Goal: Task Accomplishment & Management: Use online tool/utility

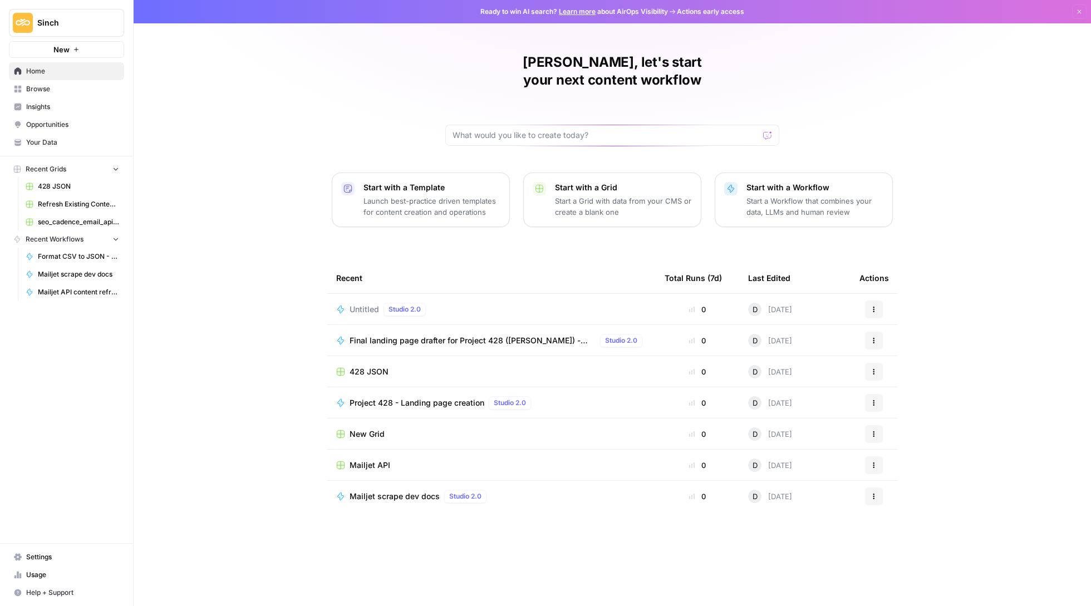
click at [71, 53] on button "New" at bounding box center [66, 49] width 115 height 17
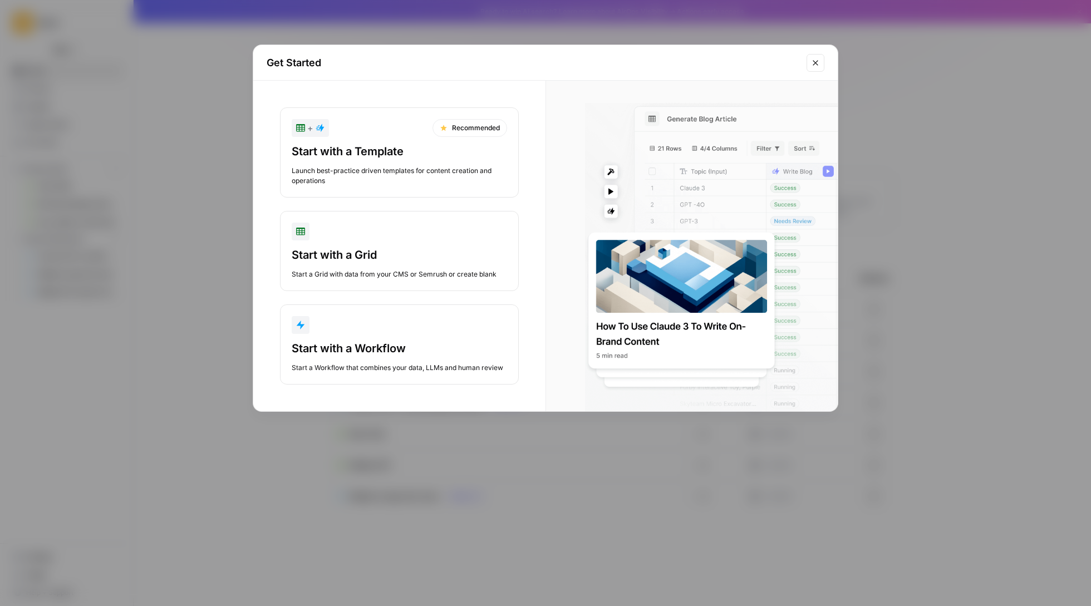
click at [814, 67] on button "Close modal" at bounding box center [816, 63] width 18 height 18
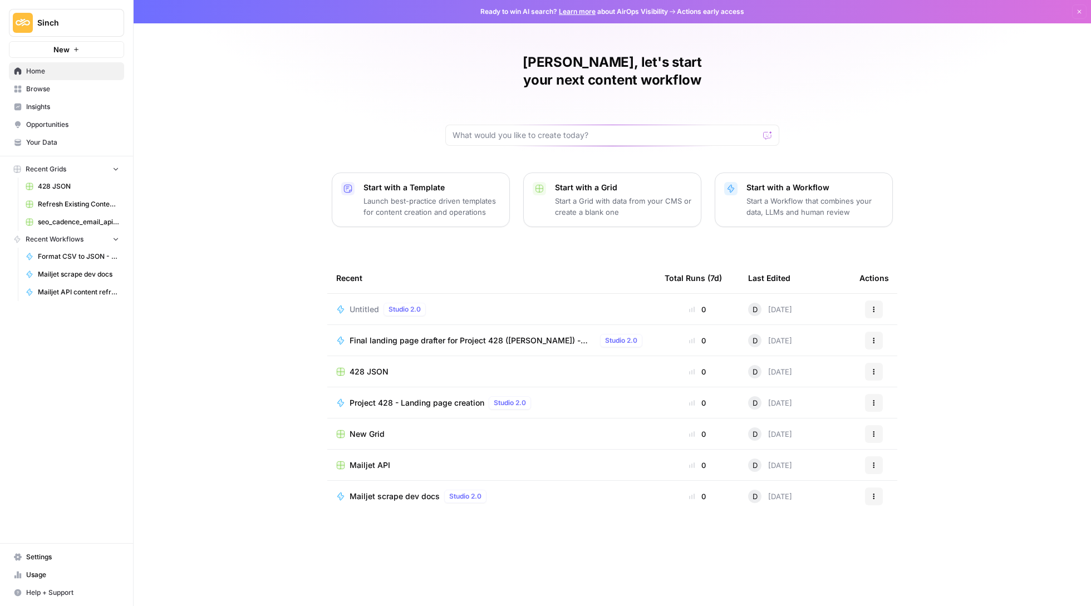
click at [502, 125] on div at bounding box center [612, 135] width 334 height 21
click at [71, 55] on button "New" at bounding box center [66, 49] width 115 height 17
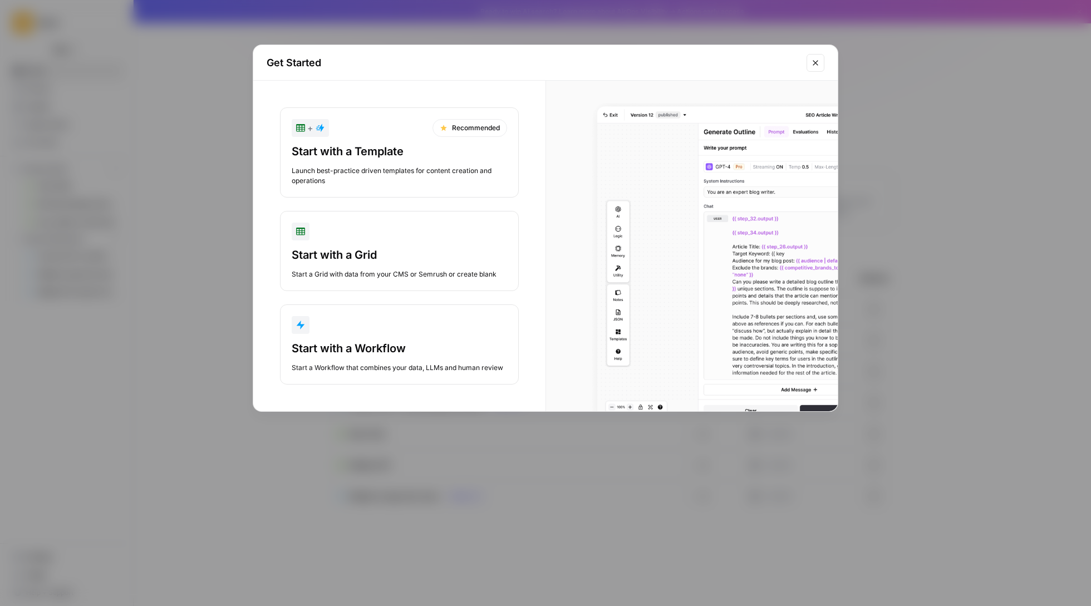
click at [417, 330] on div "button" at bounding box center [399, 325] width 215 height 18
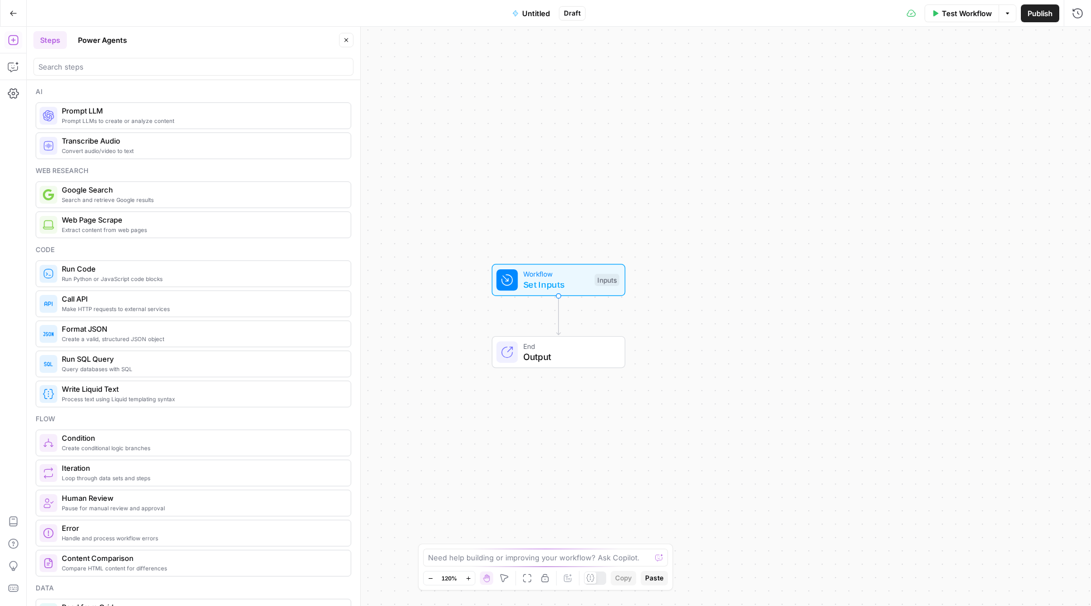
click at [166, 228] on span "Extract content from web pages" at bounding box center [202, 230] width 280 height 9
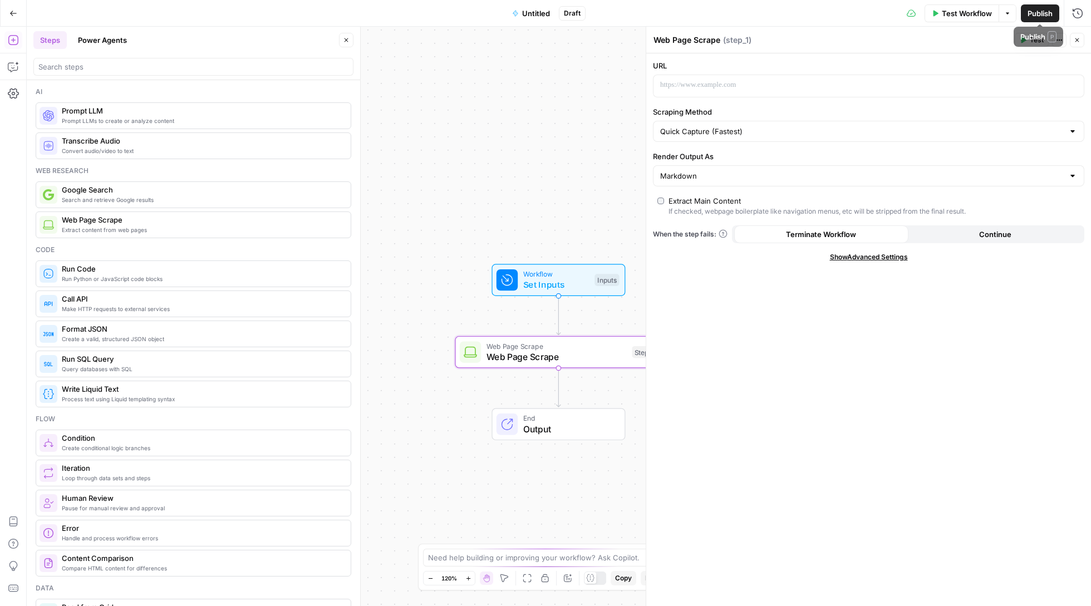
click at [1076, 31] on header "Web Page Scrape Web Page Scrape ( step_1 ) Test Actions Close" at bounding box center [868, 40] width 445 height 27
click at [1077, 37] on icon "button" at bounding box center [1077, 40] width 7 height 7
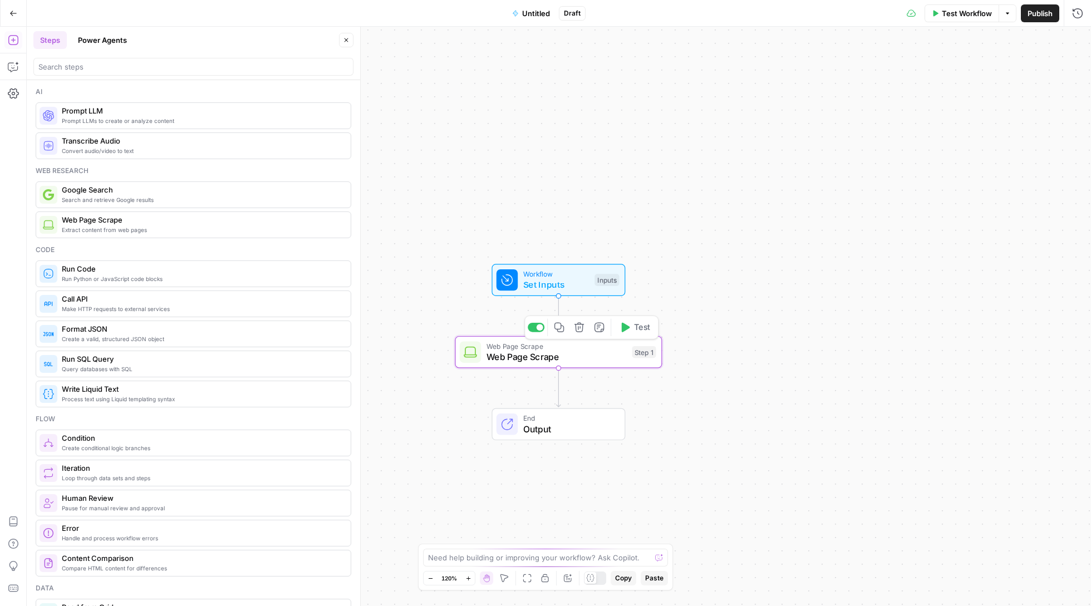
click at [576, 332] on icon "button" at bounding box center [579, 327] width 11 height 11
click at [515, 140] on span "Delete Step" at bounding box center [515, 141] width 43 height 11
click at [16, 67] on icon "button" at bounding box center [13, 66] width 11 height 11
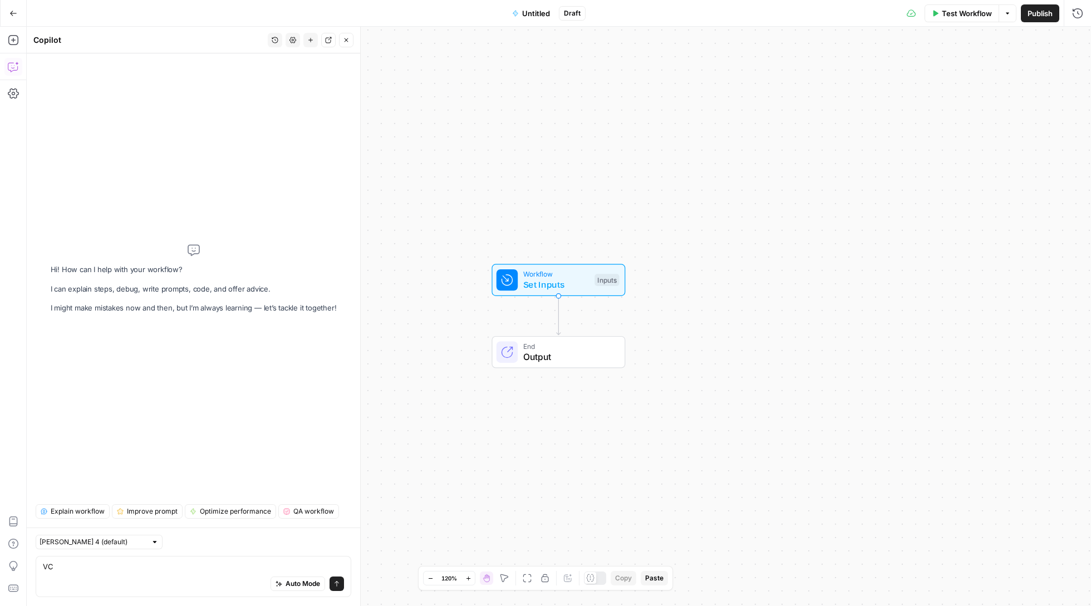
type textarea "V"
click at [188, 566] on textarea "Create a simple workflow that scrapes URL from the sitemap" at bounding box center [193, 566] width 301 height 11
type textarea "Create a simple workflow that scrapes URL from the sitemap and p"
click at [13, 38] on icon "button" at bounding box center [13, 40] width 11 height 11
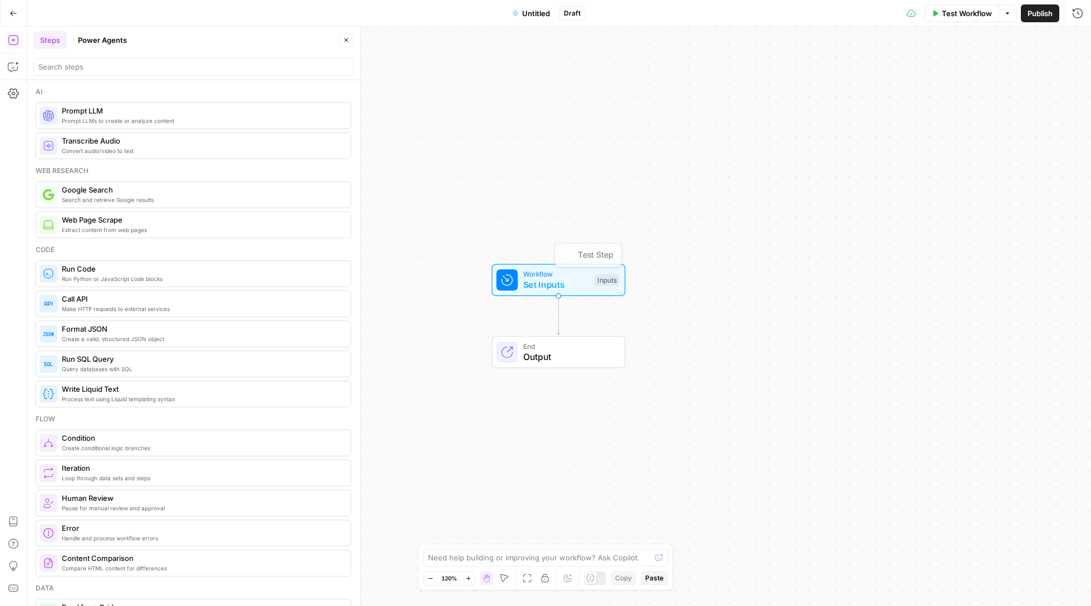
click at [431, 221] on div "Workflow Set Inputs Inputs Test Step End Output" at bounding box center [559, 317] width 1065 height 580
click at [343, 36] on button "Close" at bounding box center [346, 40] width 14 height 14
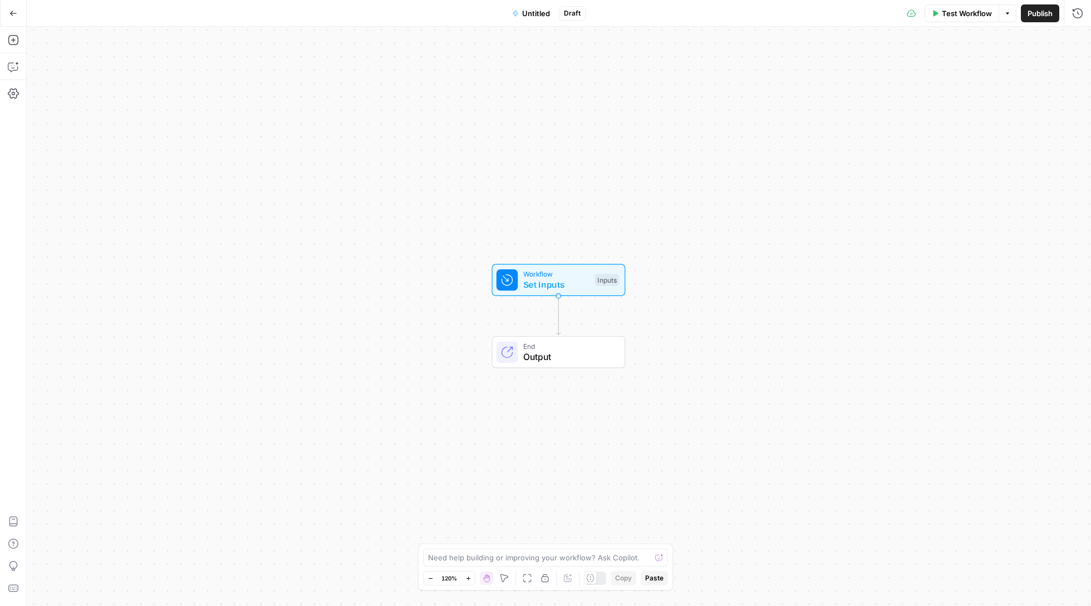
click at [21, 9] on button "Go Back" at bounding box center [13, 13] width 20 height 20
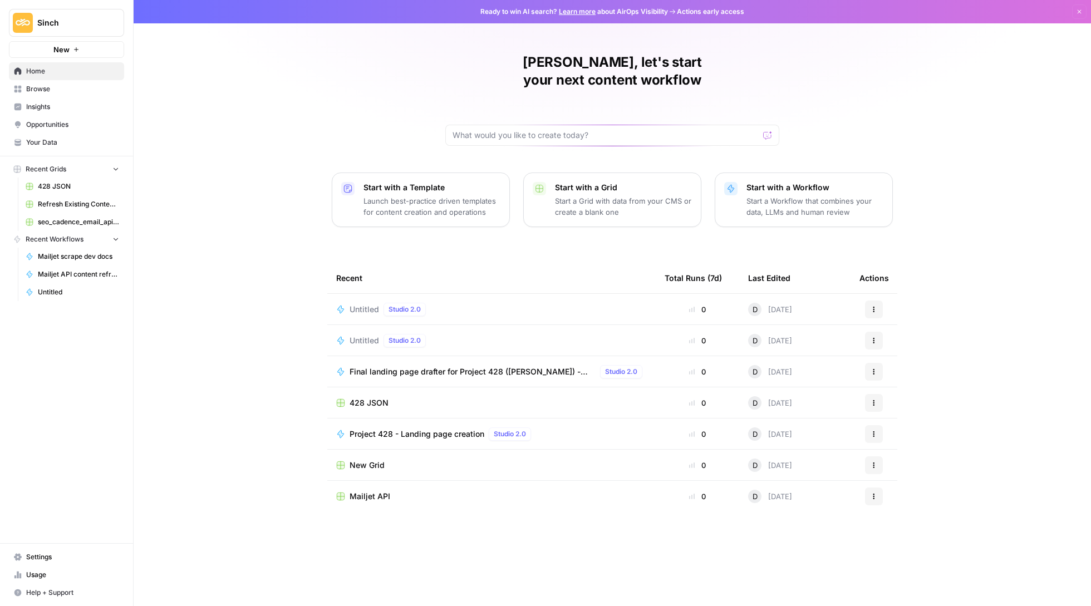
click at [627, 182] on div "Start with a Grid Start a Grid with data from your CMS or create a blank one" at bounding box center [623, 200] width 137 height 36
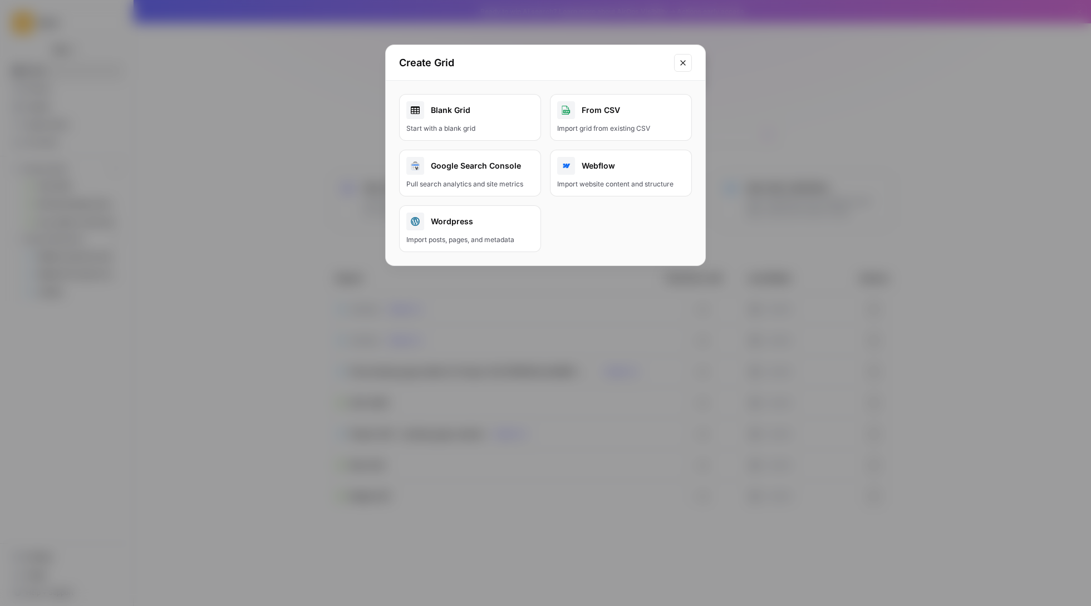
click at [451, 123] on link "Blank Grid Start with a blank grid" at bounding box center [470, 117] width 142 height 47
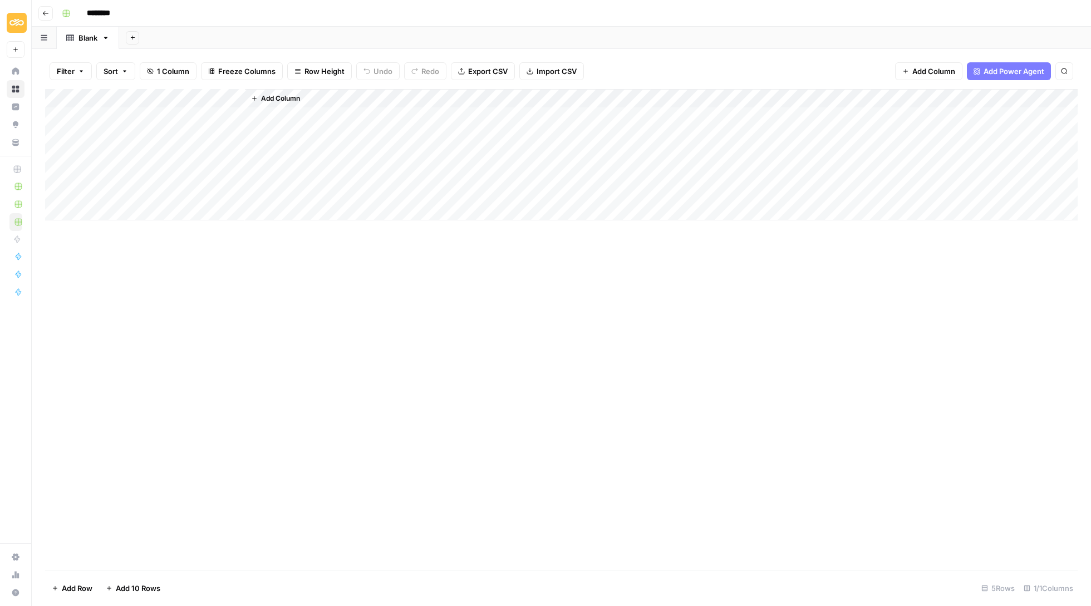
click at [150, 90] on div "Add Column" at bounding box center [561, 154] width 1033 height 131
click at [143, 126] on input "Title" at bounding box center [150, 123] width 113 height 11
type input "S"
click at [50, 12] on button "Go back" at bounding box center [45, 13] width 14 height 14
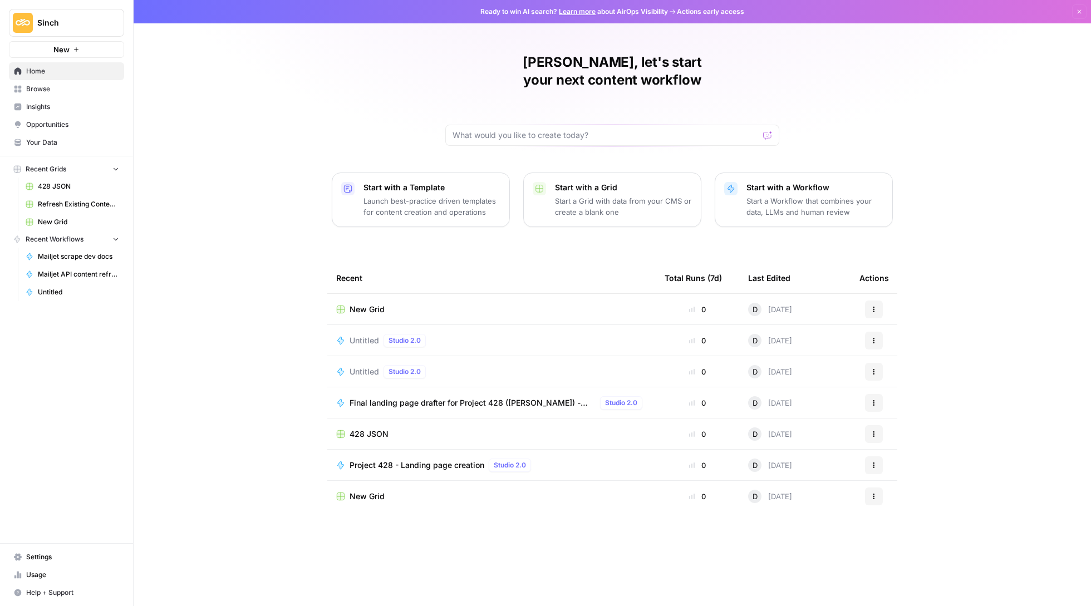
click at [876, 306] on icon "button" at bounding box center [874, 309] width 7 height 7
click at [894, 342] on span "Delete" at bounding box center [931, 343] width 89 height 11
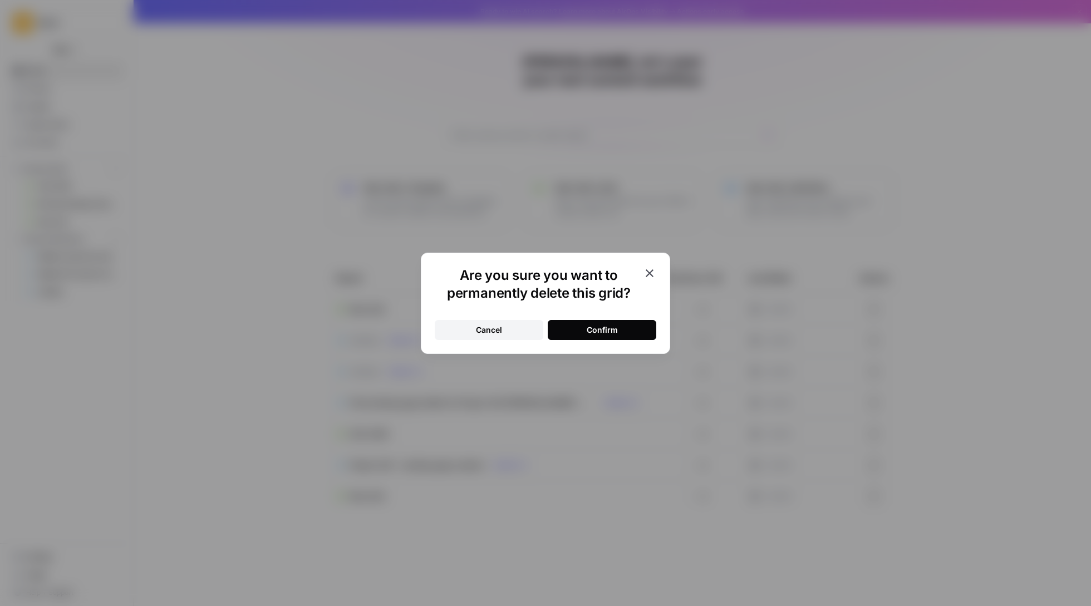
click at [629, 335] on button "Confirm" at bounding box center [602, 330] width 109 height 20
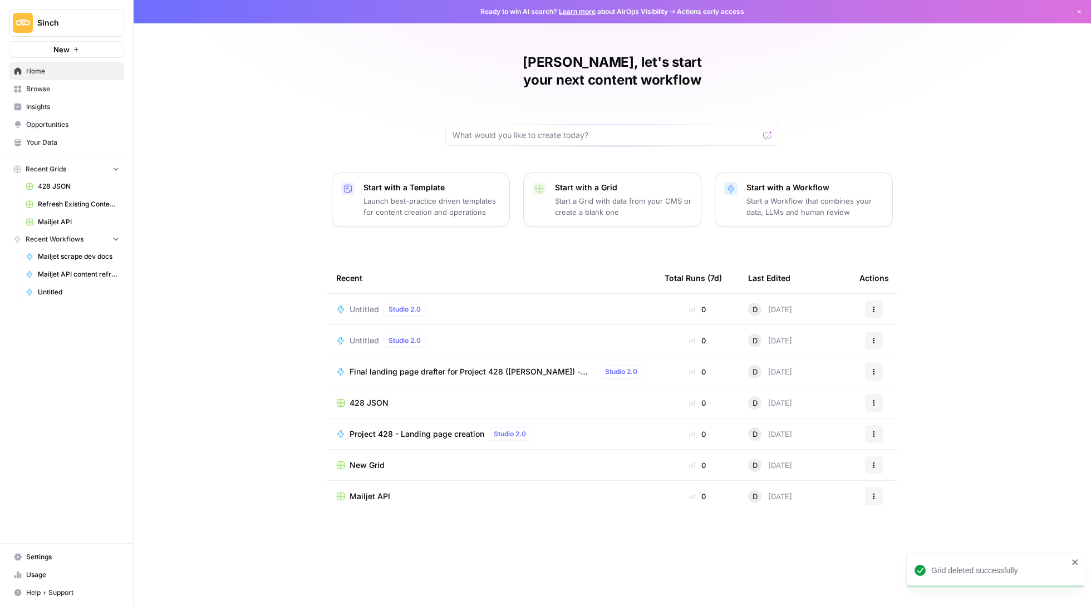
click at [625, 195] on p "Start a Grid with data from your CMS or create a blank one" at bounding box center [623, 206] width 137 height 22
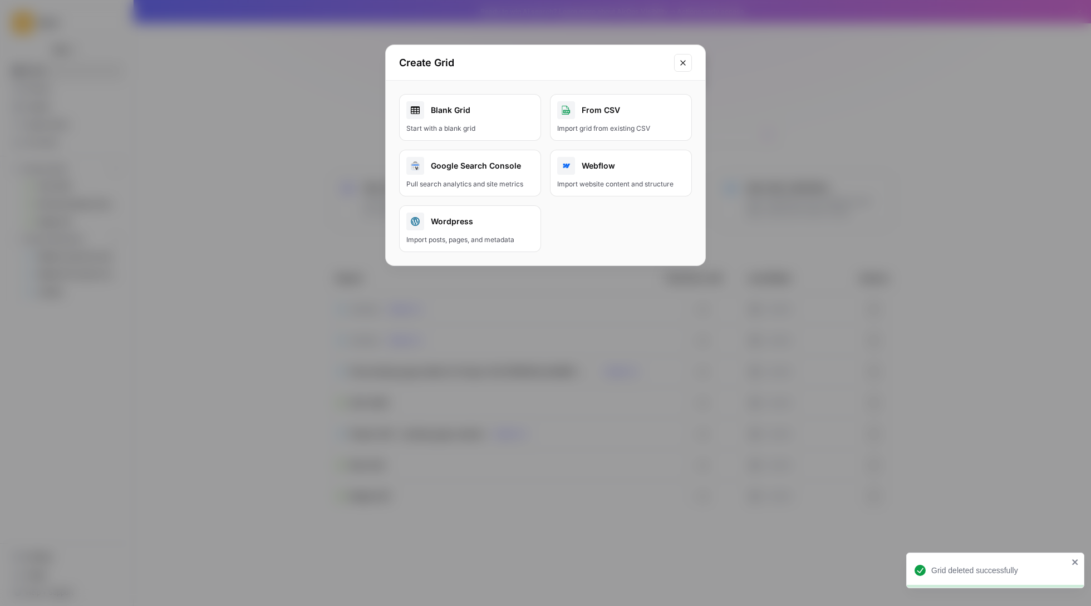
click at [503, 183] on div "Pull search analytics and site metrics" at bounding box center [470, 184] width 128 height 10
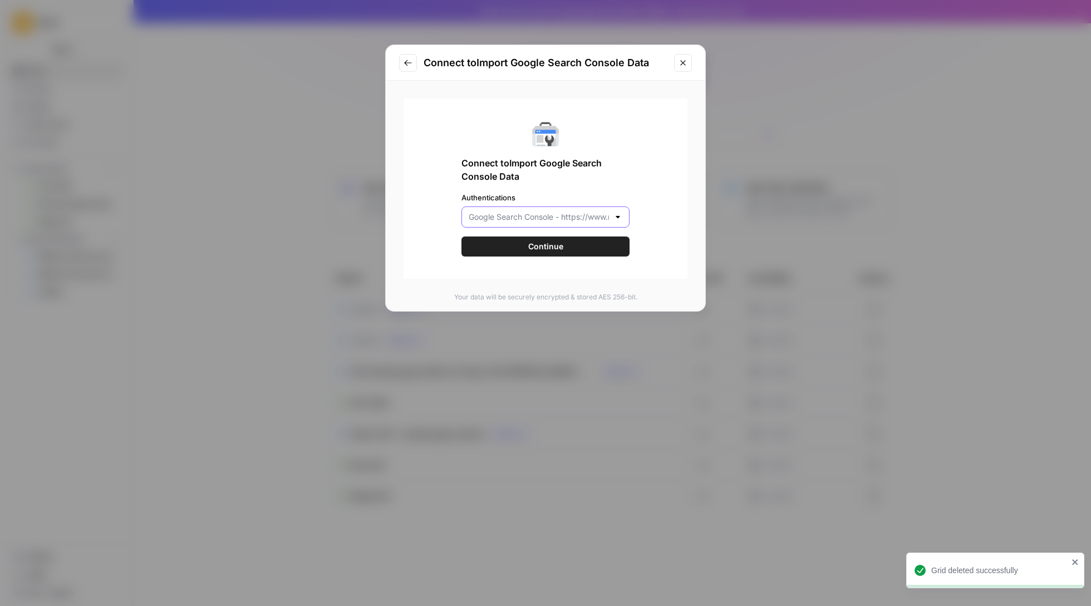
click at [608, 212] on input "Authentications" at bounding box center [539, 217] width 140 height 11
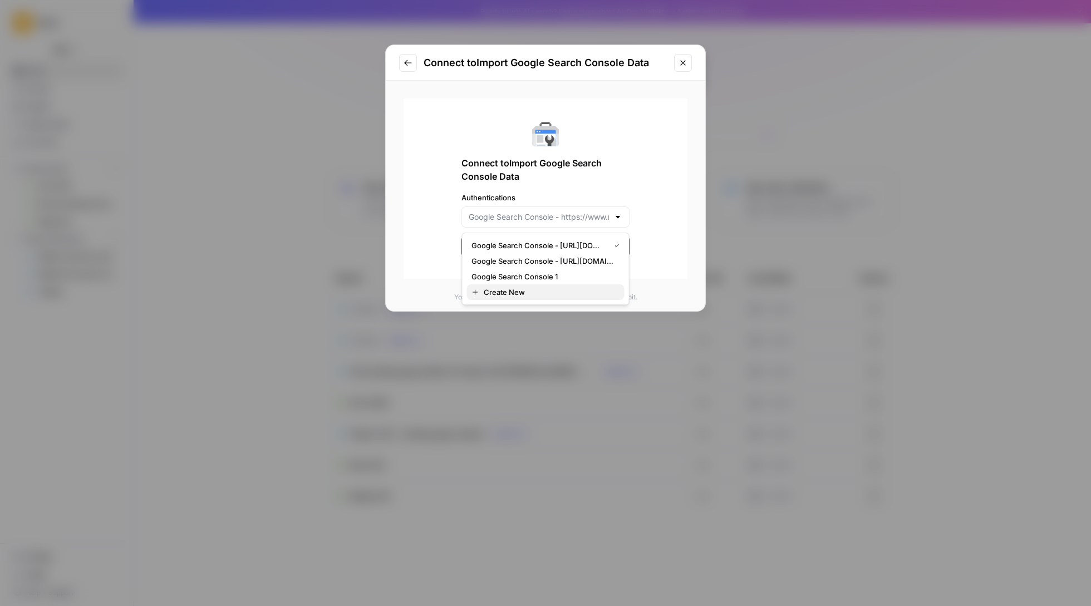
click at [568, 287] on span "Create New" at bounding box center [550, 292] width 132 height 11
type input "Create New"
click at [568, 285] on button "Sign In" at bounding box center [546, 286] width 168 height 20
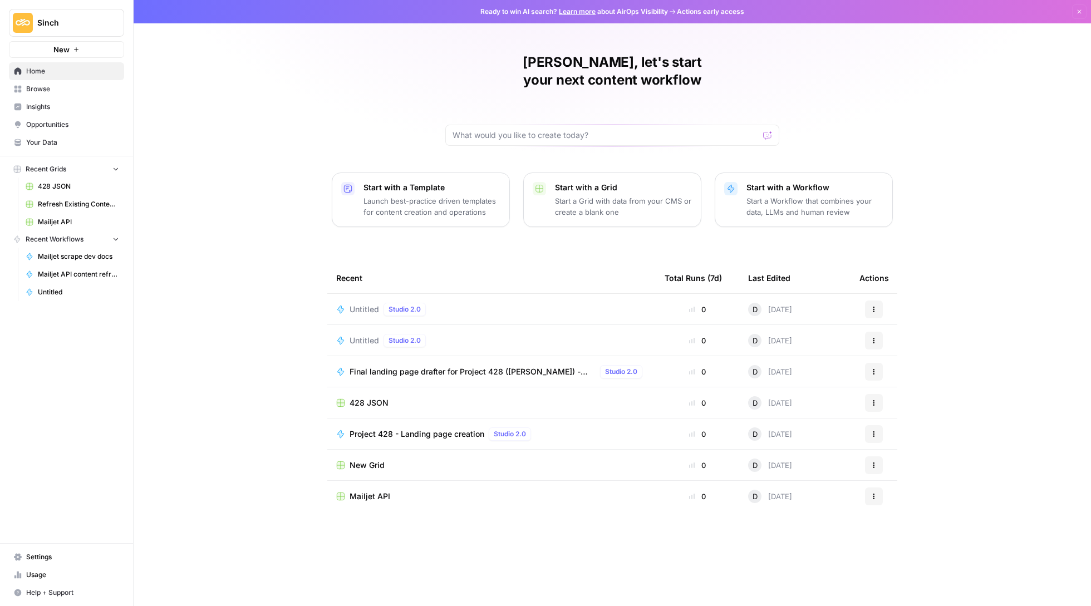
click at [606, 195] on p "Start a Grid with data from your CMS or create a blank one" at bounding box center [623, 206] width 137 height 22
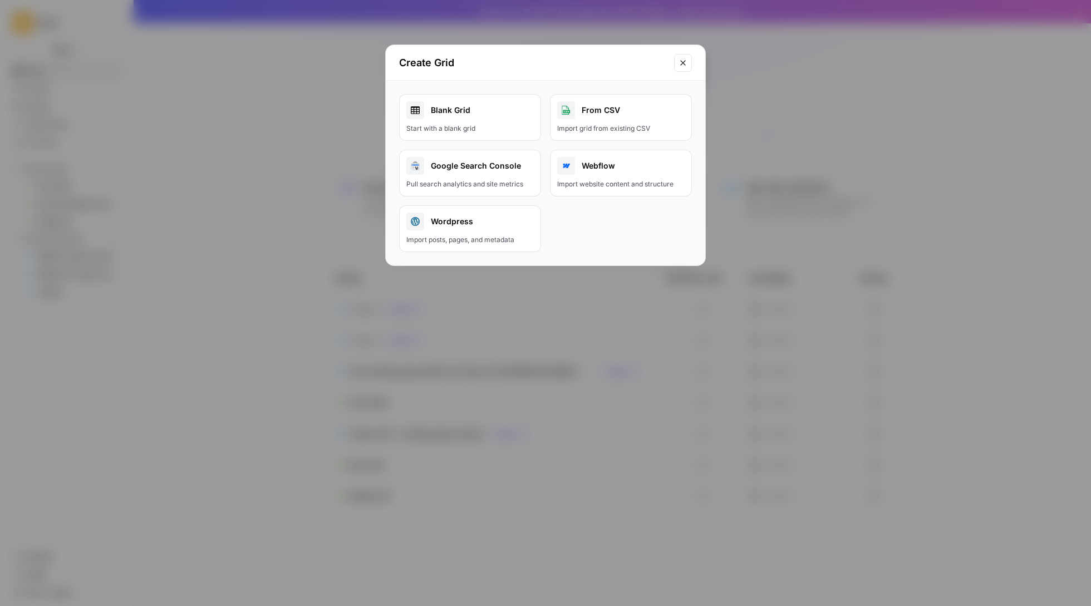
click at [513, 169] on div "Google Search Console" at bounding box center [470, 166] width 128 height 18
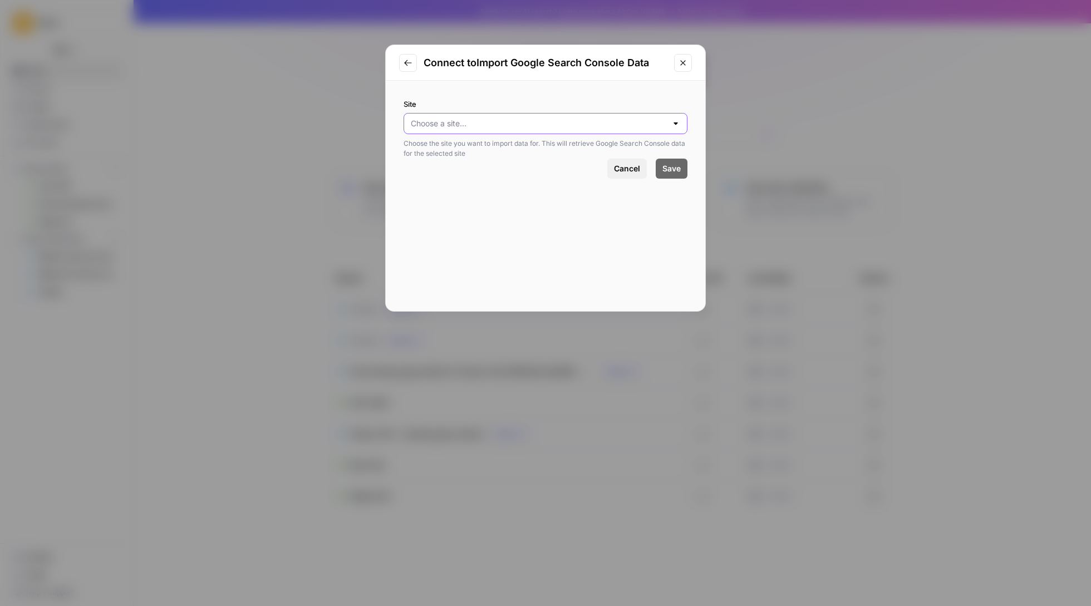
click at [560, 126] on input "Site" at bounding box center [539, 123] width 256 height 11
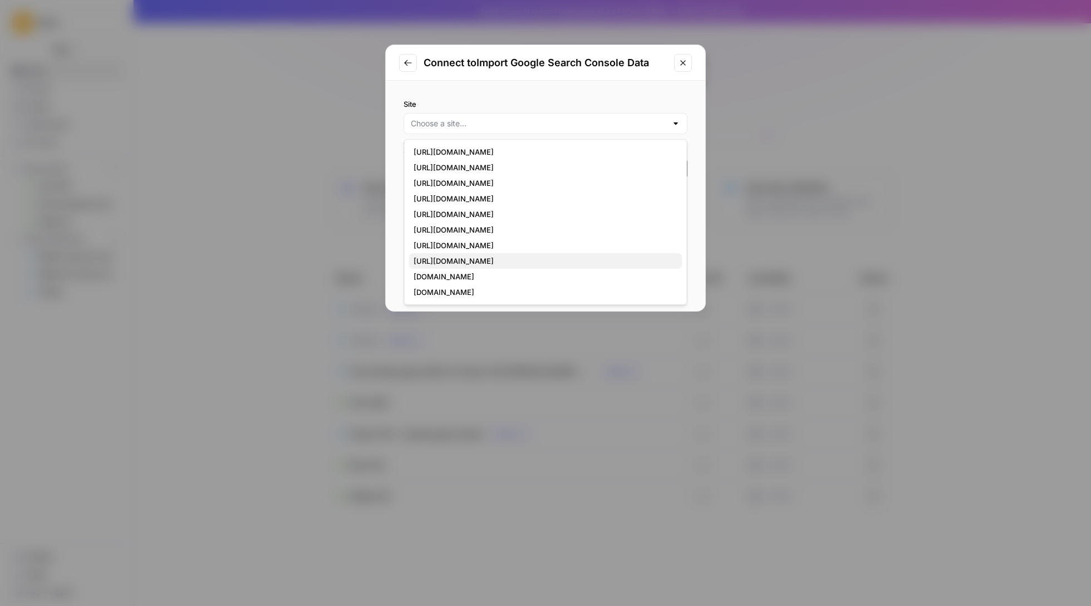
click at [582, 266] on span "[URL][DOMAIN_NAME]" at bounding box center [544, 261] width 260 height 11
type input "[URL][DOMAIN_NAME]"
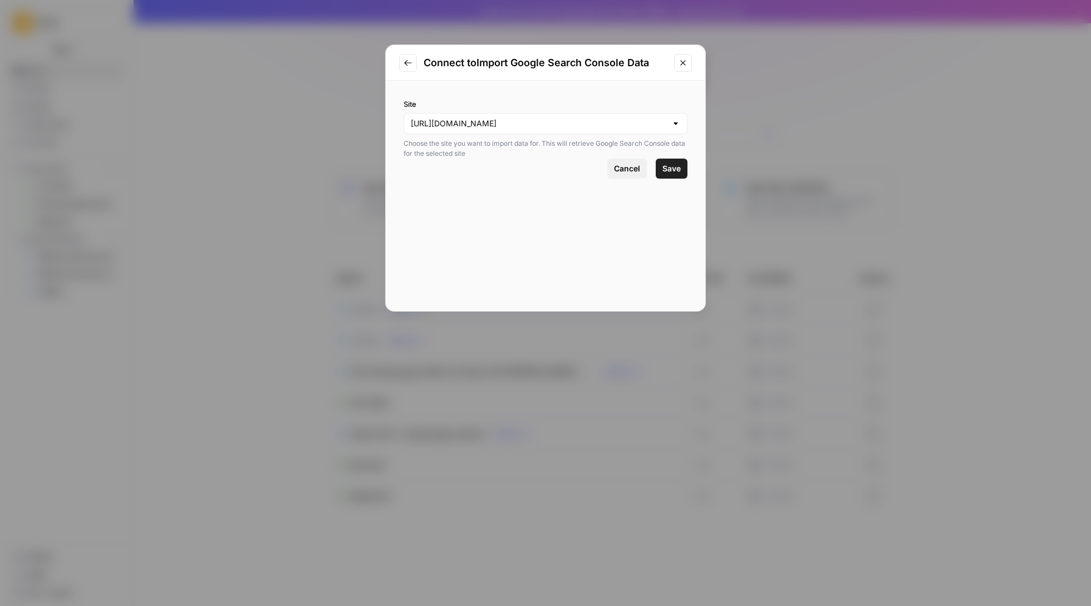
click at [675, 167] on span "Save" at bounding box center [672, 168] width 18 height 11
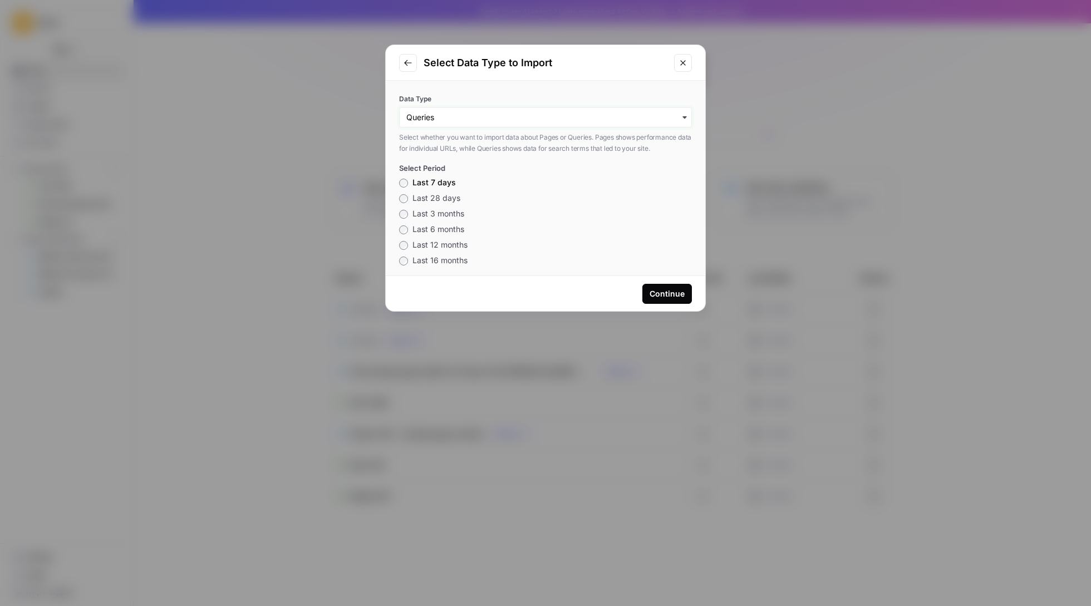
click at [529, 120] on input "Data Type" at bounding box center [545, 117] width 278 height 11
click at [506, 147] on div "Pages" at bounding box center [545, 147] width 291 height 21
click at [445, 246] on span "Last 16 months" at bounding box center [440, 250] width 55 height 9
click at [653, 288] on div "Continue" at bounding box center [667, 293] width 35 height 11
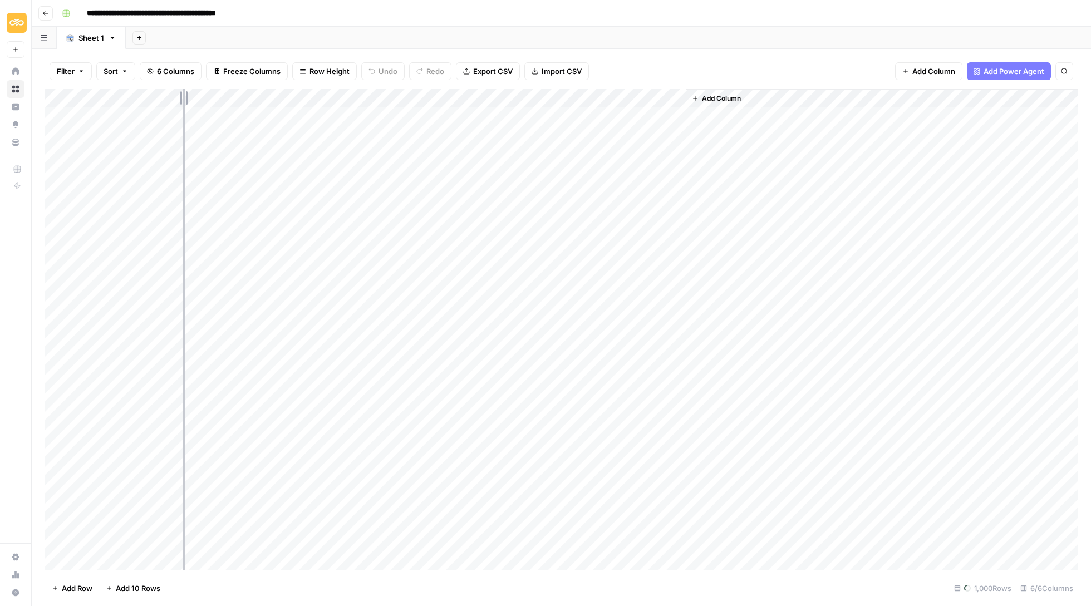
drag, startPoint x: 183, startPoint y: 94, endPoint x: 228, endPoint y: 94, distance: 45.1
click at [228, 94] on div "Add Column" at bounding box center [561, 330] width 1033 height 483
drag, startPoint x: 326, startPoint y: 95, endPoint x: 464, endPoint y: 94, distance: 137.5
click at [464, 94] on div "Add Column" at bounding box center [561, 330] width 1033 height 483
click at [510, 95] on div "Add Column" at bounding box center [561, 330] width 1033 height 483
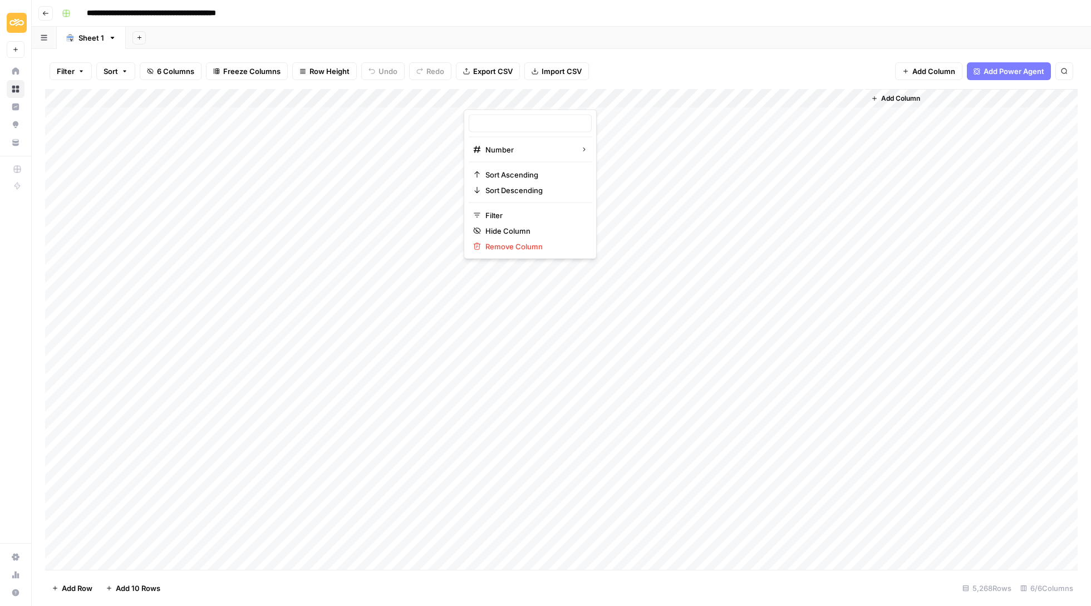
type input "Position"
click at [530, 185] on html "**********" at bounding box center [545, 303] width 1091 height 606
click at [522, 99] on div "Add Column" at bounding box center [561, 330] width 1033 height 483
click at [531, 187] on span "Sort Descending" at bounding box center [534, 190] width 97 height 11
click at [526, 103] on div "Add Column" at bounding box center [561, 331] width 1033 height 482
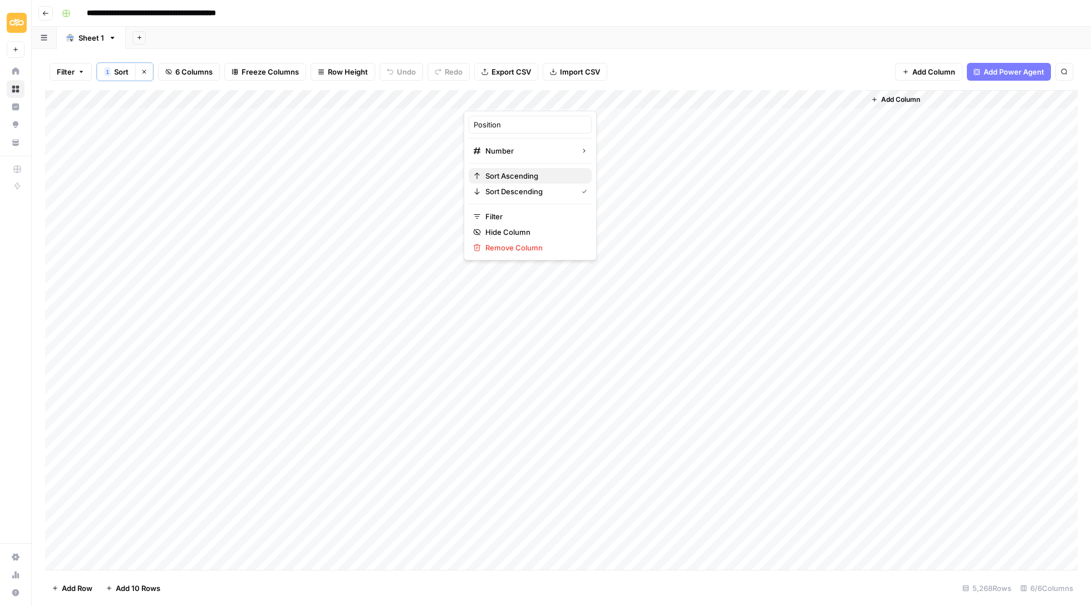
click at [533, 170] on button "Sort Ascending" at bounding box center [530, 176] width 123 height 16
click at [555, 96] on div "Add Column" at bounding box center [561, 331] width 1033 height 482
click at [548, 246] on span "Remove Column" at bounding box center [534, 247] width 97 height 11
click at [512, 119] on span "Delete" at bounding box center [506, 115] width 24 height 11
click at [555, 95] on div "Add Column" at bounding box center [561, 330] width 1033 height 483
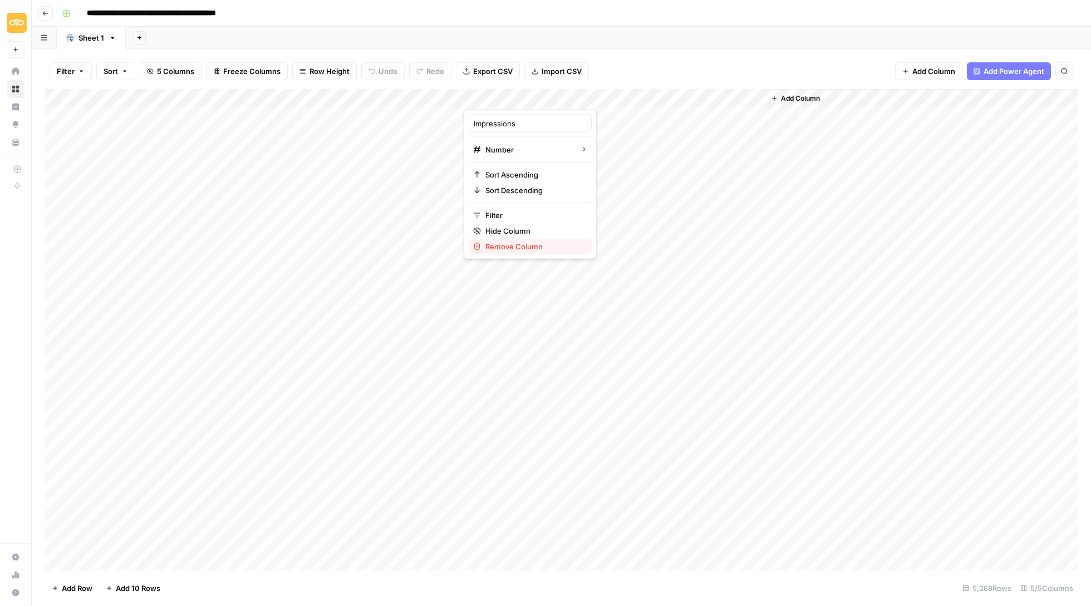
click at [542, 243] on span "Remove Column" at bounding box center [534, 246] width 97 height 11
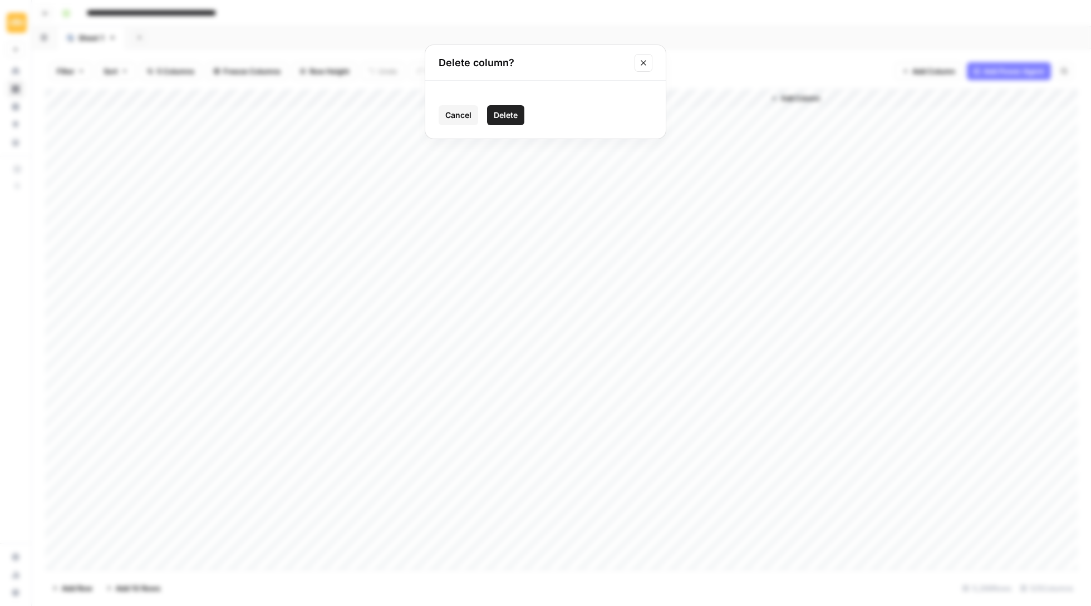
click at [516, 107] on button "Delete" at bounding box center [505, 115] width 37 height 20
click at [555, 94] on div "Add Column" at bounding box center [561, 330] width 1033 height 483
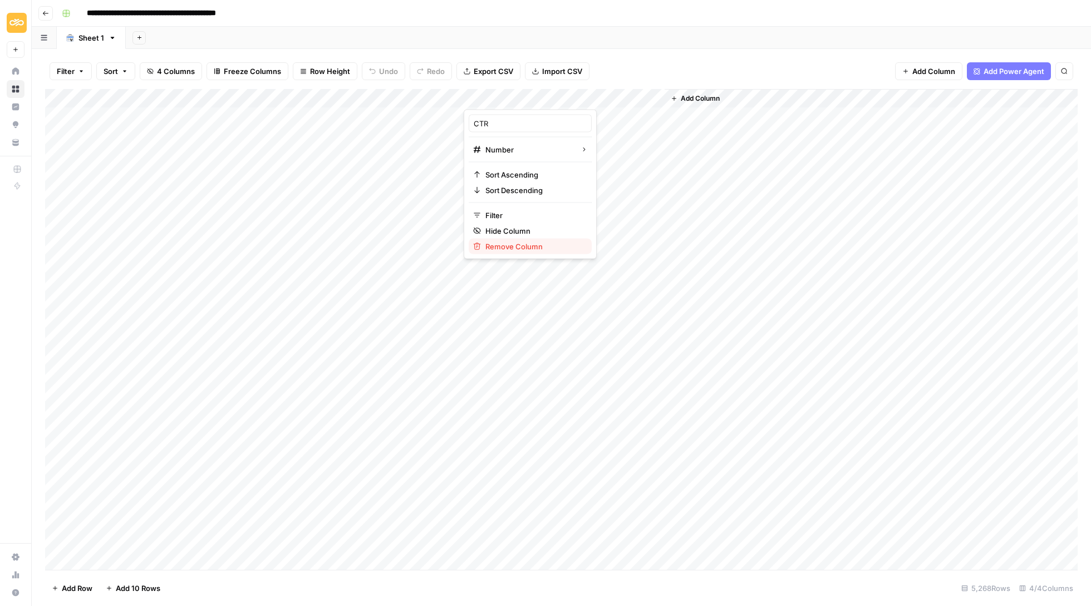
click at [536, 243] on span "Remove Column" at bounding box center [534, 246] width 97 height 11
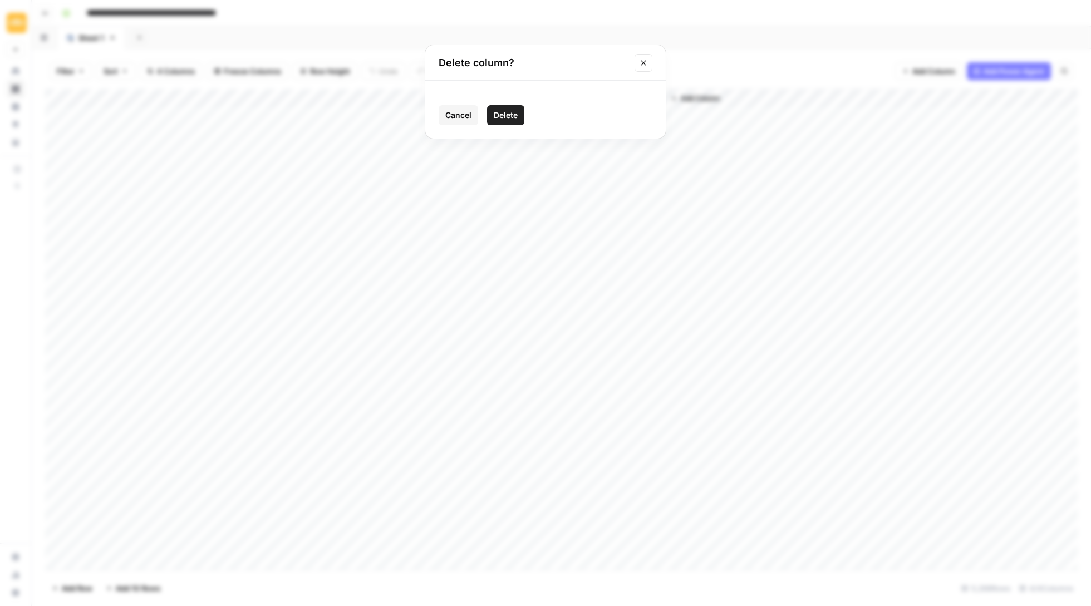
click at [504, 119] on span "Delete" at bounding box center [506, 115] width 24 height 11
click at [557, 96] on div "Add Column" at bounding box center [561, 330] width 1033 height 483
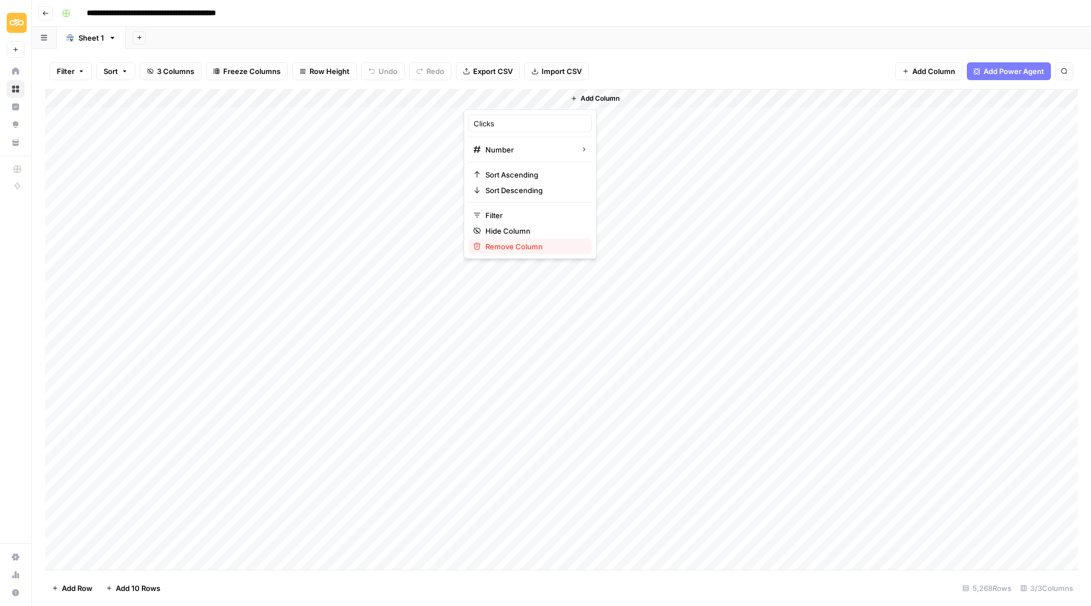
click at [546, 245] on span "Remove Column" at bounding box center [534, 246] width 97 height 11
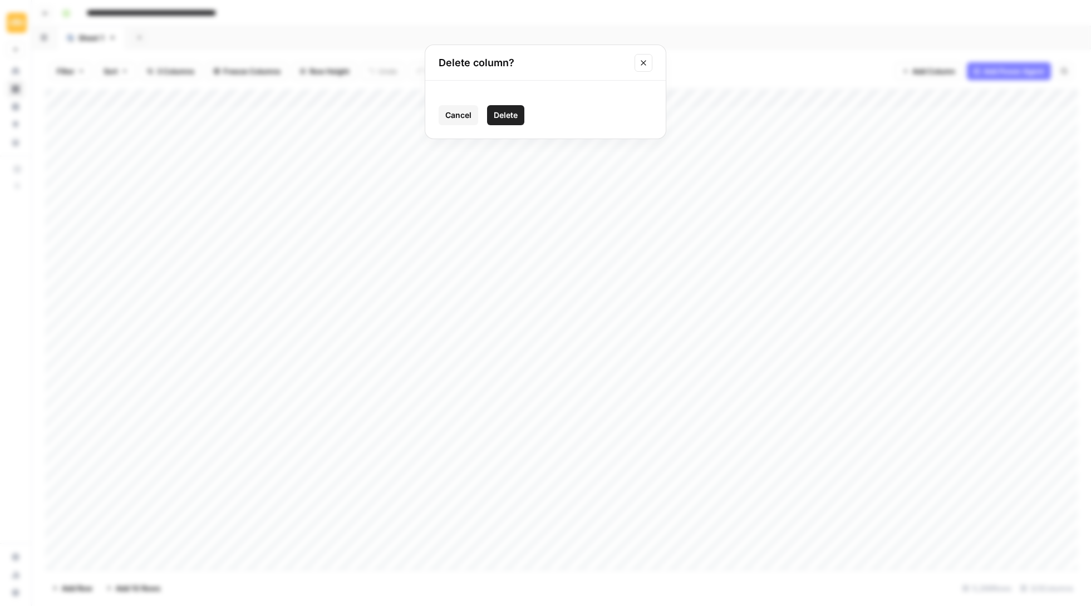
click at [504, 111] on span "Delete" at bounding box center [506, 115] width 24 height 11
click at [521, 99] on button "Add Column" at bounding box center [495, 98] width 58 height 14
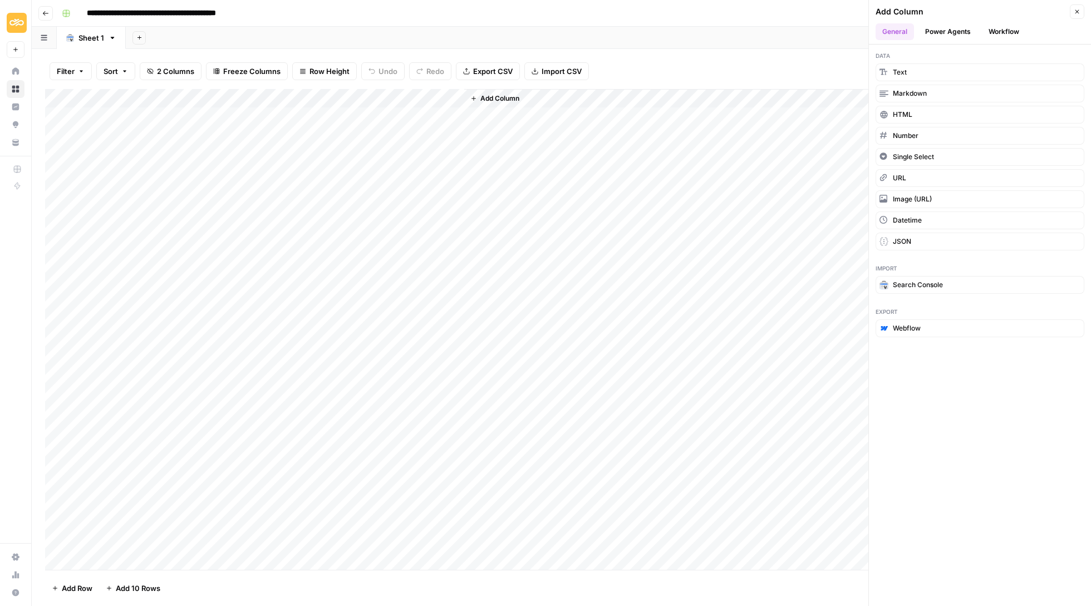
click at [1007, 21] on header "Add Column Close General Power Agents Workflow" at bounding box center [980, 22] width 222 height 45
click at [953, 284] on button "Search Console" at bounding box center [980, 285] width 209 height 18
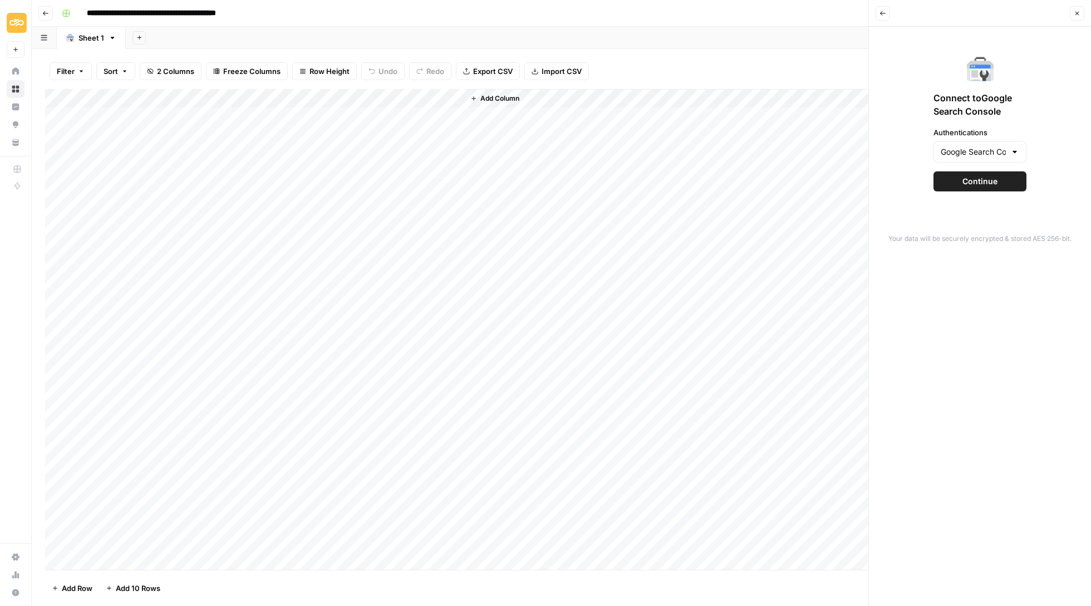
click at [983, 189] on button "Continue" at bounding box center [980, 182] width 93 height 20
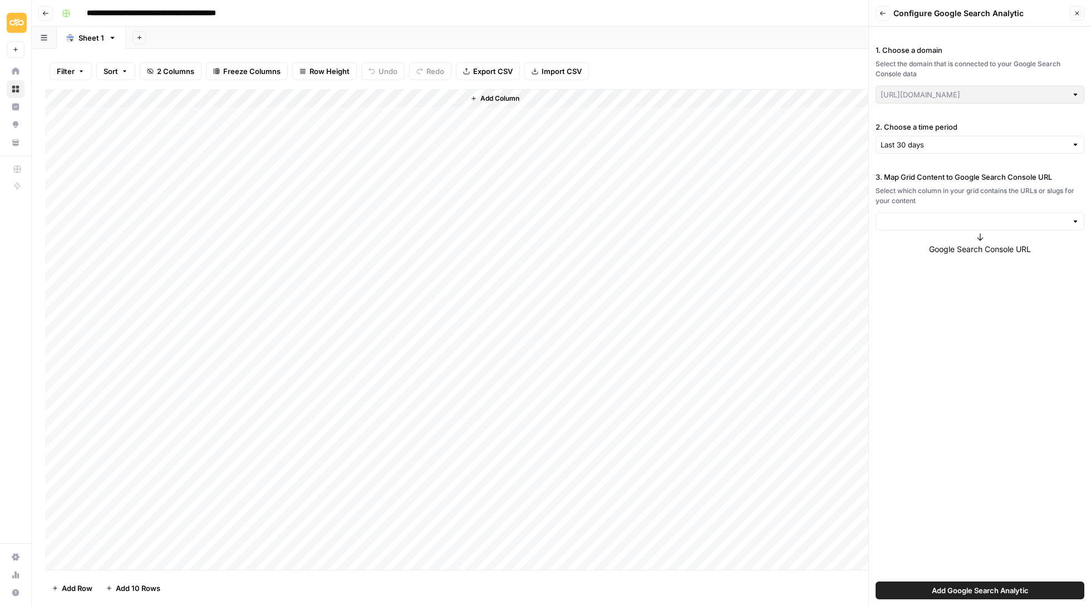
type input "[URL][DOMAIN_NAME]"
click at [973, 232] on div "3. Map Grid Content to Google Search Console URL Select which column in your gr…" at bounding box center [980, 214] width 209 height 84
click at [972, 219] on input "3. Map Grid Content to Google Search Console URL" at bounding box center [974, 221] width 187 height 11
click at [961, 247] on span "Value" at bounding box center [978, 247] width 185 height 11
type input "Value"
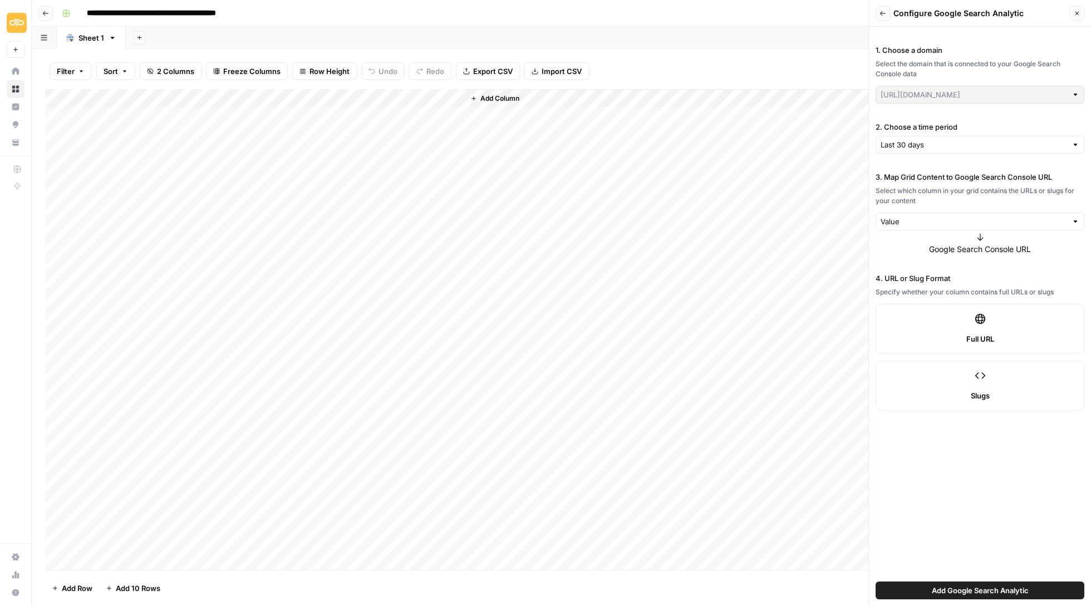
click at [920, 587] on button "Add Google Search Analytic" at bounding box center [980, 591] width 209 height 18
click at [940, 593] on span "Add Google Search Analytic" at bounding box center [980, 590] width 97 height 11
click at [981, 589] on span "Add Google Search Analytic" at bounding box center [980, 590] width 97 height 11
click at [973, 385] on label "Slugs" at bounding box center [980, 386] width 209 height 50
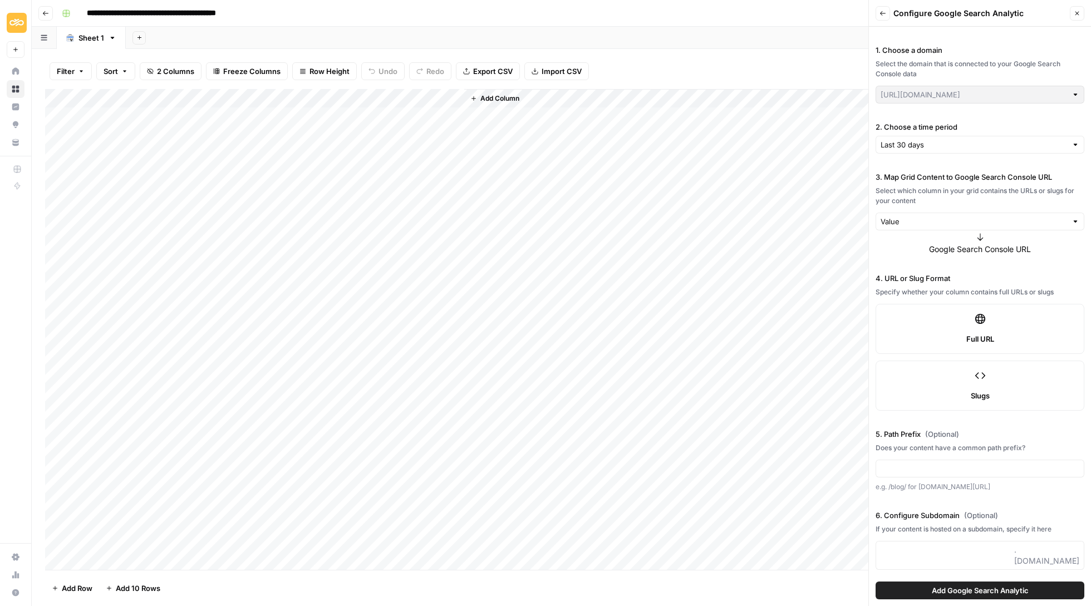
click at [968, 321] on label "Full URL" at bounding box center [980, 329] width 209 height 50
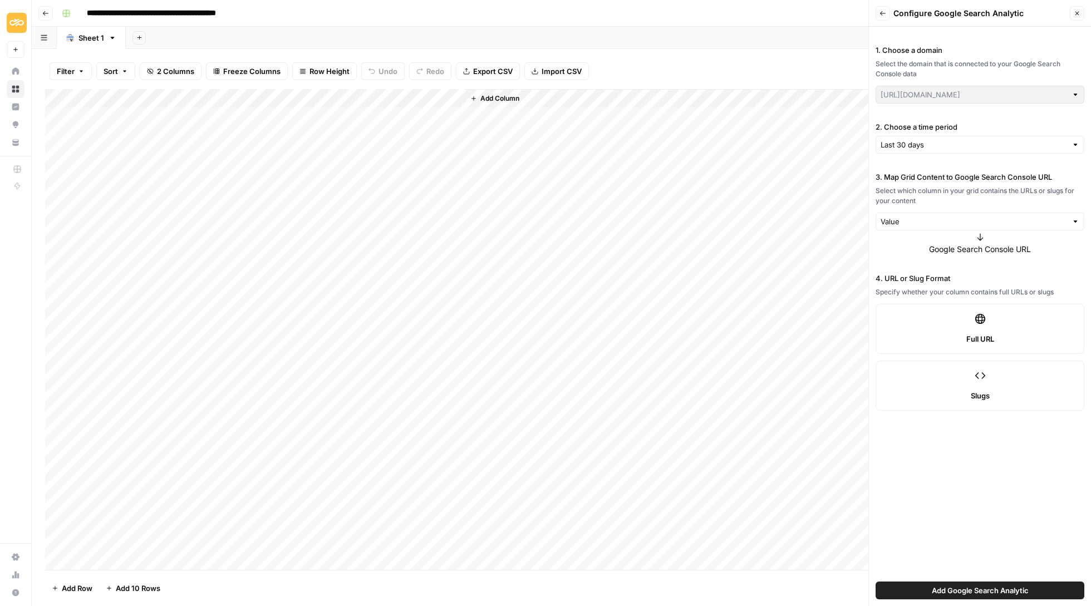
click at [952, 210] on div "3. Map Grid Content to Google Search Console URL Select which column in your gr…" at bounding box center [980, 201] width 209 height 59
click at [952, 226] on input "3. Map Grid Content to Google Search Console URL" at bounding box center [974, 221] width 187 height 11
click at [925, 252] on span "Value" at bounding box center [973, 247] width 175 height 11
type input "Value"
click at [1008, 589] on span "Add Google Search Analytic" at bounding box center [980, 590] width 97 height 11
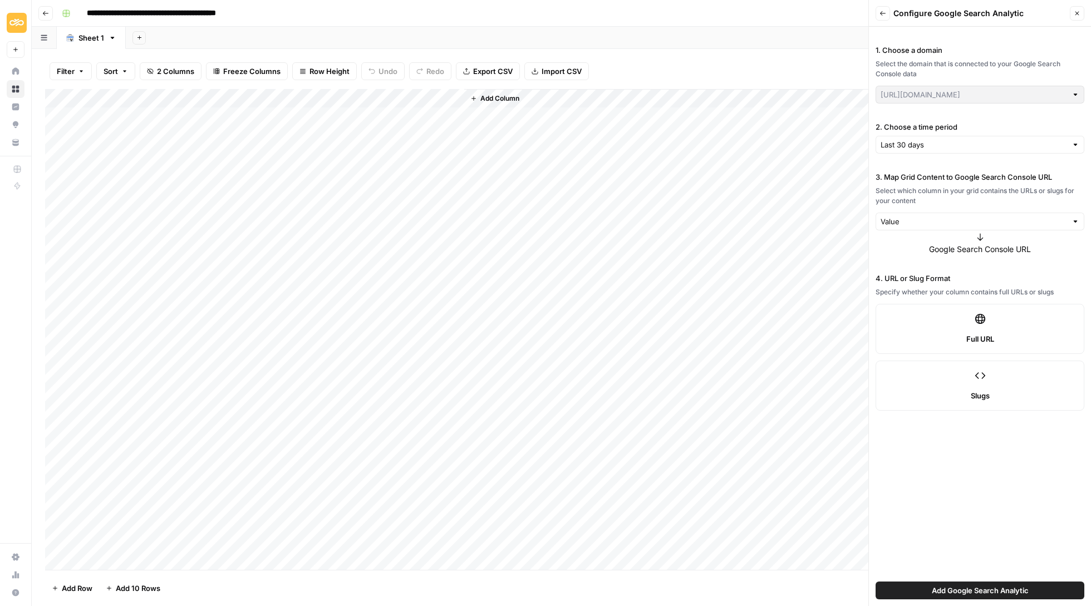
click at [1008, 589] on span "Add Google Search Analytic" at bounding box center [980, 590] width 97 height 11
click at [949, 141] on input "2. Choose a time period" at bounding box center [974, 144] width 187 height 11
click at [935, 202] on span "Last 90 days" at bounding box center [978, 202] width 185 height 11
type input "Last 90 days"
click at [1009, 595] on span "Add Google Search Analytic" at bounding box center [980, 590] width 97 height 11
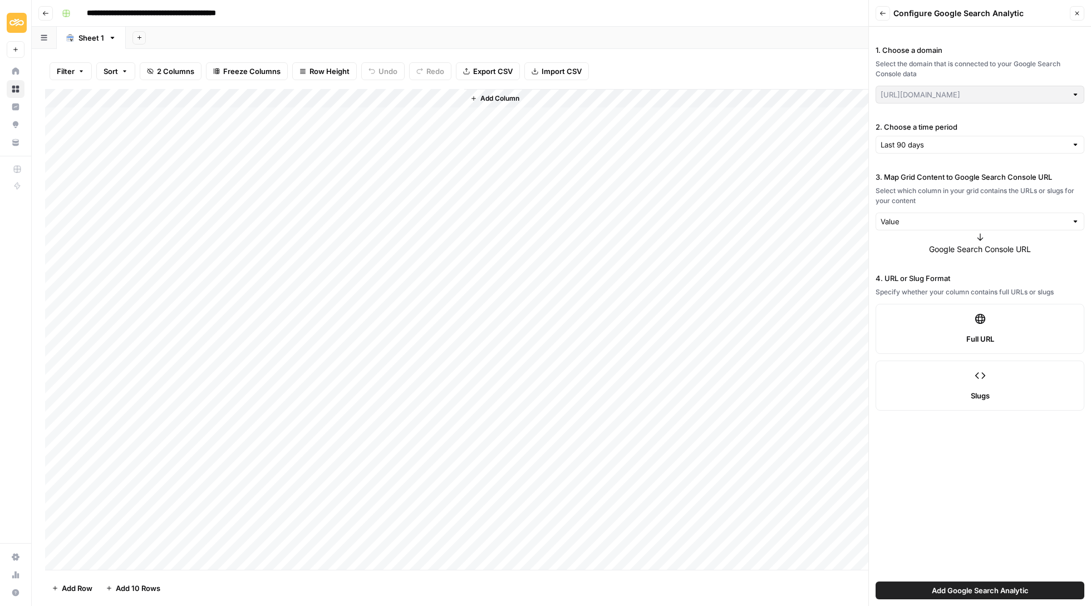
click at [1009, 595] on span "Add Google Search Analytic" at bounding box center [980, 590] width 97 height 11
click at [510, 96] on span "Add Column" at bounding box center [500, 99] width 39 height 10
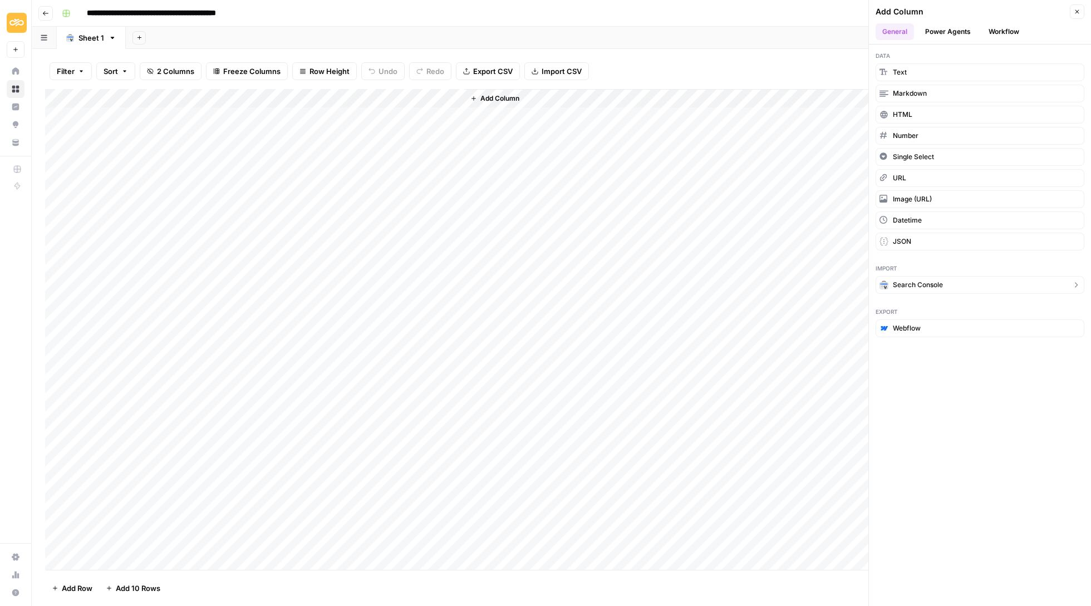
click at [940, 286] on span "Search Console" at bounding box center [918, 285] width 50 height 10
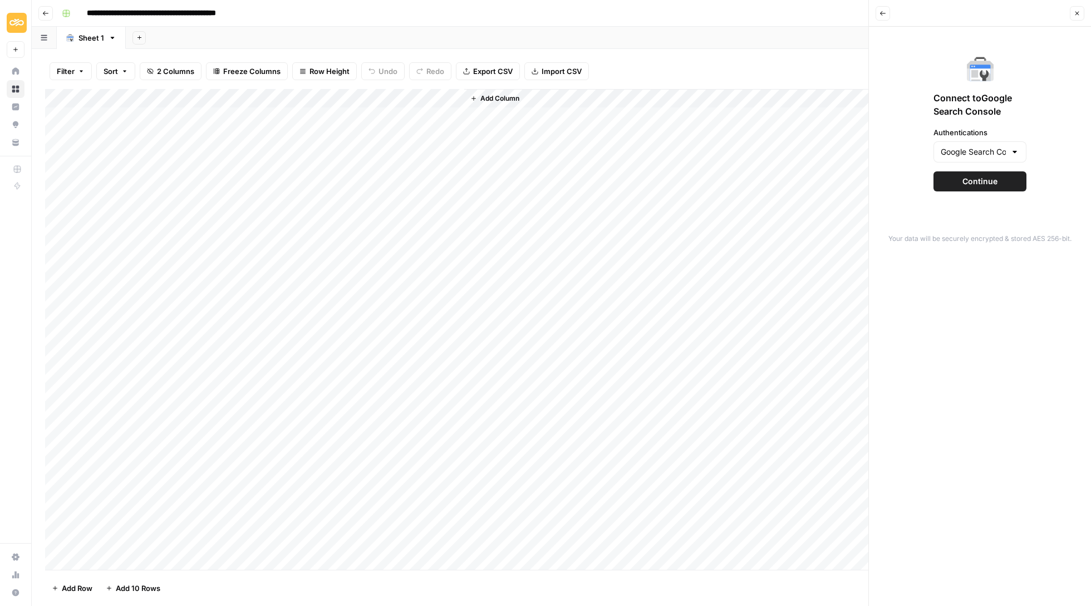
click at [957, 173] on button "Continue" at bounding box center [980, 182] width 93 height 20
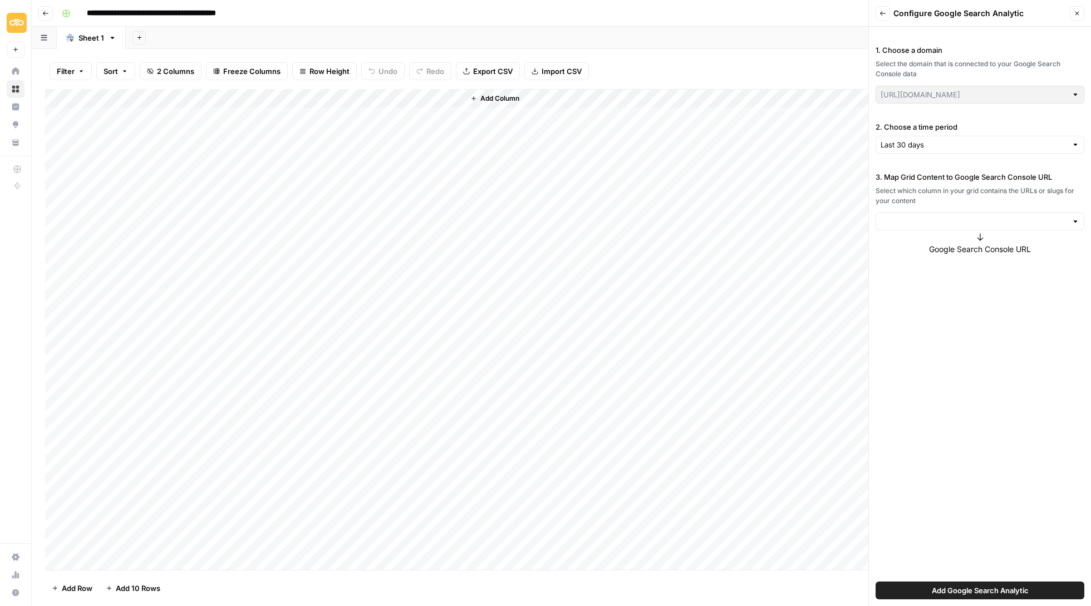
type input "[URL][DOMAIN_NAME]"
click at [949, 209] on div "3. Map Grid Content to Google Search Console URL Select which column in your gr…" at bounding box center [980, 201] width 209 height 59
click at [945, 223] on input "3. Map Grid Content to Google Search Console URL" at bounding box center [974, 221] width 187 height 11
click at [932, 248] on span "Value" at bounding box center [978, 247] width 185 height 11
type input "Value"
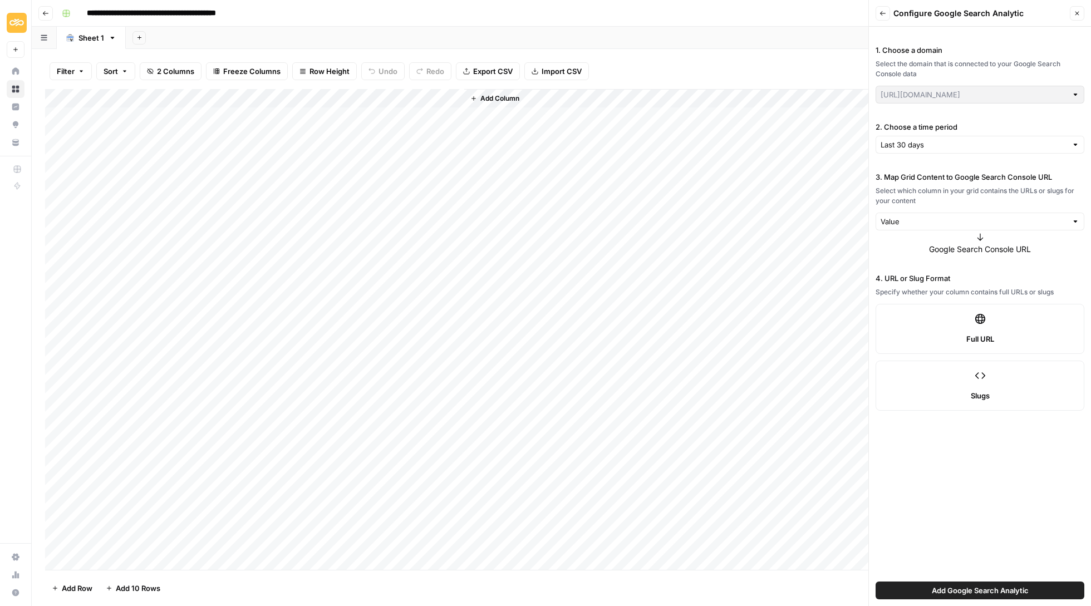
click at [983, 589] on span "Add Google Search Analytic" at bounding box center [980, 590] width 97 height 11
click at [1080, 10] on icon "button" at bounding box center [1077, 13] width 7 height 7
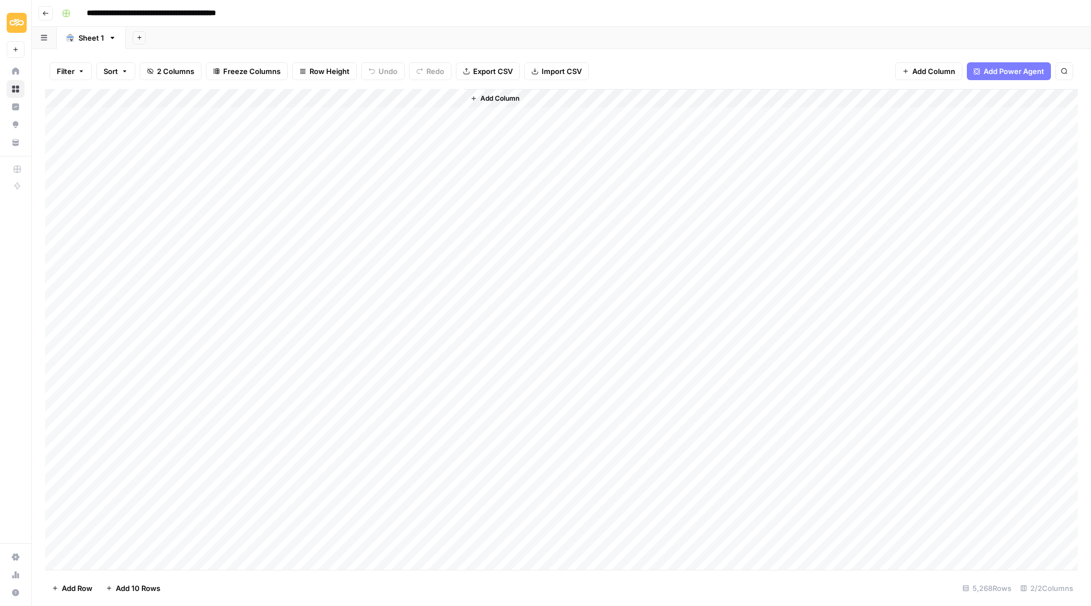
click at [1001, 70] on span "Add Power Agent" at bounding box center [1014, 71] width 61 height 11
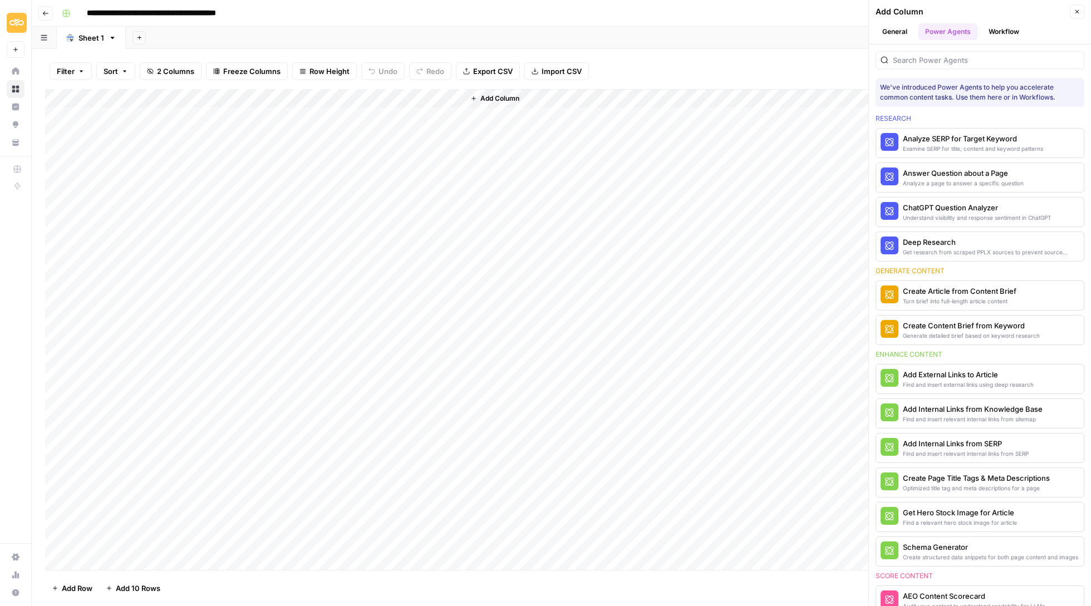
click at [1010, 38] on button "Workflow" at bounding box center [1004, 31] width 44 height 17
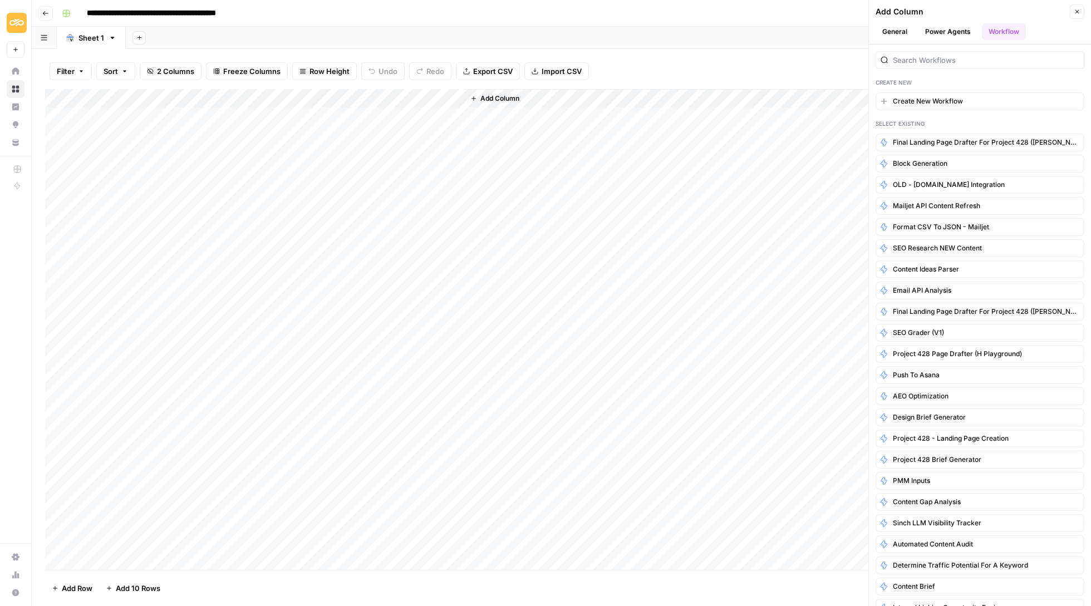
click at [949, 21] on header "Add Column Close General Power Agents Workflow" at bounding box center [980, 22] width 222 height 45
click at [949, 25] on button "Power Agents" at bounding box center [948, 31] width 59 height 17
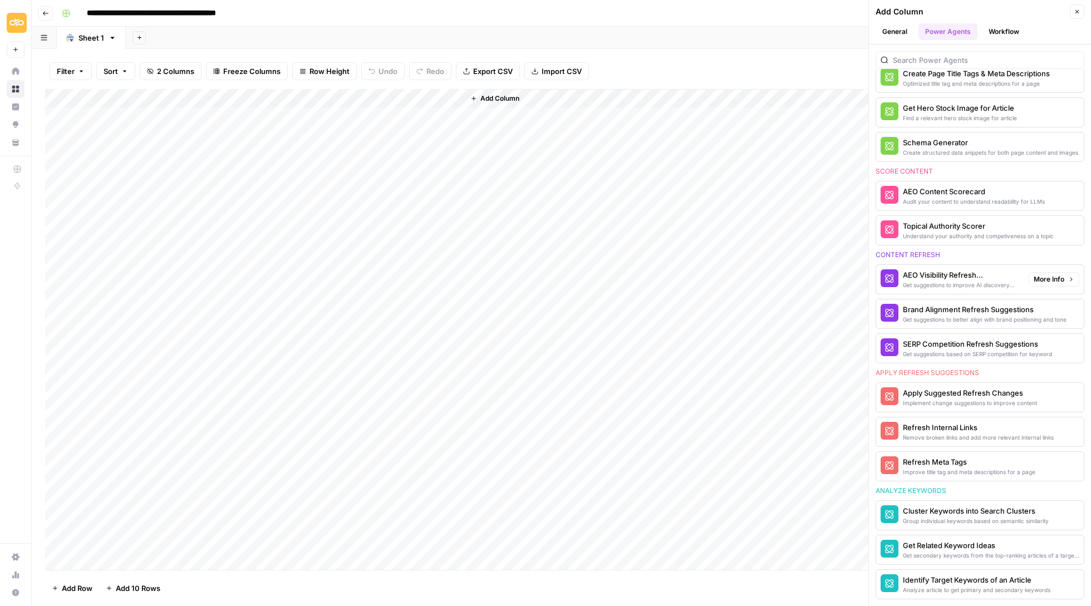
scroll to position [410, 0]
click at [496, 96] on span "Add Column" at bounding box center [500, 99] width 39 height 10
click at [889, 30] on button "General" at bounding box center [895, 31] width 38 height 17
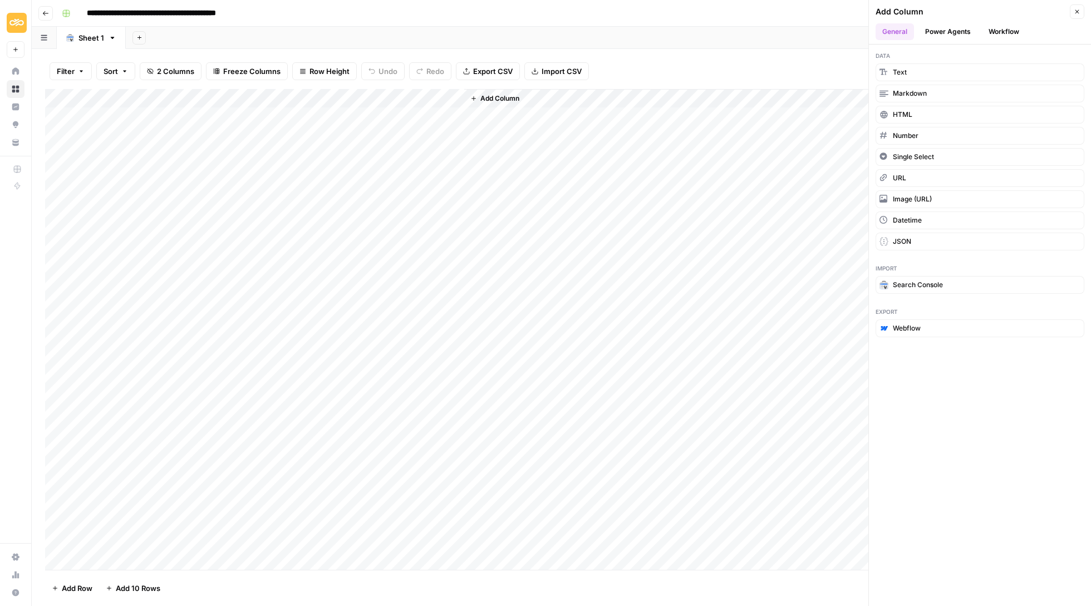
click at [46, 11] on icon "button" at bounding box center [45, 13] width 7 height 7
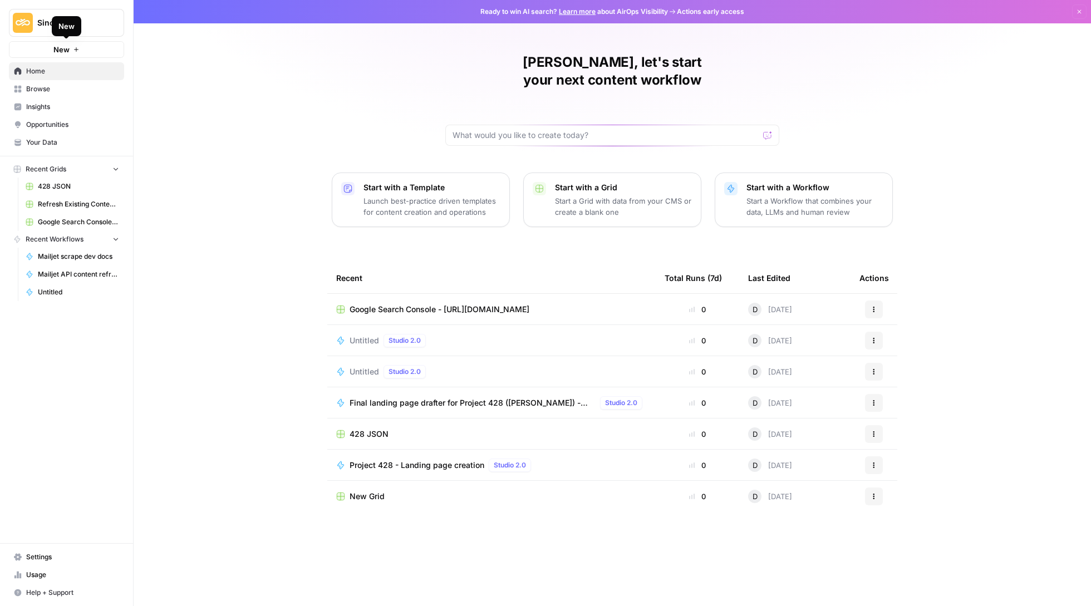
click at [84, 45] on button "New" at bounding box center [66, 49] width 115 height 17
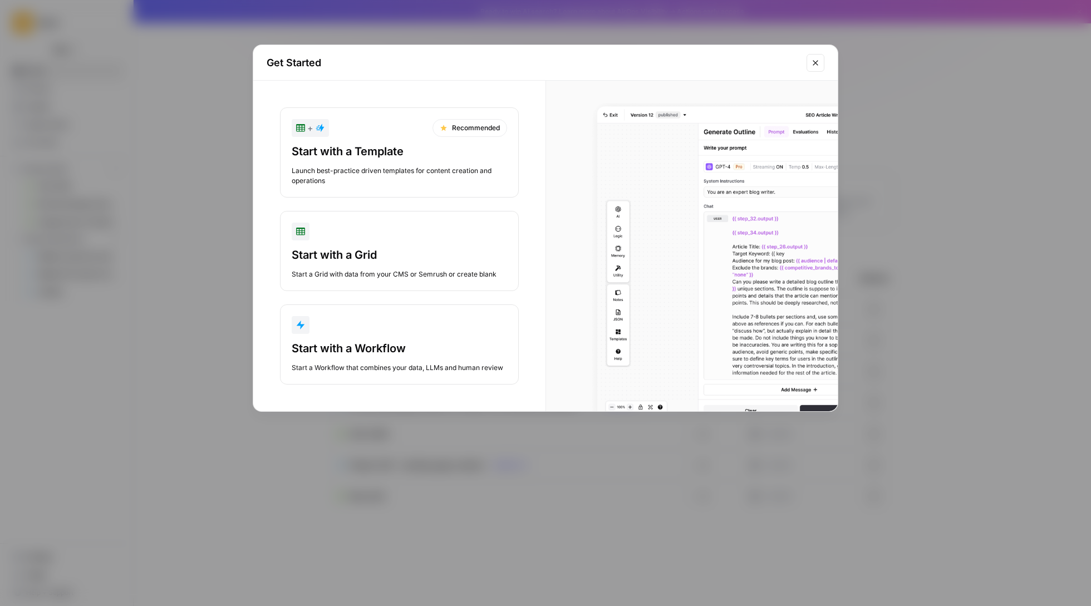
click at [374, 359] on div "Start with a Workflow Start a Workflow that combines your data, LLMs and human …" at bounding box center [399, 357] width 215 height 32
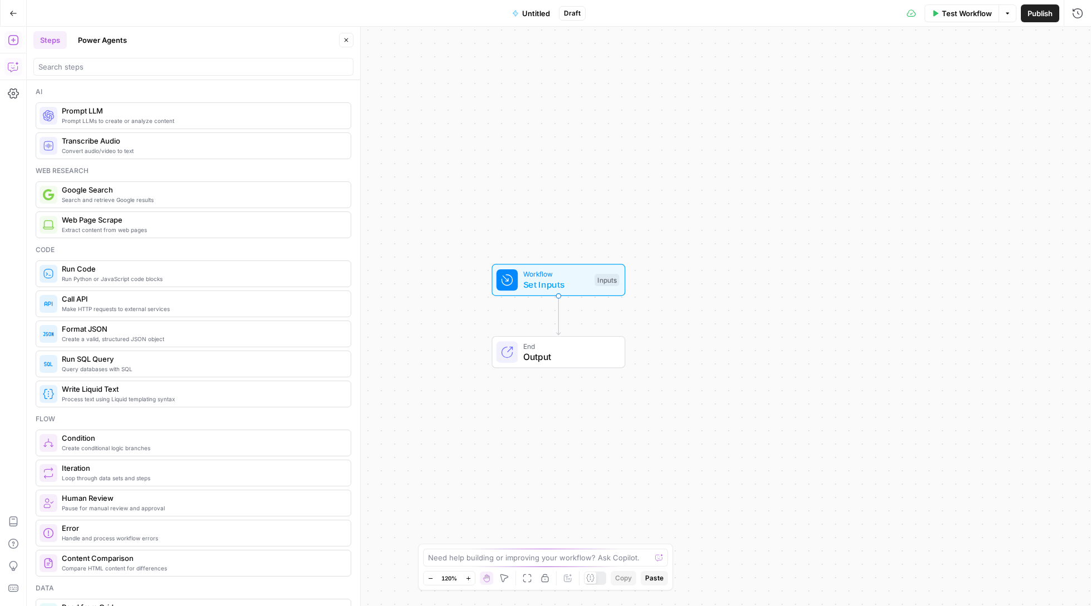
click at [9, 75] on button "Copilot" at bounding box center [13, 67] width 18 height 18
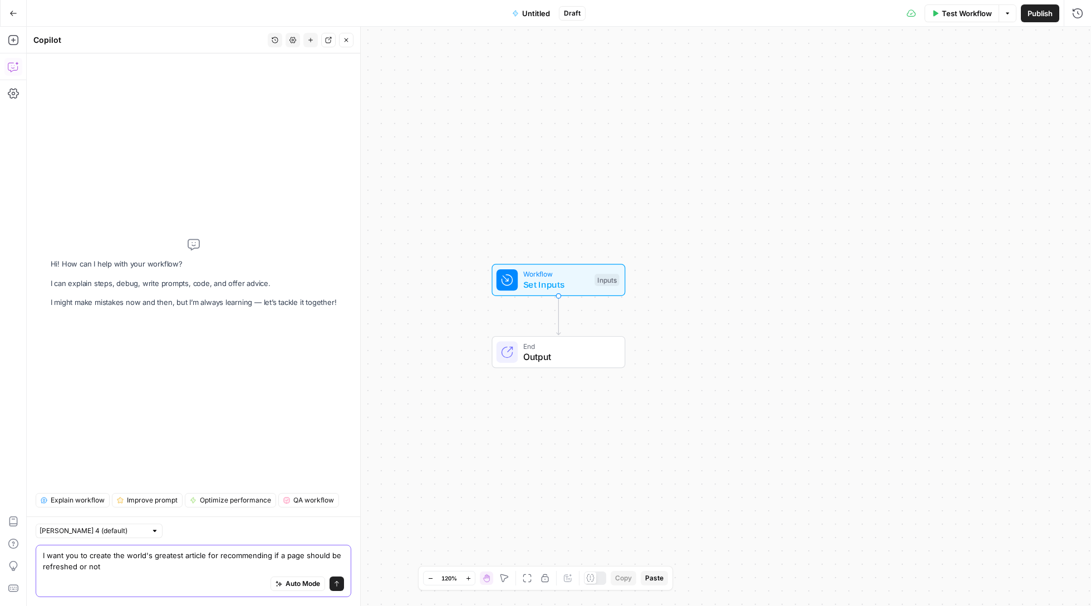
click at [192, 557] on textarea "I want you to create the world's greatest article for recommending if a page sh…" at bounding box center [193, 561] width 301 height 22
paste textarea "Page refresh decision framework Use this to decide if a URL deserves a light po…"
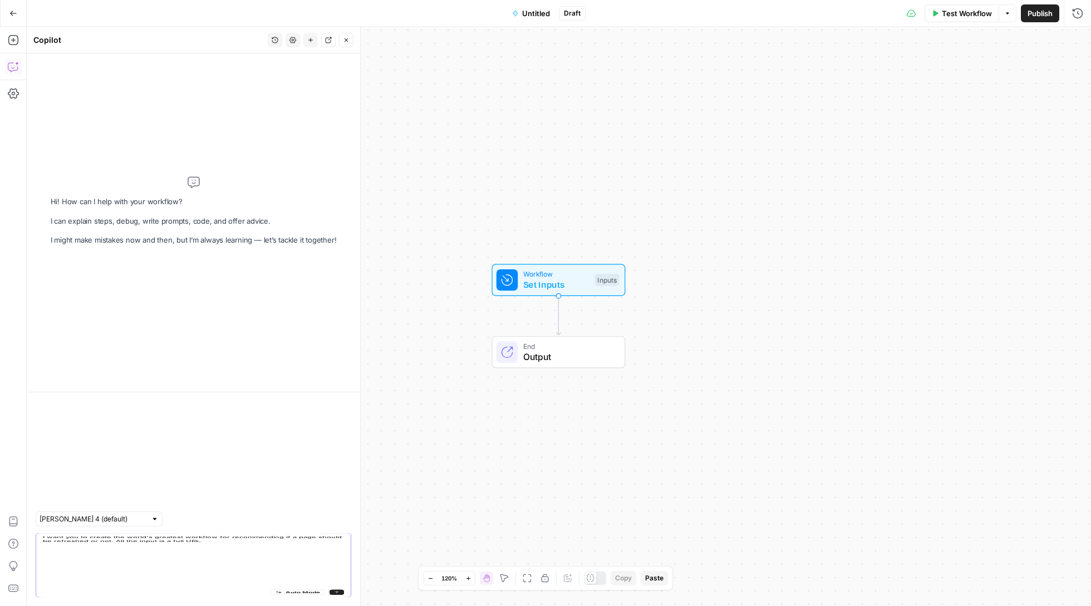
type textarea "I want you to create the world's greatest workflow for recommending if a page s…"
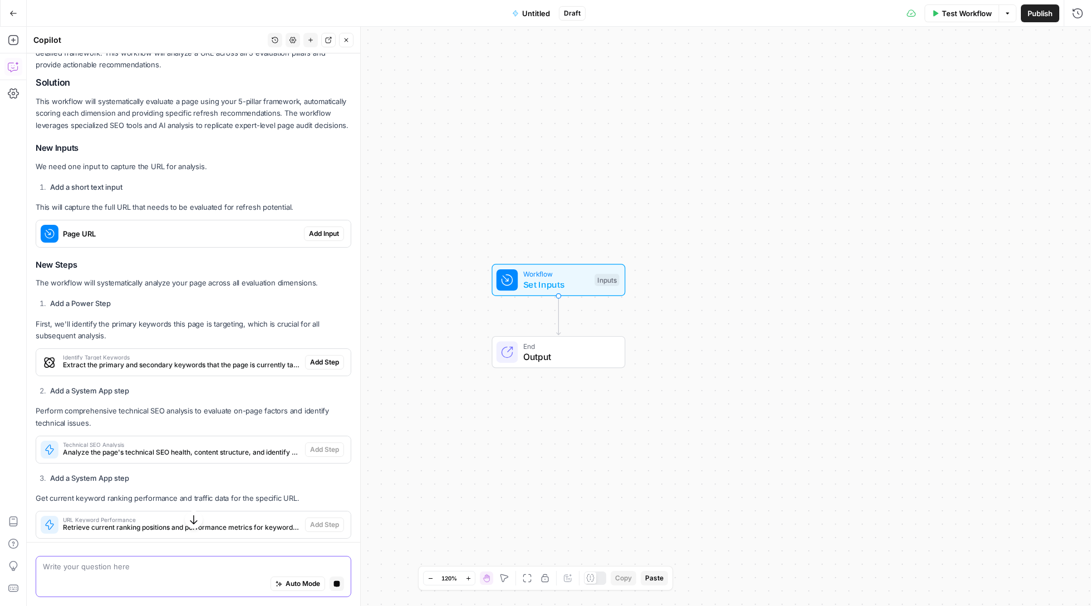
scroll to position [1031, 0]
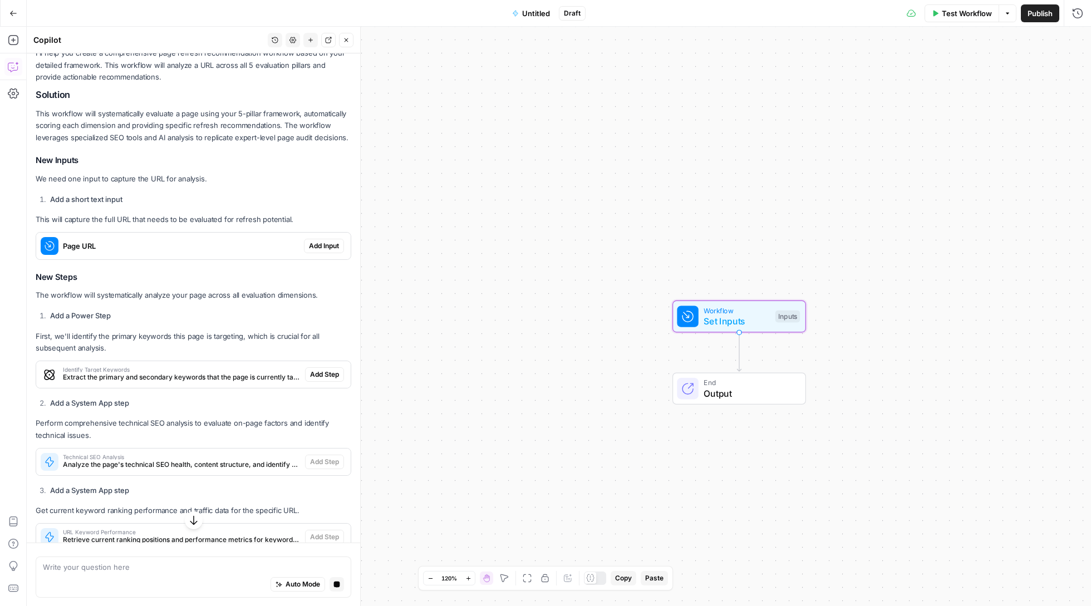
click at [313, 239] on button "Add Input" at bounding box center [324, 246] width 40 height 14
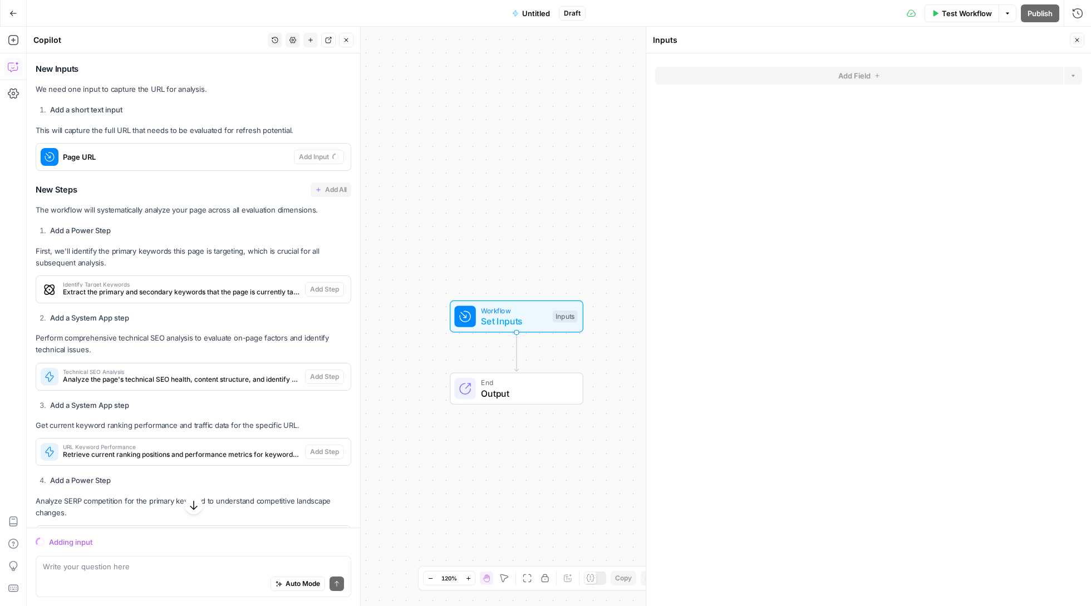
scroll to position [998, 0]
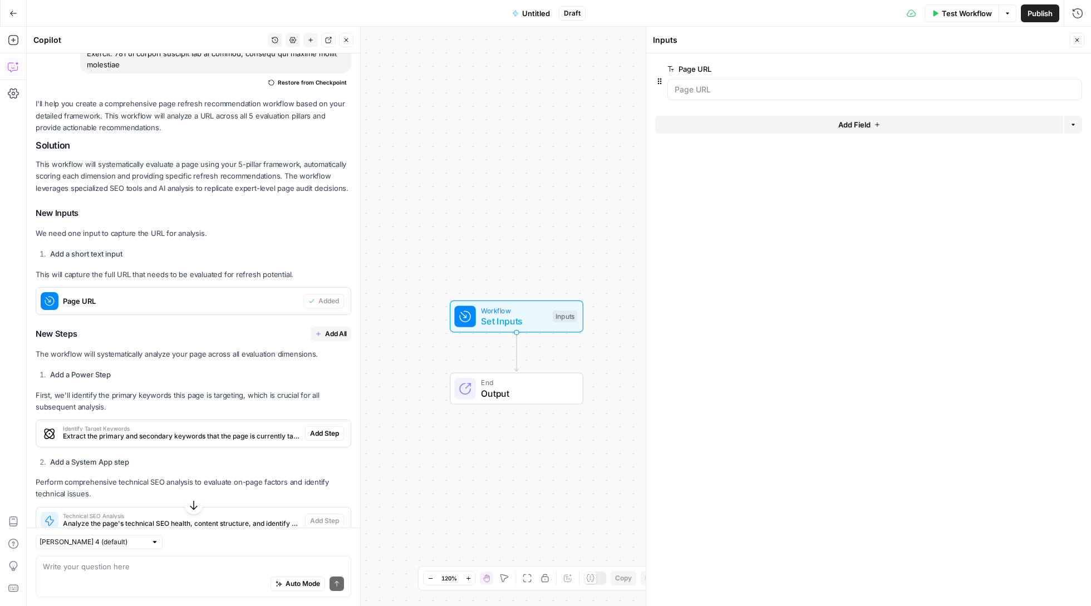
click at [329, 330] on span "Add All" at bounding box center [336, 334] width 22 height 10
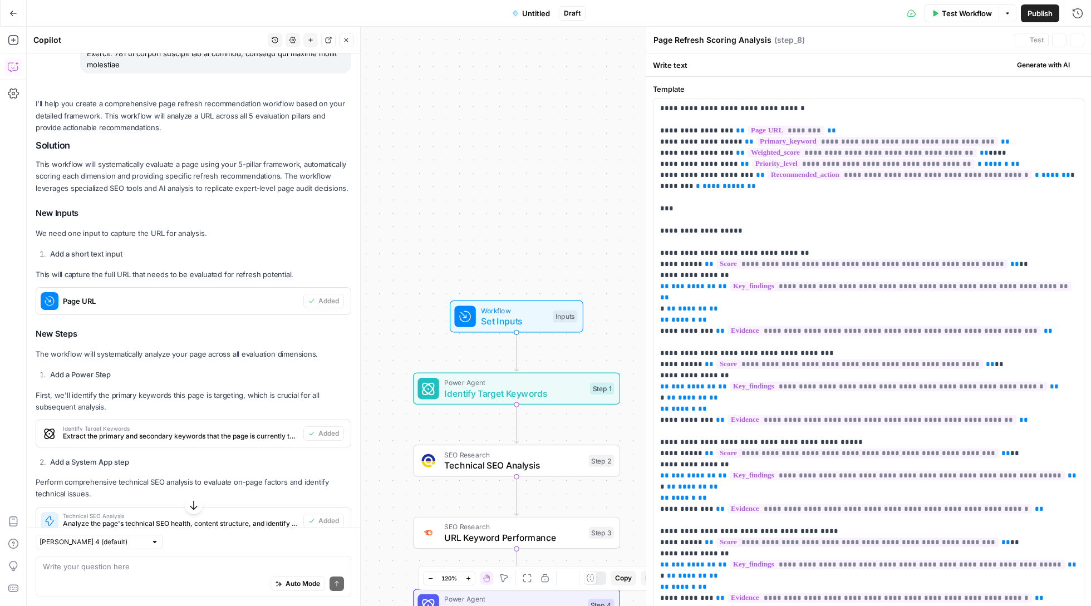
type textarea "Refresh Recommendation Report"
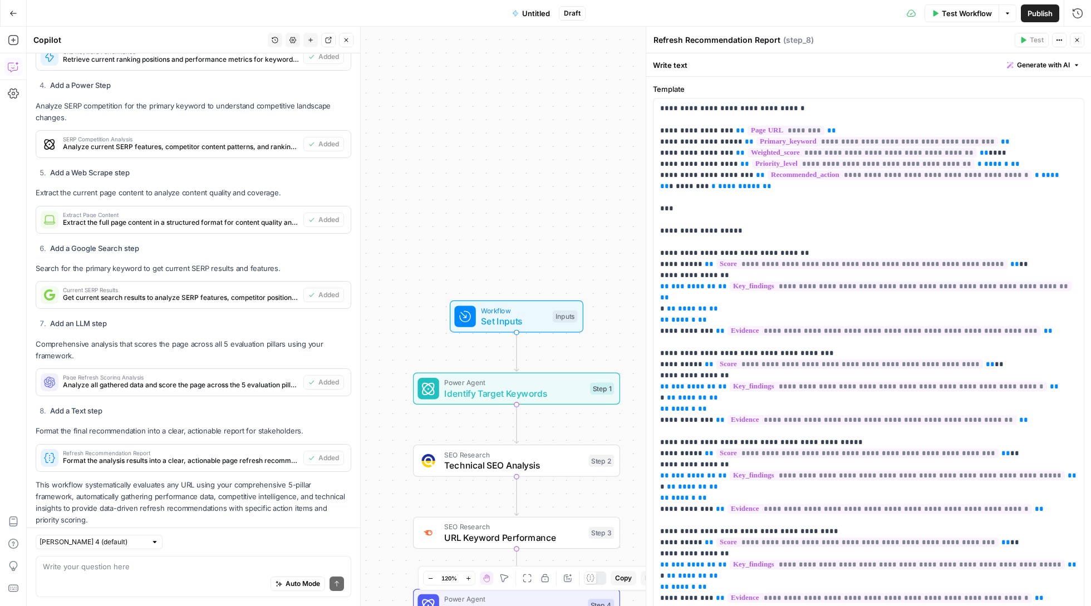
scroll to position [0, 0]
click at [954, 16] on span "Test Workflow" at bounding box center [967, 13] width 50 height 11
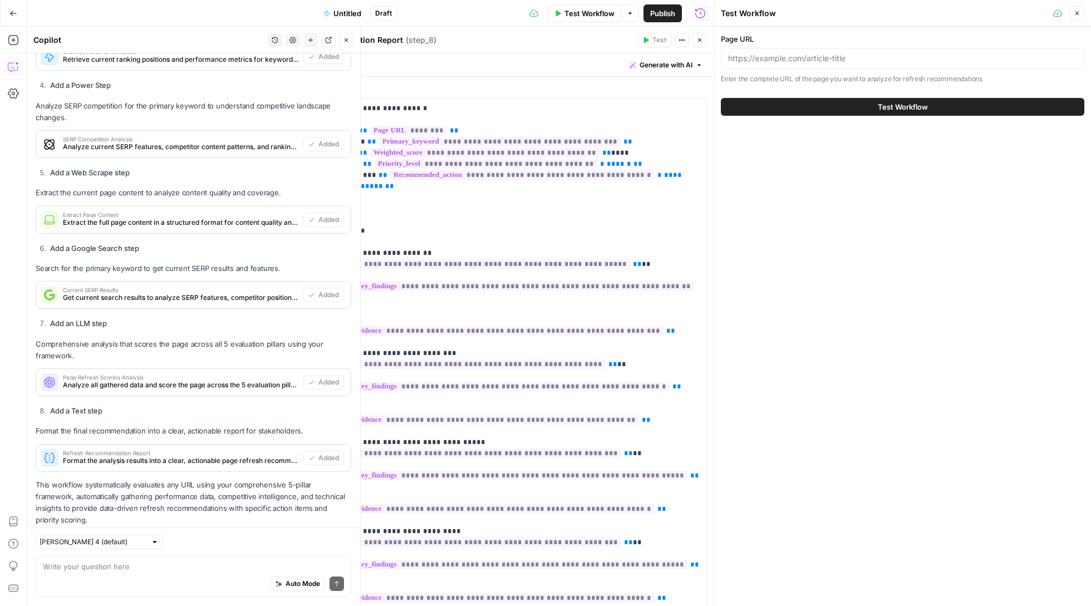
click at [578, 9] on span "Test Workflow" at bounding box center [590, 13] width 50 height 11
click at [795, 61] on input "Page URL" at bounding box center [902, 58] width 349 height 11
paste input "https://sinch.com/pt/blog/rcs-vs-whatsapp/"
type input "https://sinch.com/pt/blog/rcs-vs-whatsapp/"
click at [818, 103] on button "Test Workflow" at bounding box center [903, 107] width 364 height 18
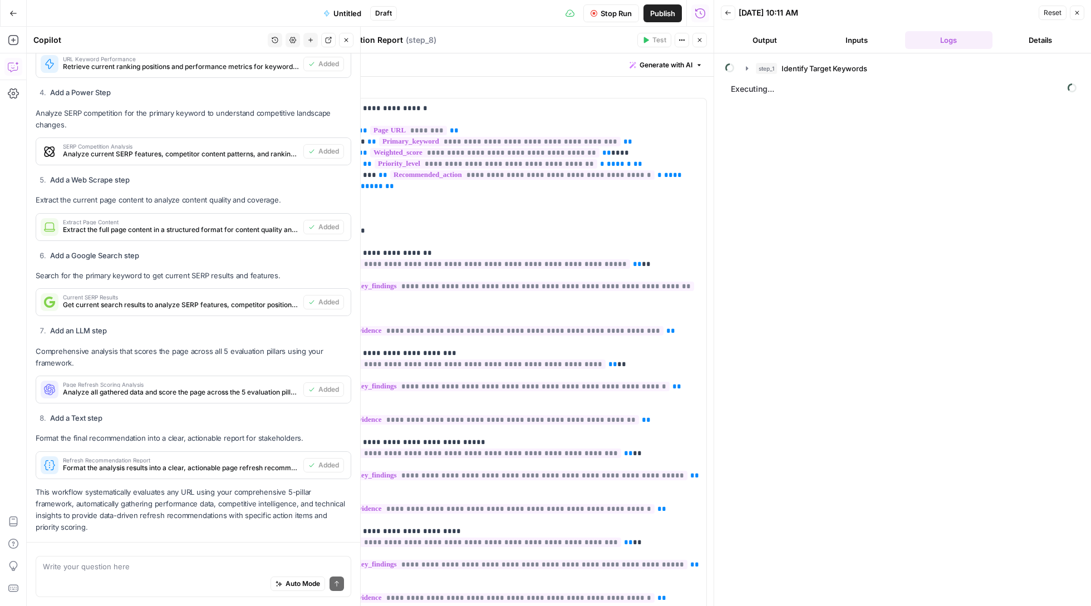
scroll to position [1538, 0]
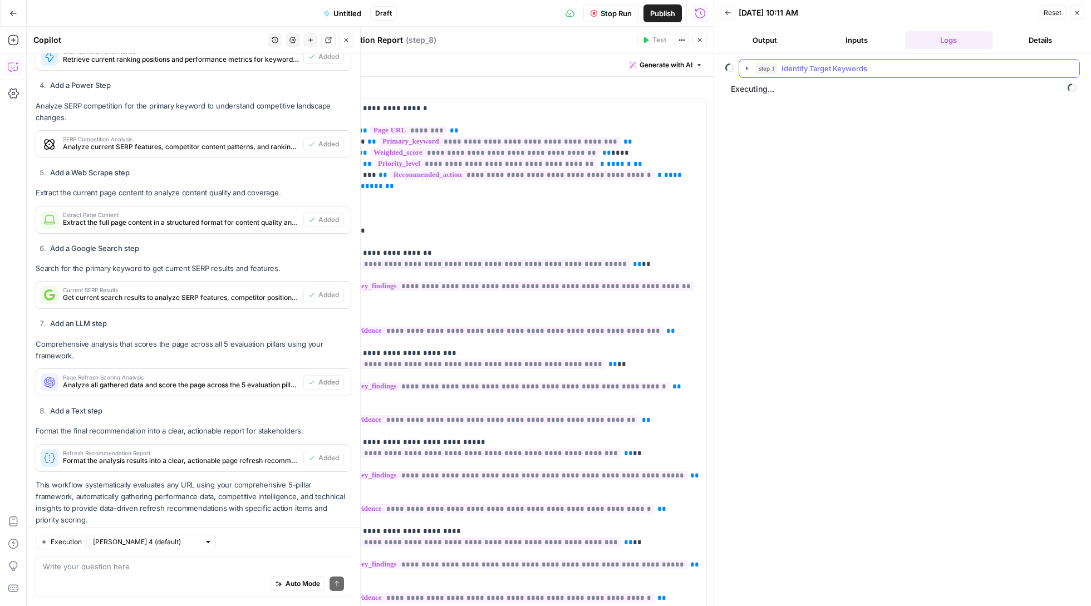
click at [747, 74] on button "step_1 Identify Target Keywords" at bounding box center [909, 69] width 340 height 18
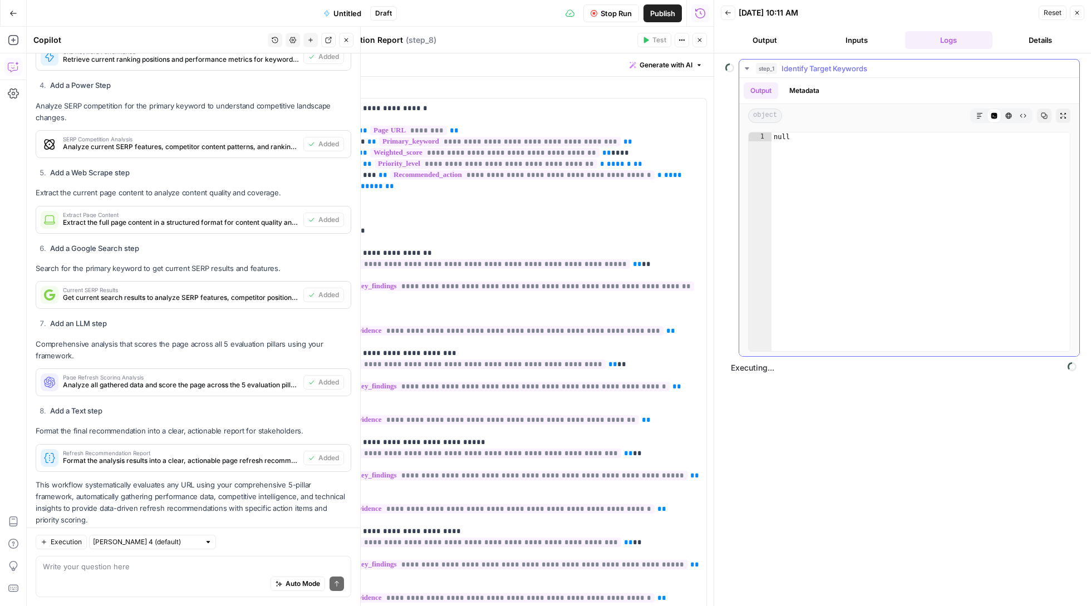
click at [748, 70] on icon "button" at bounding box center [747, 68] width 4 height 2
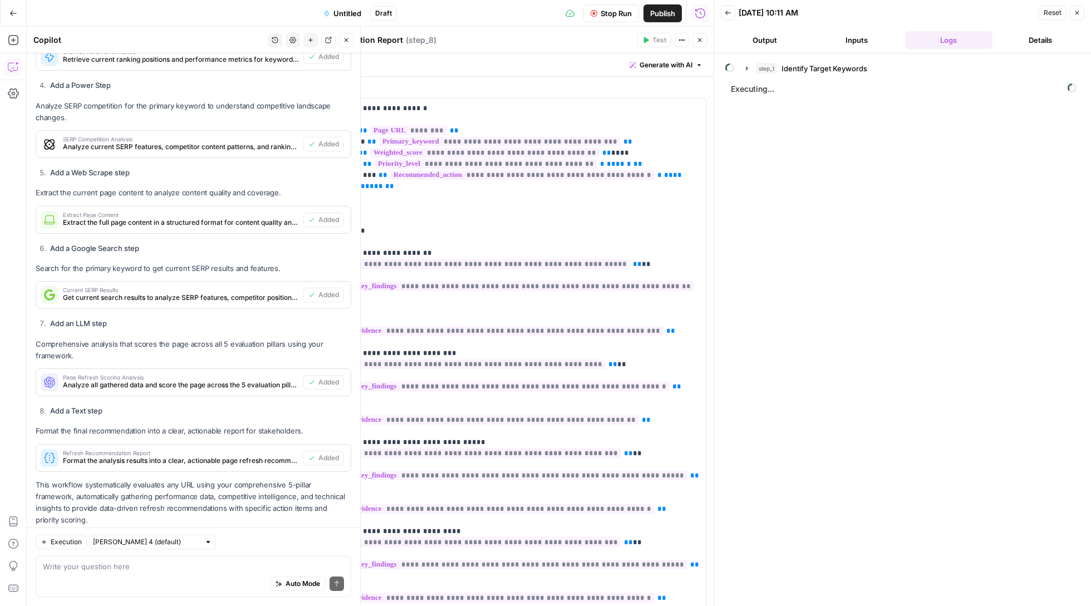
scroll to position [0, 0]
click at [150, 571] on textarea at bounding box center [193, 566] width 301 height 11
type textarea "Explain this workflow to me in detail"
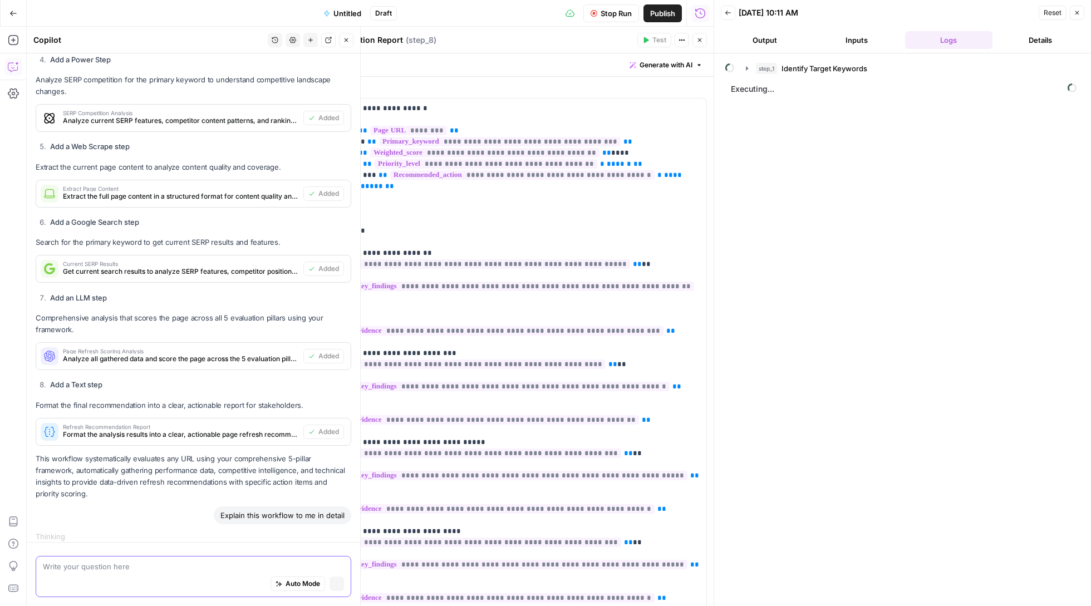
scroll to position [1520, 0]
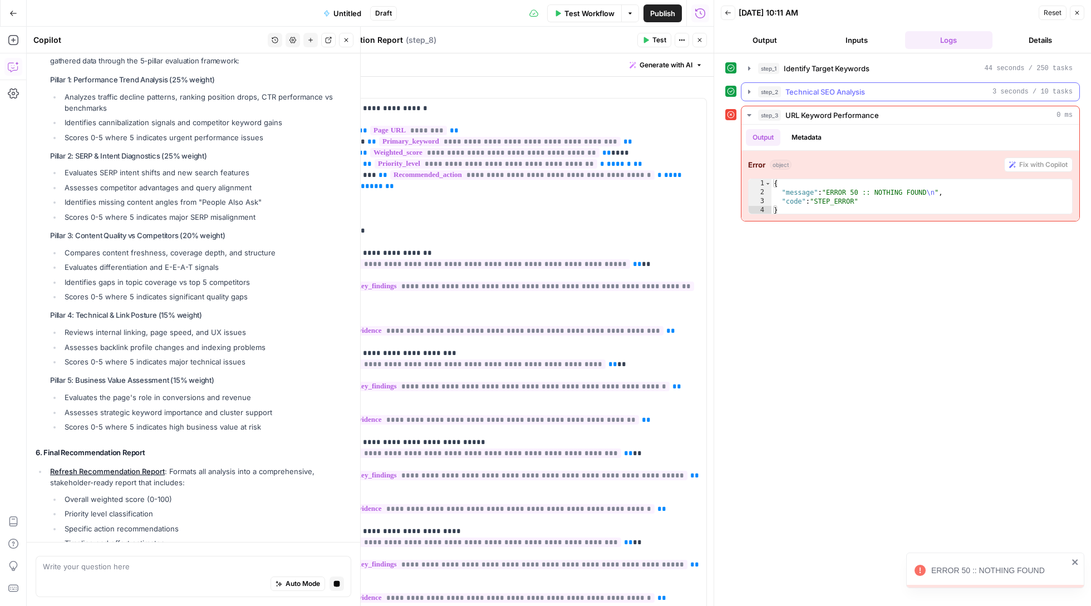
click at [751, 90] on icon "button" at bounding box center [749, 91] width 9 height 9
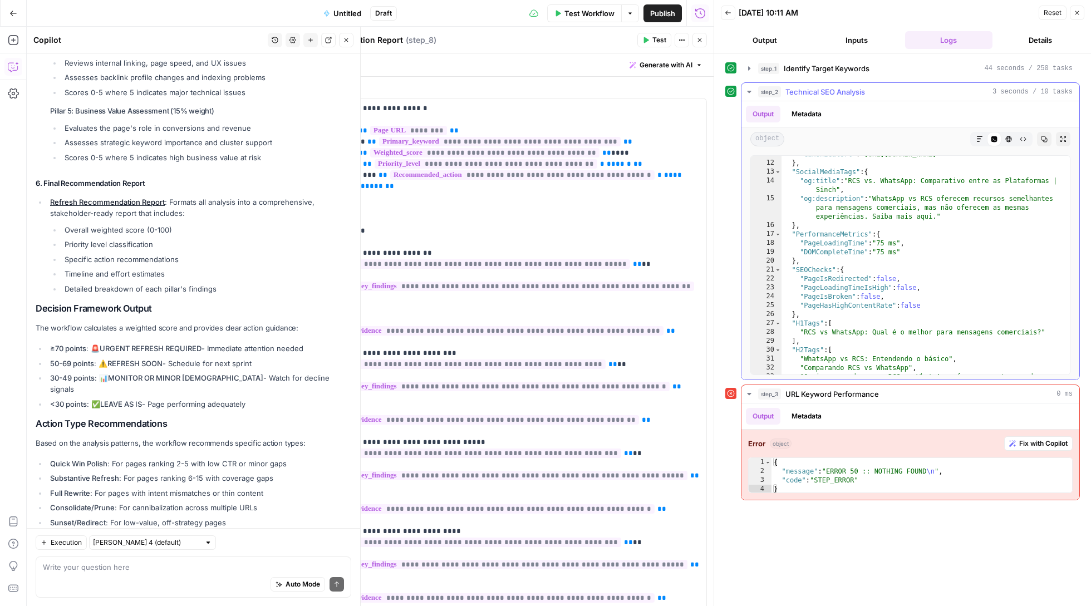
scroll to position [121, 0]
click at [1077, 18] on button "Close" at bounding box center [1077, 13] width 14 height 14
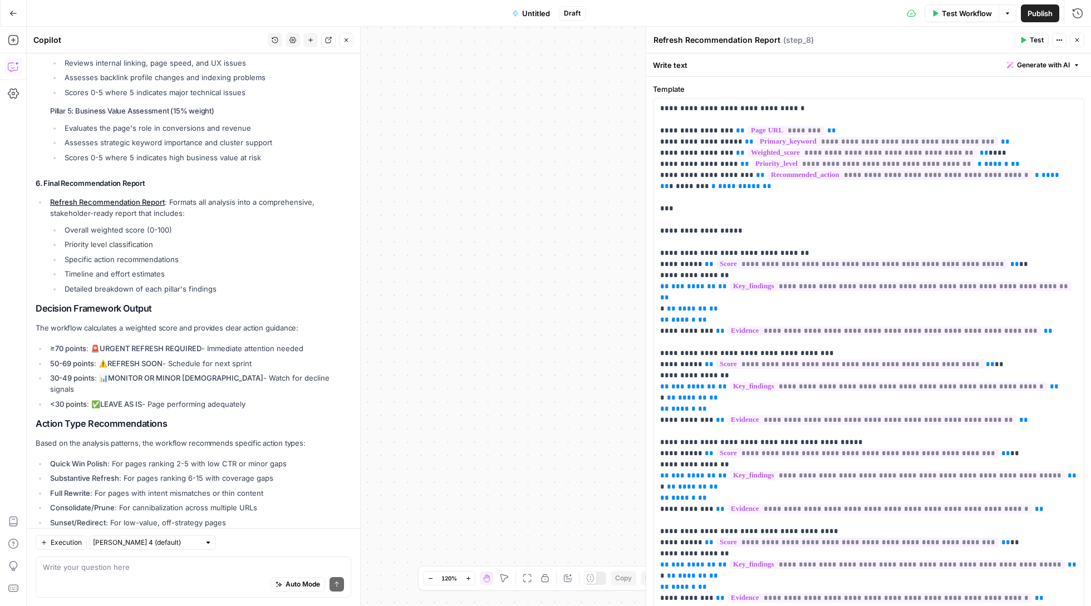
drag, startPoint x: 551, startPoint y: 196, endPoint x: 675, endPoint y: 174, distance: 126.2
click at [675, 174] on body "Sinch New Home Browse Insights Opportunities Your Data Recent Grids 428 JSON Re…" at bounding box center [545, 303] width 1091 height 606
drag, startPoint x: 486, startPoint y: 216, endPoint x: 590, endPoint y: 222, distance: 104.3
click at [589, 221] on div "Workflow Set Inputs Inputs Power Agent Identify Target Keywords Step 1 SEO Rese…" at bounding box center [559, 317] width 1065 height 580
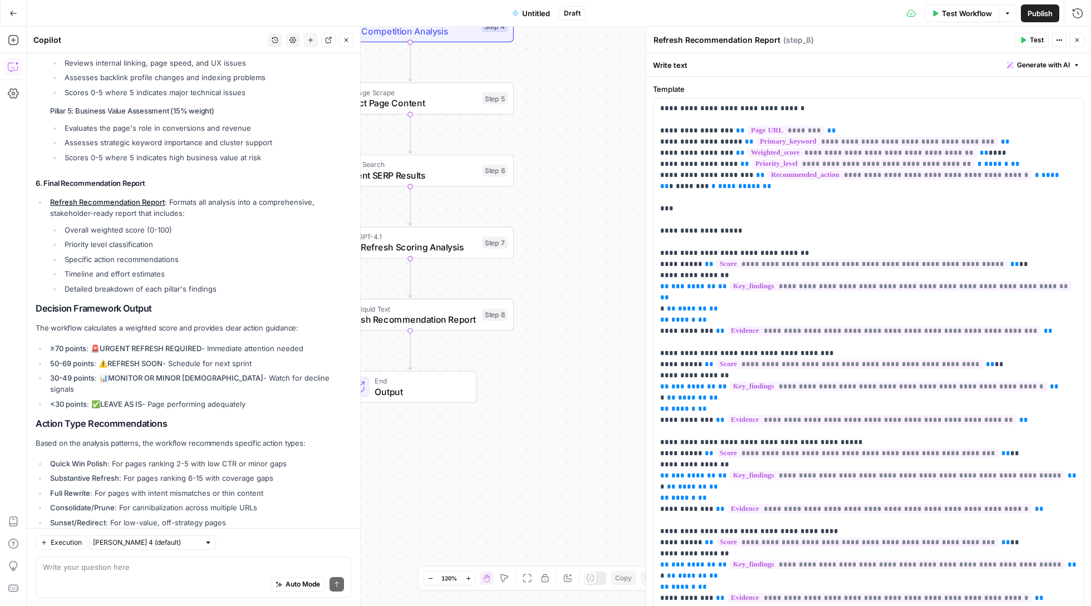
drag, startPoint x: 462, startPoint y: 237, endPoint x: 611, endPoint y: 253, distance: 150.7
click at [610, 254] on div "Workflow Set Inputs Inputs Power Agent Identify Target Keywords Step 1 SEO Rese…" at bounding box center [559, 317] width 1065 height 580
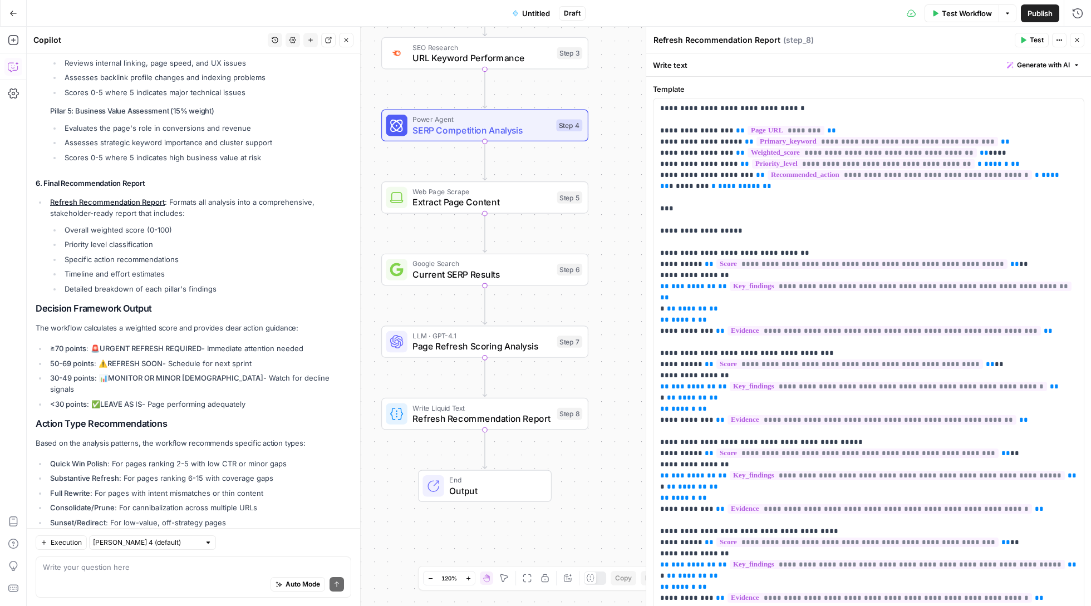
drag, startPoint x: 597, startPoint y: 243, endPoint x: 644, endPoint y: 341, distance: 107.8
click at [644, 341] on body "Sinch New Home Browse Insights Opportunities Your Data Recent Grids 428 JSON Re…" at bounding box center [545, 303] width 1091 height 606
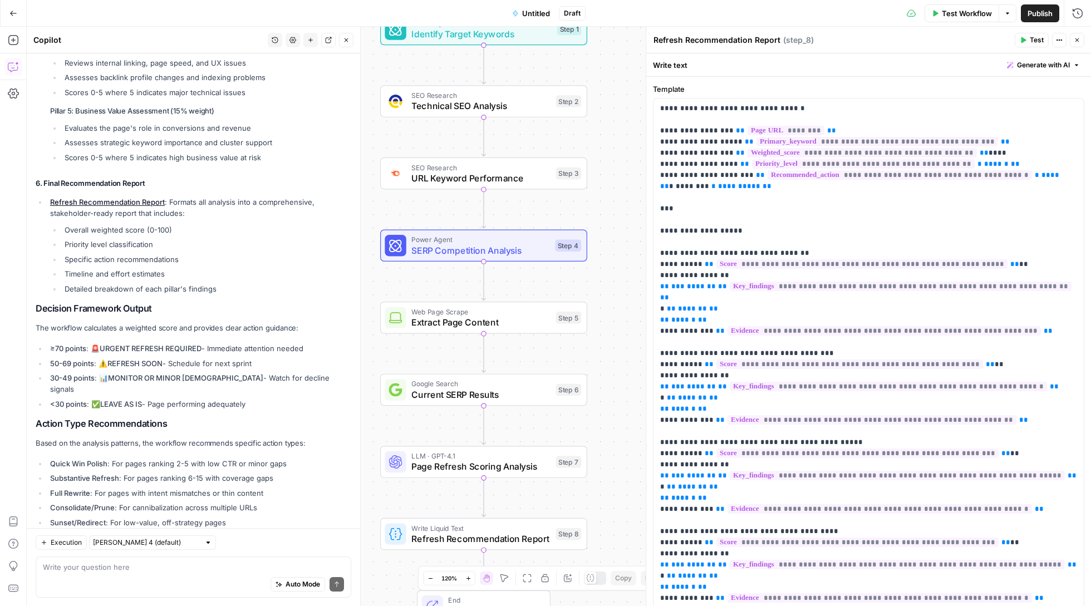
drag, startPoint x: 618, startPoint y: 271, endPoint x: 617, endPoint y: 408, distance: 137.0
click at [617, 408] on div "Workflow Set Inputs Inputs Power Agent Identify Target Keywords Step 1 SEO Rese…" at bounding box center [559, 317] width 1065 height 580
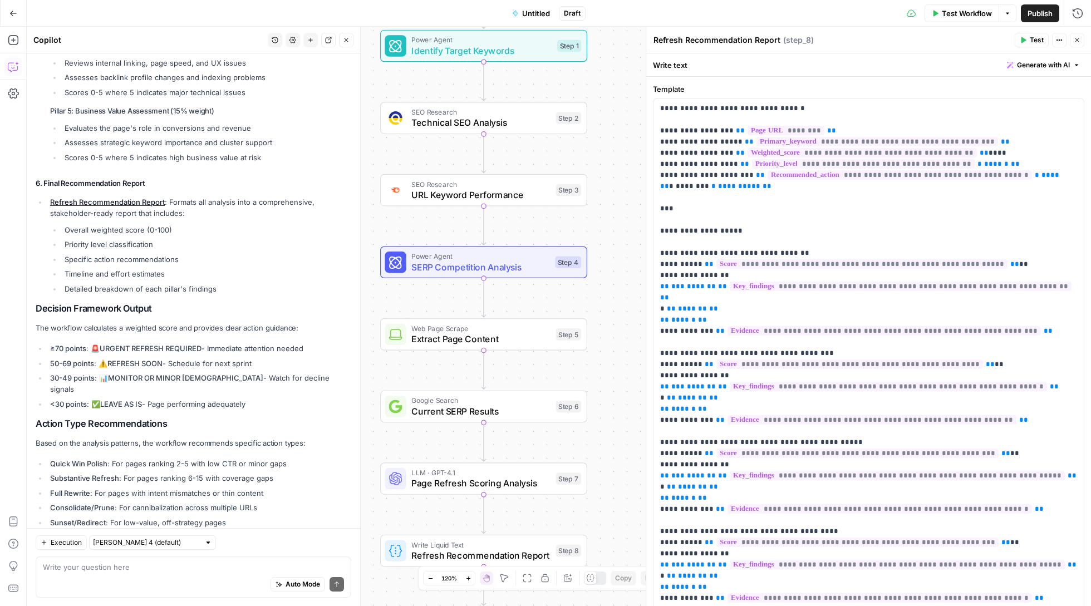
click at [525, 208] on div "Workflow Set Inputs Inputs Power Agent Identify Target Keywords Step 1 SEO Rese…" at bounding box center [559, 317] width 1065 height 580
click at [472, 194] on span "URL Keyword Performance" at bounding box center [480, 194] width 139 height 13
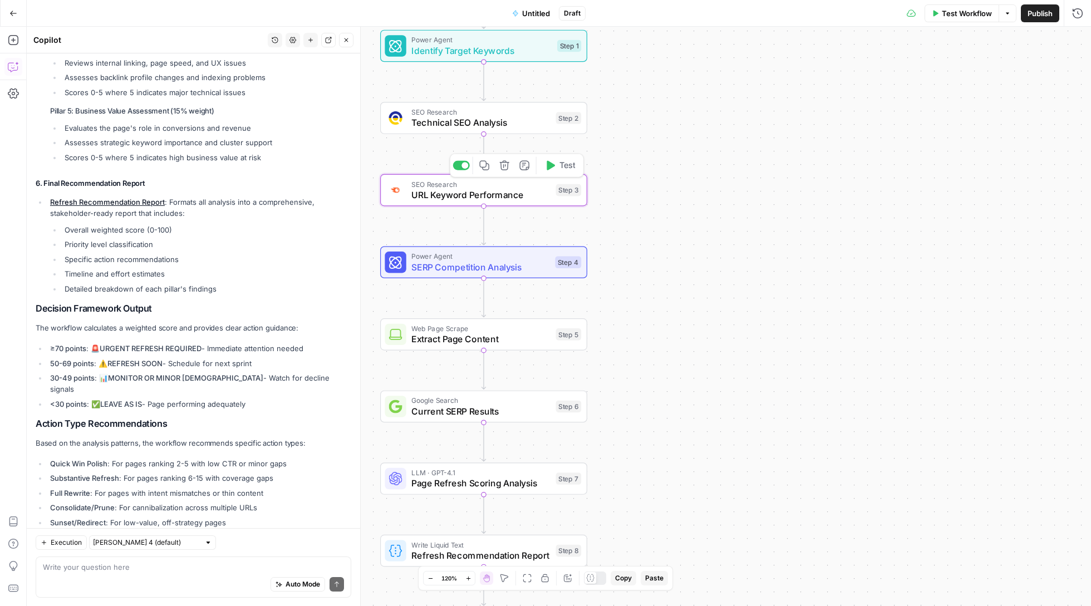
type textarea "URL Keyword Performance"
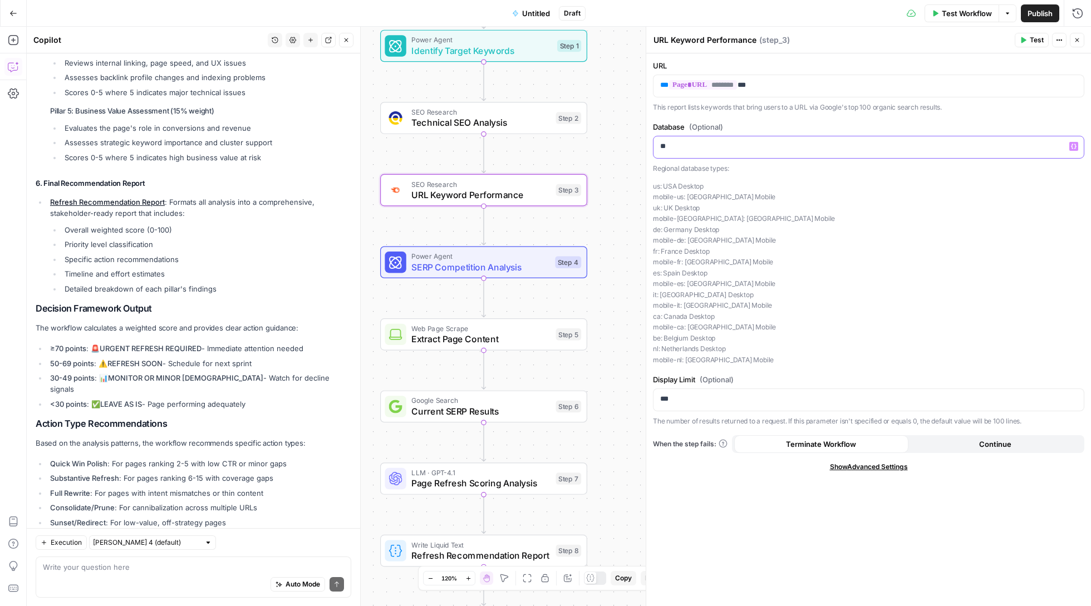
click at [811, 144] on p "**" at bounding box center [868, 146] width 417 height 11
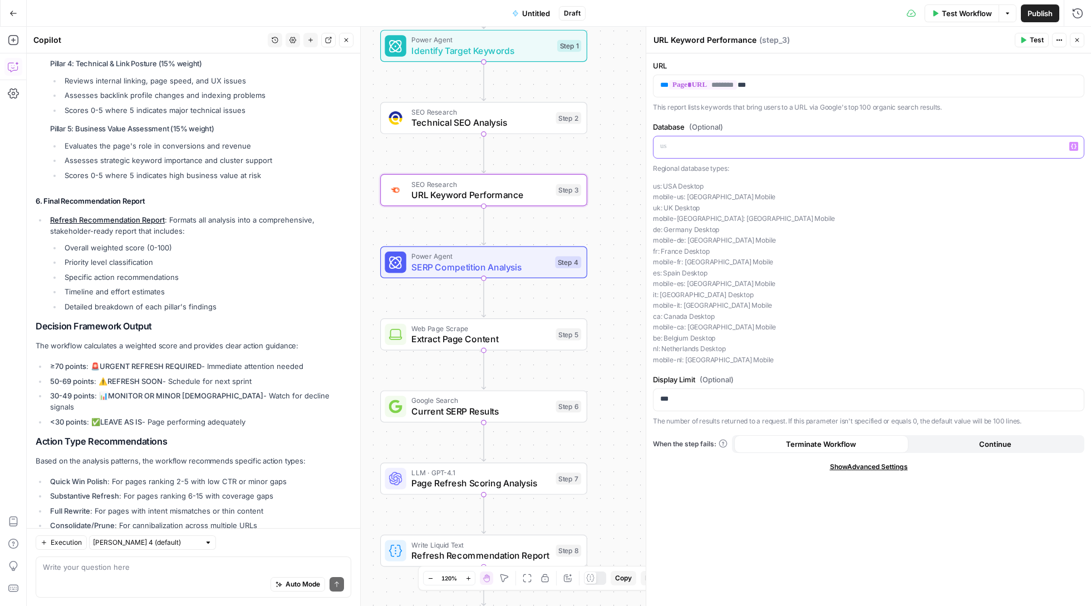
scroll to position [2878, 0]
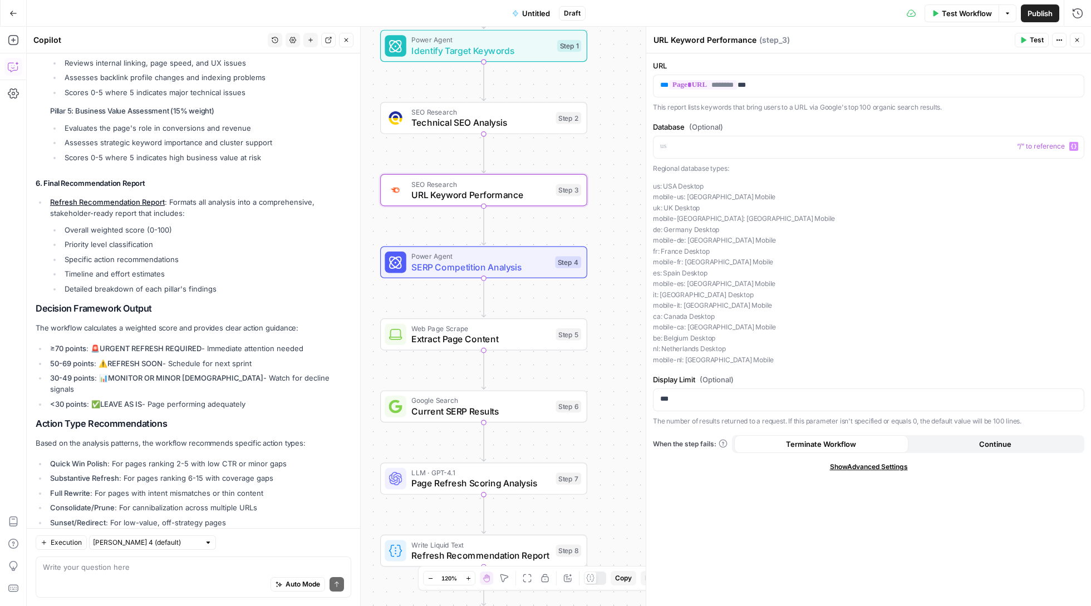
click at [834, 102] on p "This report lists keywords that bring users to a URL via Google's top 100 organ…" at bounding box center [869, 107] width 432 height 11
click at [1023, 38] on icon "button" at bounding box center [1024, 40] width 5 height 6
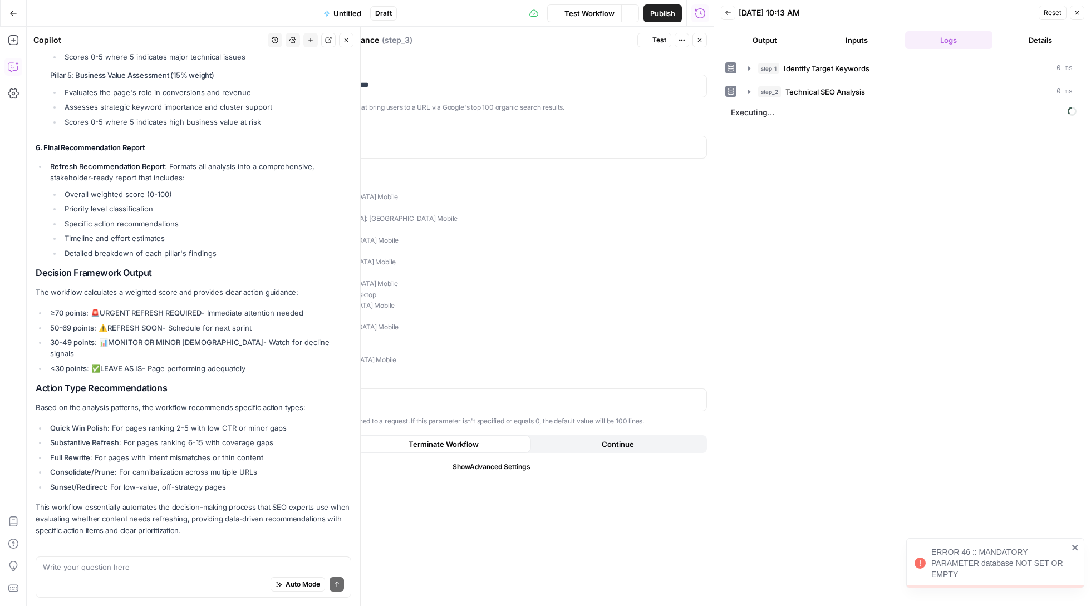
scroll to position [2878, 0]
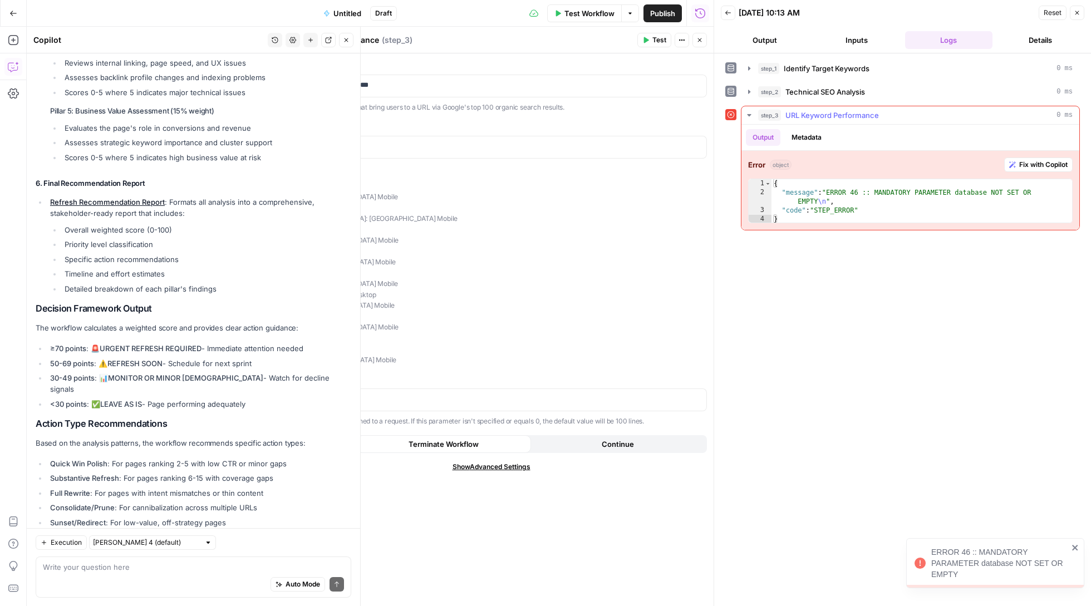
click at [1045, 165] on span "Fix with Copilot" at bounding box center [1044, 165] width 48 height 10
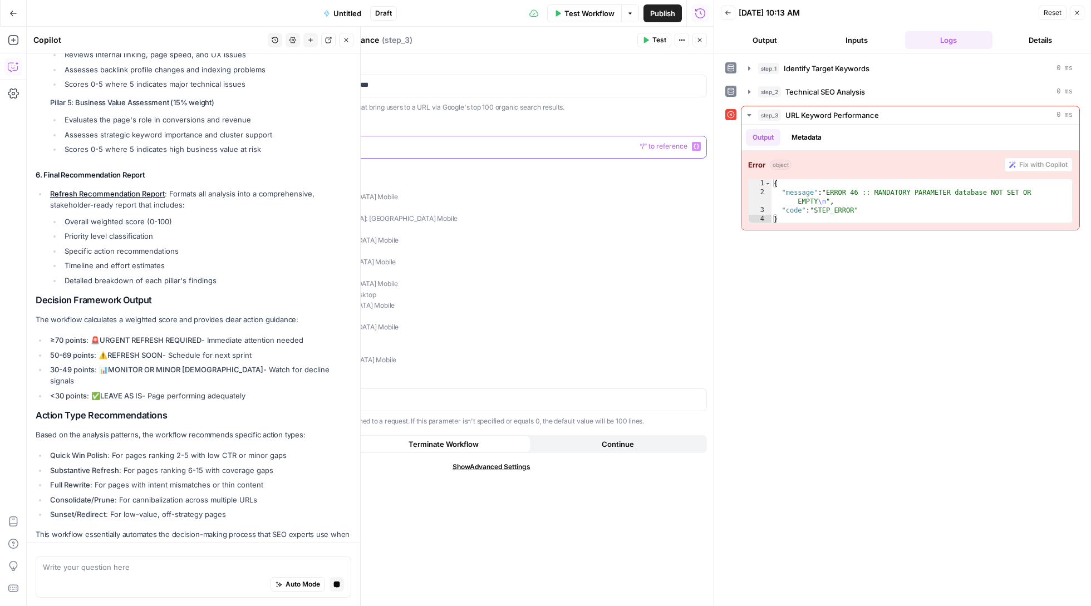
click at [477, 144] on p at bounding box center [491, 146] width 417 height 11
drag, startPoint x: 284, startPoint y: 187, endPoint x: 272, endPoint y: 185, distance: 11.8
click at [272, 185] on div "URL Keyword Performance URL Keyword Performance ( step_3 ) Test Actions Close U…" at bounding box center [490, 317] width 445 height 580
click at [290, 188] on p "us: USA Desktop mobile-us: USA Mobile uk: UK Desktop mobile-uk: UK Mobile de: G…" at bounding box center [492, 273] width 432 height 185
drag, startPoint x: 283, startPoint y: 185, endPoint x: 273, endPoint y: 185, distance: 10.6
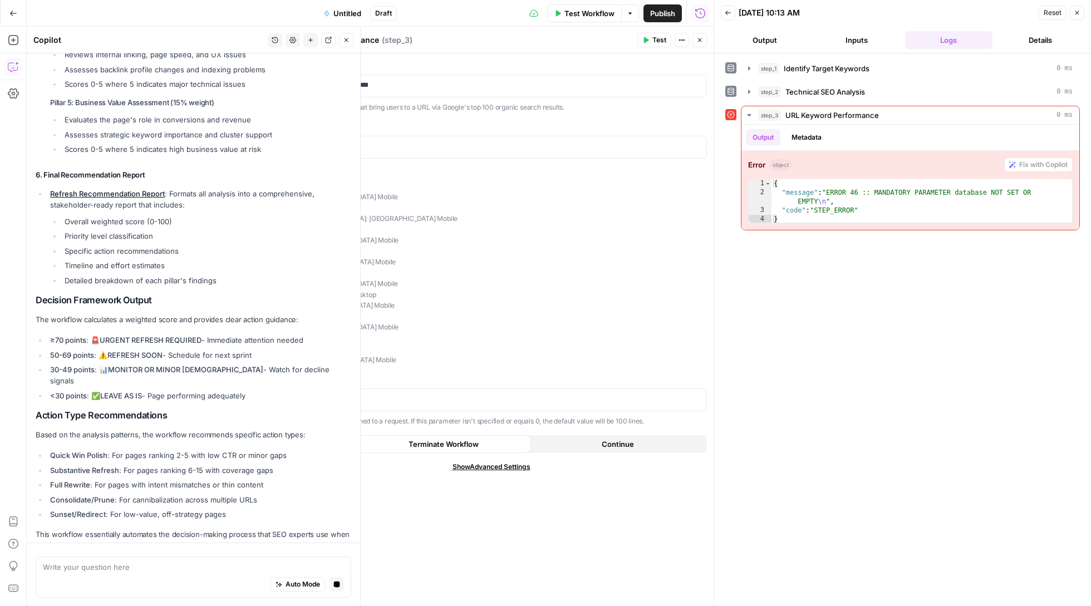
click at [273, 185] on div "URL Keyword Performance URL Keyword Performance ( step_3 ) Test Actions Close U…" at bounding box center [490, 317] width 445 height 580
click at [277, 188] on p "us: USA Desktop mobile-us: USA Mobile uk: UK Desktop mobile-uk: UK Mobile de: G…" at bounding box center [492, 273] width 432 height 185
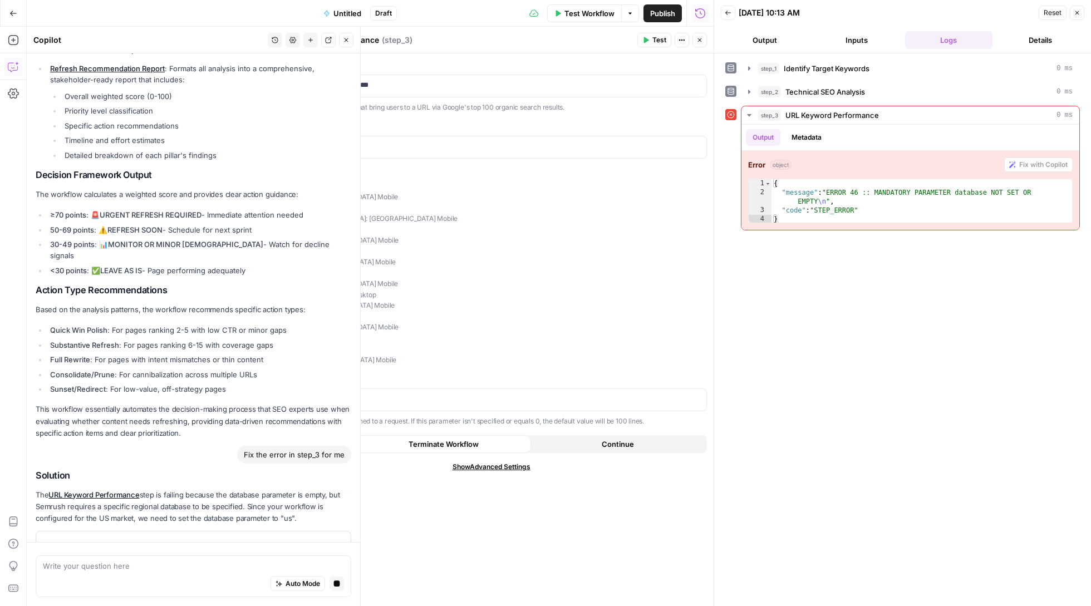
click at [281, 183] on p "us: USA Desktop mobile-us: USA Mobile uk: UK Desktop mobile-uk: UK Mobile de: G…" at bounding box center [492, 273] width 432 height 185
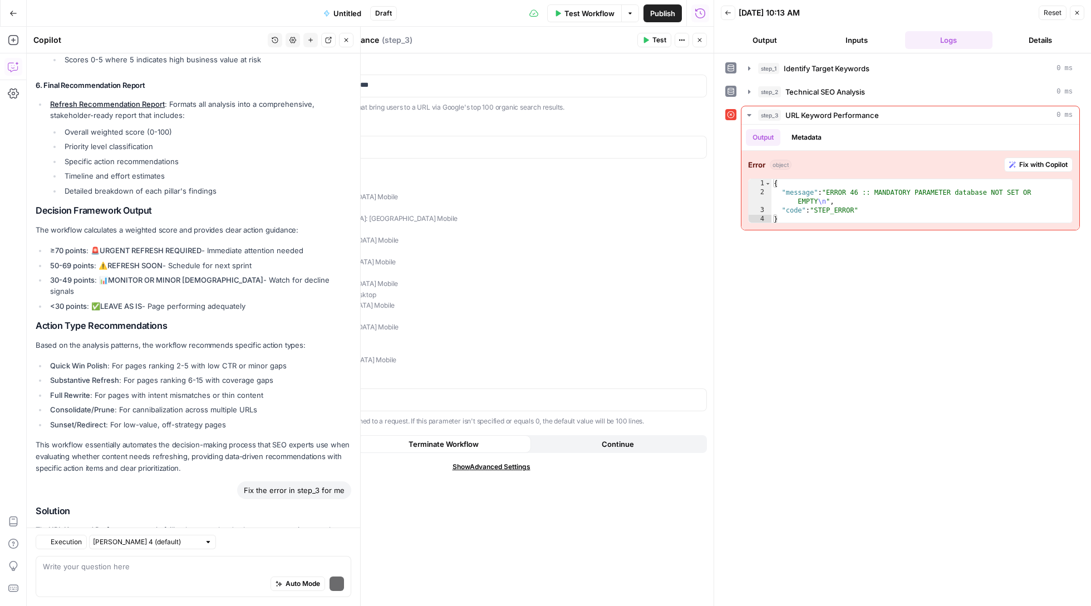
click at [325, 506] on div "Solution The URL Keyword Performance step is failing because the database param…" at bounding box center [194, 580] width 316 height 149
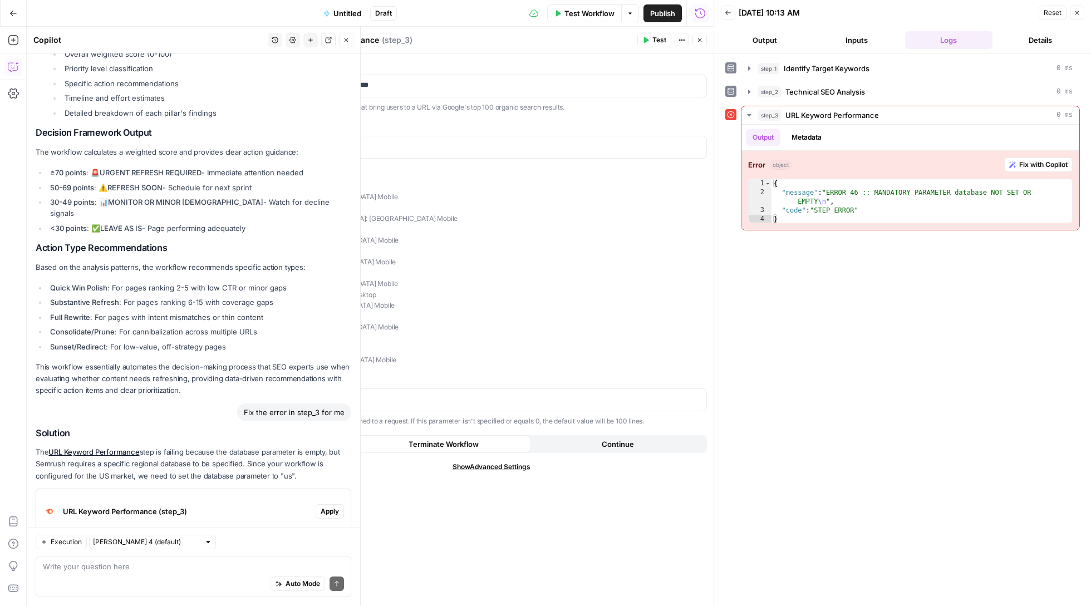
scroll to position [0, 0]
click at [286, 183] on p "us: USA Desktop mobile-us: USA Mobile uk: UK Desktop mobile-uk: UK Mobile de: G…" at bounding box center [492, 273] width 432 height 185
click at [297, 183] on p "us: USA Desktop mobile-us: USA Mobile uk: UK Desktop mobile-uk: UK Mobile de: G…" at bounding box center [492, 273] width 432 height 185
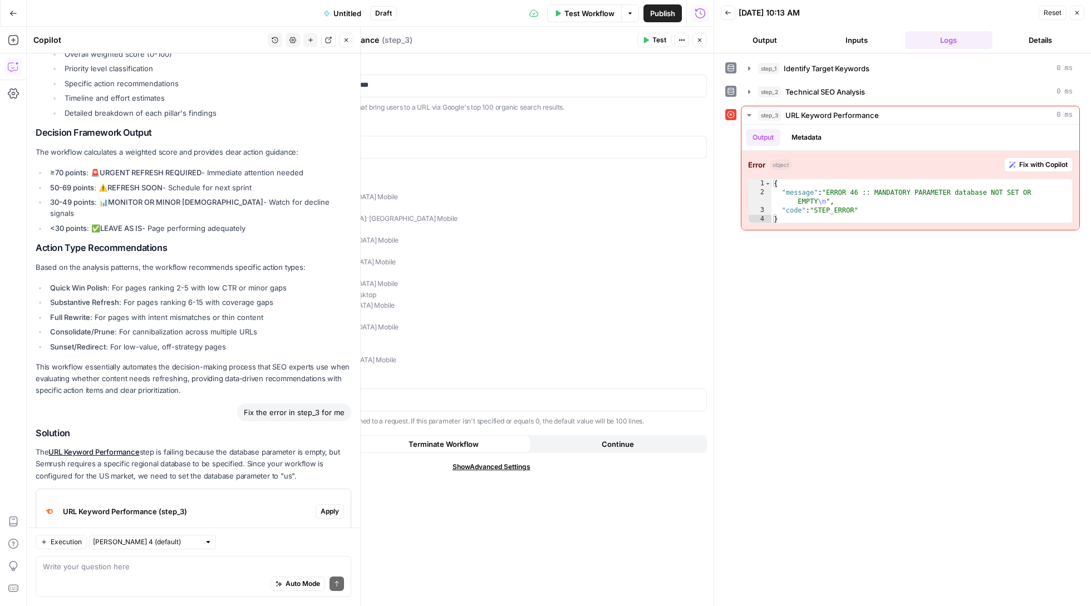
copy p "us: USA Desktop"
click at [332, 148] on p at bounding box center [491, 146] width 417 height 11
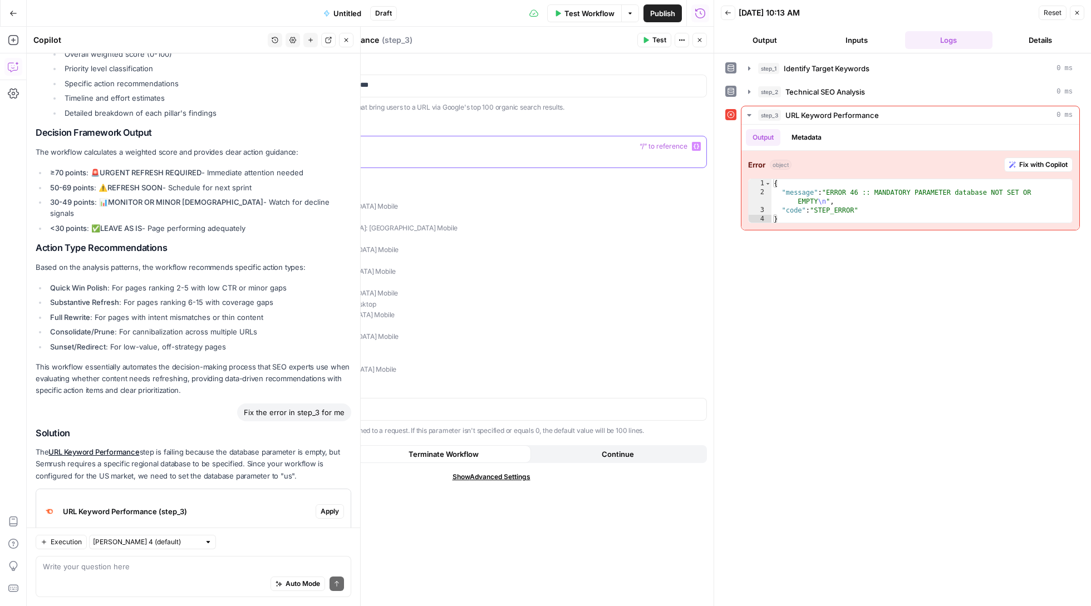
scroll to position [3072, 0]
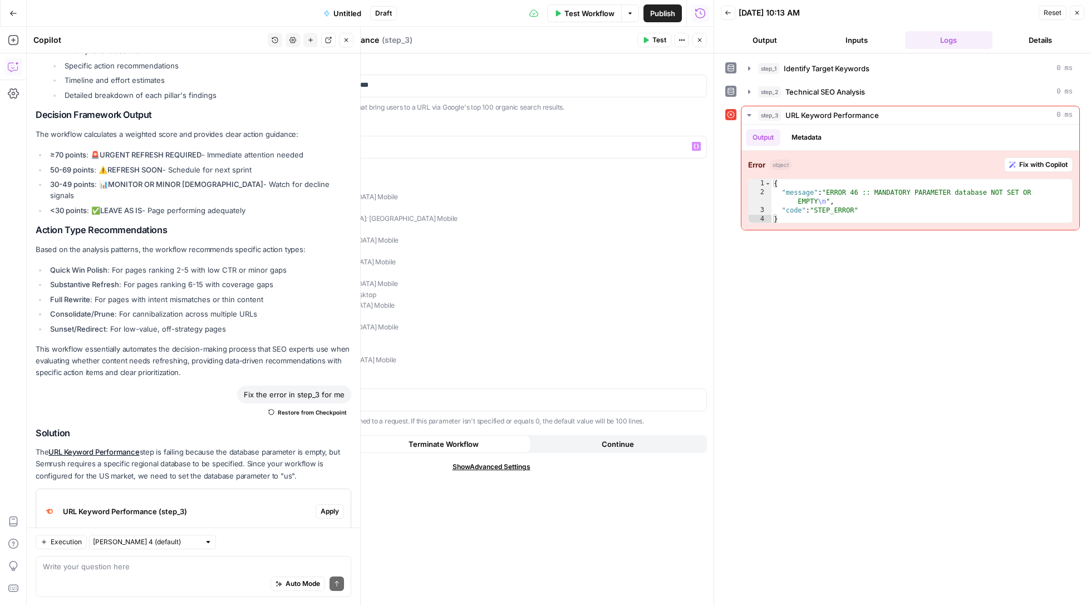
click at [604, 14] on span "Test Workflow" at bounding box center [590, 13] width 50 height 11
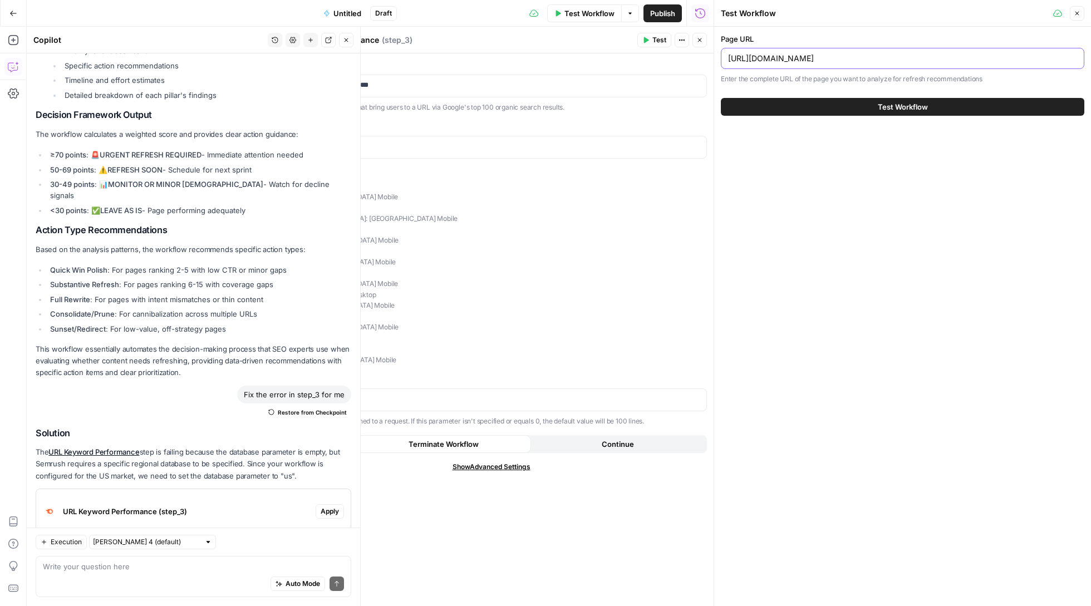
click at [800, 58] on input "https://sinch.com/pt/blog/rcs-vs-whatsapp/" at bounding box center [902, 58] width 349 height 11
type input "[URL][DOMAIN_NAME]"
click at [834, 115] on button "Test Workflow" at bounding box center [903, 107] width 364 height 18
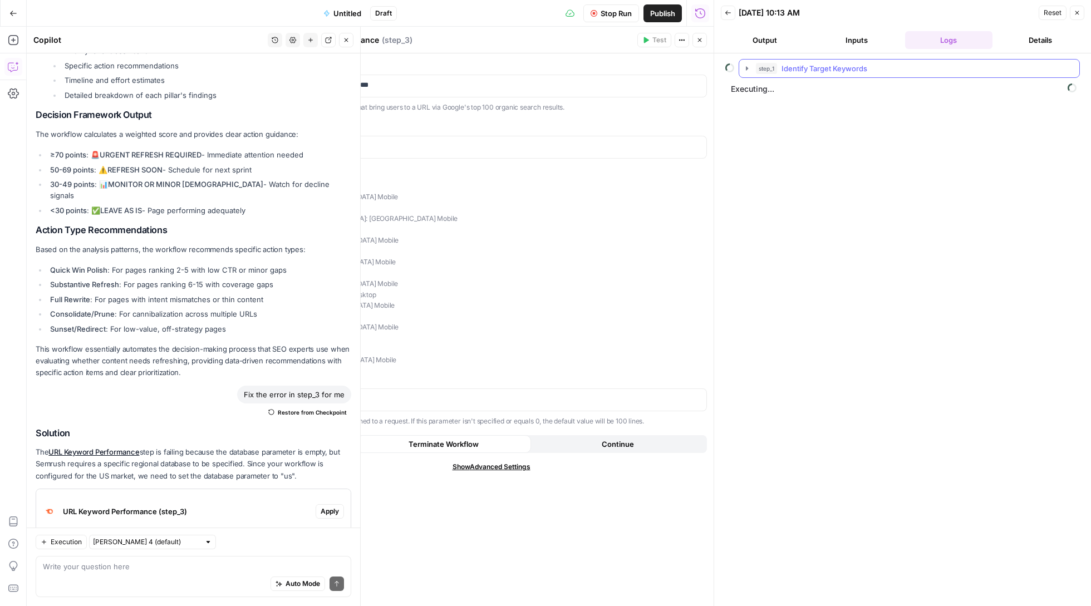
click at [748, 72] on icon "button" at bounding box center [747, 68] width 9 height 9
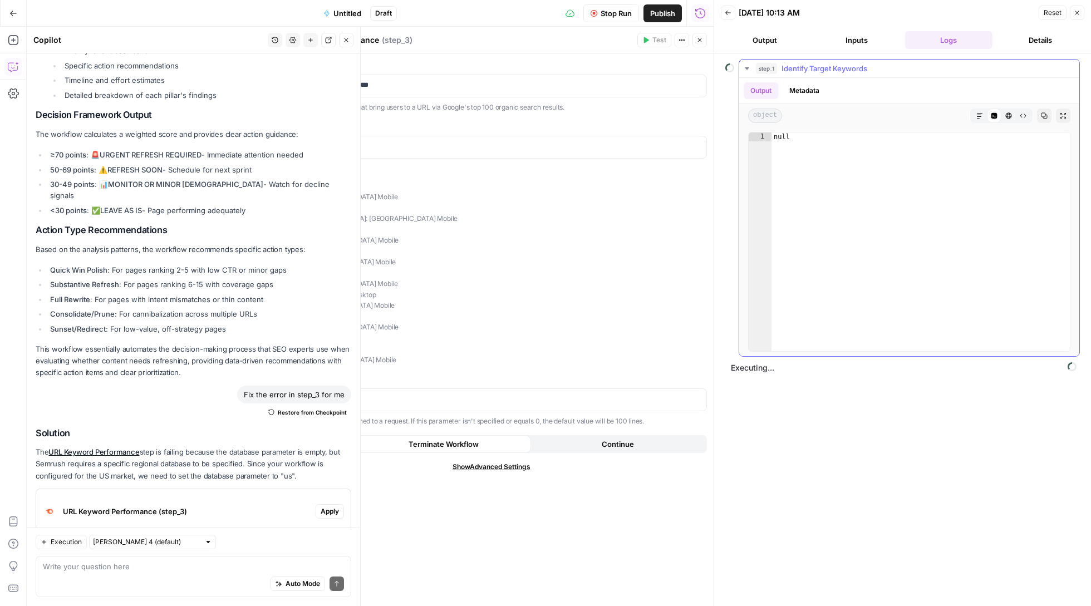
click at [747, 71] on icon "button" at bounding box center [747, 68] width 9 height 9
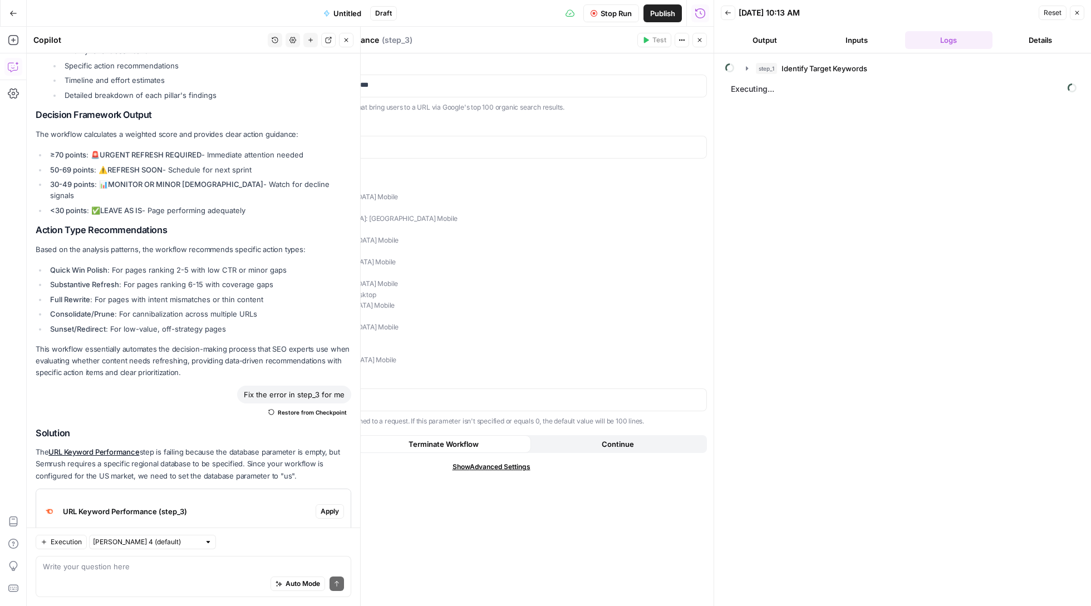
click at [773, 41] on button "Output" at bounding box center [764, 40] width 87 height 18
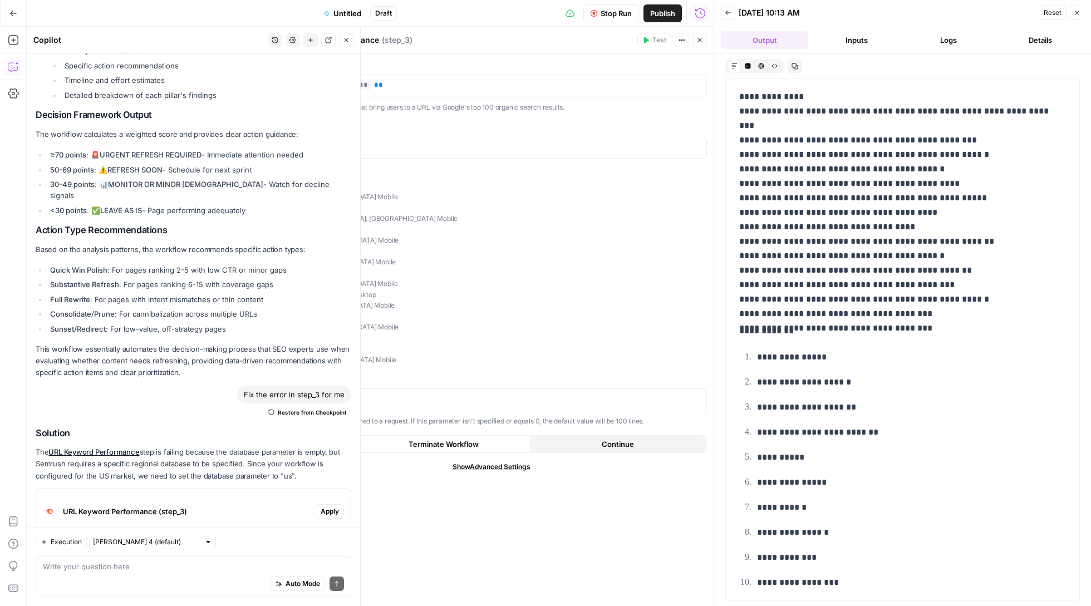
click at [869, 47] on button "Inputs" at bounding box center [856, 40] width 87 height 18
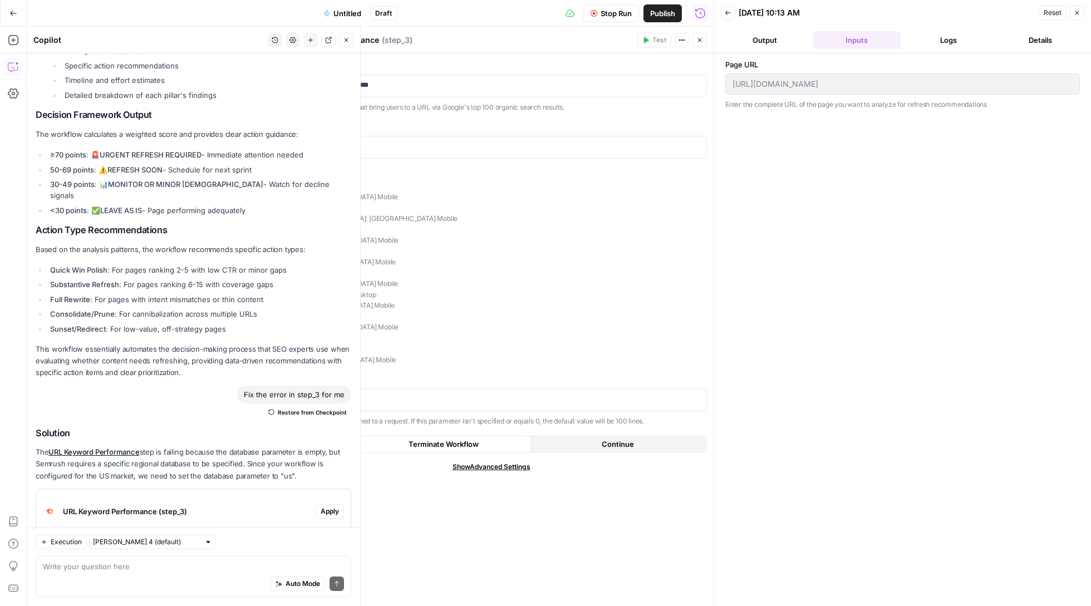
click at [930, 38] on button "Logs" at bounding box center [948, 40] width 87 height 18
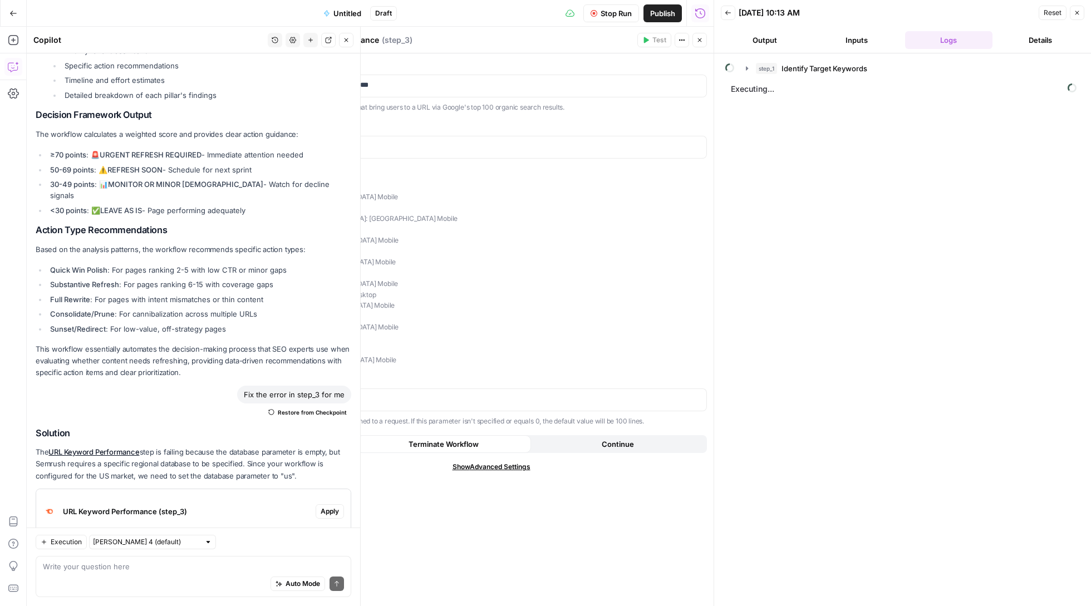
click at [731, 9] on icon "button" at bounding box center [728, 12] width 7 height 7
click at [1078, 12] on icon "button" at bounding box center [1077, 13] width 7 height 7
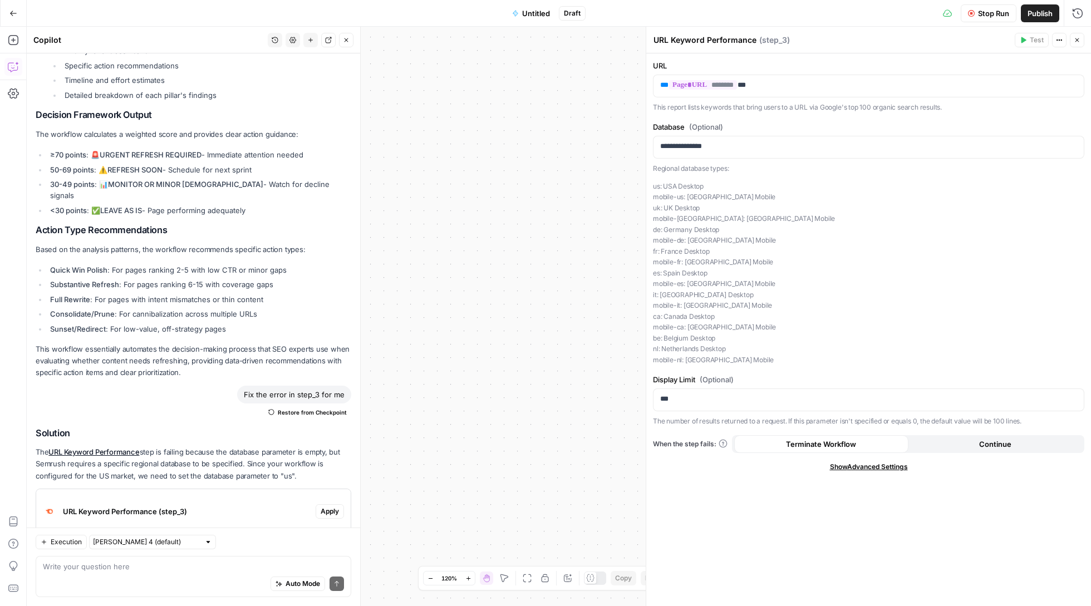
click at [981, 8] on span "Stop Run" at bounding box center [993, 13] width 31 height 11
click at [968, 8] on span "Test Workflow" at bounding box center [967, 13] width 50 height 11
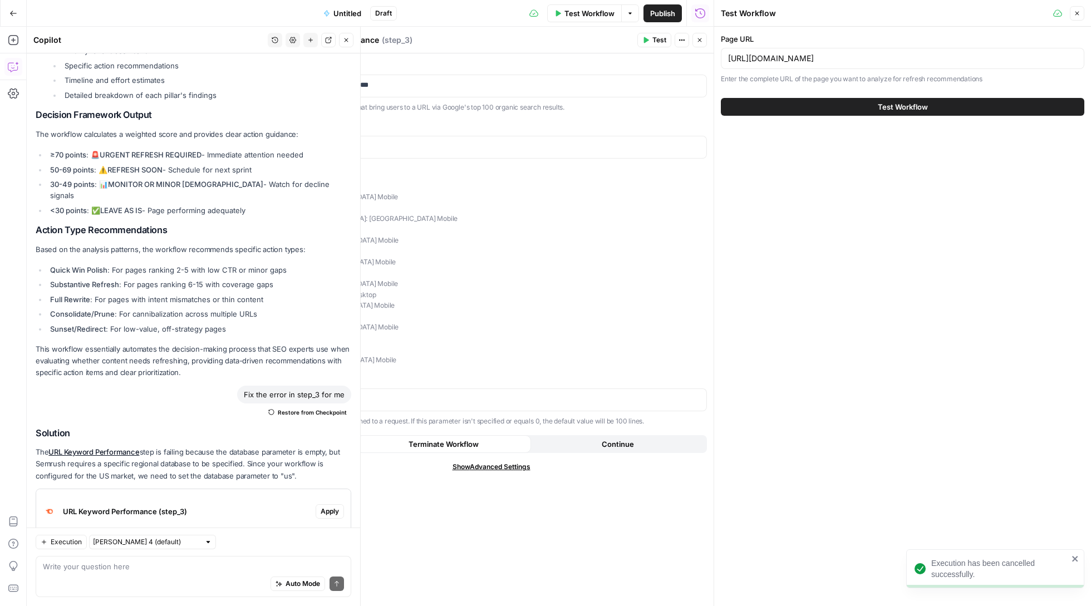
click at [837, 105] on button "Test Workflow" at bounding box center [903, 107] width 364 height 18
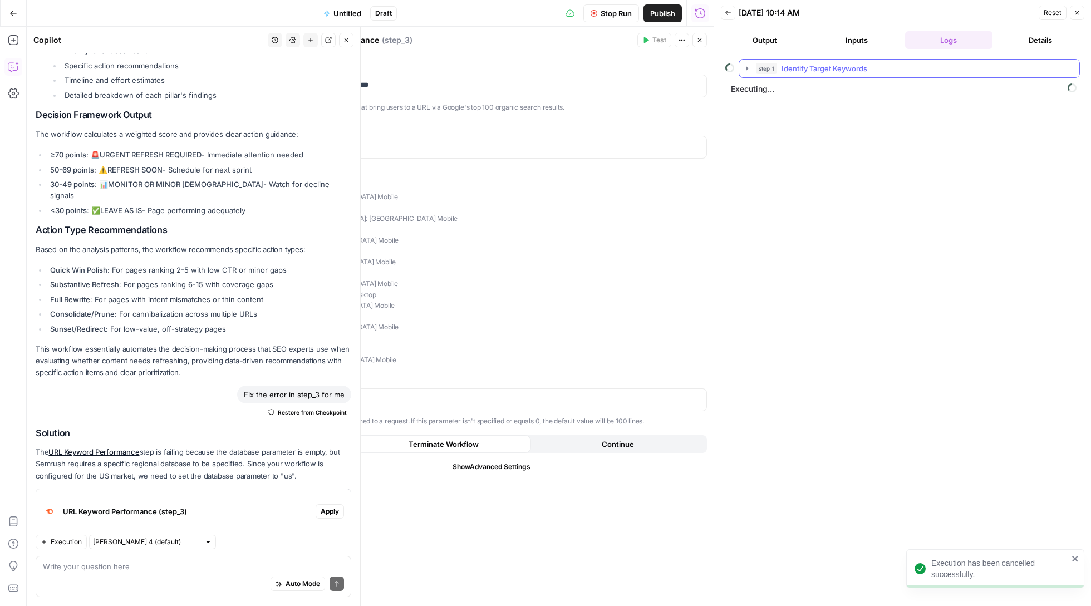
click at [744, 76] on button "step_1 Identify Target Keywords" at bounding box center [909, 69] width 340 height 18
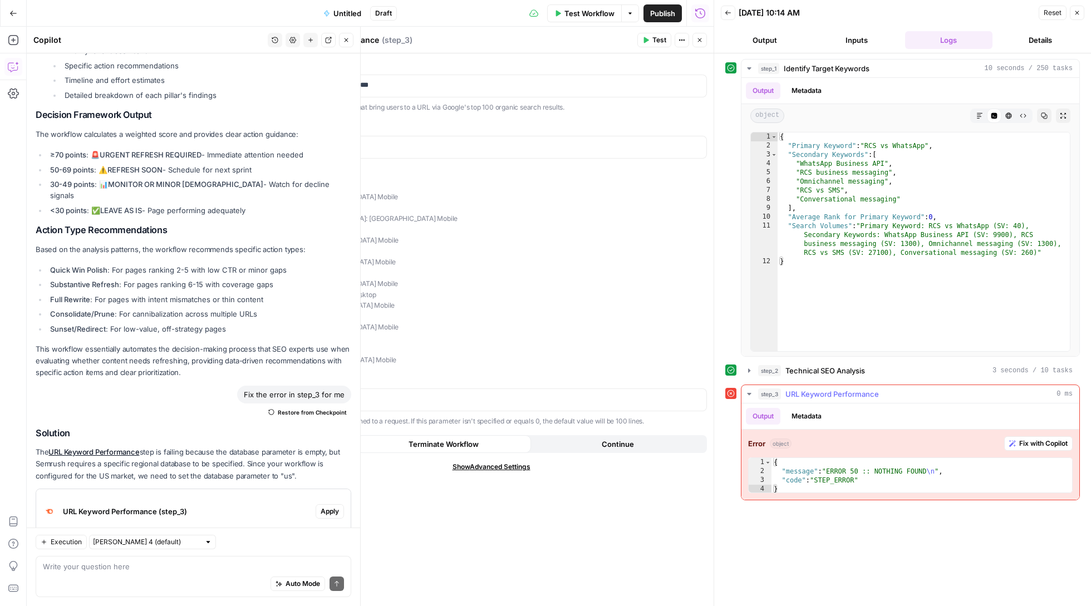
click at [1022, 442] on span "Fix with Copilot" at bounding box center [1044, 444] width 48 height 10
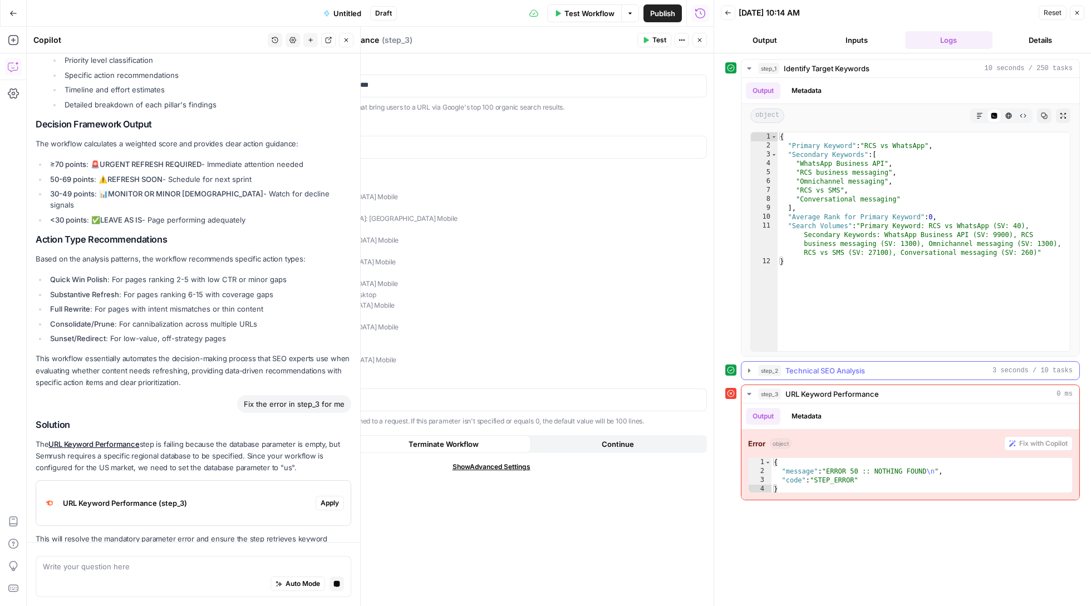
click at [753, 373] on icon "button" at bounding box center [749, 370] width 9 height 9
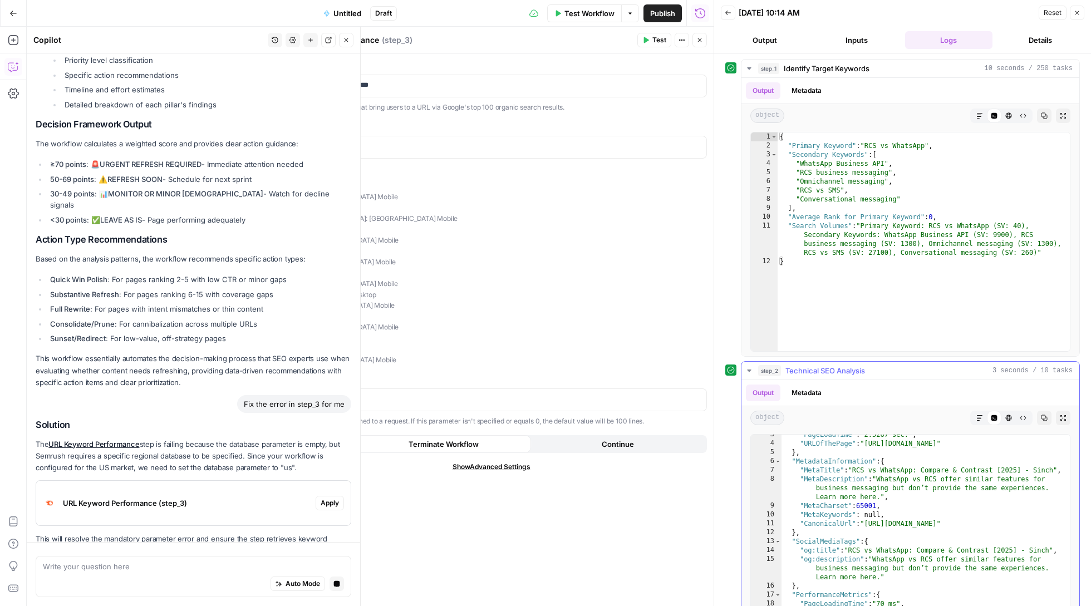
scroll to position [0, 0]
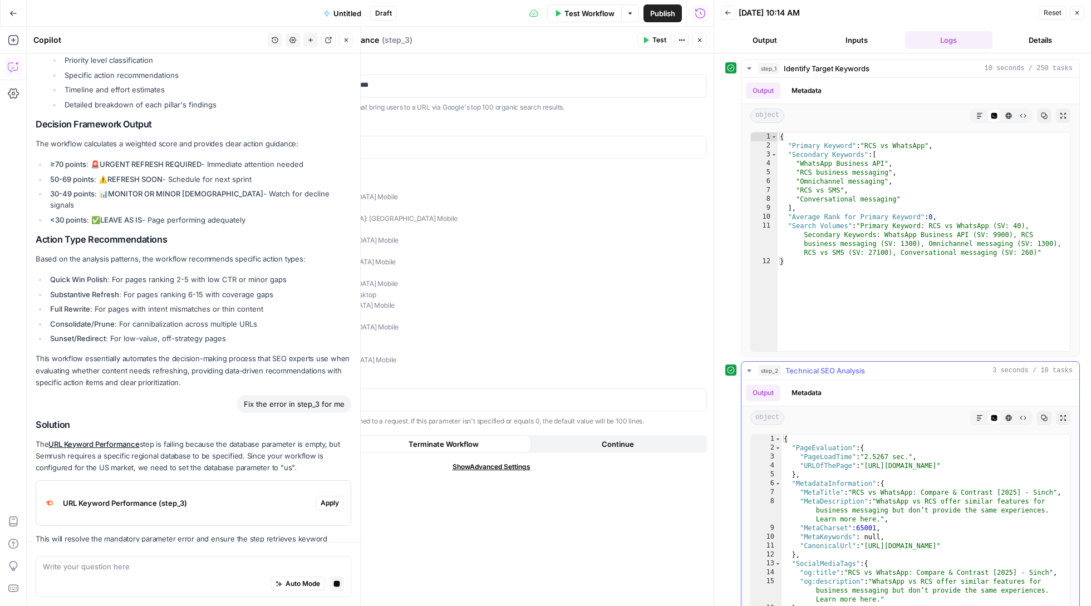
type textarea "**********"
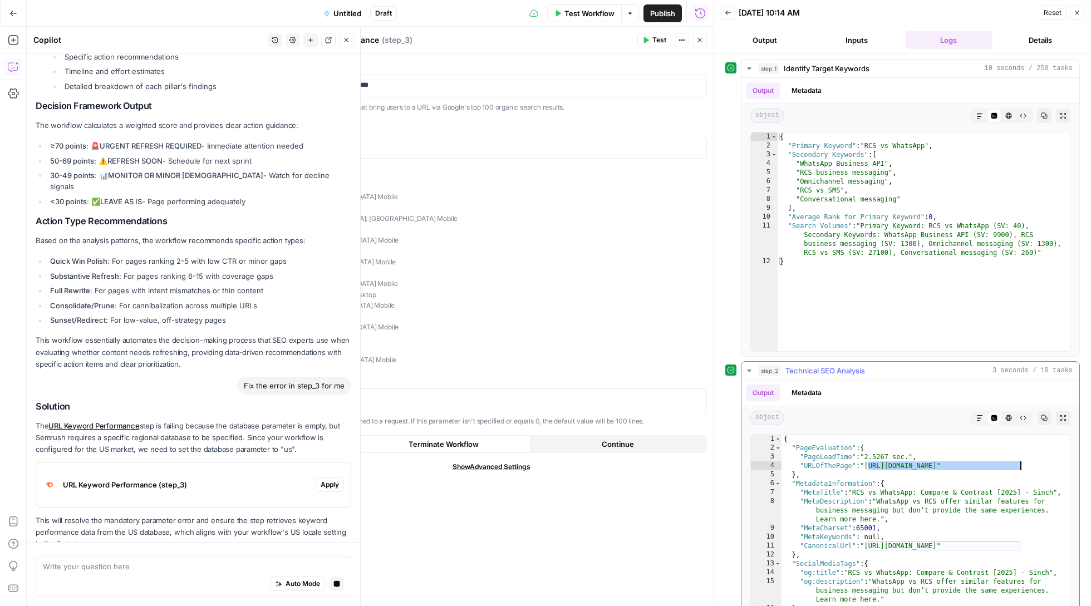
drag, startPoint x: 867, startPoint y: 467, endPoint x: 1023, endPoint y: 464, distance: 155.9
click at [1023, 464] on div "{ "PageEvaluation" : { "PageLoadTime" : "2.5267 sec." , "URLOfThePage" : "https…" at bounding box center [926, 553] width 288 height 237
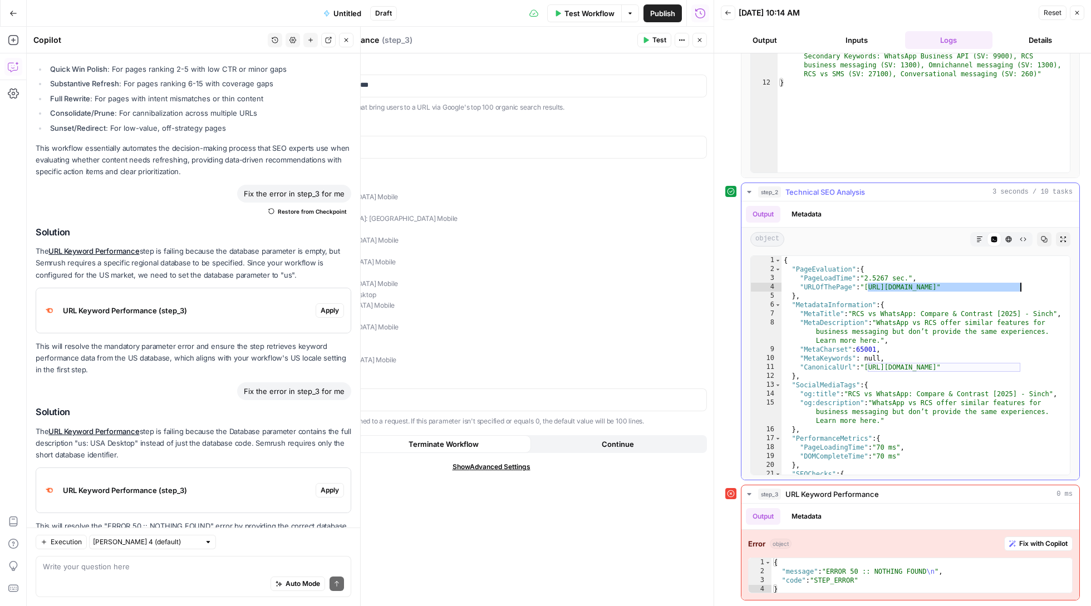
scroll to position [181, 0]
click at [873, 286] on div "{ "PageEvaluation" : { "PageLoadTime" : "2.5267 sec." , "URLOfThePage" : "https…" at bounding box center [926, 374] width 288 height 237
drag, startPoint x: 869, startPoint y: 286, endPoint x: 1025, endPoint y: 287, distance: 156.5
click at [1025, 287] on div "{ "PageEvaluation" : { "PageLoadTime" : "2.5267 sec." , "URLOfThePage" : "https…" at bounding box center [926, 374] width 288 height 237
drag, startPoint x: 277, startPoint y: 197, endPoint x: 346, endPoint y: 194, distance: 68.5
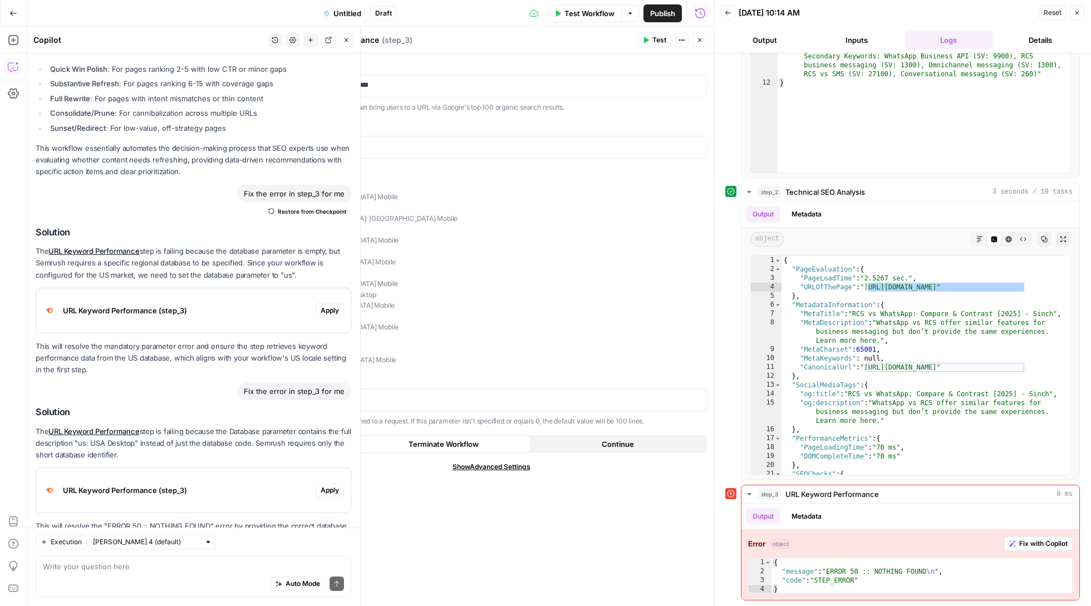
click at [346, 194] on p "us: USA Desktop mobile-us: USA Mobile uk: UK Desktop mobile-uk: UK Mobile de: G…" at bounding box center [492, 273] width 432 height 185
copy p "mobile-us: USA Mobile"
click at [348, 147] on p "**********" at bounding box center [491, 146] width 417 height 11
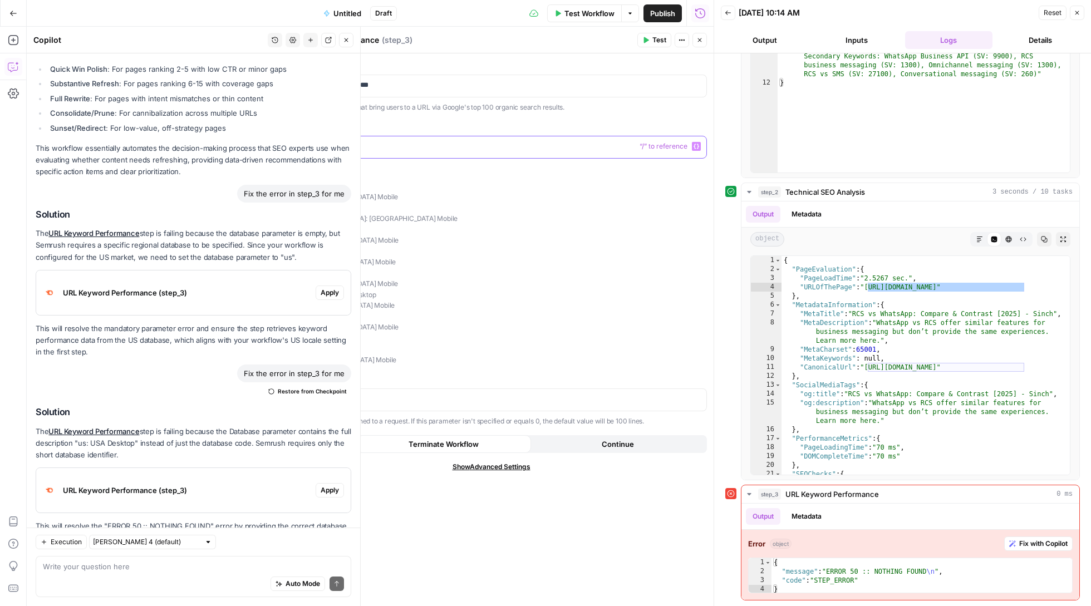
scroll to position [3291, 0]
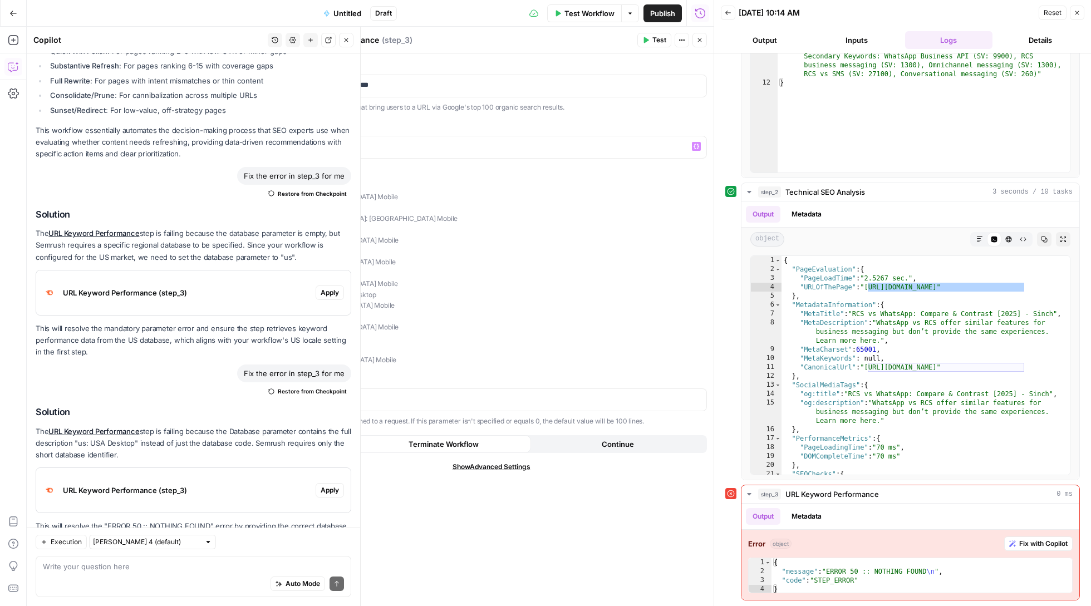
drag, startPoint x: 326, startPoint y: 185, endPoint x: 275, endPoint y: 185, distance: 51.2
click at [275, 185] on div "**********" at bounding box center [491, 329] width 445 height 553
copy p "us: USA Desktop"
click at [382, 148] on p "**********" at bounding box center [491, 146] width 417 height 11
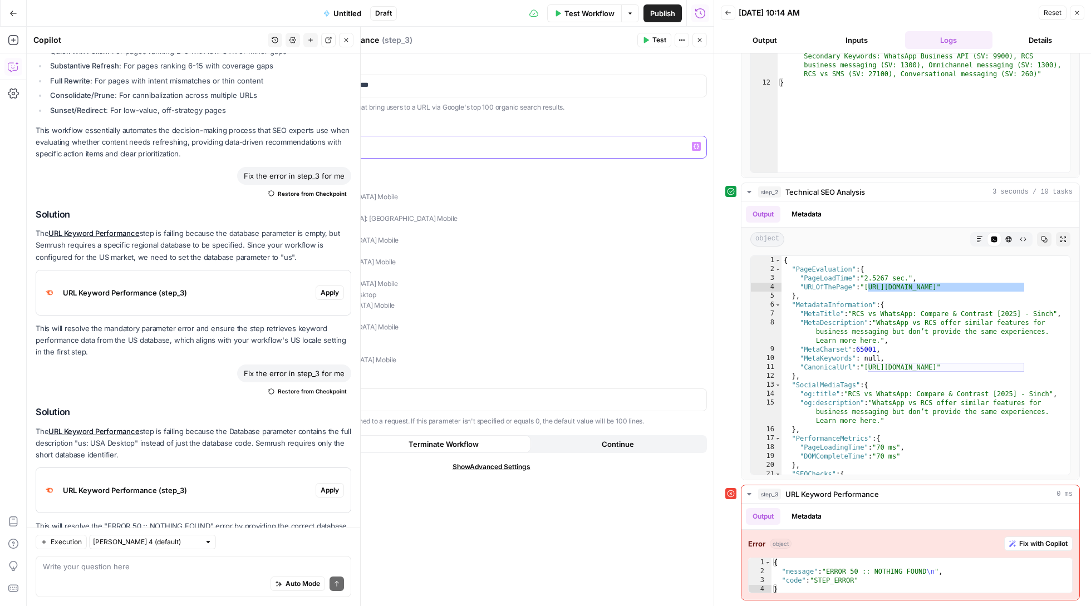
click at [382, 148] on p "**********" at bounding box center [491, 146] width 417 height 11
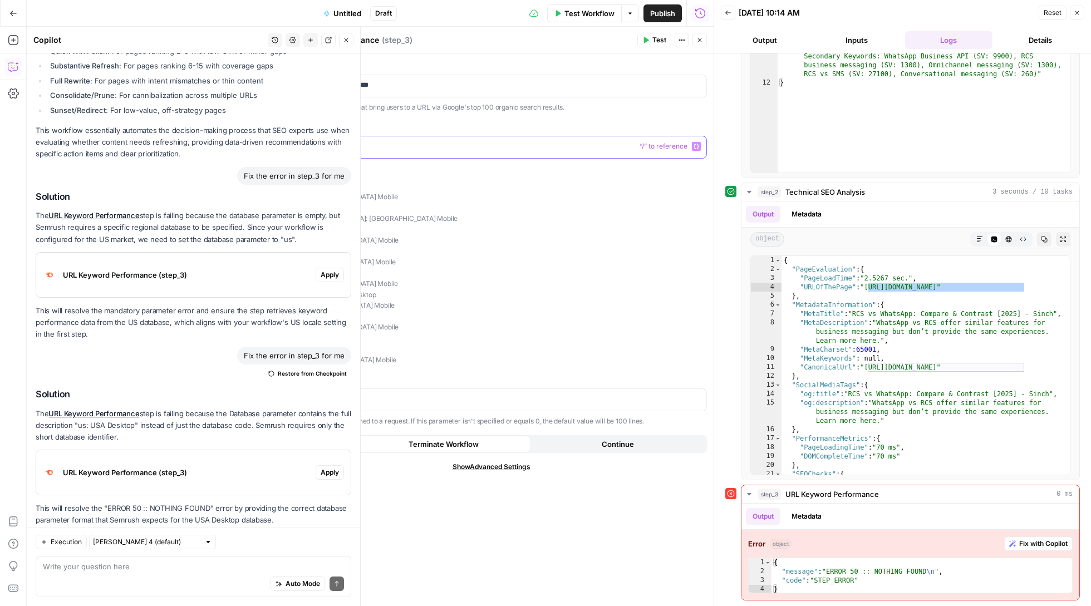
scroll to position [3273, 0]
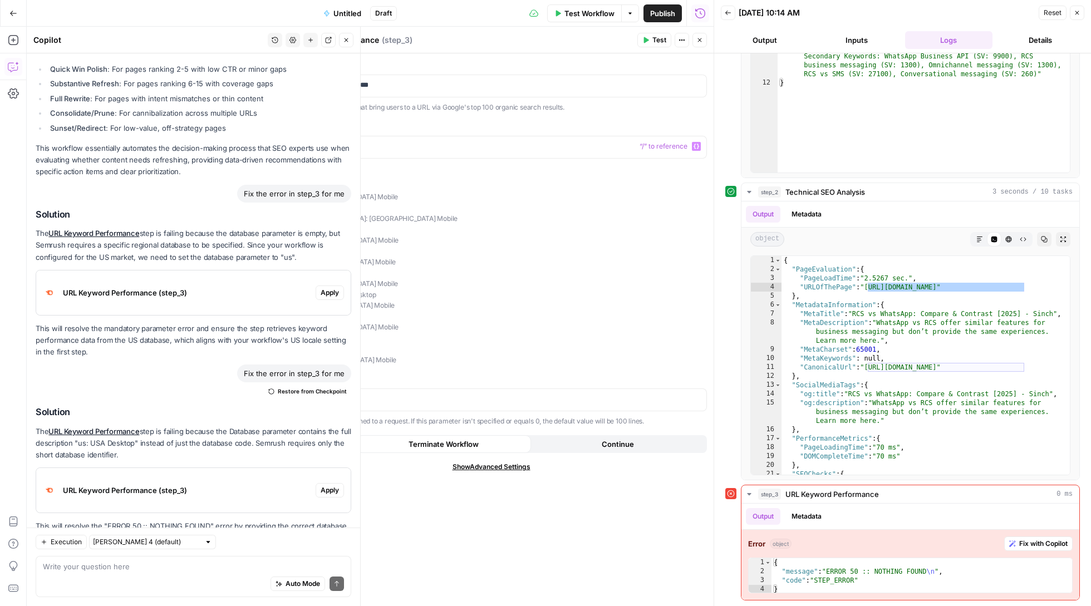
click at [332, 486] on span "Apply" at bounding box center [330, 491] width 18 height 10
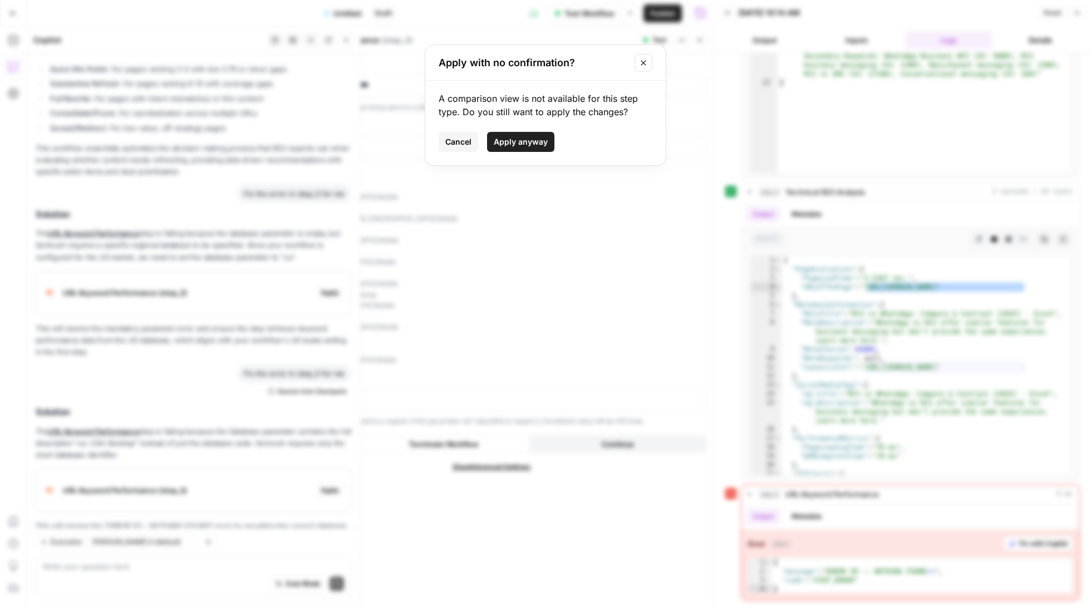
click at [528, 147] on span "Apply anyway" at bounding box center [521, 141] width 54 height 11
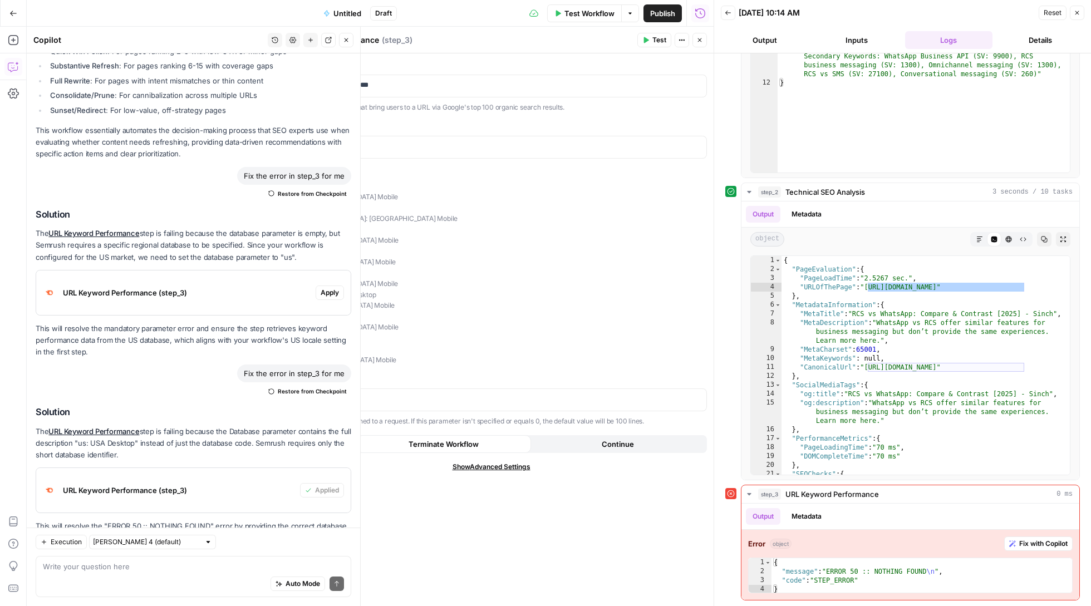
click at [646, 38] on icon "button" at bounding box center [646, 40] width 5 height 6
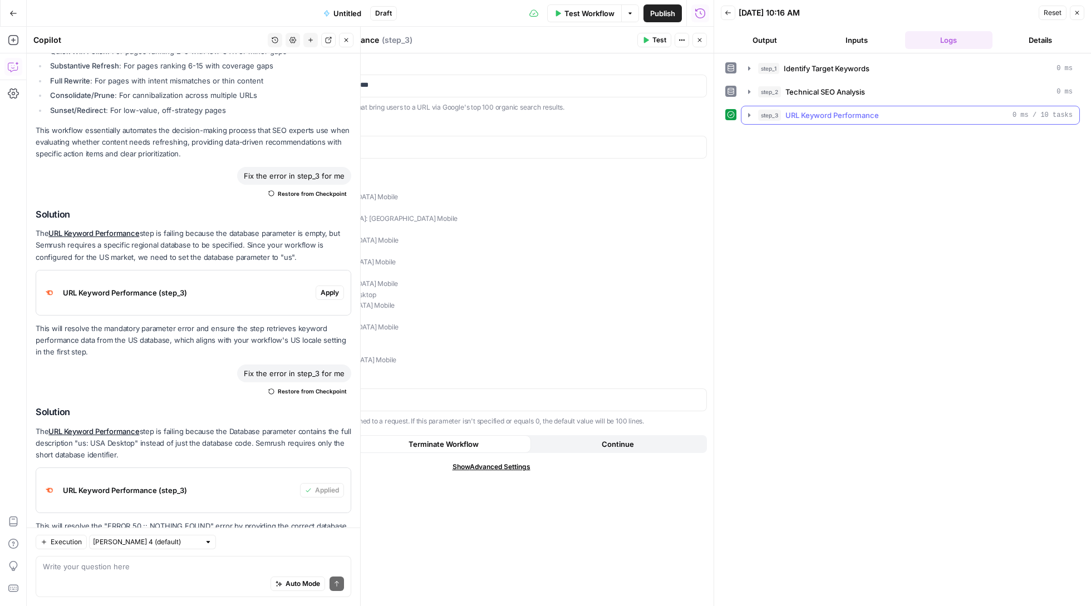
click at [752, 117] on icon "button" at bounding box center [749, 115] width 9 height 9
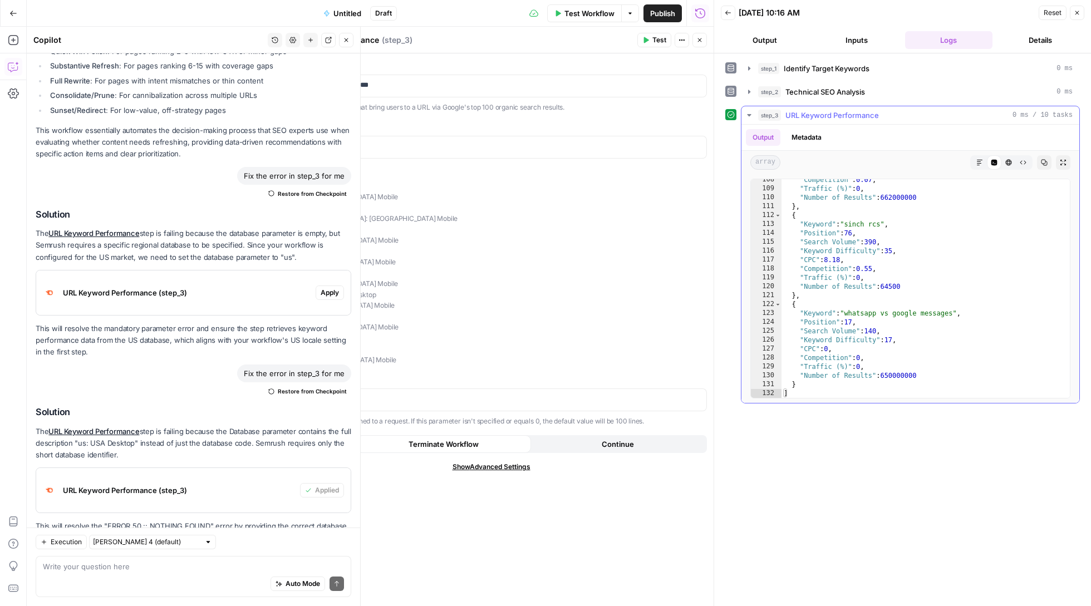
scroll to position [957, 0]
click at [754, 114] on button "step_3 URL Keyword Performance 0 ms / 10 tasks" at bounding box center [911, 115] width 338 height 18
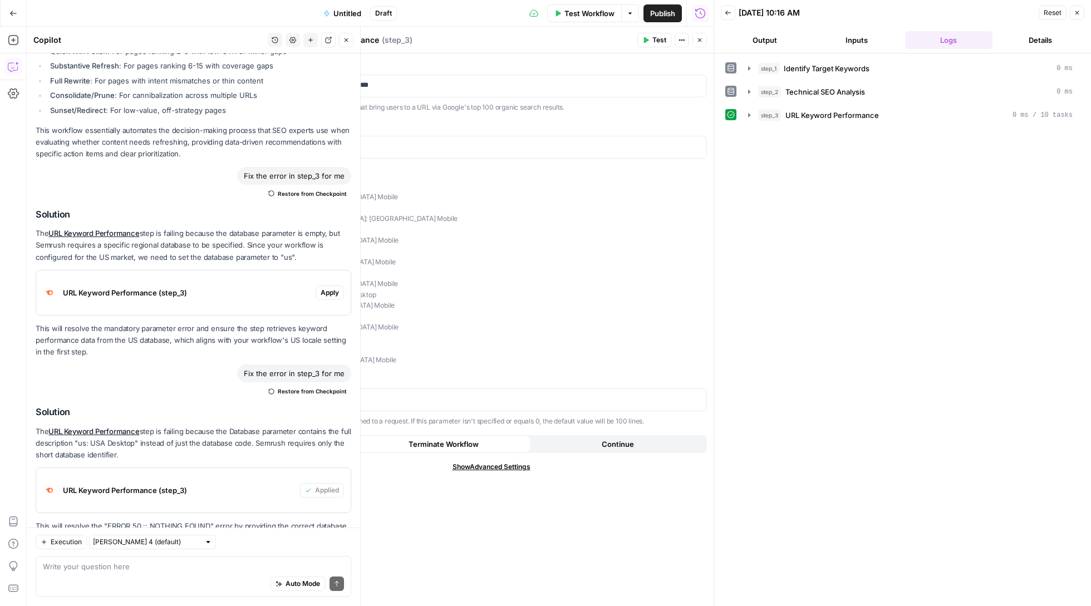
click at [572, 18] on span "Test Workflow" at bounding box center [590, 13] width 50 height 11
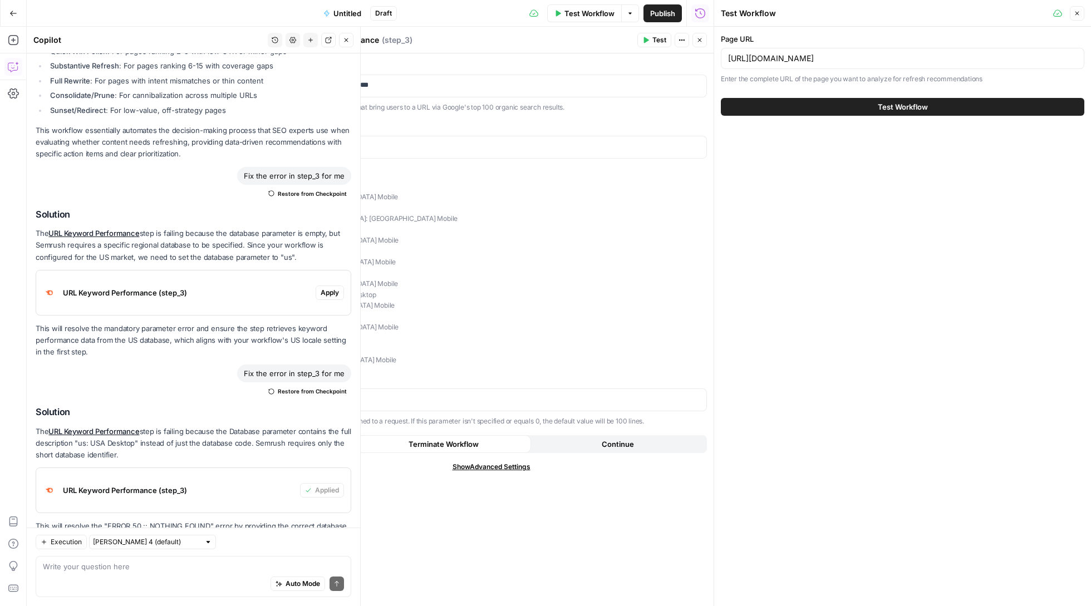
click at [780, 107] on button "Test Workflow" at bounding box center [903, 107] width 364 height 18
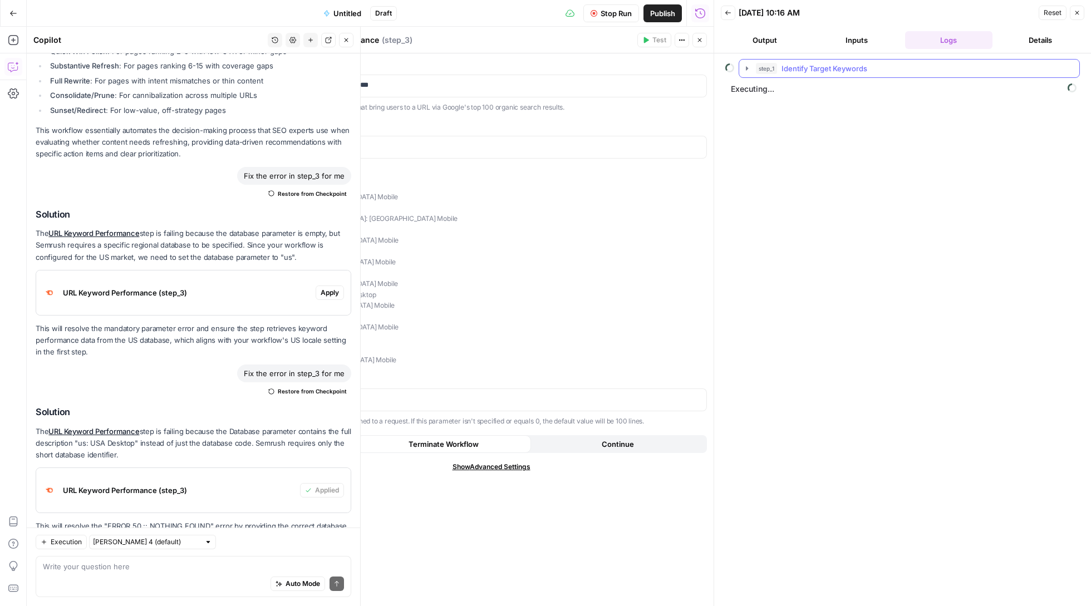
click at [747, 72] on icon "button" at bounding box center [747, 68] width 9 height 9
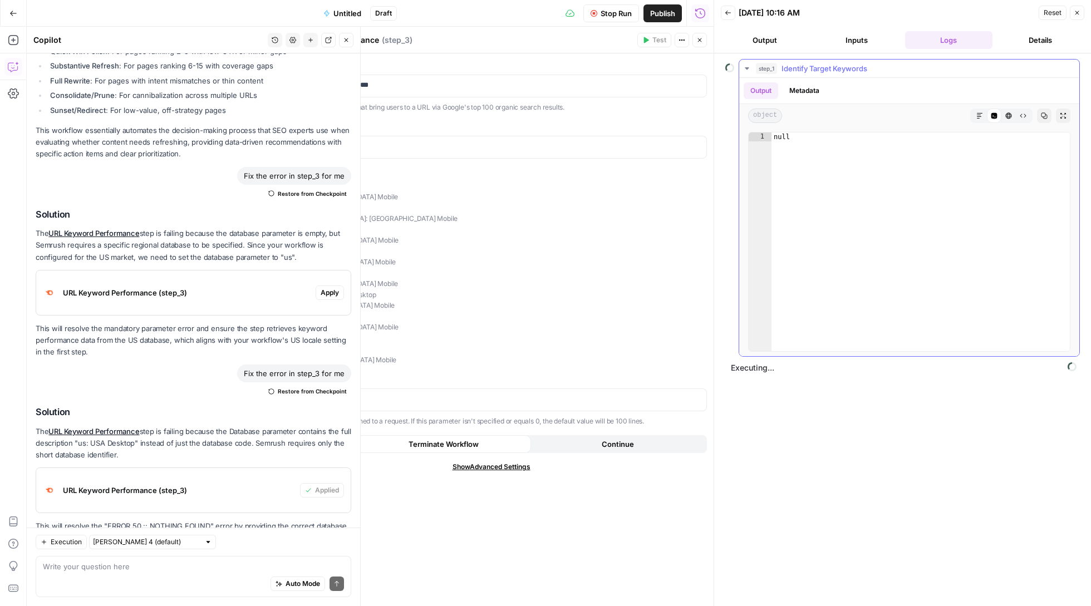
click at [748, 71] on icon "button" at bounding box center [747, 68] width 9 height 9
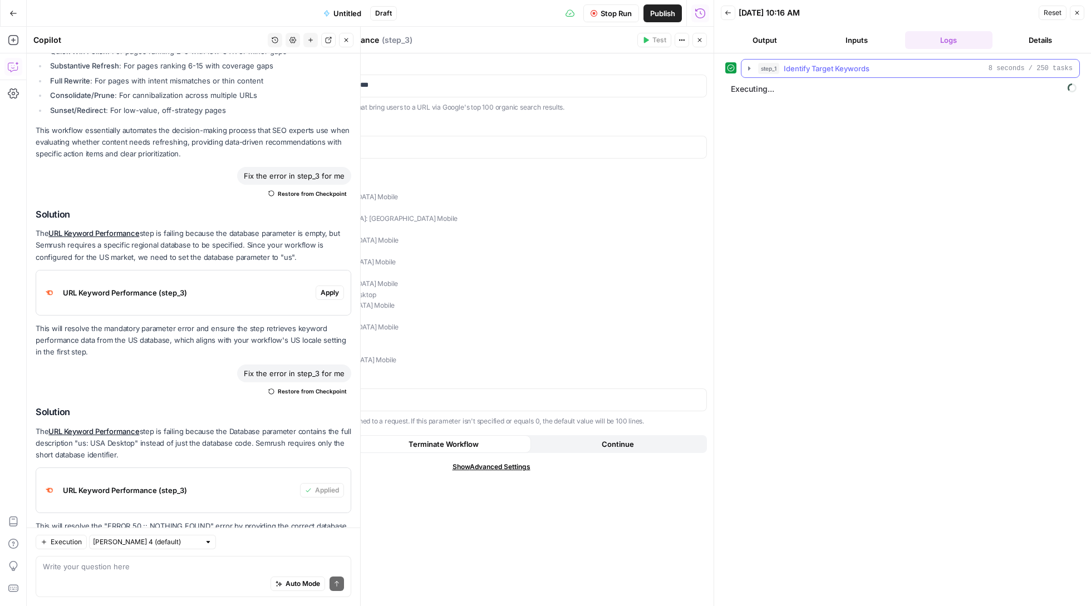
click at [744, 67] on button "step_1 Identify Target Keywords 8 seconds / 250 tasks" at bounding box center [911, 69] width 338 height 18
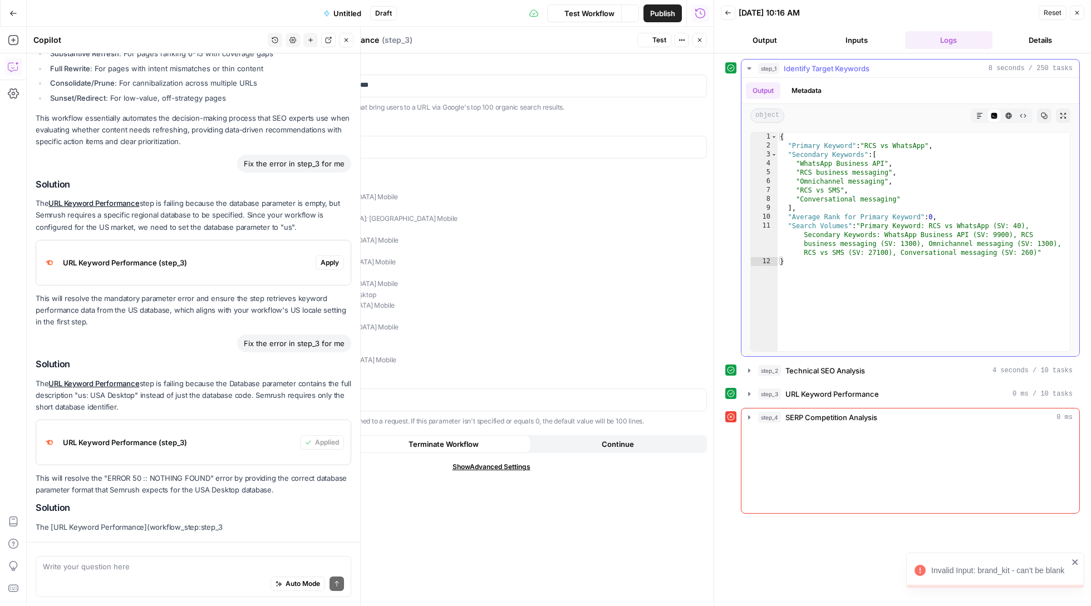
scroll to position [3273, 0]
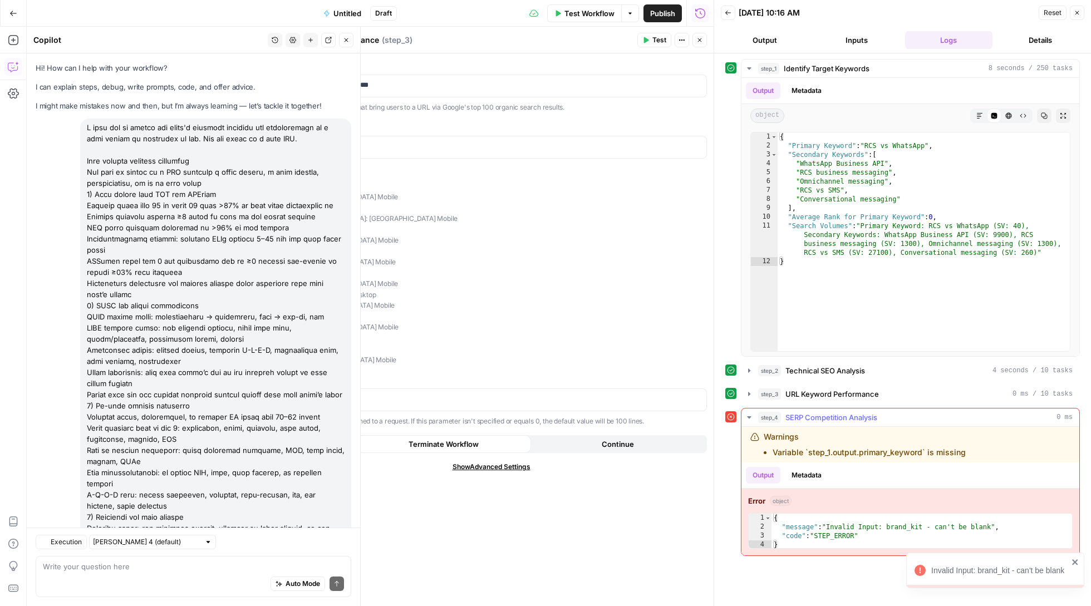
scroll to position [3273, 0]
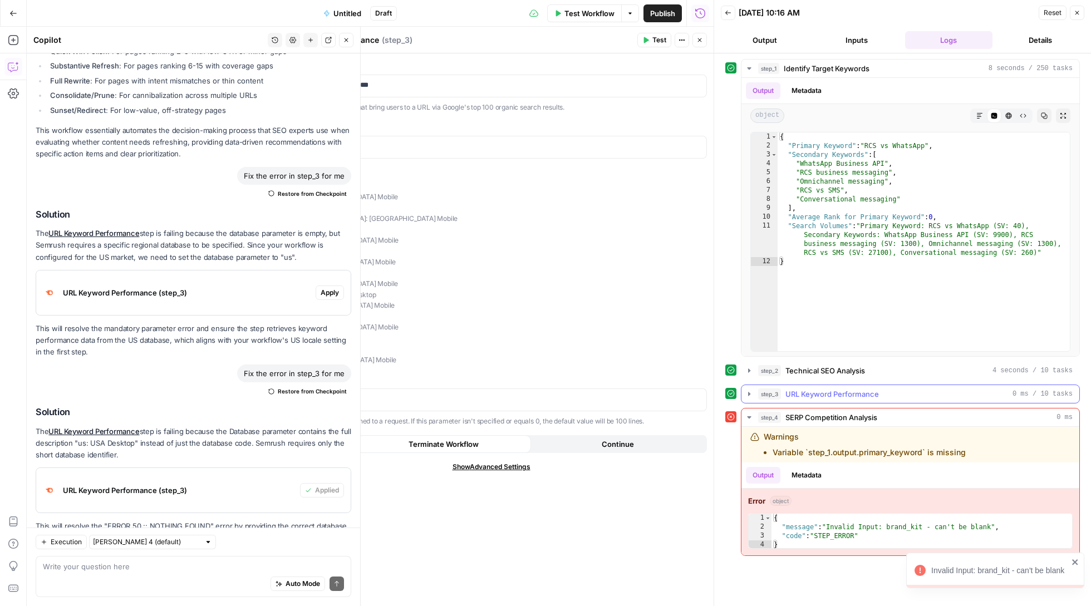
click at [744, 399] on button "step_3 URL Keyword Performance 0 ms / 10 tasks" at bounding box center [911, 394] width 338 height 18
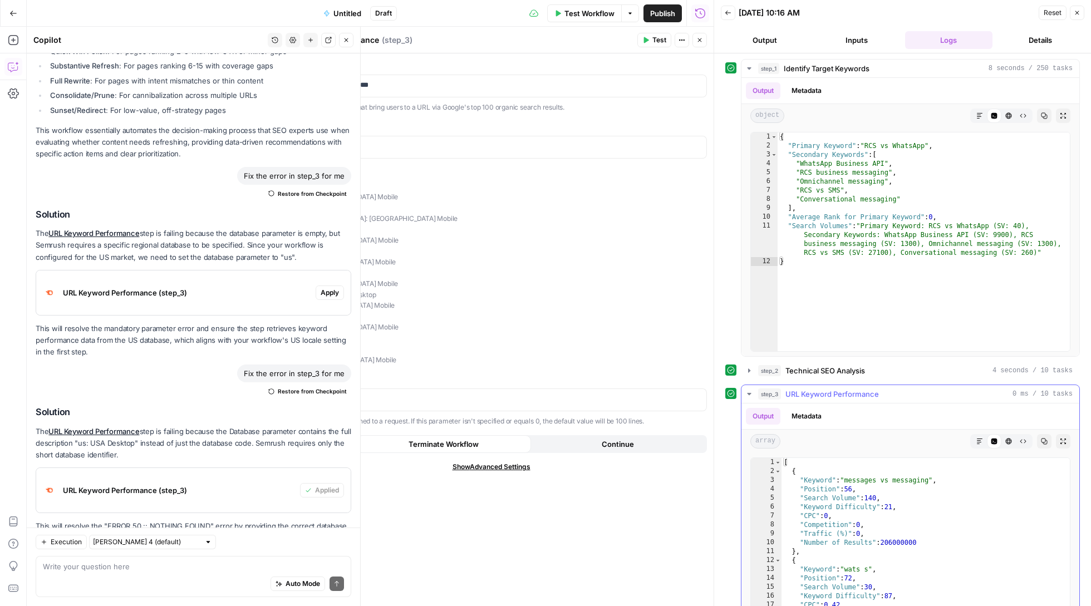
click at [751, 399] on icon "button" at bounding box center [749, 394] width 9 height 9
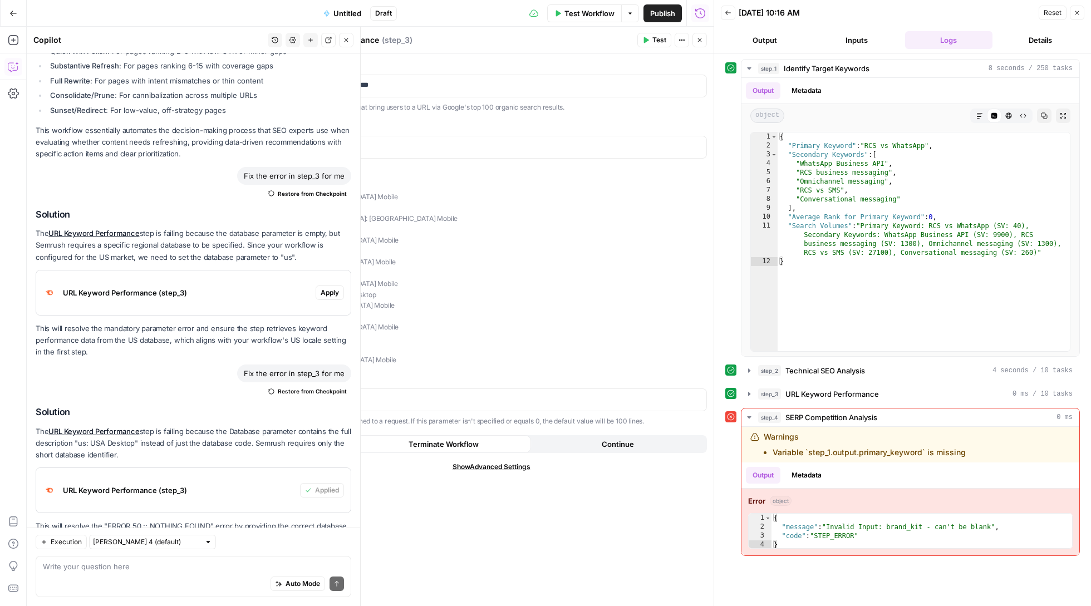
click at [700, 41] on icon "button" at bounding box center [700, 40] width 7 height 7
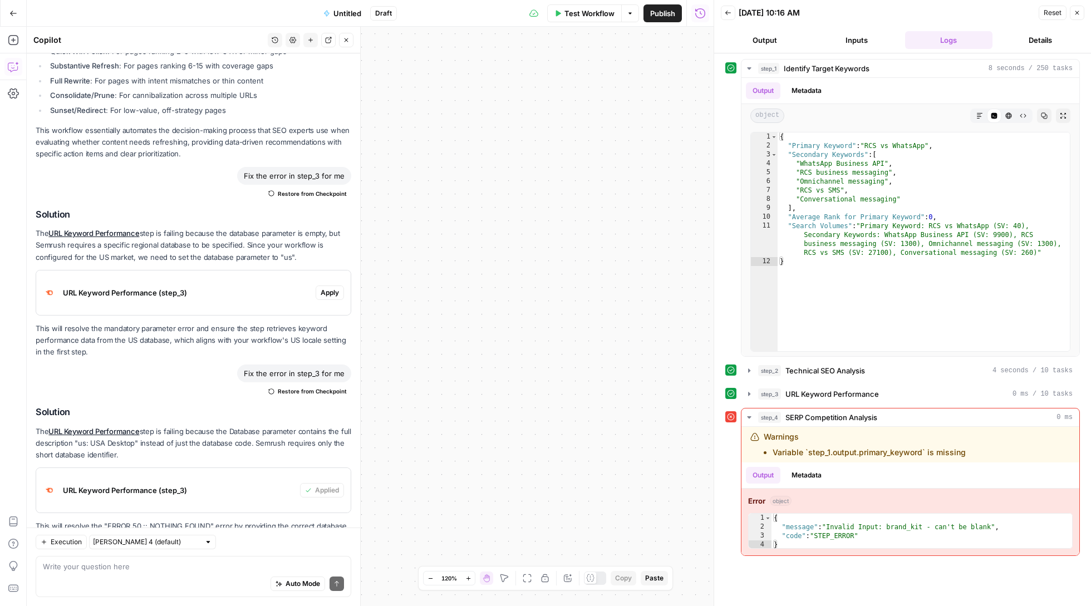
drag, startPoint x: 568, startPoint y: 228, endPoint x: 678, endPoint y: 219, distance: 110.6
click at [678, 222] on div "Workflow Set Inputs Inputs Power Agent Identify Target Keywords Step 1 SEO Rese…" at bounding box center [370, 317] width 687 height 580
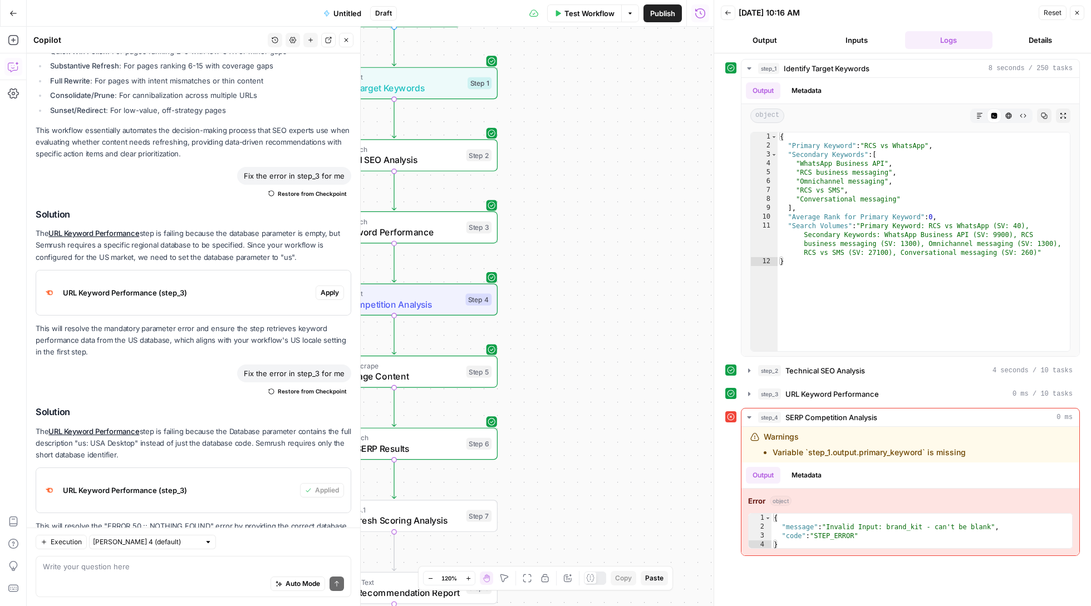
drag, startPoint x: 462, startPoint y: 315, endPoint x: 675, endPoint y: 227, distance: 230.5
click at [675, 229] on div "Workflow Set Inputs Inputs Power Agent Identify Target Keywords Step 1 SEO Rese…" at bounding box center [370, 317] width 687 height 580
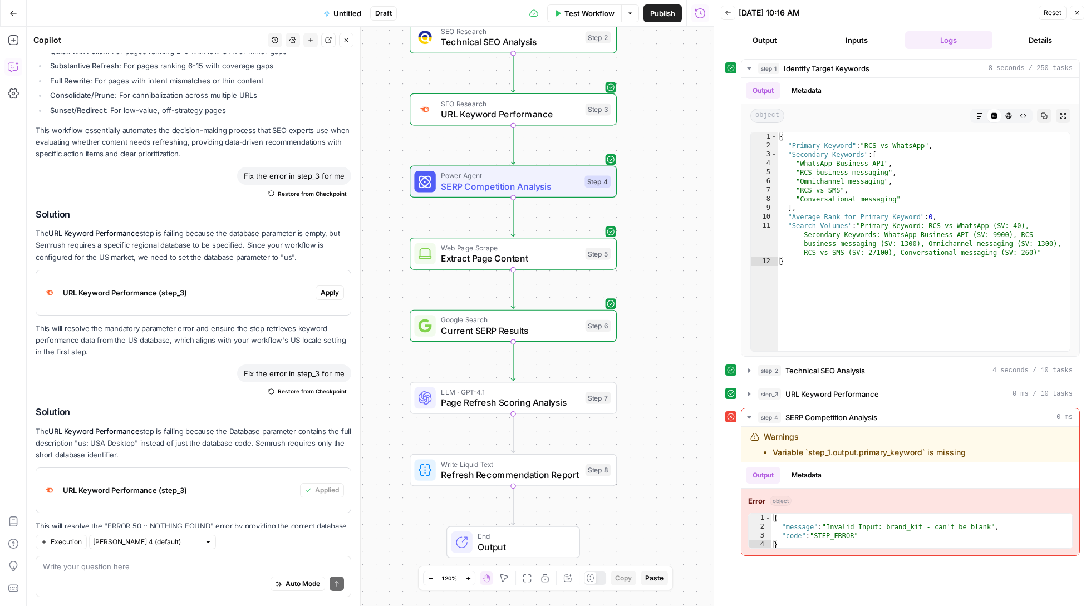
drag, startPoint x: 618, startPoint y: 222, endPoint x: 713, endPoint y: 130, distance: 131.9
click at [713, 130] on body "Sinch New Home Browse Insights Opportunities Your Data Recent Grids 428 JSON Re…" at bounding box center [545, 303] width 1091 height 606
click at [522, 187] on span "SERP Competition Analysis" at bounding box center [510, 186] width 138 height 13
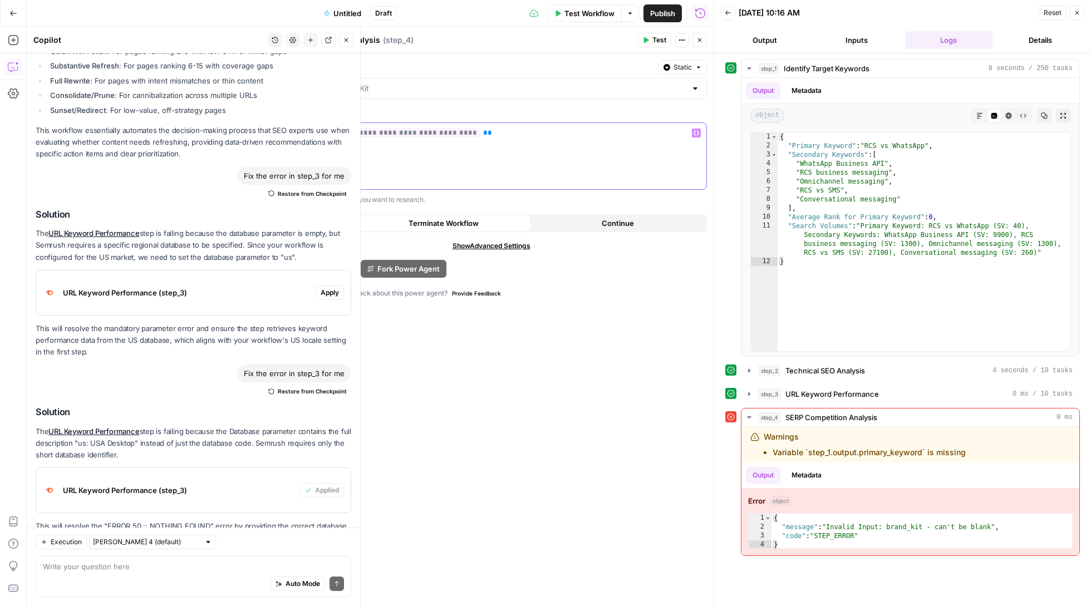
click at [518, 139] on div "**********" at bounding box center [491, 156] width 430 height 66
click at [520, 92] on input "Brand Kit" at bounding box center [485, 88] width 404 height 11
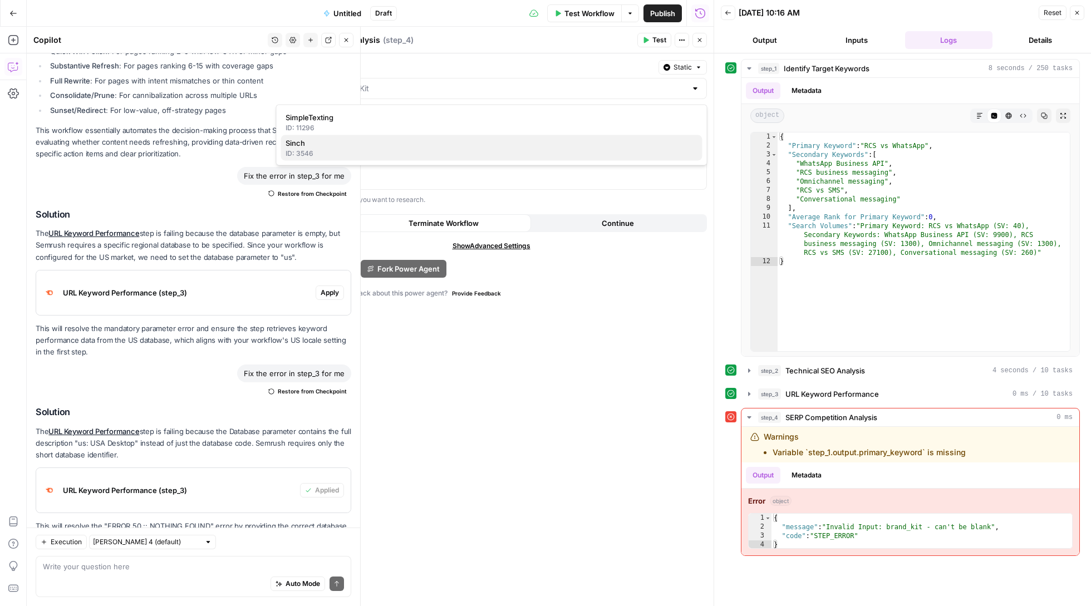
click at [499, 152] on div "ID: 3546" at bounding box center [492, 154] width 413 height 10
type input "Sinch"
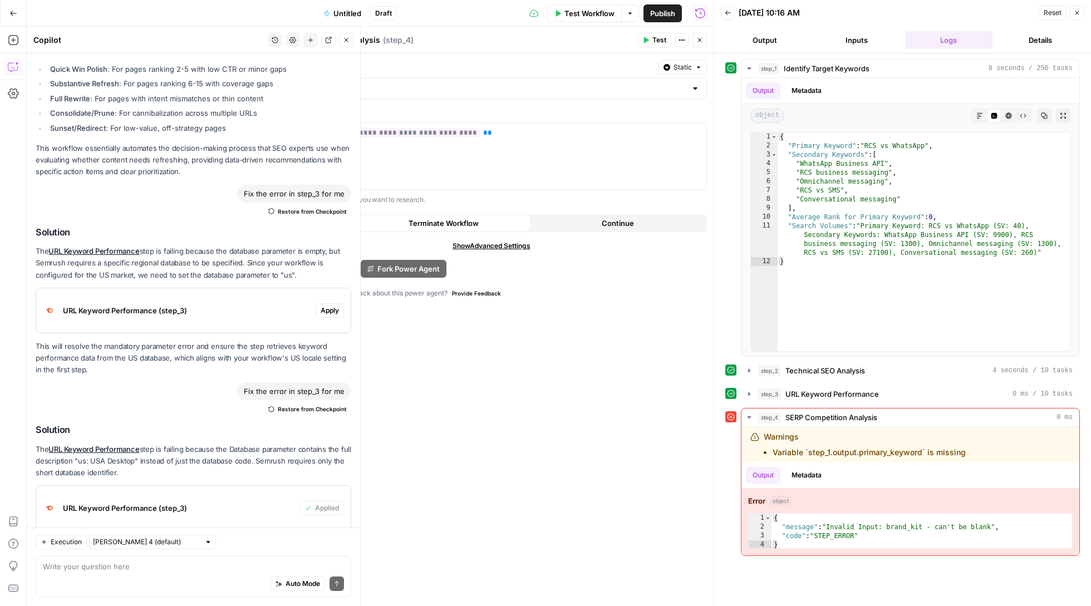
scroll to position [3291, 0]
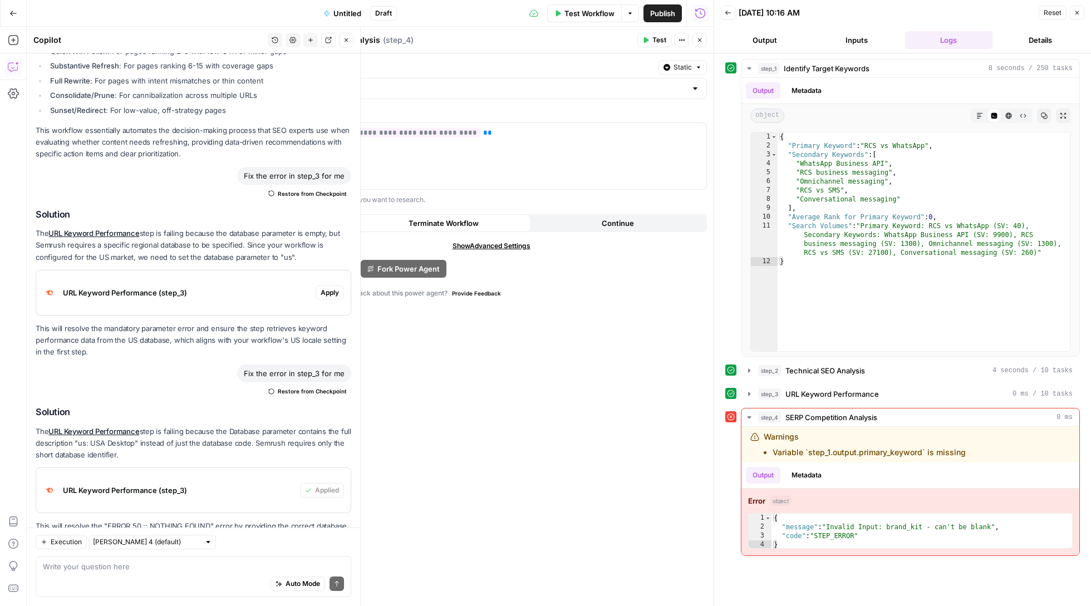
click at [650, 38] on button "Test" at bounding box center [655, 40] width 34 height 14
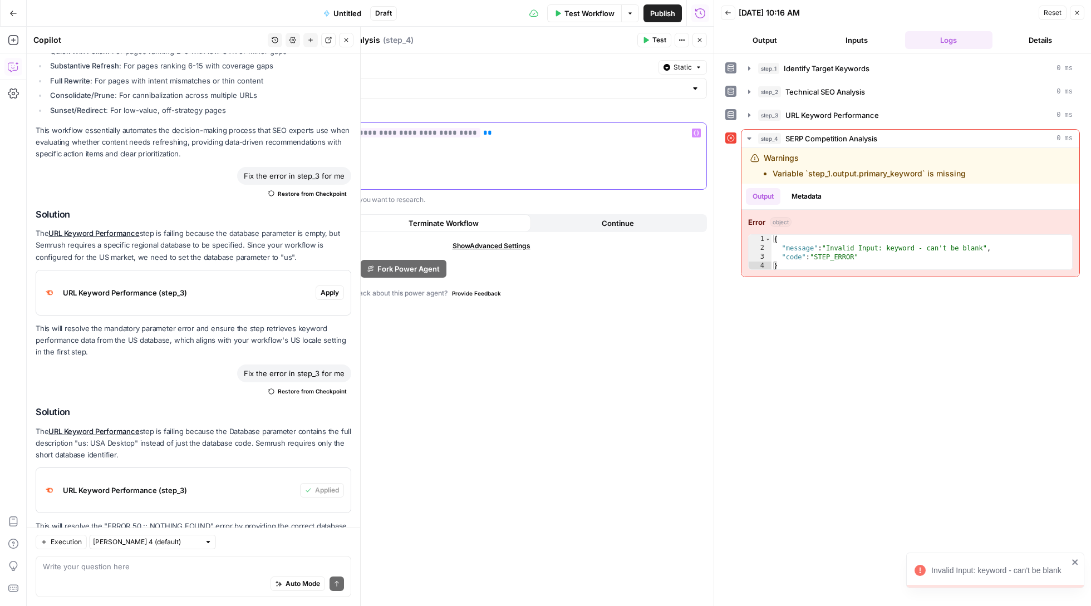
click at [585, 128] on div "**********" at bounding box center [491, 156] width 430 height 66
click at [700, 136] on button "Variables Menu" at bounding box center [696, 133] width 9 height 9
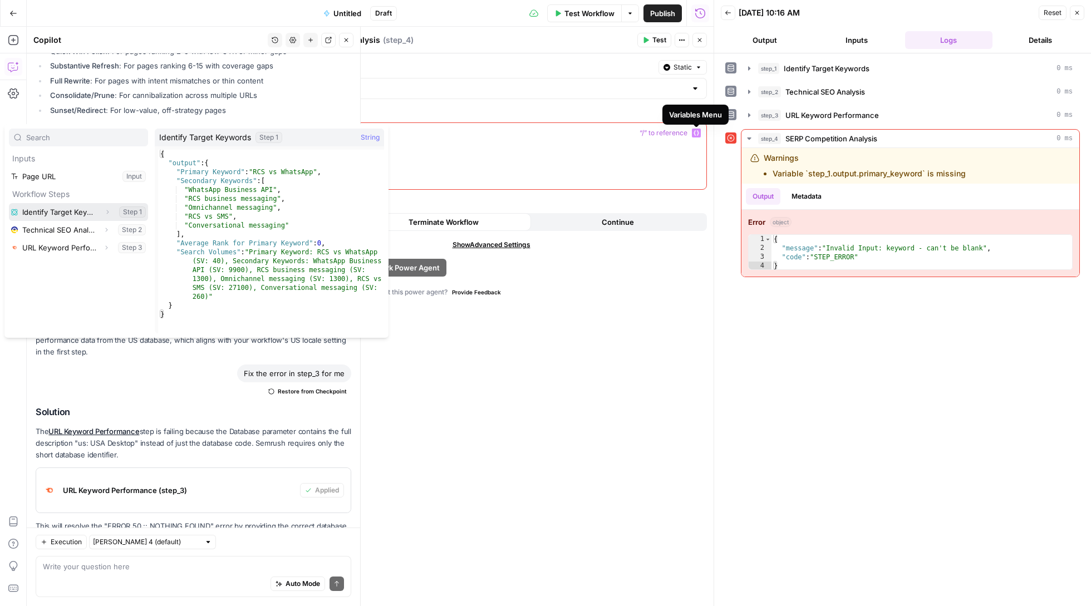
click at [102, 213] on button "Expand" at bounding box center [107, 212] width 14 height 14
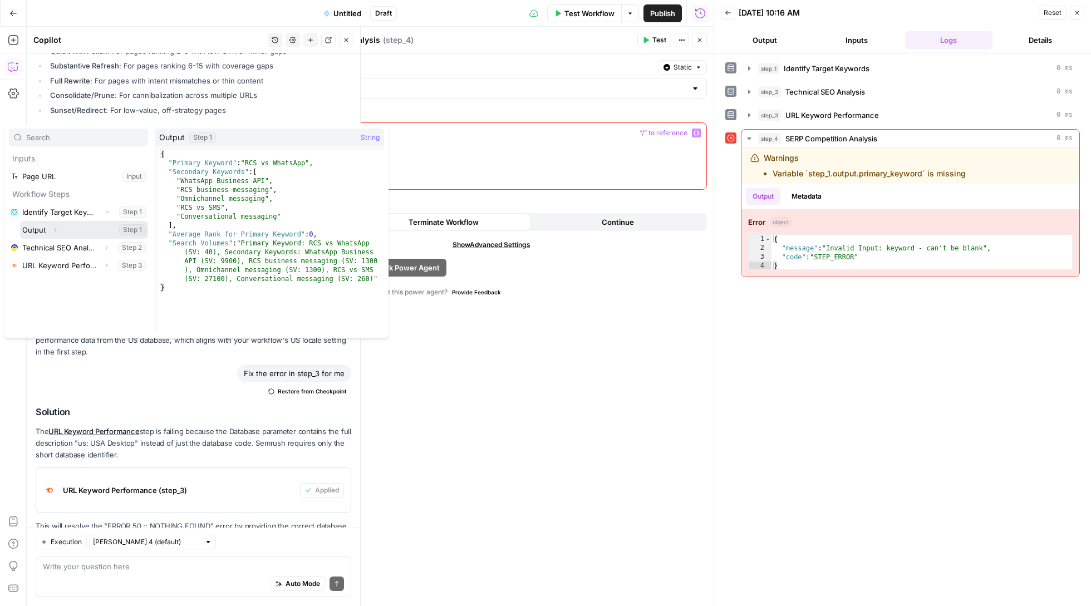
click at [56, 231] on icon "button" at bounding box center [56, 230] width 2 height 4
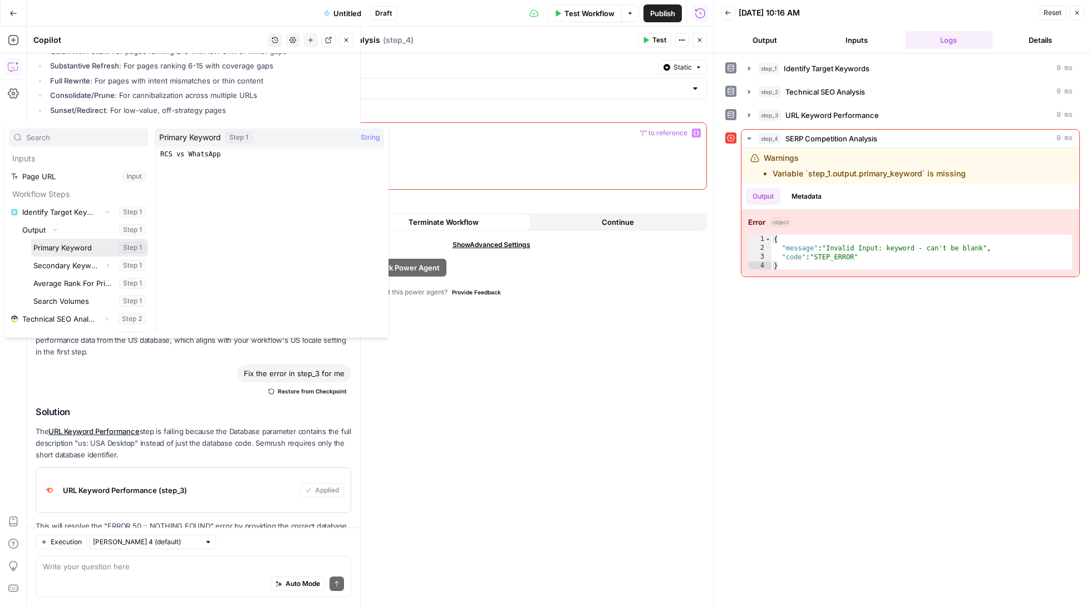
click at [81, 247] on button "Select variable Primary Keyword" at bounding box center [89, 248] width 117 height 18
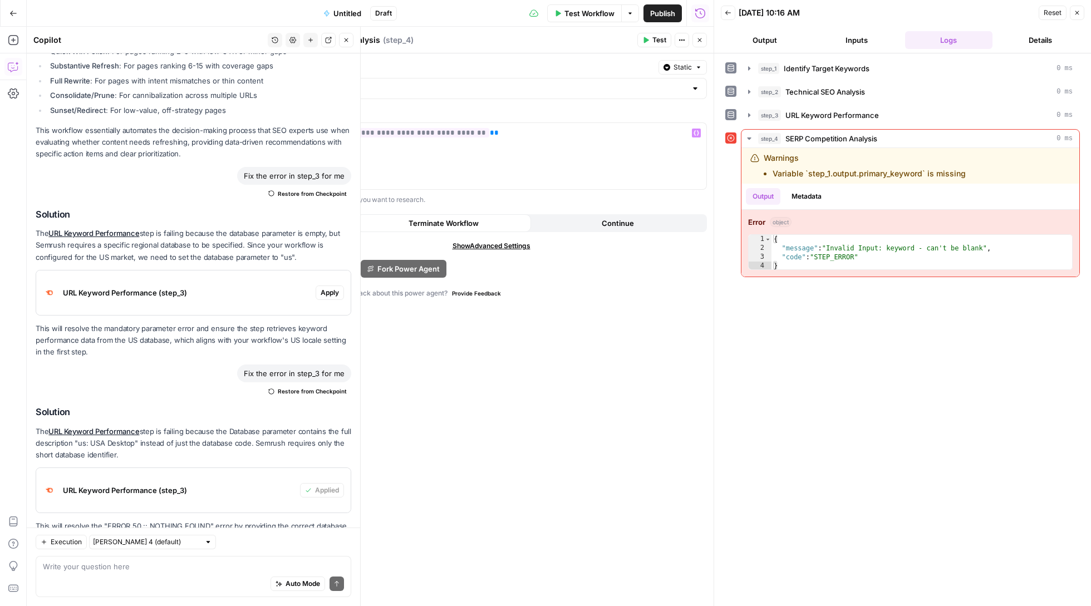
click at [653, 43] on span "Test" at bounding box center [660, 40] width 14 height 10
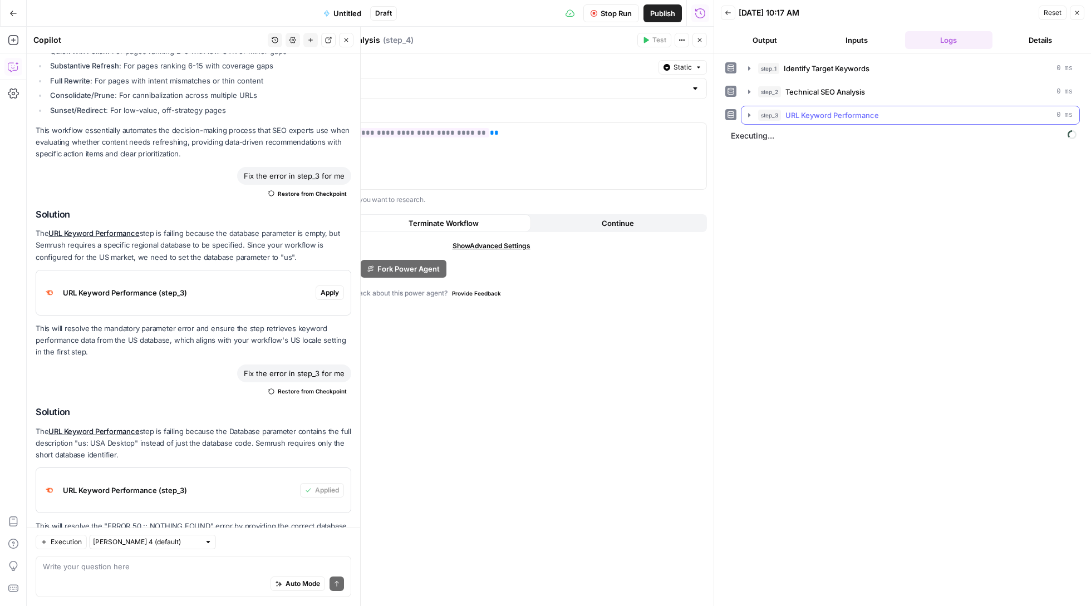
click at [749, 120] on icon "button" at bounding box center [749, 115] width 9 height 9
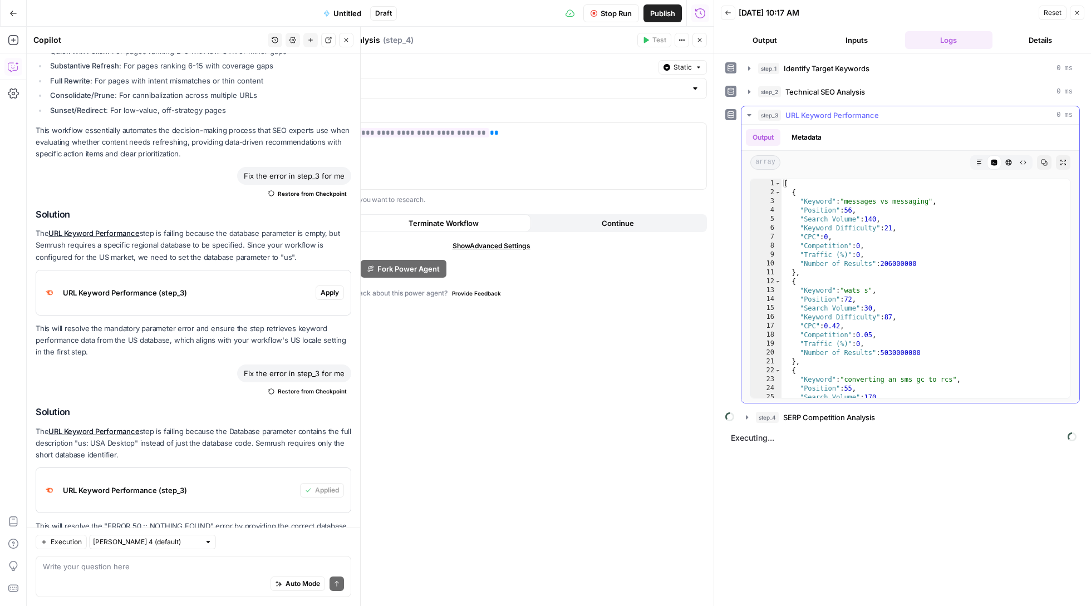
click at [749, 120] on icon "button" at bounding box center [749, 115] width 9 height 9
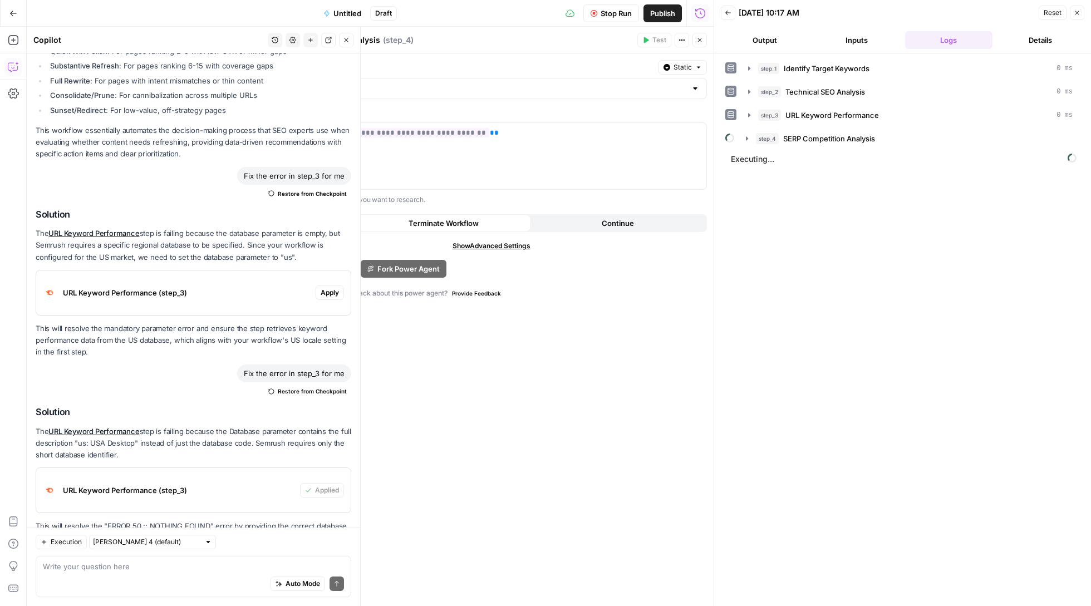
click at [743, 143] on button "step_4 SERP Competition Analysis" at bounding box center [909, 139] width 340 height 18
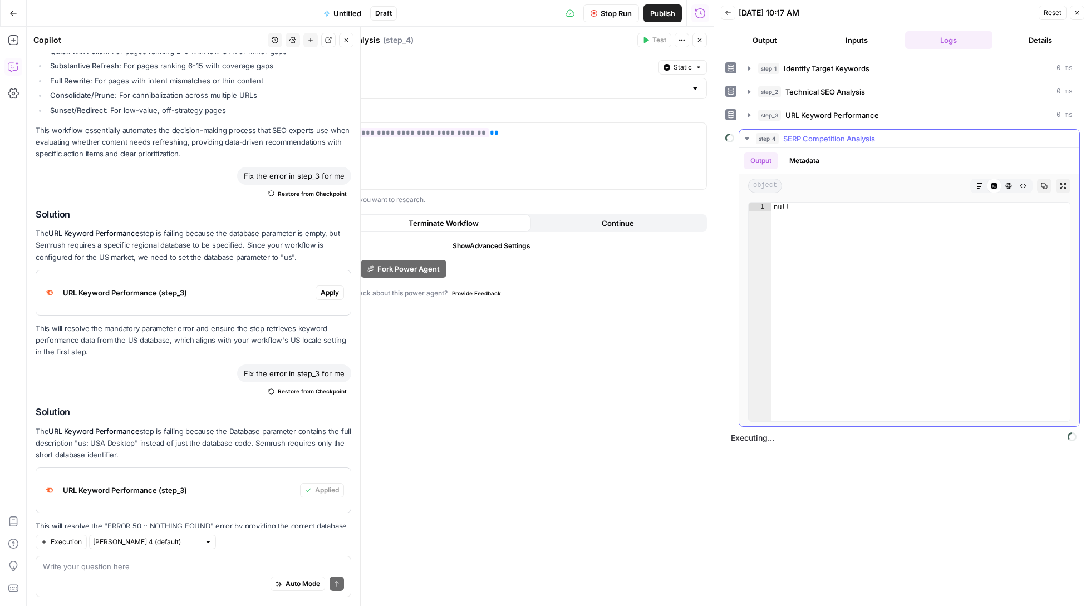
click at [983, 188] on icon "button" at bounding box center [980, 186] width 7 height 7
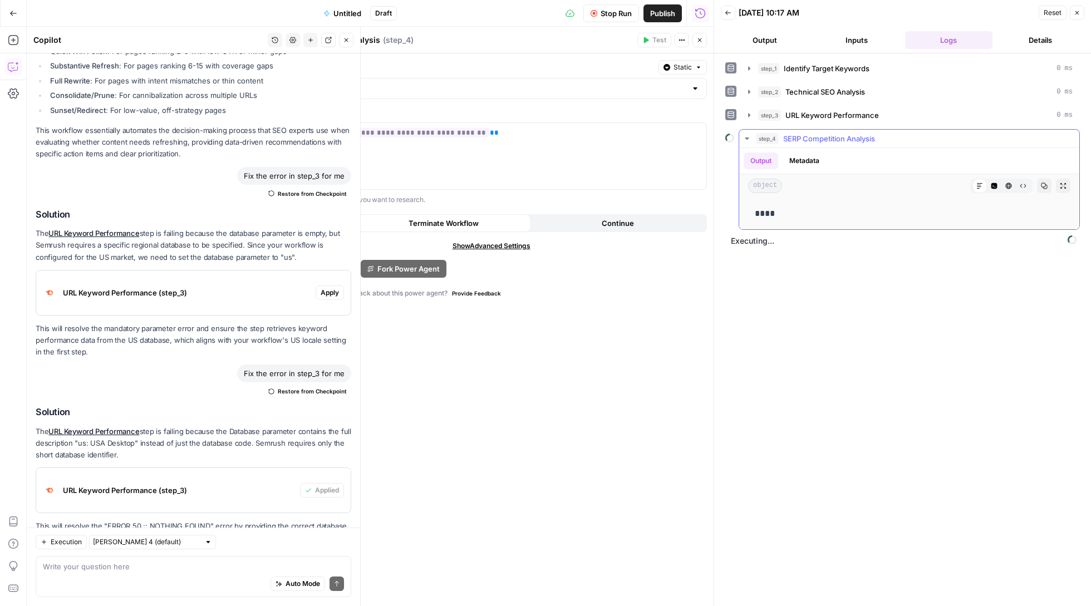
click at [747, 143] on icon "button" at bounding box center [747, 138] width 9 height 9
click at [738, 134] on div "step_4 SERP Competition Analysis" at bounding box center [903, 138] width 355 height 19
click at [745, 134] on button "step_4 SERP Competition Analysis" at bounding box center [909, 139] width 340 height 18
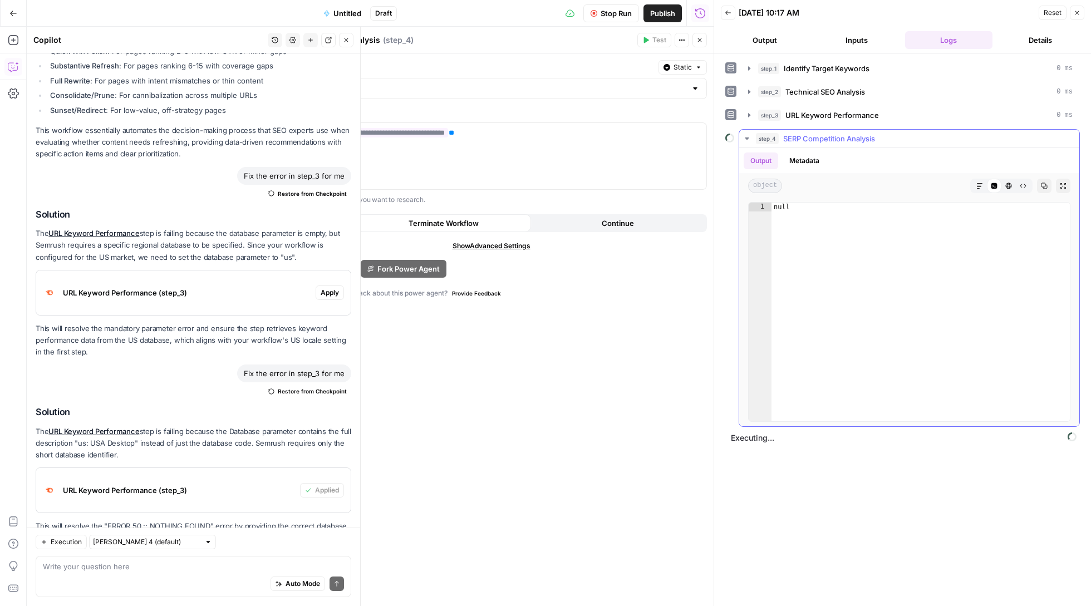
click at [977, 185] on icon "button" at bounding box center [980, 186] width 7 height 7
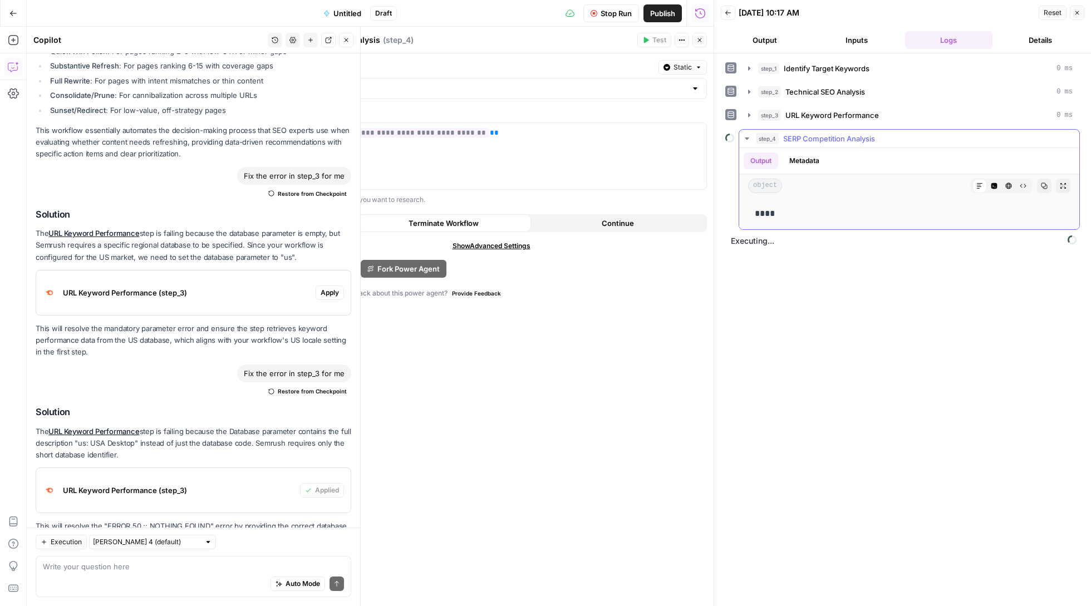
click at [745, 140] on icon "button" at bounding box center [747, 138] width 9 height 9
click at [746, 139] on icon "button" at bounding box center [747, 138] width 9 height 9
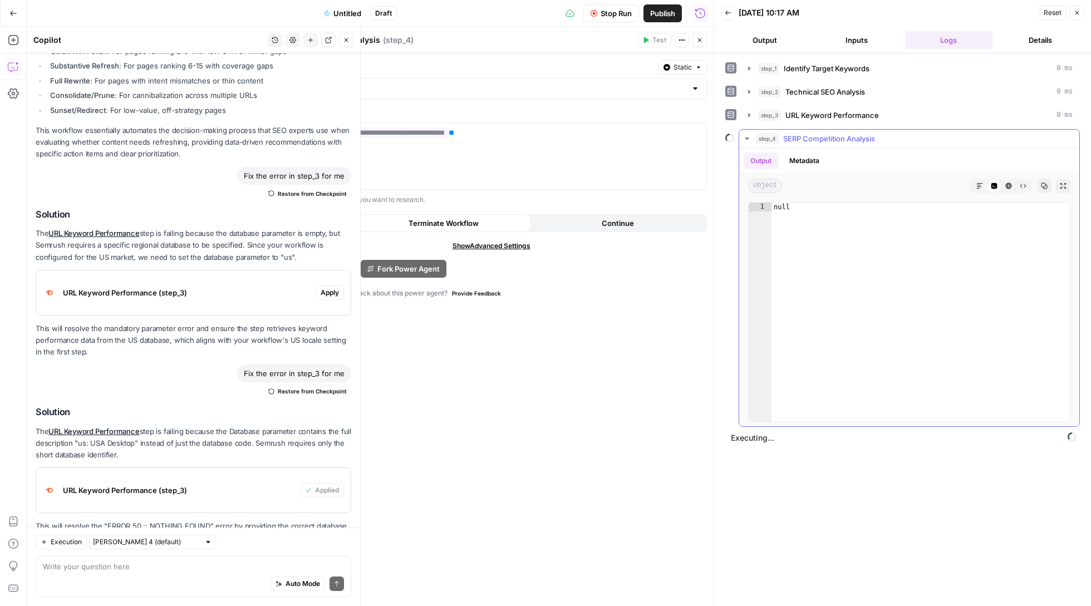
click at [746, 139] on icon "button" at bounding box center [747, 139] width 4 height 2
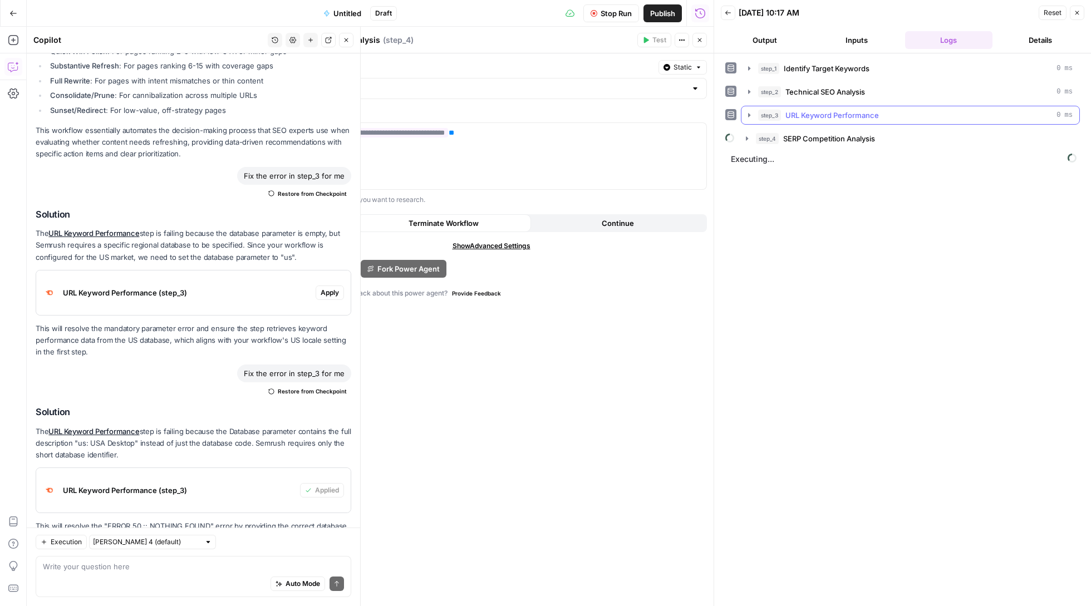
click at [749, 114] on icon "button" at bounding box center [749, 115] width 9 height 9
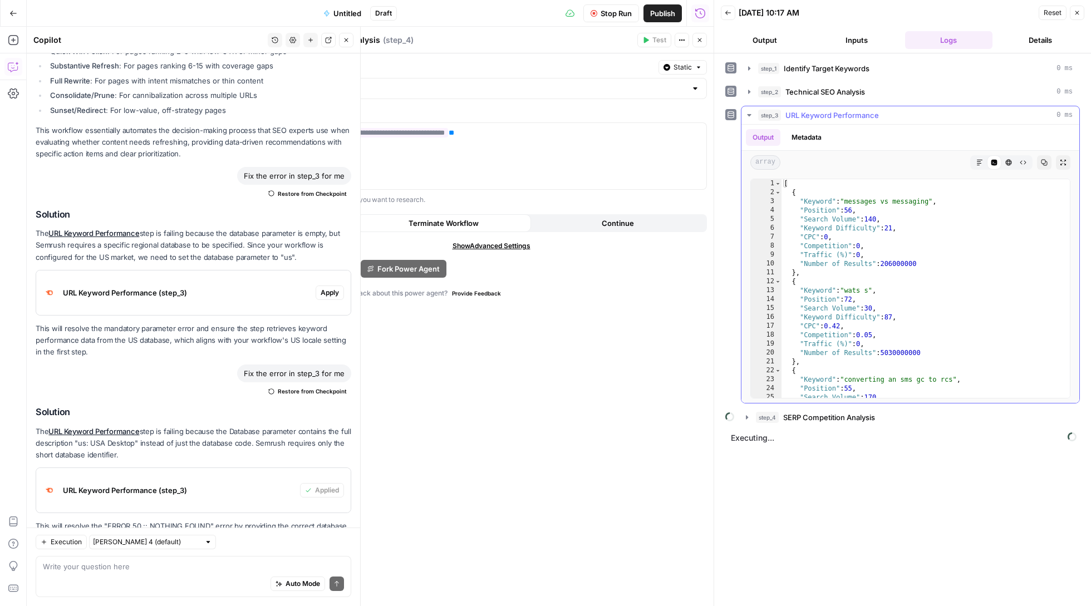
click at [751, 116] on icon "button" at bounding box center [749, 115] width 4 height 2
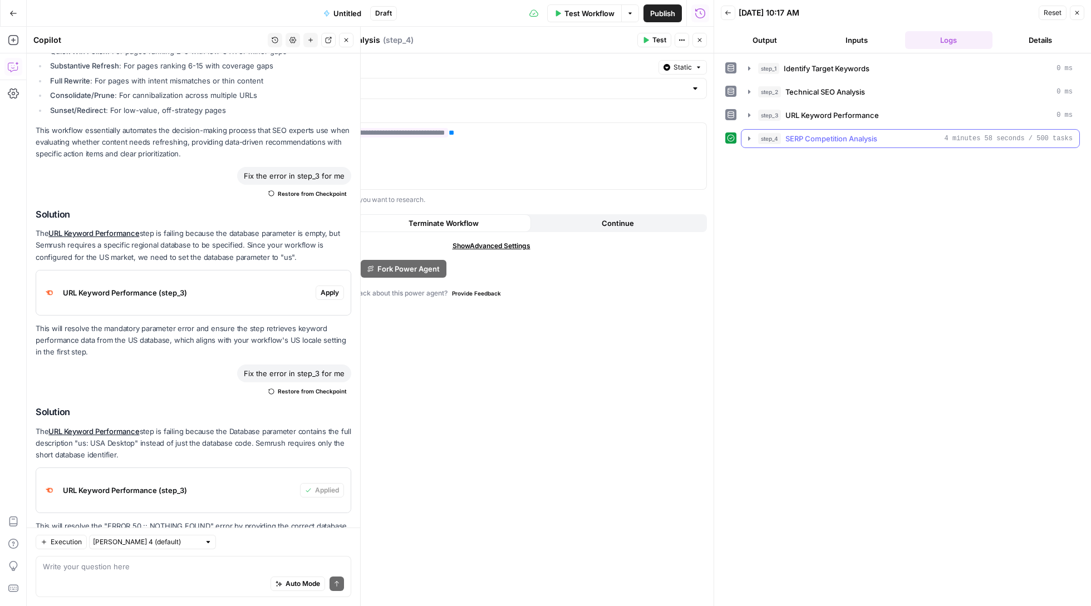
click at [747, 143] on icon "button" at bounding box center [749, 138] width 9 height 9
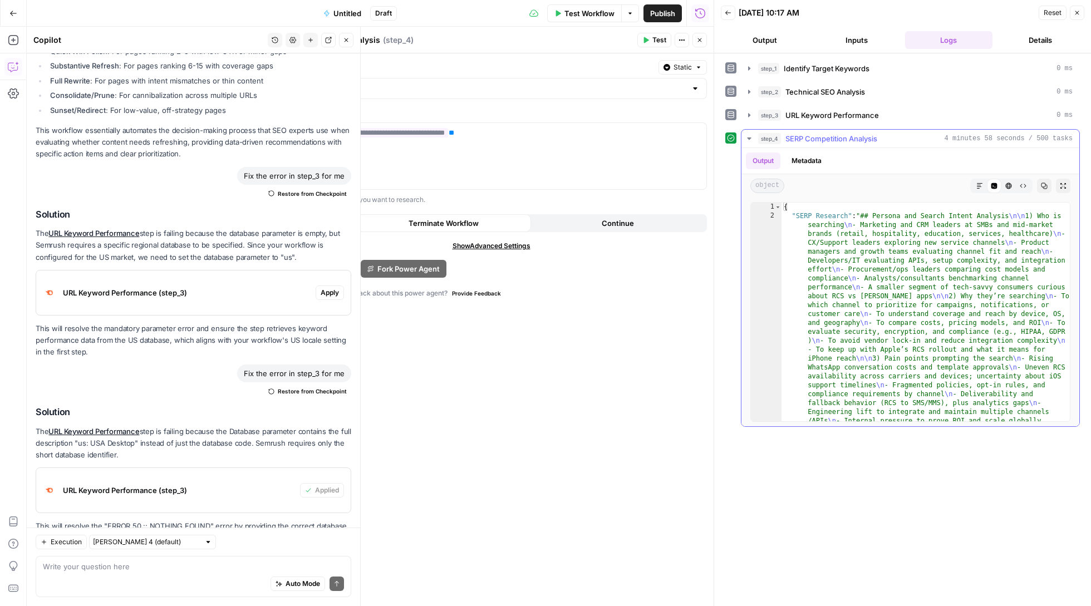
click at [974, 183] on button "Markdown" at bounding box center [980, 186] width 14 height 14
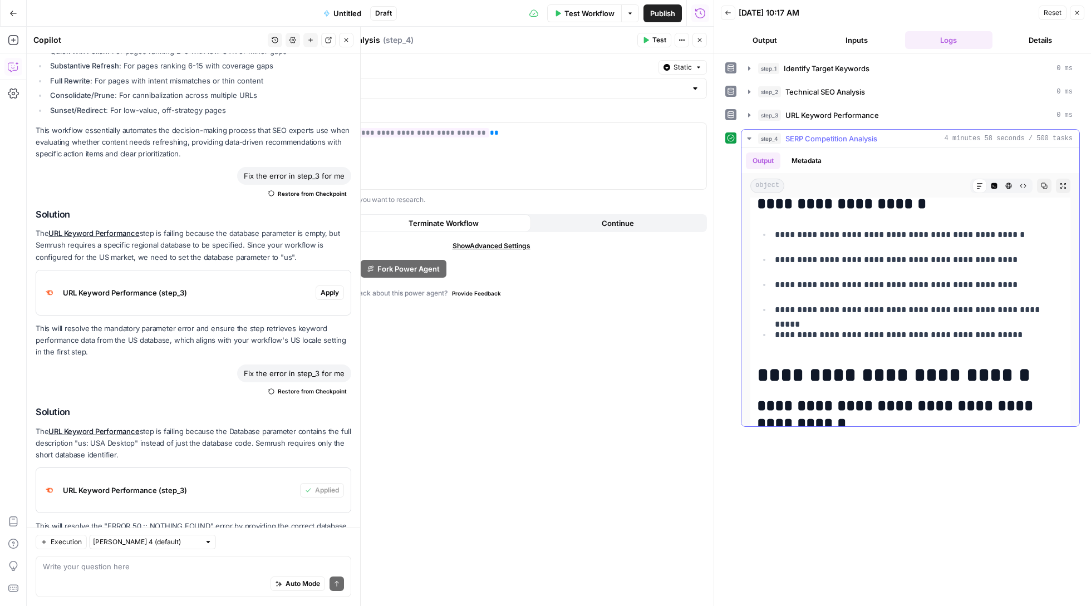
scroll to position [1799, 0]
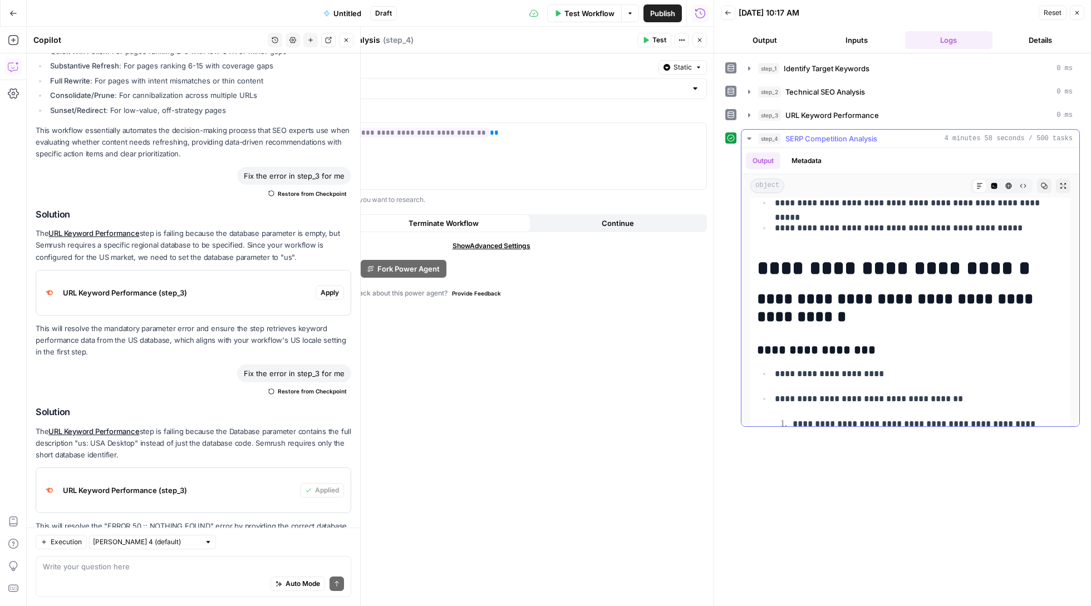
click at [751, 140] on icon "button" at bounding box center [749, 139] width 4 height 2
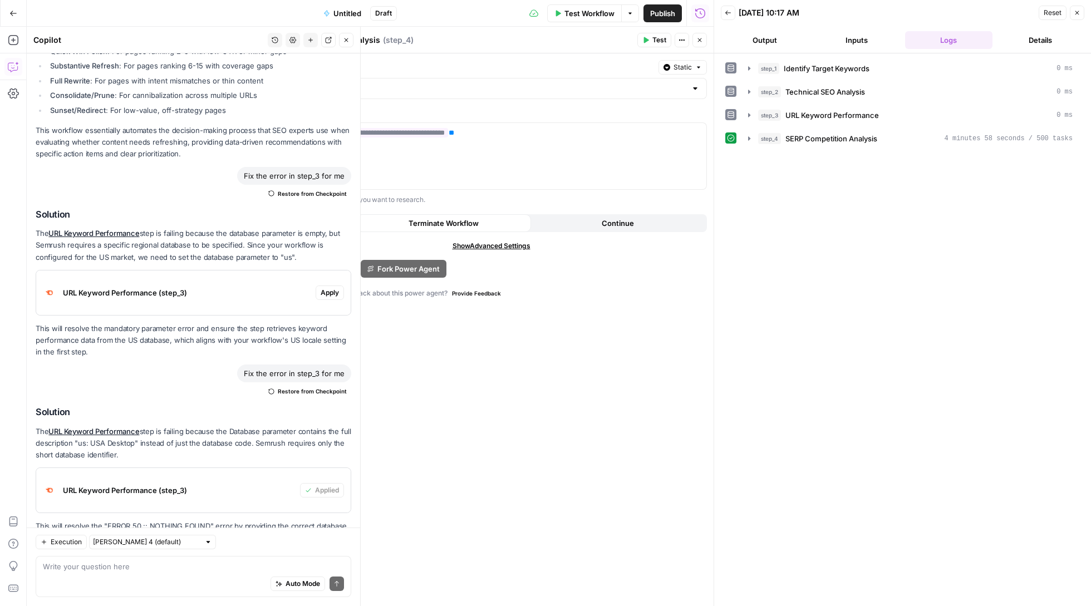
click at [765, 39] on button "Output" at bounding box center [764, 40] width 87 height 18
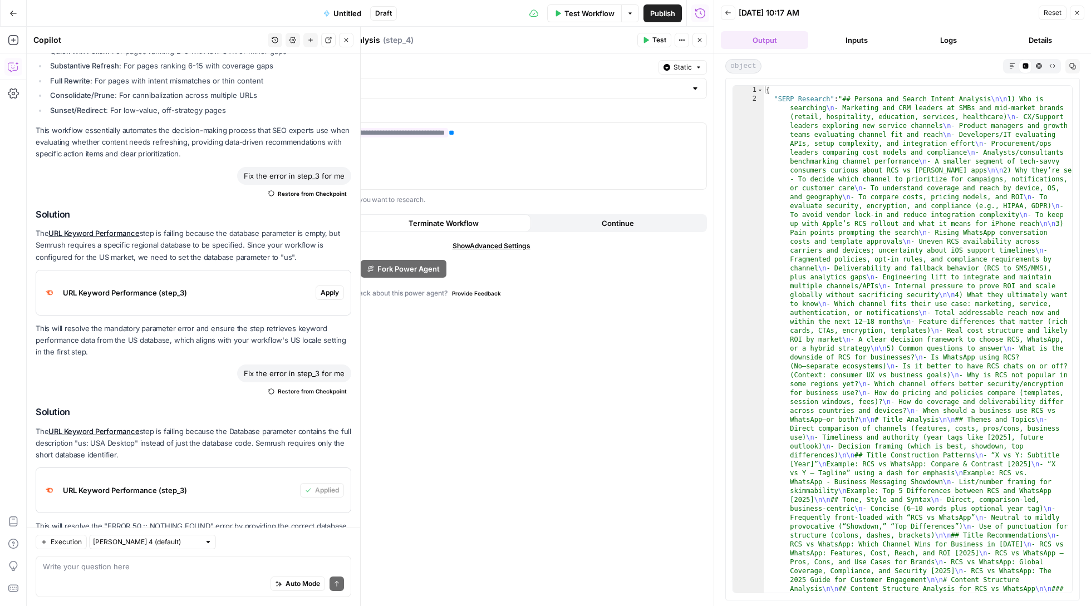
click at [970, 42] on button "Logs" at bounding box center [948, 40] width 87 height 18
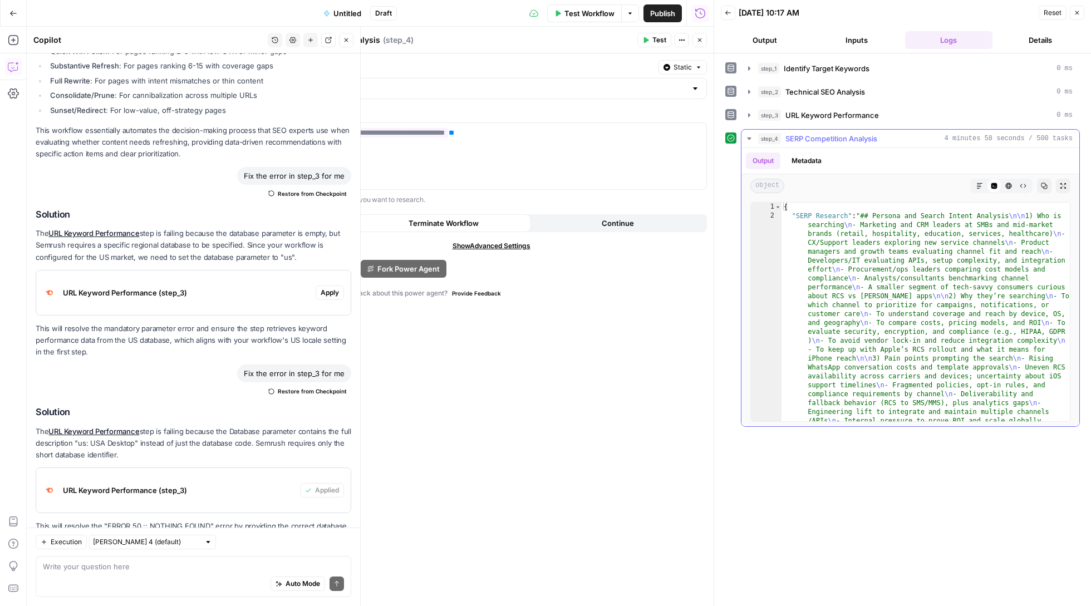
click at [748, 132] on button "step_4 SERP Competition Analysis 4 minutes 58 seconds / 500 tasks" at bounding box center [911, 139] width 338 height 18
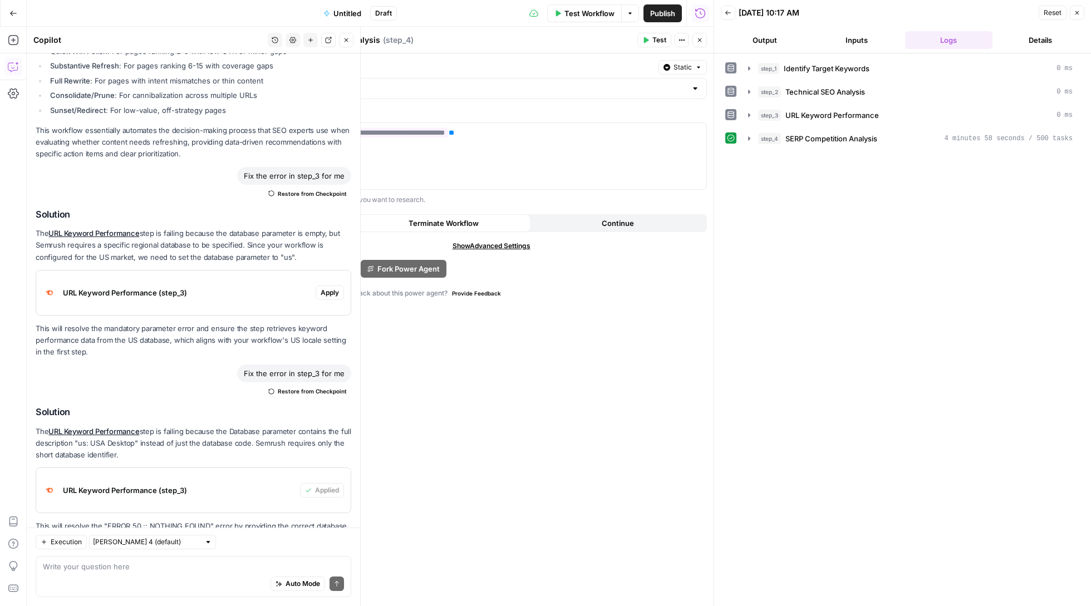
click at [726, 7] on button "Back" at bounding box center [728, 13] width 14 height 14
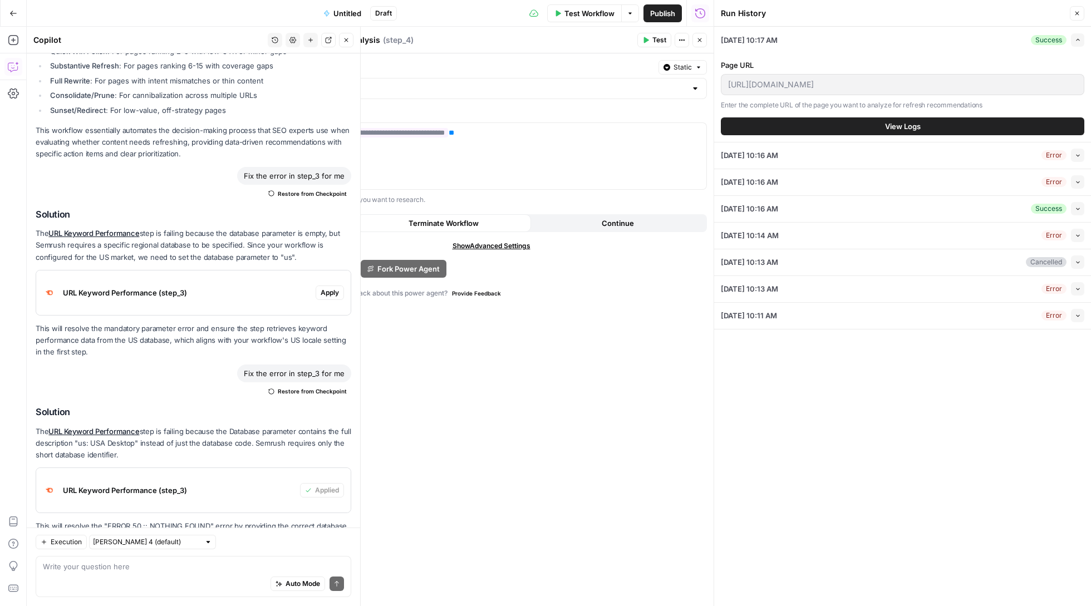
click at [699, 38] on icon "button" at bounding box center [700, 40] width 7 height 7
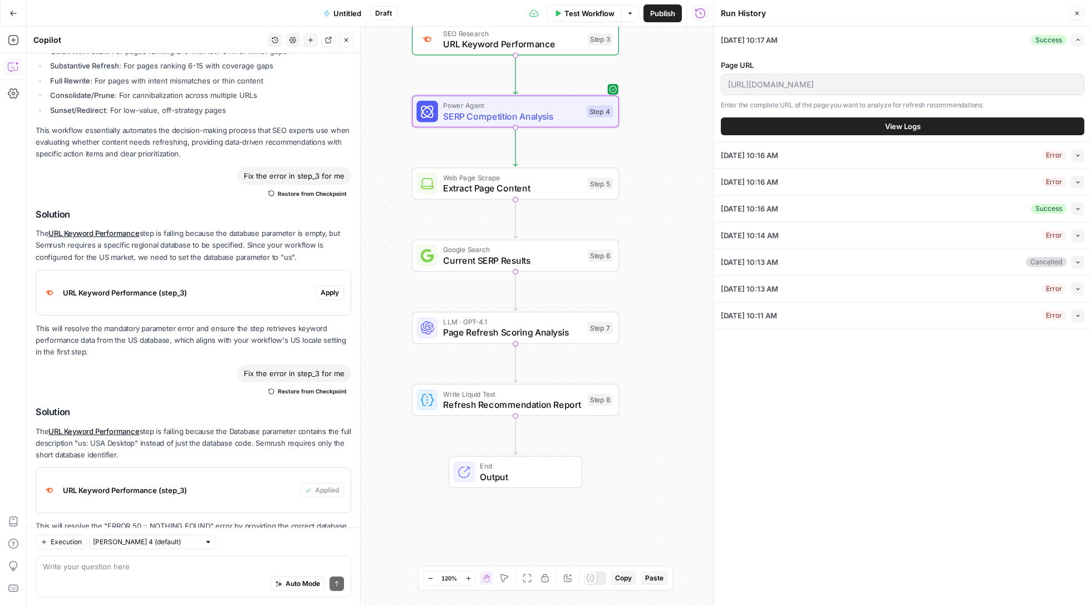
drag, startPoint x: 691, startPoint y: 344, endPoint x: 693, endPoint y: 274, distance: 69.6
click at [693, 274] on div "Workflow Set Inputs Inputs Power Agent Identify Target Keywords Step 1 SEO Rese…" at bounding box center [370, 317] width 687 height 580
click at [591, 11] on span "Test Workflow" at bounding box center [590, 13] width 50 height 11
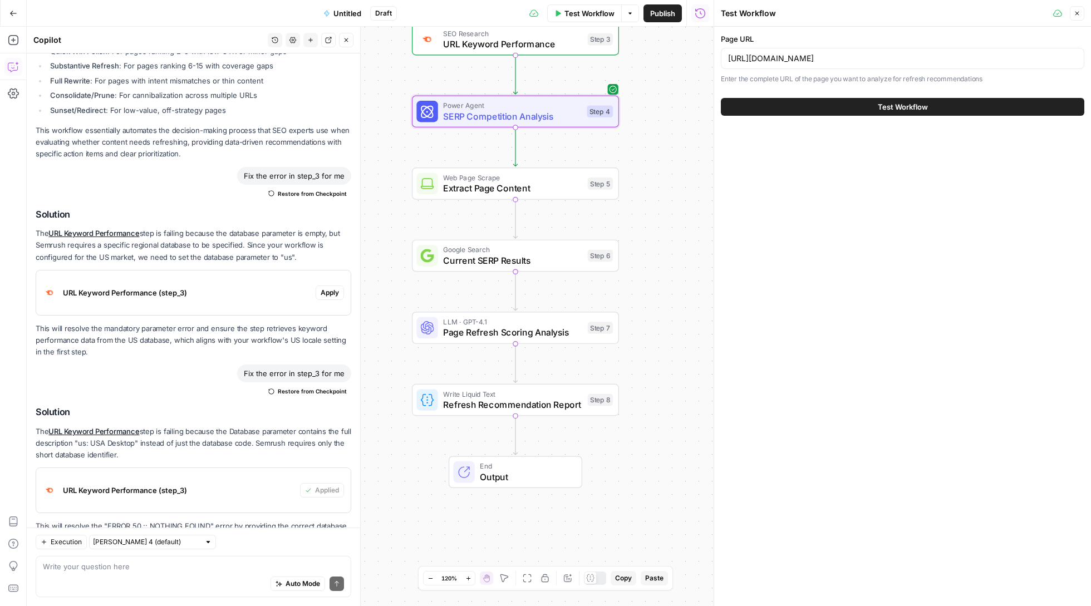
click at [502, 410] on span "Refresh Recommendation Report" at bounding box center [512, 404] width 139 height 13
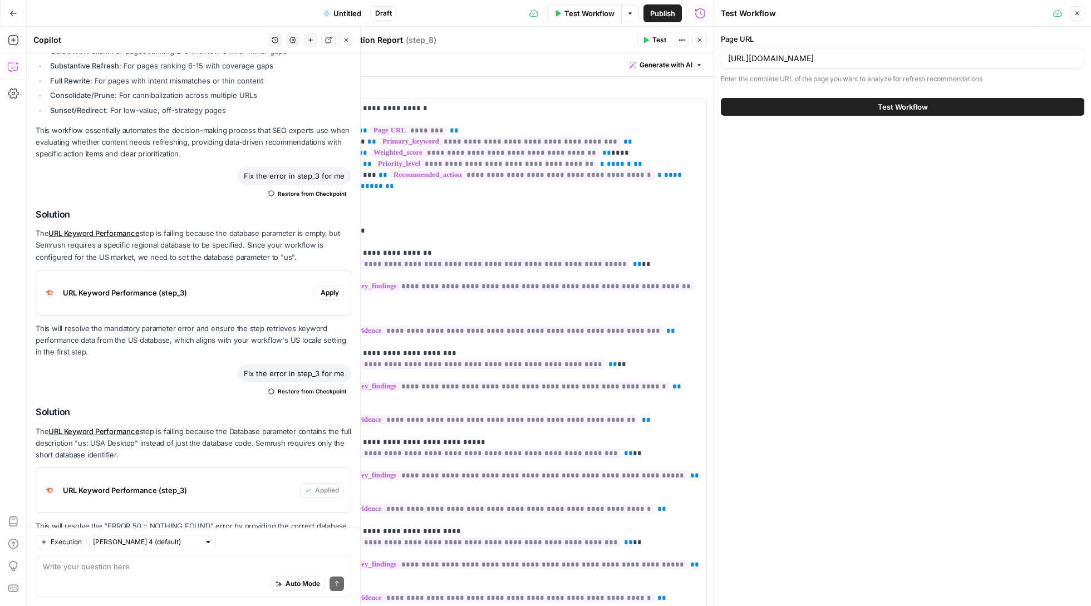
click at [655, 41] on span "Test" at bounding box center [660, 40] width 14 height 10
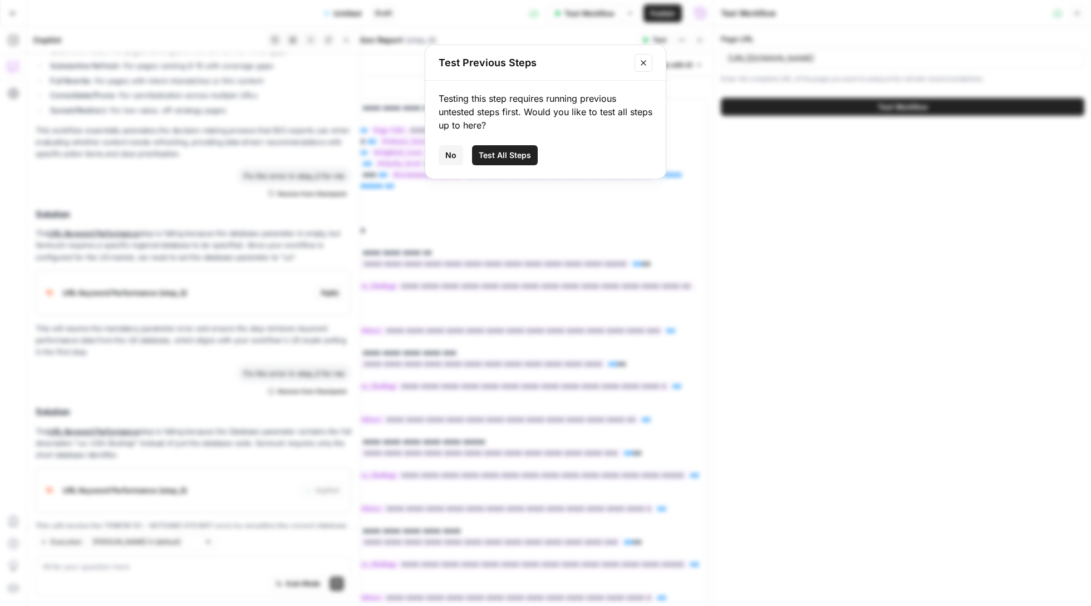
click at [522, 155] on span "Test All Steps" at bounding box center [505, 155] width 52 height 11
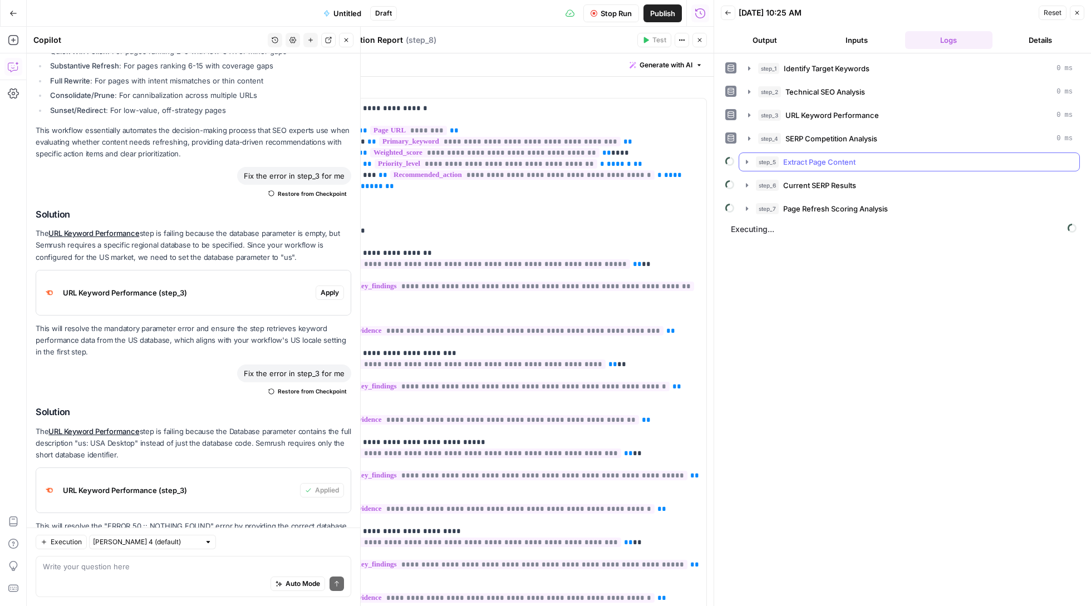
click at [742, 163] on button "step_5 Extract Page Content" at bounding box center [909, 162] width 340 height 18
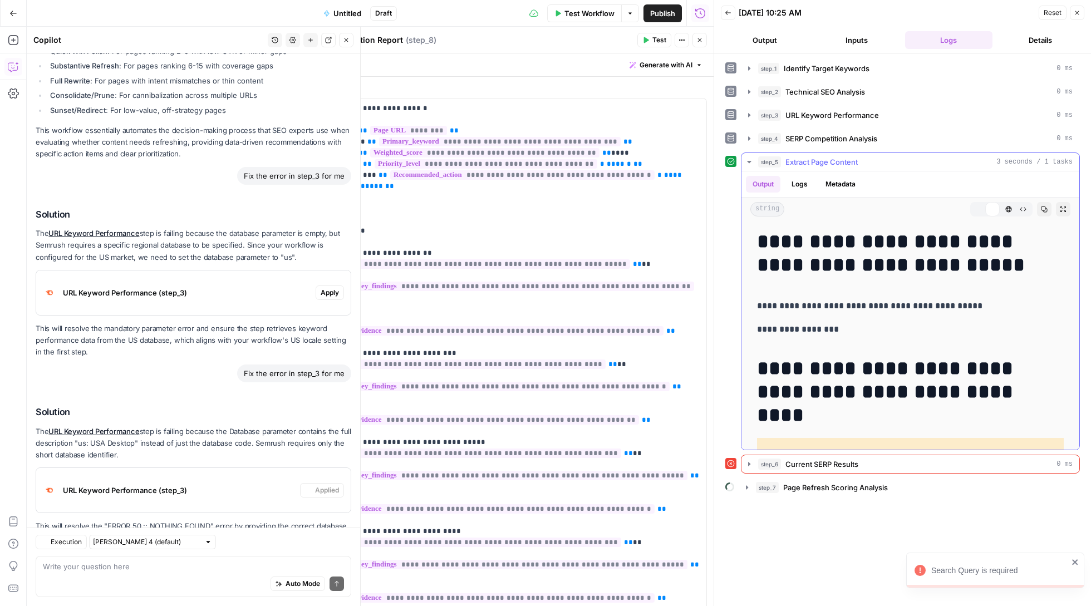
scroll to position [67, 0]
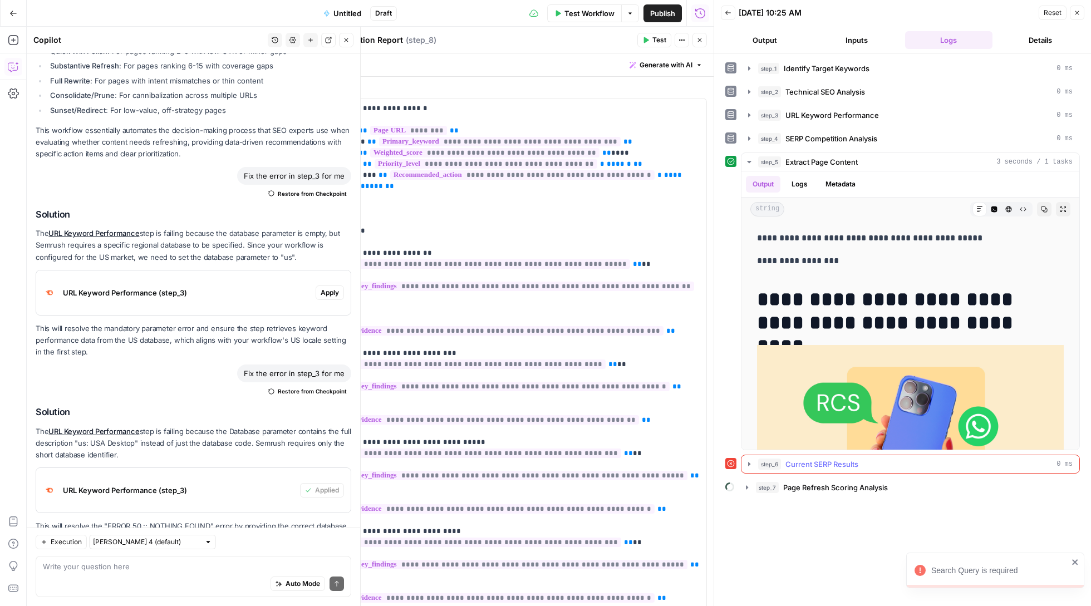
click at [748, 466] on icon "button" at bounding box center [749, 464] width 9 height 9
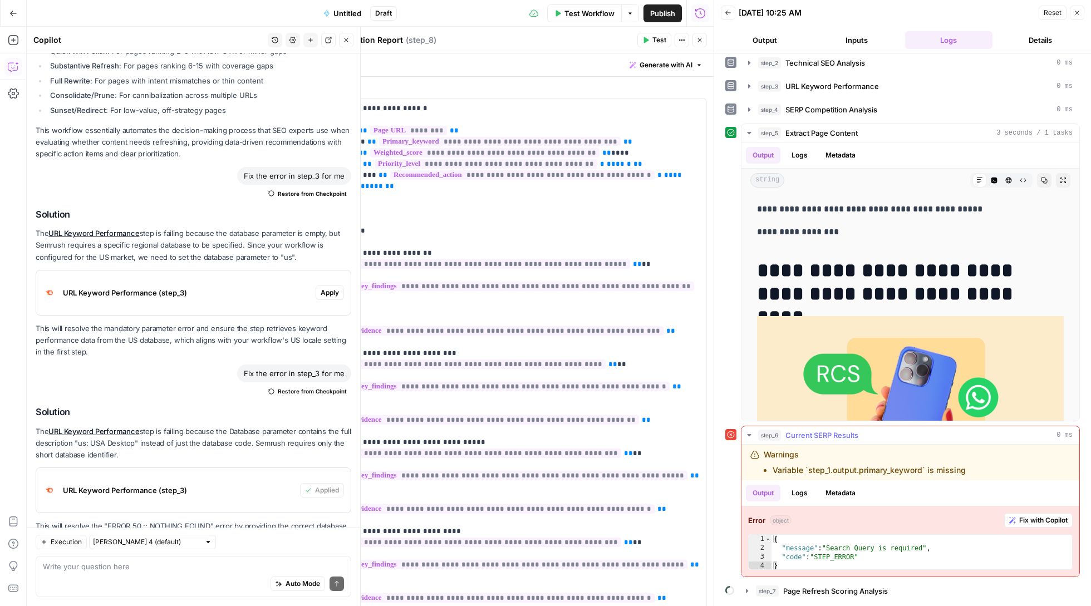
scroll to position [0, 0]
click at [742, 430] on button "step_6 Current SERP Results 0 ms" at bounding box center [911, 436] width 338 height 18
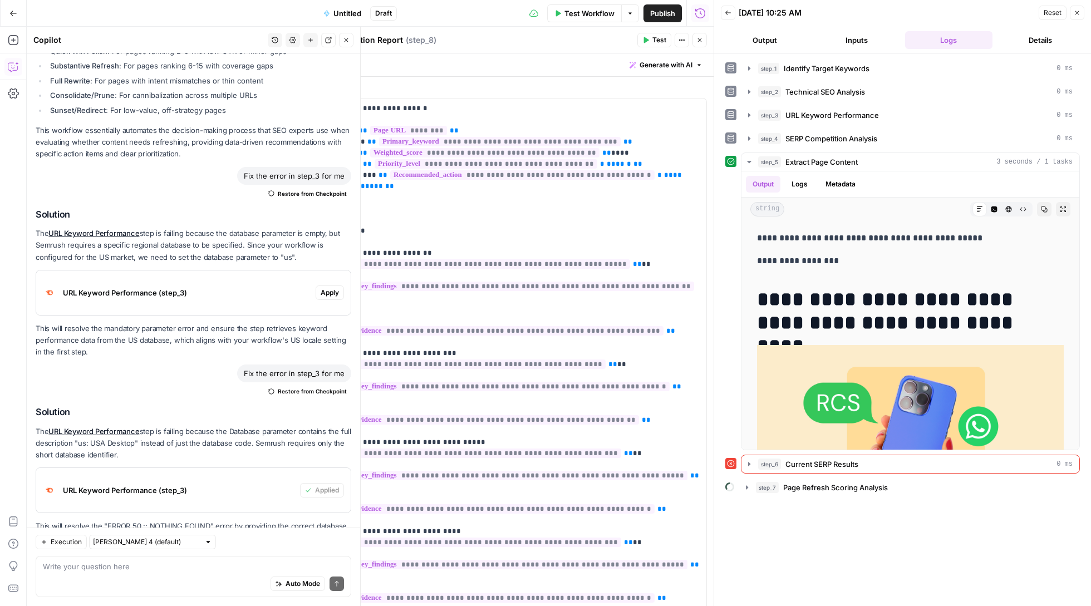
click at [1079, 18] on button "Close" at bounding box center [1077, 13] width 14 height 14
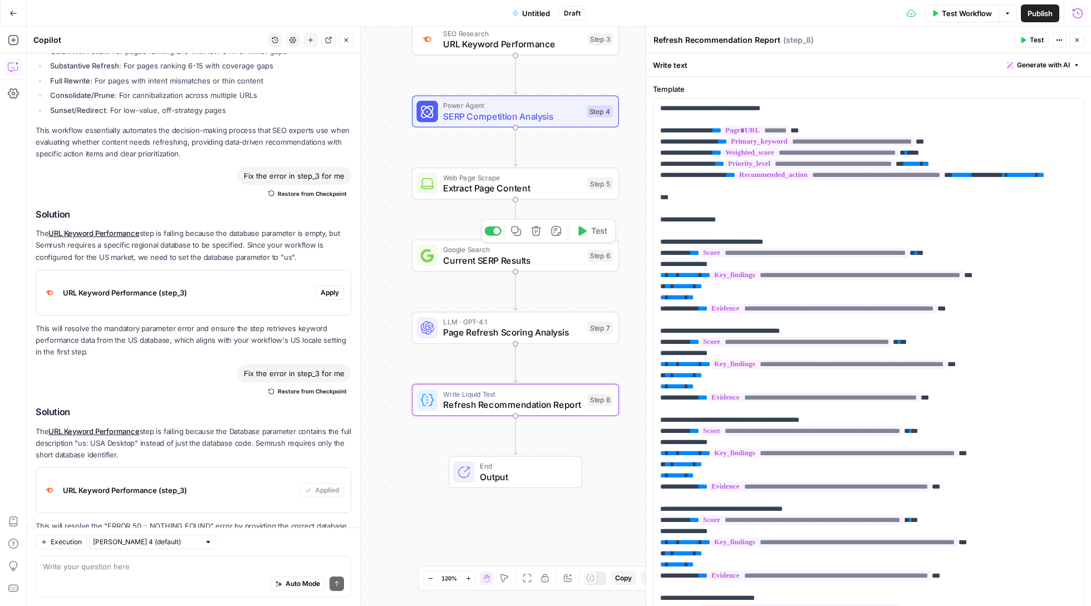
click at [508, 259] on span "Current SERP Results" at bounding box center [512, 260] width 139 height 13
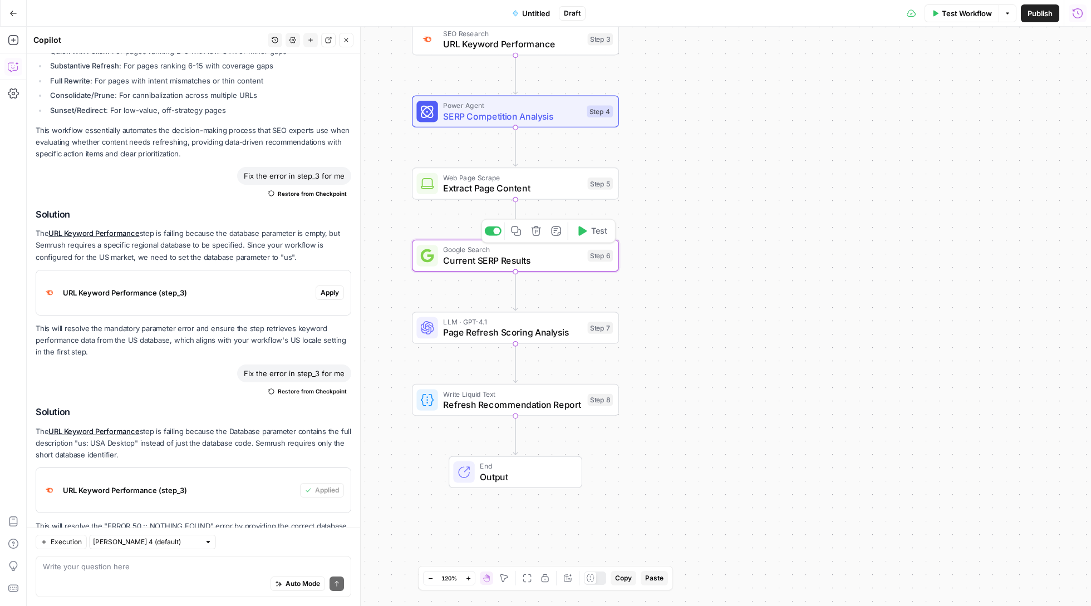
type textarea "Current SERP Results"
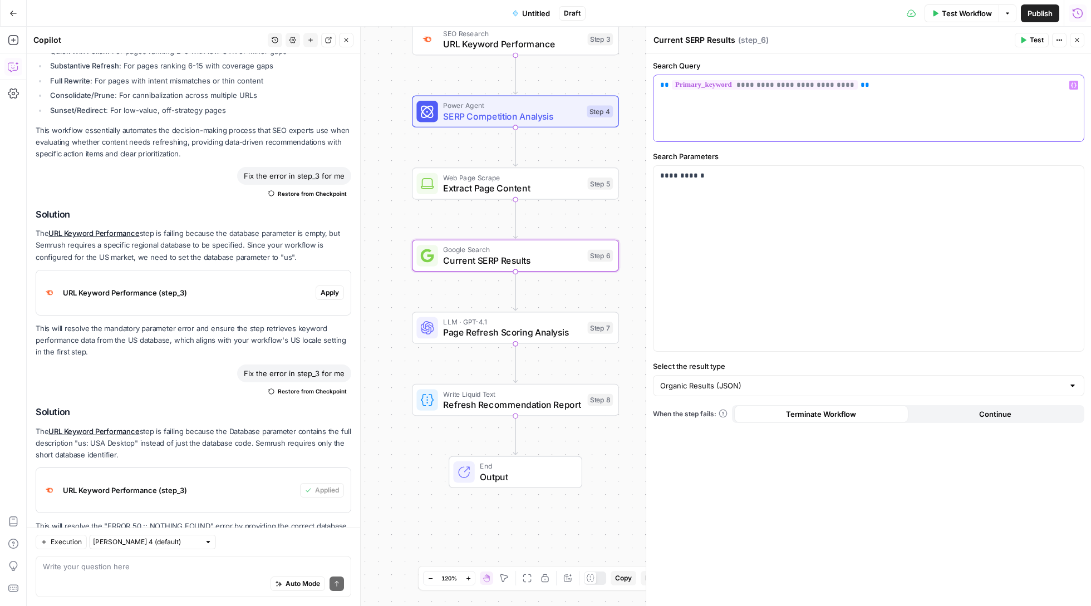
click at [896, 88] on p "**********" at bounding box center [868, 85] width 417 height 11
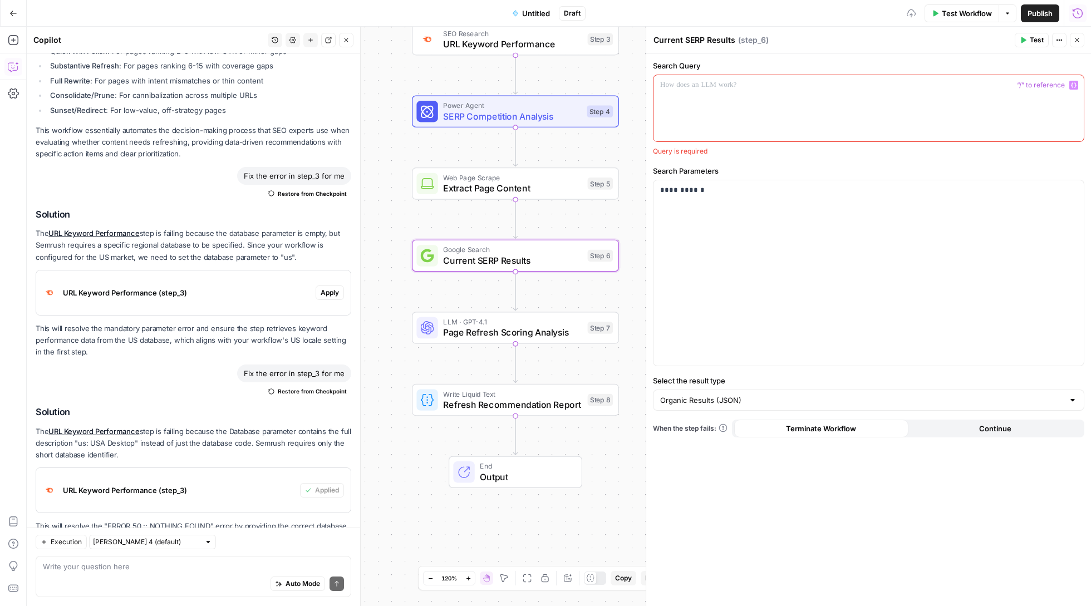
click at [1072, 85] on icon "button" at bounding box center [1074, 85] width 6 height 5
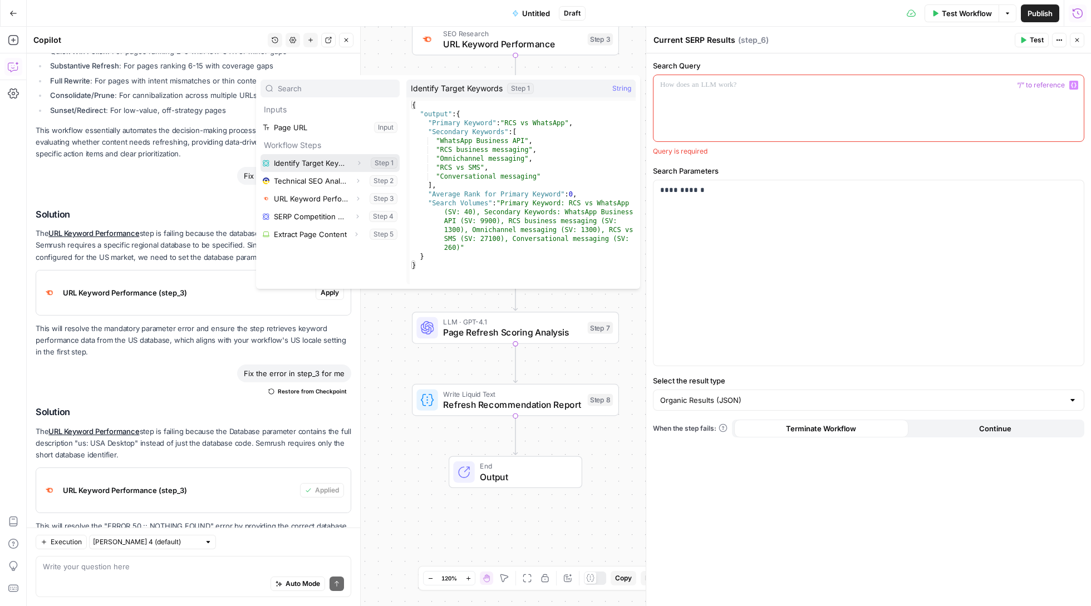
click at [360, 163] on icon "button" at bounding box center [359, 163] width 7 height 7
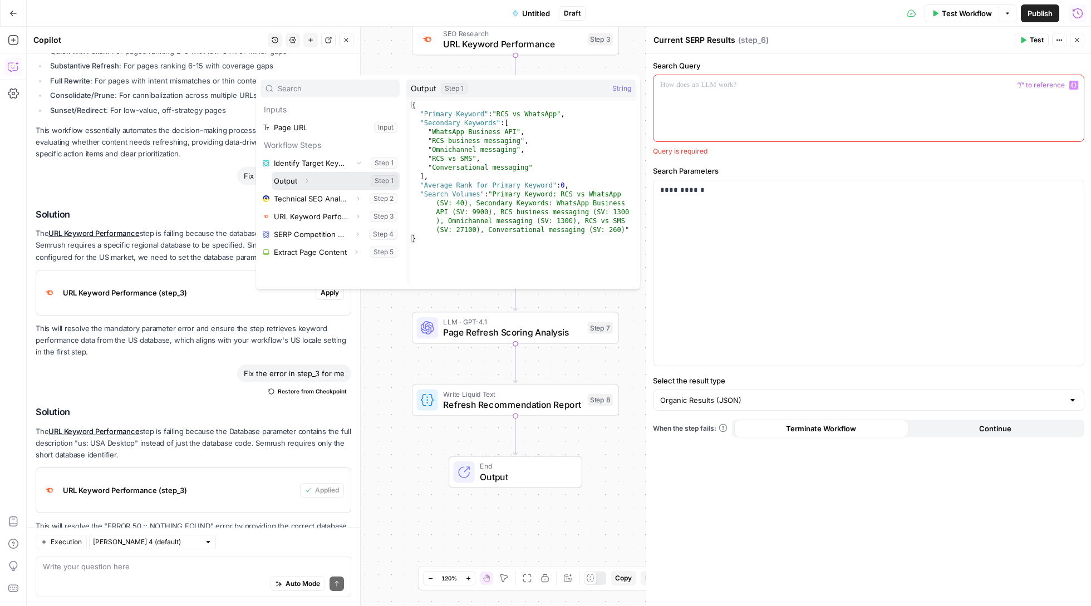
click at [305, 180] on icon "button" at bounding box center [306, 181] width 7 height 7
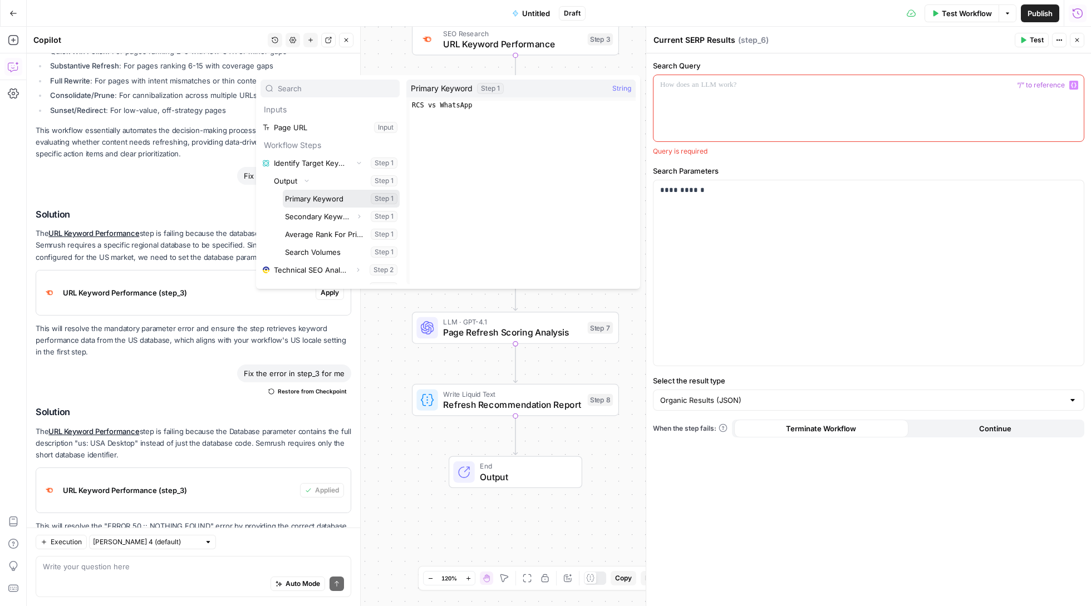
click at [346, 197] on button "Select variable Primary Keyword" at bounding box center [341, 199] width 117 height 18
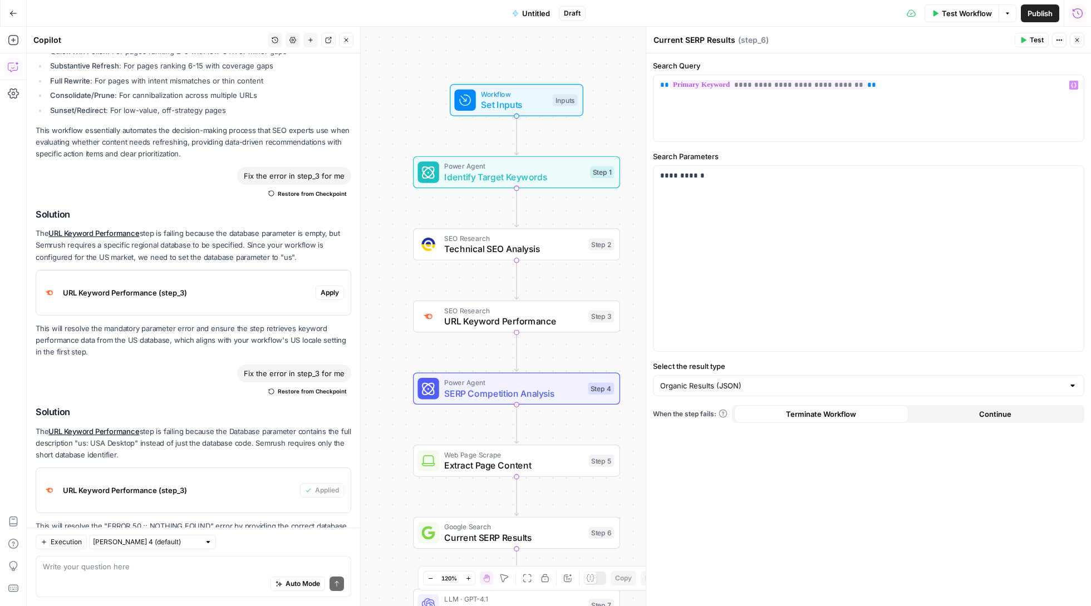
click at [1031, 34] on button "Test" at bounding box center [1032, 40] width 34 height 14
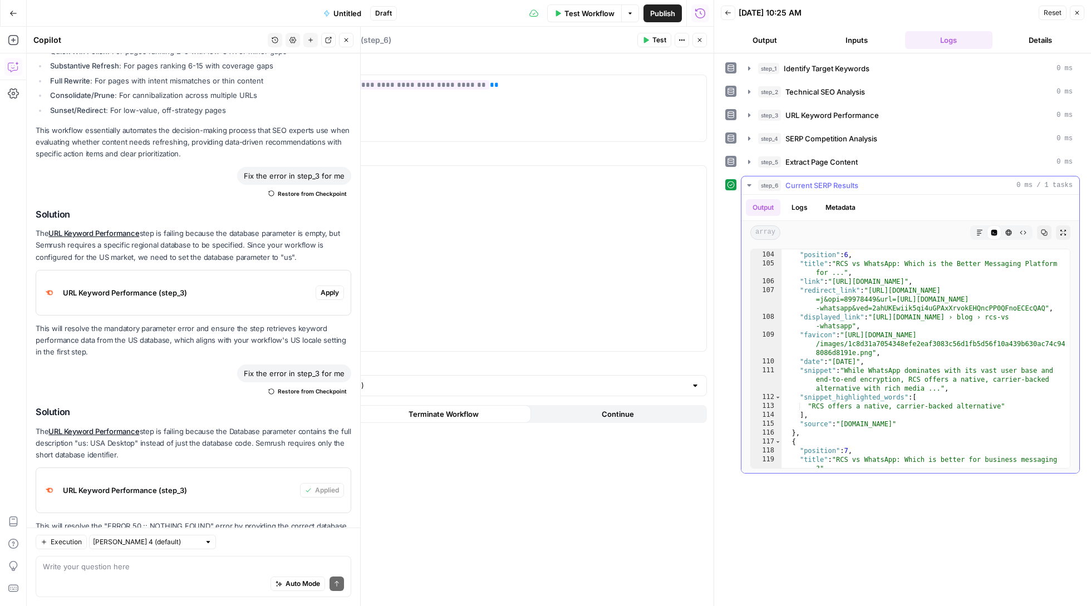
scroll to position [1317, 0]
click at [745, 185] on icon "button" at bounding box center [749, 185] width 9 height 9
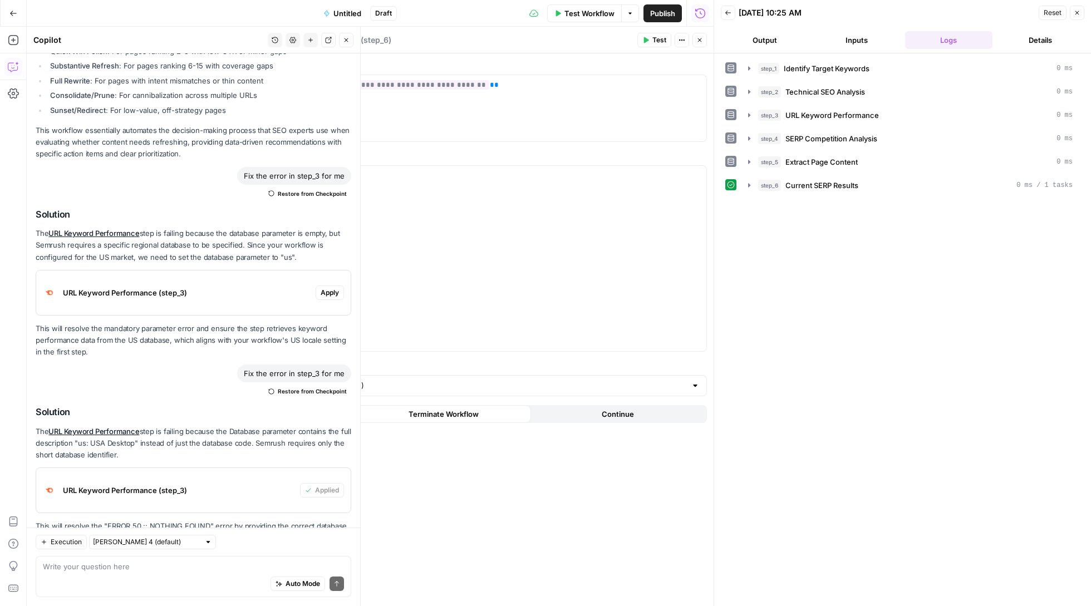
click at [698, 42] on icon "button" at bounding box center [700, 40] width 7 height 7
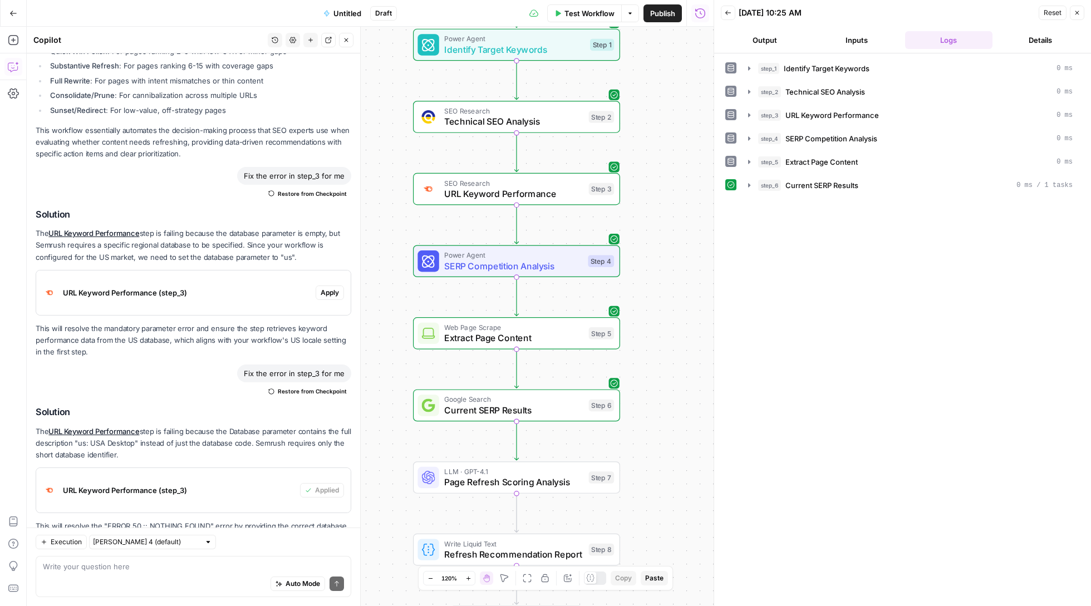
drag, startPoint x: 676, startPoint y: 468, endPoint x: 676, endPoint y: 300, distance: 168.7
click at [676, 300] on div "Workflow Set Inputs Inputs Power Agent Identify Target Keywords Step 1 SEO Rese…" at bounding box center [370, 317] width 687 height 580
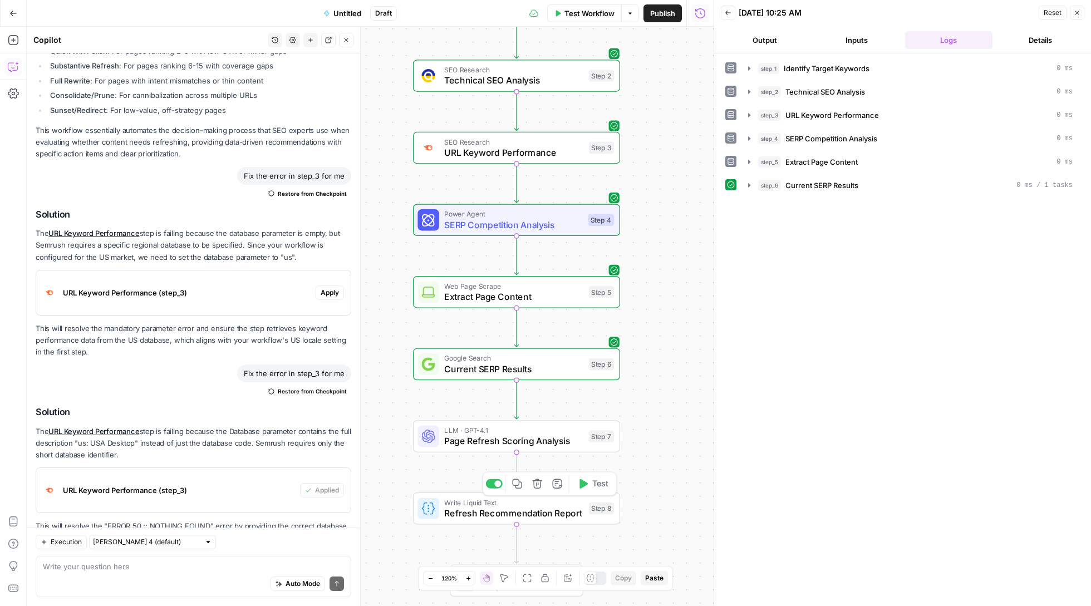
click at [526, 508] on span "Refresh Recommendation Report" at bounding box center [513, 513] width 139 height 13
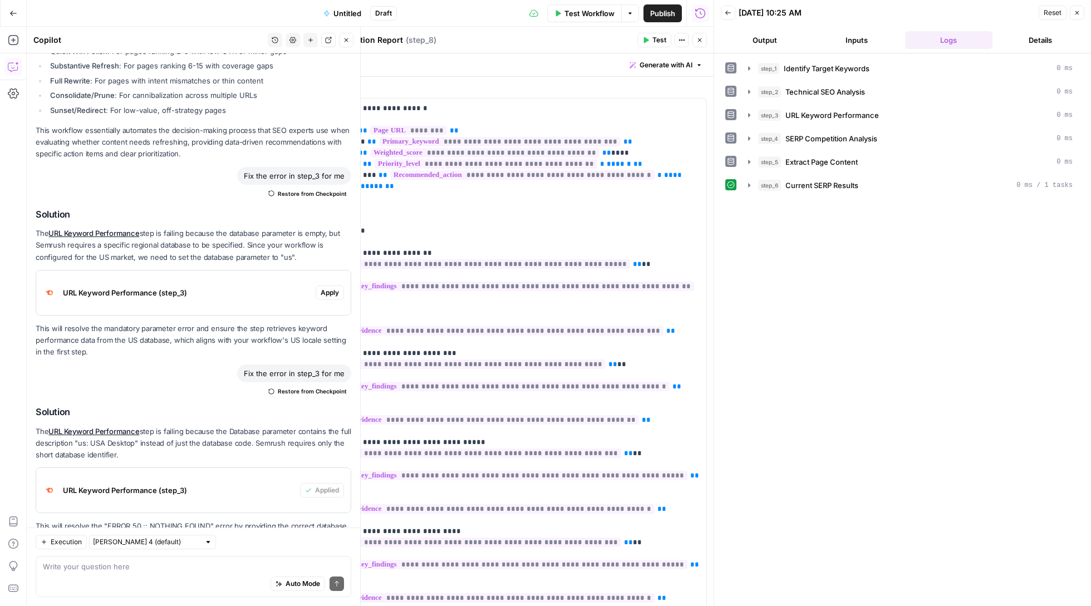
click at [653, 41] on span "Test" at bounding box center [660, 40] width 14 height 10
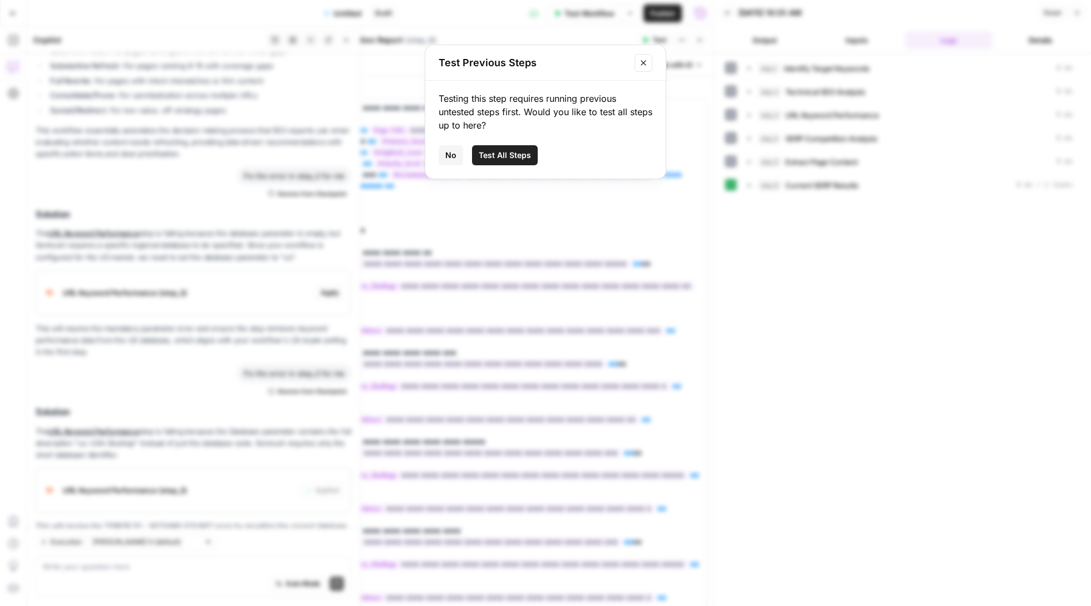
click at [513, 154] on span "Test All Steps" at bounding box center [505, 155] width 52 height 11
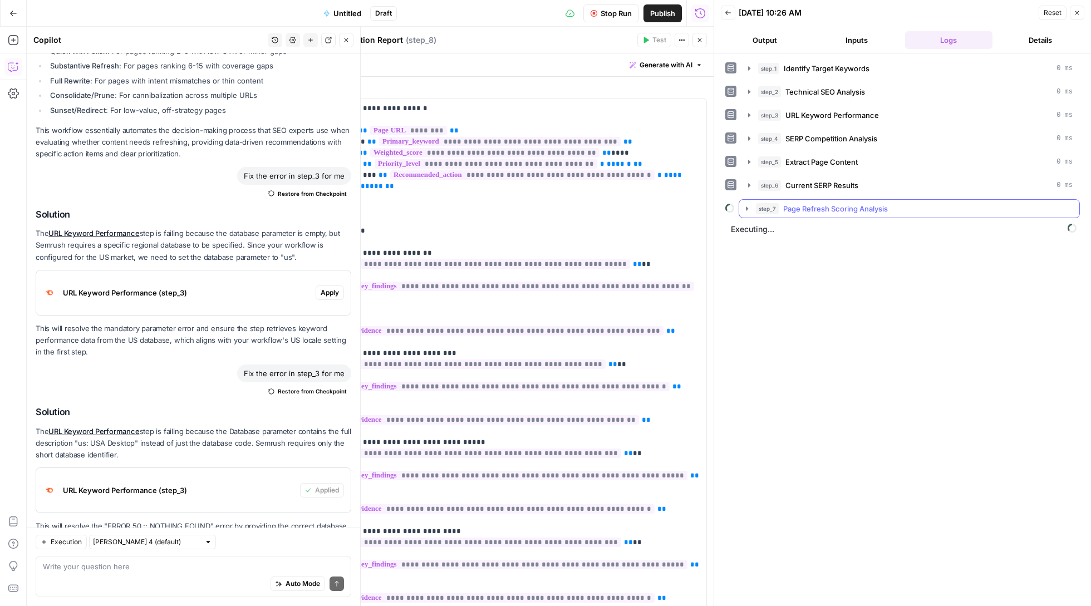
click at [747, 210] on icon "button" at bounding box center [747, 209] width 2 height 4
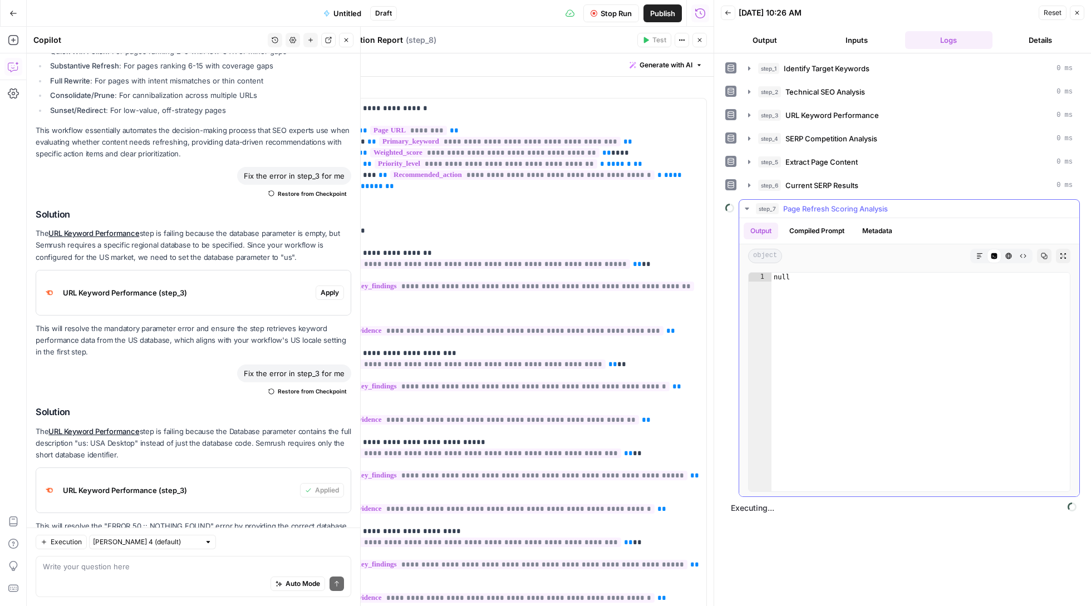
click at [747, 210] on icon "button" at bounding box center [747, 209] width 4 height 2
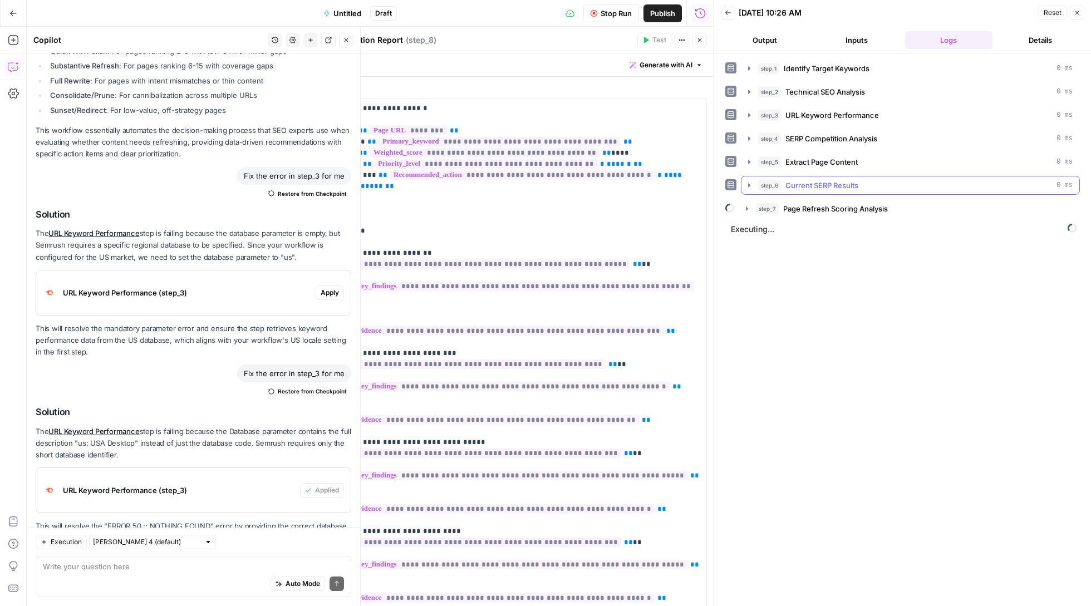
click at [749, 210] on icon "button" at bounding box center [747, 208] width 9 height 9
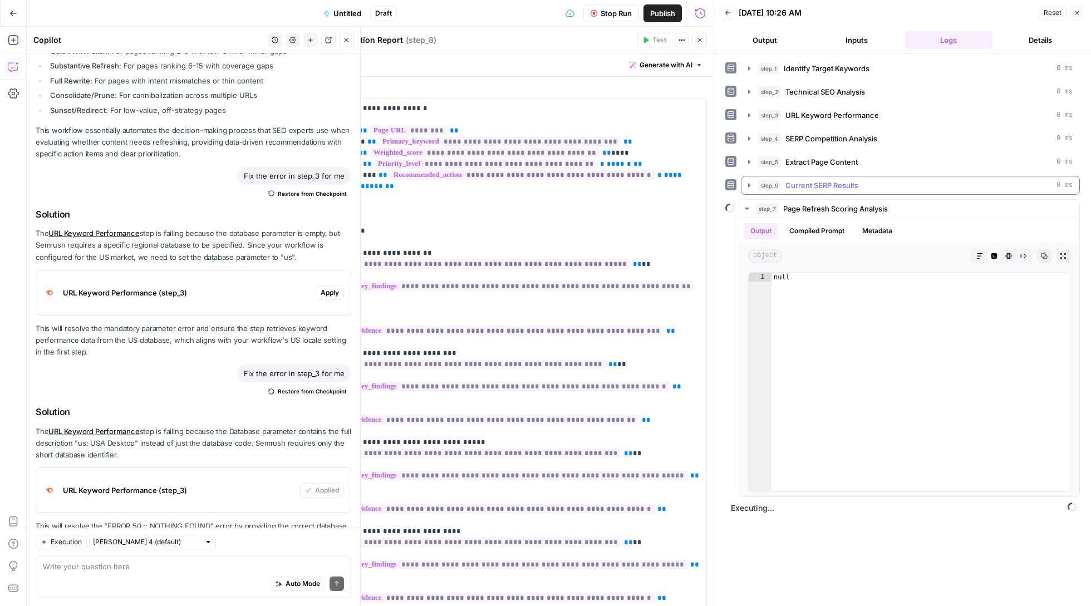
click at [751, 185] on icon "button" at bounding box center [749, 185] width 9 height 9
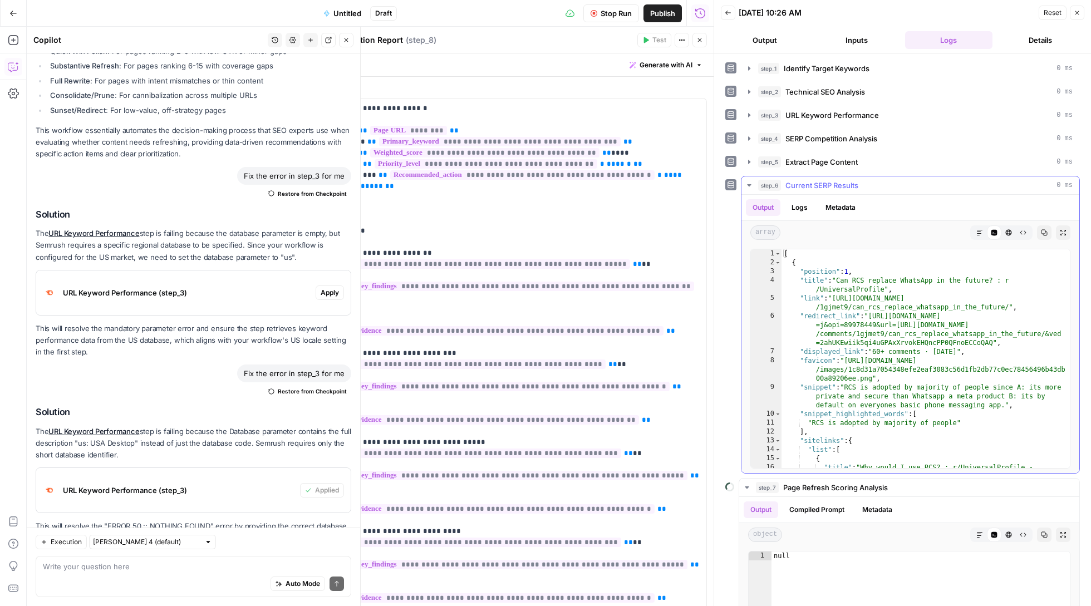
click at [751, 185] on icon "button" at bounding box center [749, 185] width 9 height 9
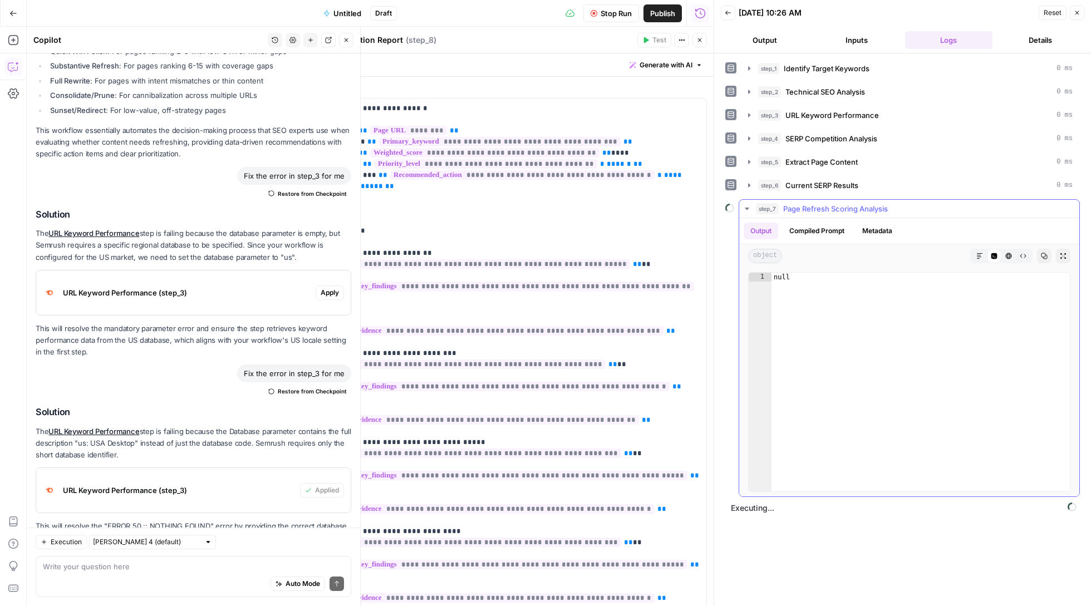
click at [745, 209] on icon "button" at bounding box center [747, 208] width 9 height 9
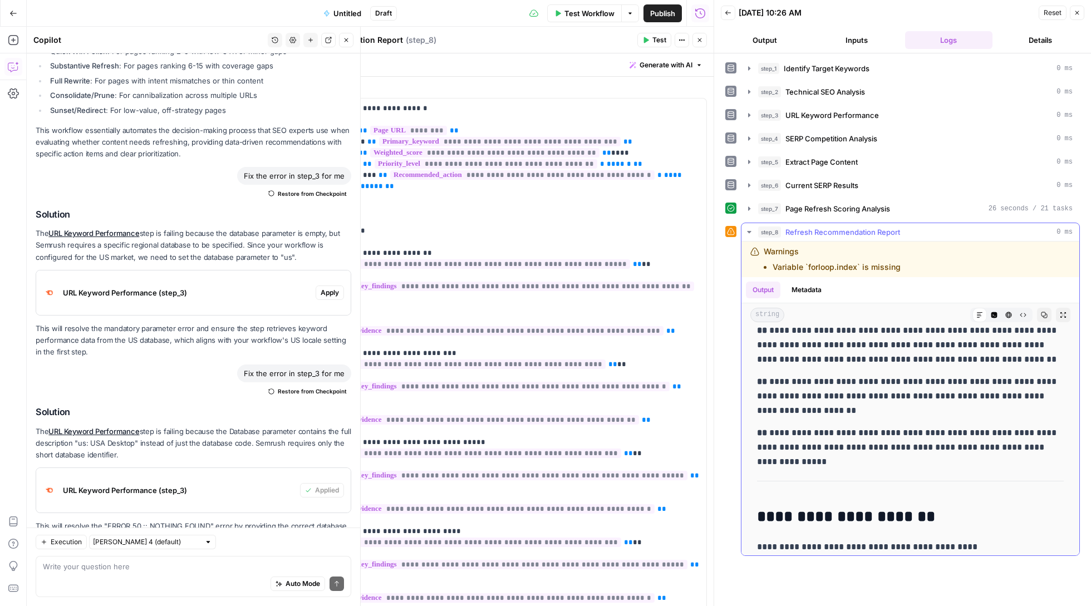
scroll to position [0, 0]
click at [902, 546] on p "**********" at bounding box center [910, 547] width 306 height 14
copy p "**********"
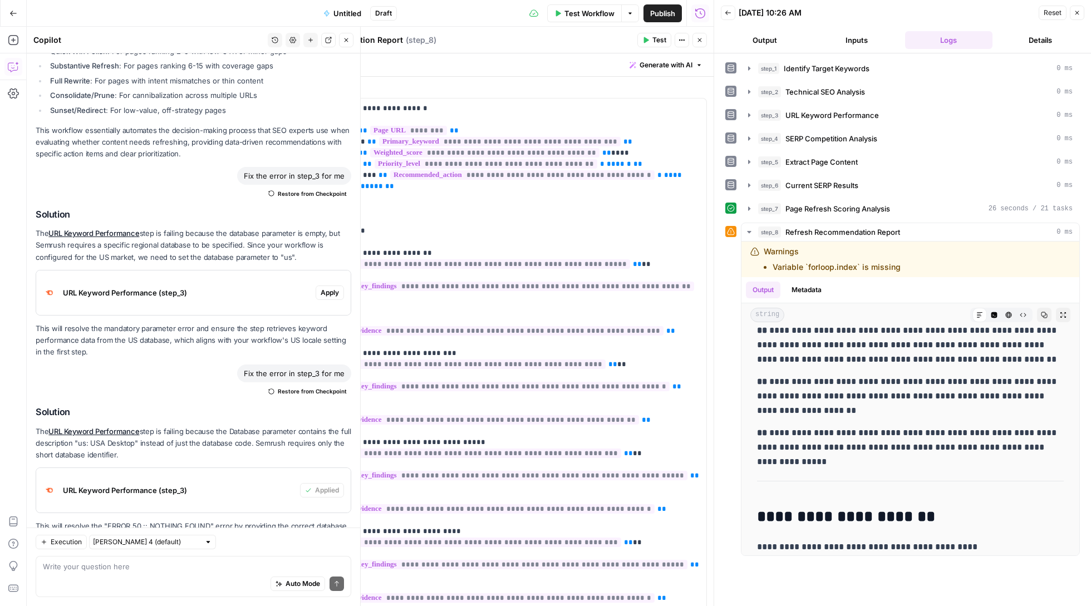
click at [67, 579] on div "Auto Mode Send" at bounding box center [193, 584] width 301 height 25
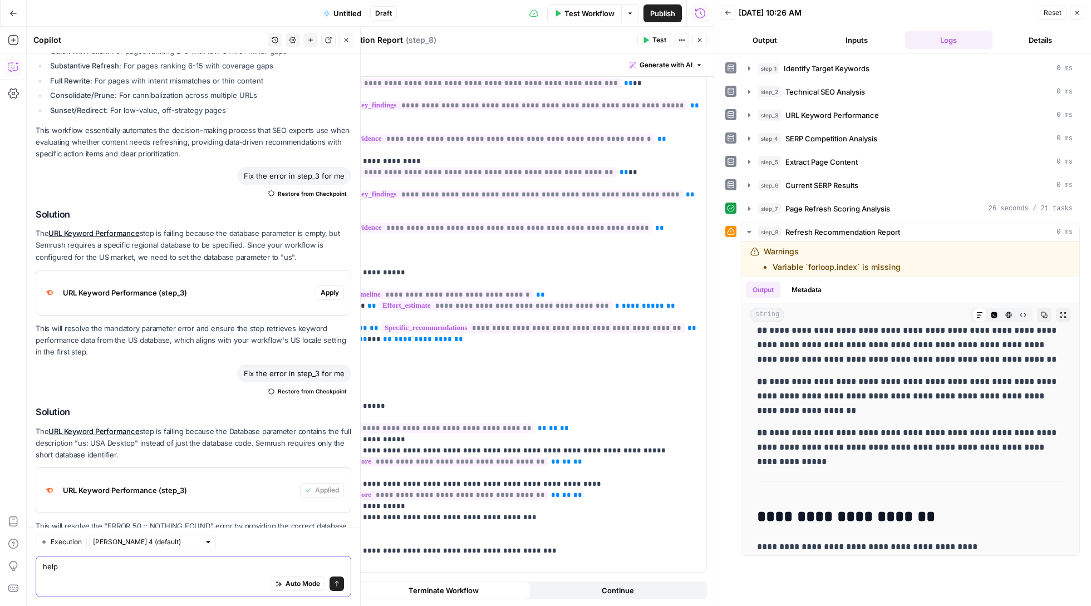
scroll to position [459, 0]
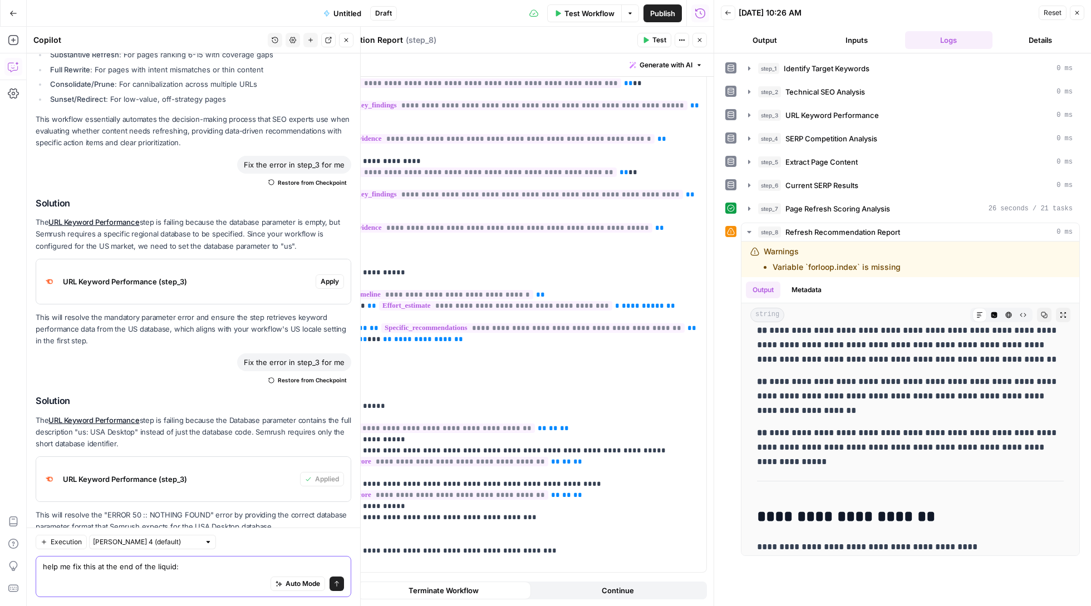
paste textarea "Liquid error: comparison of String with 70 failed"
type textarea "help me fix this at the end of the liquid: Liquid error: comparison of String w…"
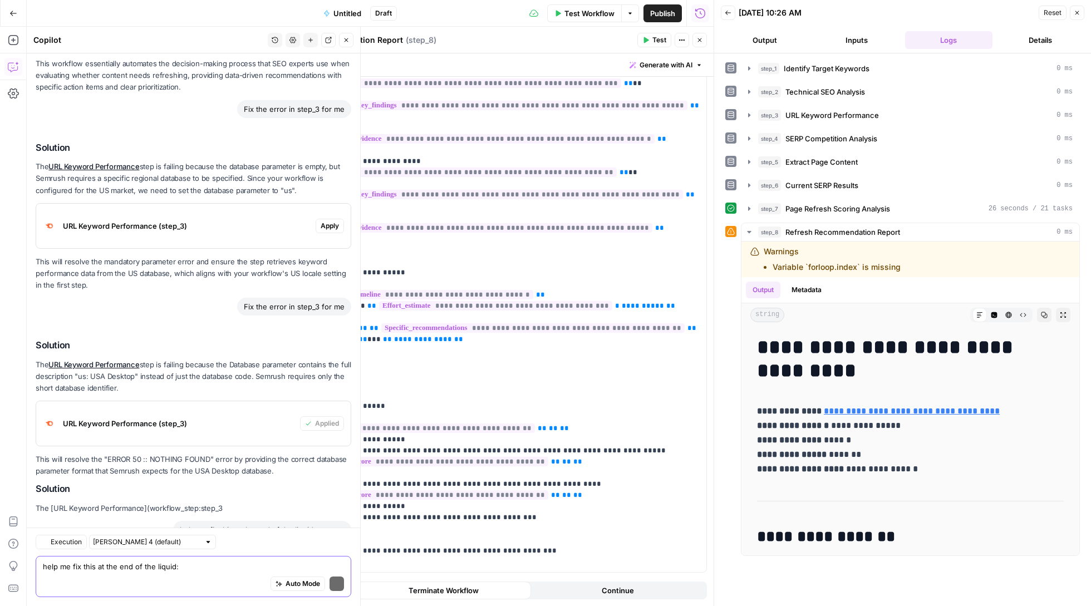
scroll to position [3471, 0]
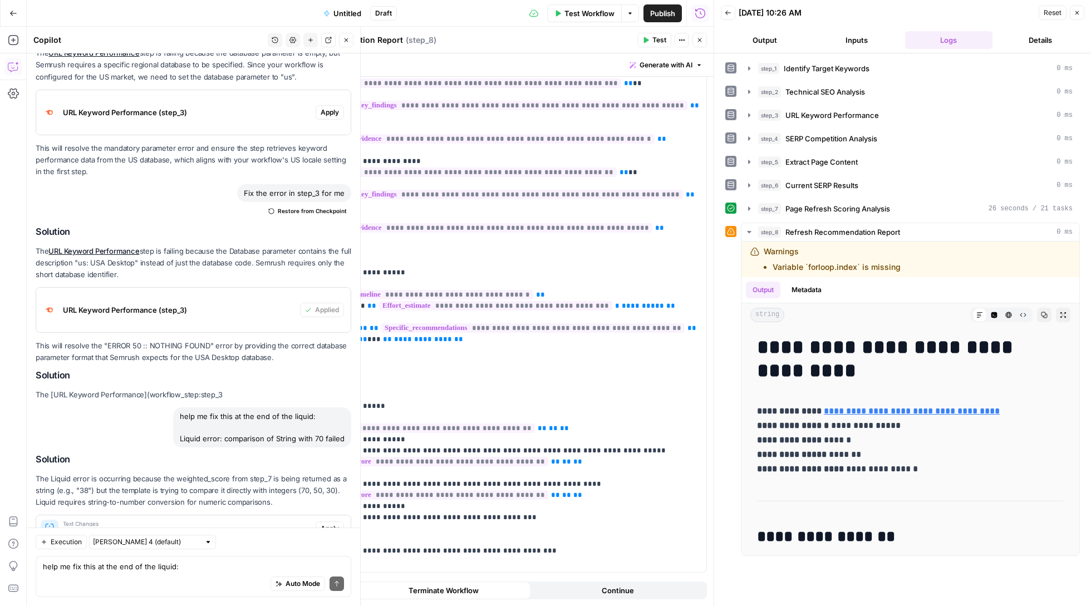
click at [325, 524] on span "Apply" at bounding box center [330, 529] width 18 height 10
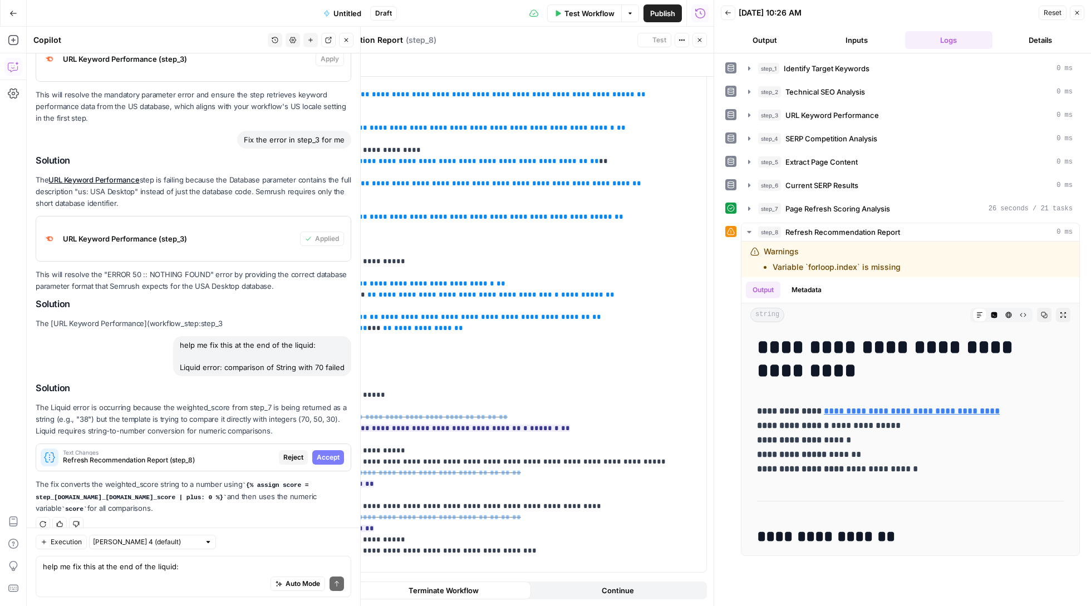
scroll to position [404, 0]
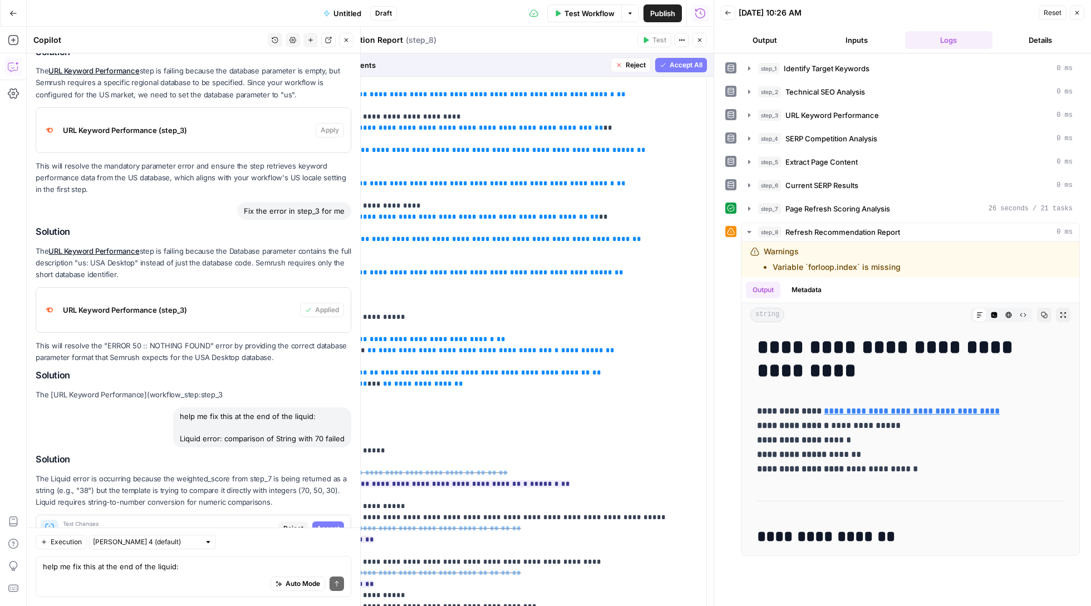
click at [325, 524] on span "Accept" at bounding box center [328, 529] width 23 height 10
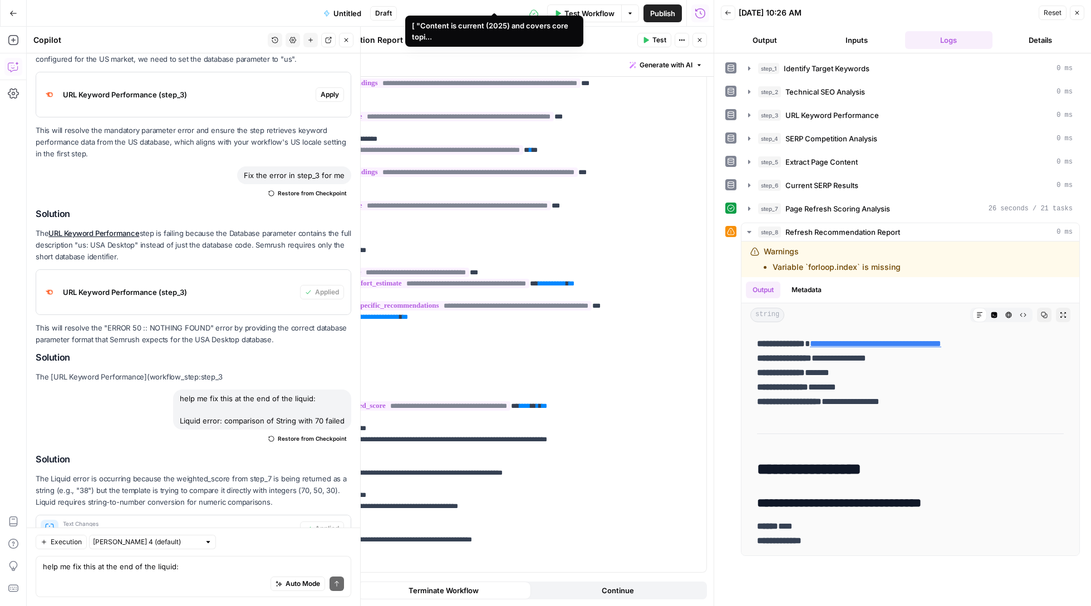
scroll to position [0, 0]
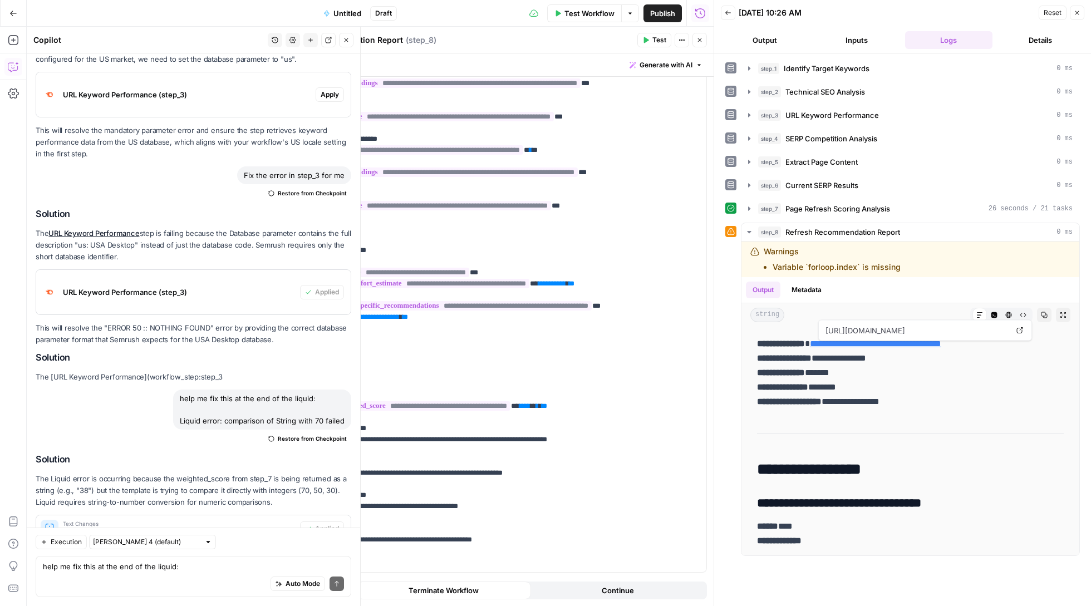
click at [658, 42] on span "Test" at bounding box center [660, 40] width 14 height 10
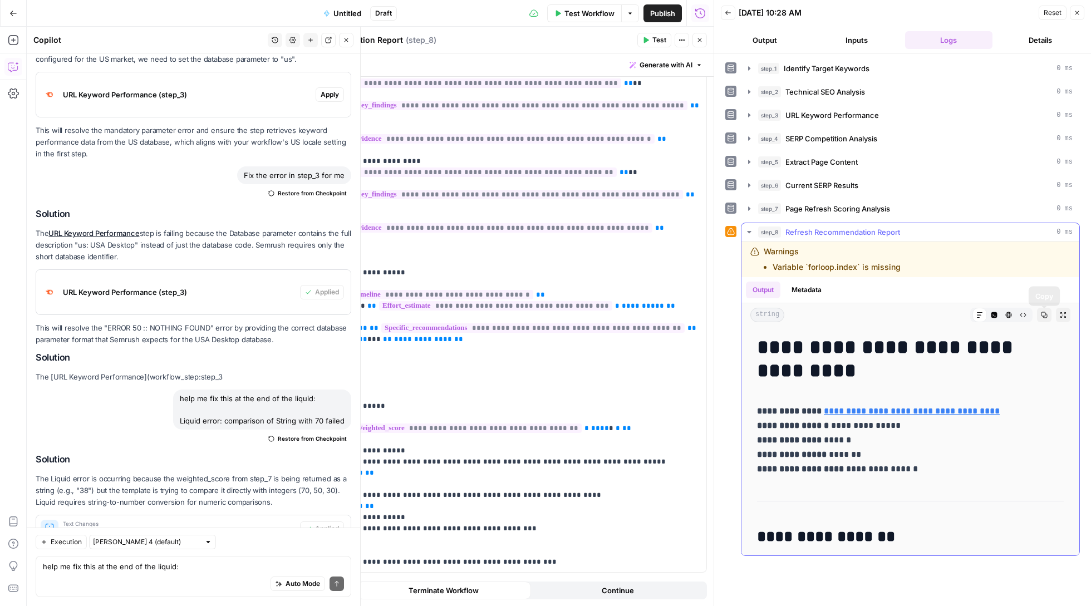
click at [1043, 322] on button "Copy" at bounding box center [1044, 315] width 14 height 14
click at [584, 13] on span "Test Workflow" at bounding box center [590, 13] width 50 height 11
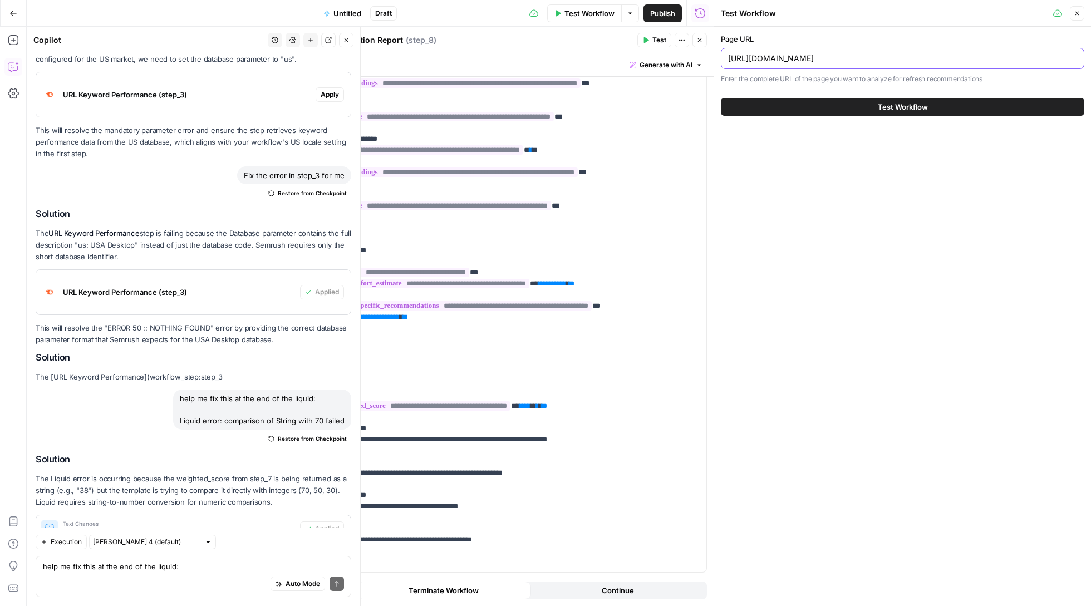
click at [747, 58] on input "[URL][DOMAIN_NAME]" at bounding box center [902, 58] width 349 height 11
paste input "es/blog/rcs-for-business-messaging"
type input "https://sinch.com/es/blog/rcs-for-business-messaging/"
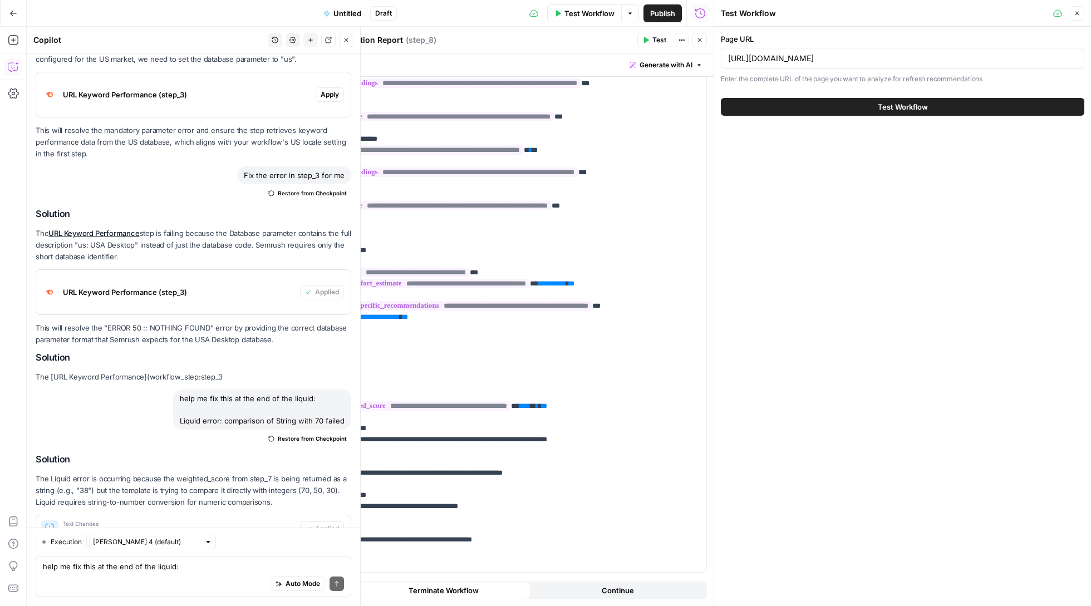
click at [824, 107] on button "Test Workflow" at bounding box center [903, 107] width 364 height 18
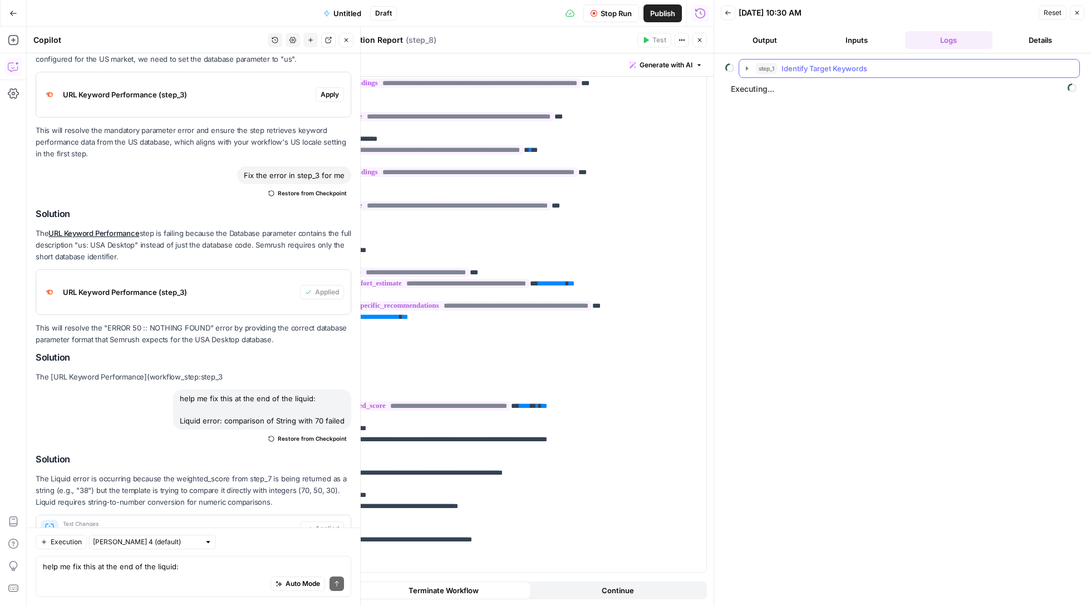
click at [748, 65] on button "step_1 Identify Target Keywords" at bounding box center [909, 69] width 340 height 18
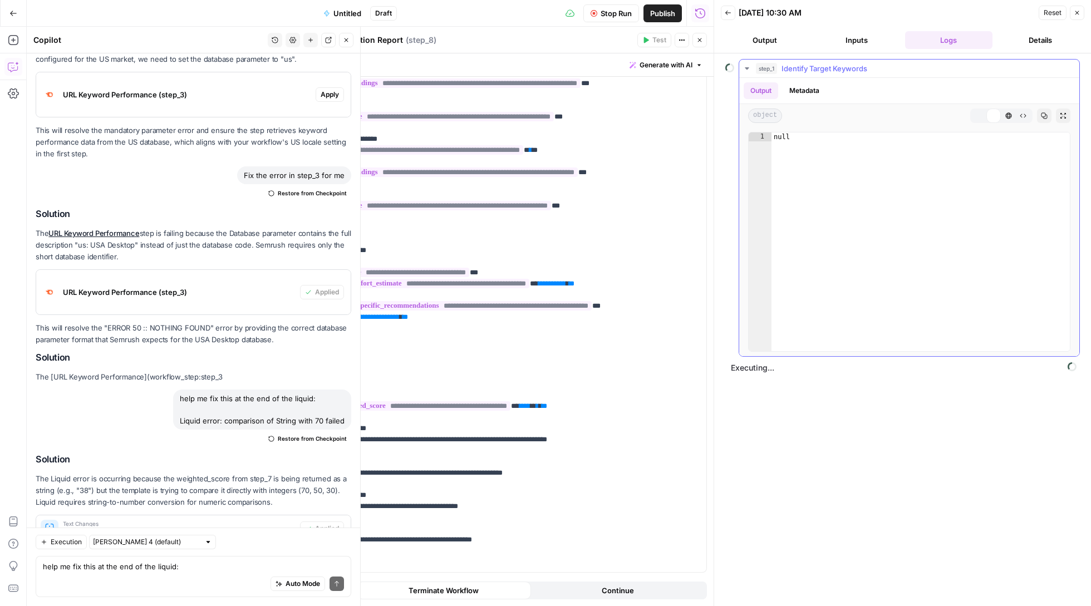
click at [747, 67] on icon "button" at bounding box center [747, 68] width 9 height 9
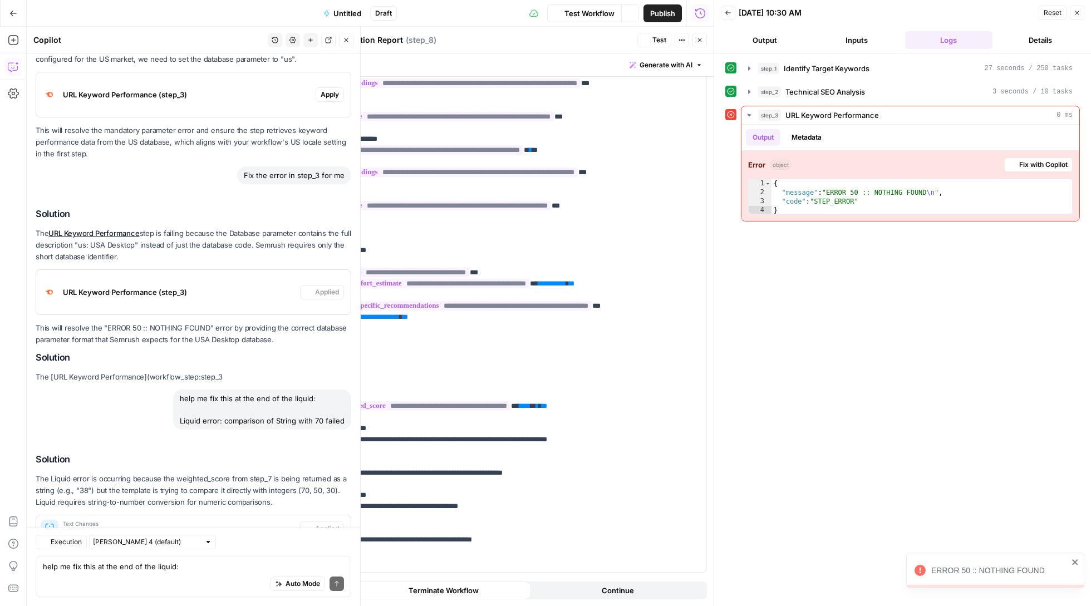
scroll to position [3489, 0]
click at [748, 70] on icon "button" at bounding box center [749, 68] width 9 height 9
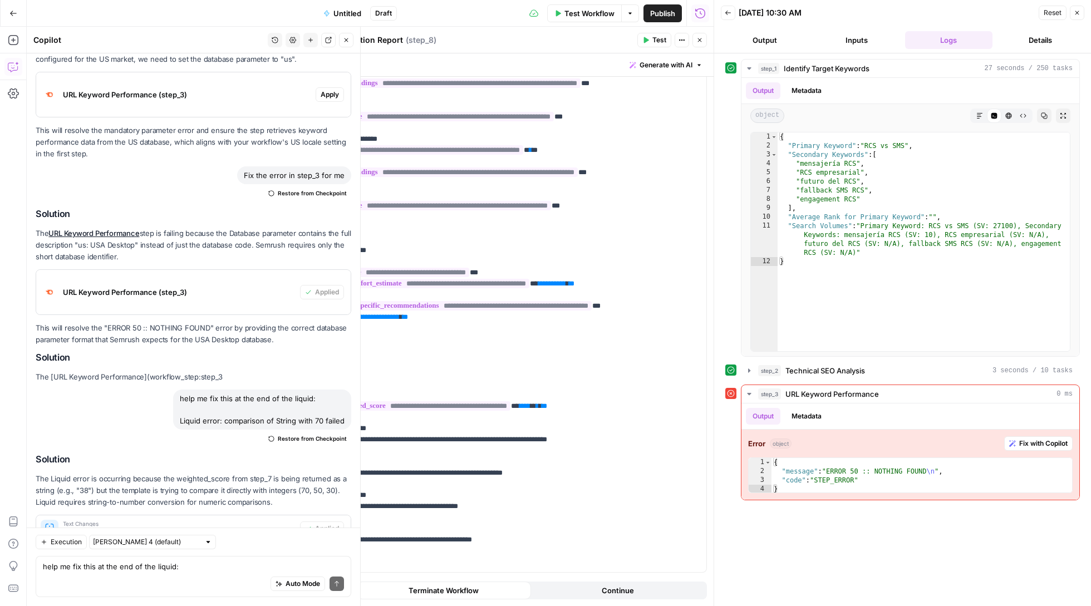
click at [577, 9] on span "Test Workflow" at bounding box center [590, 13] width 50 height 11
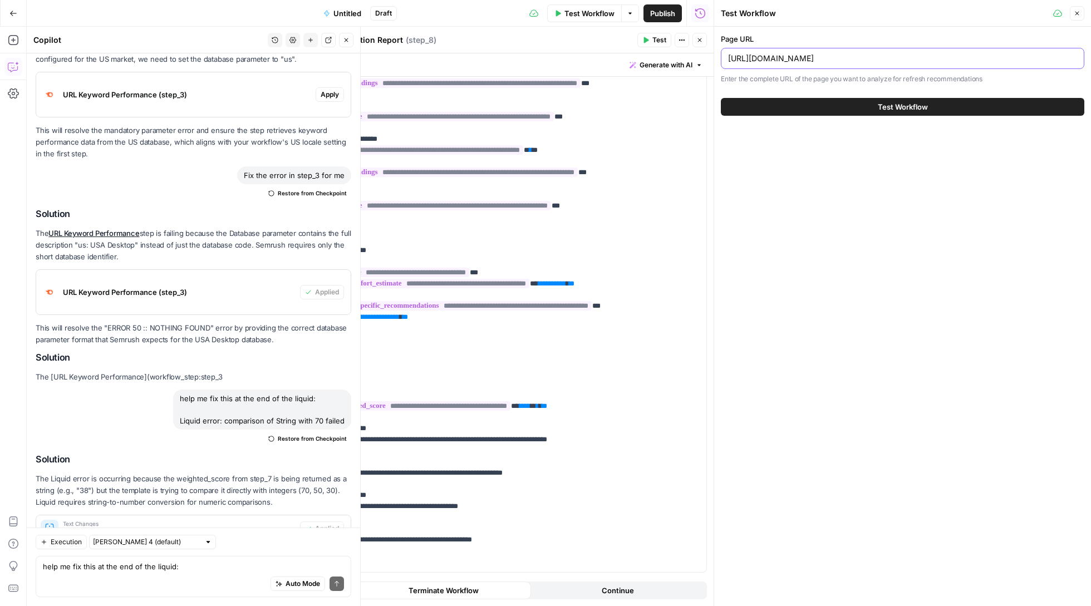
click at [806, 58] on input "https://sinch.com/es/blog/rcs-for-business-messaging/" at bounding box center [902, 58] width 349 height 11
type input "https://sinch.com/blog/rcs-for-business-messaging/"
click at [849, 100] on button "Test Workflow" at bounding box center [903, 107] width 364 height 18
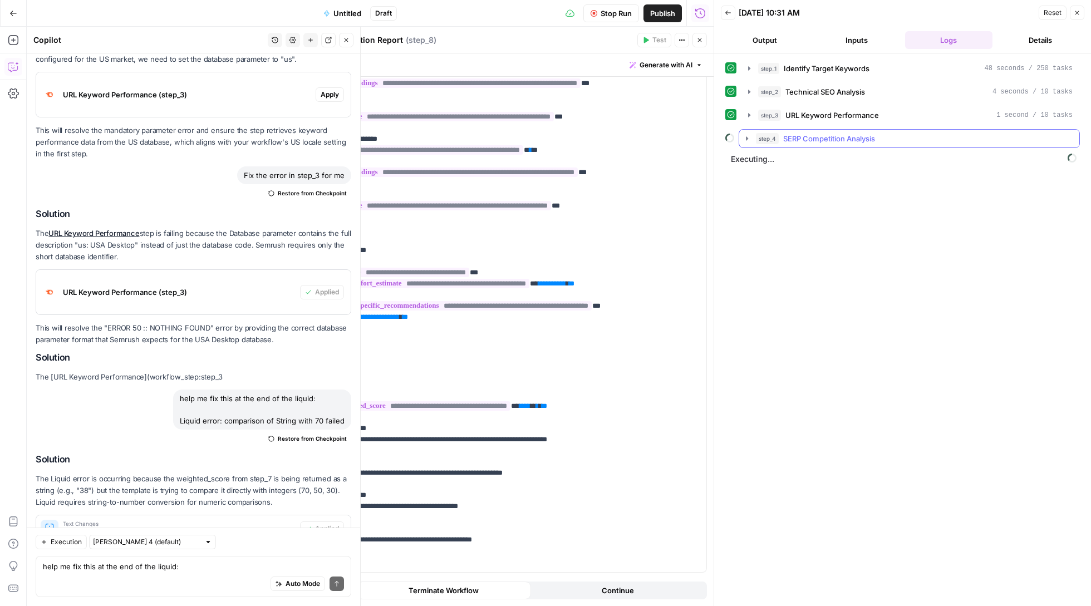
click at [747, 143] on icon "button" at bounding box center [747, 138] width 9 height 9
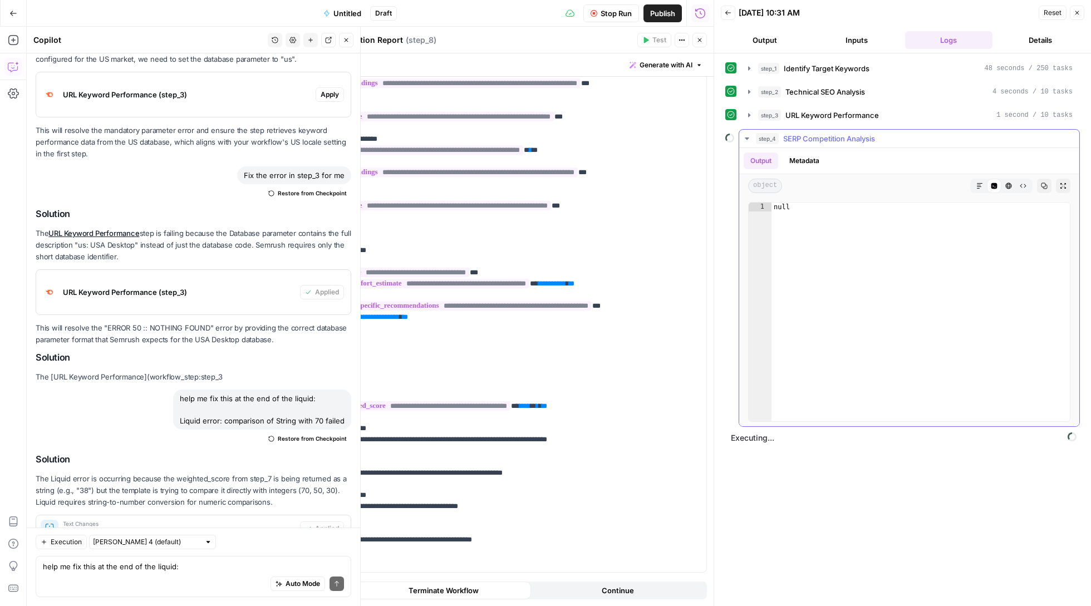
click at [748, 140] on icon "button" at bounding box center [747, 139] width 4 height 2
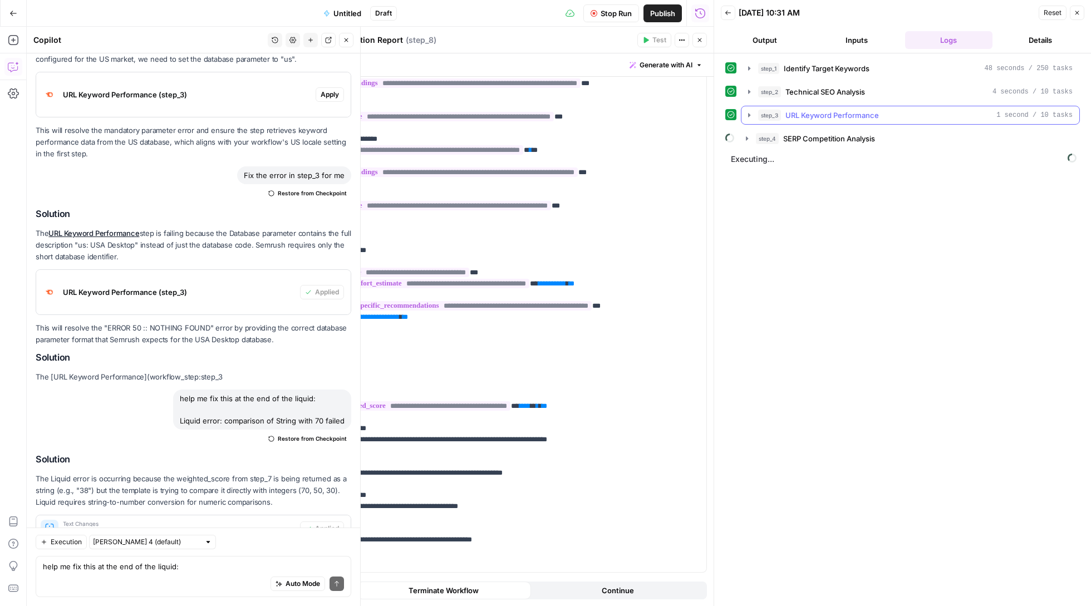
click at [747, 114] on icon "button" at bounding box center [749, 115] width 9 height 9
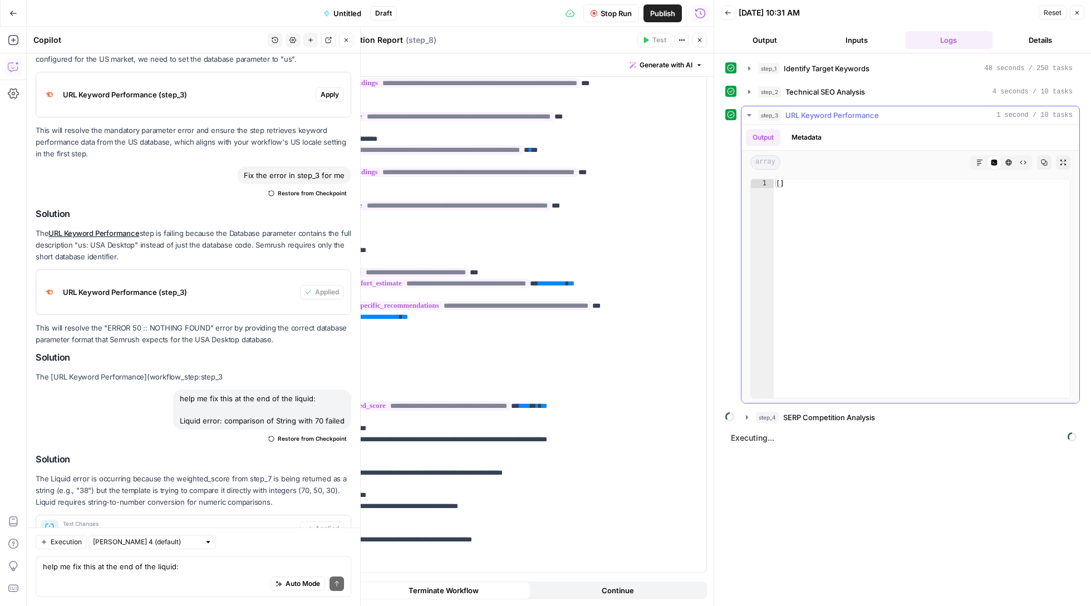
click at [752, 116] on icon "button" at bounding box center [749, 115] width 9 height 9
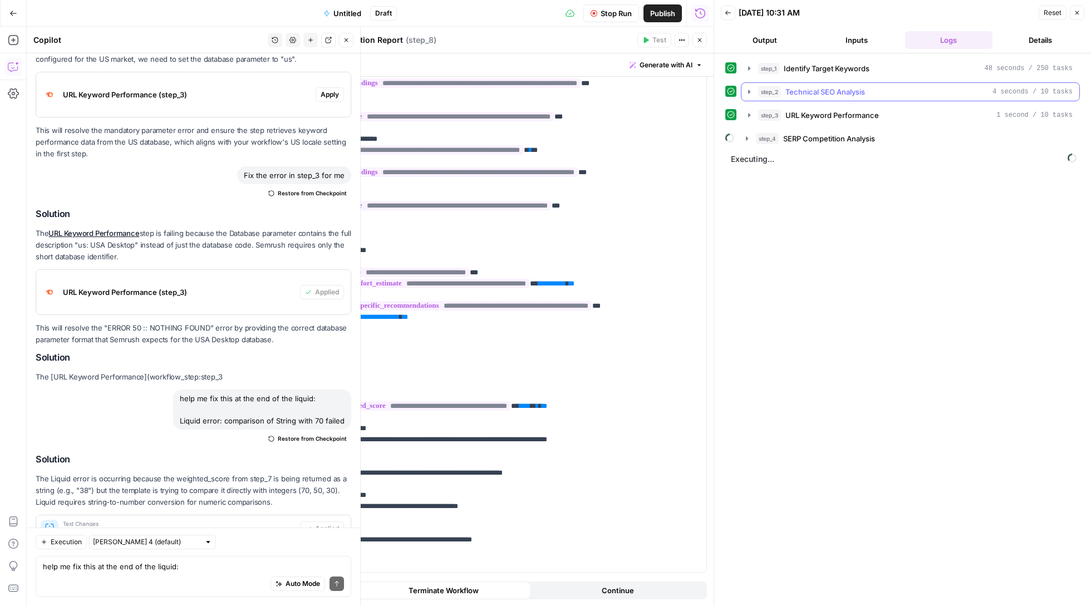
click at [748, 91] on icon "button" at bounding box center [749, 91] width 9 height 9
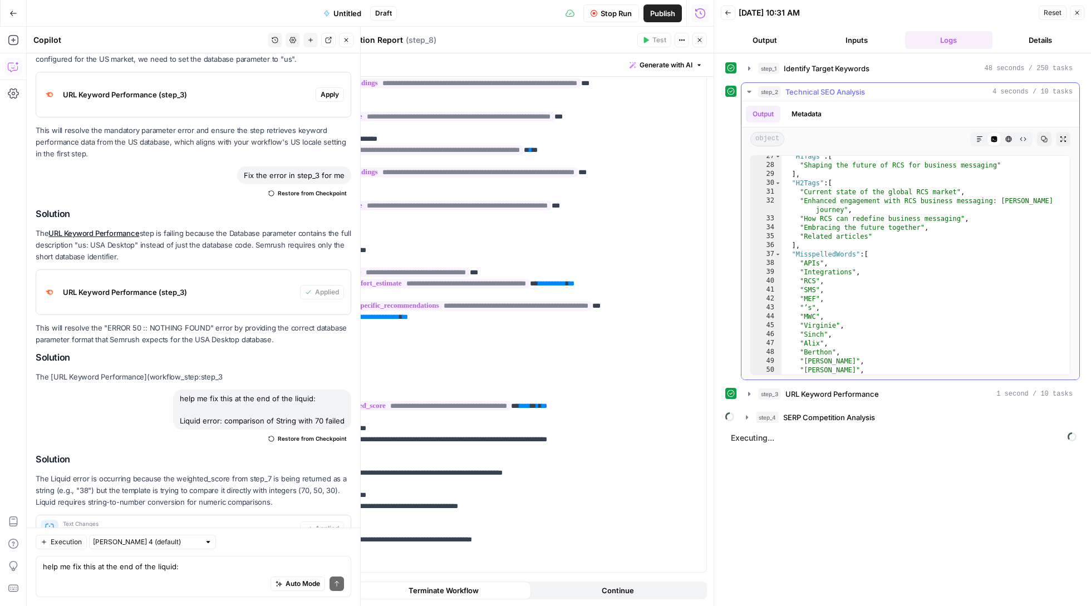
scroll to position [288, 0]
click at [745, 400] on button "step_3 URL Keyword Performance 1 second / 10 tasks" at bounding box center [911, 394] width 338 height 18
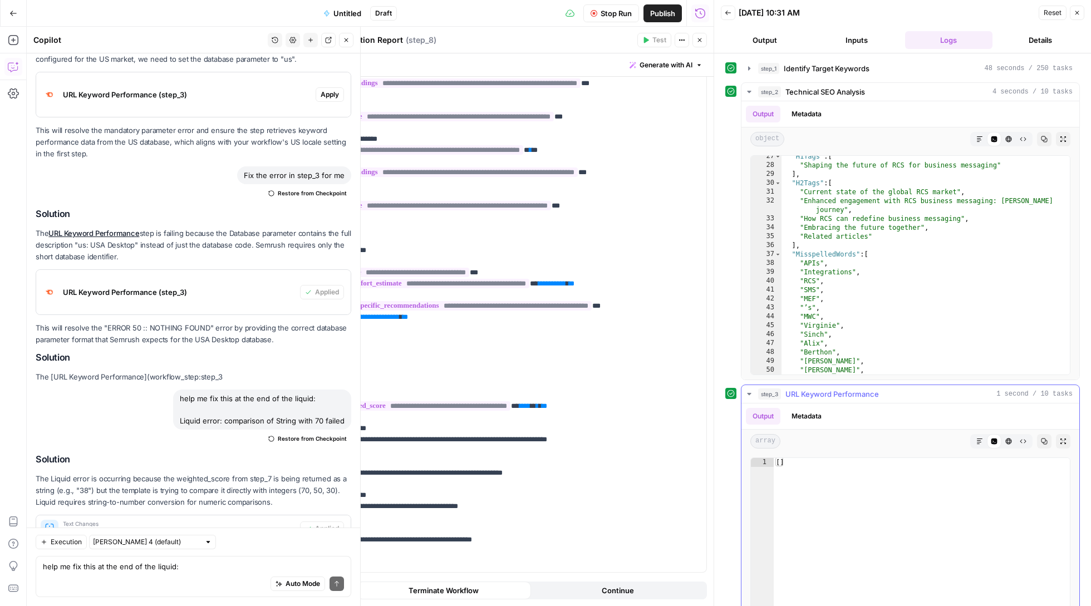
click at [982, 444] on icon "button" at bounding box center [980, 441] width 7 height 7
click at [743, 481] on button "step_4 SERP Competition Analysis" at bounding box center [909, 477] width 340 height 18
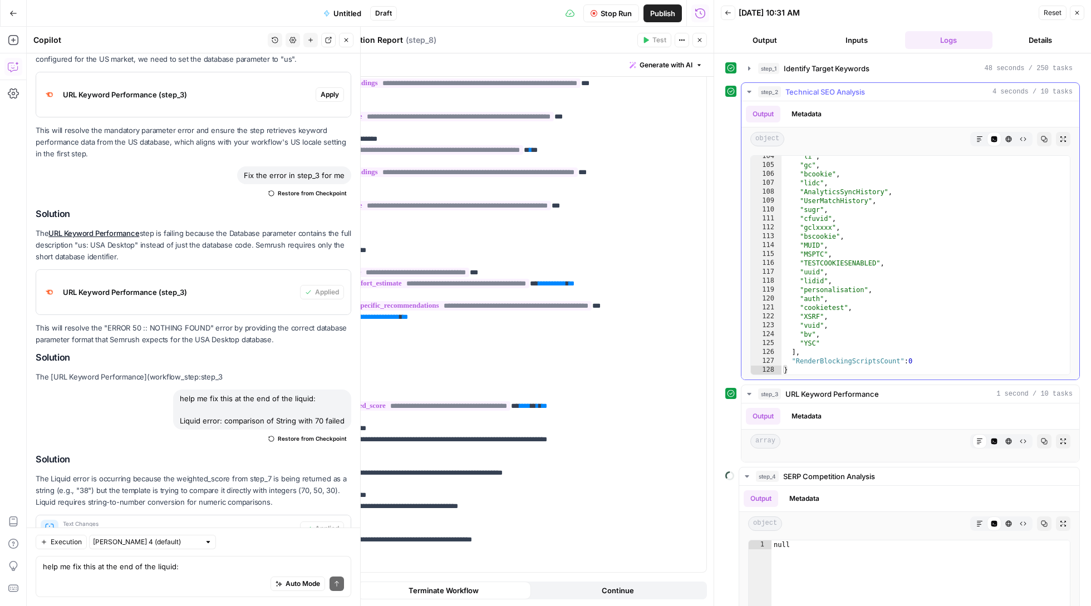
scroll to position [0, 0]
click at [747, 95] on icon "button" at bounding box center [749, 91] width 9 height 9
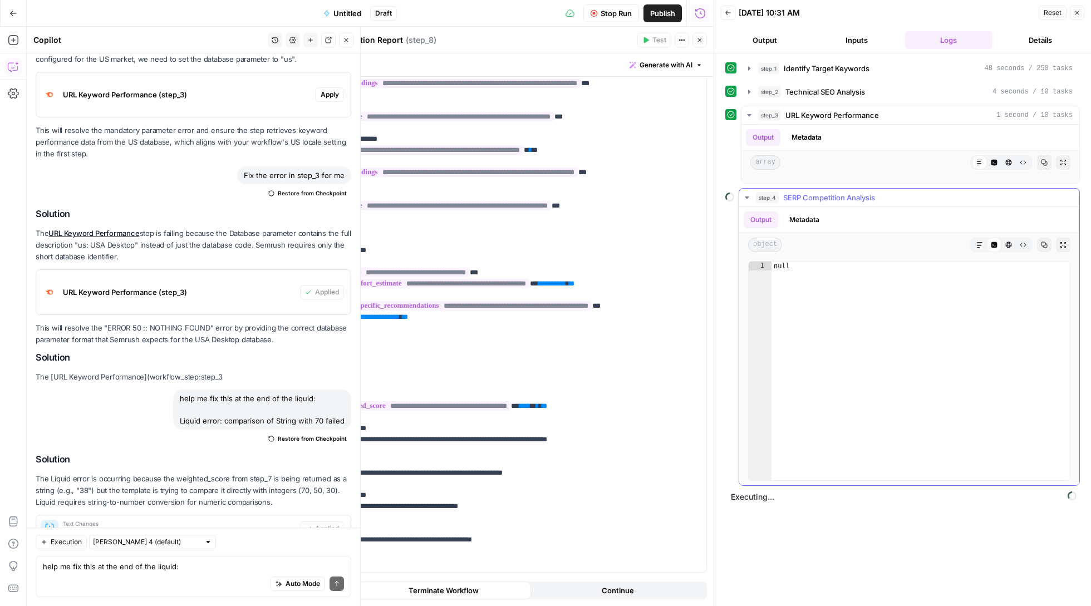
click at [751, 202] on icon "button" at bounding box center [747, 197] width 9 height 9
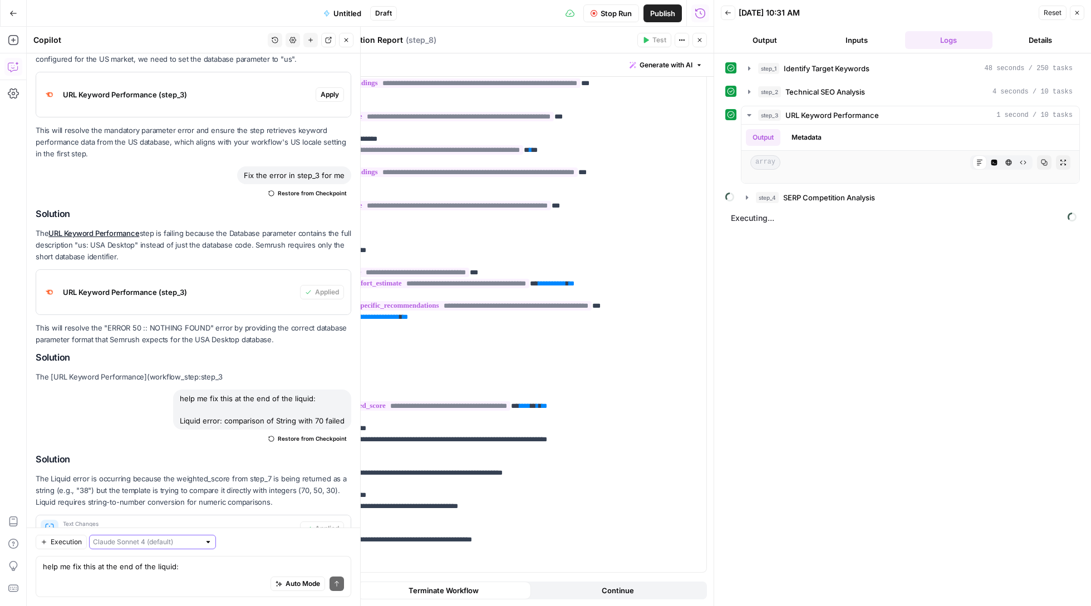
click at [148, 545] on input "text" at bounding box center [146, 542] width 107 height 11
click at [146, 573] on button "[PERSON_NAME] 4 (default)" at bounding box center [144, 566] width 101 height 16
type input "[PERSON_NAME] 4 (default)"
click at [164, 539] on input "text" at bounding box center [146, 542] width 107 height 11
type input "[PERSON_NAME] 4 (default)"
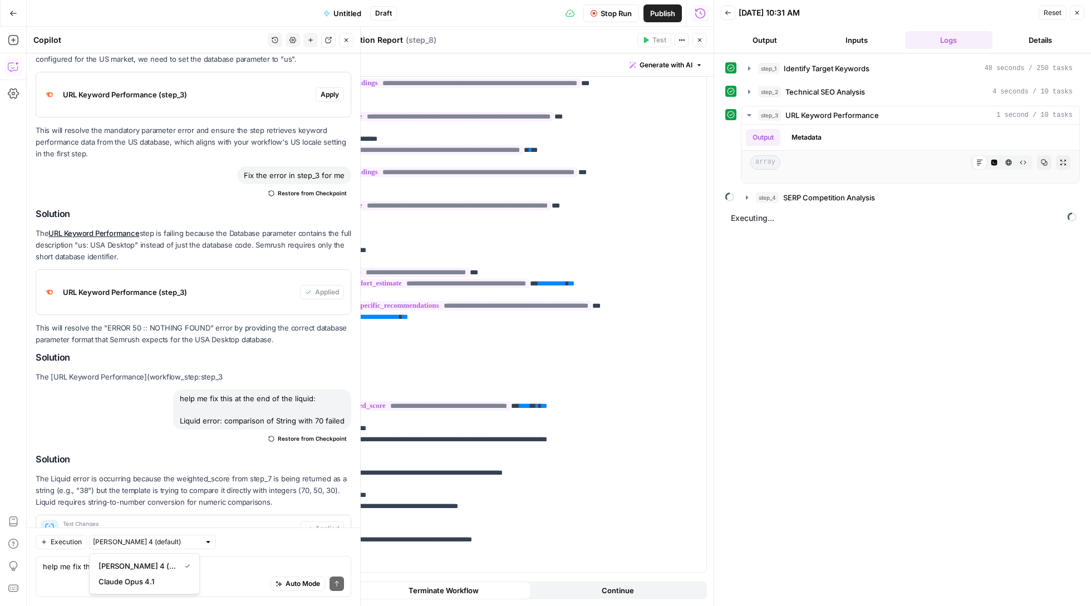
click at [261, 556] on div "help me fix this at the end of the liquid: Liquid error: comparison of String w…" at bounding box center [194, 576] width 316 height 41
type textarea "Add a step that looks at Google search console metrics 30 days over 30 days"
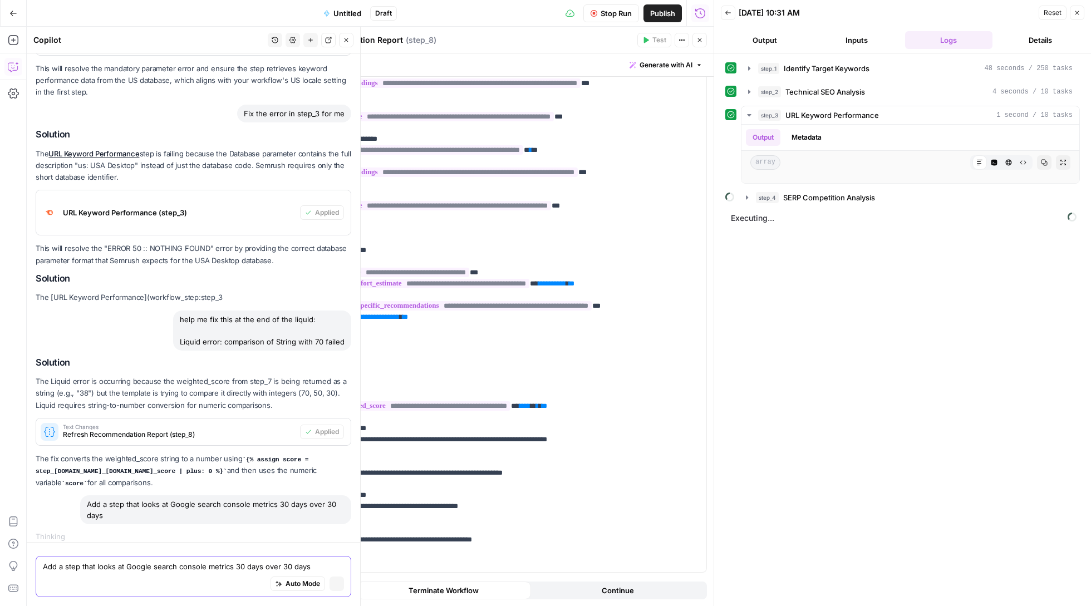
scroll to position [3411, 0]
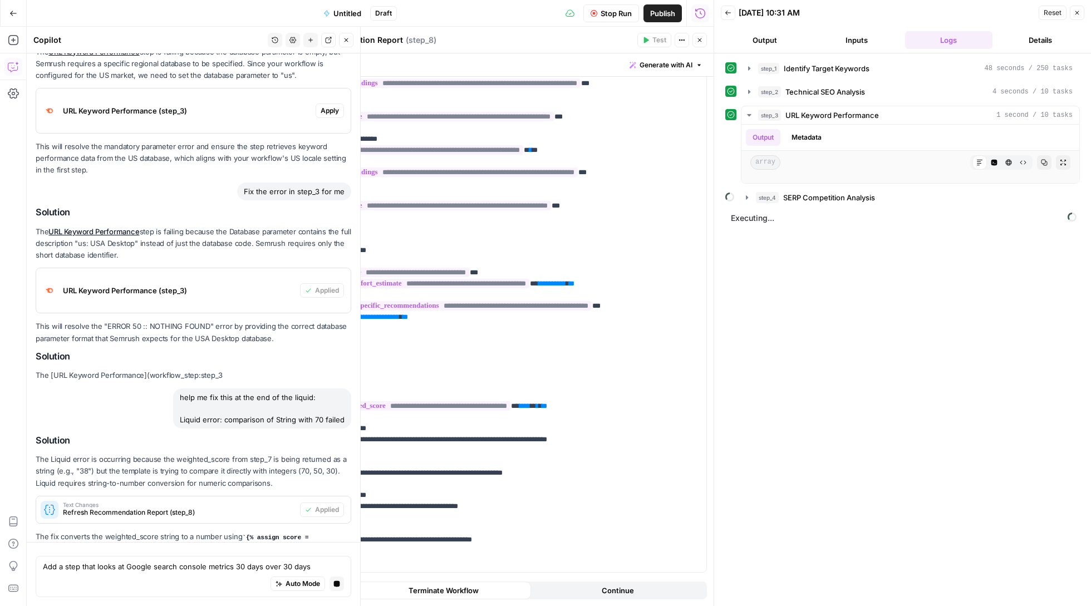
click at [609, 22] on div "Stop Run Publish Run History" at bounding box center [555, 13] width 317 height 26
click at [610, 17] on span "Stop Run" at bounding box center [616, 13] width 31 height 11
click at [1080, 14] on icon "button" at bounding box center [1077, 12] width 7 height 7
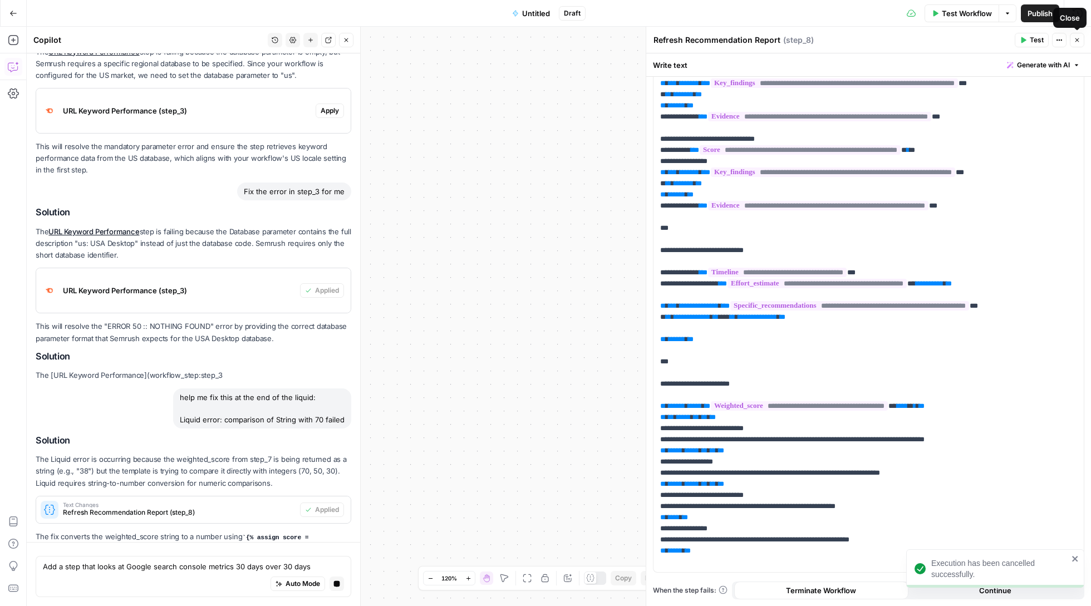
click at [1076, 39] on icon "button" at bounding box center [1078, 40] width 4 height 4
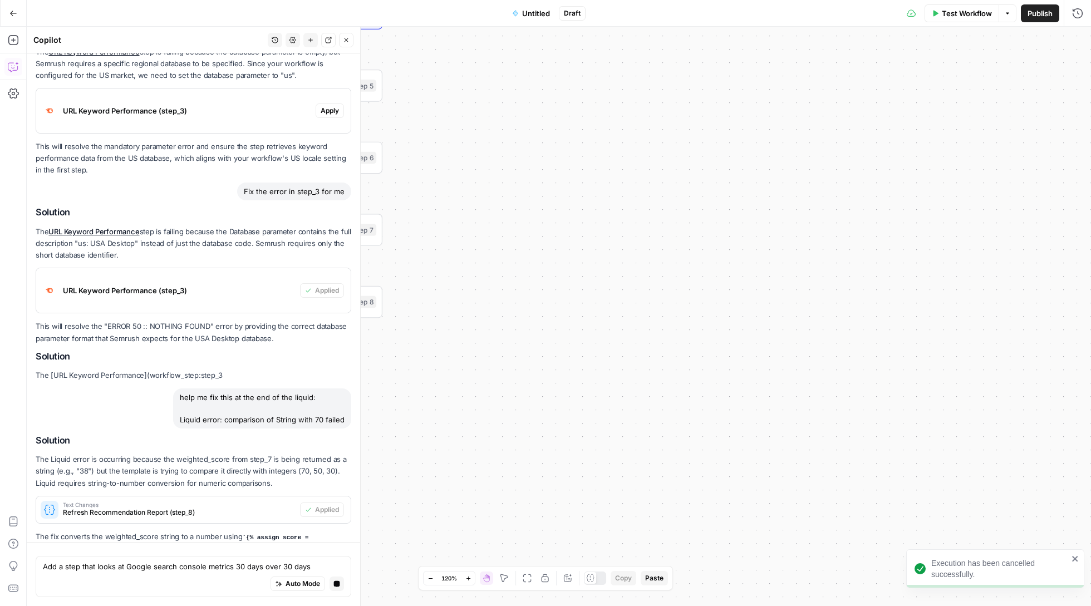
drag, startPoint x: 528, startPoint y: 213, endPoint x: 914, endPoint y: 198, distance: 386.2
click at [914, 198] on div "Workflow Set Inputs Inputs Power Agent Identify Target Keywords Step 1 SEO Rese…" at bounding box center [559, 317] width 1065 height 580
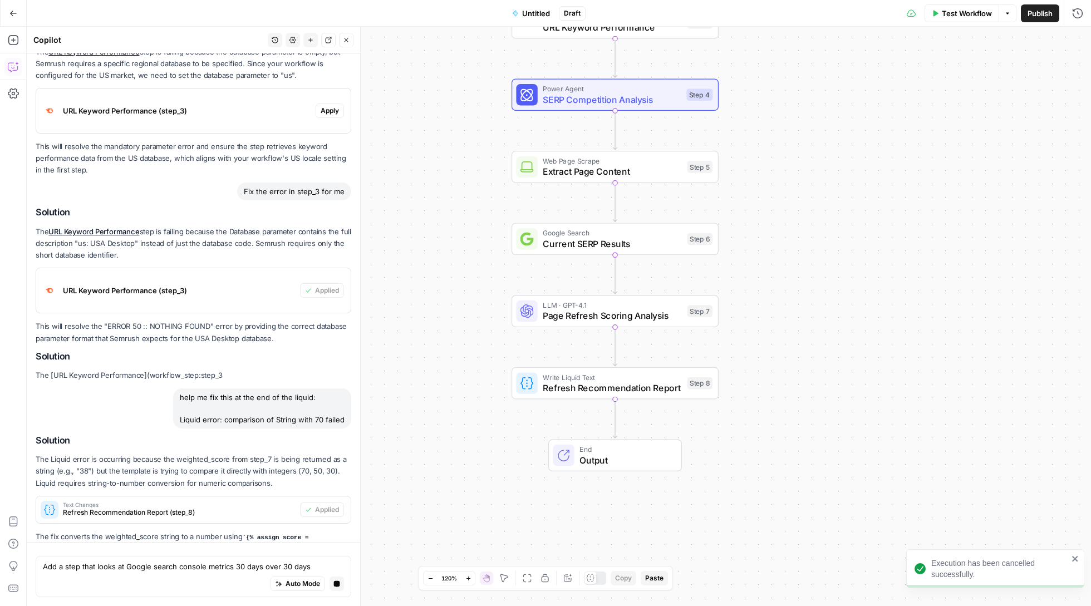
drag, startPoint x: 687, startPoint y: 323, endPoint x: 880, endPoint y: 411, distance: 212.3
click at [880, 411] on div "Workflow Set Inputs Inputs Power Agent Identify Target Keywords Step 1 SEO Rese…" at bounding box center [559, 317] width 1065 height 580
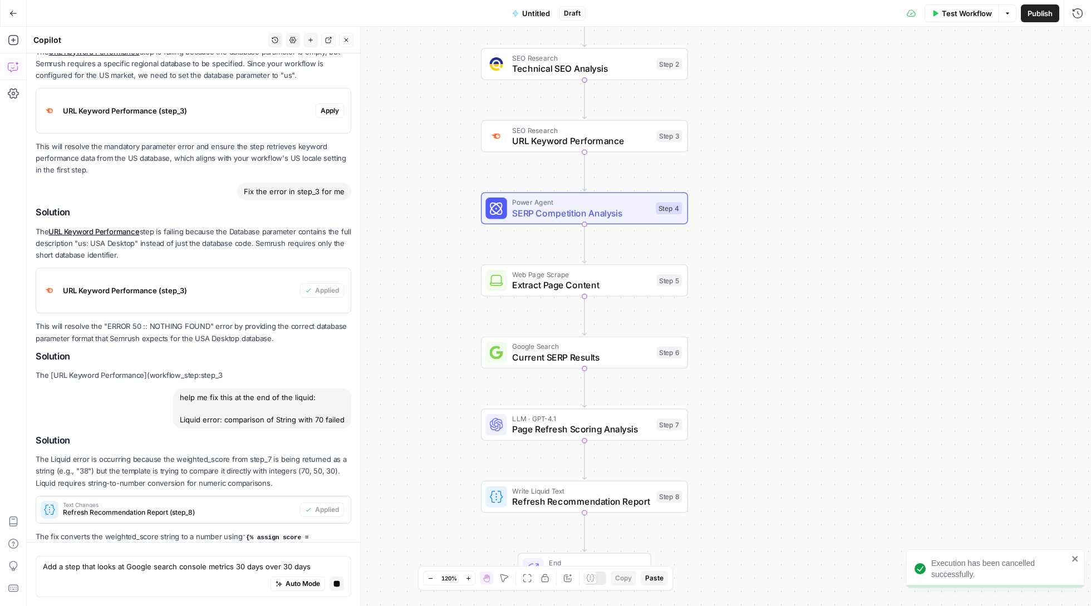
drag, startPoint x: 863, startPoint y: 453, endPoint x: 845, endPoint y: 517, distance: 65.8
click at [845, 517] on div "Workflow Set Inputs Inputs Power Agent Identify Target Keywords Step 1 SEO Rese…" at bounding box center [559, 317] width 1065 height 580
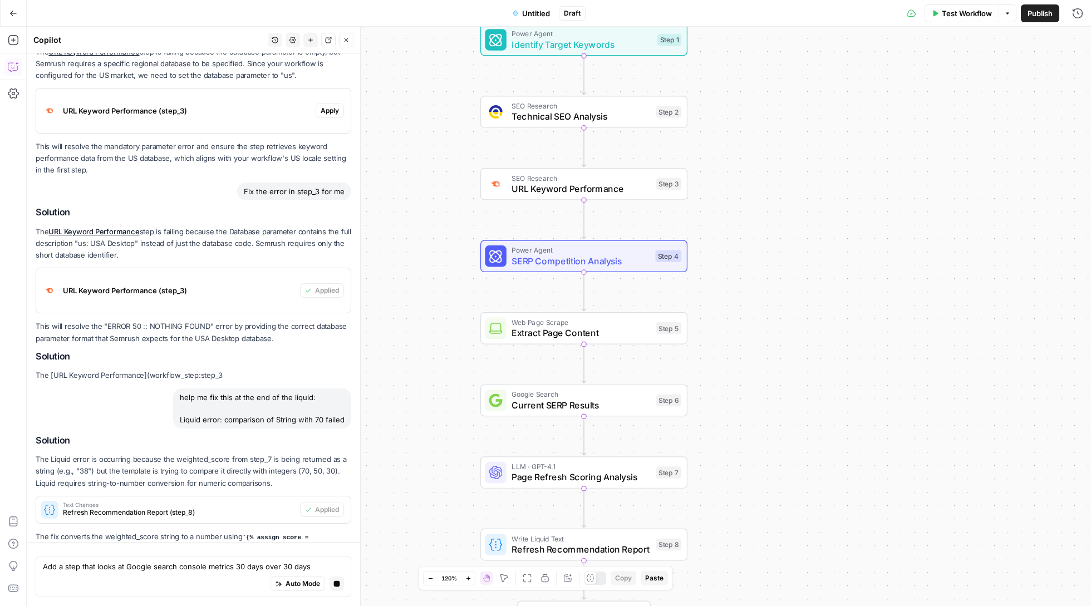
drag, startPoint x: 894, startPoint y: 422, endPoint x: 896, endPoint y: 466, distance: 43.5
click at [896, 464] on div "Workflow Set Inputs Inputs Power Agent Identify Target Keywords Step 1 SEO Rese…" at bounding box center [559, 317] width 1065 height 580
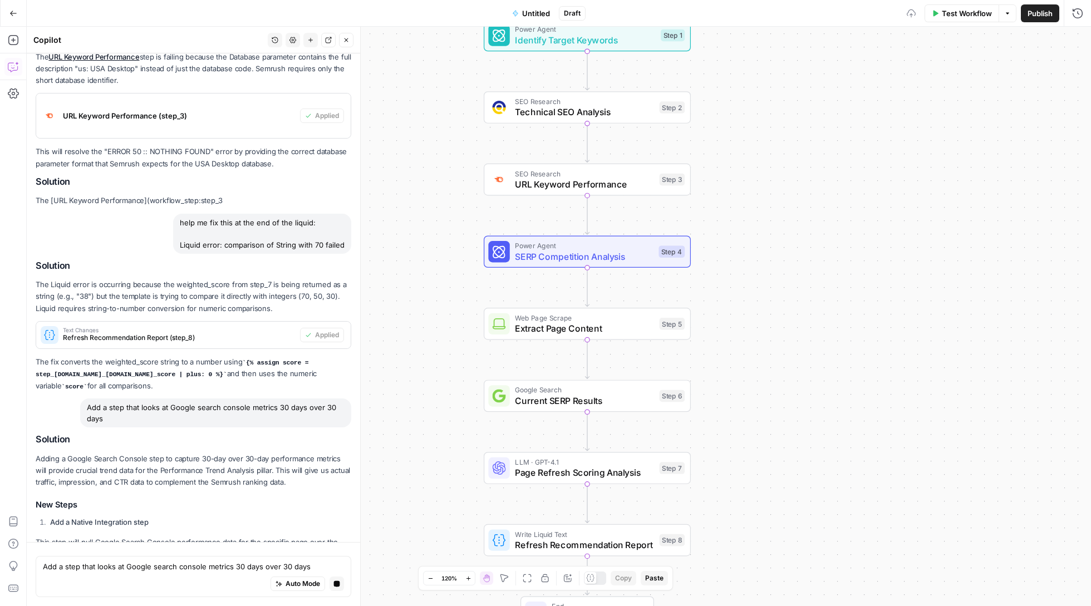
scroll to position [3653, 0]
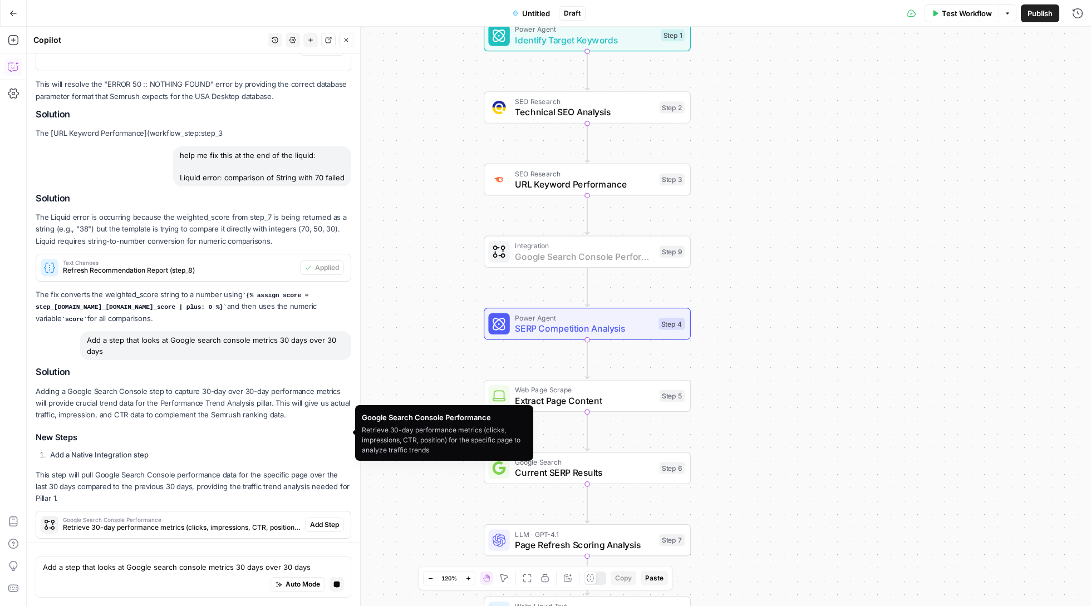
click at [332, 520] on span "Add Step" at bounding box center [324, 525] width 29 height 10
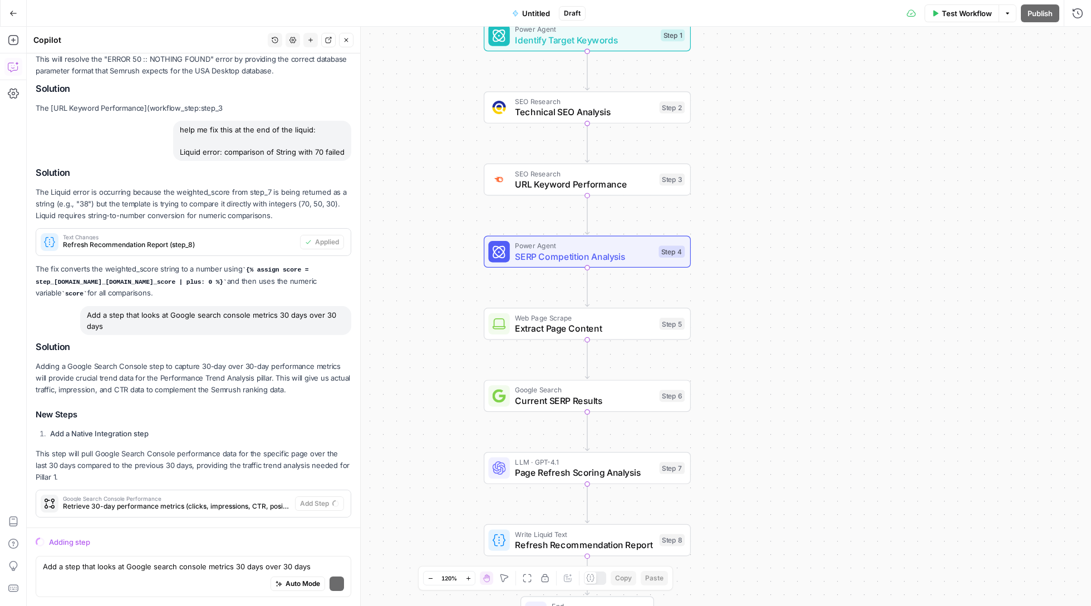
scroll to position [3720, 0]
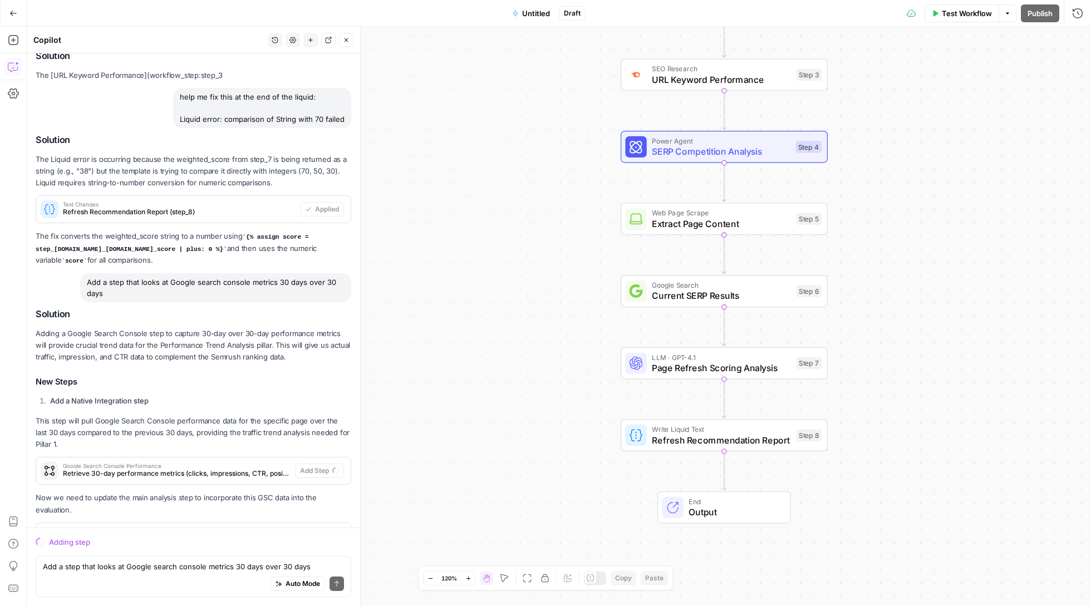
drag, startPoint x: 517, startPoint y: 378, endPoint x: 476, endPoint y: 478, distance: 108.6
click at [476, 478] on div "Workflow Set Inputs Inputs Power Agent Identify Target Keywords Step 1 SEO Rese…" at bounding box center [559, 317] width 1065 height 580
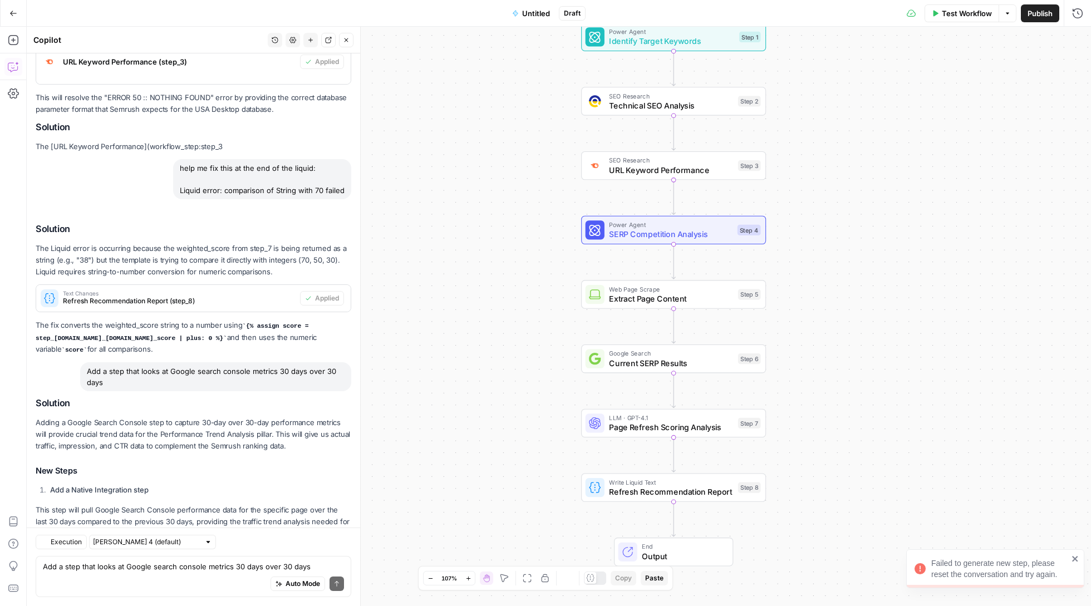
scroll to position [3809, 0]
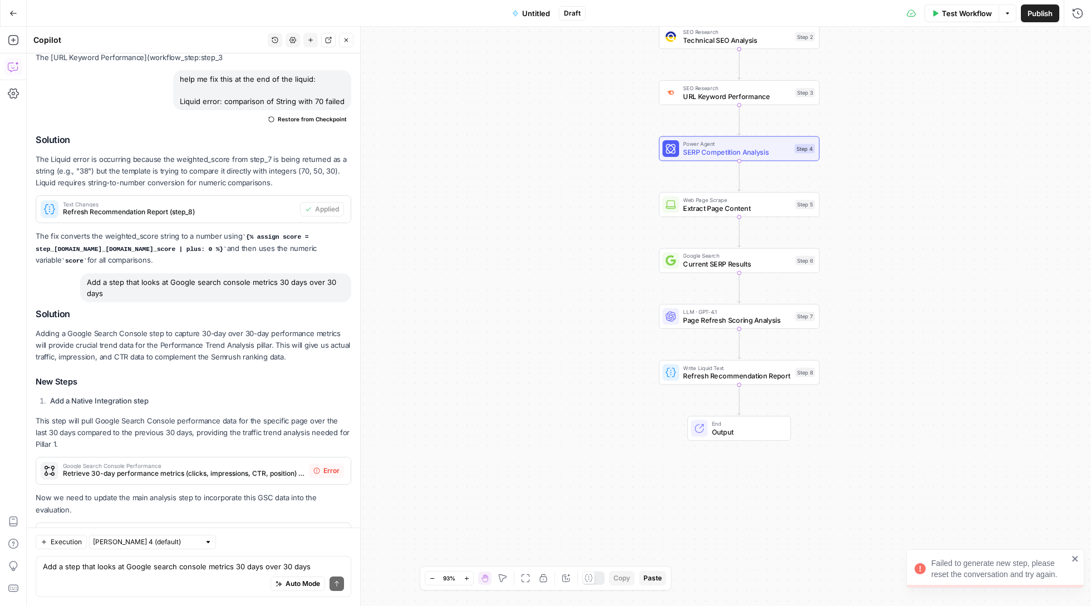
click at [214, 463] on span "Google Search Console Performance" at bounding box center [184, 466] width 242 height 6
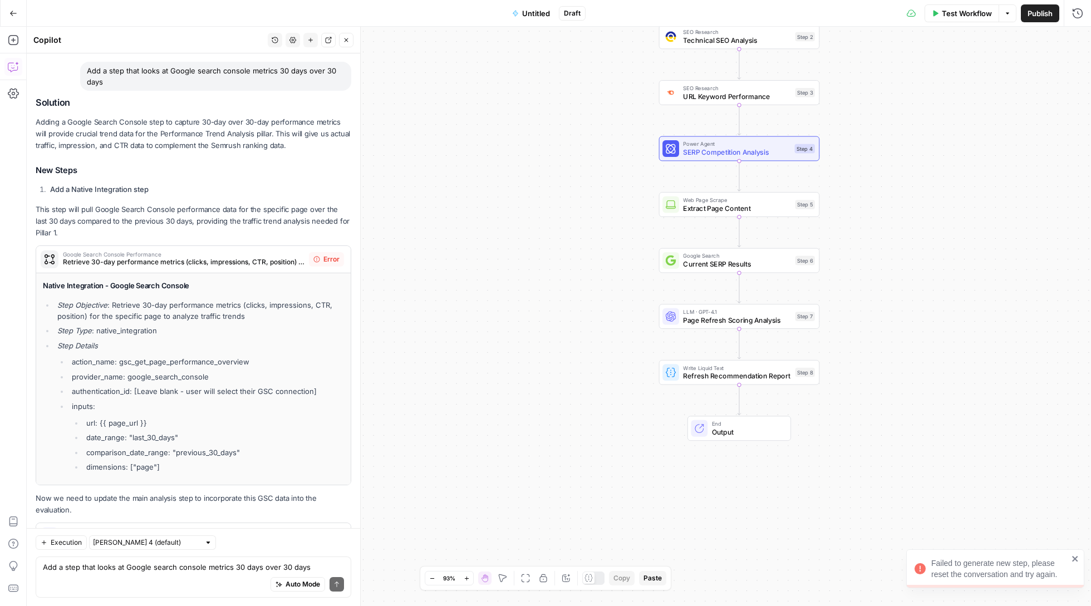
scroll to position [4020, 0]
click at [330, 532] on span "Apply" at bounding box center [330, 537] width 18 height 10
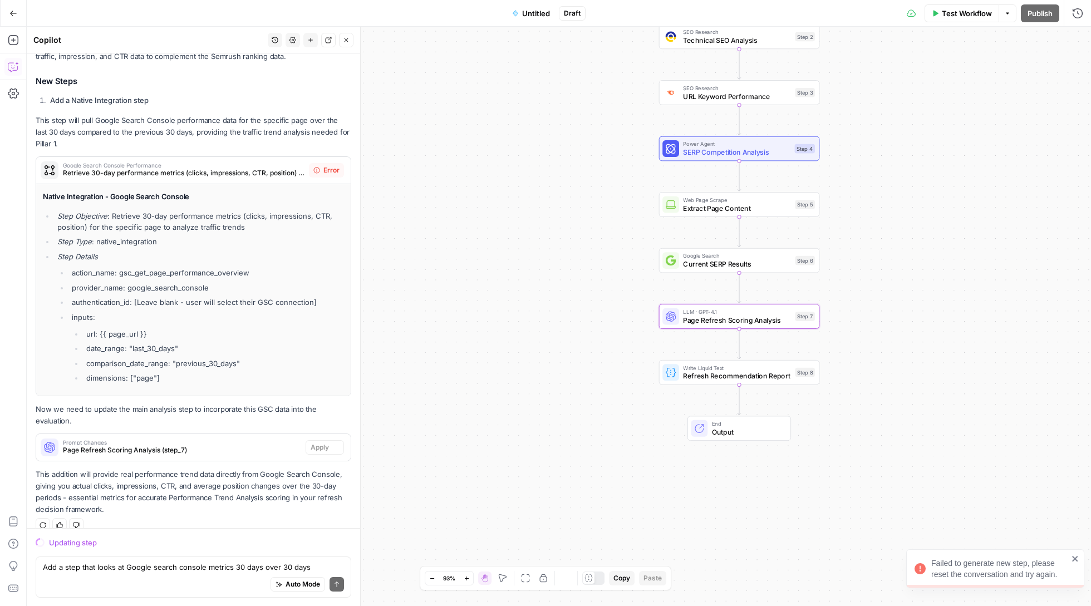
scroll to position [3931, 0]
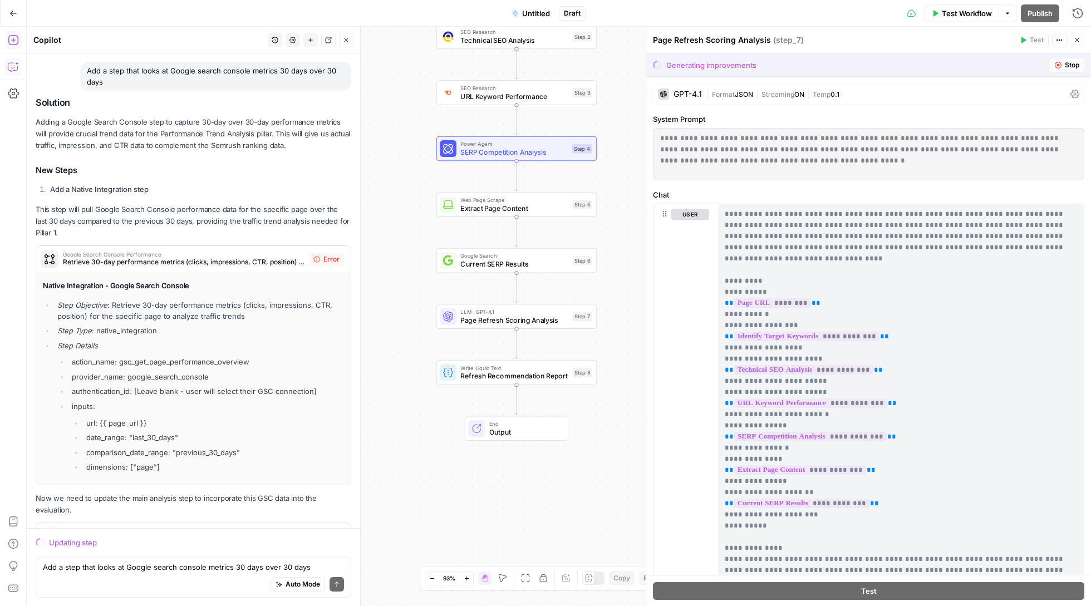
click at [16, 40] on icon "button" at bounding box center [13, 40] width 11 height 11
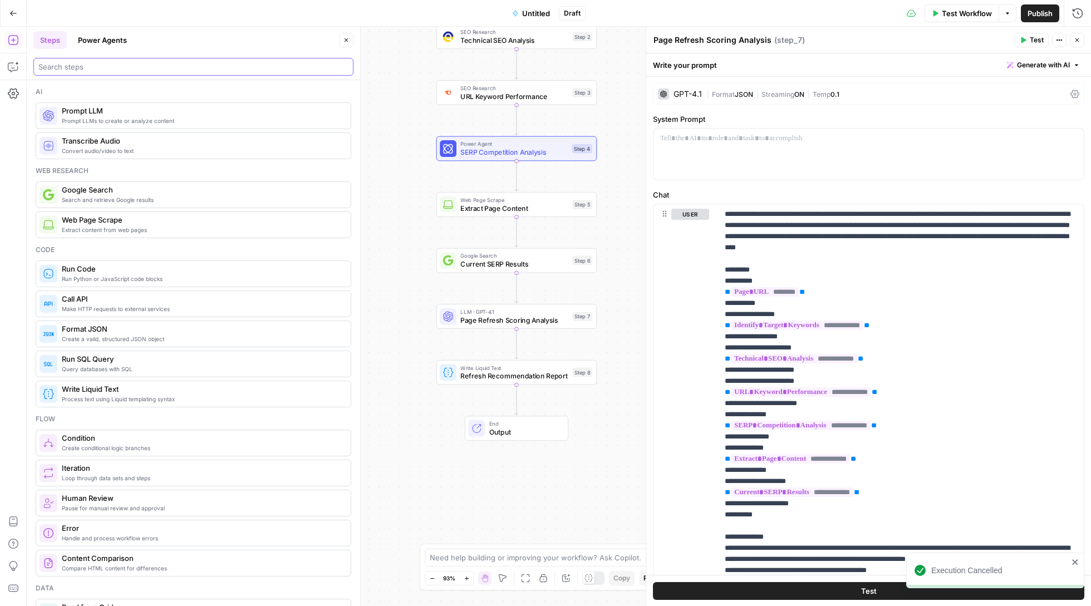
click at [135, 67] on input "search" at bounding box center [193, 66] width 310 height 11
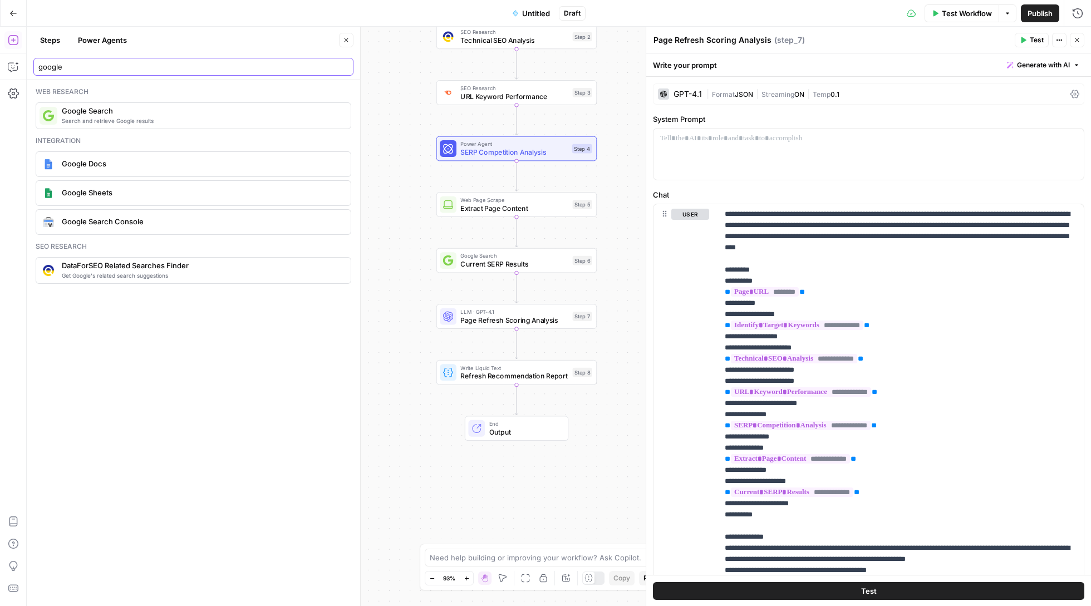
type input "google"
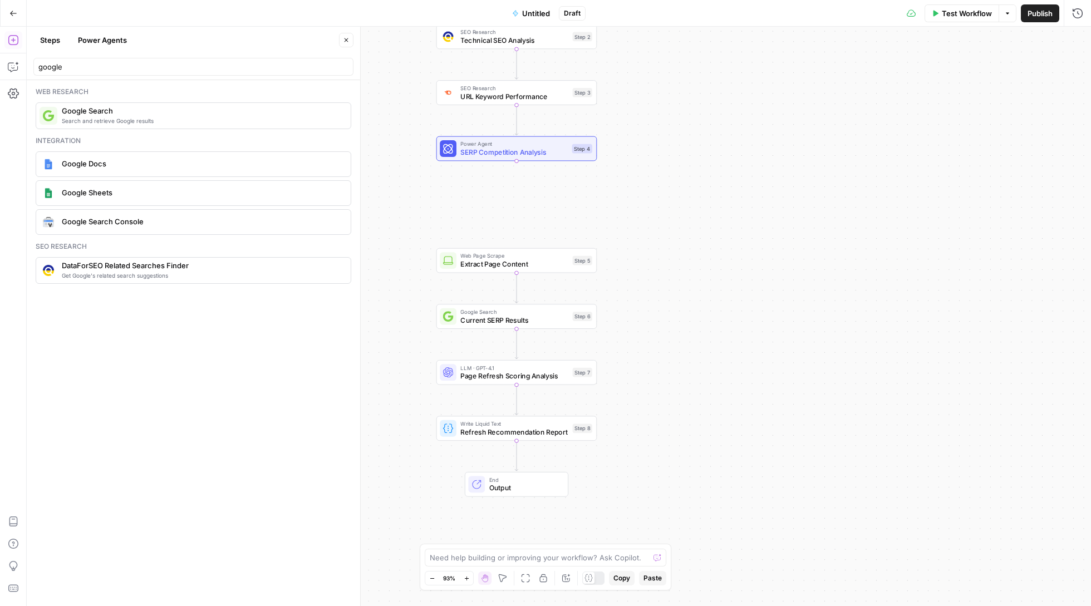
type textarea "Google Search"
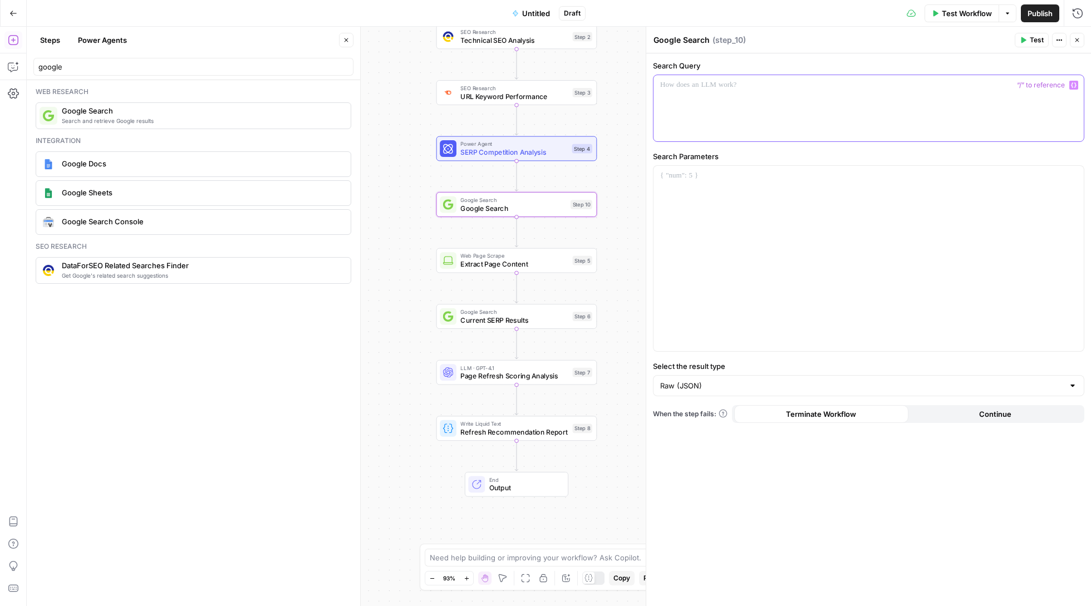
click at [736, 103] on div at bounding box center [869, 108] width 430 height 66
click at [531, 192] on button "Delete step" at bounding box center [532, 185] width 13 height 13
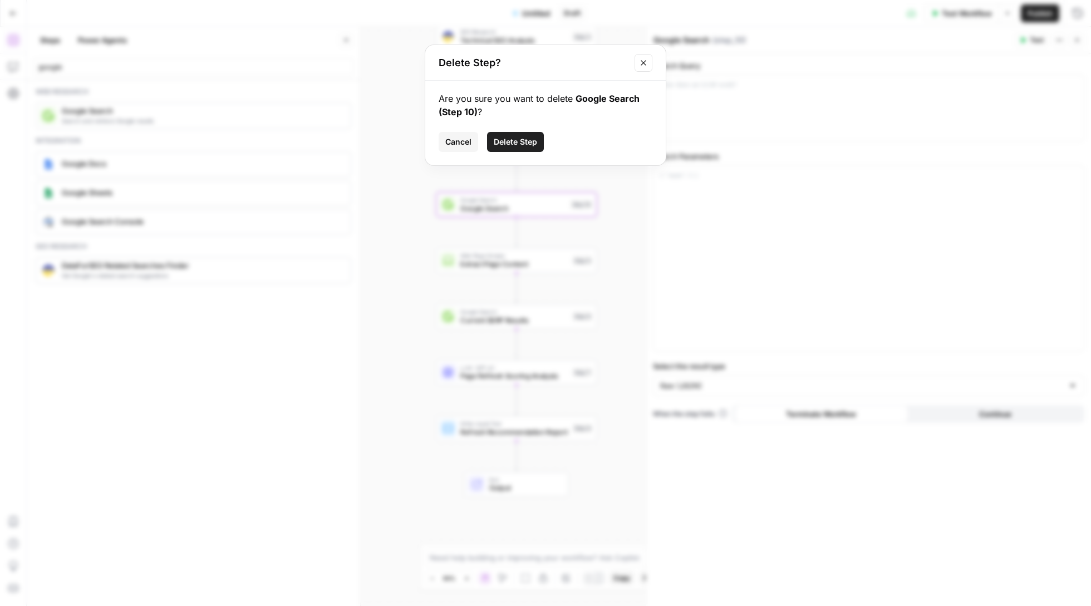
click at [504, 143] on span "Delete Step" at bounding box center [515, 141] width 43 height 11
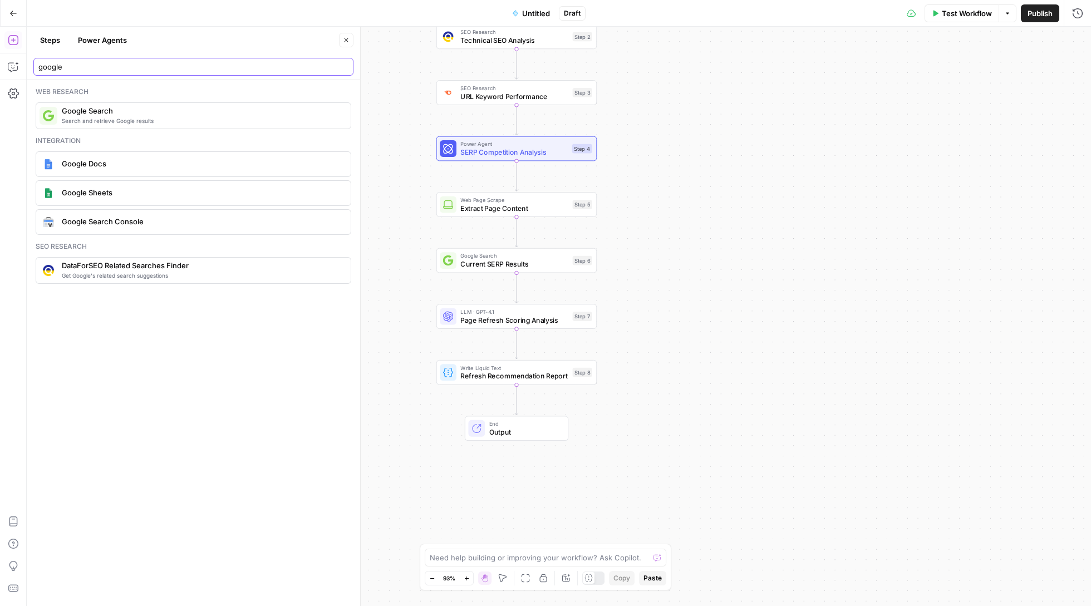
click at [179, 66] on input "google" at bounding box center [193, 66] width 310 height 11
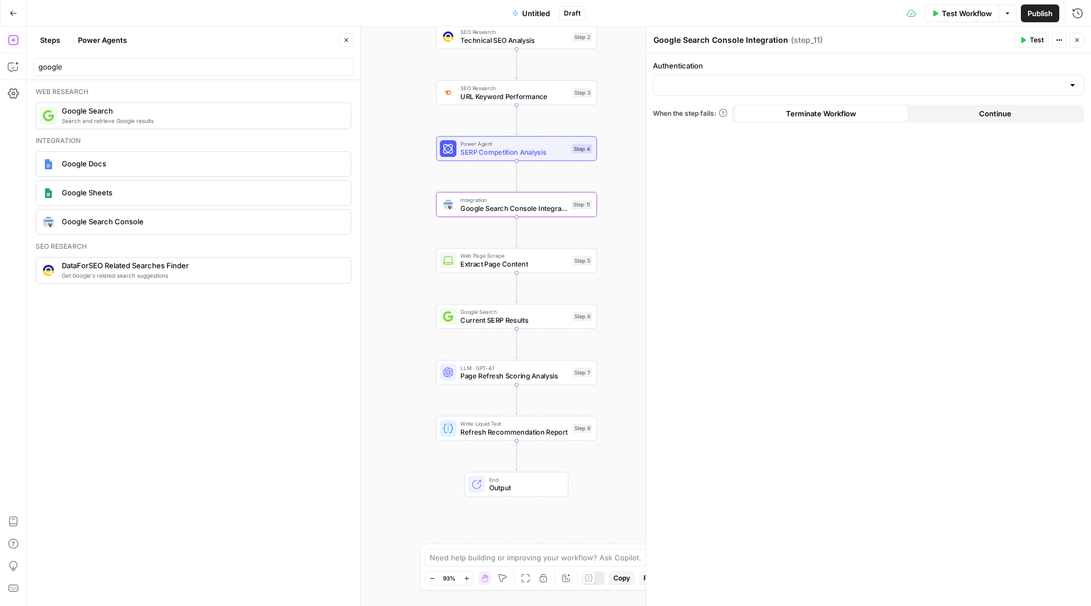
click at [736, 77] on div at bounding box center [869, 85] width 432 height 21
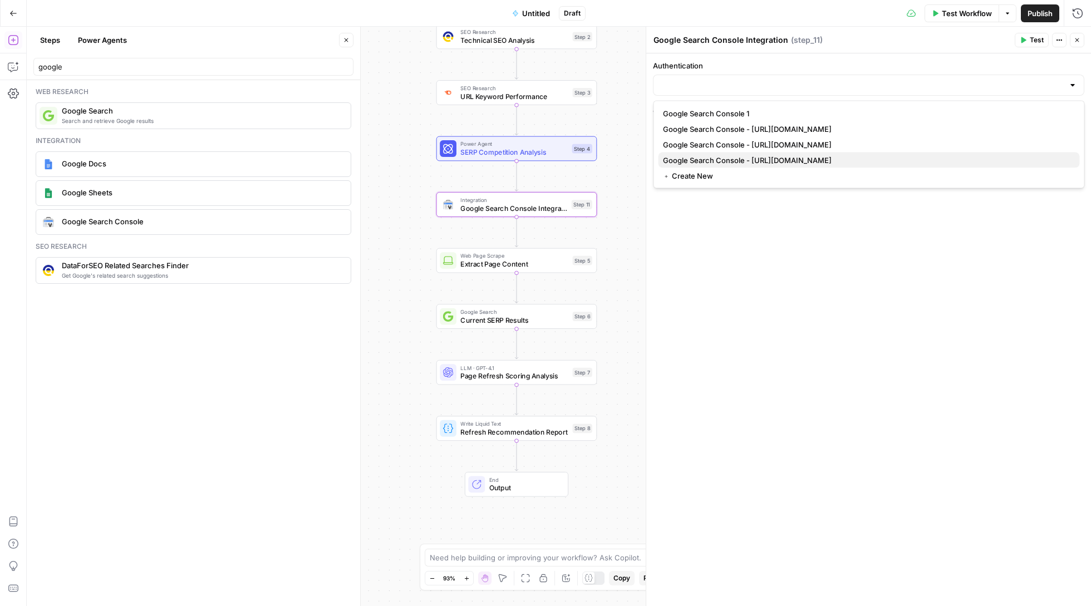
click at [743, 163] on span "Google Search Console - [URL][DOMAIN_NAME]" at bounding box center [867, 160] width 408 height 11
type input "Google Search Console - [URL][DOMAIN_NAME]"
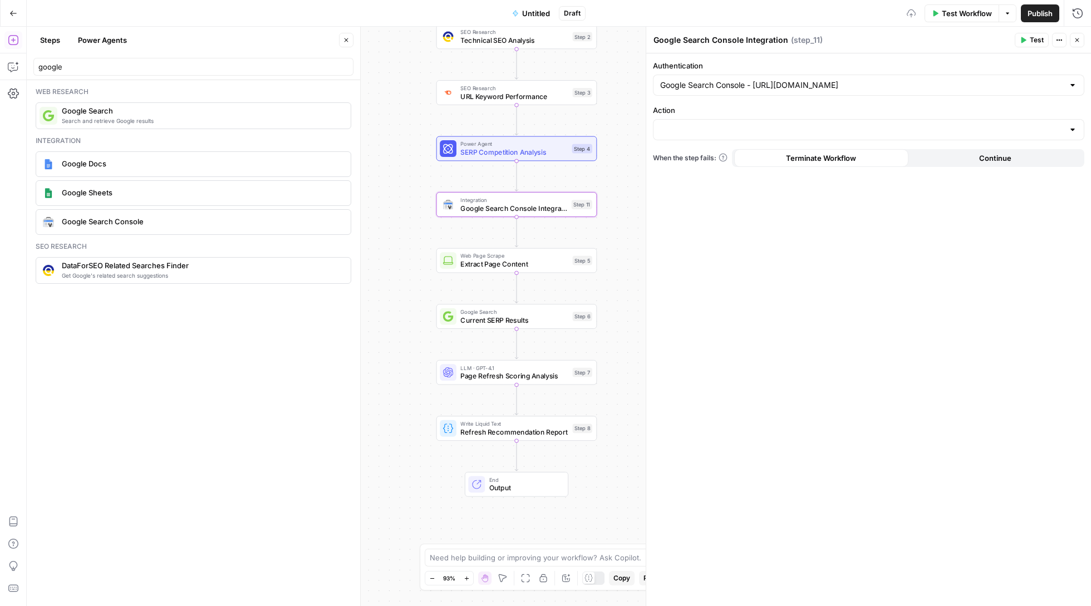
click at [720, 123] on div at bounding box center [869, 129] width 432 height 21
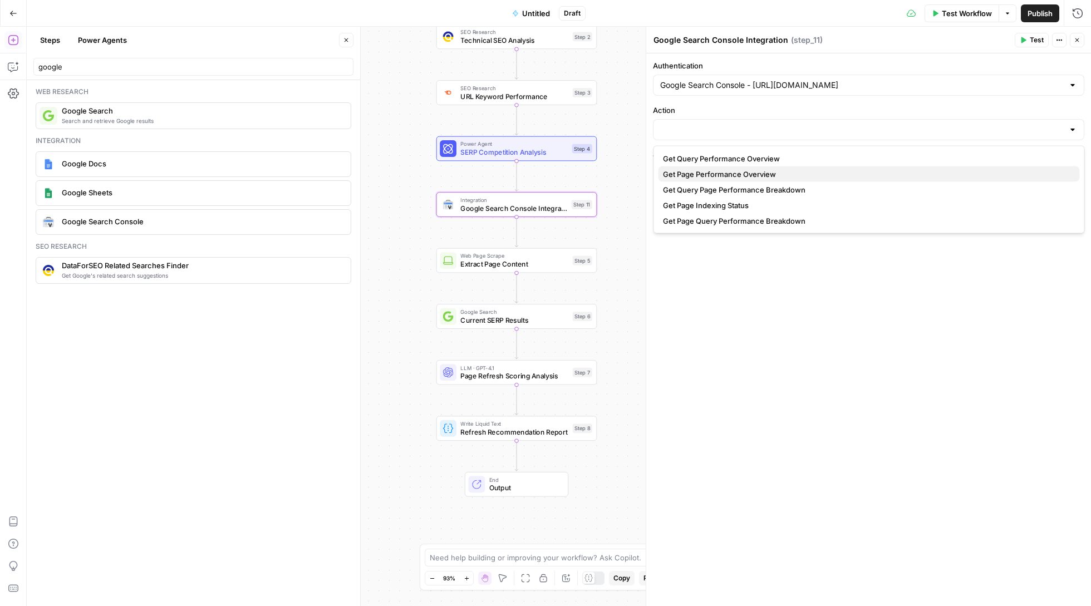
click at [724, 174] on span "Get Page Performance Overview" at bounding box center [867, 174] width 408 height 11
type input "Get Page Performance Overview"
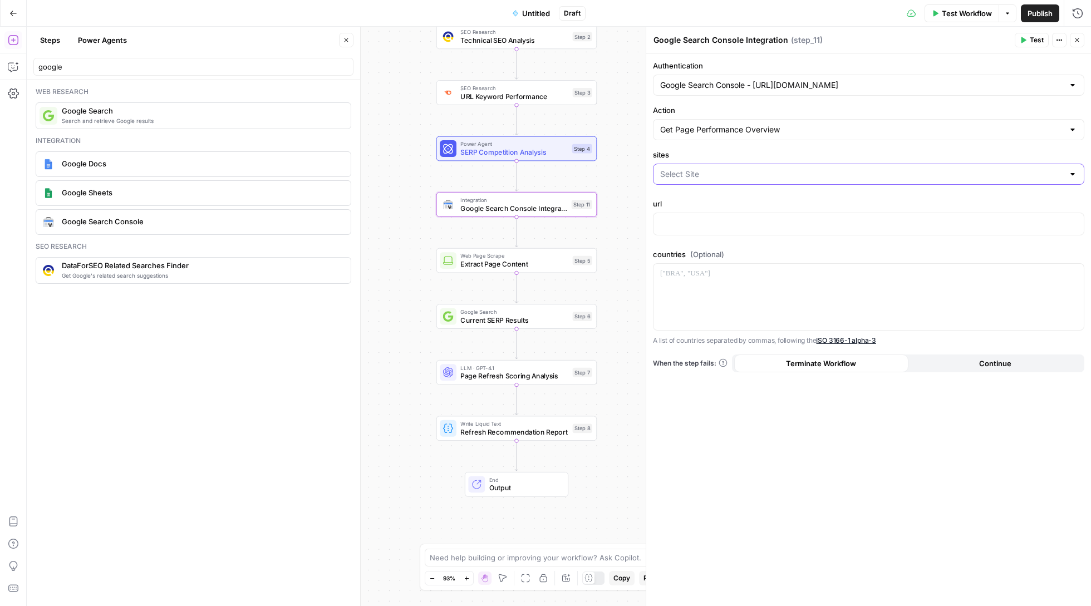
click at [1060, 173] on input "sites" at bounding box center [862, 174] width 404 height 11
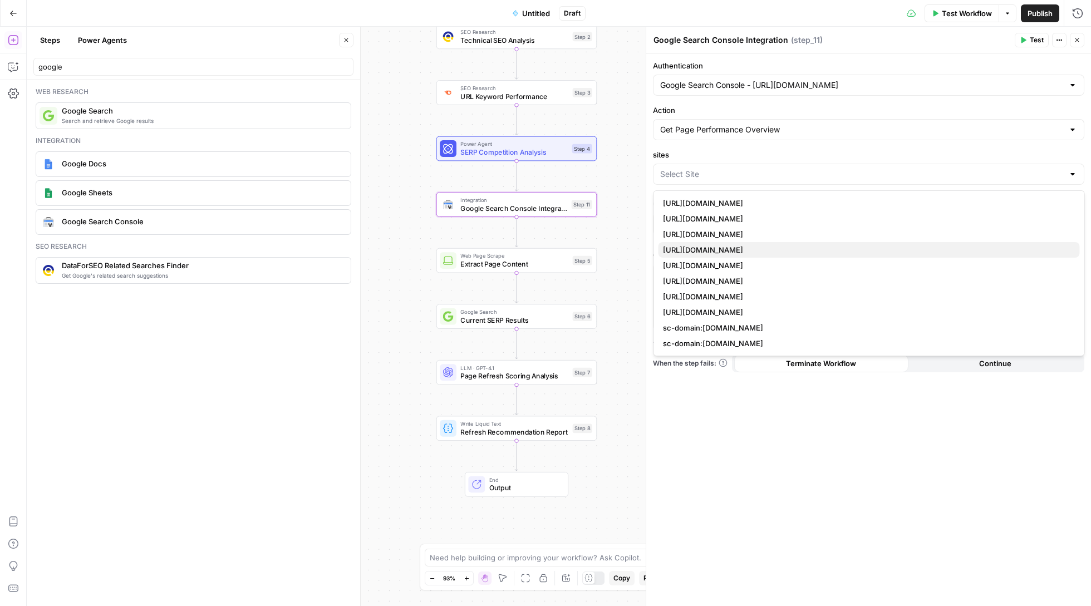
click at [915, 248] on span "[URL][DOMAIN_NAME]" at bounding box center [867, 249] width 408 height 11
type input "[URL][DOMAIN_NAME]"
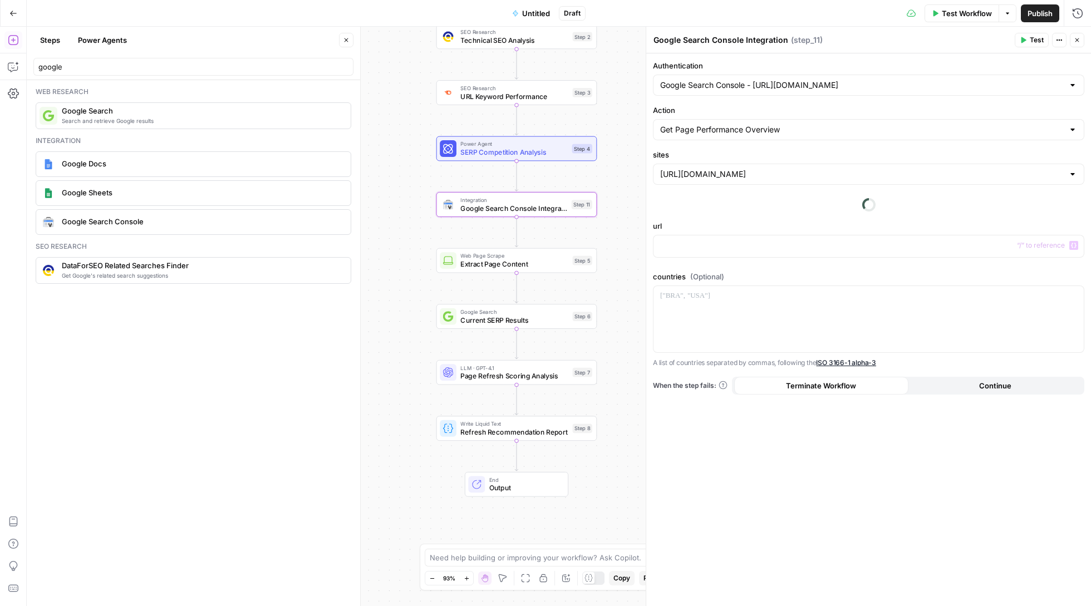
click at [951, 231] on label "url" at bounding box center [869, 226] width 432 height 11
click at [961, 250] on p at bounding box center [868, 245] width 417 height 11
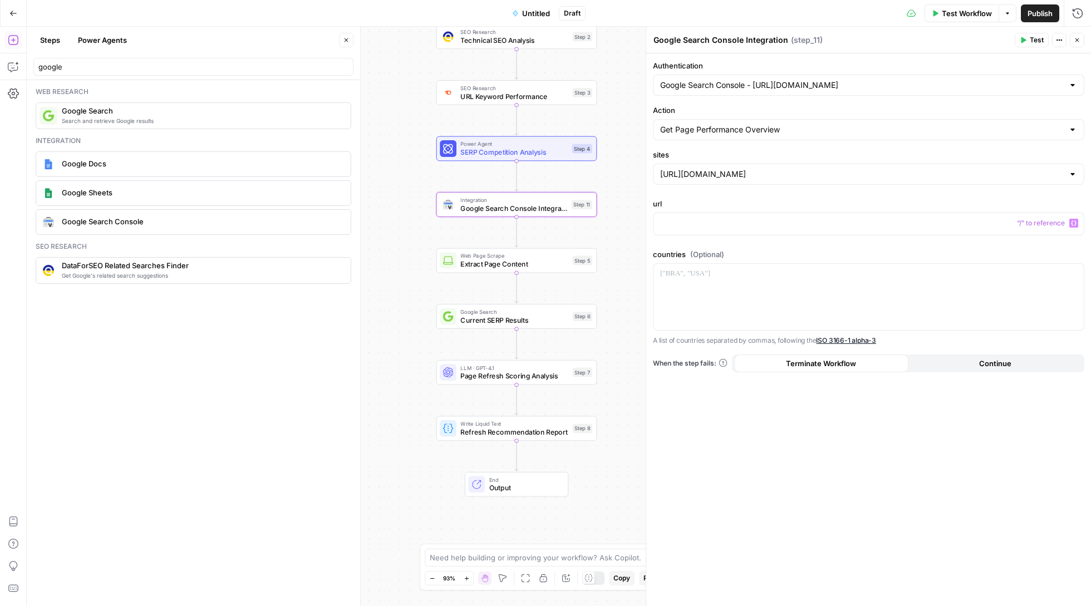
click at [1070, 223] on button "Variables Menu" at bounding box center [1074, 223] width 9 height 9
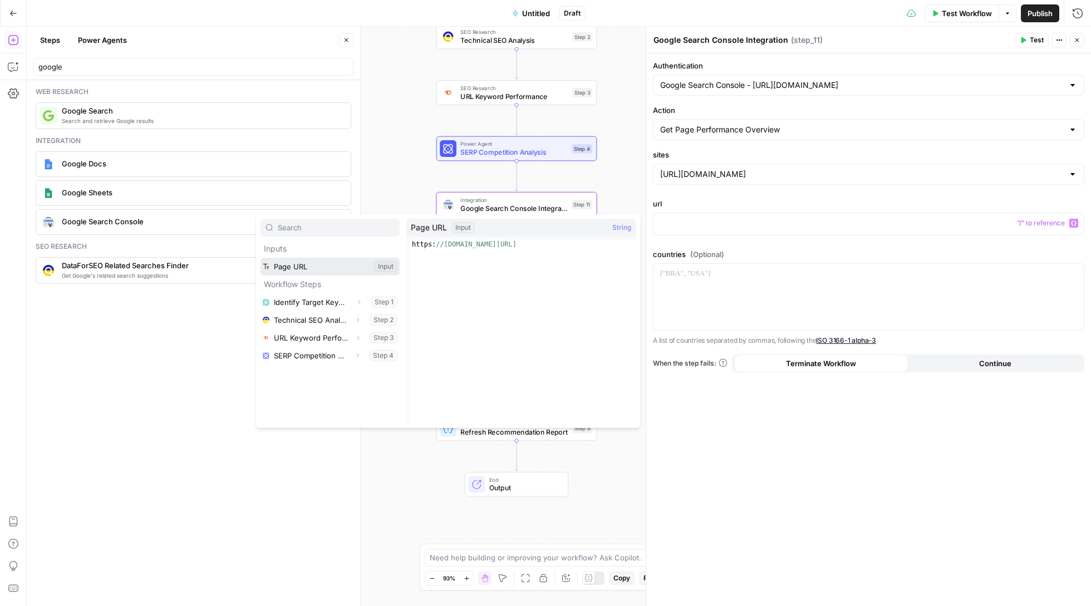
click at [337, 266] on button "Select variable Page URL" at bounding box center [330, 267] width 139 height 18
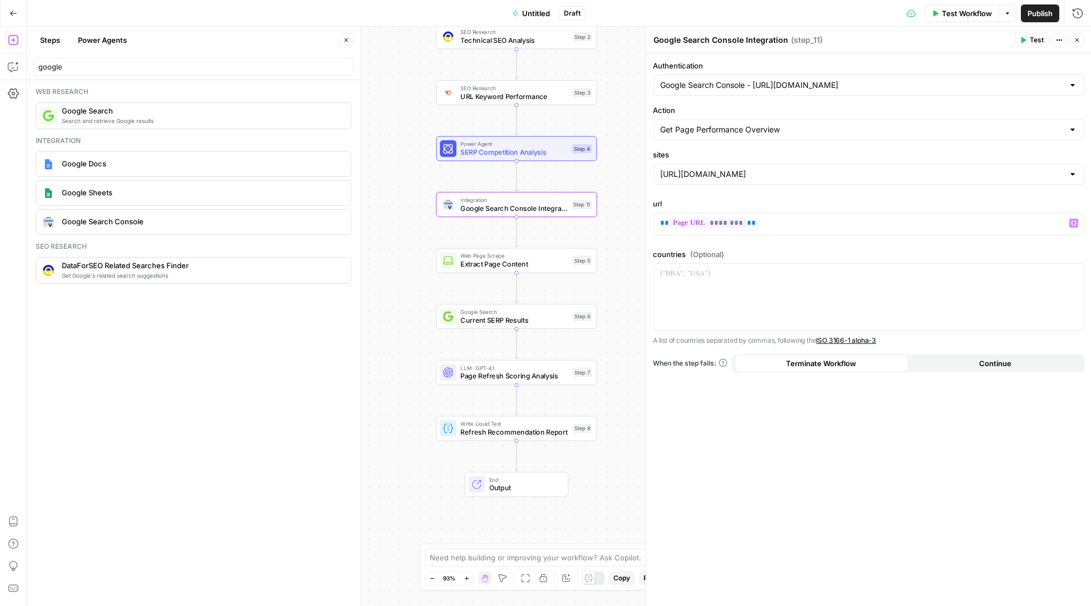
click at [1036, 43] on span "Test" at bounding box center [1037, 40] width 14 height 10
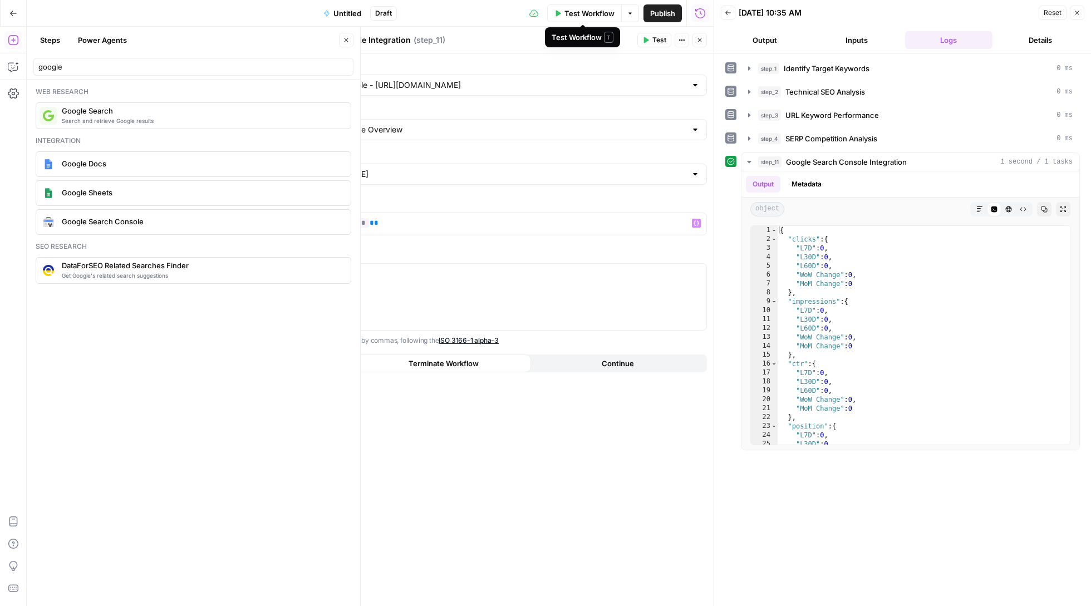
click at [595, 9] on span "Test Workflow" at bounding box center [590, 13] width 50 height 11
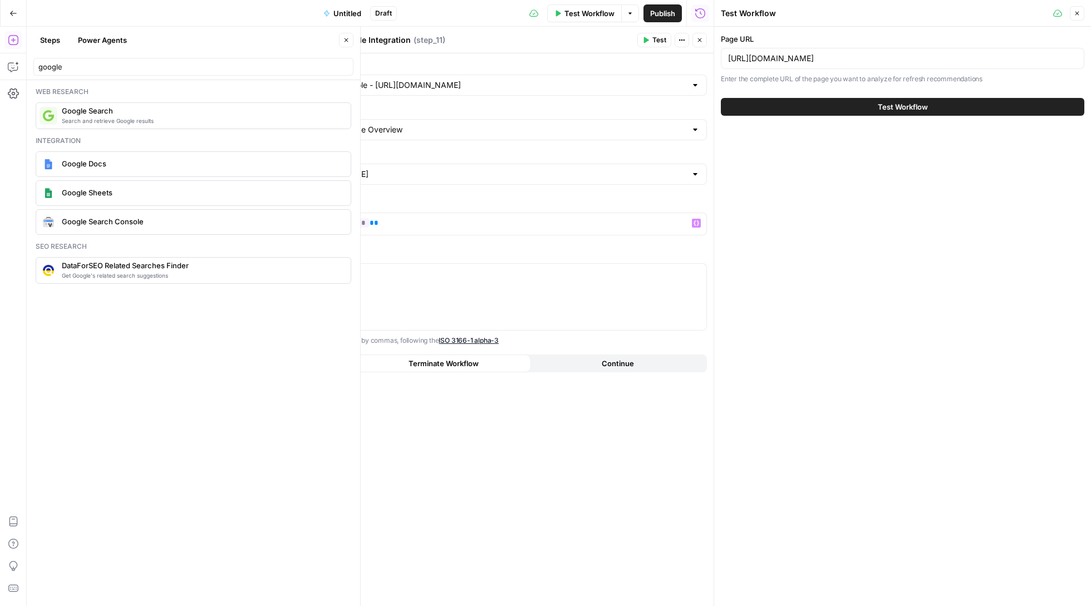
click at [774, 102] on button "Test Workflow" at bounding box center [903, 107] width 364 height 18
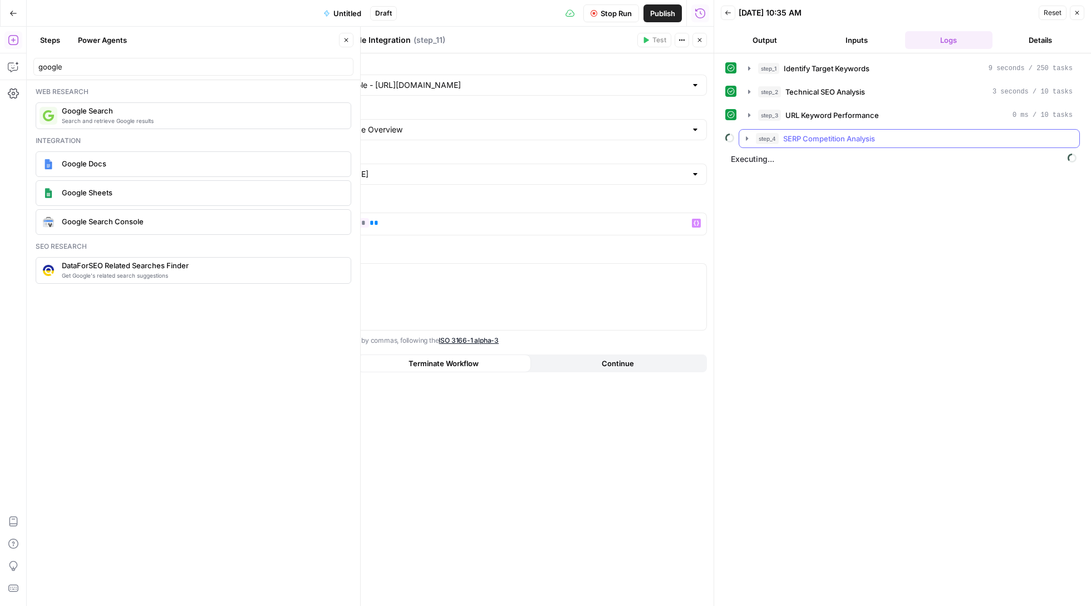
click at [747, 138] on icon "button" at bounding box center [747, 138] width 9 height 9
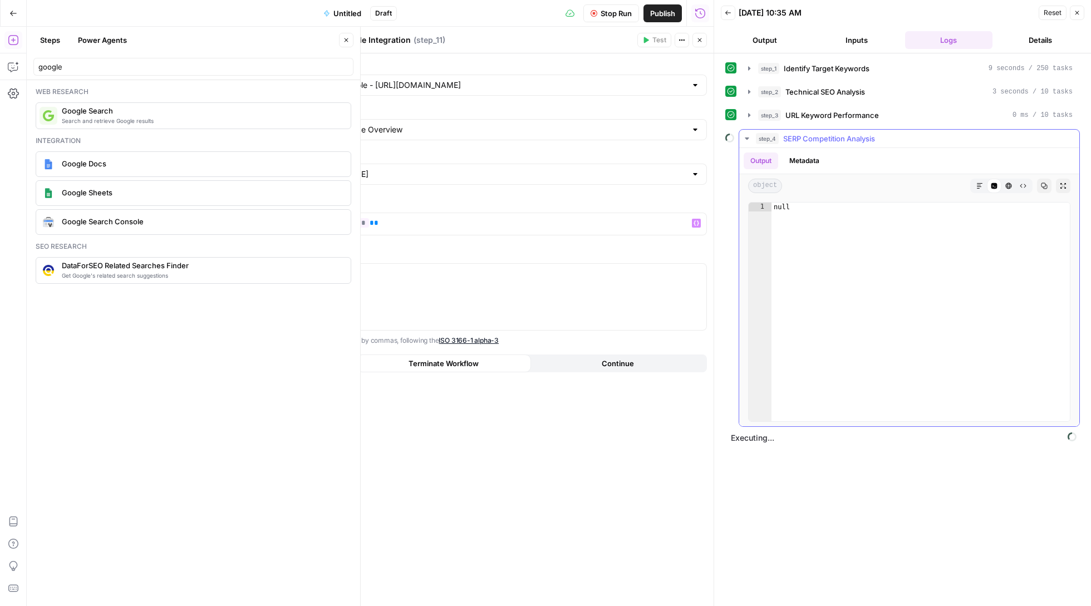
click at [746, 135] on button "step_4 SERP Competition Analysis" at bounding box center [909, 139] width 340 height 18
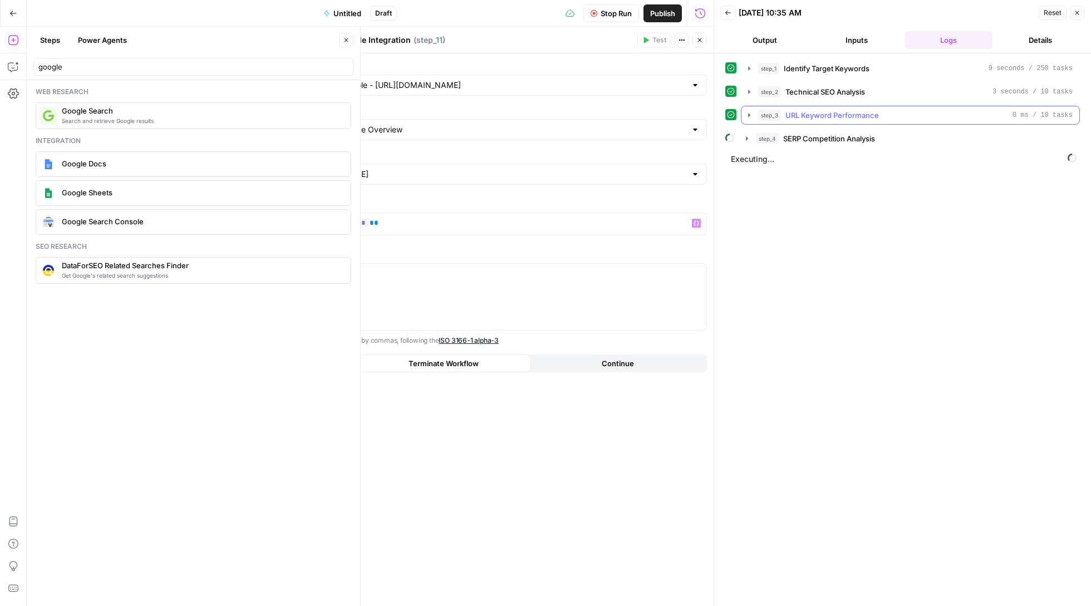
click at [746, 109] on button "step_3 URL Keyword Performance 0 ms / 10 tasks" at bounding box center [911, 115] width 338 height 18
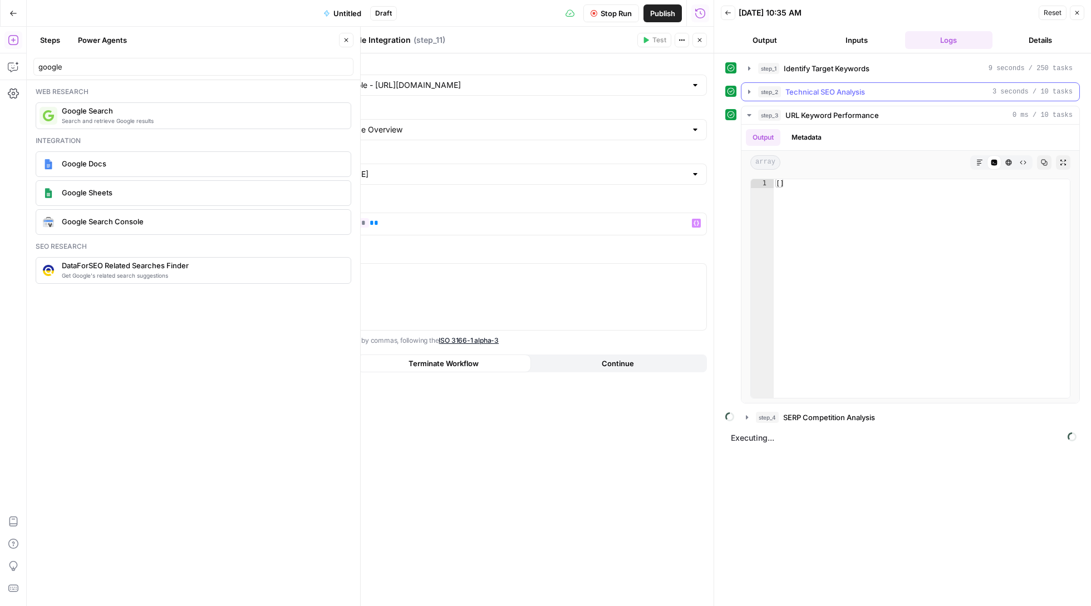
click at [747, 99] on button "step_2 Technical SEO Analysis 3 seconds / 10 tasks" at bounding box center [911, 92] width 338 height 18
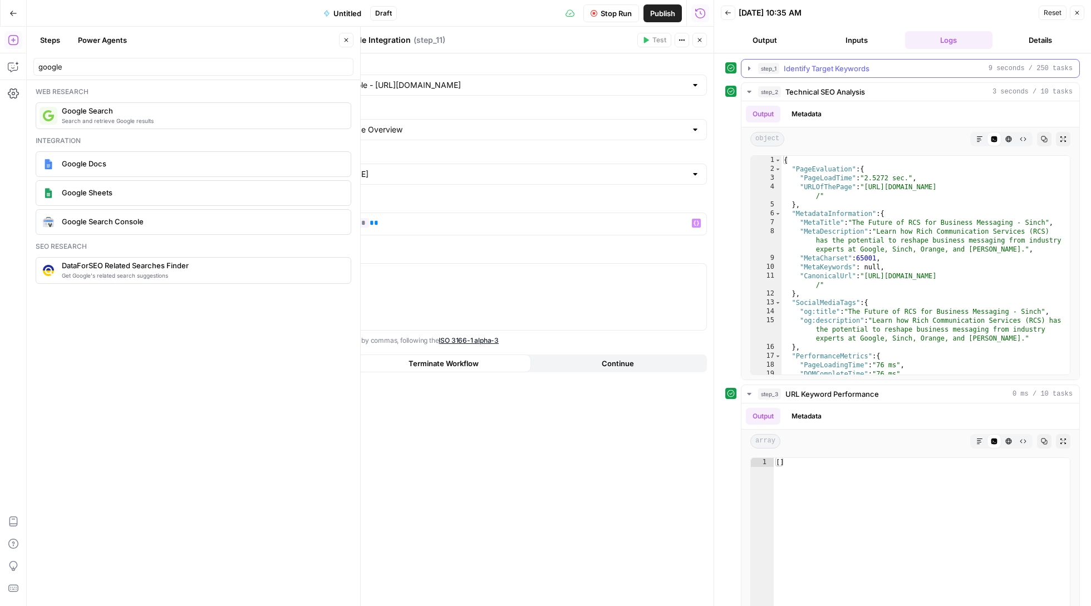
click at [749, 67] on icon "button" at bounding box center [749, 68] width 9 height 9
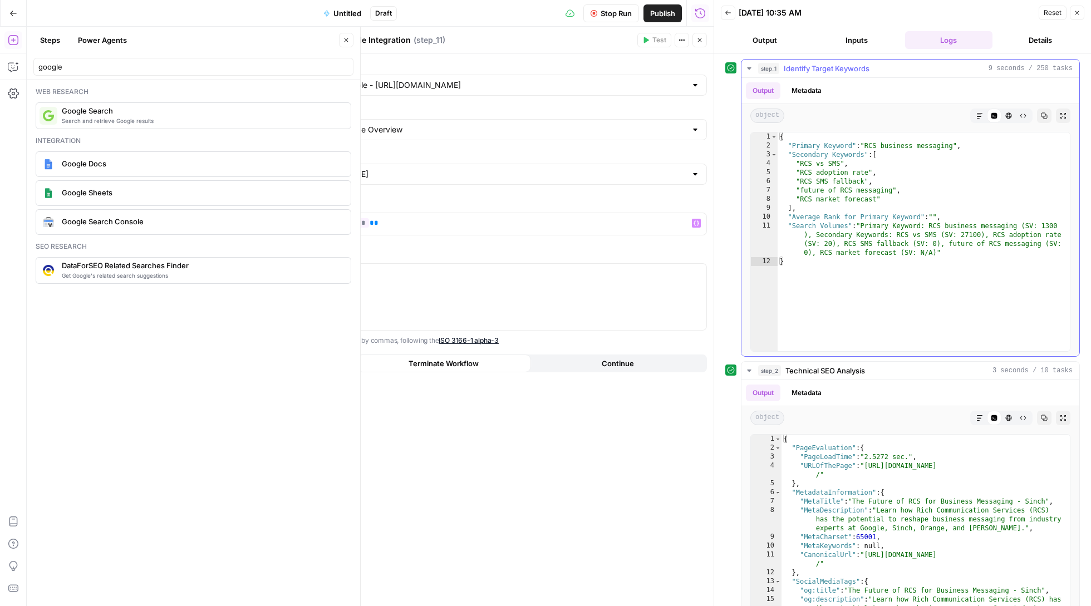
click at [749, 66] on icon "button" at bounding box center [749, 68] width 9 height 9
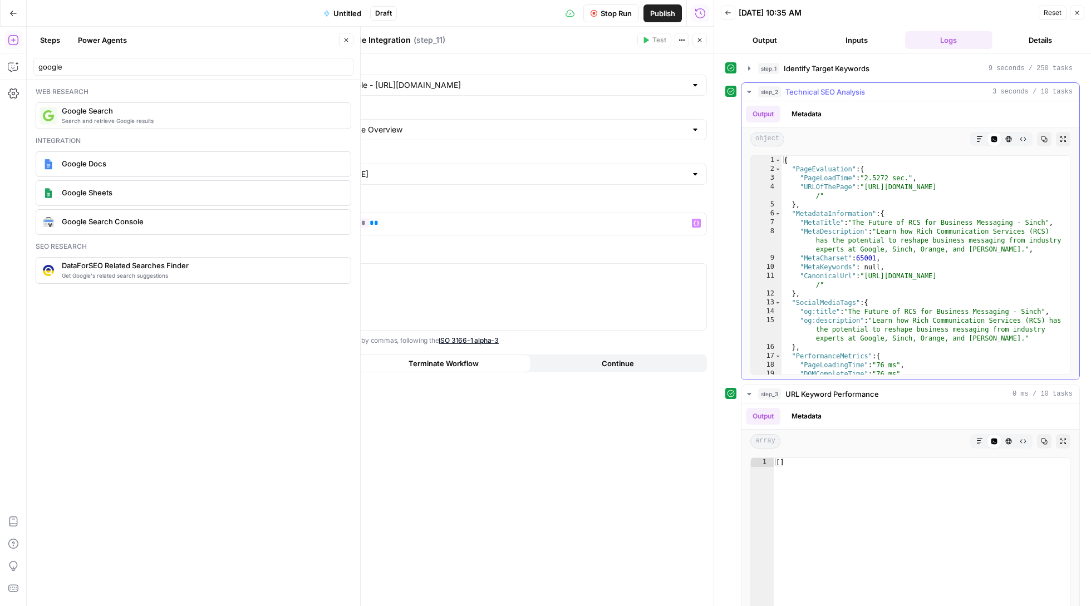
click at [751, 96] on icon "button" at bounding box center [749, 91] width 9 height 9
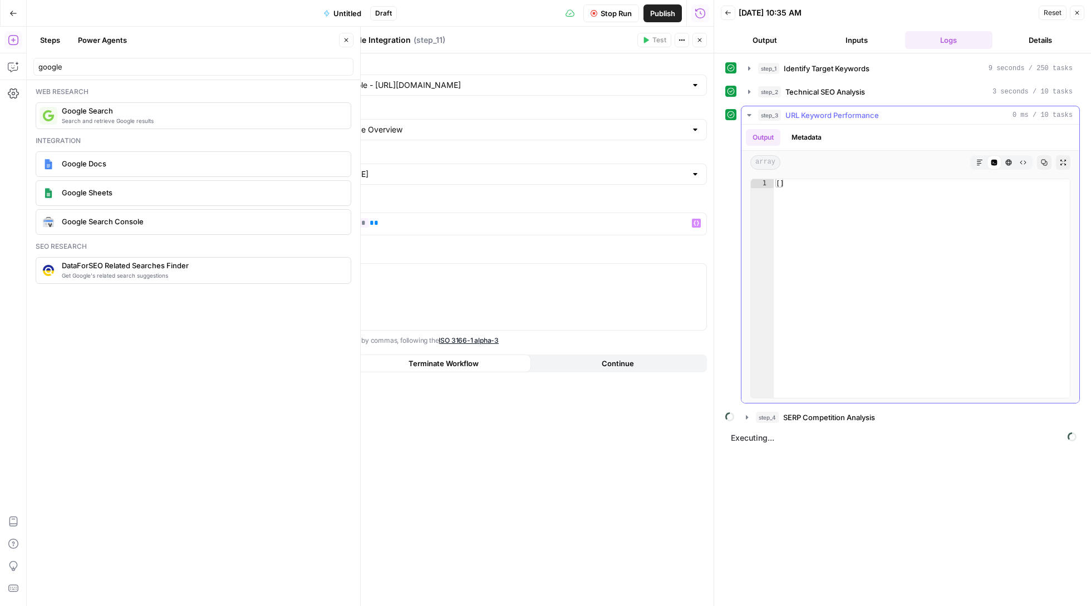
click at [751, 112] on icon "button" at bounding box center [749, 115] width 9 height 9
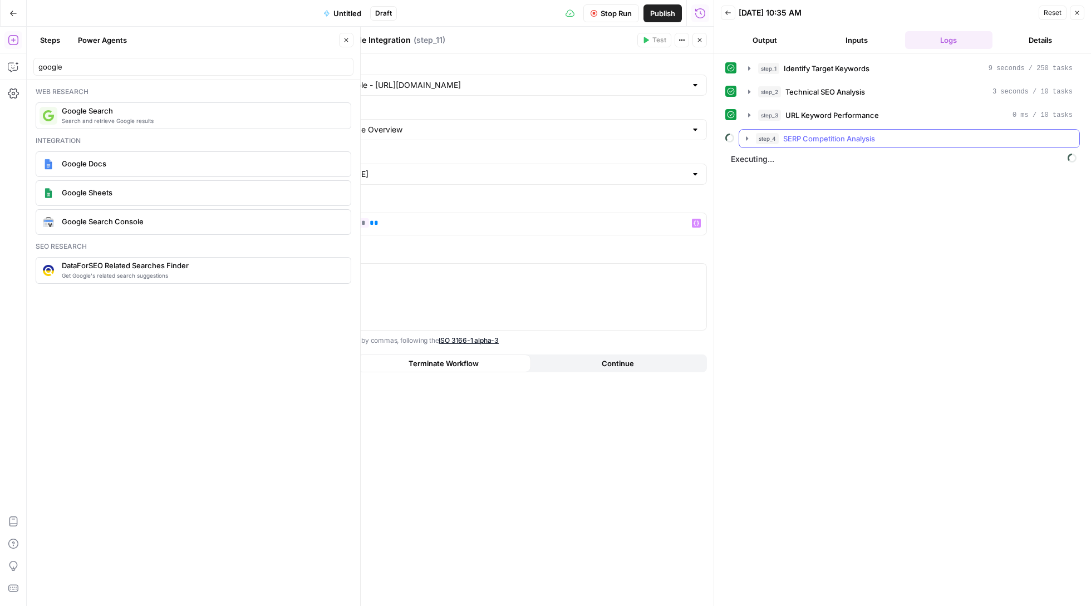
click at [749, 139] on icon "button" at bounding box center [747, 138] width 9 height 9
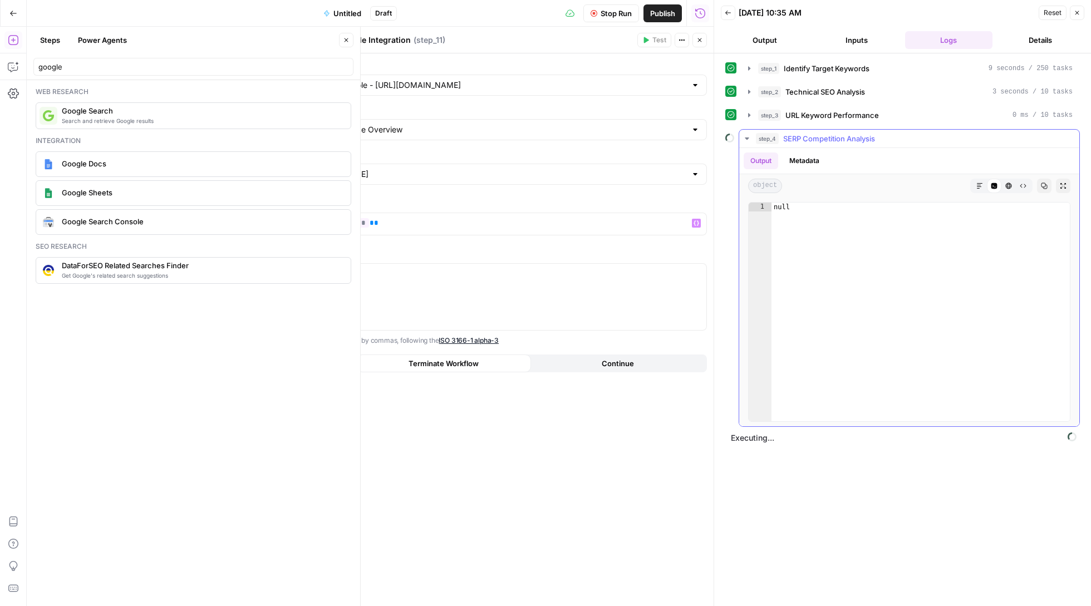
click at [748, 138] on icon "button" at bounding box center [747, 138] width 9 height 9
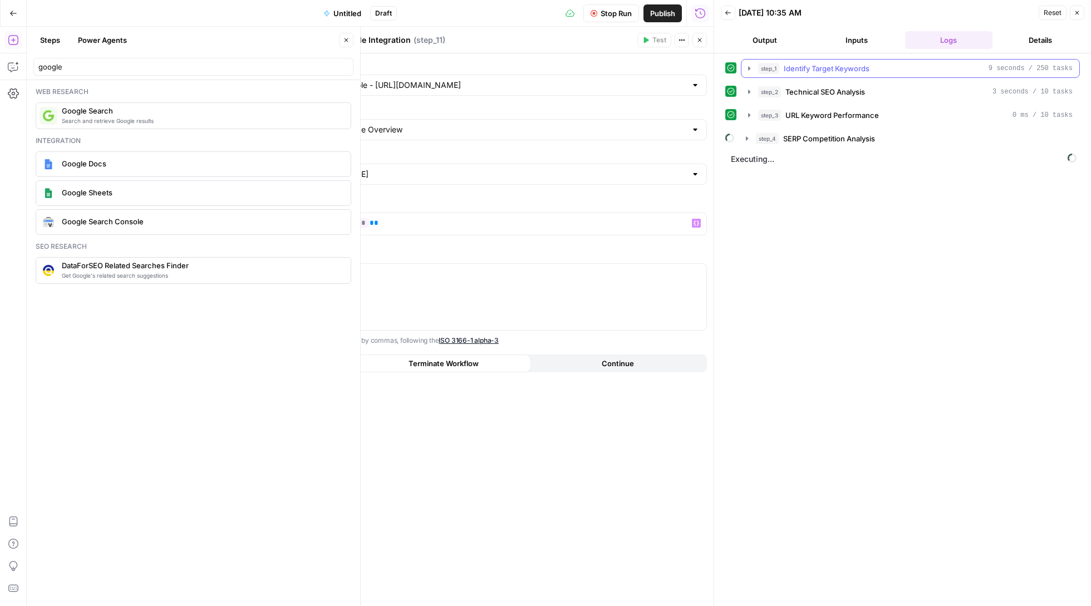
click at [747, 67] on icon "button" at bounding box center [749, 68] width 9 height 9
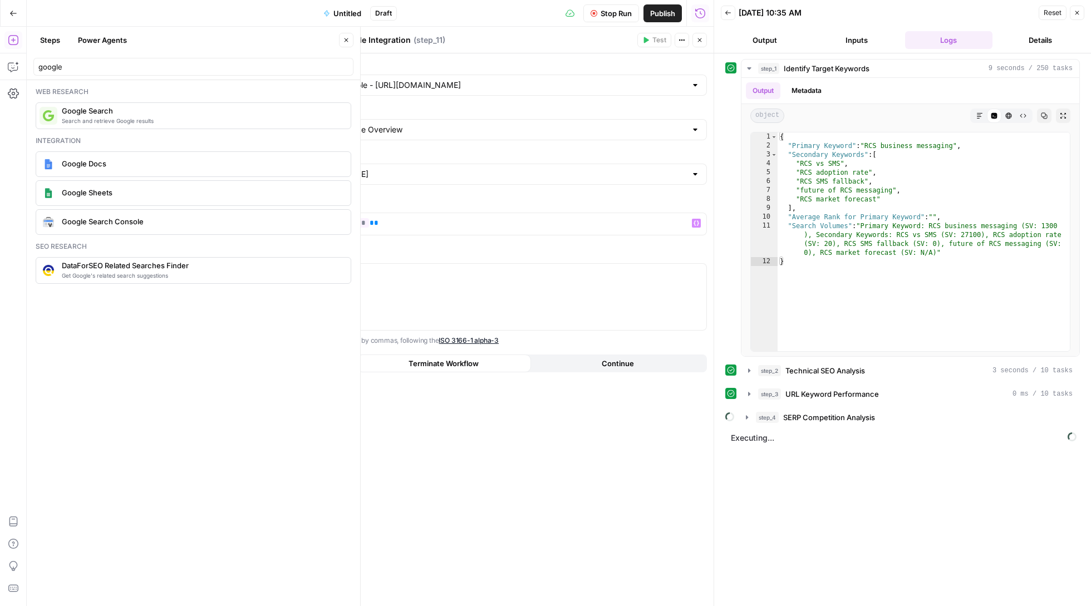
click at [700, 41] on icon "button" at bounding box center [700, 40] width 4 height 4
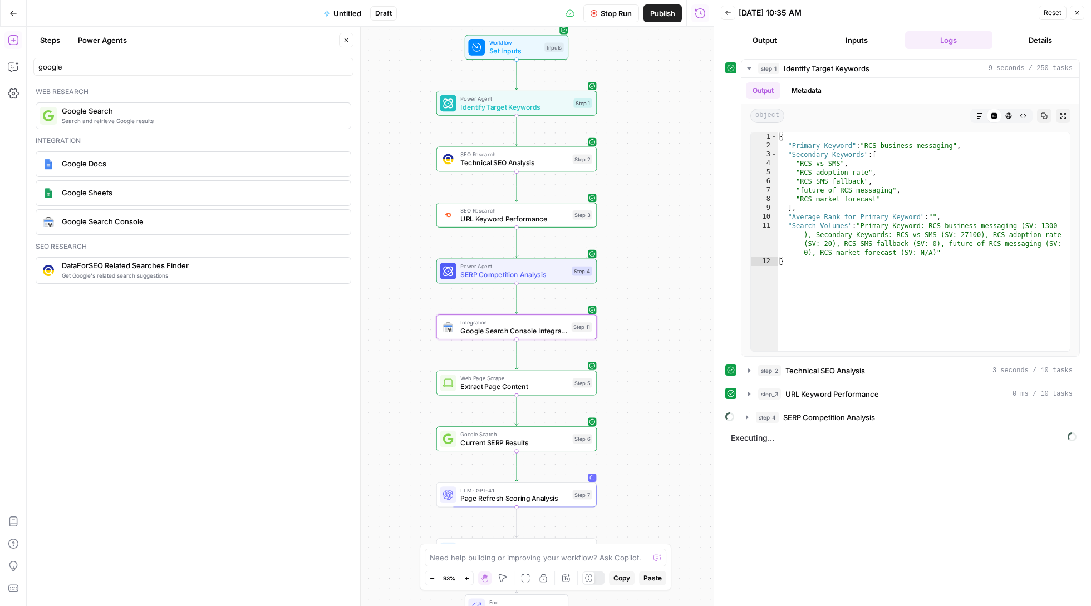
drag, startPoint x: 680, startPoint y: 143, endPoint x: 680, endPoint y: 265, distance: 122.5
click at [680, 265] on div "Workflow Set Inputs Inputs Power Agent Identify Target Keywords Step 1 SEO Rese…" at bounding box center [370, 317] width 687 height 580
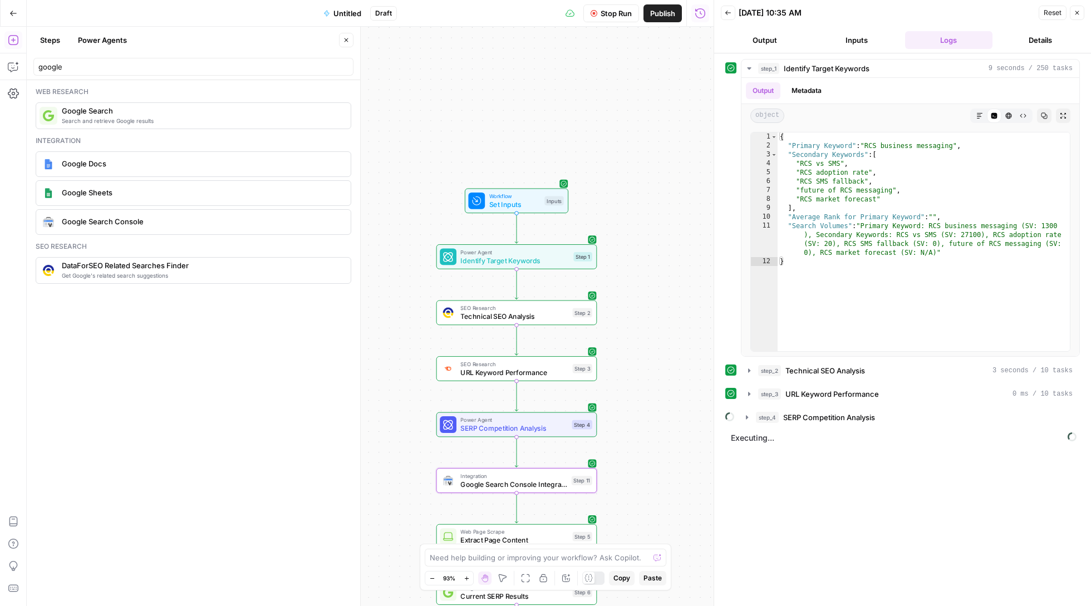
drag, startPoint x: 680, startPoint y: 265, endPoint x: 680, endPoint y: 432, distance: 167.0
click at [680, 432] on div "Workflow Set Inputs Inputs Power Agent Identify Target Keywords Step 1 SEO Rese…" at bounding box center [370, 317] width 687 height 580
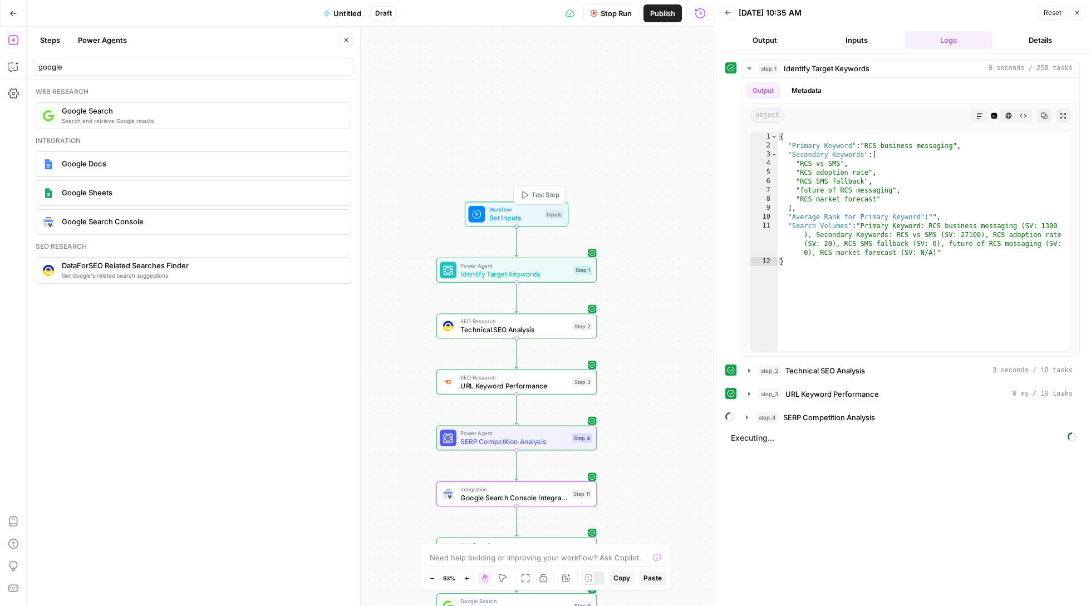
click at [499, 217] on span "Set Inputs" at bounding box center [514, 218] width 51 height 11
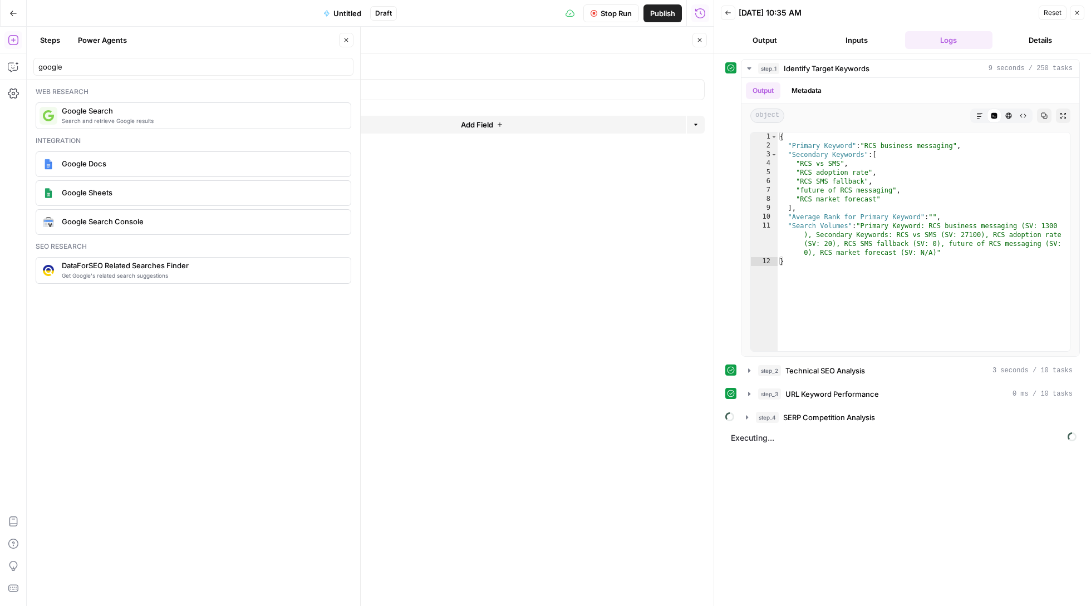
click at [700, 36] on button "Close" at bounding box center [700, 40] width 14 height 14
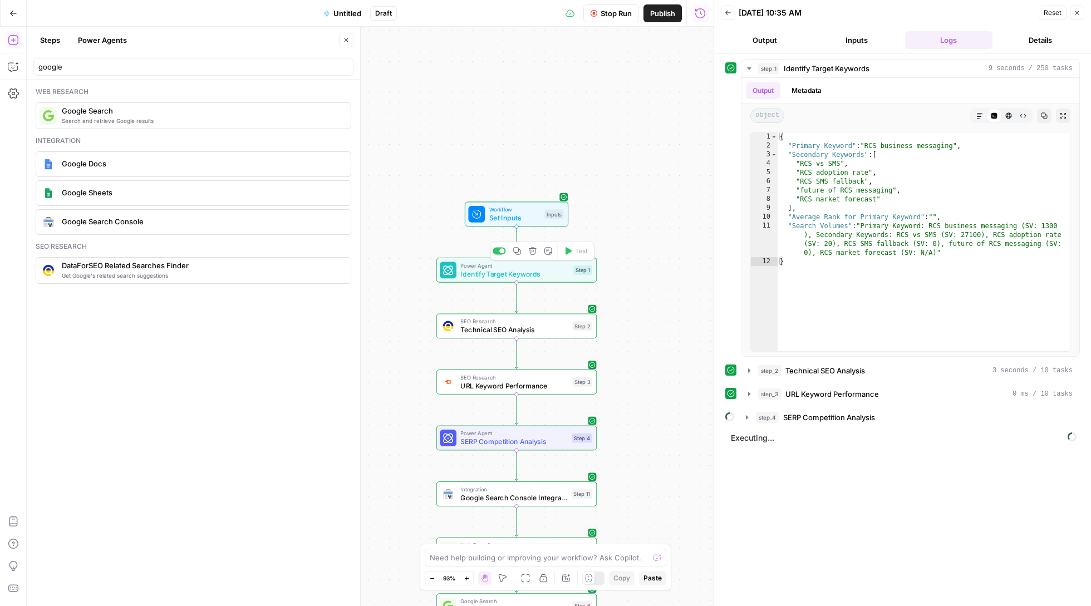
click at [525, 272] on span "Identify Target Keywords" at bounding box center [514, 274] width 109 height 11
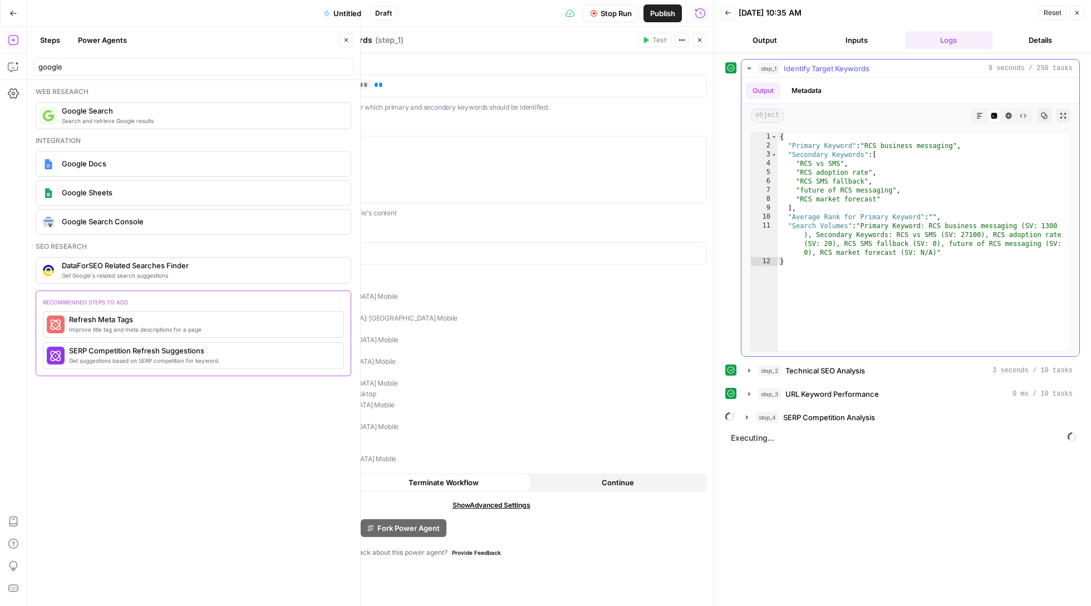
type textarea "**********"
drag, startPoint x: 870, startPoint y: 145, endPoint x: 958, endPoint y: 145, distance: 88.0
click at [958, 145] on div "{ "Primary Keyword" : "RCS business messaging" , "Secondary Keywords" : [ "RCS …" at bounding box center [924, 251] width 292 height 237
click at [601, 14] on span "Stop Run" at bounding box center [616, 13] width 31 height 11
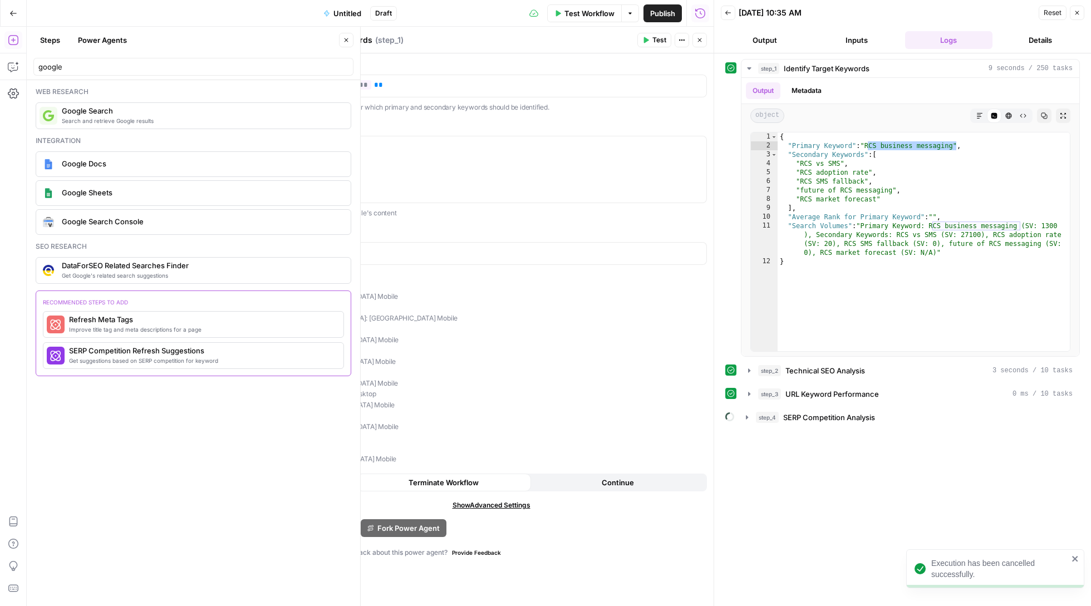
click at [582, 13] on span "Test Workflow" at bounding box center [590, 13] width 50 height 11
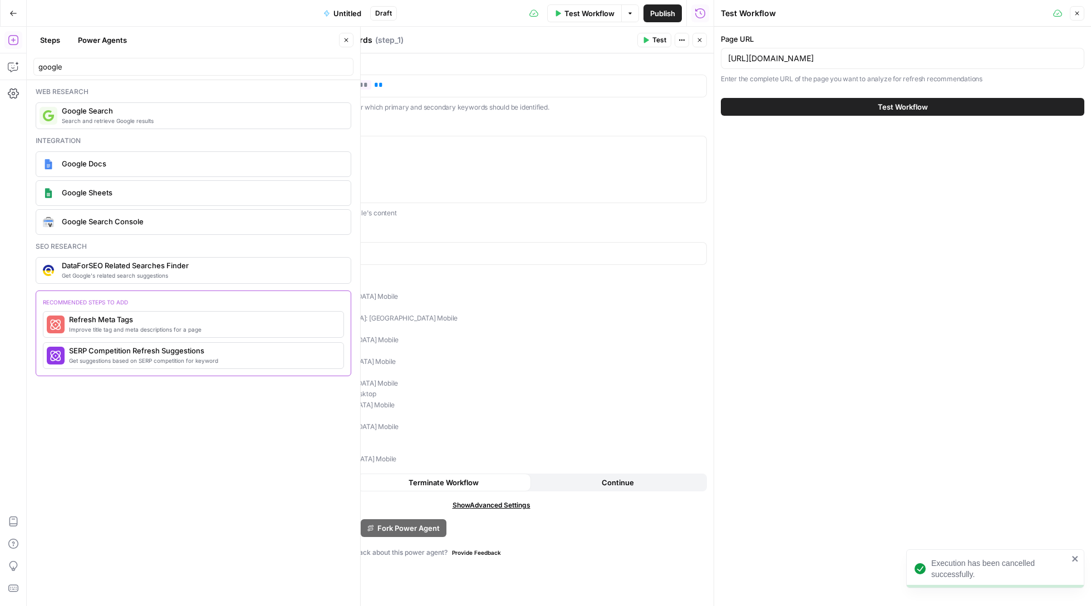
click at [762, 65] on div "[URL][DOMAIN_NAME]" at bounding box center [903, 58] width 364 height 21
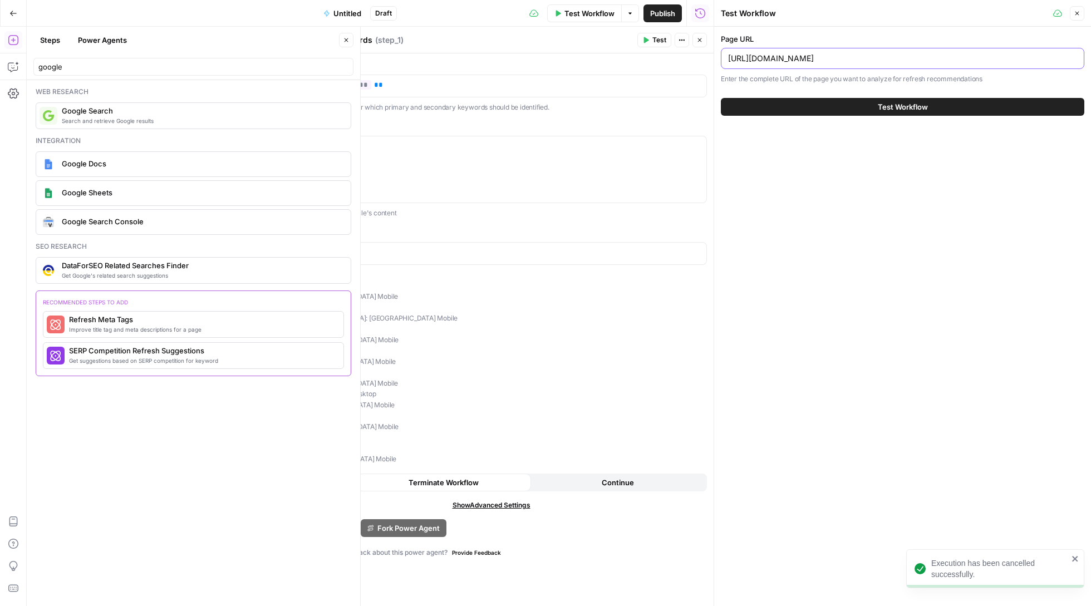
click at [762, 60] on input "[URL][DOMAIN_NAME]" at bounding box center [902, 58] width 349 height 11
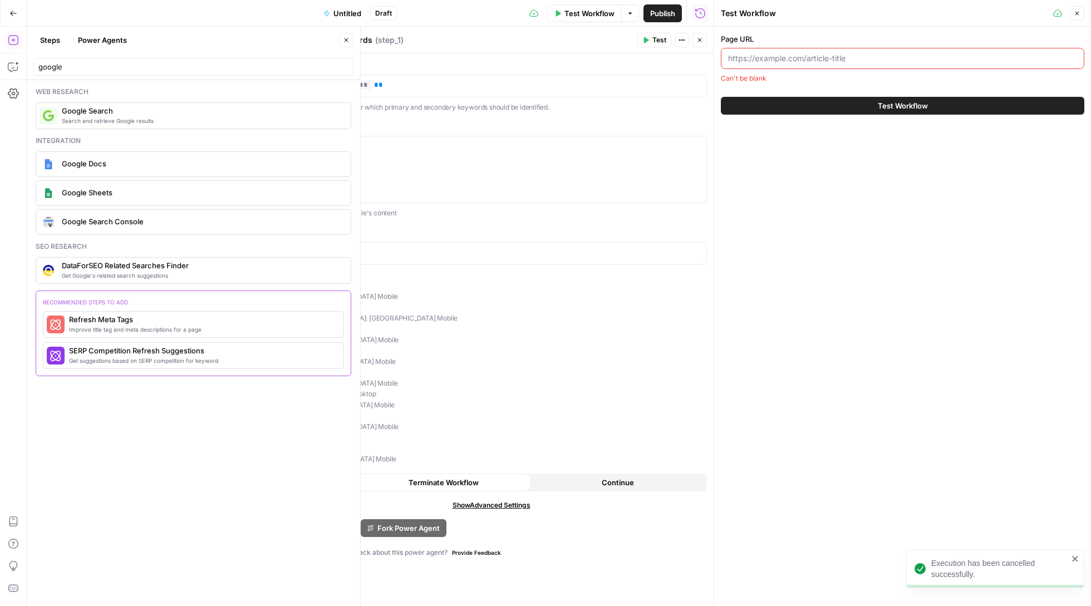
paste input "[URL][DOMAIN_NAME]"
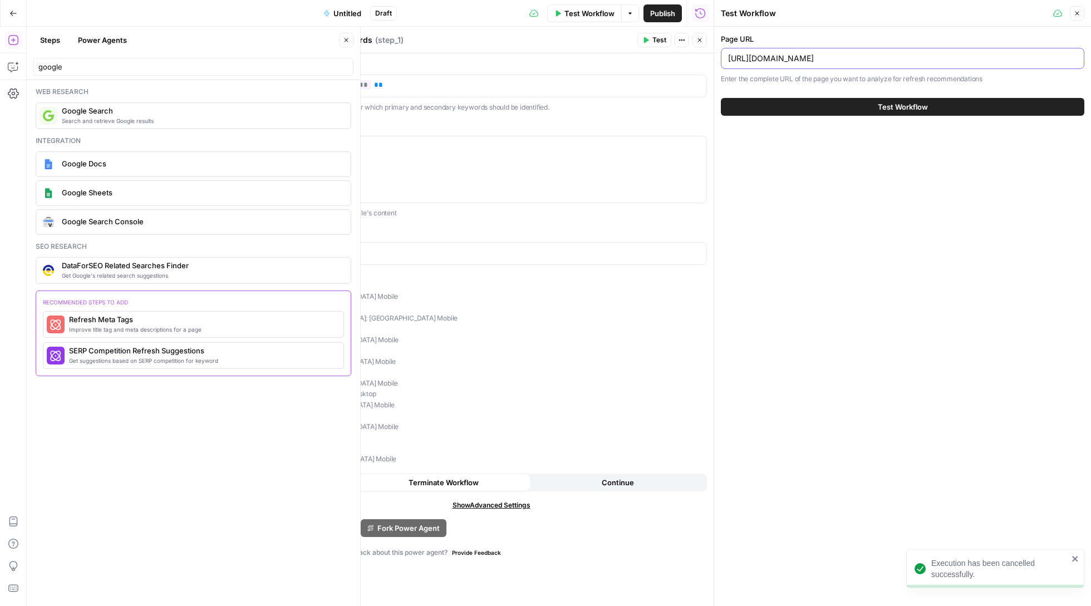
type input "[URL][DOMAIN_NAME]"
click at [797, 105] on button "Test Workflow" at bounding box center [903, 107] width 364 height 18
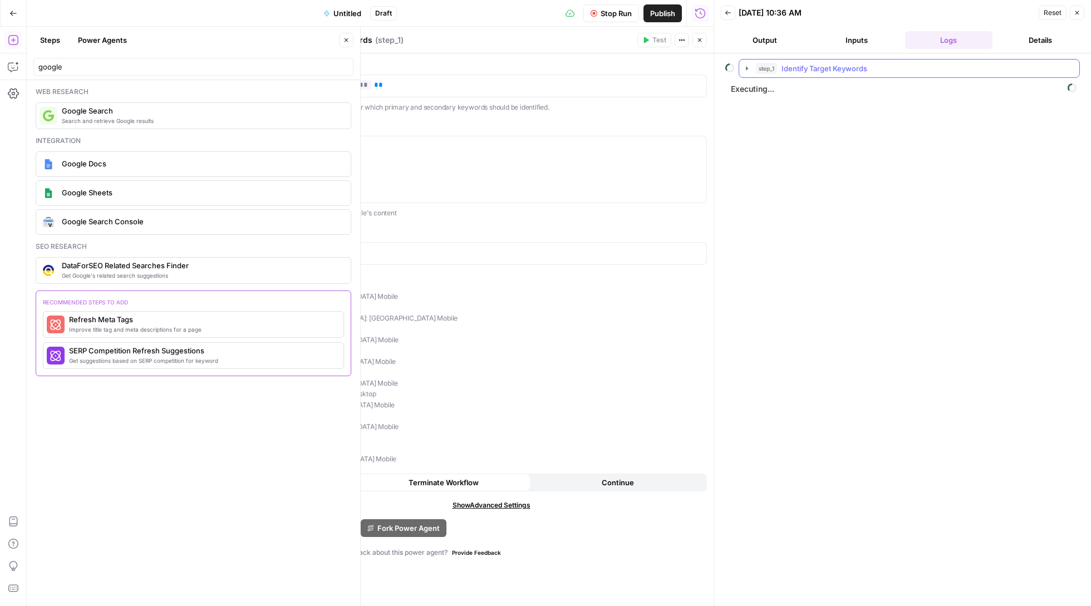
click at [744, 68] on icon "button" at bounding box center [747, 68] width 9 height 9
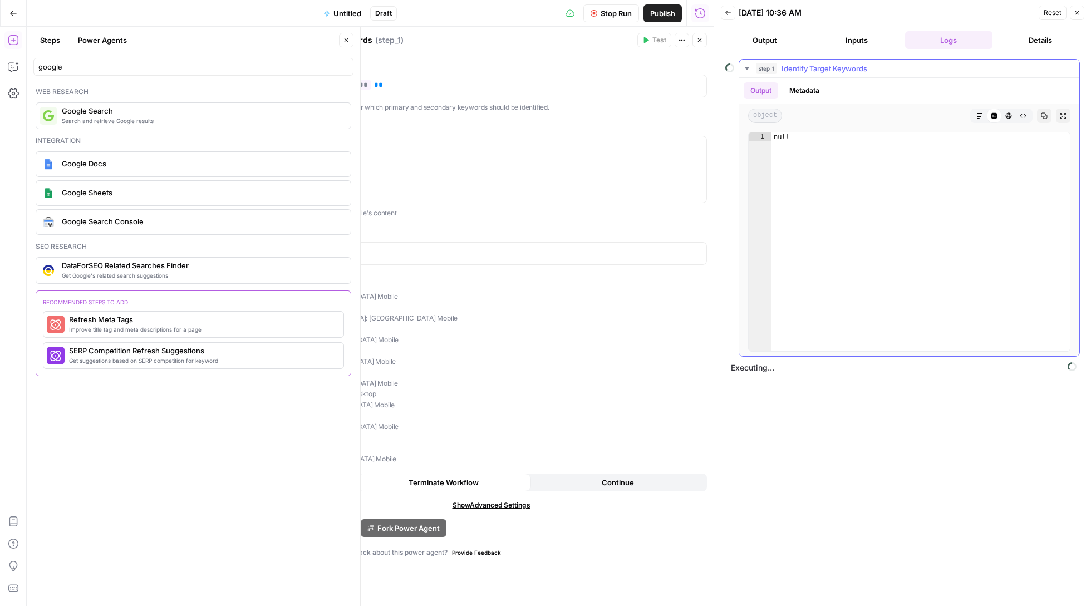
click at [745, 68] on icon "button" at bounding box center [747, 68] width 9 height 9
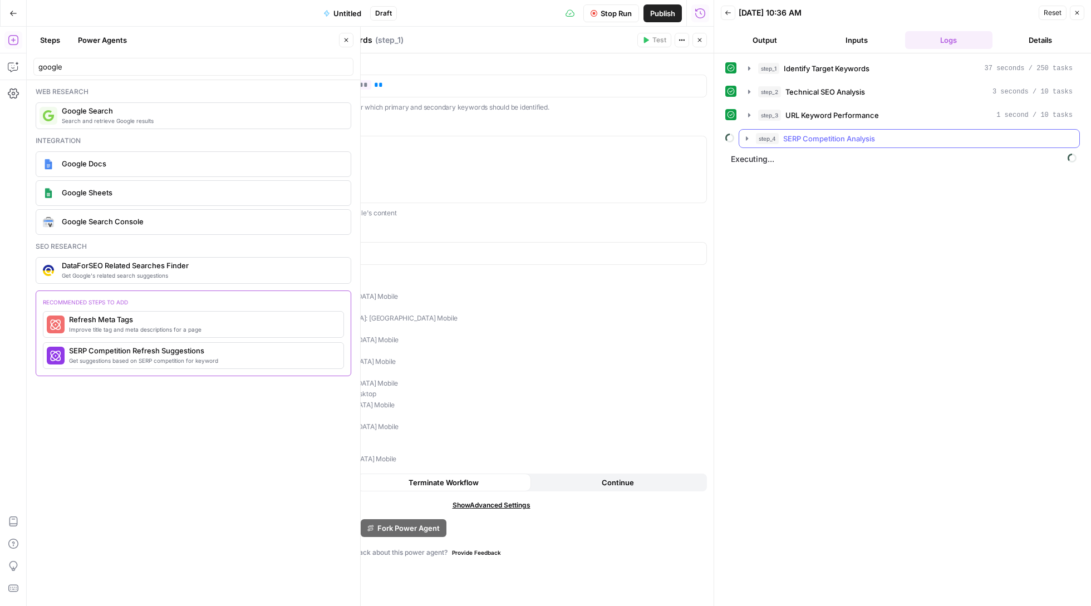
click at [746, 145] on button "step_4 SERP Competition Analysis" at bounding box center [909, 139] width 340 height 18
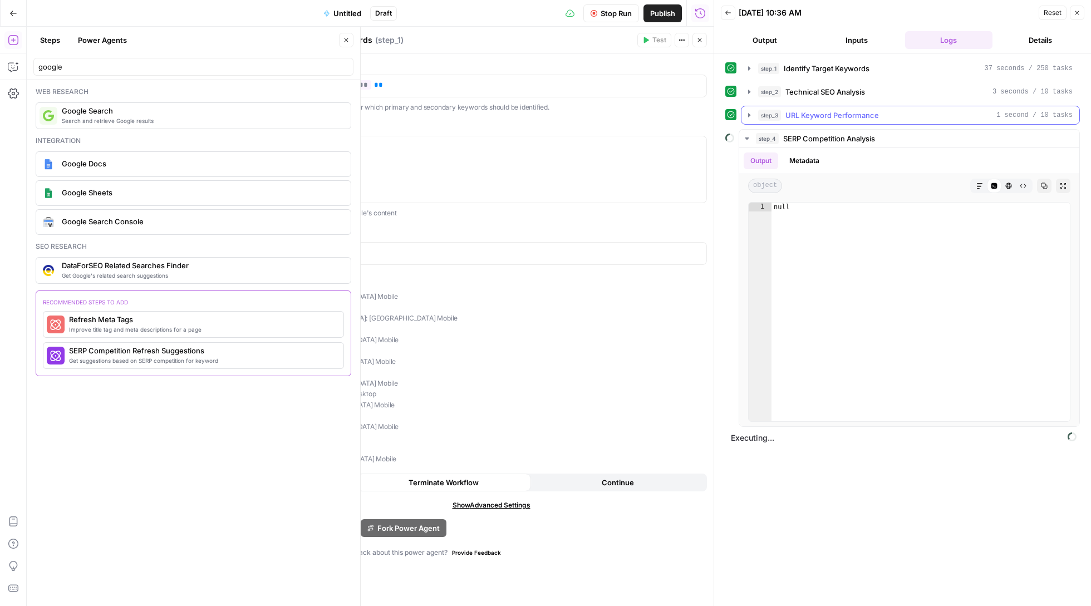
click at [746, 118] on icon "button" at bounding box center [749, 115] width 9 height 9
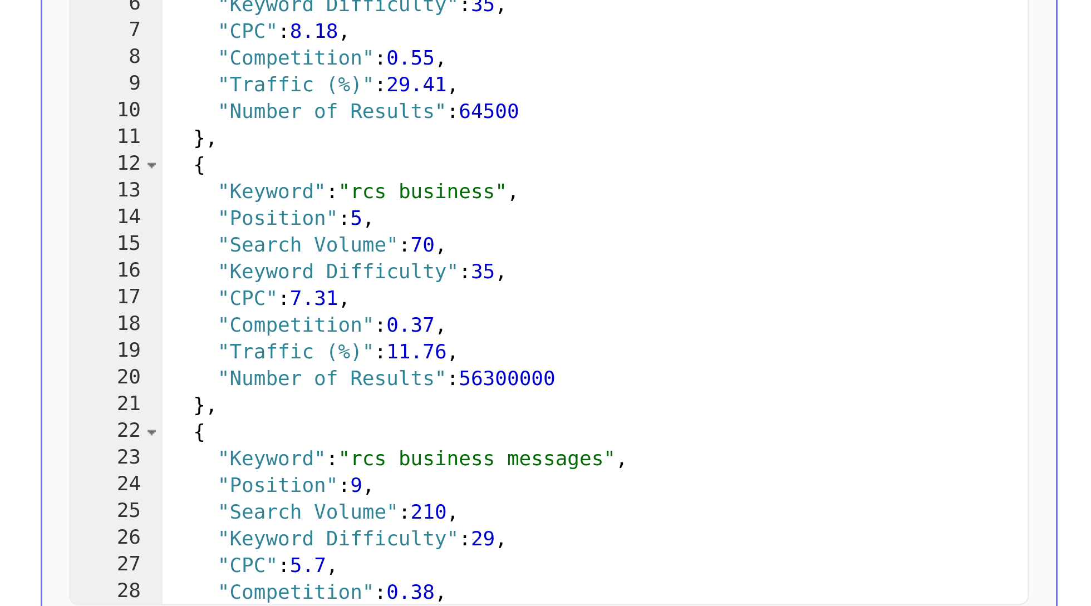
drag, startPoint x: 313, startPoint y: 107, endPoint x: 307, endPoint y: 119, distance: 13.2
click at [782, 176] on div ""Position" : 4 , "Search Volume" : 390 , "Keyword Difficulty" : 35 , "CPC" : 8.…" at bounding box center [926, 294] width 288 height 237
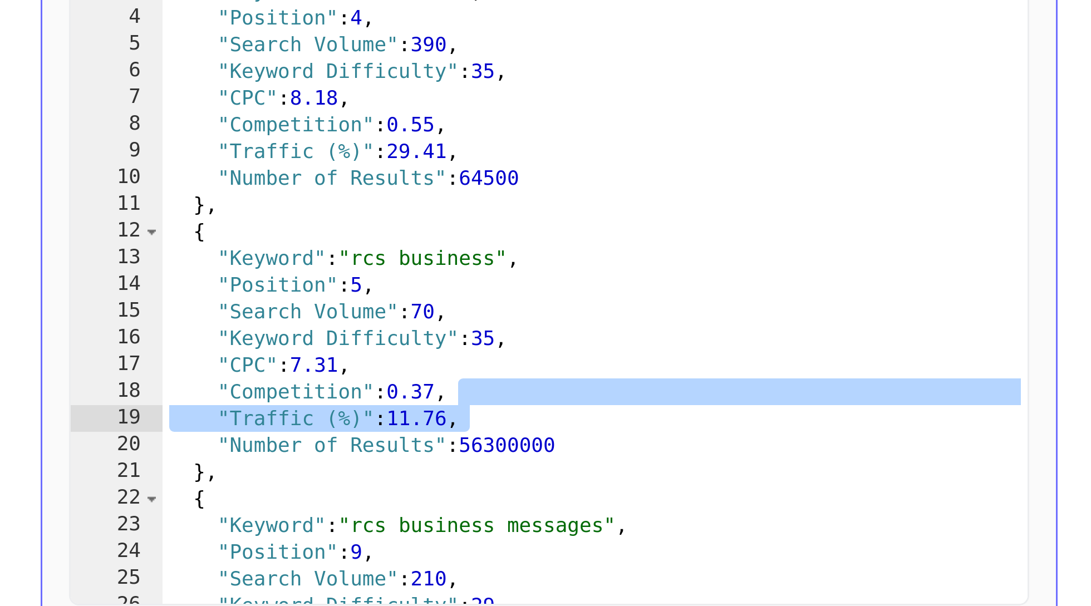
scroll to position [23, 0]
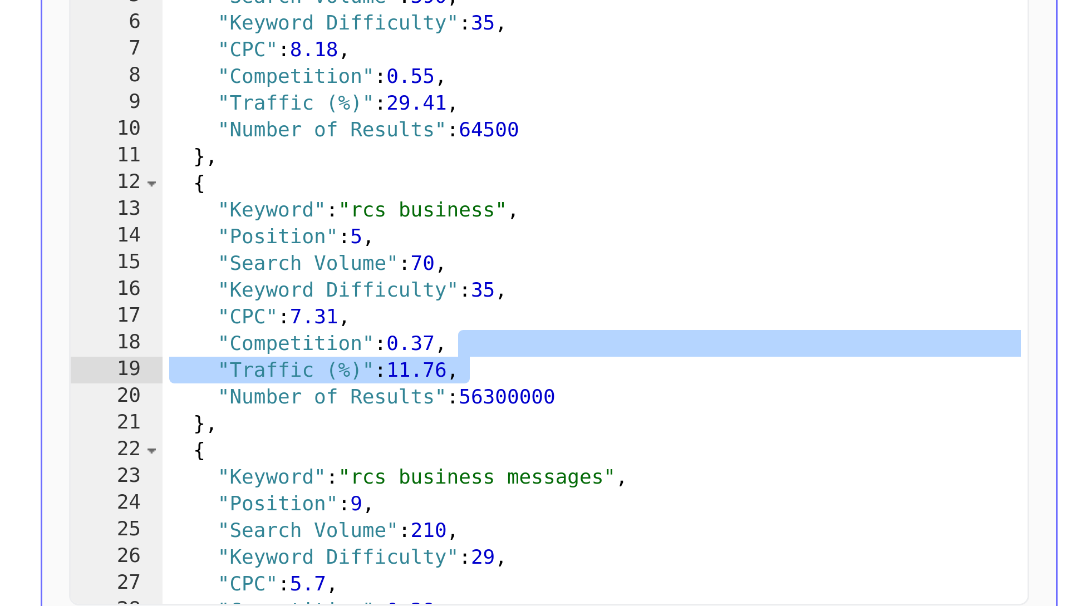
drag, startPoint x: 0, startPoint y: 112, endPoint x: 143, endPoint y: 138, distance: 145.5
click at [726, 138] on div "**********" at bounding box center [903, 255] width 355 height 298
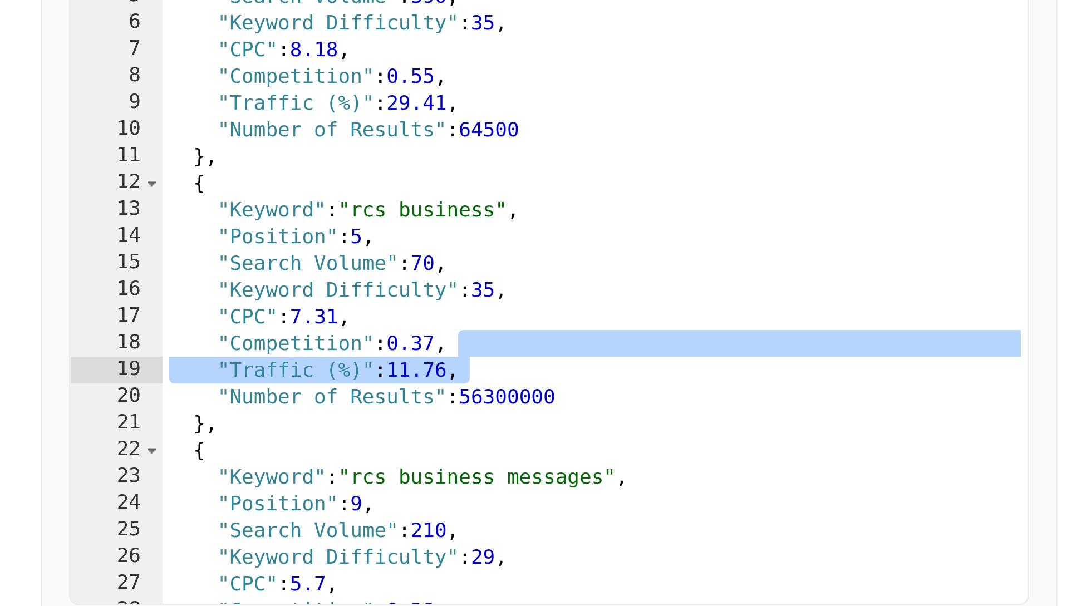
click at [714, 93] on div "**********" at bounding box center [902, 329] width 377 height 553
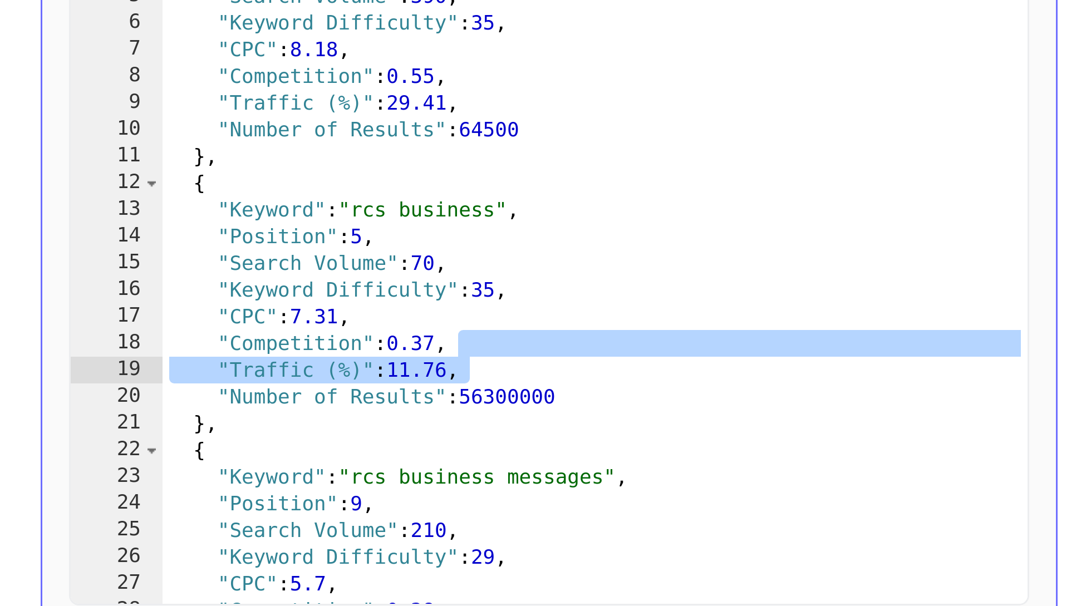
type textarea "**********"
click at [782, 173] on div ""Keyword" : "sinch rcs" , "Position" : 4 , "Search Volume" : 390 , "Keyword Dif…" at bounding box center [926, 291] width 288 height 237
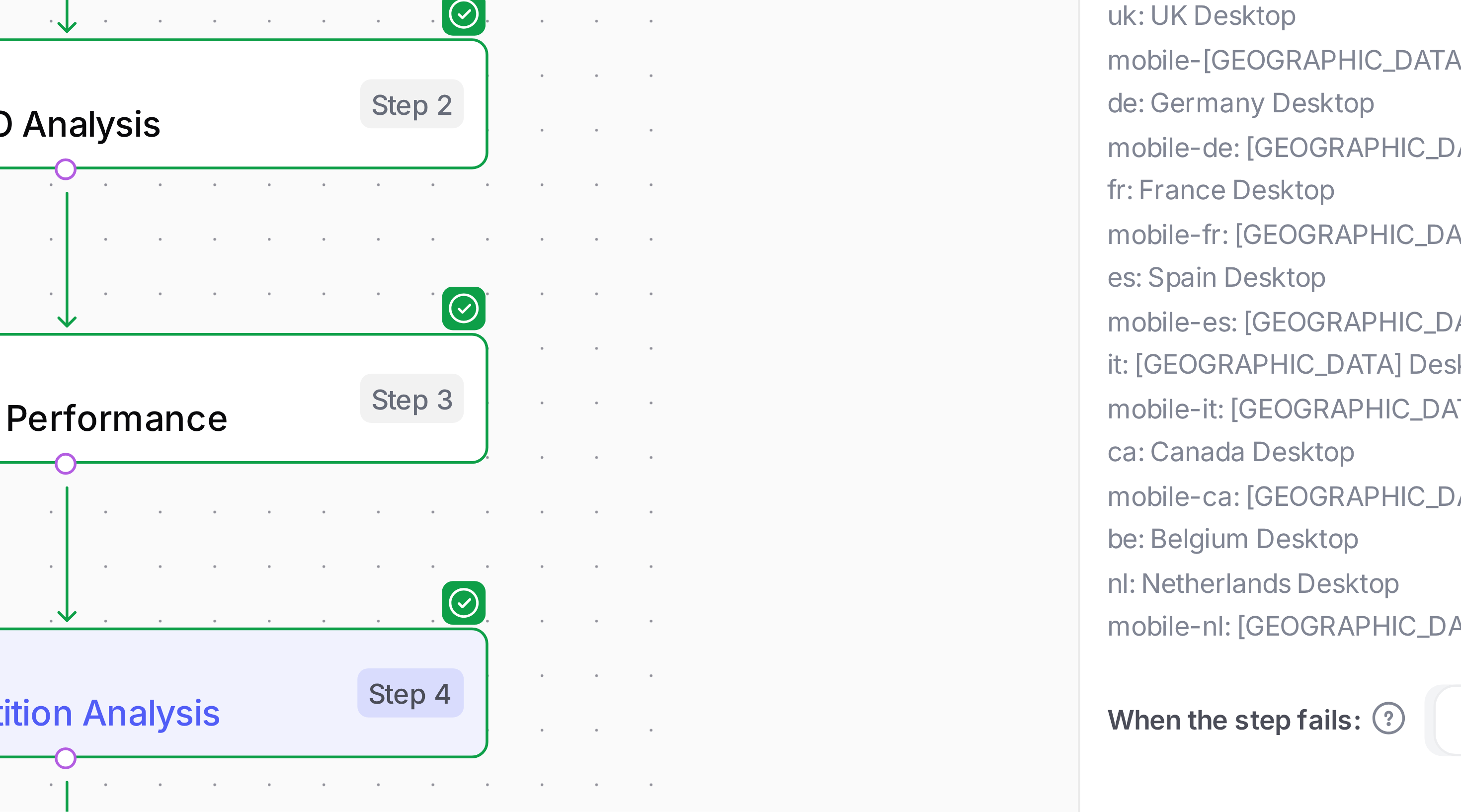
scroll to position [37, 0]
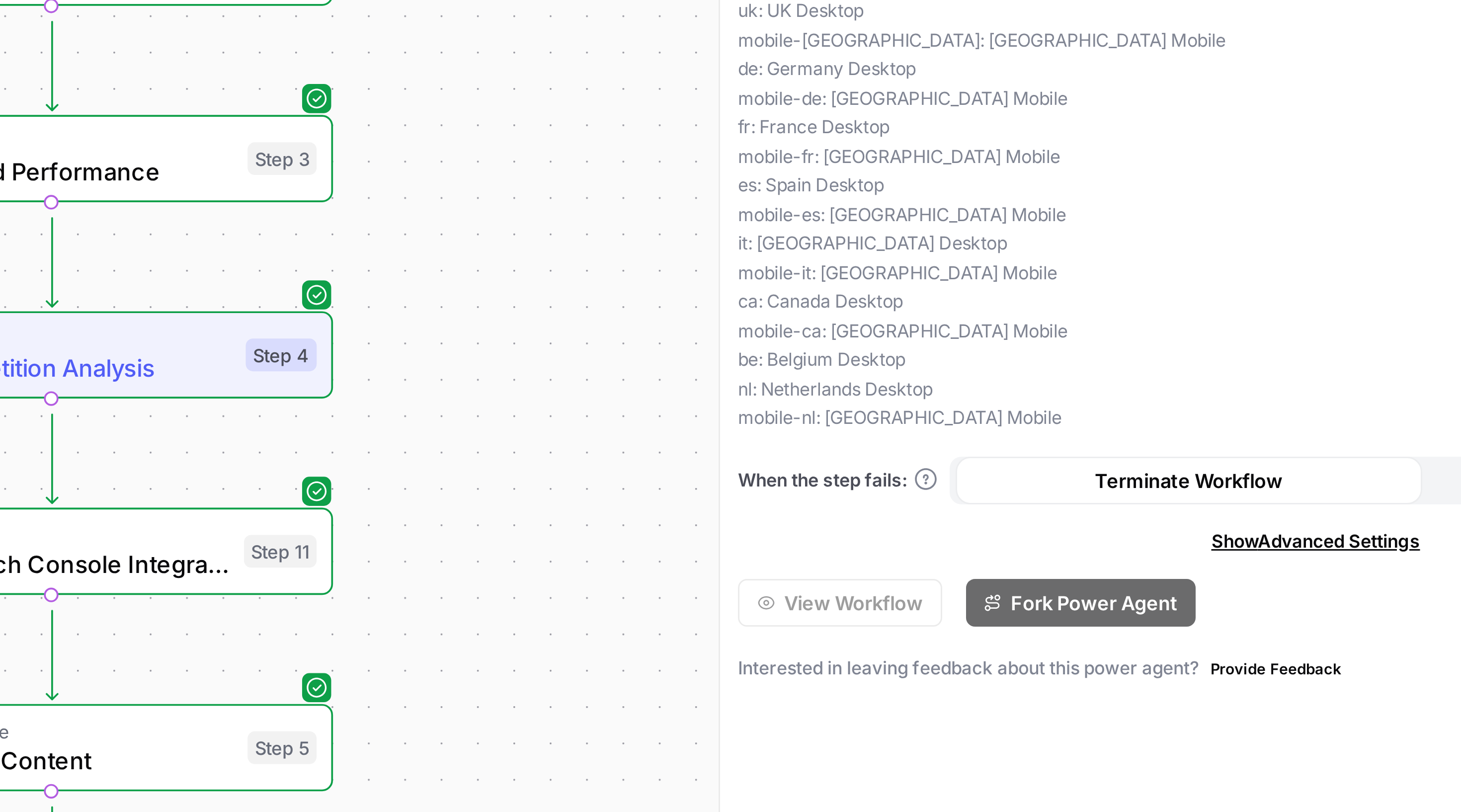
drag, startPoint x: 154, startPoint y: 220, endPoint x: 176, endPoint y: 187, distance: 39.7
click at [176, 187] on div "Workflow Set Inputs Inputs Power Agent Identify Target Keywords Step 1 SEO Rese…" at bounding box center [574, 418] width 1100 height 788
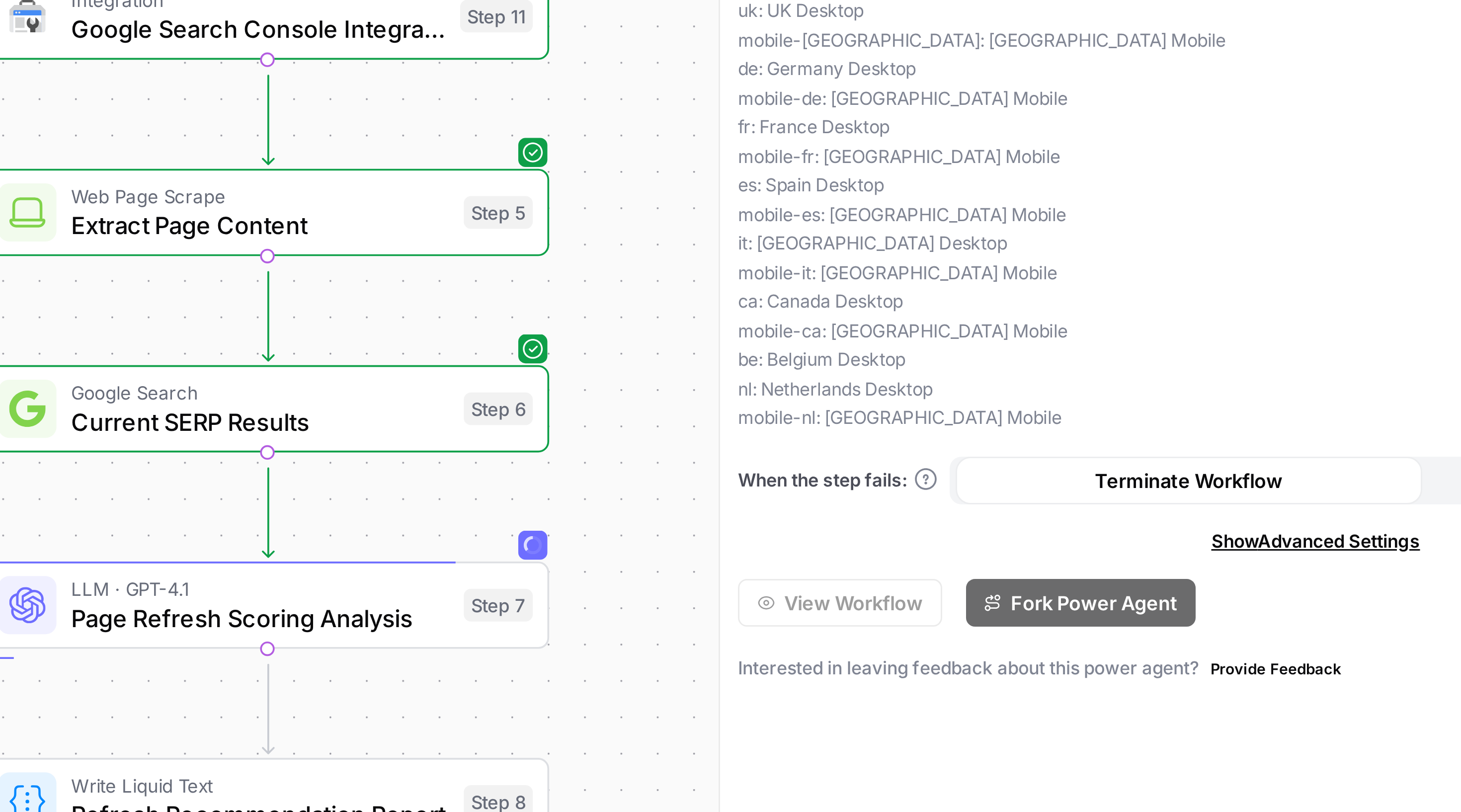
drag, startPoint x: 176, startPoint y: 187, endPoint x: 191, endPoint y: 34, distance: 153.7
click at [194, 36] on div "Workflow Set Inputs Inputs Power Agent Identify Target Keywords Step 1 SEO Rese…" at bounding box center [574, 418] width 1100 height 788
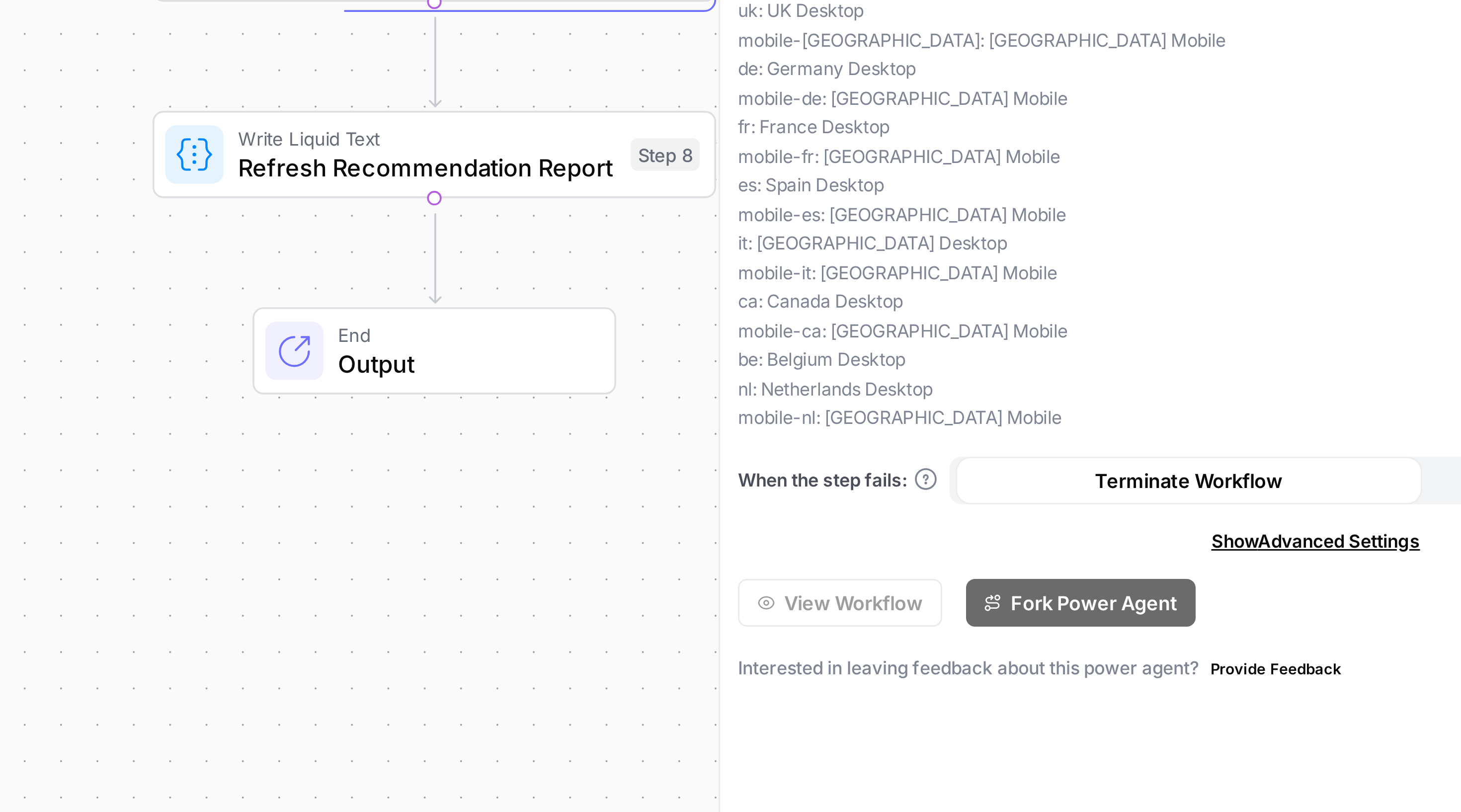
drag, startPoint x: 200, startPoint y: 174, endPoint x: 284, endPoint y: -14, distance: 205.9
click at [284, 0] on html "Sinch New Home Browse Insights Opportunities Your Data Recent Grids 428 JSON Re…" at bounding box center [730, 406] width 1461 height 812
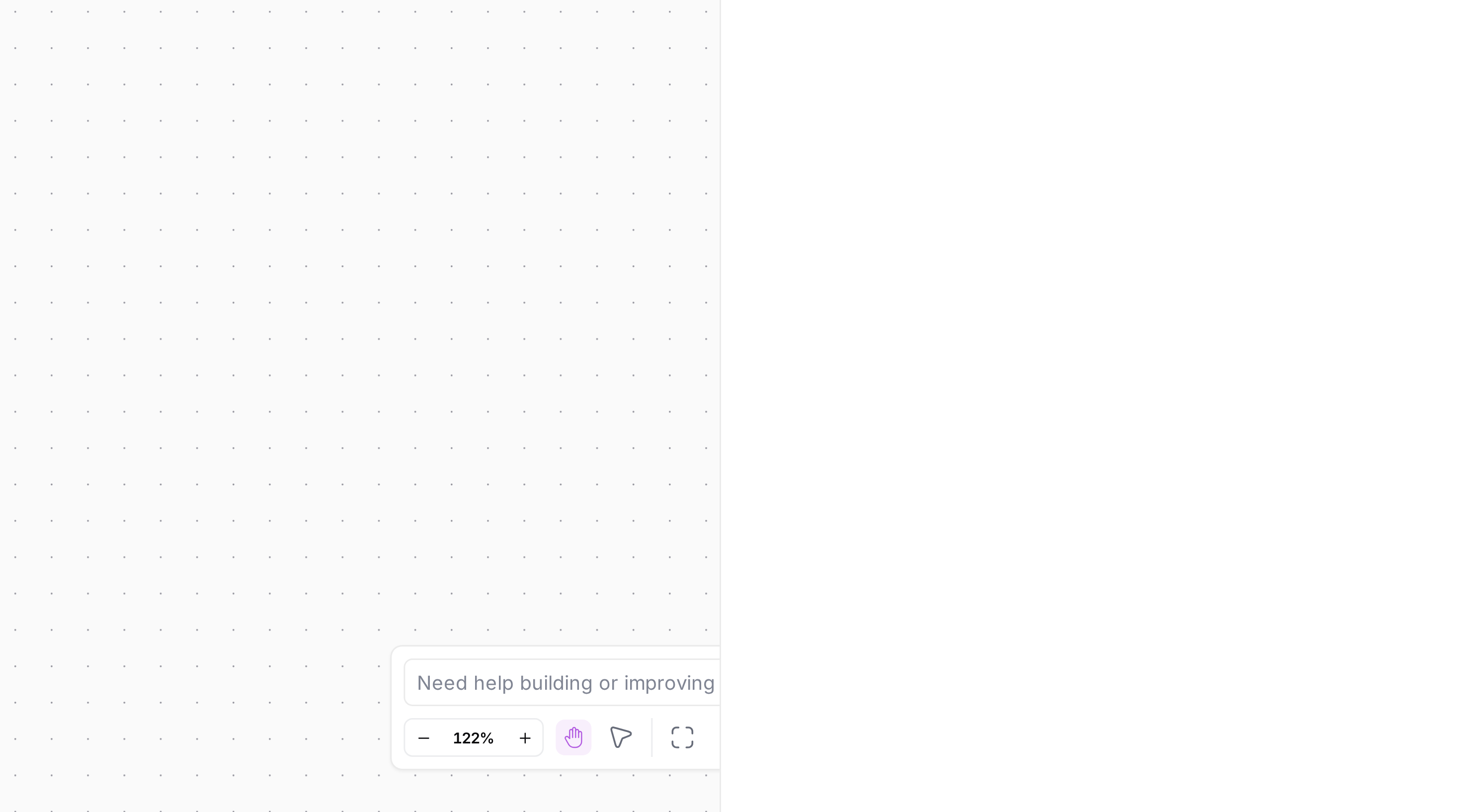
scroll to position [0, 0]
click at [625, 541] on icon "button" at bounding box center [627, 787] width 5 height 5
drag, startPoint x: 196, startPoint y: 98, endPoint x: 183, endPoint y: 219, distance: 121.7
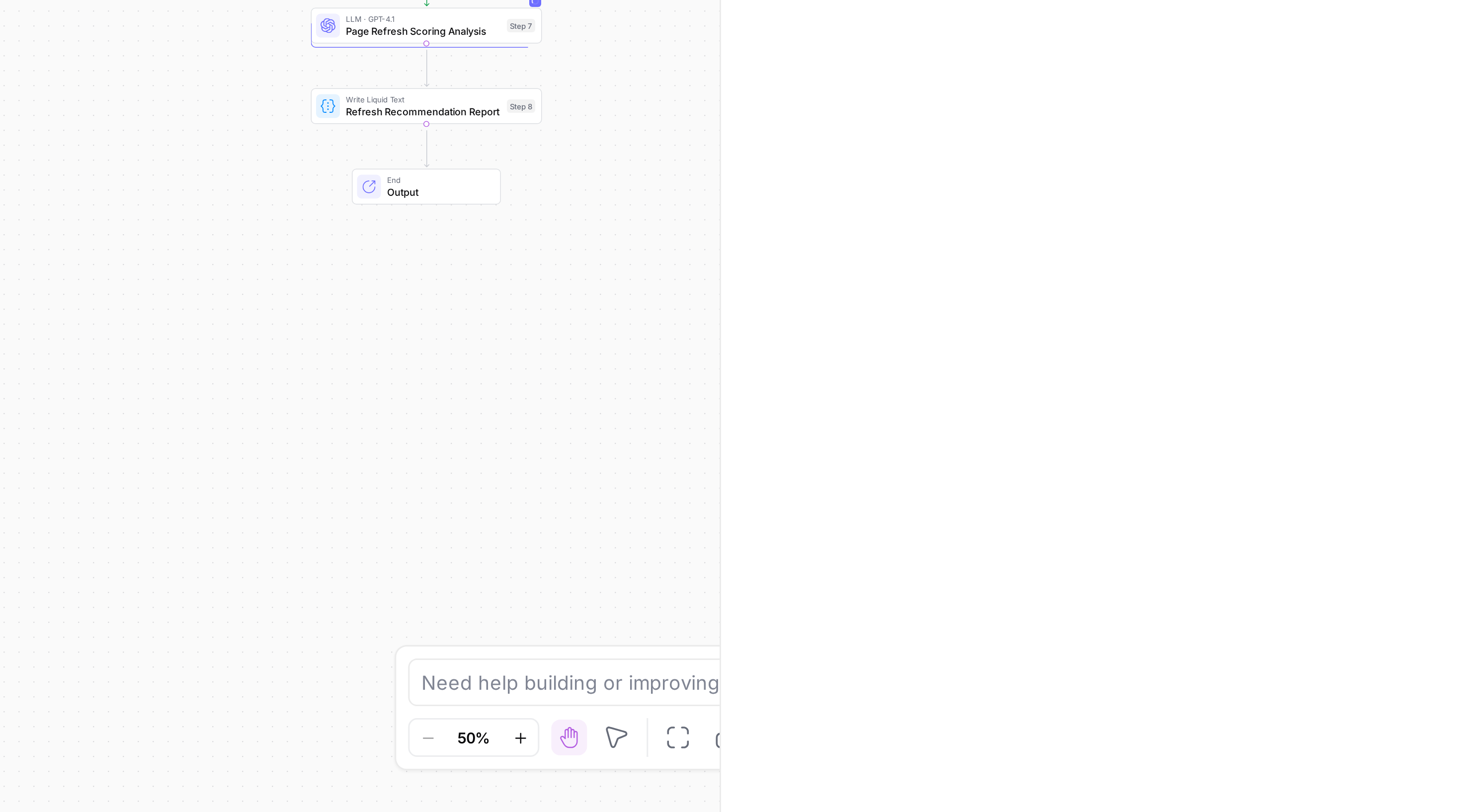
click at [183, 219] on body "Sinch New Home Browse Insights Opportunities Your Data Recent Grids 428 JSON Re…" at bounding box center [730, 406] width 1461 height 812
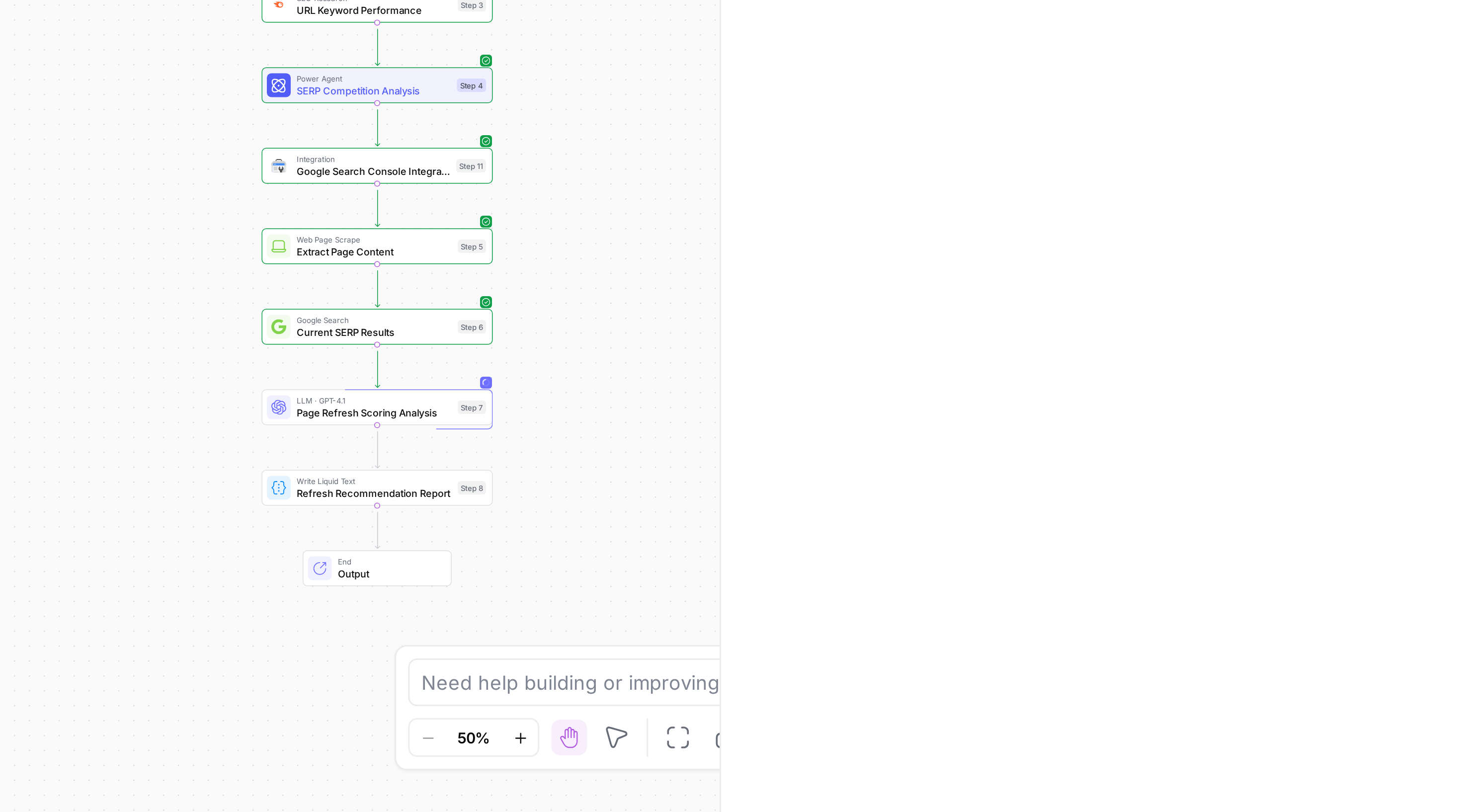
drag, startPoint x: 203, startPoint y: 133, endPoint x: 191, endPoint y: 252, distance: 119.6
click at [191, 252] on body "Sinch New Home Browse Insights Opportunities Your Data Recent Grids 428 JSON Re…" at bounding box center [730, 406] width 1461 height 812
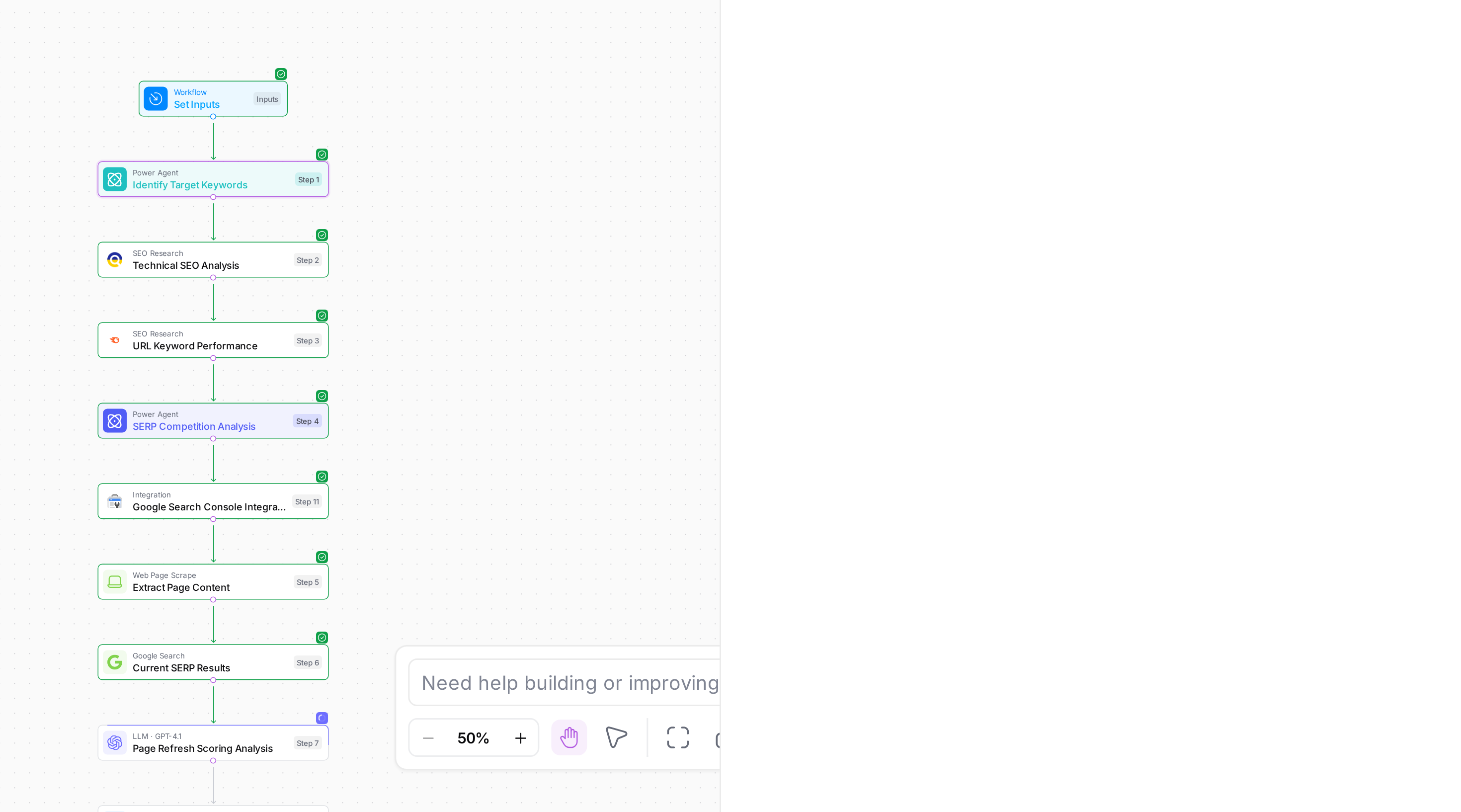
drag, startPoint x: 224, startPoint y: 120, endPoint x: 170, endPoint y: 228, distance: 120.7
click at [170, 229] on body "Sinch New Home Browse Insights Opportunities Your Data Recent Grids 428 JSON Re…" at bounding box center [730, 406] width 1461 height 812
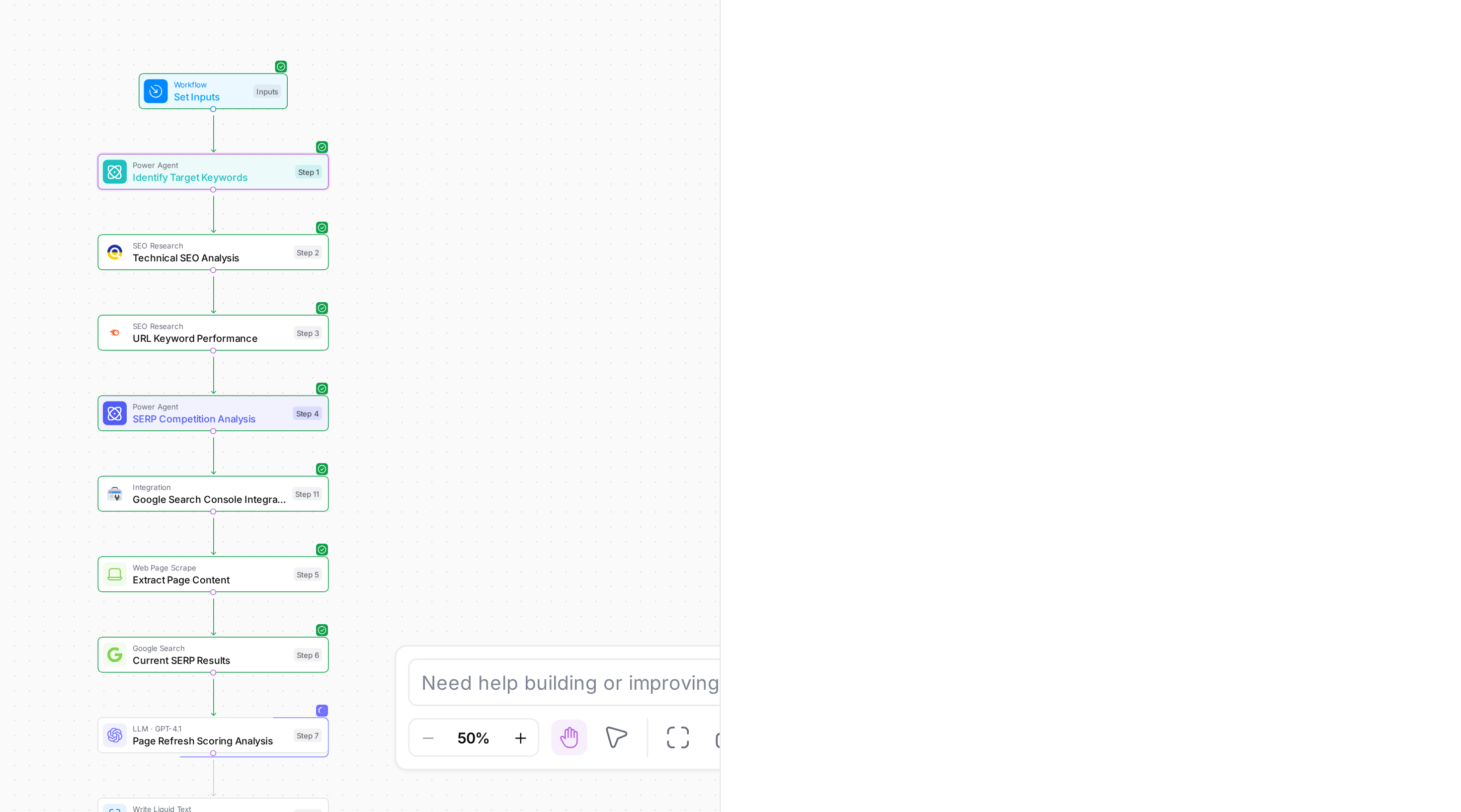
drag, startPoint x: 171, startPoint y: 227, endPoint x: 174, endPoint y: 221, distance: 6.7
click at [623, 541] on div "Need help building or improving your workflow? Ask Copilot." at bounding box center [731, 769] width 216 height 16
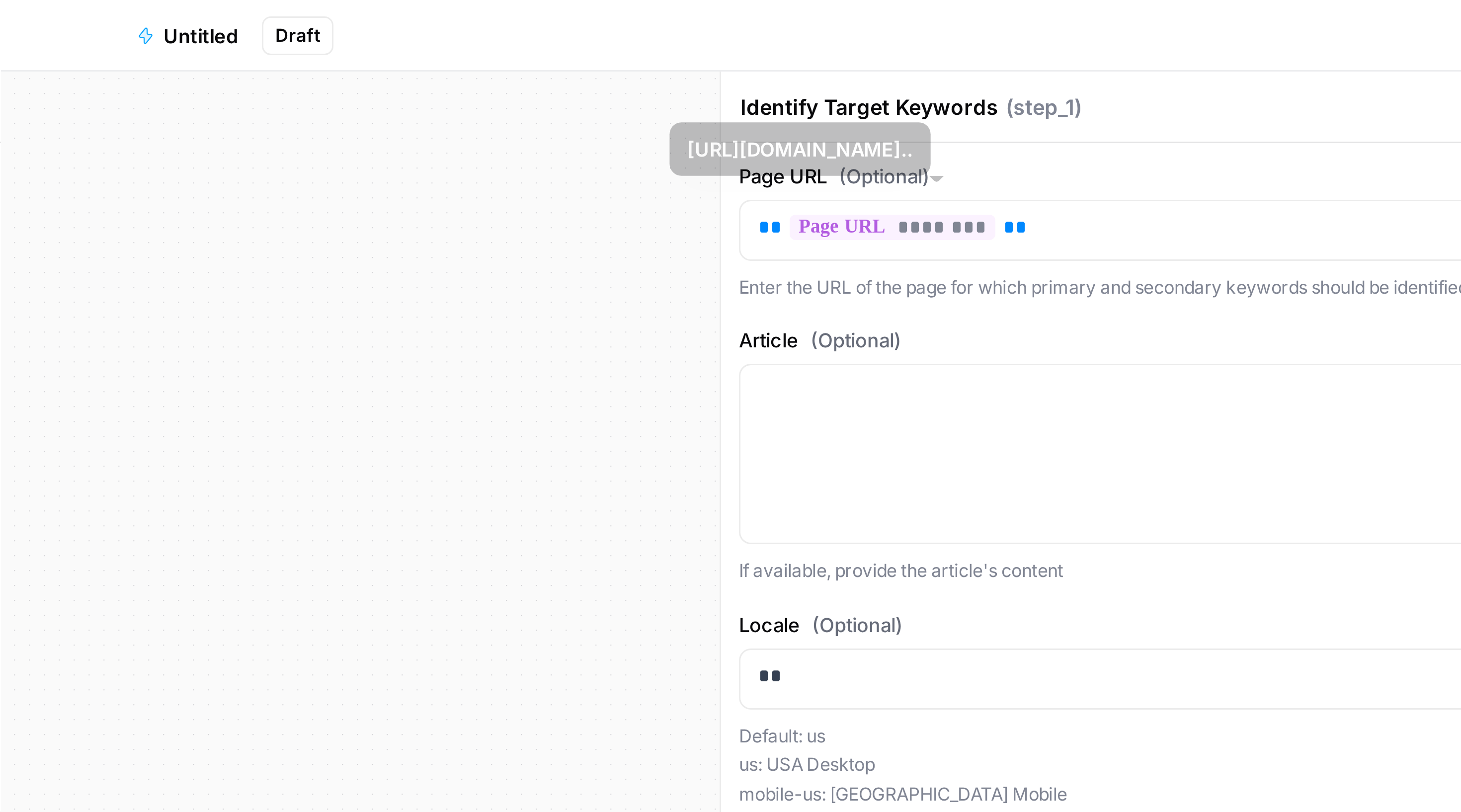
click at [204, 97] on div "Workflow Set Inputs Inputs Power Agent Identify Target Keywords Step 1 SEO Rese…" at bounding box center [574, 418] width 1100 height 788
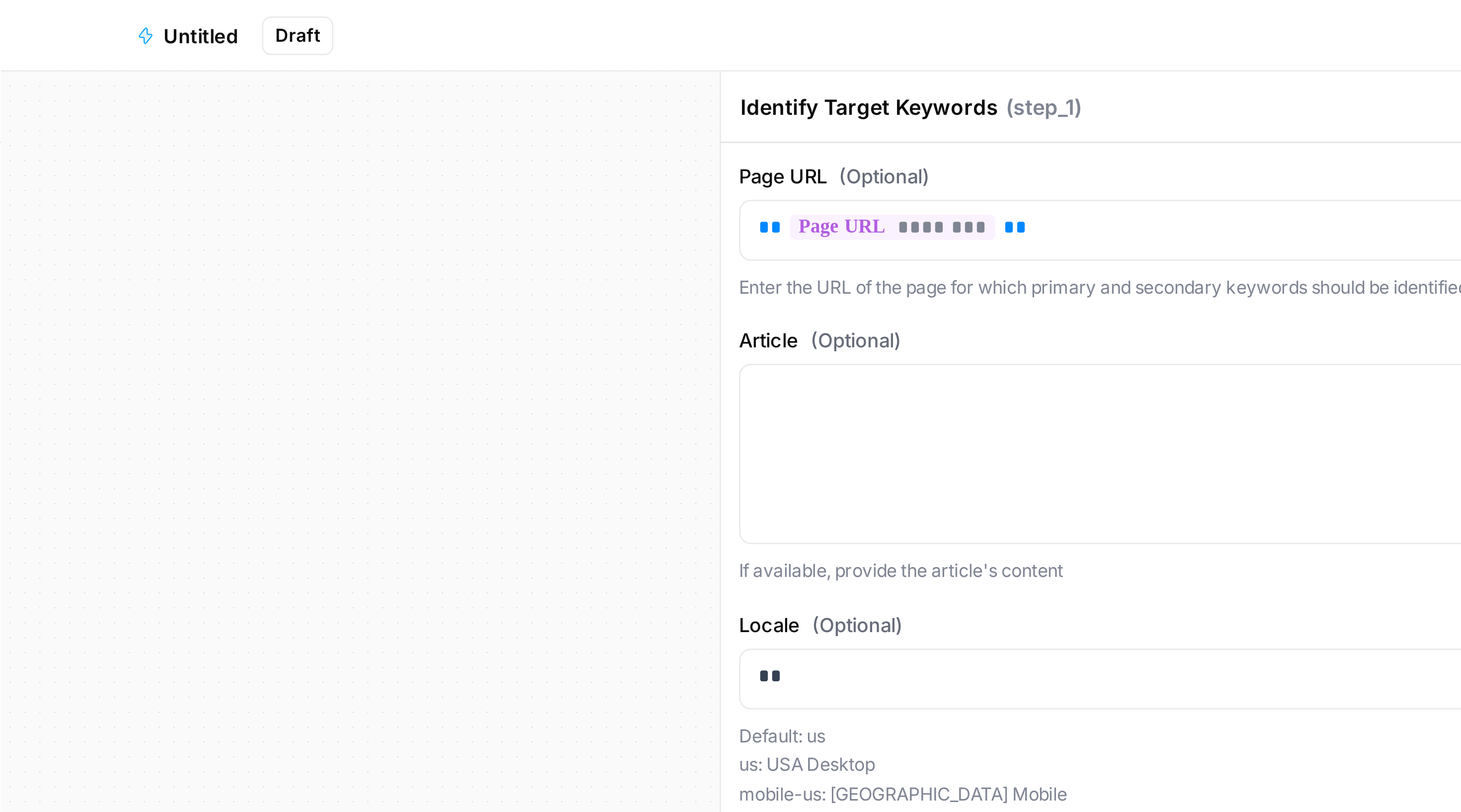
drag, startPoint x: 136, startPoint y: 132, endPoint x: 224, endPoint y: 15, distance: 146.4
click at [224, 15] on div "Go Back Untitled Draft Stop Run Publish Run History Add Steps Copilot Settings …" at bounding box center [562, 406] width 1125 height 812
drag, startPoint x: 118, startPoint y: 229, endPoint x: 208, endPoint y: 56, distance: 195.0
click at [208, 56] on div "Workflow Set Inputs Inputs Power Agent Identify Target Keywords Step 1 SEO Rese…" at bounding box center [574, 418] width 1100 height 788
drag, startPoint x: 152, startPoint y: 189, endPoint x: 213, endPoint y: 122, distance: 90.6
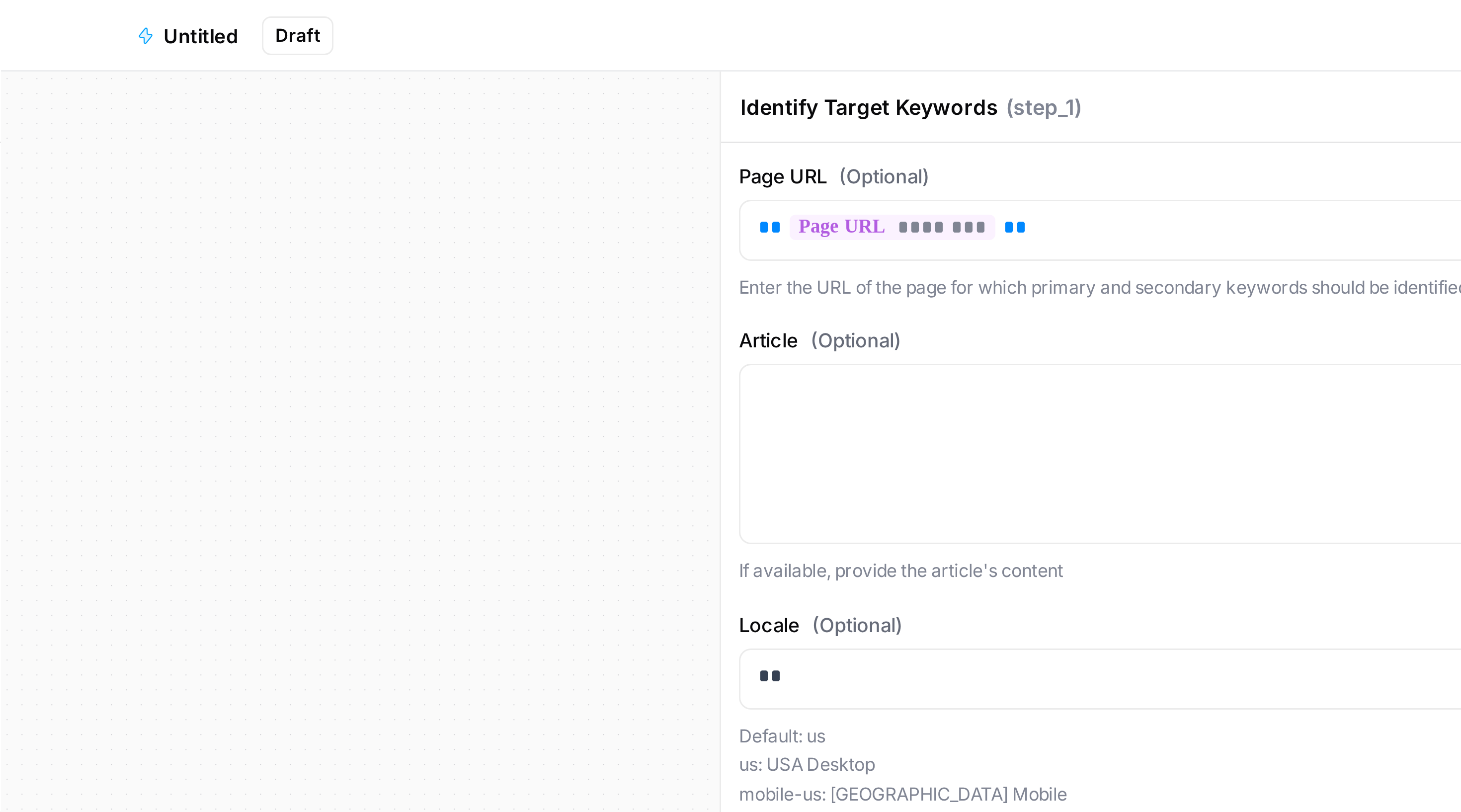
click at [213, 122] on div "Workflow Set Inputs Inputs Power Agent Identify Target Keywords Step 1 SEO Rese…" at bounding box center [574, 418] width 1100 height 788
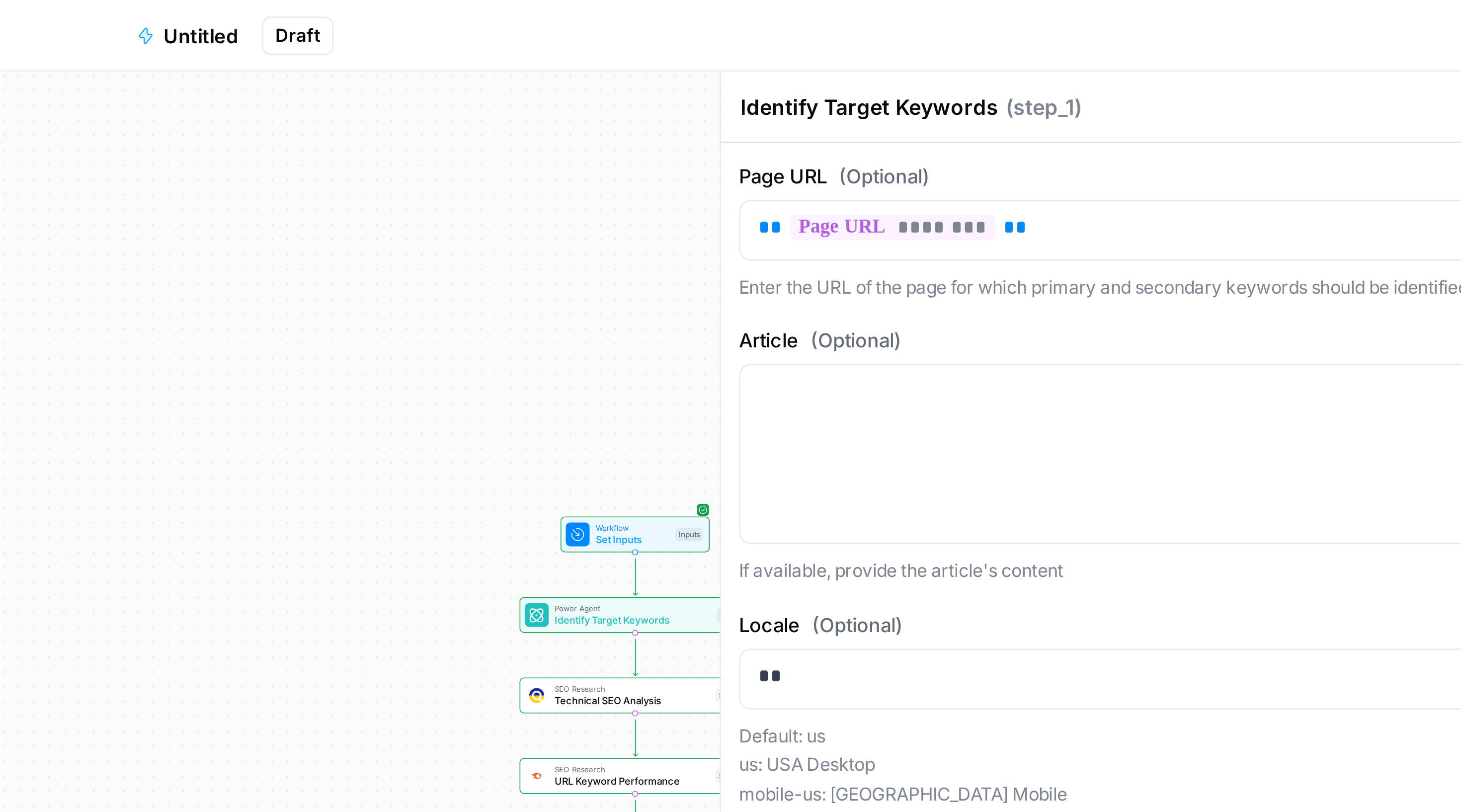
drag, startPoint x: 199, startPoint y: 128, endPoint x: 106, endPoint y: 113, distance: 94.2
click at [106, 113] on div "Workflow Set Inputs Inputs Power Agent Identify Target Keywords Step 1 SEO Rese…" at bounding box center [574, 418] width 1100 height 788
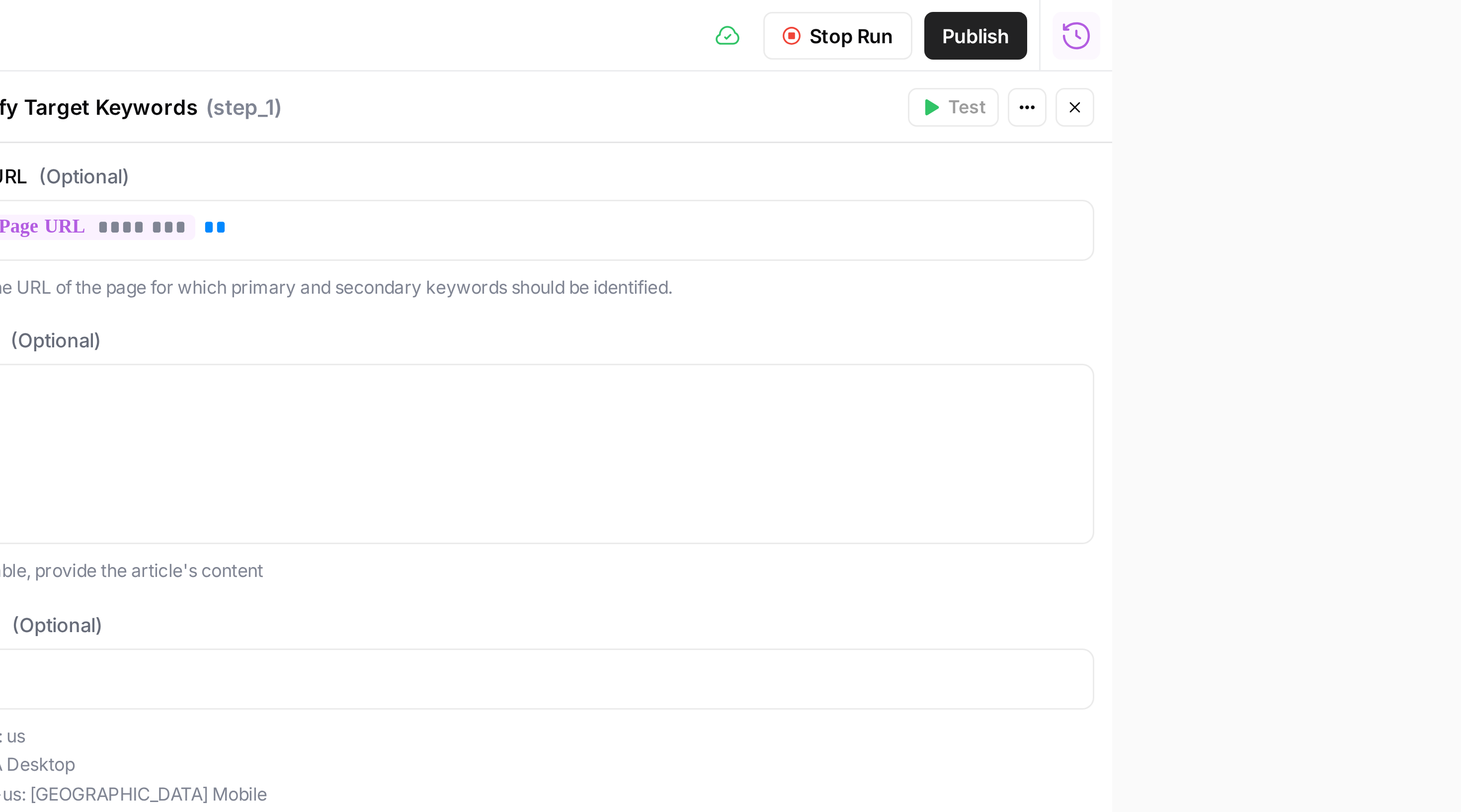
click at [974, 37] on button "Close" at bounding box center [1111, 36] width 12 height 12
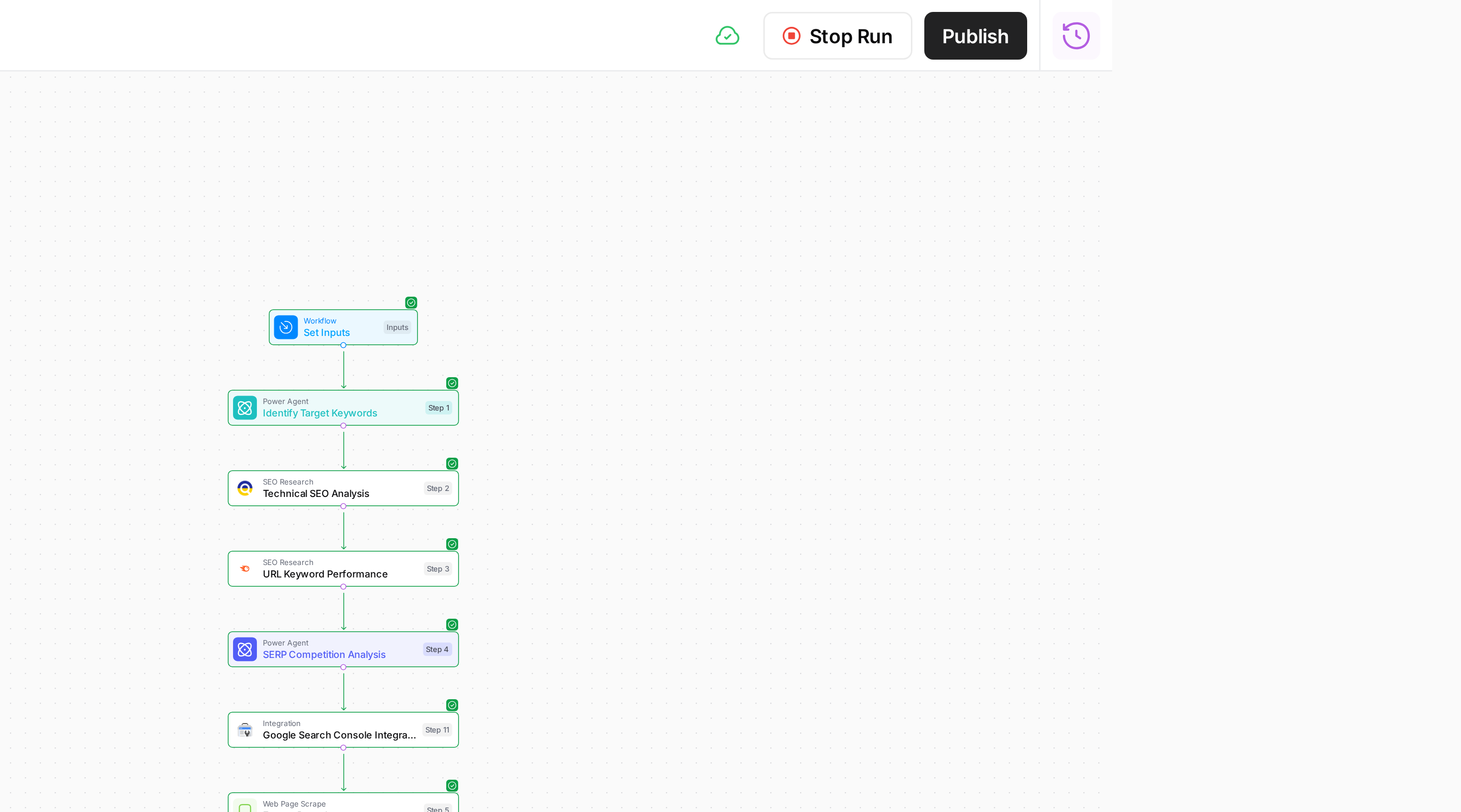
drag, startPoint x: 272, startPoint y: 141, endPoint x: 436, endPoint y: 70, distance: 178.7
click at [437, 70] on div "Go Back Untitled Draft Stop Run Publish Run History Add Steps Copilot Settings …" at bounding box center [730, 406] width 1461 height 812
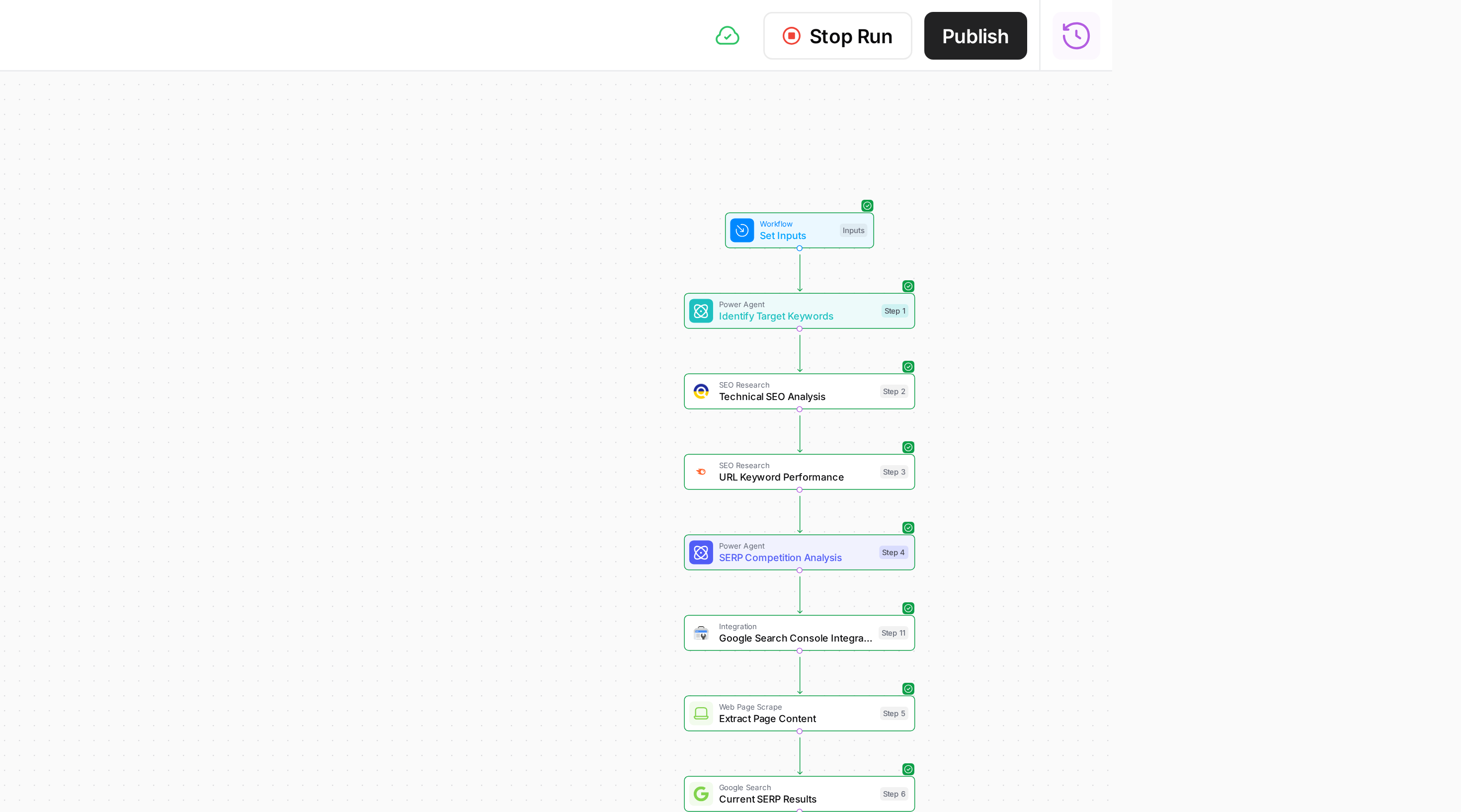
drag, startPoint x: 244, startPoint y: 171, endPoint x: 394, endPoint y: 114, distance: 160.5
click at [394, 114] on div "Go Back Untitled Draft Stop Run Publish Run History Add Steps Copilot Settings …" at bounding box center [730, 406] width 1461 height 812
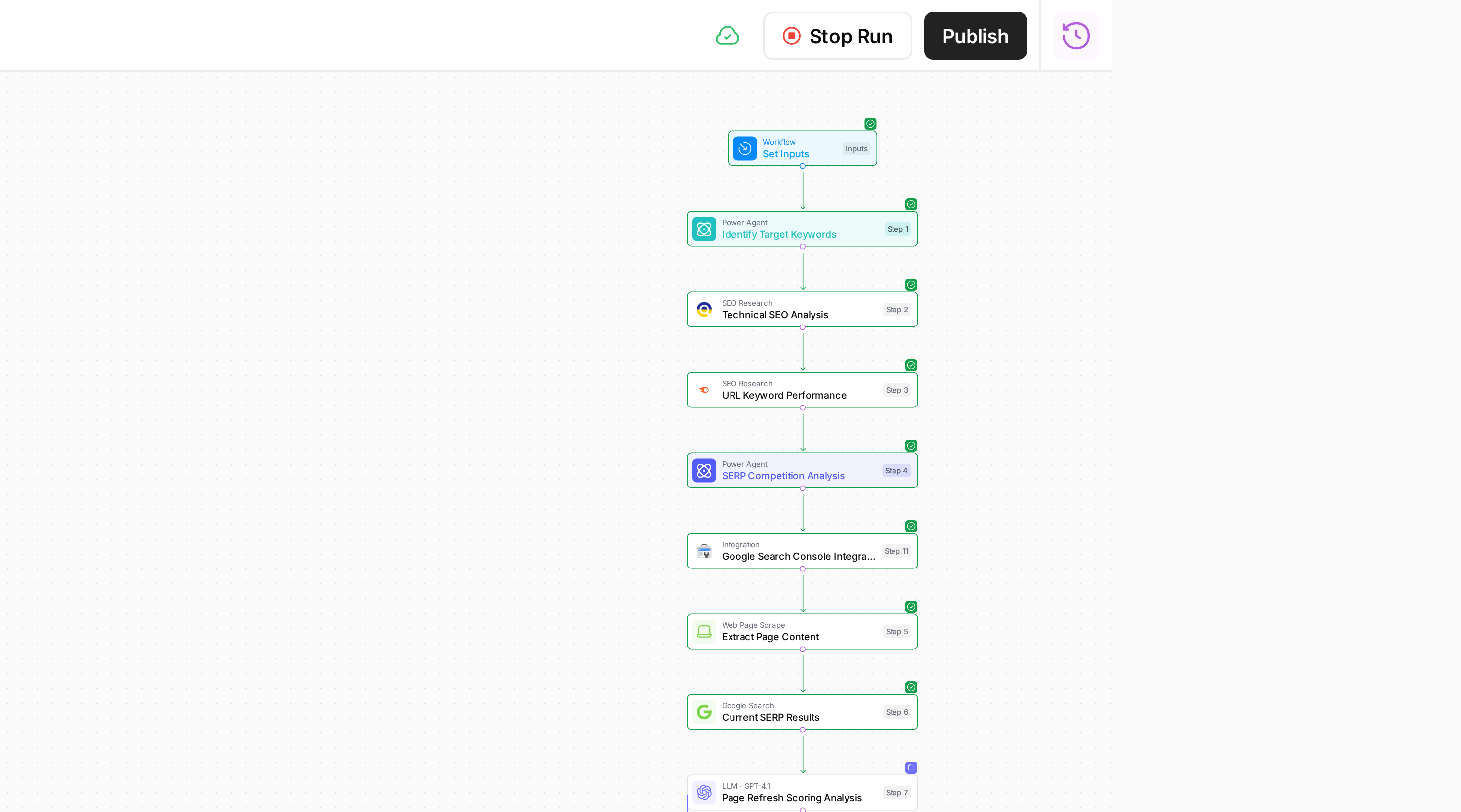
drag, startPoint x: 363, startPoint y: 135, endPoint x: 362, endPoint y: 100, distance: 35.0
click at [362, 100] on div "Go Back Untitled Draft Stop Run Publish Run History Add Steps Copilot Settings …" at bounding box center [730, 406] width 1461 height 812
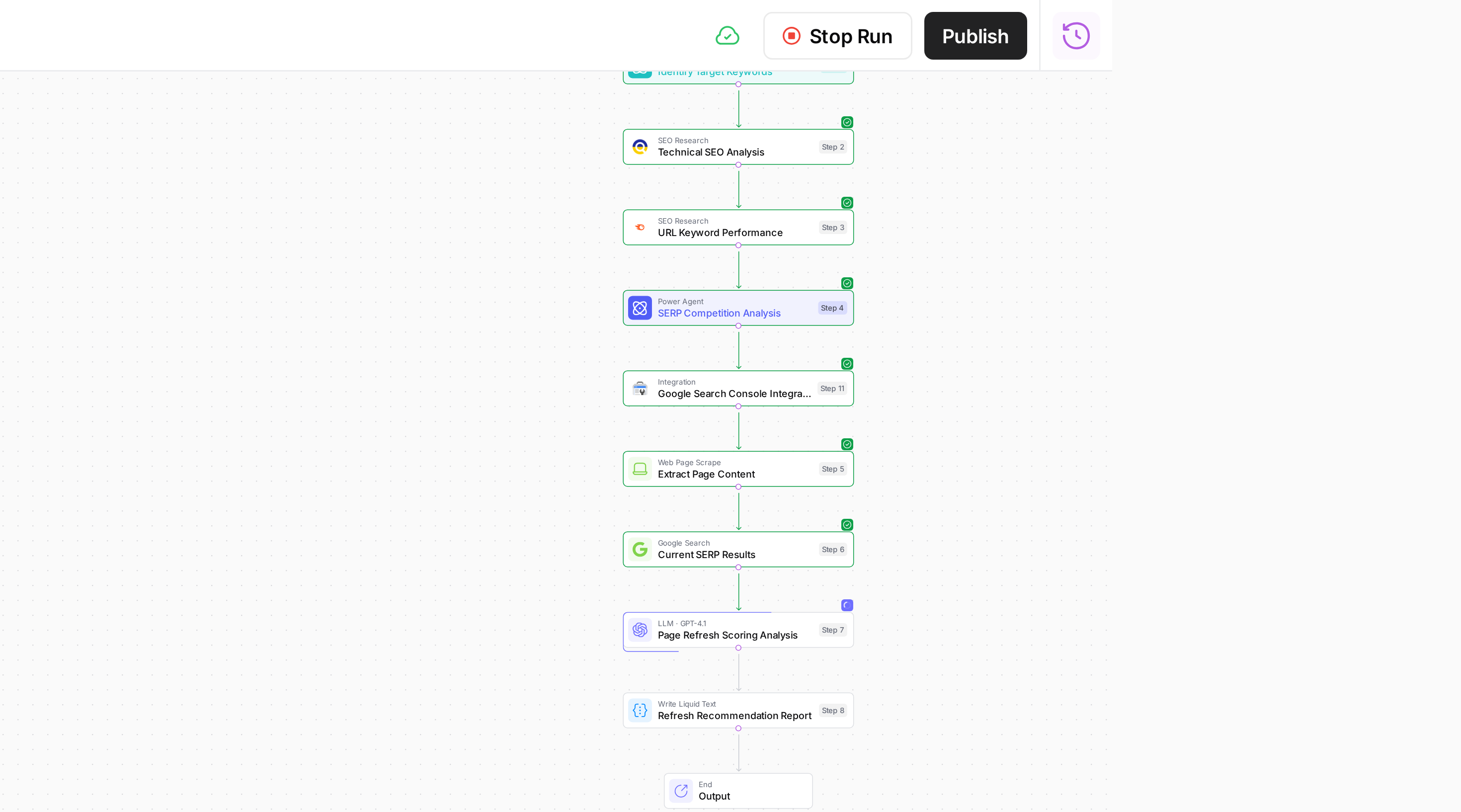
drag, startPoint x: 353, startPoint y: 211, endPoint x: 331, endPoint y: 156, distance: 59.2
click at [331, 155] on div "Workflow Set Inputs Inputs Power Agent Identify Target Keywords Step 1 SEO Rese…" at bounding box center [574, 418] width 1100 height 788
click at [973, 213] on span "Page Refresh Scoring Analysis" at bounding box center [999, 211] width 52 height 5
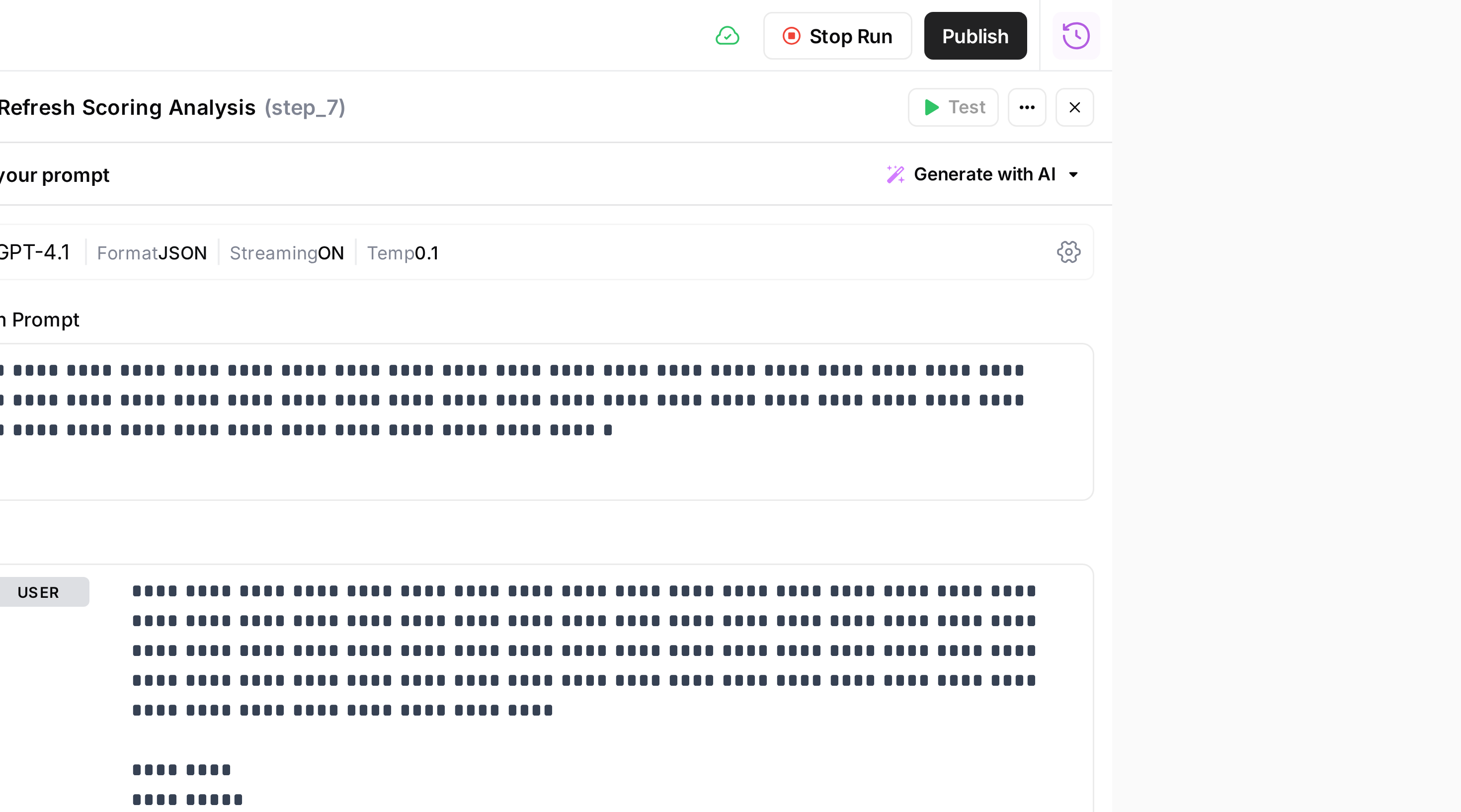
click at [974, 38] on icon "button" at bounding box center [1111, 36] width 6 height 6
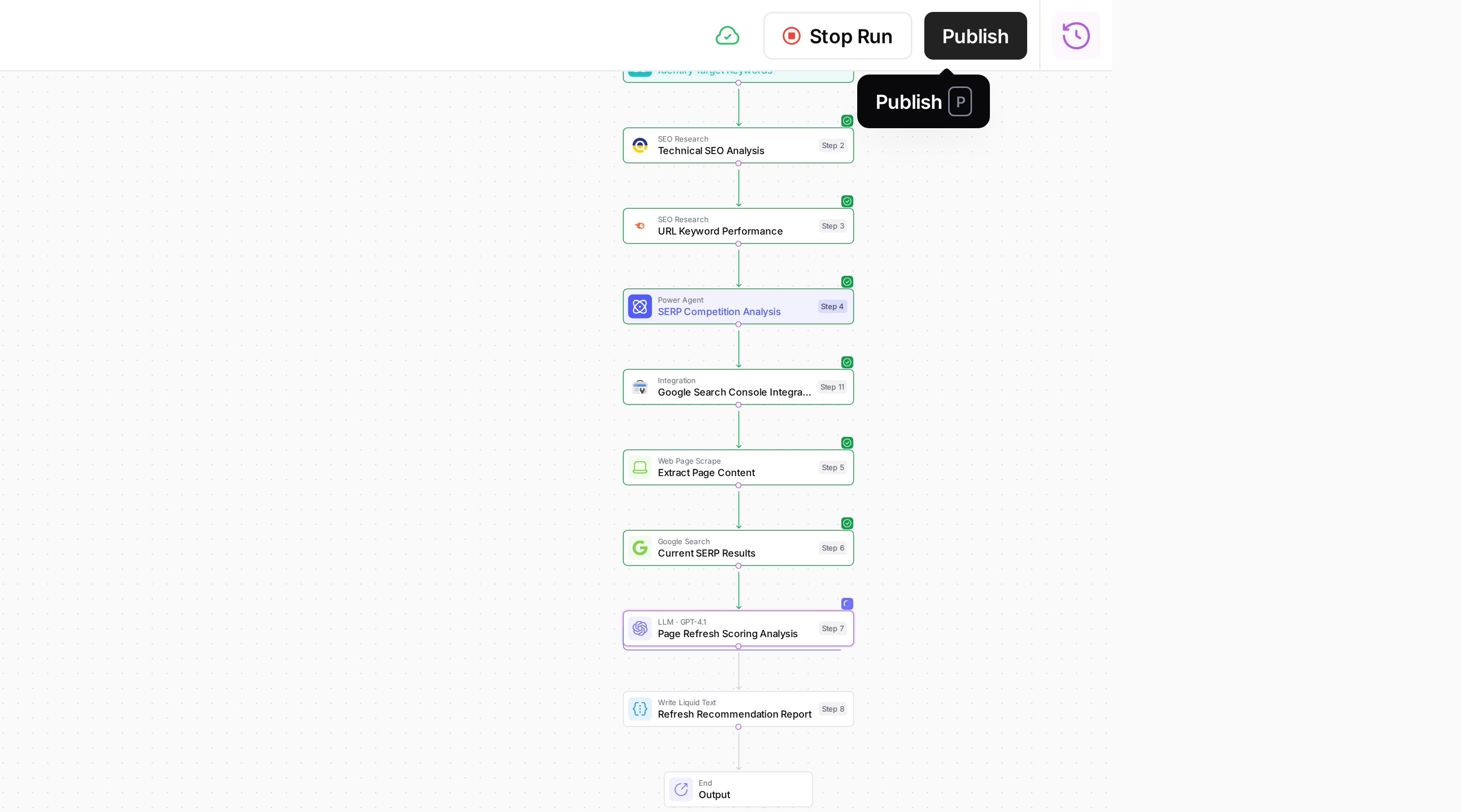
click at [974, 18] on button "Publish" at bounding box center [1078, 12] width 34 height 16
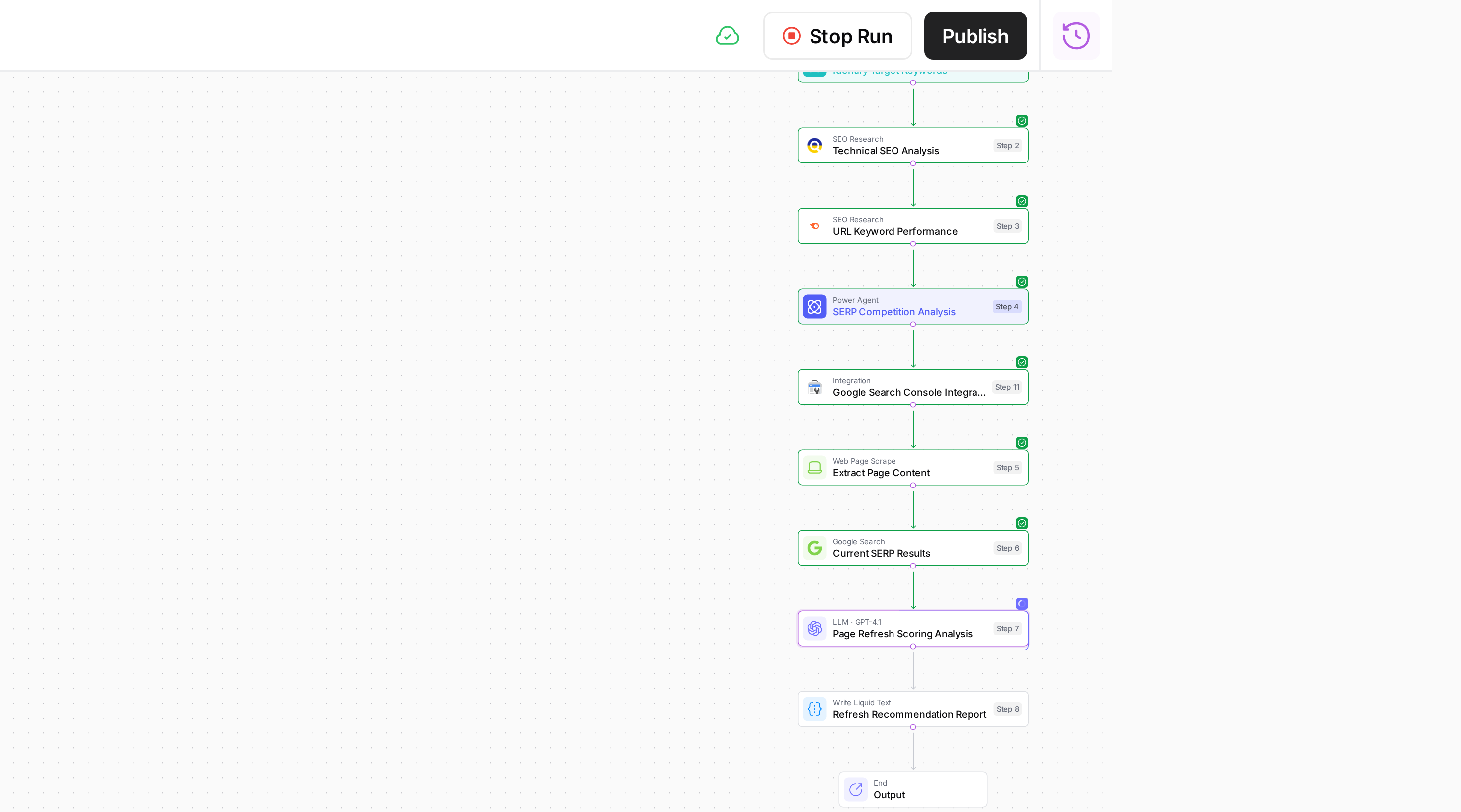
drag, startPoint x: 270, startPoint y: 145, endPoint x: 211, endPoint y: 145, distance: 59.0
click at [211, 145] on div "Workflow Set Inputs Inputs Power Agent Identify Target Keywords Step 1 SEO Rese…" at bounding box center [574, 418] width 1100 height 788
click at [974, 8] on span "Publish" at bounding box center [1078, 12] width 22 height 10
drag, startPoint x: 110, startPoint y: 20, endPoint x: 190, endPoint y: 23, distance: 80.1
click at [190, 23] on header "Go Back Untitled Draft Stop Run Publish Run History" at bounding box center [562, 12] width 1125 height 24
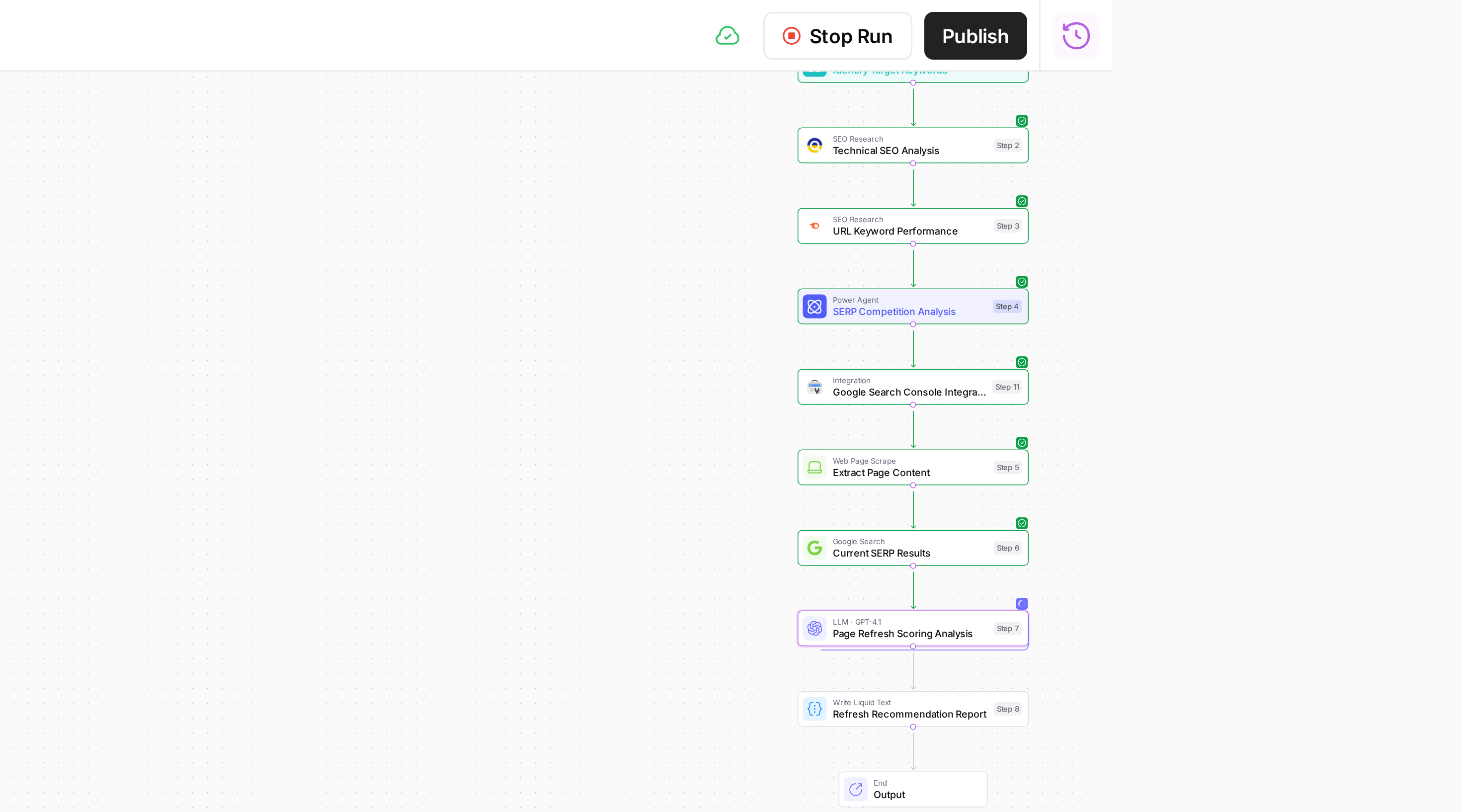
drag, startPoint x: 146, startPoint y: 73, endPoint x: 305, endPoint y: 73, distance: 159.0
click at [304, 73] on div "Workflow Set Inputs Inputs Power Agent Identify Target Keywords Step 1 SEO Rese…" at bounding box center [574, 418] width 1100 height 788
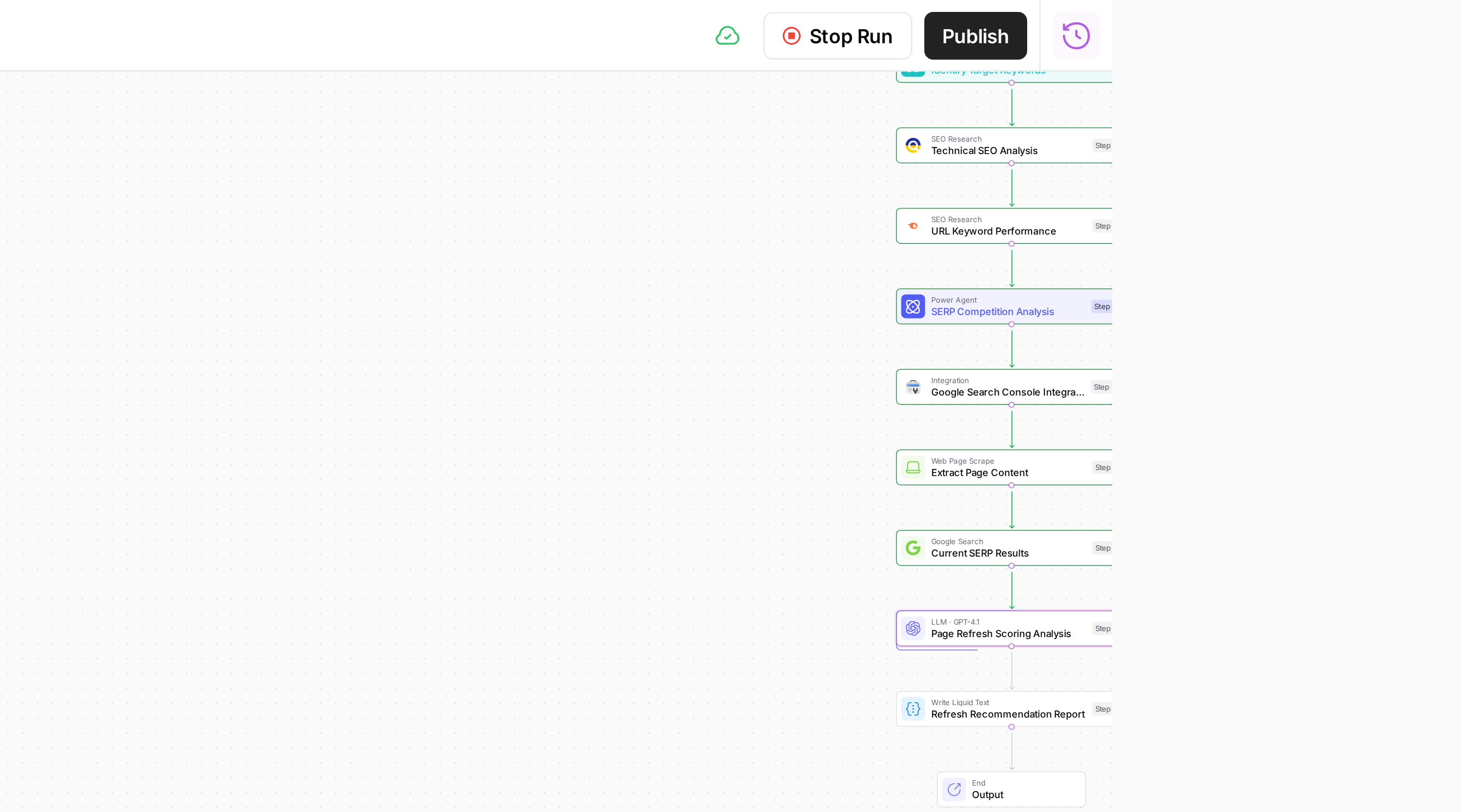
drag, startPoint x: 292, startPoint y: 73, endPoint x: 142, endPoint y: 71, distance: 150.0
click at [142, 71] on div "Workflow Set Inputs Inputs Power Agent Identify Target Keywords Step 1 SEO Rese…" at bounding box center [574, 418] width 1100 height 788
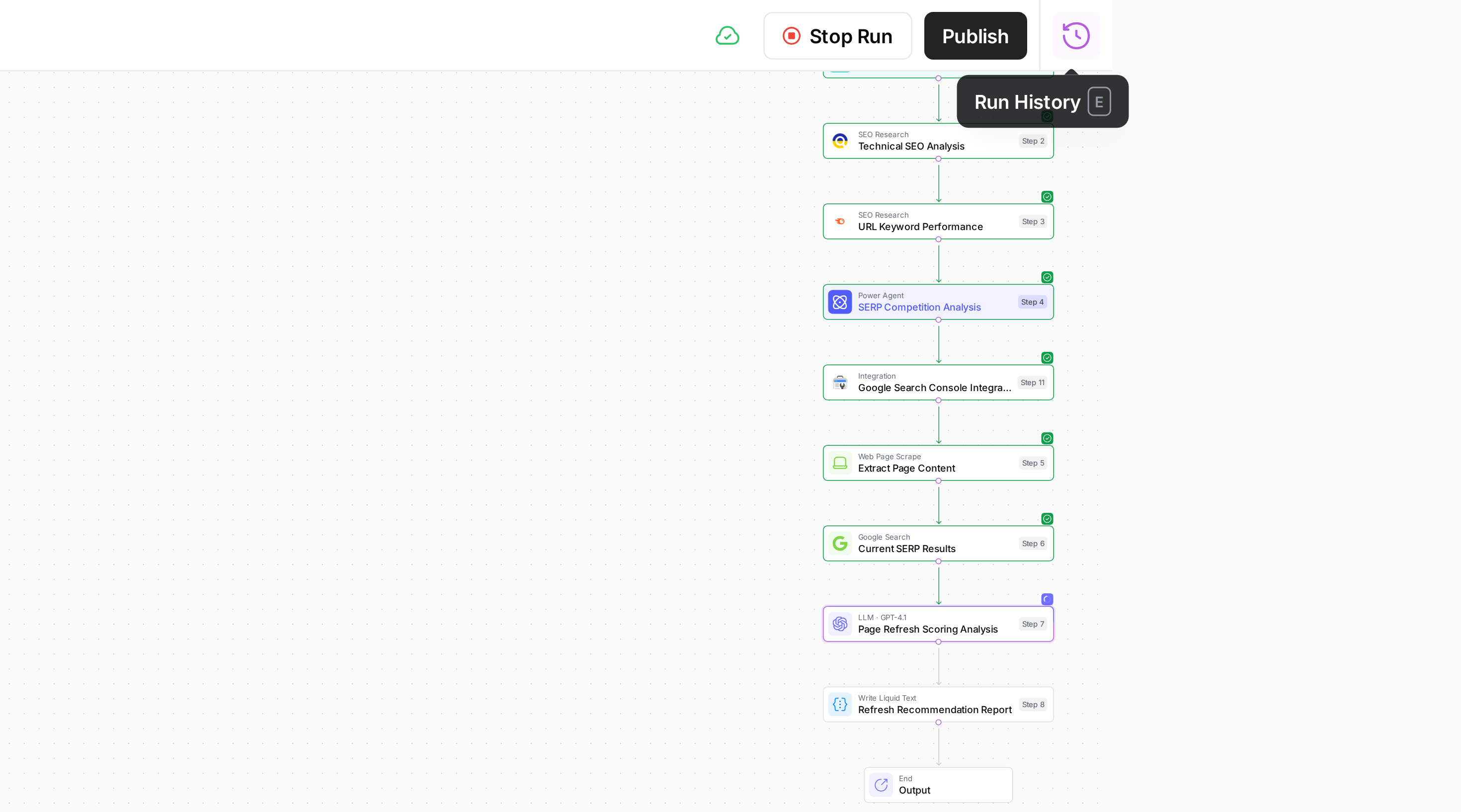
click at [974, 12] on button "Run History" at bounding box center [1112, 12] width 16 height 16
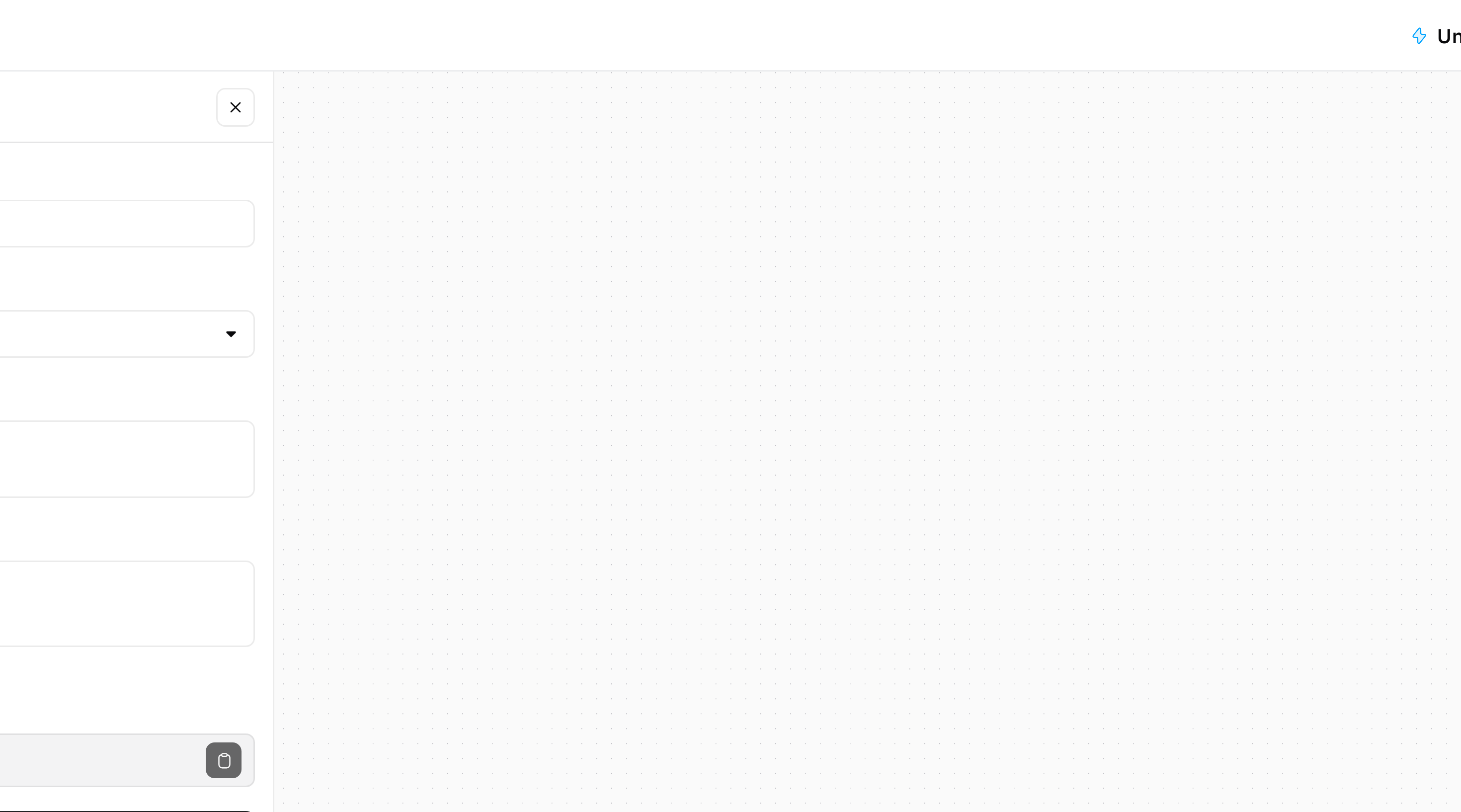
drag, startPoint x: 142, startPoint y: 61, endPoint x: 352, endPoint y: 64, distance: 210.0
click at [352, 64] on div "Workflow Set Inputs Inputs Power Agent Identify Target Keywords Step 1 SEO Rese…" at bounding box center [743, 418] width 1437 height 788
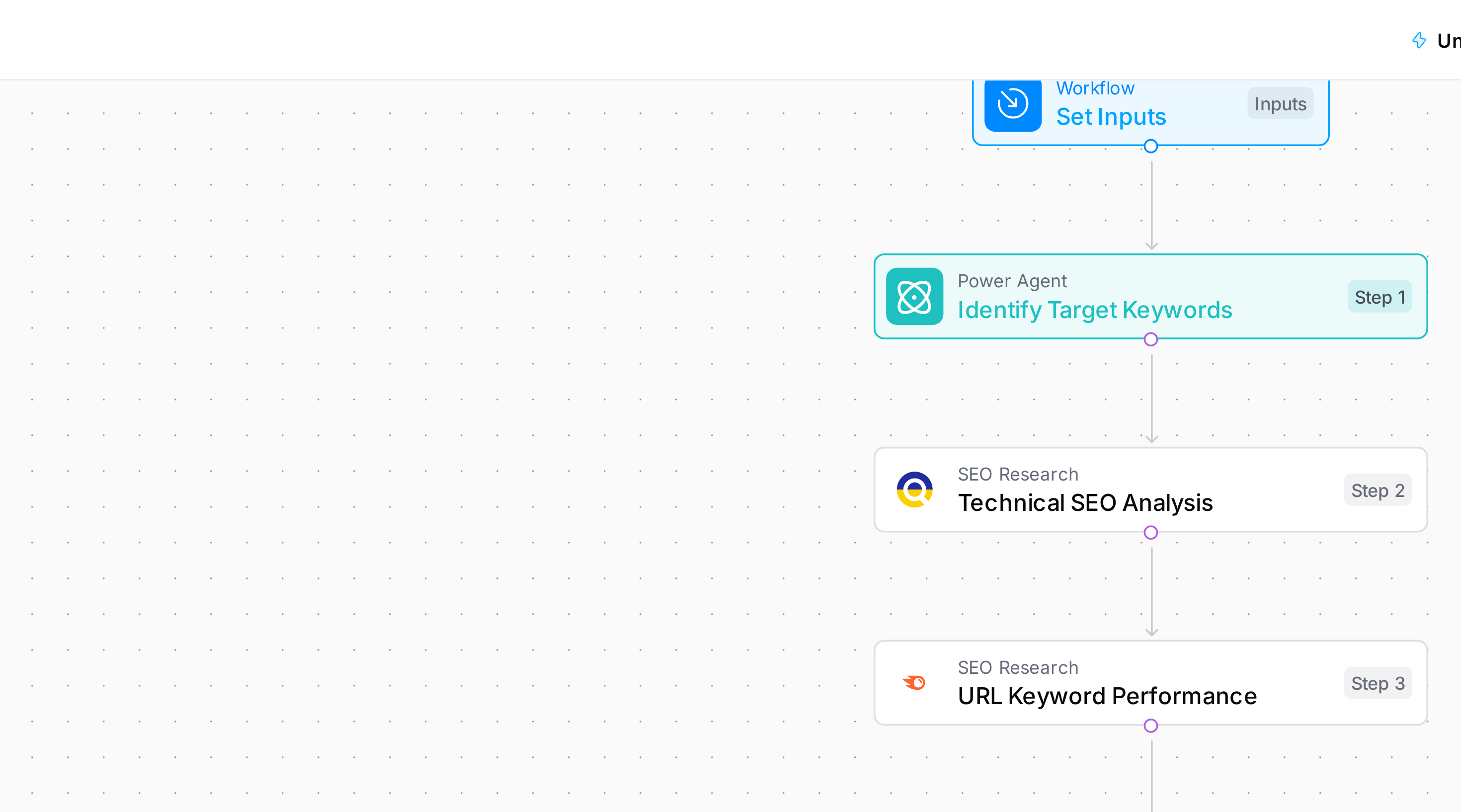
drag, startPoint x: 259, startPoint y: 128, endPoint x: 132, endPoint y: 68, distance: 140.5
click at [130, 68] on div "Workflow Set Inputs Inputs Power Agent Identify Target Keywords Step 1 SEO Rese…" at bounding box center [743, 419] width 1434 height 785
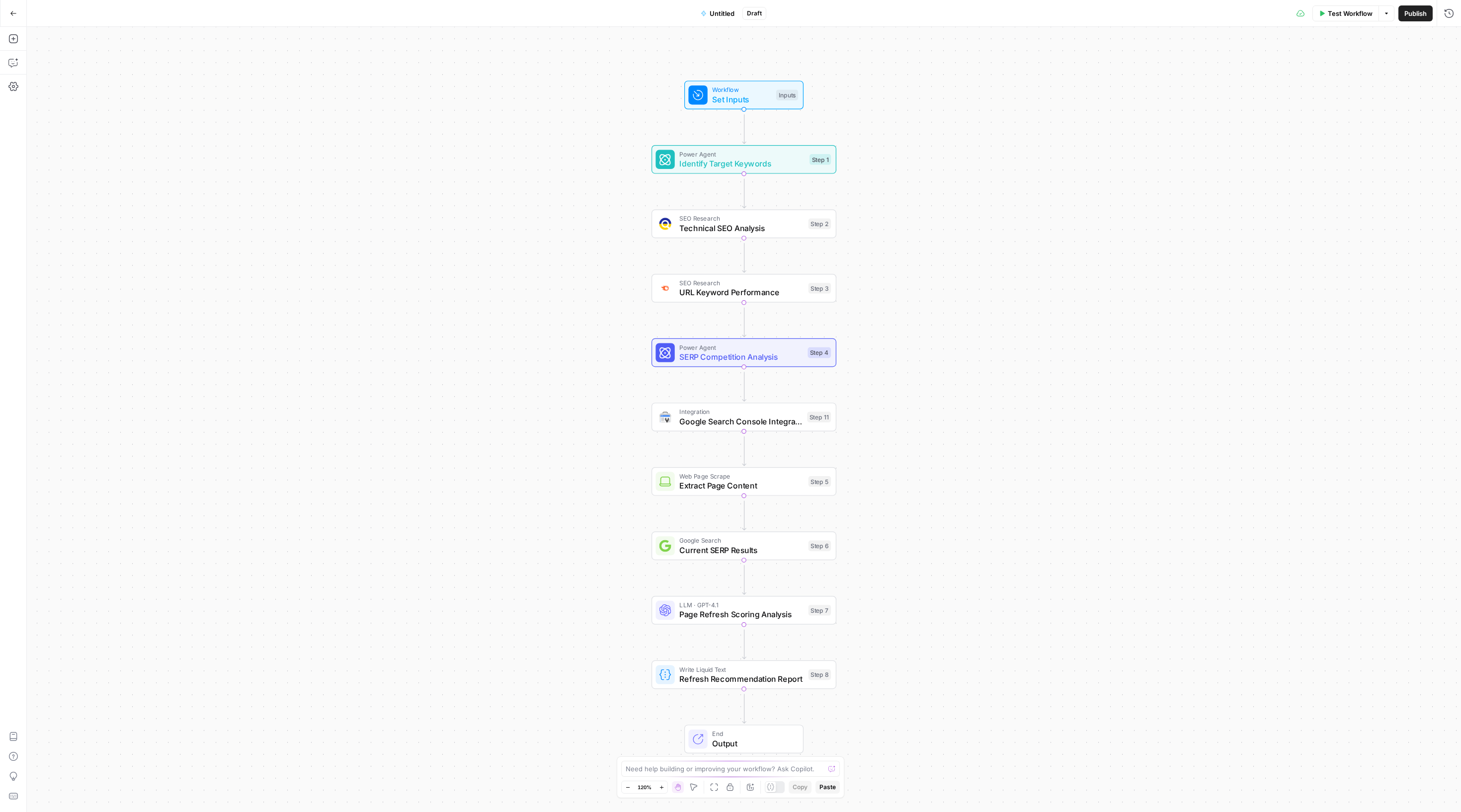
click at [1328, 8] on span "Test Workflow" at bounding box center [1350, 12] width 45 height 10
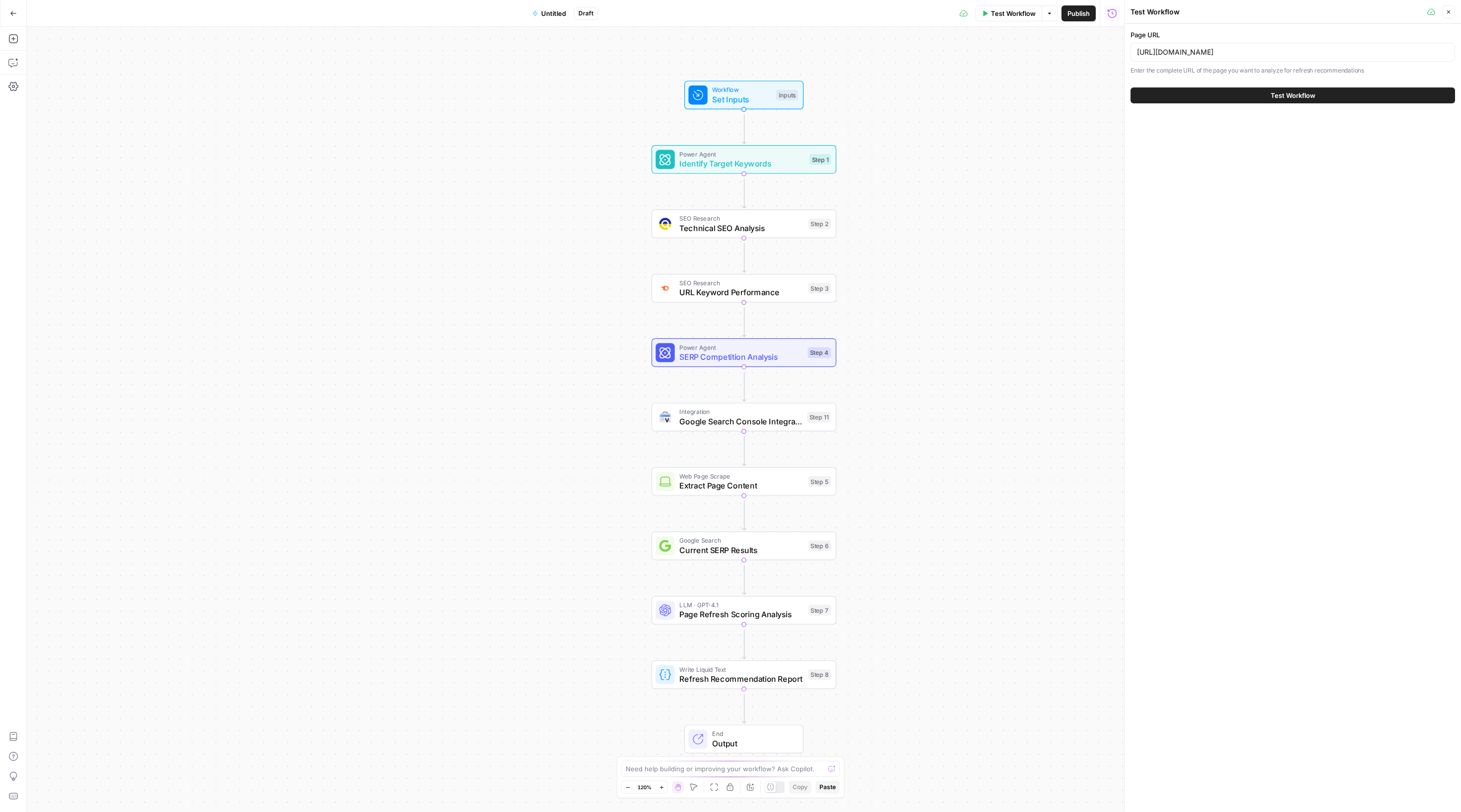
click at [1306, 110] on div "Test Workflow" at bounding box center [1293, 95] width 325 height 28
click at [1306, 100] on span "Test Workflow" at bounding box center [1293, 95] width 45 height 10
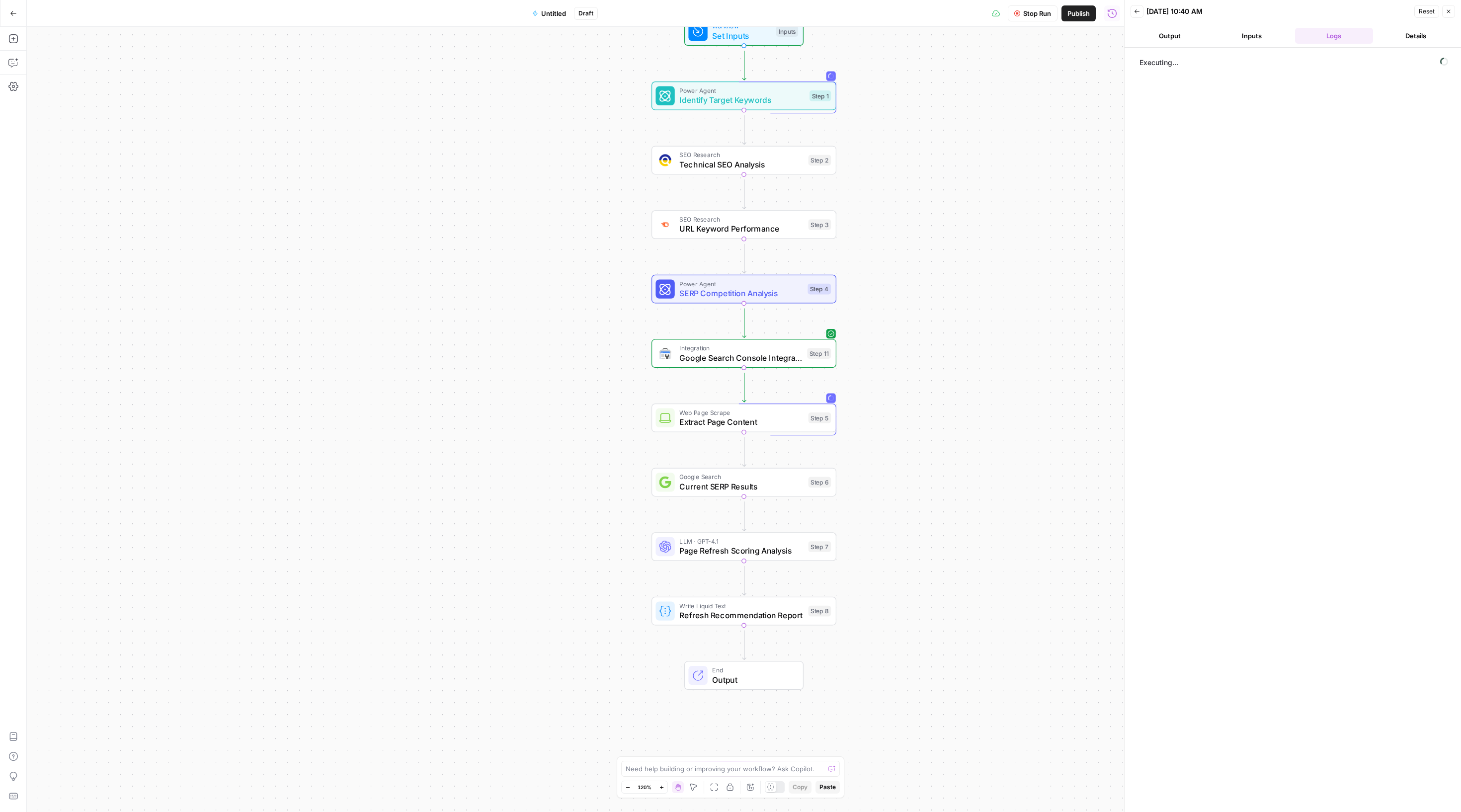
drag, startPoint x: 926, startPoint y: 372, endPoint x: 926, endPoint y: 307, distance: 65.0
click at [926, 307] on div "Workflow Set Inputs Inputs Power Agent Identify Target Keywords Step 1 SEO Rese…" at bounding box center [575, 419] width 1097 height 785
click at [708, 361] on span "Google Search Console Integration" at bounding box center [741, 356] width 123 height 12
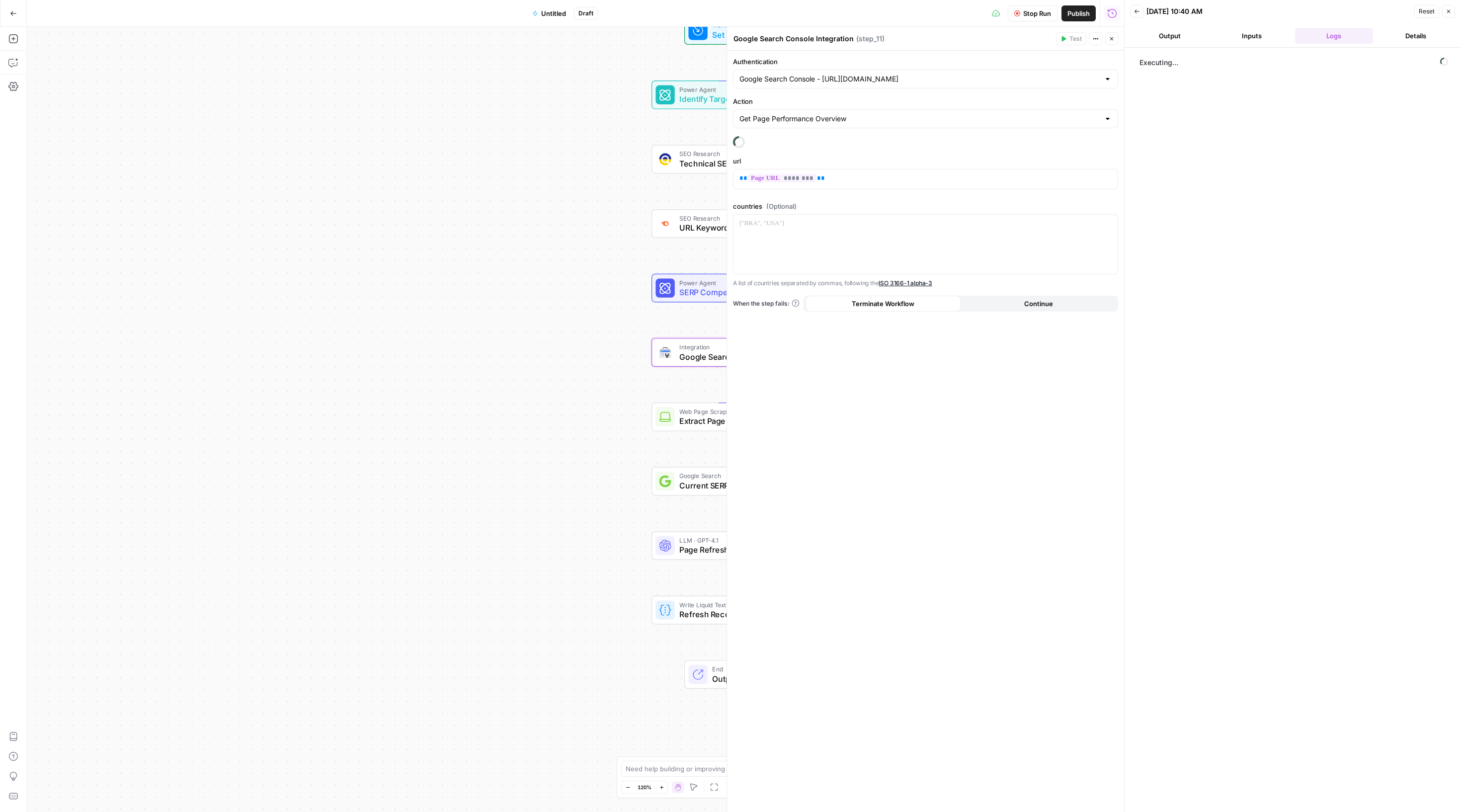
click at [1164, 54] on div "Executing..." at bounding box center [1292, 429] width 336 height 764
click at [1164, 44] on button "Output" at bounding box center [1169, 36] width 78 height 16
click at [1259, 37] on button "Inputs" at bounding box center [1251, 36] width 78 height 16
click at [1323, 37] on button "Logs" at bounding box center [1333, 36] width 78 height 16
click at [1140, 11] on icon "button" at bounding box center [1137, 11] width 6 height 6
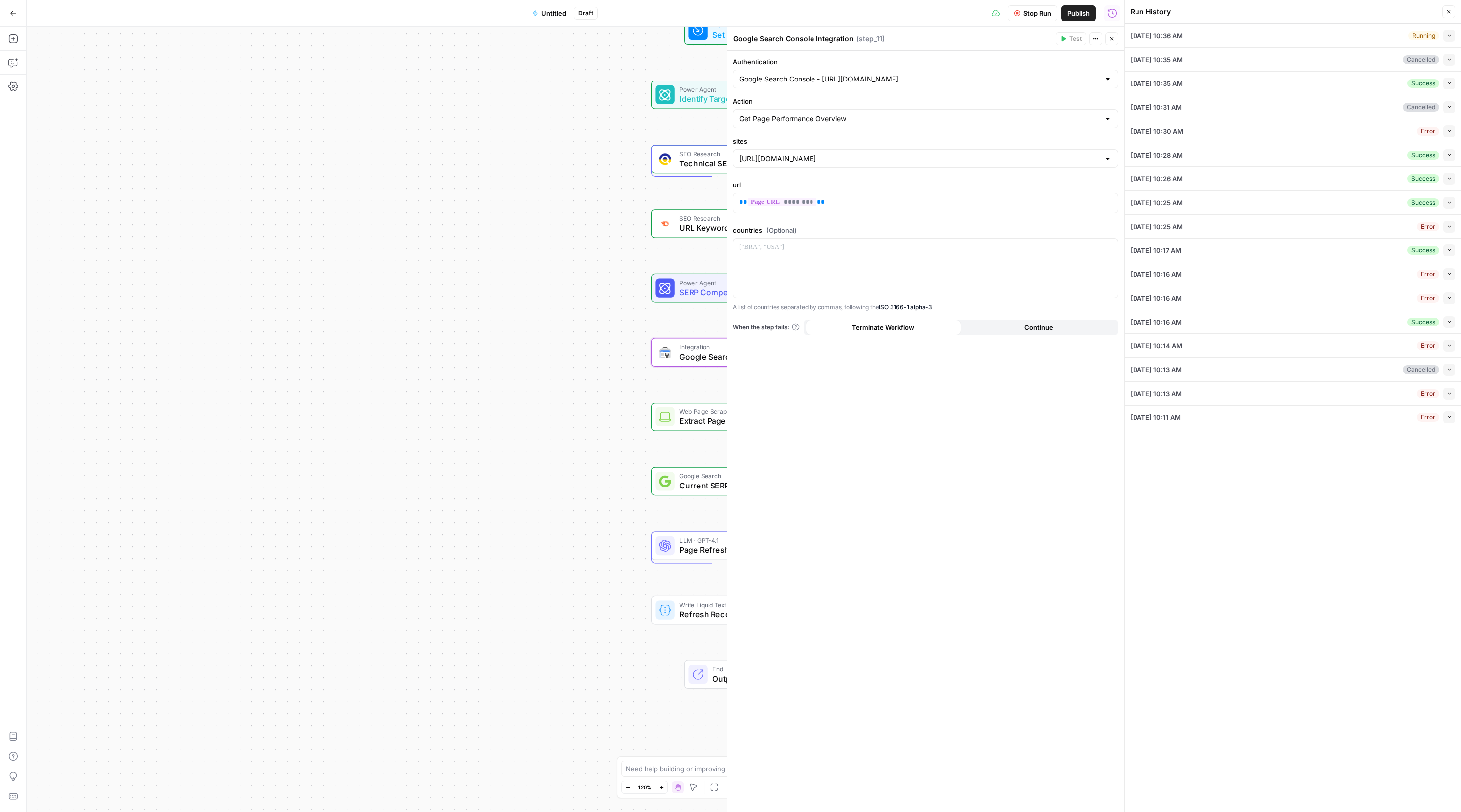
click at [1444, 42] on button "Collapse" at bounding box center [1449, 35] width 12 height 12
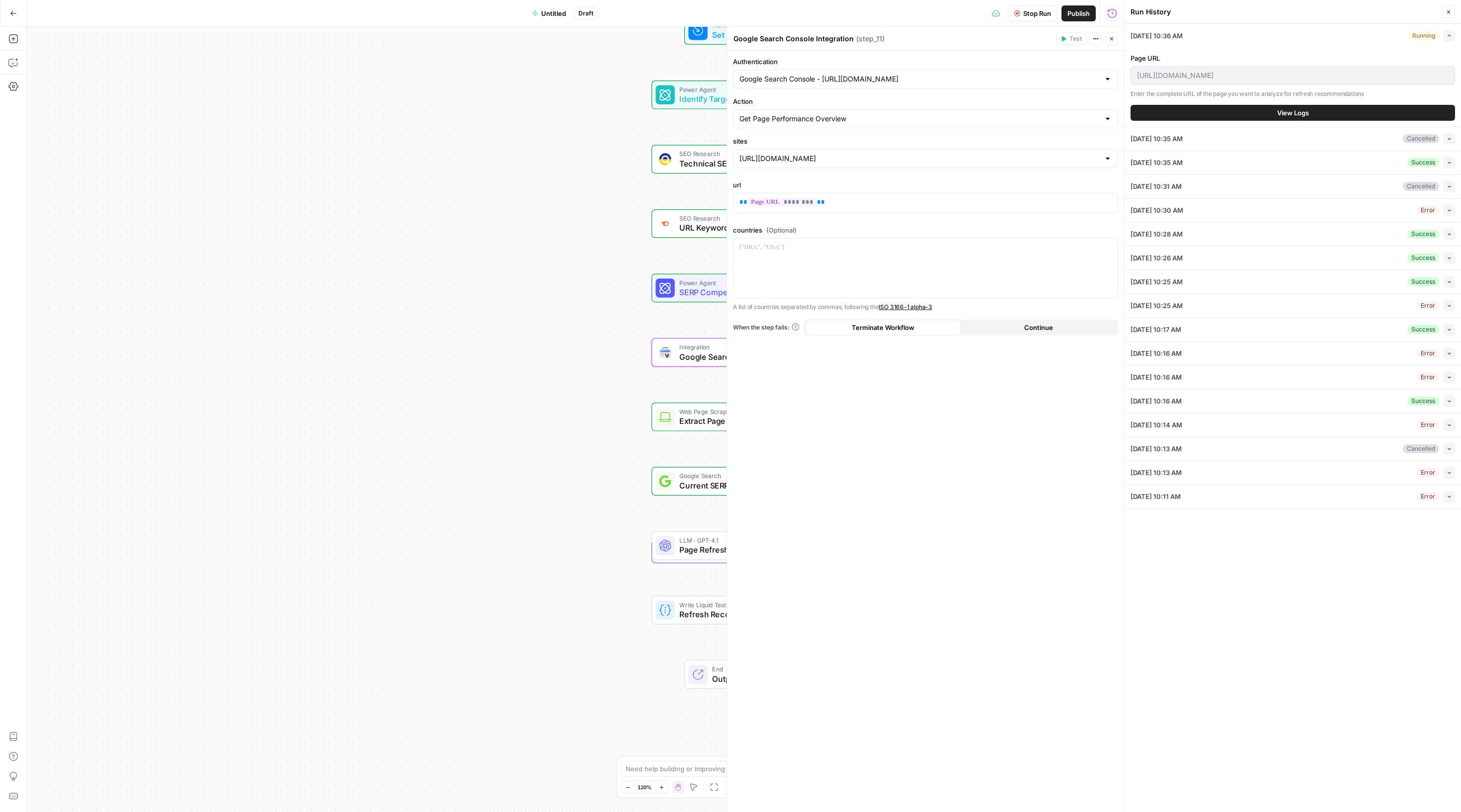
click at [1451, 145] on button "Collapse" at bounding box center [1449, 138] width 12 height 12
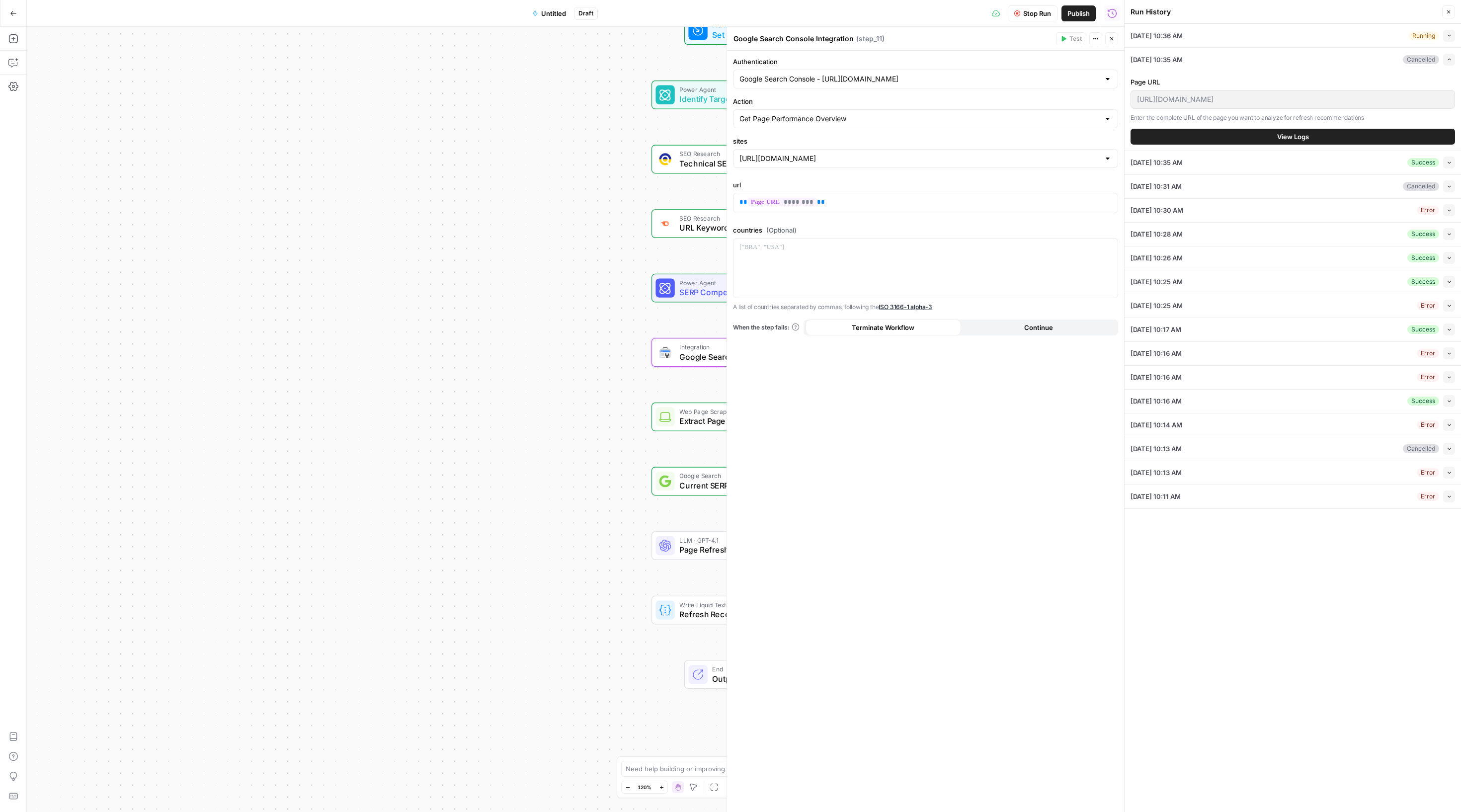
click at [1323, 145] on button "View Logs" at bounding box center [1293, 137] width 325 height 16
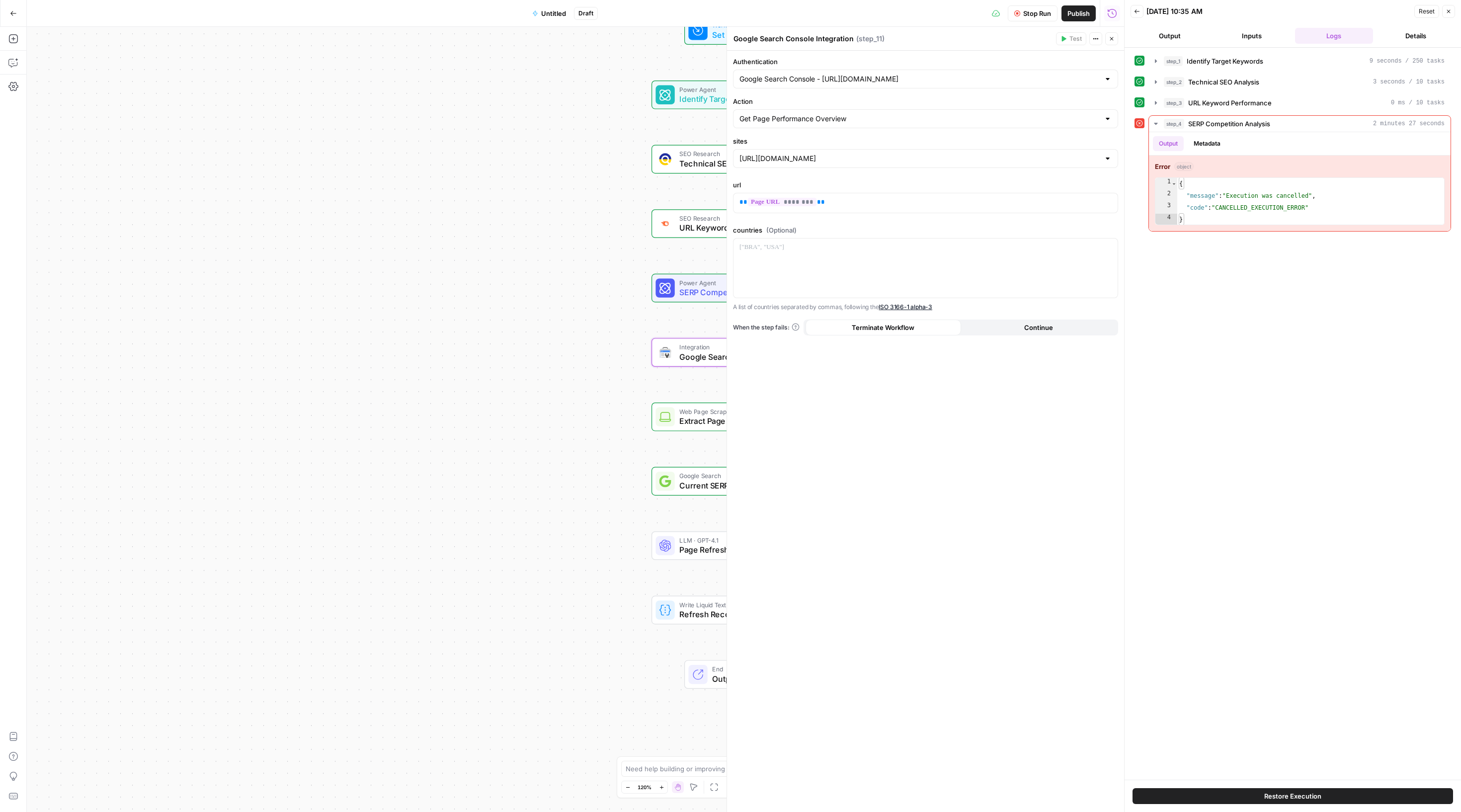
click at [1139, 12] on icon "button" at bounding box center [1137, 11] width 6 height 6
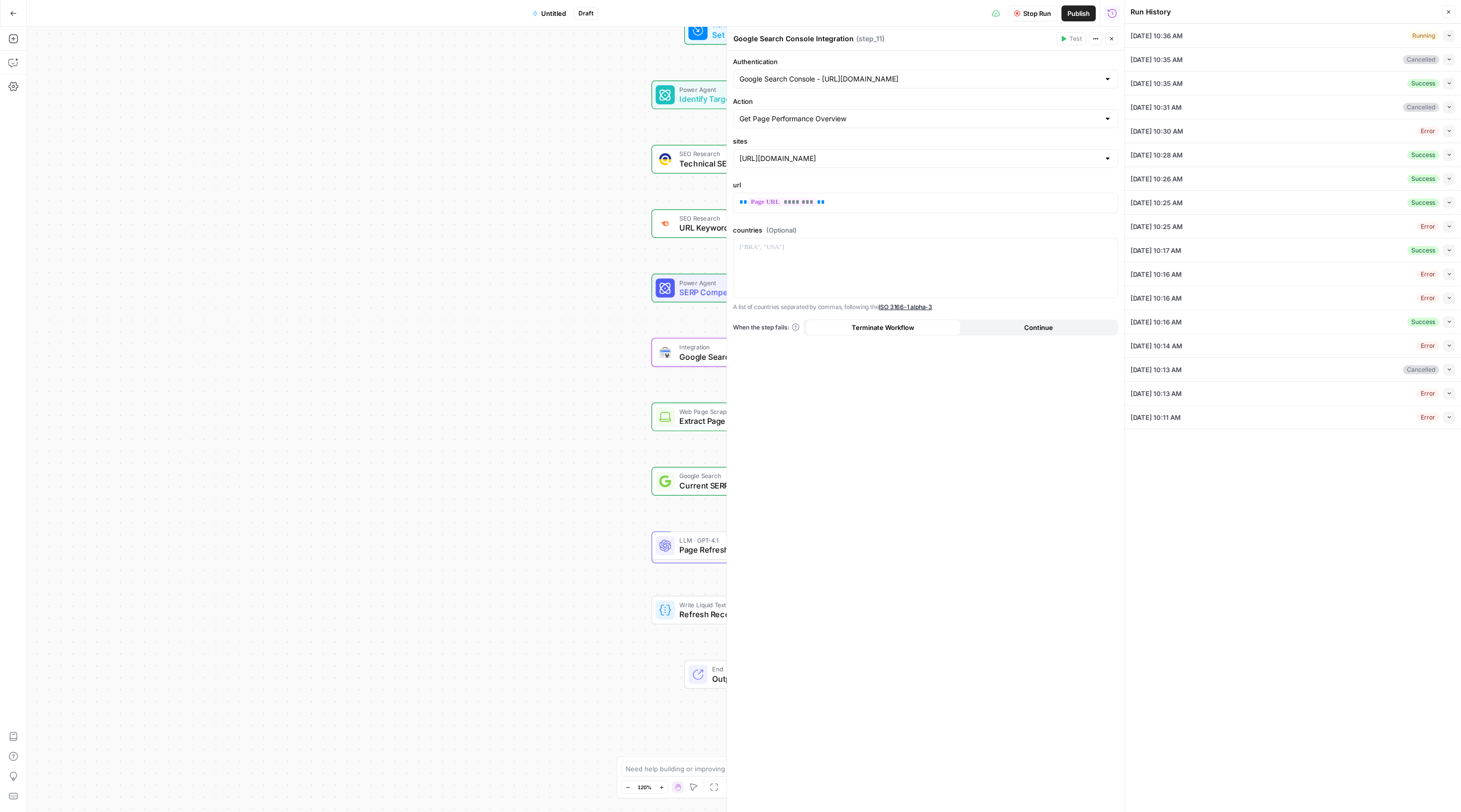
click at [1276, 44] on div "[DATE] 10:36 AM Running Collapse" at bounding box center [1293, 36] width 325 height 23
drag, startPoint x: 601, startPoint y: 491, endPoint x: 364, endPoint y: 491, distance: 237.0
click at [364, 491] on div "Workflow Set Inputs Inputs Power Agent Identify Target Keywords Step 1 SEO Rese…" at bounding box center [575, 419] width 1097 height 785
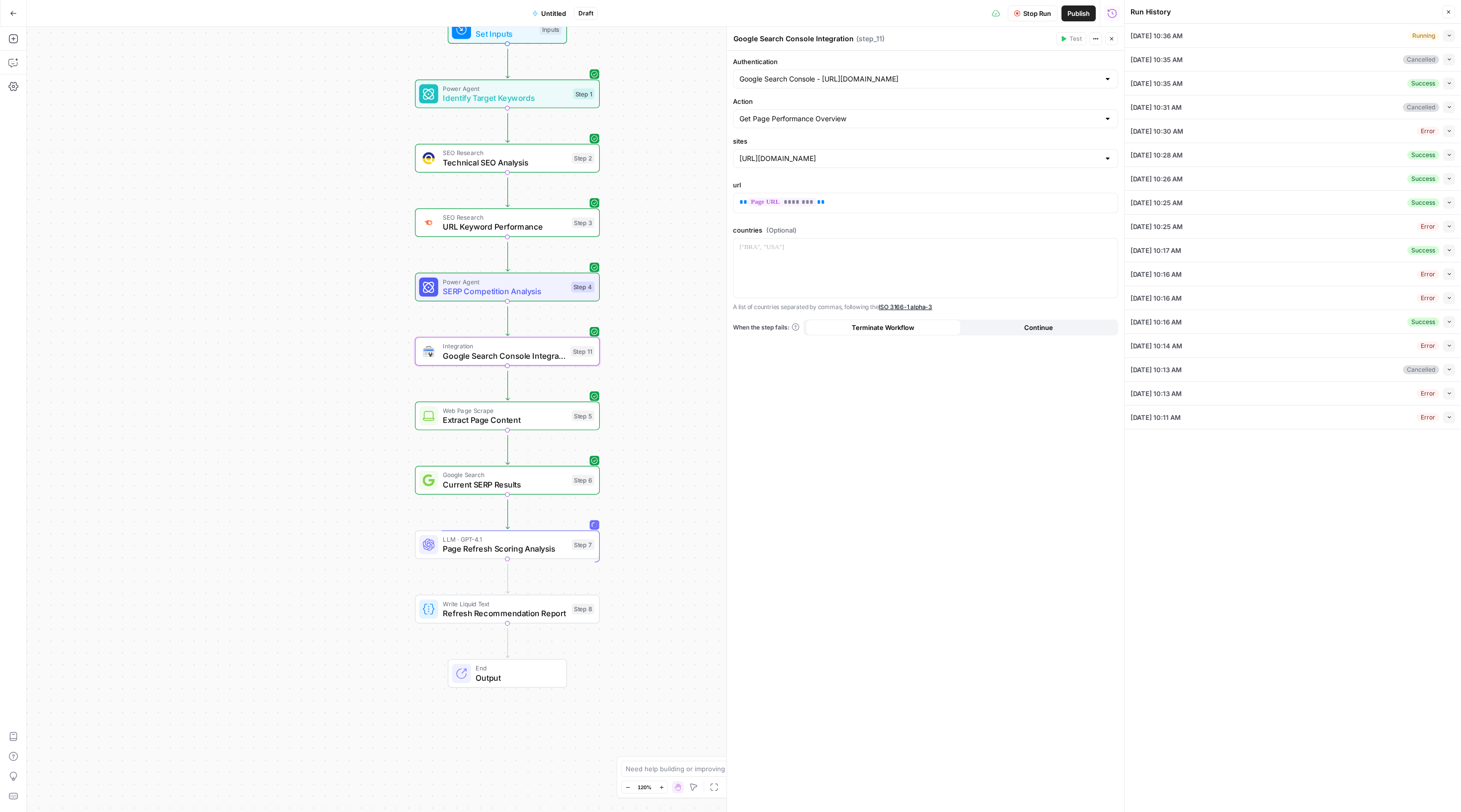
click at [1447, 38] on icon "button" at bounding box center [1449, 36] width 5 height 5
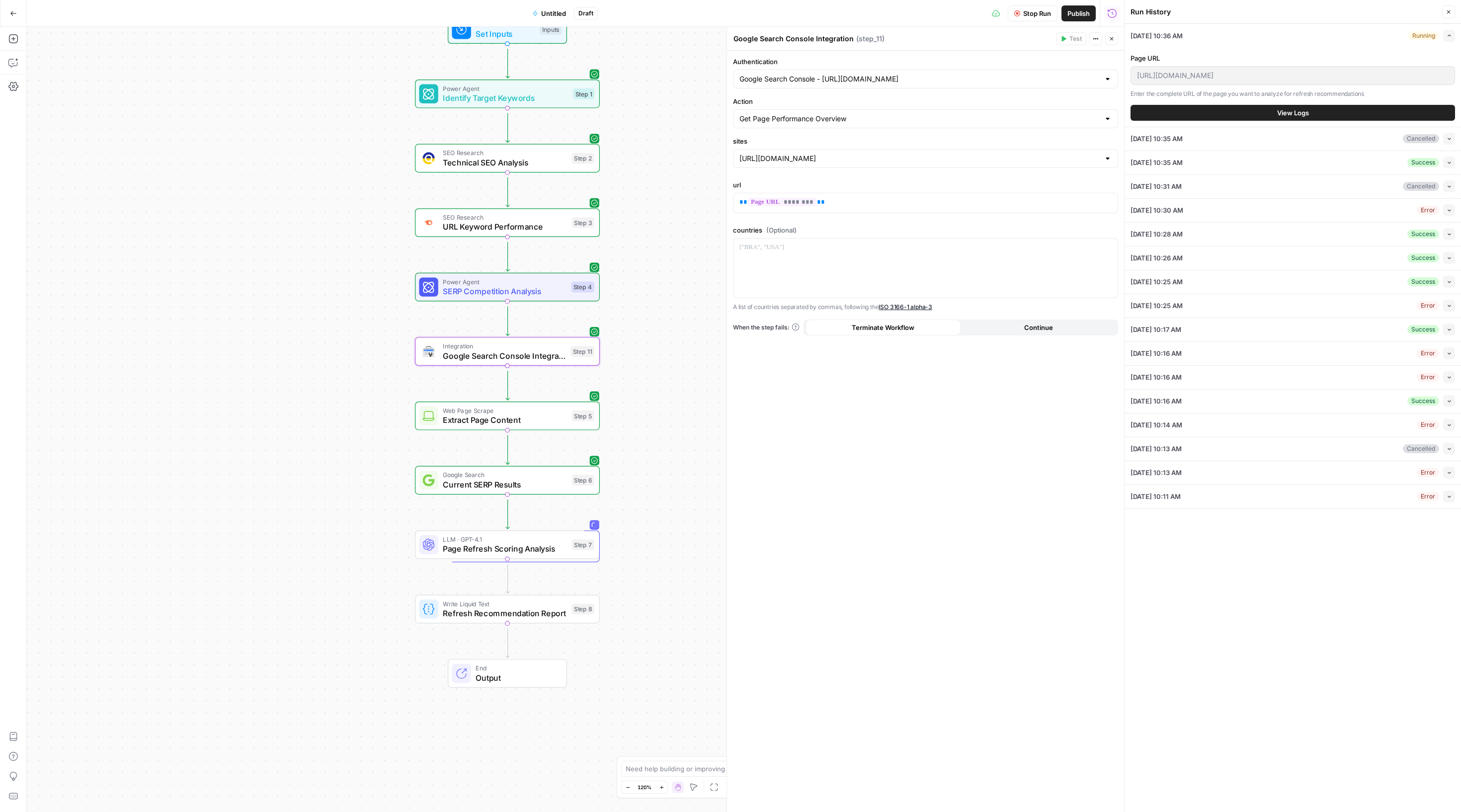
click at [1259, 120] on button "View Logs" at bounding box center [1293, 112] width 325 height 16
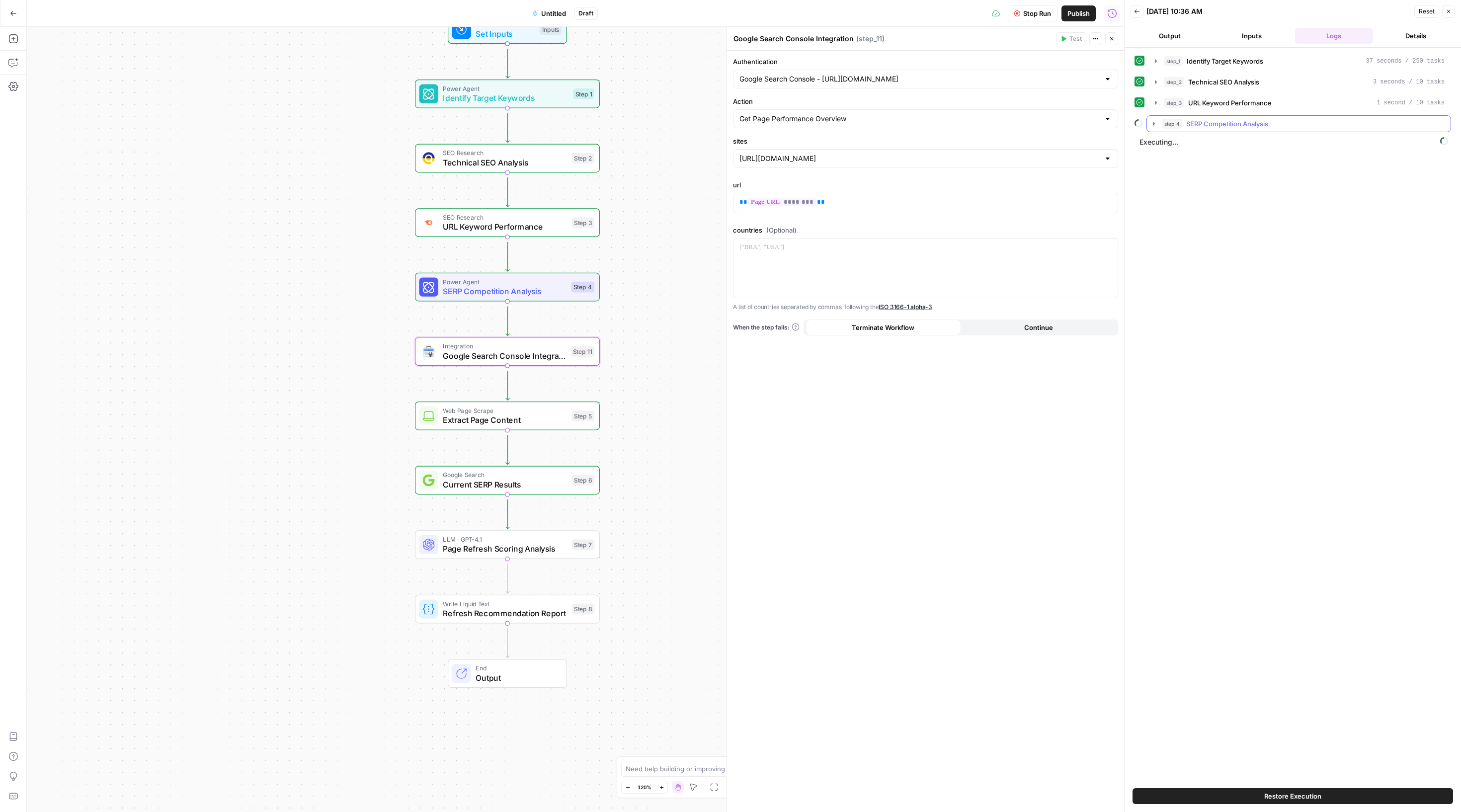
click at [1166, 128] on span "step_4" at bounding box center [1172, 123] width 21 height 10
click at [1161, 111] on button "step_3 URL Keyword Performance 1 second / 10 tasks" at bounding box center [1299, 103] width 302 height 16
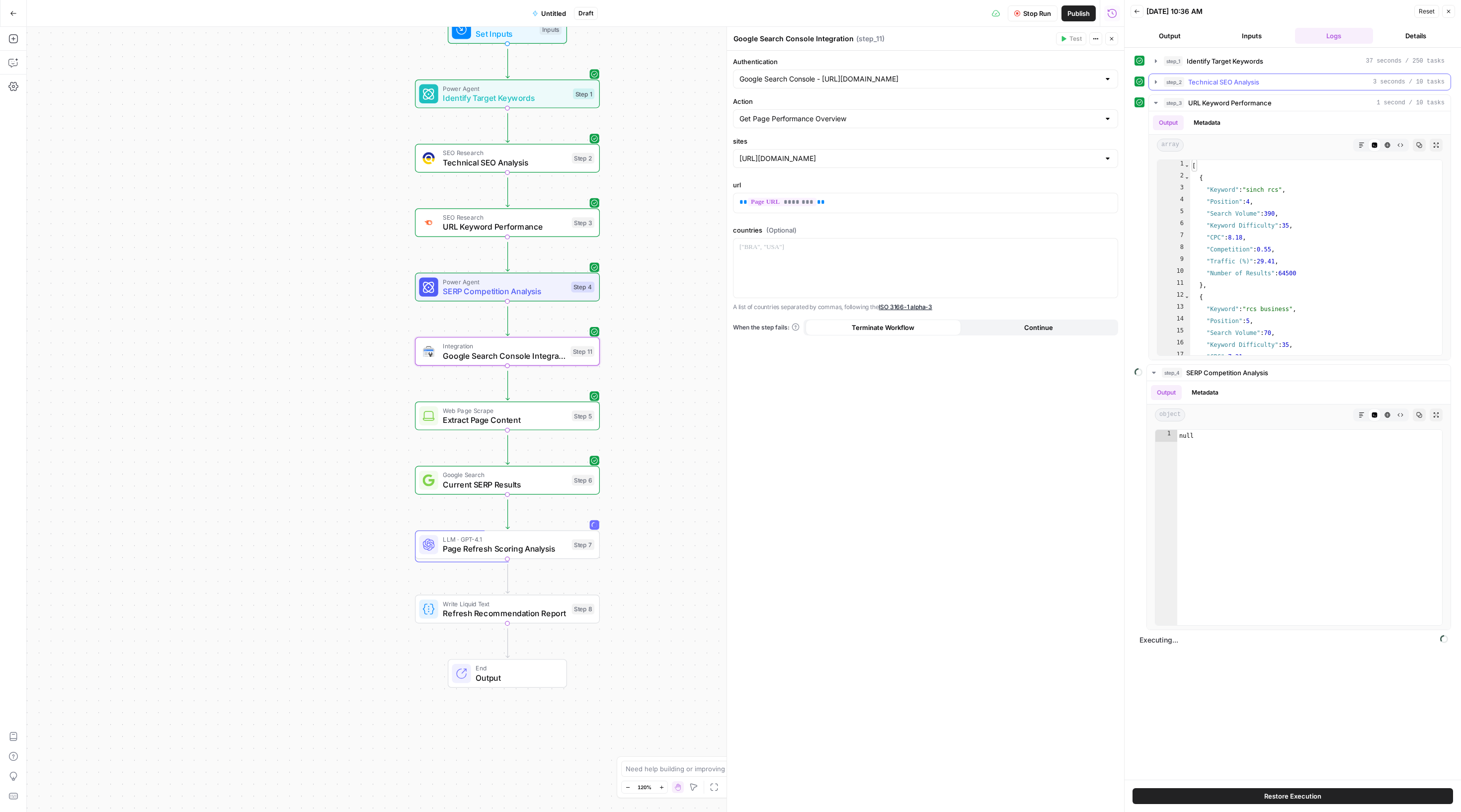
click at [1160, 86] on icon "button" at bounding box center [1156, 81] width 8 height 8
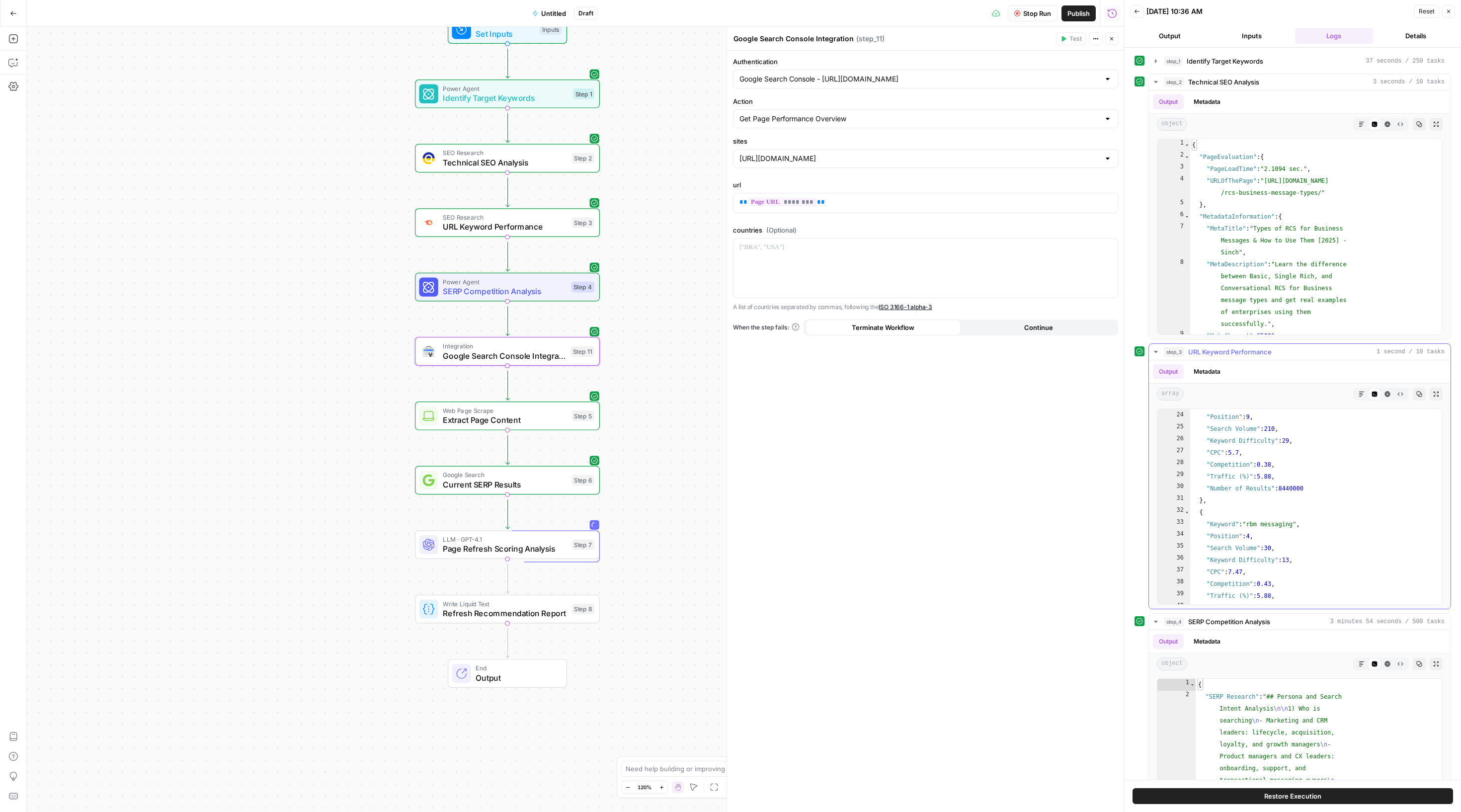
scroll to position [271, 0]
click at [1160, 356] on icon "button" at bounding box center [1156, 352] width 8 height 8
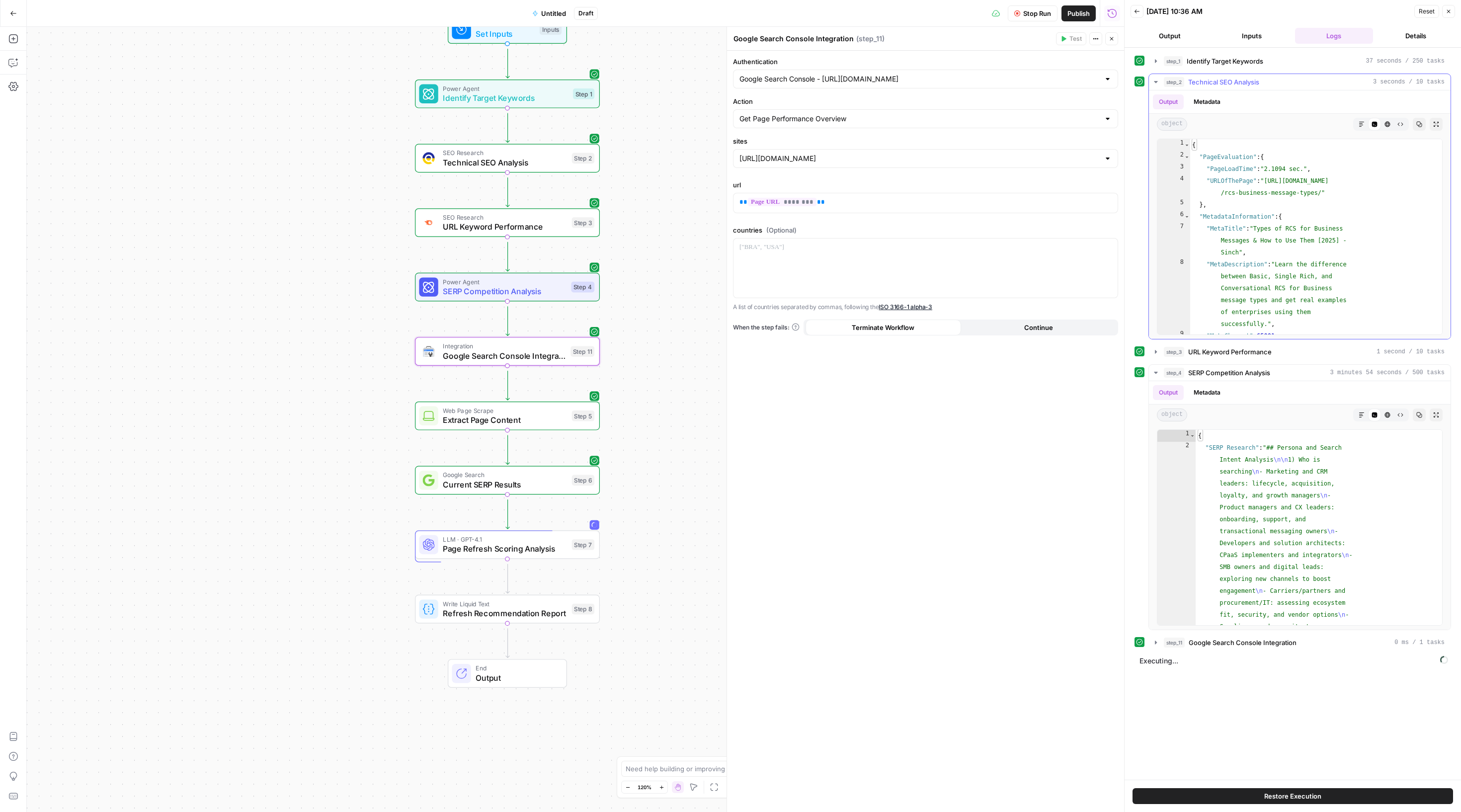
click at [1155, 90] on button "step_2 Technical SEO Analysis 3 seconds / 10 tasks" at bounding box center [1299, 82] width 302 height 16
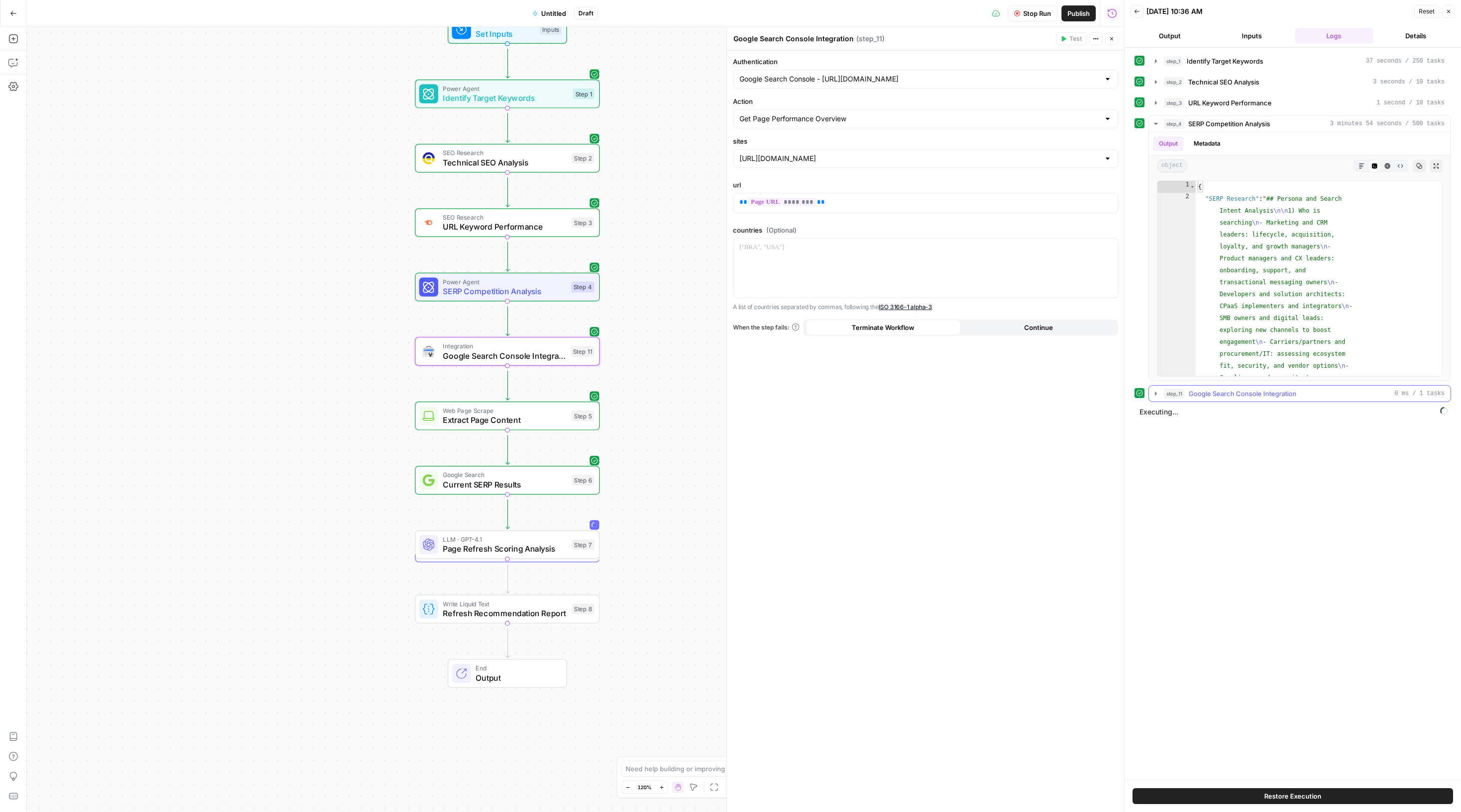
click at [1160, 397] on icon "button" at bounding box center [1156, 394] width 8 height 8
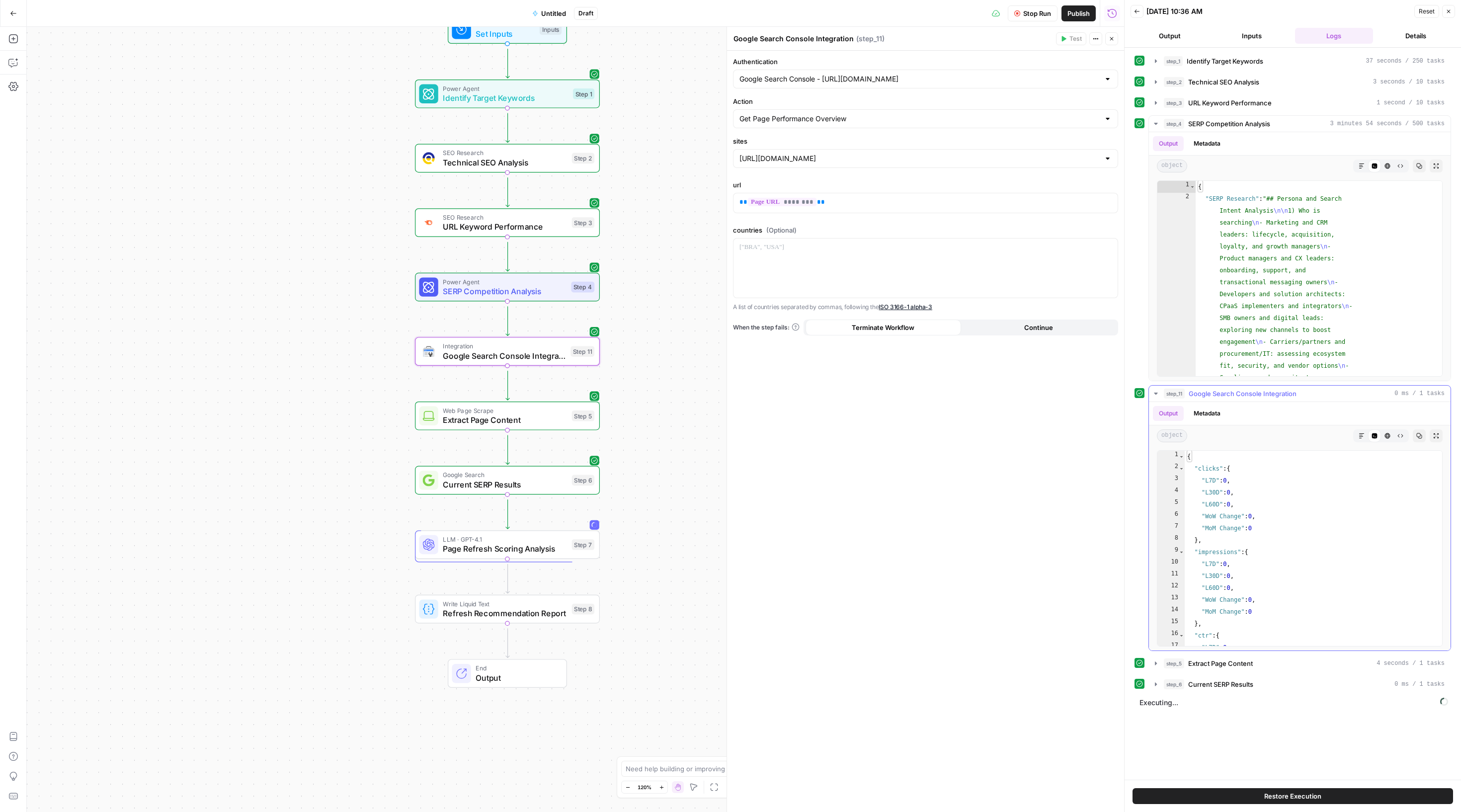
scroll to position [0, 0]
click at [1157, 665] on icon "button" at bounding box center [1156, 663] width 2 height 4
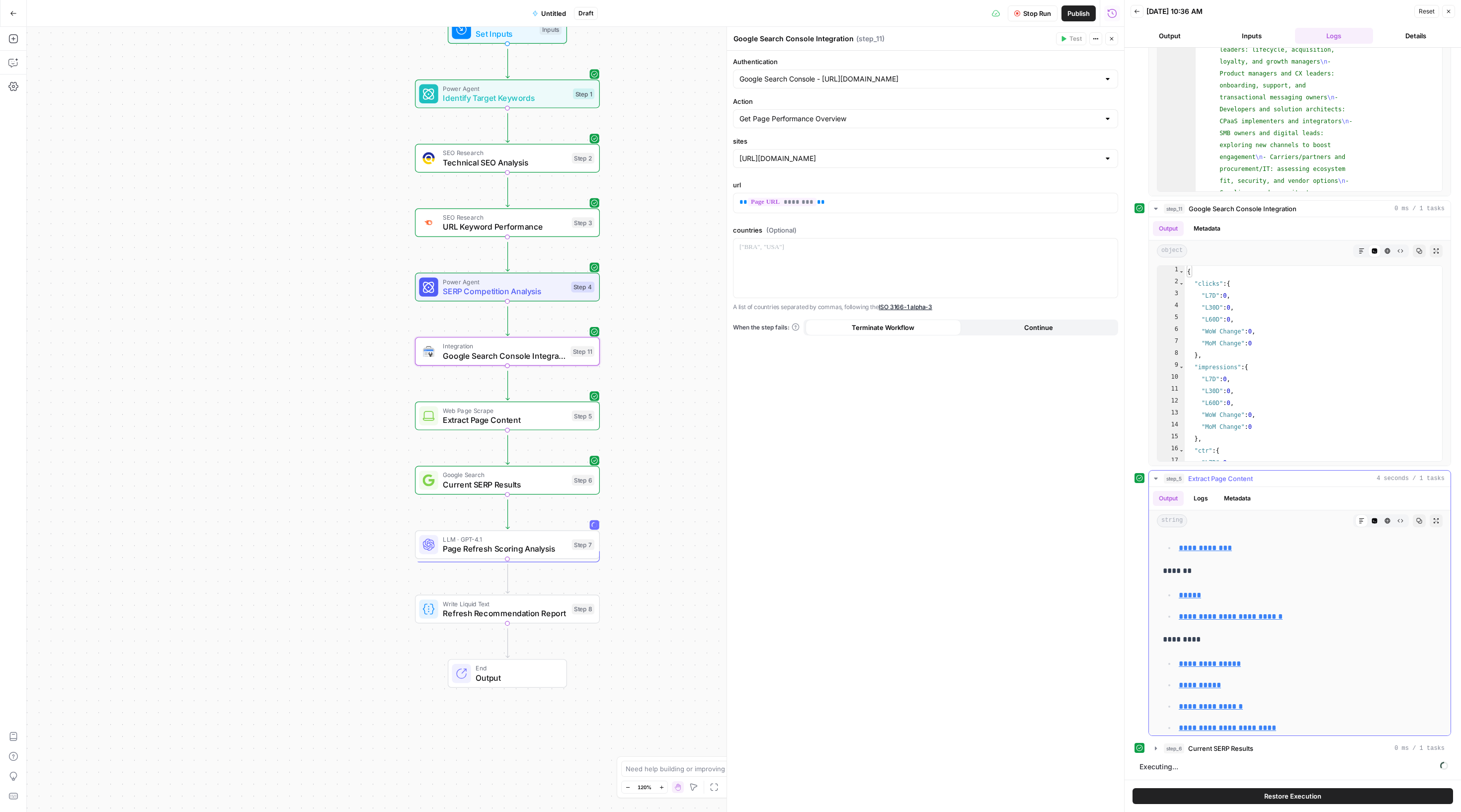
scroll to position [6647, 0]
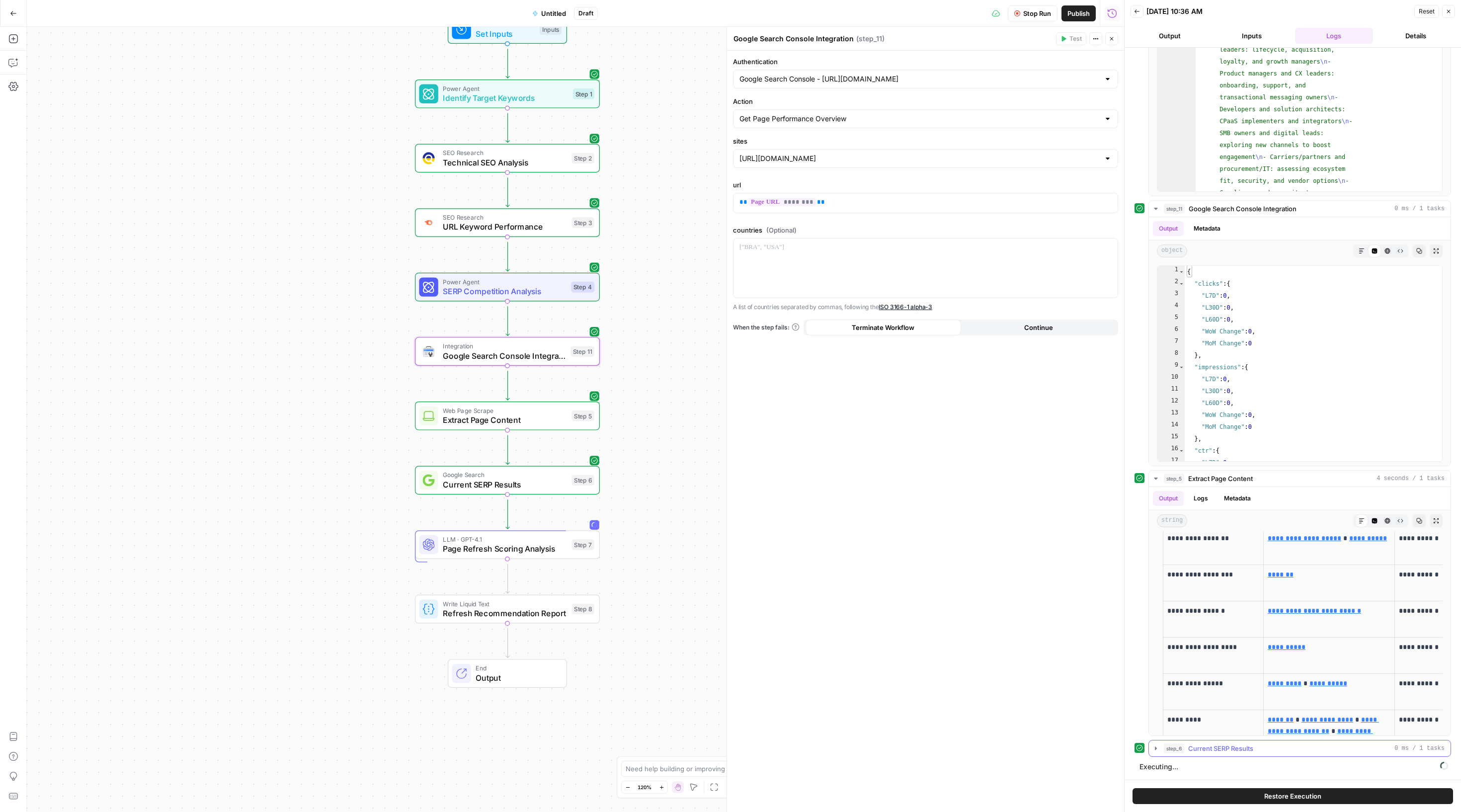
click at [1156, 742] on button "step_6 Current SERP Results 0 ms / 1 tasks" at bounding box center [1299, 749] width 302 height 16
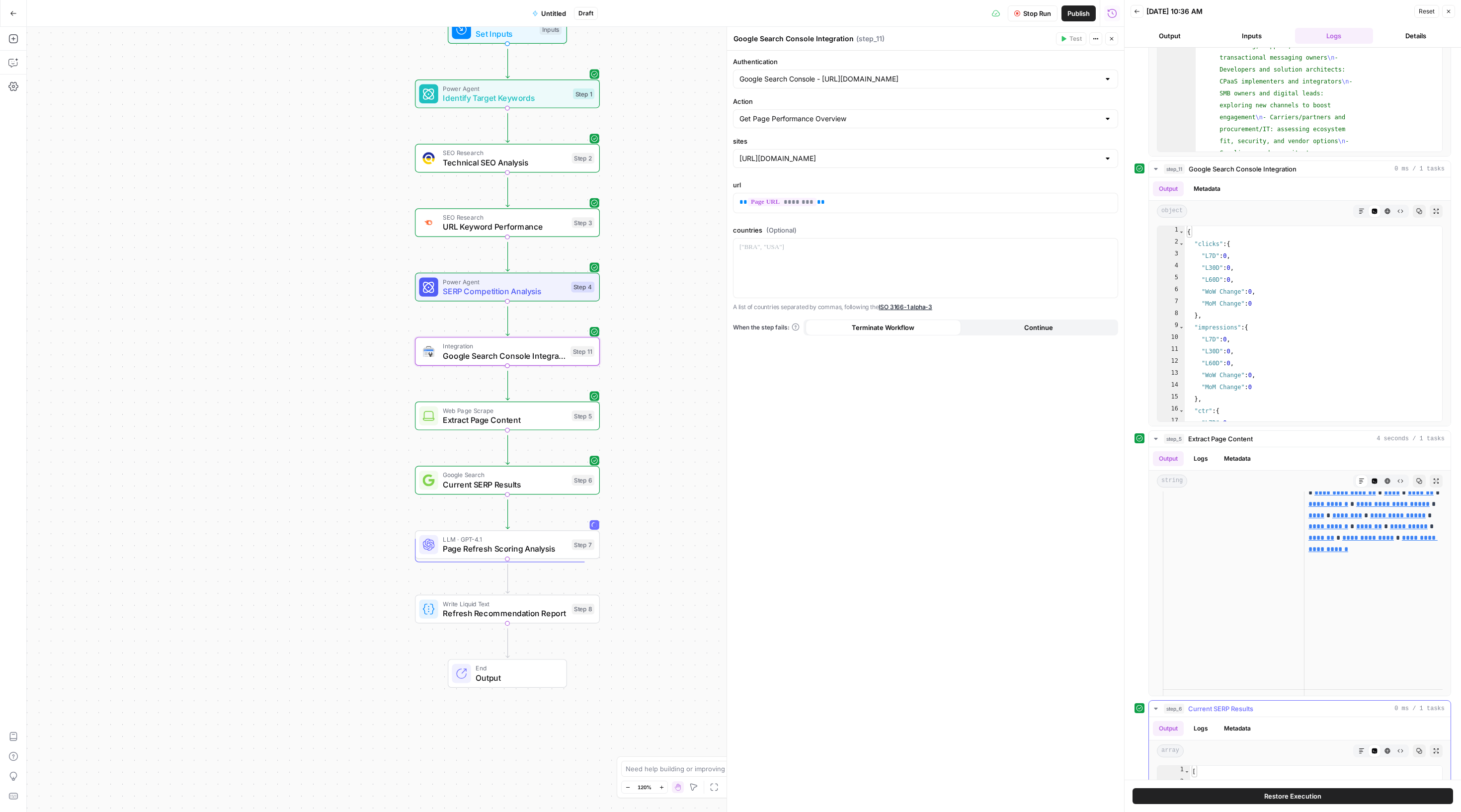
scroll to position [474, 0]
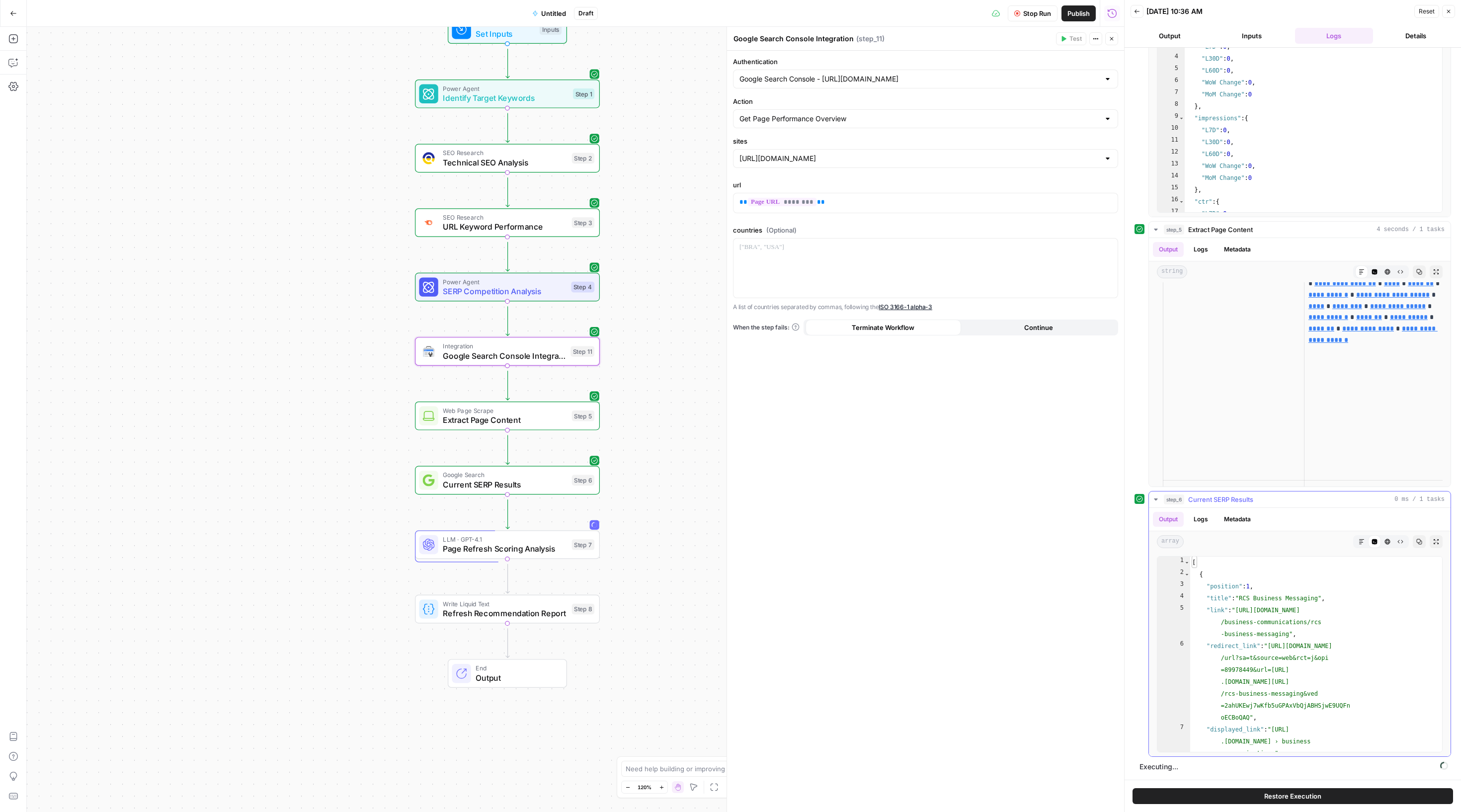
click at [1157, 495] on icon "button" at bounding box center [1156, 499] width 8 height 8
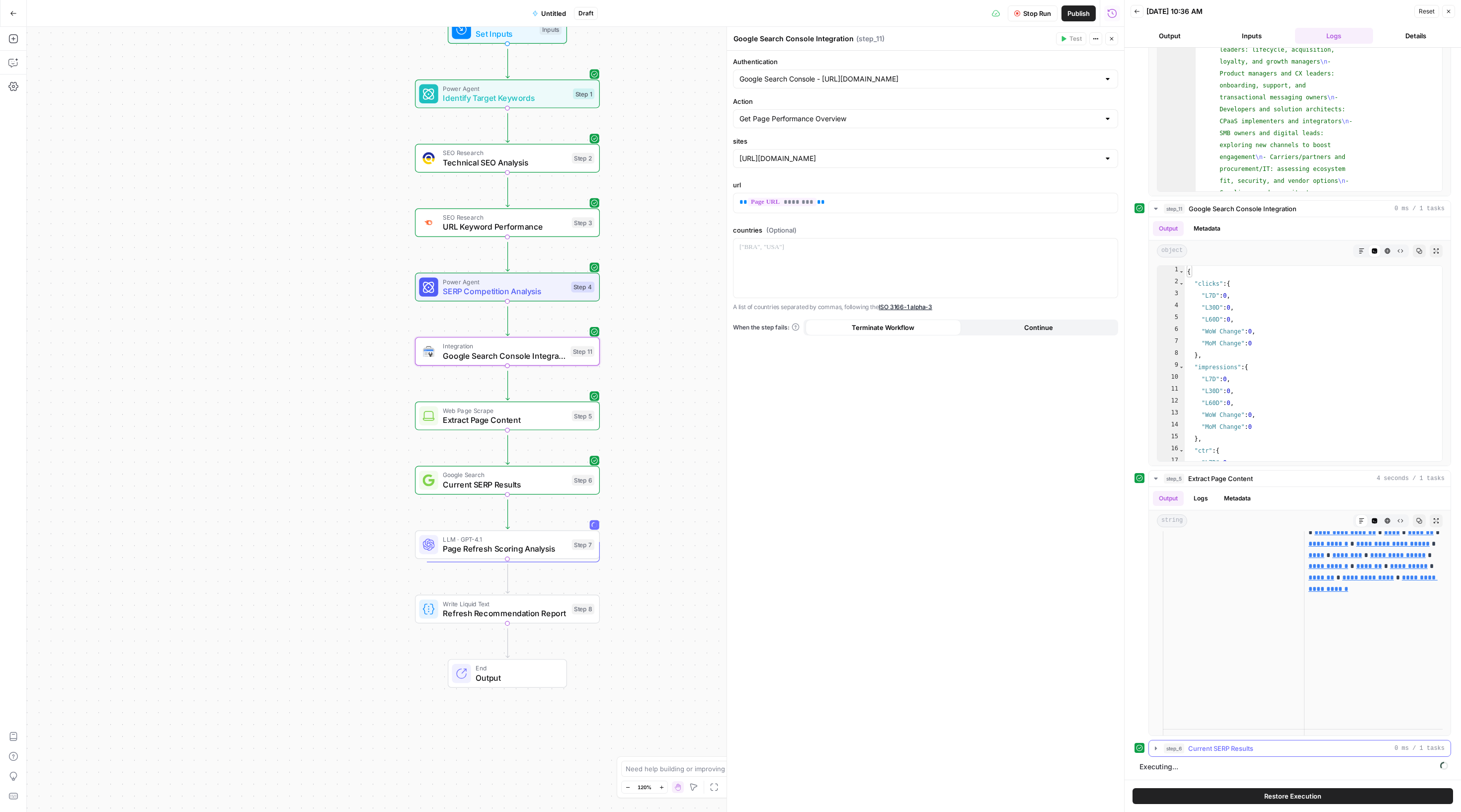
click at [1166, 741] on button "step_6 Current SERP Results 0 ms / 1 tasks" at bounding box center [1299, 749] width 302 height 16
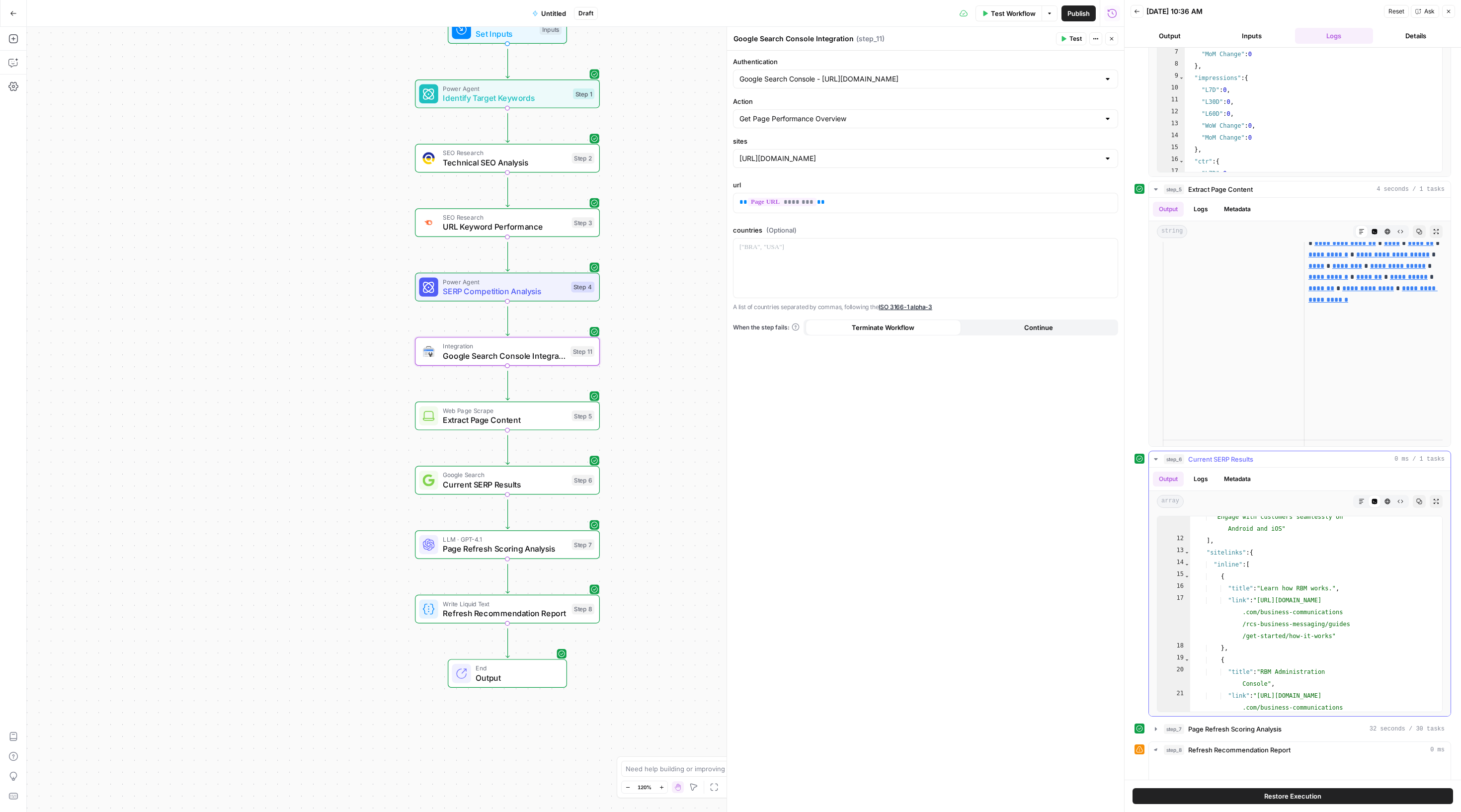
scroll to position [327, 0]
click at [1158, 733] on icon "button" at bounding box center [1156, 728] width 8 height 8
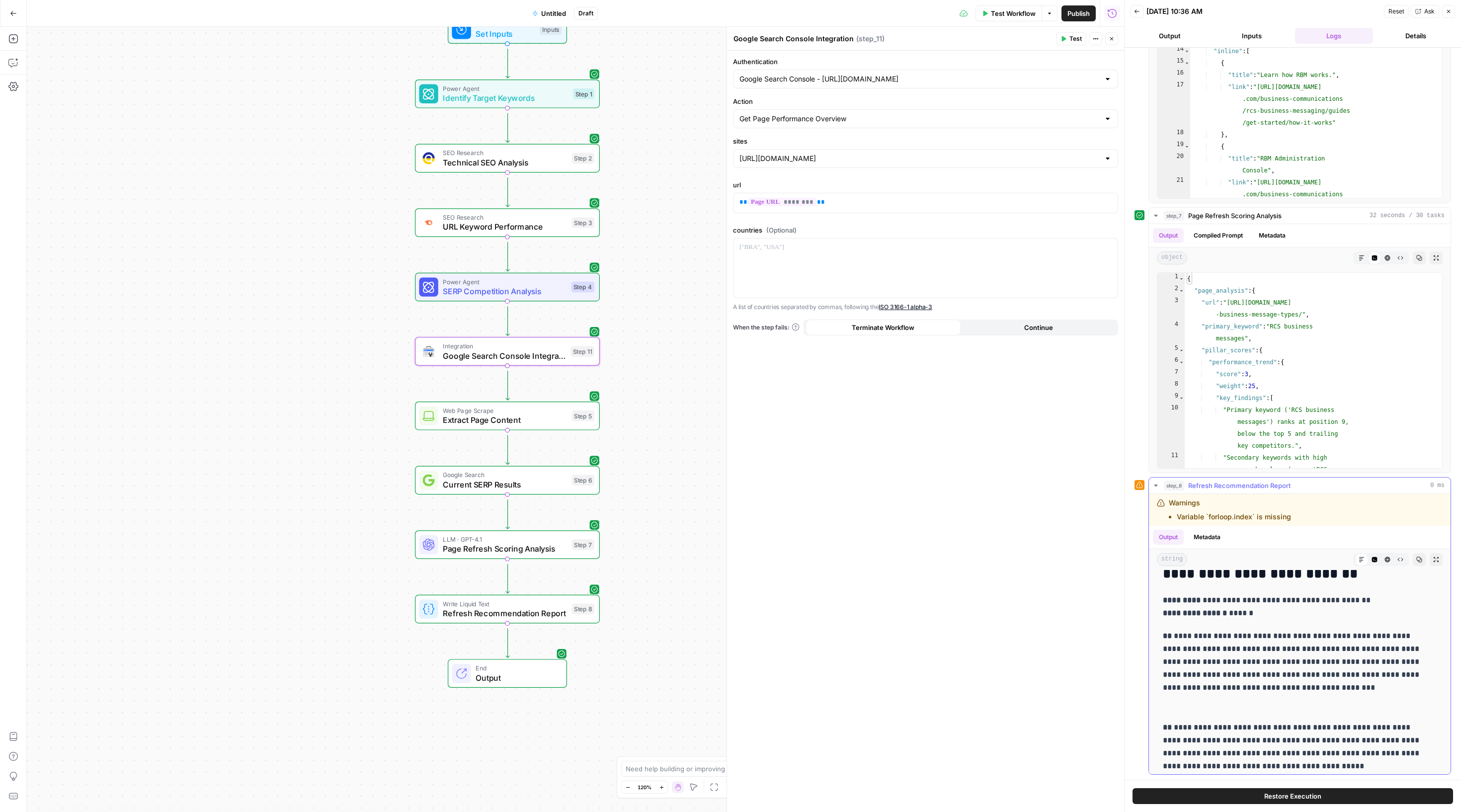
scroll to position [1690, 0]
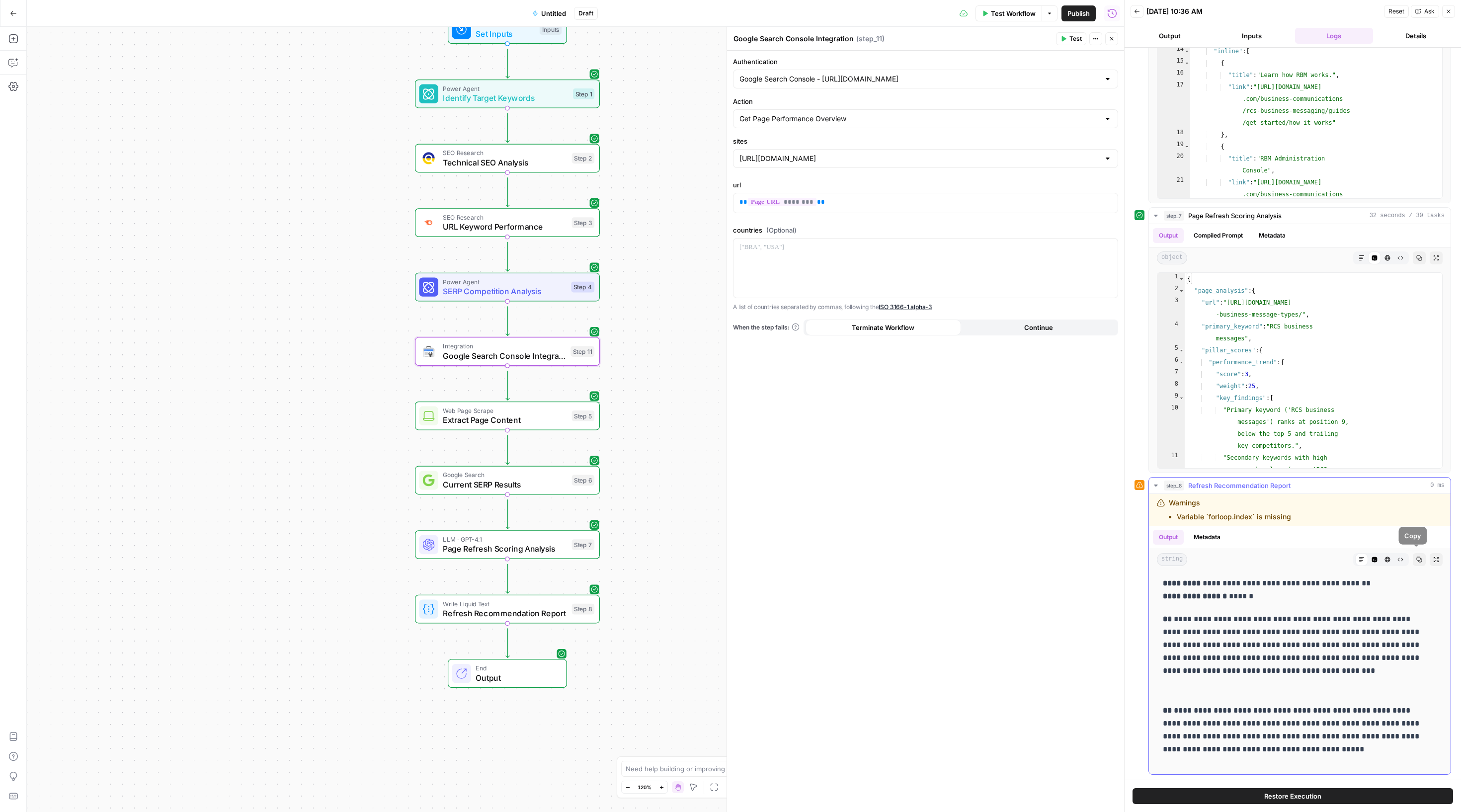
click at [1417, 557] on icon "button" at bounding box center [1419, 559] width 6 height 6
click at [994, 16] on span "Test Workflow" at bounding box center [1013, 12] width 45 height 10
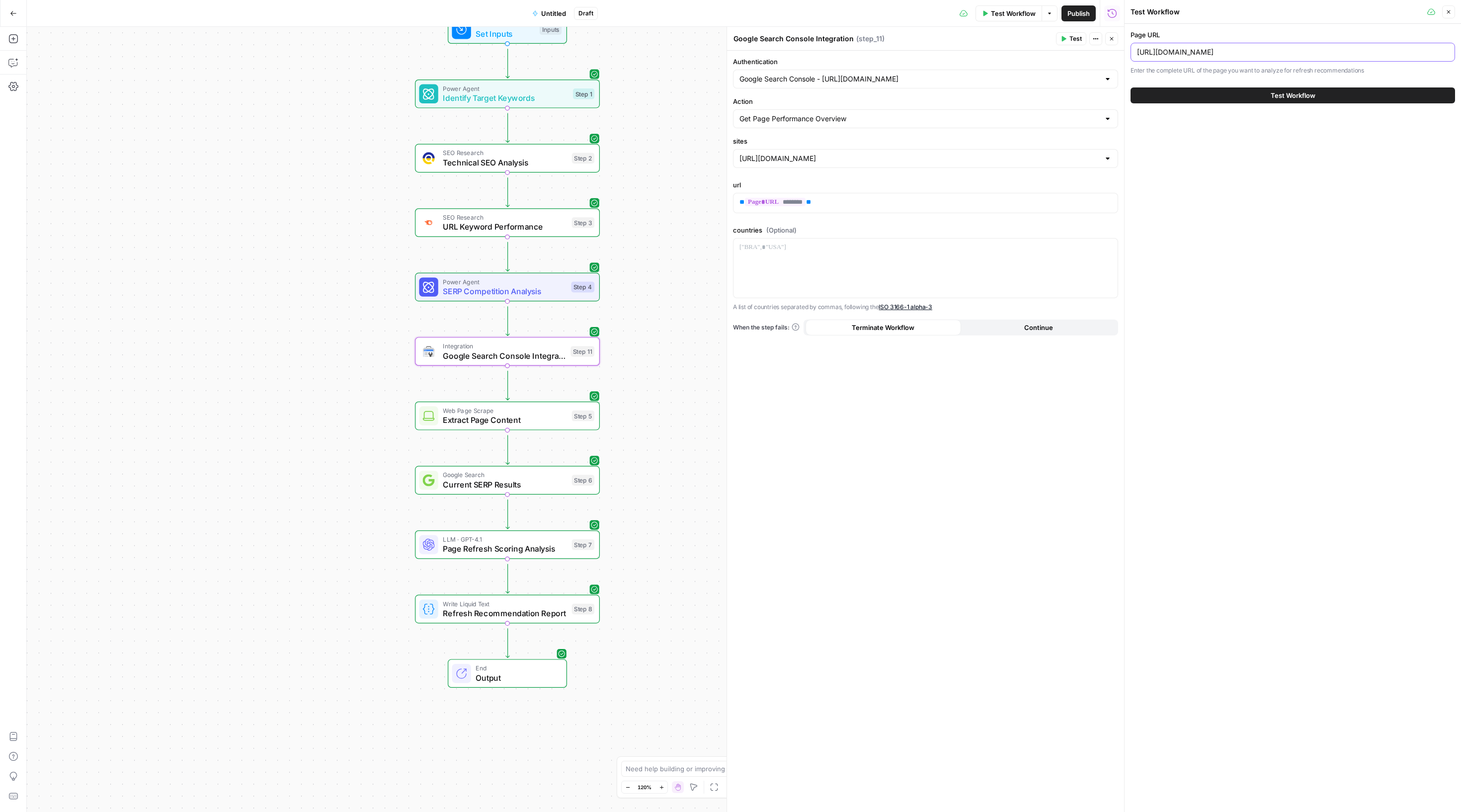
click at [1241, 57] on input "https://sinch.com/blog/rcs-for-business-messaging/" at bounding box center [1292, 52] width 311 height 10
paste input "vs-whatsapp/"
type input "https://sinch.com/blog/rcs-vs-whatsapp/"
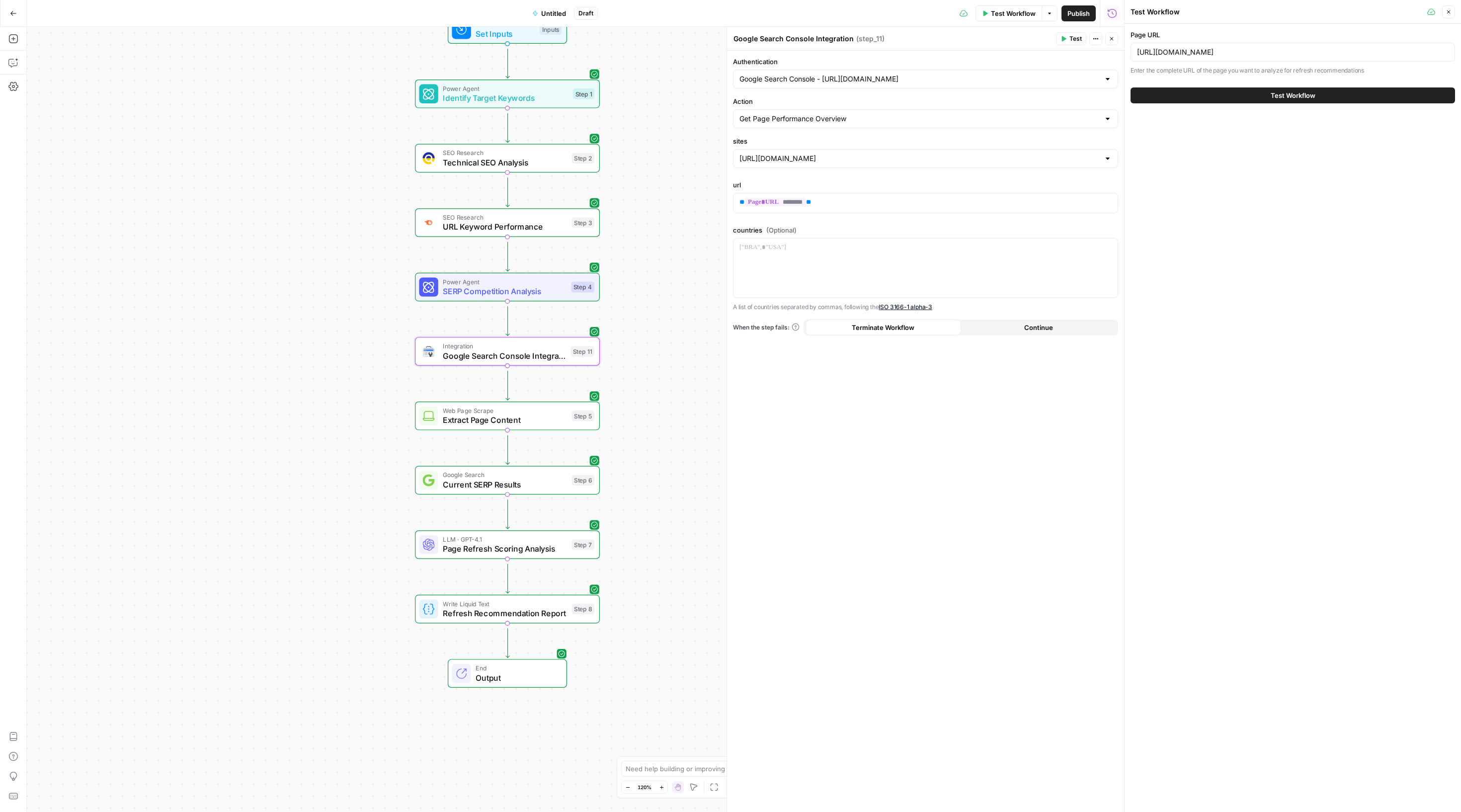
click at [1271, 100] on span "Test Workflow" at bounding box center [1293, 95] width 45 height 10
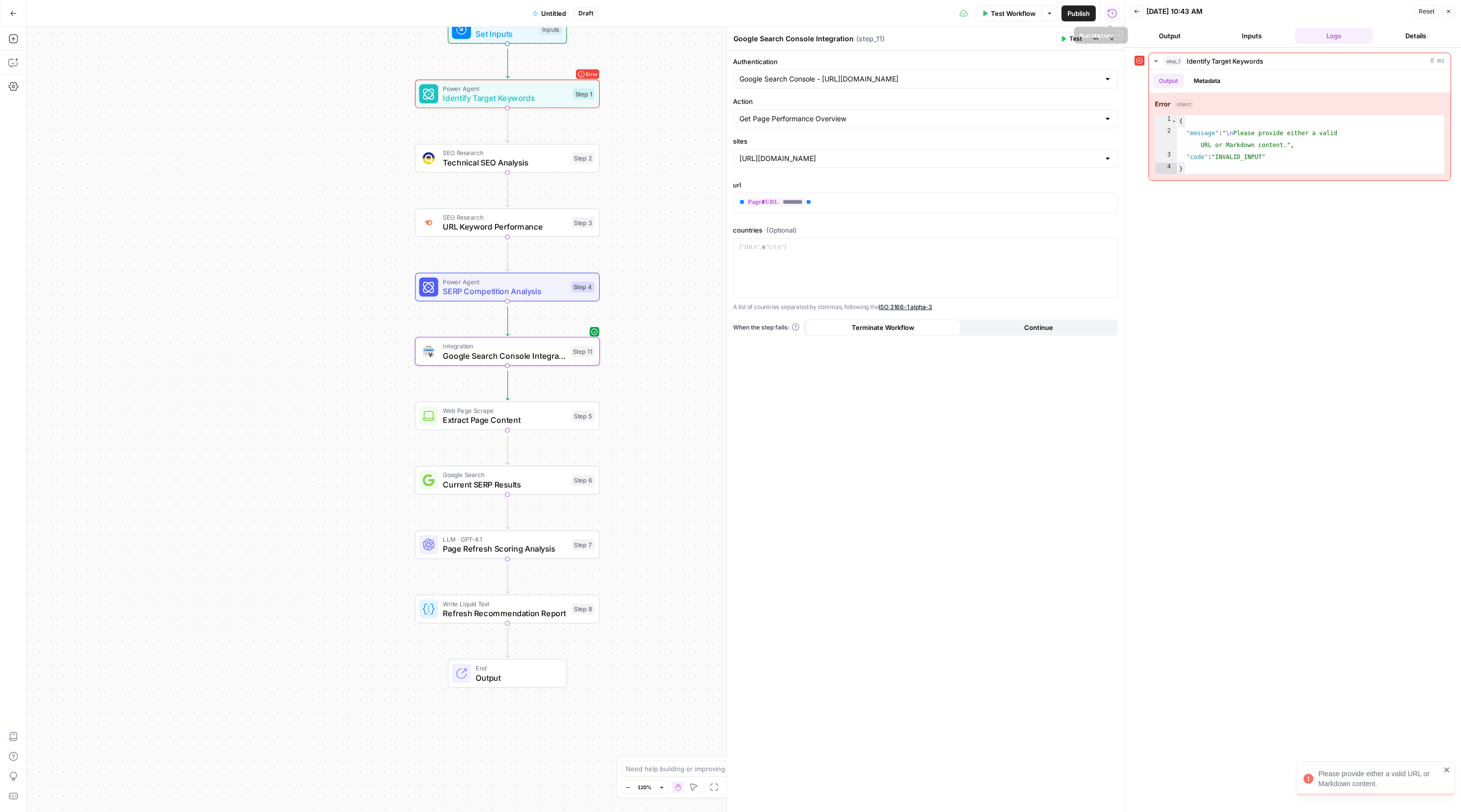
click at [988, 5] on button "Test Workflow" at bounding box center [1009, 13] width 67 height 16
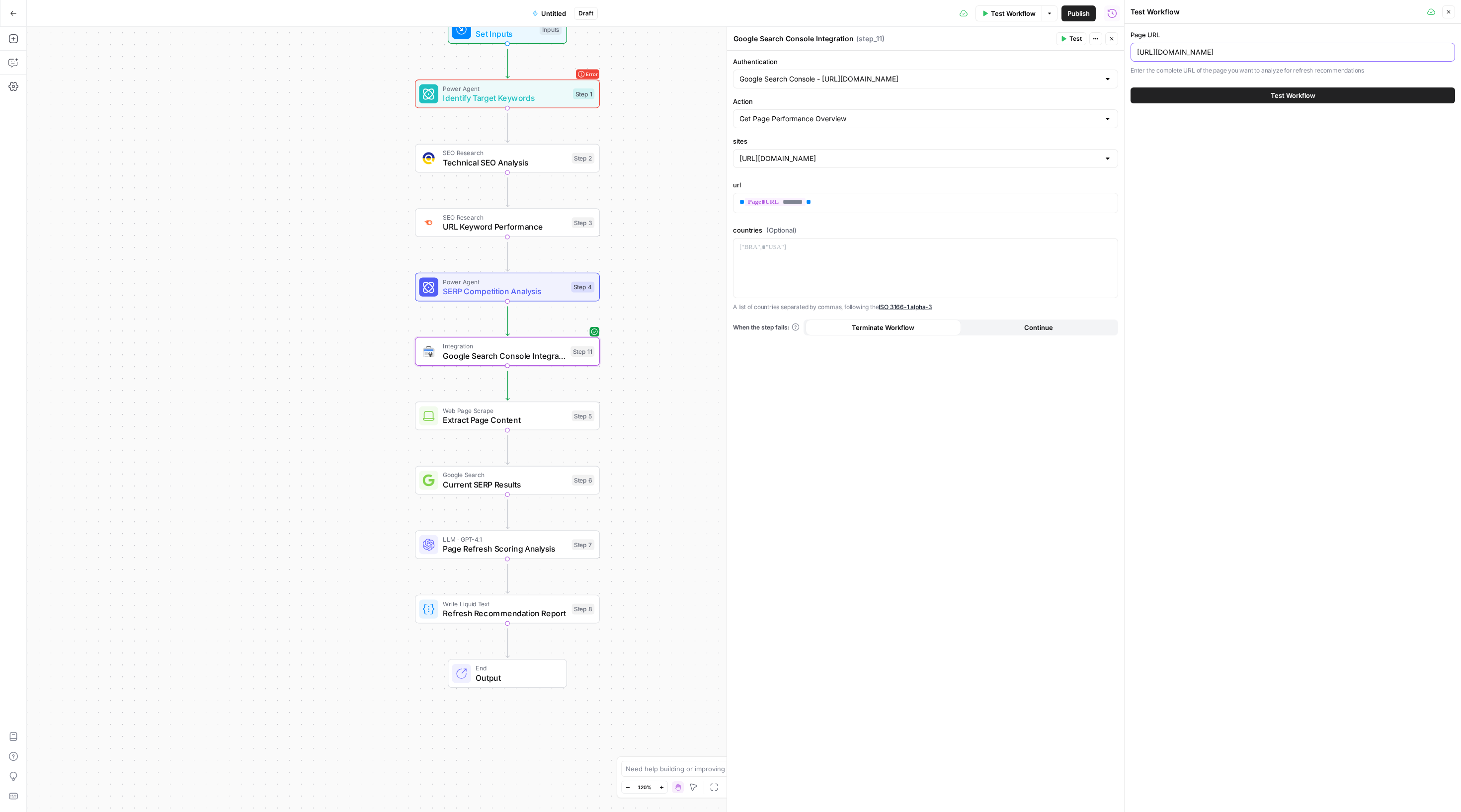
click at [1188, 57] on input "https://sinch.com/blog/rcs-vs-whatsapp/" at bounding box center [1292, 52] width 311 height 10
click at [1188, 57] on input "[URL][DOMAIN_NAME]" at bounding box center [1292, 52] width 311 height 10
paste input "text"
type input "[URL][DOMAIN_NAME]"
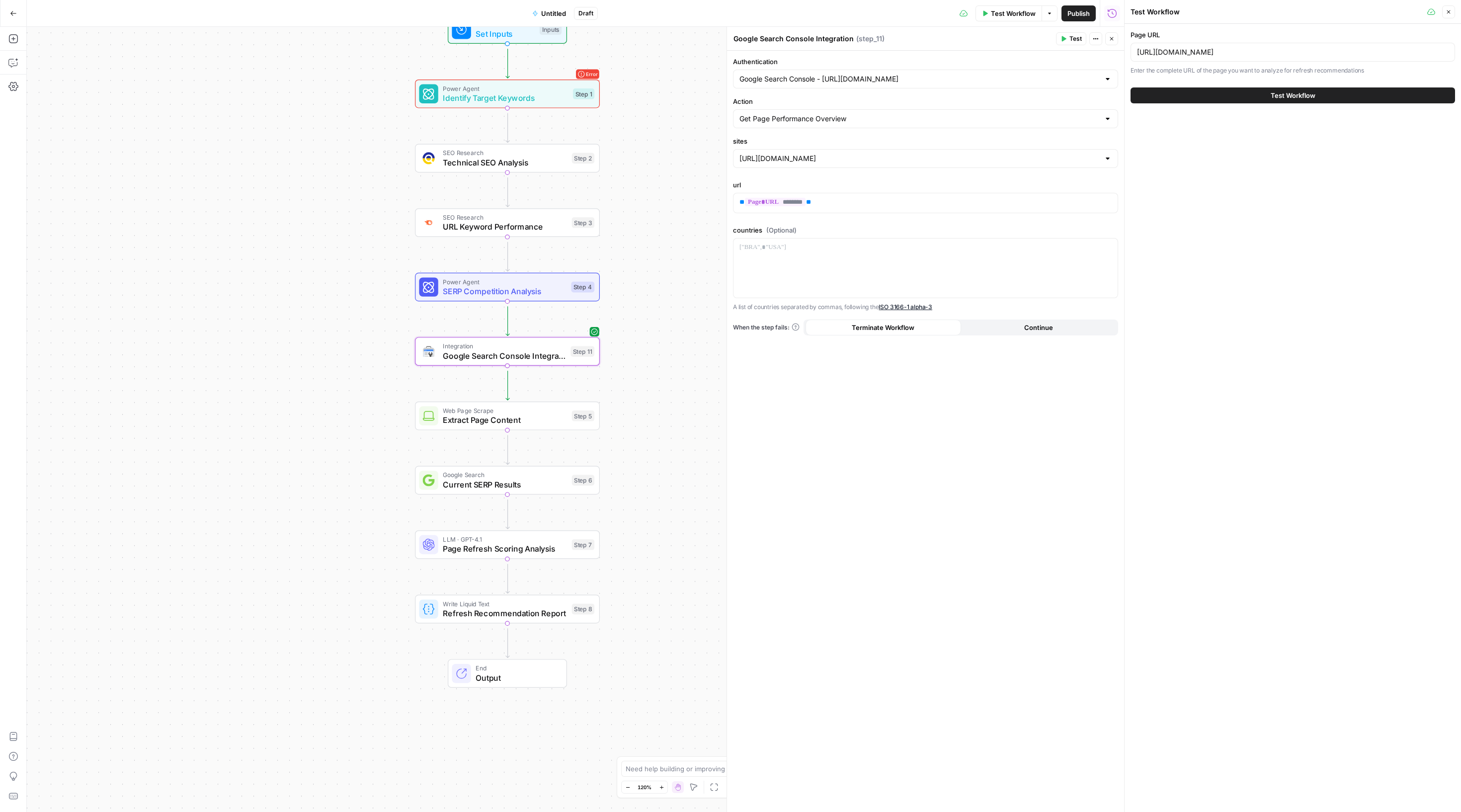
click at [1233, 104] on button "Test Workflow" at bounding box center [1293, 95] width 325 height 16
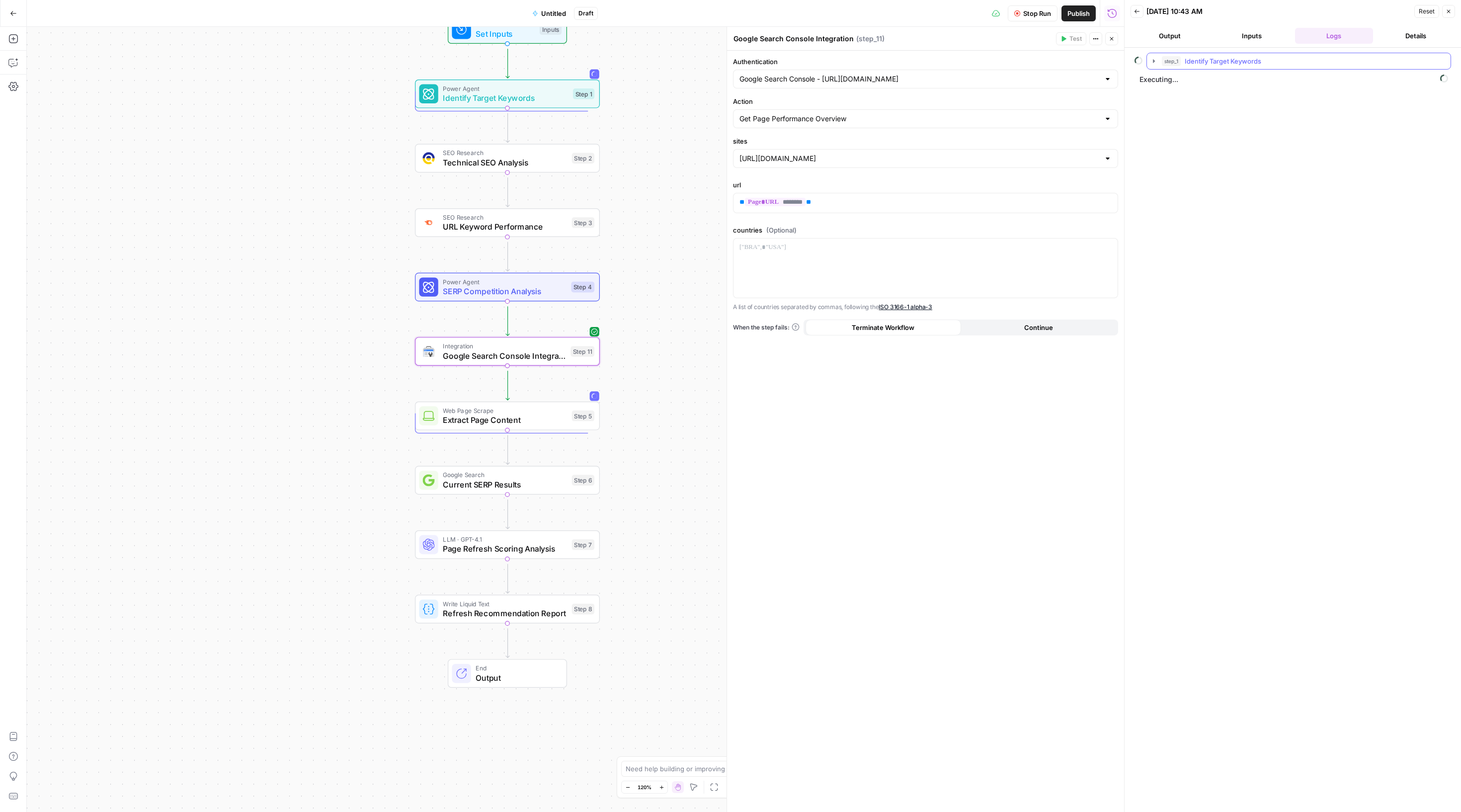
click at [1158, 65] on icon "button" at bounding box center [1154, 61] width 8 height 8
click at [1158, 62] on button "step_1 Identify Target Keywords" at bounding box center [1299, 62] width 303 height 16
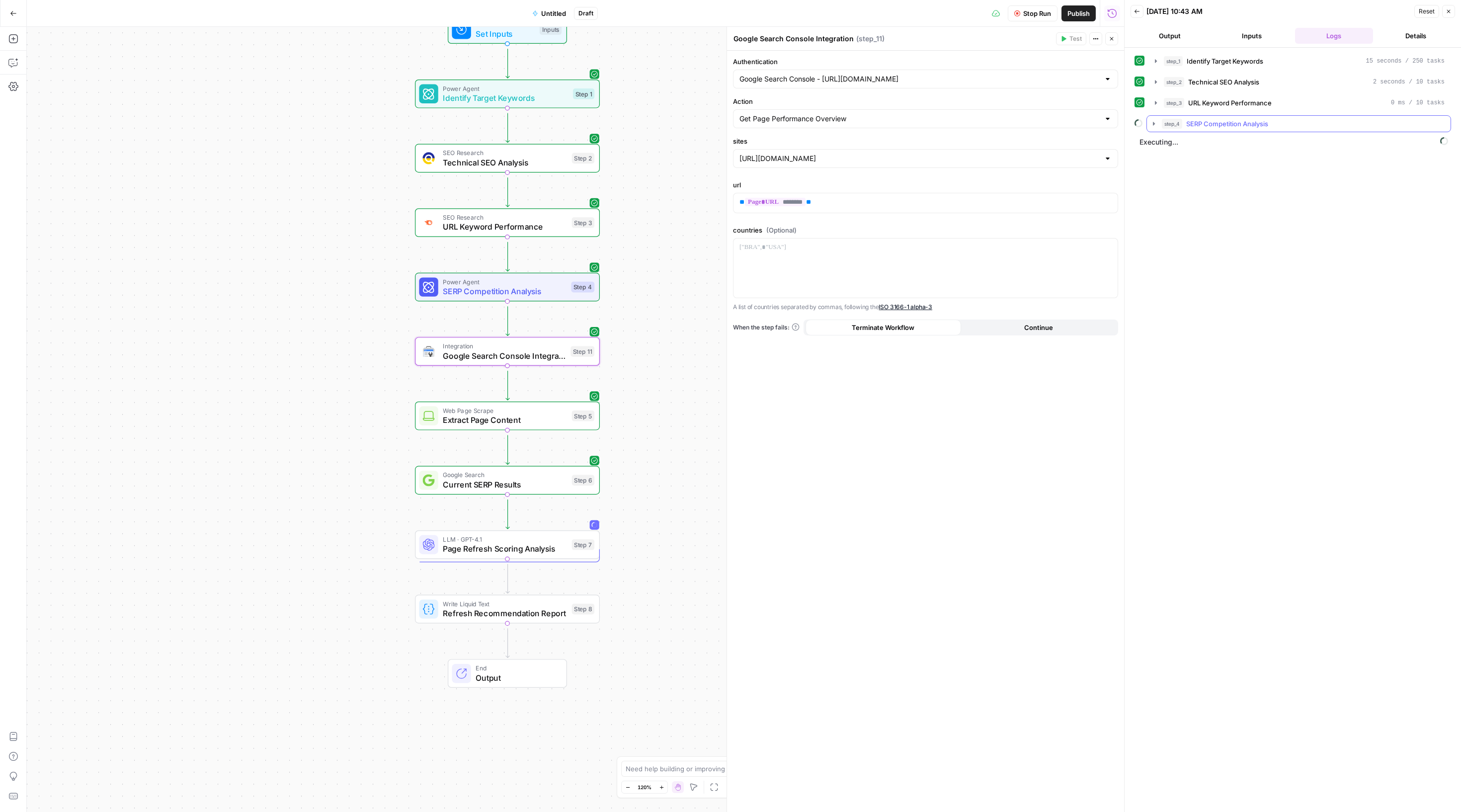
click at [1156, 128] on icon "button" at bounding box center [1154, 123] width 8 height 8
click at [508, 554] on span "Page Refresh Scoring Analysis" at bounding box center [504, 548] width 124 height 12
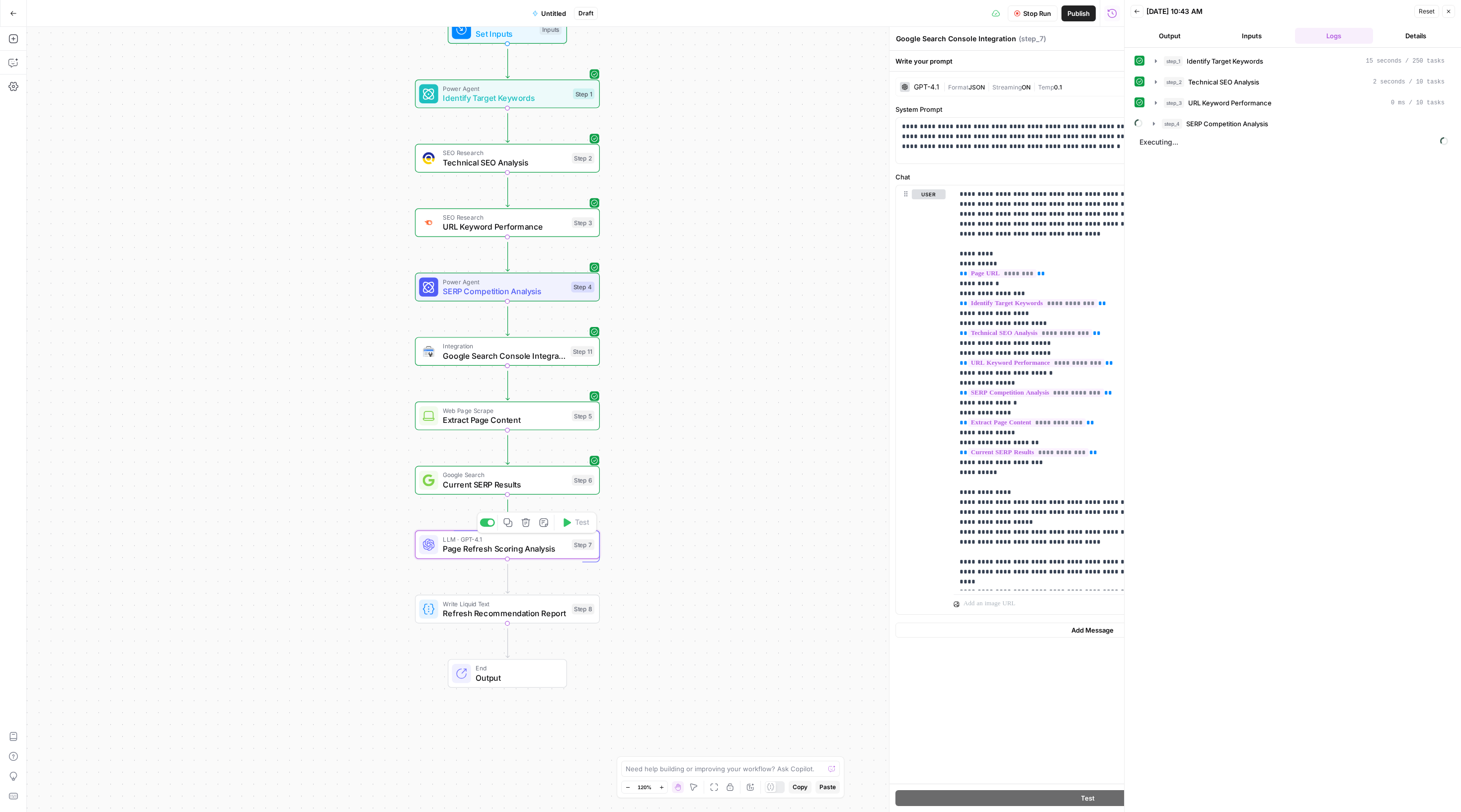
type textarea "Page Refresh Scoring Analysis"
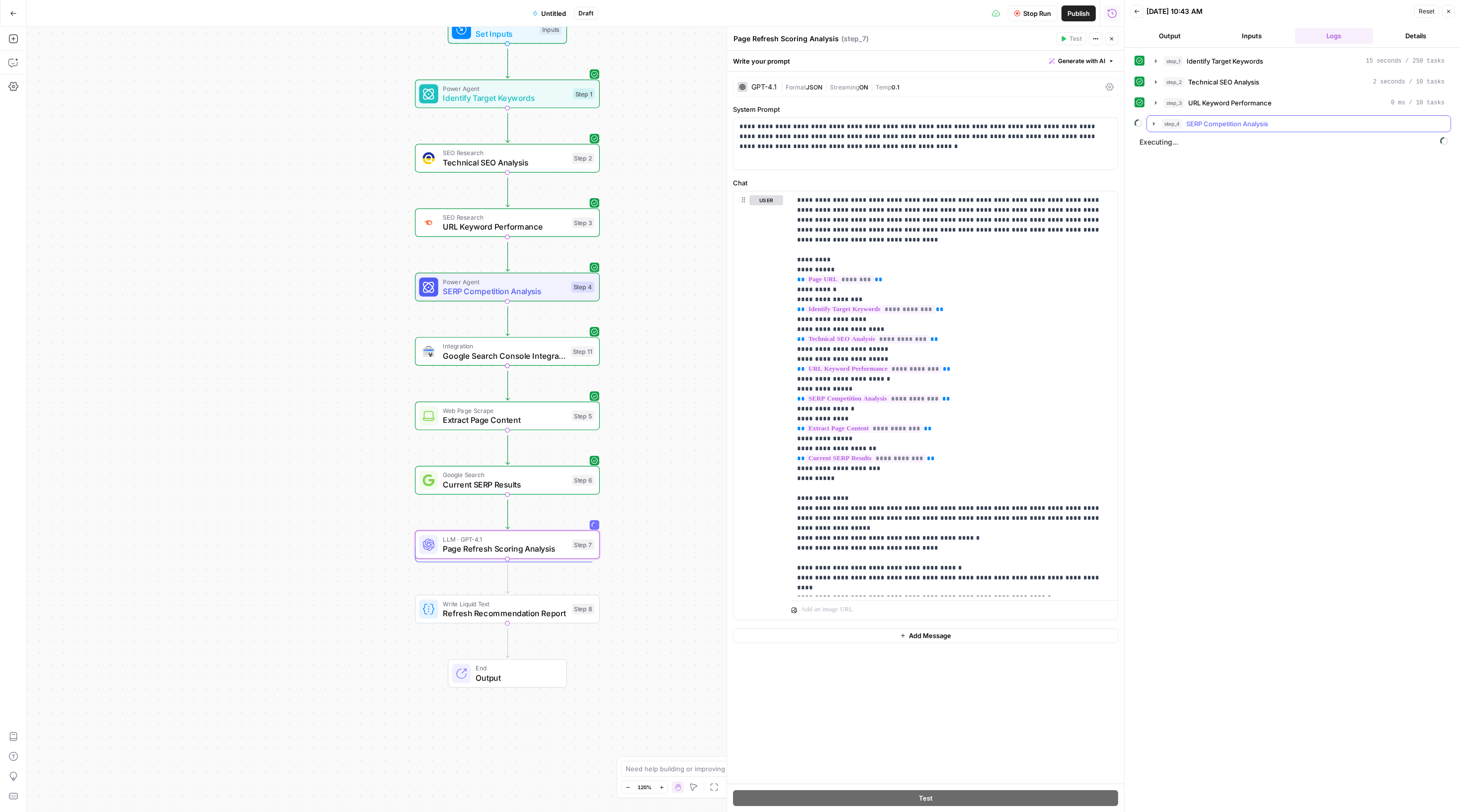
click at [1157, 128] on icon "button" at bounding box center [1154, 123] width 8 height 8
click at [1158, 128] on icon "button" at bounding box center [1154, 123] width 8 height 8
click at [1159, 132] on button "step_4 SERP Competition Analysis" at bounding box center [1299, 124] width 303 height 16
click at [1156, 125] on icon "button" at bounding box center [1154, 124] width 4 height 2
click at [1157, 132] on button "step_4 SERP Competition Analysis" at bounding box center [1299, 124] width 303 height 16
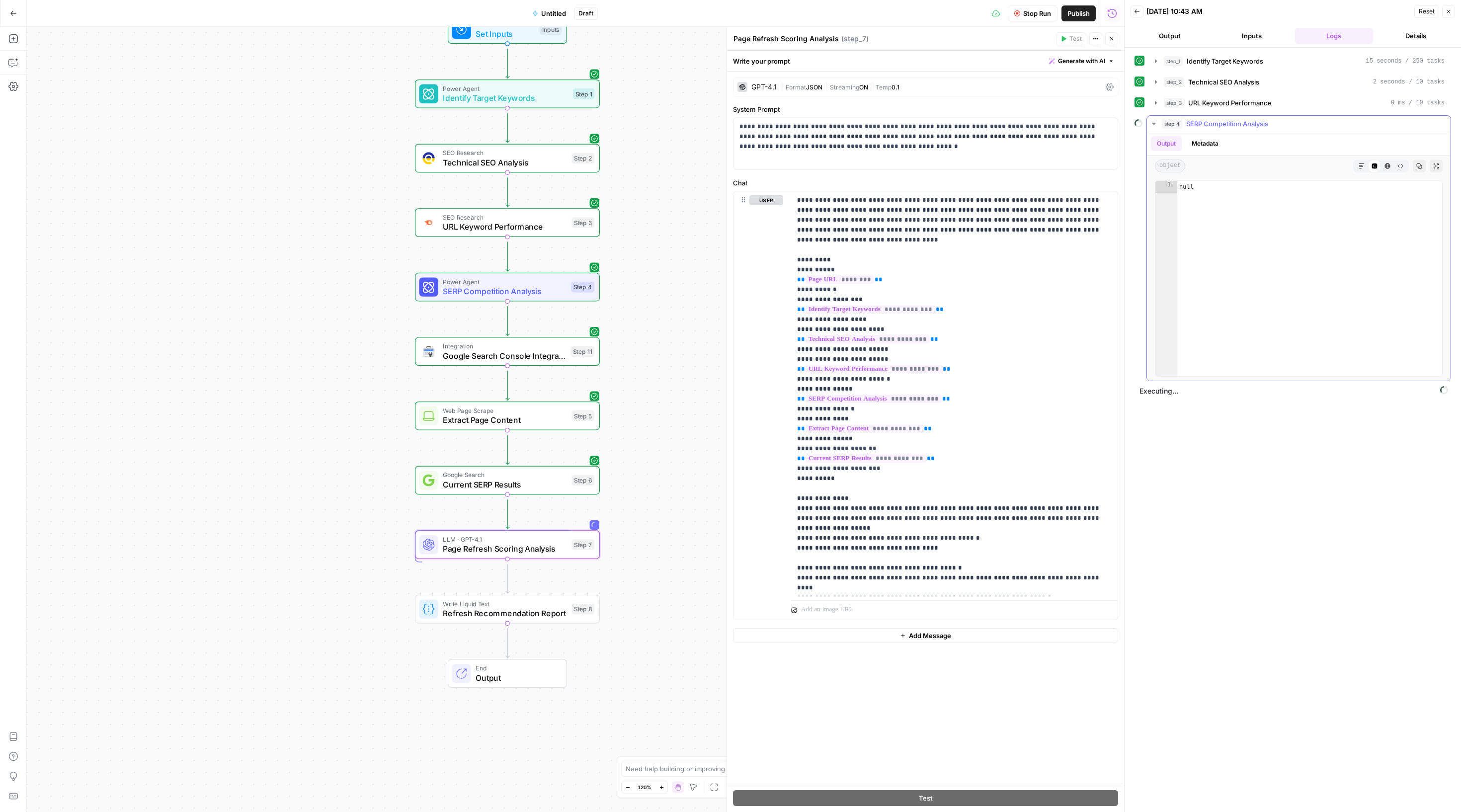
click at [1164, 132] on button "step_4 SERP Competition Analysis" at bounding box center [1299, 124] width 303 height 16
click at [1155, 125] on icon "button" at bounding box center [1154, 123] width 2 height 4
click at [1158, 128] on icon "button" at bounding box center [1154, 123] width 8 height 8
click at [1160, 128] on icon "button" at bounding box center [1156, 123] width 8 height 8
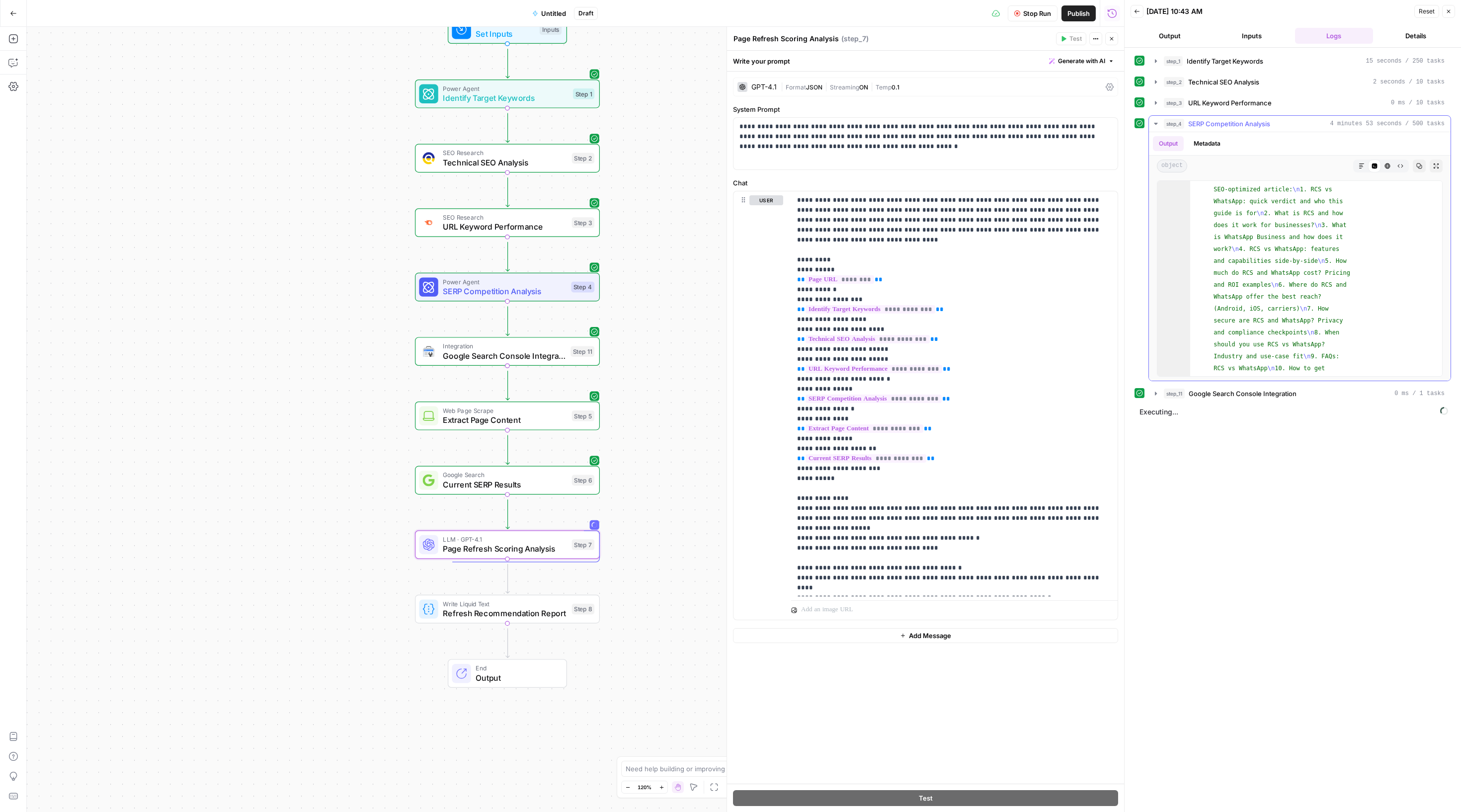
scroll to position [1976, 0]
click at [1358, 169] on icon "button" at bounding box center [1361, 166] width 6 height 6
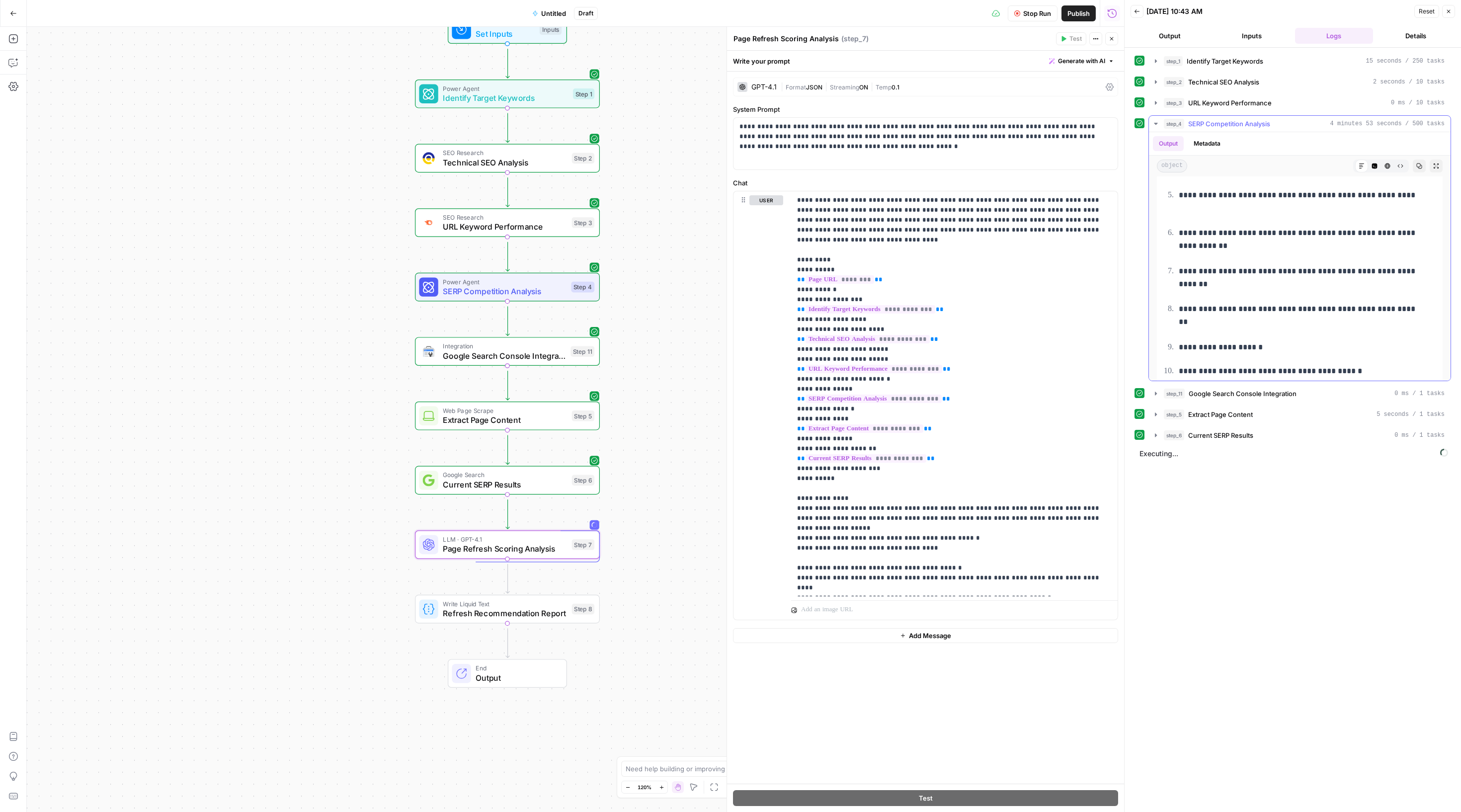
scroll to position [3004, 0]
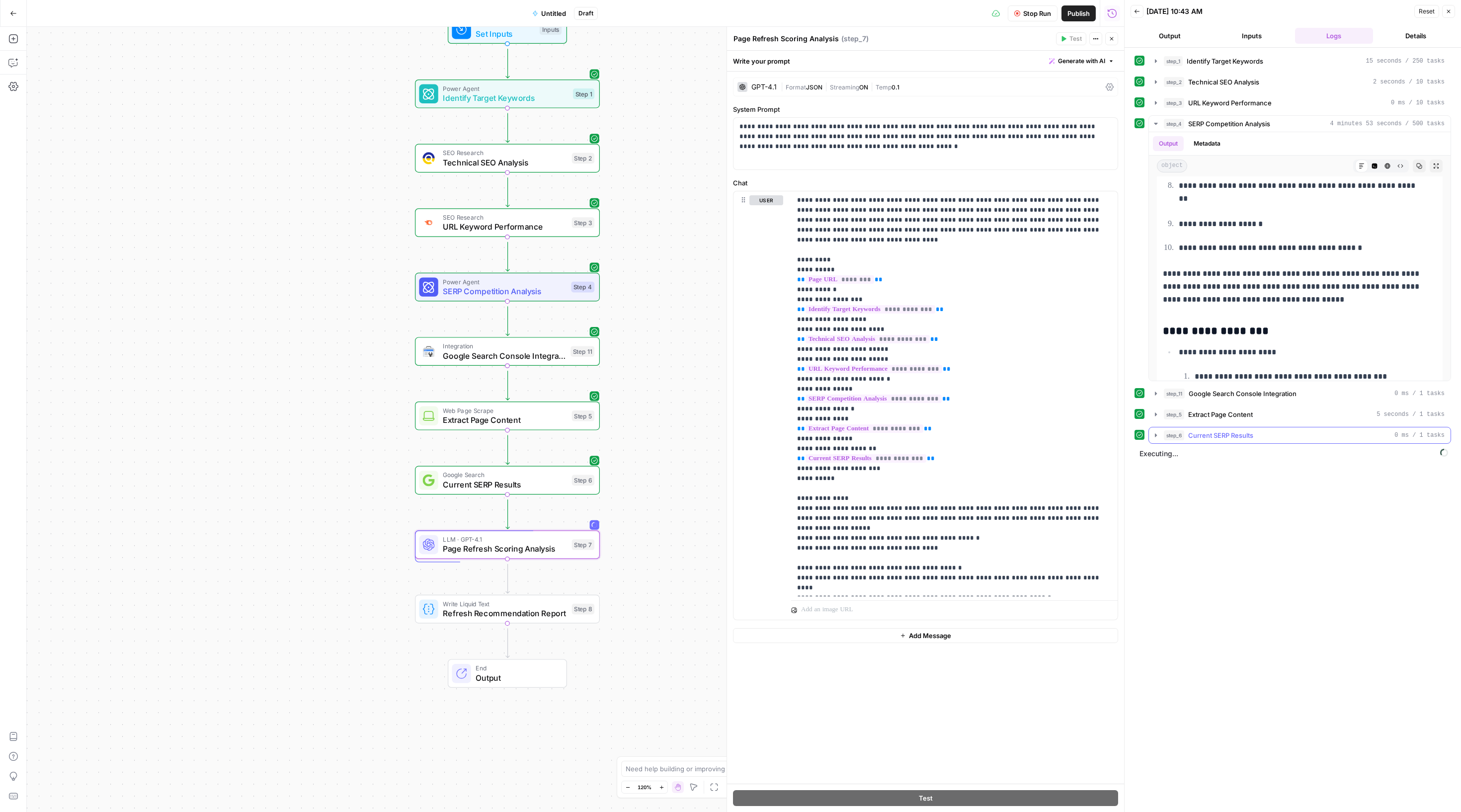
click at [1160, 439] on icon "button" at bounding box center [1156, 435] width 8 height 8
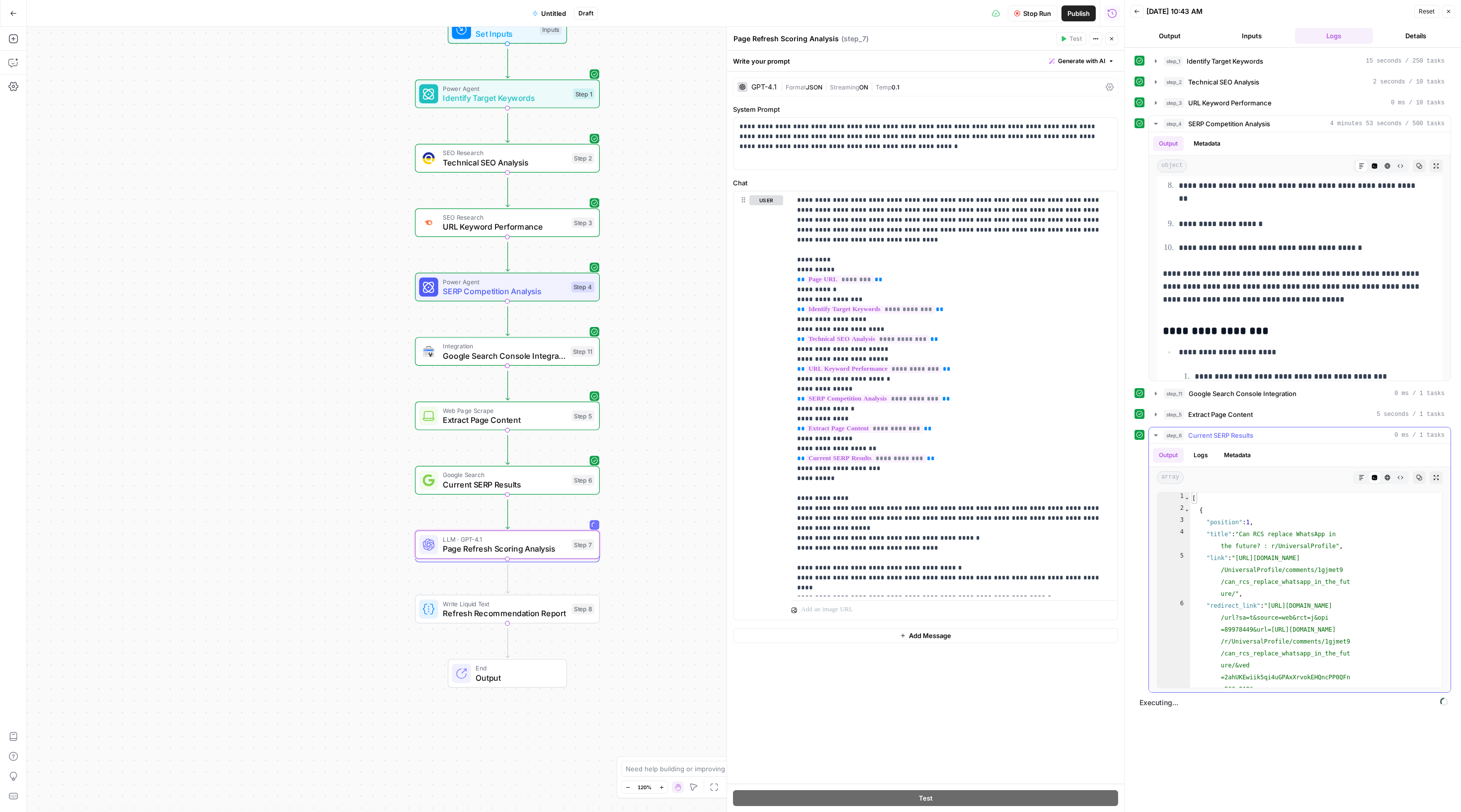
click at [1160, 439] on icon "button" at bounding box center [1156, 435] width 8 height 8
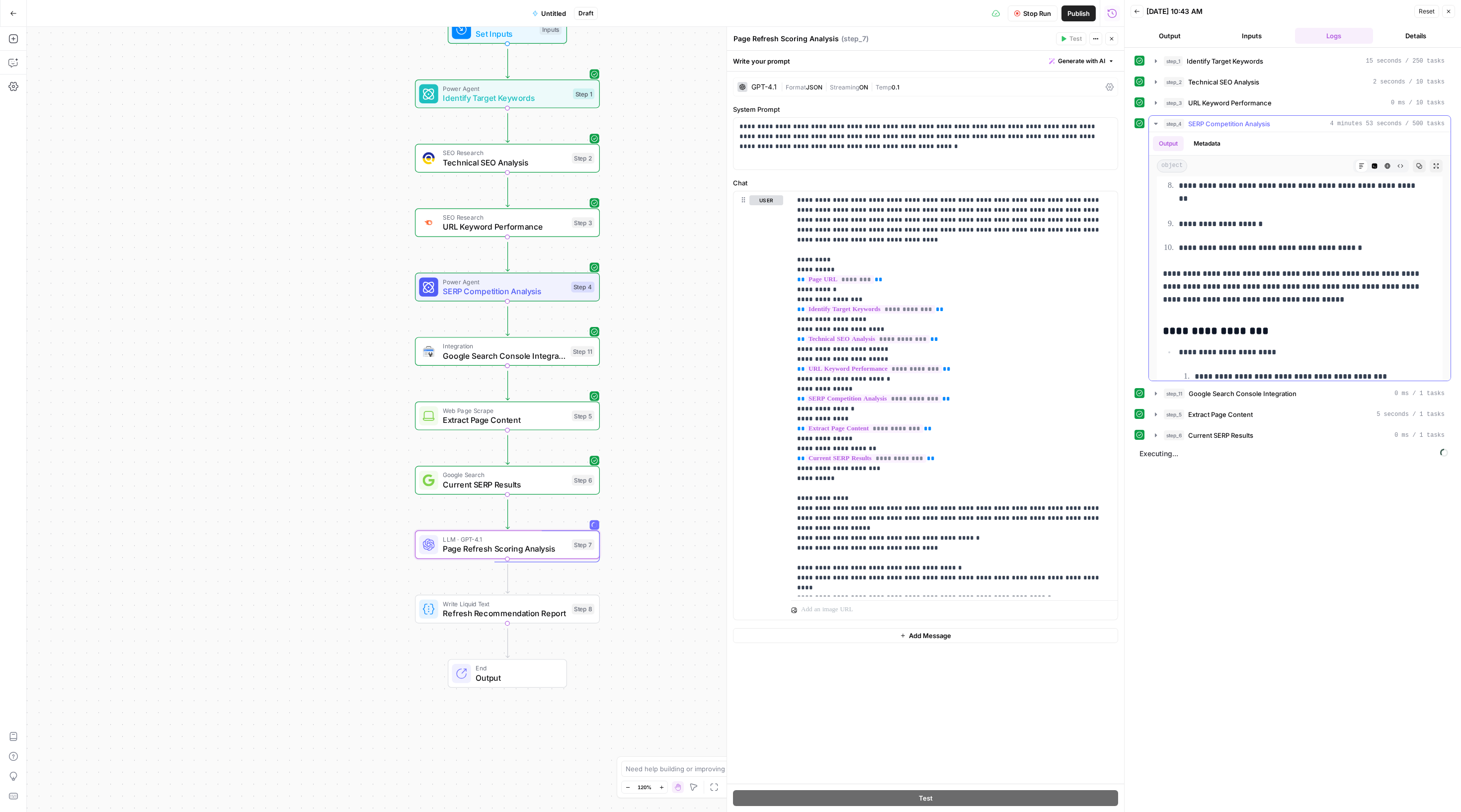
click at [1164, 132] on button "step_4 SERP Competition Analysis 4 minutes 53 seconds / 500 tasks" at bounding box center [1299, 124] width 302 height 16
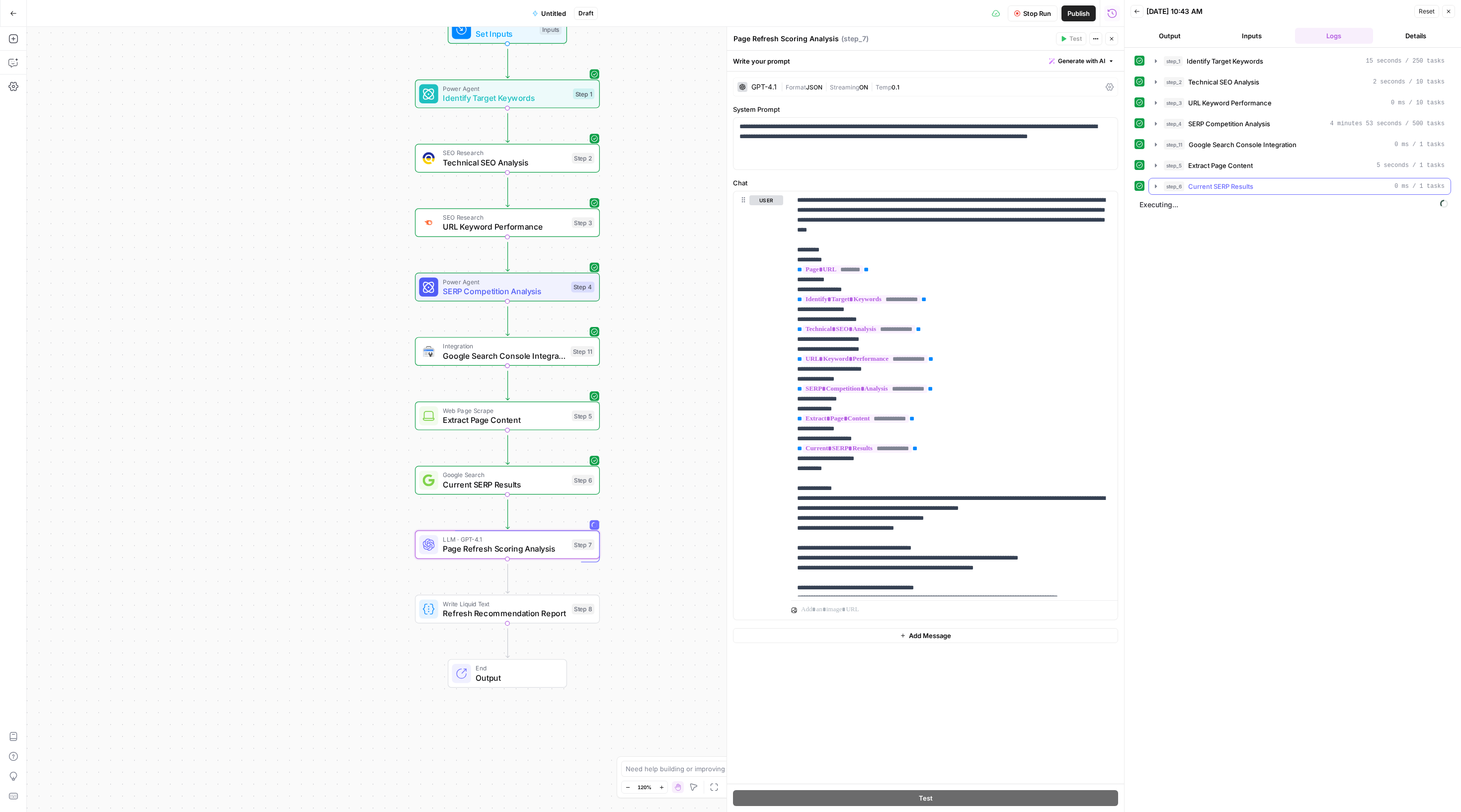
click at [1157, 190] on icon "button" at bounding box center [1156, 186] width 8 height 8
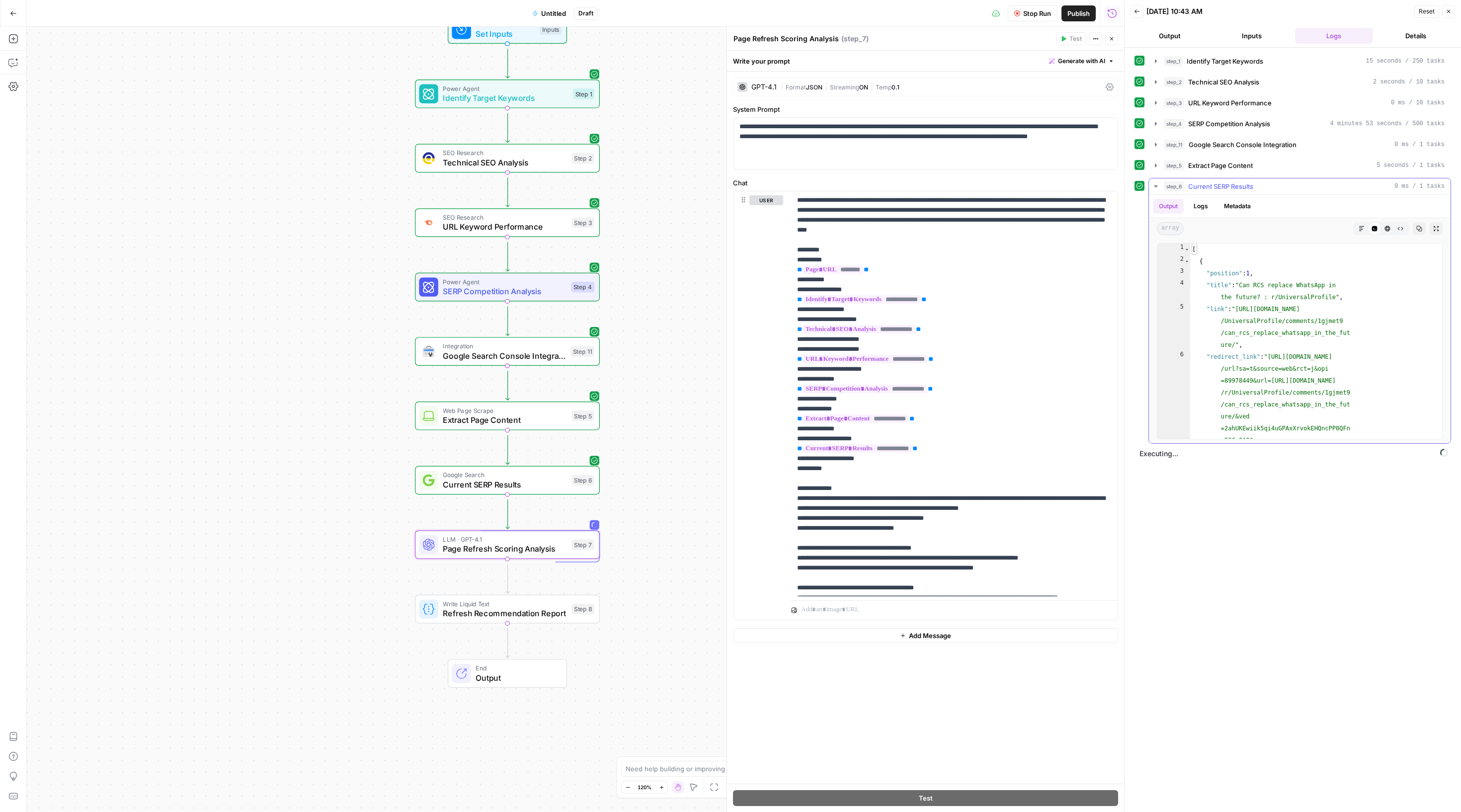
click at [1159, 190] on icon "button" at bounding box center [1156, 186] width 8 height 8
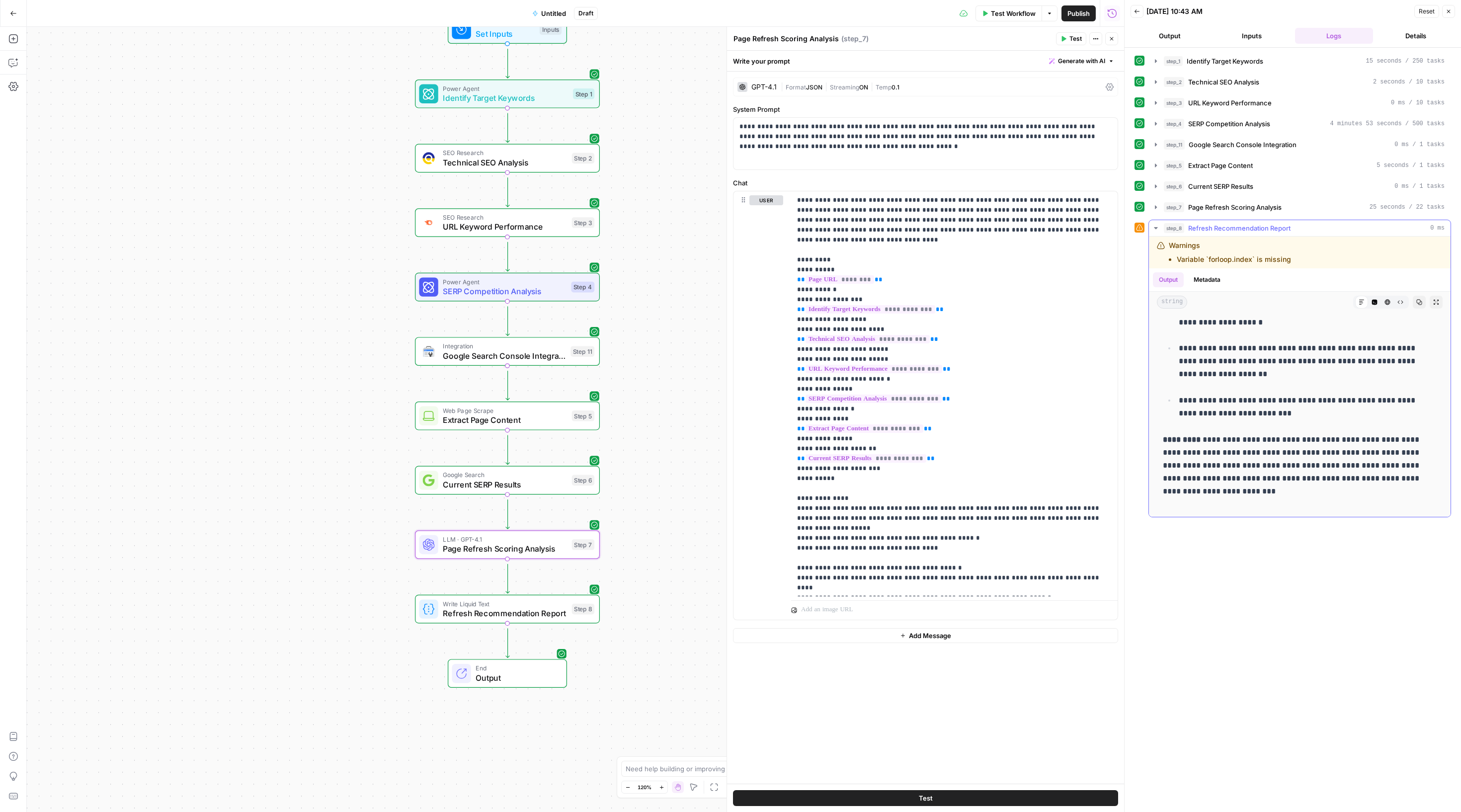
scroll to position [930, 0]
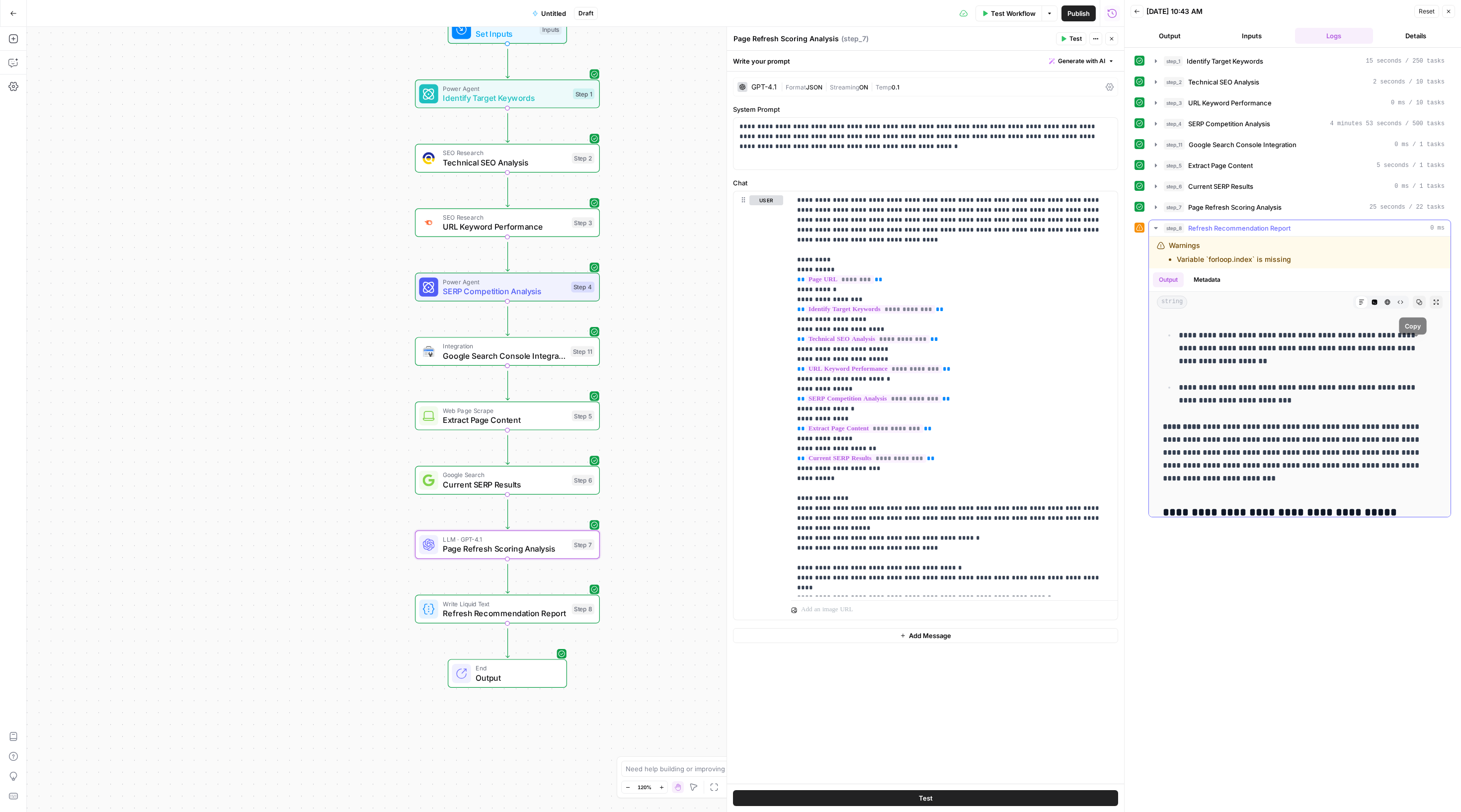
click at [1417, 305] on icon "button" at bounding box center [1419, 302] width 6 height 6
click at [15, 68] on icon "button" at bounding box center [12, 62] width 10 height 10
type textarea "help me here, If a page has zero or near-zero keyword capture, that can actuall…"
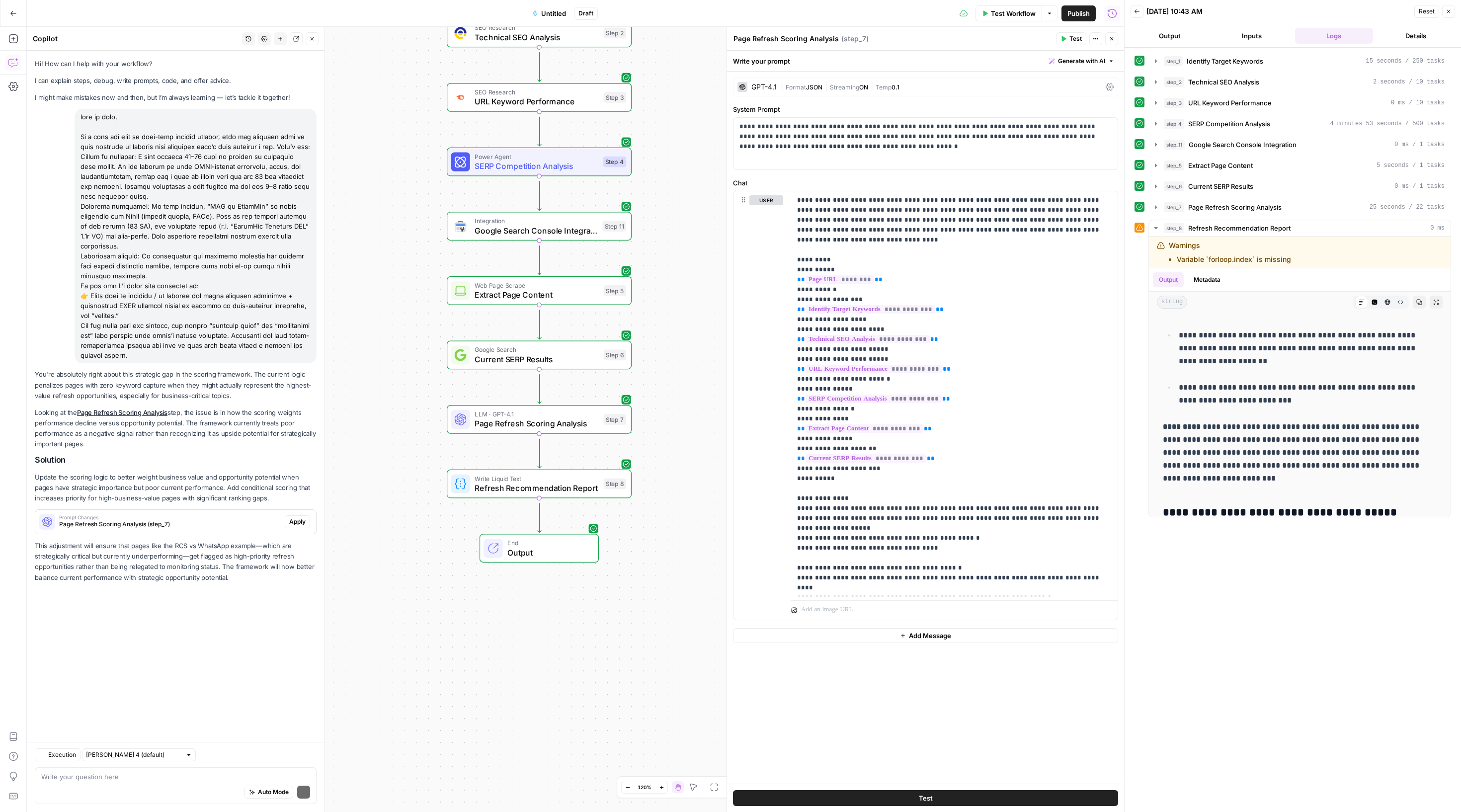
scroll to position [147, 0]
click at [289, 526] on span "Apply" at bounding box center [297, 522] width 16 height 9
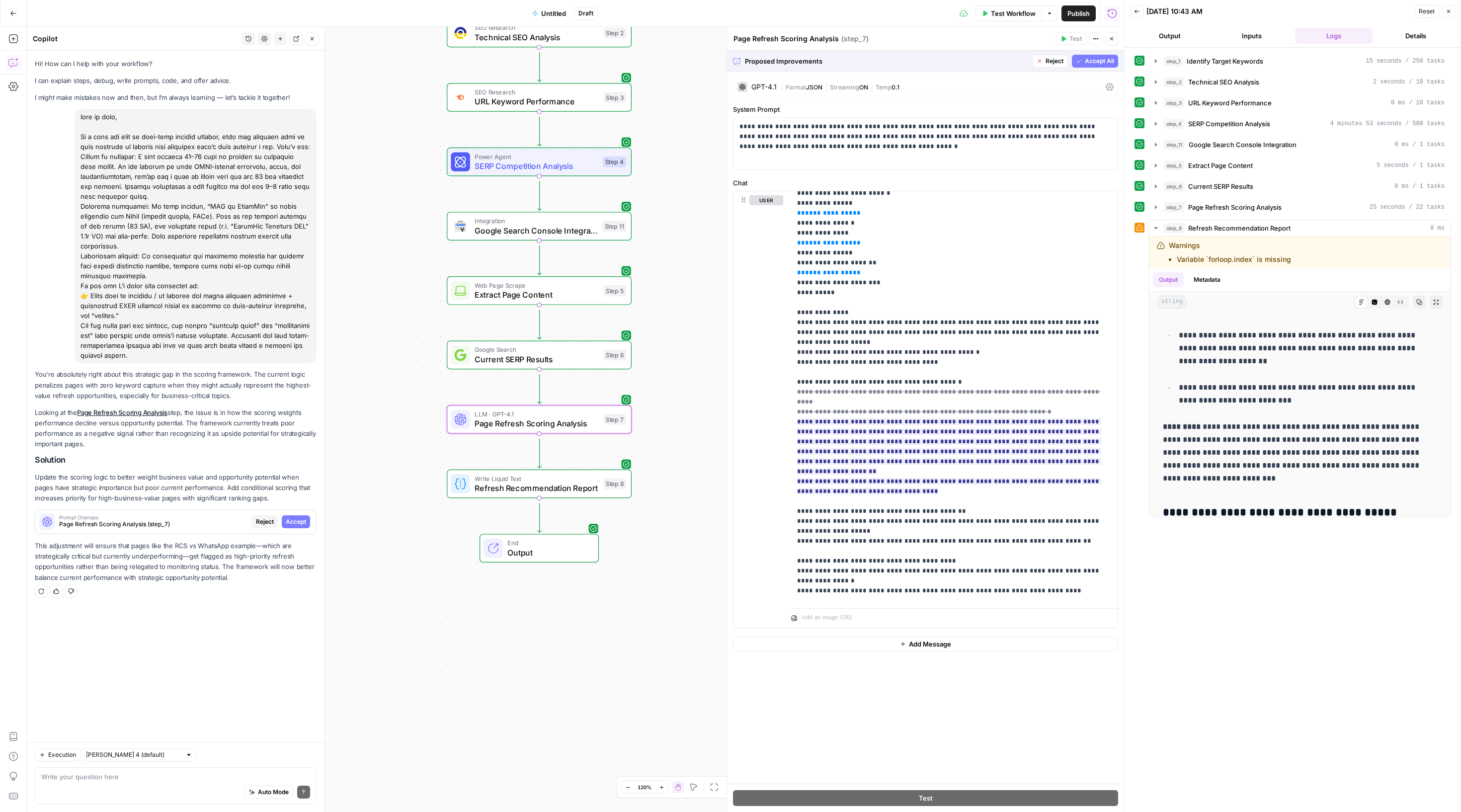
click at [294, 526] on span "Accept" at bounding box center [295, 522] width 21 height 9
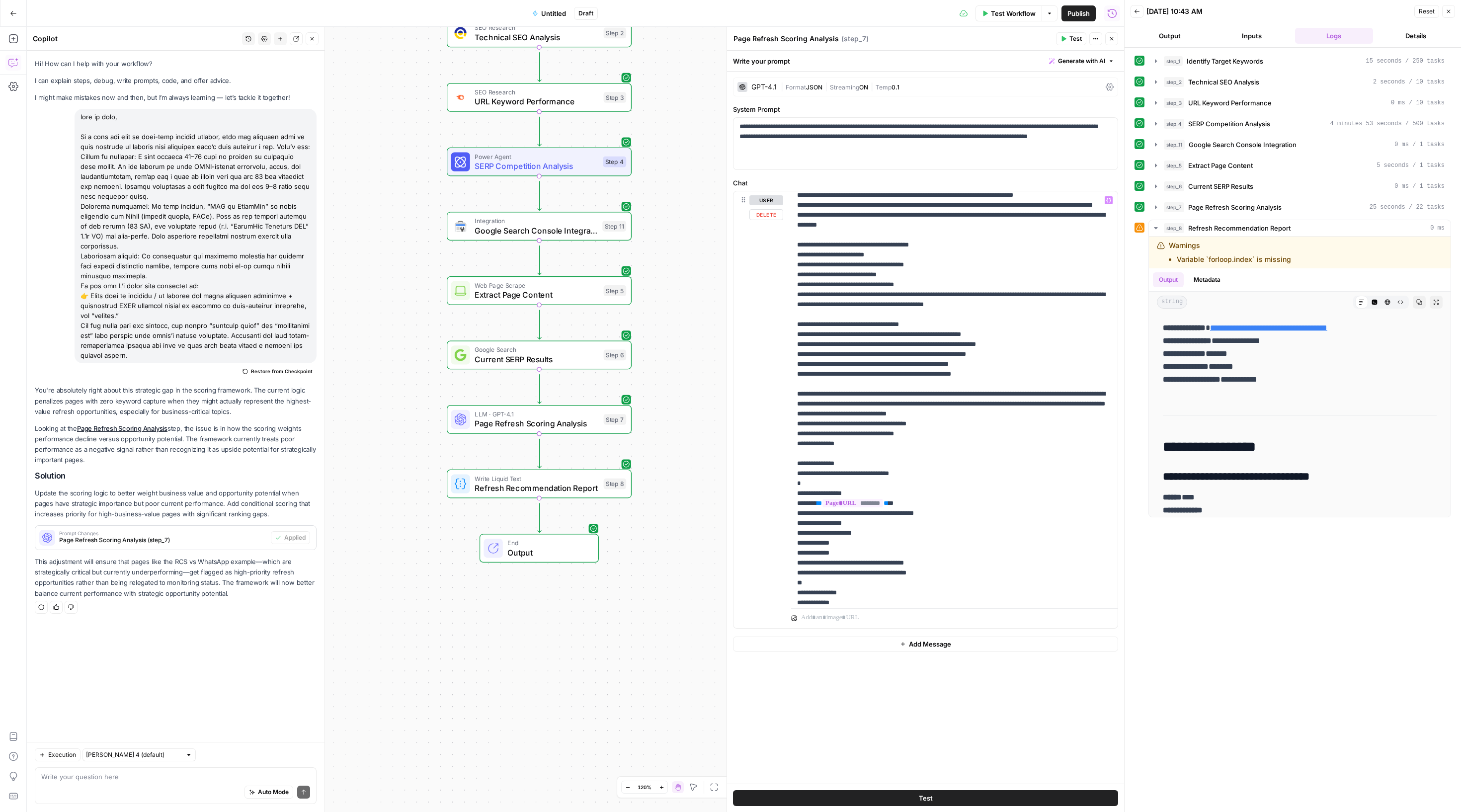
scroll to position [560, 0]
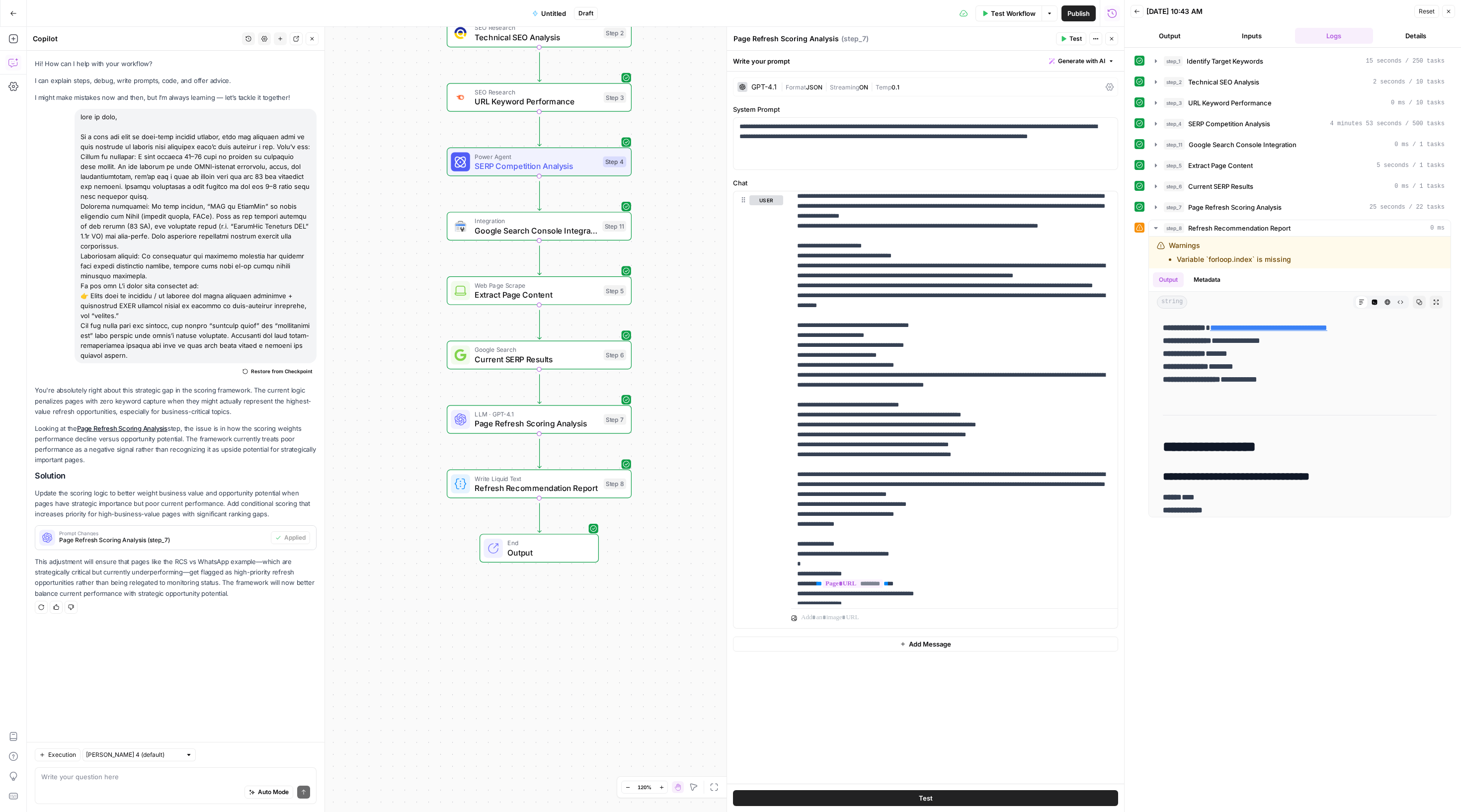
click at [1069, 43] on span "Test" at bounding box center [1075, 38] width 12 height 9
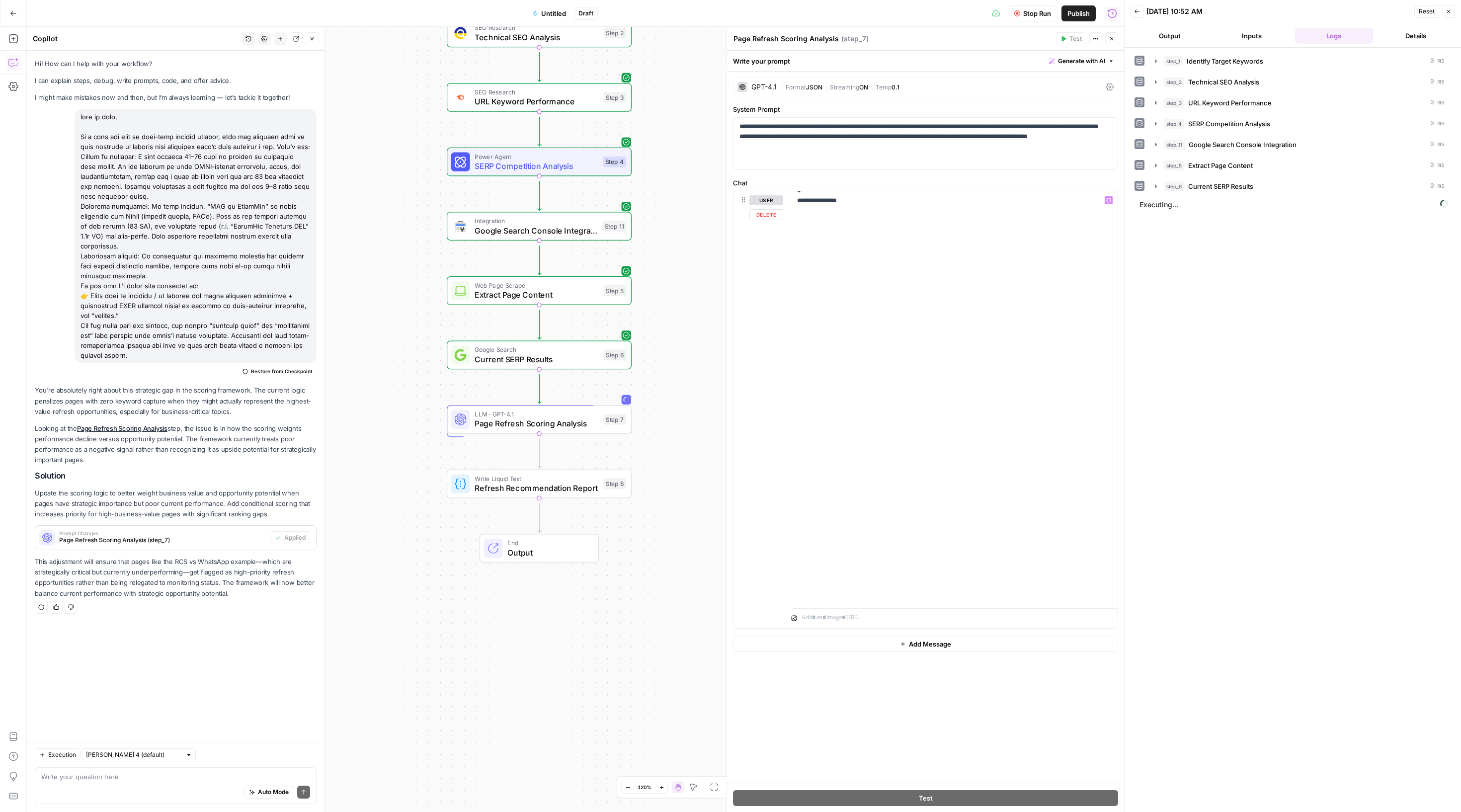
scroll to position [1421, 0]
click at [1161, 195] on button "step_6 Current SERP Results 0 ms" at bounding box center [1299, 186] width 302 height 16
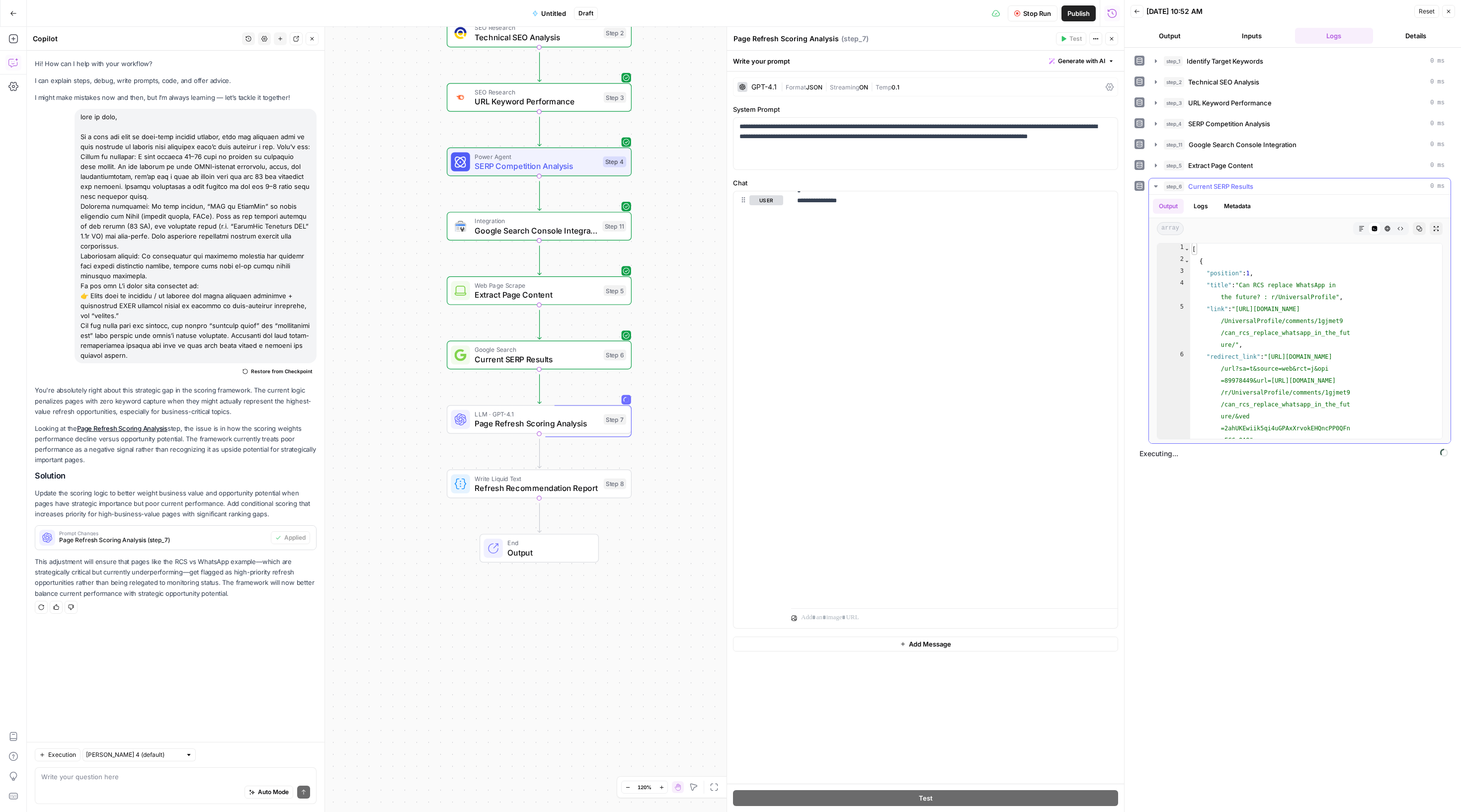
click at [1160, 190] on icon "button" at bounding box center [1156, 186] width 8 height 8
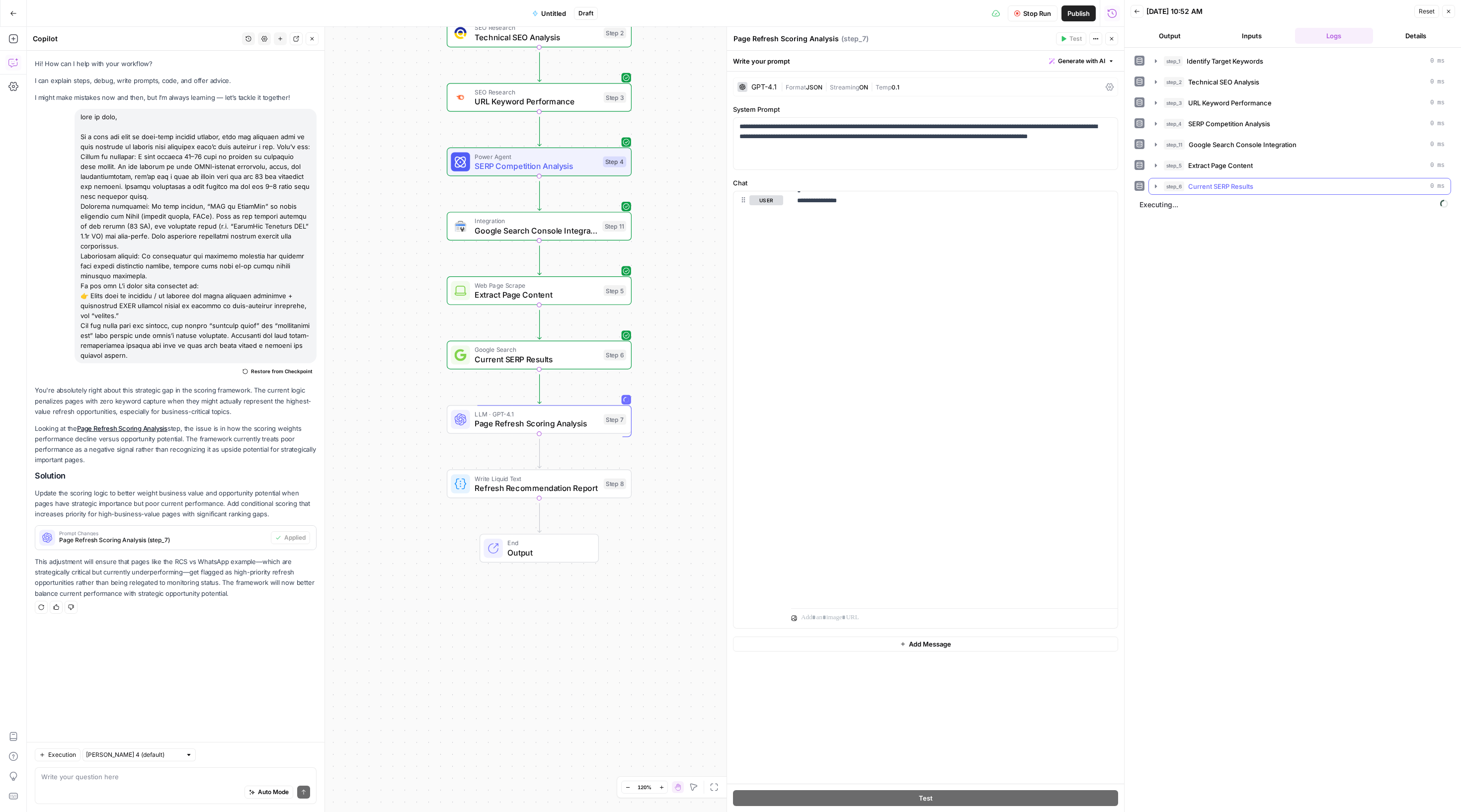
click at [1154, 195] on button "step_6 Current SERP Results 0 ms" at bounding box center [1299, 186] width 302 height 16
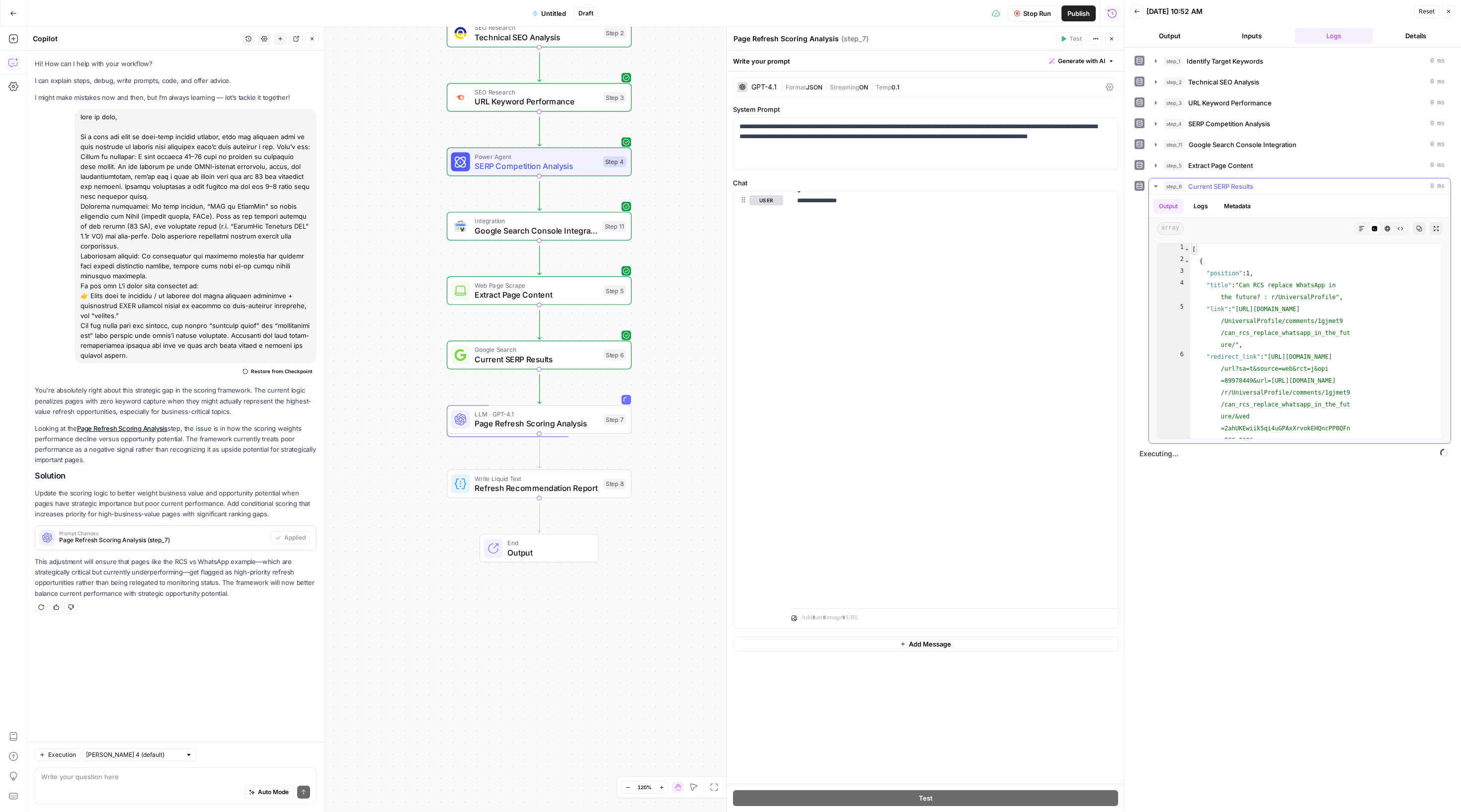
click at [1160, 190] on icon "button" at bounding box center [1156, 186] width 8 height 8
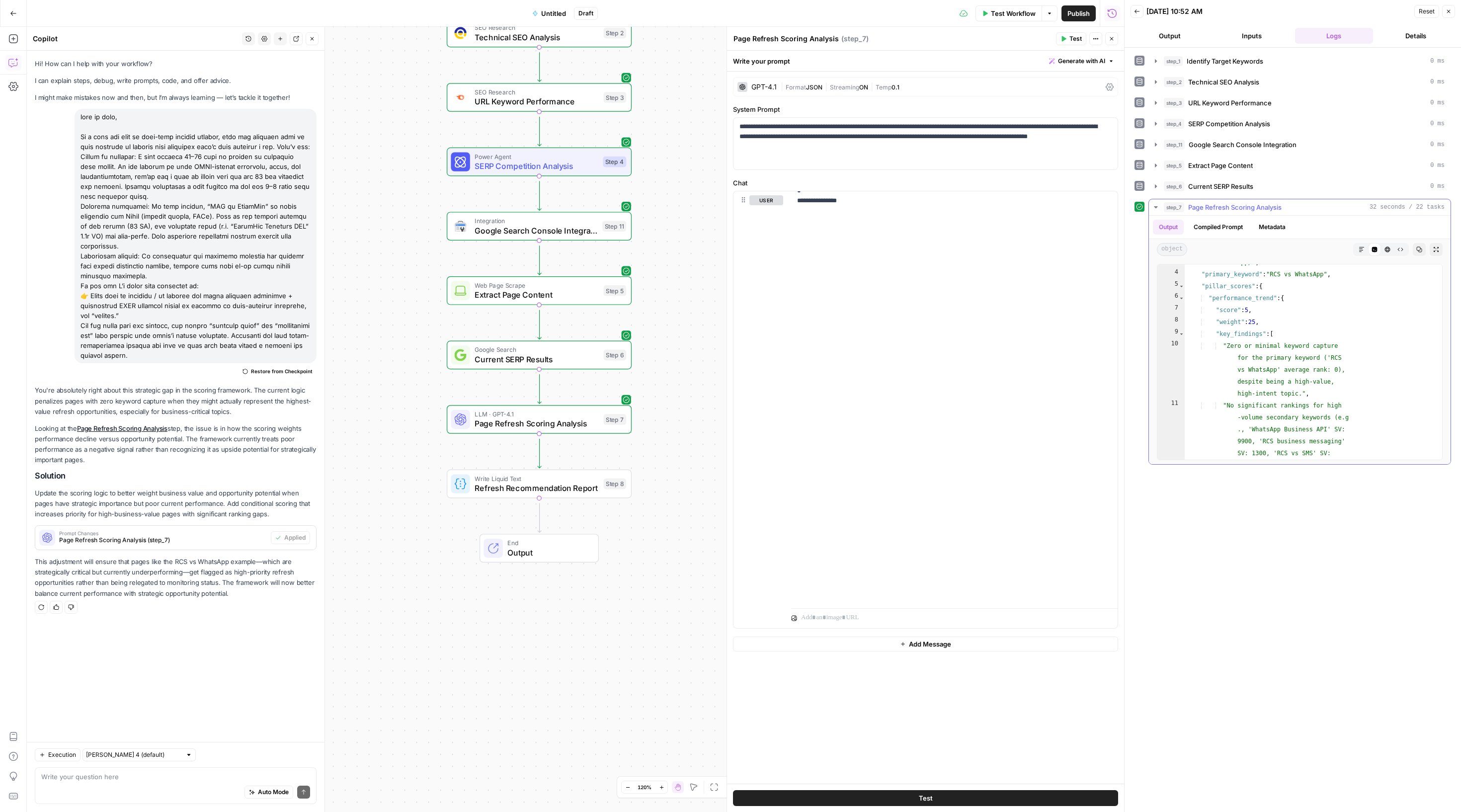
scroll to position [152, 0]
click at [1357, 256] on button "Markdown" at bounding box center [1361, 249] width 12 height 12
click at [1157, 211] on icon "button" at bounding box center [1156, 207] width 8 height 8
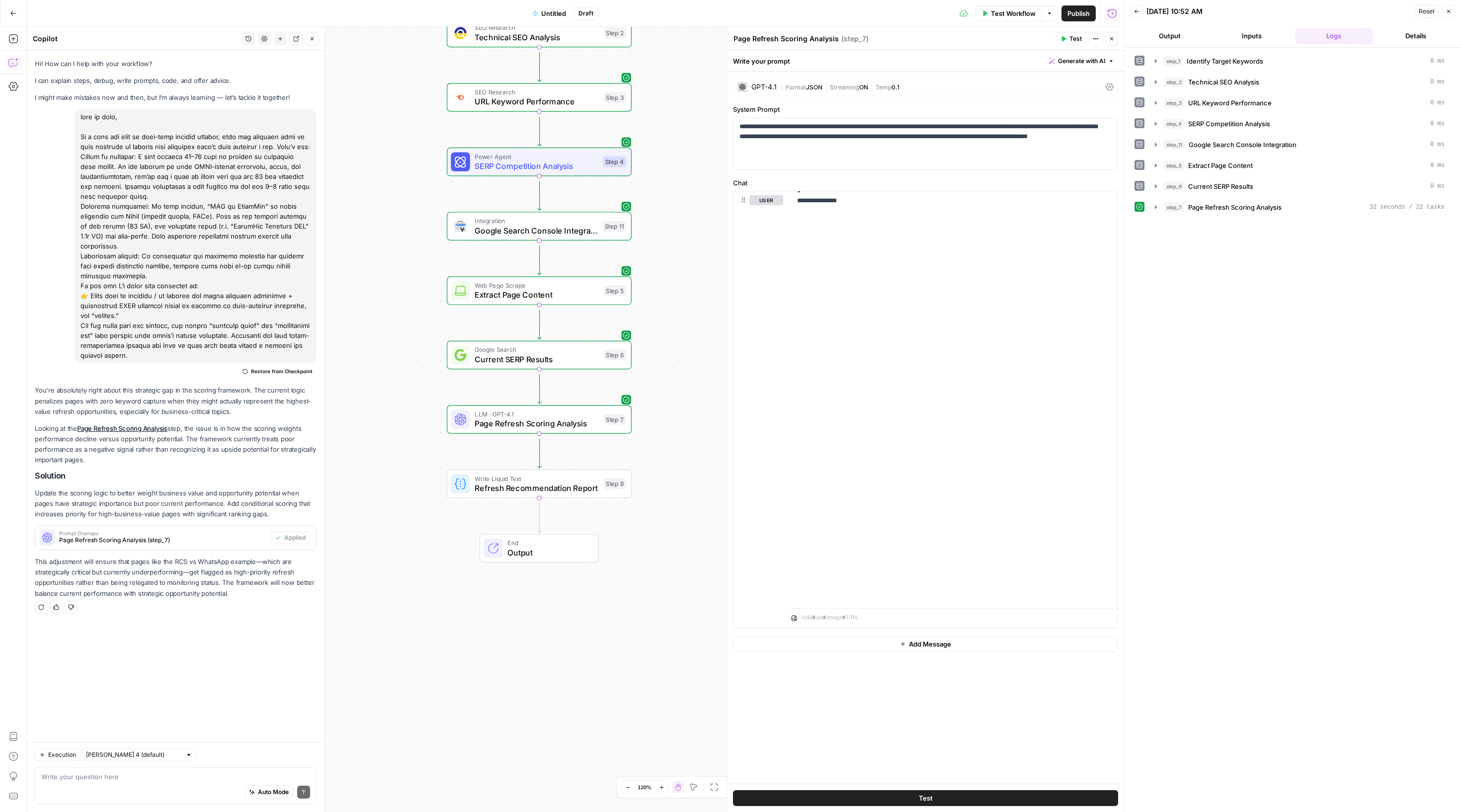
click at [518, 493] on span "Refresh Recommendation Report" at bounding box center [536, 487] width 124 height 12
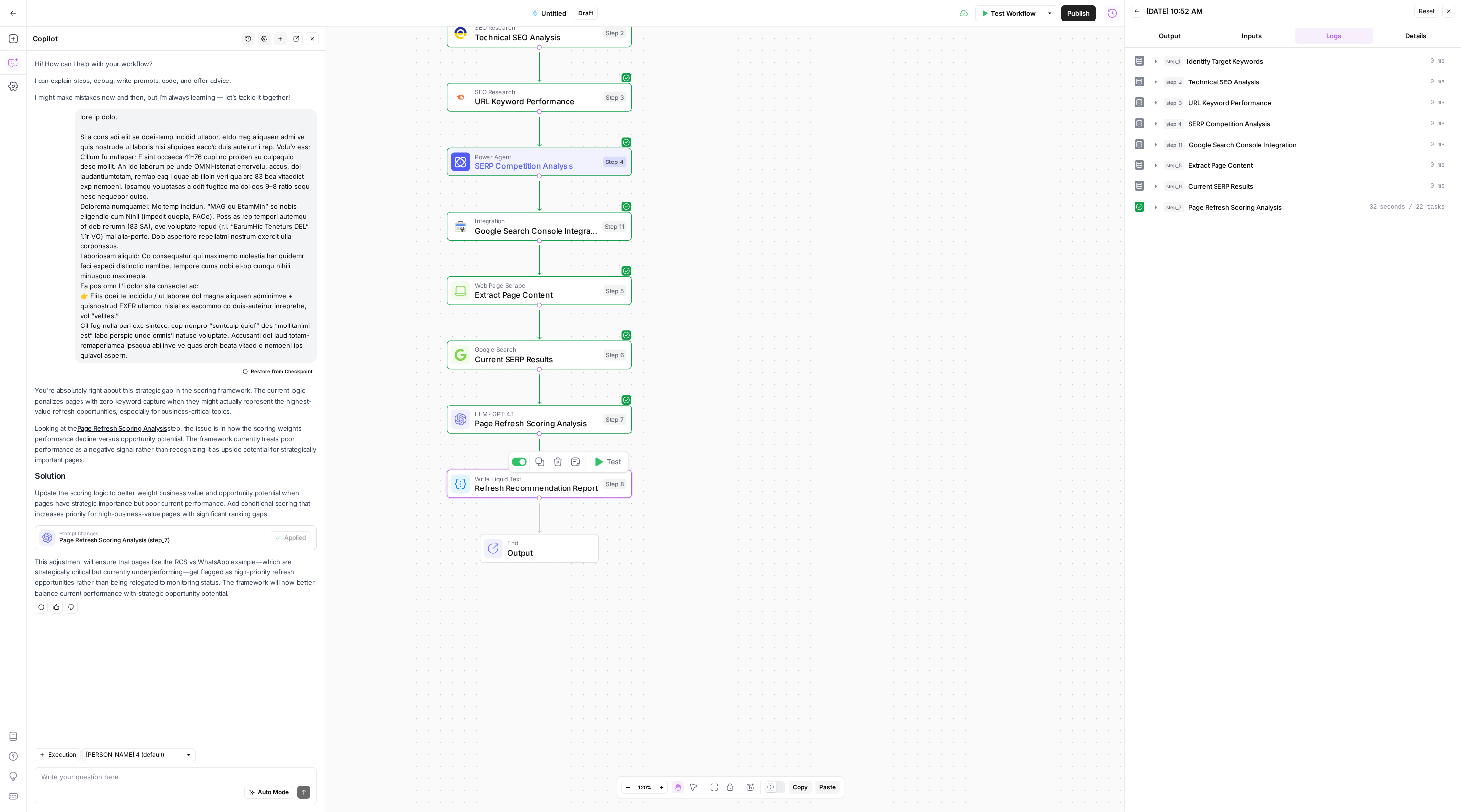
type textarea "Refresh Recommendation Report"
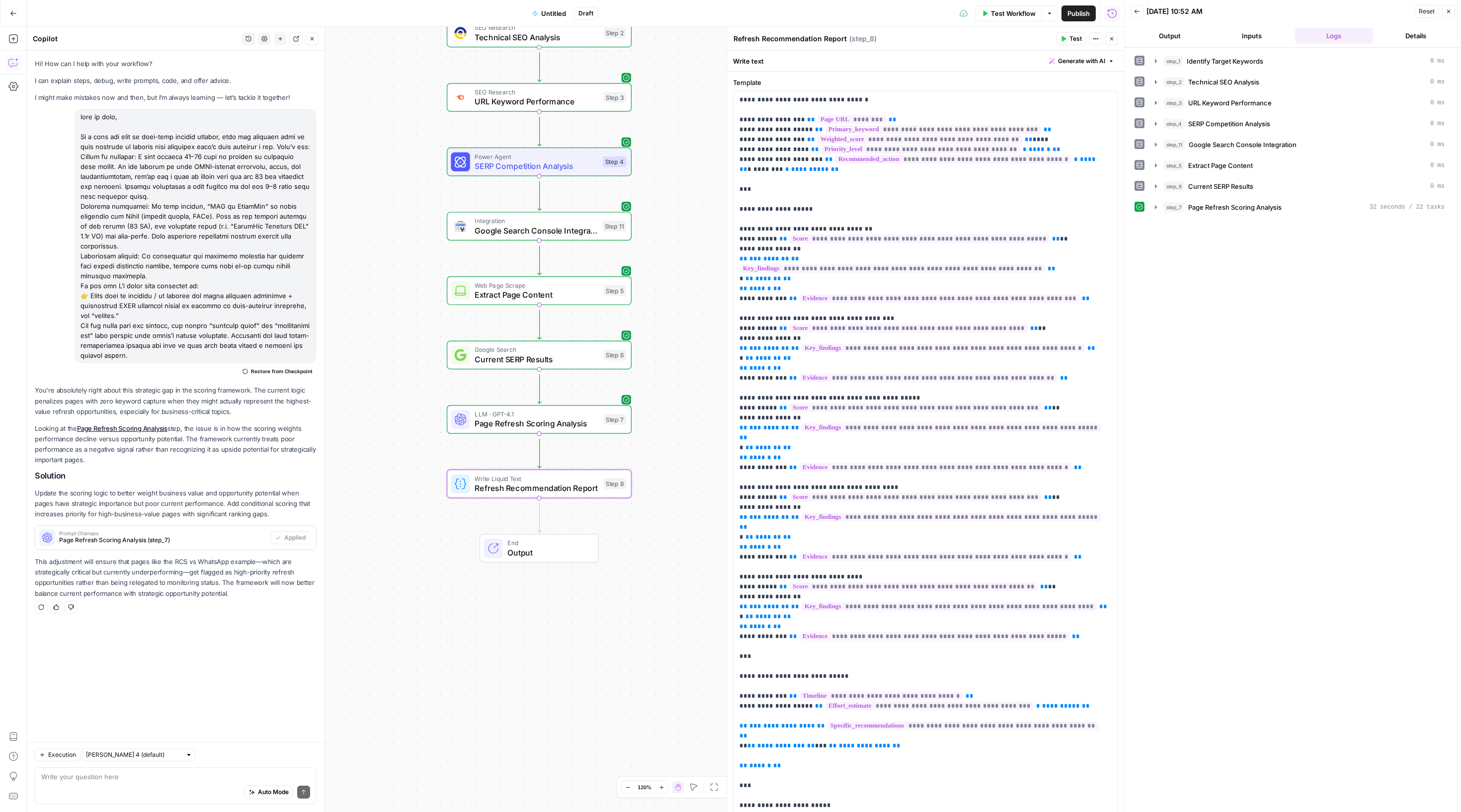
click at [1069, 43] on span "Test" at bounding box center [1075, 38] width 12 height 9
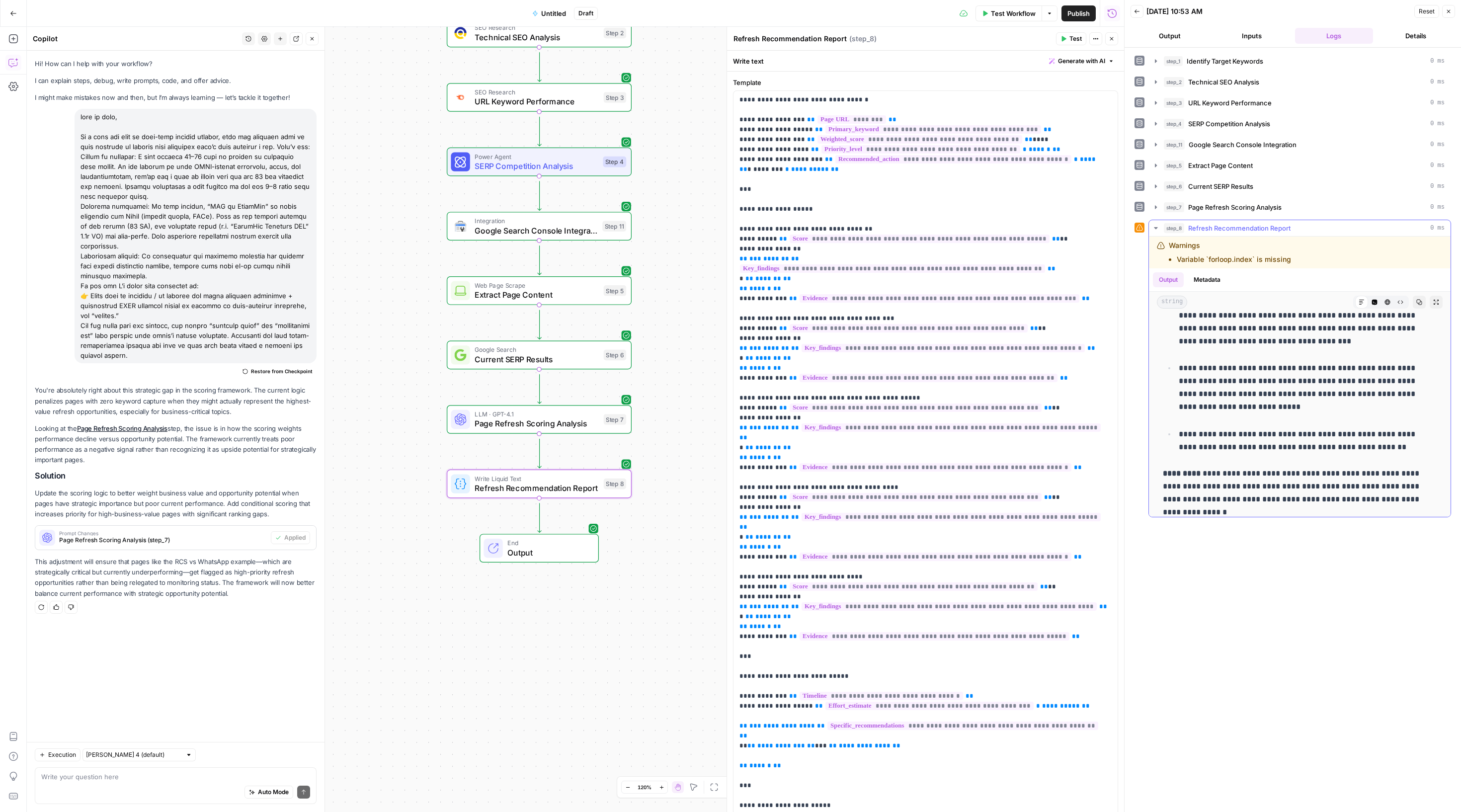
scroll to position [996, 0]
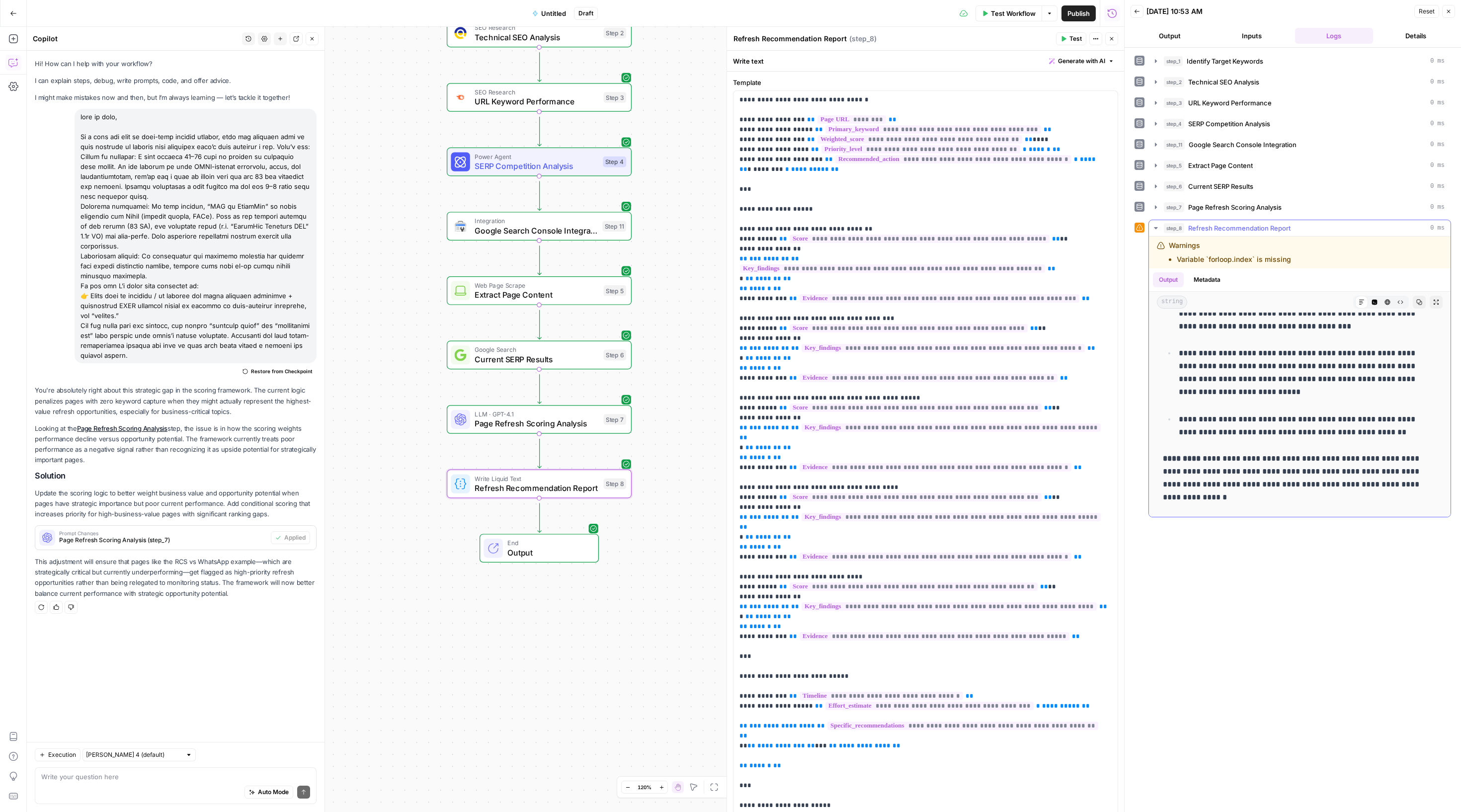
click at [1416, 305] on icon "button" at bounding box center [1419, 302] width 6 height 6
click at [991, 18] on span "Test Workflow" at bounding box center [1013, 12] width 45 height 10
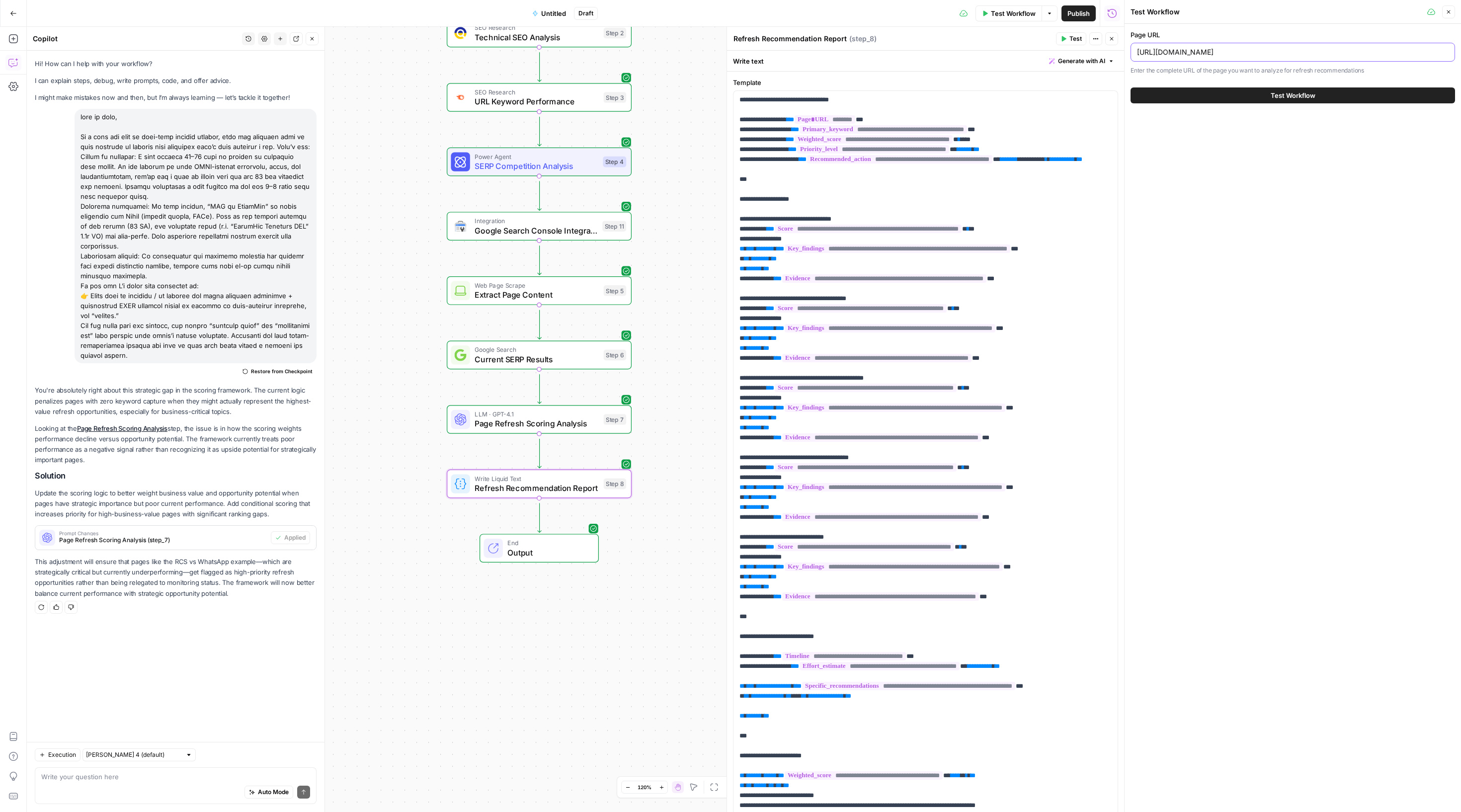
click at [1223, 55] on input "[URL][DOMAIN_NAME]" at bounding box center [1292, 52] width 311 height 10
paste input "business-message-types"
type input "https://sinch.com/blog/rcs-business-message-types/"
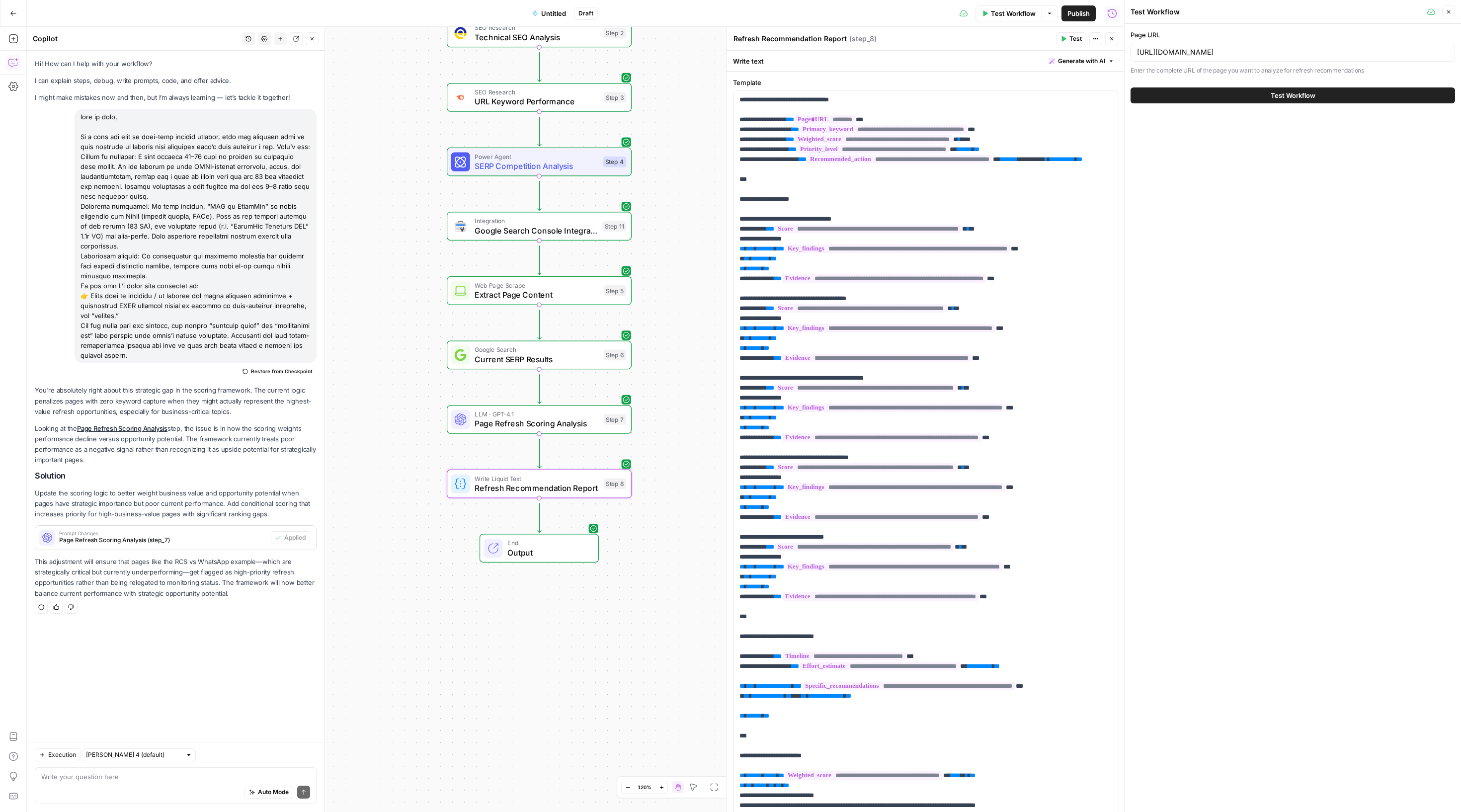
click at [1241, 104] on button "Test Workflow" at bounding box center [1293, 95] width 325 height 16
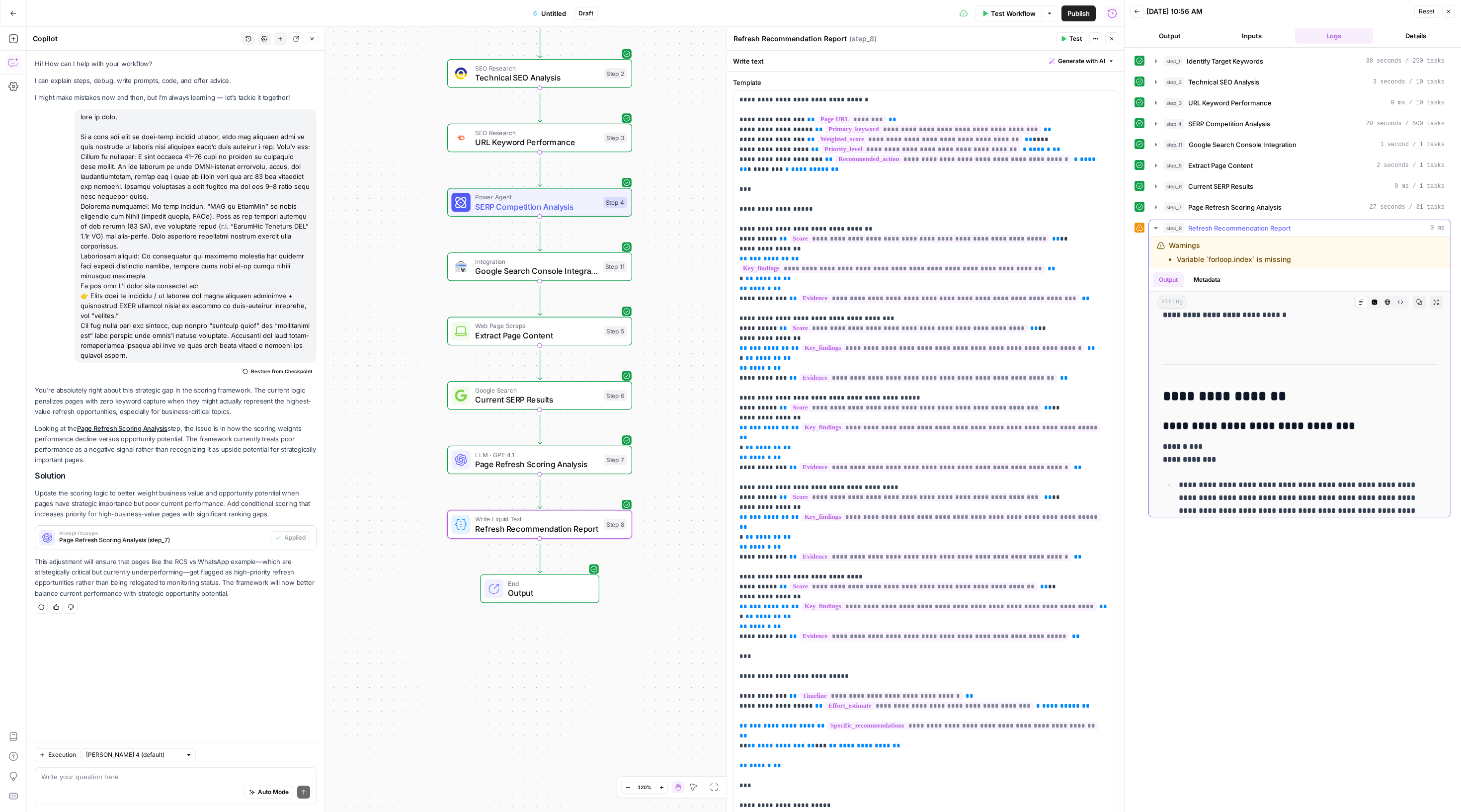
scroll to position [168, 0]
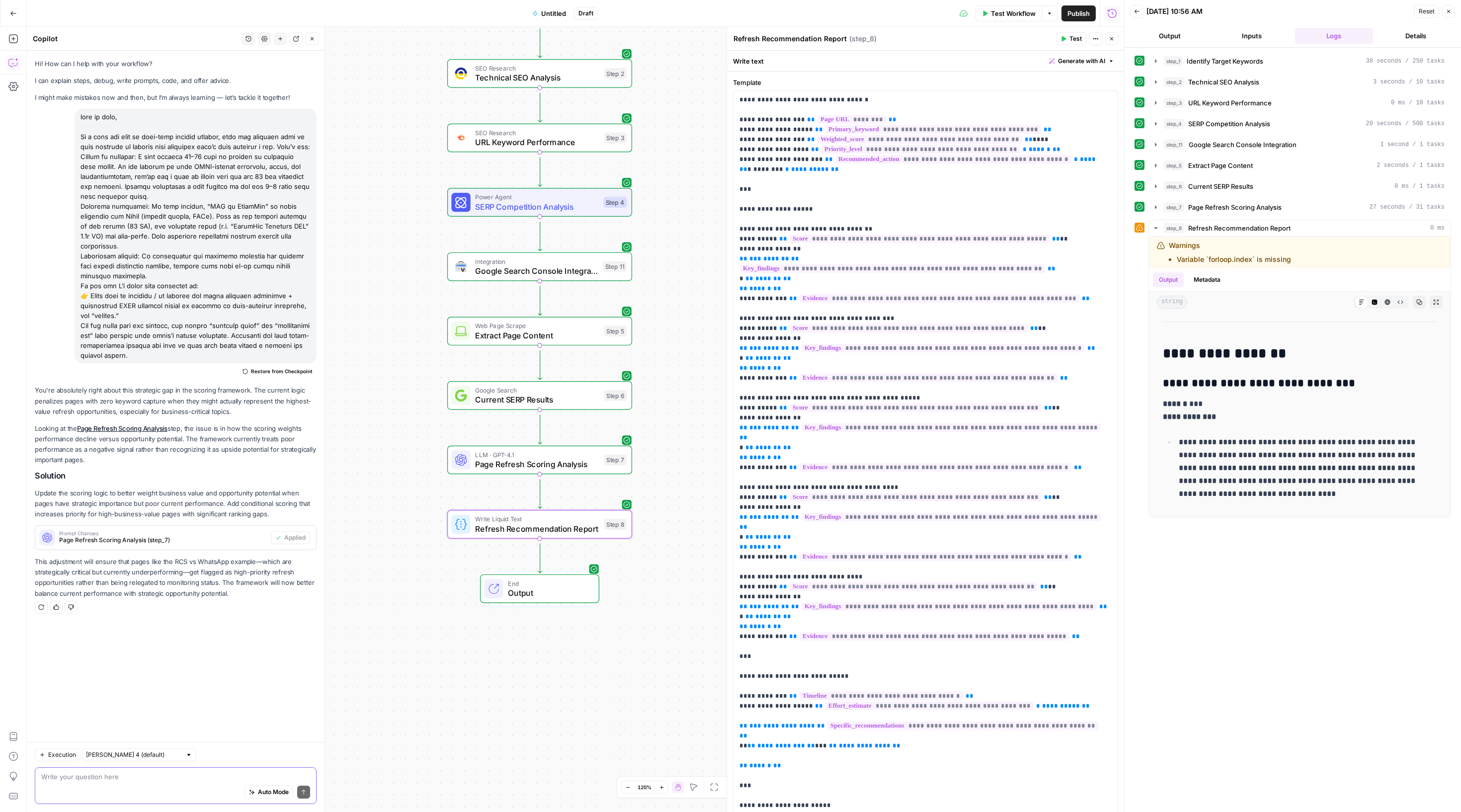
click at [141, 772] on textarea at bounding box center [175, 776] width 269 height 10
type textarea "are you pulling in google search console data?"
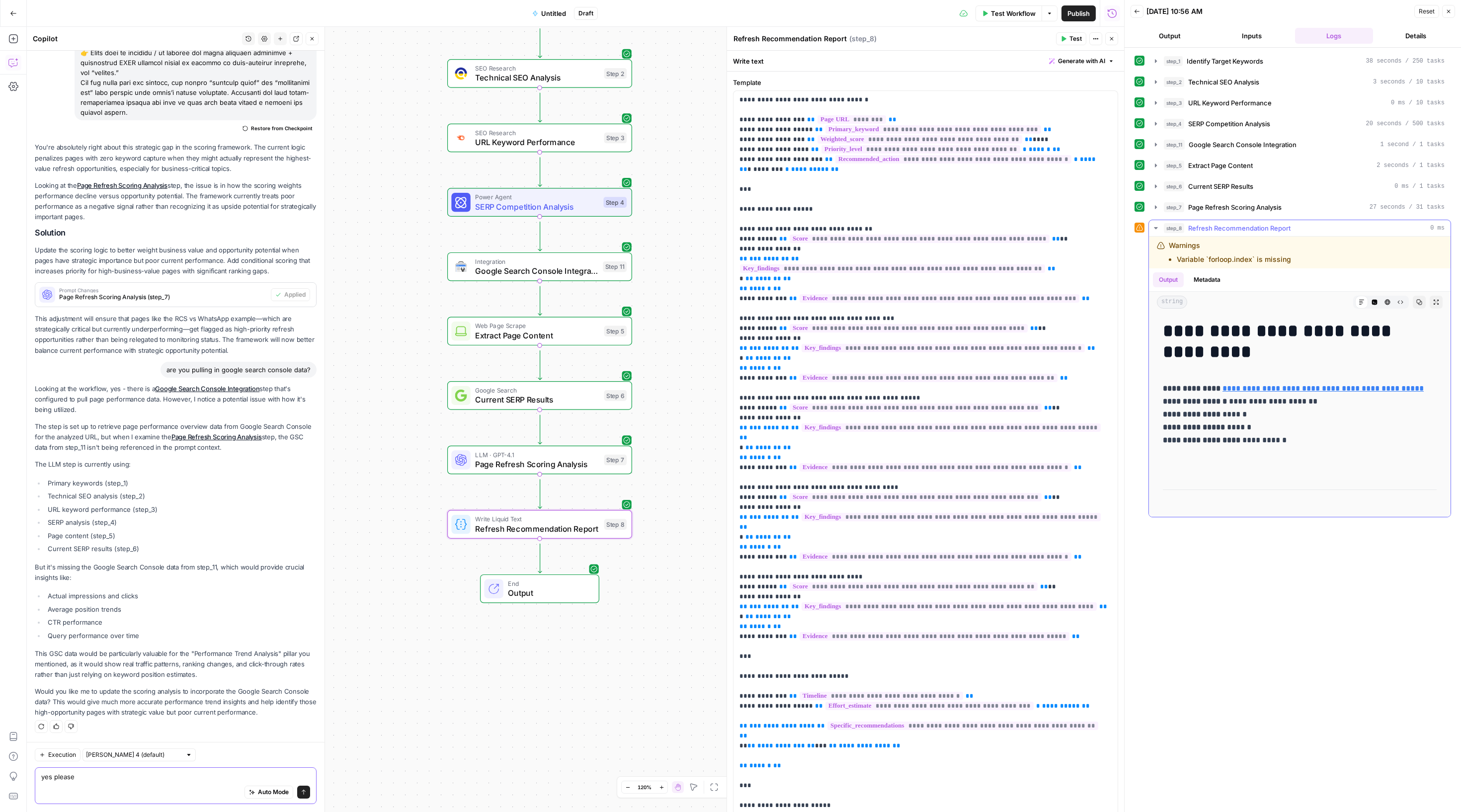
scroll to position [194, 0]
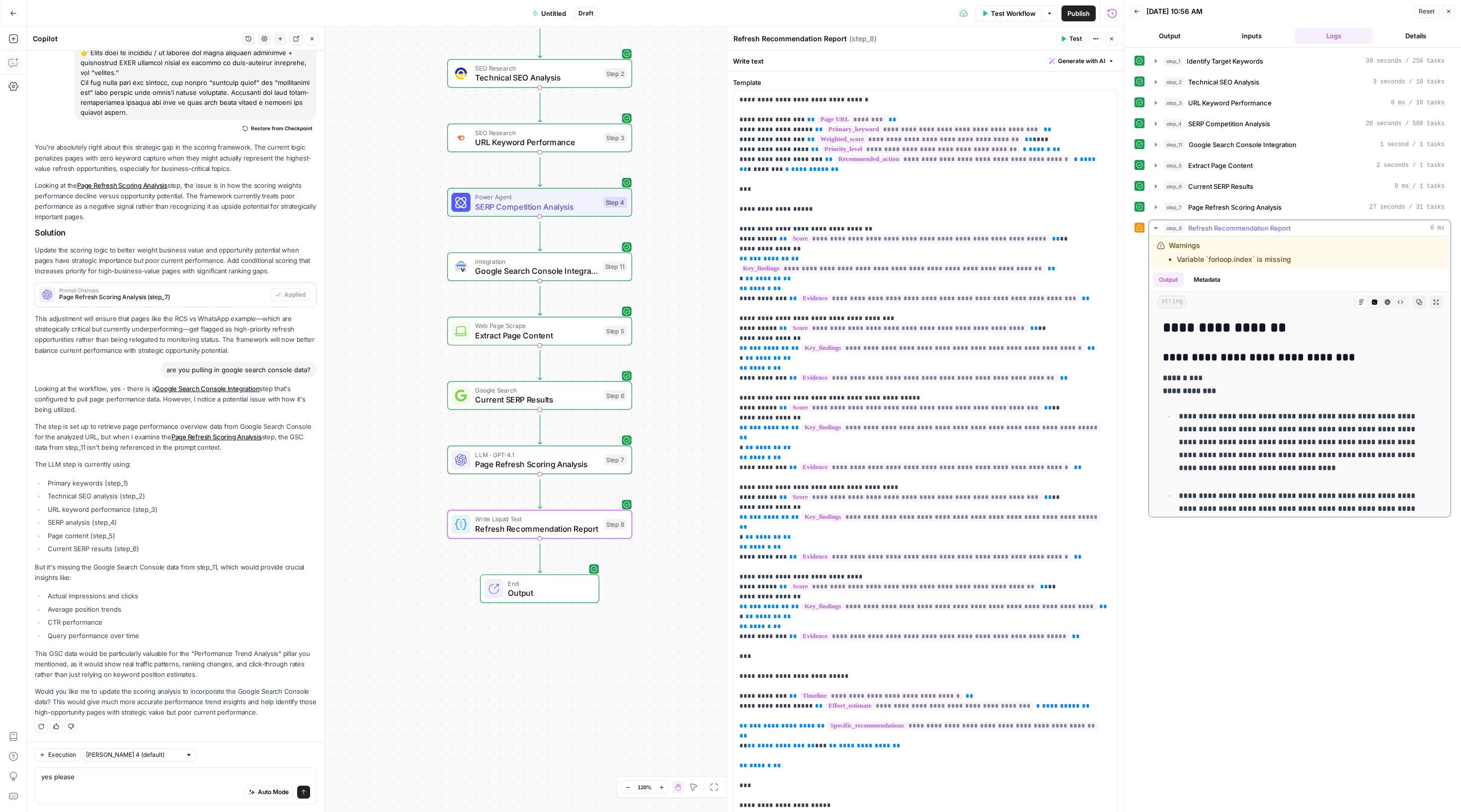
click at [1233, 473] on p "**********" at bounding box center [1302, 445] width 247 height 71
copy p "**********"
click at [185, 773] on textarea "yes please" at bounding box center [175, 776] width 269 height 10
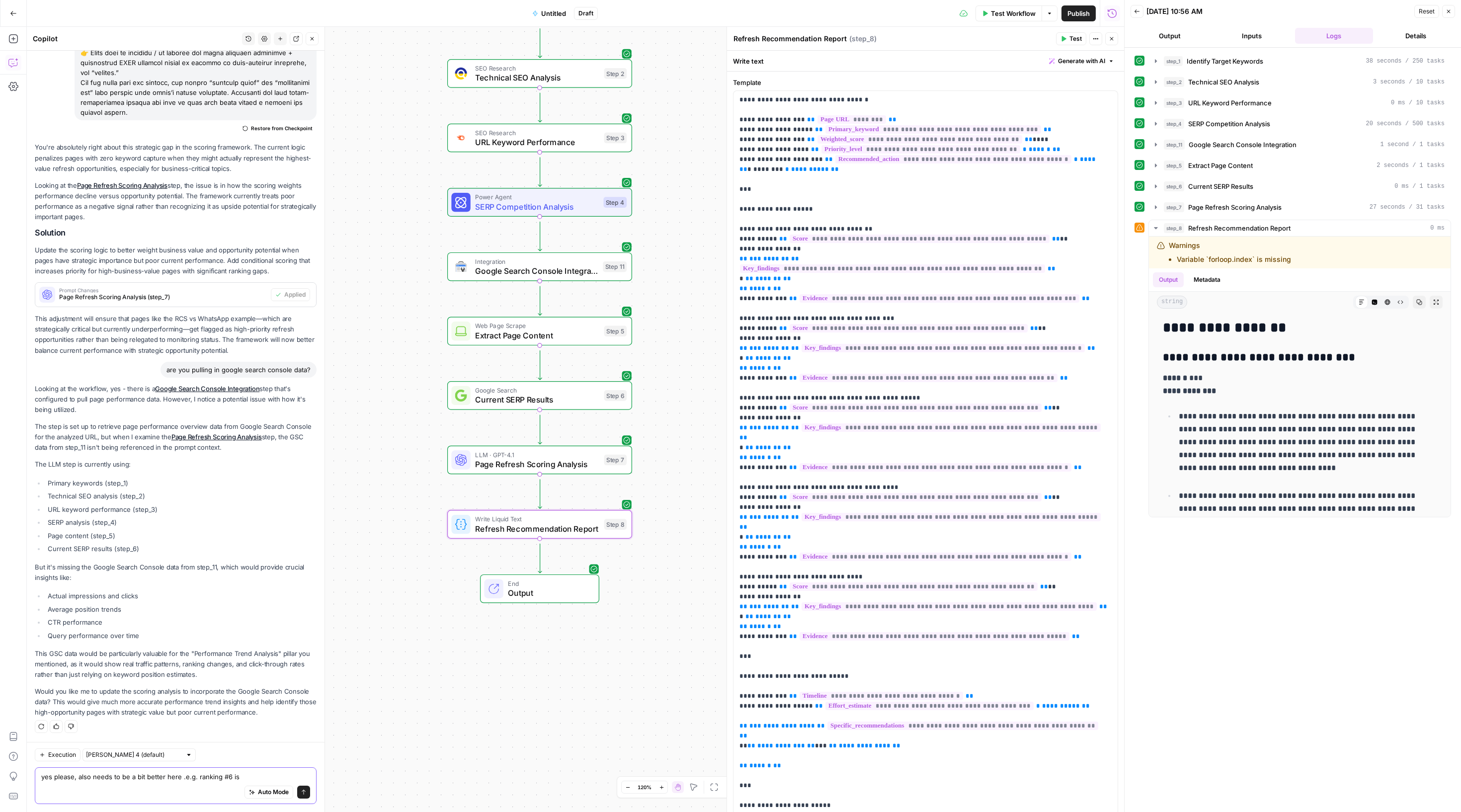
scroll to position [675, 0]
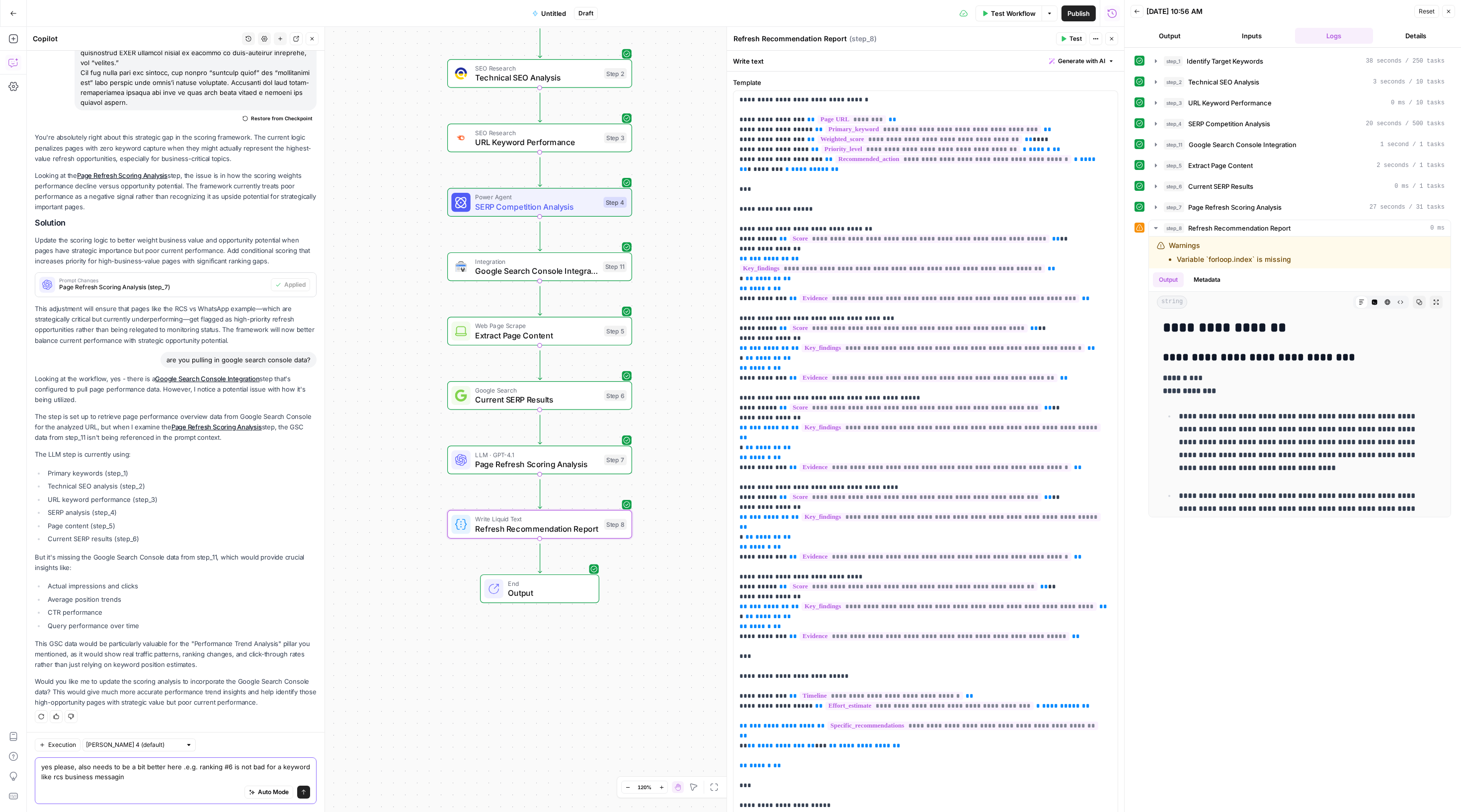
type textarea "yes please, also needs to be a bit better here .e.g. ranking #6 is not bad for …"
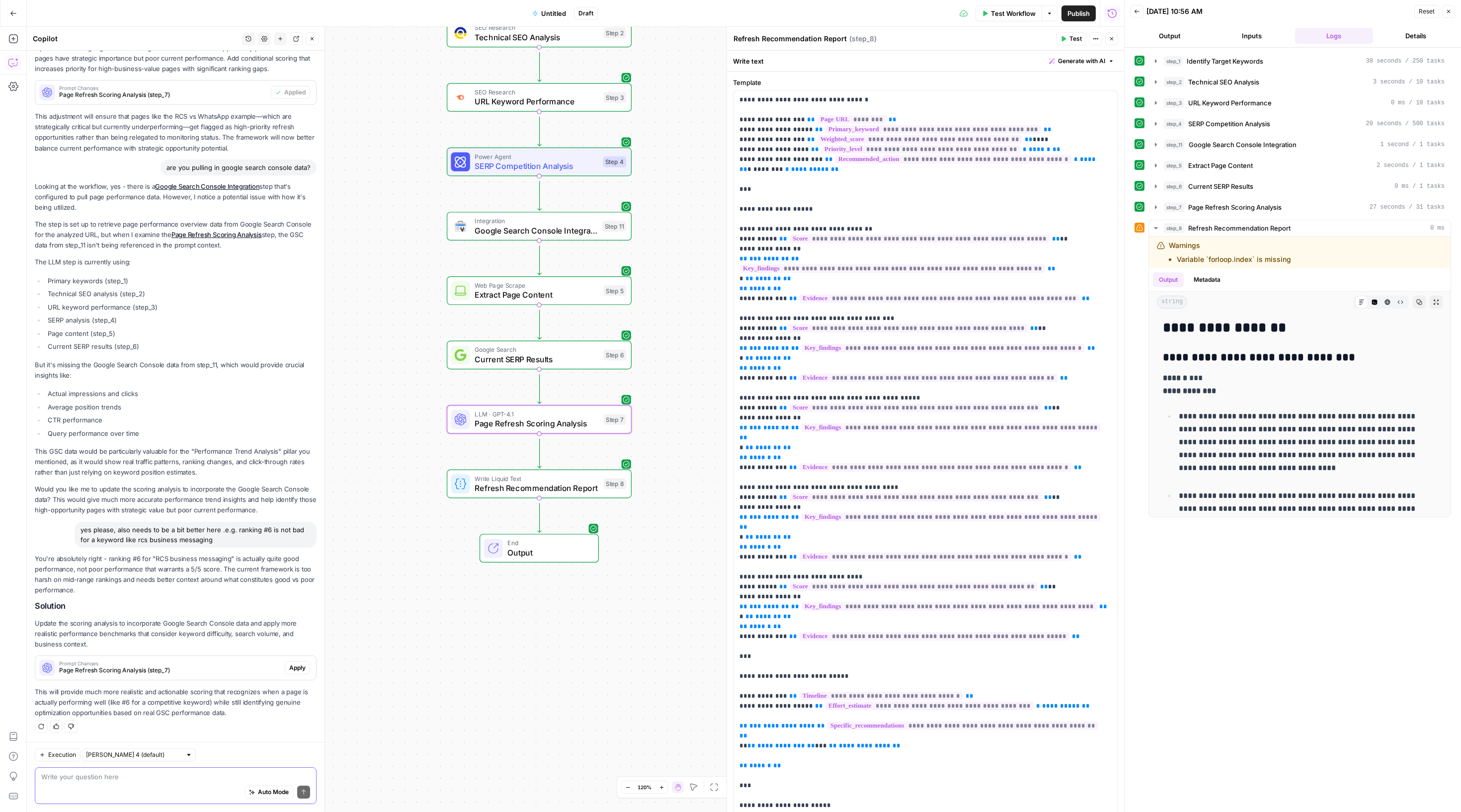
scroll to position [0, 0]
drag, startPoint x: 286, startPoint y: 622, endPoint x: 353, endPoint y: 698, distance: 101.3
click at [289, 663] on span "Apply" at bounding box center [297, 667] width 16 height 9
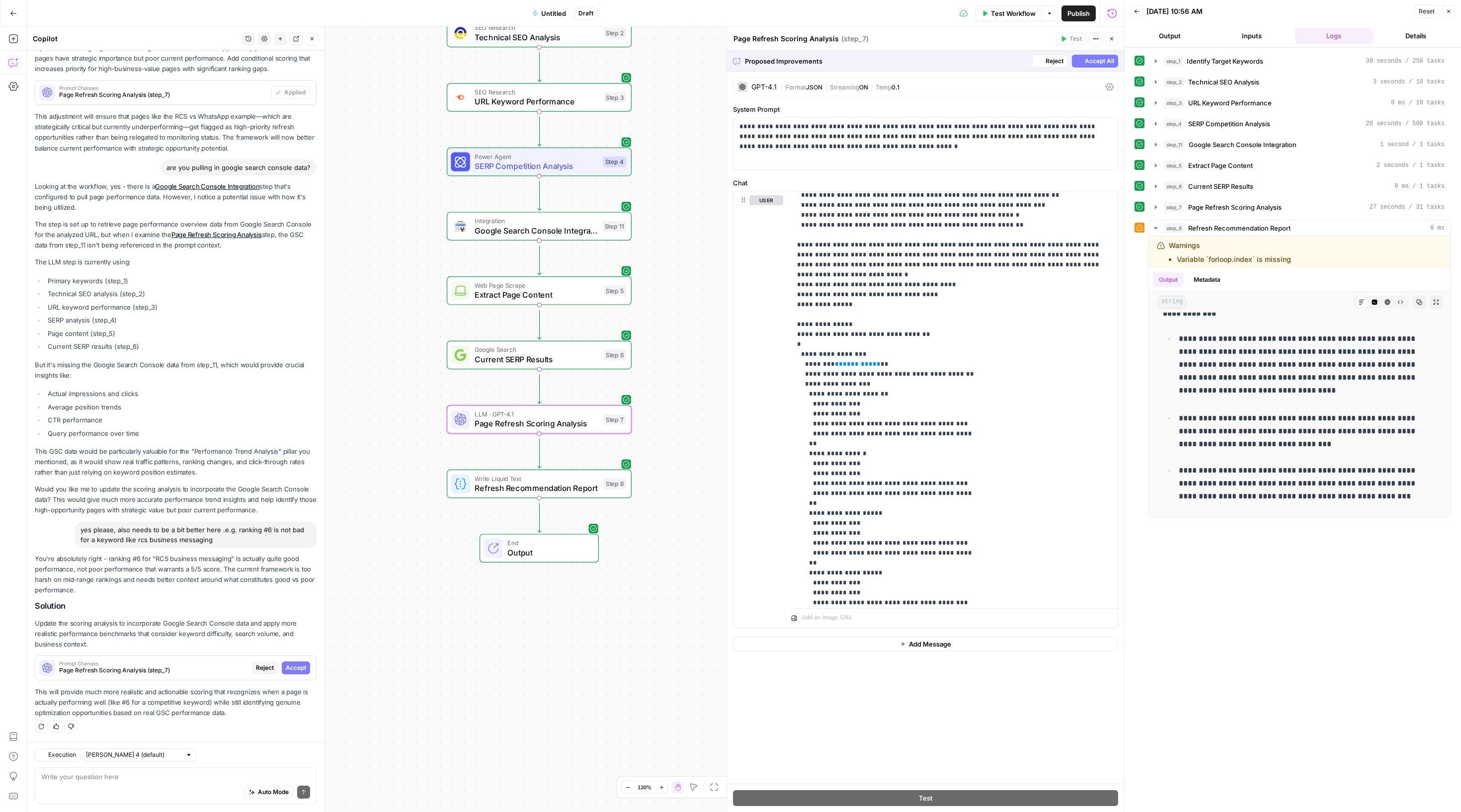
scroll to position [938, 0]
click at [286, 663] on span "Accept" at bounding box center [295, 667] width 21 height 9
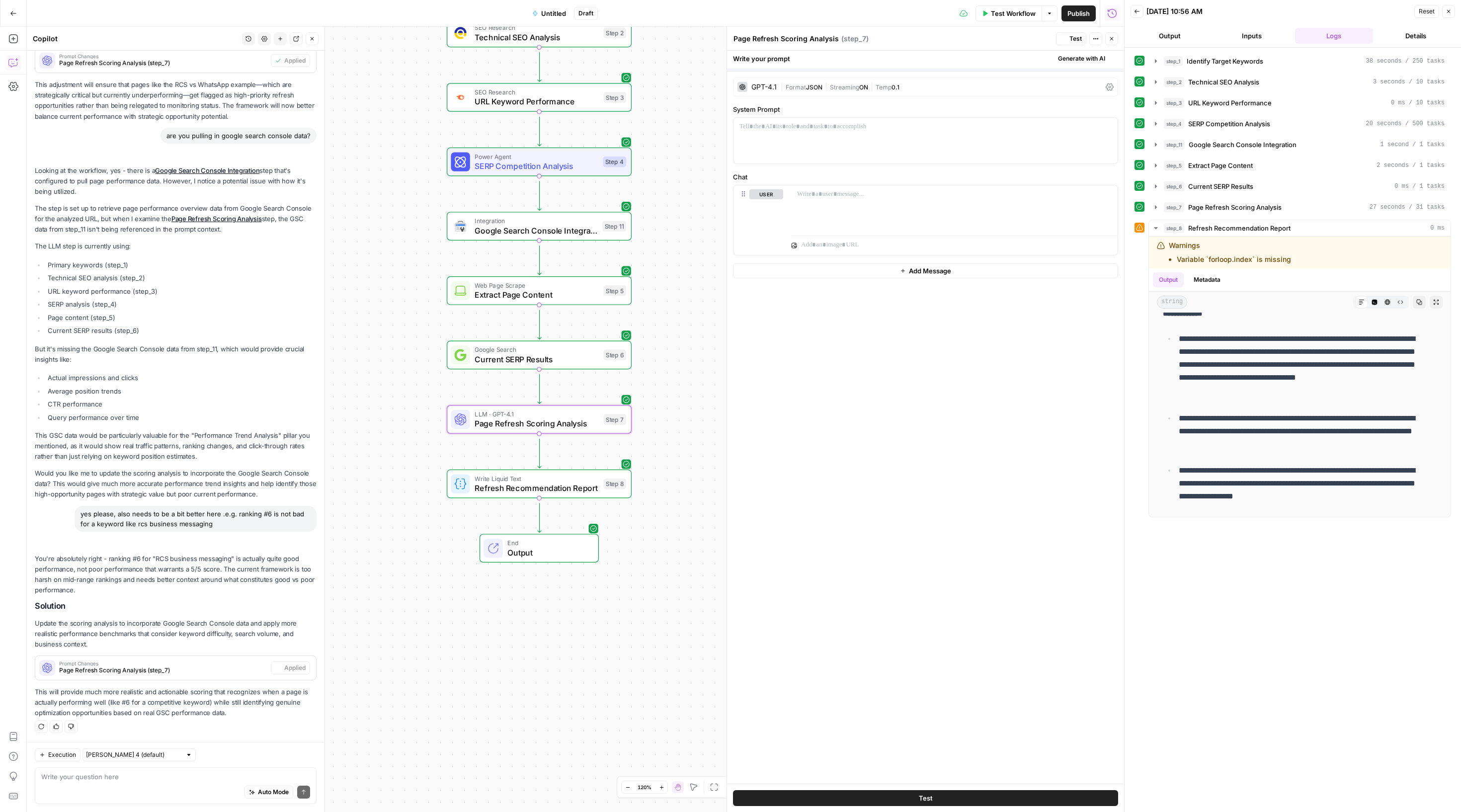
scroll to position [991, 0]
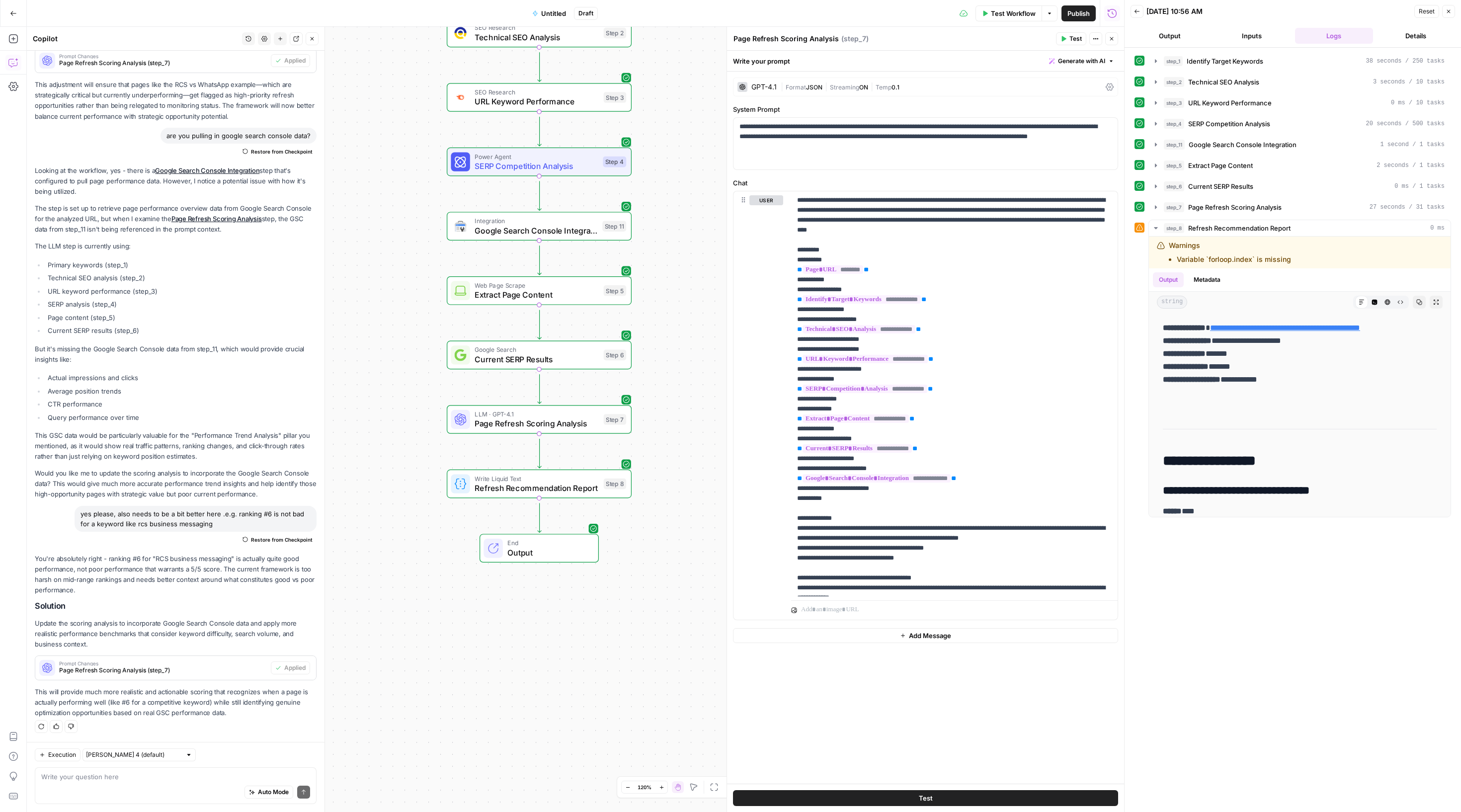
click at [1056, 34] on button "Test" at bounding box center [1071, 38] width 30 height 12
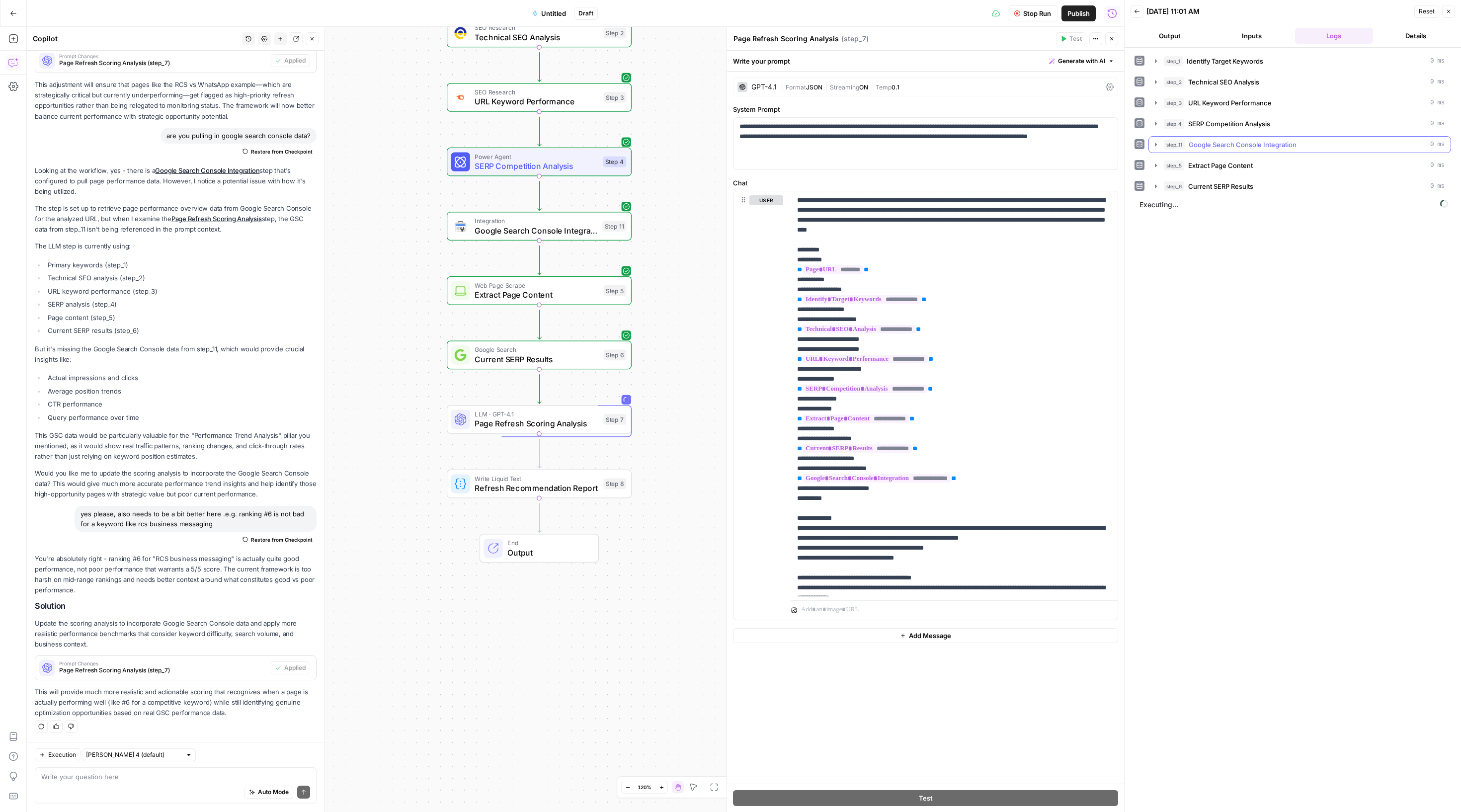
click at [1158, 153] on button "step_11 Google Search Console Integration 0 ms" at bounding box center [1299, 145] width 302 height 16
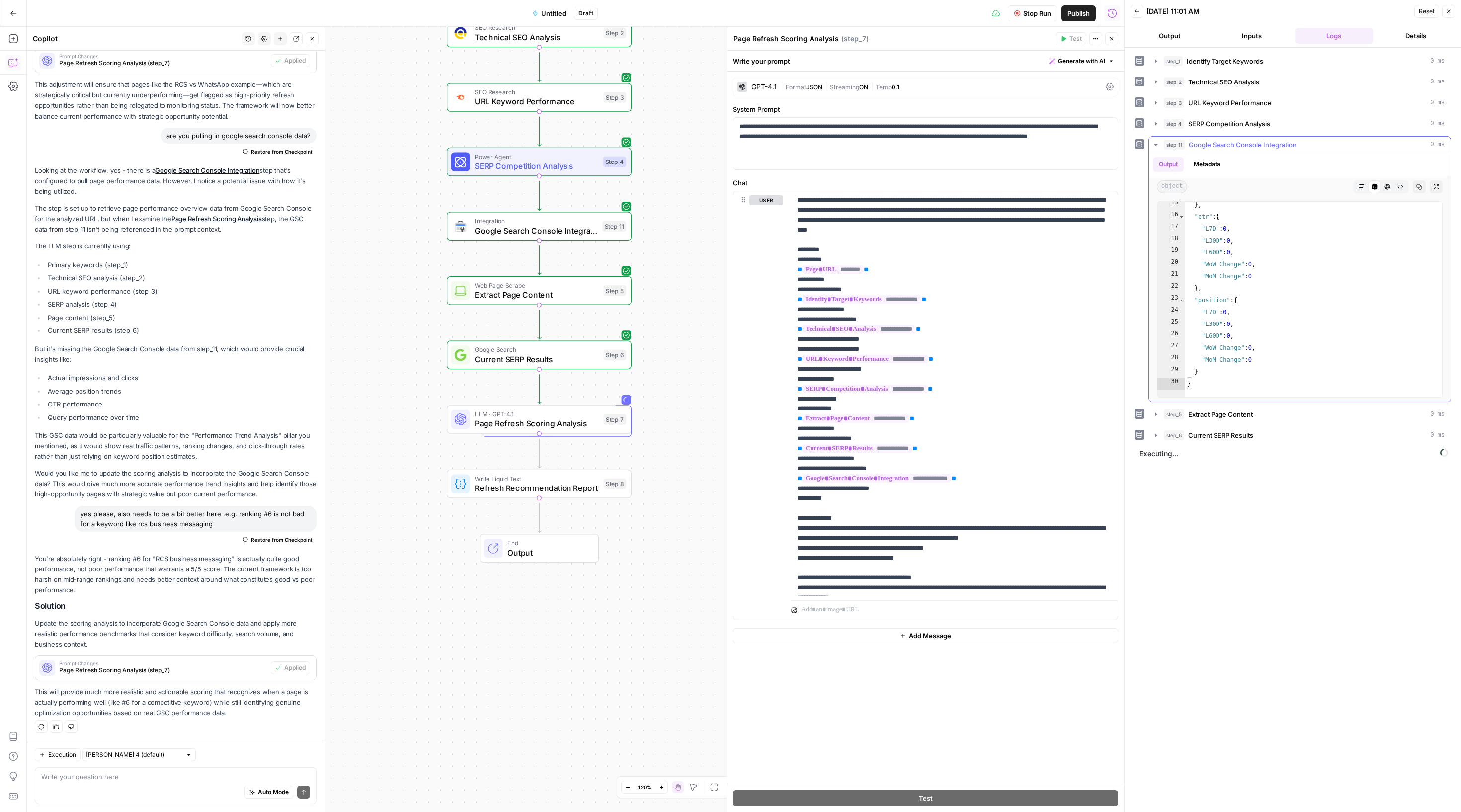
scroll to position [0, 0]
click at [1159, 148] on icon "button" at bounding box center [1156, 145] width 8 height 8
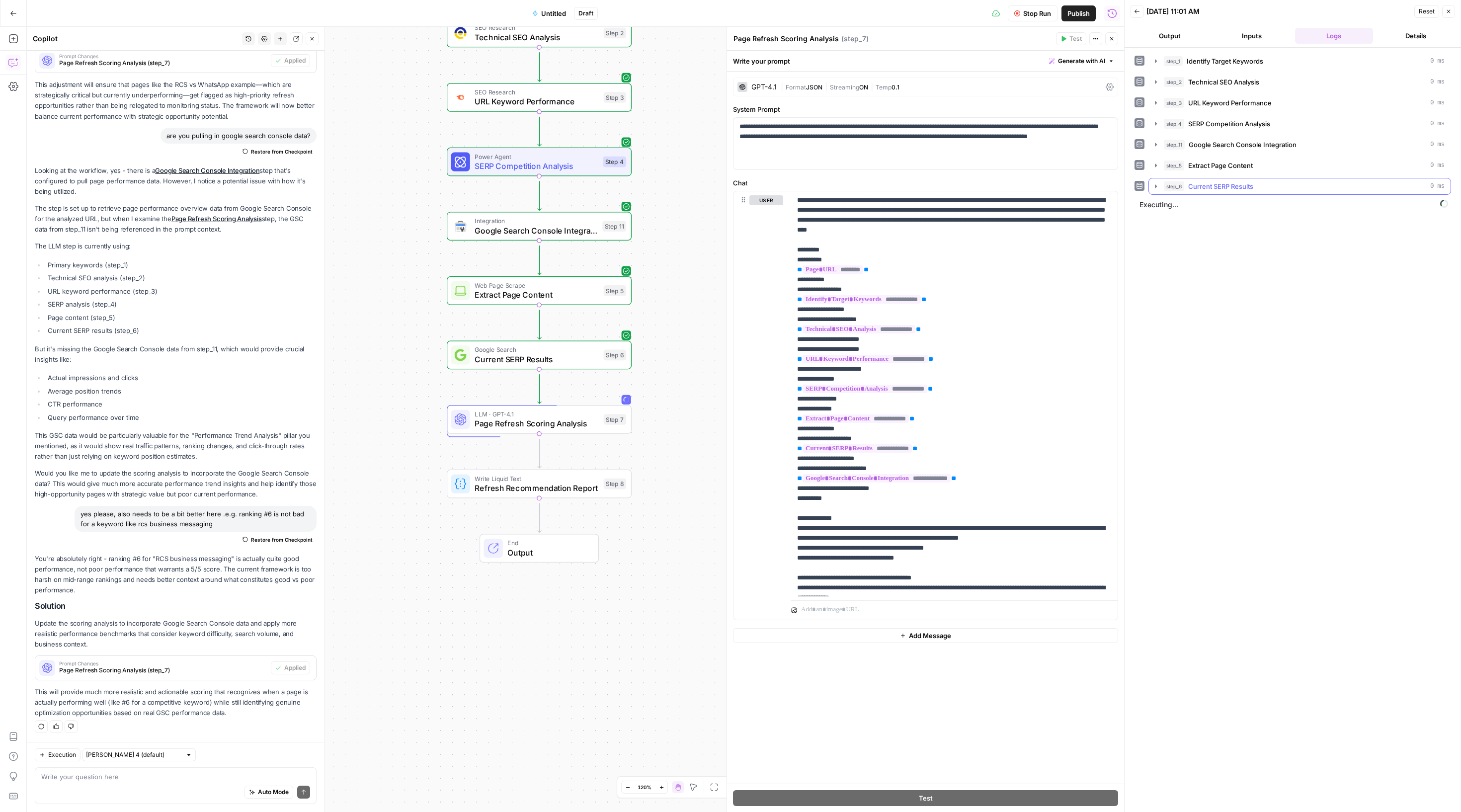
click at [1157, 190] on icon "button" at bounding box center [1156, 186] width 8 height 8
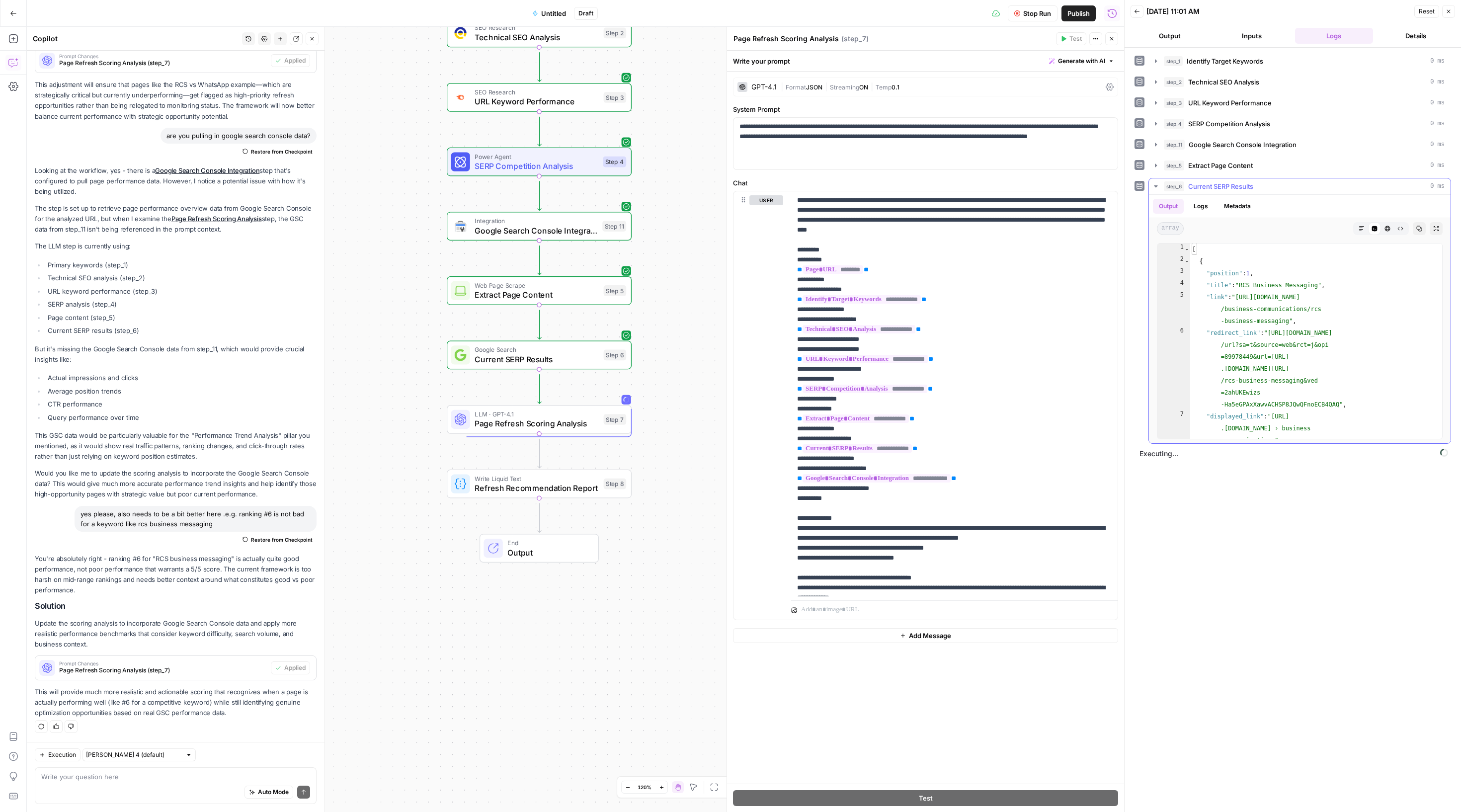
click at [1157, 190] on icon "button" at bounding box center [1156, 186] width 8 height 8
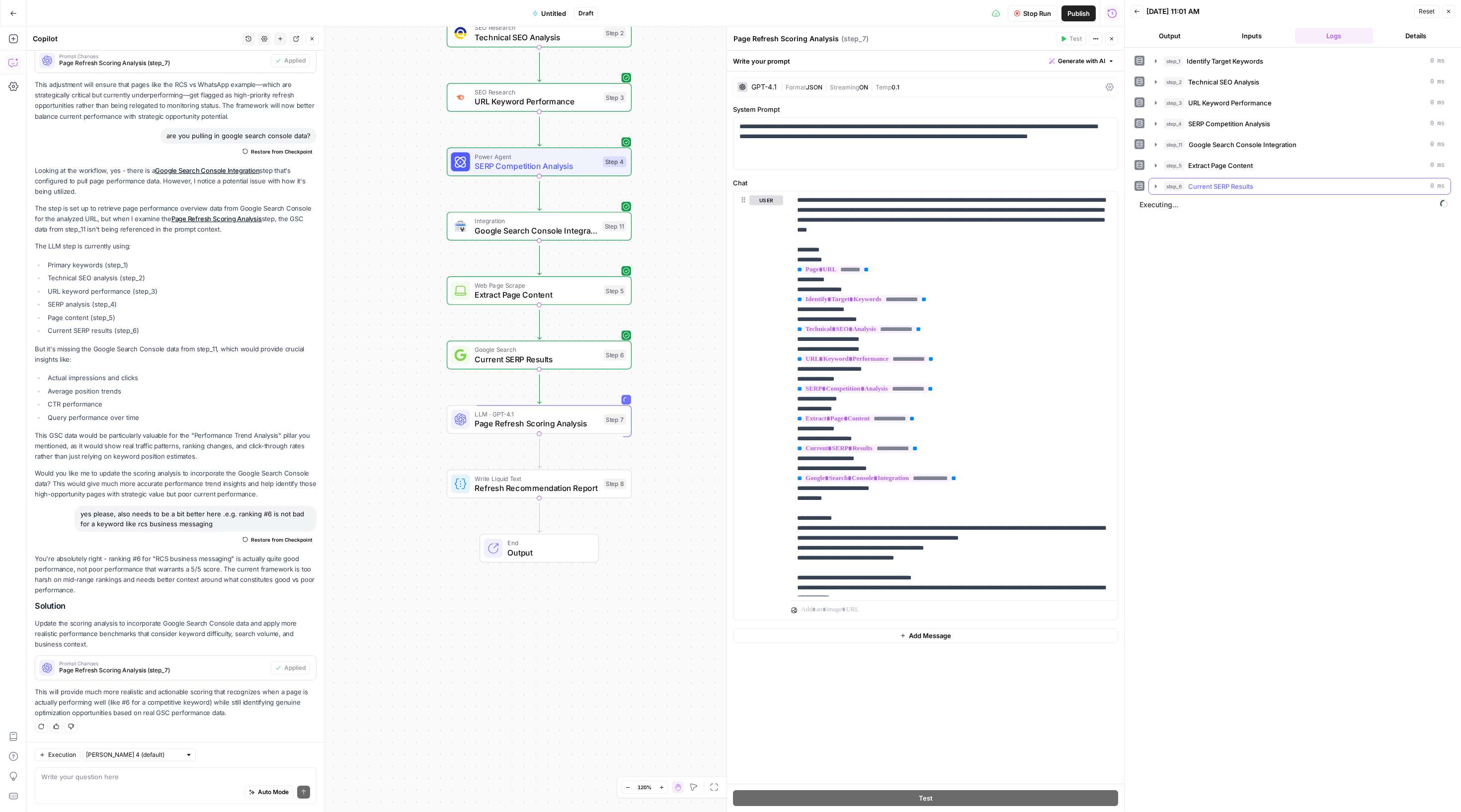
click at [1158, 195] on button "step_6 Current SERP Results 0 ms" at bounding box center [1299, 186] width 302 height 16
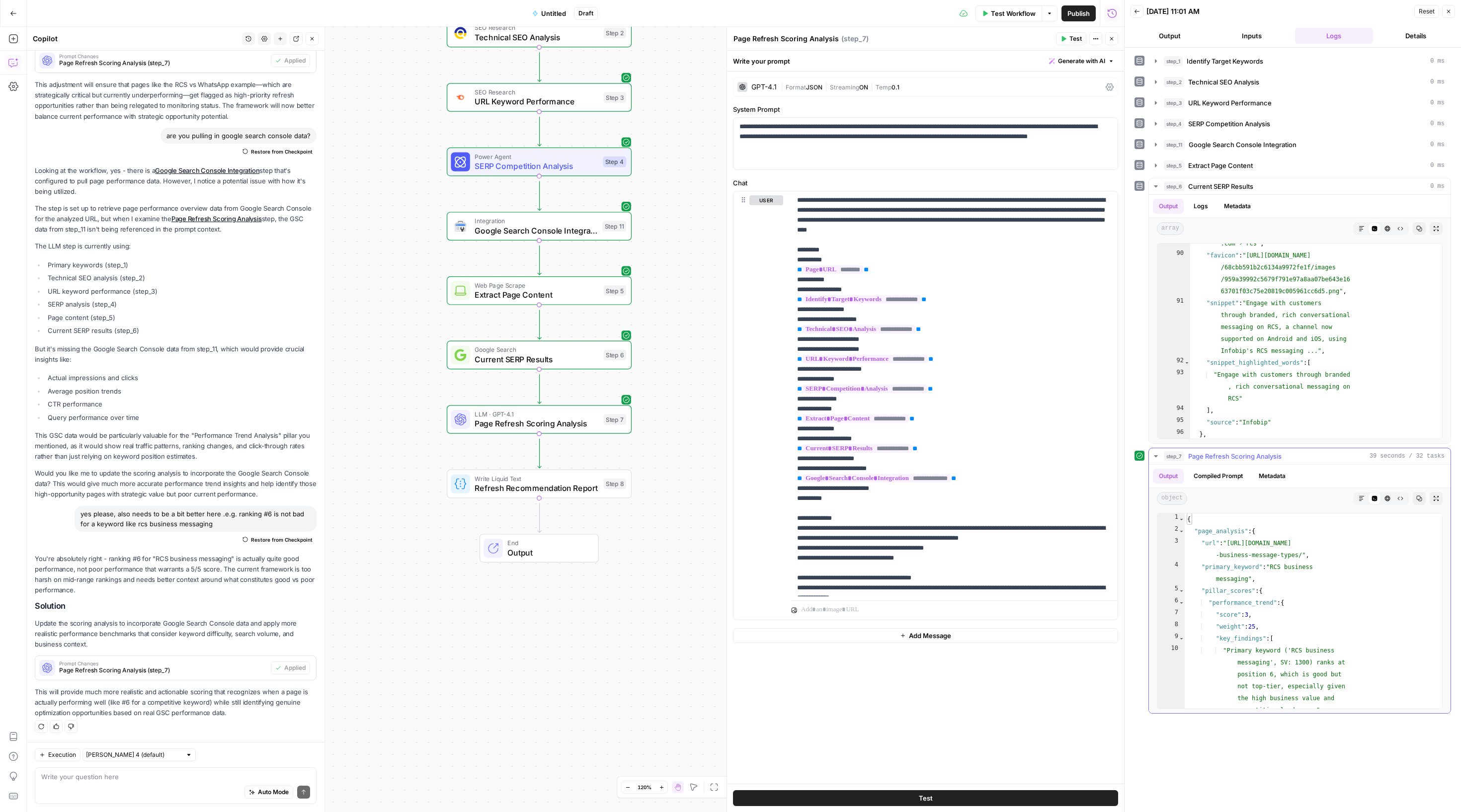
scroll to position [2, 0]
click at [540, 503] on icon "Edge from step_8 to end" at bounding box center [539, 518] width 4 height 29
click at [553, 527] on icon "button" at bounding box center [557, 526] width 8 height 8
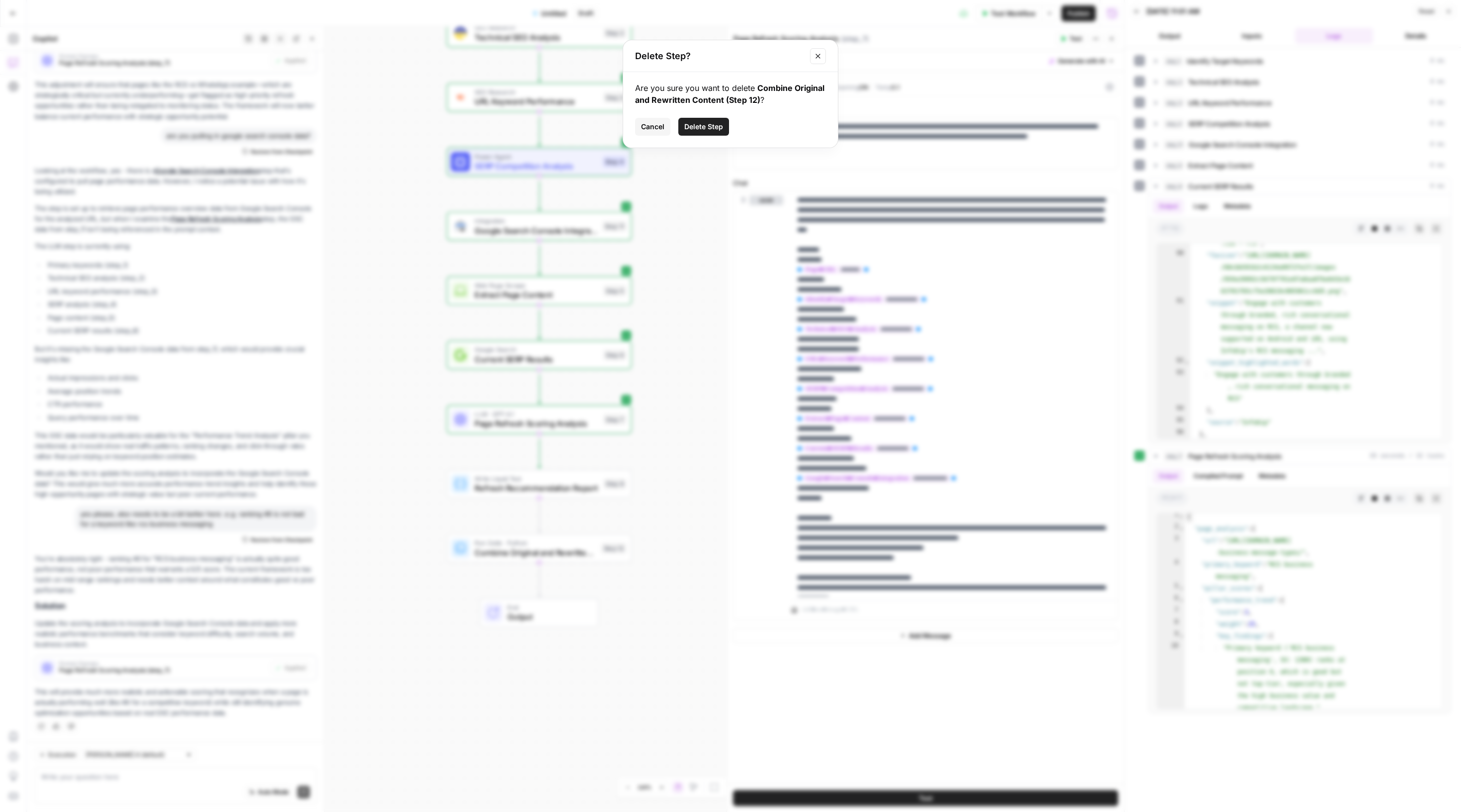
click at [717, 136] on button "Delete Step" at bounding box center [703, 127] width 51 height 18
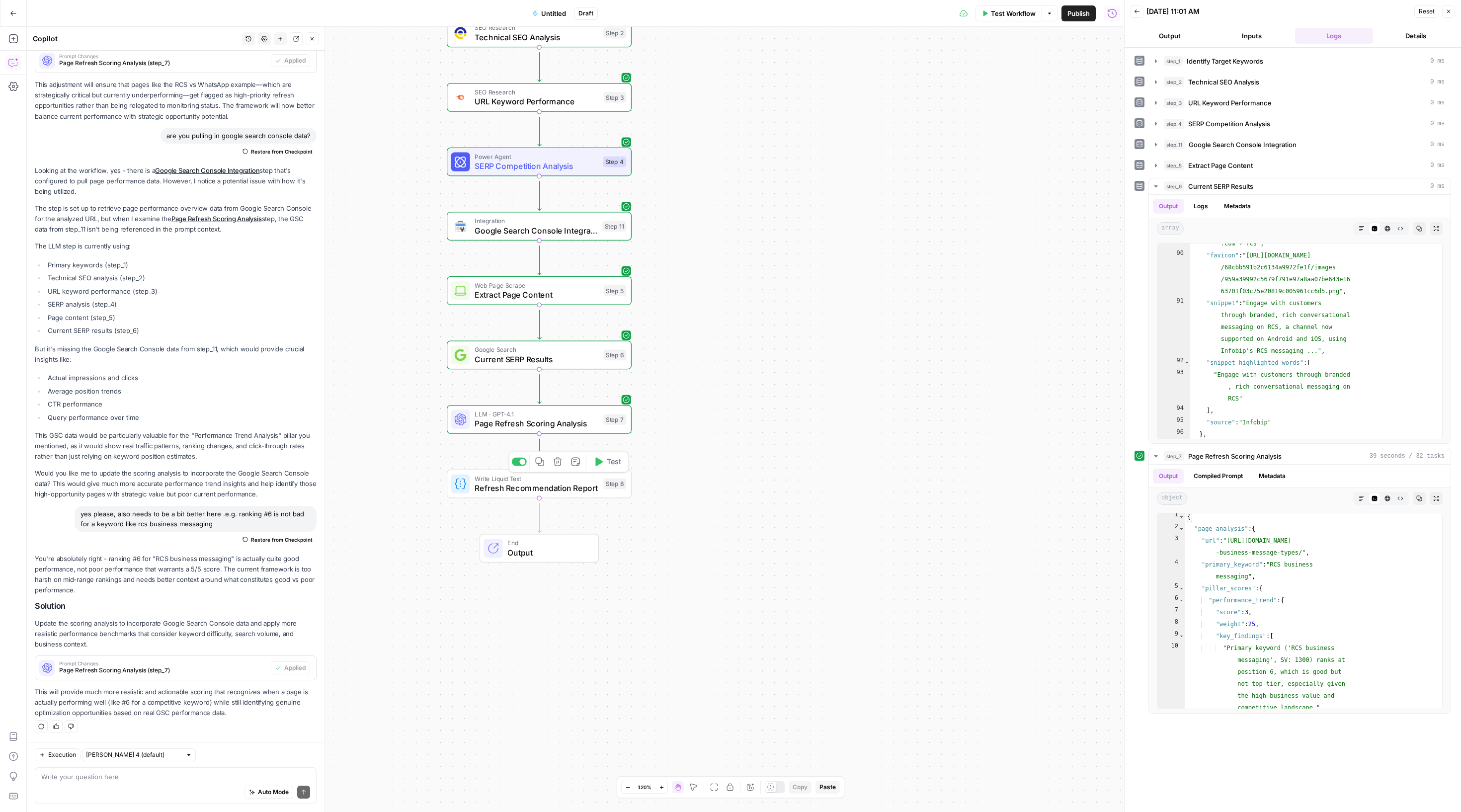
click at [544, 492] on span "Refresh Recommendation Report" at bounding box center [536, 487] width 124 height 12
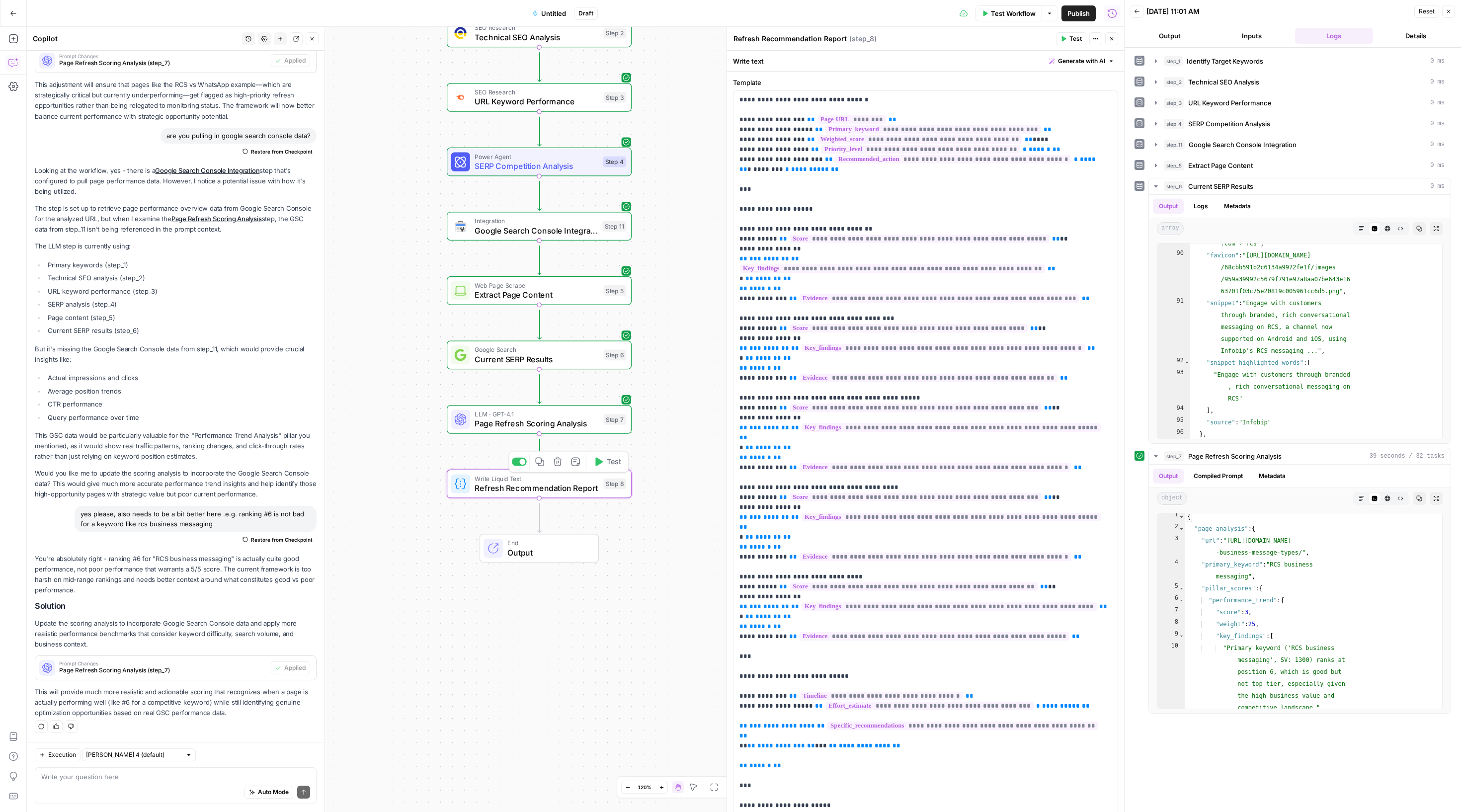
click at [596, 468] on button "Test" at bounding box center [607, 461] width 37 height 15
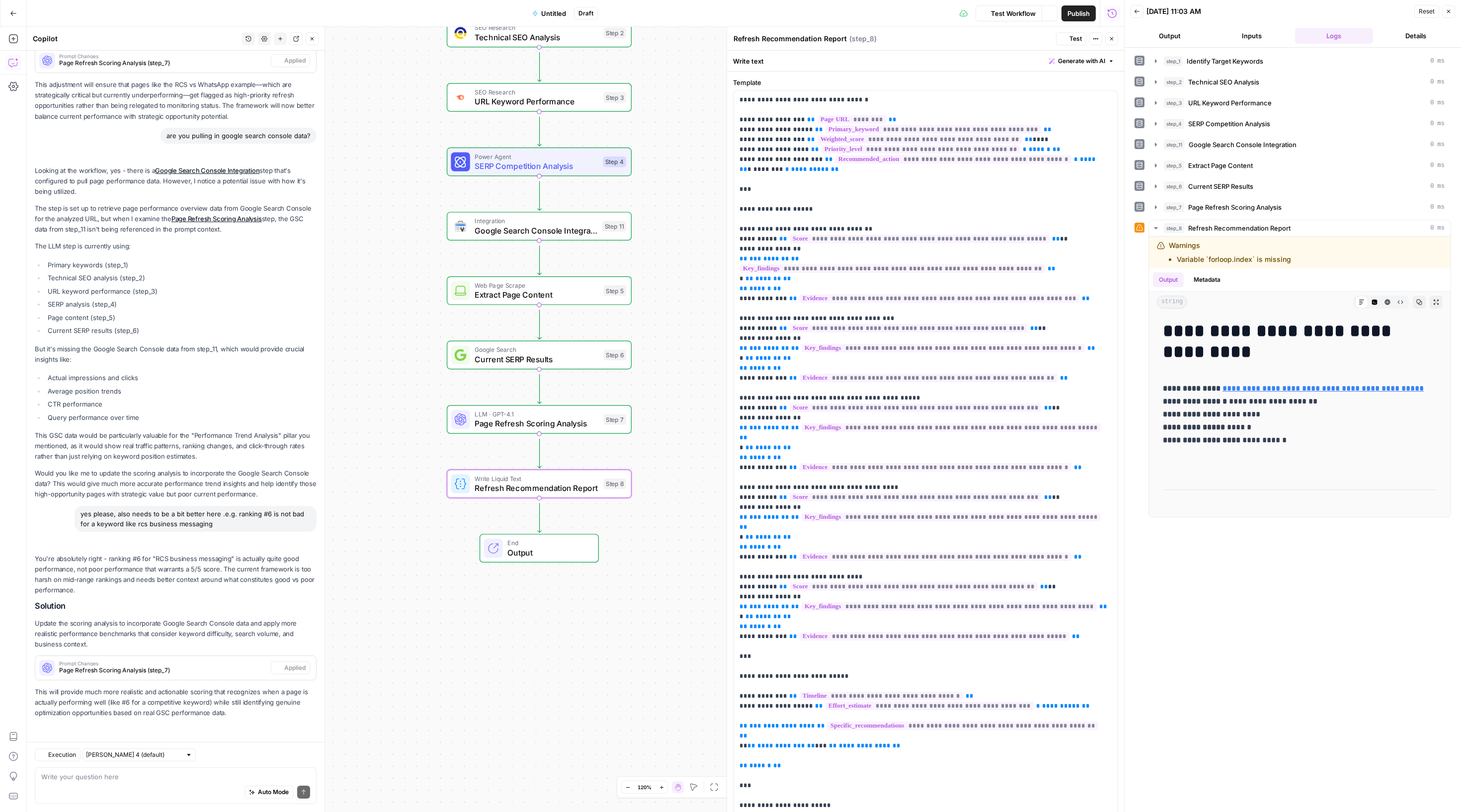
scroll to position [991, 0]
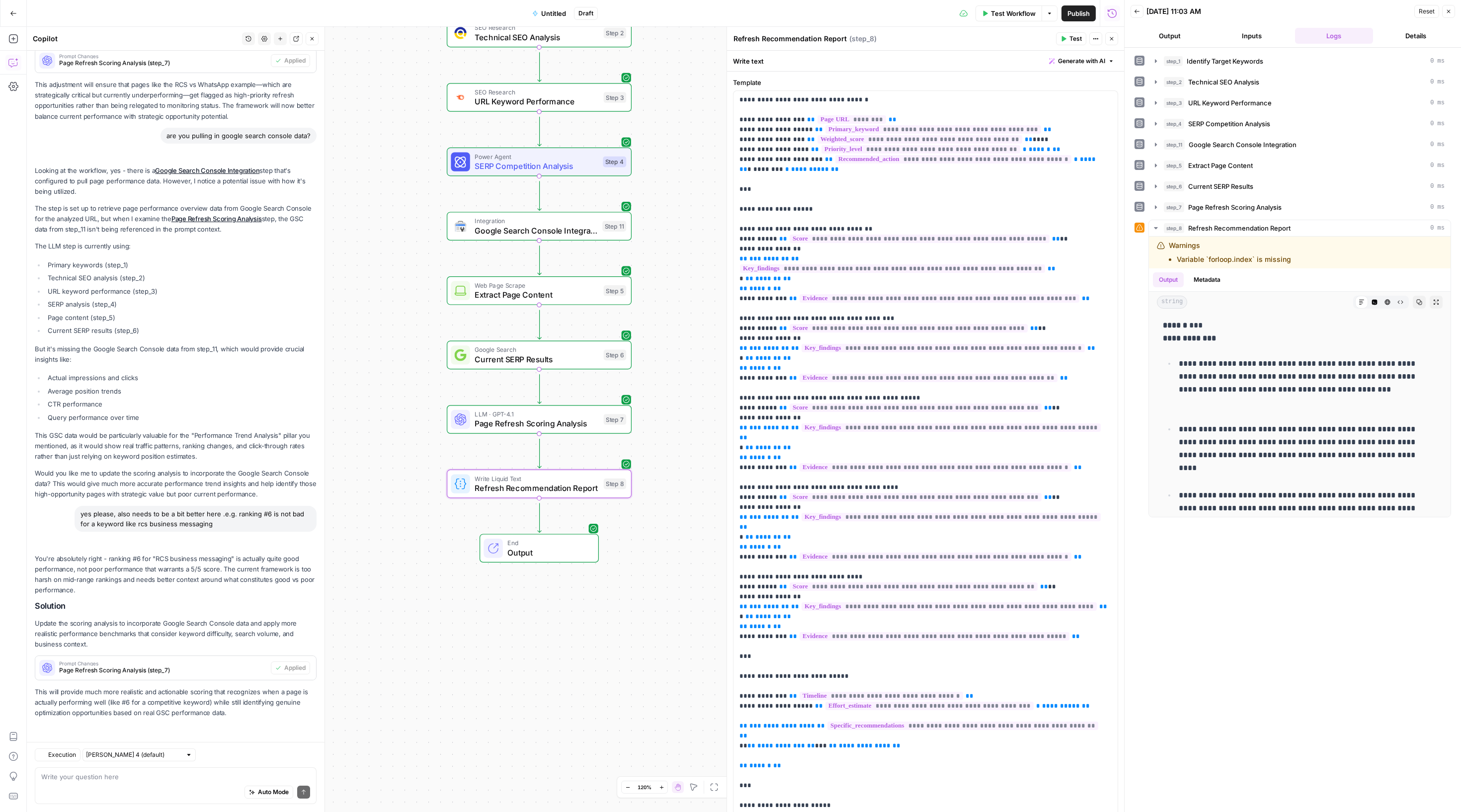
scroll to position [991, 0]
click at [991, 14] on span "Test Workflow" at bounding box center [1013, 12] width 45 height 10
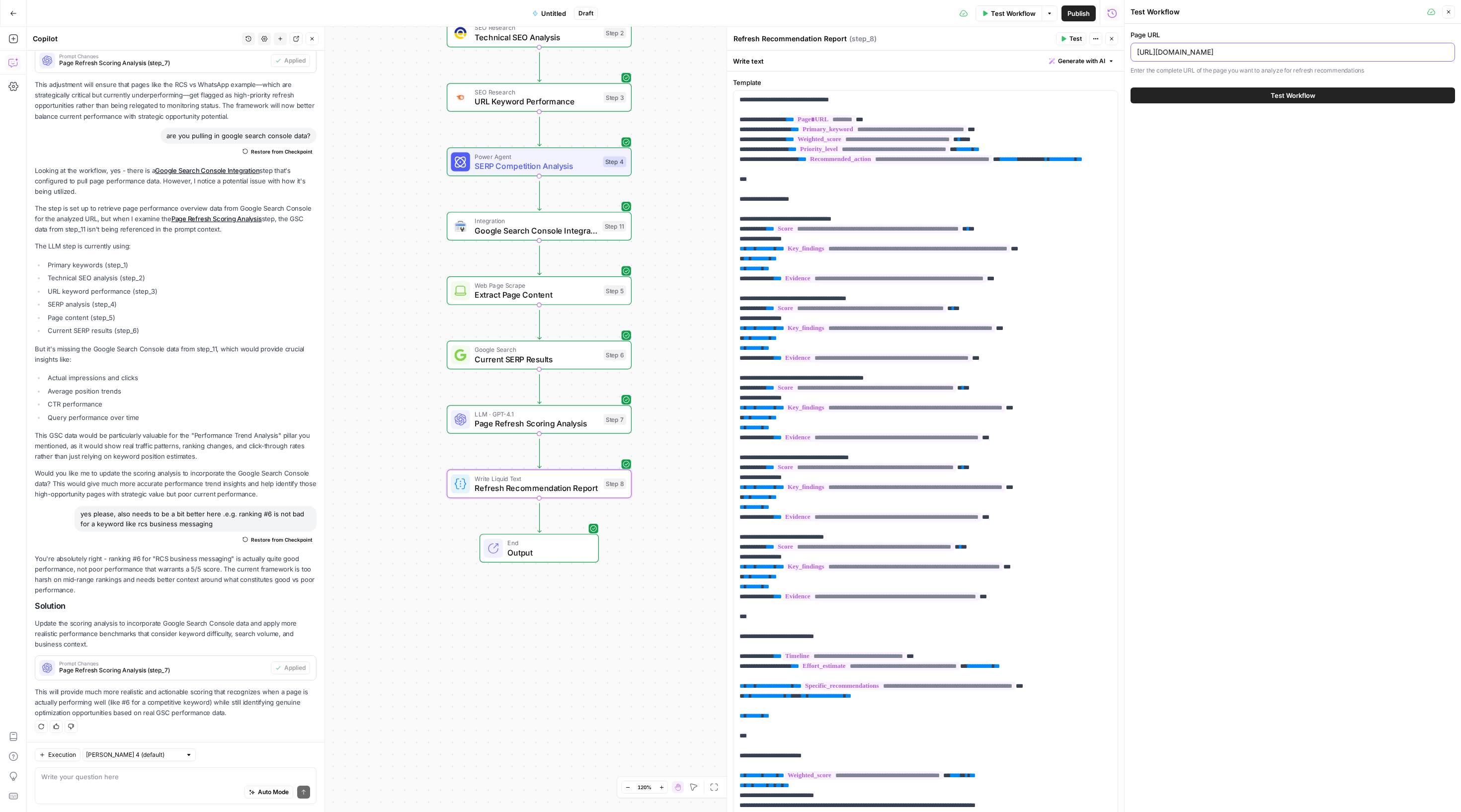
click at [1224, 57] on input "[URL][DOMAIN_NAME]" at bounding box center [1292, 52] width 311 height 10
paste input "whatsapp-business-pricing"
type input "[URL][DOMAIN_NAME]"
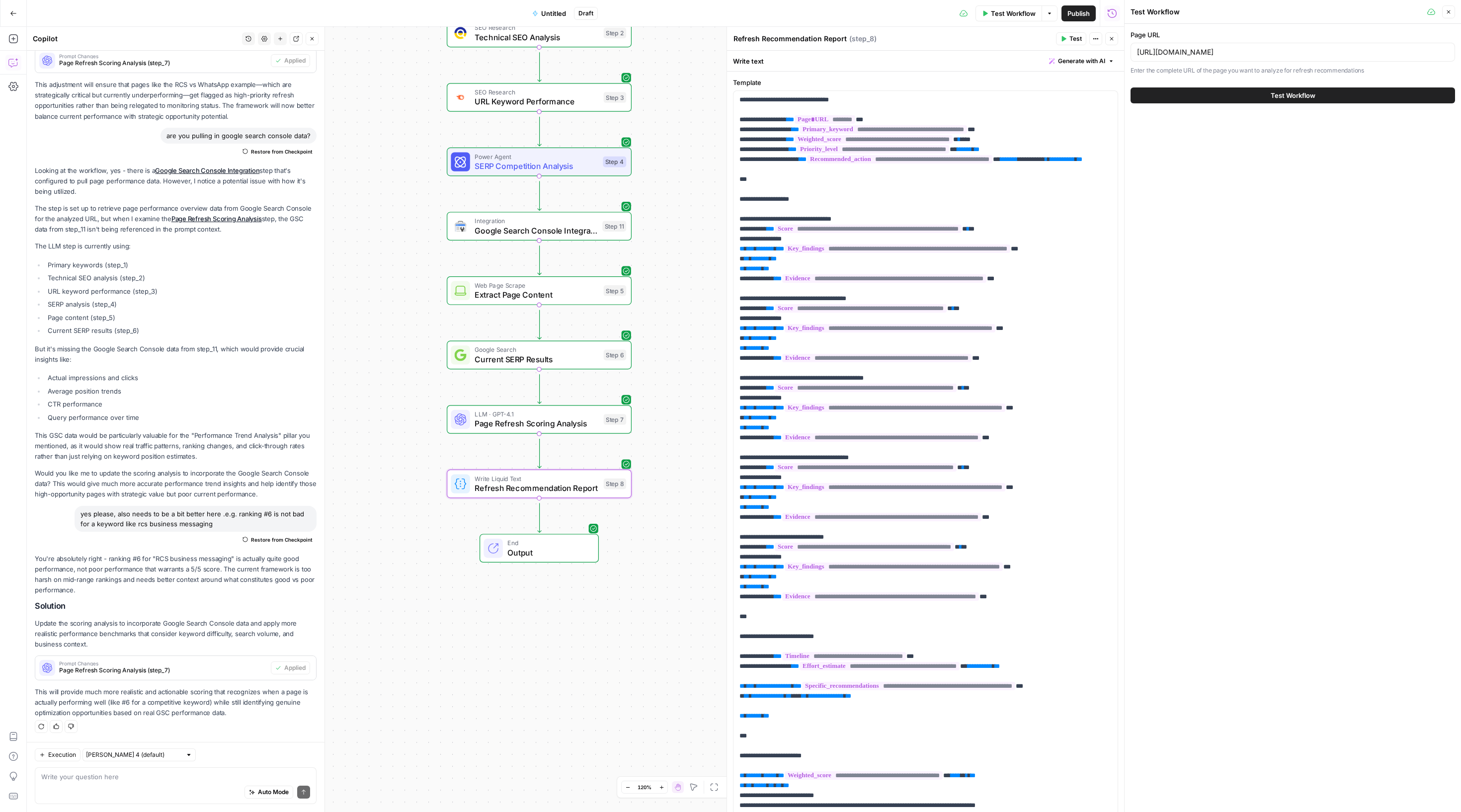
click at [1266, 104] on button "Test Workflow" at bounding box center [1293, 95] width 325 height 16
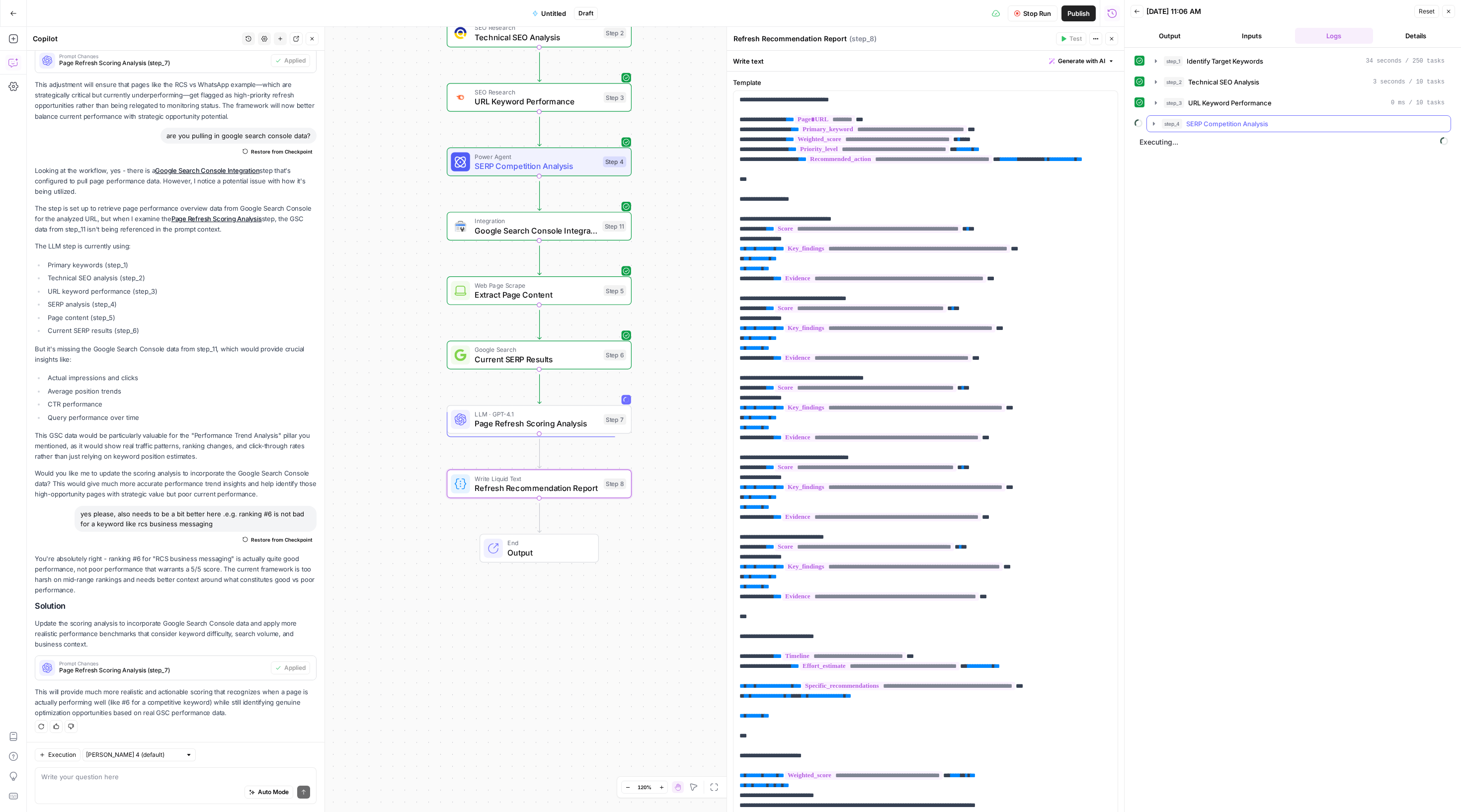
click at [1158, 128] on icon "button" at bounding box center [1154, 123] width 8 height 8
click at [1161, 132] on button "step_4 SERP Competition Analysis" at bounding box center [1299, 124] width 303 height 16
click at [1158, 128] on icon "button" at bounding box center [1154, 123] width 8 height 8
click at [1155, 111] on button "step_3 URL Keyword Performance 0 ms / 10 tasks" at bounding box center [1299, 103] width 302 height 16
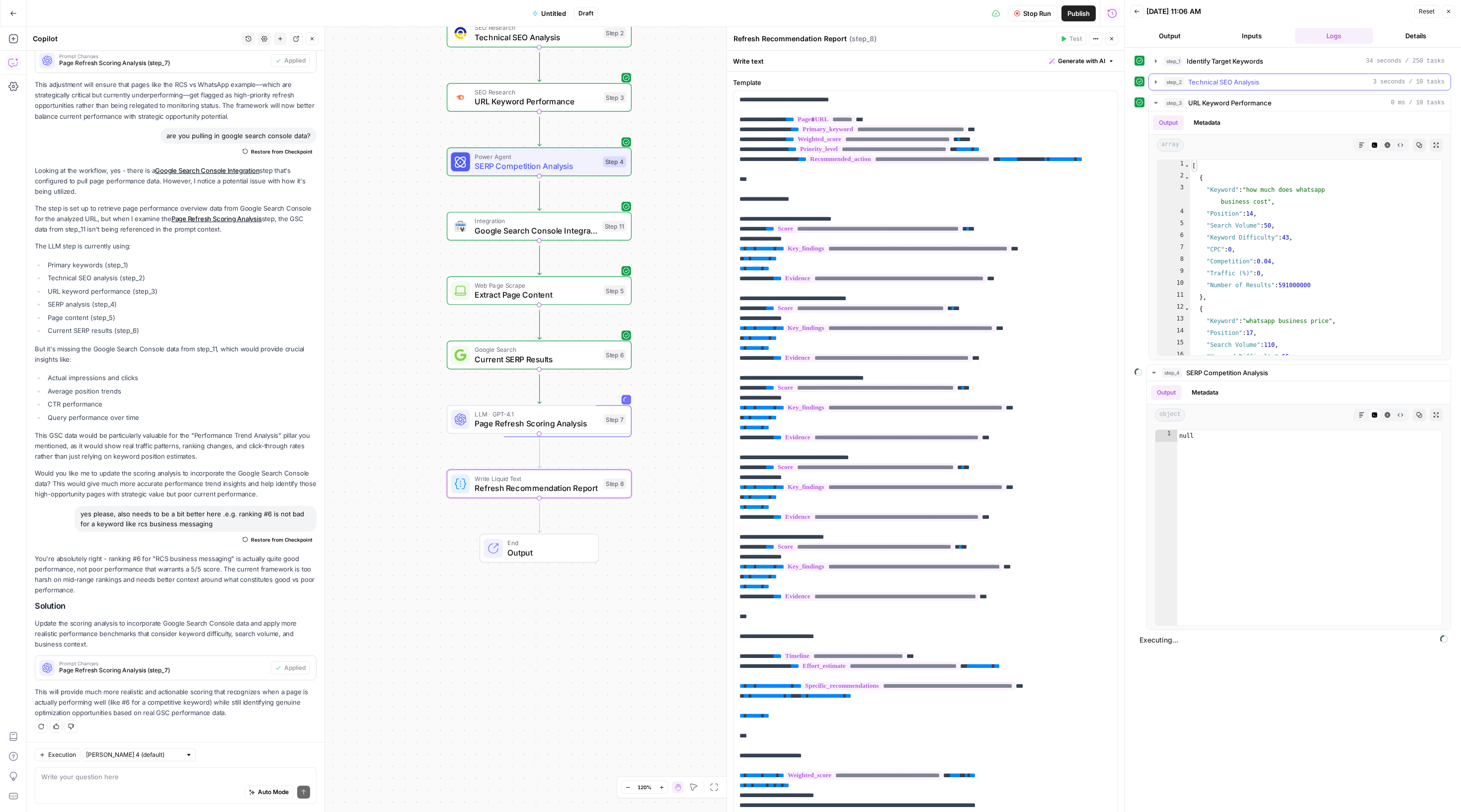
click at [1160, 86] on icon "button" at bounding box center [1156, 81] width 8 height 8
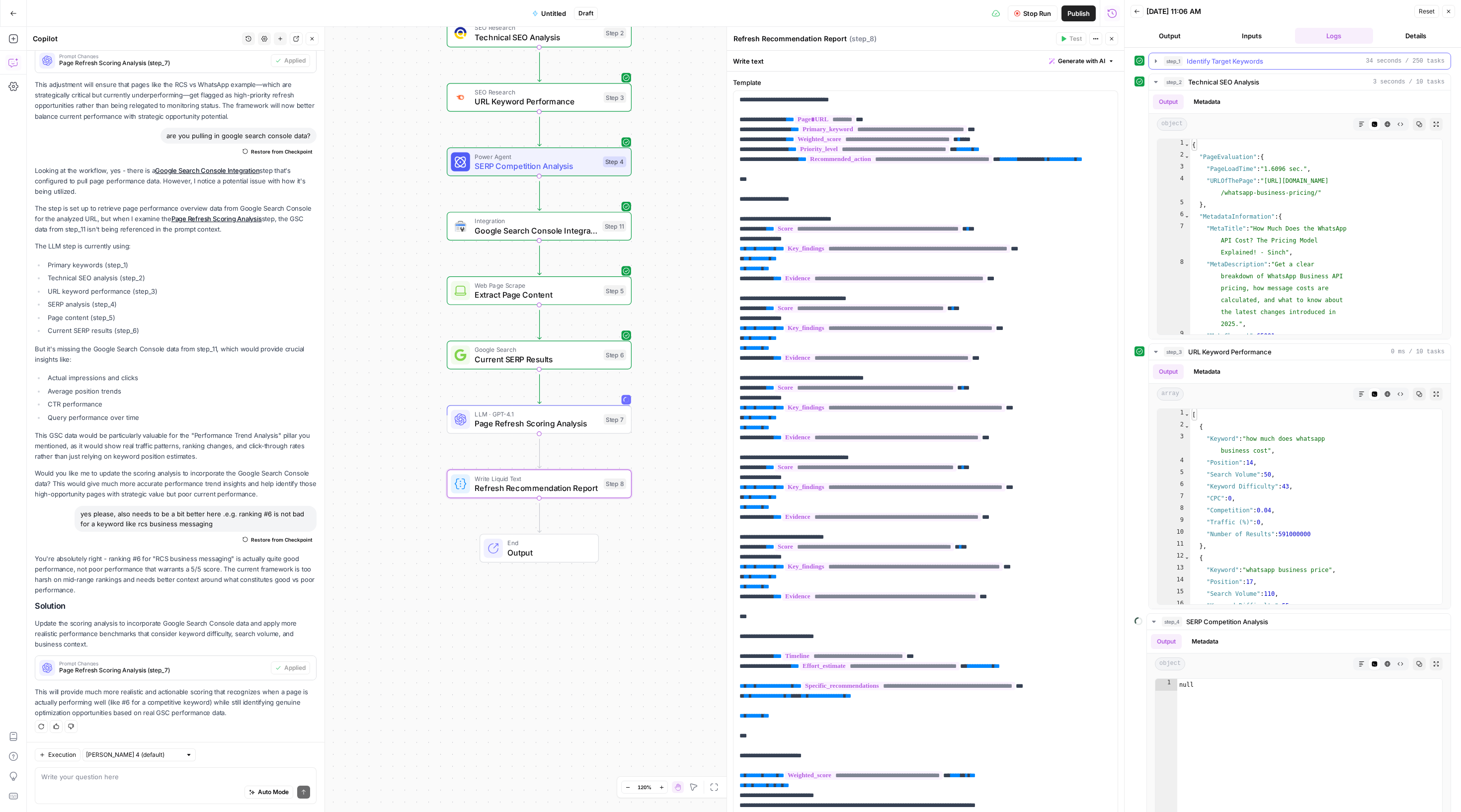
click at [1160, 65] on icon "button" at bounding box center [1156, 61] width 8 height 8
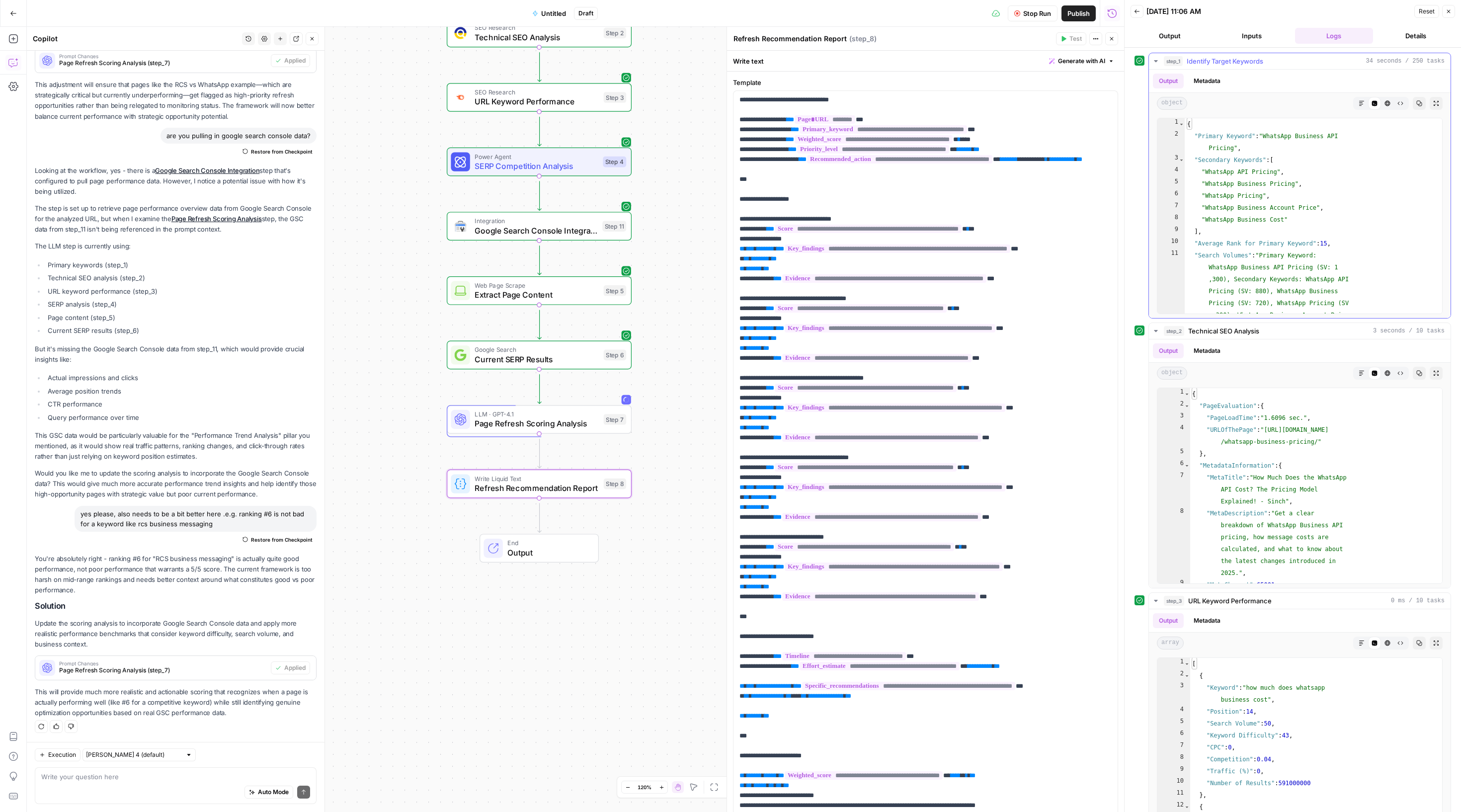
click at [1161, 64] on button "step_1 Identify Target Keywords 34 seconds / 250 tasks" at bounding box center [1299, 62] width 302 height 16
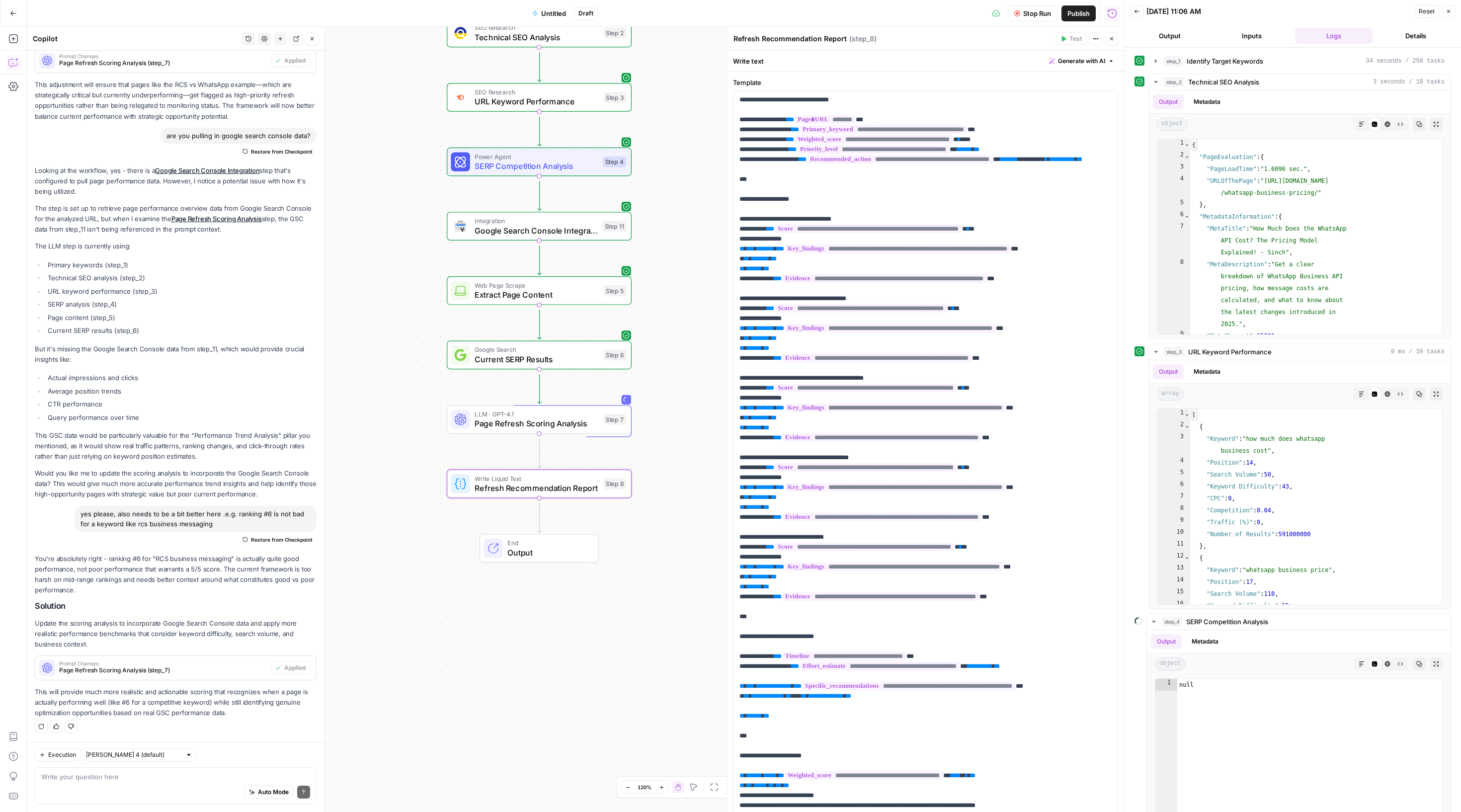
click at [1163, 353] on div "step_1 Identify Target Keywords 34 seconds / 250 tasks step_2 Technical SEO Ana…" at bounding box center [1292, 466] width 317 height 826
click at [1160, 356] on icon "button" at bounding box center [1156, 352] width 8 height 8
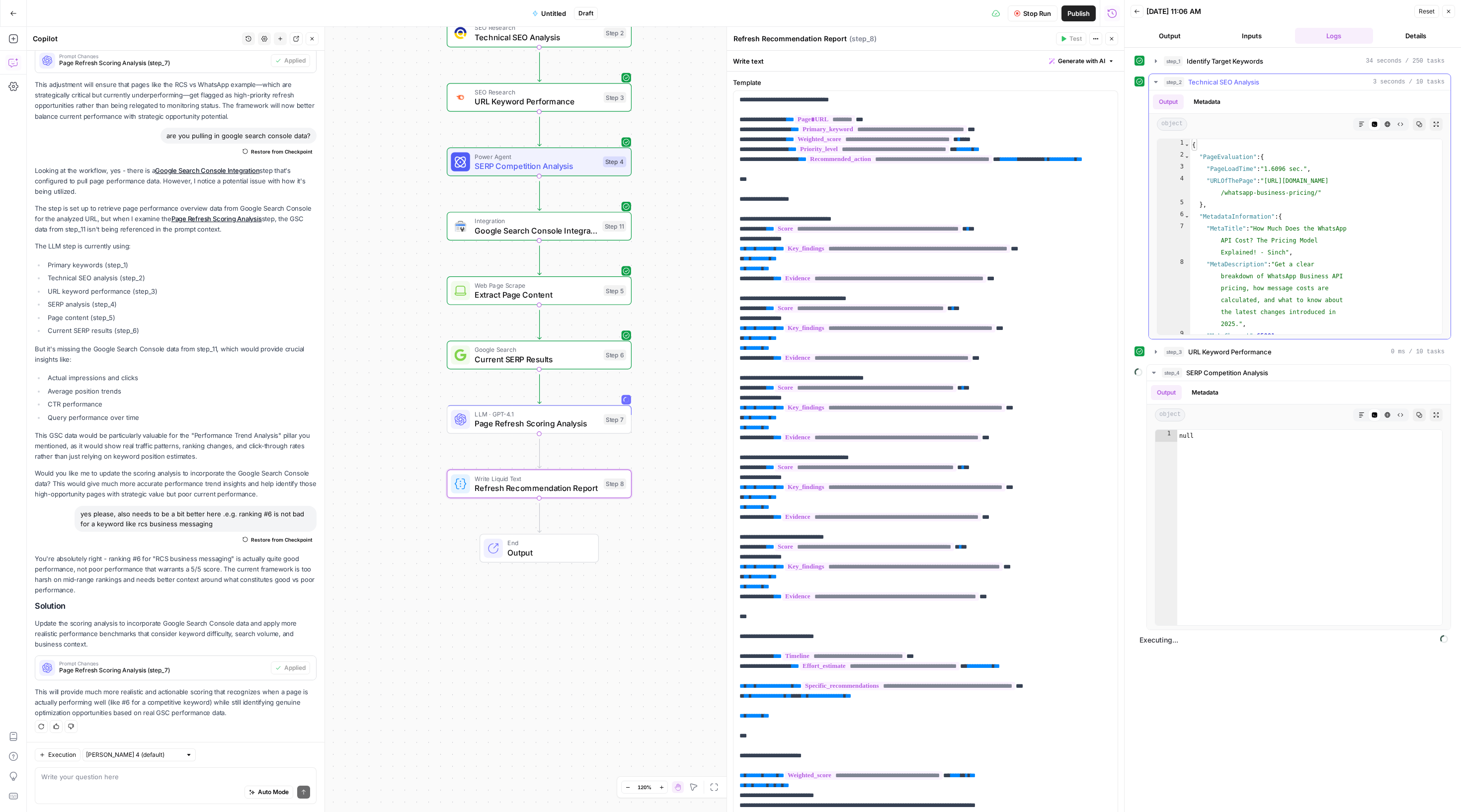
click at [1160, 86] on icon "button" at bounding box center [1156, 81] width 8 height 8
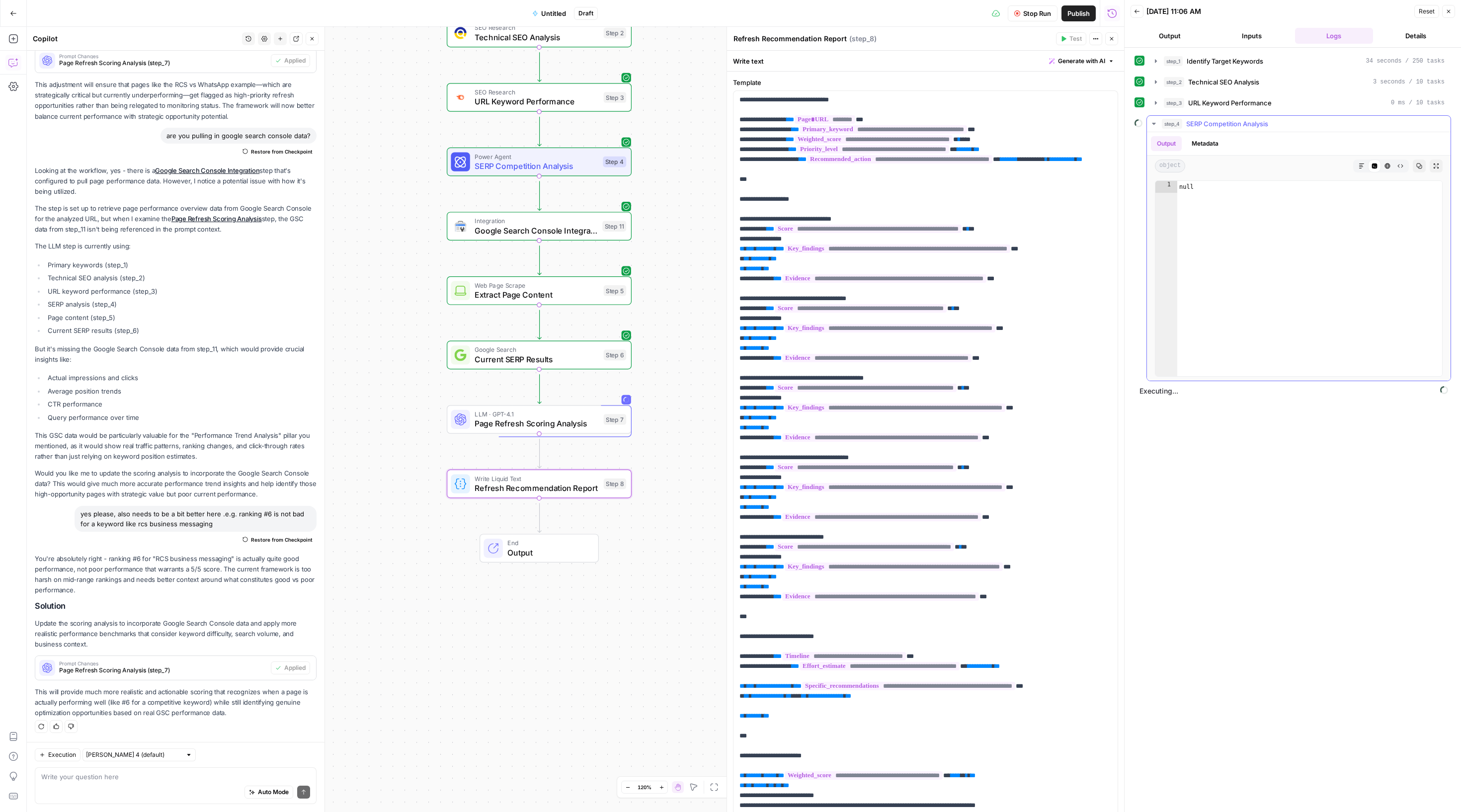
click at [1164, 132] on button "step_4 SERP Competition Analysis" at bounding box center [1299, 124] width 303 height 16
click at [1159, 107] on icon "button" at bounding box center [1156, 103] width 8 height 8
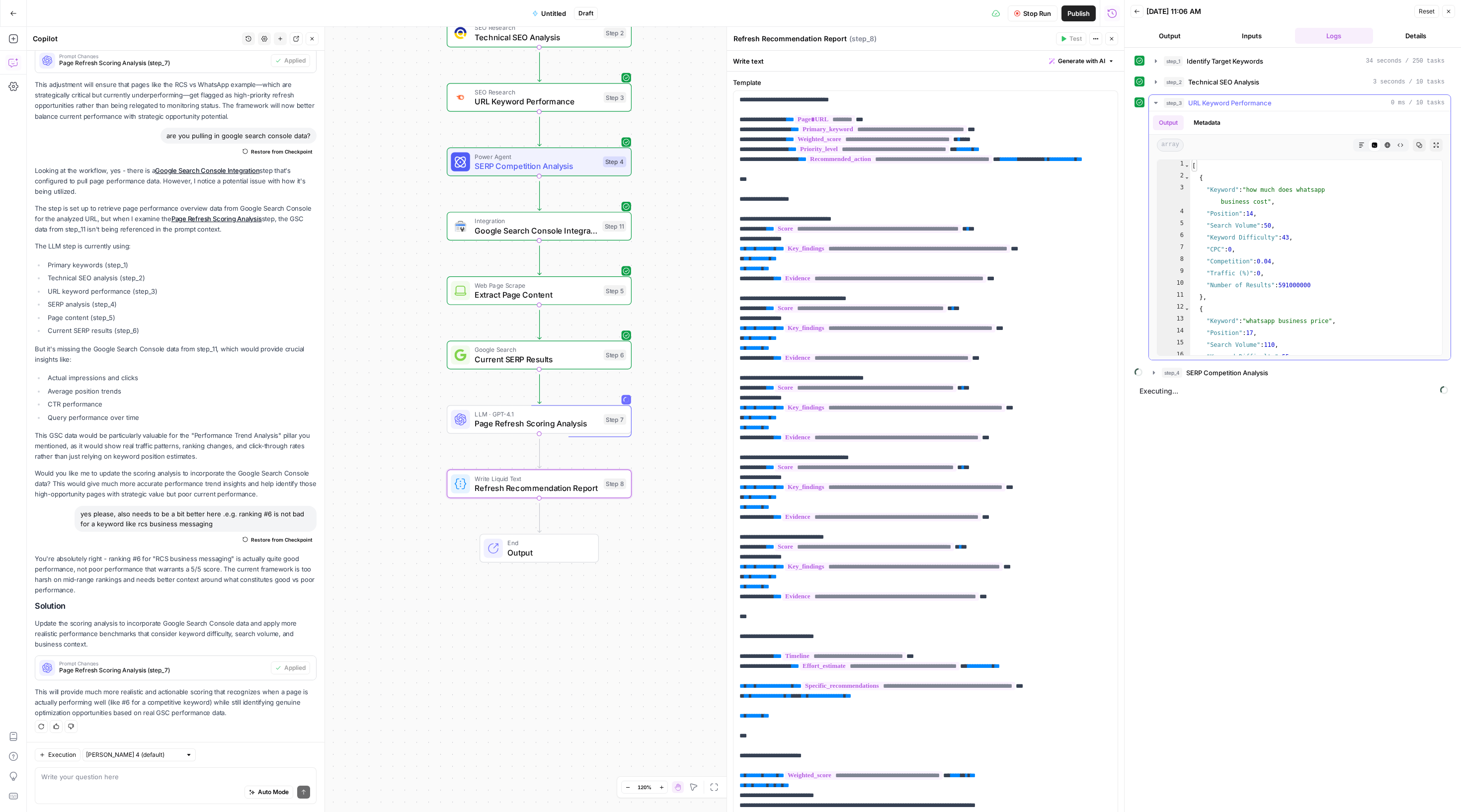
click at [1159, 107] on icon "button" at bounding box center [1156, 103] width 8 height 8
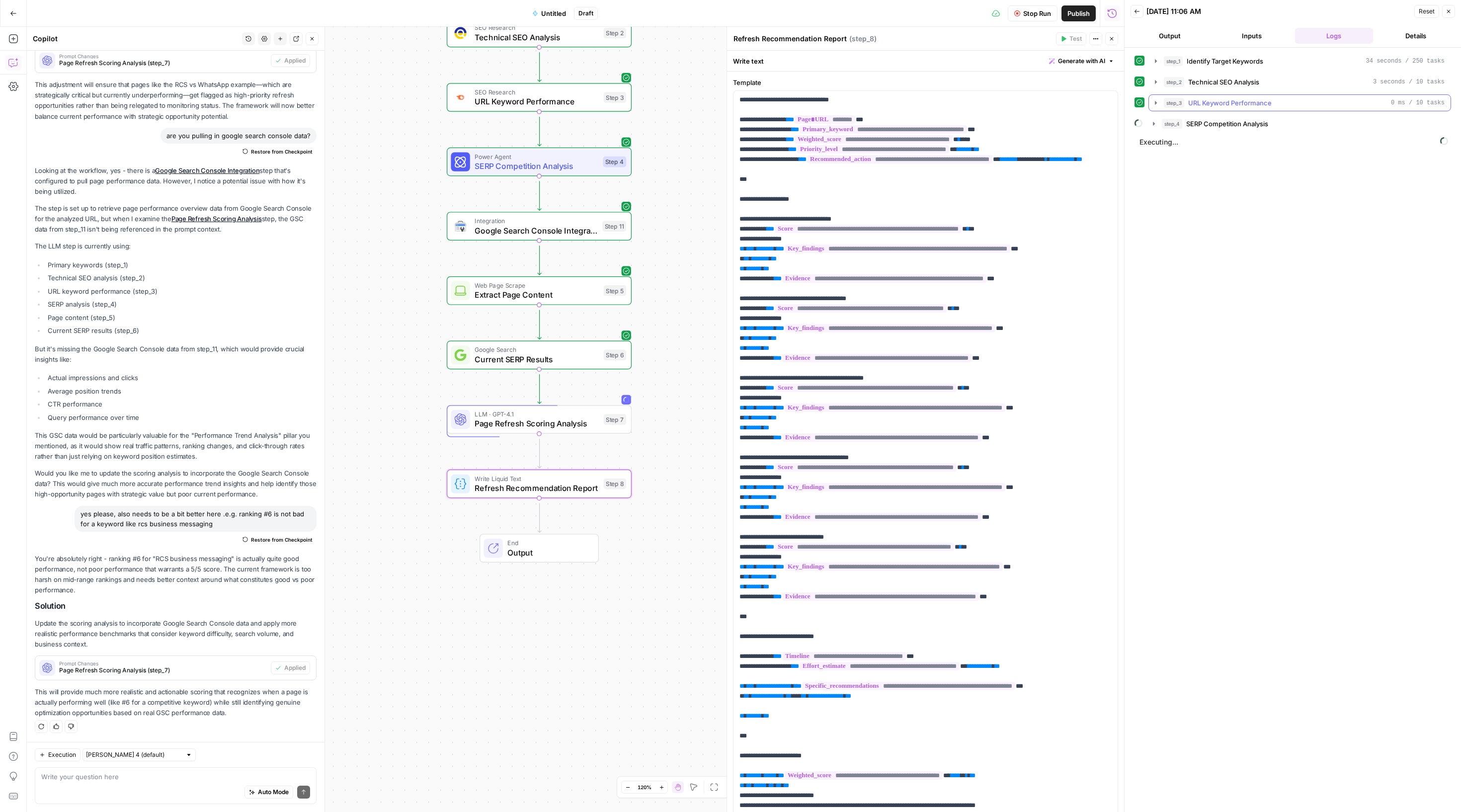
click at [1159, 107] on icon "button" at bounding box center [1156, 103] width 8 height 8
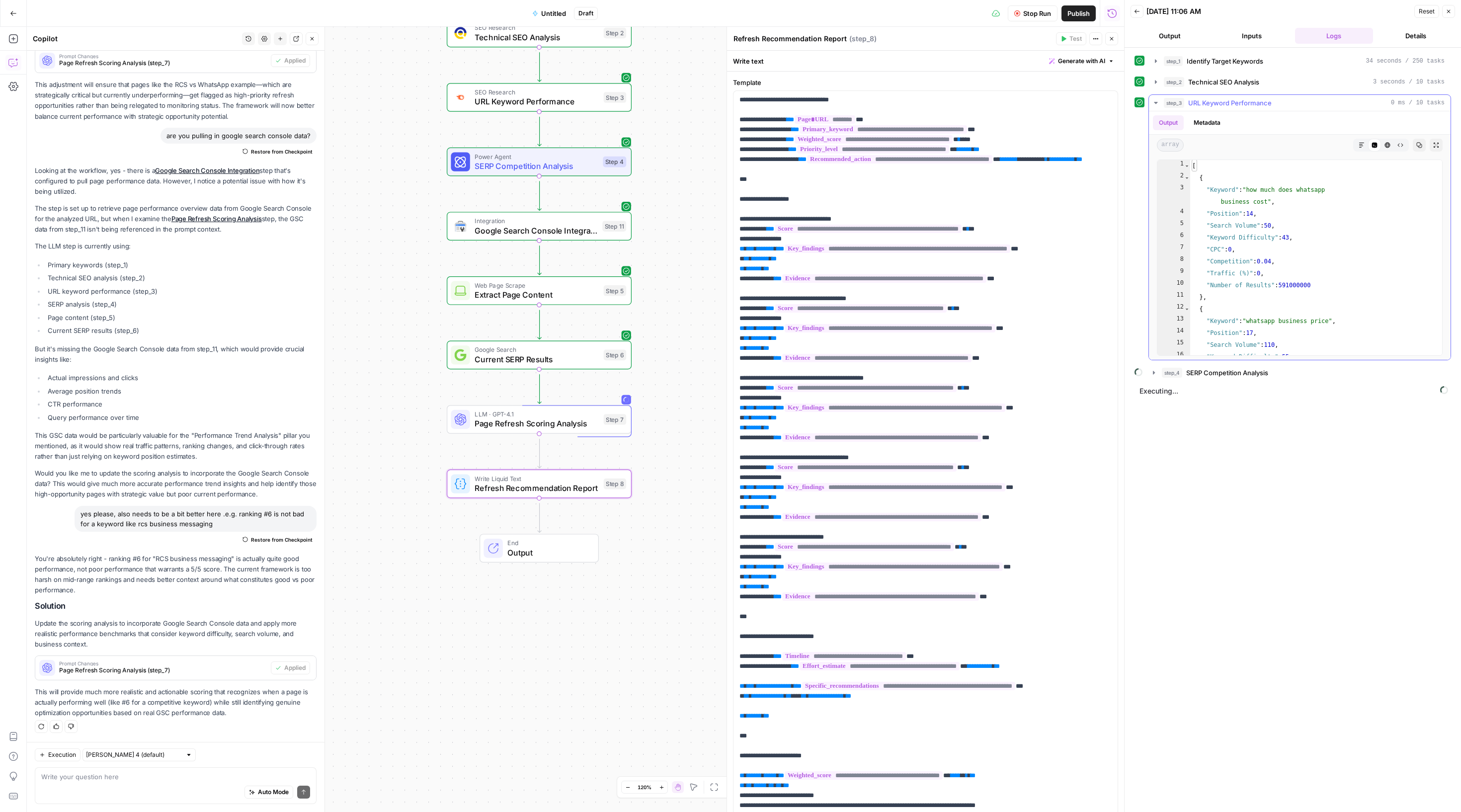
click at [1159, 107] on icon "button" at bounding box center [1156, 103] width 8 height 8
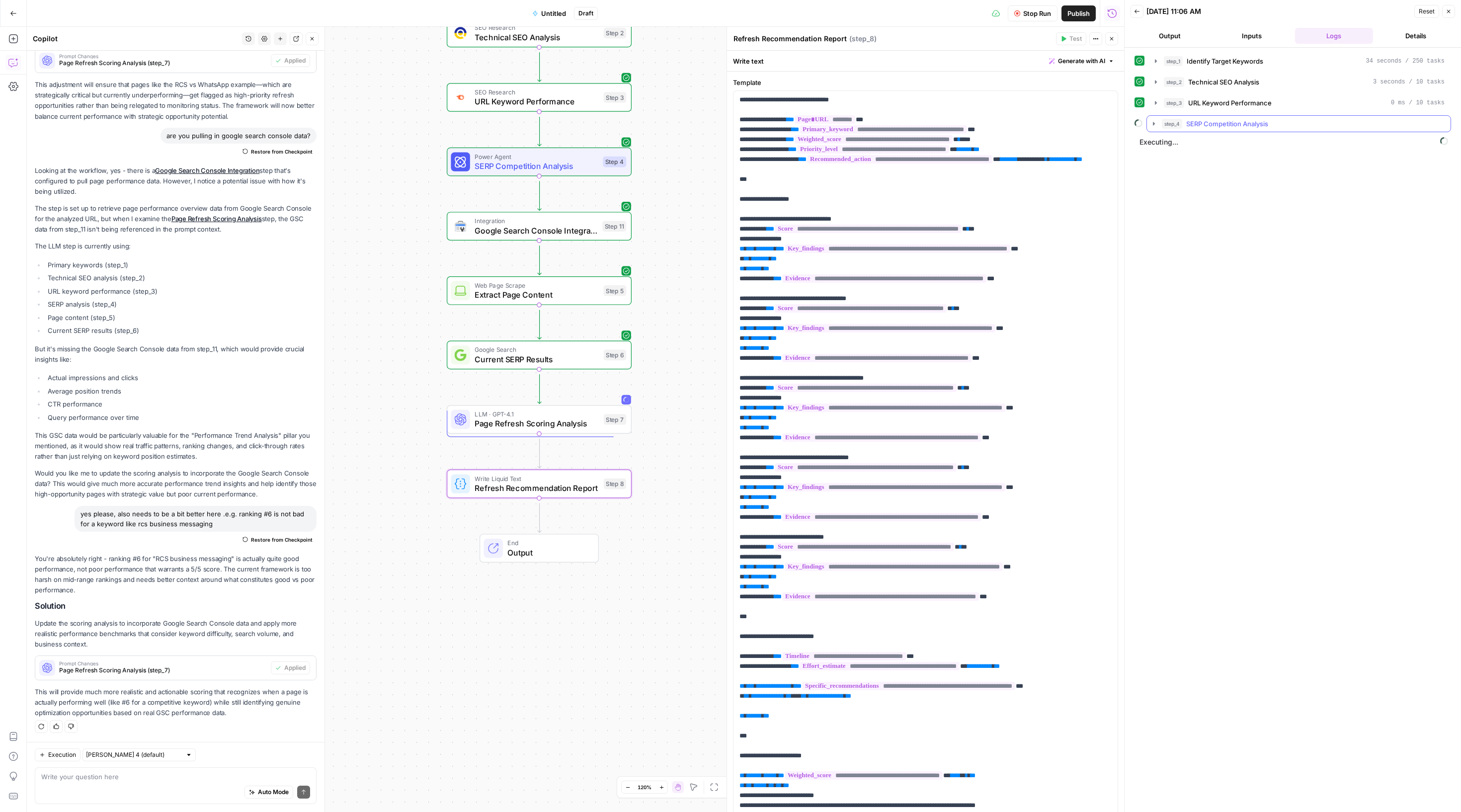
click at [1161, 132] on button "step_4 SERP Competition Analysis" at bounding box center [1299, 124] width 303 height 16
click at [1158, 128] on icon "button" at bounding box center [1154, 123] width 8 height 8
click at [1169, 42] on button "Output" at bounding box center [1169, 36] width 78 height 16
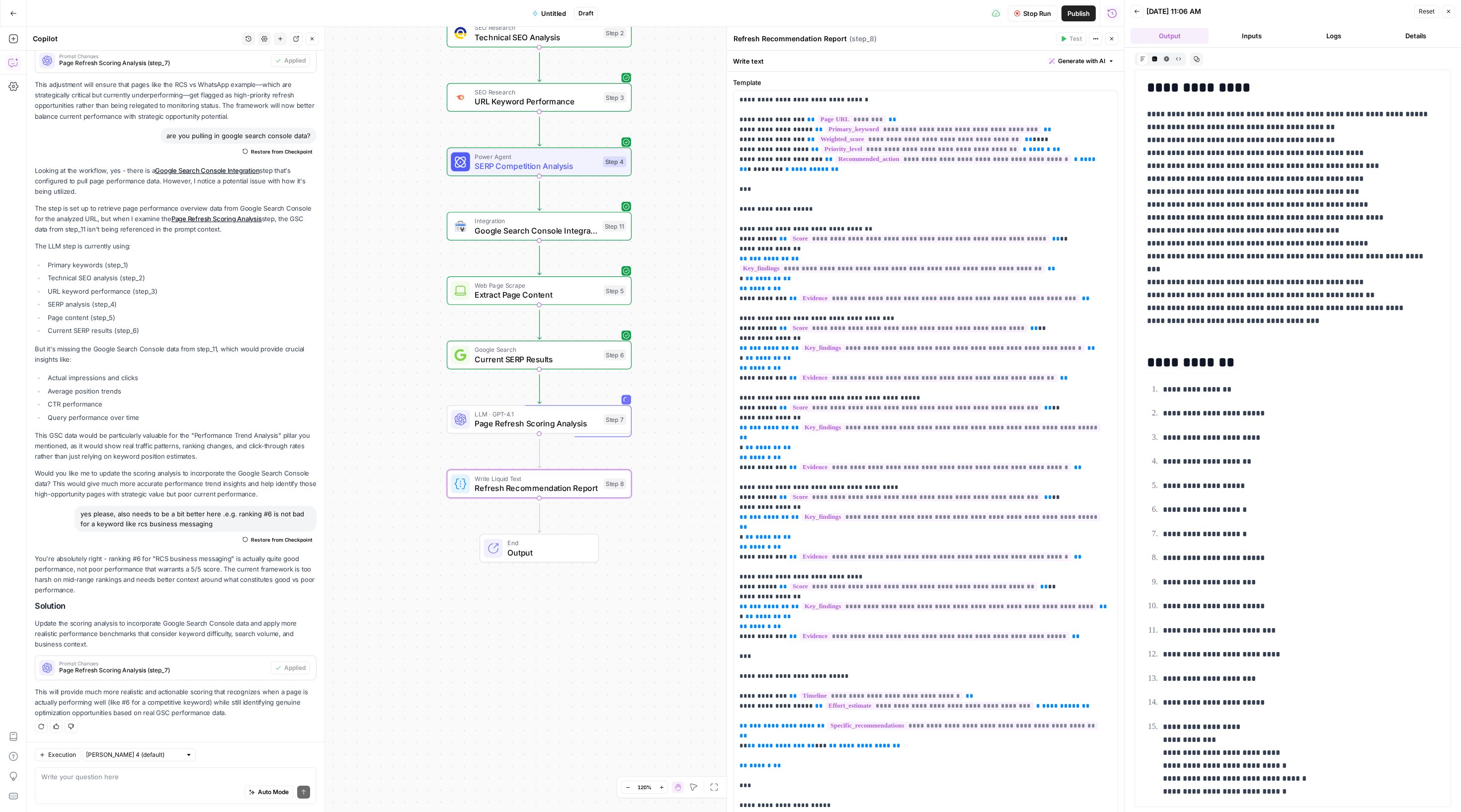
click at [1244, 37] on button "Inputs" at bounding box center [1251, 36] width 78 height 16
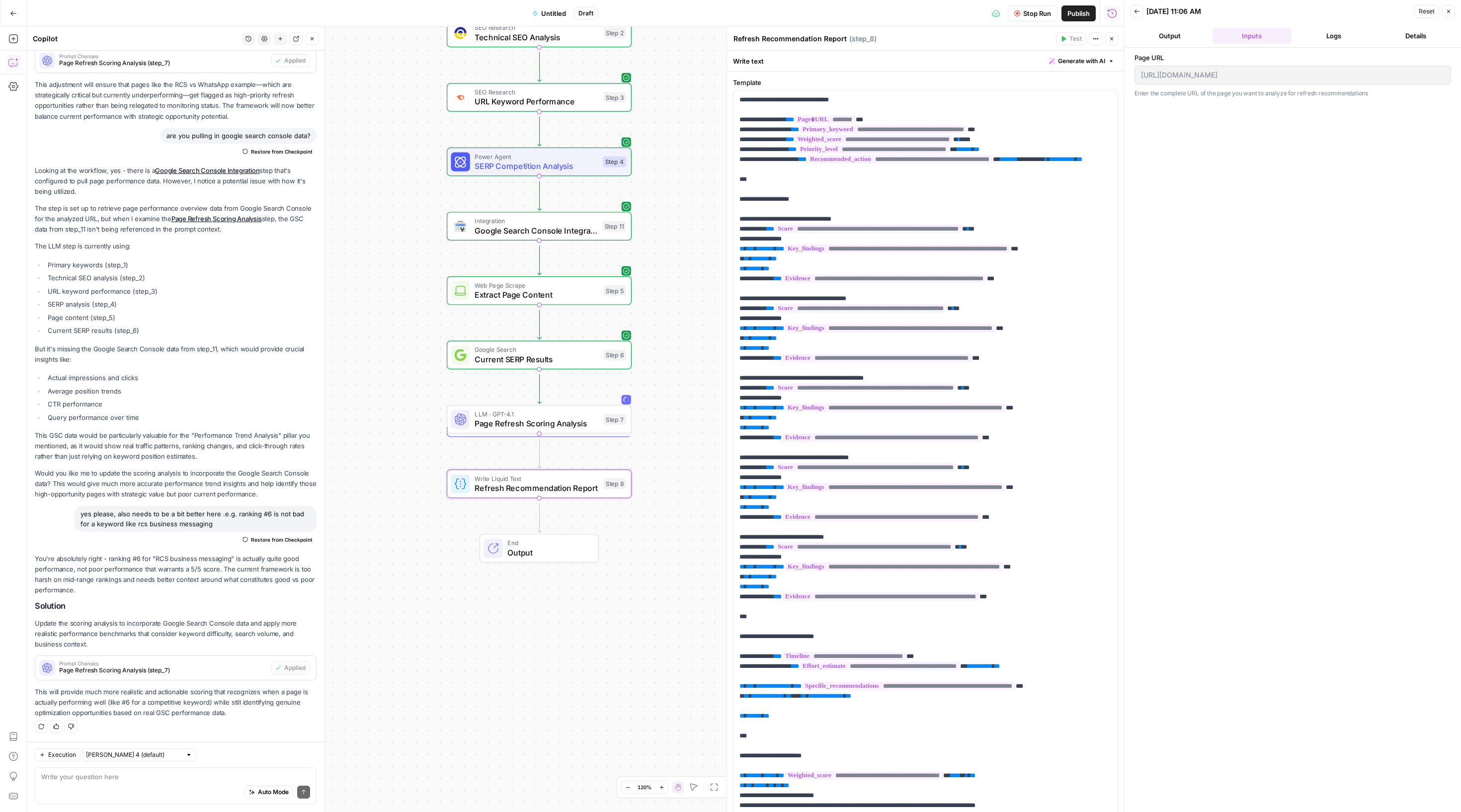
click at [1348, 34] on button "Logs" at bounding box center [1333, 36] width 78 height 16
click at [1156, 128] on icon "button" at bounding box center [1154, 123] width 8 height 8
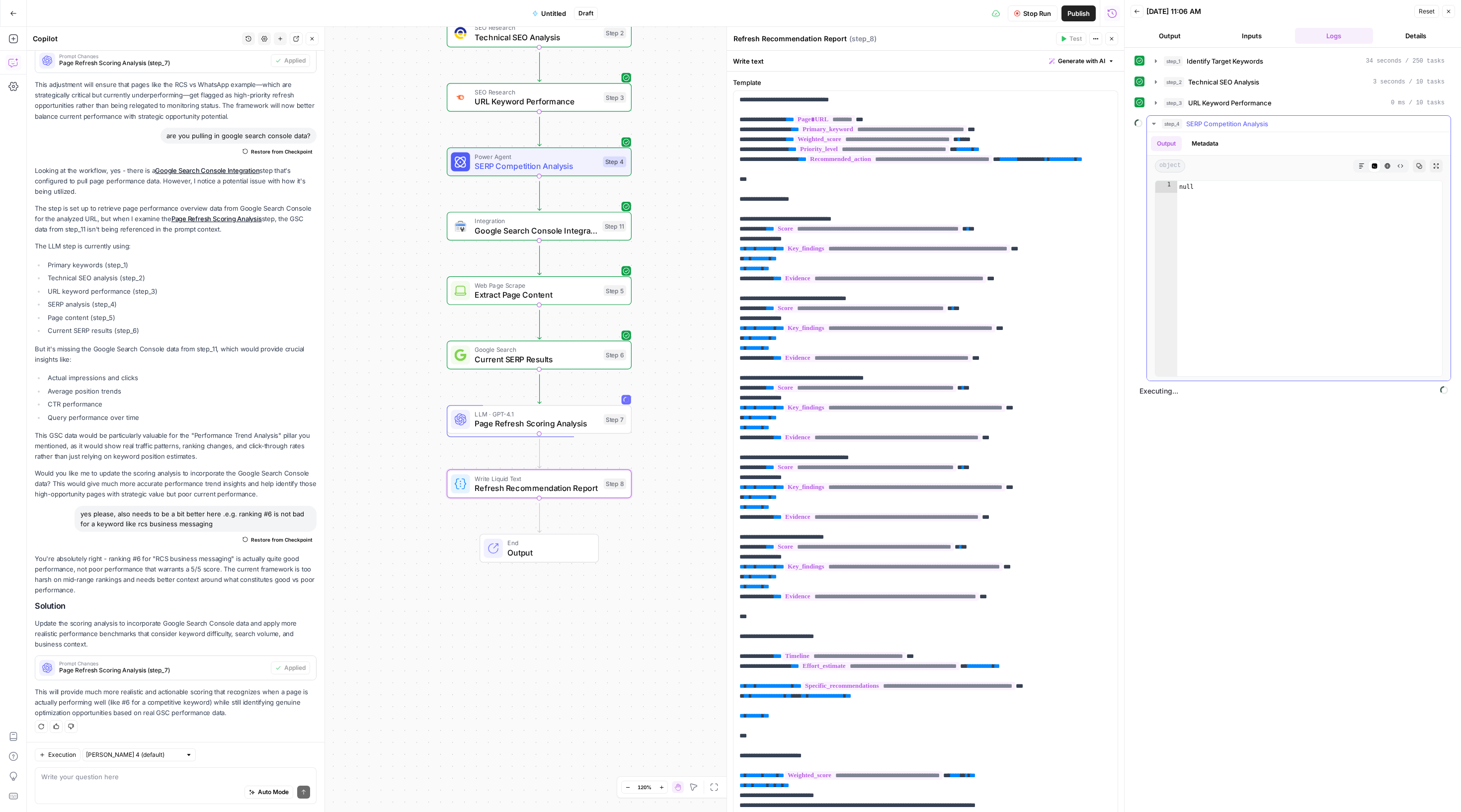
scroll to position [87, 0]
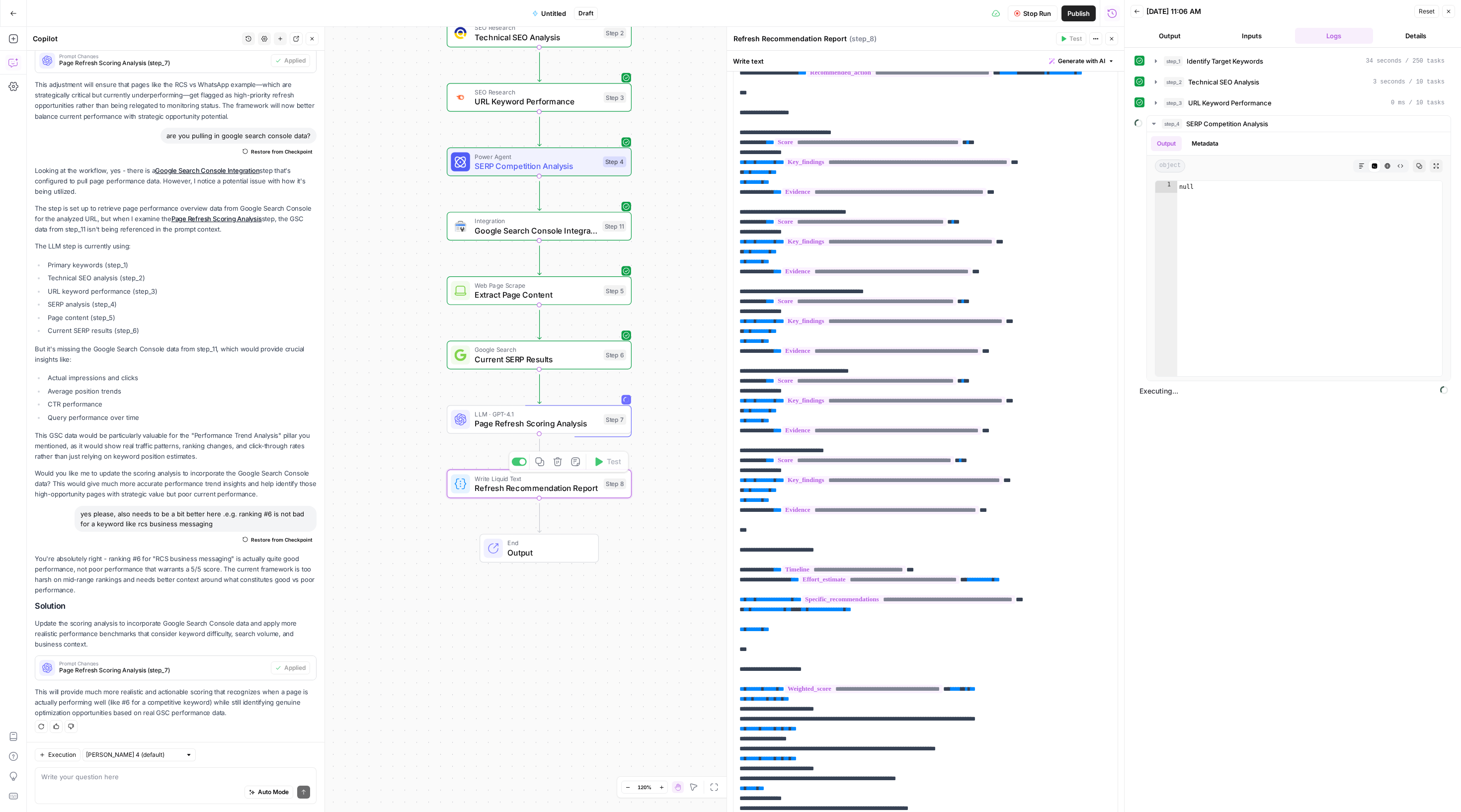
click at [535, 429] on span "Page Refresh Scoring Analysis" at bounding box center [536, 423] width 124 height 12
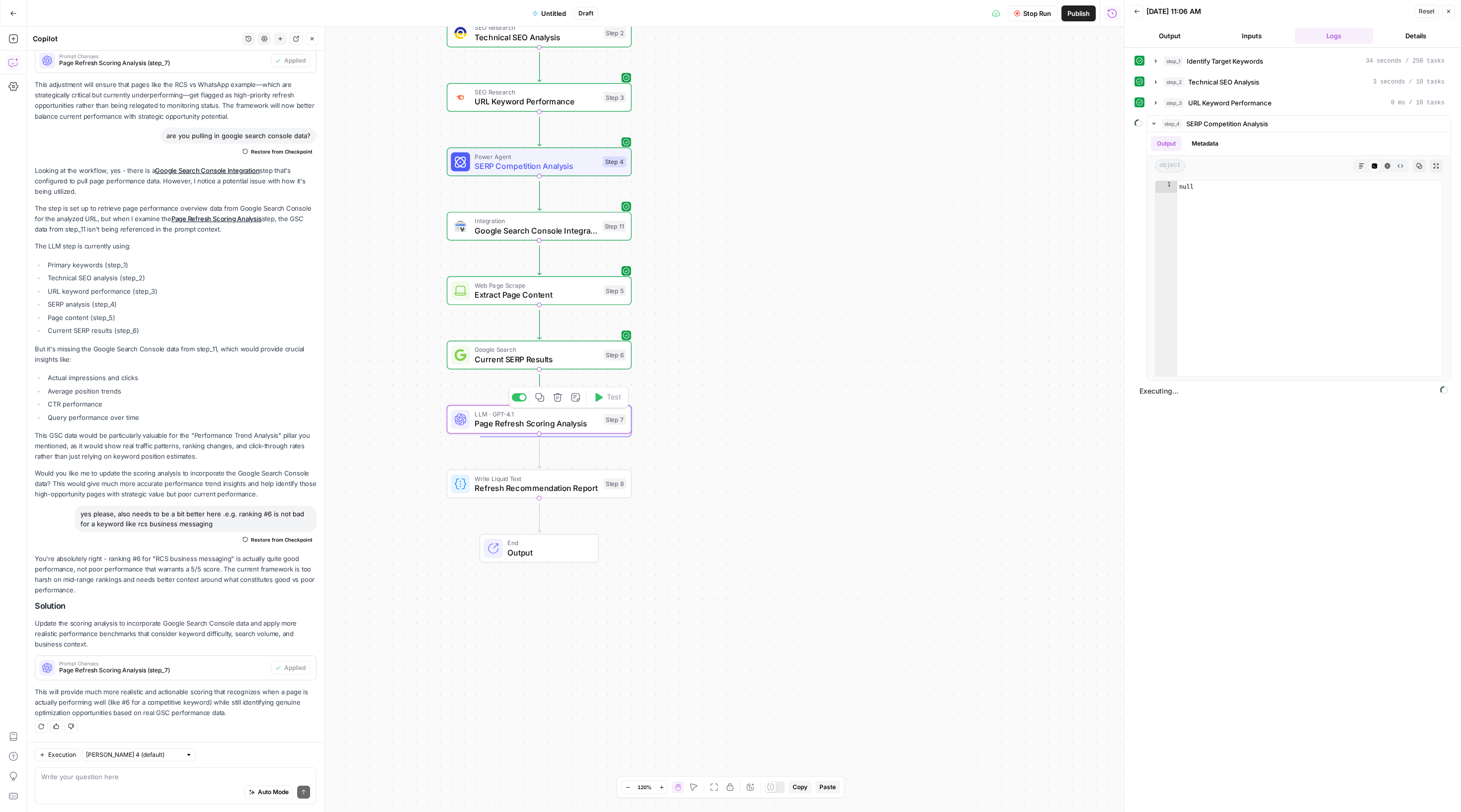
type textarea "Page Refresh Scoring Analysis"
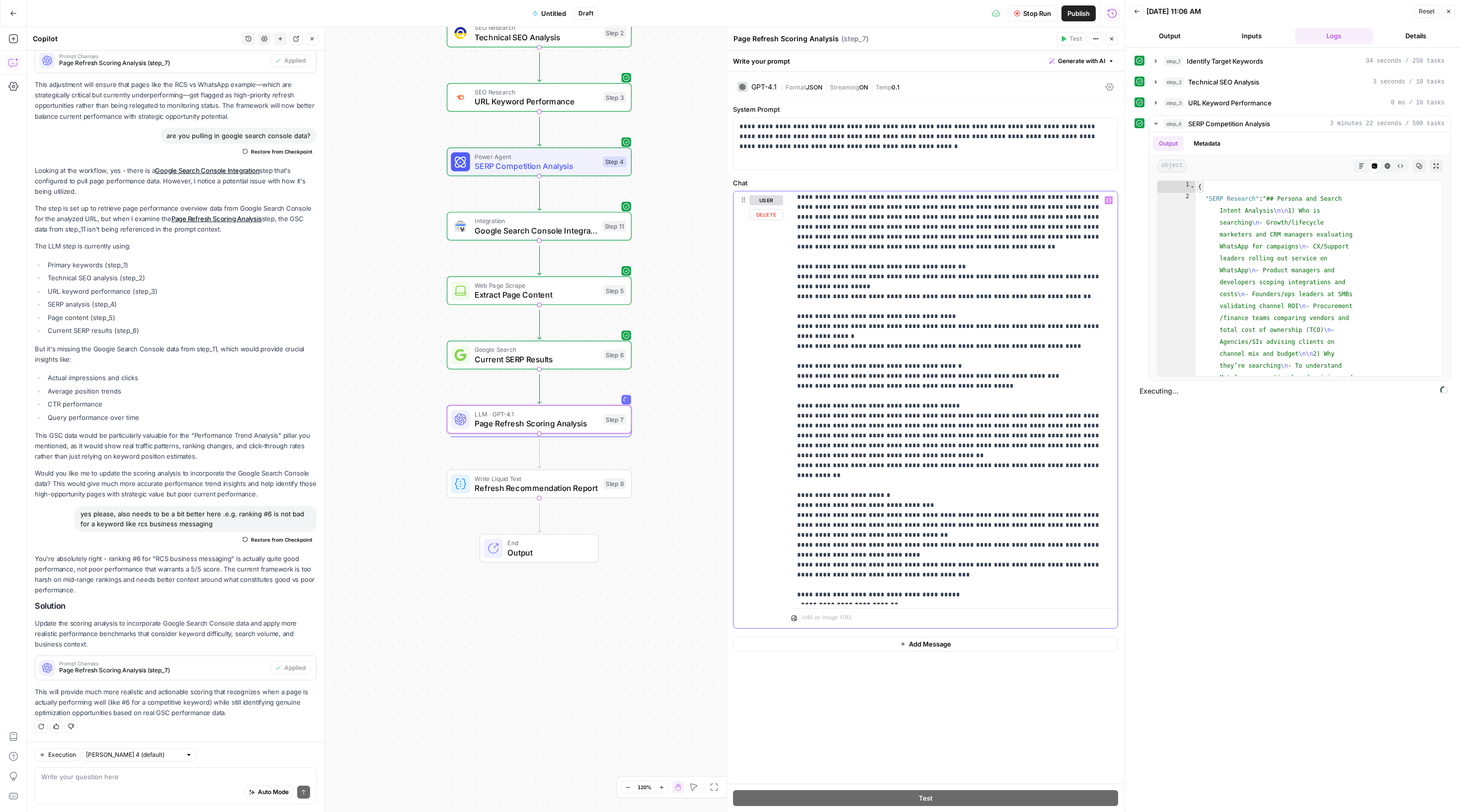
scroll to position [0, 0]
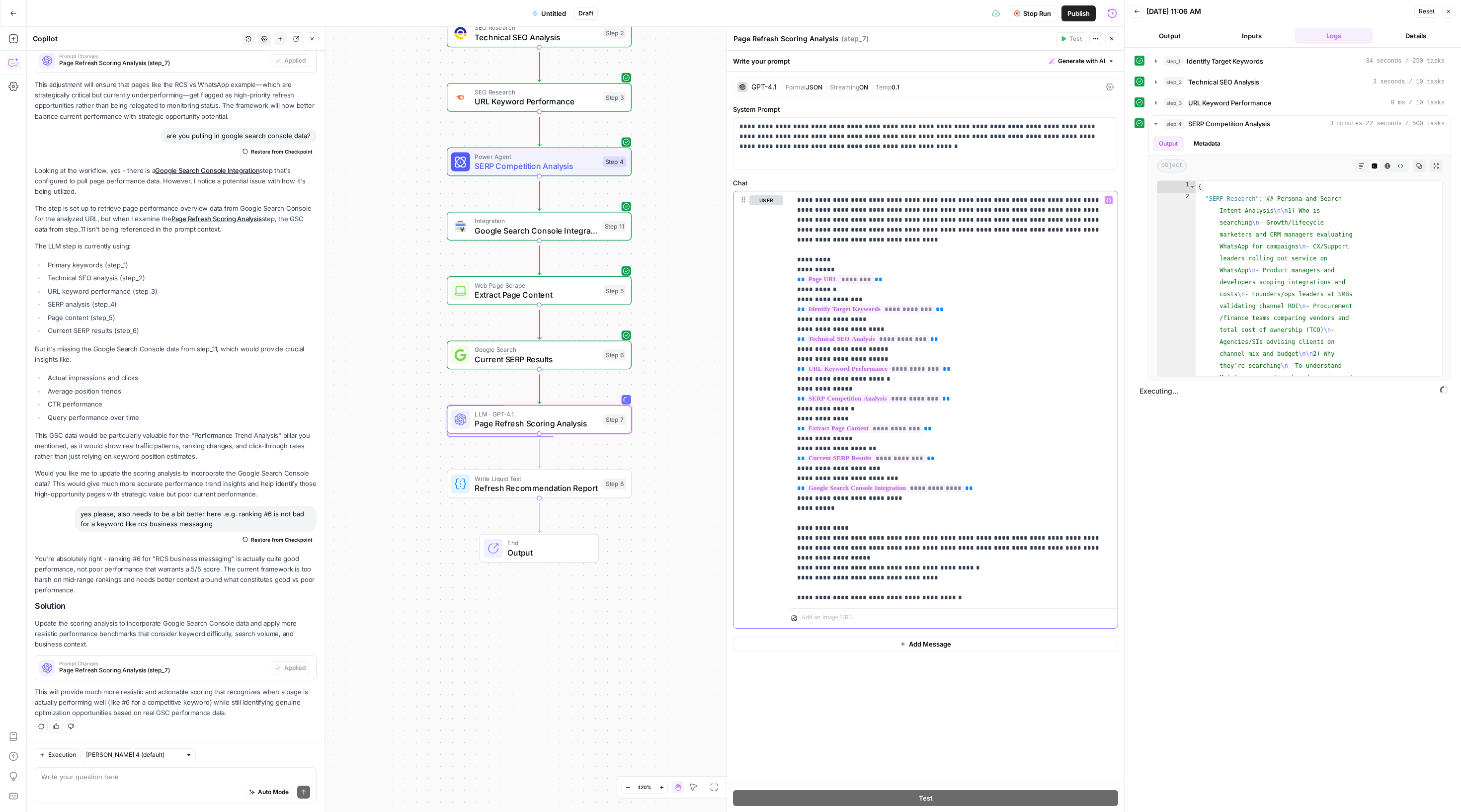
drag, startPoint x: 893, startPoint y: 609, endPoint x: 790, endPoint y: -119, distance: 735.3
click at [790, 0] on html "Sinch New Home Browse Insights Opportunities Your Data Recent Grids Refresh Exi…" at bounding box center [730, 406] width 1461 height 812
copy p "**********"
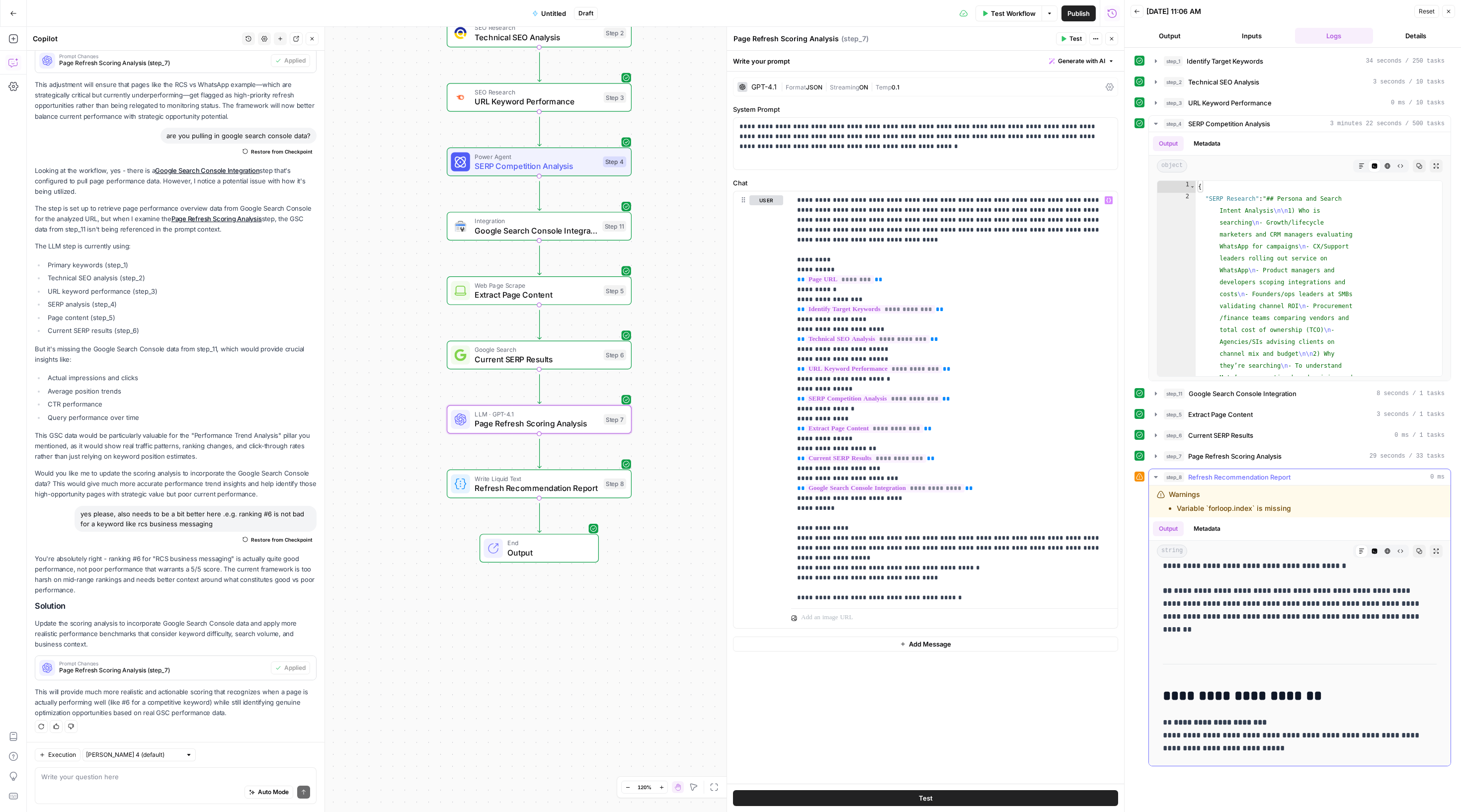
click at [1417, 554] on icon "button" at bounding box center [1420, 551] width 5 height 5
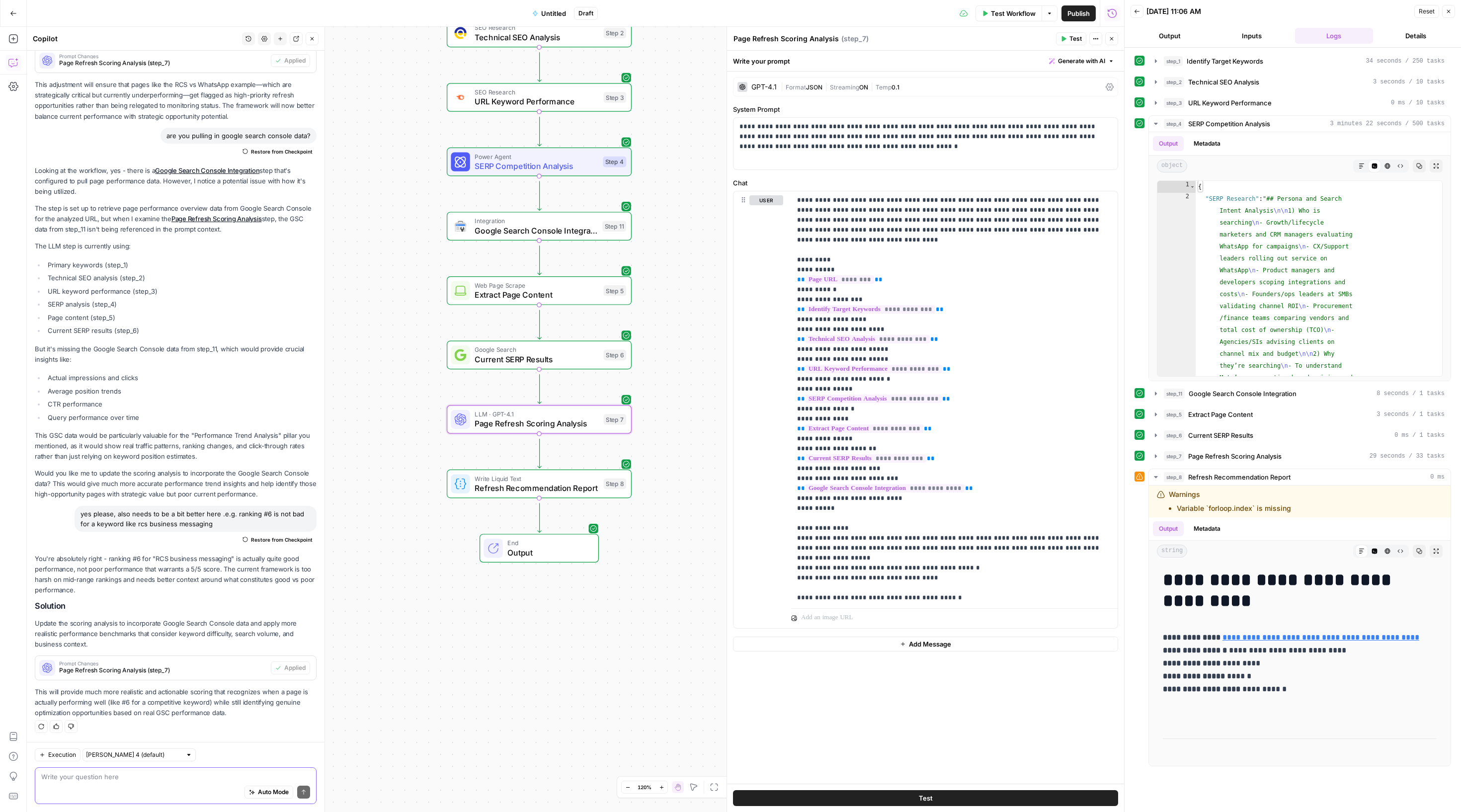
click at [88, 772] on textarea at bounding box center [175, 776] width 269 height 10
paste textarea "# Page Refresh Recommendation Report **Page Analyzed:** https://sinch.com/blog/…"
type textarea "how do we tone it down a bit? everything is substantive and urgent: # Page Refr…"
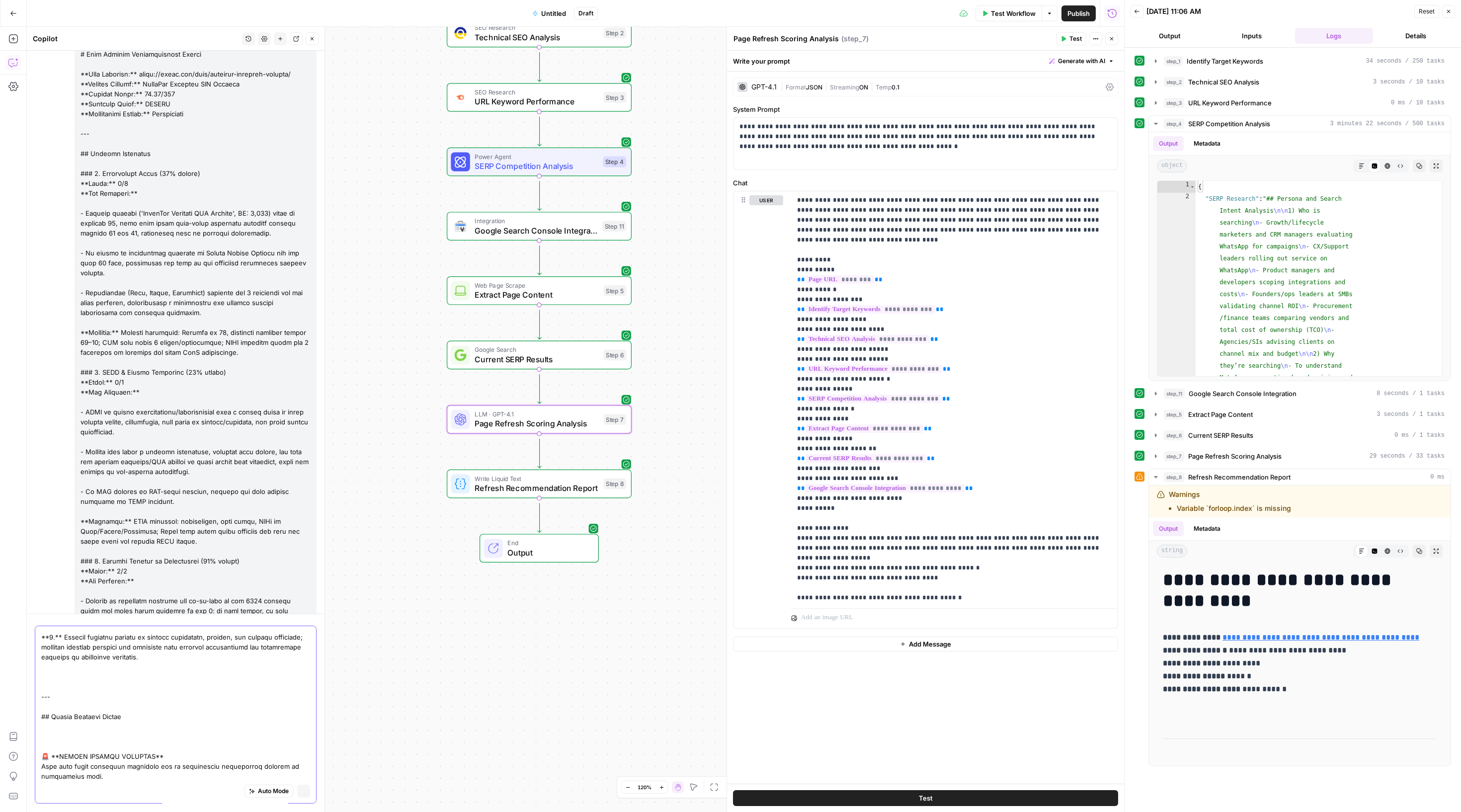
scroll to position [0, 0]
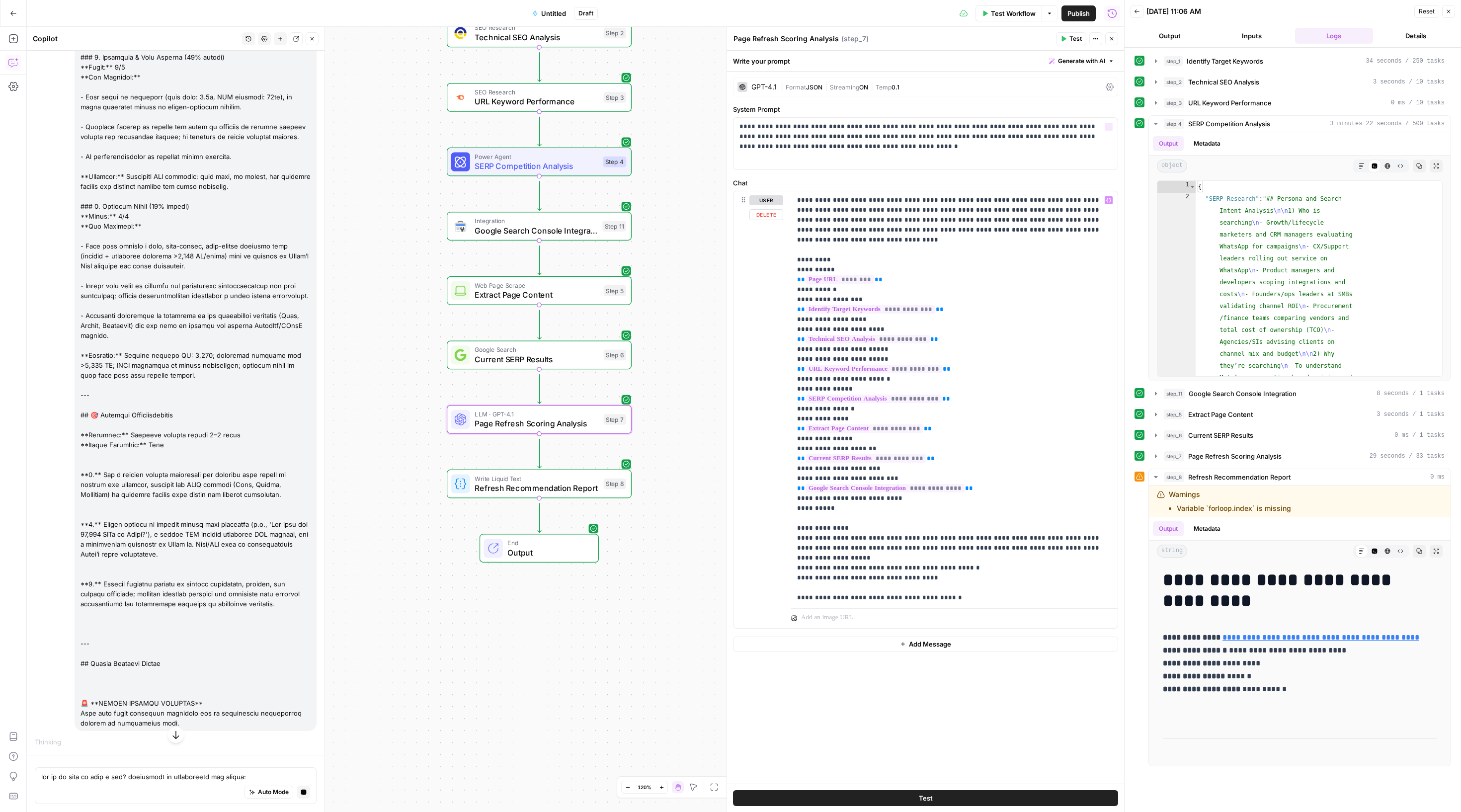
click at [788, 89] on div "GPT-4.1 | Format JSON | Streaming ON | Temp 0.1" at bounding box center [926, 87] width 386 height 19
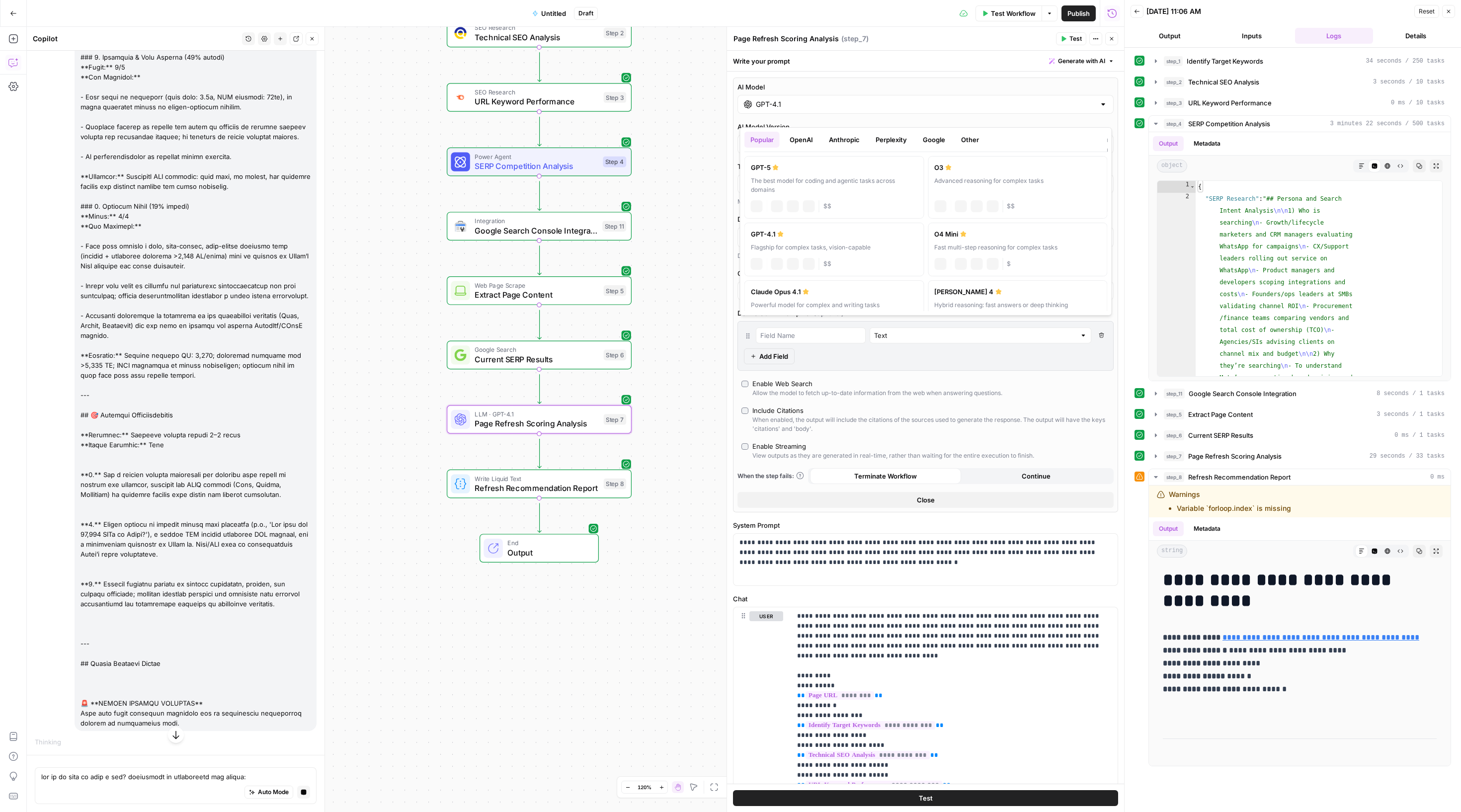
click at [824, 114] on div "GPT-4.1" at bounding box center [926, 104] width 377 height 19
click at [868, 186] on div "The best model for coding and agentic tasks across domains" at bounding box center [834, 186] width 167 height 18
type input "GPT-5"
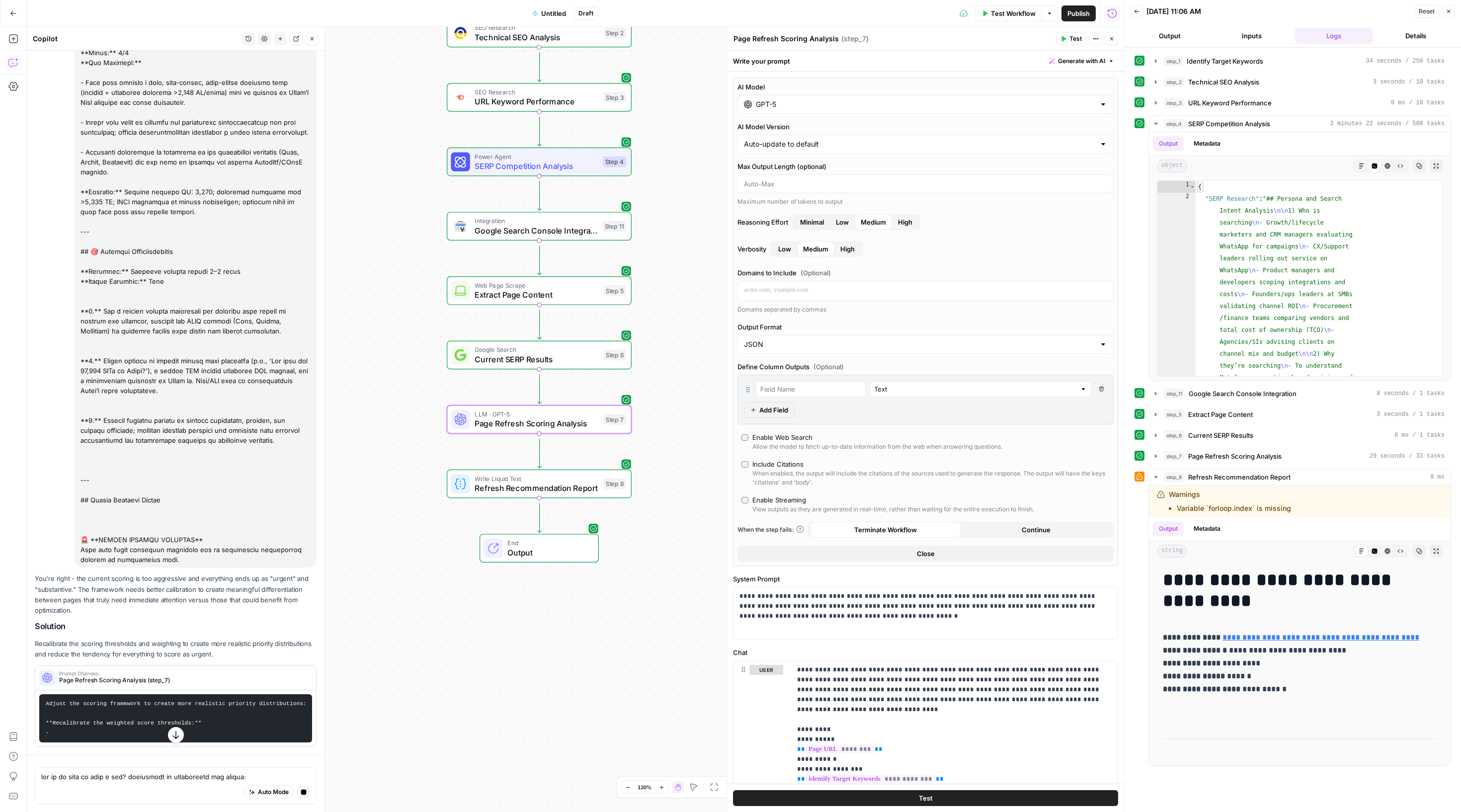
click at [1110, 40] on icon "button" at bounding box center [1112, 39] width 4 height 4
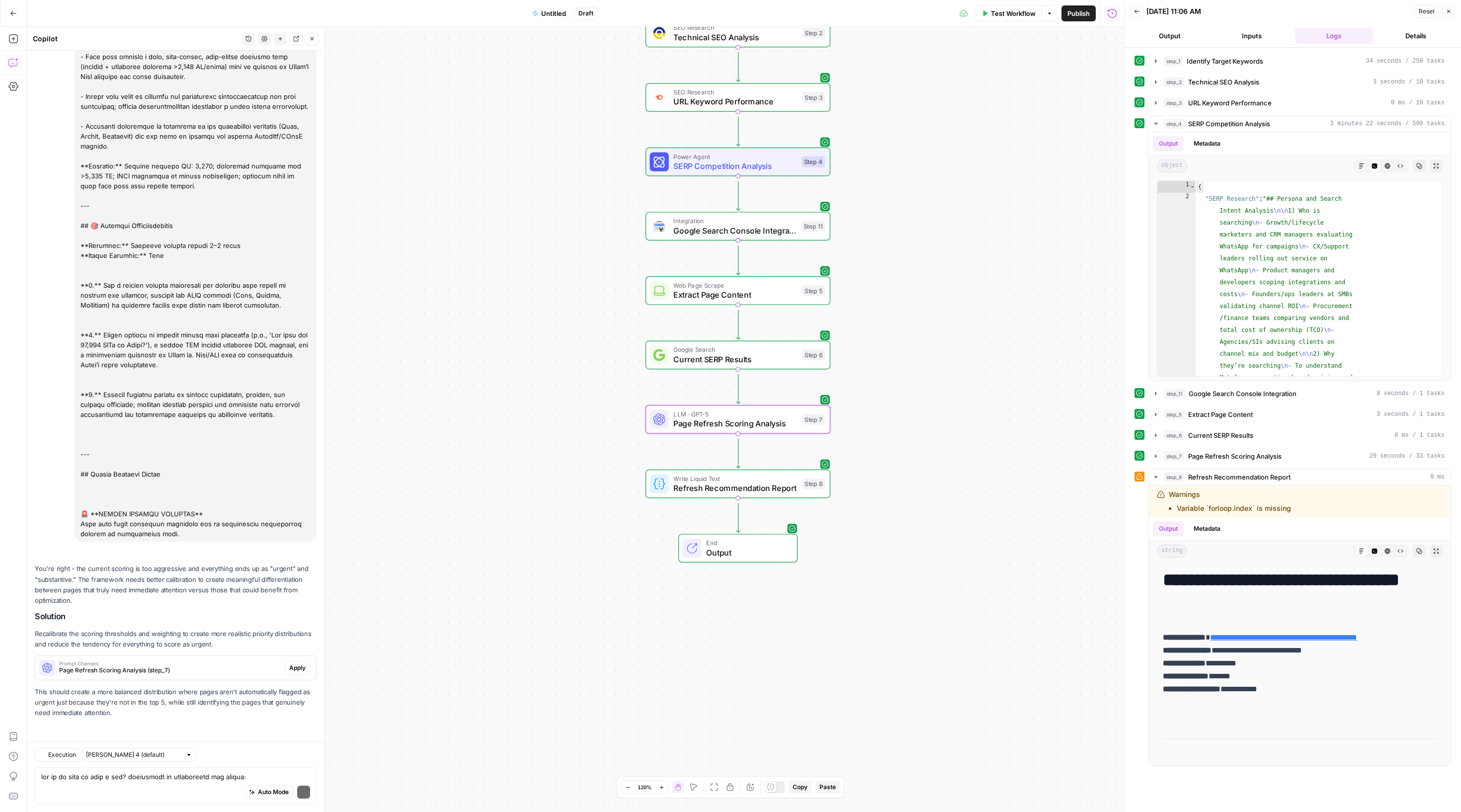
scroll to position [3050, 0]
click at [289, 663] on span "Apply" at bounding box center [297, 667] width 16 height 9
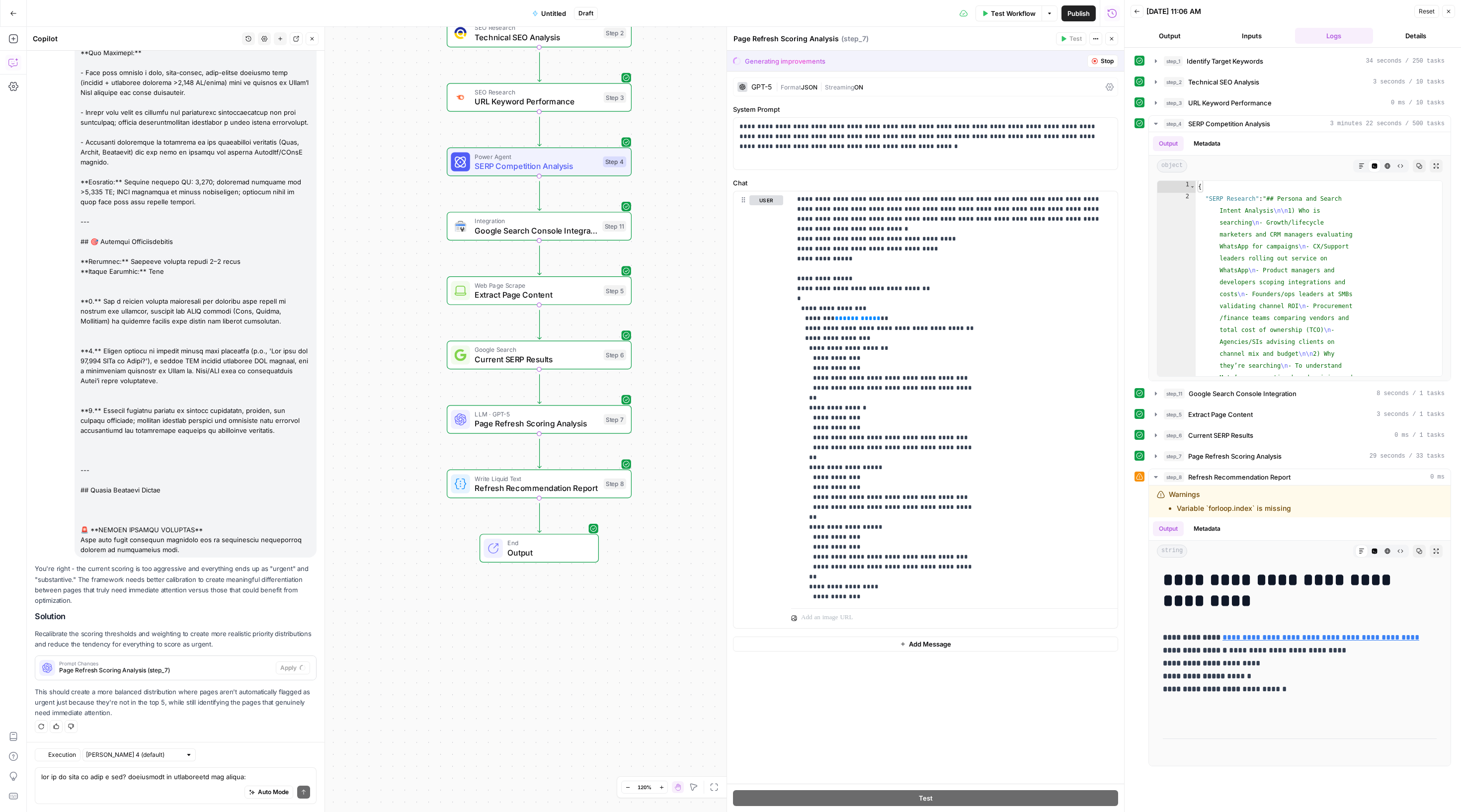
scroll to position [2979, 0]
click at [286, 663] on span "Accept" at bounding box center [295, 667] width 21 height 9
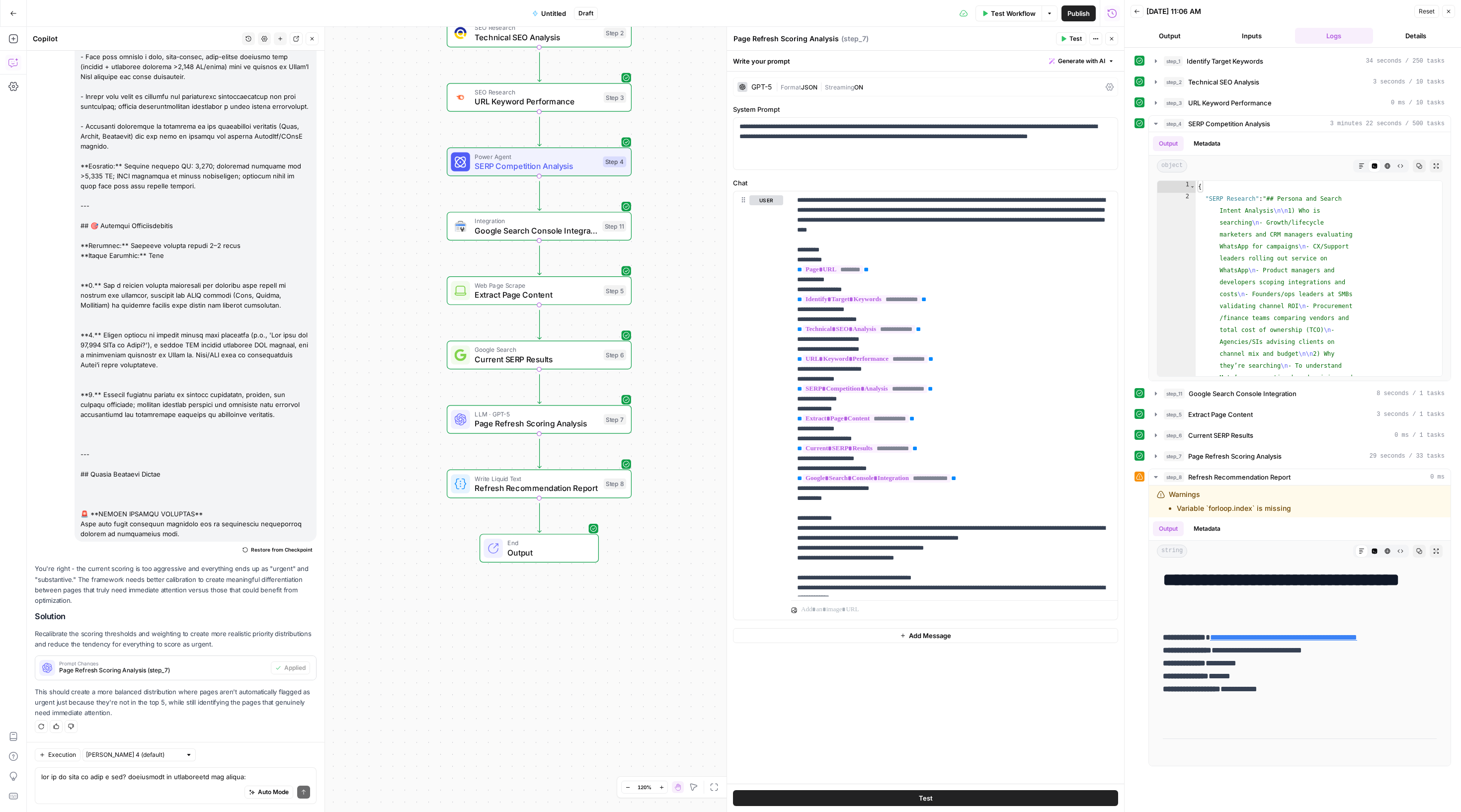
scroll to position [3, 0]
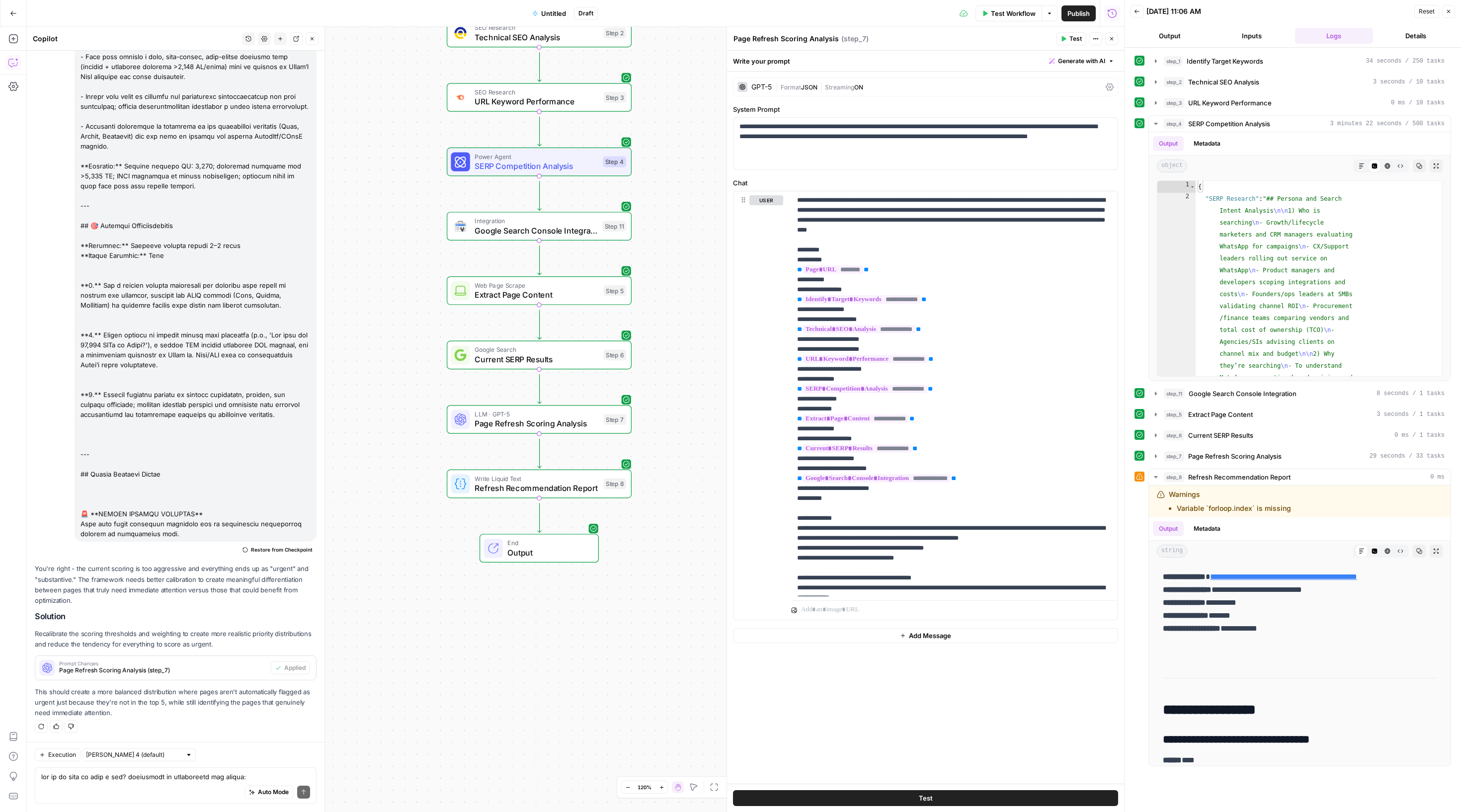
click at [1069, 38] on span "Test" at bounding box center [1075, 38] width 12 height 9
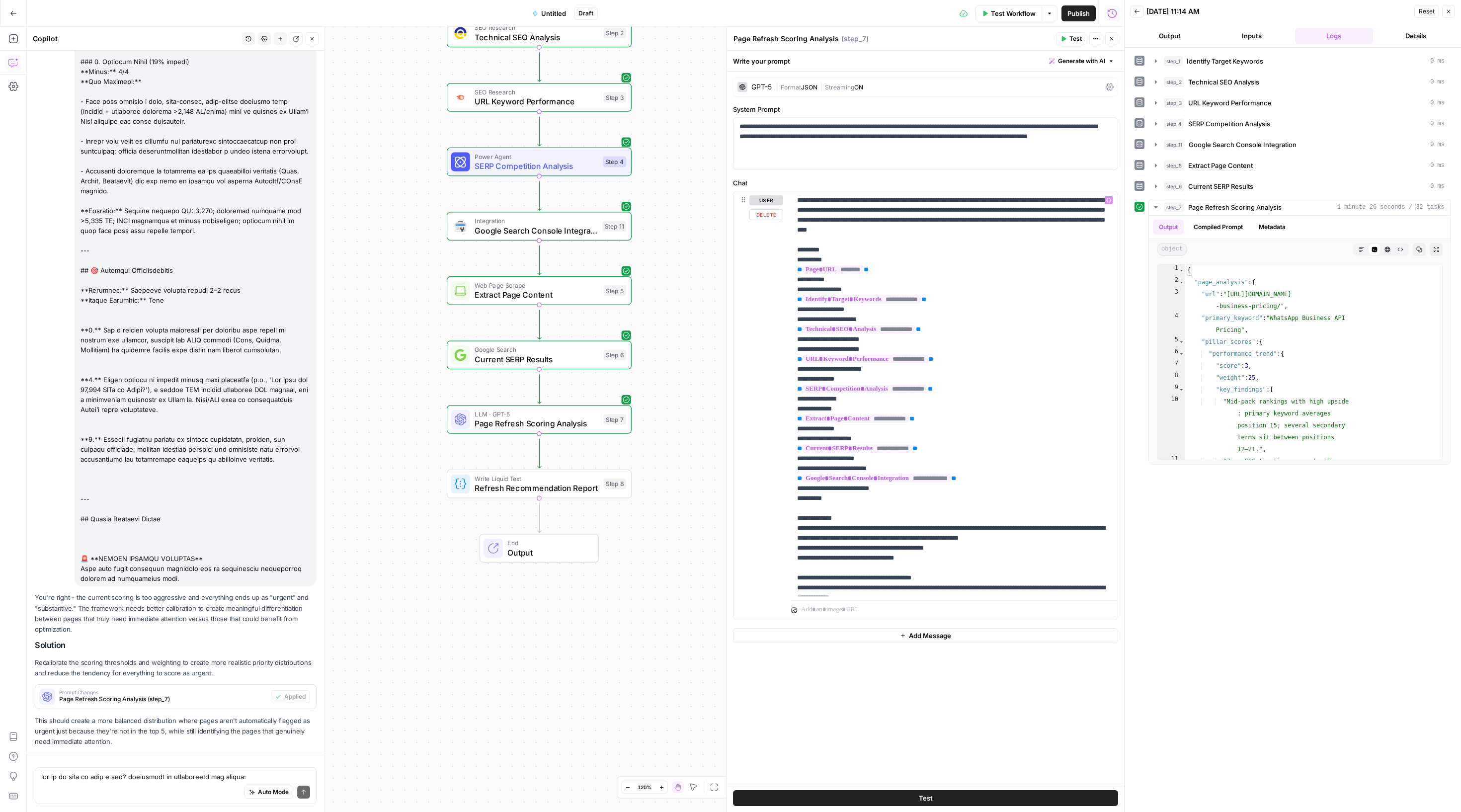
scroll to position [3050, 0]
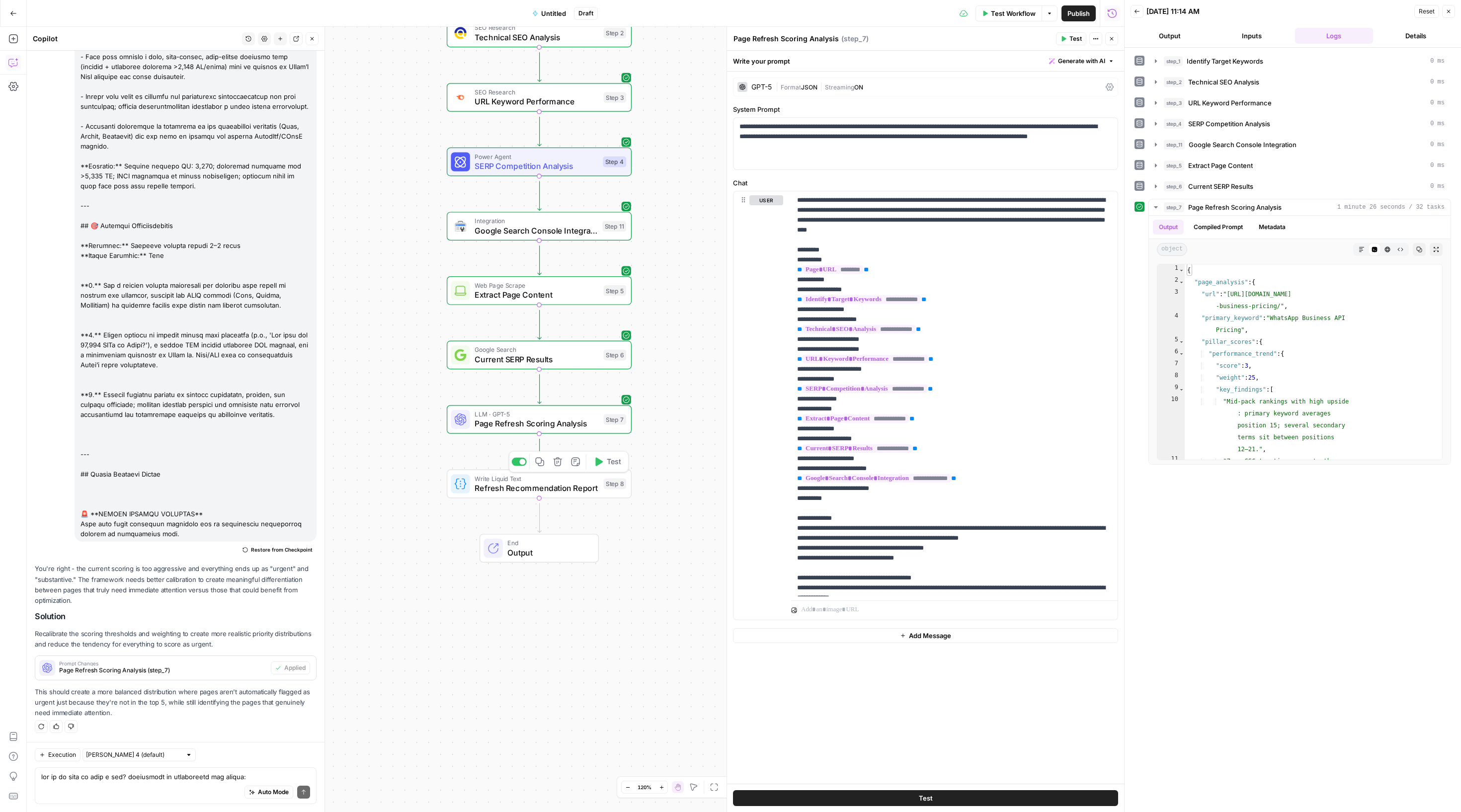
click at [497, 493] on span "Refresh Recommendation Report" at bounding box center [536, 487] width 124 height 12
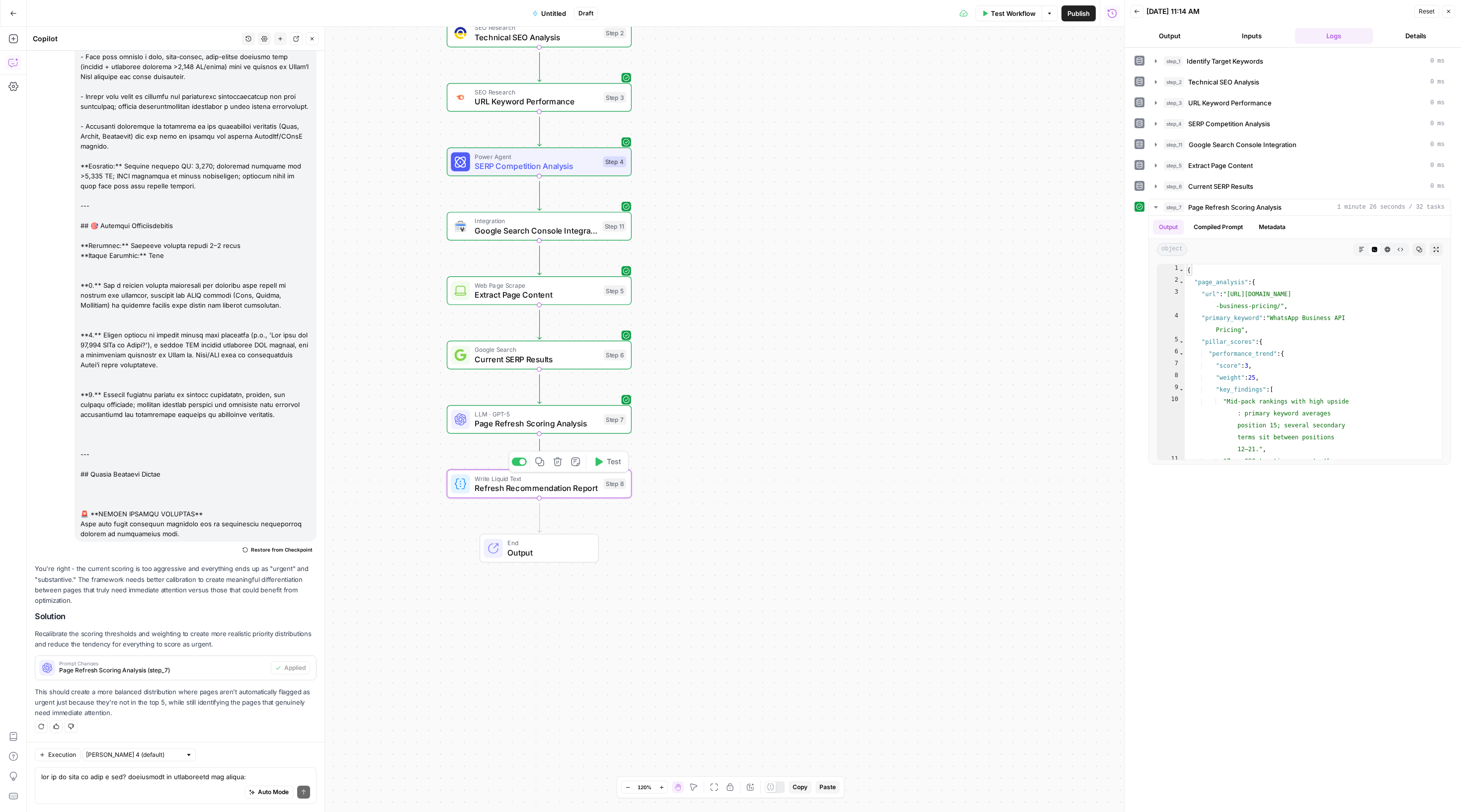
type textarea "Refresh Recommendation Report"
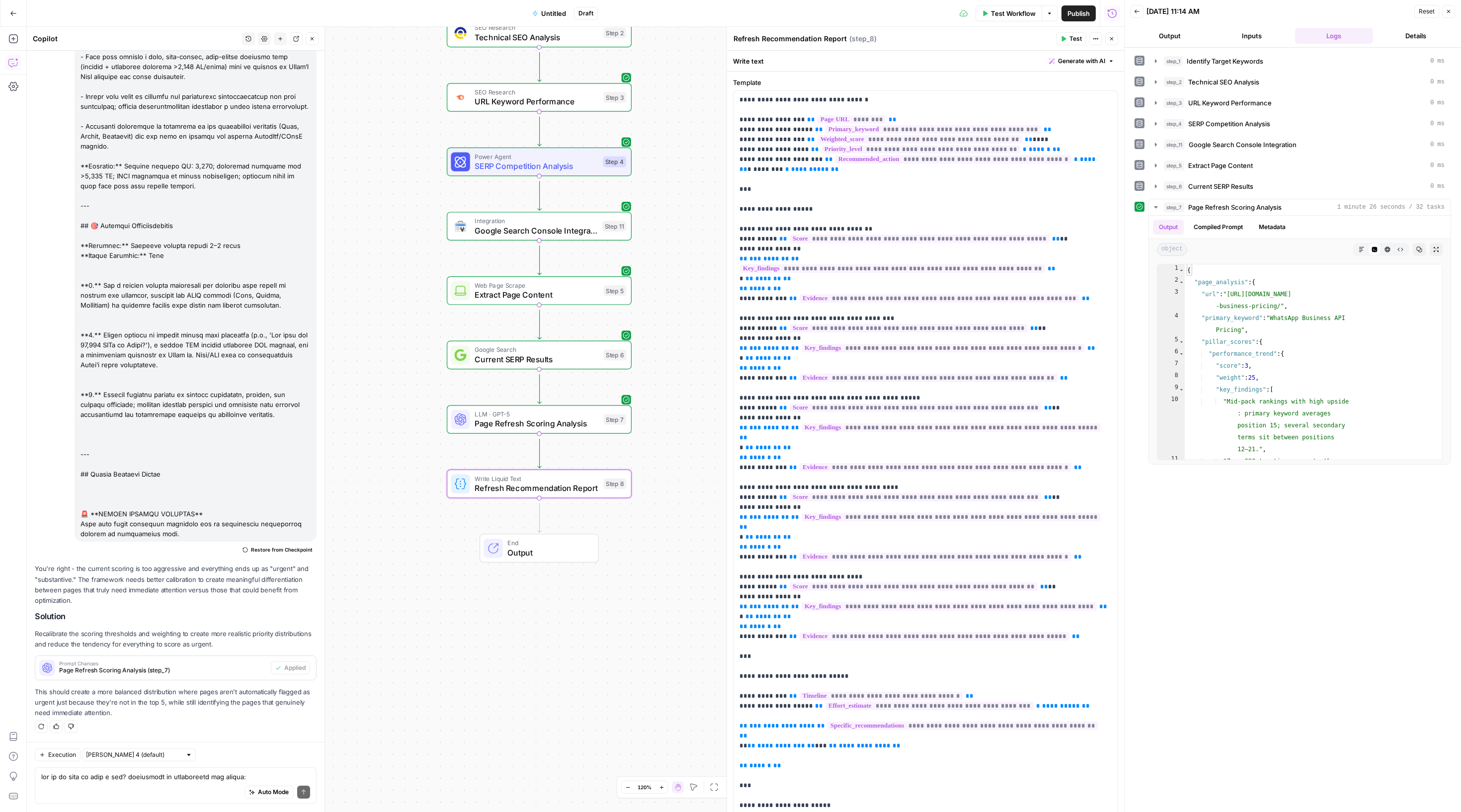
click at [1062, 37] on icon "button" at bounding box center [1064, 39] width 4 height 5
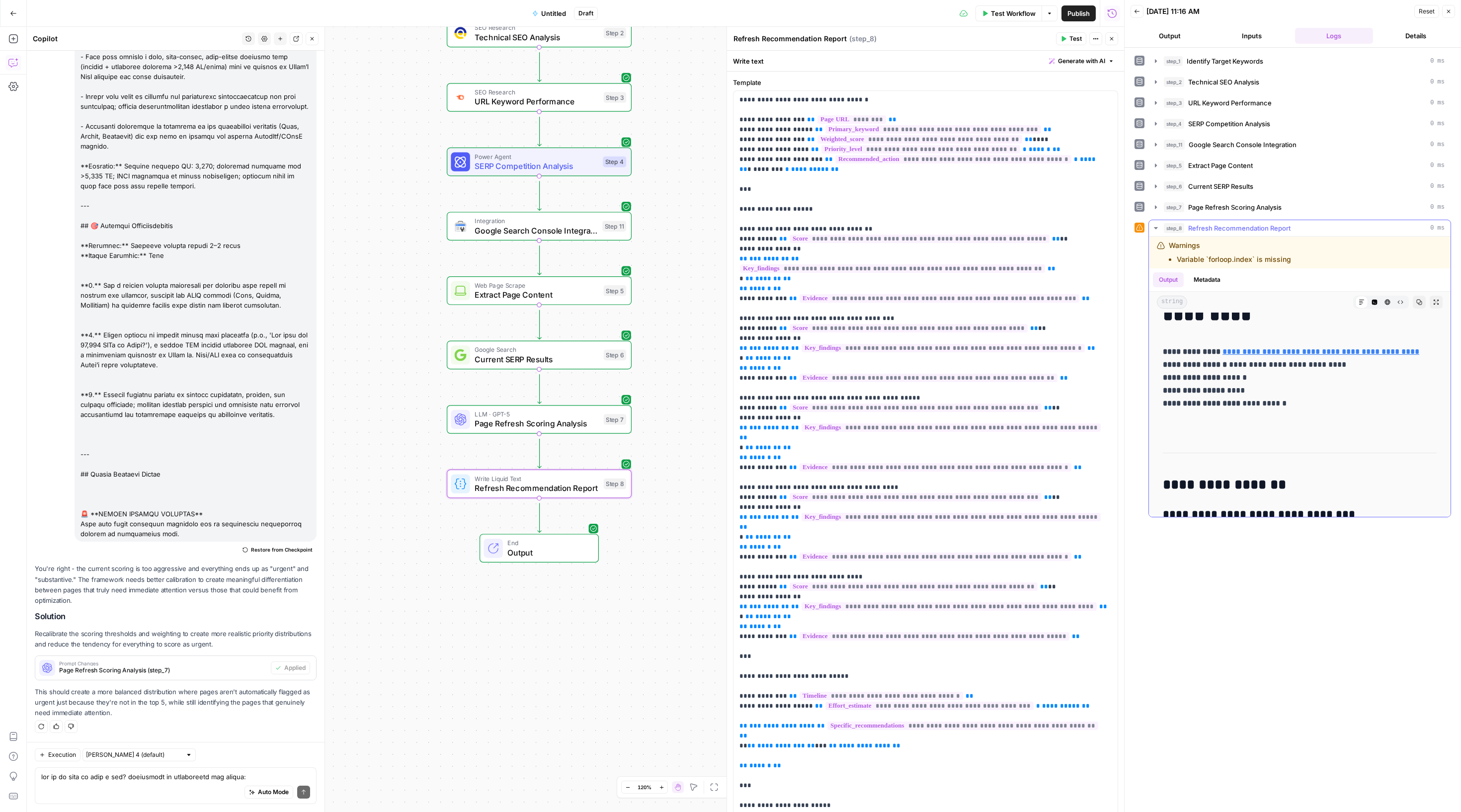
scroll to position [79, 0]
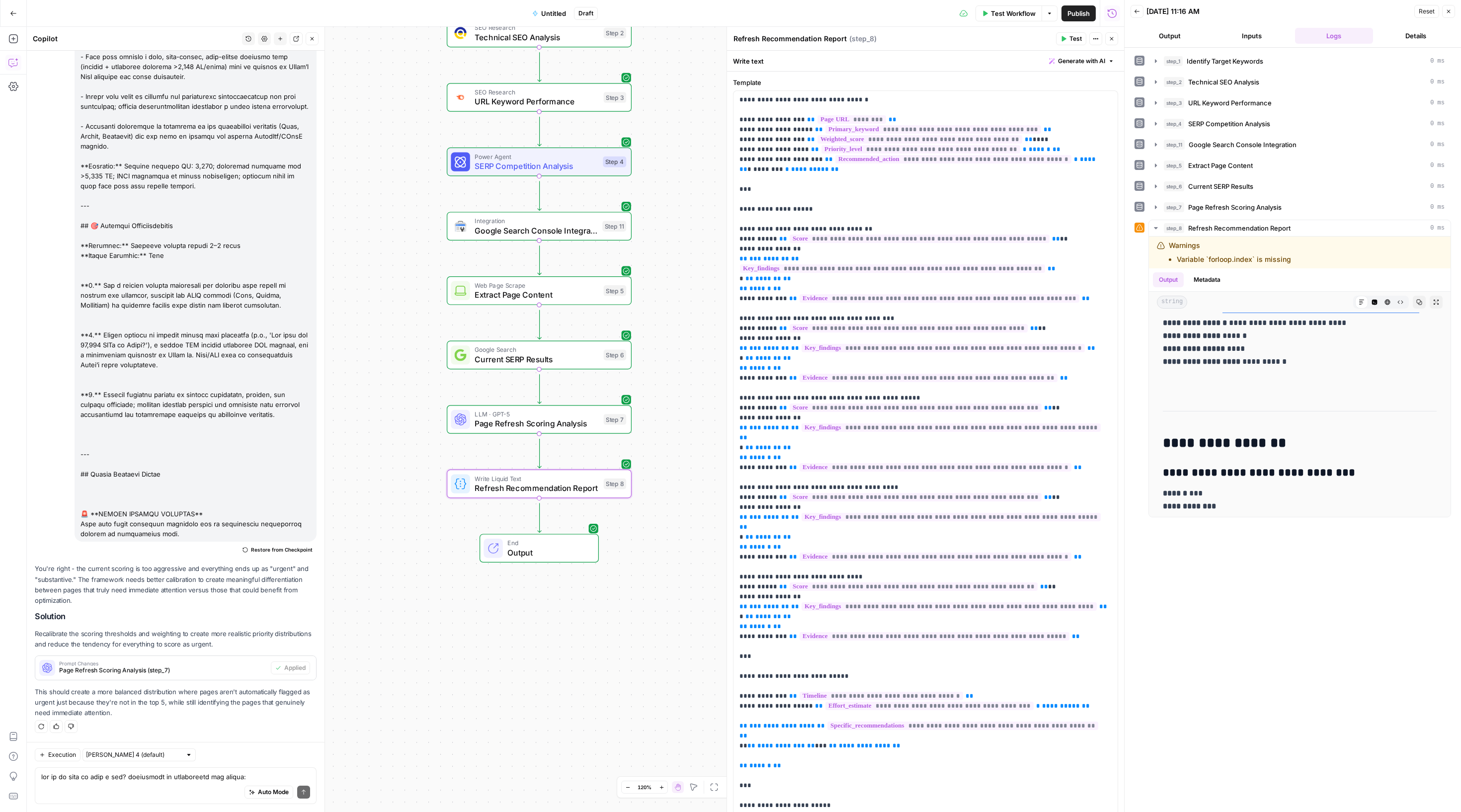
click at [1008, 14] on span "Test Workflow" at bounding box center [1013, 12] width 45 height 10
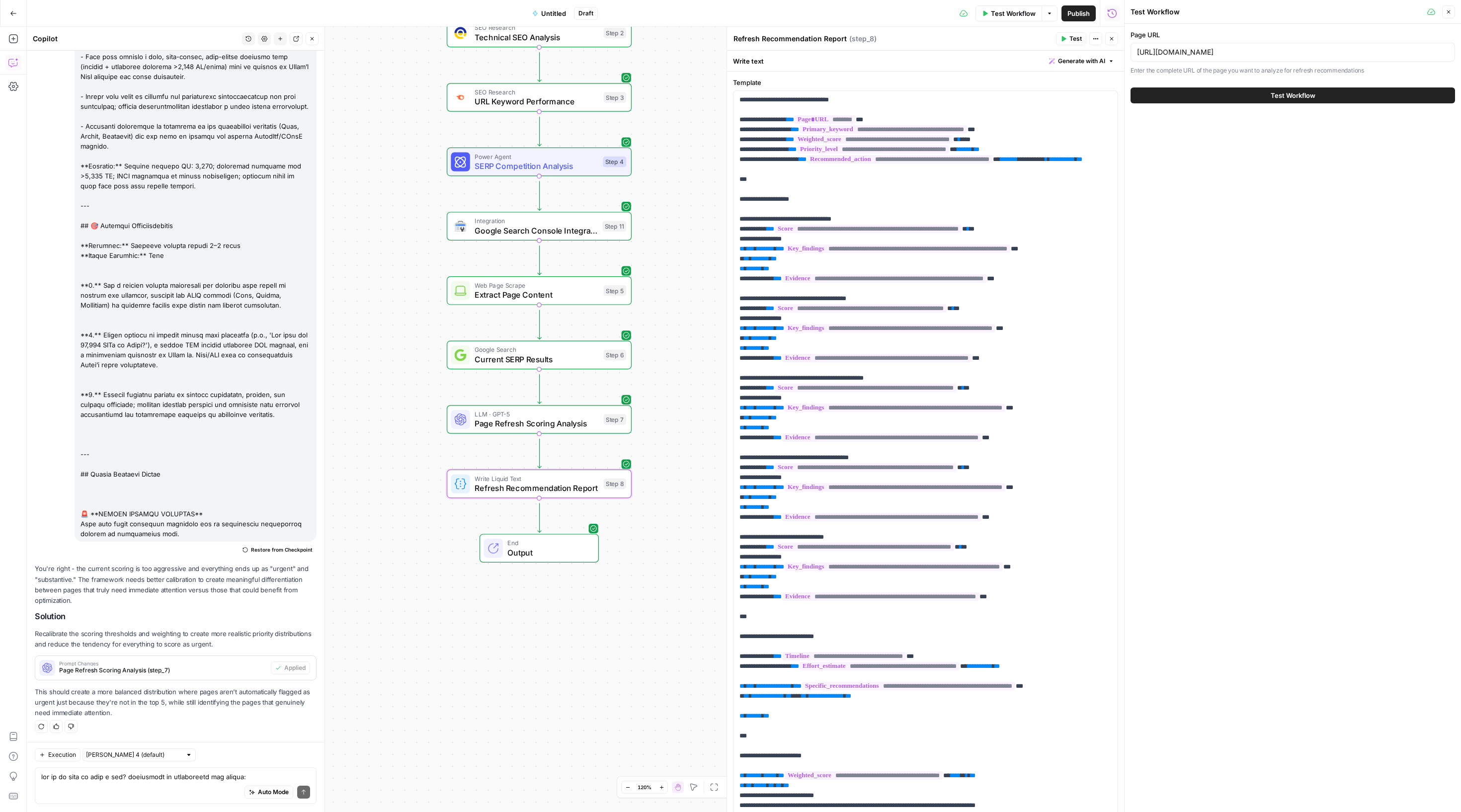
click at [1183, 49] on div "https://sinch.com/blog/whatsapp-business-pricing/" at bounding box center [1293, 52] width 325 height 19
click at [1203, 54] on input "https://sinch.com/blog/whatsapp-business-pricing/" at bounding box center [1292, 52] width 311 height 10
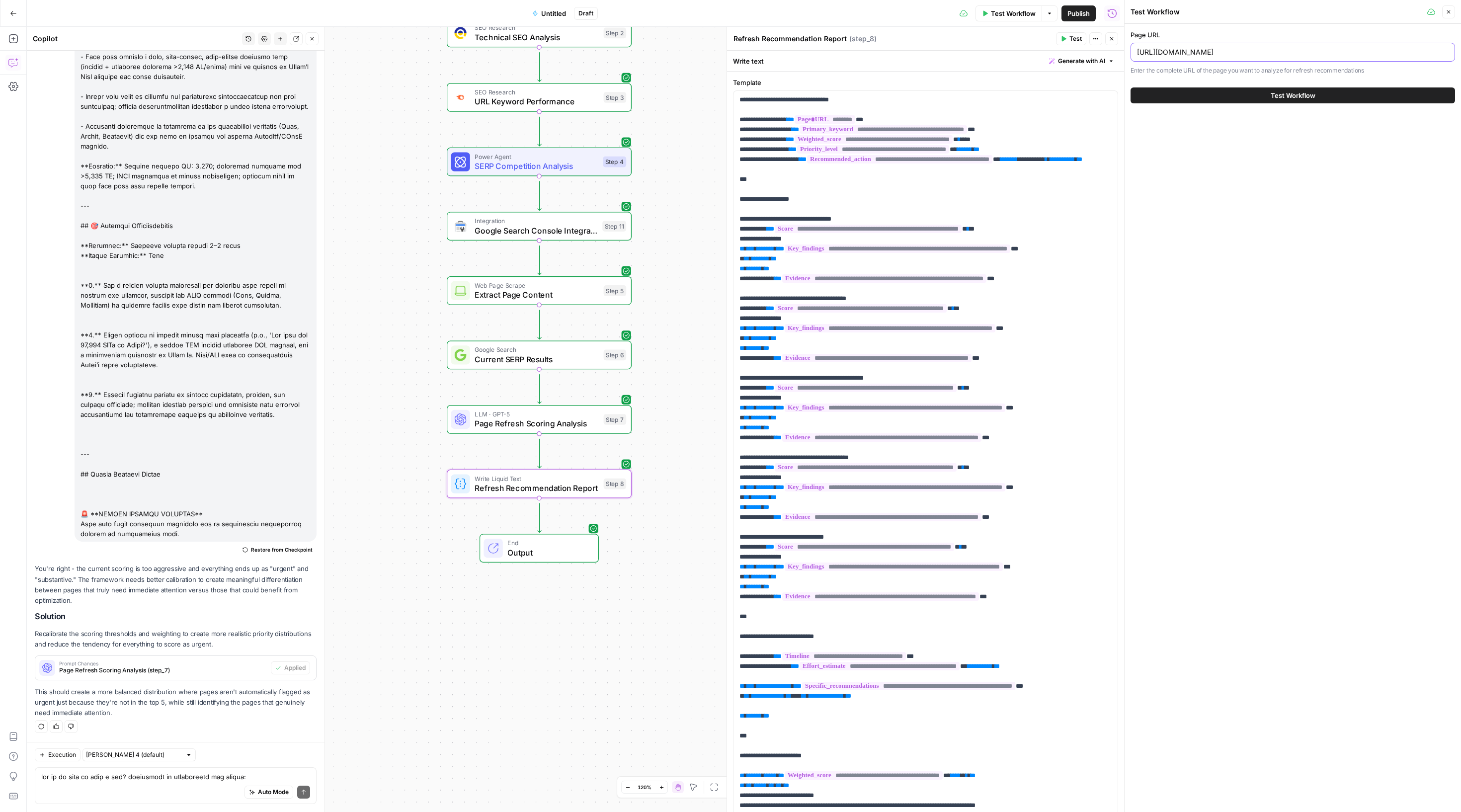
click at [1203, 54] on input "https://sinch.com/blog/whatsapp-business-pricing/" at bounding box center [1292, 52] width 311 height 10
paste input "https://sinch.com/blog/chat-gpt-whatsapp-messaging-apps/"
type input "https://sinch.com/blog/chat-gpt-whatsapp-messaging-apps/"
click at [1201, 104] on button "Test Workflow" at bounding box center [1293, 95] width 325 height 16
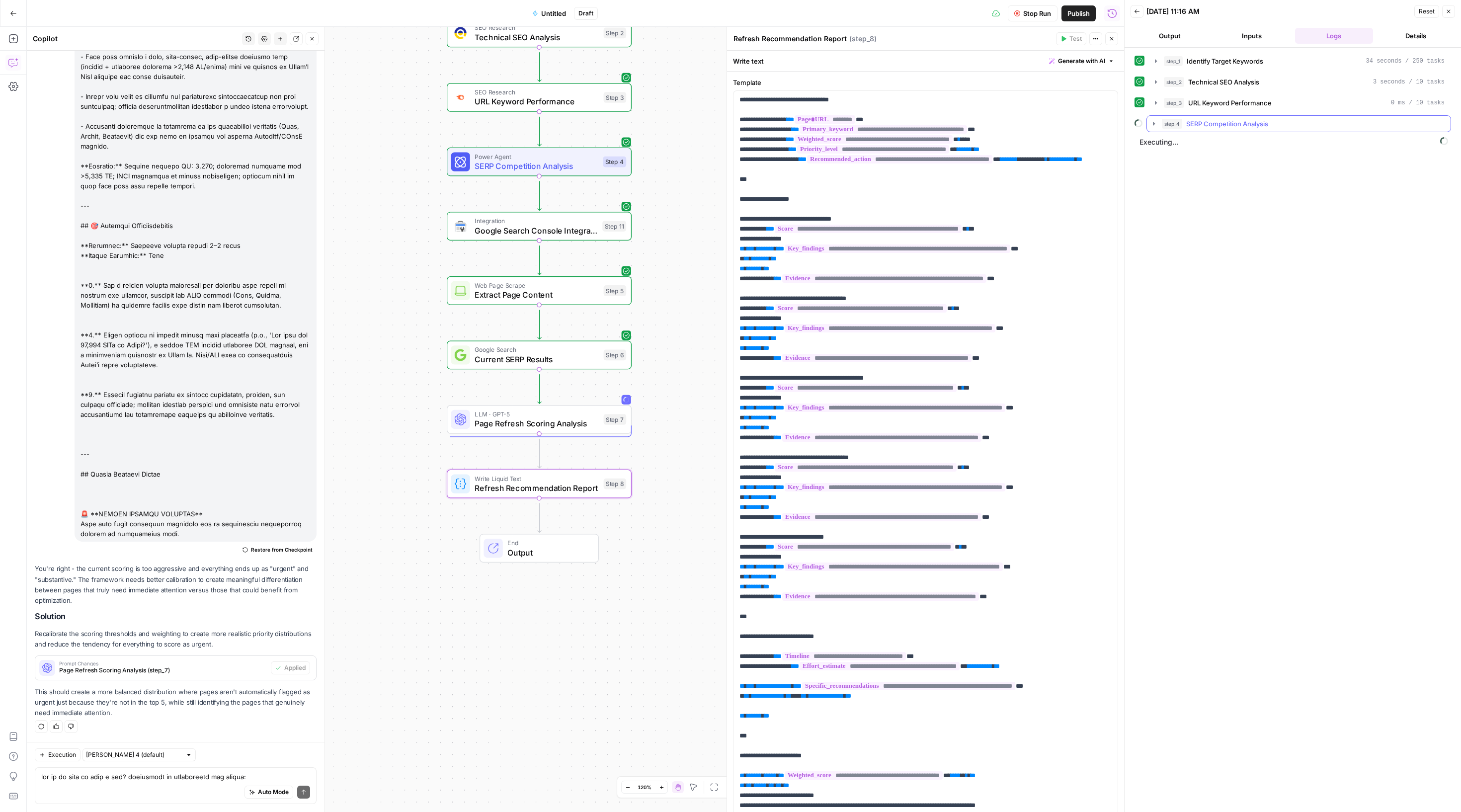
click at [1155, 128] on icon "button" at bounding box center [1154, 123] width 8 height 8
click at [1157, 104] on icon "button" at bounding box center [1156, 103] width 2 height 4
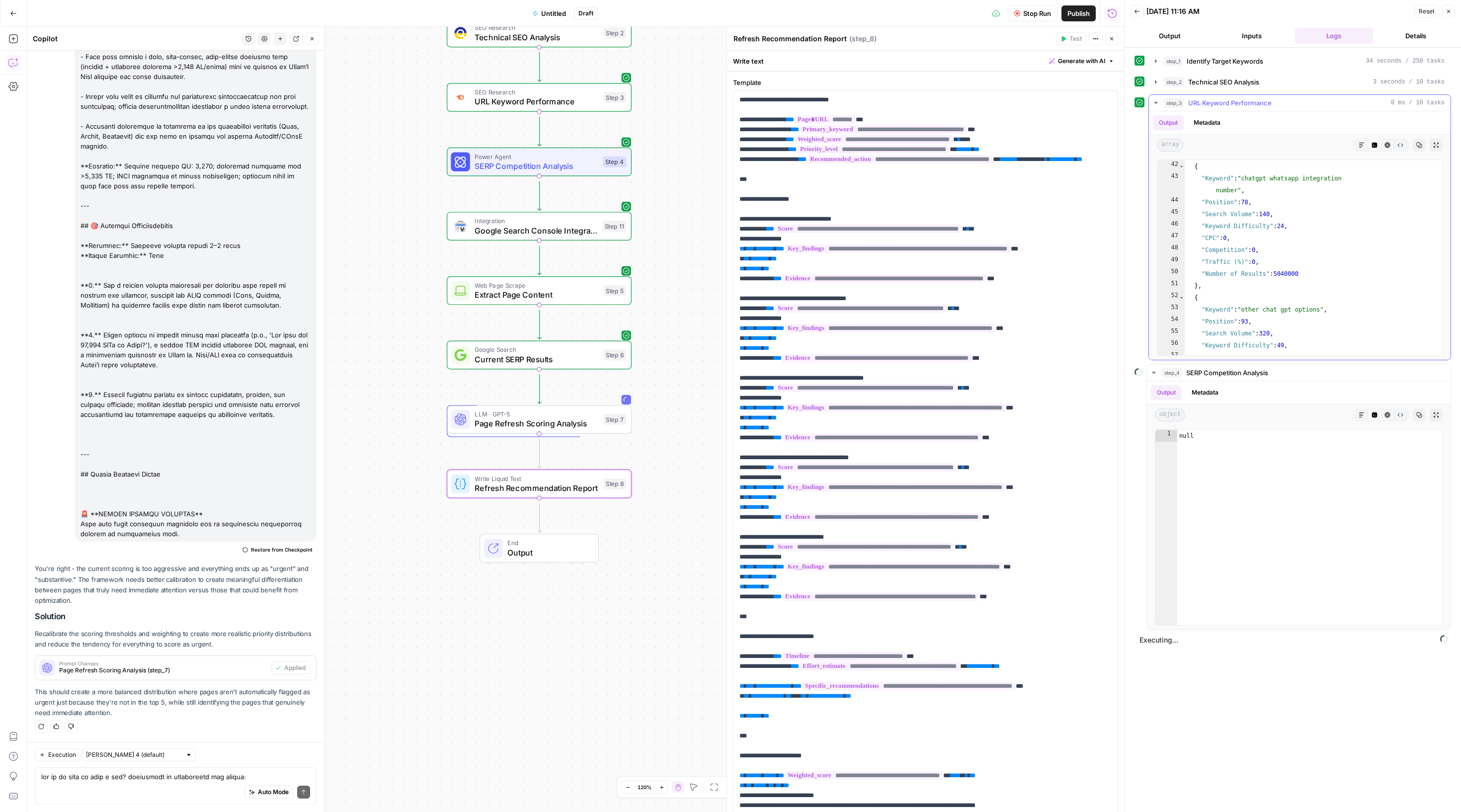
scroll to position [694, 0]
click at [1160, 107] on icon "button" at bounding box center [1156, 103] width 8 height 8
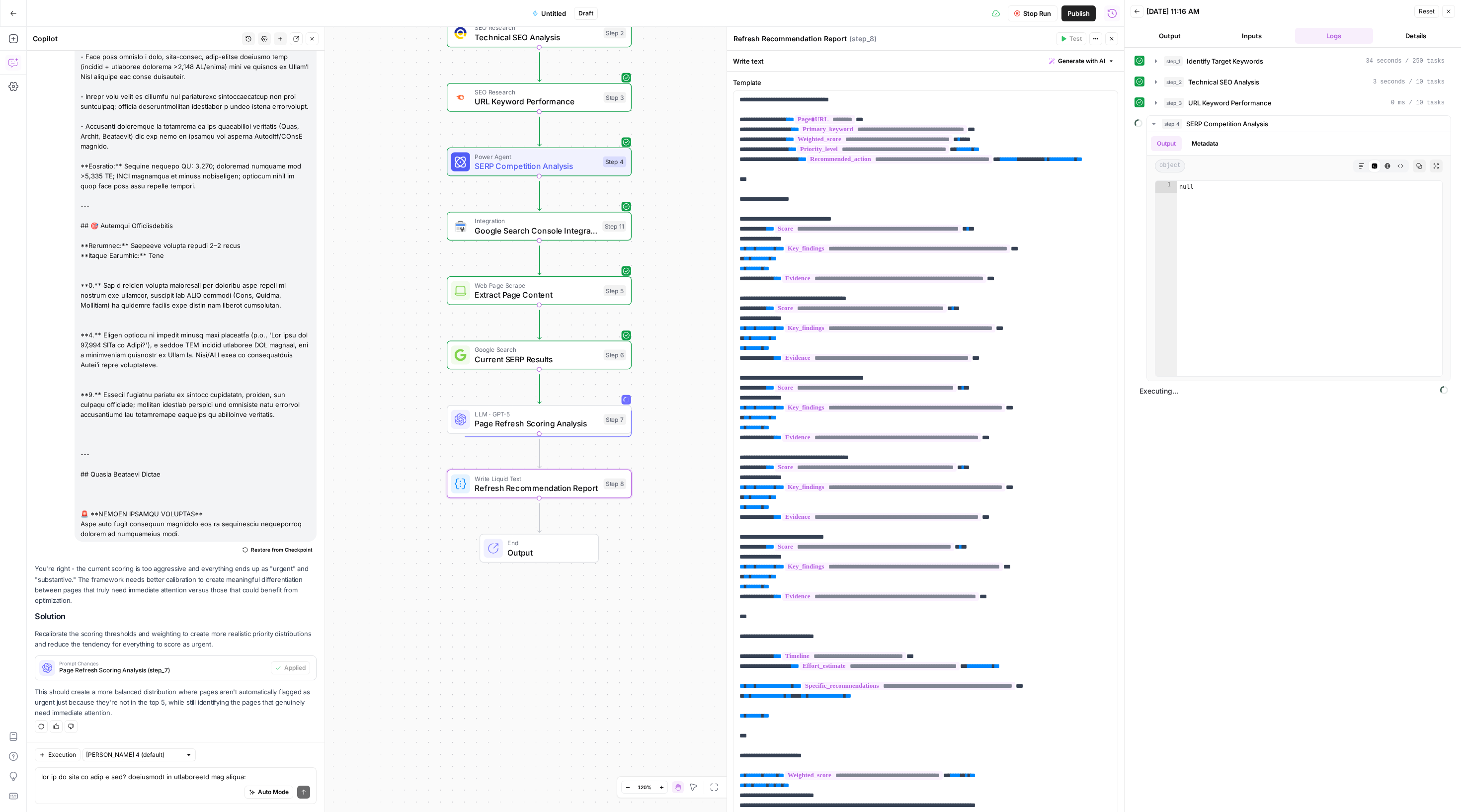
click at [1149, 90] on div "step_2 Technical SEO Analysis 3 seconds / 10 tasks" at bounding box center [1292, 81] width 317 height 17
click at [1157, 86] on icon "button" at bounding box center [1156, 81] width 8 height 8
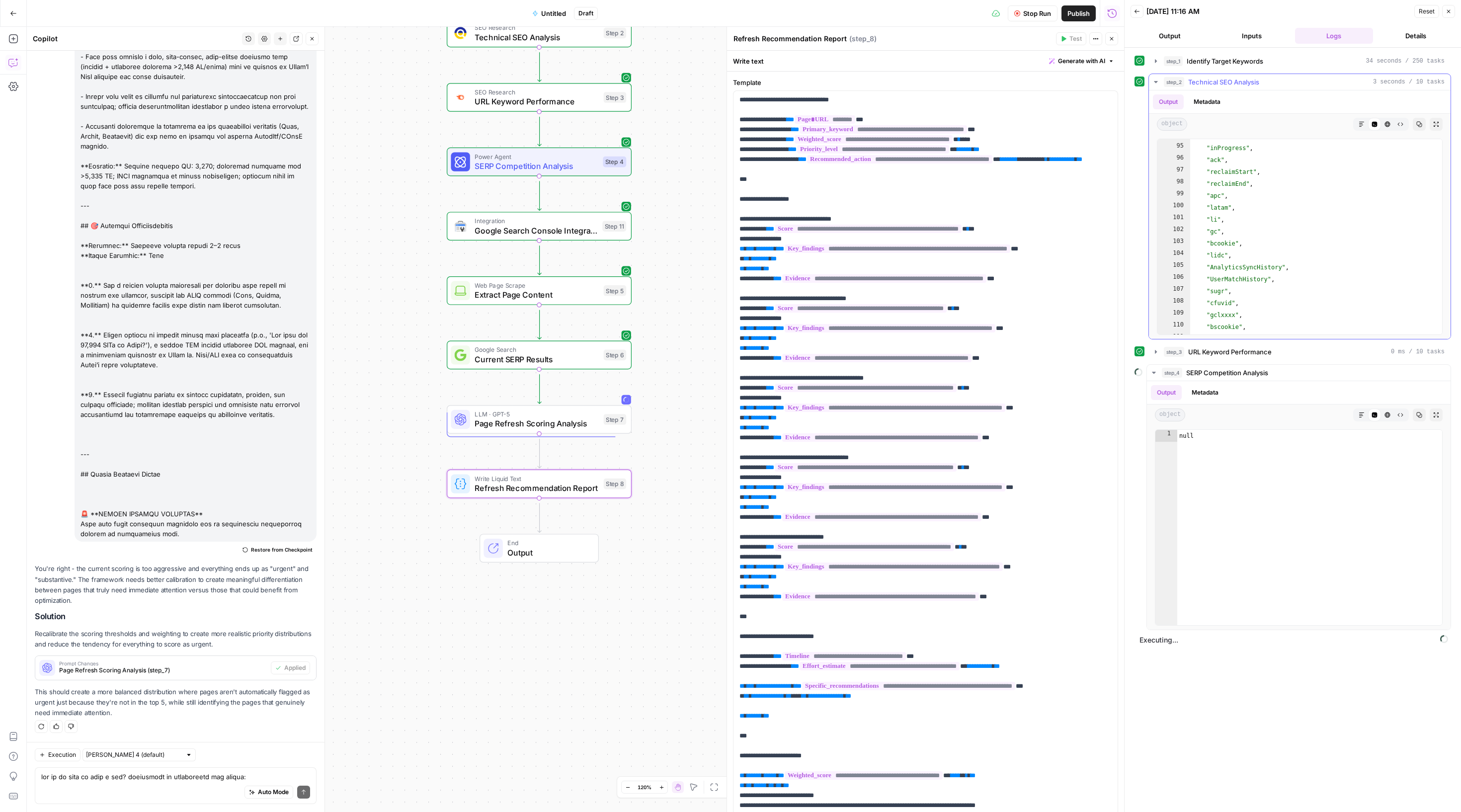
scroll to position [1505, 0]
click at [1157, 86] on icon "button" at bounding box center [1156, 81] width 8 height 8
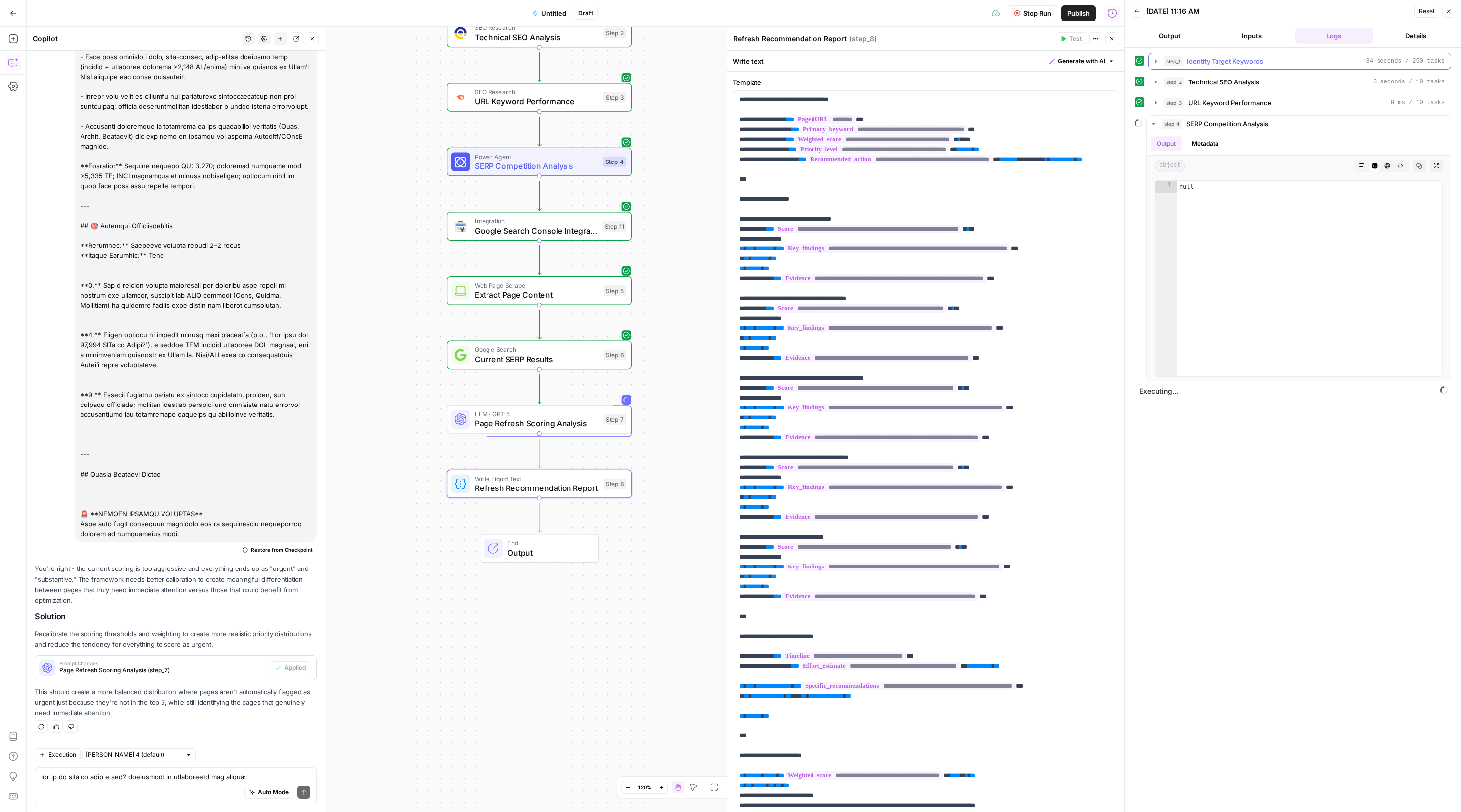
click at [1158, 65] on icon "button" at bounding box center [1156, 61] width 8 height 8
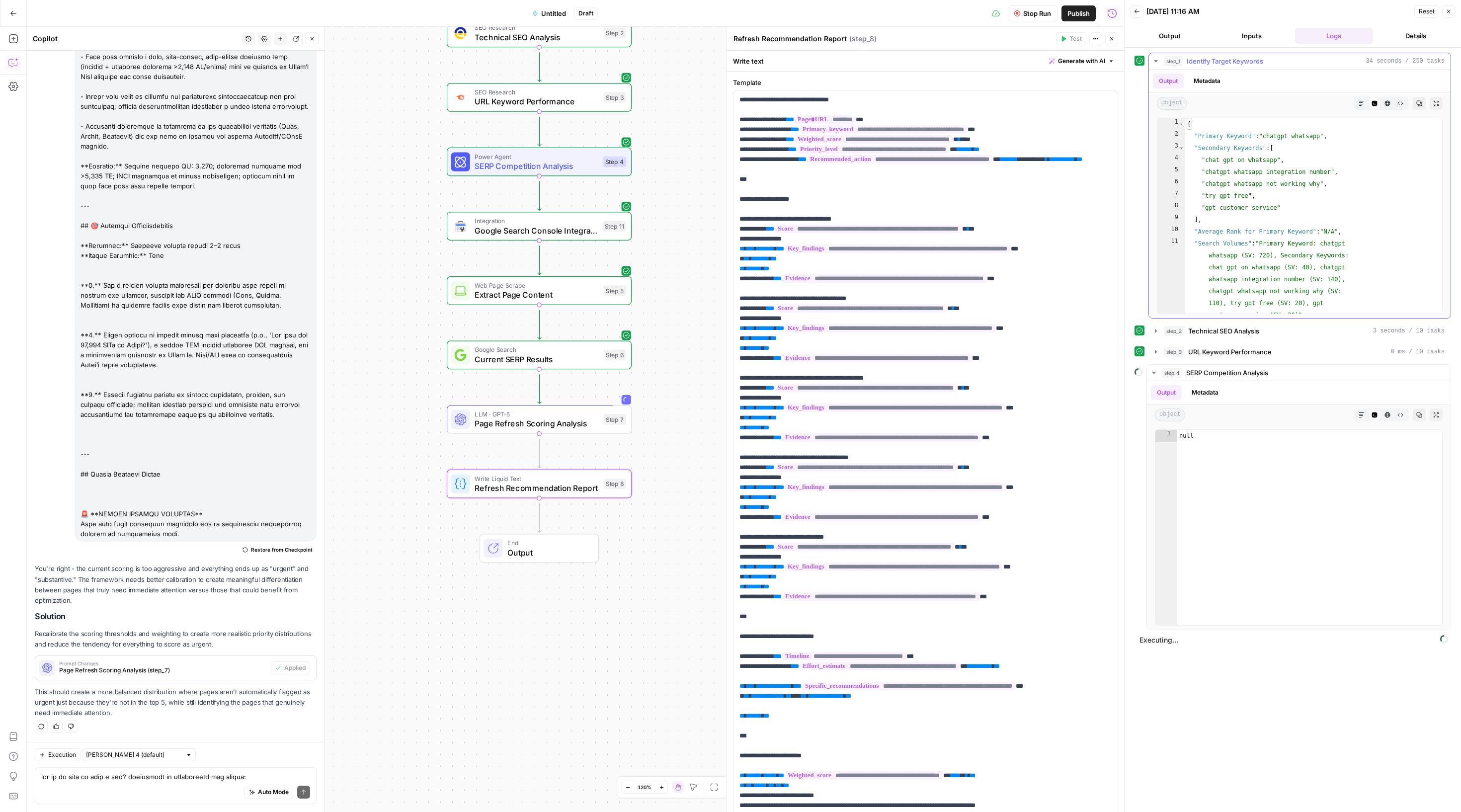
click at [1160, 65] on icon "button" at bounding box center [1156, 61] width 8 height 8
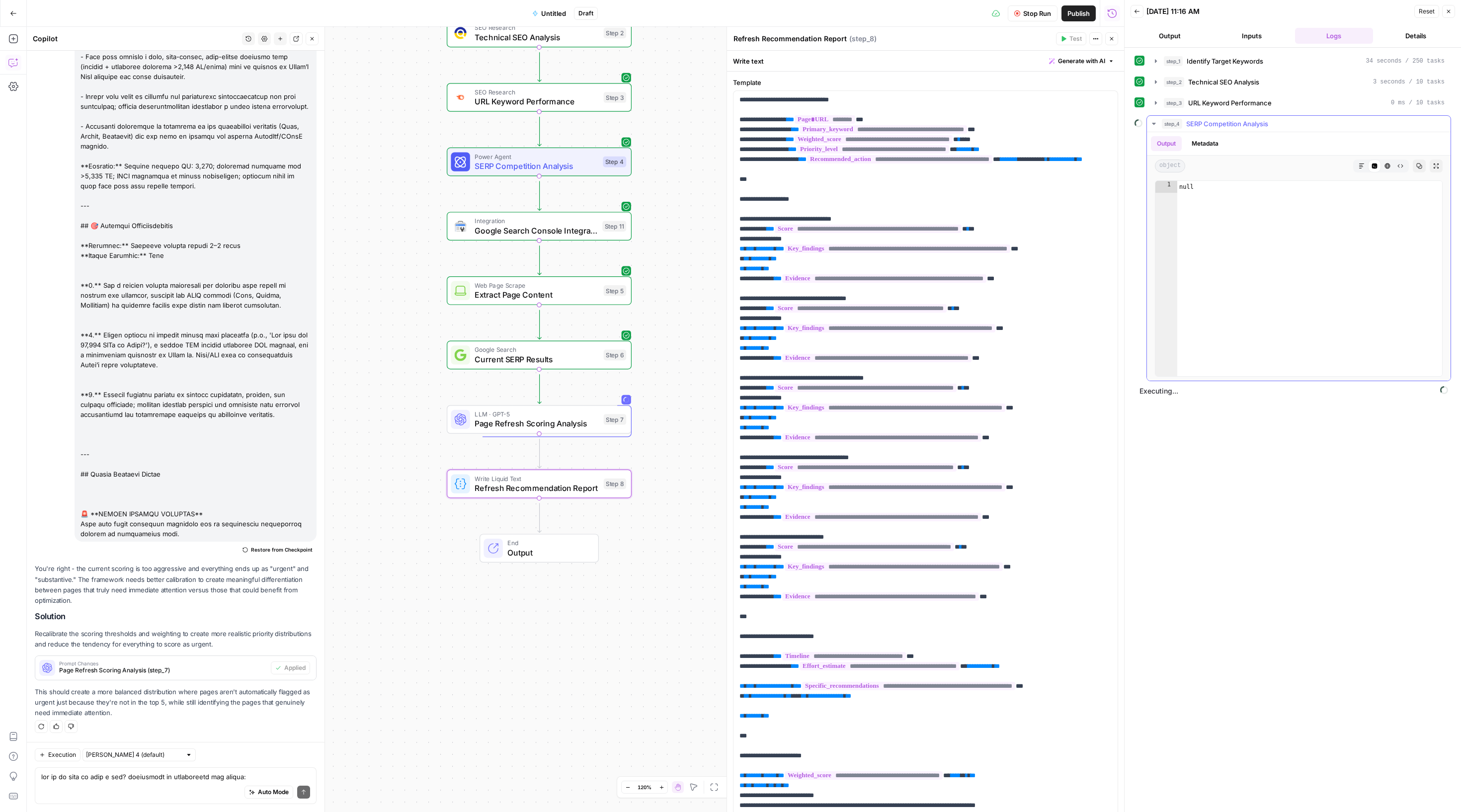
click at [1155, 132] on button "step_4 SERP Competition Analysis" at bounding box center [1299, 124] width 303 height 16
click at [1152, 132] on button "step_4 SERP Competition Analysis" at bounding box center [1299, 124] width 303 height 16
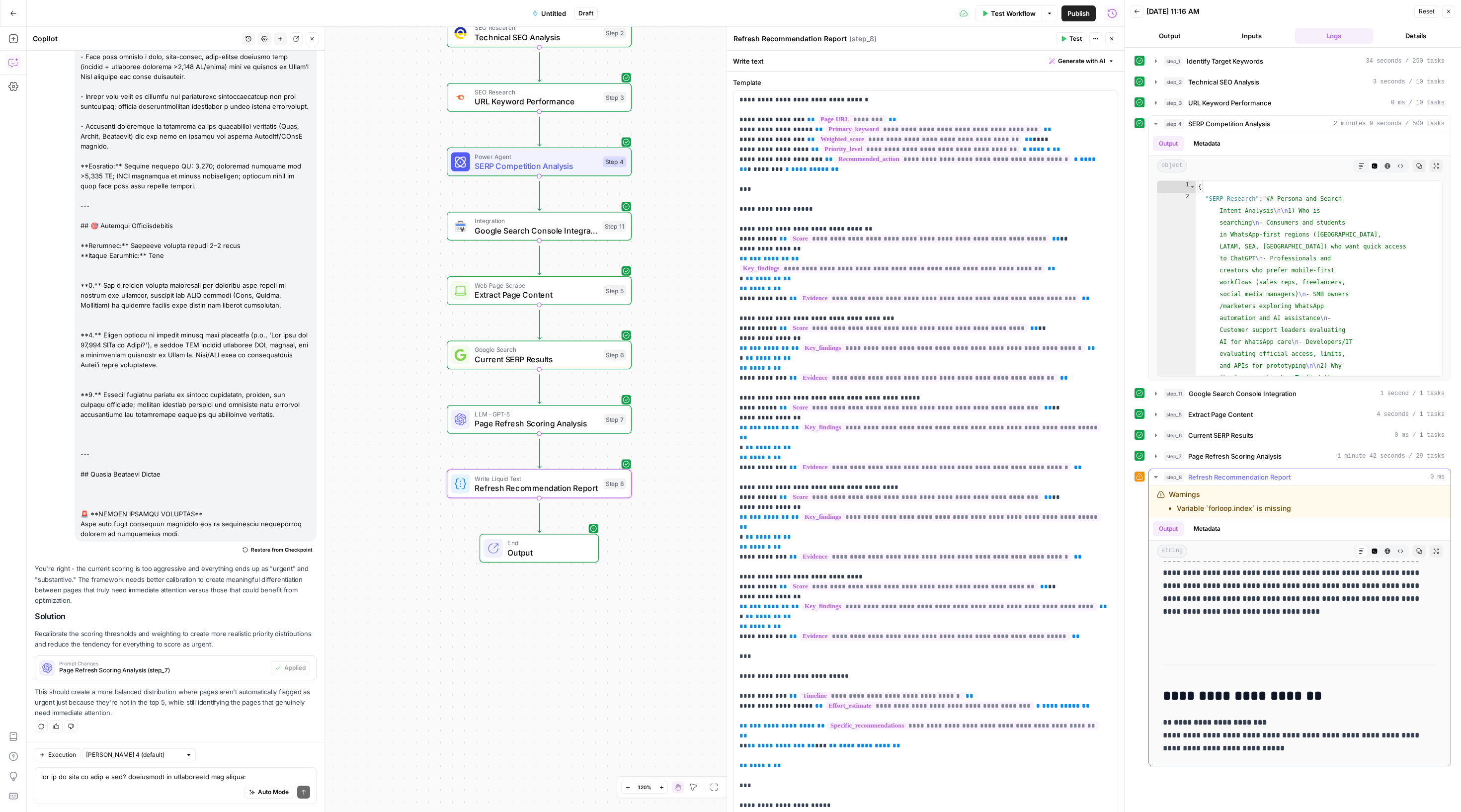
scroll to position [2228, 0]
click at [991, 17] on span "Test Workflow" at bounding box center [1013, 12] width 45 height 10
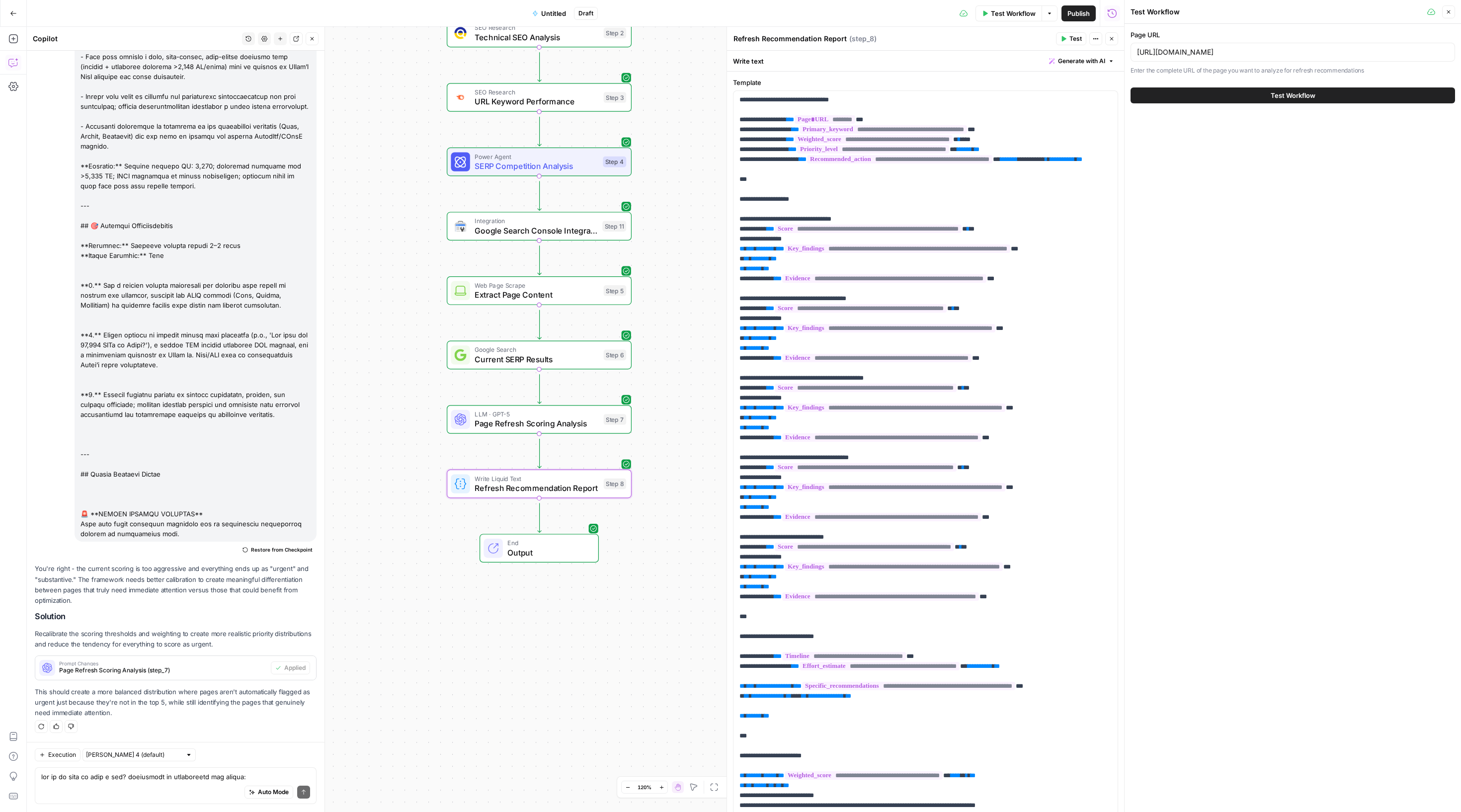
click at [1233, 62] on div "https://sinch.com/blog/chat-gpt-whatsapp-messaging-apps/" at bounding box center [1293, 52] width 325 height 19
click at [1228, 57] on input "https://sinch.com/blog/chat-gpt-whatsapp-messaging-apps/" at bounding box center [1292, 52] width 311 height 10
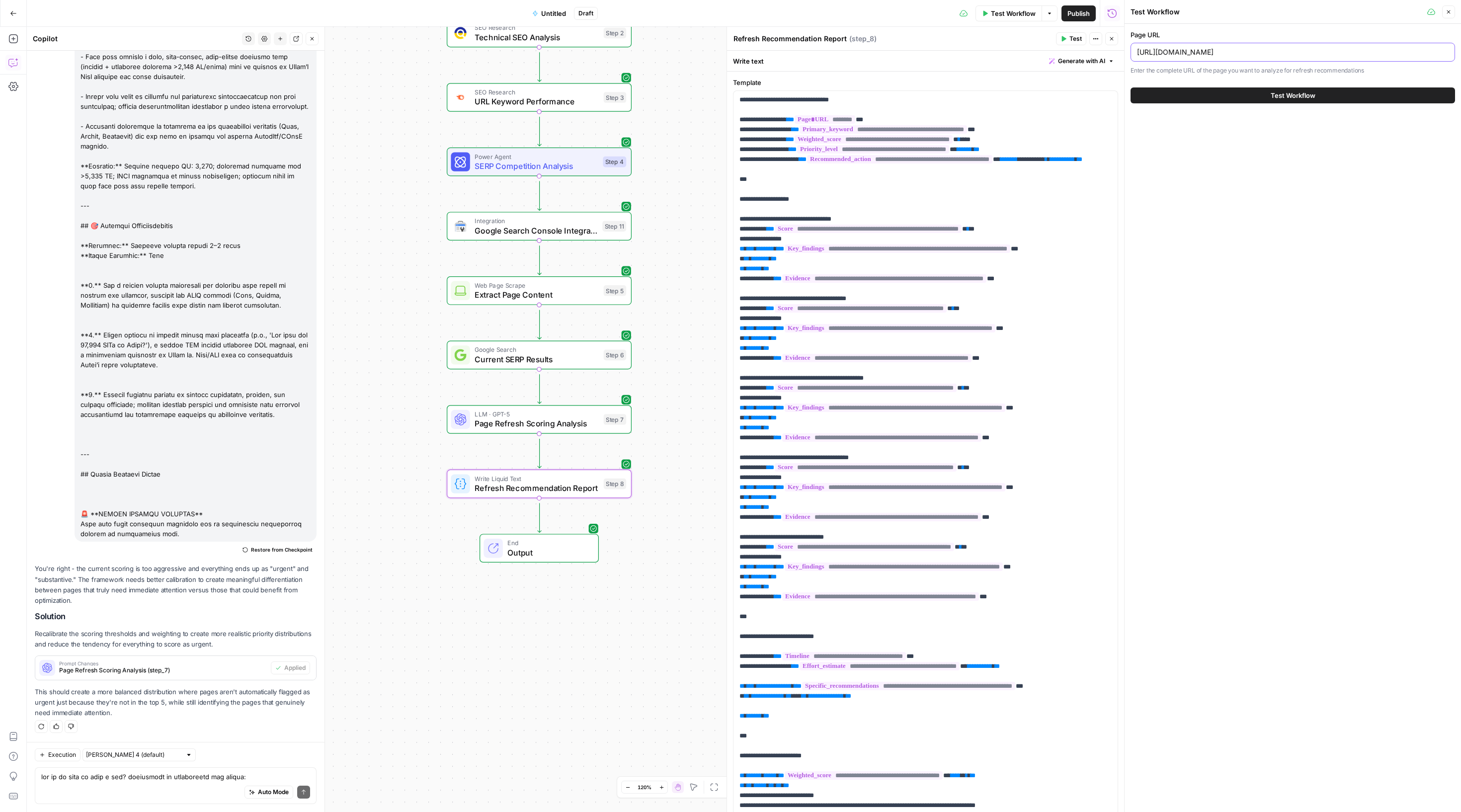
click at [1228, 57] on input "https://sinch.com/blog/chat-gpt-whatsapp-messaging-apps/" at bounding box center [1292, 52] width 311 height 10
paste input "how-to-send-bulk-messages-on-whatsapp"
type input "https://sinch.com/blog/how-to-send-bulk-messages-on-whatsapp/"
click at [1240, 104] on button "Test Workflow" at bounding box center [1293, 95] width 325 height 16
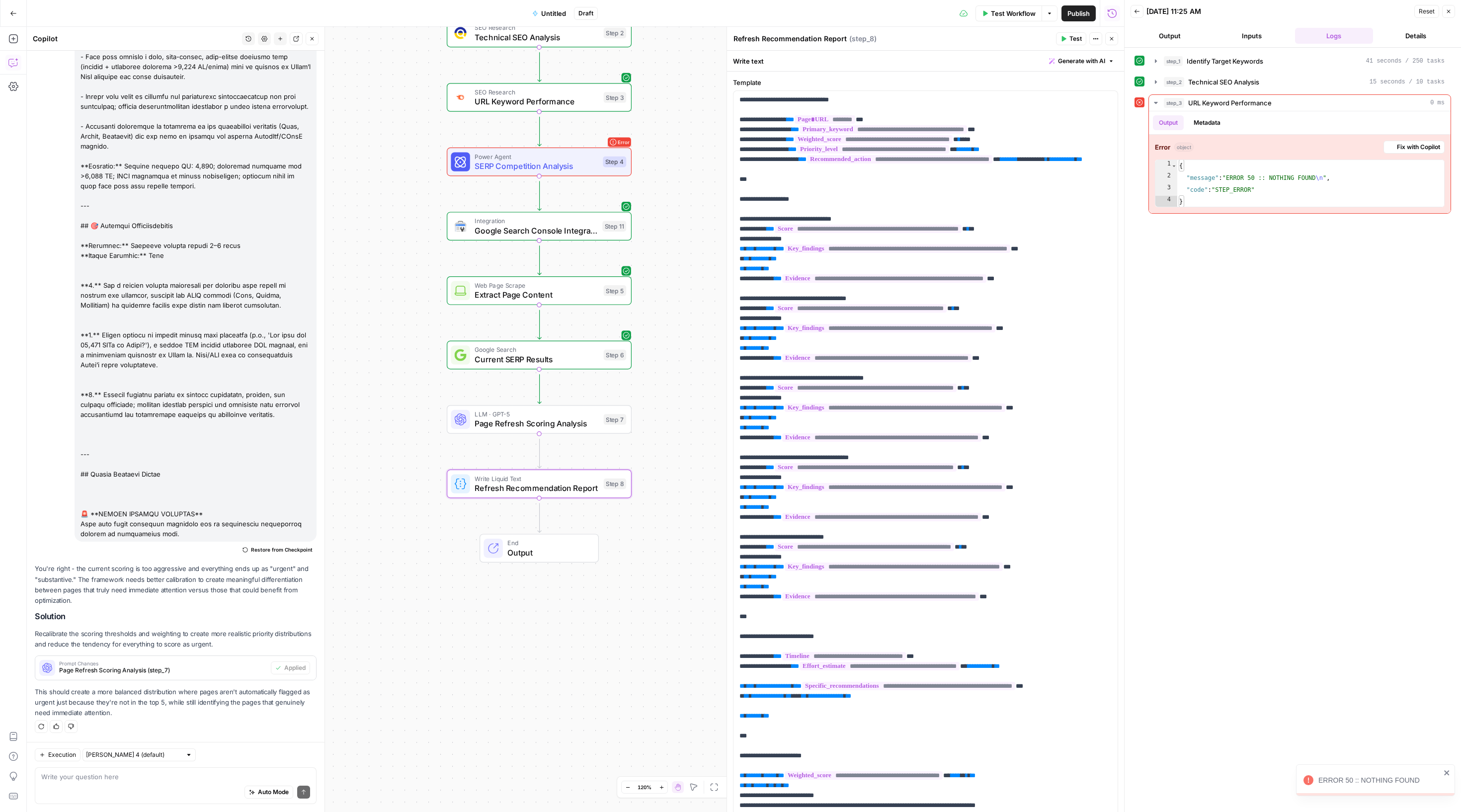
scroll to position [3050, 0]
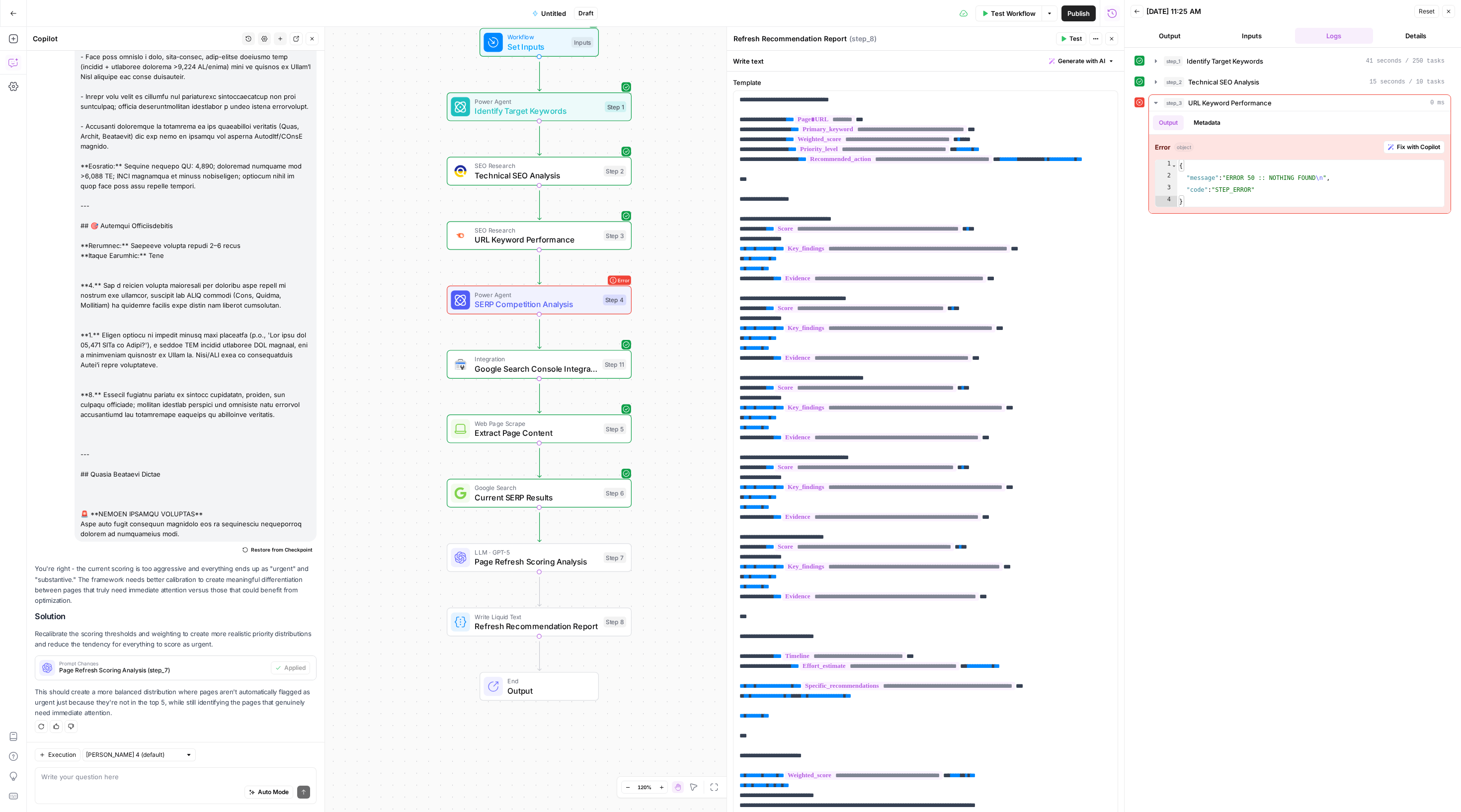
drag, startPoint x: 708, startPoint y: 211, endPoint x: 708, endPoint y: 350, distance: 139.0
click at [708, 350] on div "Workflow Set Inputs Inputs Power Agent Identify Target Keywords Step 1 SEO Rese…" at bounding box center [575, 419] width 1097 height 785
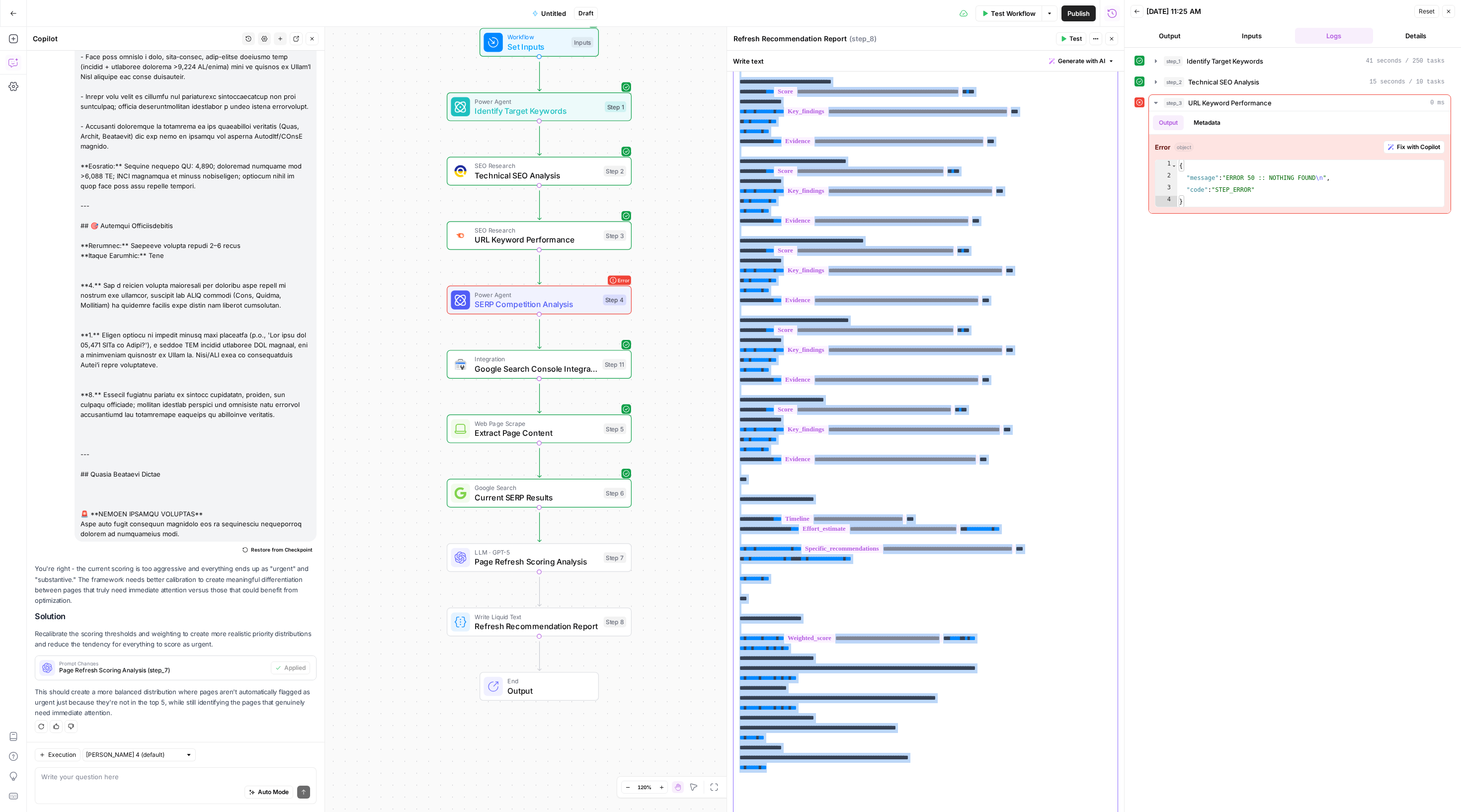
scroll to position [0, 0]
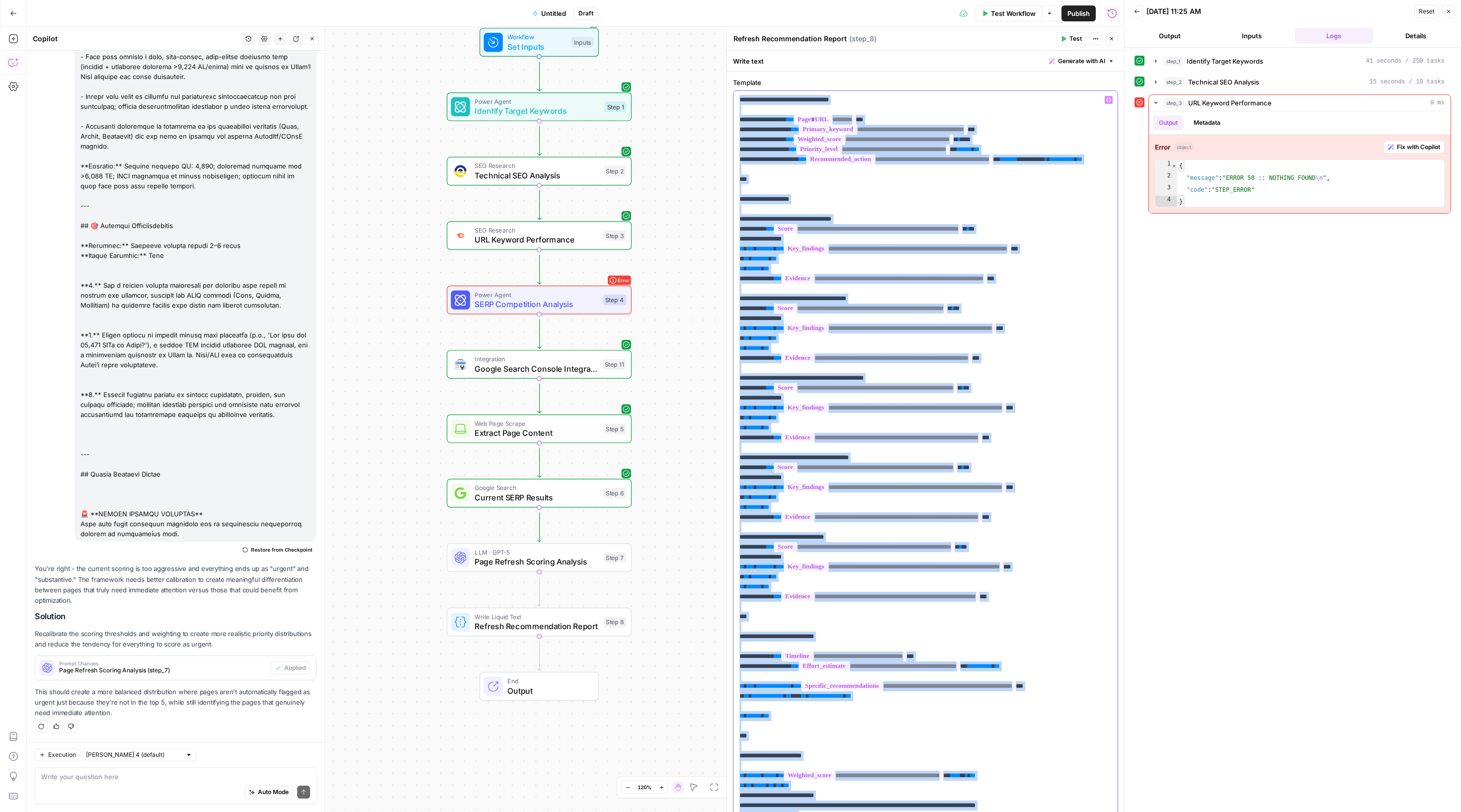
drag, startPoint x: 825, startPoint y: 768, endPoint x: 756, endPoint y: -32, distance: 803.0
click at [756, 0] on html "Sinch New Home Browse Insights Opportunities Your Data Recent Grids Refresh Exi…" at bounding box center [730, 406] width 1461 height 812
click at [533, 566] on span "Page Refresh Scoring Analysis" at bounding box center [536, 561] width 124 height 12
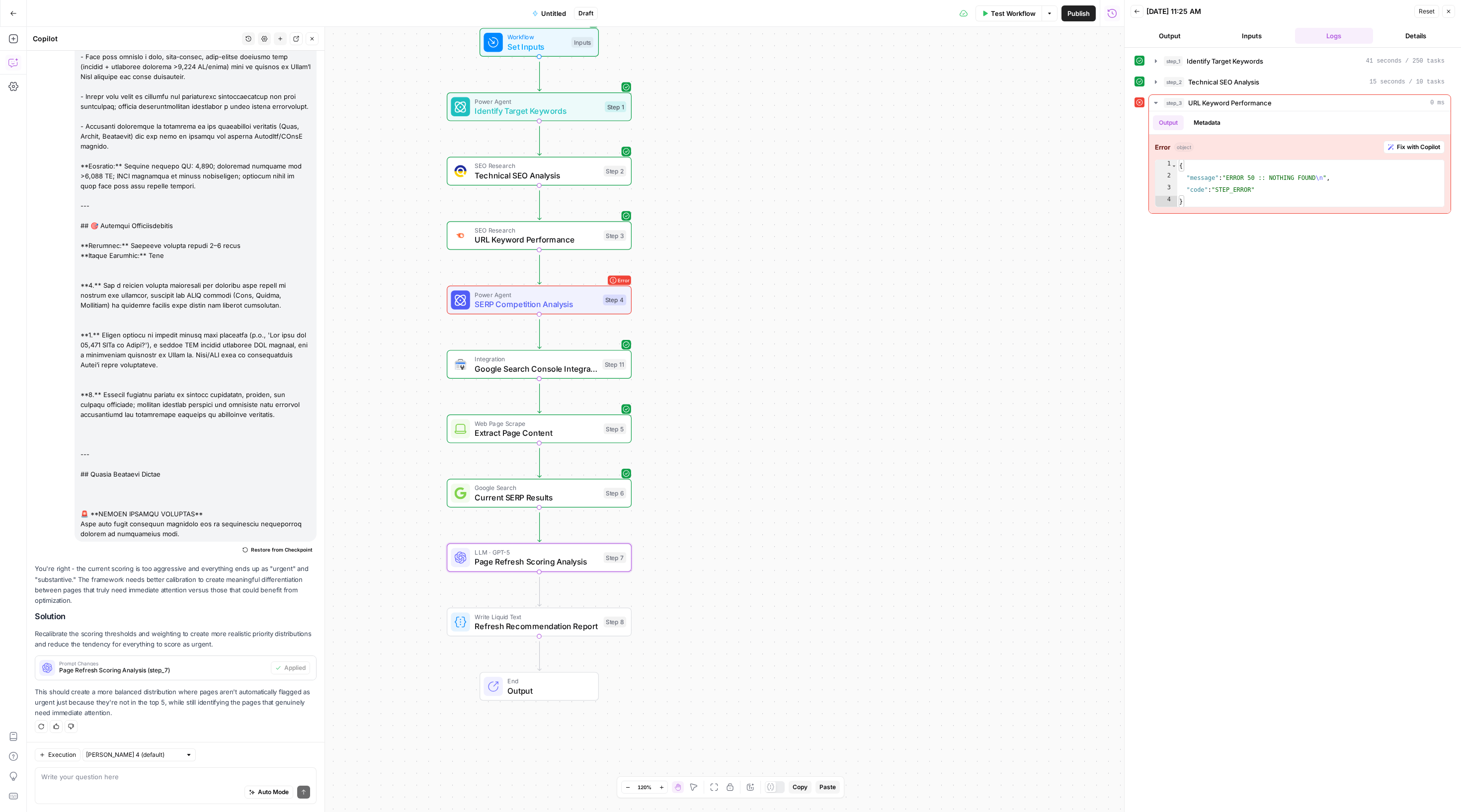
type textarea "Page Refresh Scoring Analysis"
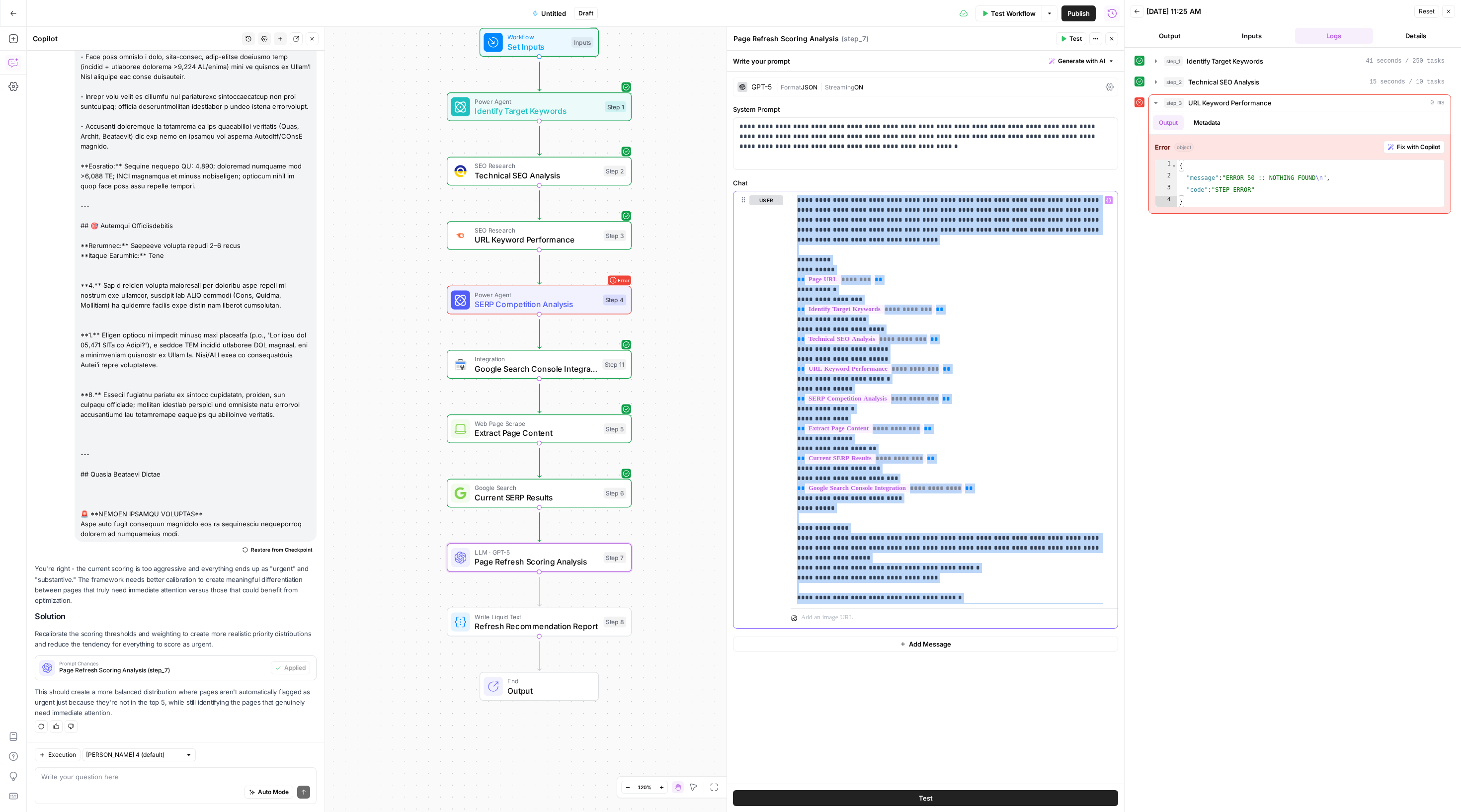
drag, startPoint x: 915, startPoint y: 611, endPoint x: 778, endPoint y: 37, distance: 590.1
click at [778, 37] on div "**********" at bounding box center [925, 419] width 397 height 785
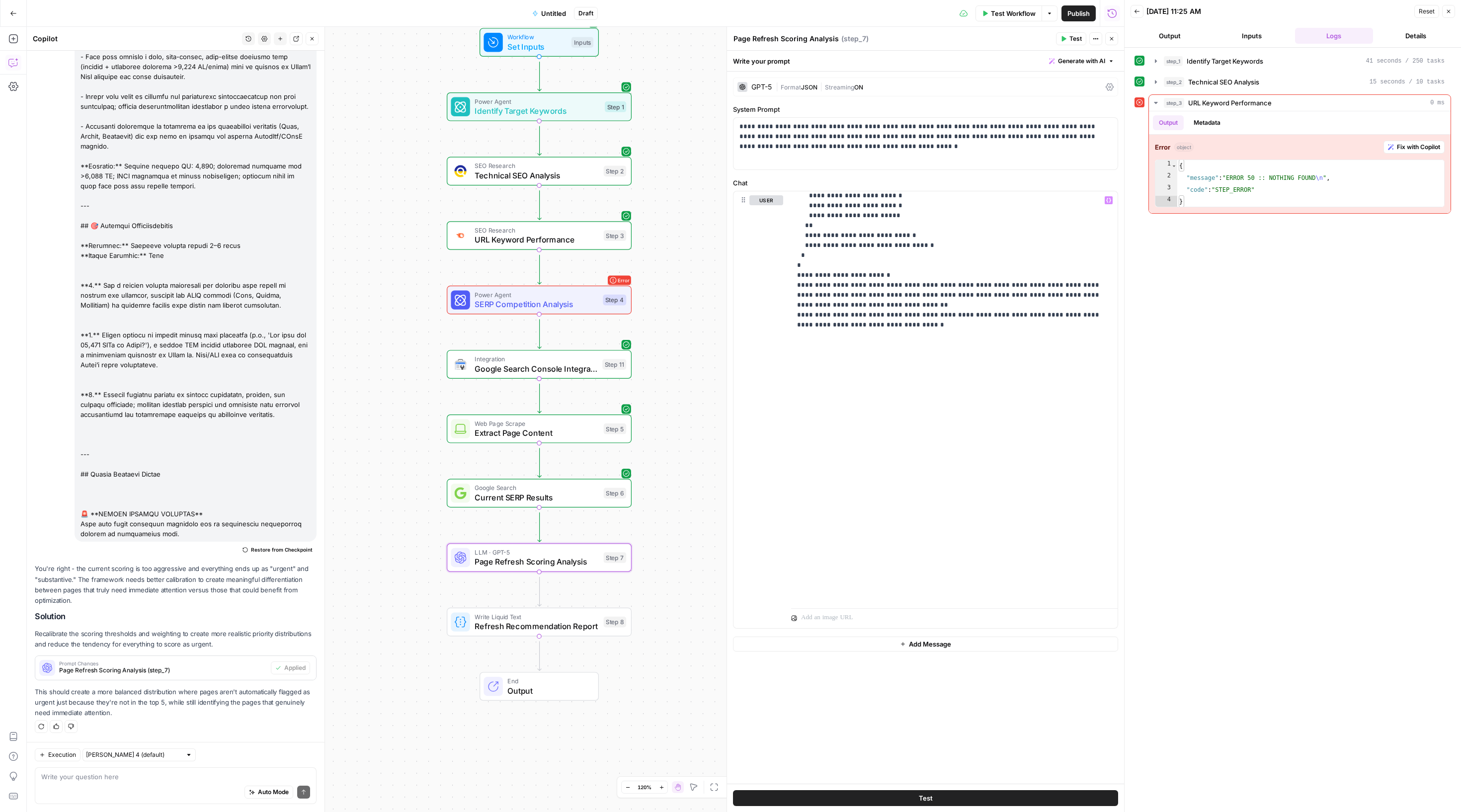
click at [991, 18] on span "Test Workflow" at bounding box center [1013, 12] width 45 height 10
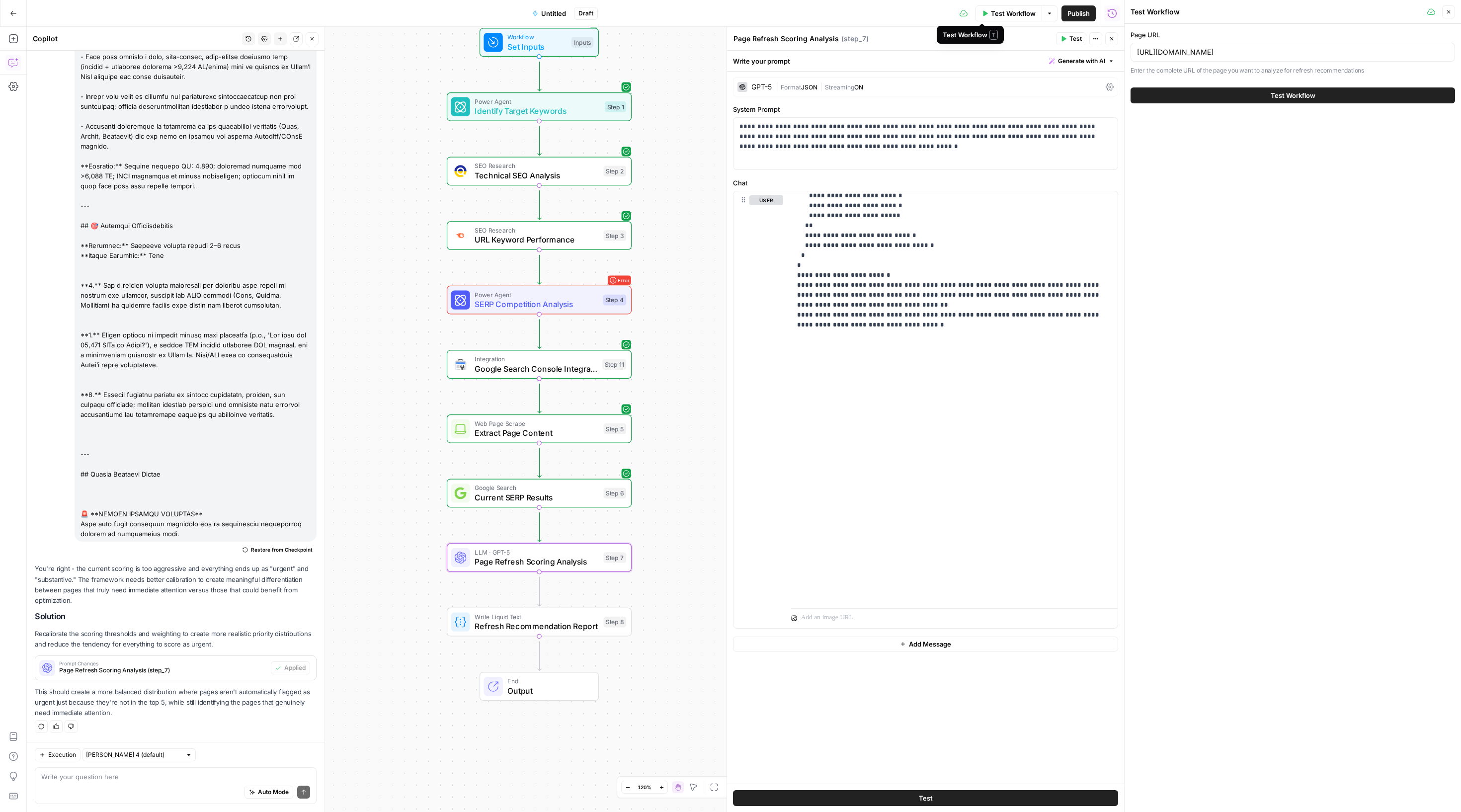
click at [997, 12] on span "Test Workflow" at bounding box center [1013, 12] width 45 height 10
click at [1187, 57] on input "[URL][DOMAIN_NAME]" at bounding box center [1292, 52] width 311 height 10
paste input "rcs-vs"
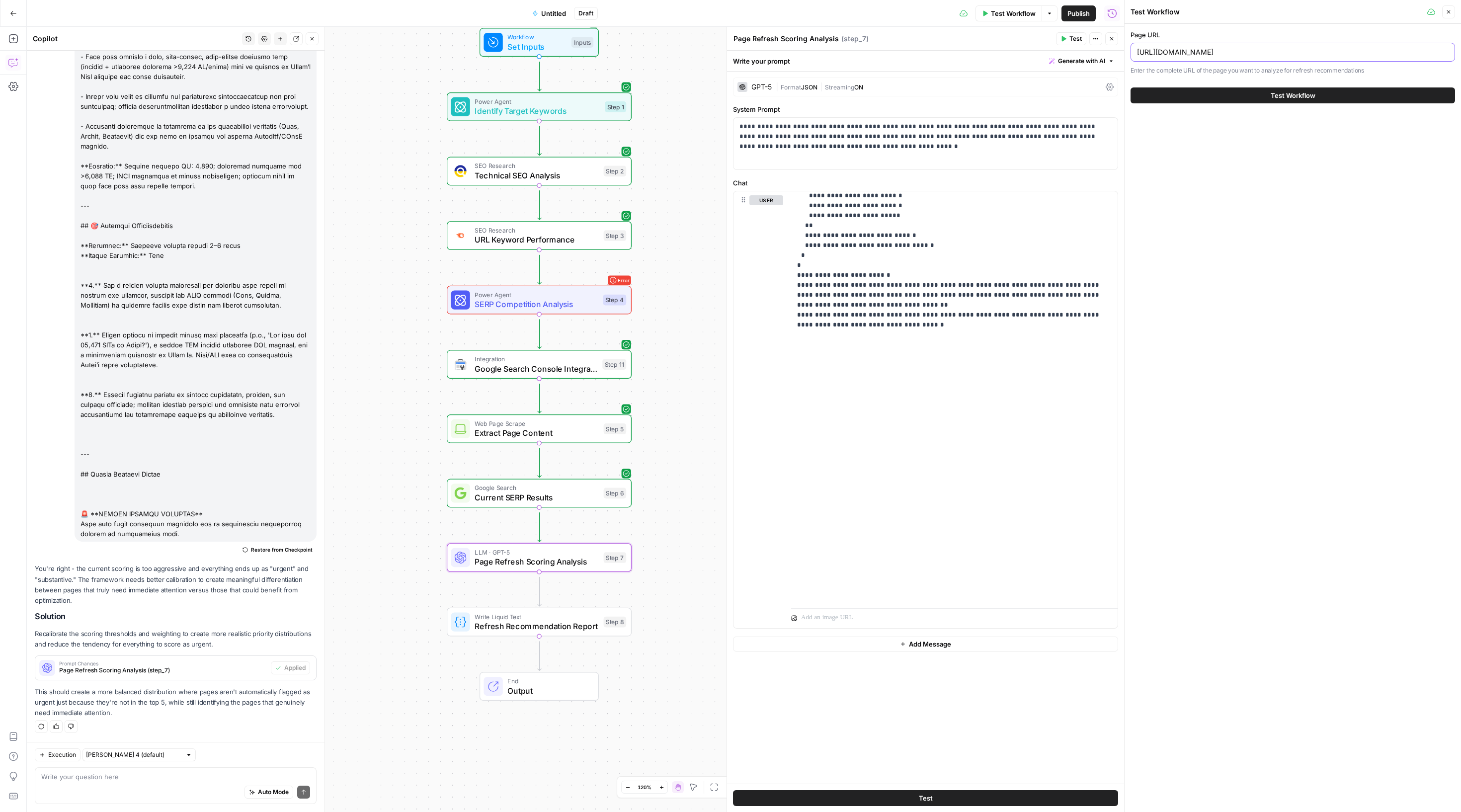
type input "[URL][DOMAIN_NAME]"
click at [1216, 110] on div "Test Workflow" at bounding box center [1293, 95] width 325 height 28
click at [1216, 104] on button "Test Workflow" at bounding box center [1293, 95] width 325 height 16
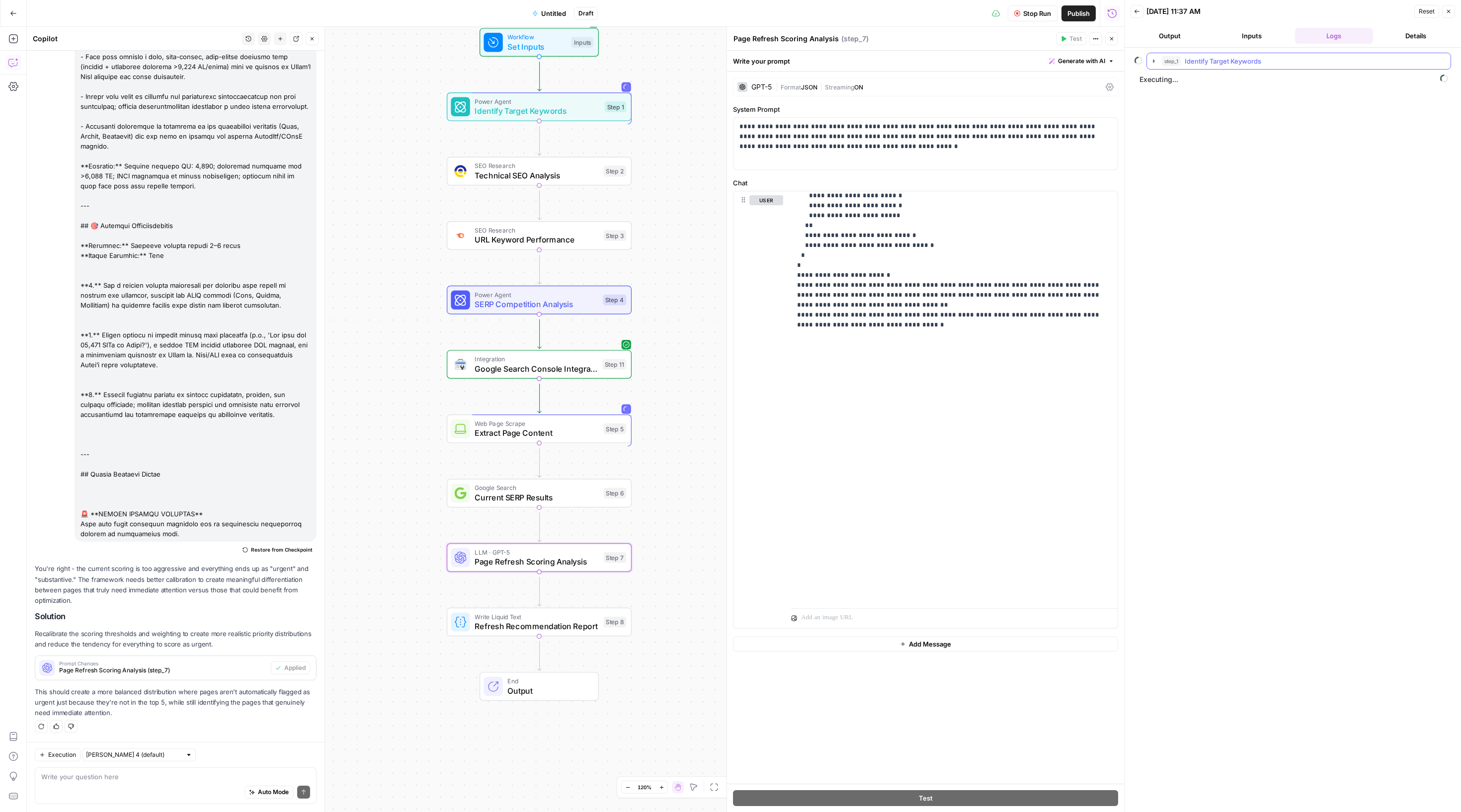
click at [1157, 65] on icon "button" at bounding box center [1154, 61] width 8 height 8
click at [1164, 68] on button "step_1 Identify Target Keywords" at bounding box center [1299, 62] width 303 height 16
click at [542, 567] on span "Page Refresh Scoring Analysis" at bounding box center [536, 561] width 124 height 12
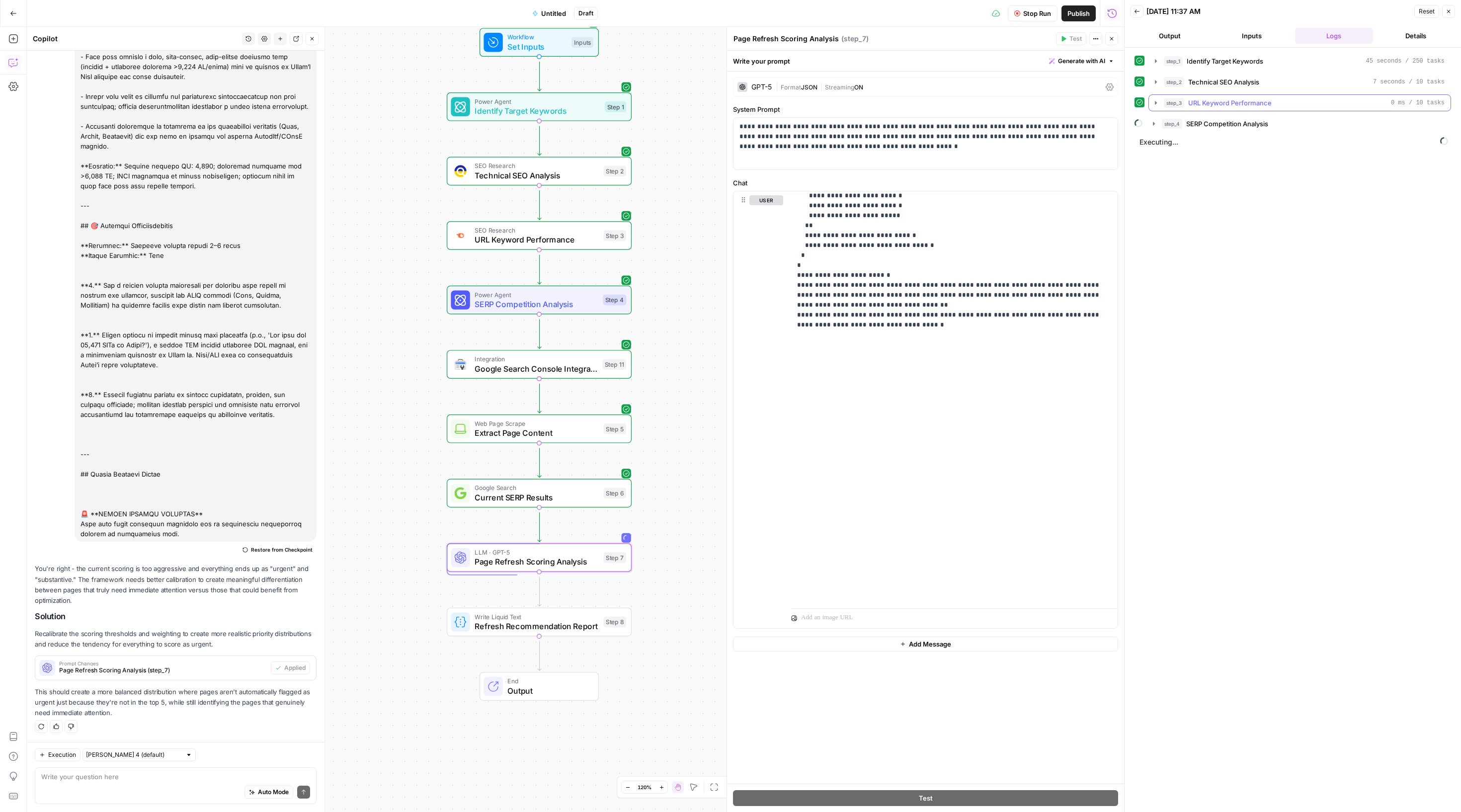
click at [1160, 107] on icon "button" at bounding box center [1156, 103] width 8 height 8
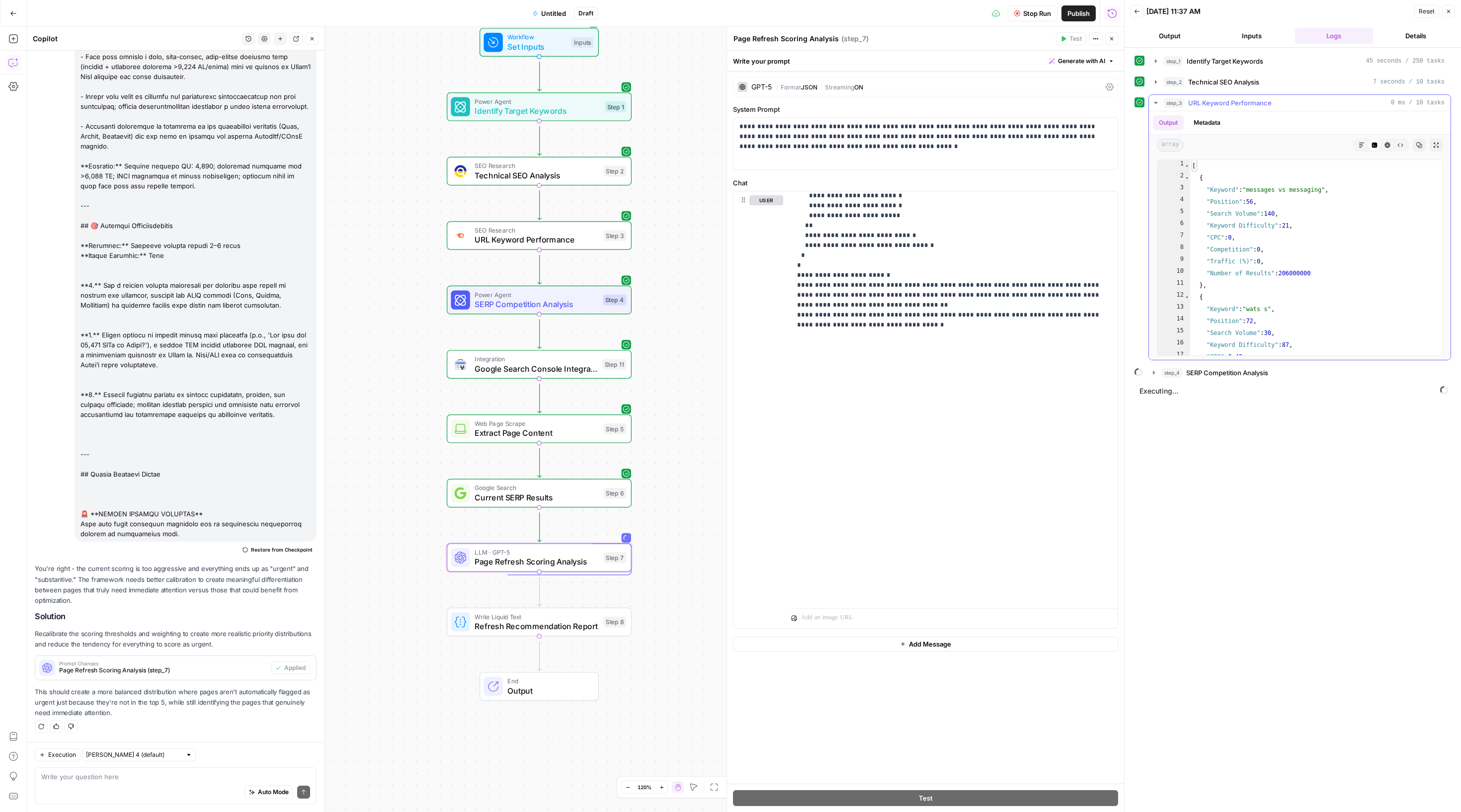
click at [1162, 111] on button "step_3 URL Keyword Performance 0 ms / 10 tasks" at bounding box center [1299, 103] width 302 height 16
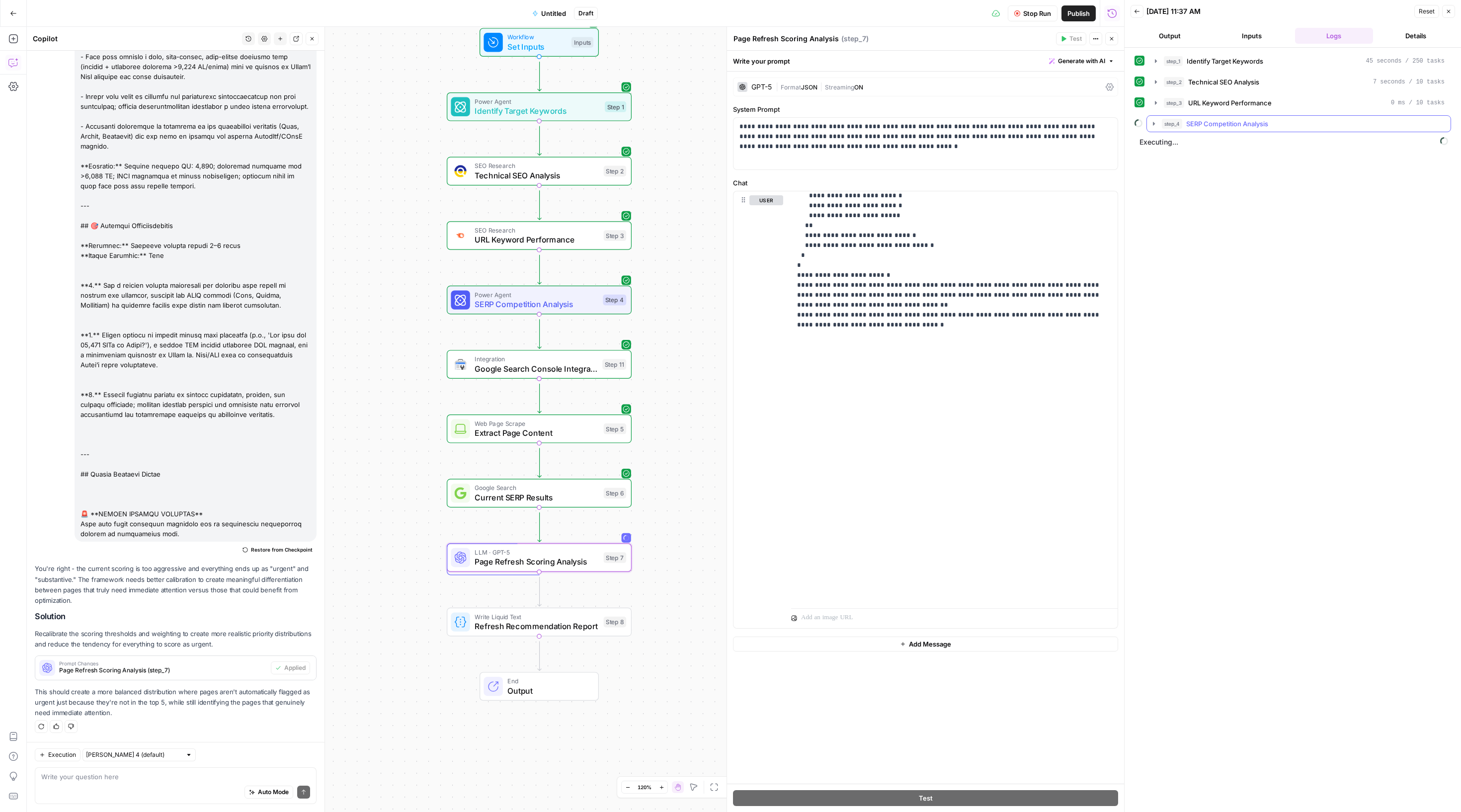
click at [1158, 128] on icon "button" at bounding box center [1154, 123] width 8 height 8
click at [1155, 132] on button "step_4 SERP Competition Analysis" at bounding box center [1299, 124] width 303 height 16
click at [1155, 128] on icon "button" at bounding box center [1154, 123] width 8 height 8
click at [1160, 107] on icon "button" at bounding box center [1156, 103] width 8 height 8
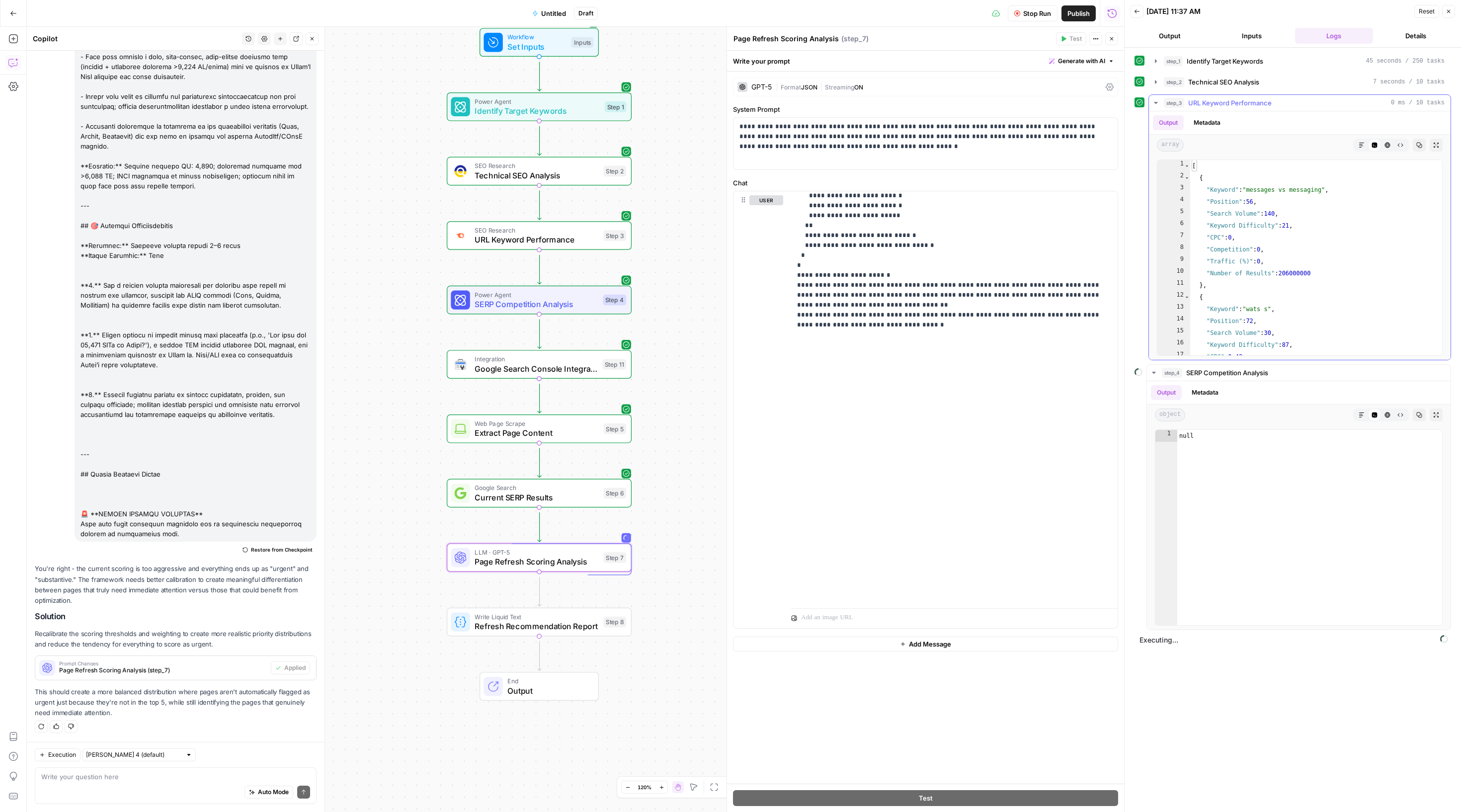
click at [1163, 111] on button "step_3 URL Keyword Performance 0 ms / 10 tasks" at bounding box center [1299, 103] width 302 height 16
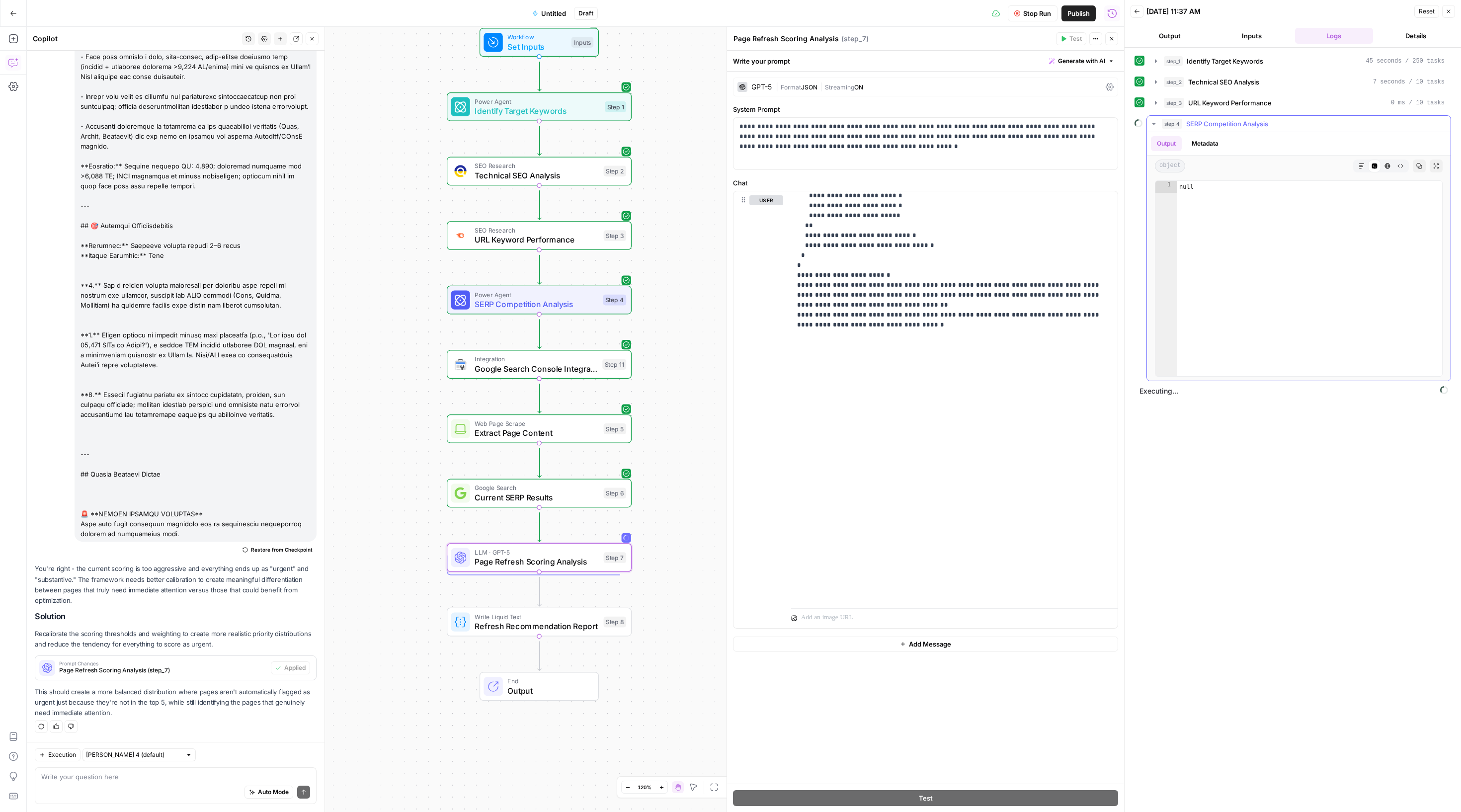
click at [1156, 125] on icon "button" at bounding box center [1154, 124] width 4 height 2
click at [1159, 65] on icon "button" at bounding box center [1156, 61] width 8 height 8
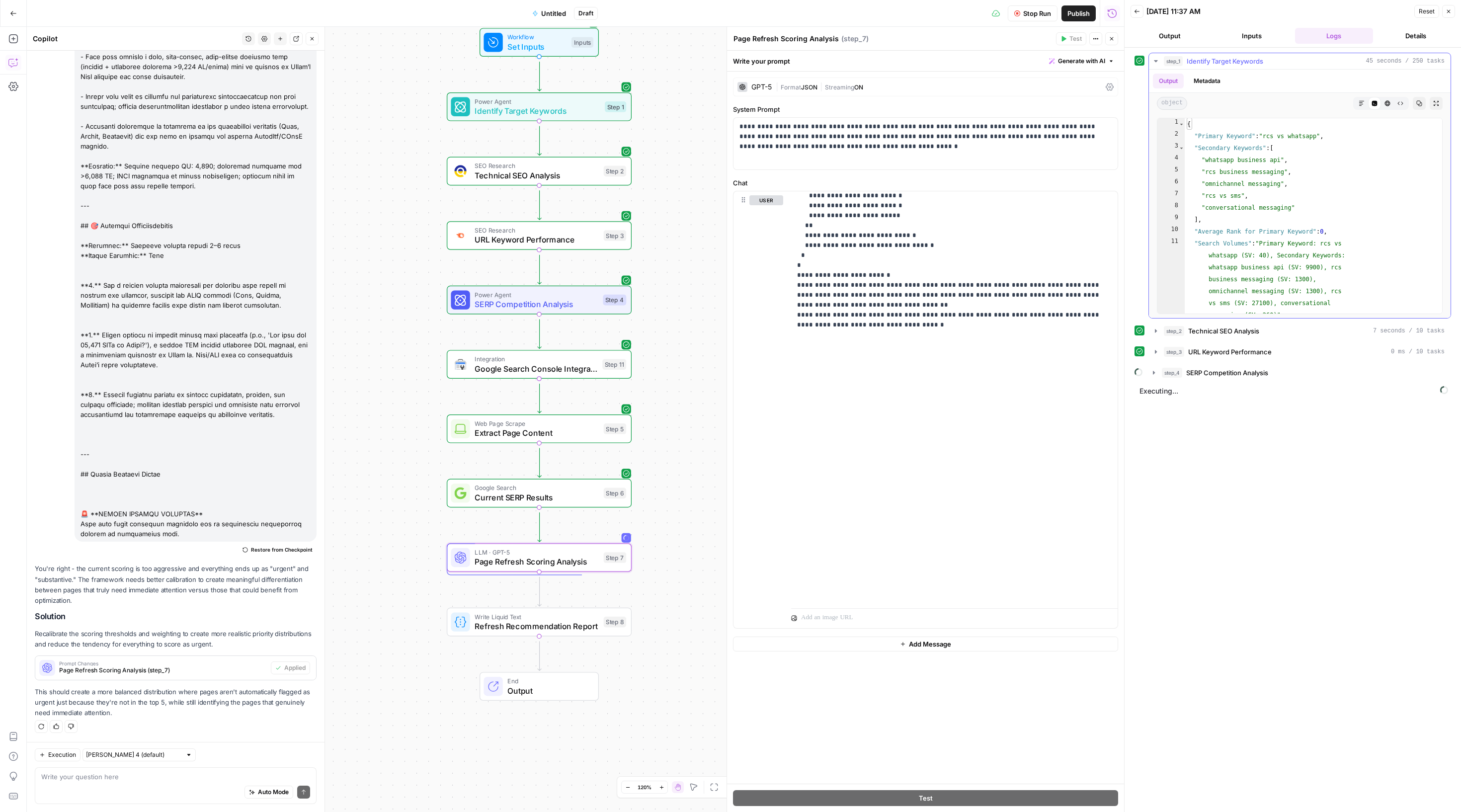
click at [1160, 65] on icon "button" at bounding box center [1156, 61] width 8 height 8
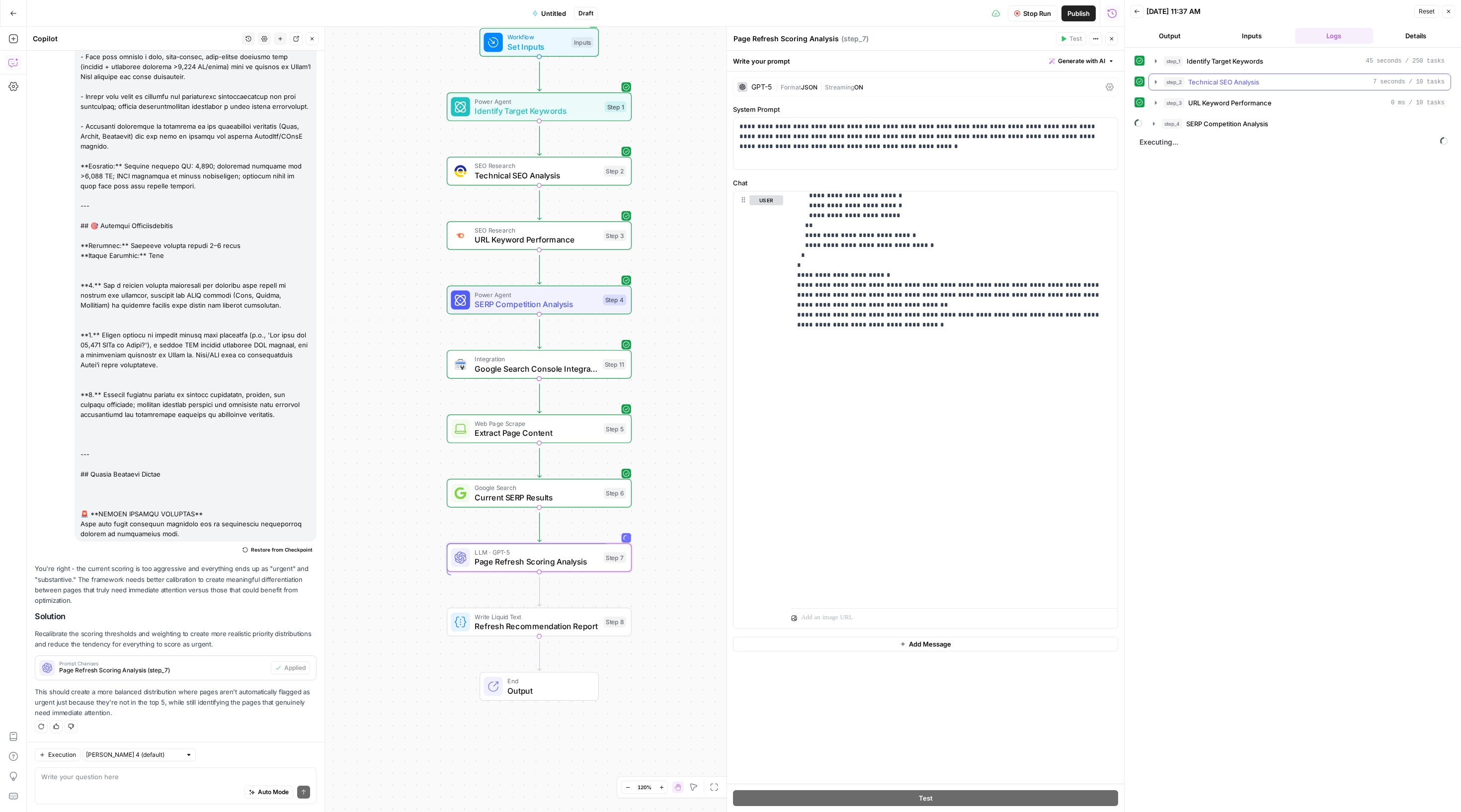
click at [1160, 86] on icon "button" at bounding box center [1156, 81] width 8 height 8
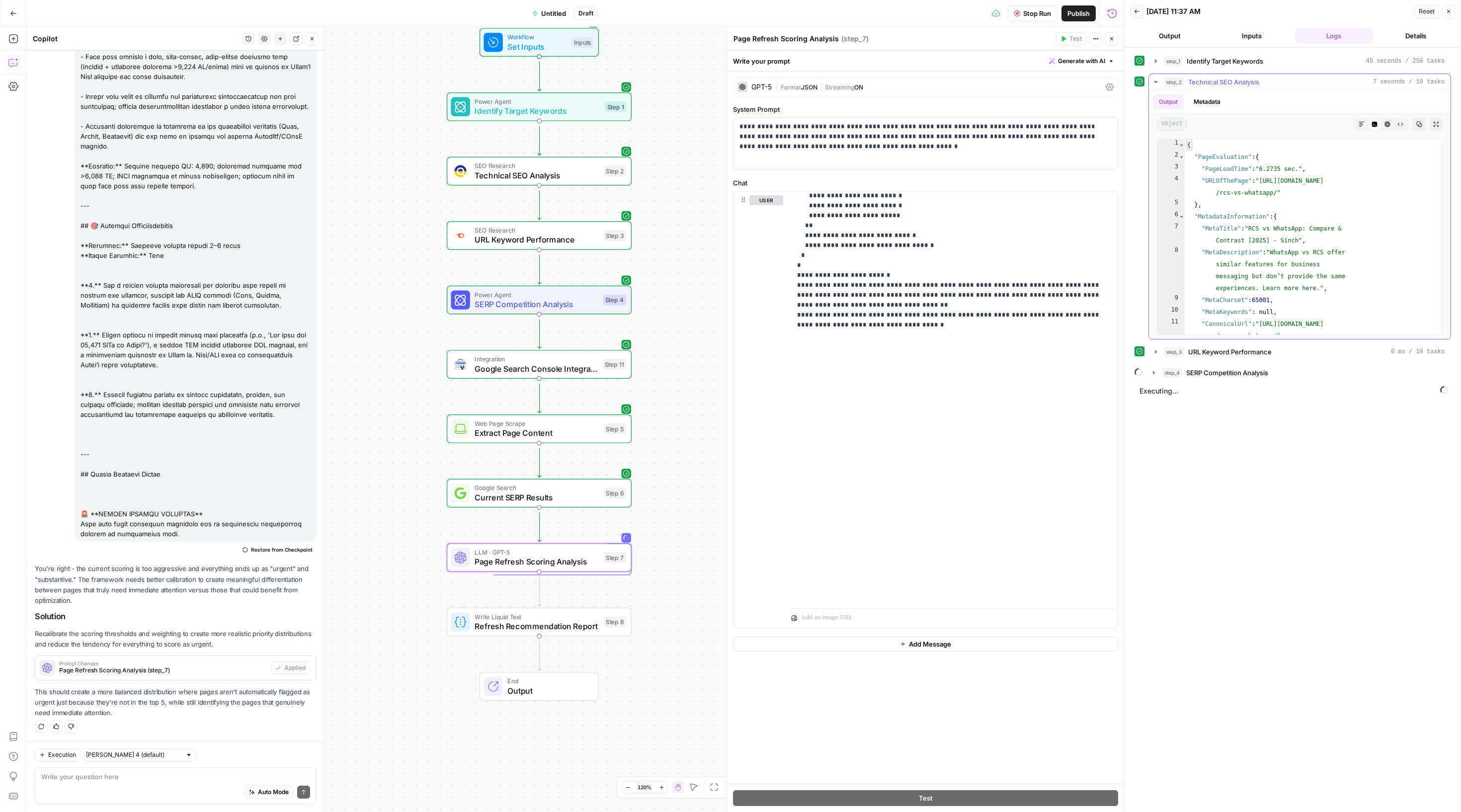
click at [1160, 86] on icon "button" at bounding box center [1156, 81] width 8 height 8
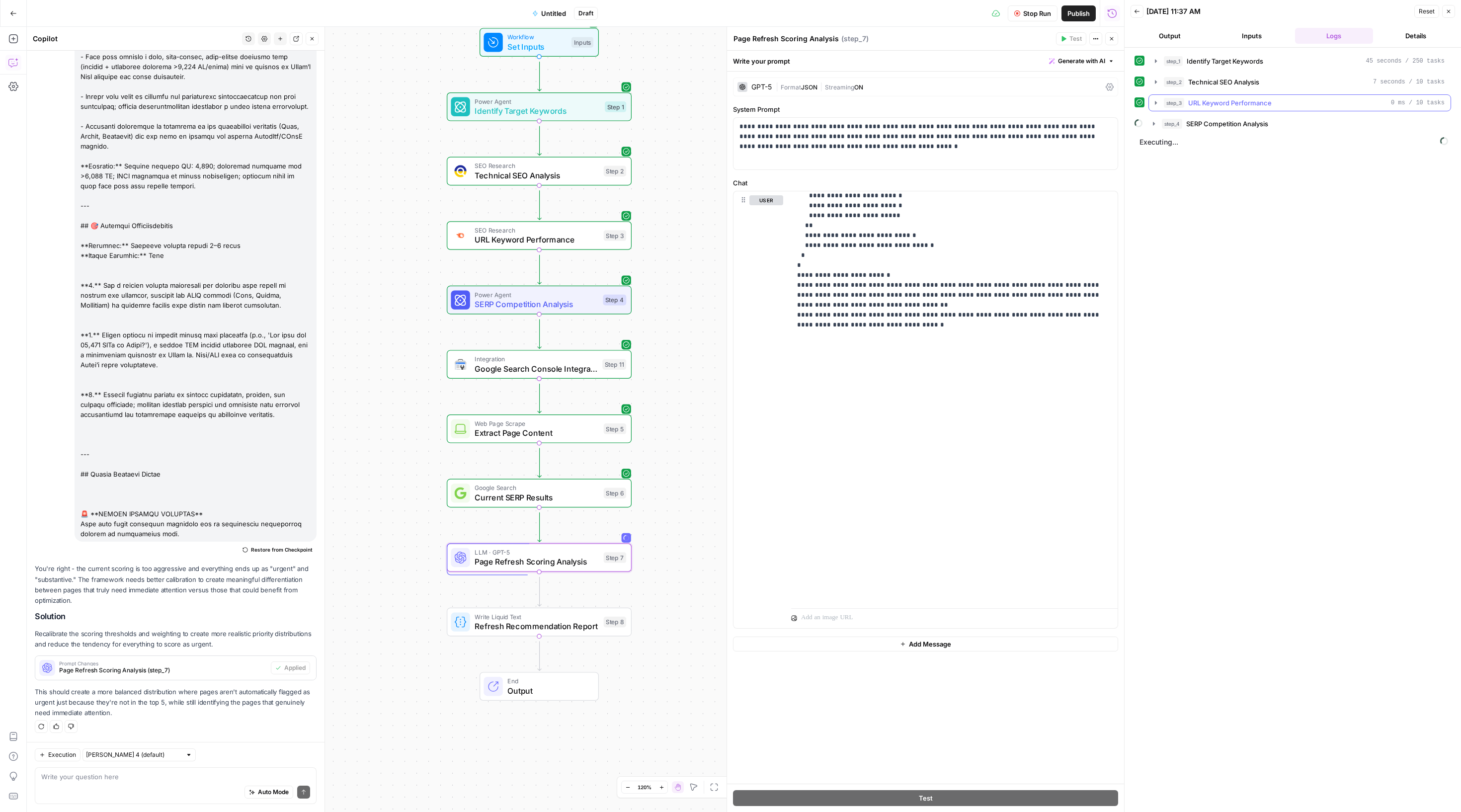
click at [1161, 111] on button "step_3 URL Keyword Performance 0 ms / 10 tasks" at bounding box center [1299, 103] width 302 height 16
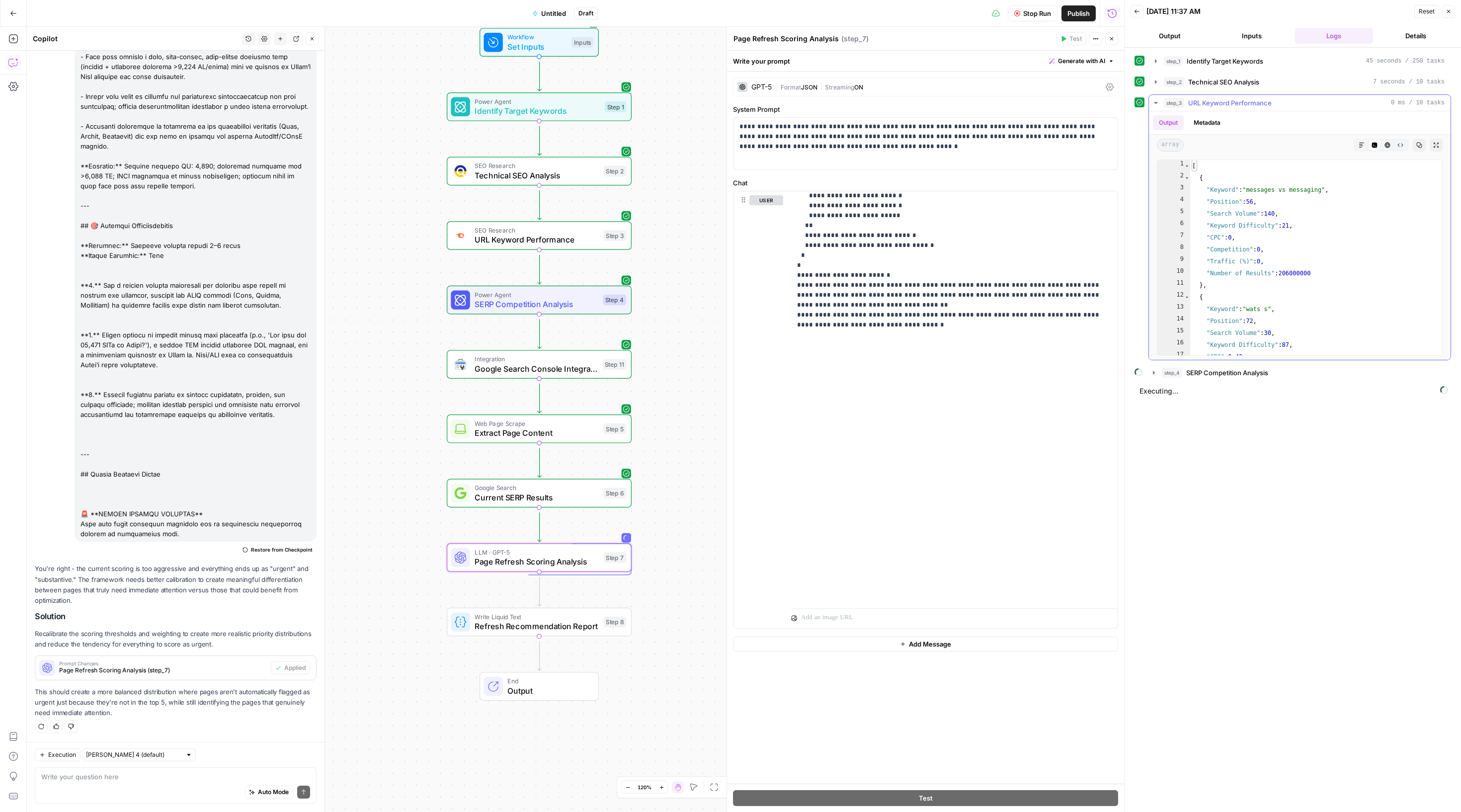
click at [1160, 107] on icon "button" at bounding box center [1156, 103] width 8 height 8
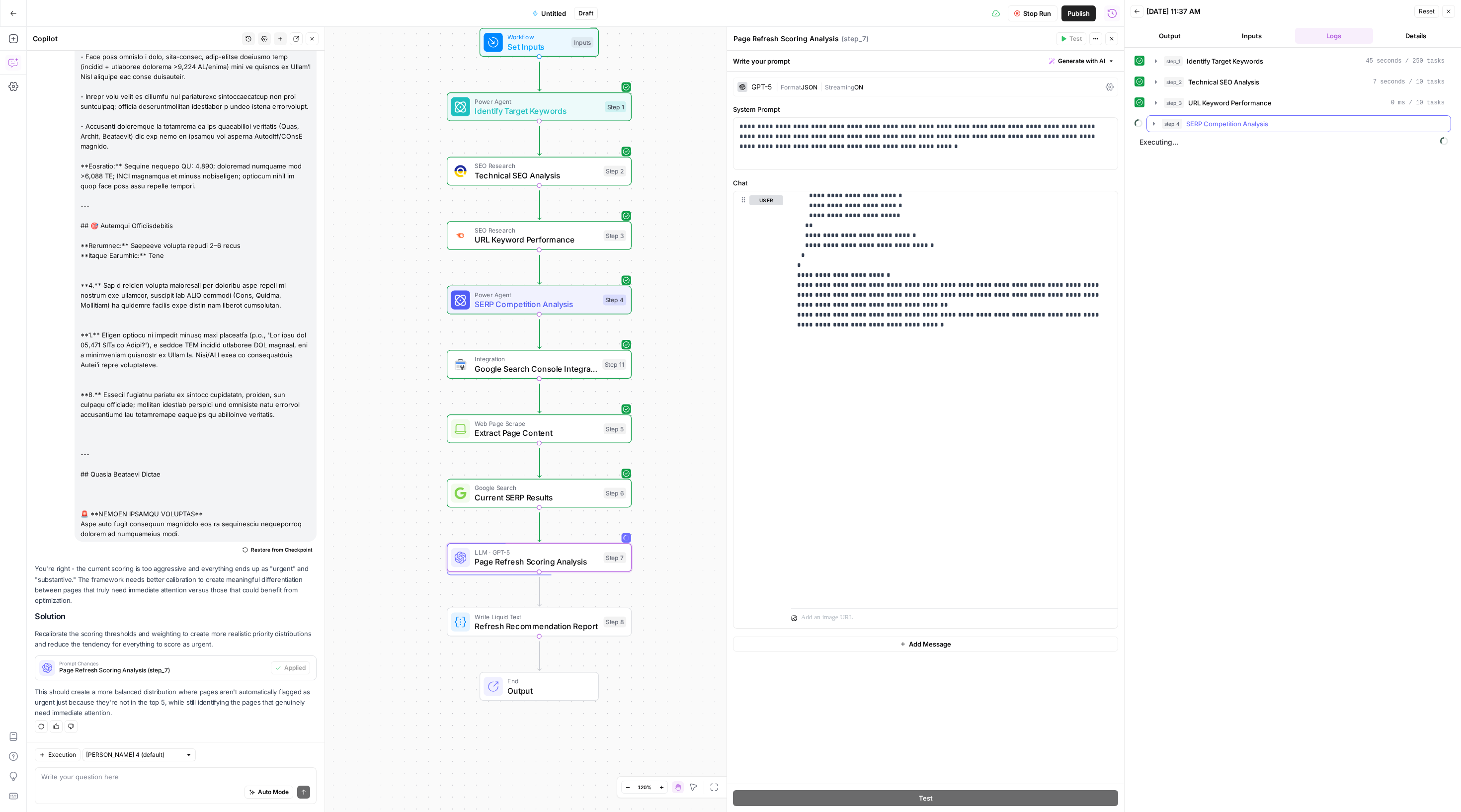
click at [1155, 125] on icon "button" at bounding box center [1154, 123] width 2 height 4
click at [1158, 128] on icon "button" at bounding box center [1154, 123] width 8 height 8
click at [1157, 128] on icon "button" at bounding box center [1154, 123] width 8 height 8
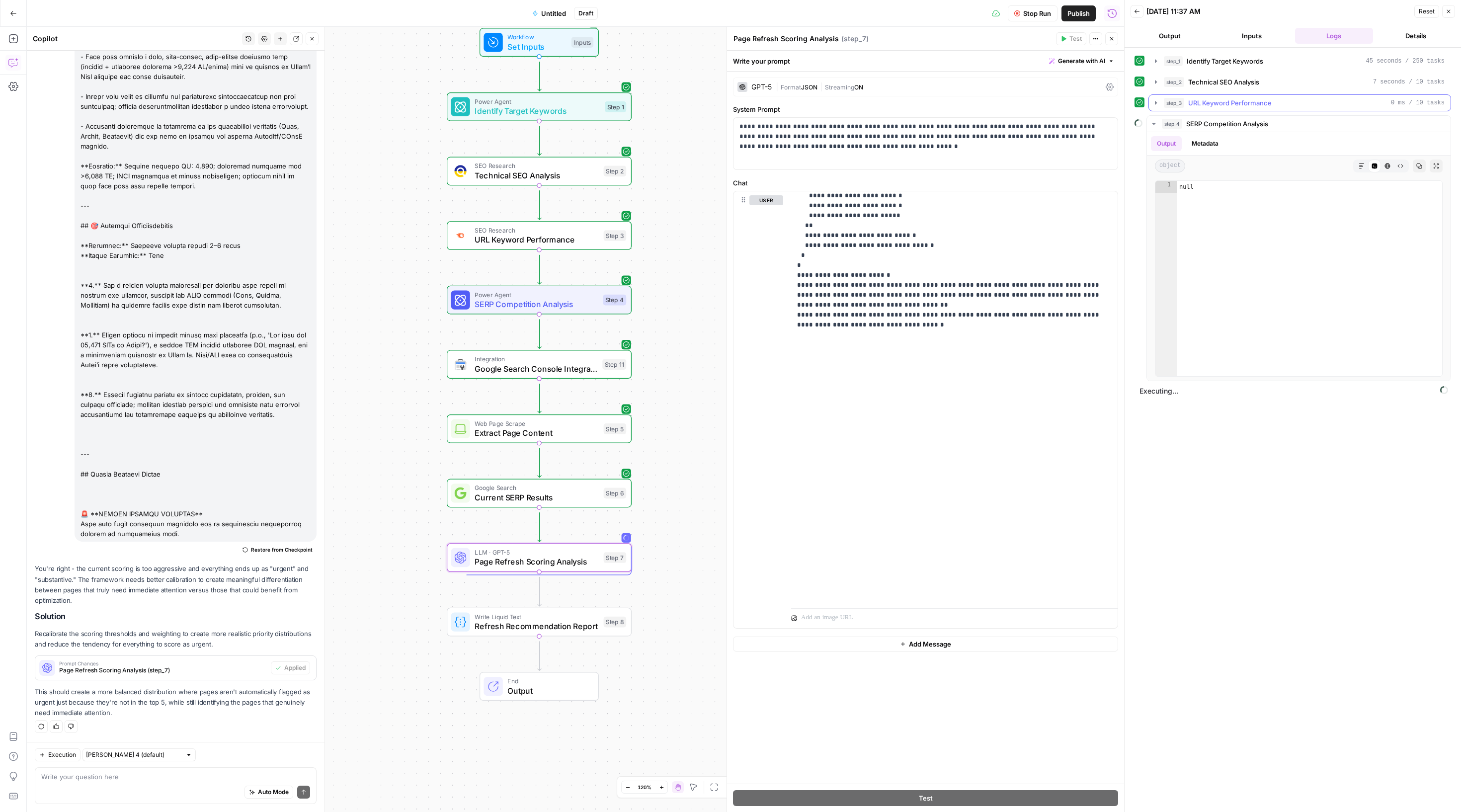
click at [1157, 104] on icon "button" at bounding box center [1156, 103] width 2 height 4
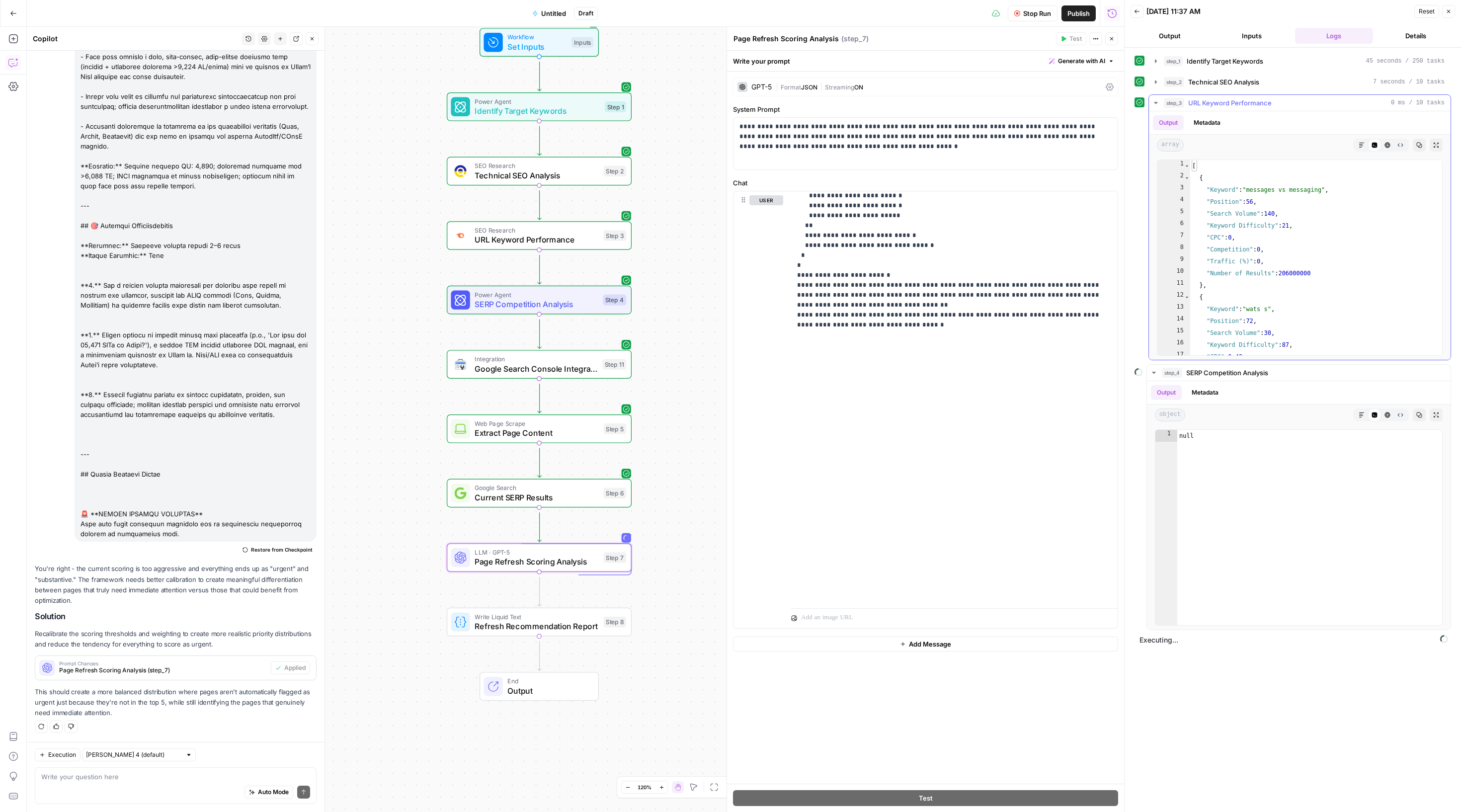
click at [1165, 111] on button "step_3 URL Keyword Performance 0 ms / 10 tasks" at bounding box center [1299, 103] width 302 height 16
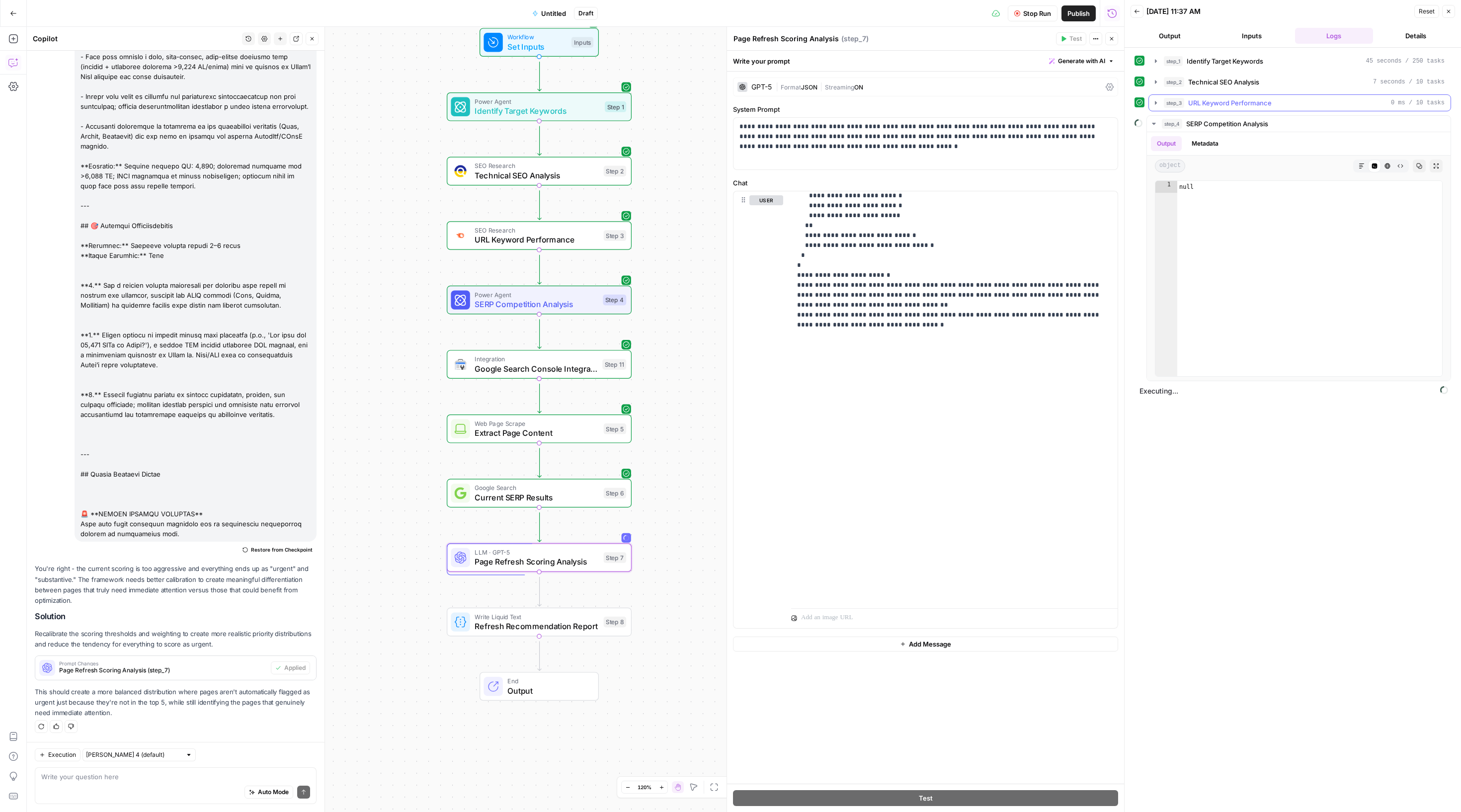
click at [1158, 107] on icon "button" at bounding box center [1156, 103] width 8 height 8
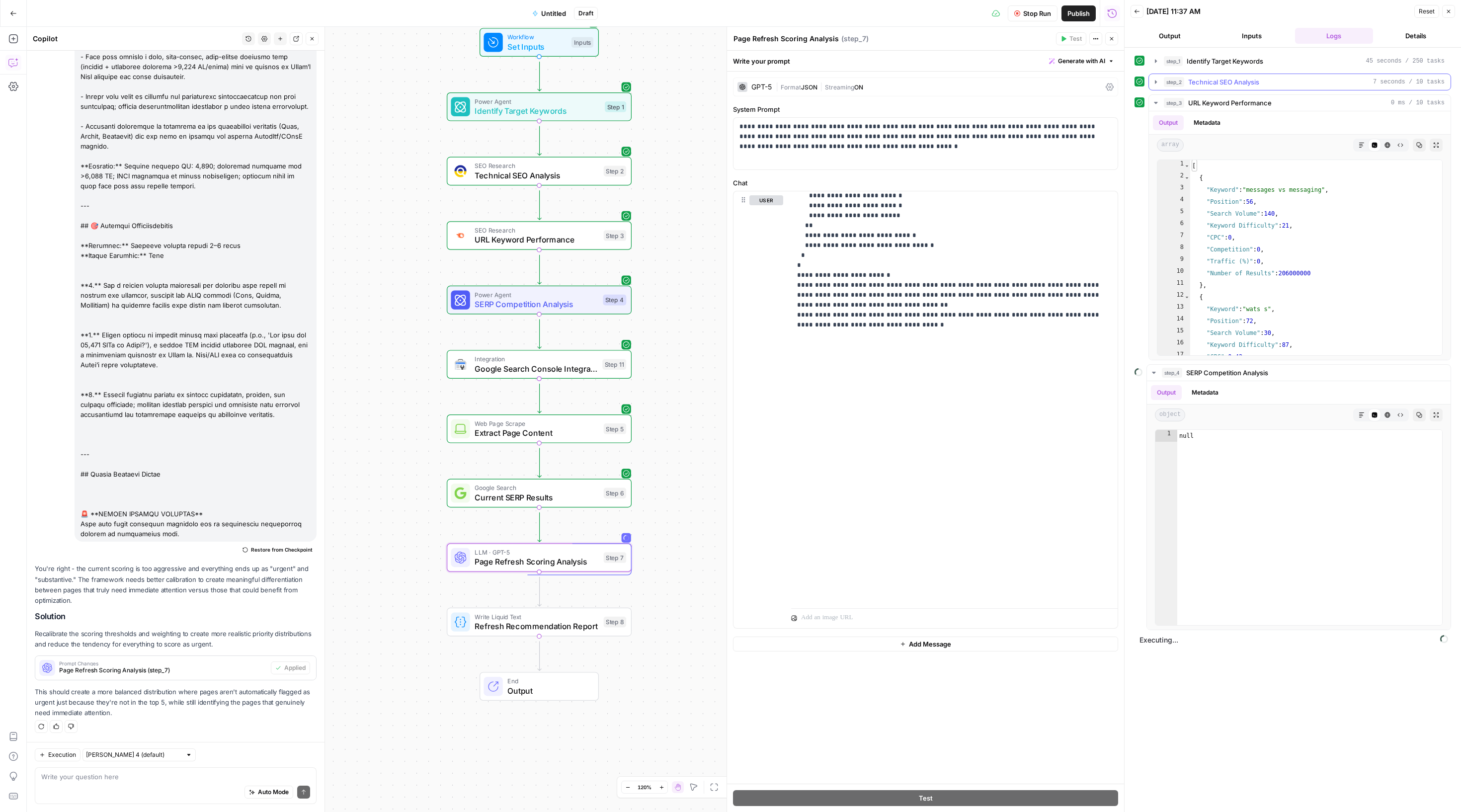
click at [1159, 86] on icon "button" at bounding box center [1156, 81] width 8 height 8
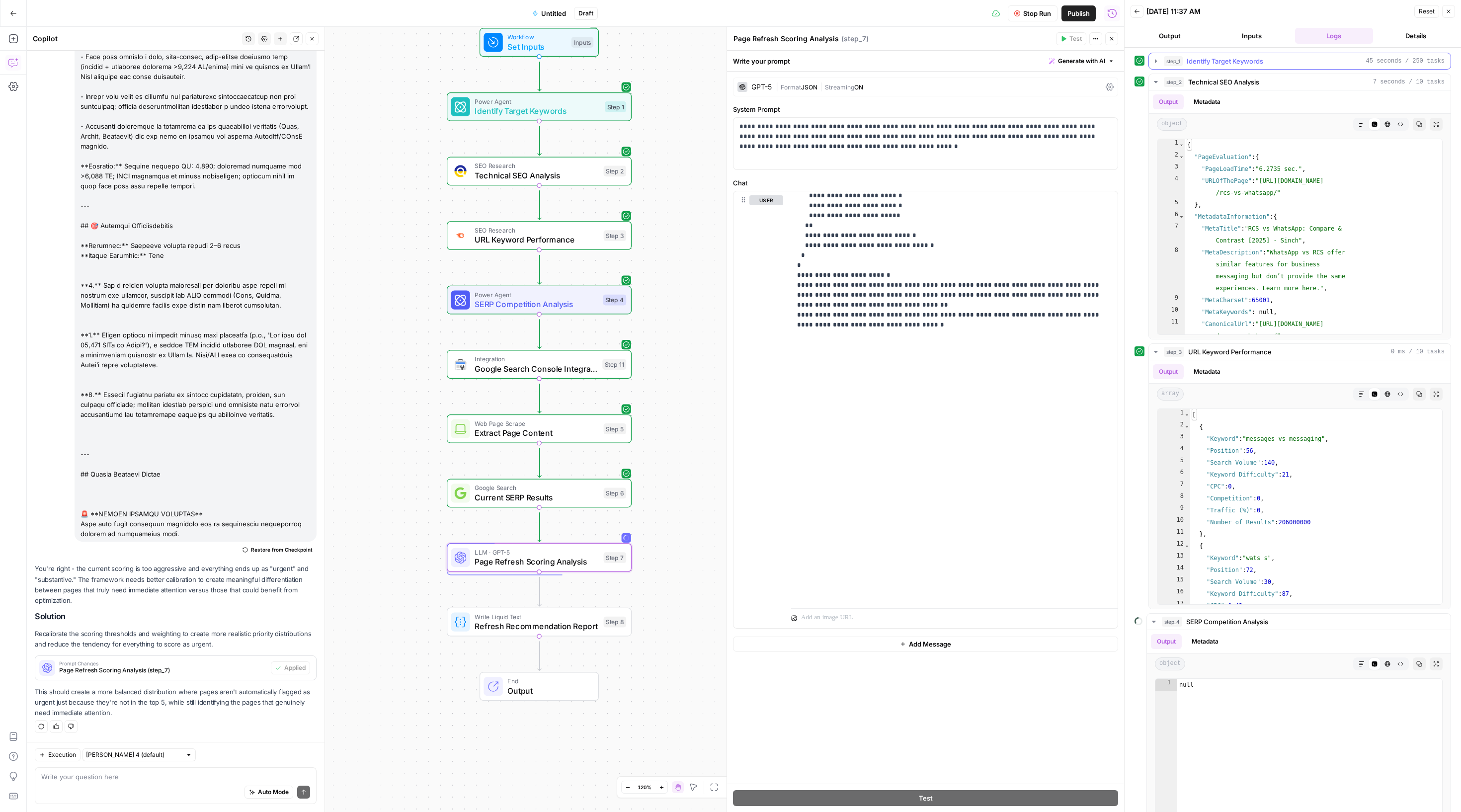
click at [1152, 68] on div "step_1 Identify Target Keywords 45 seconds / 250 tasks" at bounding box center [1299, 61] width 303 height 17
click at [1157, 65] on icon "button" at bounding box center [1156, 61] width 8 height 8
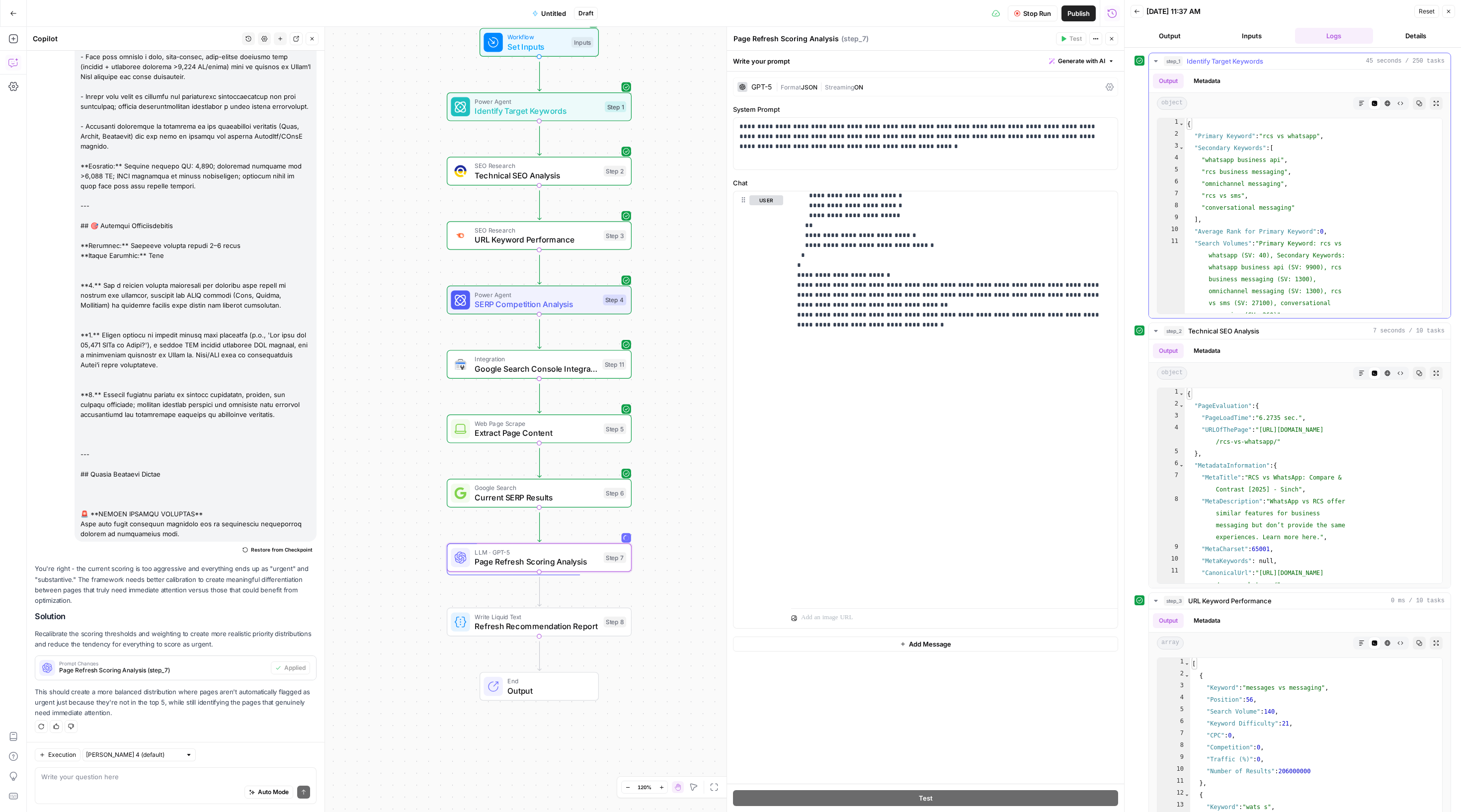
click at [1156, 69] on button "step_1 Identify Target Keywords 45 seconds / 250 tasks" at bounding box center [1299, 62] width 302 height 16
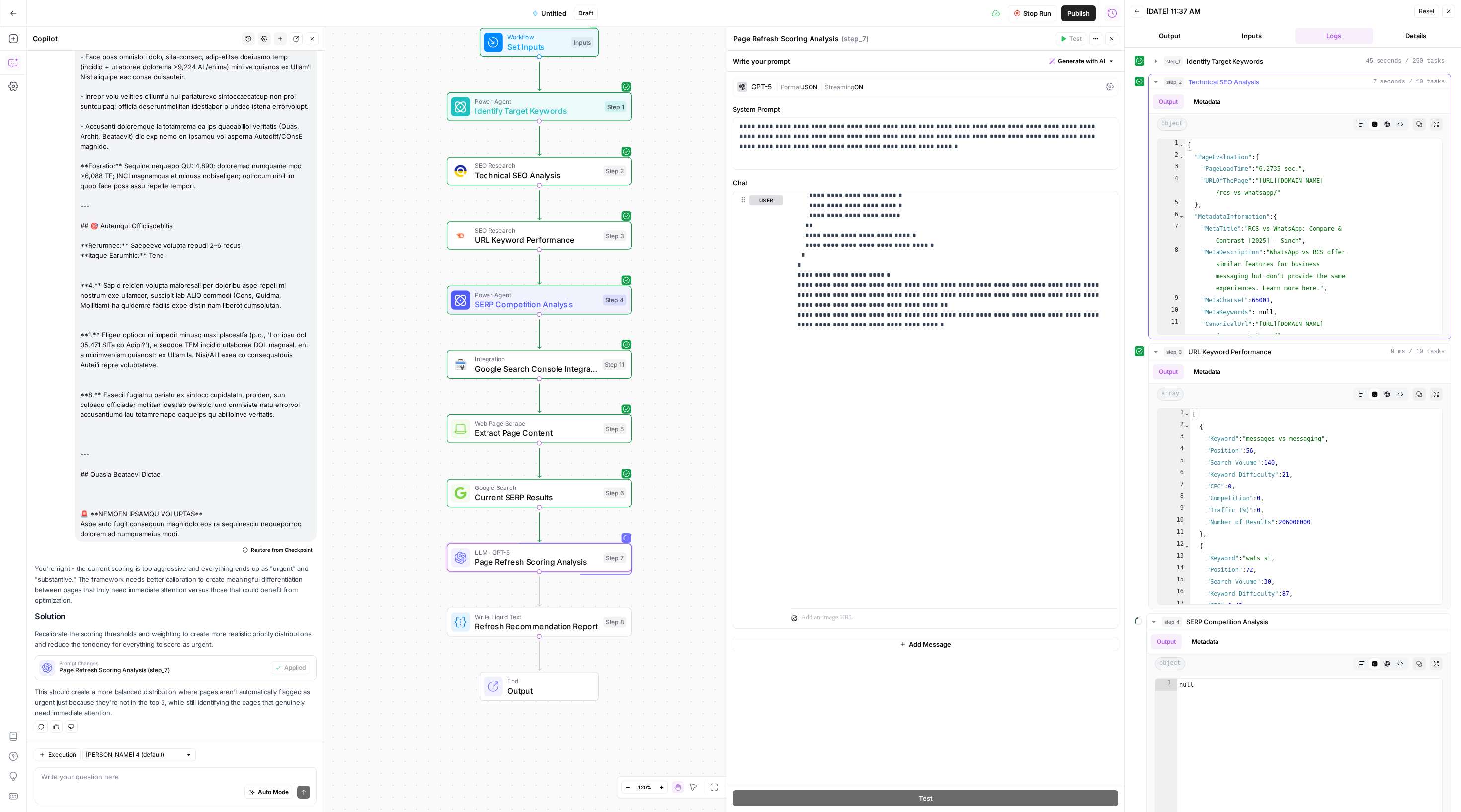
click at [1160, 86] on icon "button" at bounding box center [1156, 81] width 8 height 8
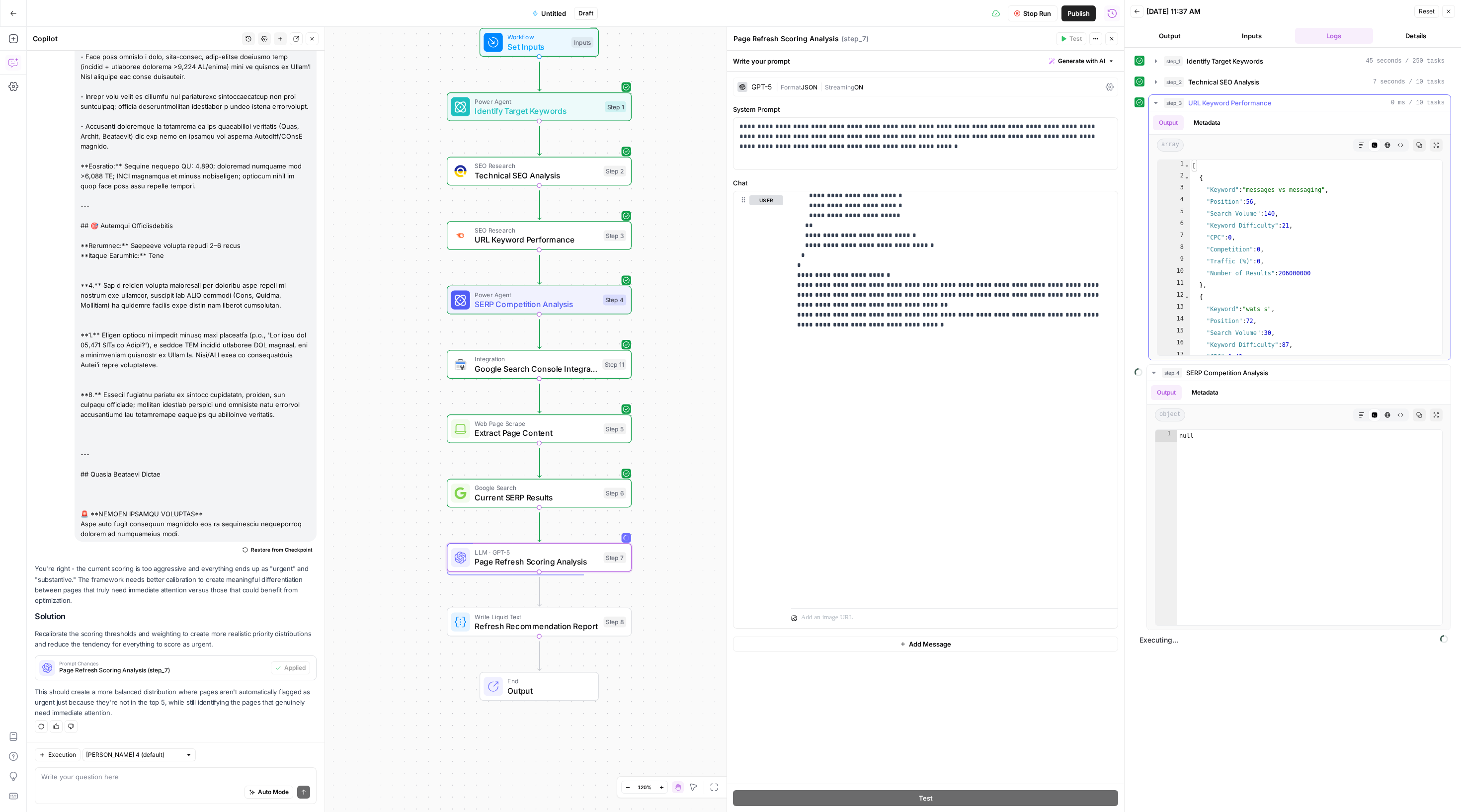
click at [1158, 111] on button "step_3 URL Keyword Performance 0 ms / 10 tasks" at bounding box center [1299, 103] width 302 height 16
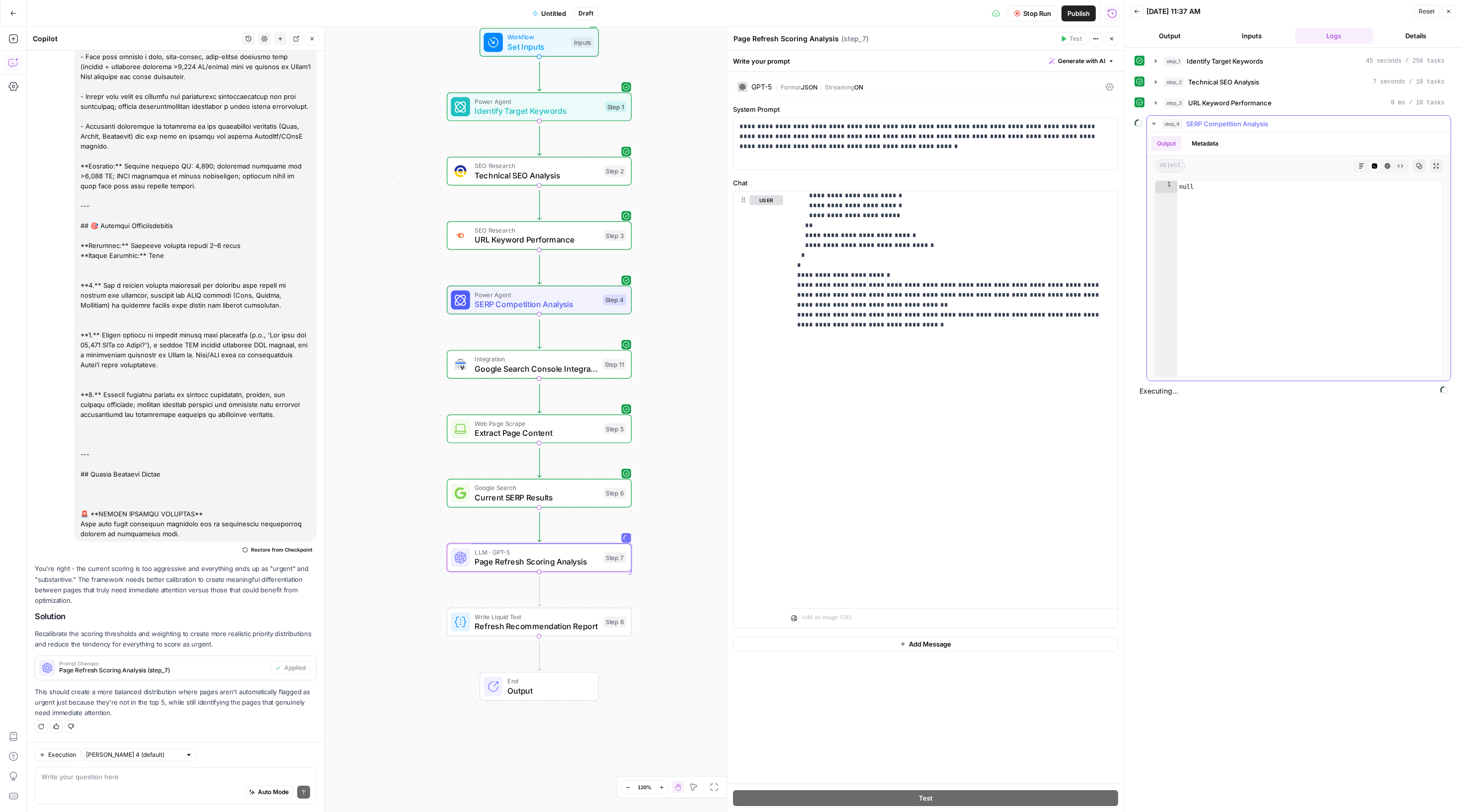
click at [1156, 125] on icon "button" at bounding box center [1154, 124] width 4 height 2
click at [1156, 128] on icon "button" at bounding box center [1154, 123] width 8 height 8
click at [1159, 107] on icon "button" at bounding box center [1156, 103] width 8 height 8
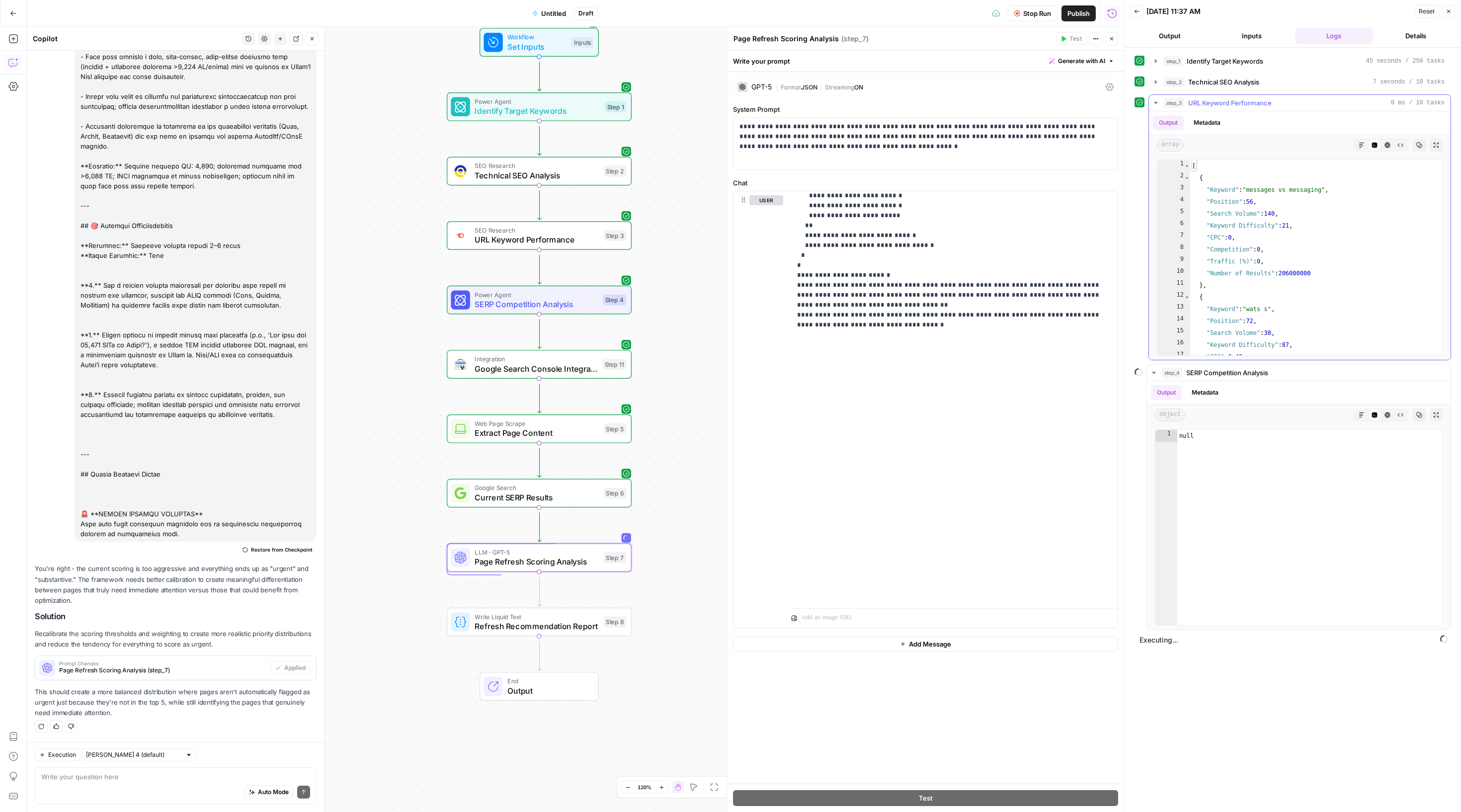
click at [1160, 107] on icon "button" at bounding box center [1156, 103] width 8 height 8
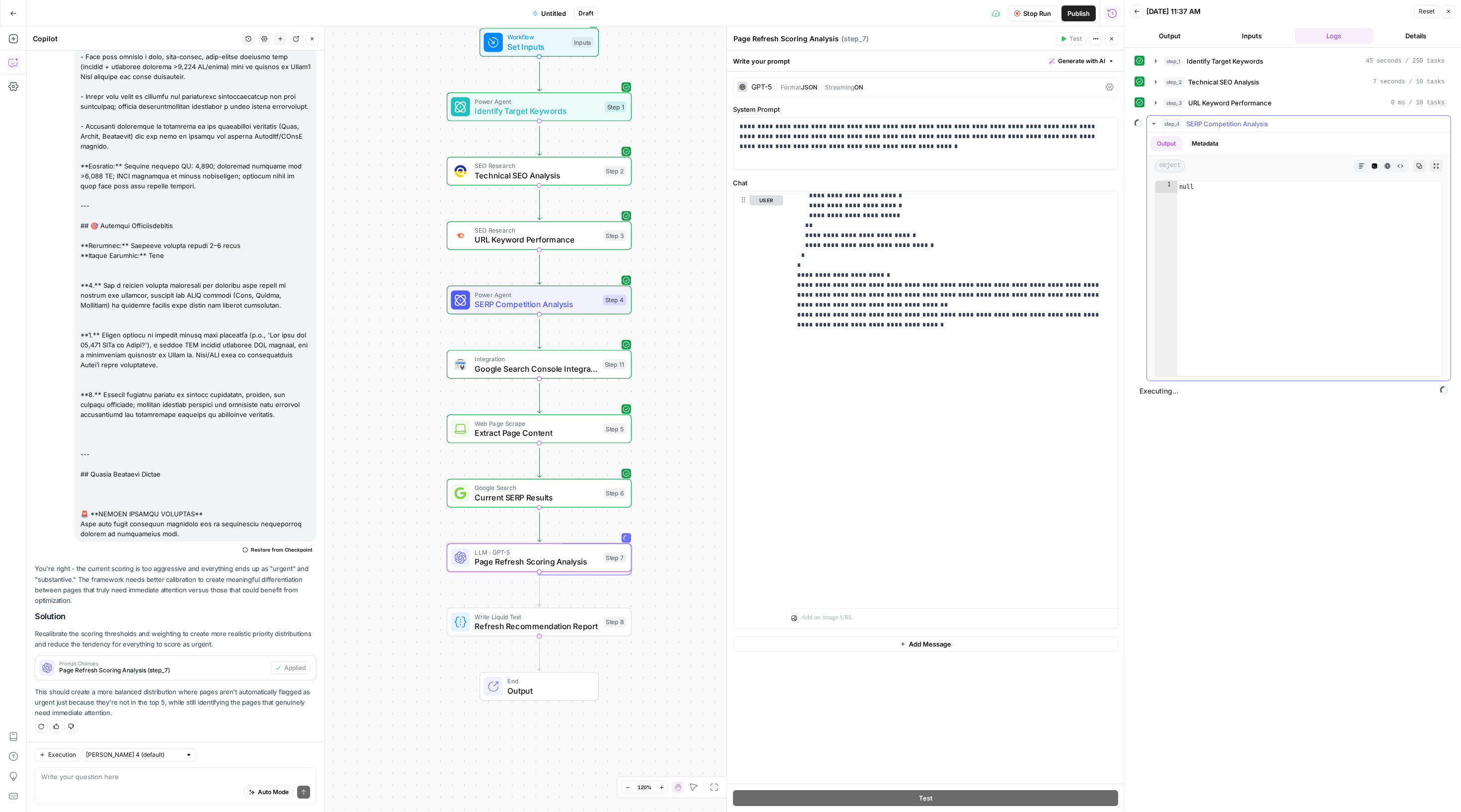
click at [1158, 128] on icon "button" at bounding box center [1154, 123] width 8 height 8
click at [1160, 107] on icon "button" at bounding box center [1156, 103] width 8 height 8
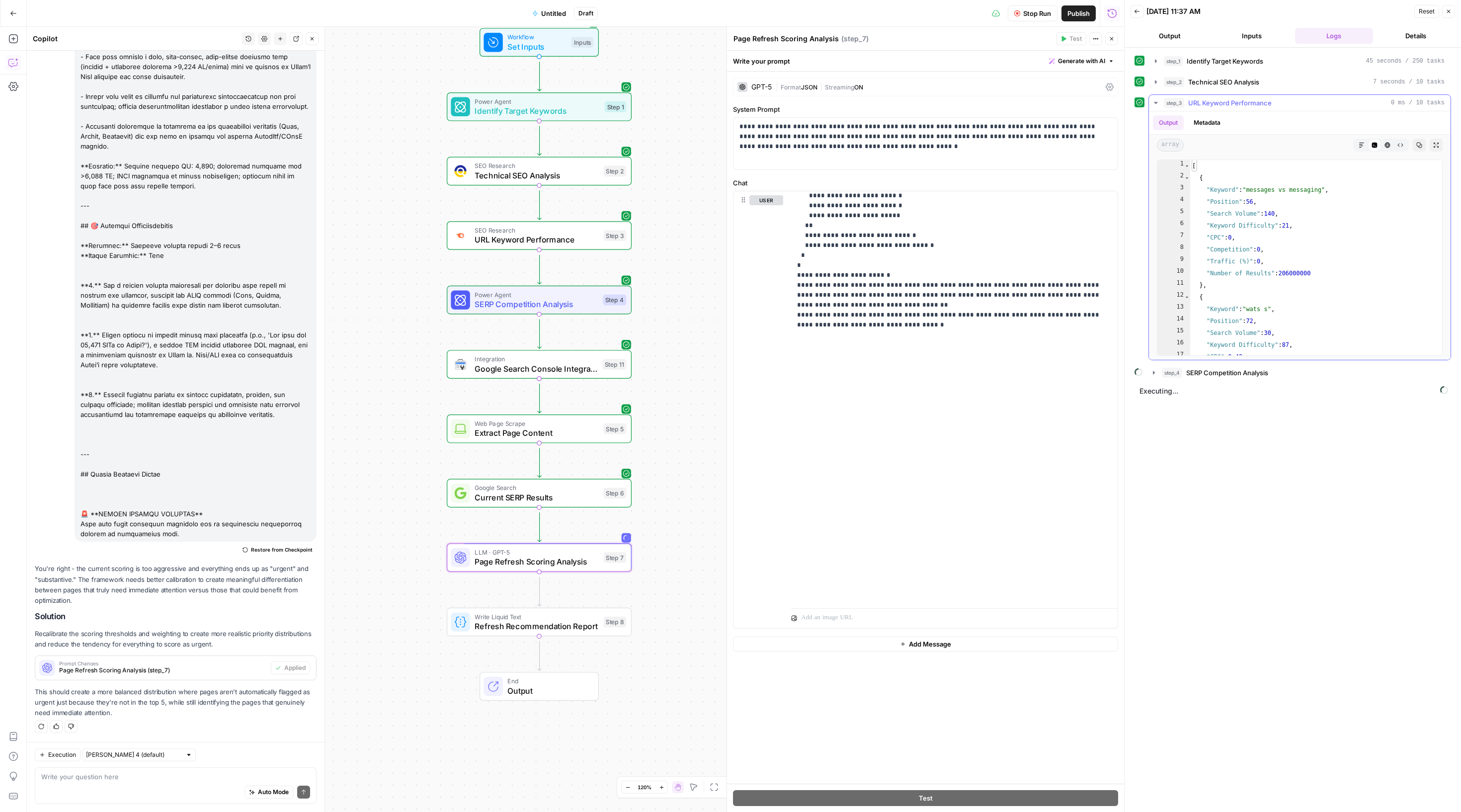
click at [1160, 107] on icon "button" at bounding box center [1156, 103] width 8 height 8
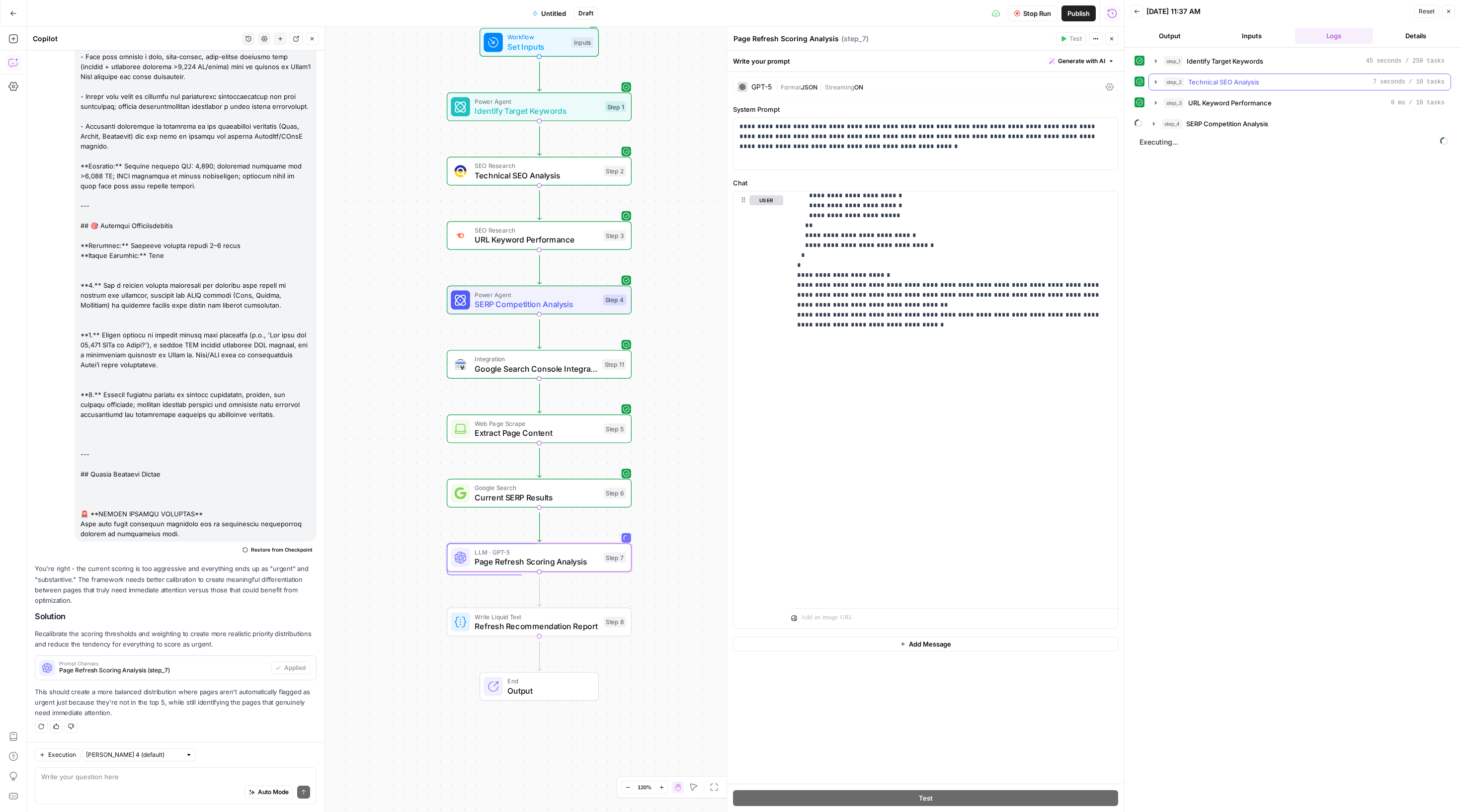
click at [1159, 86] on icon "button" at bounding box center [1156, 81] width 8 height 8
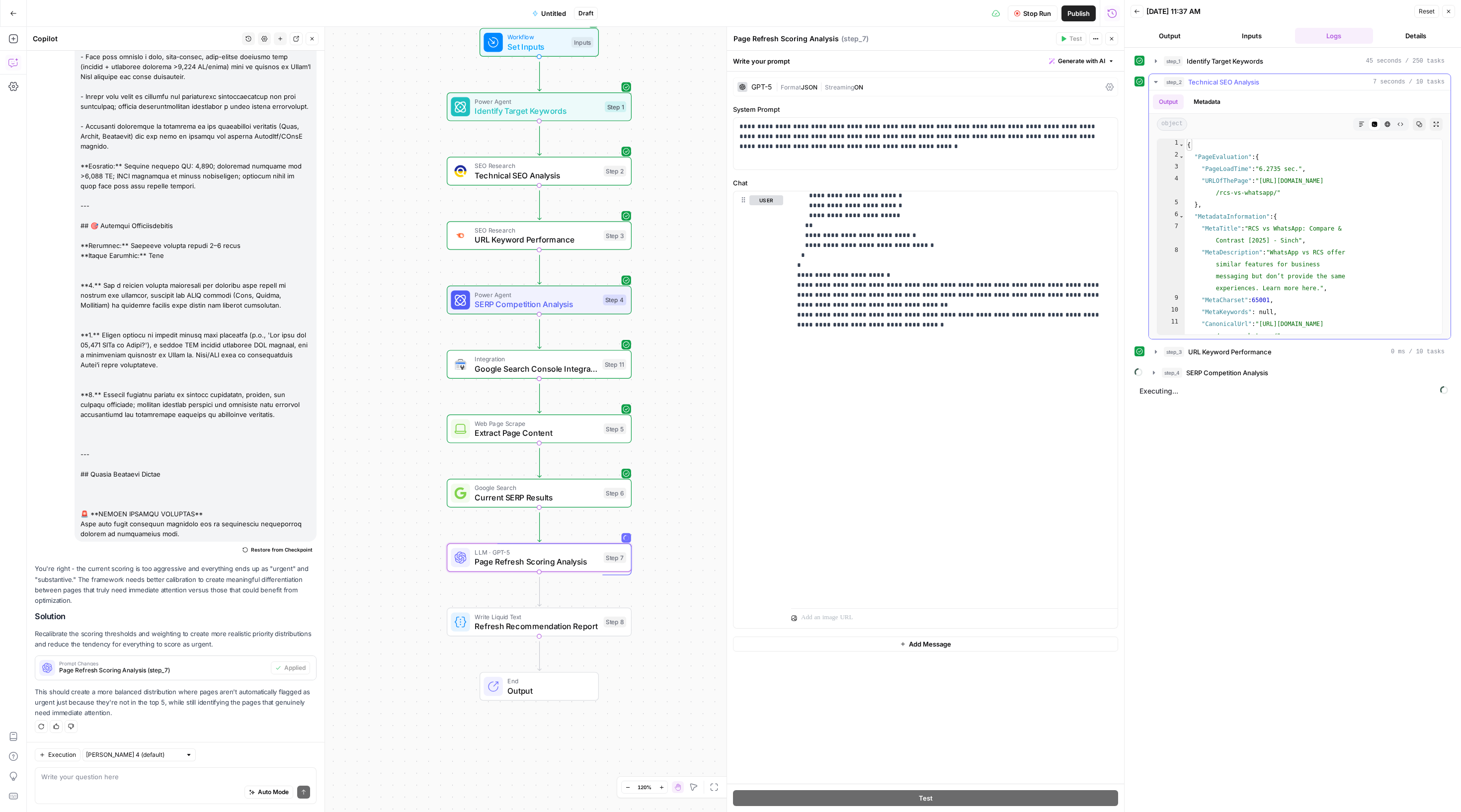
click at [1158, 83] on icon "button" at bounding box center [1156, 82] width 4 height 2
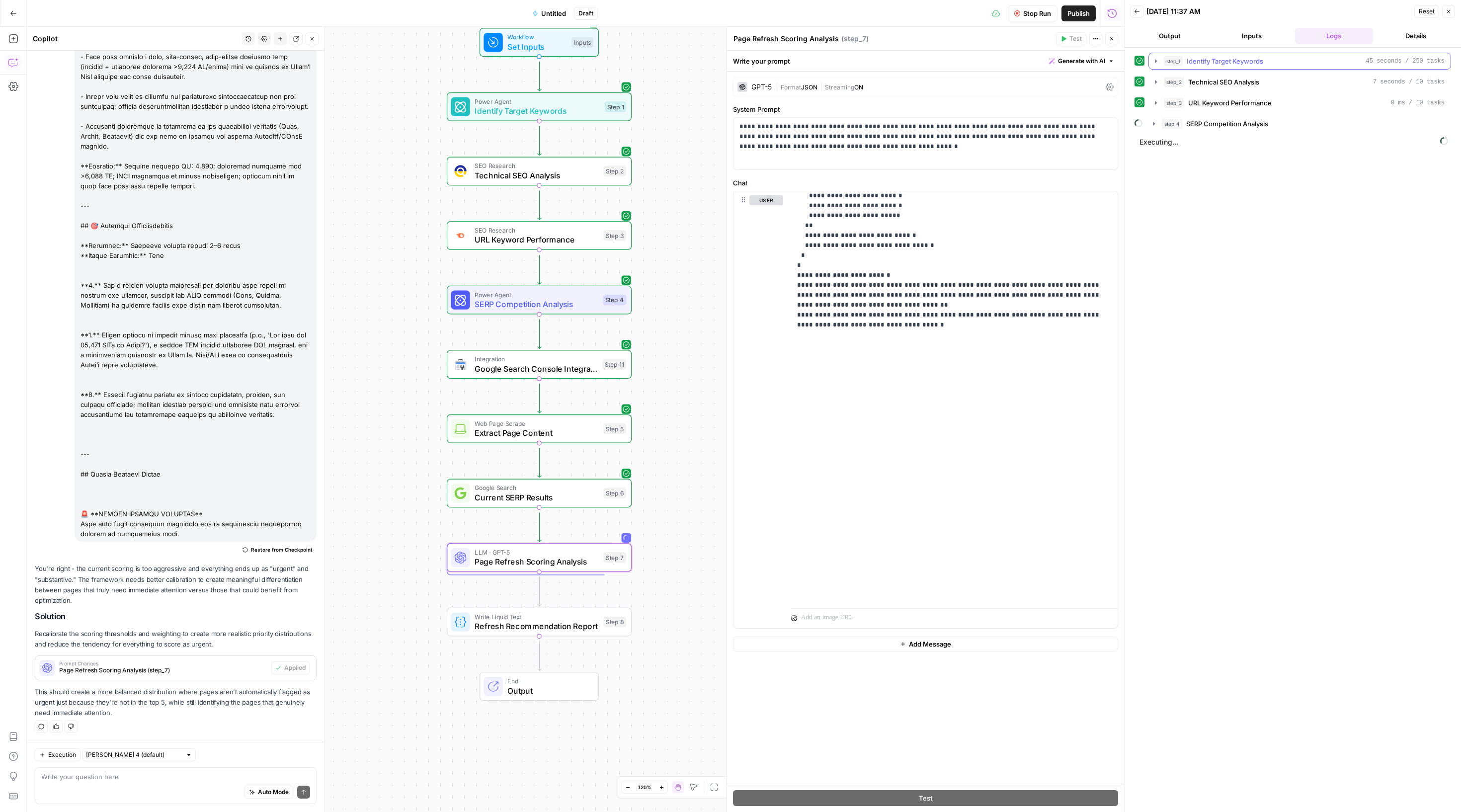
click at [1160, 65] on icon "button" at bounding box center [1156, 61] width 8 height 8
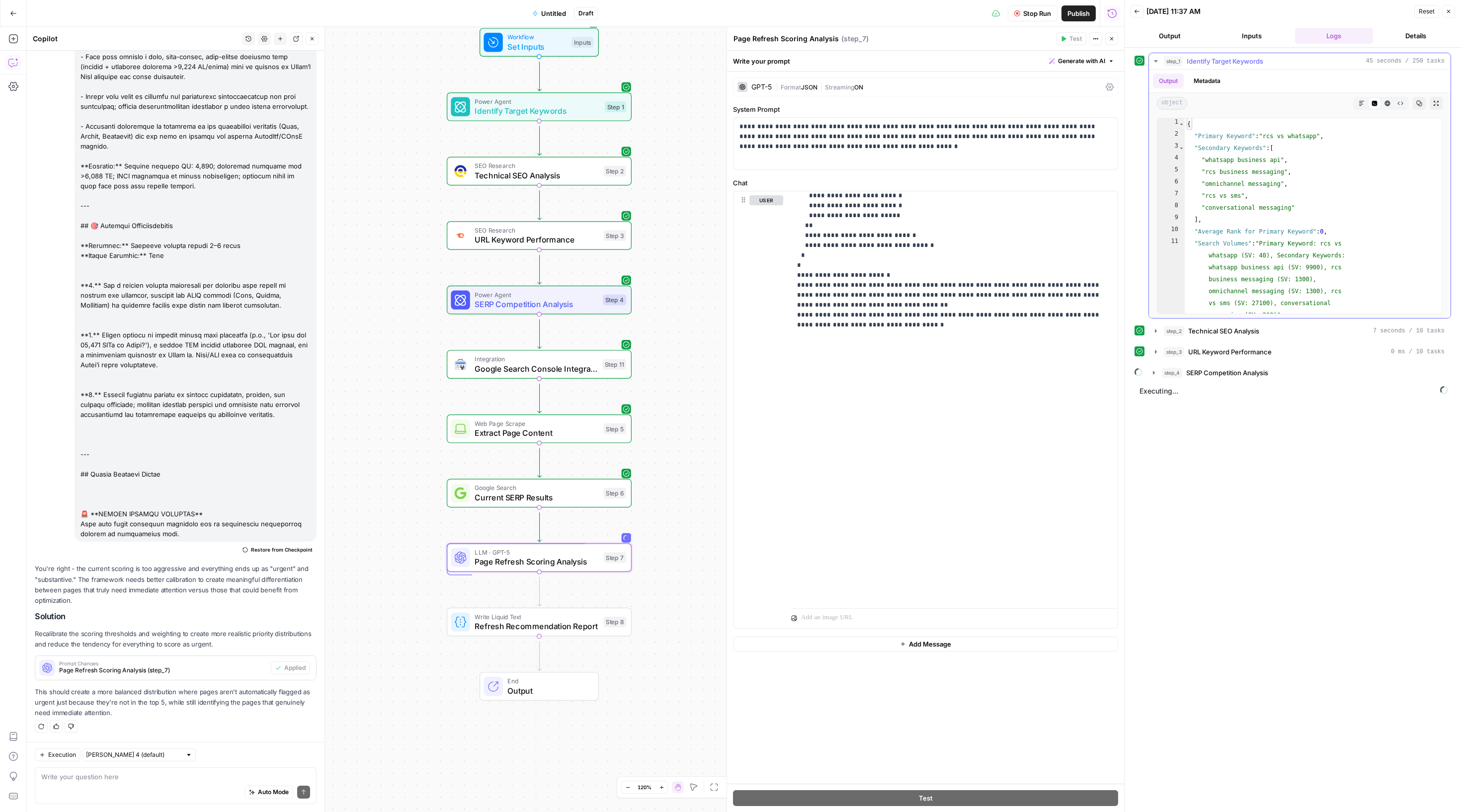
click at [1160, 65] on icon "button" at bounding box center [1156, 61] width 8 height 8
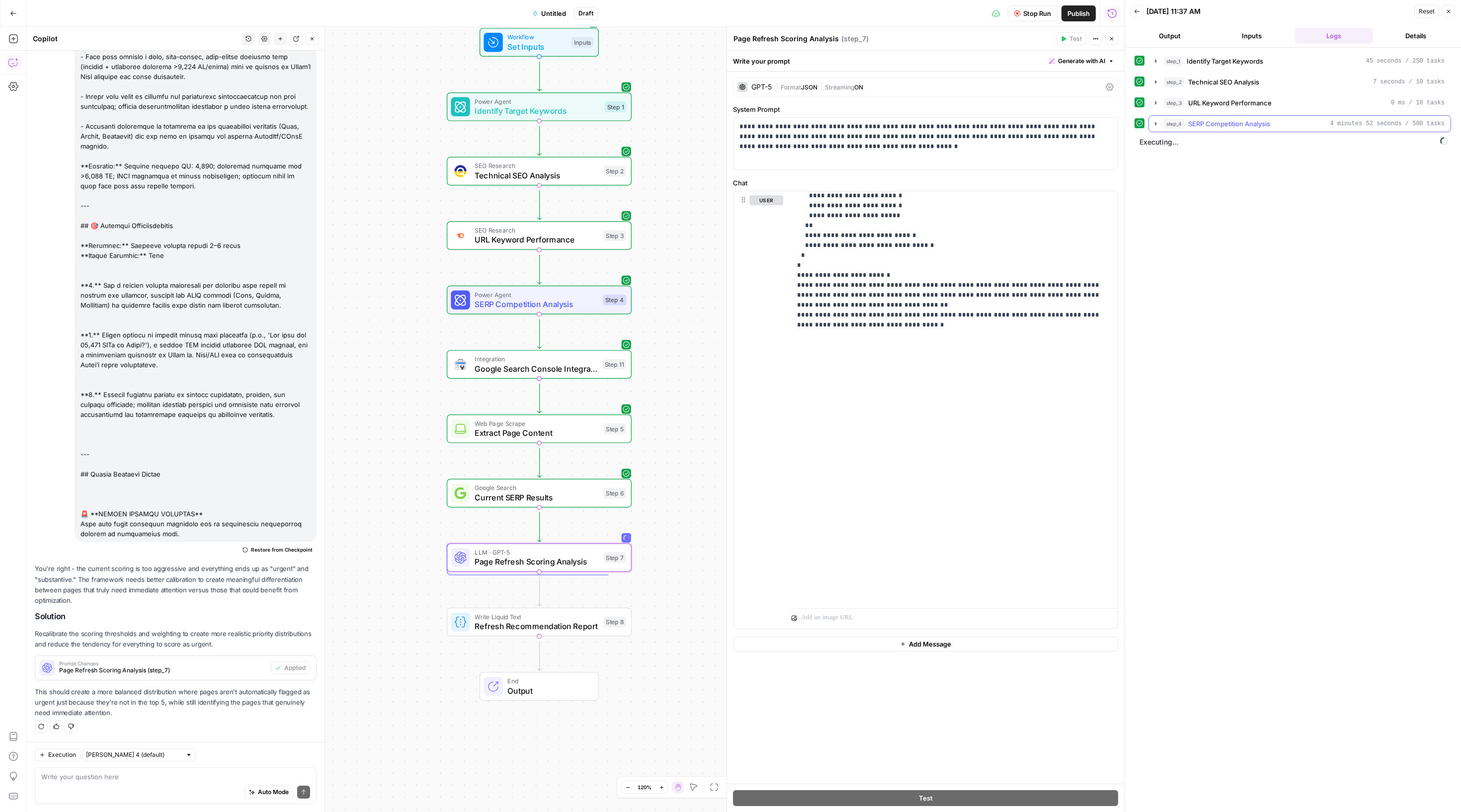
click at [1157, 128] on icon "button" at bounding box center [1156, 123] width 8 height 8
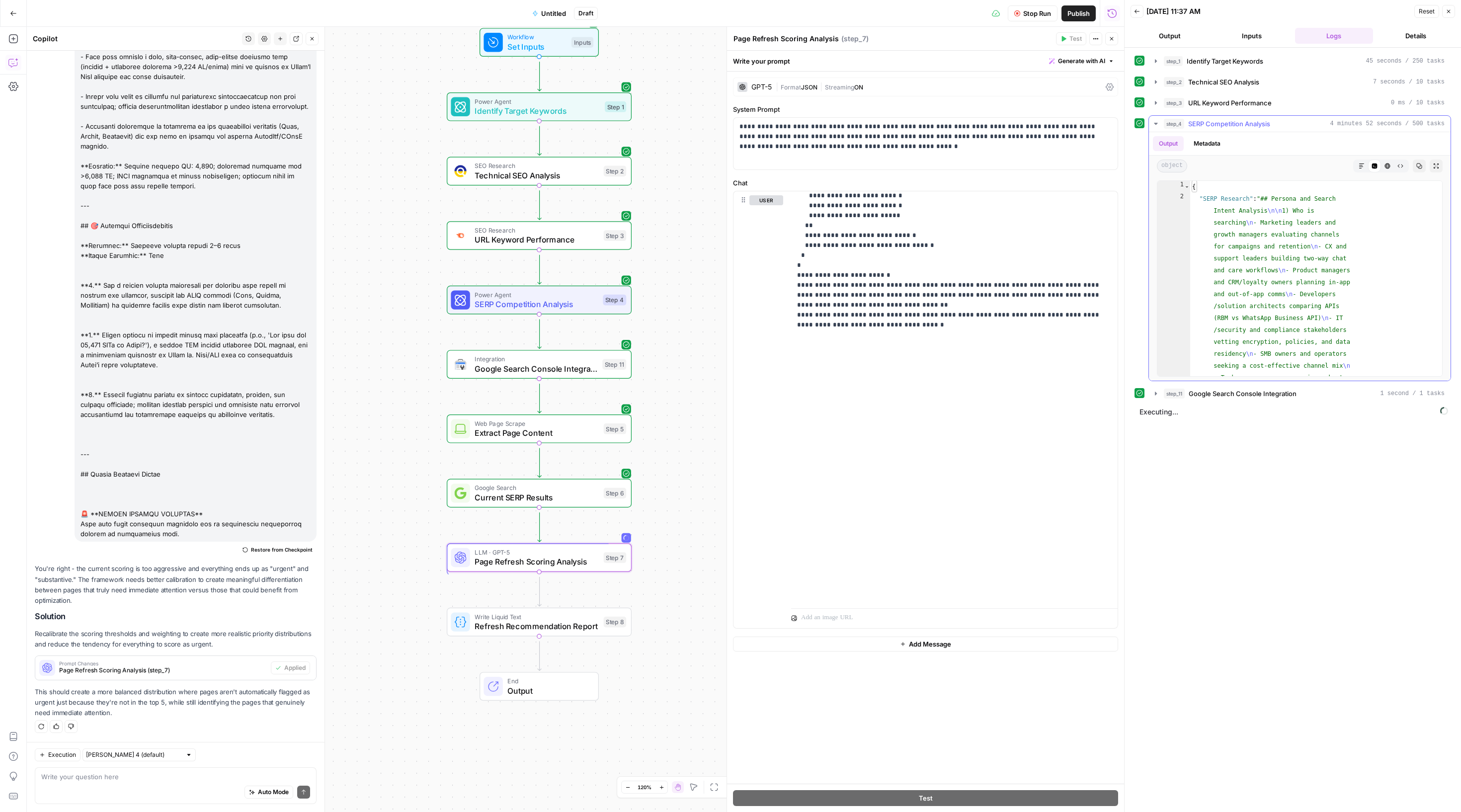
click at [1157, 128] on icon "button" at bounding box center [1156, 123] width 8 height 8
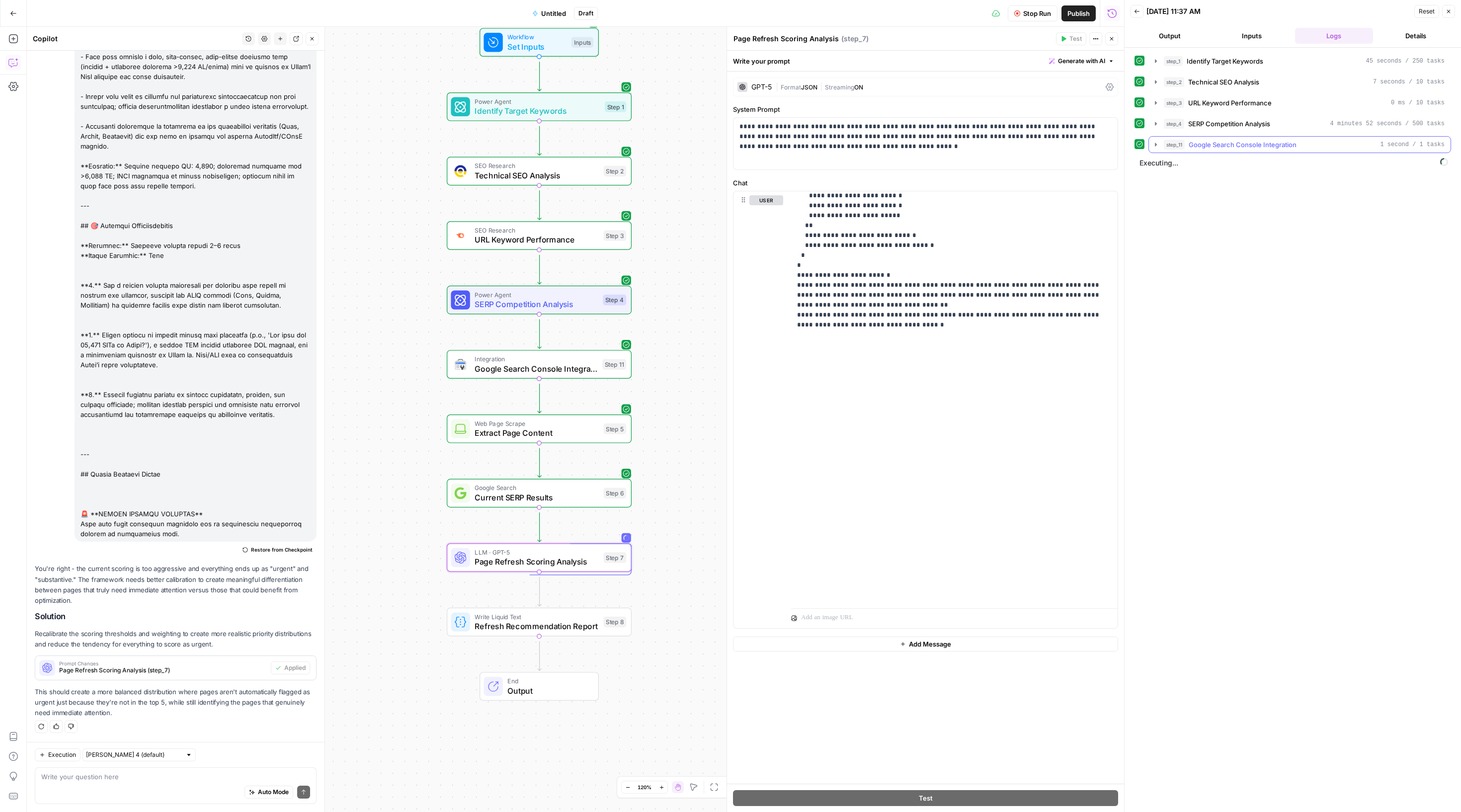
click at [1166, 153] on button "step_11 Google Search Console Integration 1 second / 1 tasks" at bounding box center [1299, 145] width 302 height 16
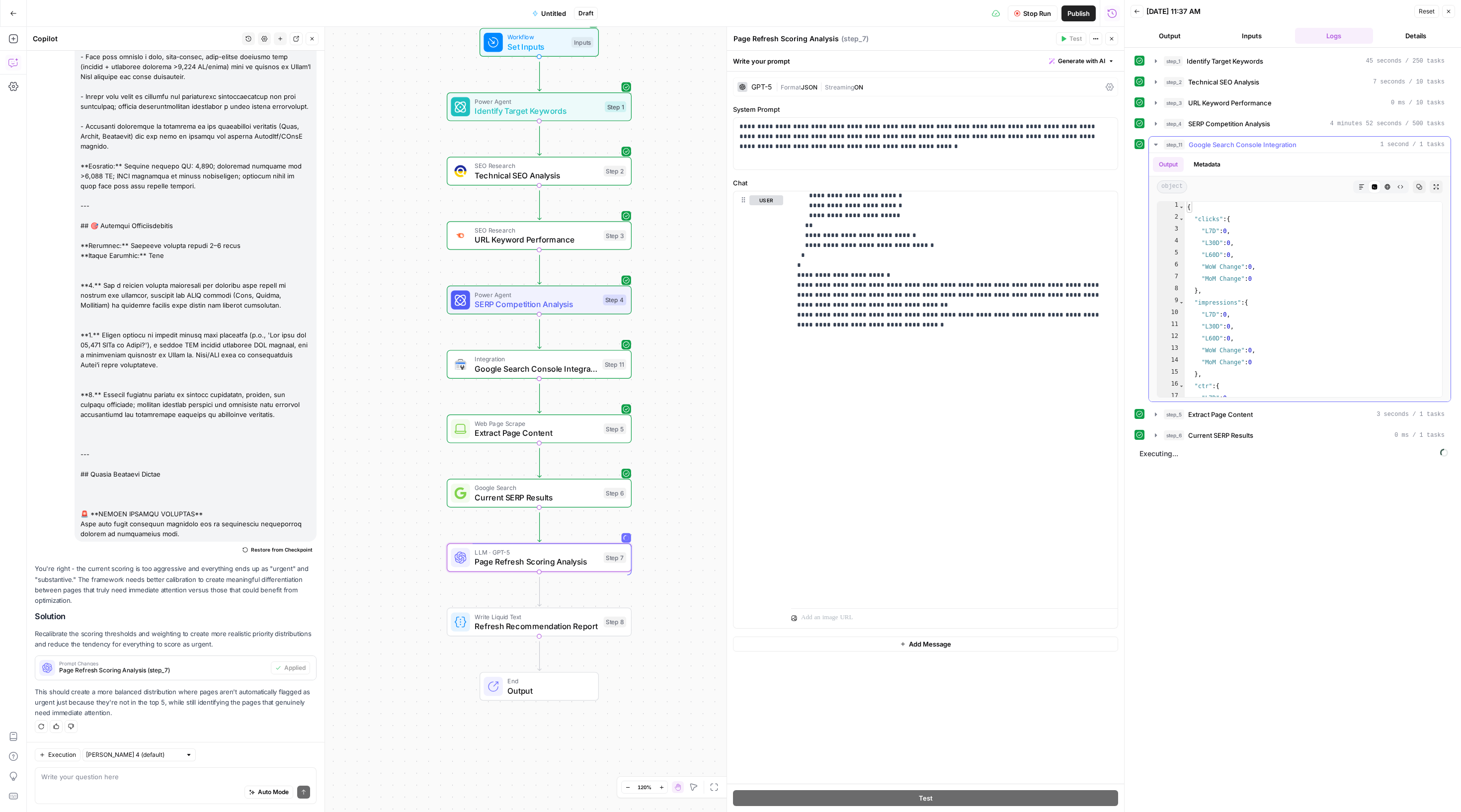
scroll to position [170, 0]
click at [1153, 443] on button "step_6 Current SERP Results 0 ms / 1 tasks" at bounding box center [1299, 435] width 302 height 16
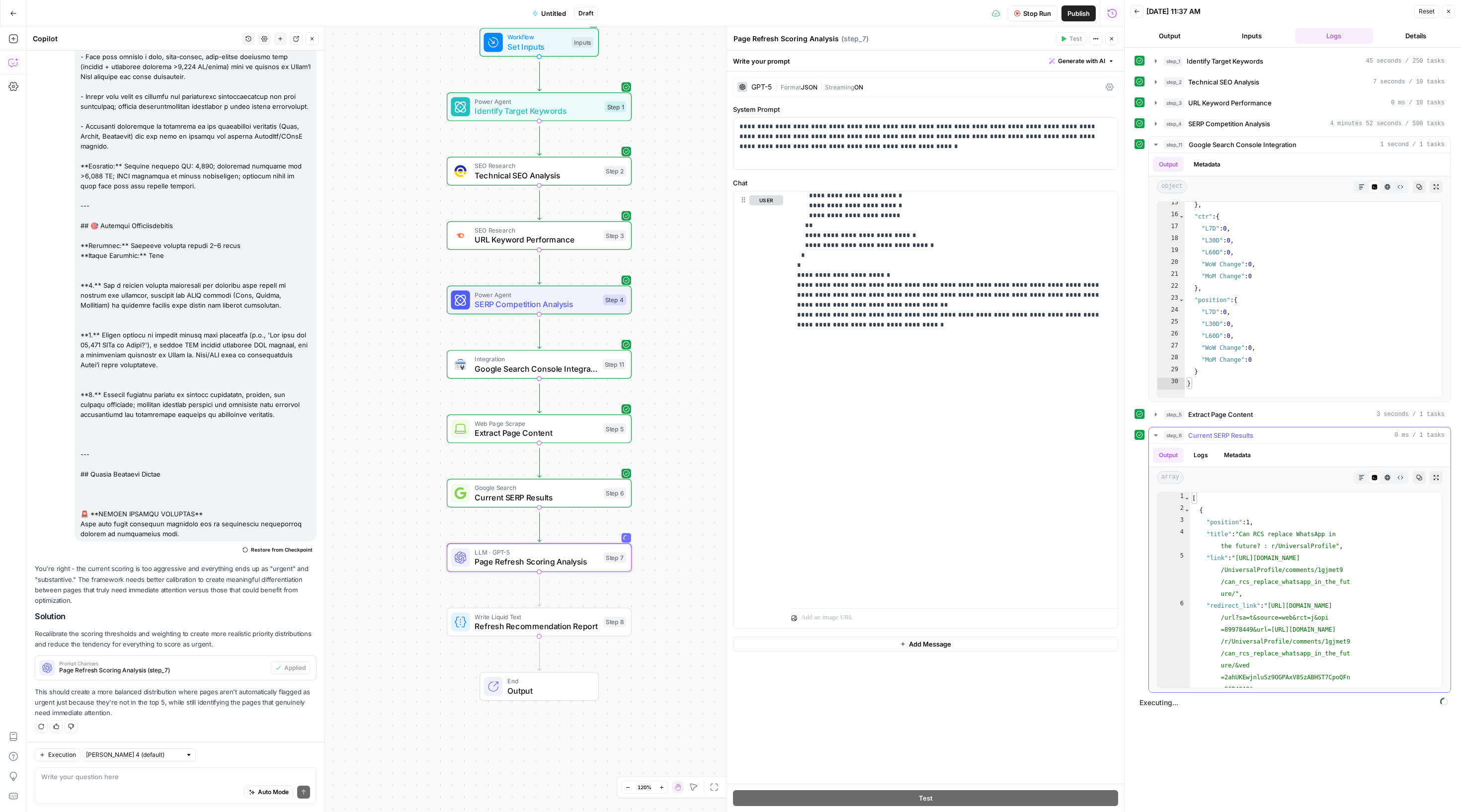
click at [1159, 443] on button "step_6 Current SERP Results 0 ms / 1 tasks" at bounding box center [1299, 435] width 302 height 16
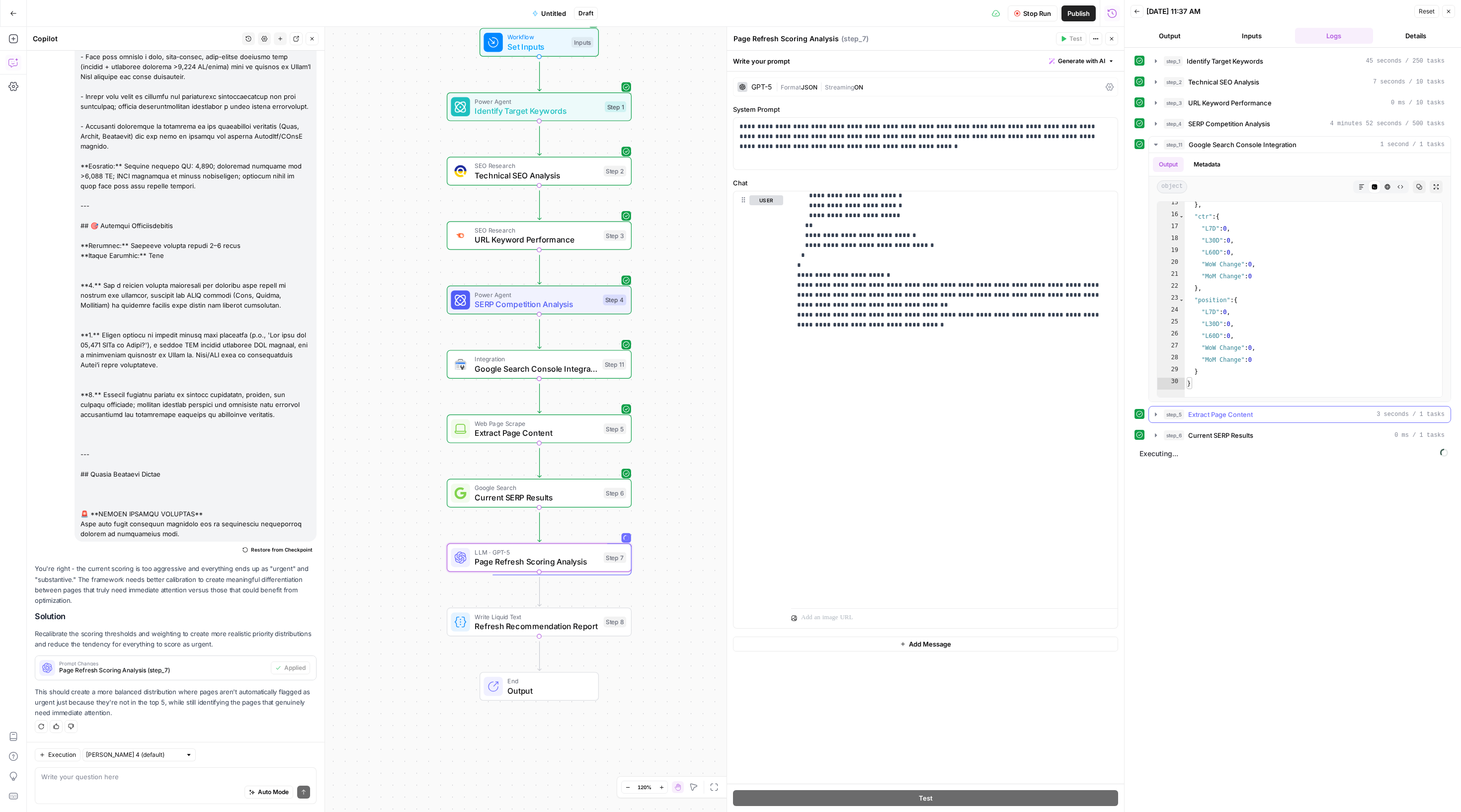
click at [1160, 418] on icon "button" at bounding box center [1156, 414] width 8 height 8
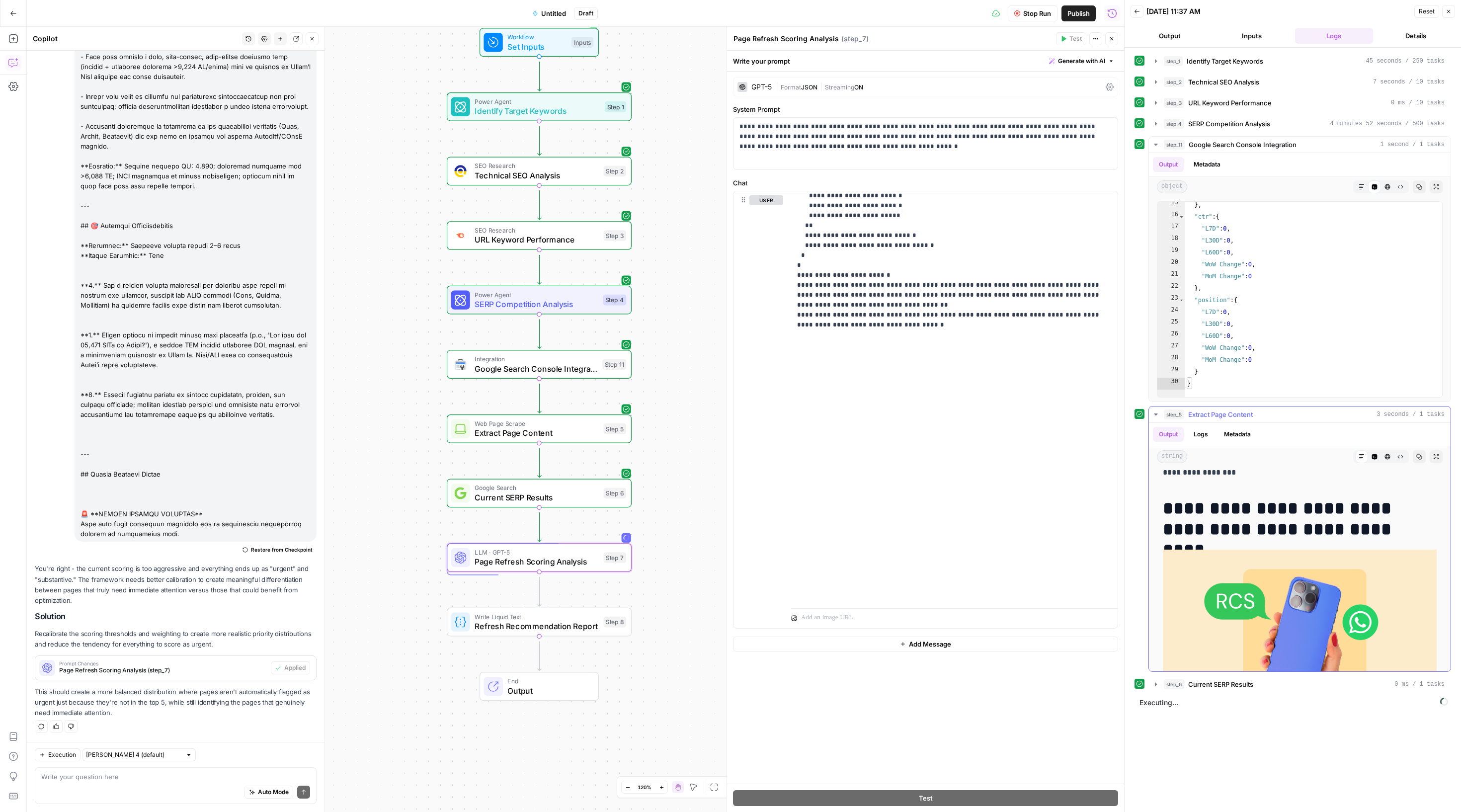
scroll to position [156, 0]
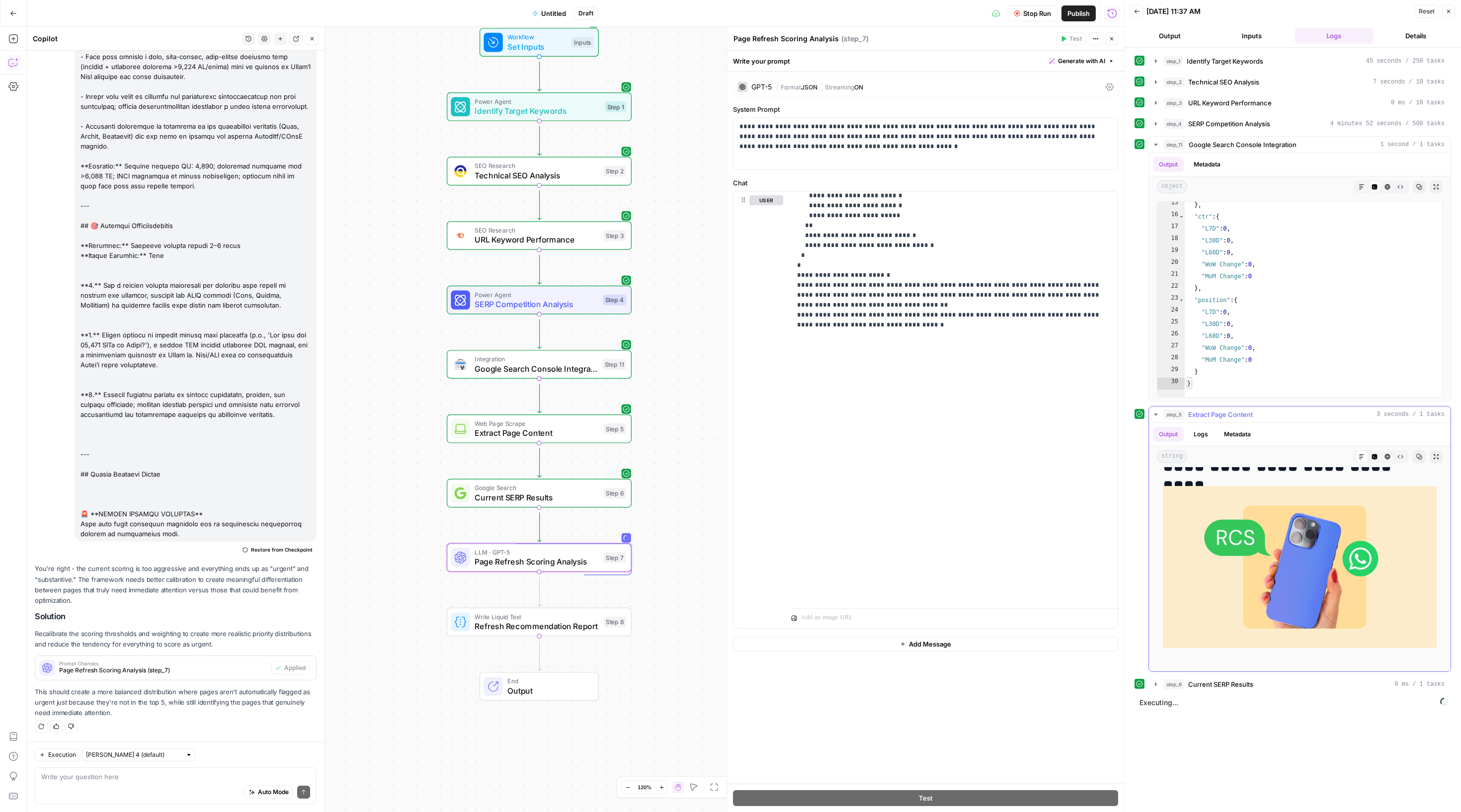
click at [1158, 418] on icon "button" at bounding box center [1156, 414] width 8 height 8
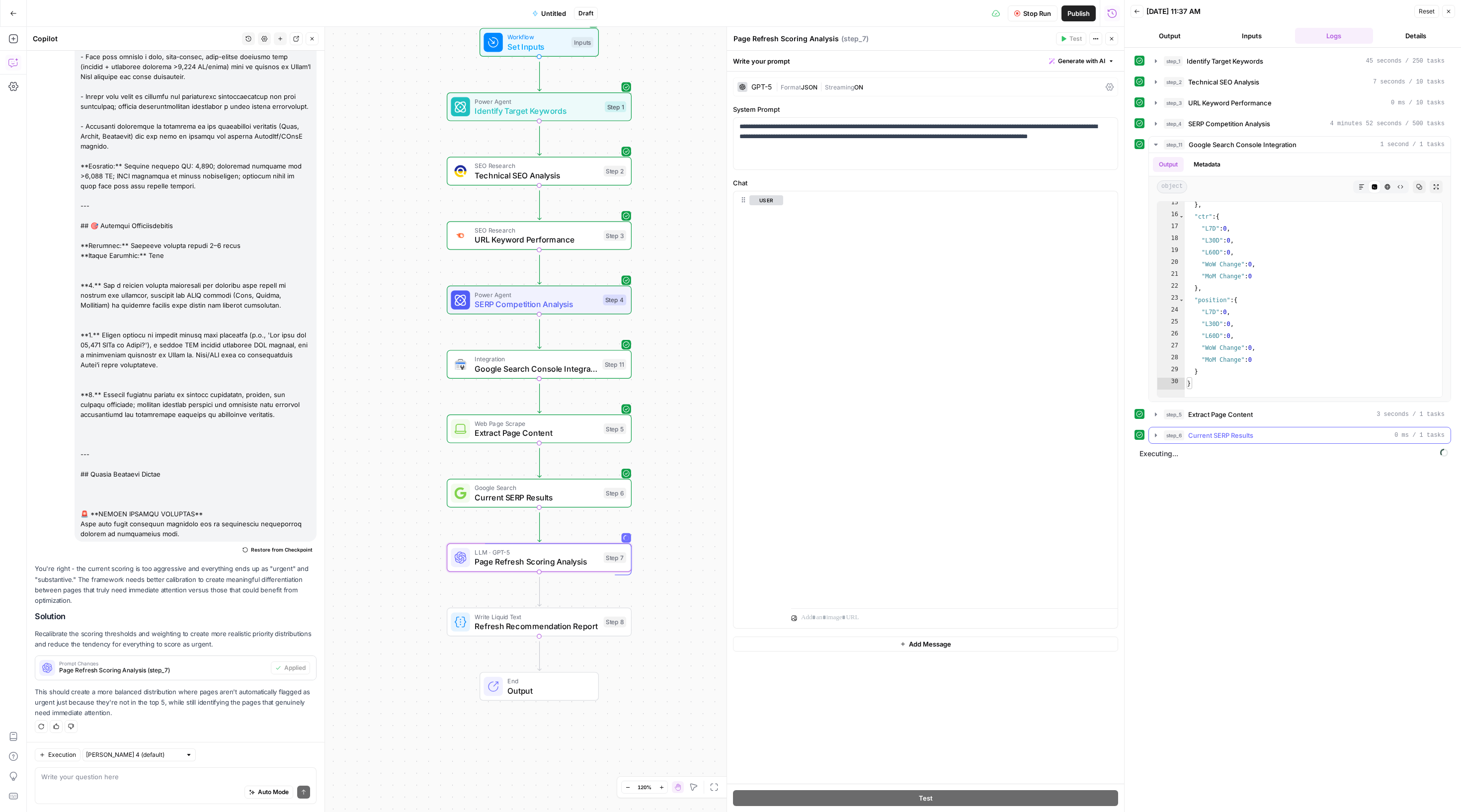
click at [1158, 439] on icon "button" at bounding box center [1156, 435] width 8 height 8
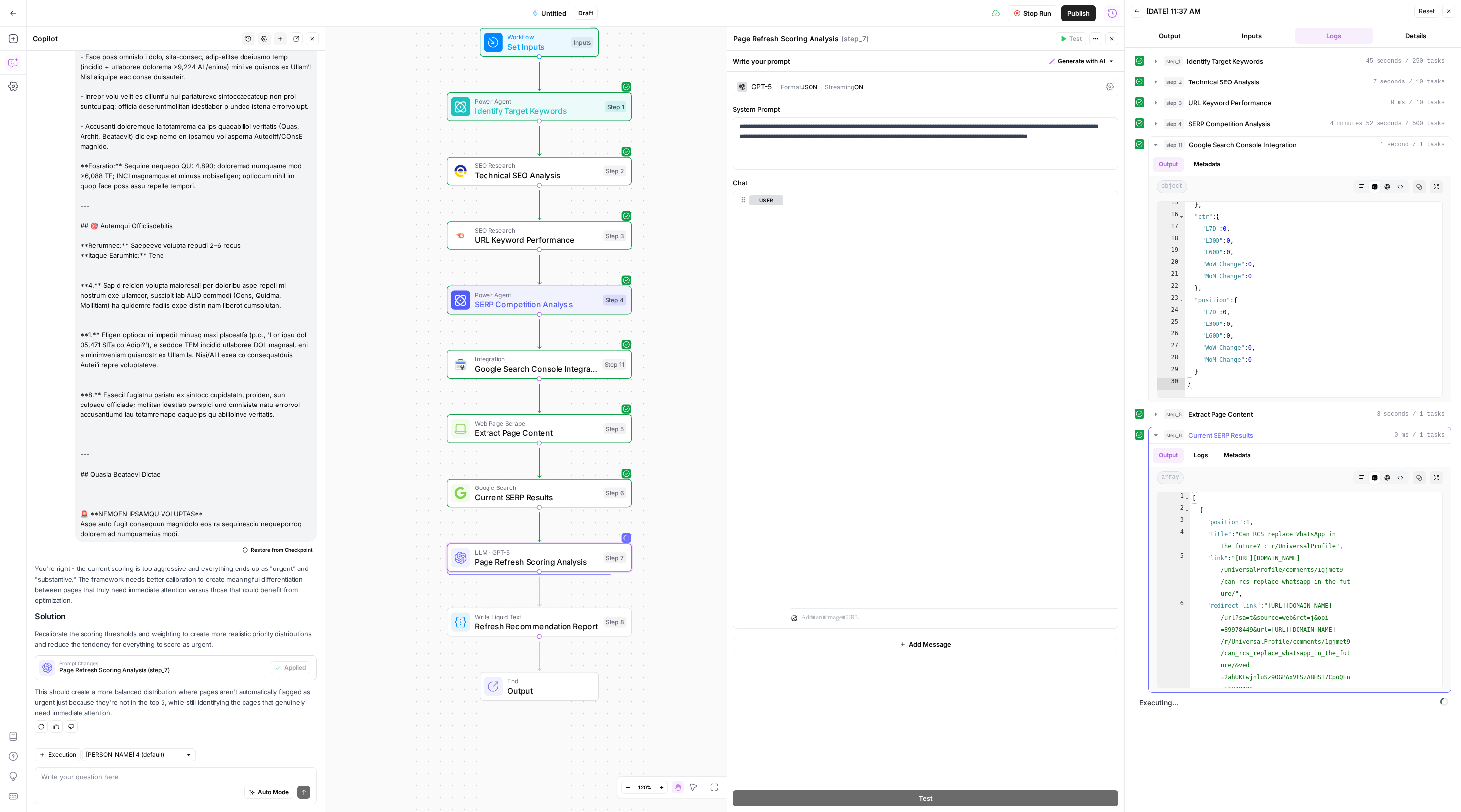
click at [1160, 439] on icon "button" at bounding box center [1156, 435] width 8 height 8
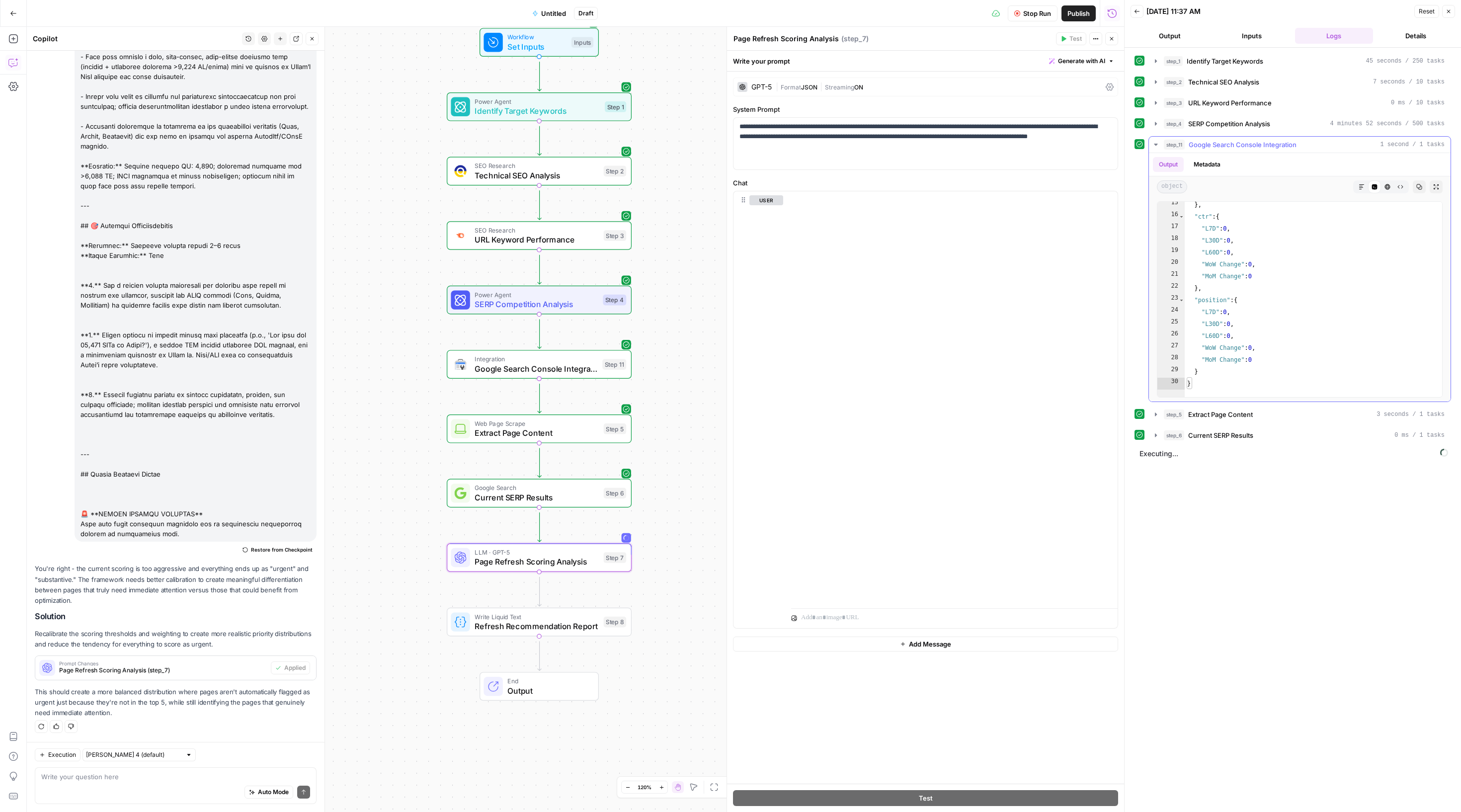
click at [1166, 153] on button "step_11 Google Search Console Integration 1 second / 1 tasks" at bounding box center [1299, 145] width 302 height 16
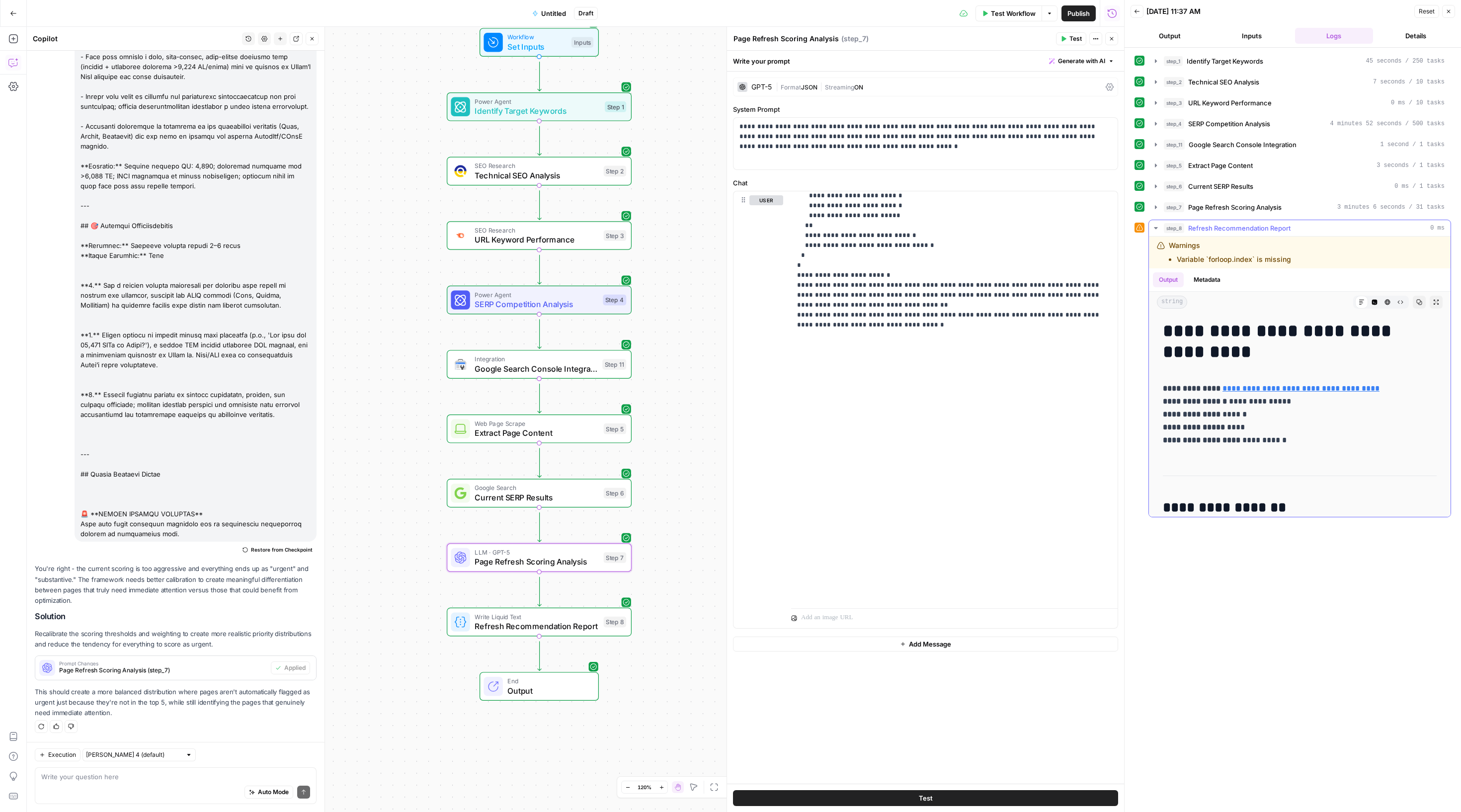
scroll to position [0, 0]
click at [1416, 305] on icon "button" at bounding box center [1419, 302] width 6 height 6
click at [194, 772] on textarea at bounding box center [175, 776] width 269 height 10
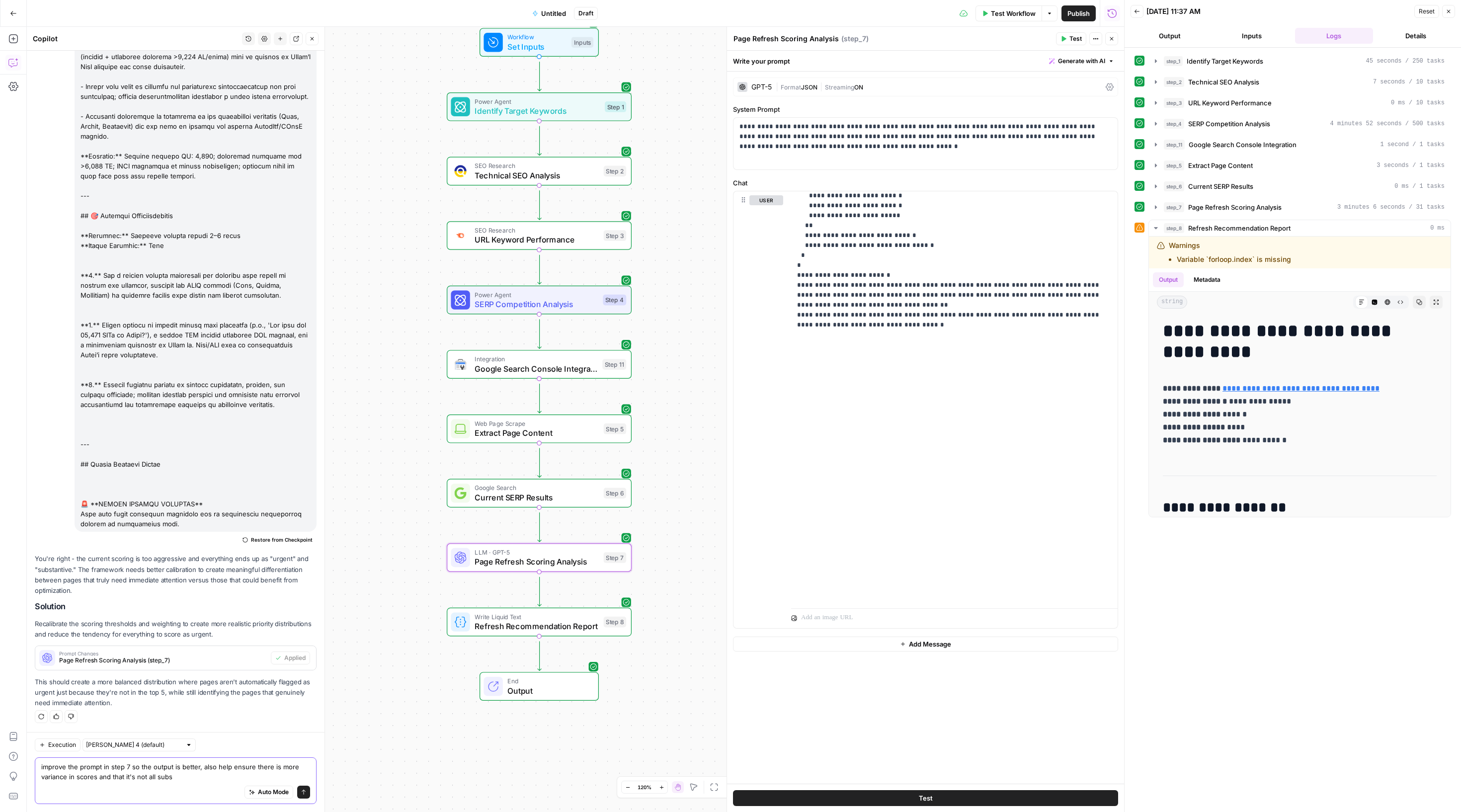
scroll to position [3071, 0]
type textarea "improve the prompt in step 7 so the output is better, also help ensure there is…"
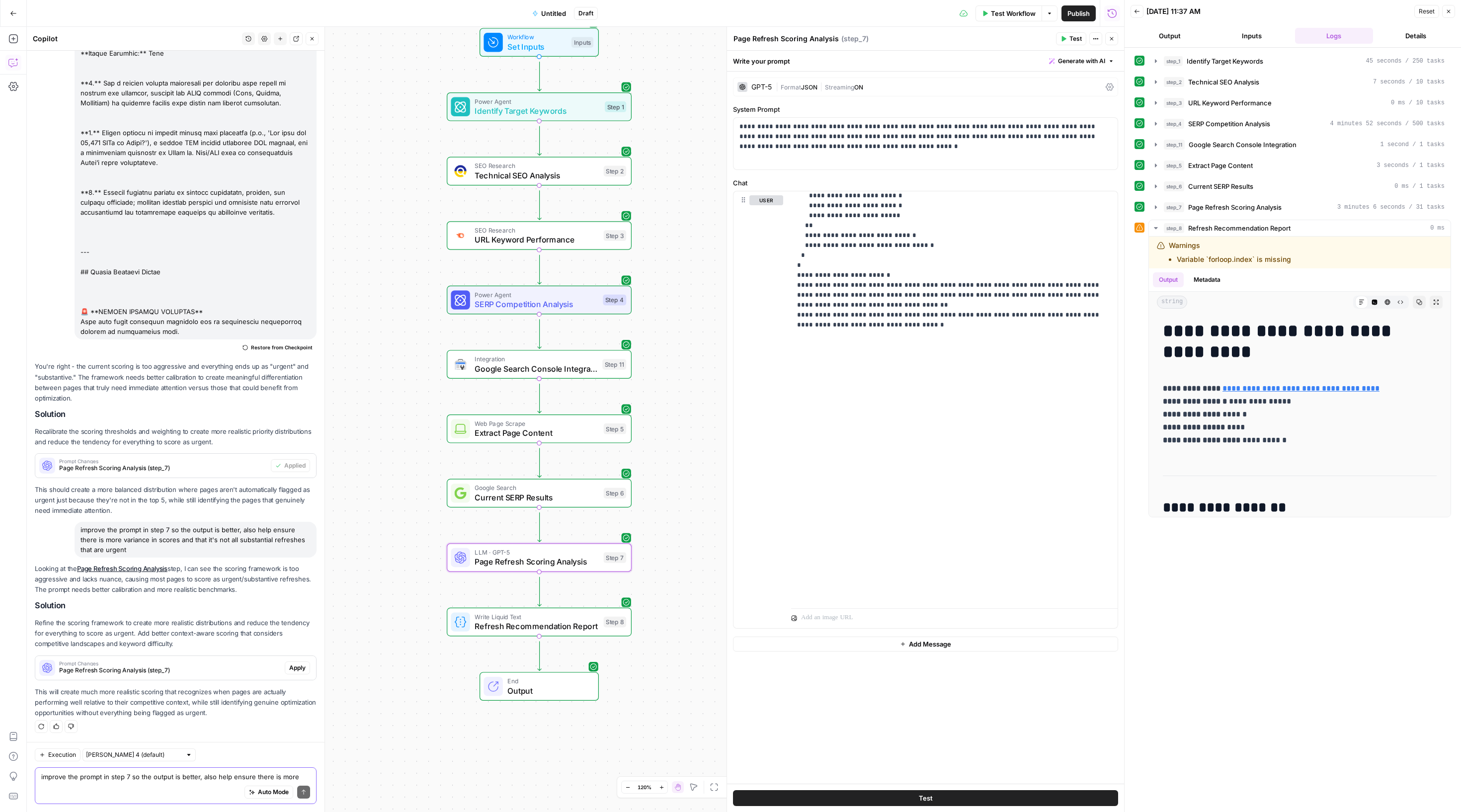
scroll to position [3340, 0]
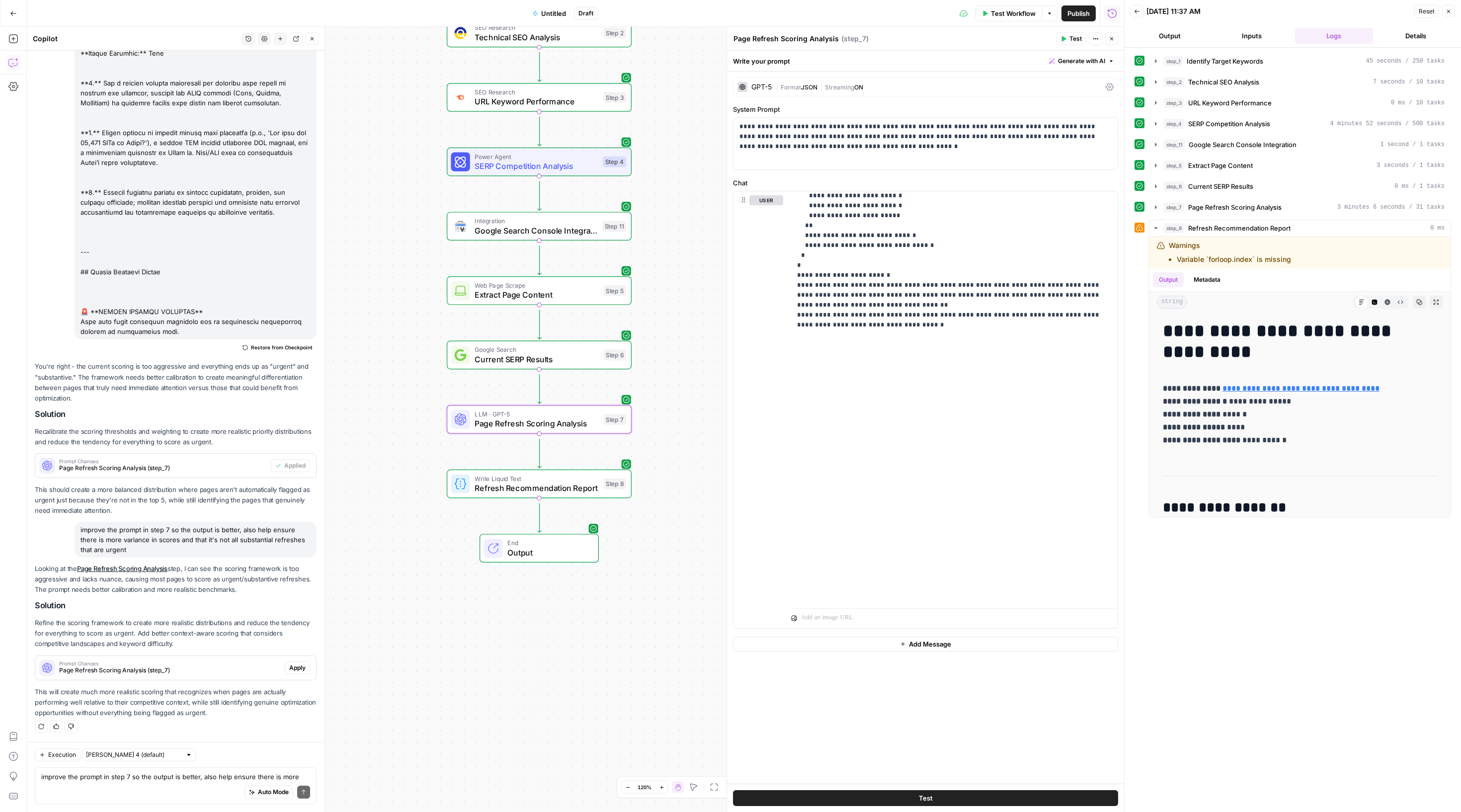
click at [289, 663] on span "Apply" at bounding box center [297, 667] width 16 height 9
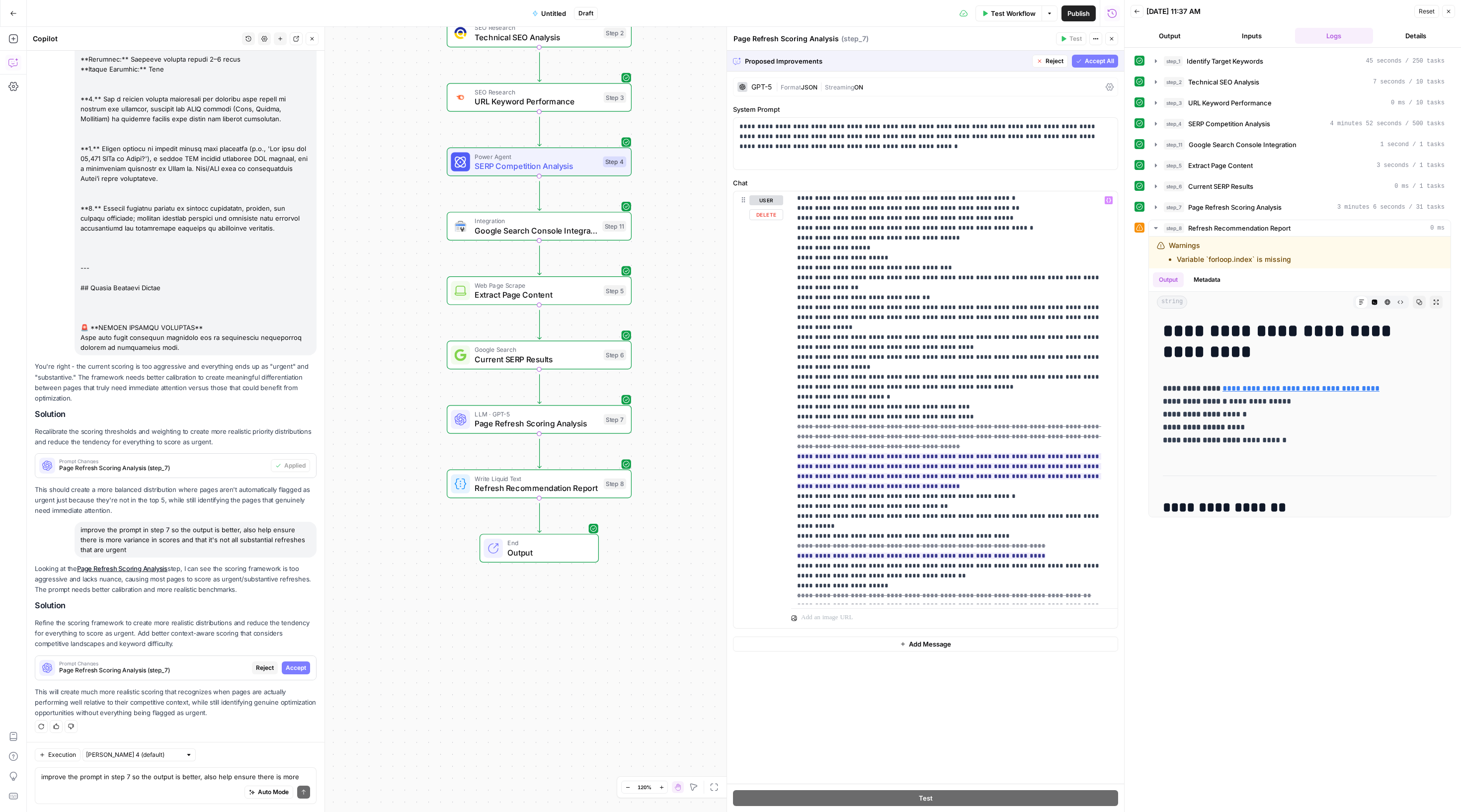
scroll to position [884, 0]
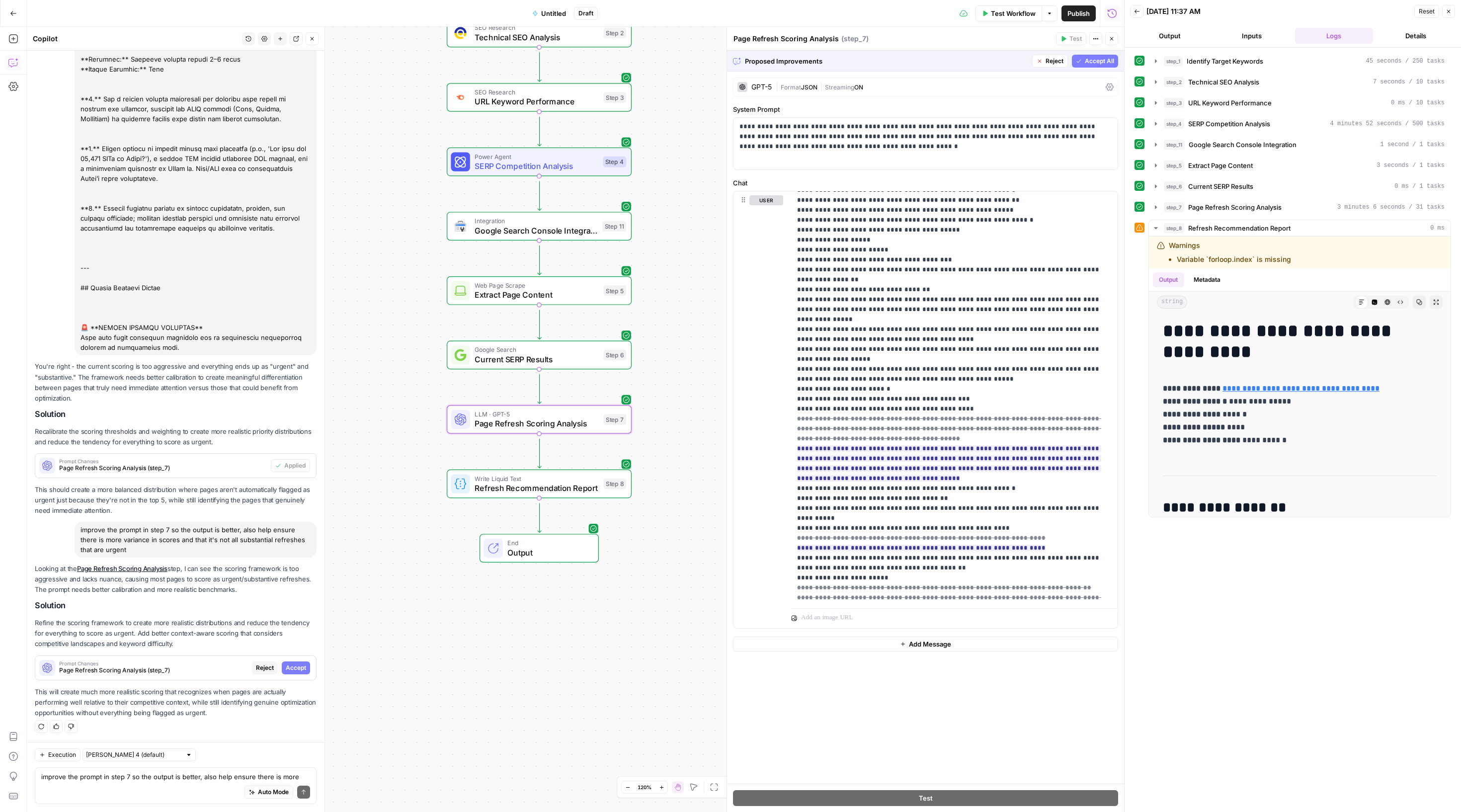
click at [292, 663] on span "Accept" at bounding box center [295, 667] width 21 height 9
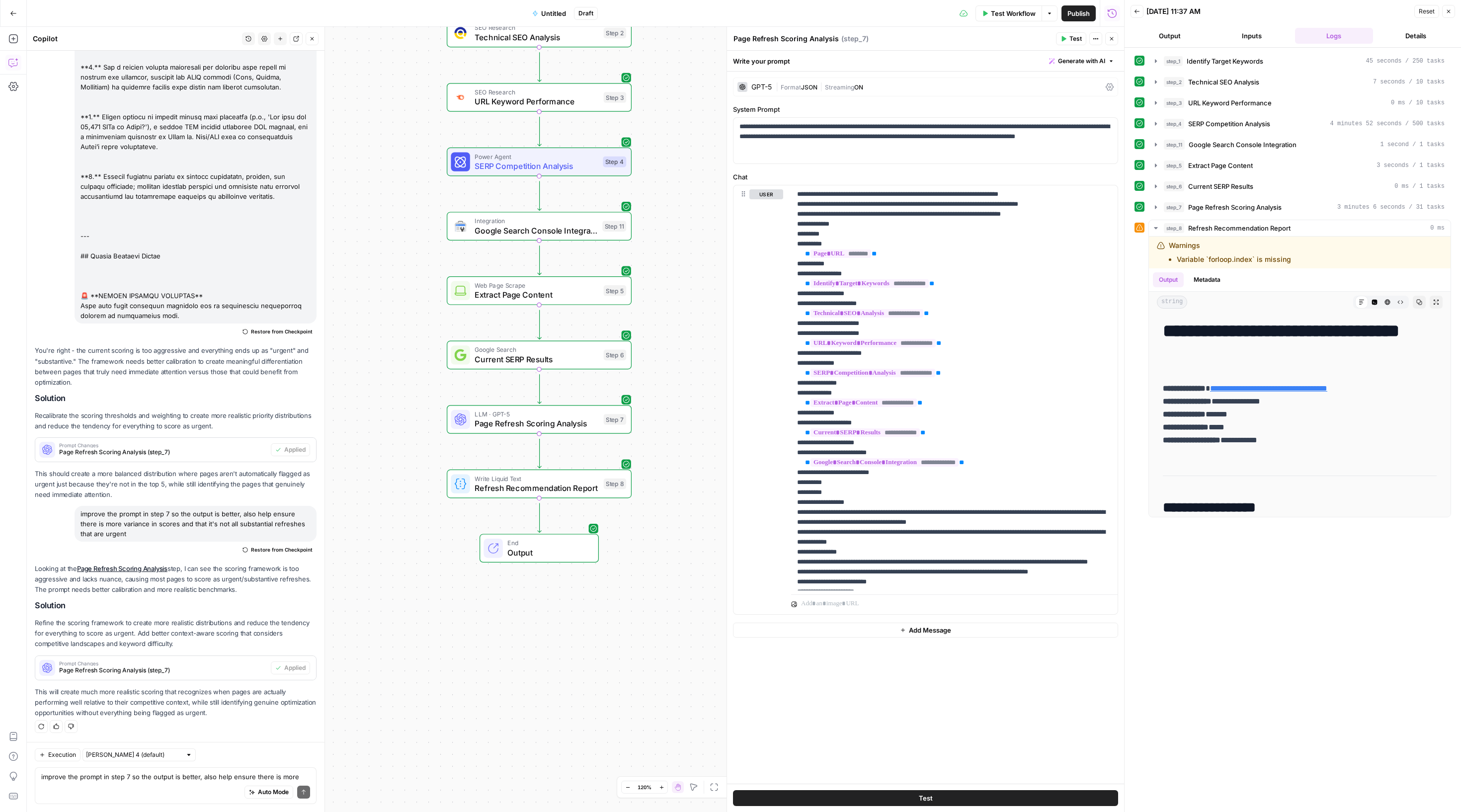
scroll to position [61, 0]
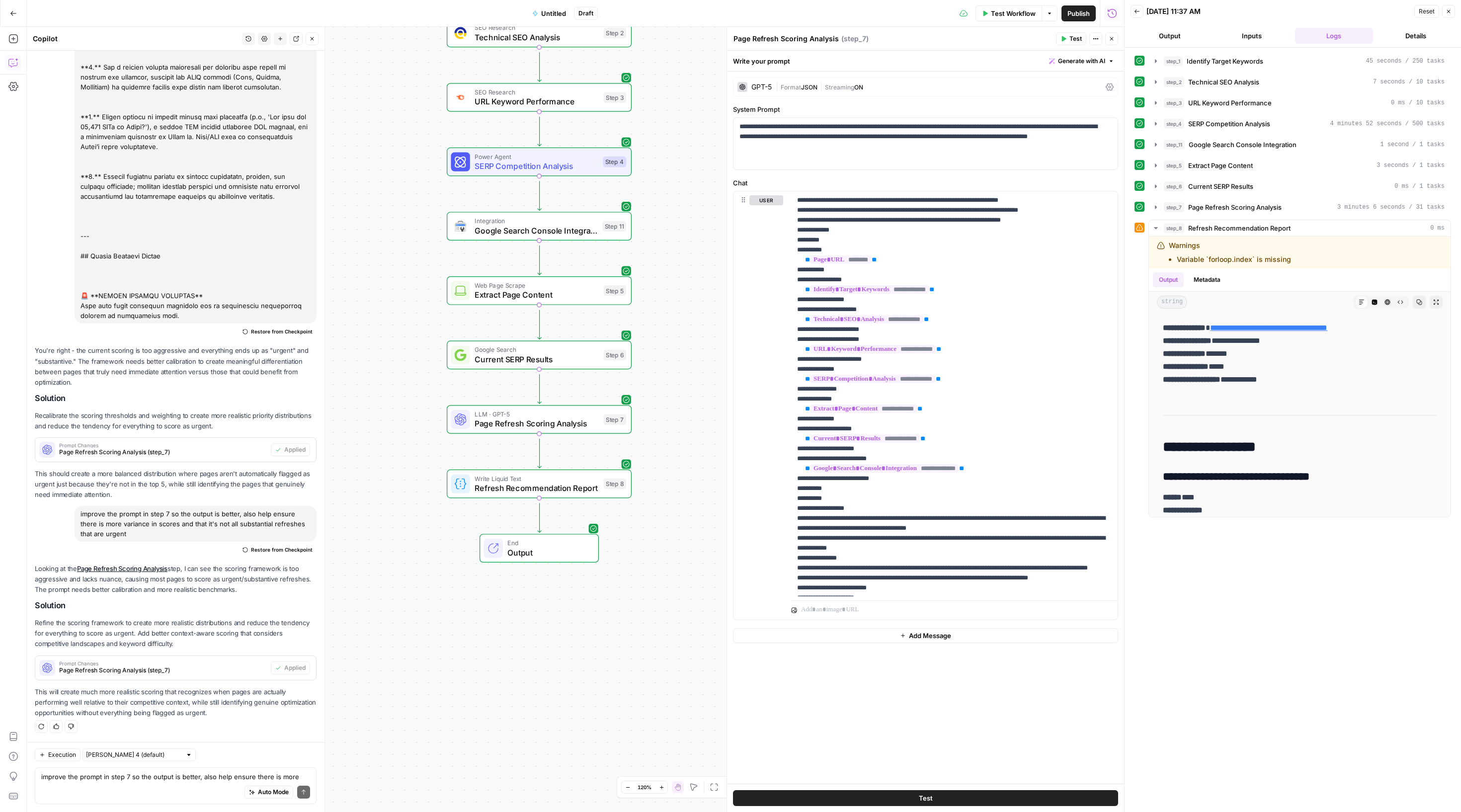
click at [1069, 43] on span "Test" at bounding box center [1075, 38] width 12 height 9
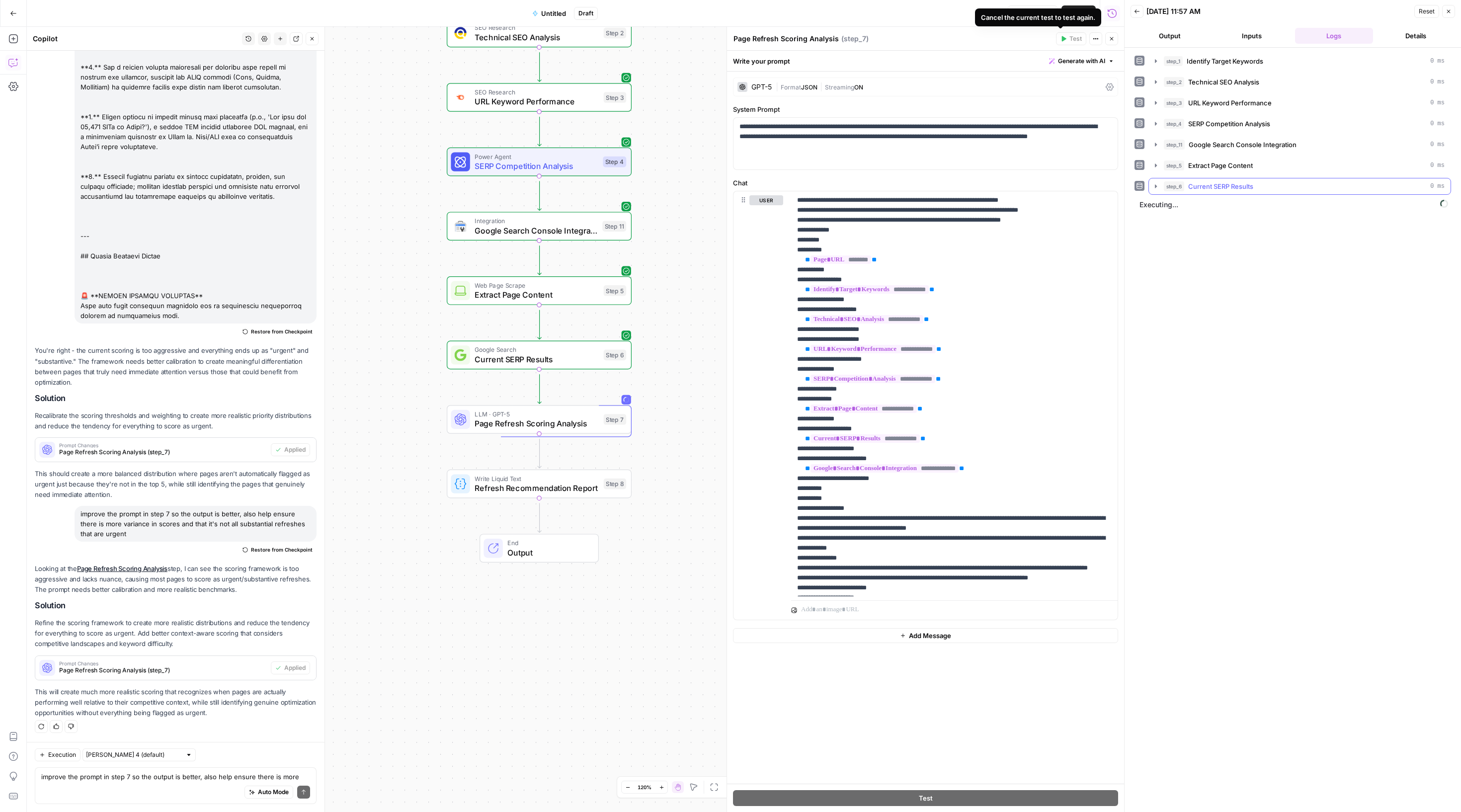
click at [1158, 190] on icon "button" at bounding box center [1156, 186] width 8 height 8
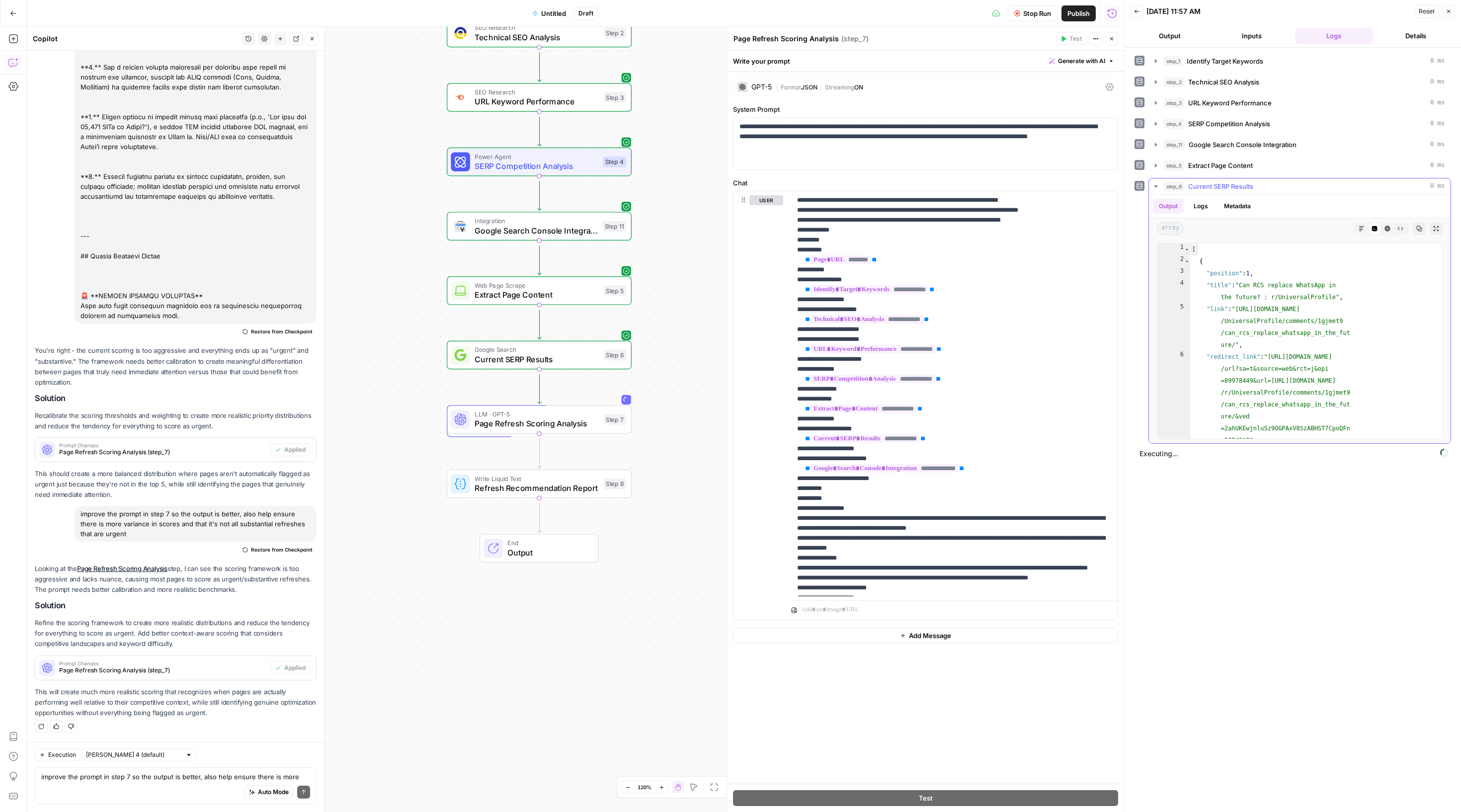
click at [1158, 190] on icon "button" at bounding box center [1156, 186] width 8 height 8
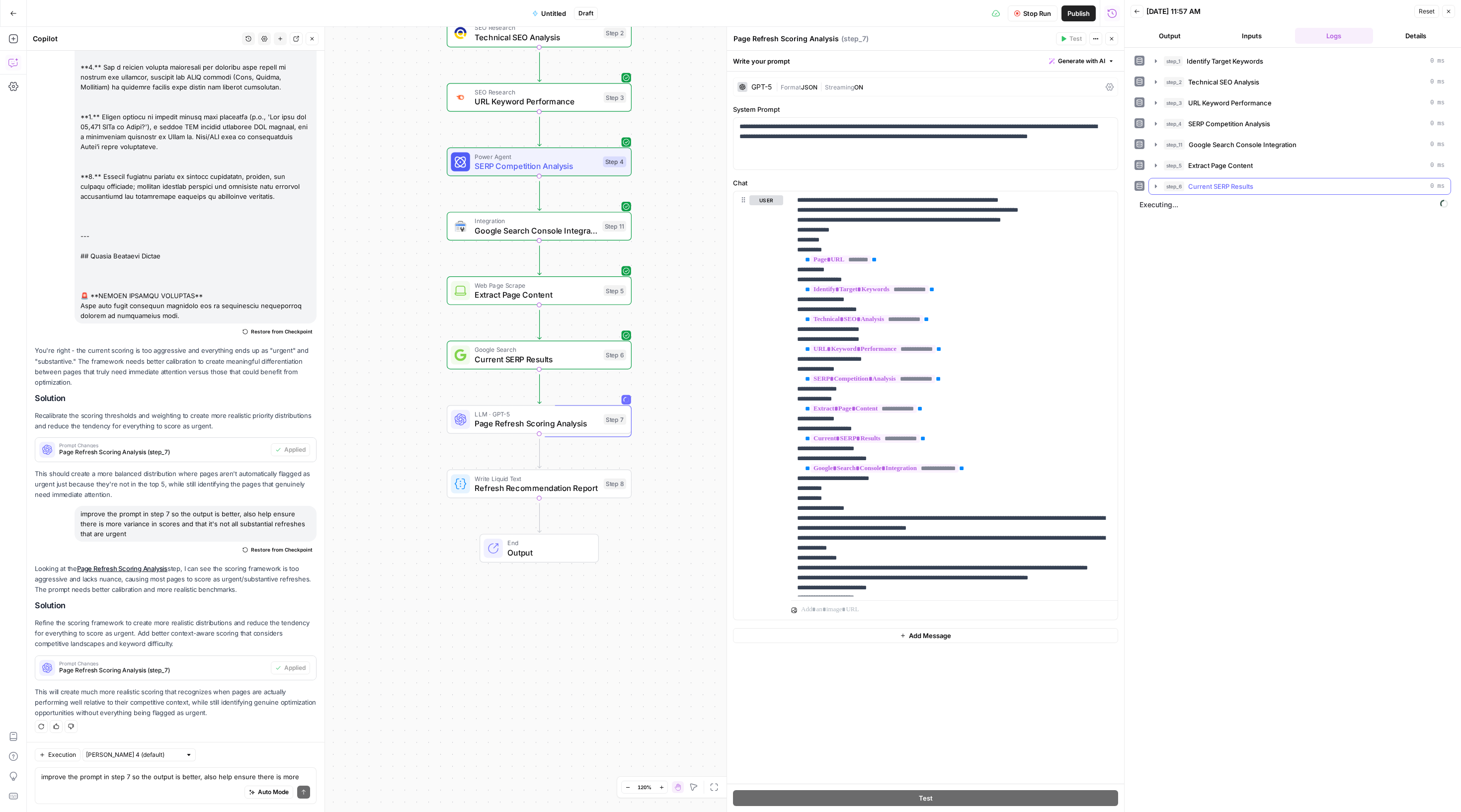
click at [1160, 190] on icon "button" at bounding box center [1156, 186] width 8 height 8
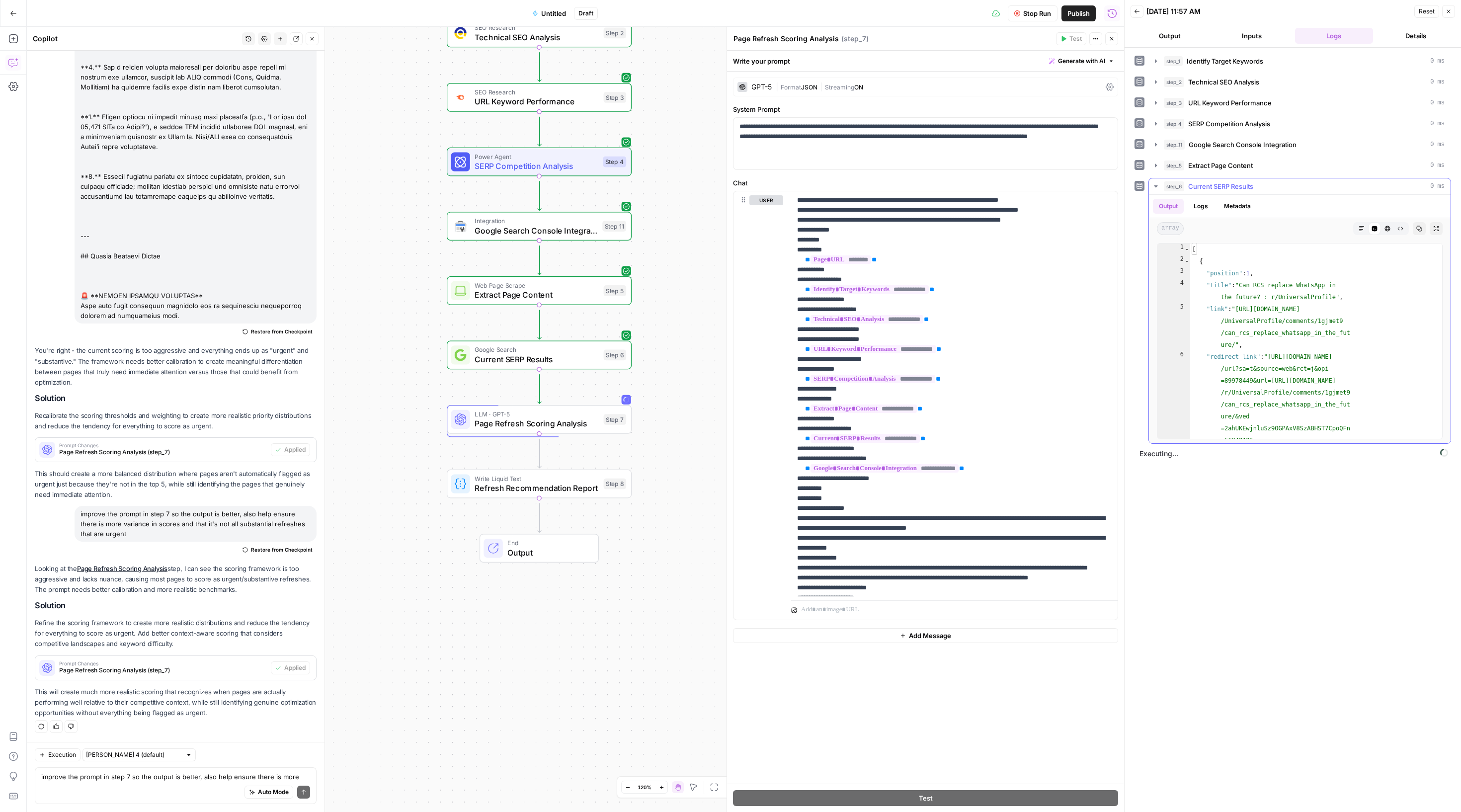
click at [1160, 190] on icon "button" at bounding box center [1156, 186] width 8 height 8
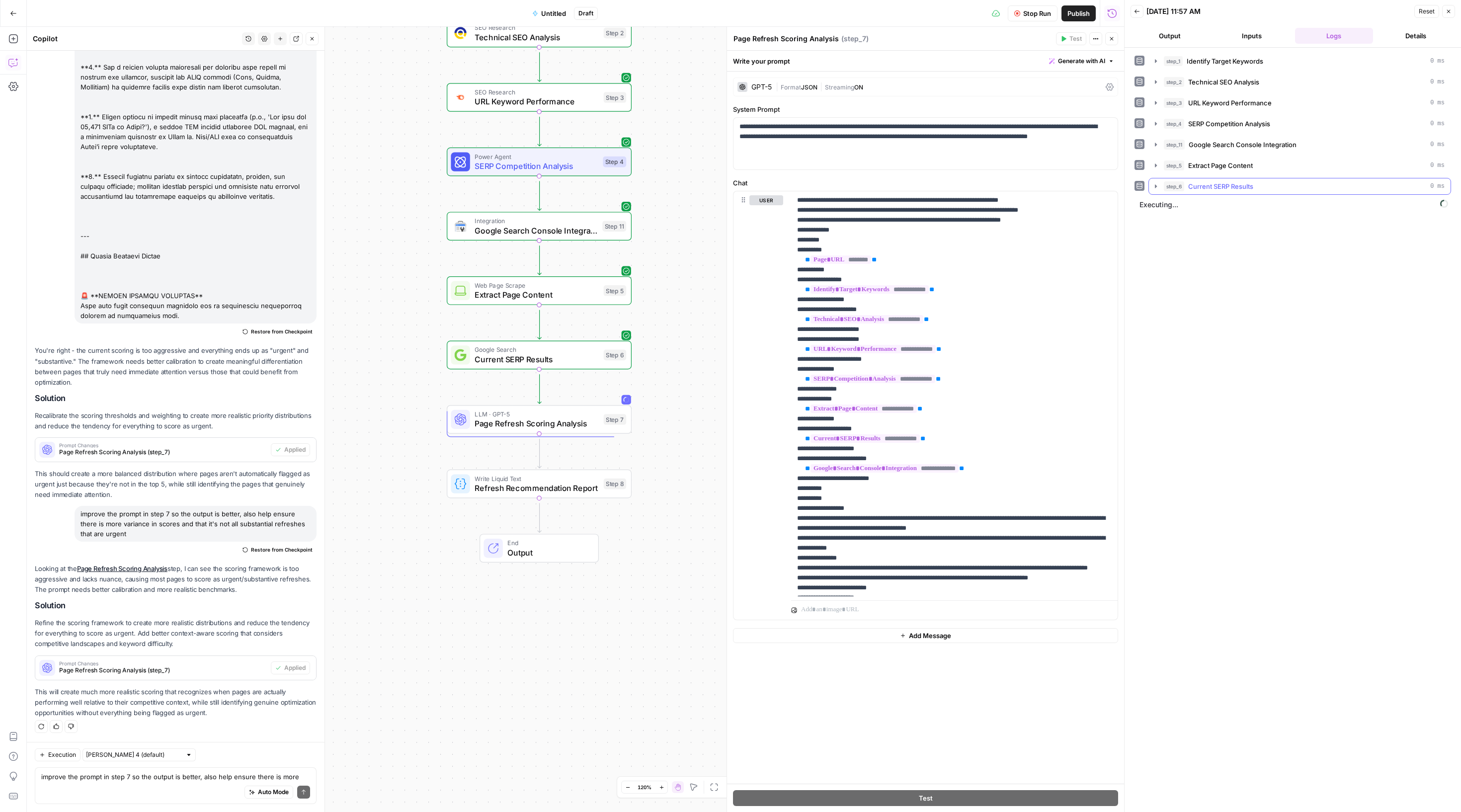
click at [1158, 195] on button "step_6 Current SERP Results 0 ms" at bounding box center [1299, 186] width 302 height 16
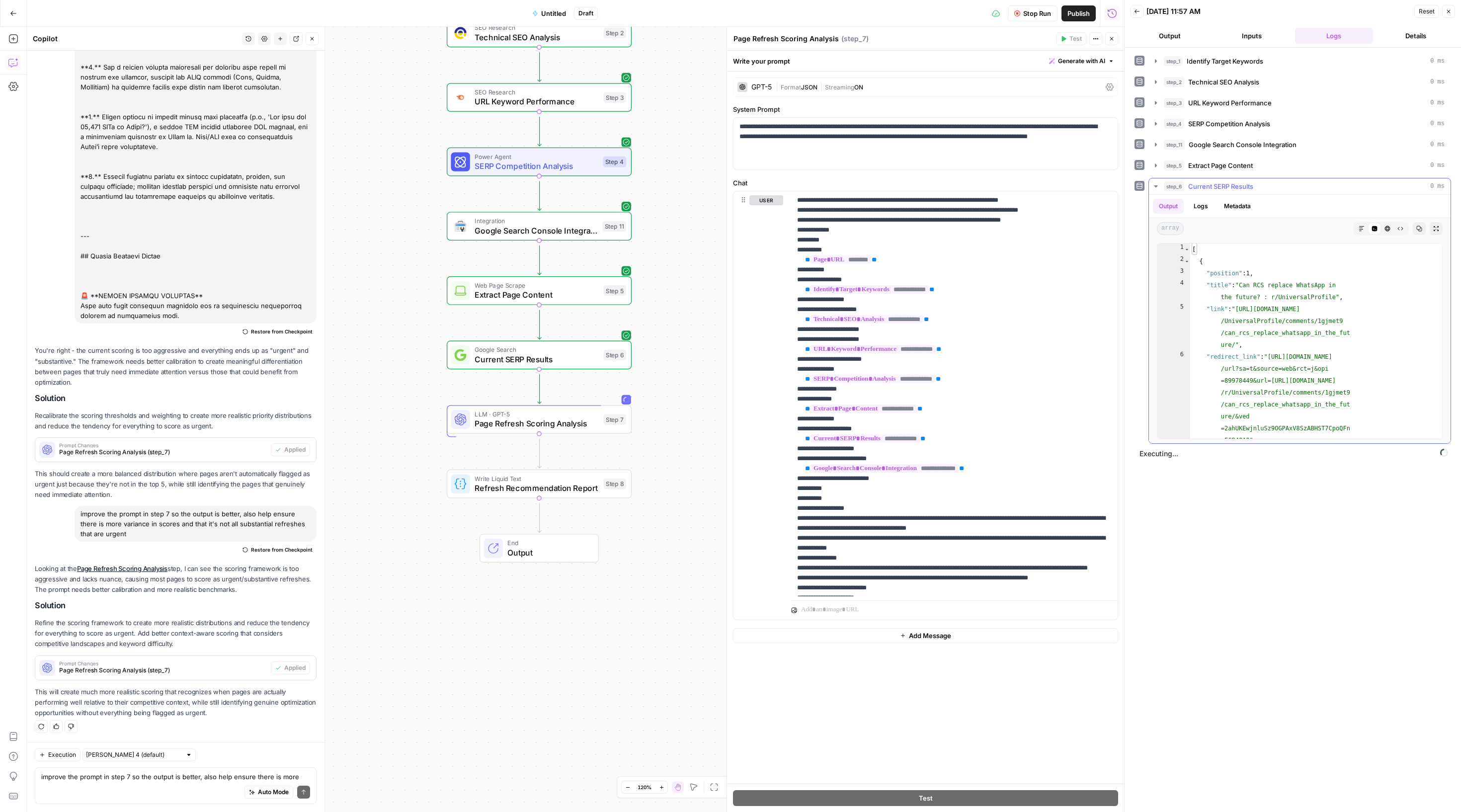
click at [1159, 195] on button "step_6 Current SERP Results 0 ms" at bounding box center [1299, 186] width 302 height 16
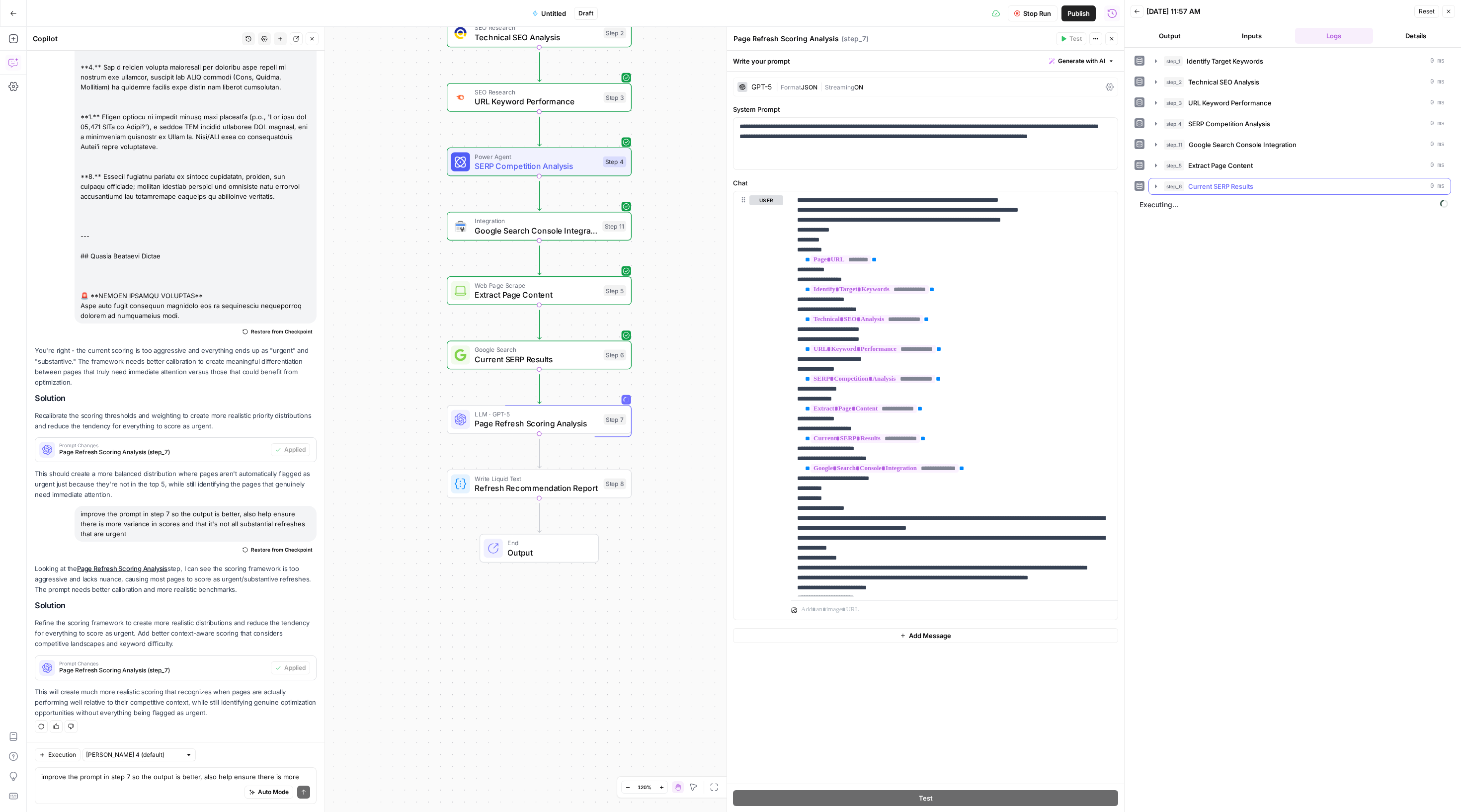
click at [1156, 195] on button "step_6 Current SERP Results 0 ms" at bounding box center [1299, 186] width 302 height 16
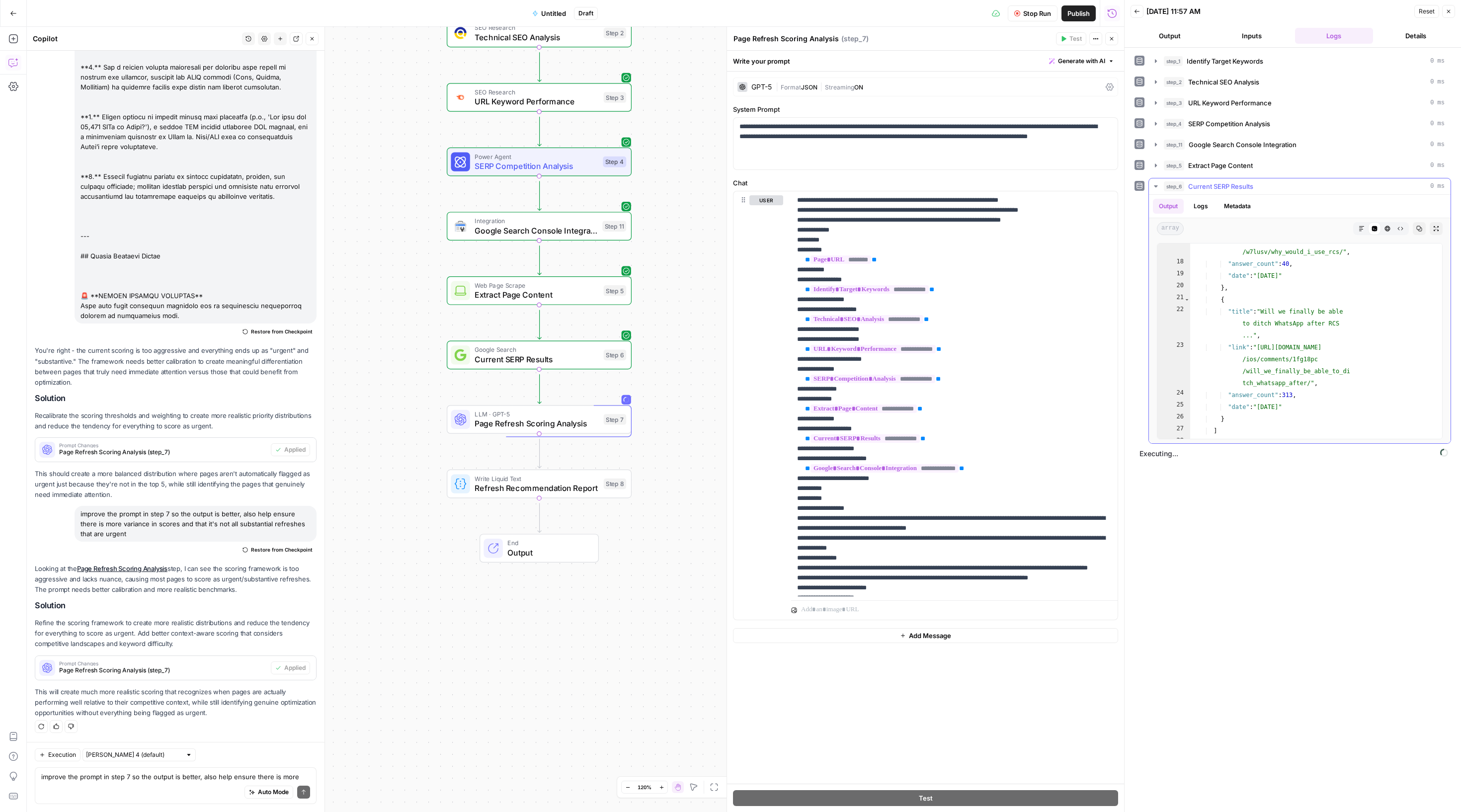
scroll to position [462, 0]
click at [1160, 190] on icon "button" at bounding box center [1156, 186] width 8 height 8
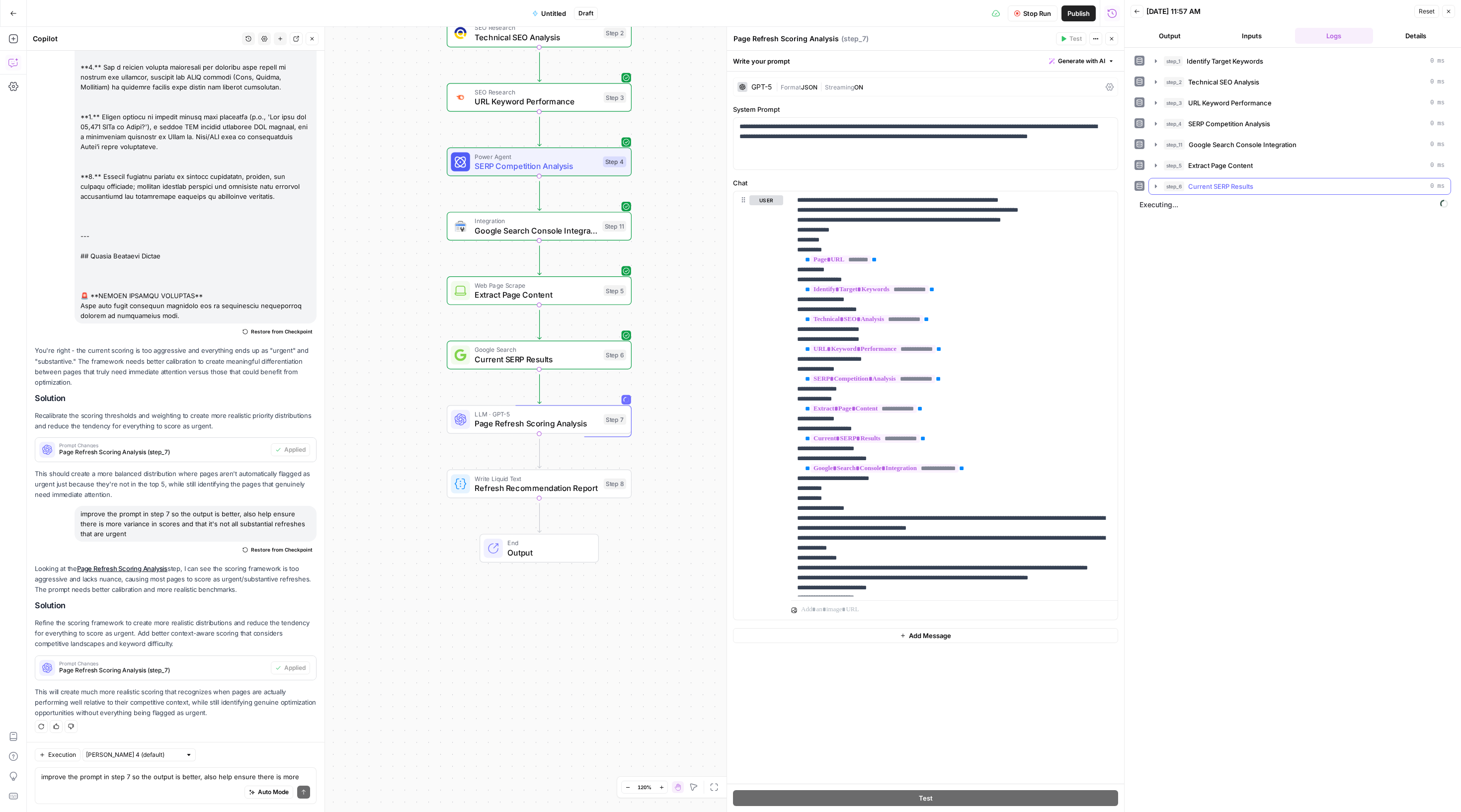
click at [1160, 190] on icon "button" at bounding box center [1156, 186] width 8 height 8
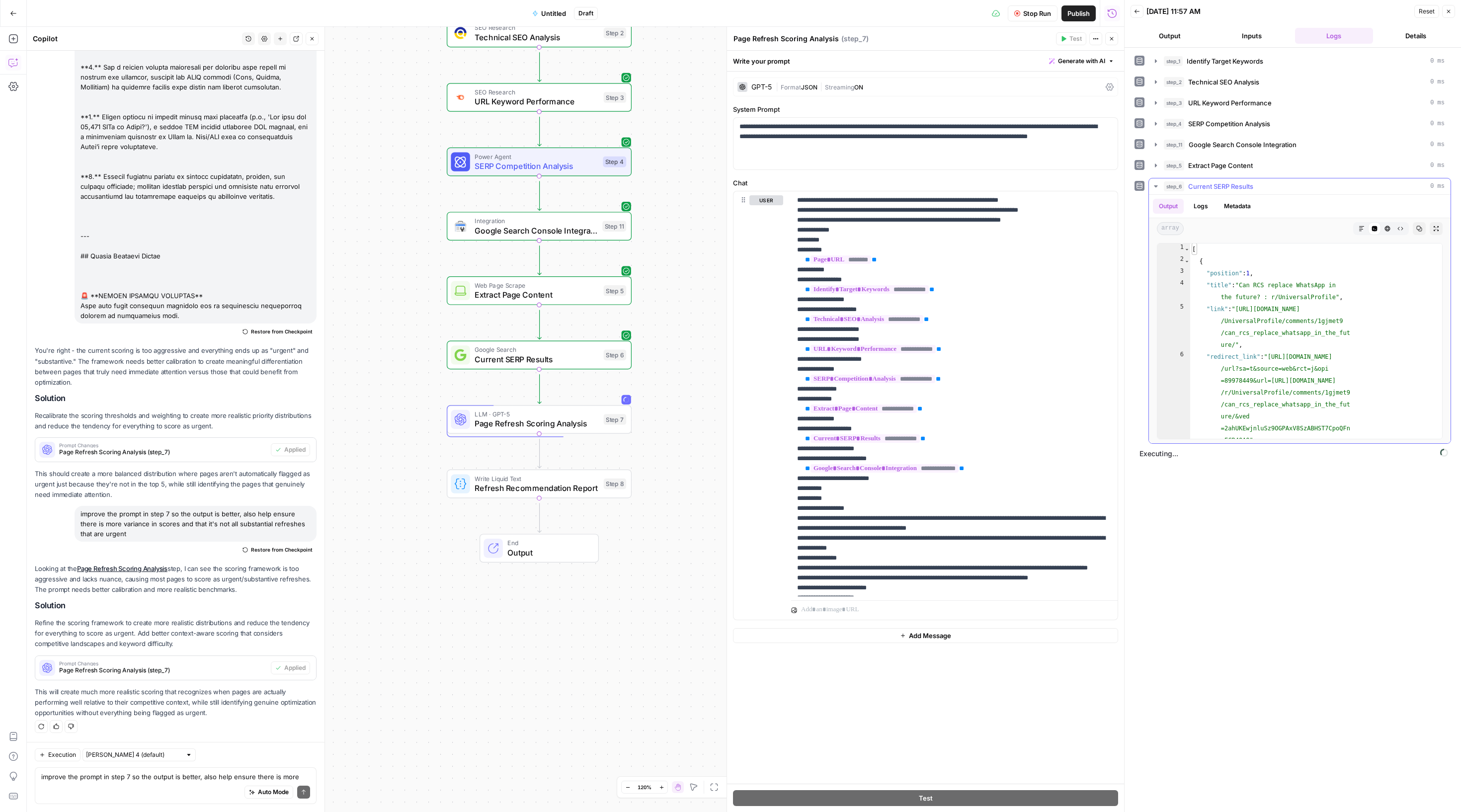
click at [1160, 190] on icon "button" at bounding box center [1156, 186] width 8 height 8
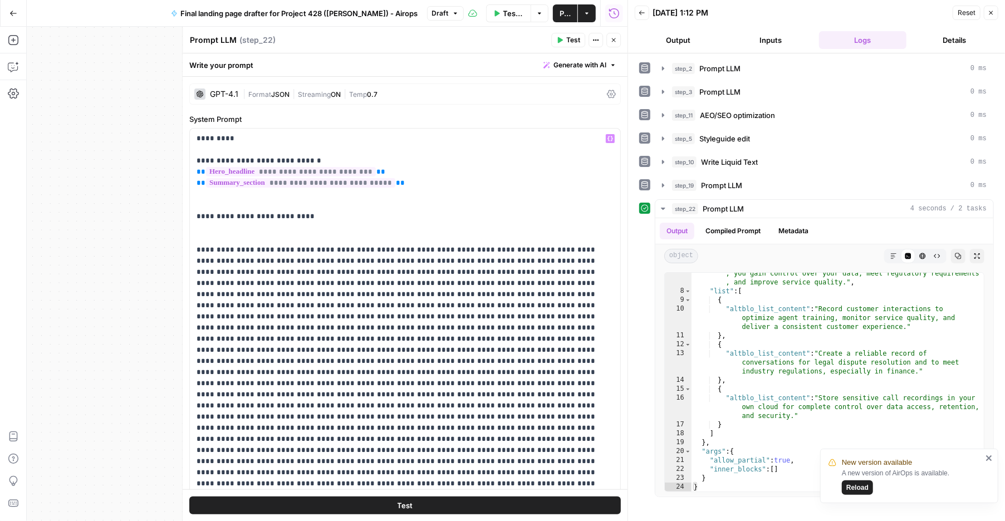
scroll to position [92, 0]
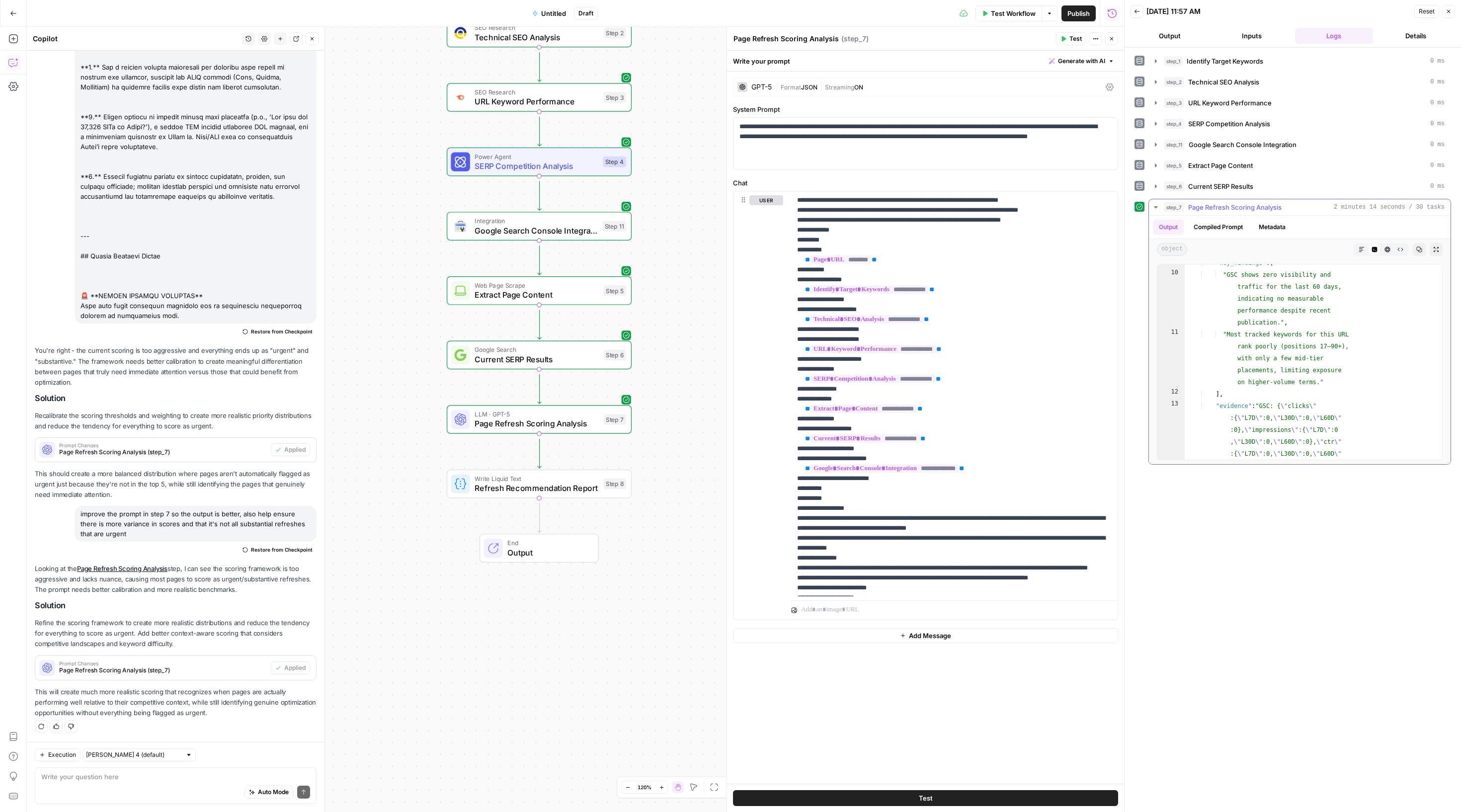
scroll to position [114, 0]
click at [509, 493] on span "Refresh Recommendation Report" at bounding box center [536, 487] width 124 height 12
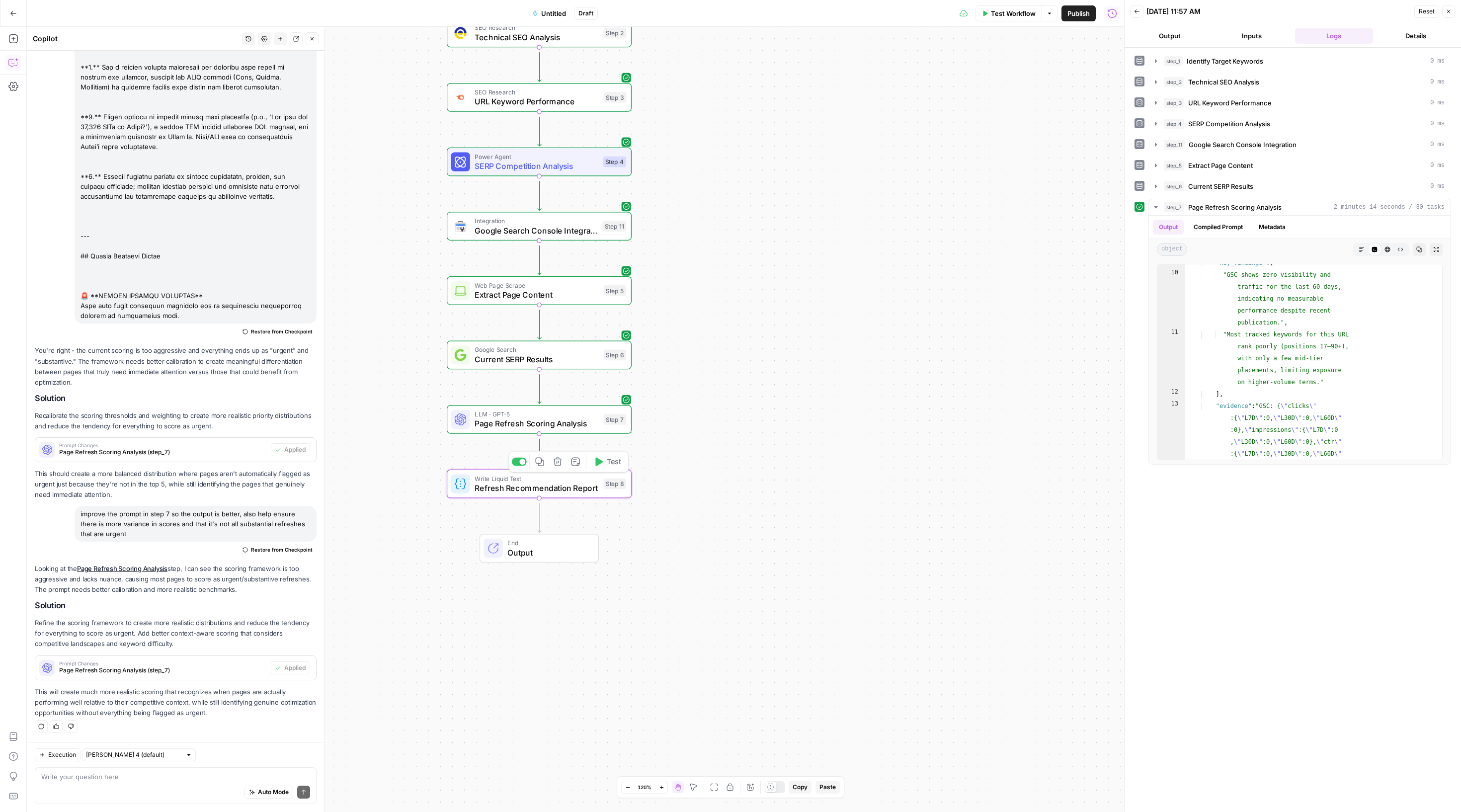
type textarea "Refresh Recommendation Report"
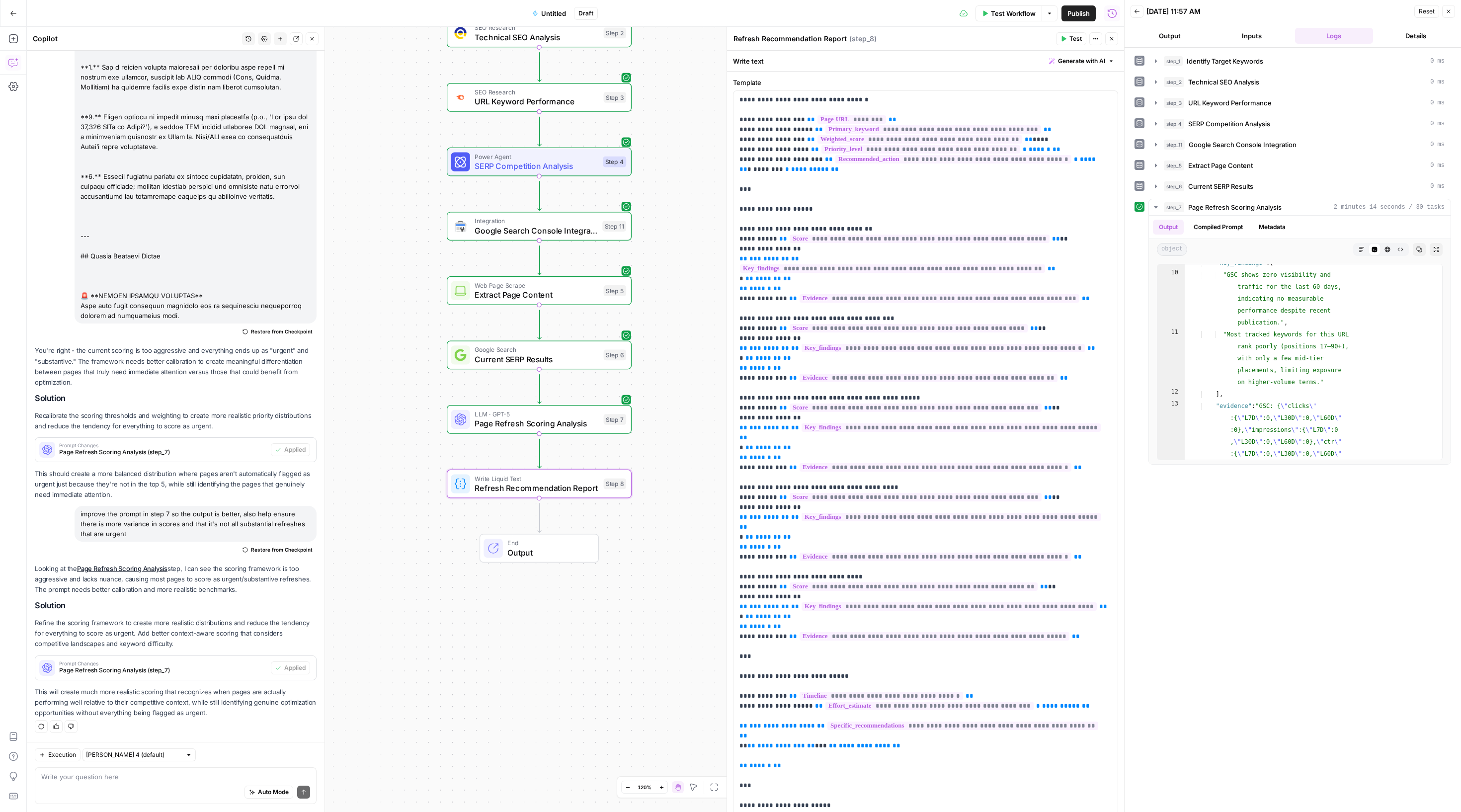
click at [1058, 32] on button "Test" at bounding box center [1071, 38] width 30 height 12
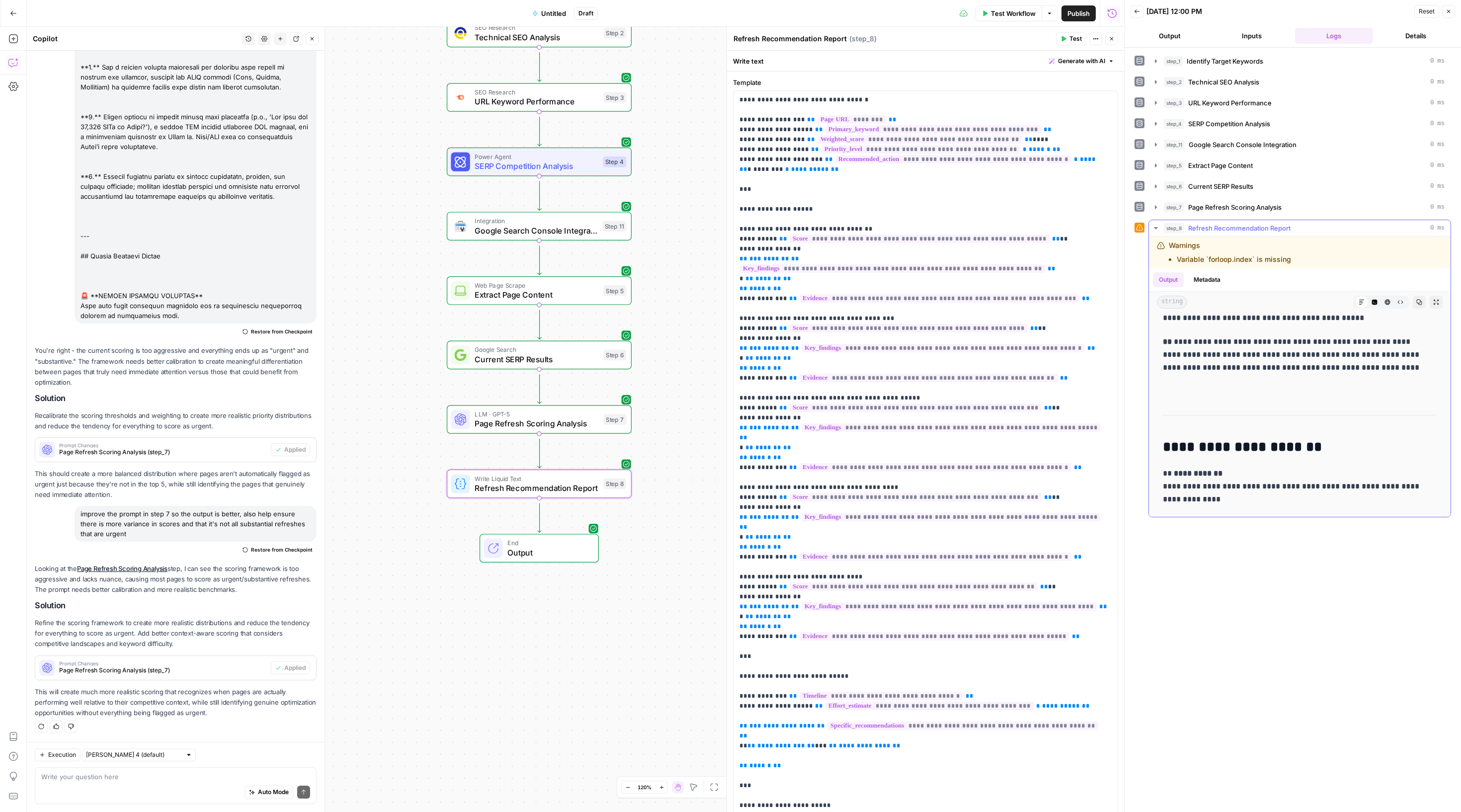
scroll to position [1715, 0]
click at [1413, 309] on button "Copy" at bounding box center [1419, 302] width 12 height 12
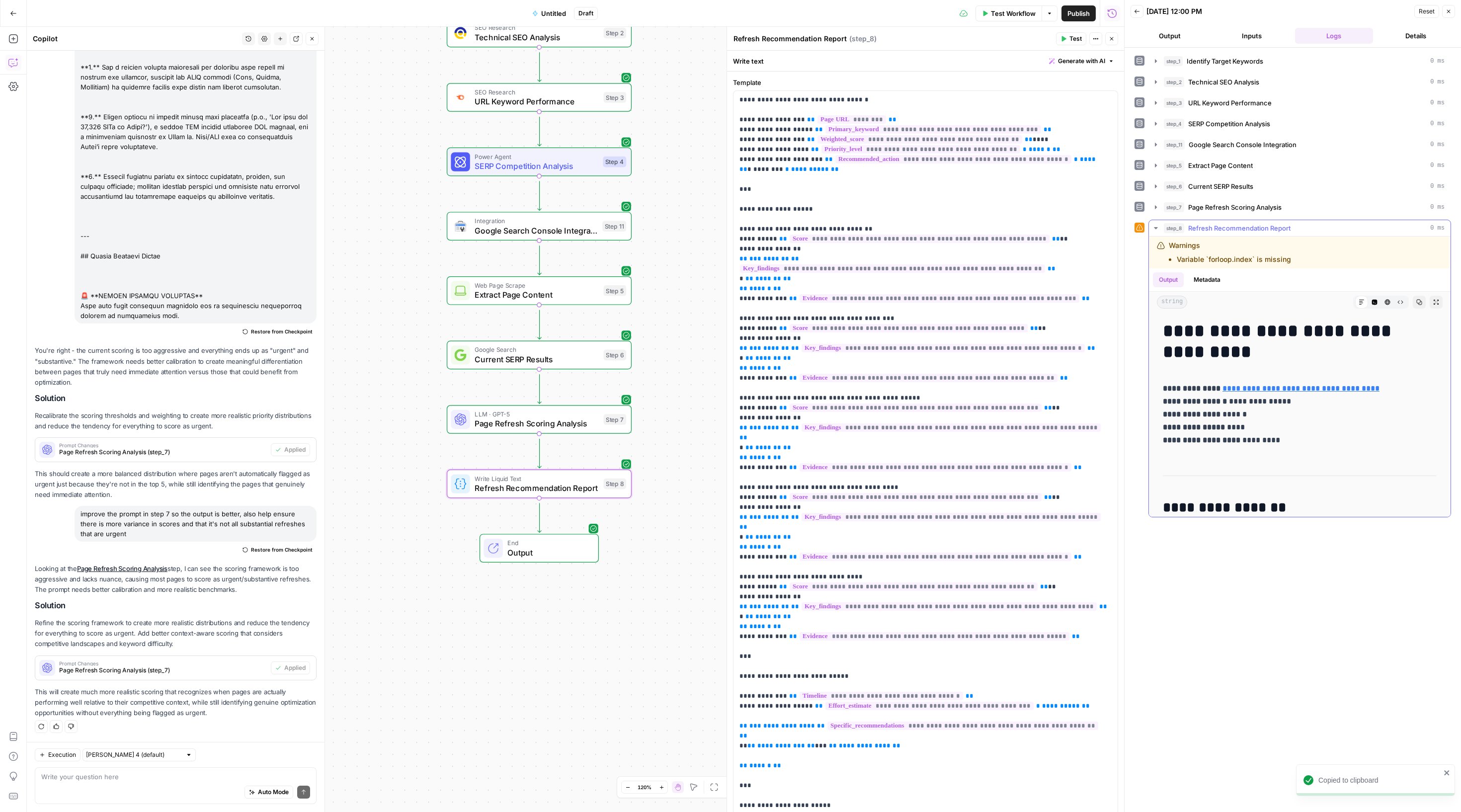
scroll to position [0, 0]
click at [991, 12] on span "Test Workflow" at bounding box center [1013, 12] width 45 height 10
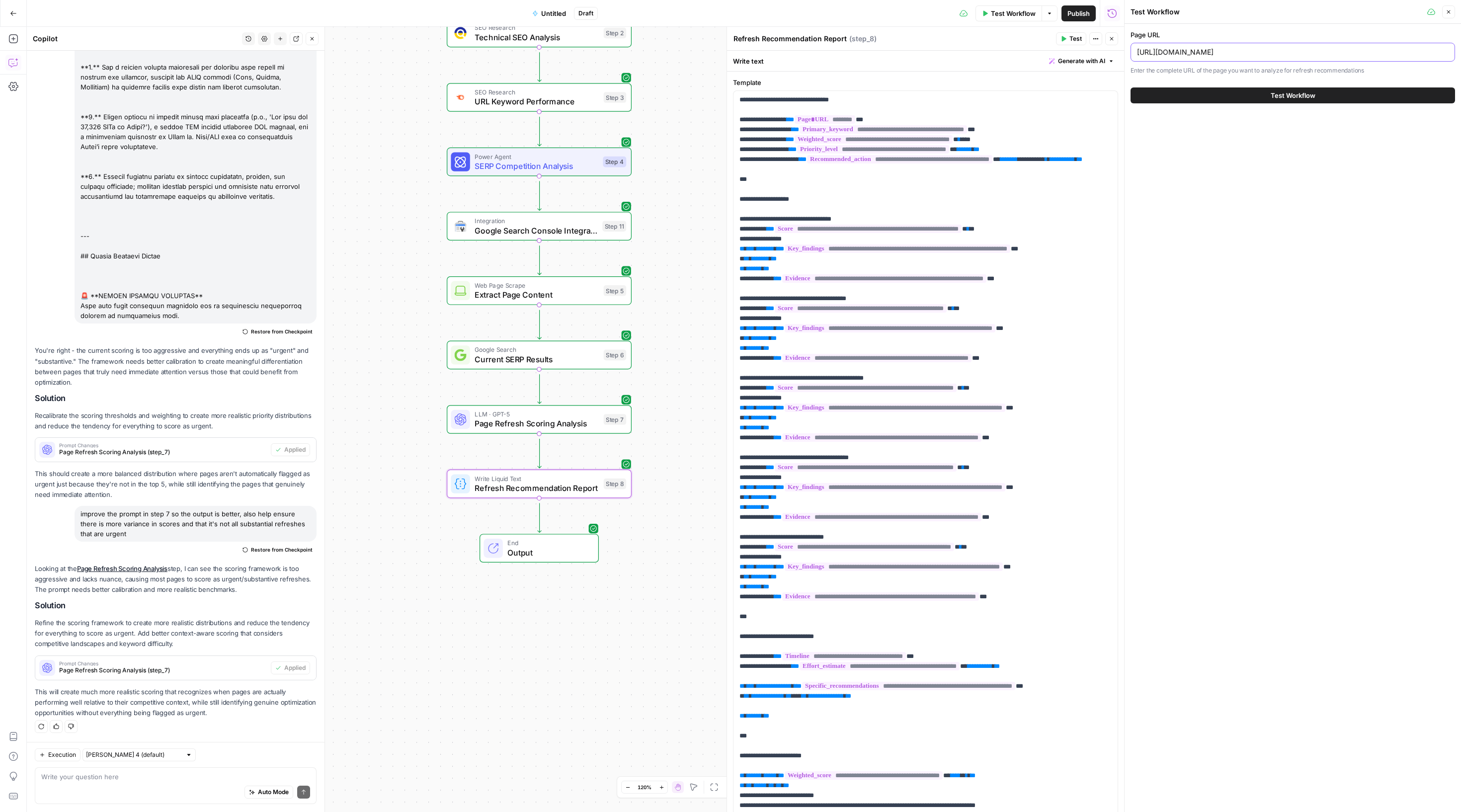
click at [1258, 57] on input "[URL][DOMAIN_NAME]" at bounding box center [1292, 52] width 311 height 10
paste input "[URL][DOMAIN_NAME]"
type input "[URL][DOMAIN_NAME]"
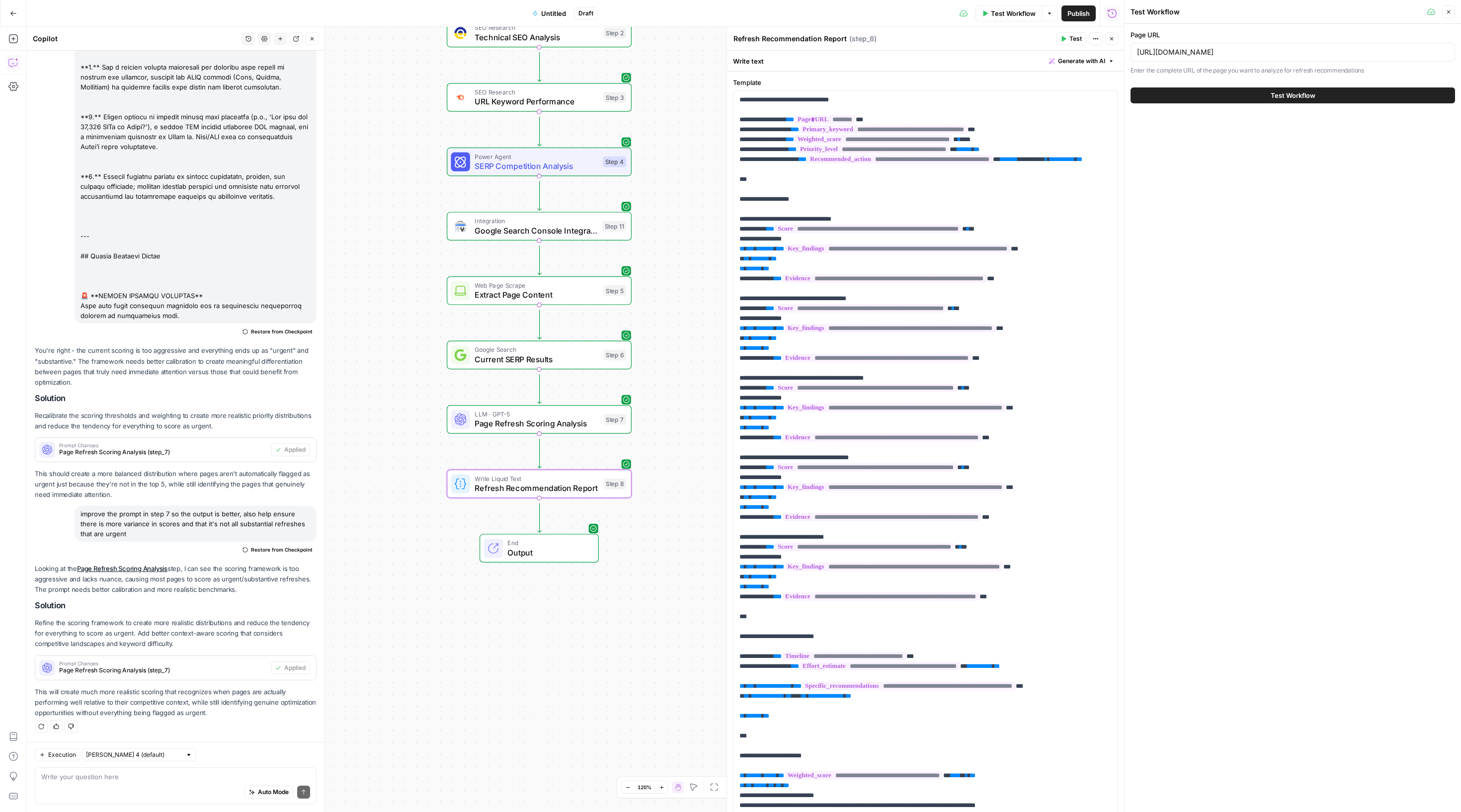
click at [1286, 104] on button "Test Workflow" at bounding box center [1293, 95] width 325 height 16
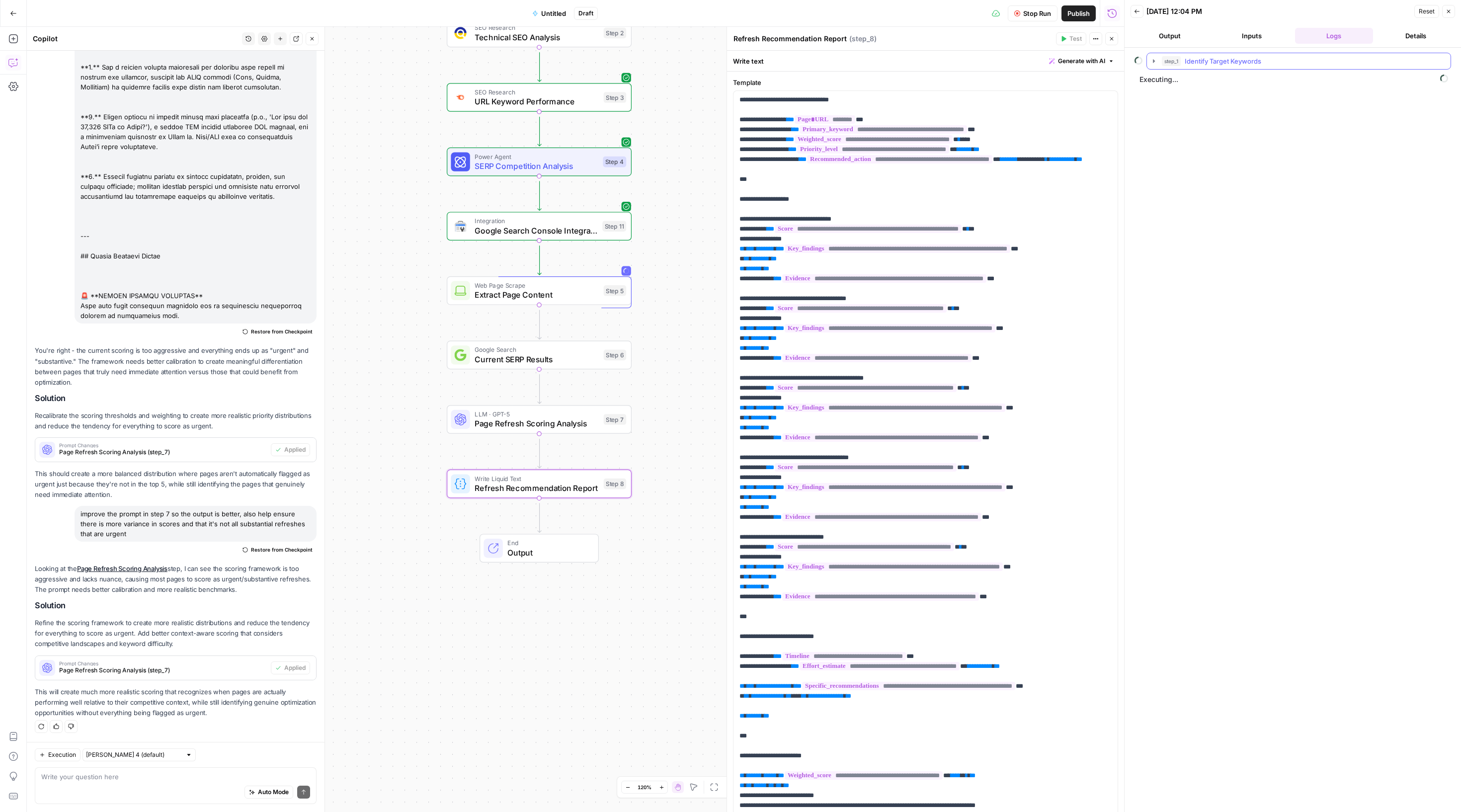
click at [1166, 69] on button "step_1 Identify Target Keywords" at bounding box center [1299, 62] width 303 height 16
click at [1166, 66] on span "step_1" at bounding box center [1171, 61] width 19 height 10
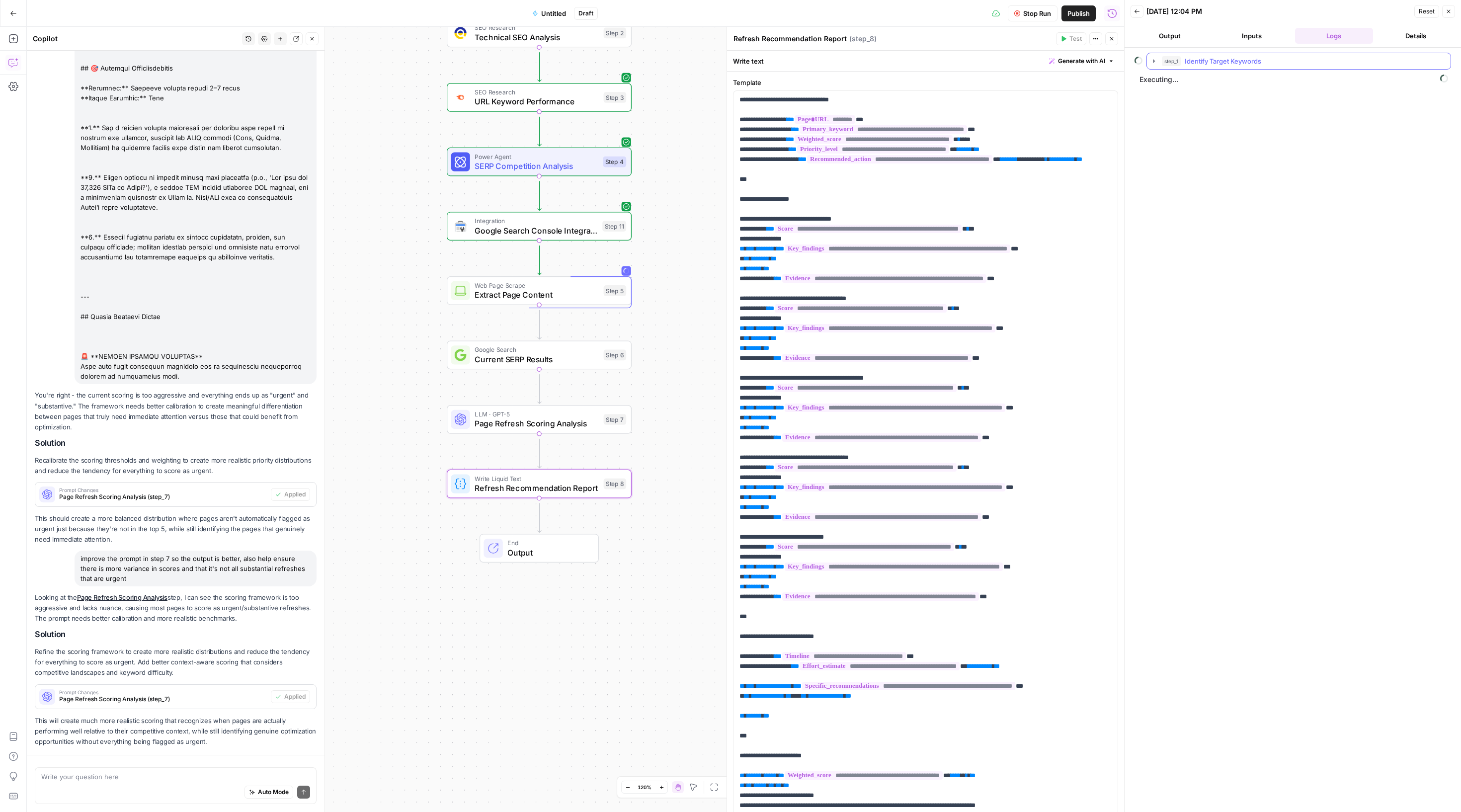
scroll to position [3358, 0]
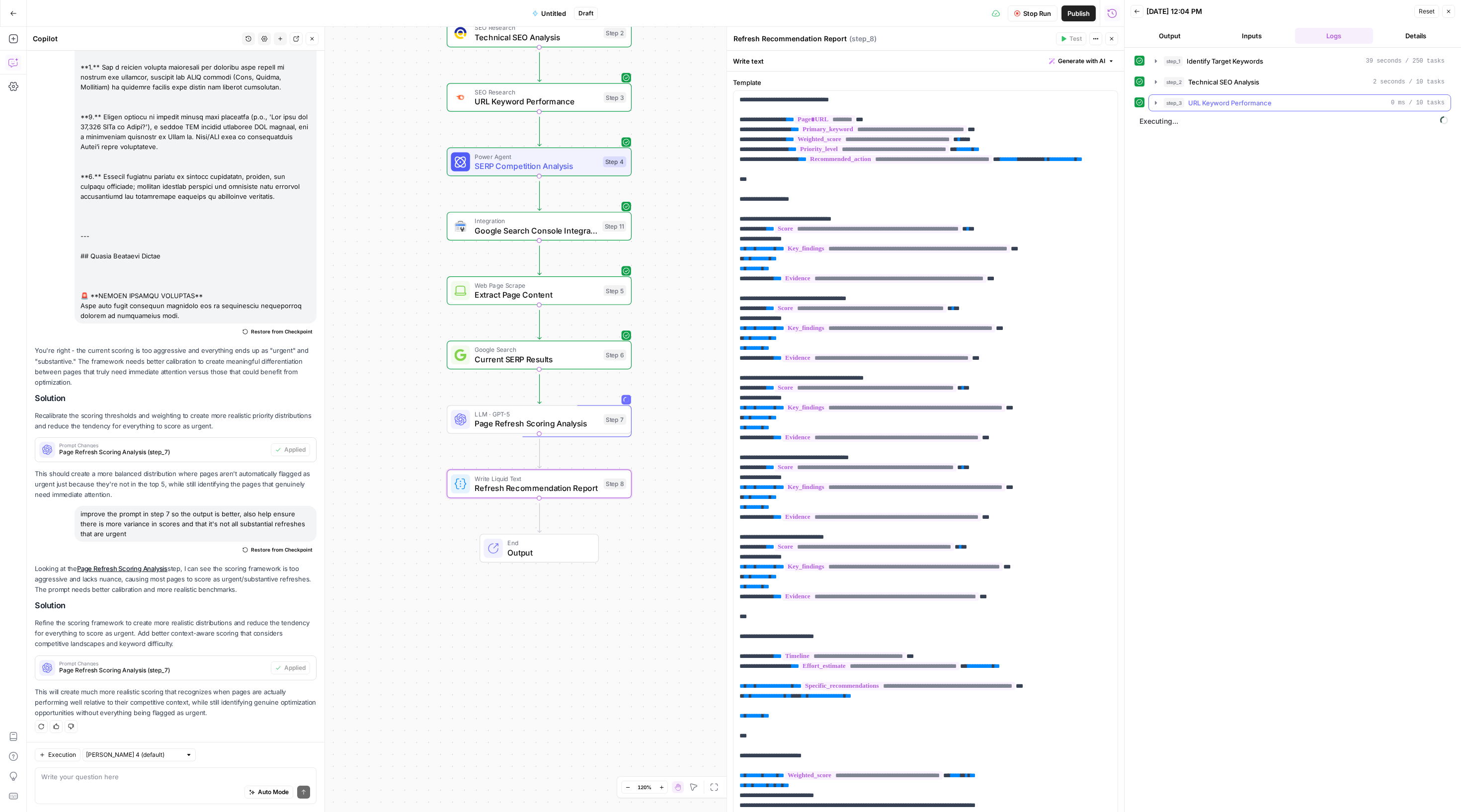
click at [1155, 111] on button "step_3 URL Keyword Performance 0 ms / 10 tasks" at bounding box center [1299, 103] width 302 height 16
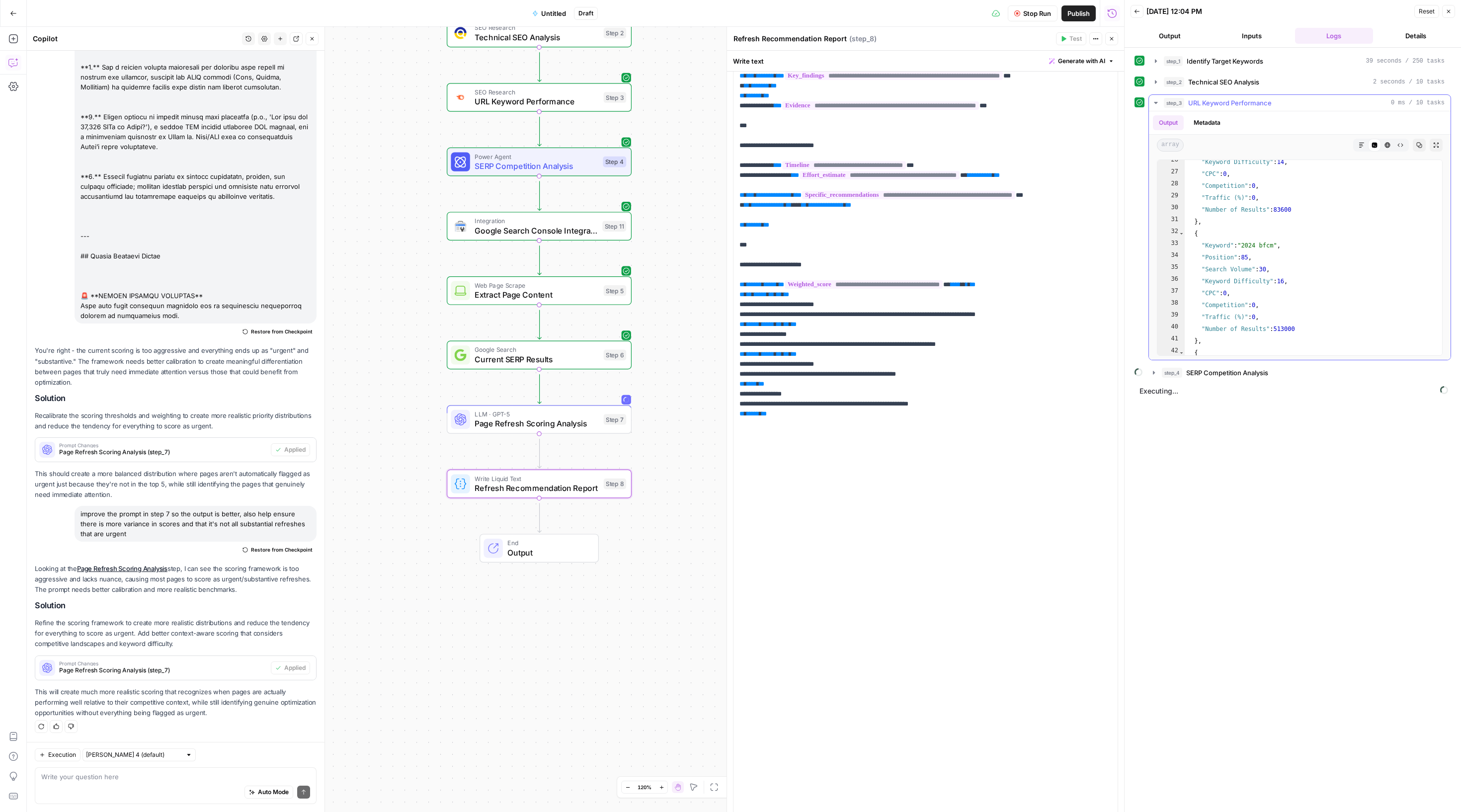
scroll to position [432, 0]
click at [1159, 107] on icon "button" at bounding box center [1156, 103] width 8 height 8
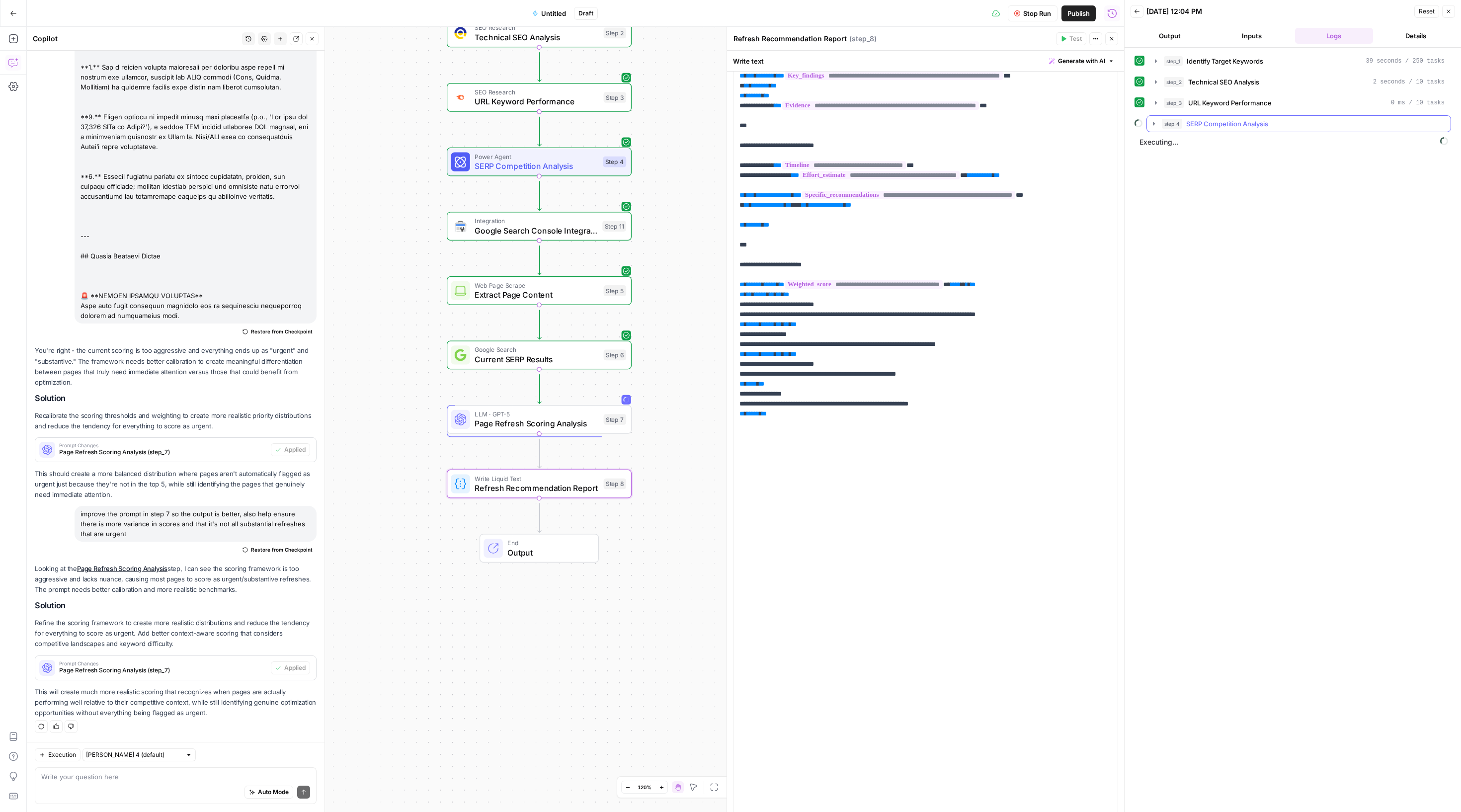
click at [1158, 128] on icon "button" at bounding box center [1154, 123] width 8 height 8
click at [1152, 112] on div "step_3 URL Keyword Performance 0 ms / 10 tasks" at bounding box center [1299, 103] width 303 height 17
click at [1156, 111] on button "step_3 URL Keyword Performance 0 ms / 10 tasks" at bounding box center [1299, 103] width 302 height 16
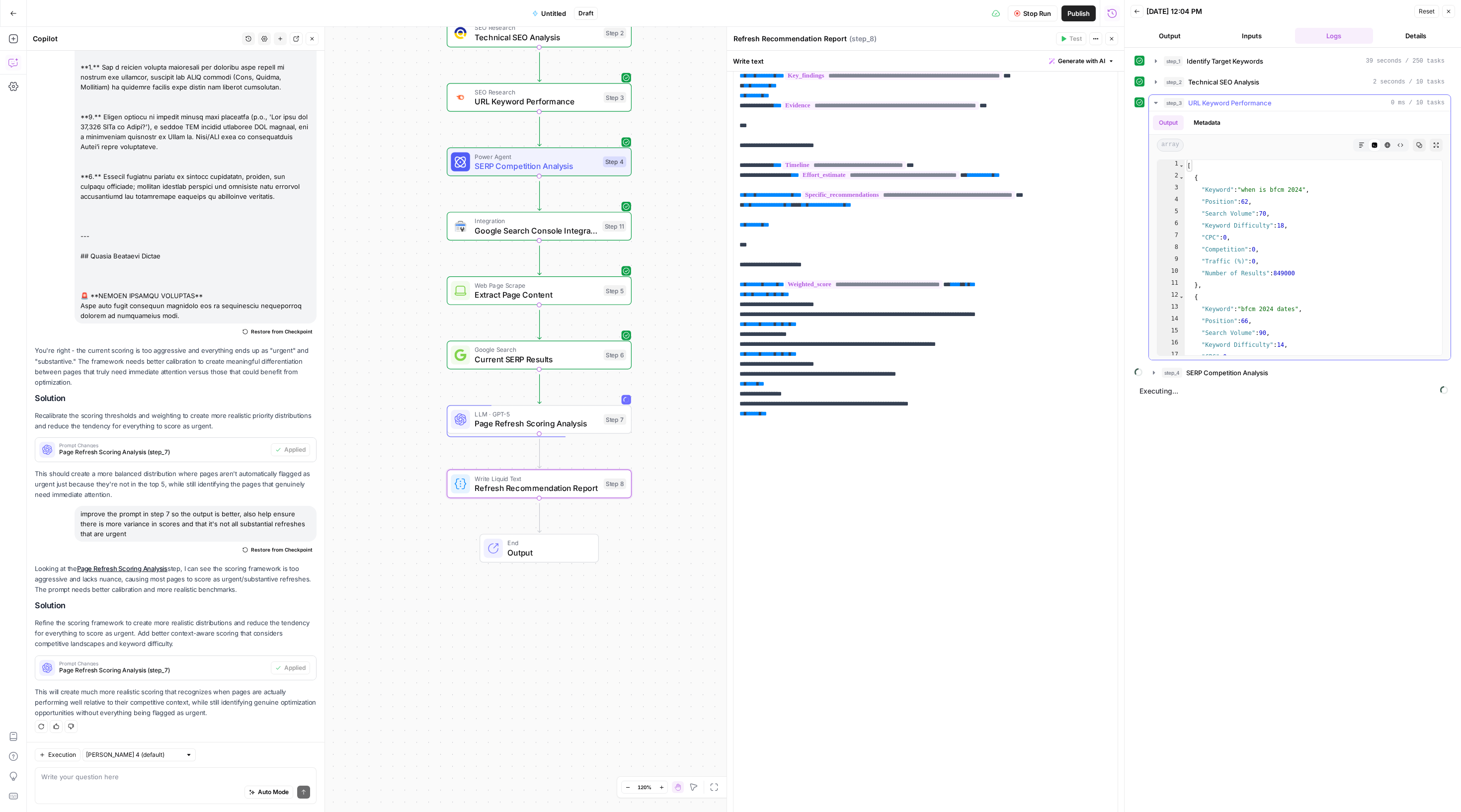
click at [1156, 111] on button "step_3 URL Keyword Performance 0 ms / 10 tasks" at bounding box center [1299, 103] width 302 height 16
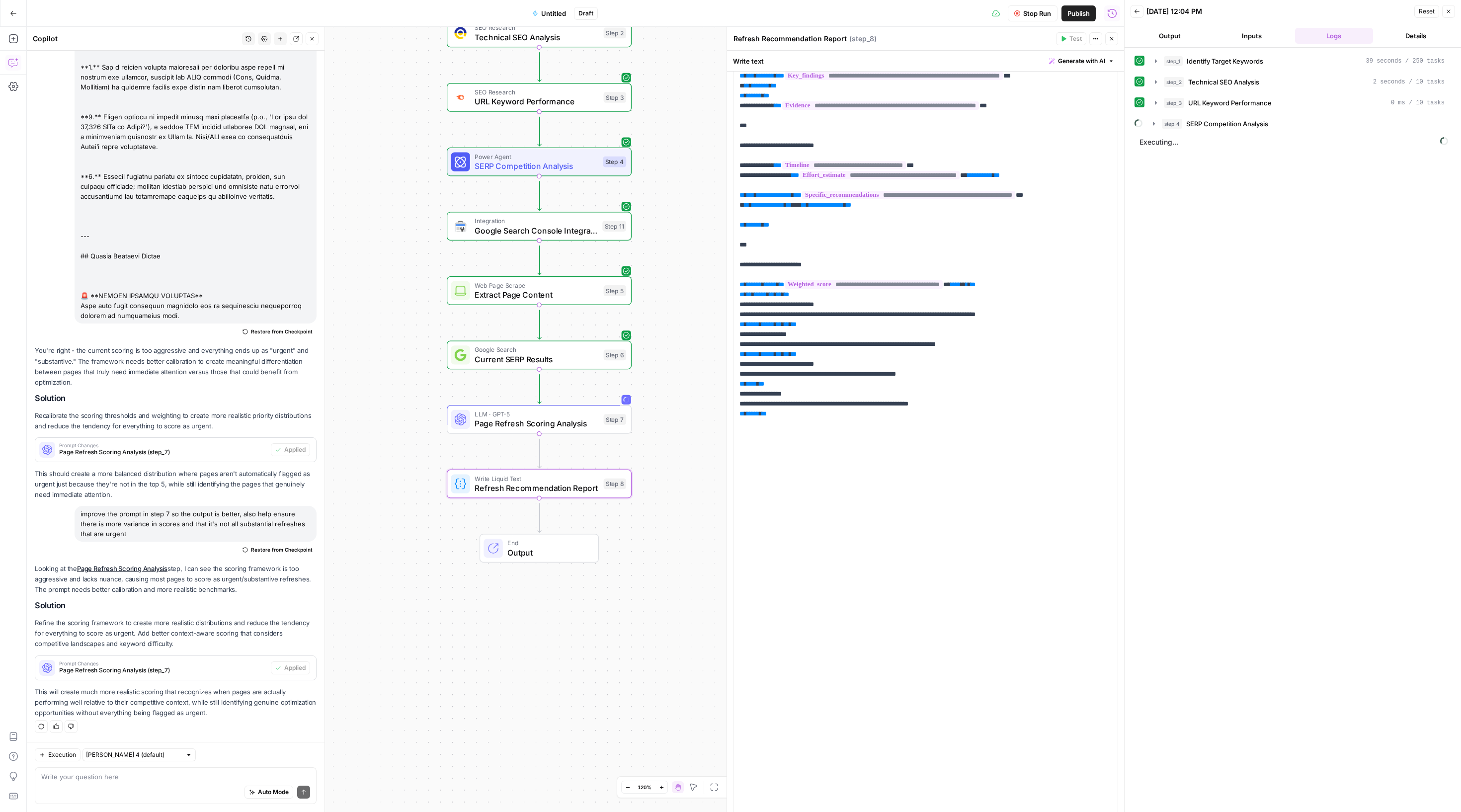
scroll to position [0, 0]
click at [1155, 132] on button "step_4 SERP Competition Analysis" at bounding box center [1299, 124] width 303 height 16
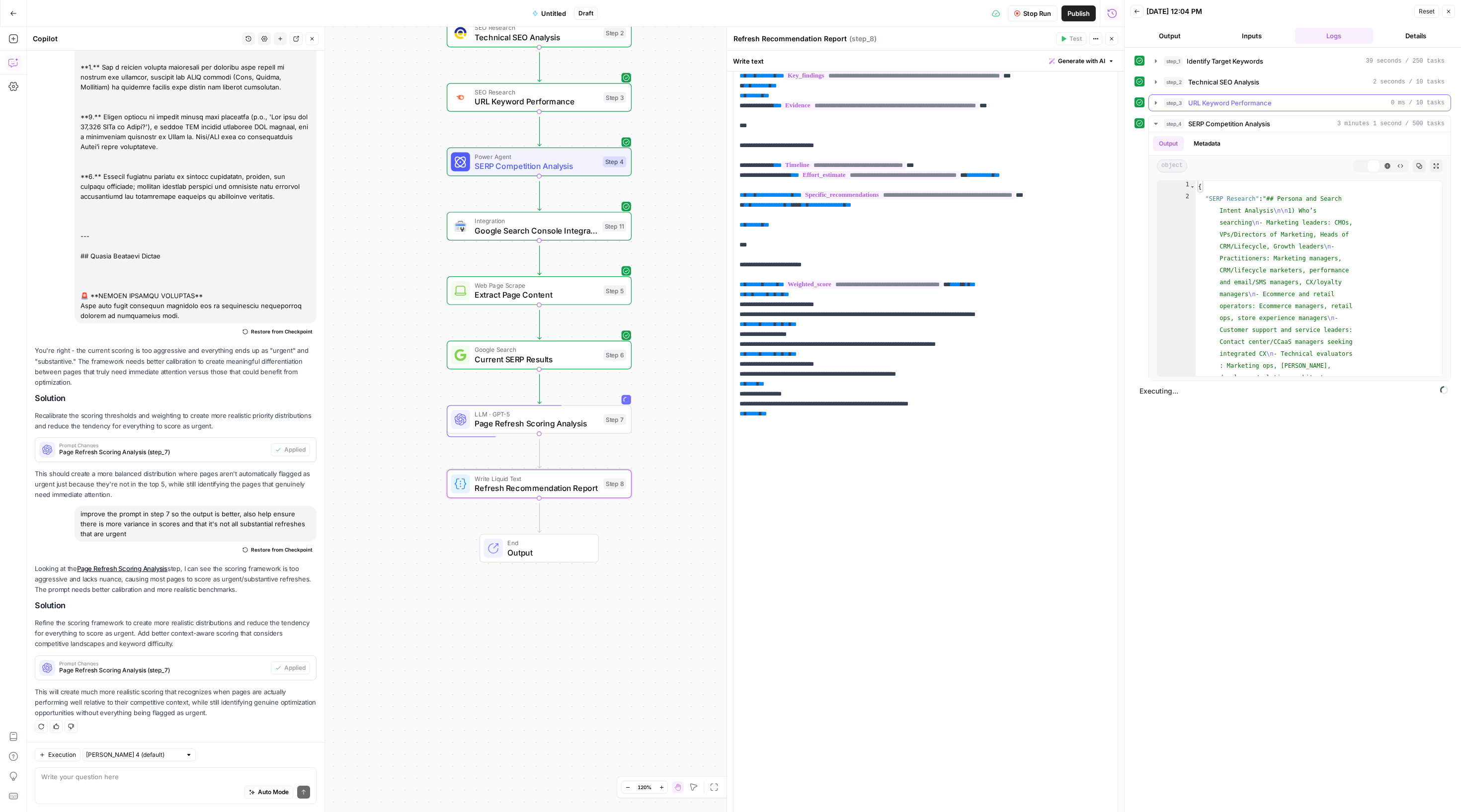
click at [1157, 107] on icon "button" at bounding box center [1156, 103] width 8 height 8
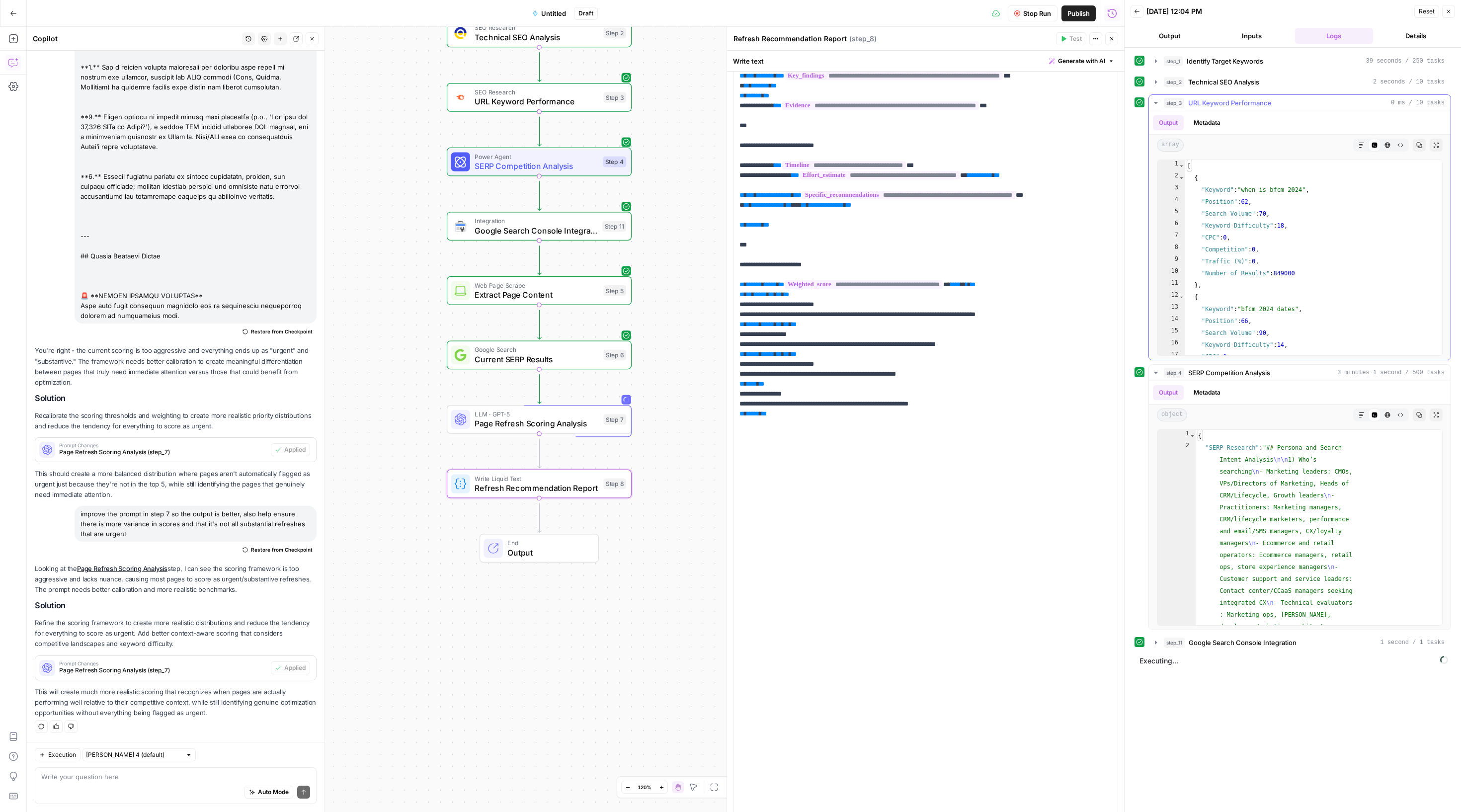
click at [1160, 107] on icon "button" at bounding box center [1156, 103] width 8 height 8
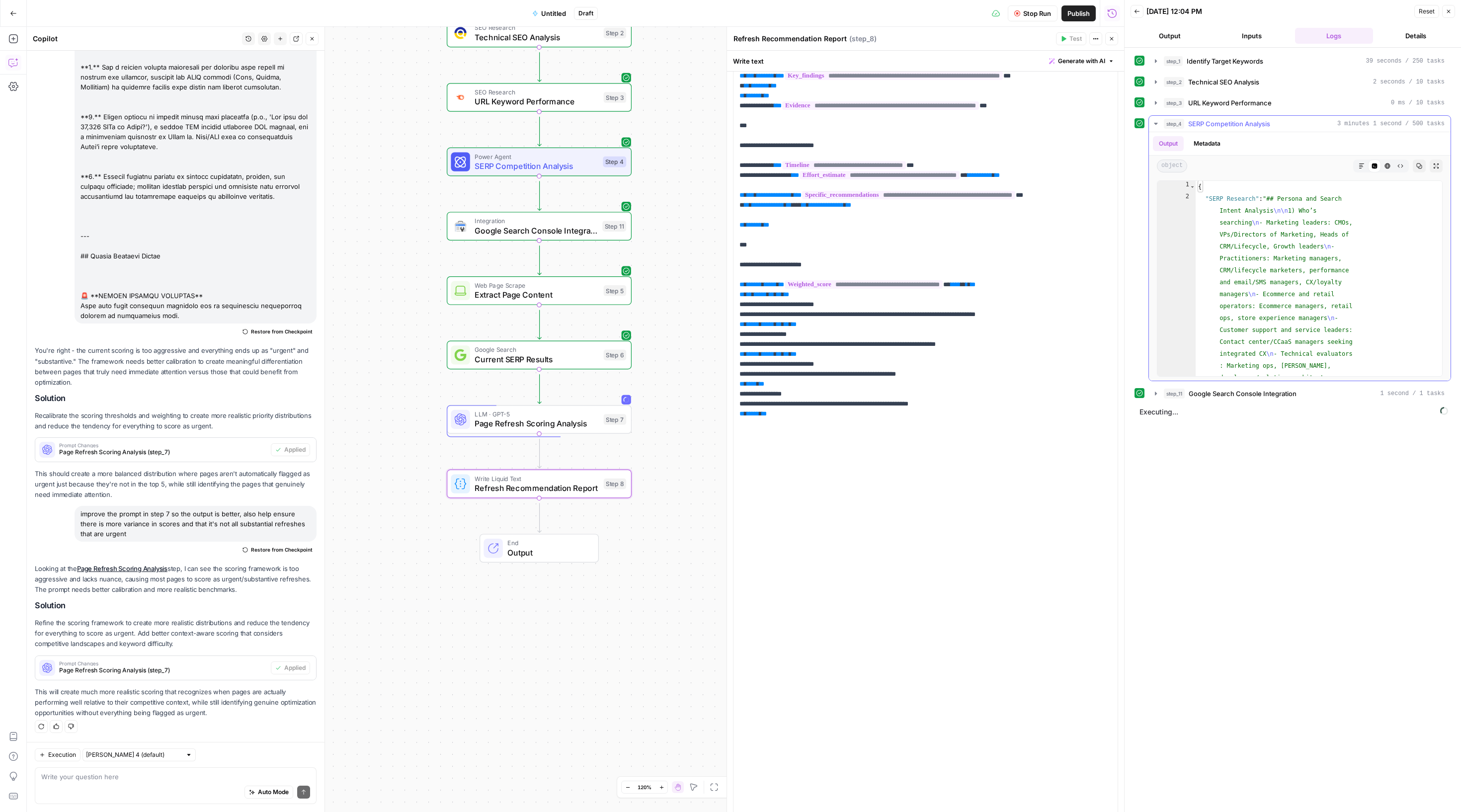
click at [1160, 128] on icon "button" at bounding box center [1156, 123] width 8 height 8
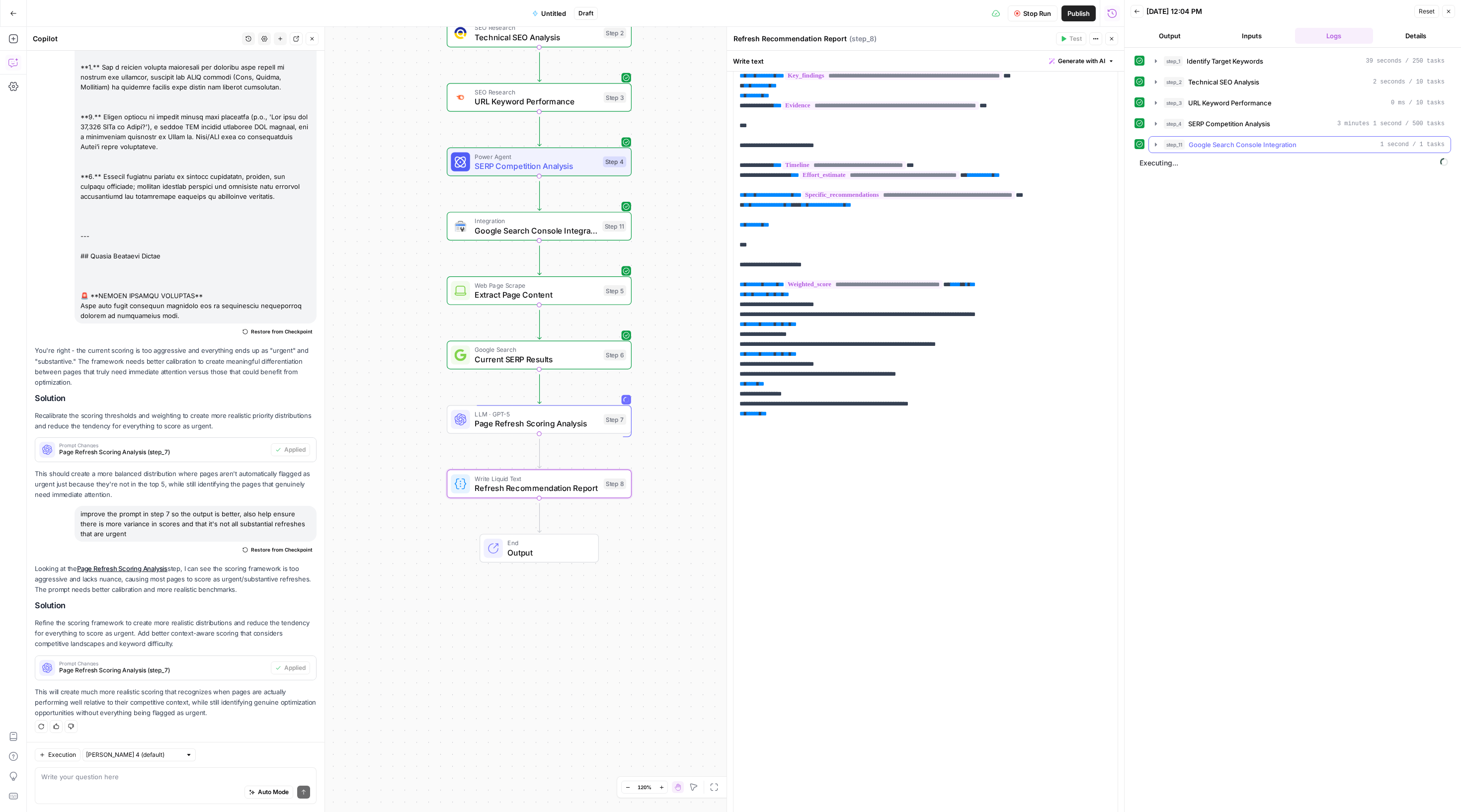
click at [1173, 150] on span "step_11" at bounding box center [1174, 144] width 21 height 10
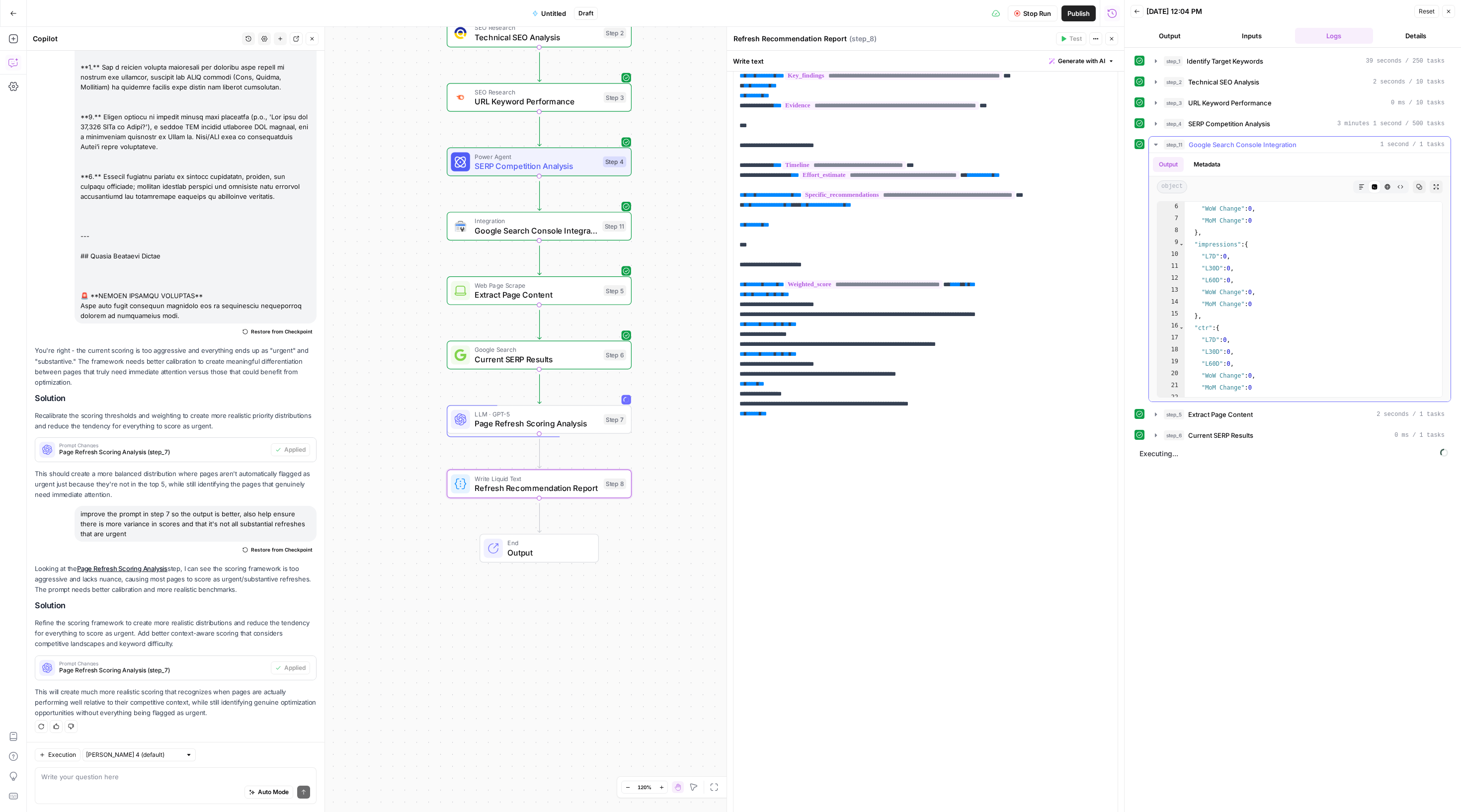
scroll to position [170, 0]
click at [535, 225] on span "Integration" at bounding box center [536, 220] width 123 height 10
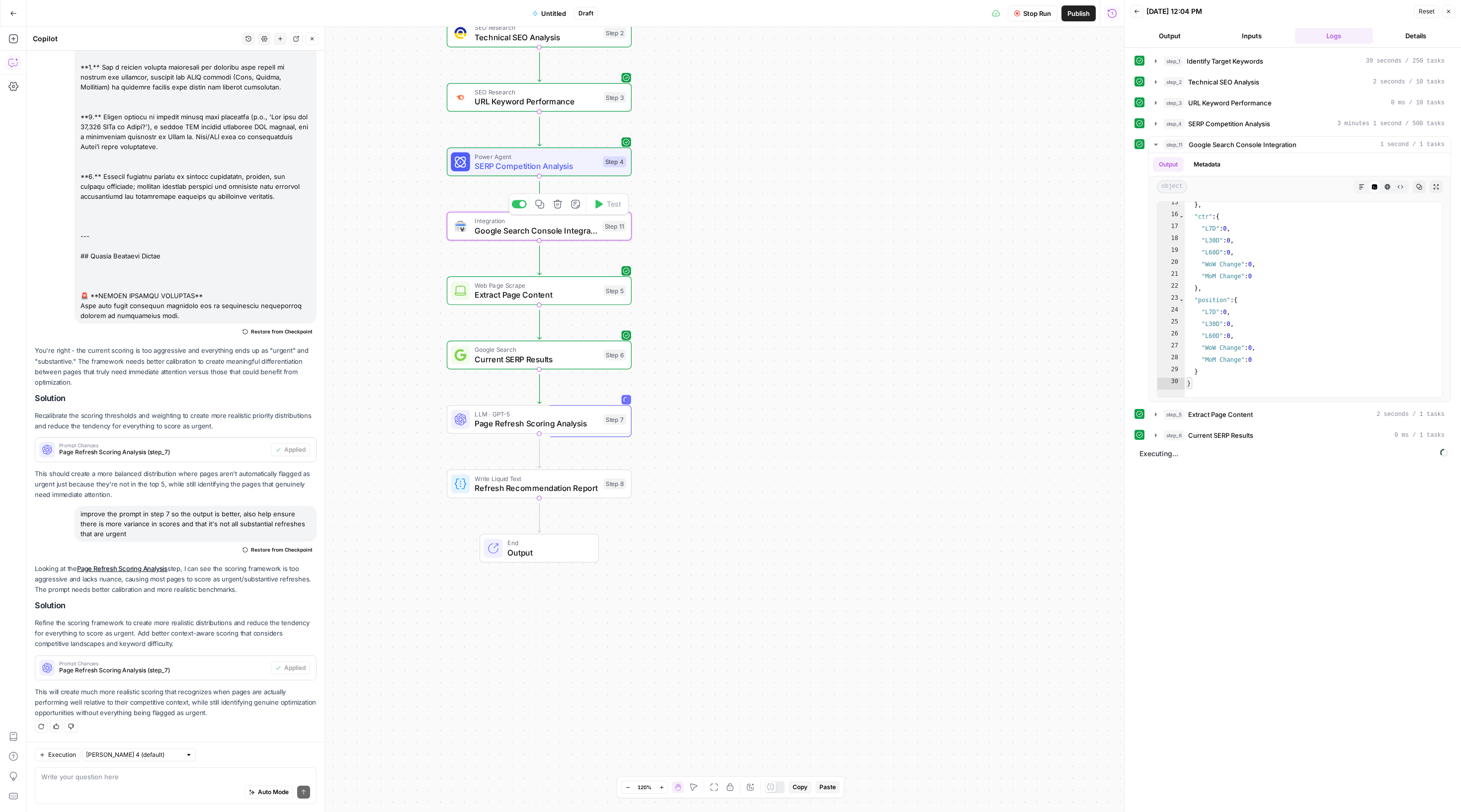
type textarea "Google Search Console Integration"
click at [1173, 440] on span "step_6" at bounding box center [1174, 435] width 21 height 10
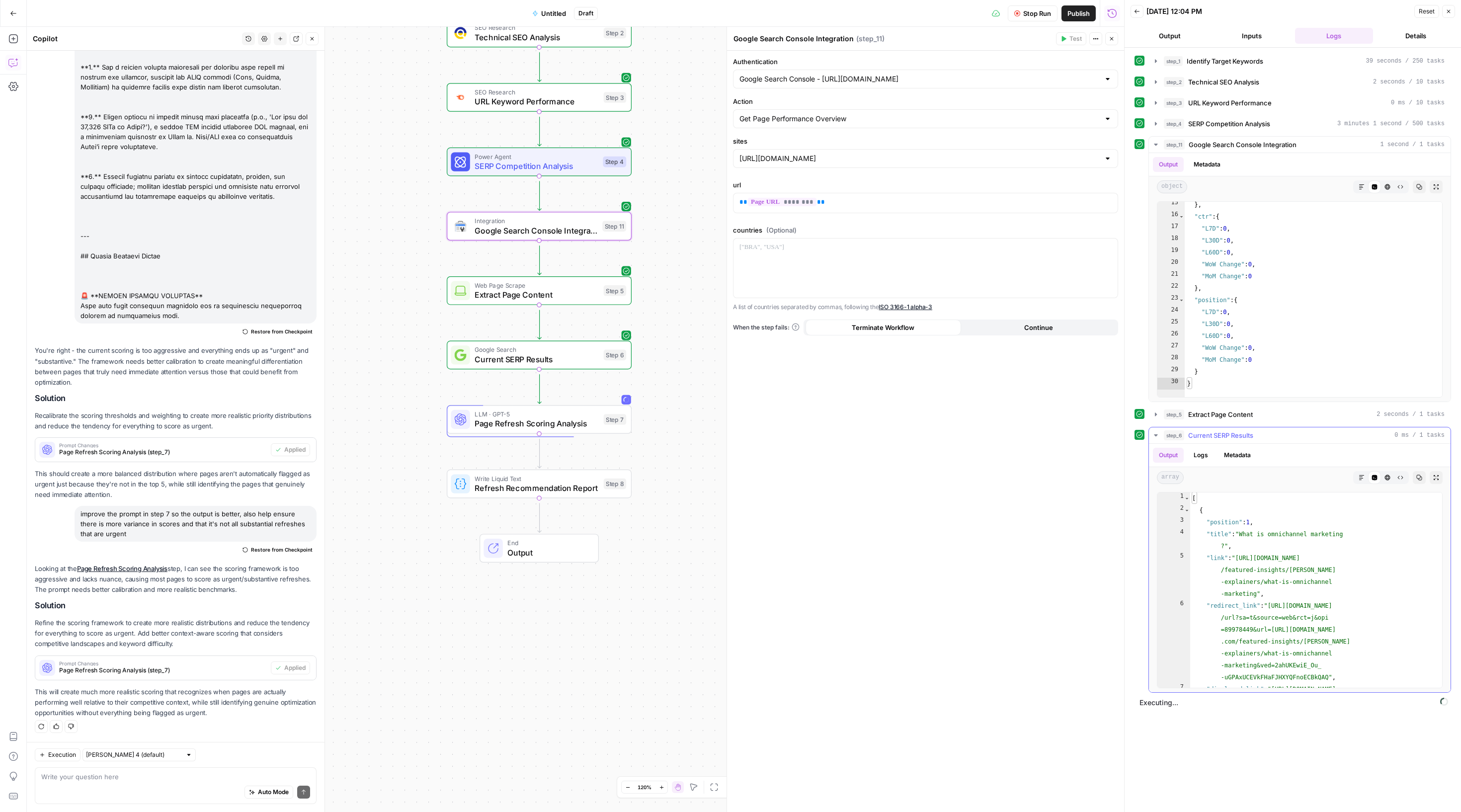
click at [1160, 439] on icon "button" at bounding box center [1156, 435] width 8 height 8
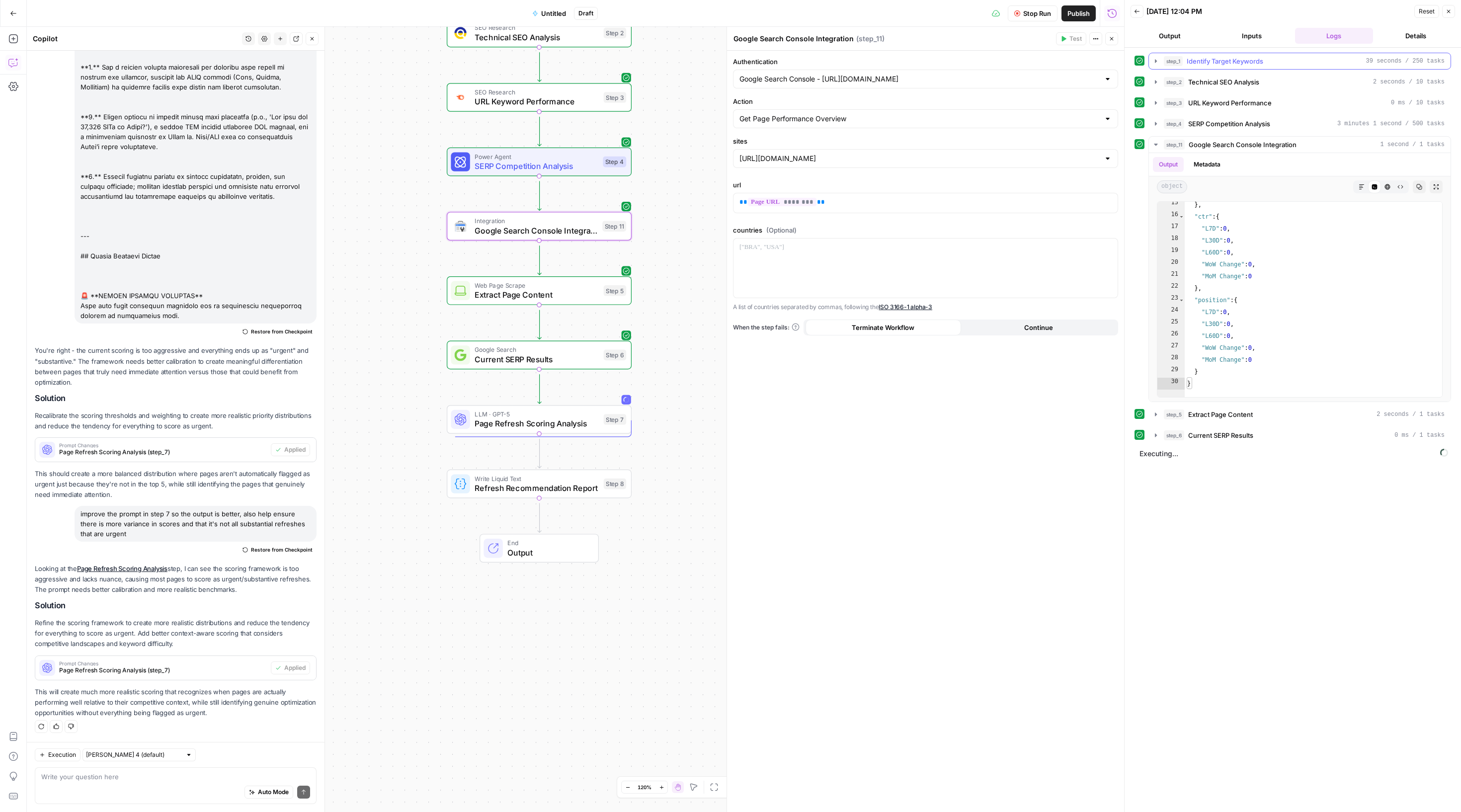
click at [1160, 65] on icon "button" at bounding box center [1156, 61] width 8 height 8
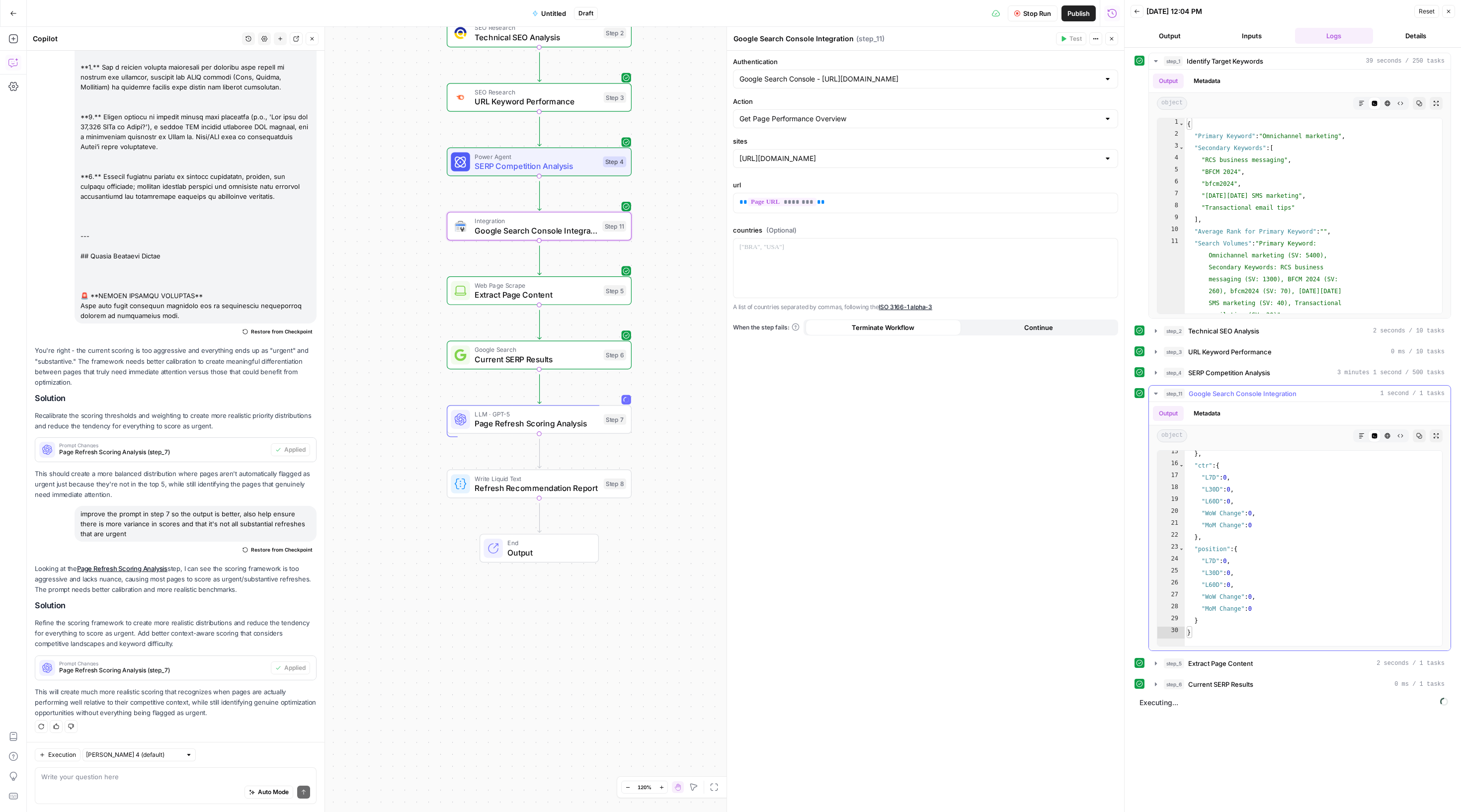
click at [1160, 397] on icon "button" at bounding box center [1156, 394] width 8 height 8
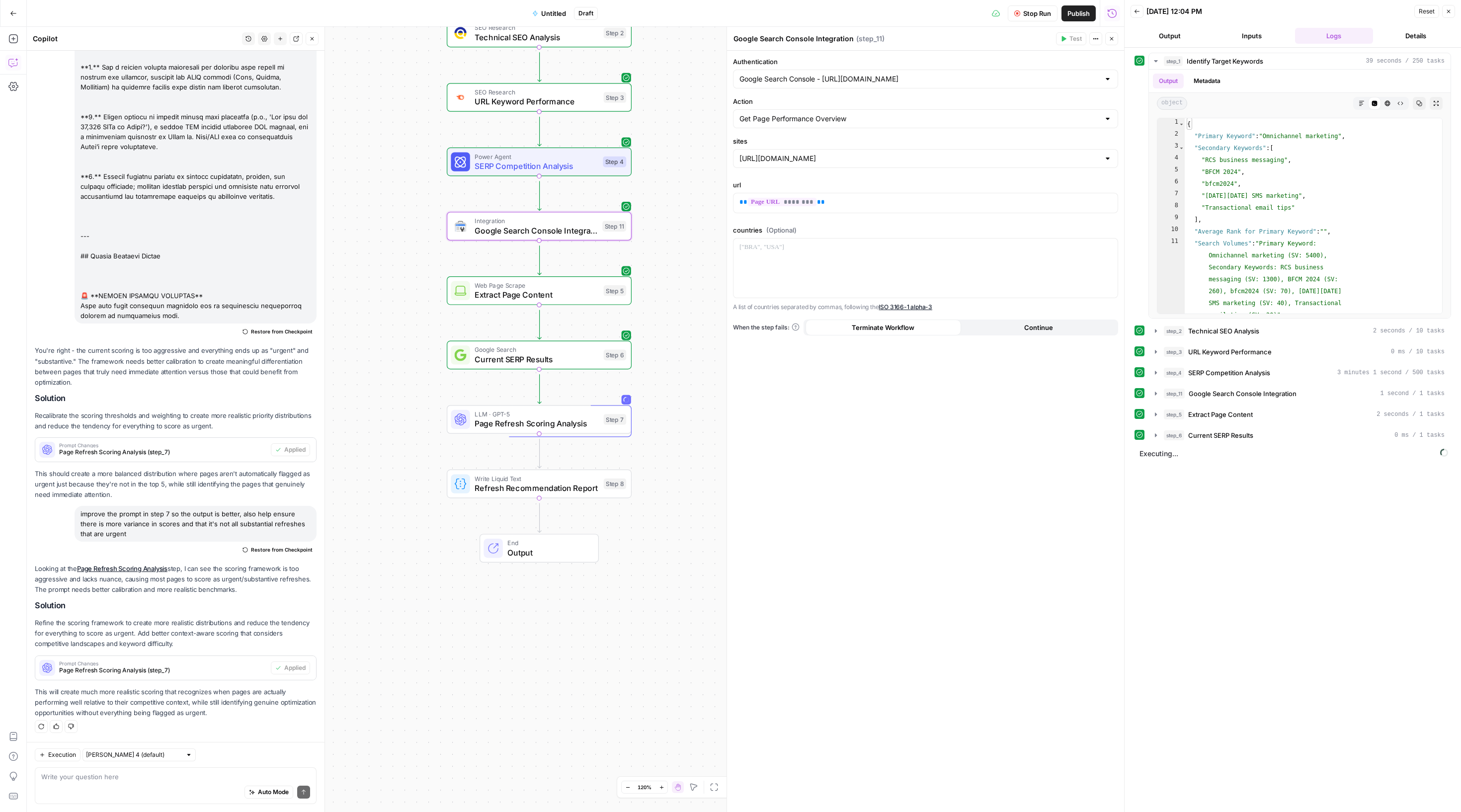
click at [1152, 443] on div "step_6 Current SERP Results 0 ms / 1 tasks" at bounding box center [1299, 435] width 303 height 17
click at [1166, 443] on button "step_6 Current SERP Results 0 ms / 1 tasks" at bounding box center [1299, 435] width 302 height 16
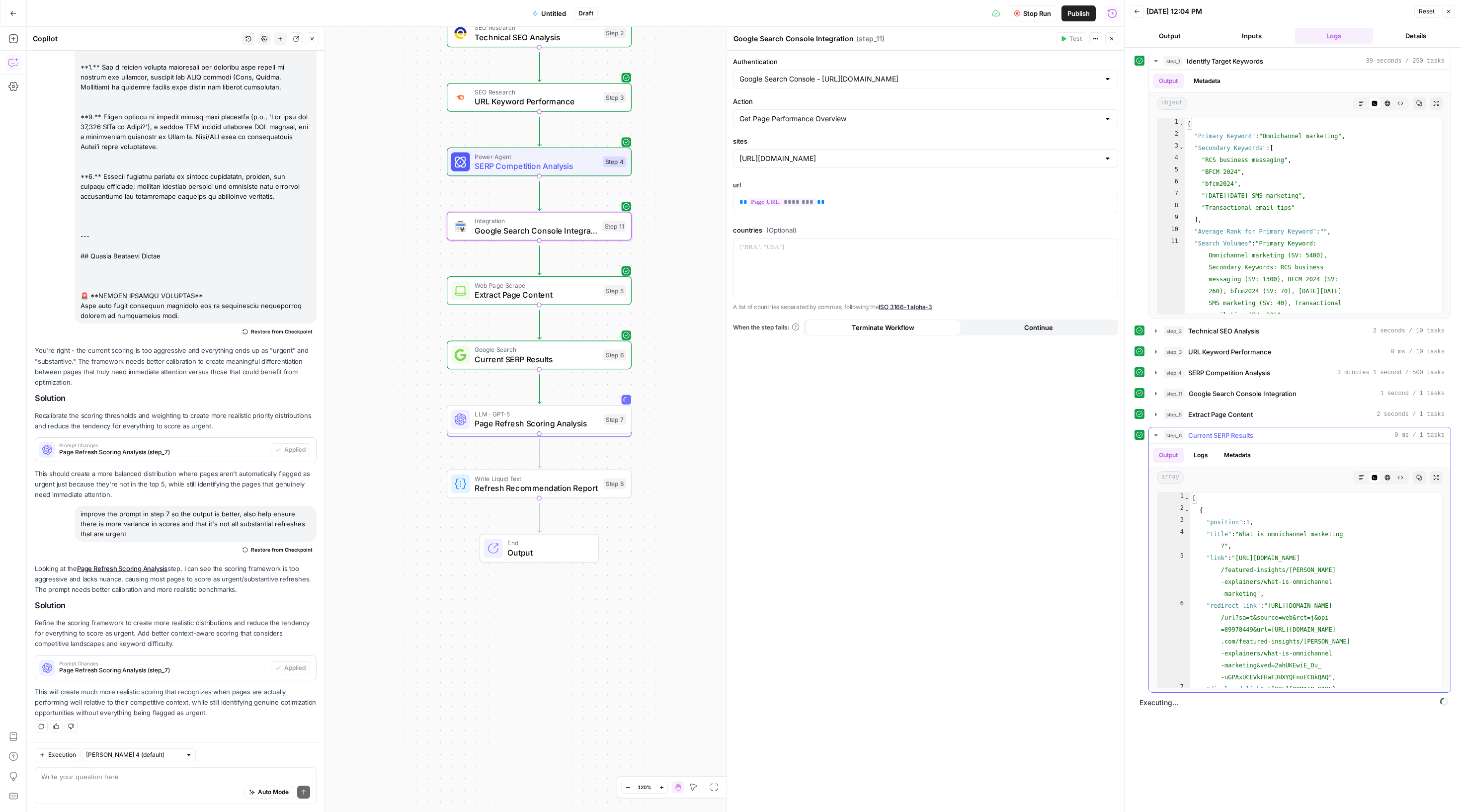
click at [1158, 436] on icon "button" at bounding box center [1156, 435] width 4 height 2
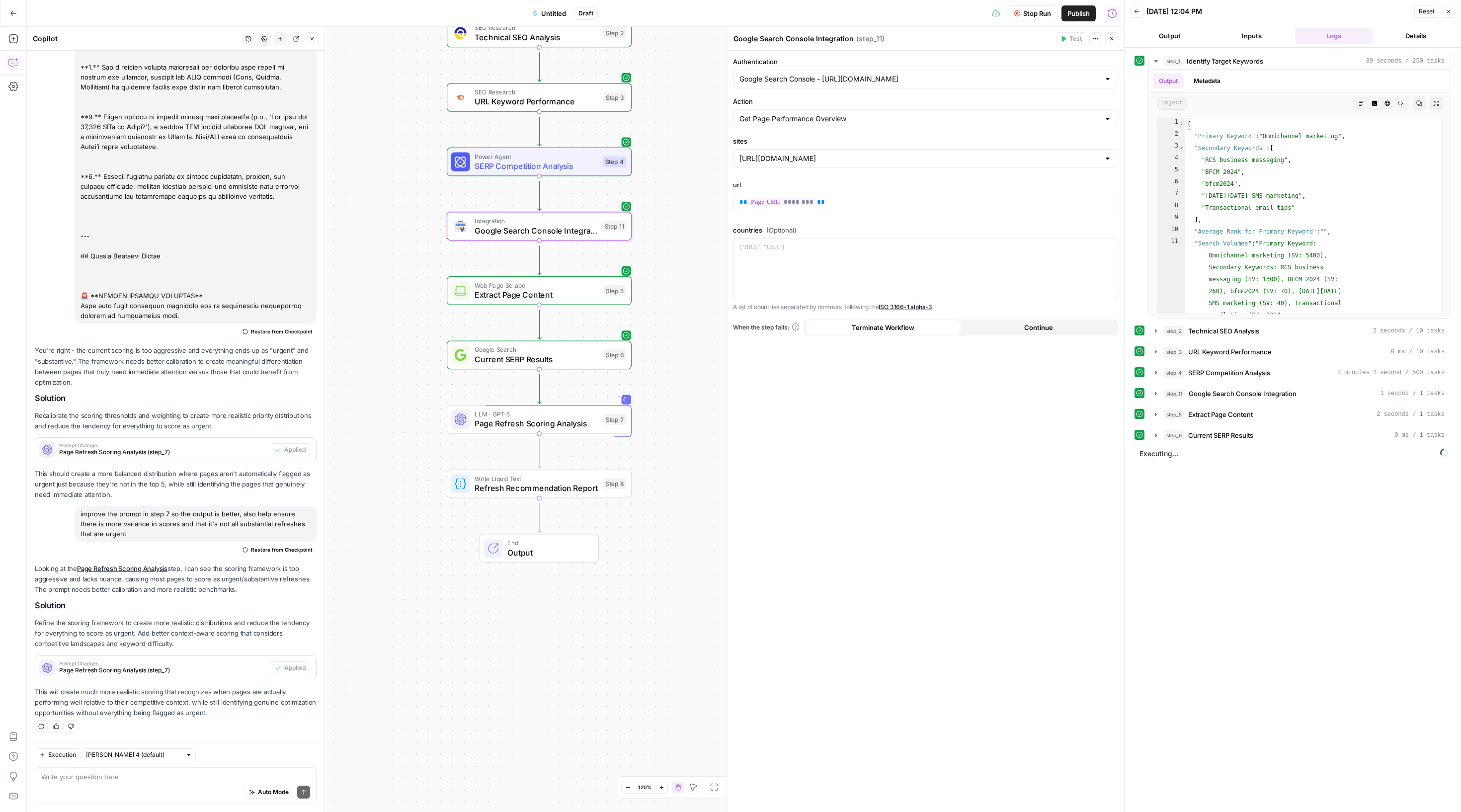
scroll to position [0, 0]
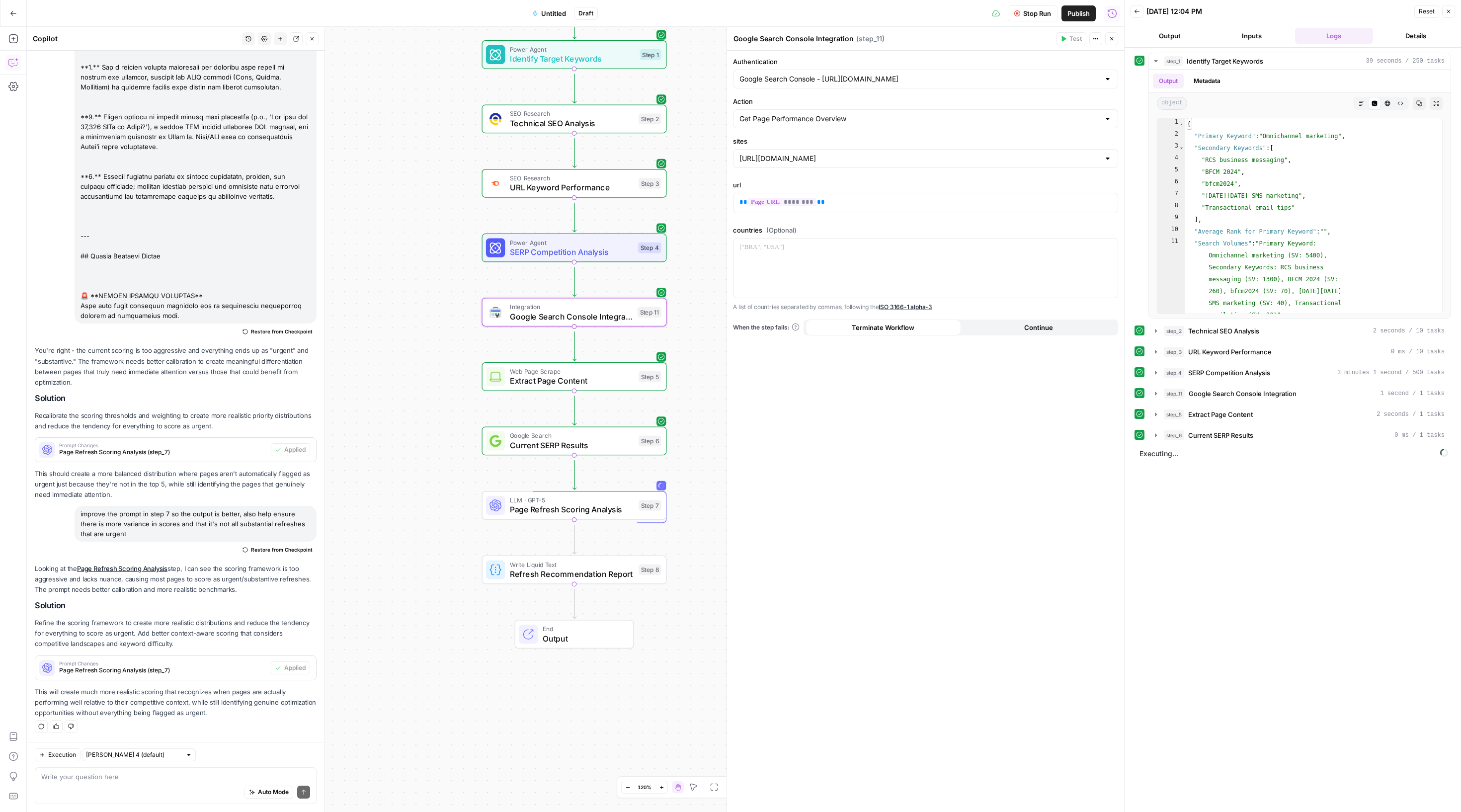
drag, startPoint x: 697, startPoint y: 148, endPoint x: 674, endPoint y: 255, distance: 109.4
click at [674, 255] on div "Workflow Set Inputs Inputs Power Agent Identify Target Keywords Step 1 SEO Rese…" at bounding box center [575, 419] width 1097 height 785
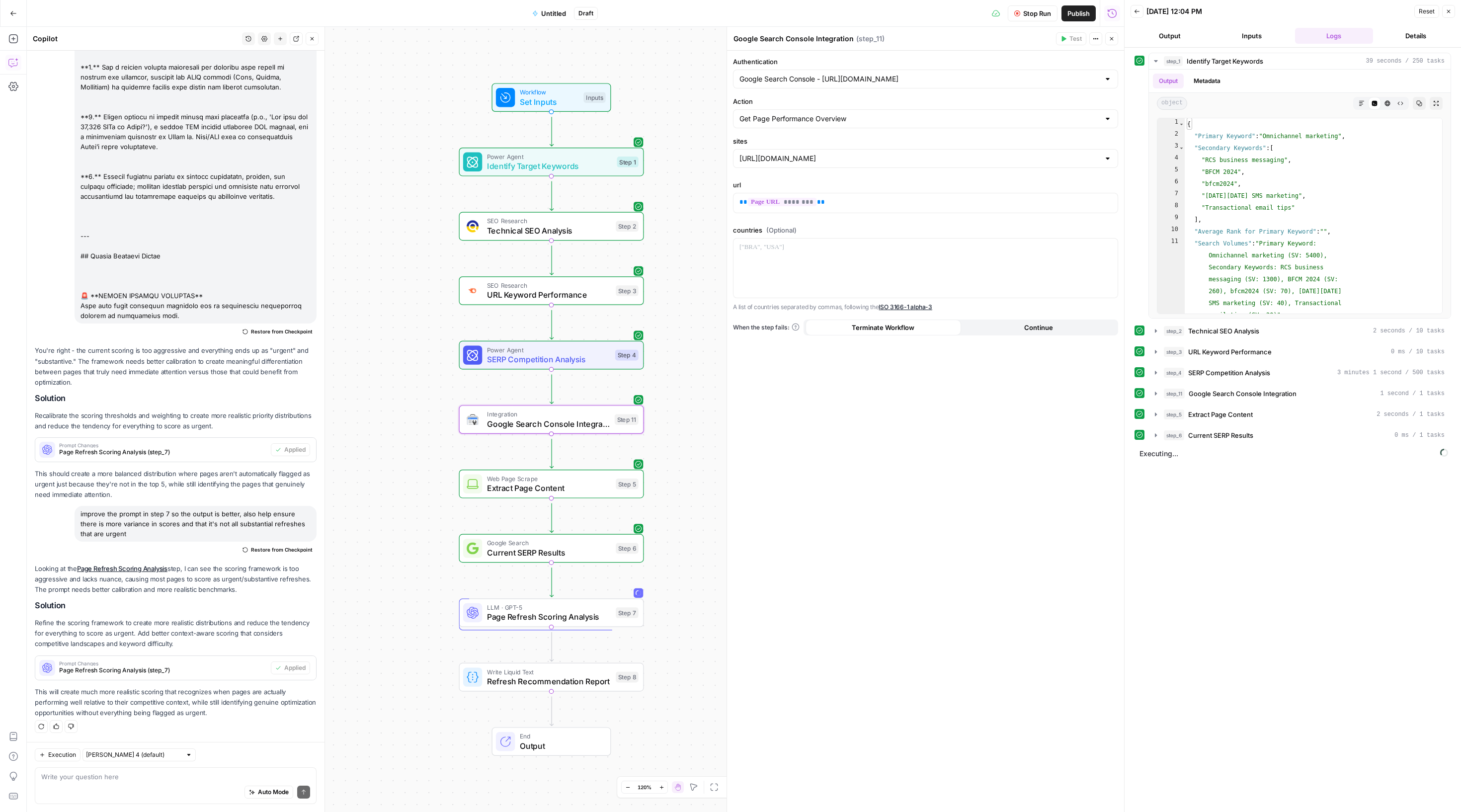
click at [528, 106] on span "Set Inputs" at bounding box center [549, 101] width 59 height 12
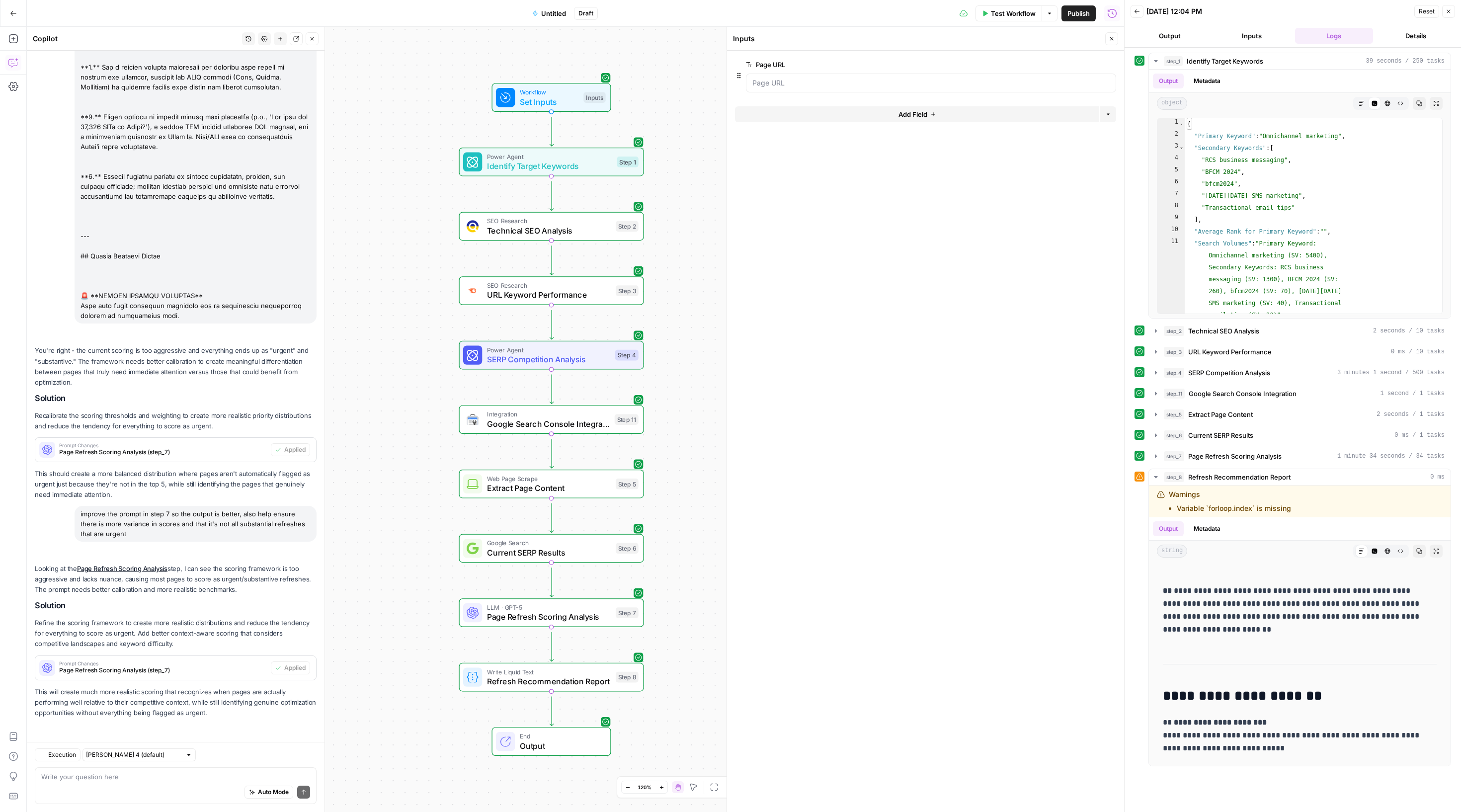
scroll to position [3358, 0]
click at [8, 7] on button "Go Back" at bounding box center [13, 13] width 18 height 18
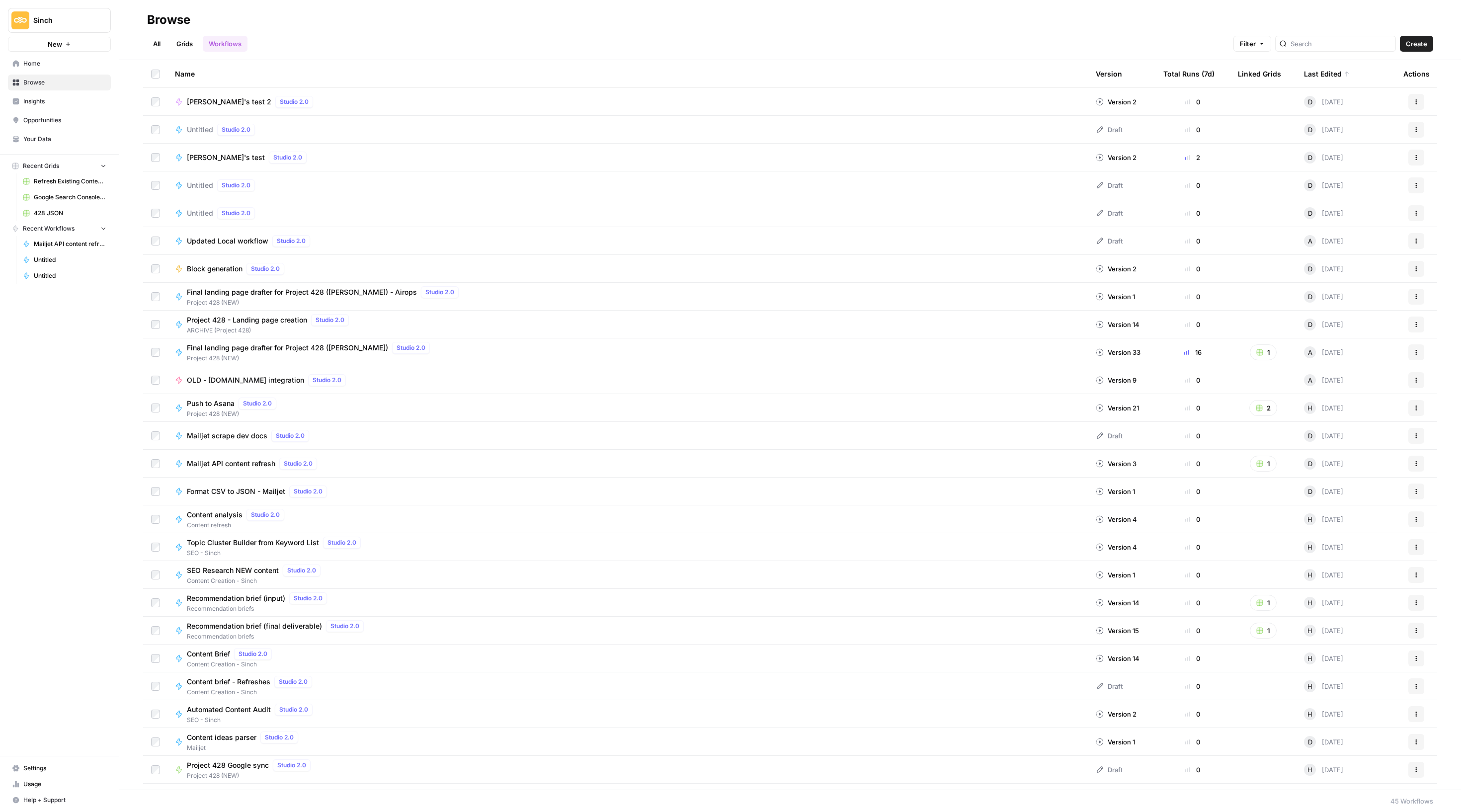
click at [1414, 45] on span "Create" at bounding box center [1416, 43] width 21 height 10
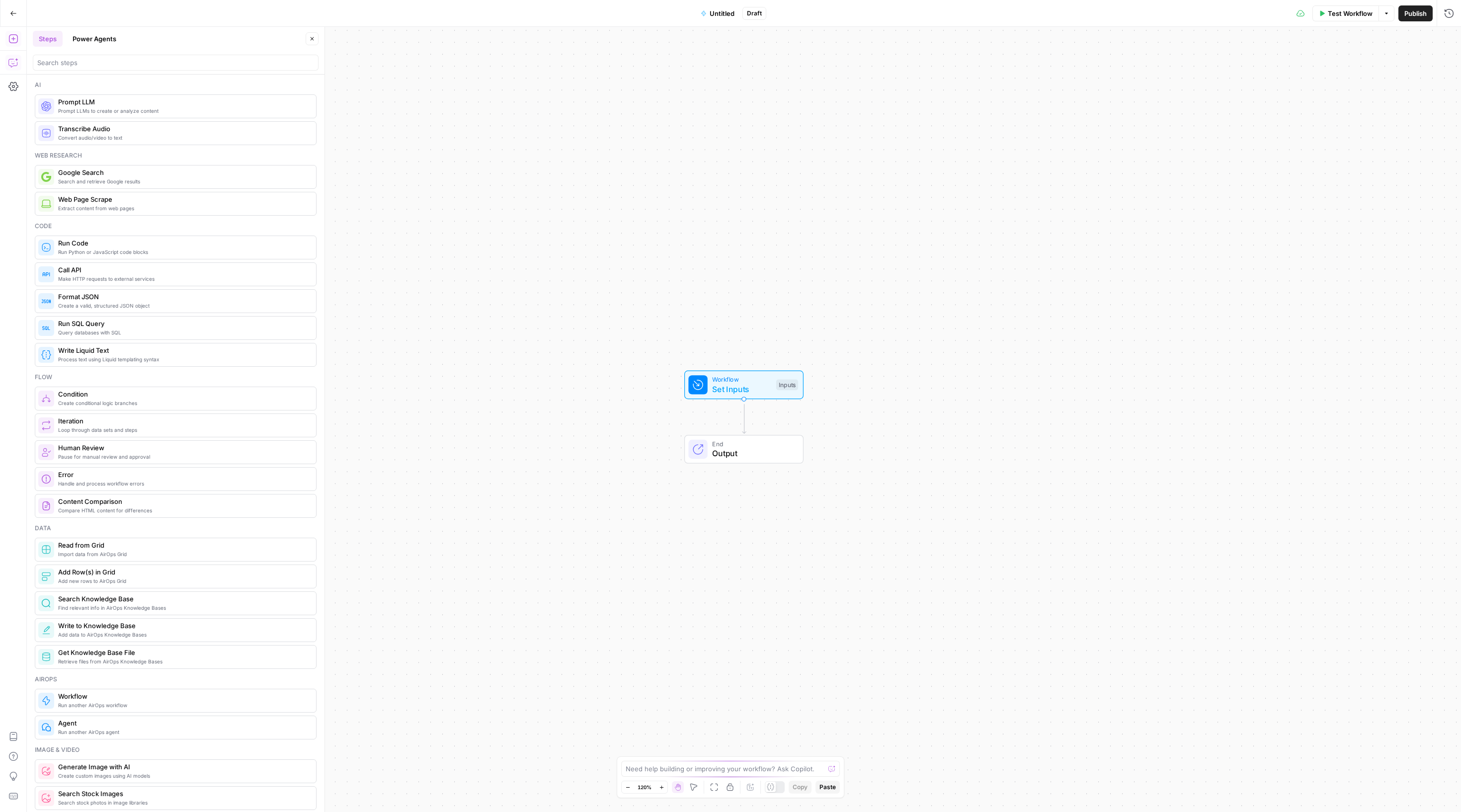
click at [12, 68] on icon "button" at bounding box center [12, 62] width 10 height 10
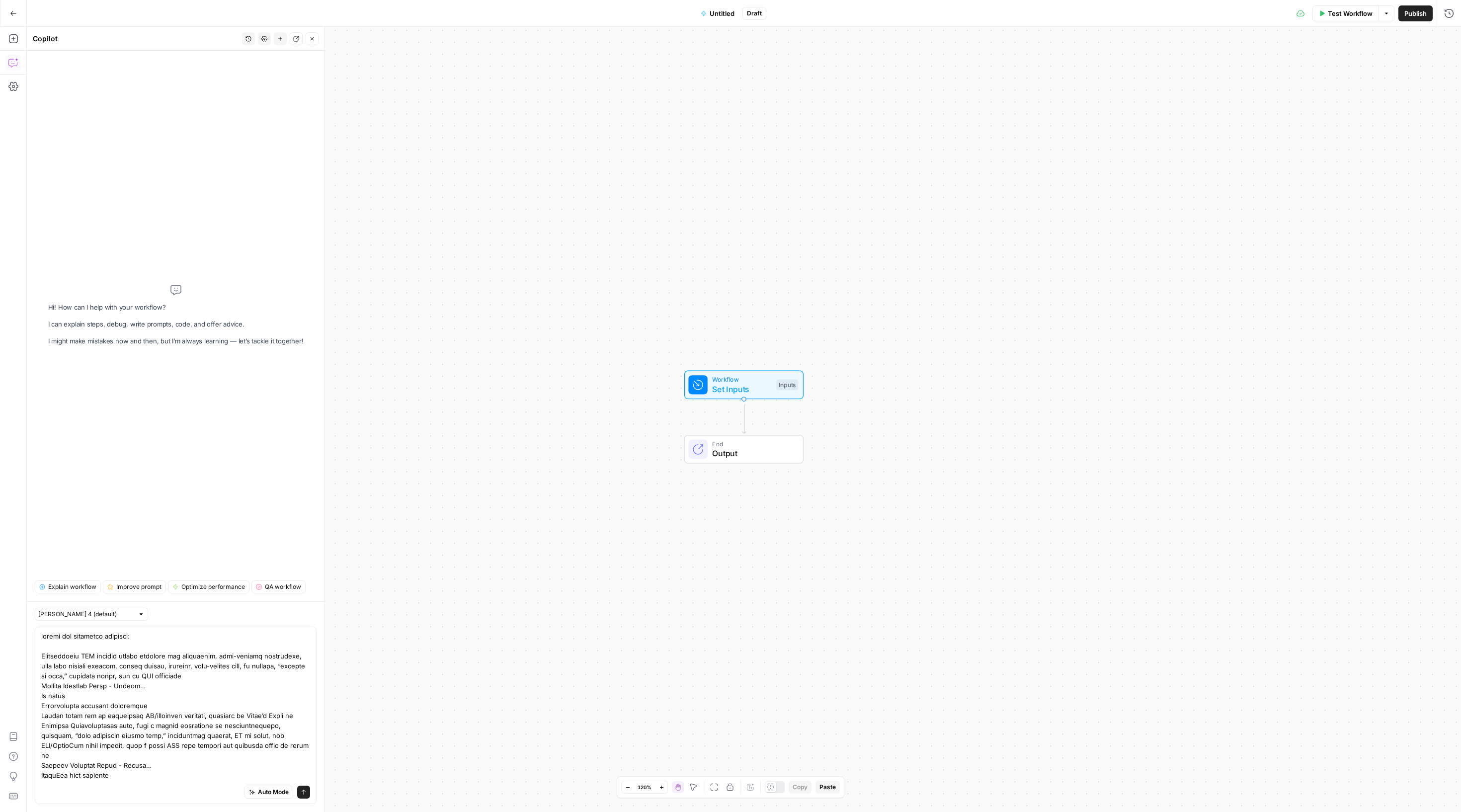
type textarea "create the following workflow: Standardized SEO content briefs designed for con…"
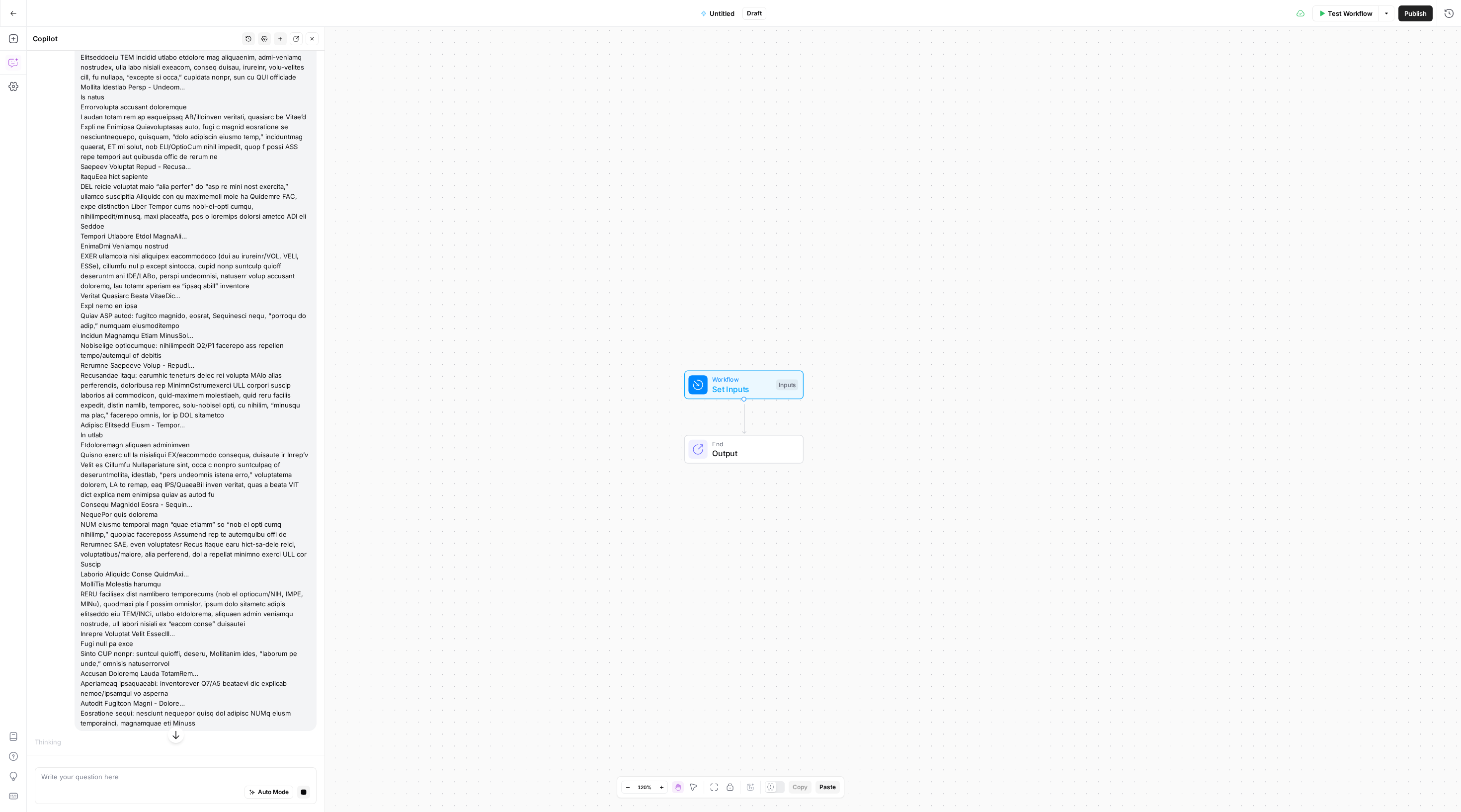
click at [301, 790] on icon "button" at bounding box center [303, 792] width 5 height 5
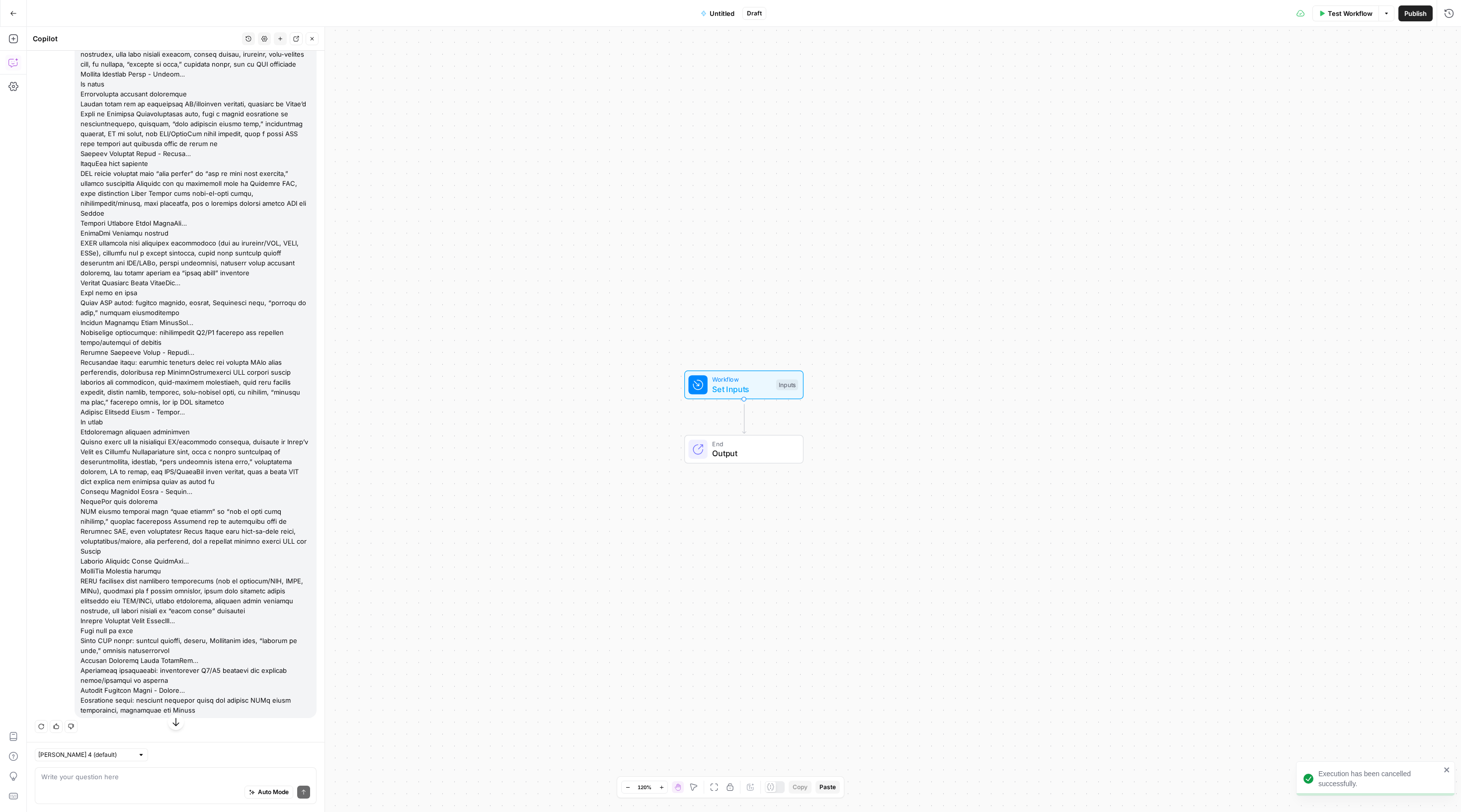
scroll to position [77, 0]
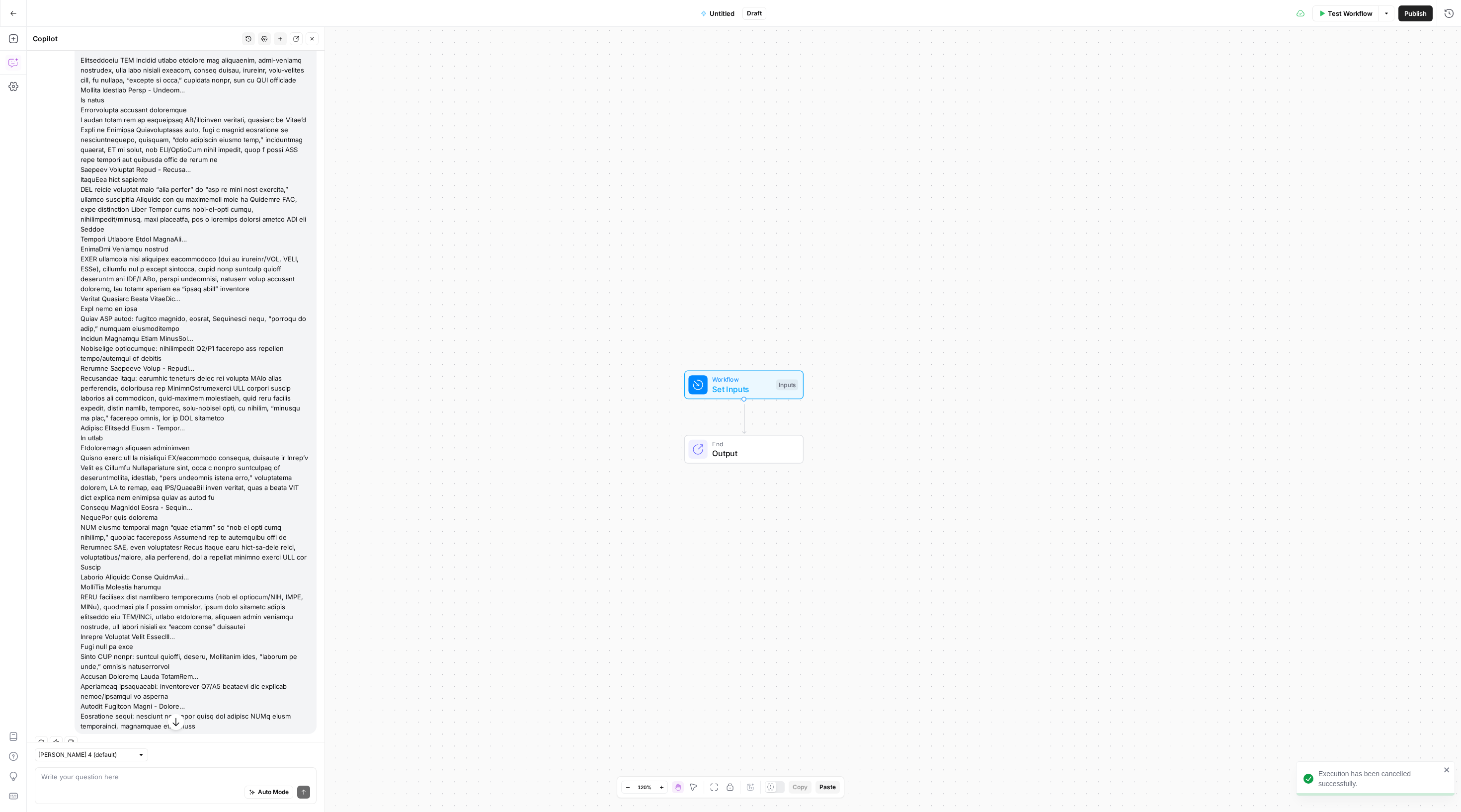
drag, startPoint x: 281, startPoint y: 692, endPoint x: 78, endPoint y: 96, distance: 629.6
click at [78, 96] on div at bounding box center [195, 383] width 242 height 701
copy div "Standardized SEO content briefs designed for consistent, high-quality refreshes…"
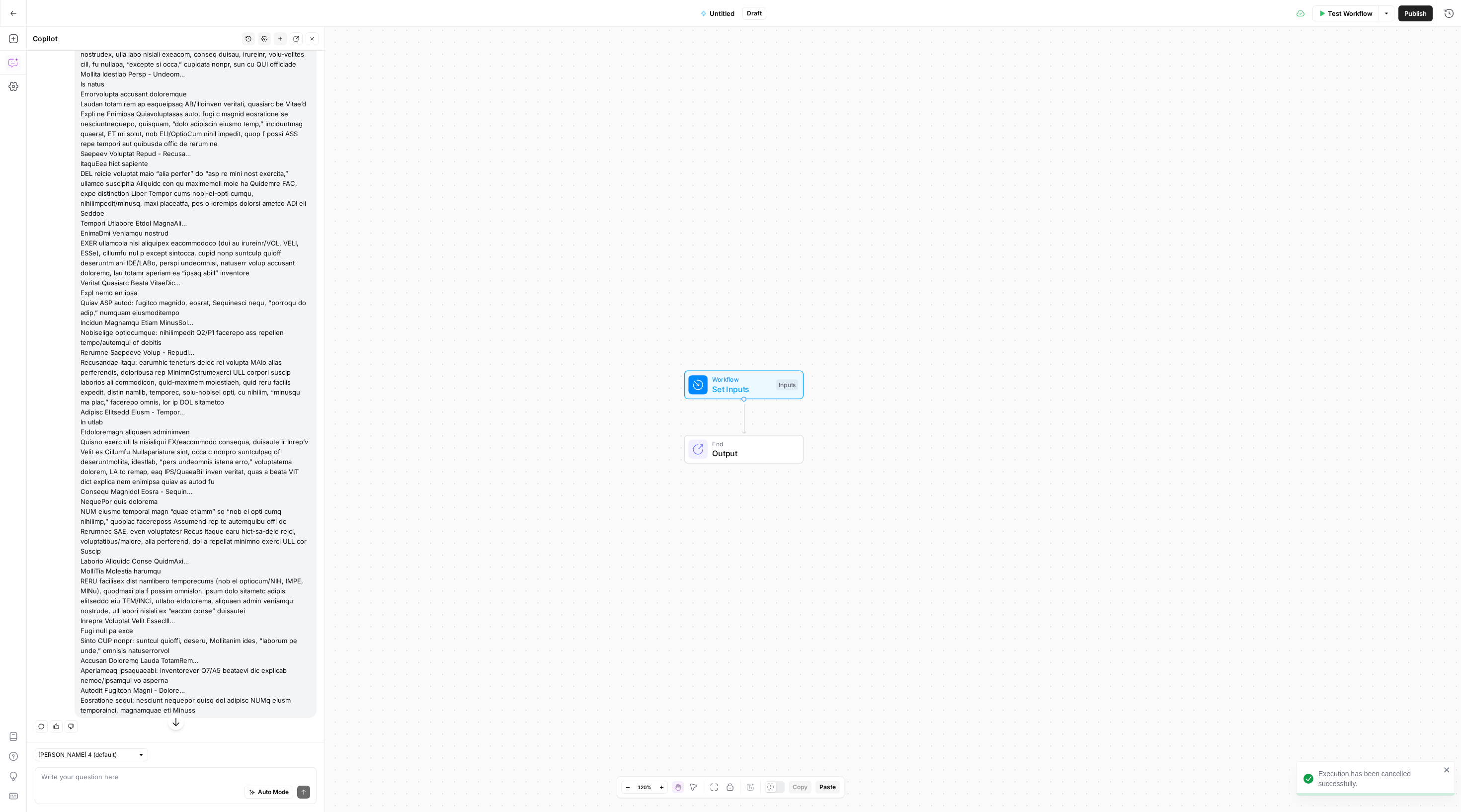
scroll to position [386, 0]
click at [146, 782] on div "Auto Mode Send" at bounding box center [175, 792] width 269 height 22
paste textarea "Standardized SEO content briefs designed for consistent, high-quality refreshes…"
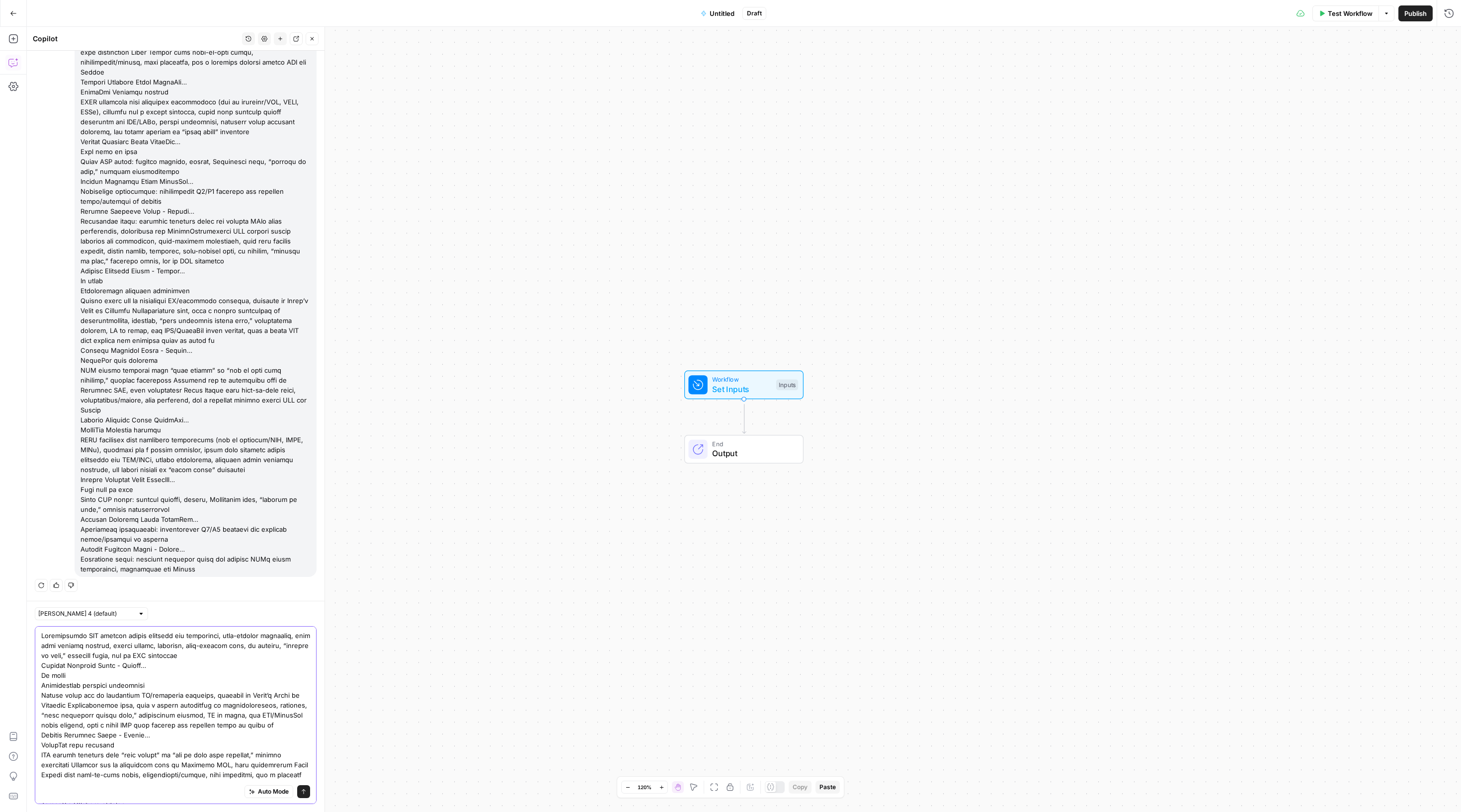
scroll to position [0, 0]
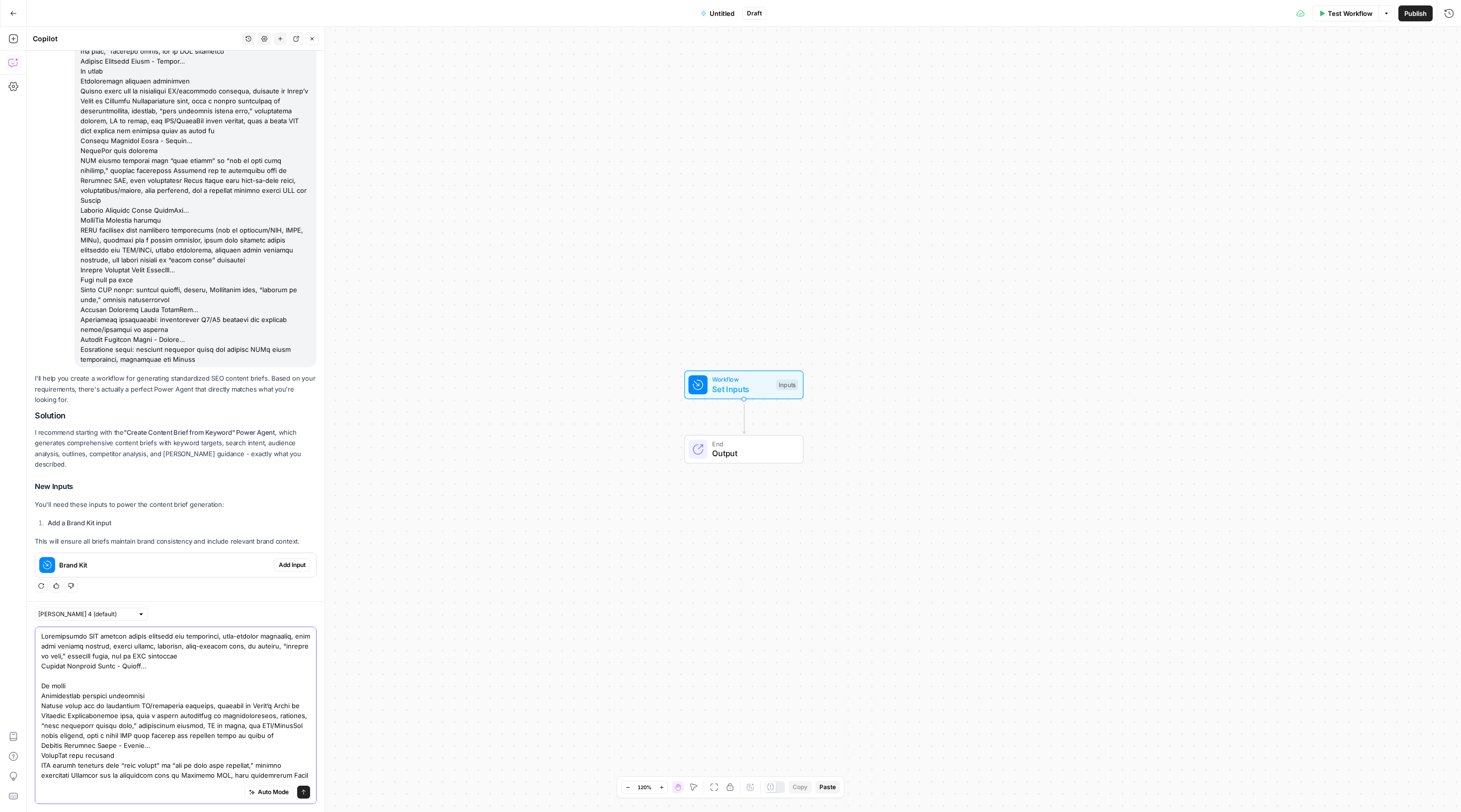
scroll to position [810, 0]
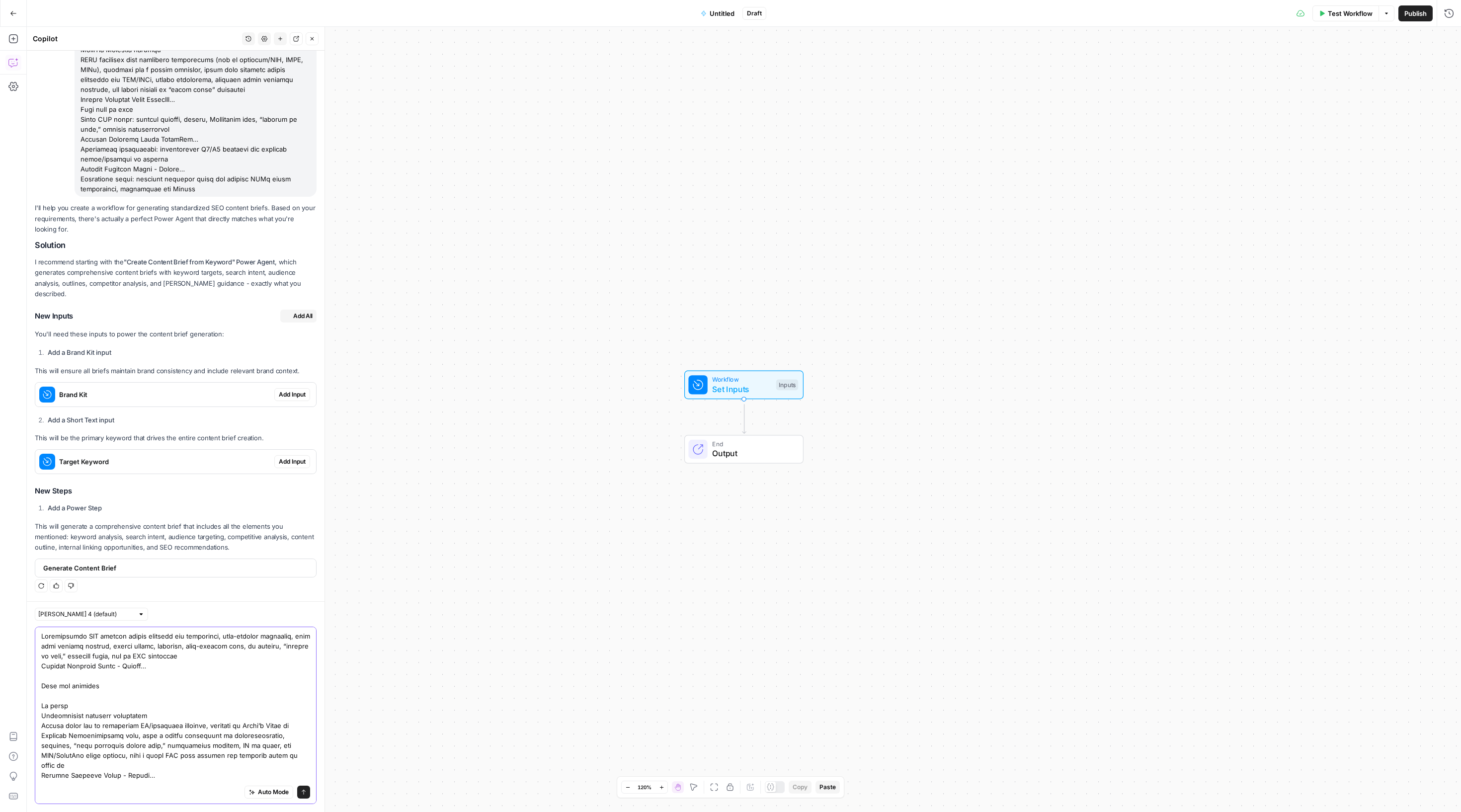
type textarea "Standardized SEO content briefs designed for consistent, high-quality refreshes…"
click at [304, 785] on button "Send" at bounding box center [303, 791] width 12 height 12
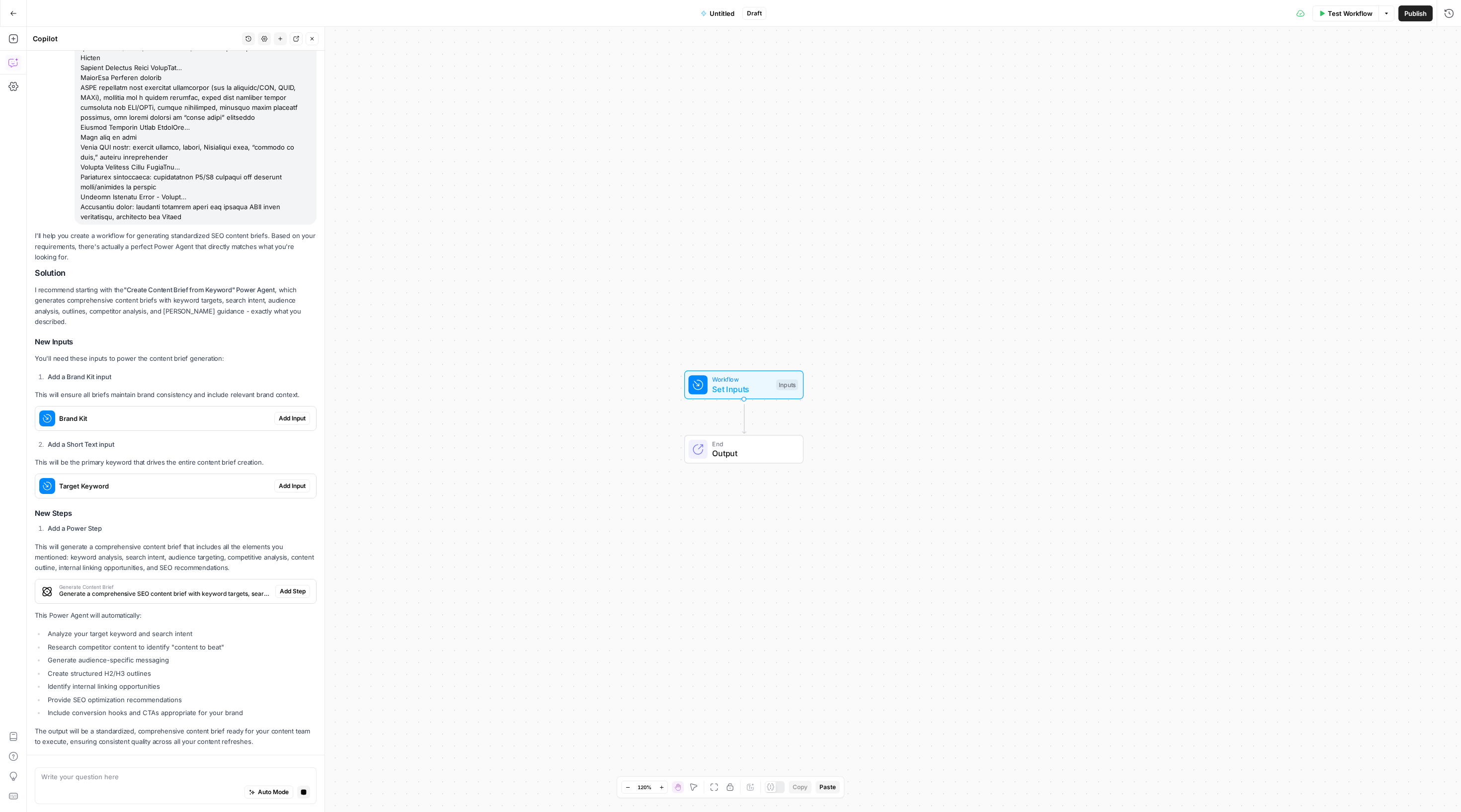
scroll to position [0, 0]
click at [169, 767] on div "Write your question here Auto Mode Stop generating" at bounding box center [176, 785] width 282 height 37
paste textarea "Standardized SEO content briefs designed for consistent, high-quality refreshes…"
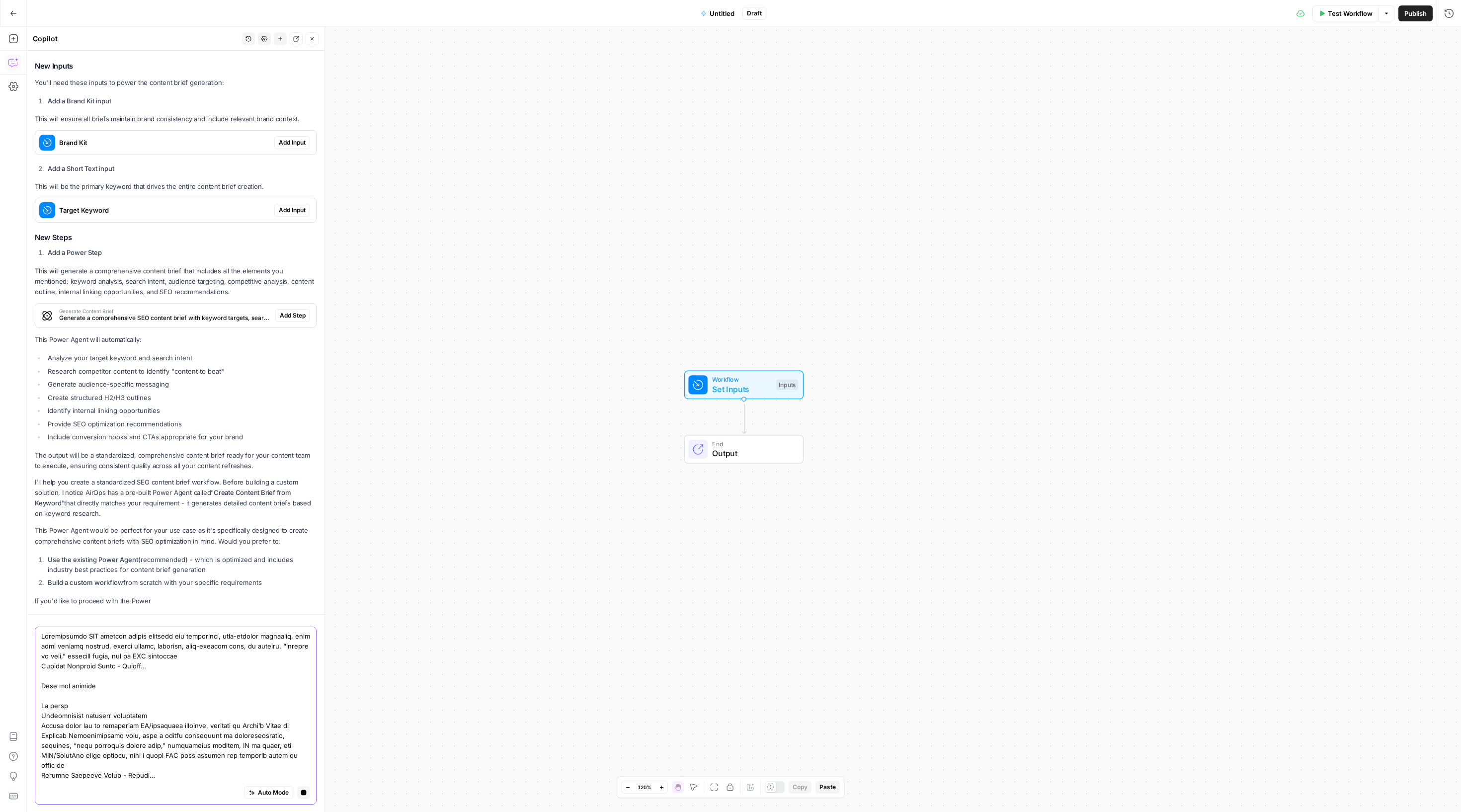
type textarea "Standardized SEO content briefs designed for consistent, high-quality refreshes…"
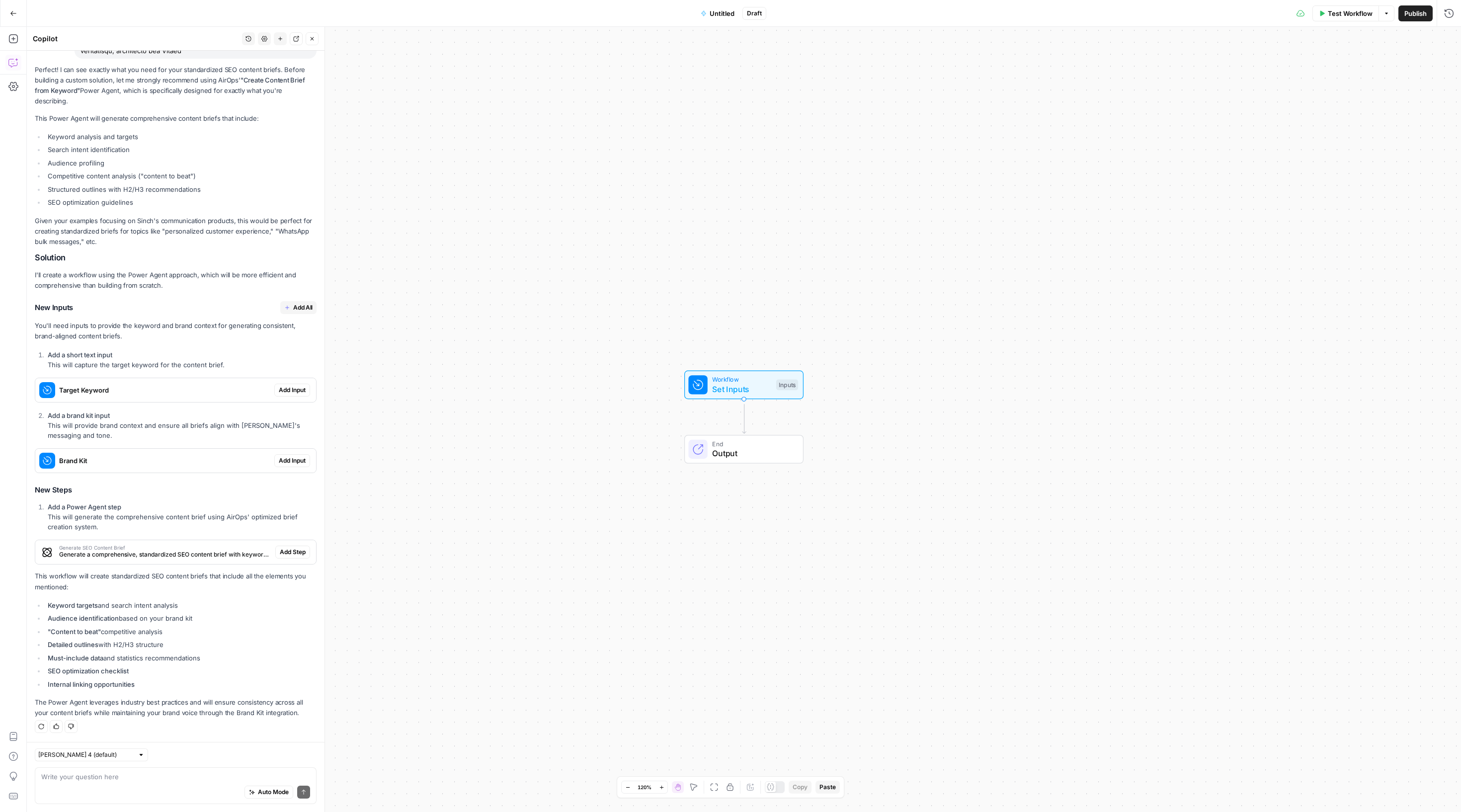
click at [300, 303] on span "Add All" at bounding box center [303, 308] width 20 height 9
click at [287, 534] on div "Perfect! I can see exactly what you need for your standardized SEO content brie…" at bounding box center [176, 391] width 282 height 653
click at [279, 548] on span "Add Step" at bounding box center [292, 552] width 26 height 9
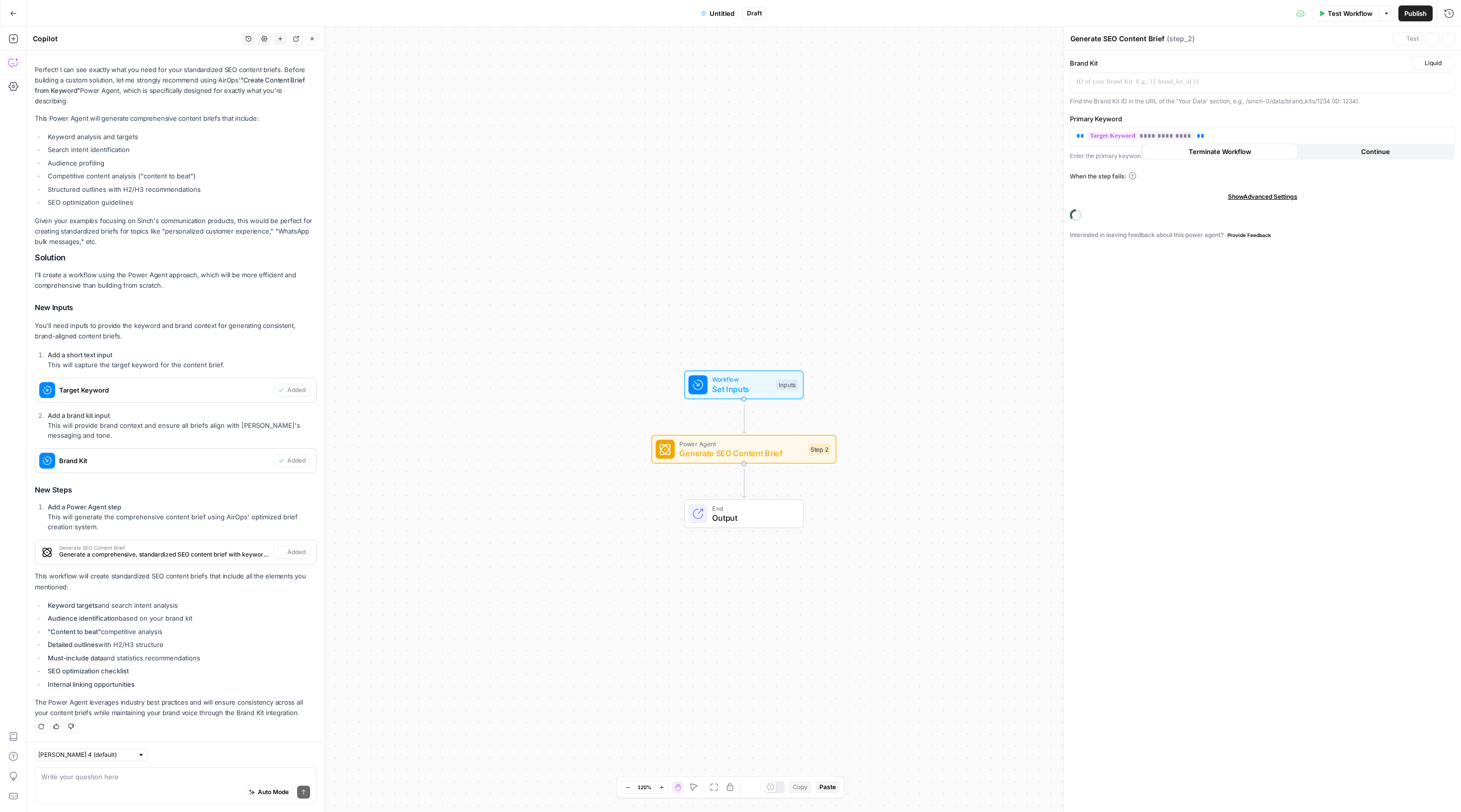
type textarea "Generate SEO Content Brief"
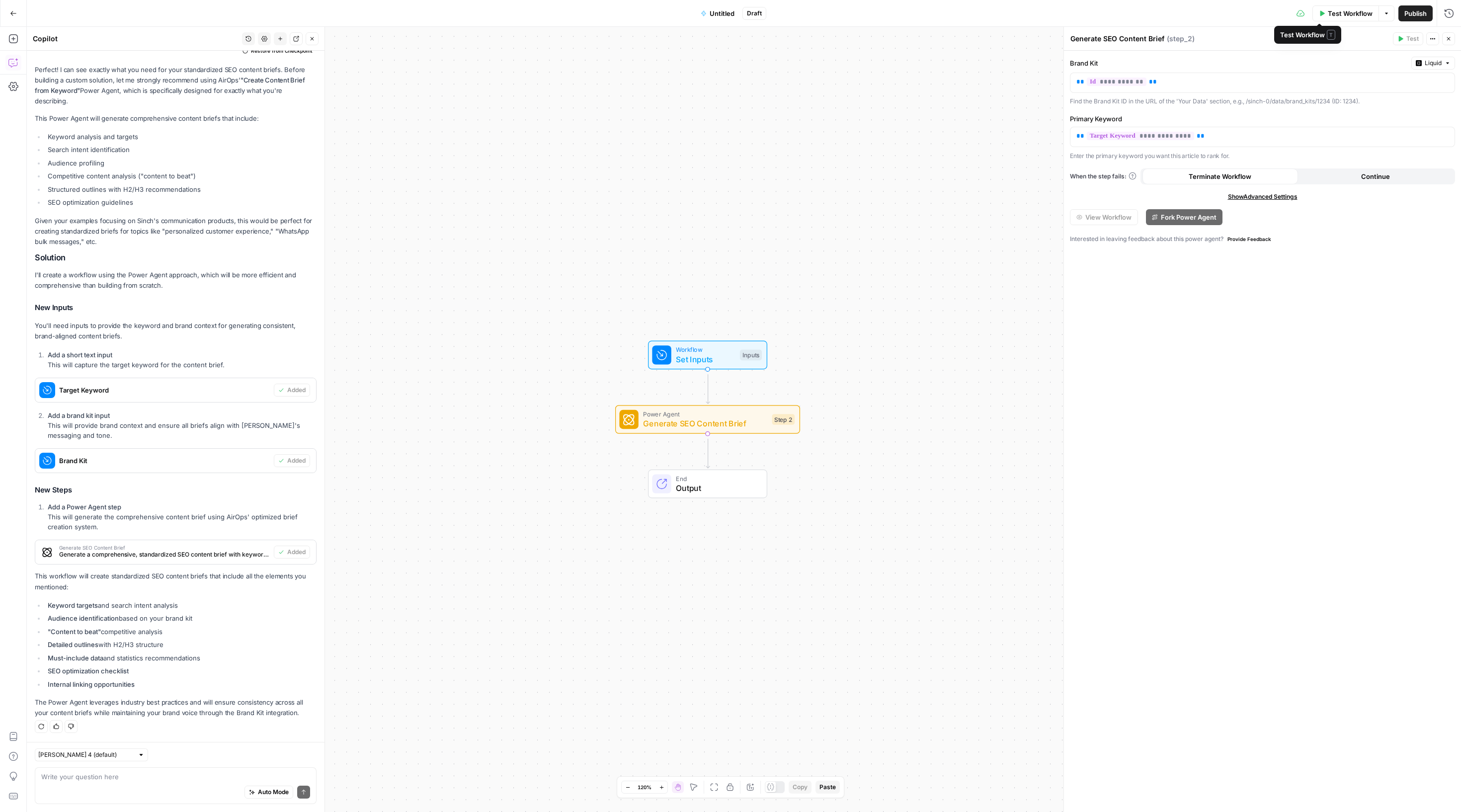
click at [1328, 14] on span "Test Workflow" at bounding box center [1350, 12] width 45 height 10
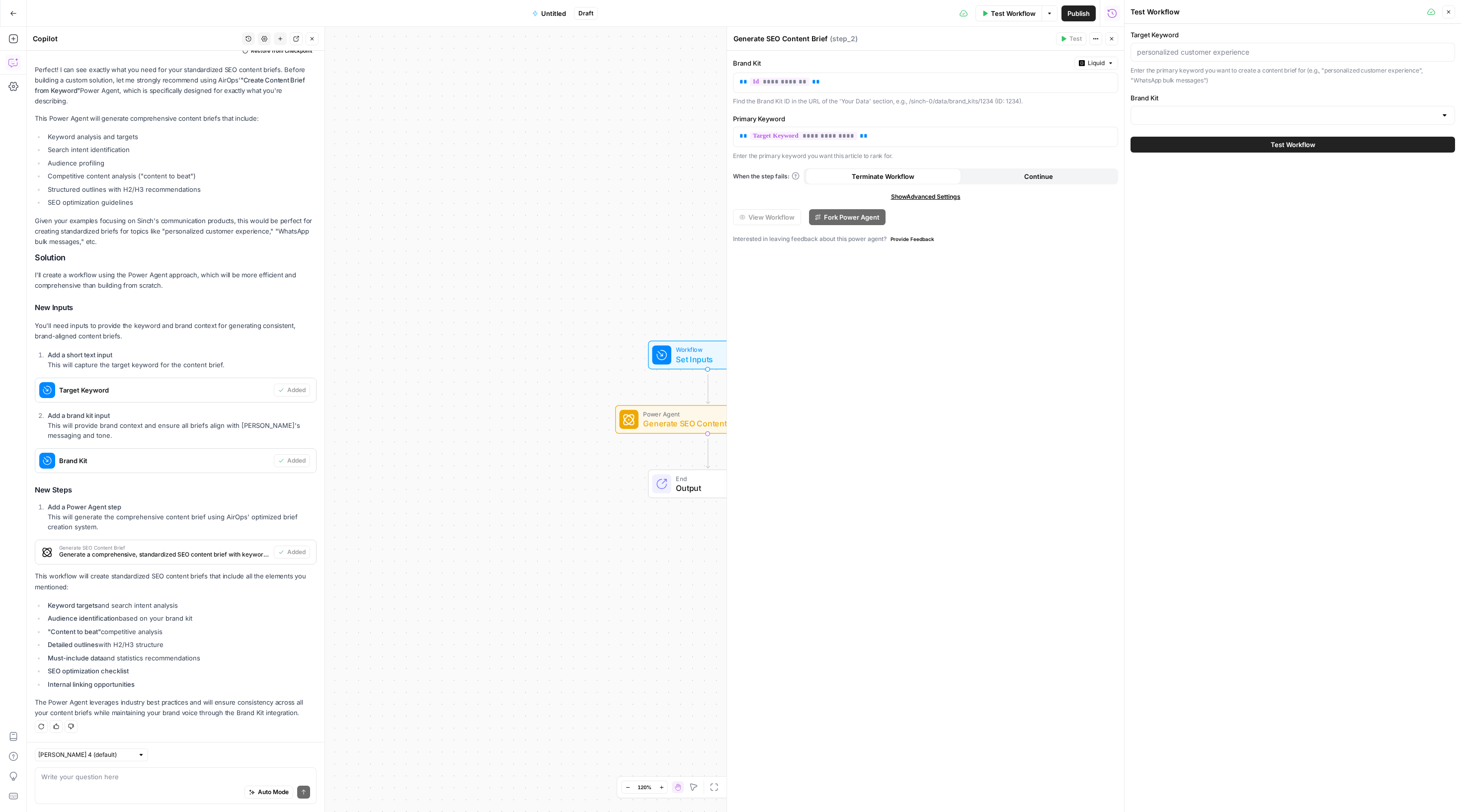
click at [1207, 125] on div at bounding box center [1293, 115] width 325 height 19
click at [1200, 200] on div "ID: 3546" at bounding box center [1293, 195] width 305 height 9
type input "Sinch"
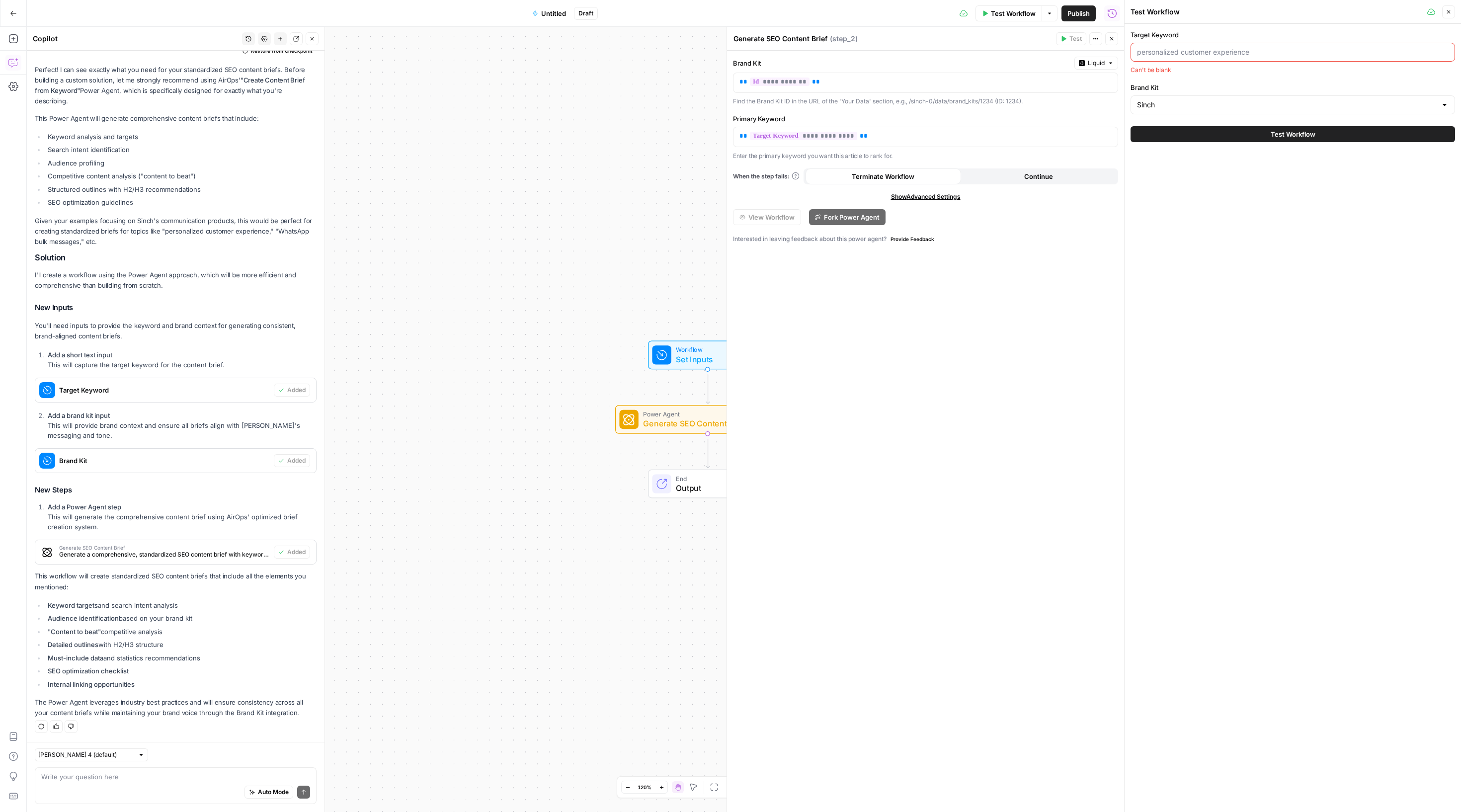
click at [1183, 52] on div at bounding box center [1293, 52] width 325 height 19
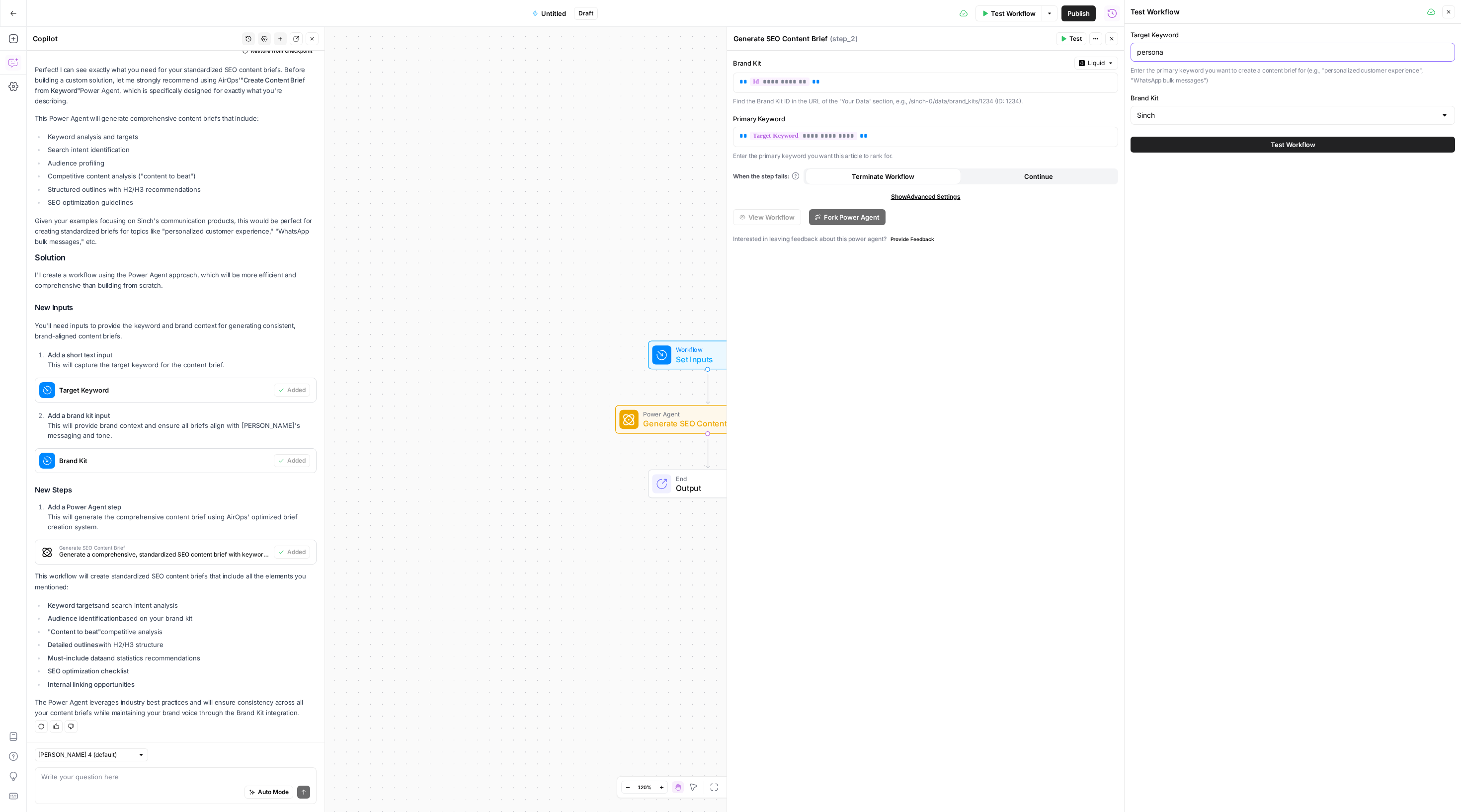
type input "personal"
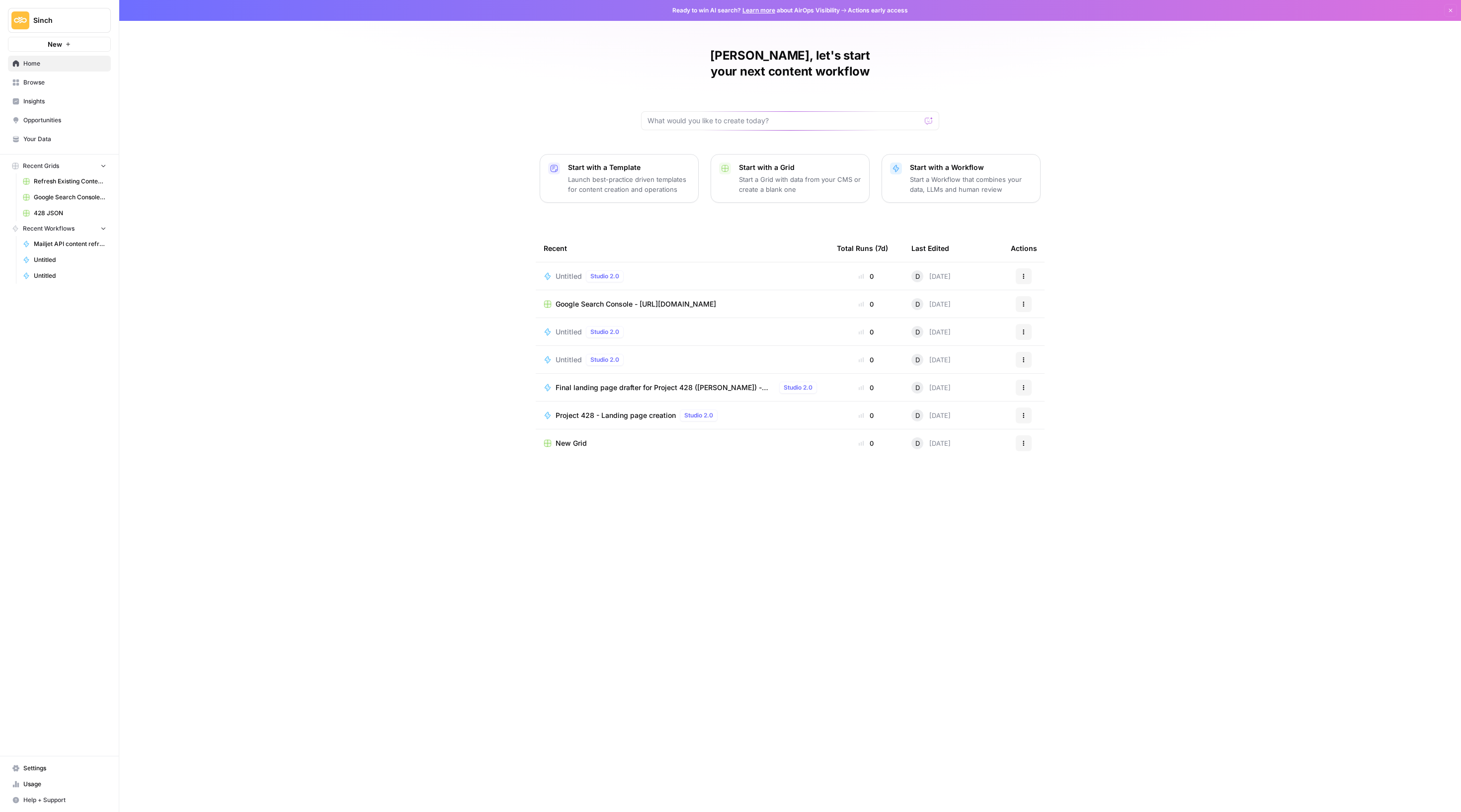
click at [84, 21] on span "Sinch" at bounding box center [62, 20] width 60 height 10
click at [106, 100] on span "Mailjet" at bounding box center [96, 95] width 131 height 10
click at [810, 172] on p "Start with a Grid" at bounding box center [800, 167] width 122 height 10
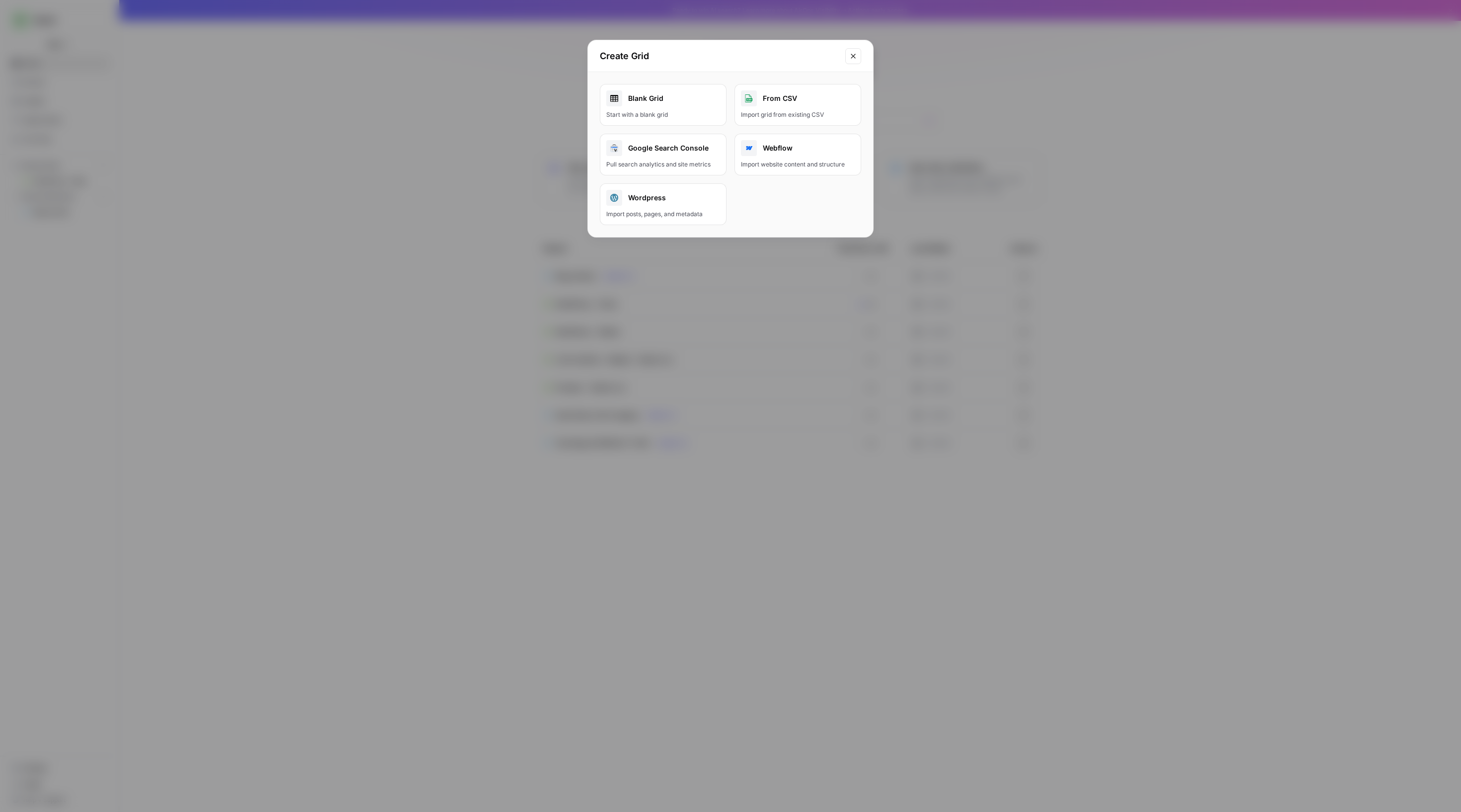
click at [675, 120] on div "Start with a blank grid" at bounding box center [663, 115] width 114 height 9
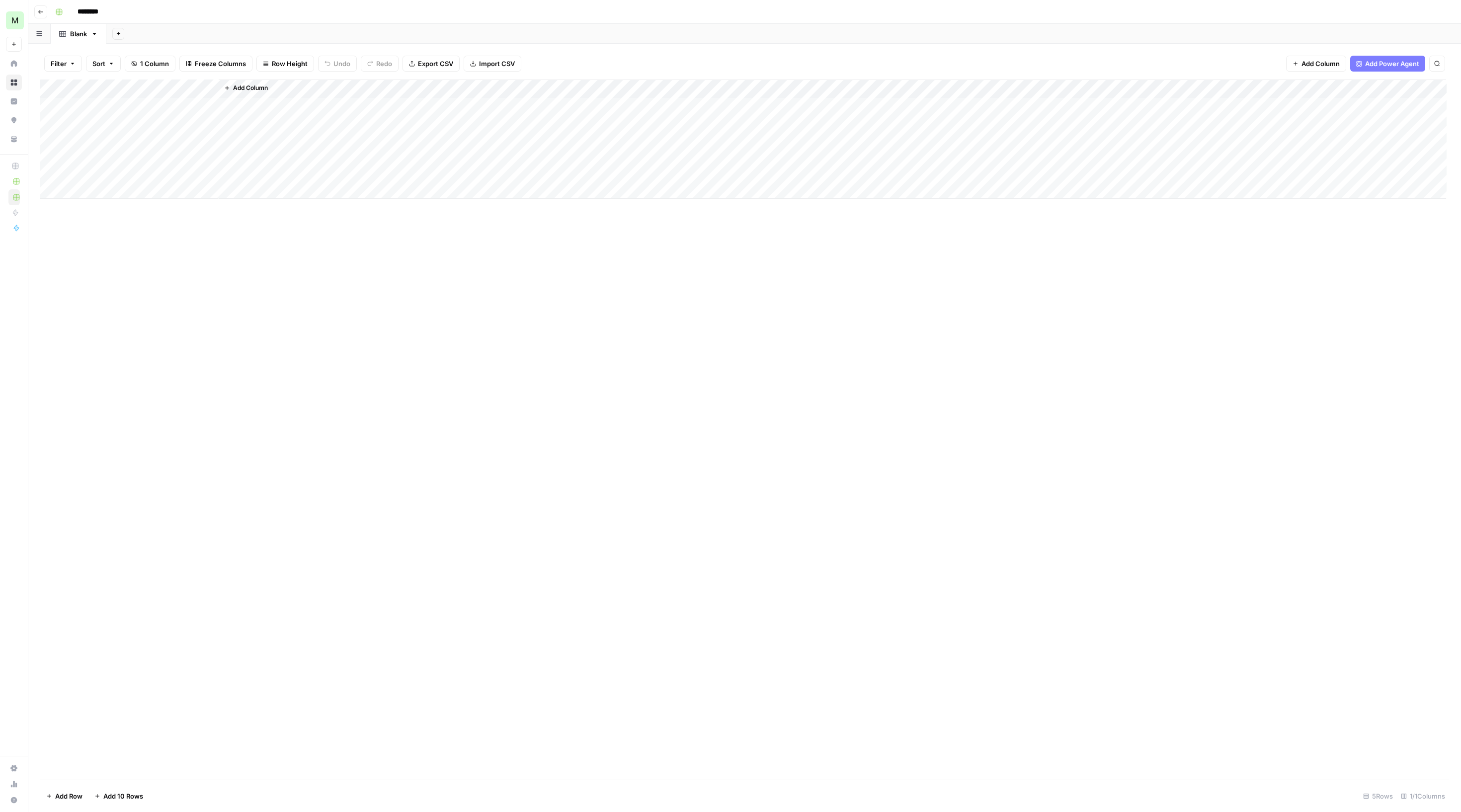
click at [144, 88] on div "Add Column" at bounding box center [743, 139] width 1406 height 120
click at [151, 128] on input "Title" at bounding box center [136, 121] width 101 height 10
click at [158, 90] on div "Add Column" at bounding box center [743, 139] width 1406 height 120
click at [31, 9] on header "Go back ********" at bounding box center [744, 12] width 1432 height 24
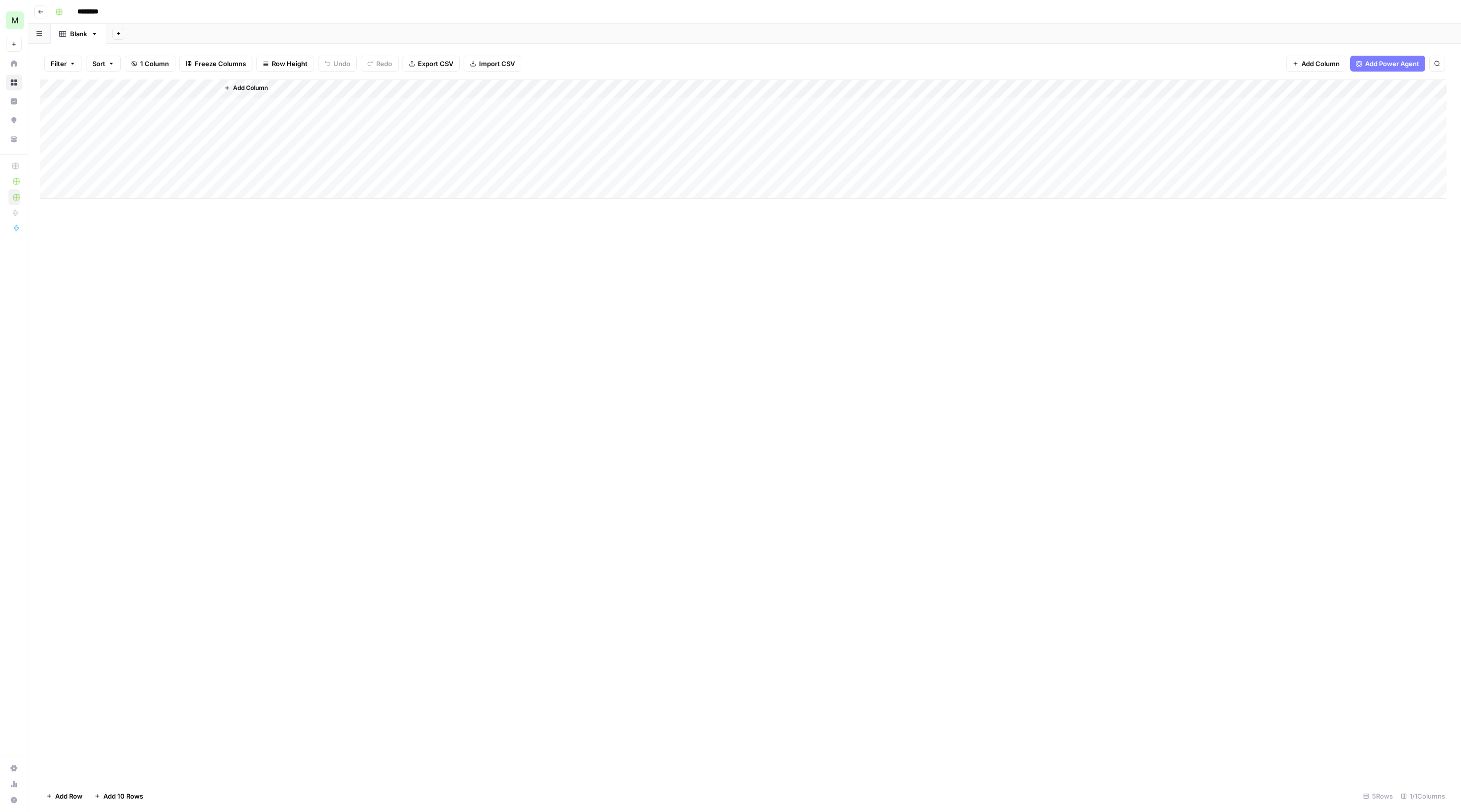
click at [46, 9] on button "Go back" at bounding box center [40, 12] width 12 height 12
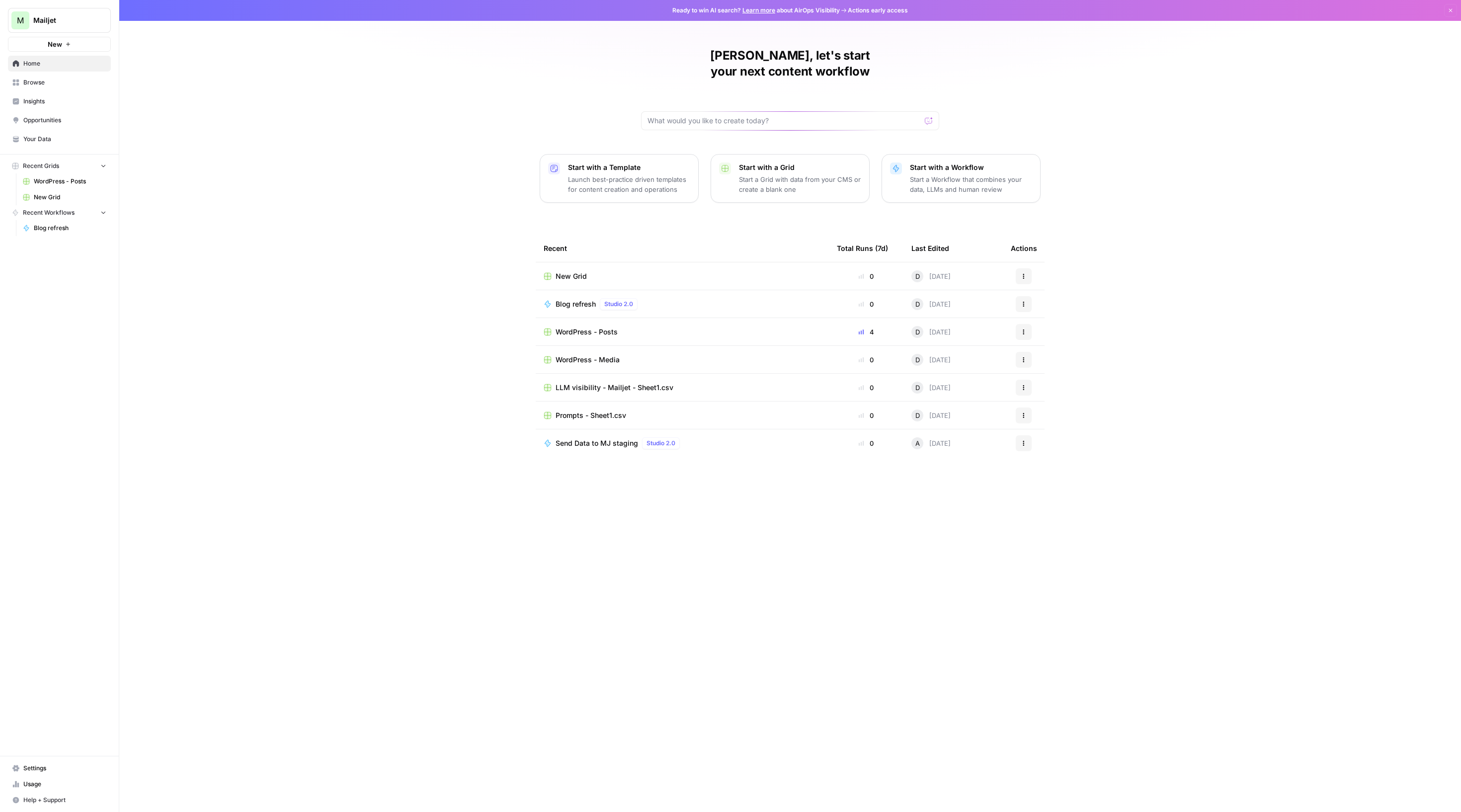
click at [595, 337] on span "WordPress - Posts" at bounding box center [587, 331] width 62 height 10
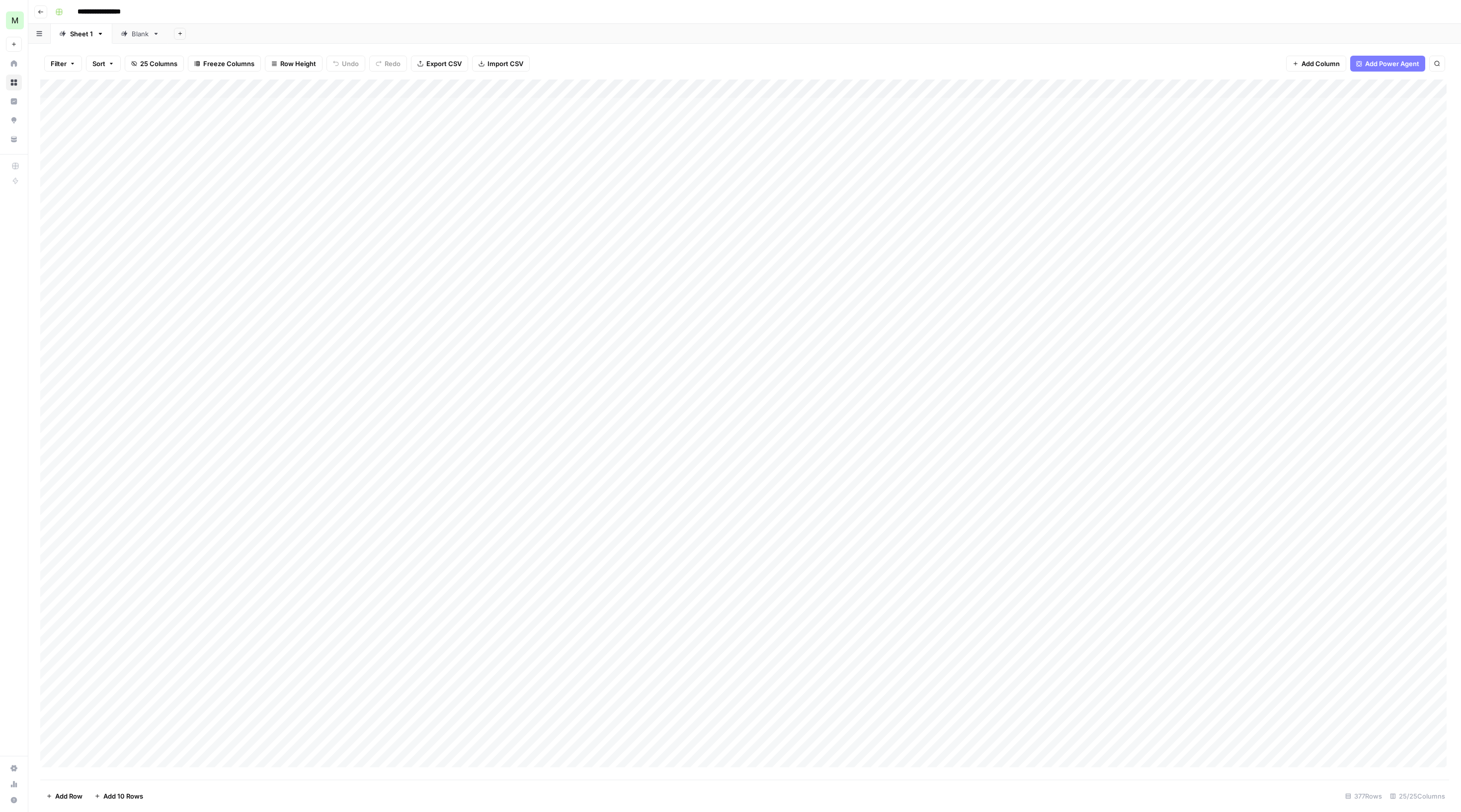
click at [460, 137] on div "Add Column" at bounding box center [743, 423] width 1406 height 687
click at [460, 137] on div at bounding box center [479, 131] width 91 height 19
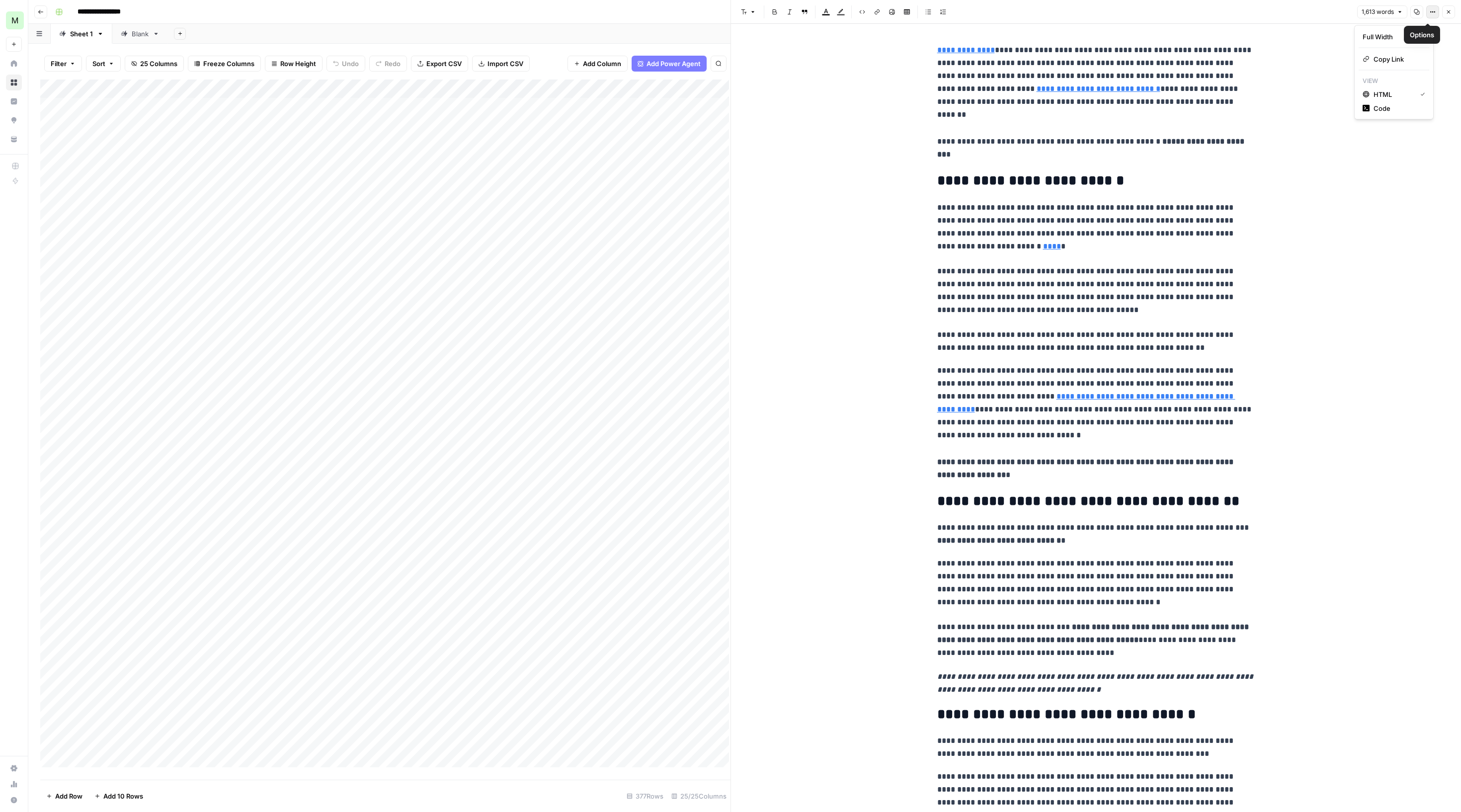
click at [1430, 15] on icon "button" at bounding box center [1432, 12] width 6 height 6
click at [1399, 113] on span "Code" at bounding box center [1397, 108] width 47 height 10
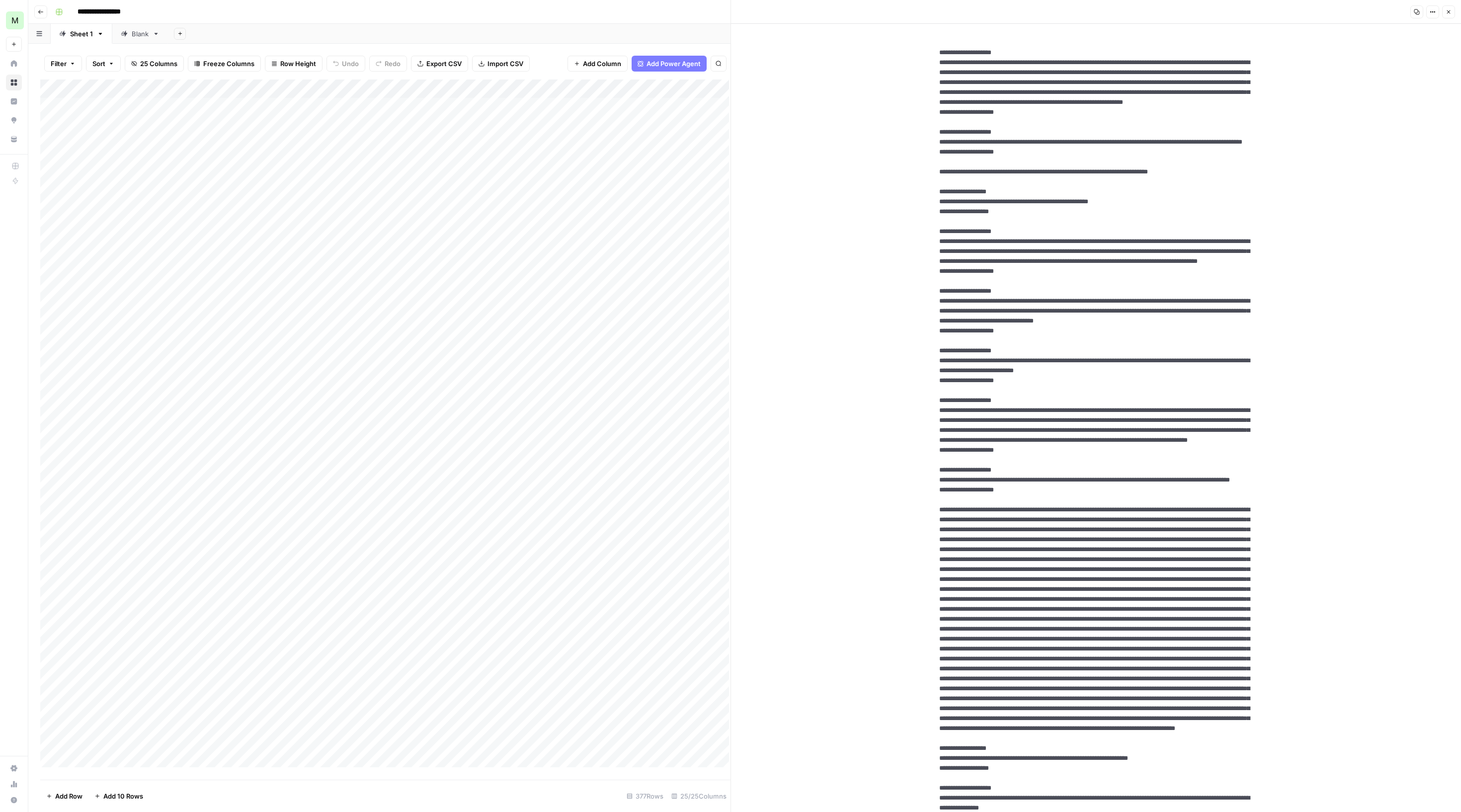
click at [1446, 11] on icon "button" at bounding box center [1449, 12] width 6 height 6
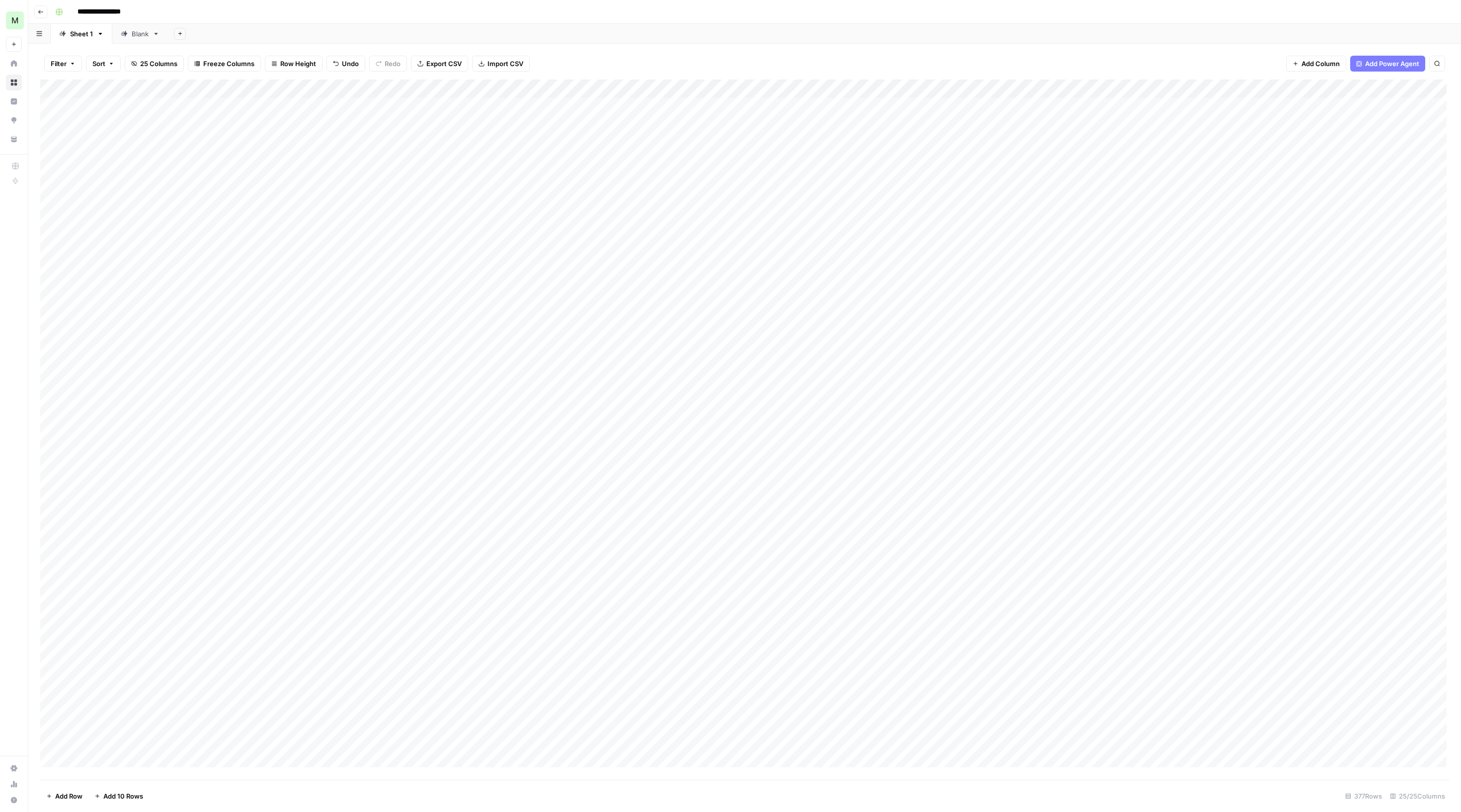
click at [519, 96] on div "Add Column" at bounding box center [743, 423] width 1406 height 687
type input "Raw Content"
click at [530, 148] on span "HTML" at bounding box center [492, 145] width 76 height 10
click at [544, 151] on div "HTML" at bounding box center [494, 145] width 102 height 10
click at [638, 256] on span "JSON" at bounding box center [616, 251] width 46 height 10
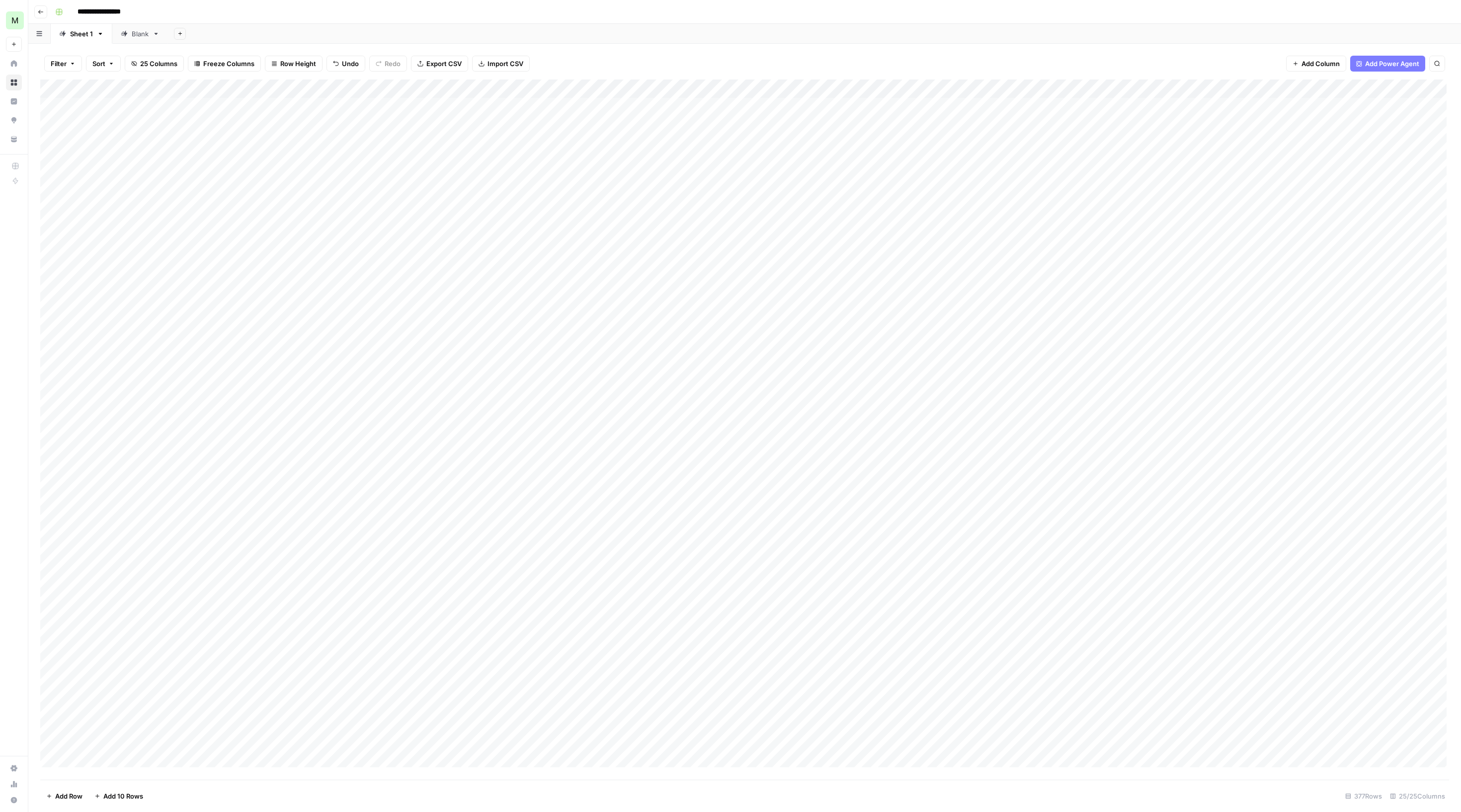
click at [481, 125] on div "Add Column" at bounding box center [743, 423] width 1406 height 687
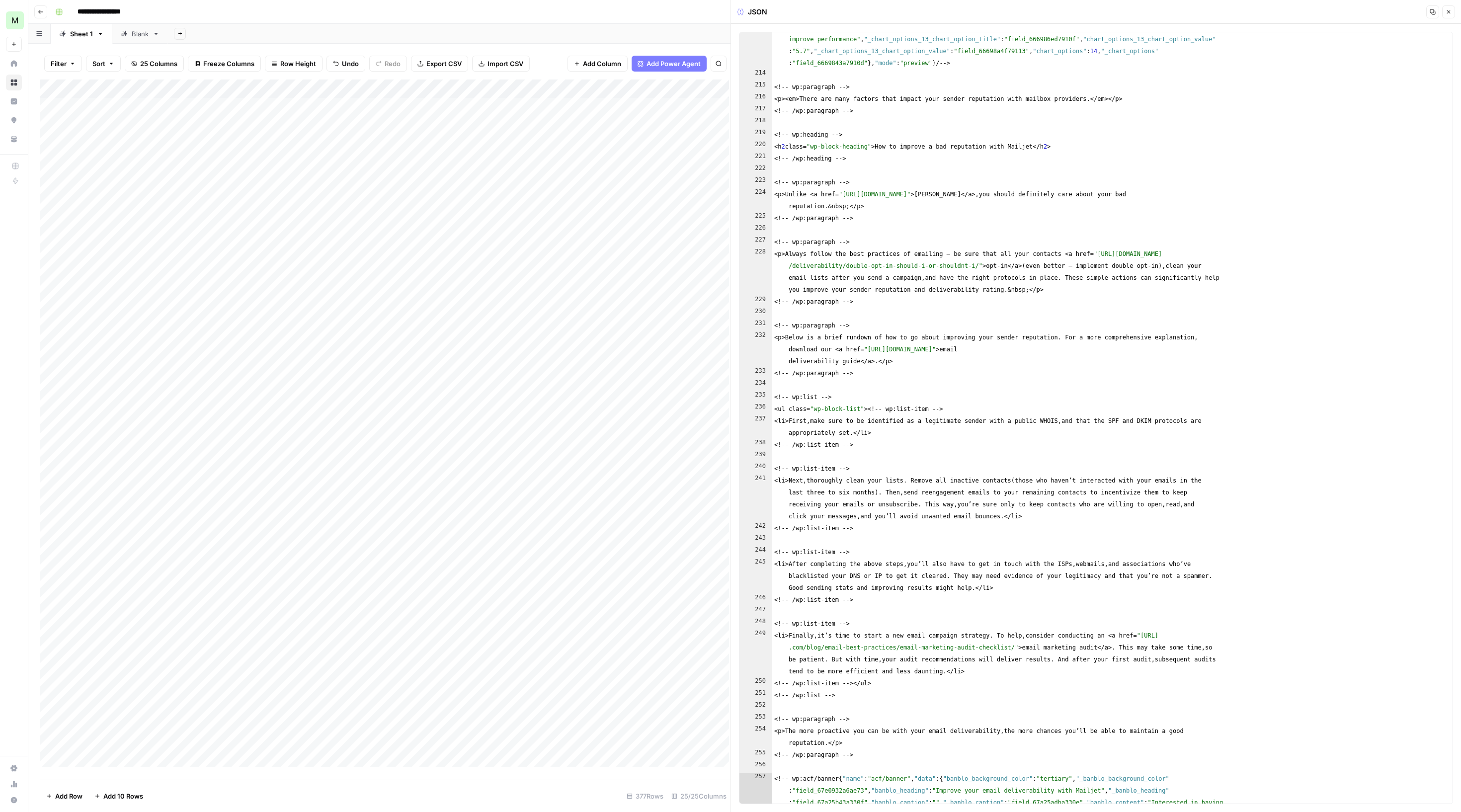
scroll to position [4124, 0]
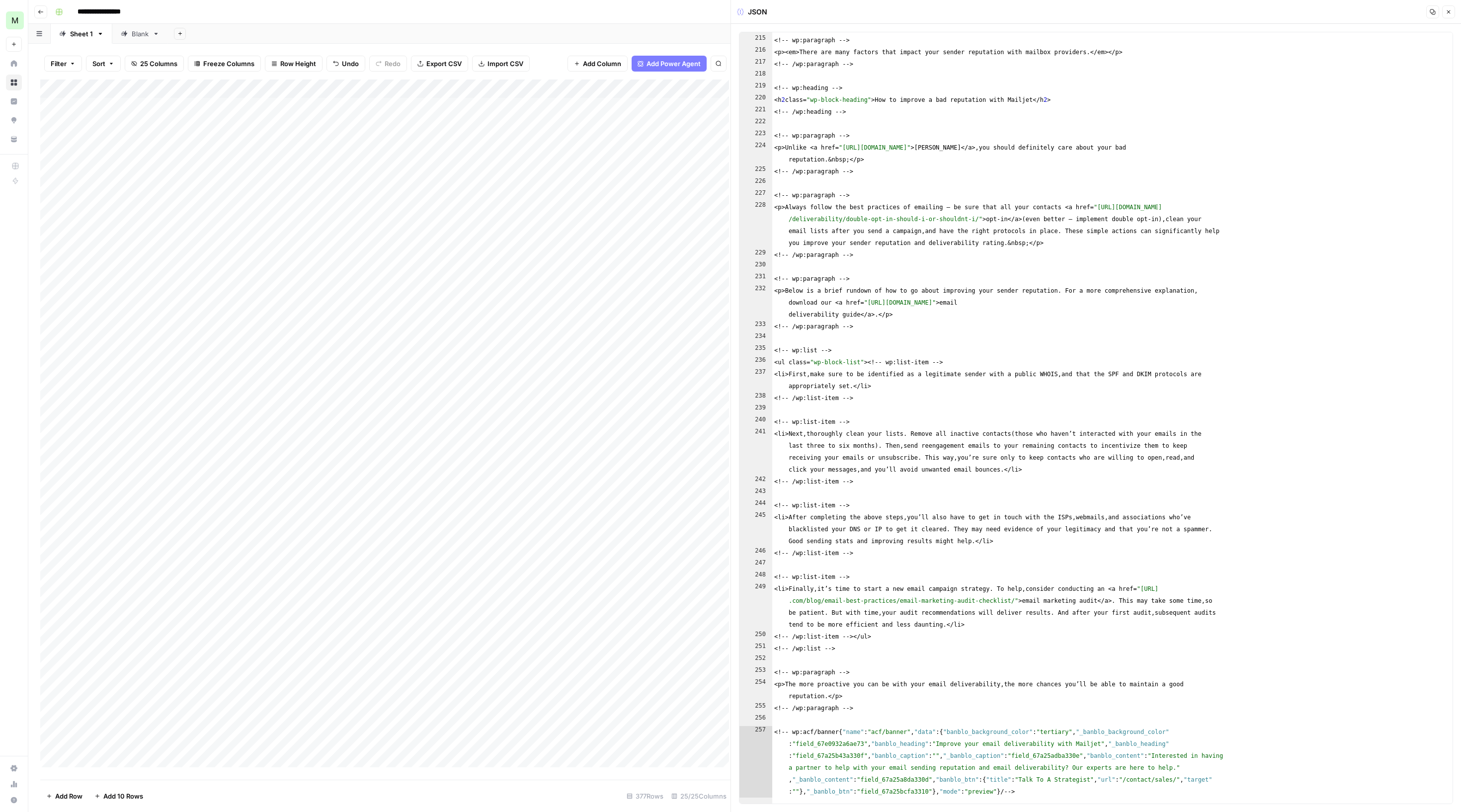
click at [475, 365] on div "Add Column" at bounding box center [385, 423] width 689 height 687
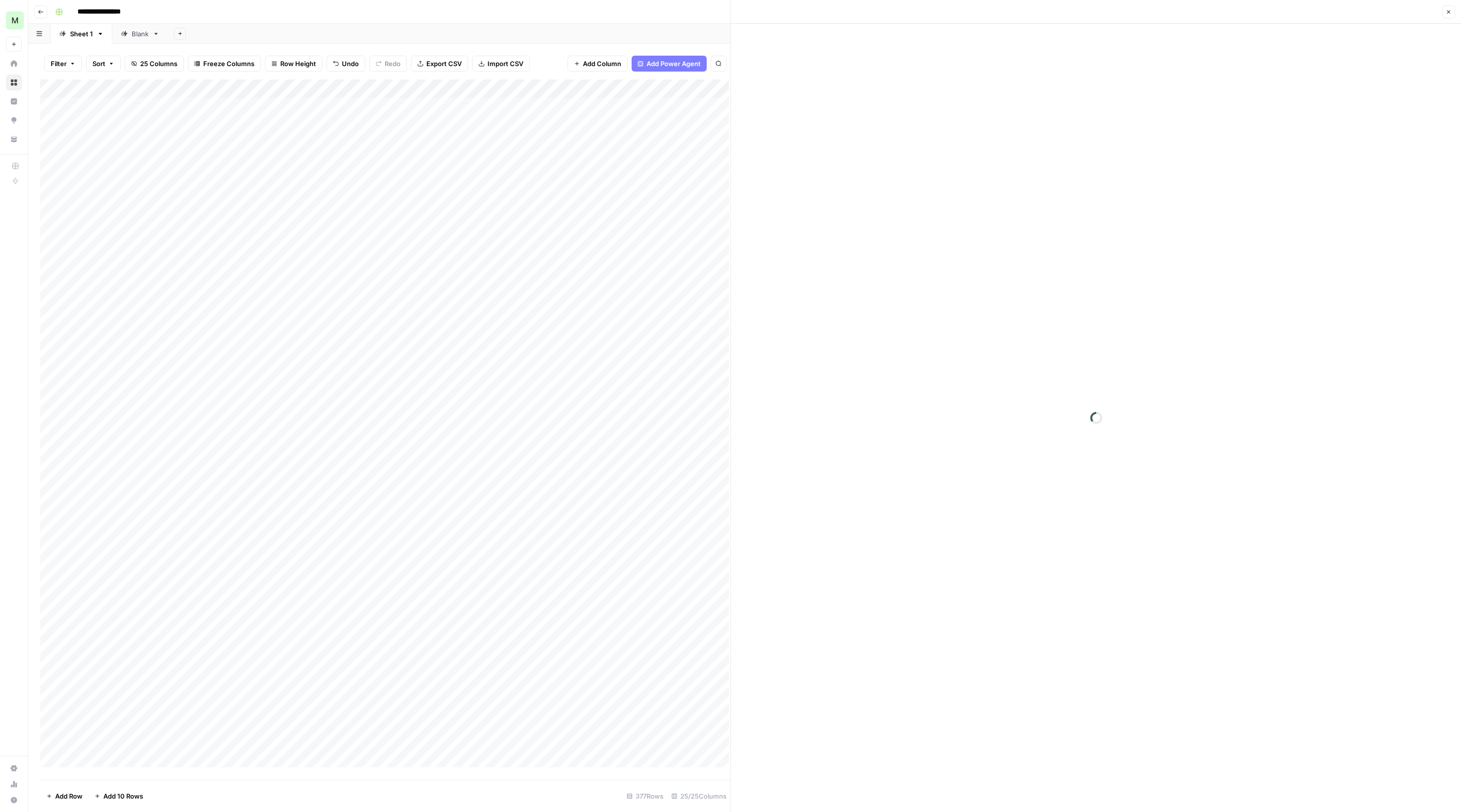
click at [475, 365] on div at bounding box center [479, 368] width 91 height 19
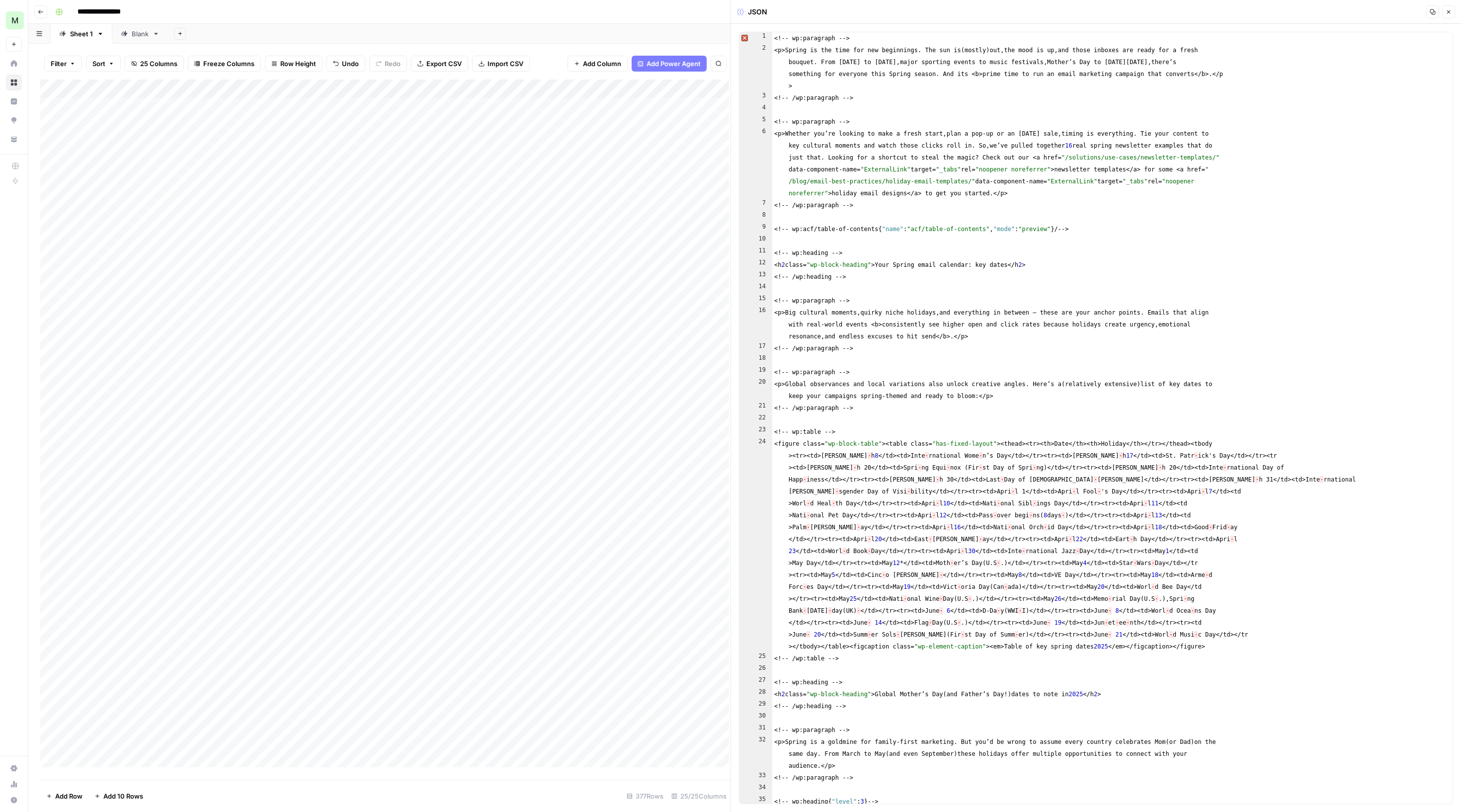
click at [1442, 11] on button "Close" at bounding box center [1449, 12] width 12 height 12
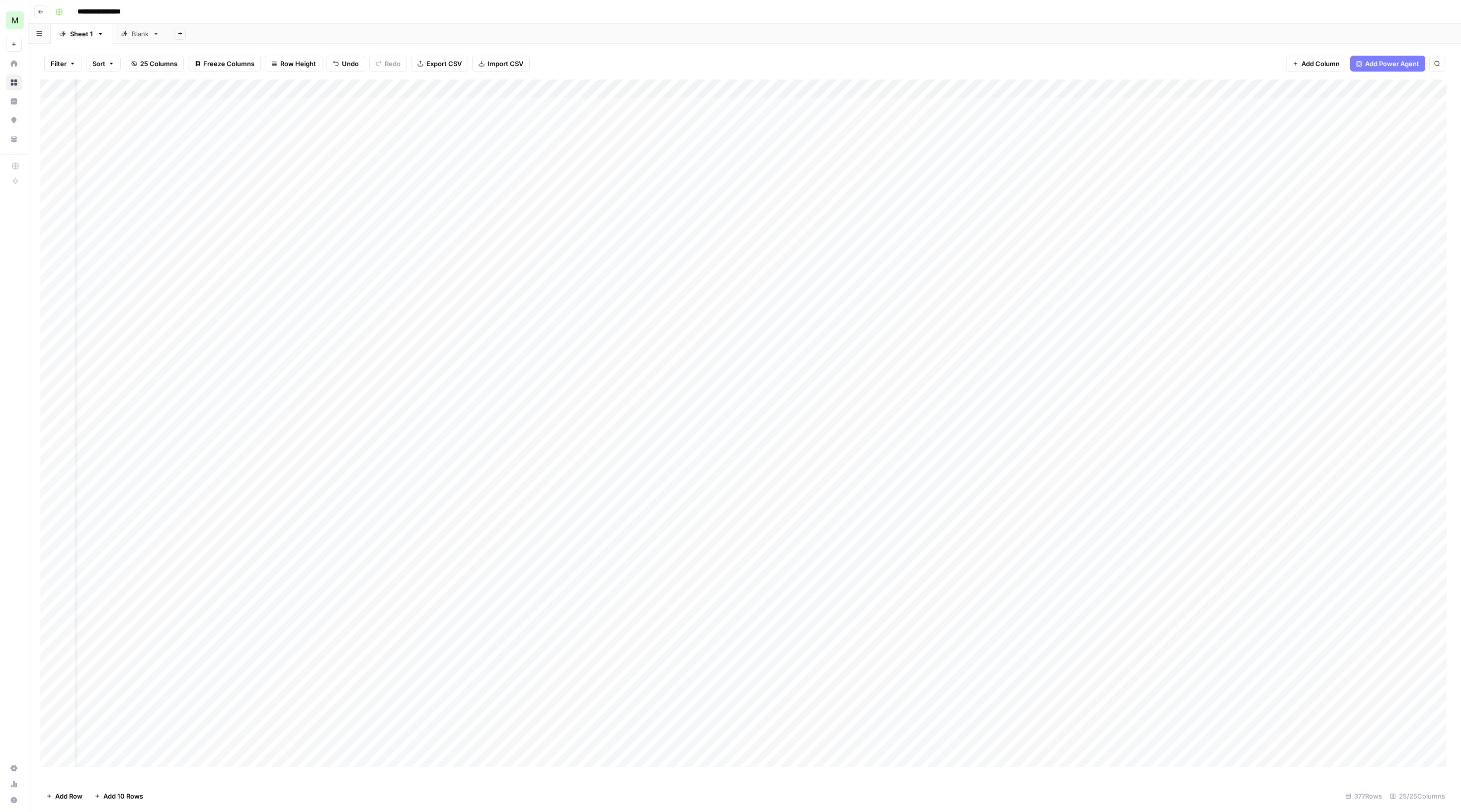
scroll to position [2, 29]
click at [56, 281] on div "Add Column" at bounding box center [743, 423] width 1406 height 687
click at [60, 107] on div "Add Column" at bounding box center [743, 423] width 1406 height 687
click at [53, 110] on div "Add Column" at bounding box center [743, 423] width 1406 height 687
click at [90, 791] on span "Delete 2 Rows" at bounding box center [69, 795] width 45 height 10
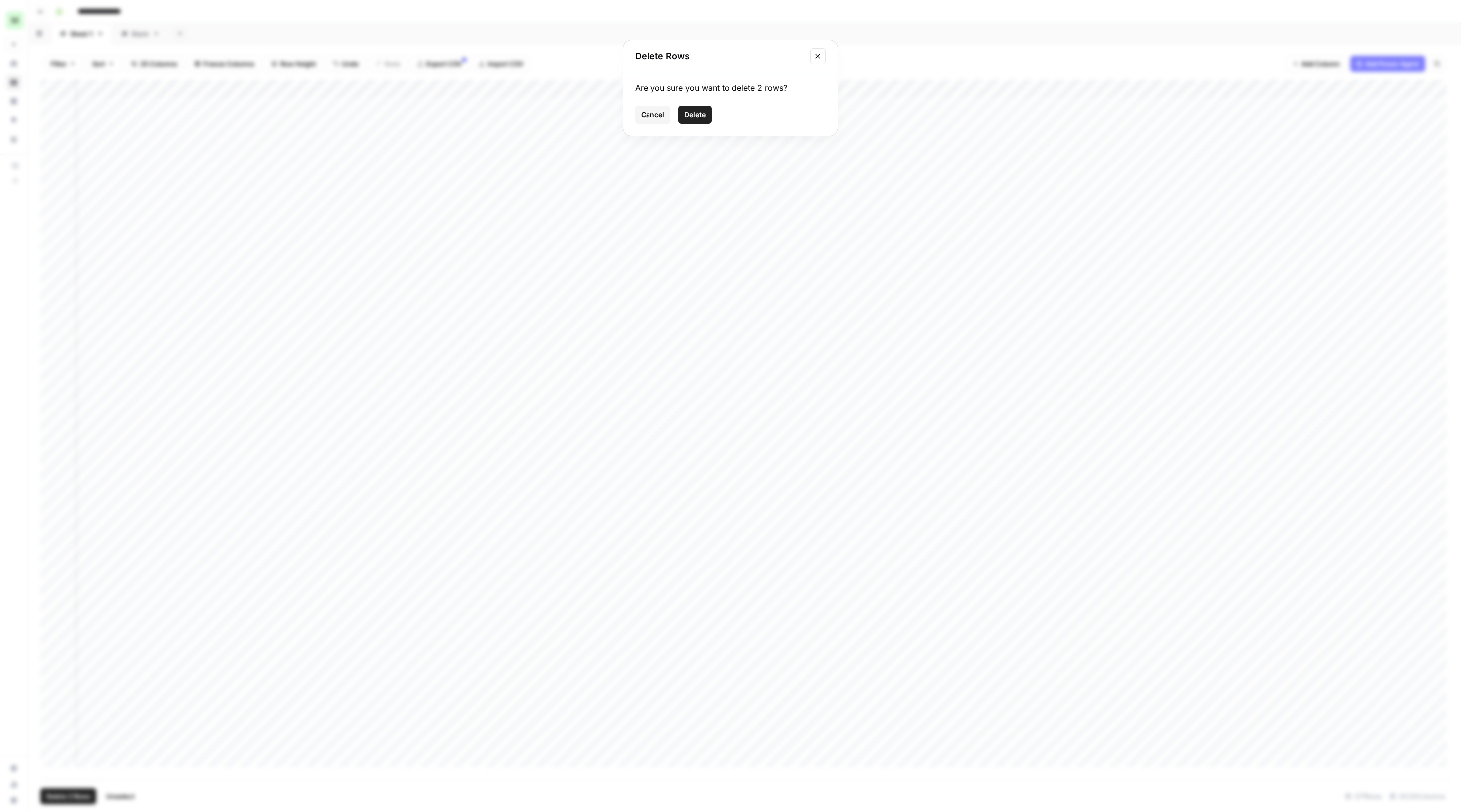
click at [710, 124] on button "Delete" at bounding box center [694, 115] width 33 height 18
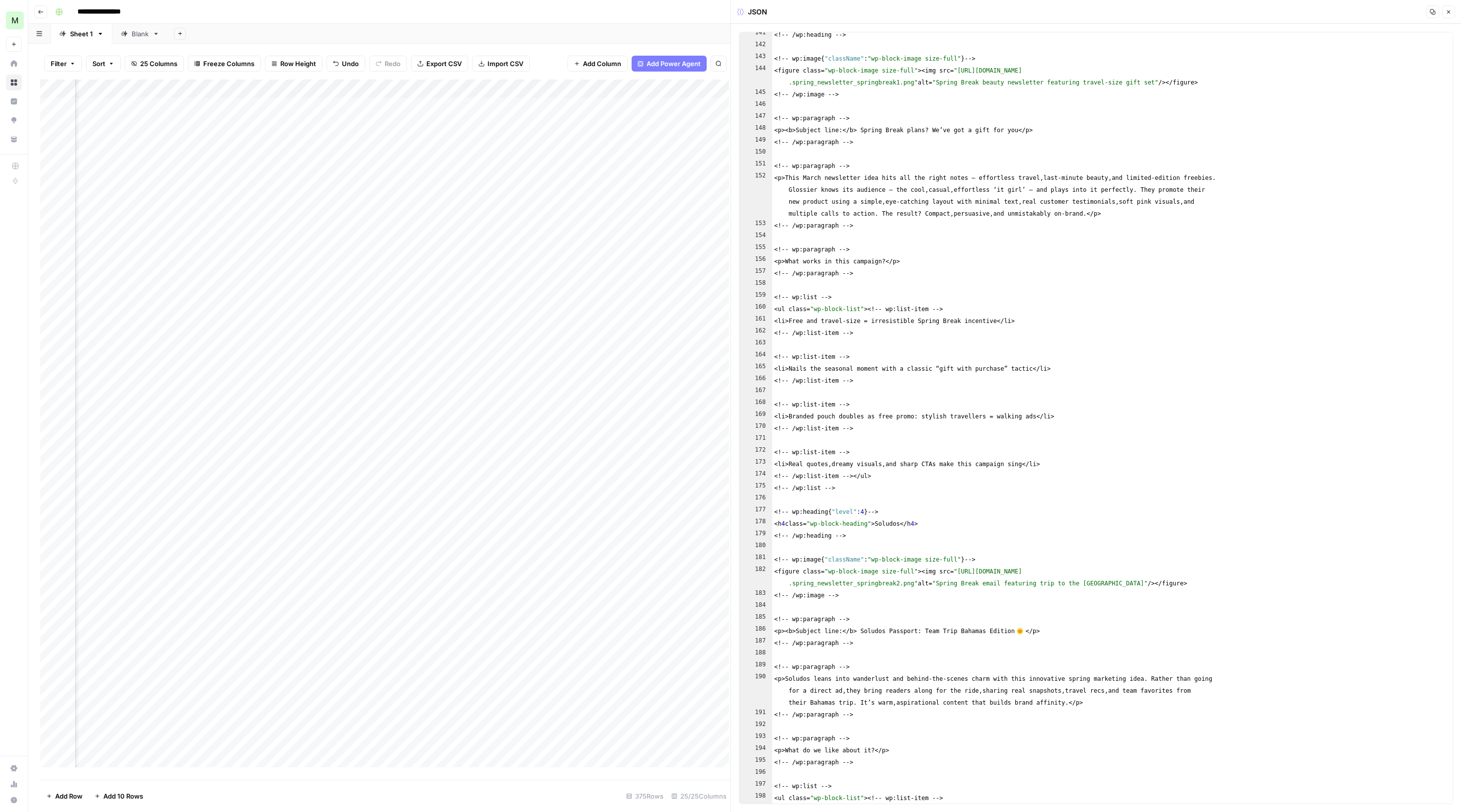
scroll to position [2483, 0]
click at [1453, 4] on header "JSON Copy Close" at bounding box center [1096, 12] width 730 height 24
click at [1445, 9] on button "Close" at bounding box center [1449, 12] width 12 height 12
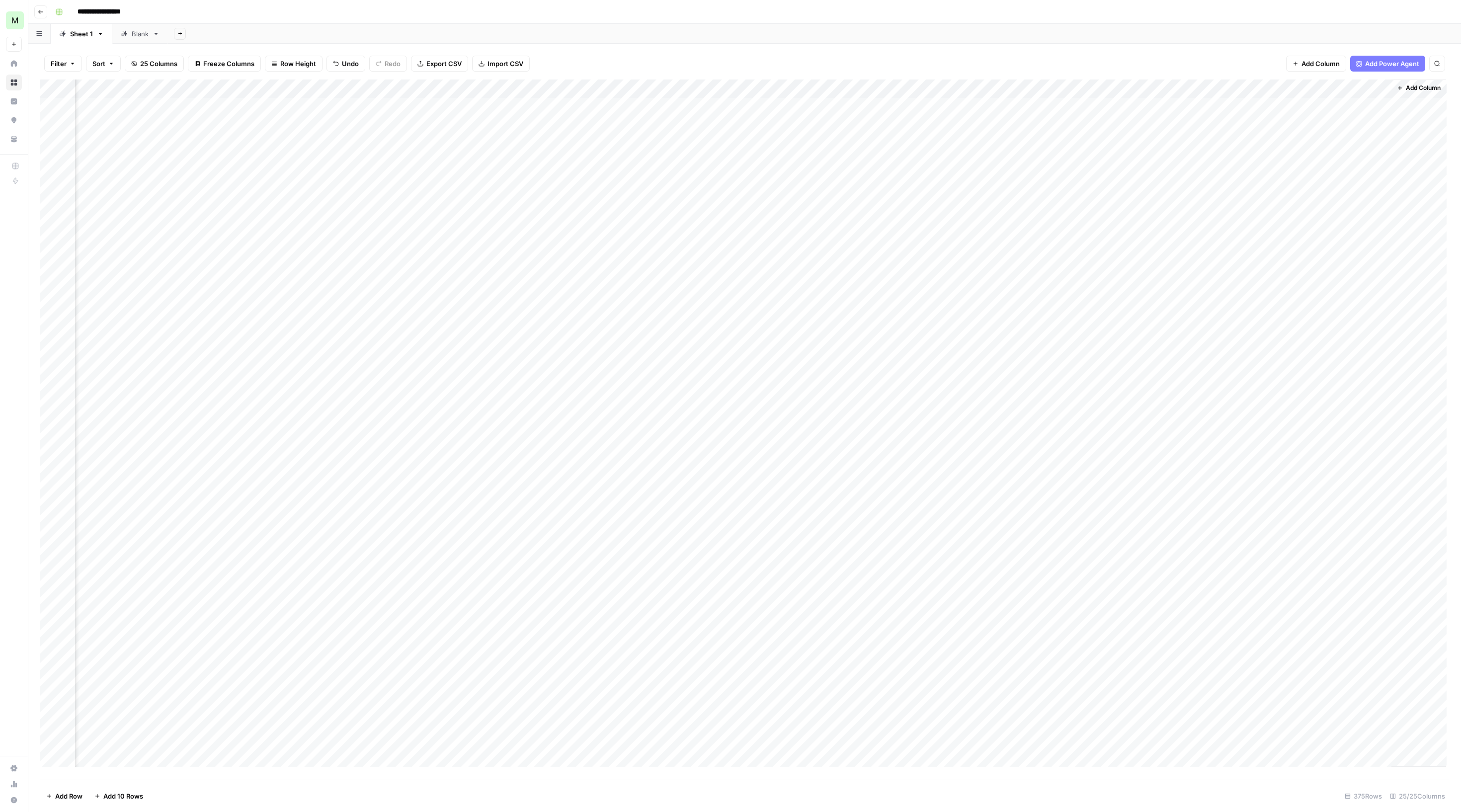
click at [1367, 86] on div "Filter Sort 25 Columns Freeze Columns Row Height Undo Redo Export CSV Import CS…" at bounding box center [744, 427] width 1432 height 768
click at [1406, 93] on span "Add Column" at bounding box center [1423, 88] width 35 height 9
click at [1403, 28] on button "Workflow" at bounding box center [1383, 28] width 39 height 15
click at [1348, 135] on button "Blog refresh" at bounding box center [1362, 128] width 187 height 16
click at [1372, 78] on input "HTML Content to Refresh" at bounding box center [1360, 72] width 153 height 10
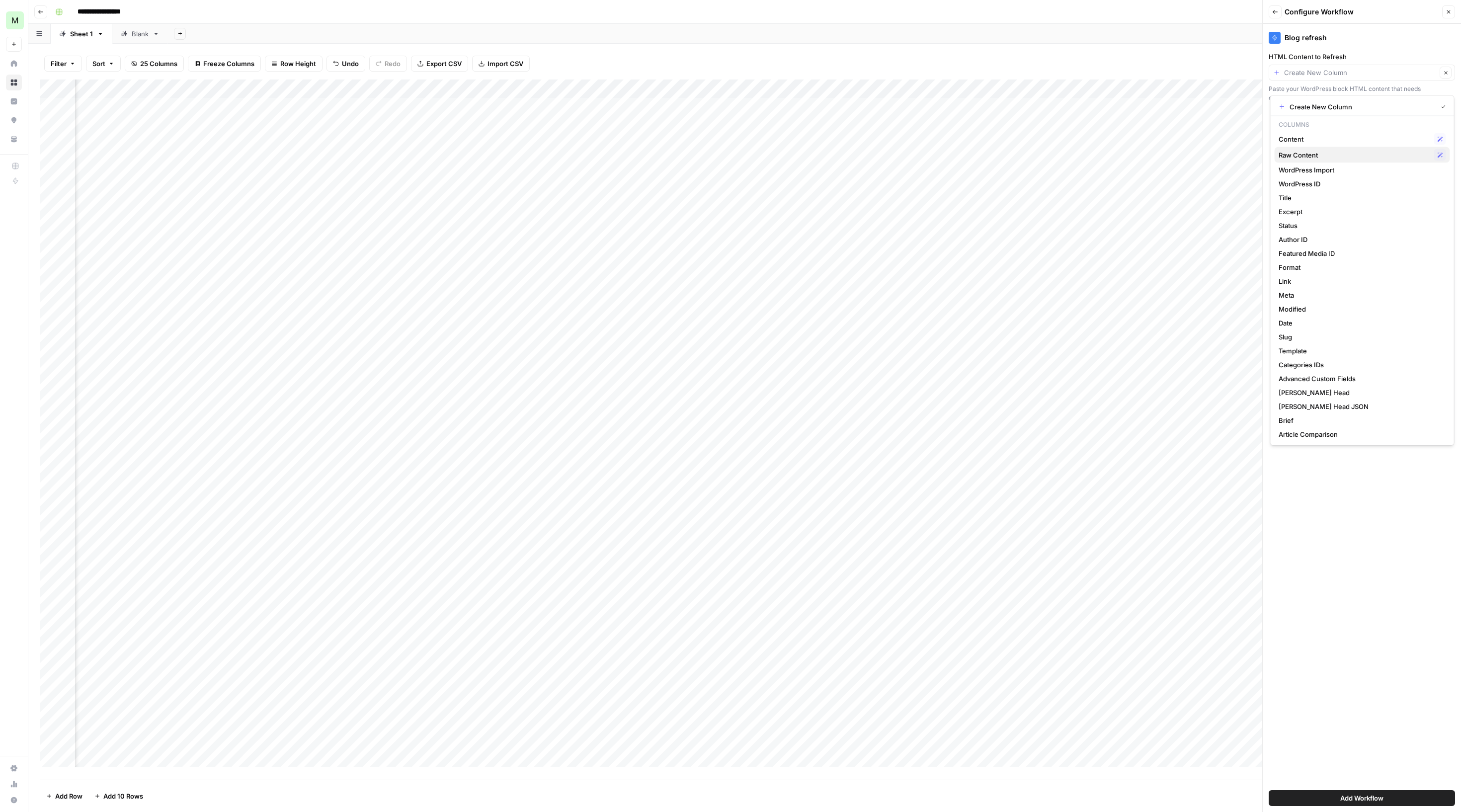
click at [1334, 160] on span "Raw Content" at bounding box center [1355, 154] width 152 height 10
type input "Raw Content"
click at [1390, 803] on button "Add Workflow" at bounding box center [1362, 798] width 187 height 16
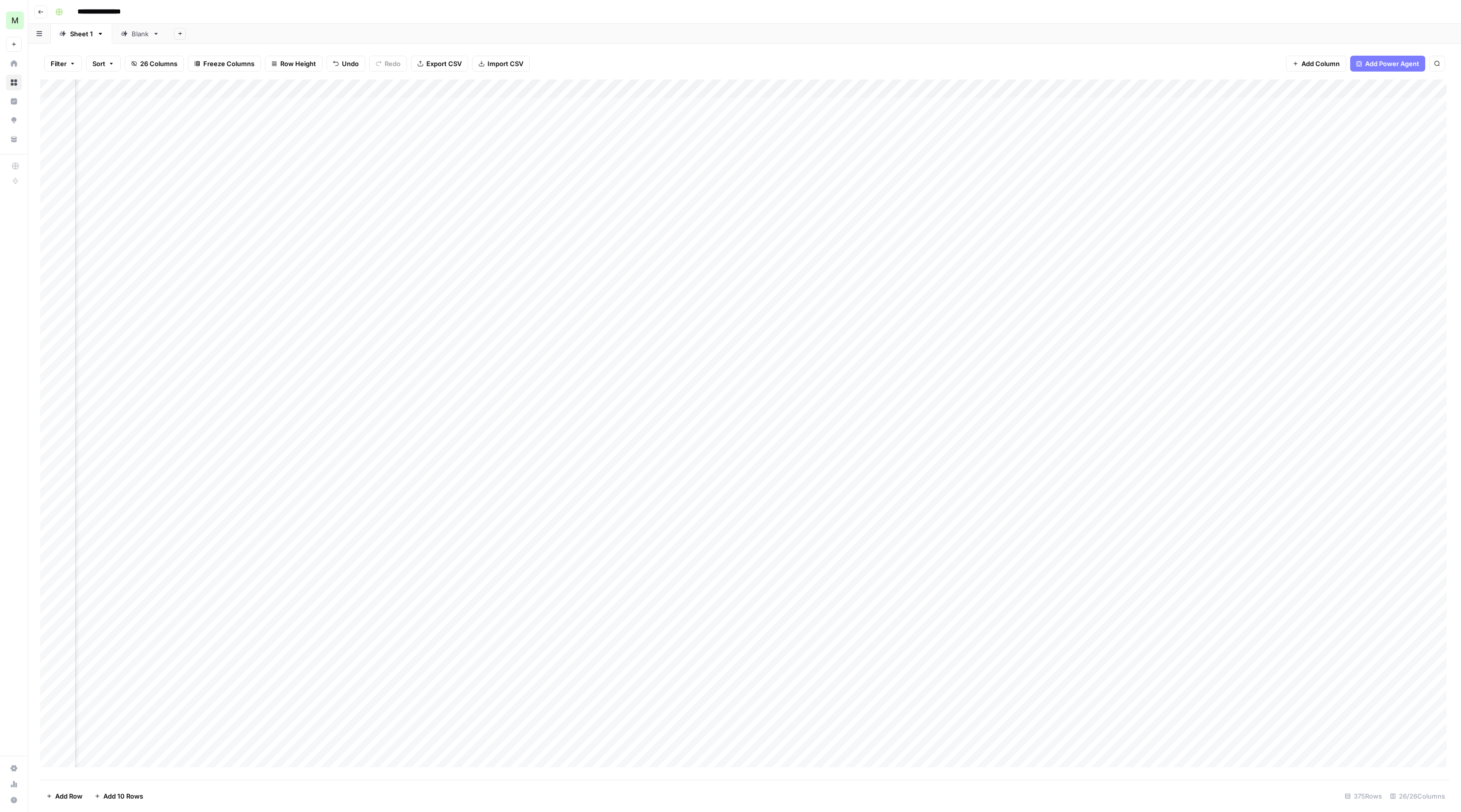
scroll to position [0, 1029]
drag, startPoint x: 1314, startPoint y: 95, endPoint x: 450, endPoint y: 84, distance: 864.1
click at [450, 82] on div "Filter Sort 26 Columns Freeze Columns Row Height Undo Redo Export CSV Import CS…" at bounding box center [744, 427] width 1432 height 768
click at [744, 165] on div "Add Column" at bounding box center [743, 423] width 1406 height 687
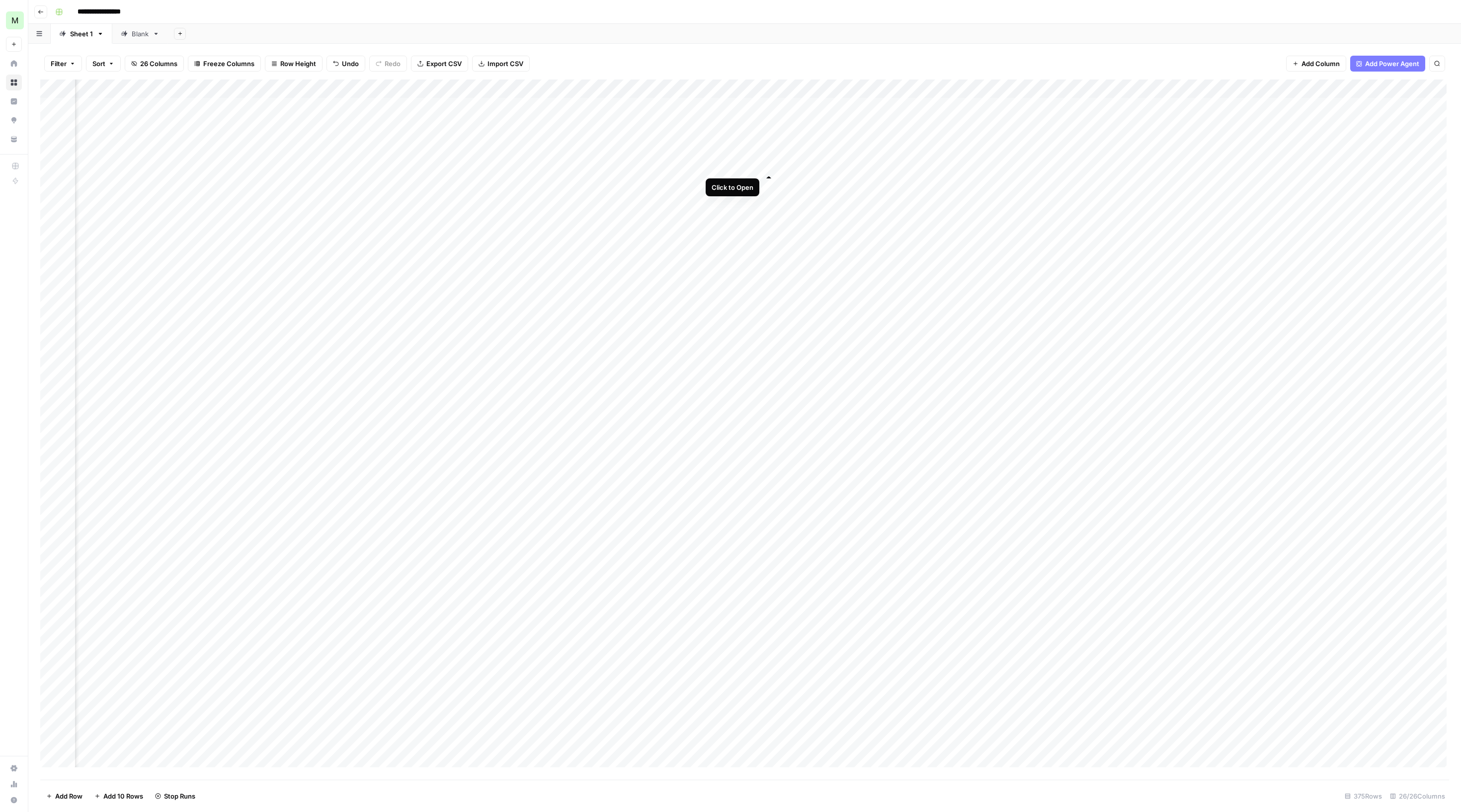
click at [770, 164] on div "Add Column" at bounding box center [743, 423] width 1406 height 687
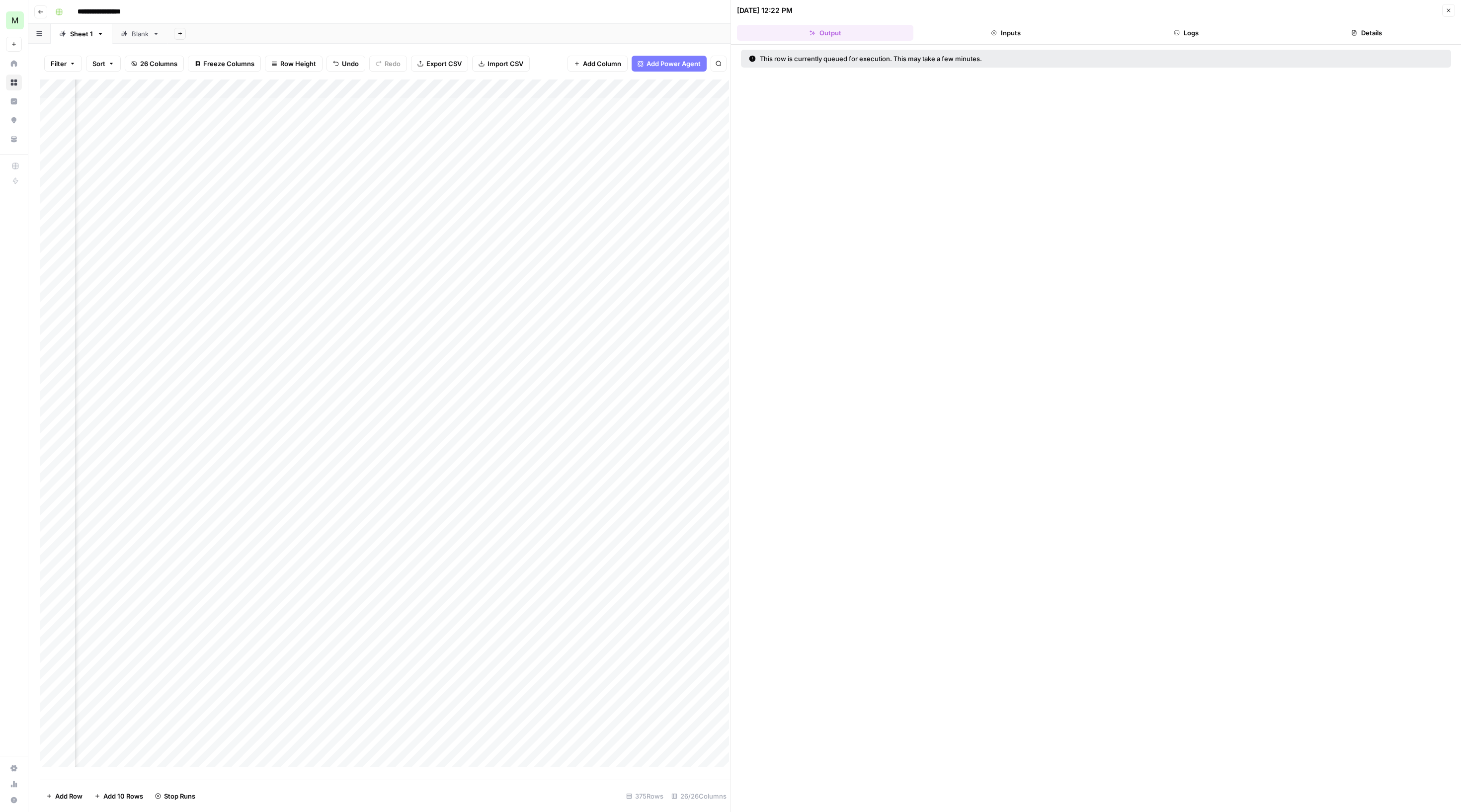
click at [1023, 37] on button "Inputs" at bounding box center [1006, 33] width 177 height 16
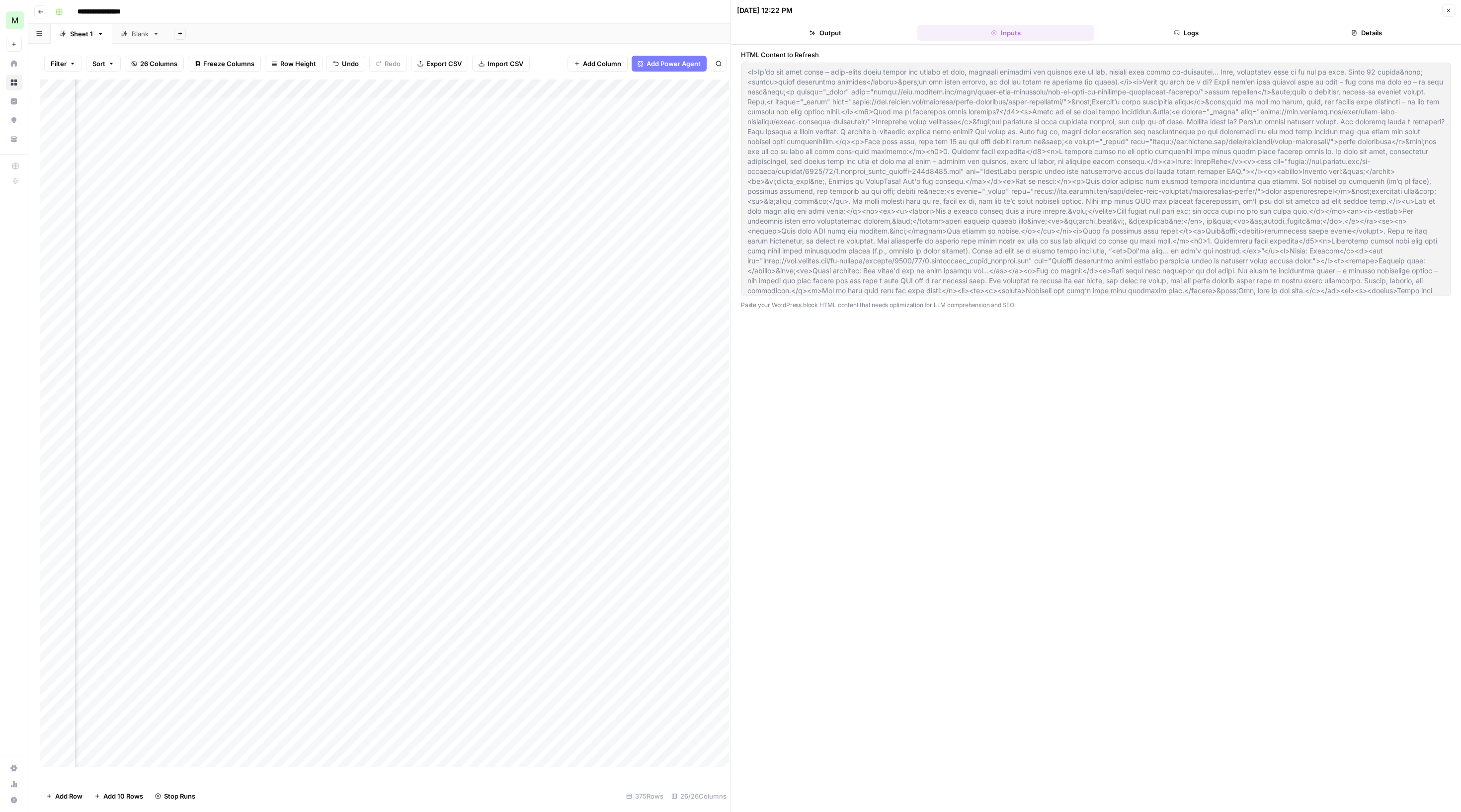
click at [1174, 36] on icon "button" at bounding box center [1176, 32] width 6 height 6
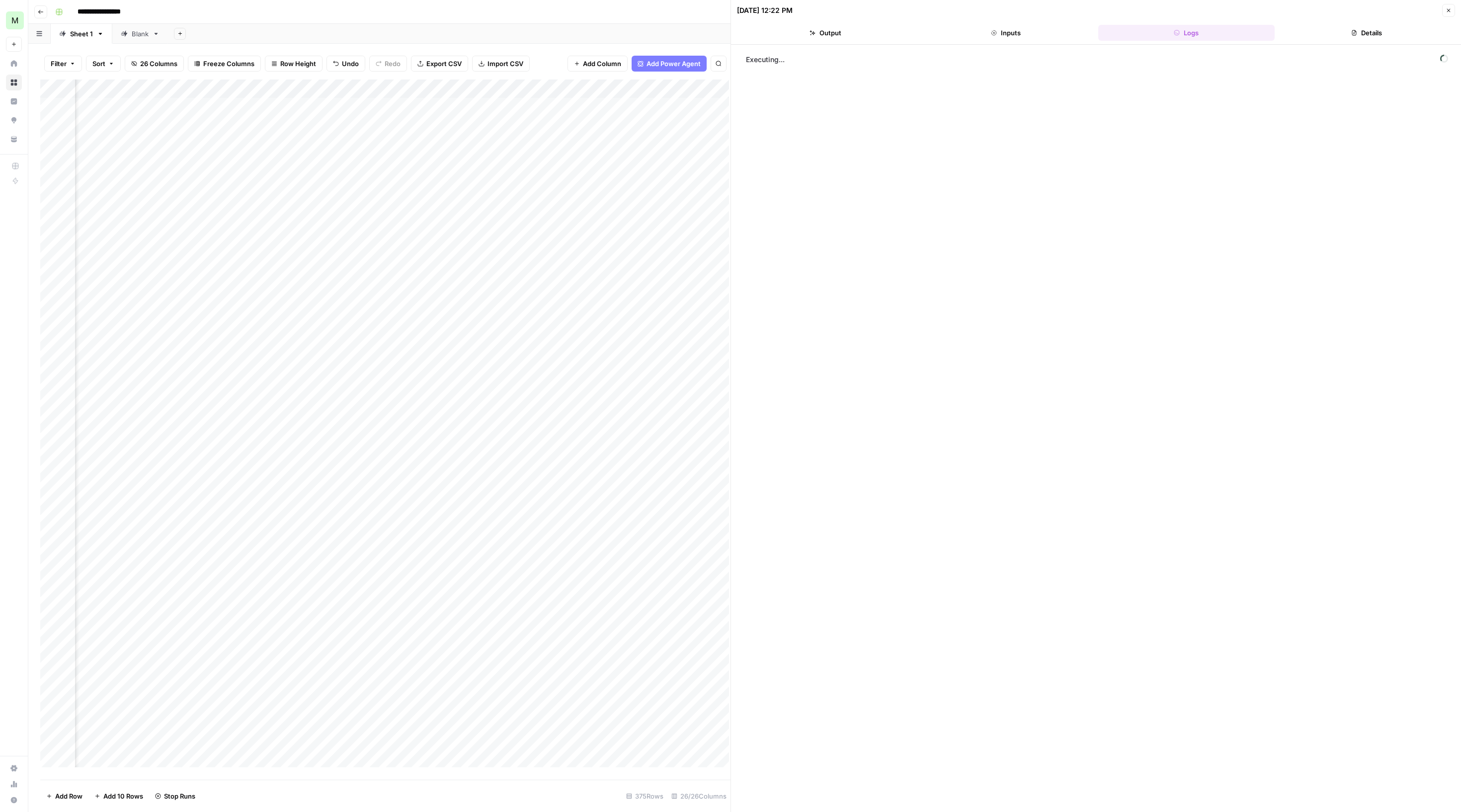
click at [1446, 8] on button "Close" at bounding box center [1449, 10] width 12 height 12
click at [1301, 64] on span "Add Column" at bounding box center [1320, 63] width 38 height 10
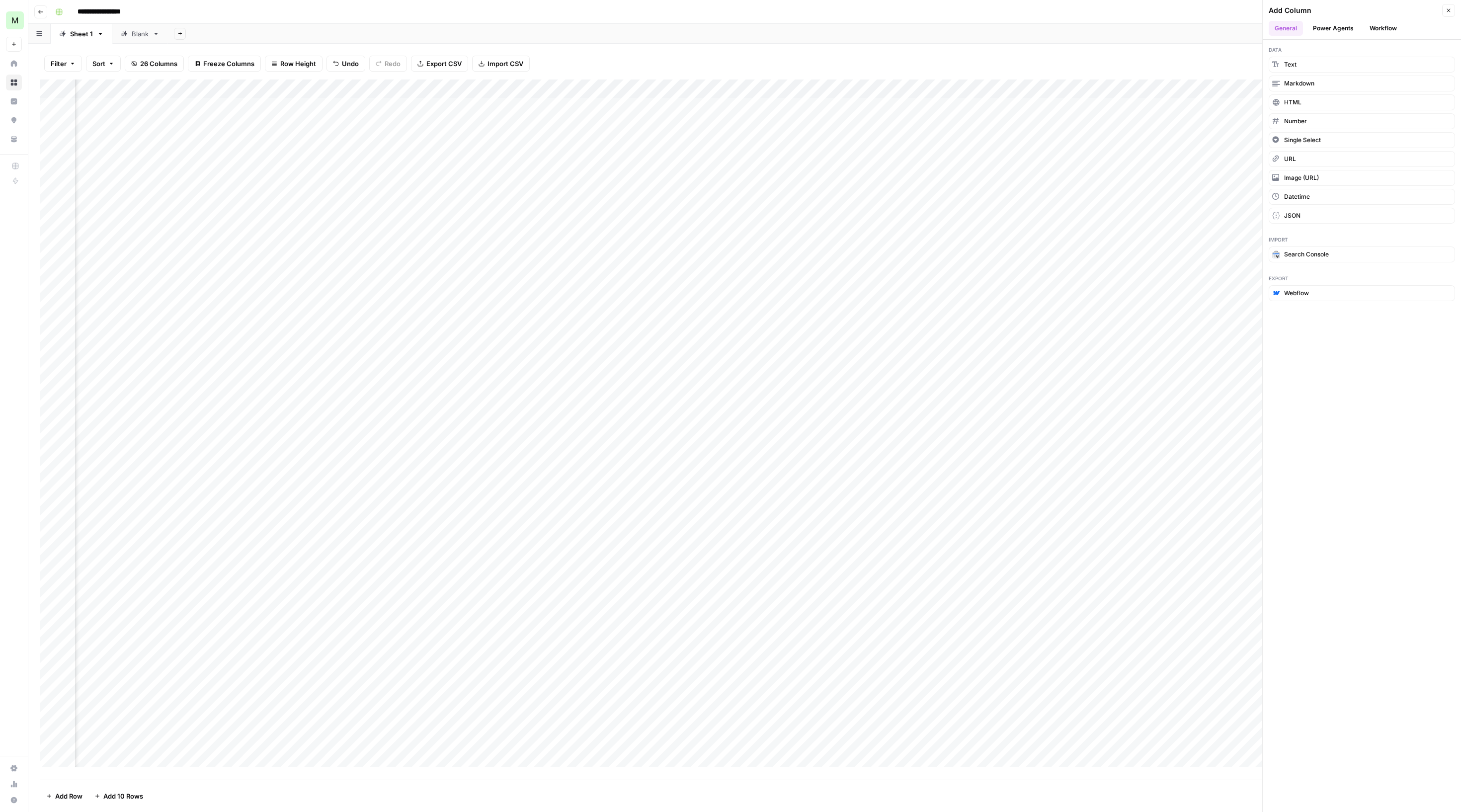
click at [1403, 36] on button "Workflow" at bounding box center [1383, 28] width 39 height 15
click at [1355, 151] on span "Send Data to MJ staging" at bounding box center [1320, 146] width 71 height 9
click at [1366, 798] on span "Add Workflow" at bounding box center [1362, 798] width 43 height 10
drag, startPoint x: 1311, startPoint y: 95, endPoint x: 440, endPoint y: 112, distance: 871.2
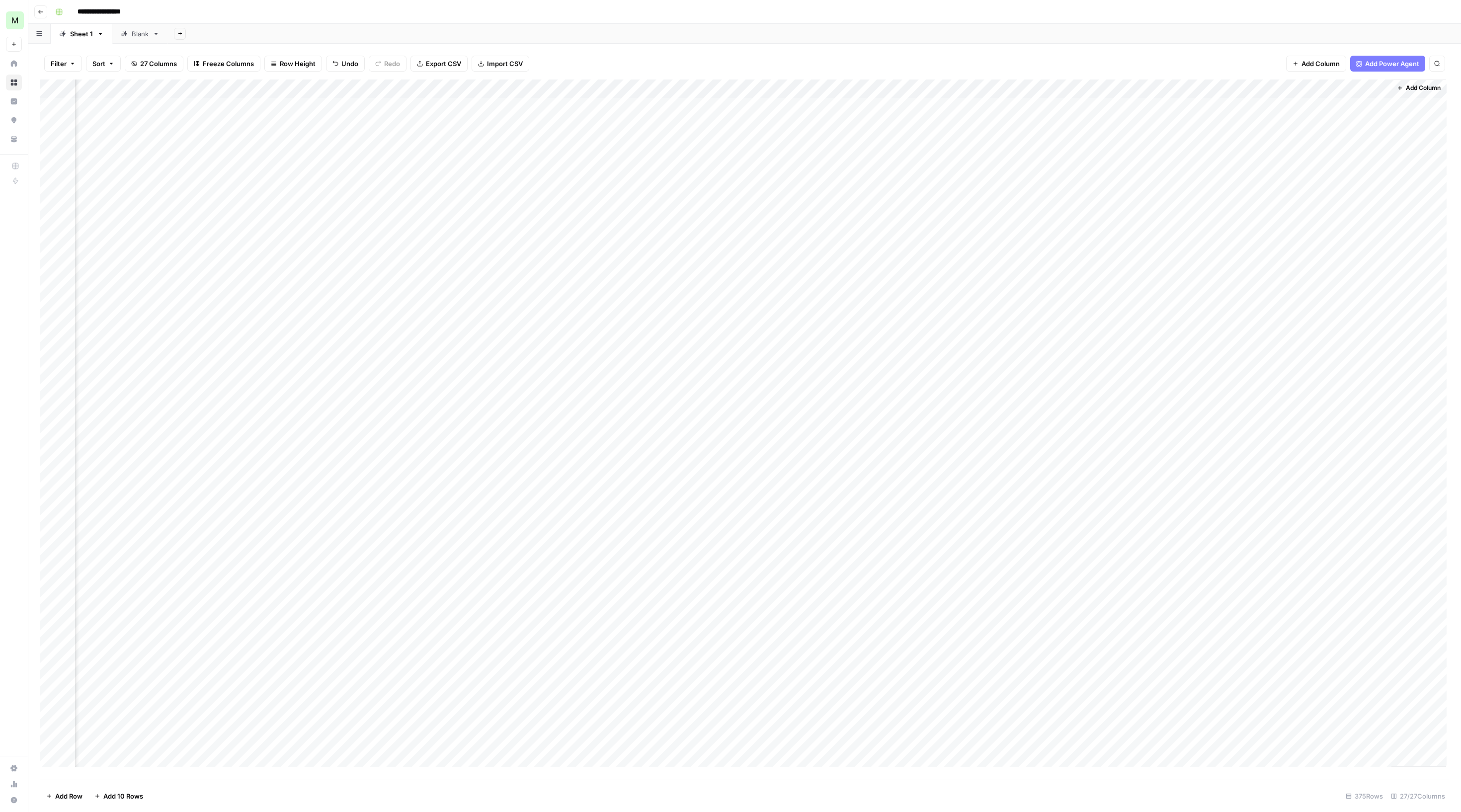
click at [440, 112] on div "Add Column" at bounding box center [743, 423] width 1406 height 687
click at [403, 164] on div "Add Column" at bounding box center [743, 423] width 1406 height 687
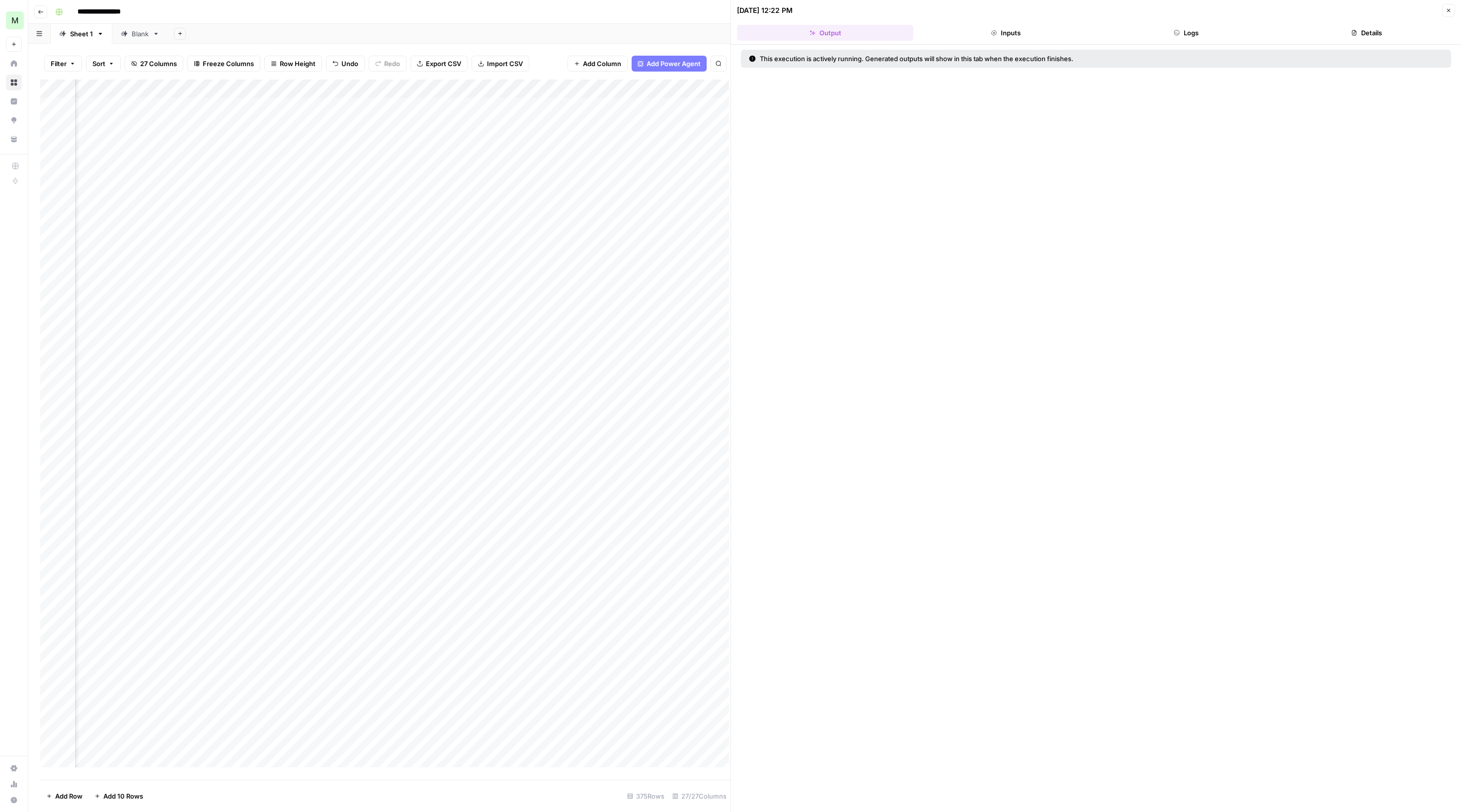
click at [1166, 37] on button "Logs" at bounding box center [1187, 33] width 177 height 16
click at [1446, 10] on icon "button" at bounding box center [1449, 10] width 6 height 6
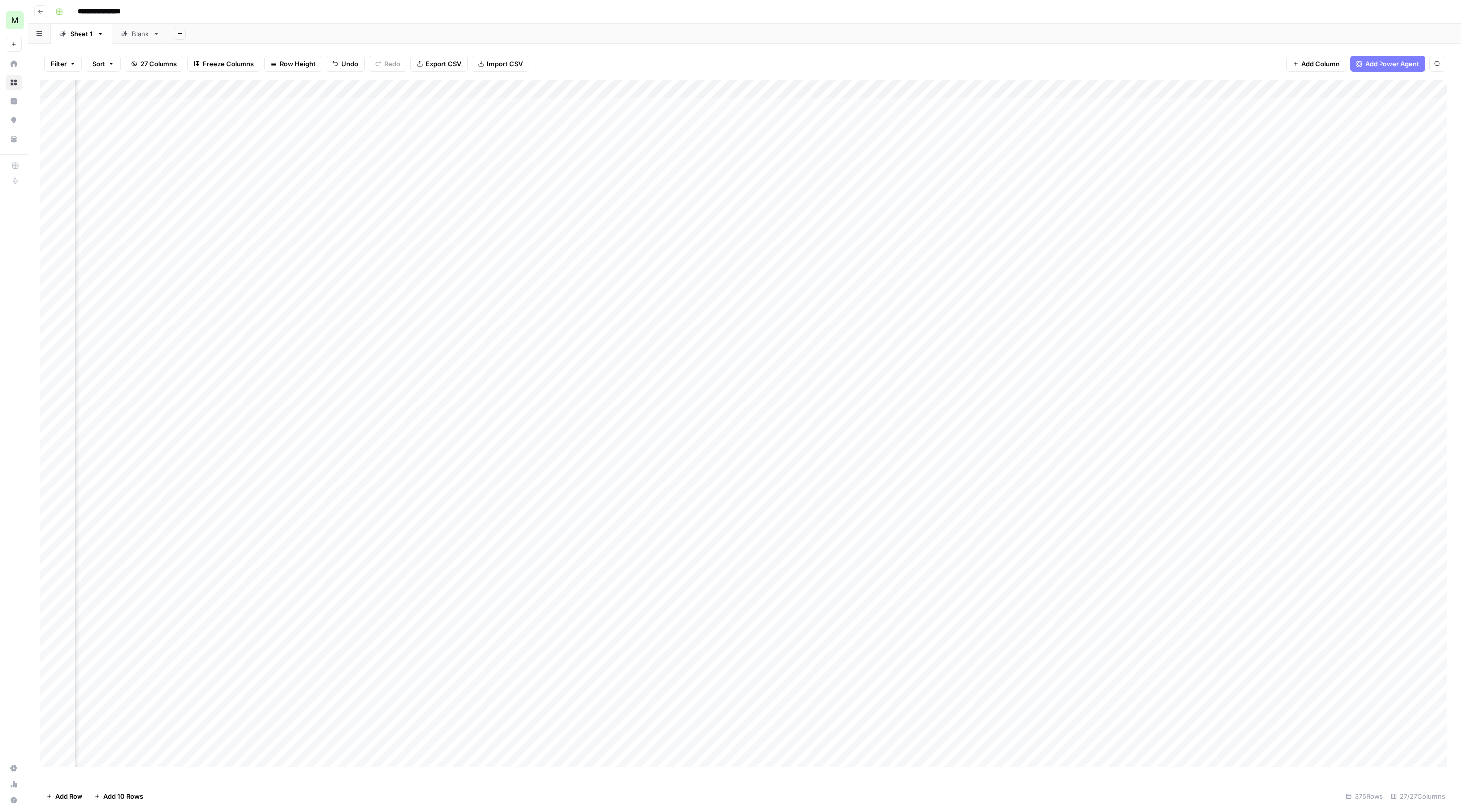
click at [530, 95] on div "Add Column" at bounding box center [743, 423] width 1406 height 687
click at [519, 186] on span "Configure Inputs" at bounding box center [491, 181] width 87 height 10
click at [1310, 112] on input "Content" at bounding box center [1355, 107] width 163 height 10
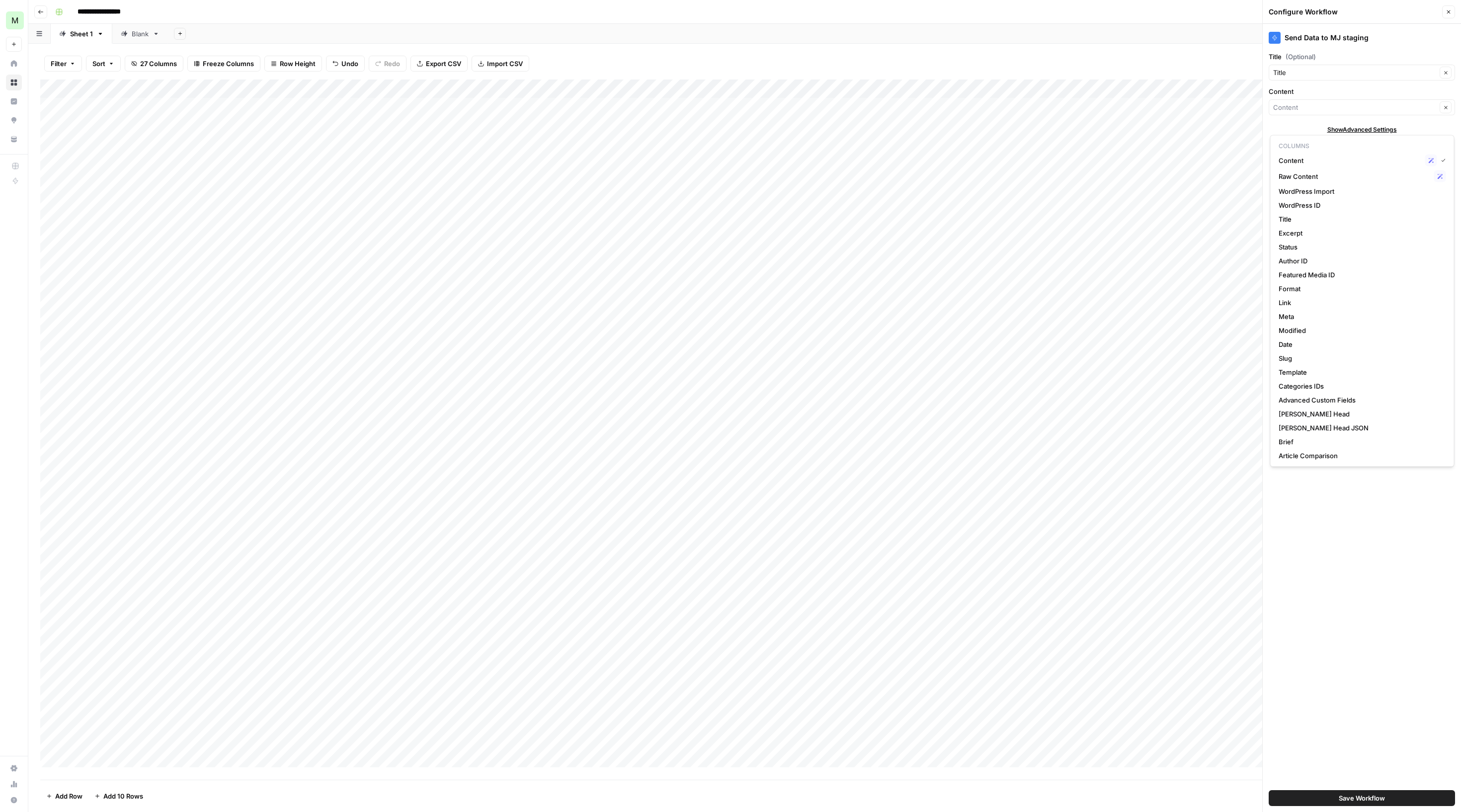
scroll to position [1, 0]
type input "Content"
click at [1337, 96] on label "Content" at bounding box center [1362, 91] width 187 height 10
click at [1337, 106] on input "Content" at bounding box center [1355, 107] width 163 height 10
type input "Content"
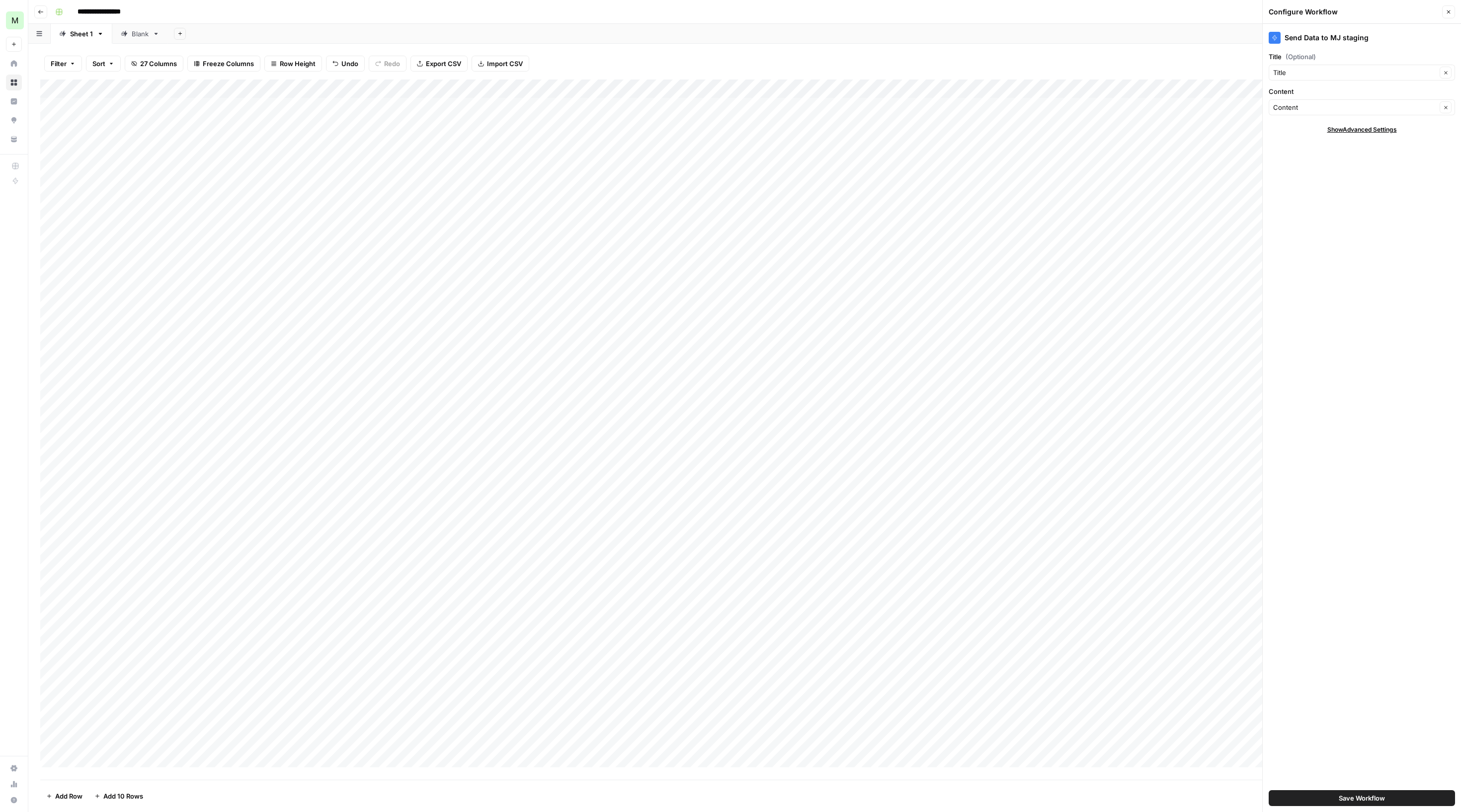
click at [1449, 14] on icon "button" at bounding box center [1449, 12] width 6 height 6
click at [330, 165] on div "Add Column" at bounding box center [743, 423] width 1406 height 687
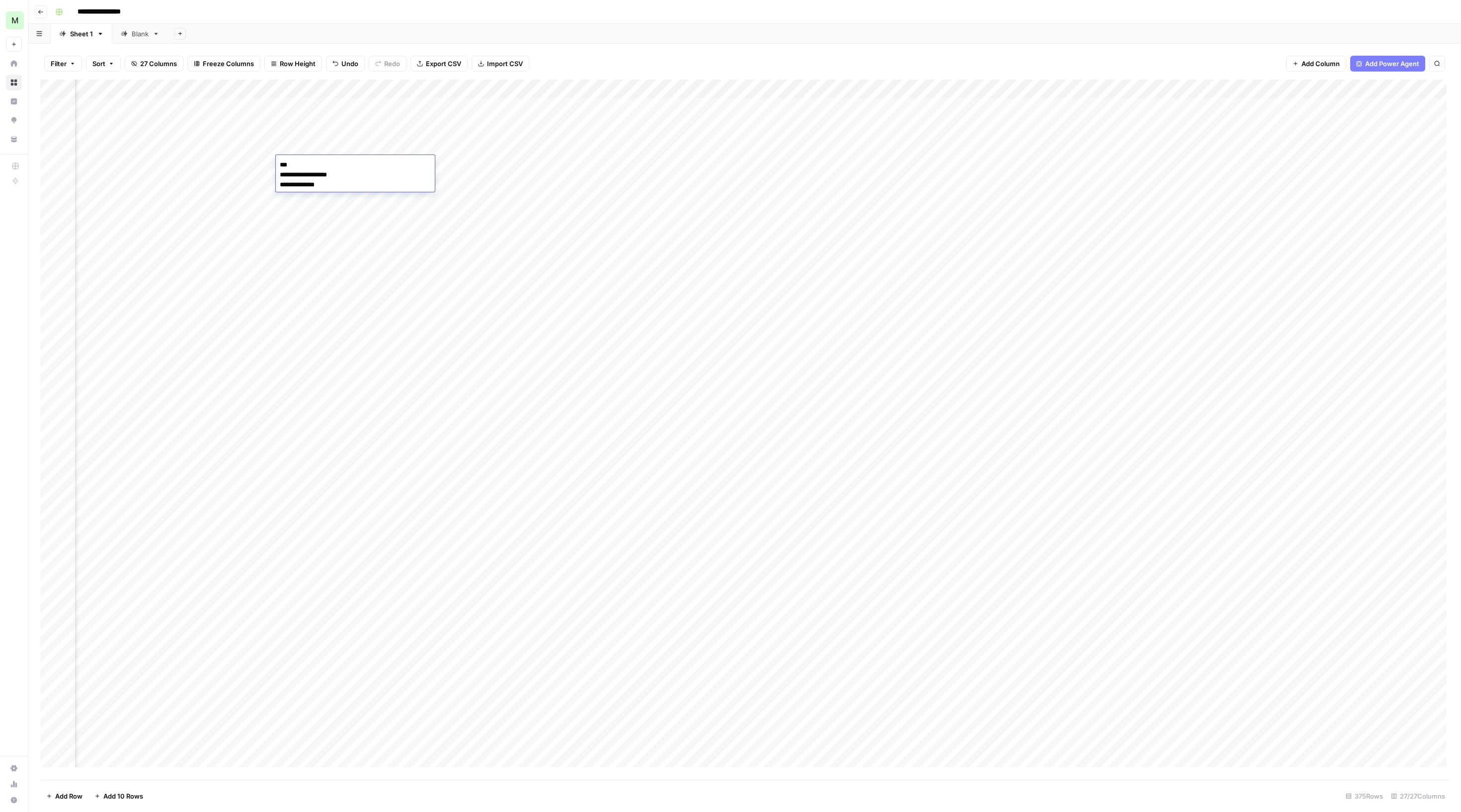
click at [330, 165] on textarea "**********" at bounding box center [365, 182] width 178 height 48
click at [485, 163] on div "Add Column" at bounding box center [743, 423] width 1406 height 687
click at [94, 24] on span "Mailjet" at bounding box center [62, 20] width 60 height 10
click at [47, 299] on div "M Mailjet New Home Browse Insights Opportunities Your Data Recent Grids WordPre…" at bounding box center [59, 406] width 119 height 812
click at [20, 63] on link "Home" at bounding box center [59, 63] width 103 height 16
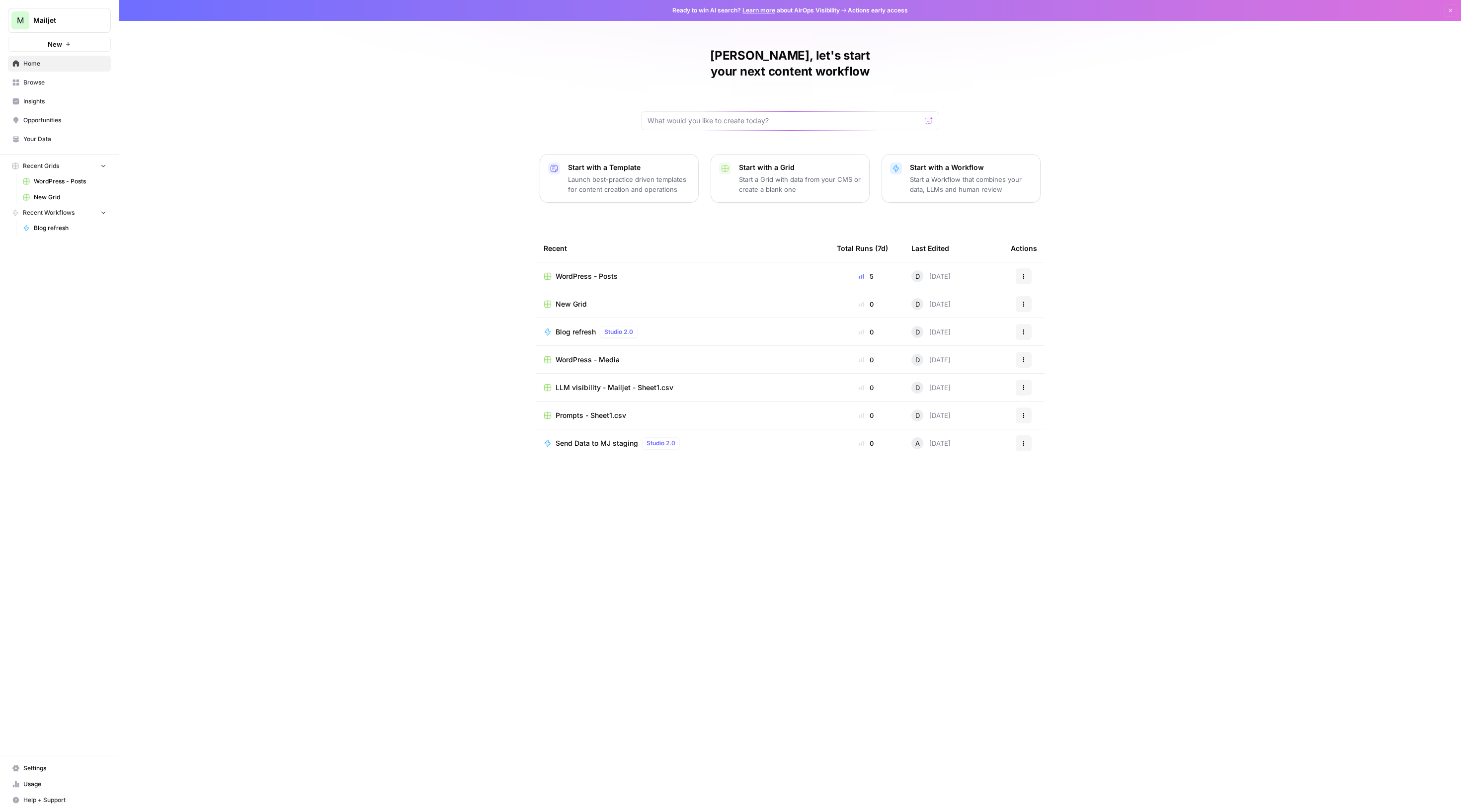
click at [90, 144] on span "Your Data" at bounding box center [64, 139] width 83 height 9
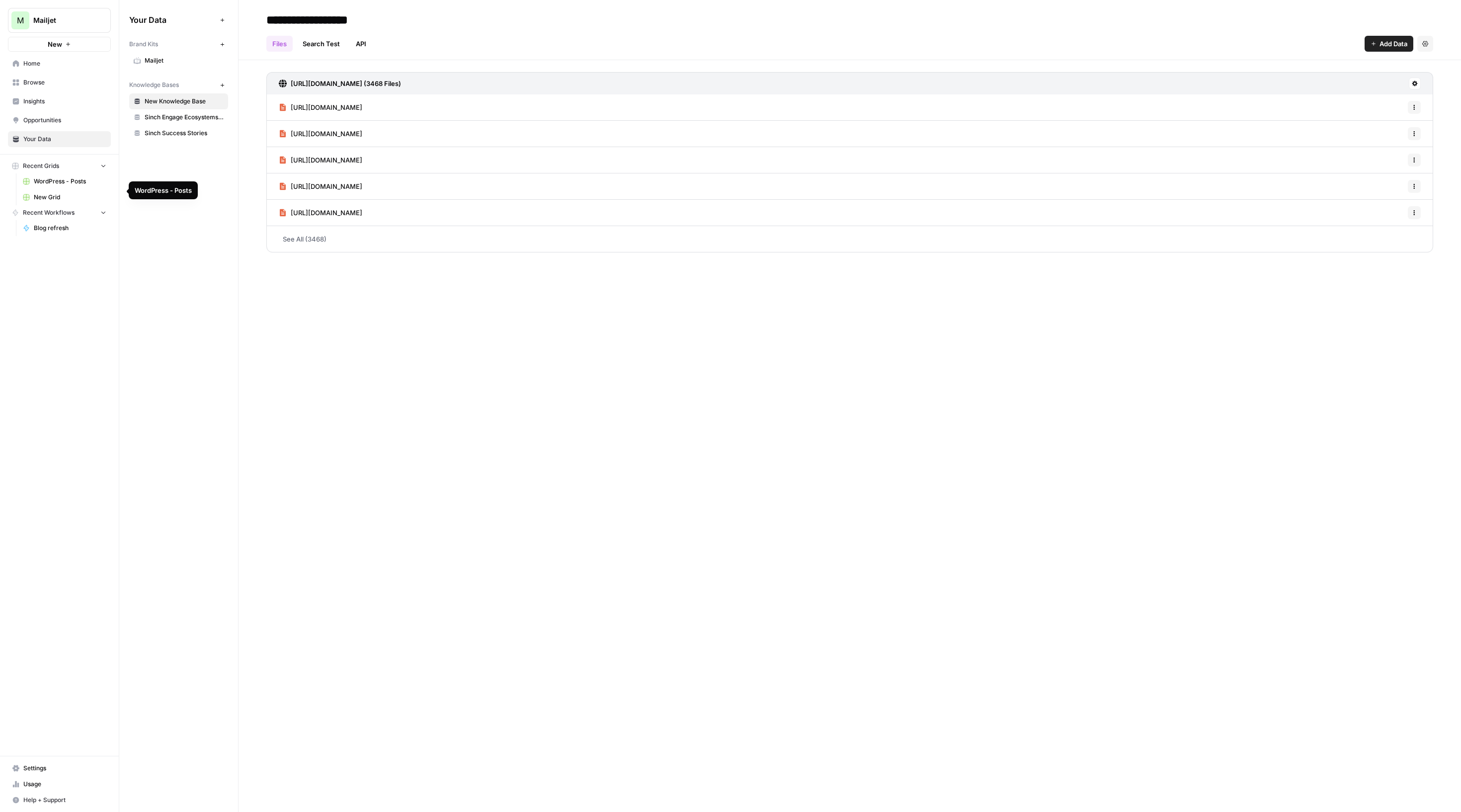
click at [94, 24] on span "Mailjet" at bounding box center [62, 20] width 60 height 10
click at [63, 760] on link "Settings" at bounding box center [59, 768] width 103 height 16
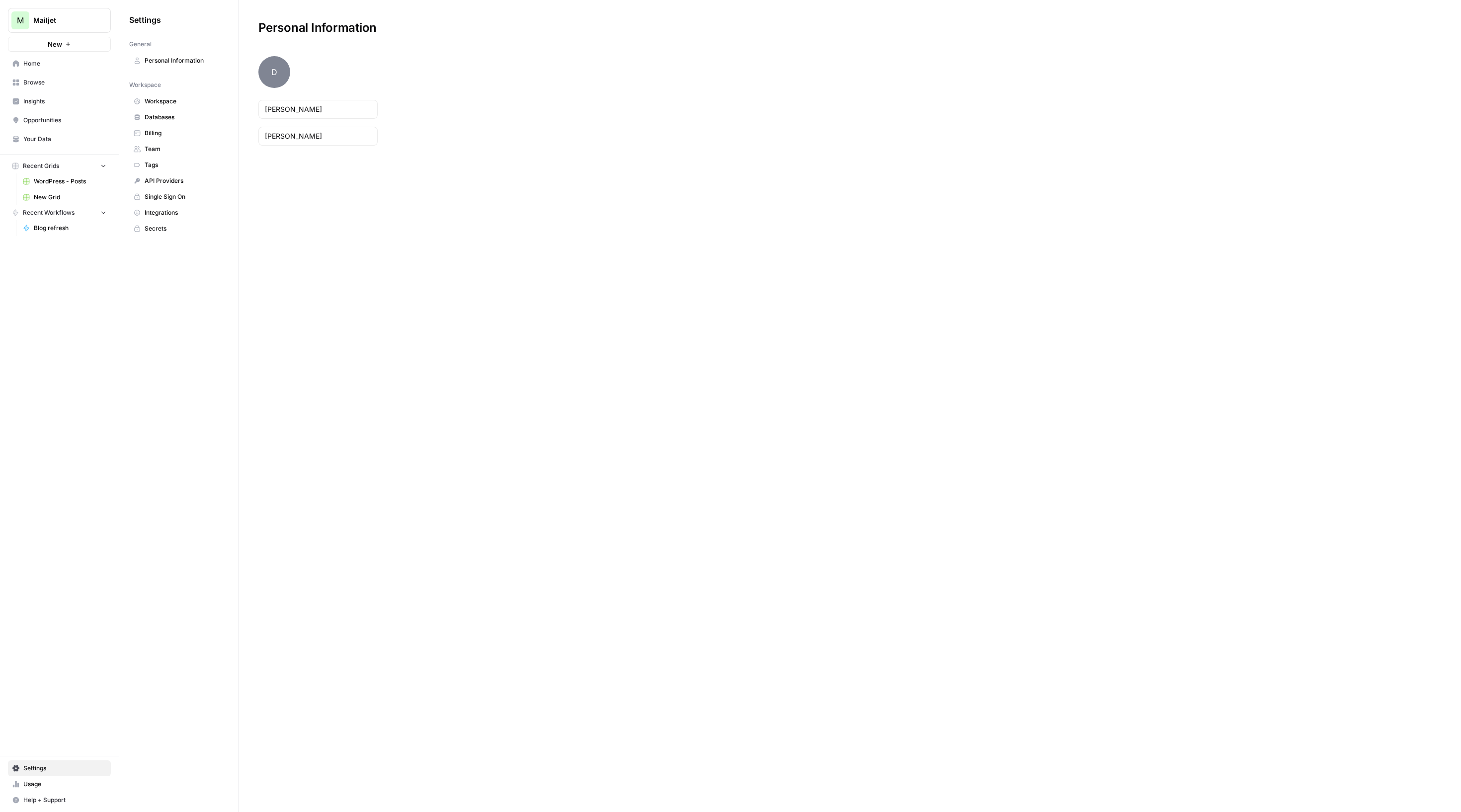
click at [200, 220] on link "Integrations" at bounding box center [178, 212] width 99 height 16
click at [320, 115] on span "WordPress" at bounding box center [303, 109] width 37 height 10
click at [1426, 123] on td at bounding box center [1416, 109] width 42 height 28
click at [1414, 112] on icon "button" at bounding box center [1416, 110] width 6 height 6
click at [1385, 138] on span "Edit" at bounding box center [1385, 141] width 32 height 10
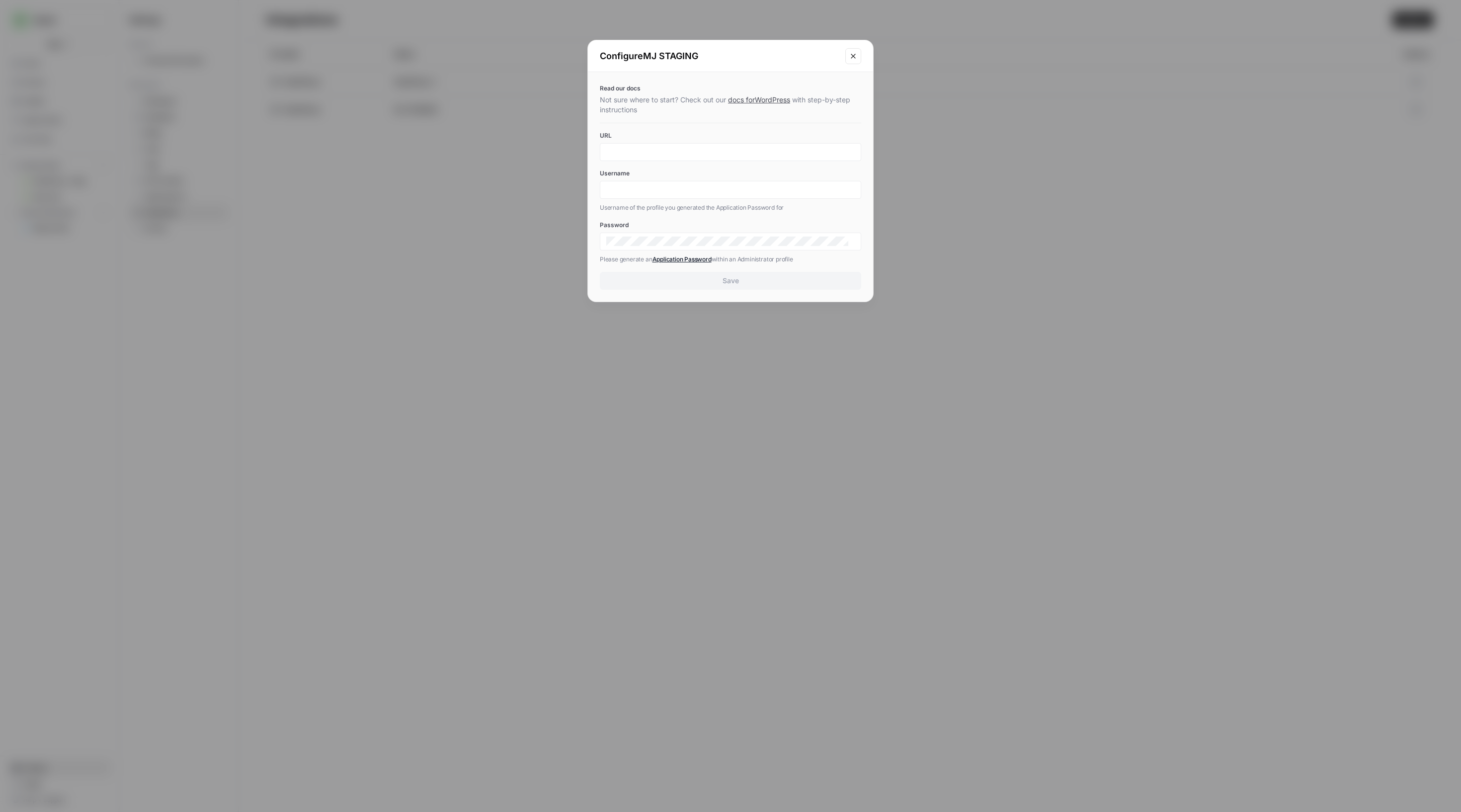
click at [790, 104] on link "docs for WordPress" at bounding box center [760, 99] width 62 height 8
click at [850, 60] on icon "Close modal" at bounding box center [853, 55] width 8 height 8
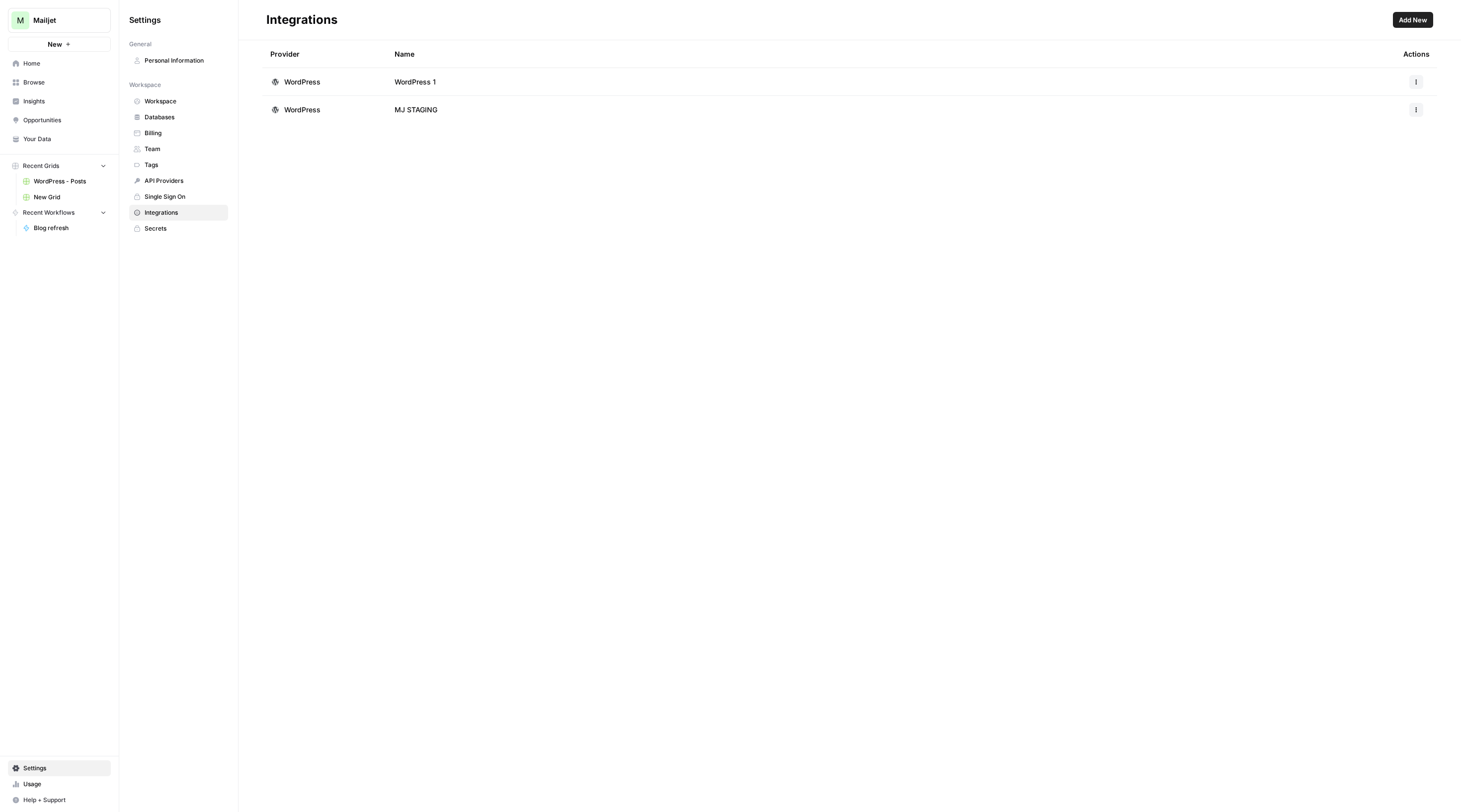
click at [509, 87] on td "WordPress 1" at bounding box center [891, 81] width 1009 height 28
click at [1418, 84] on button "button" at bounding box center [1416, 82] width 14 height 14
click at [1361, 120] on button "Edit" at bounding box center [1381, 113] width 54 height 14
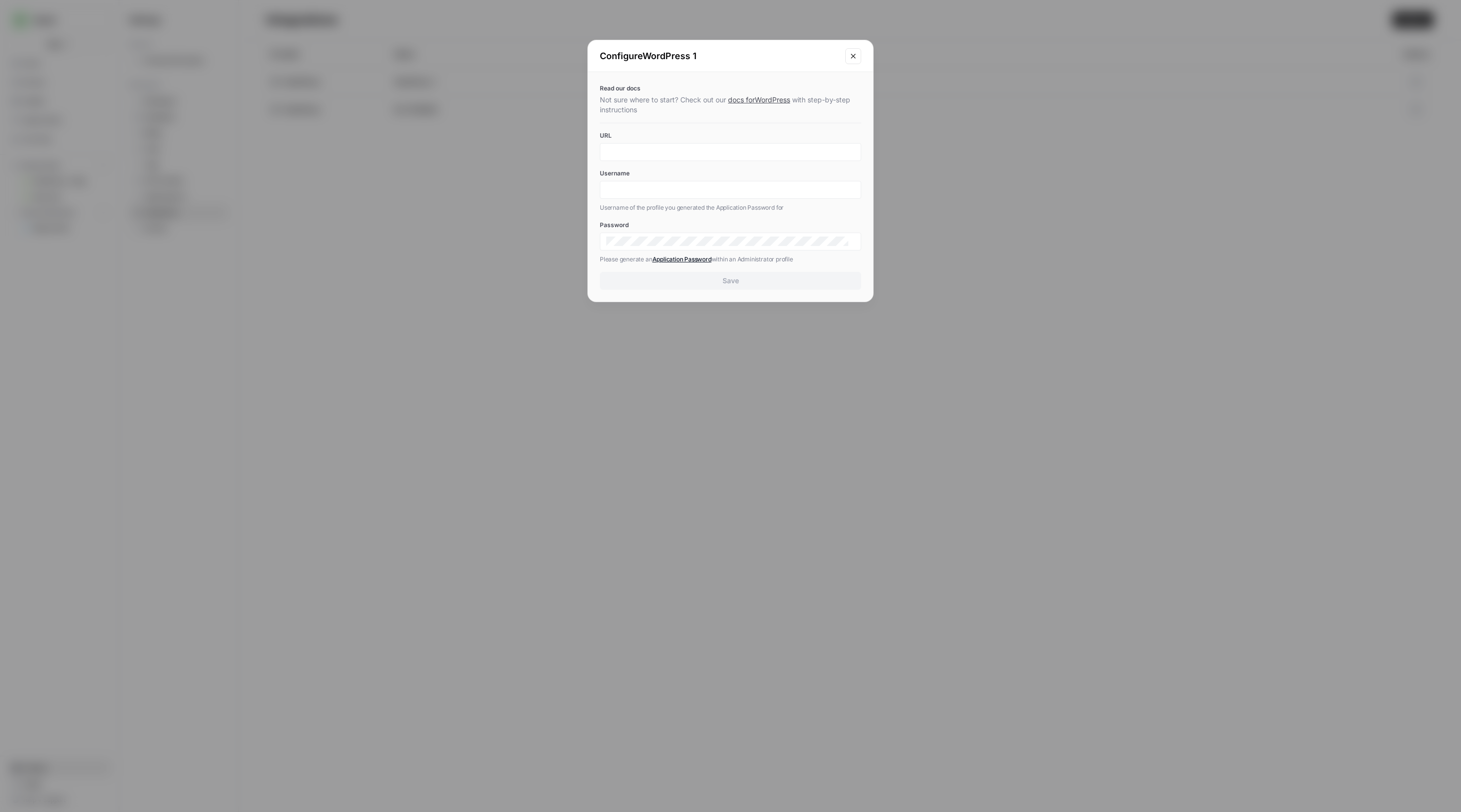
click at [850, 60] on icon "Close modal" at bounding box center [853, 55] width 8 height 8
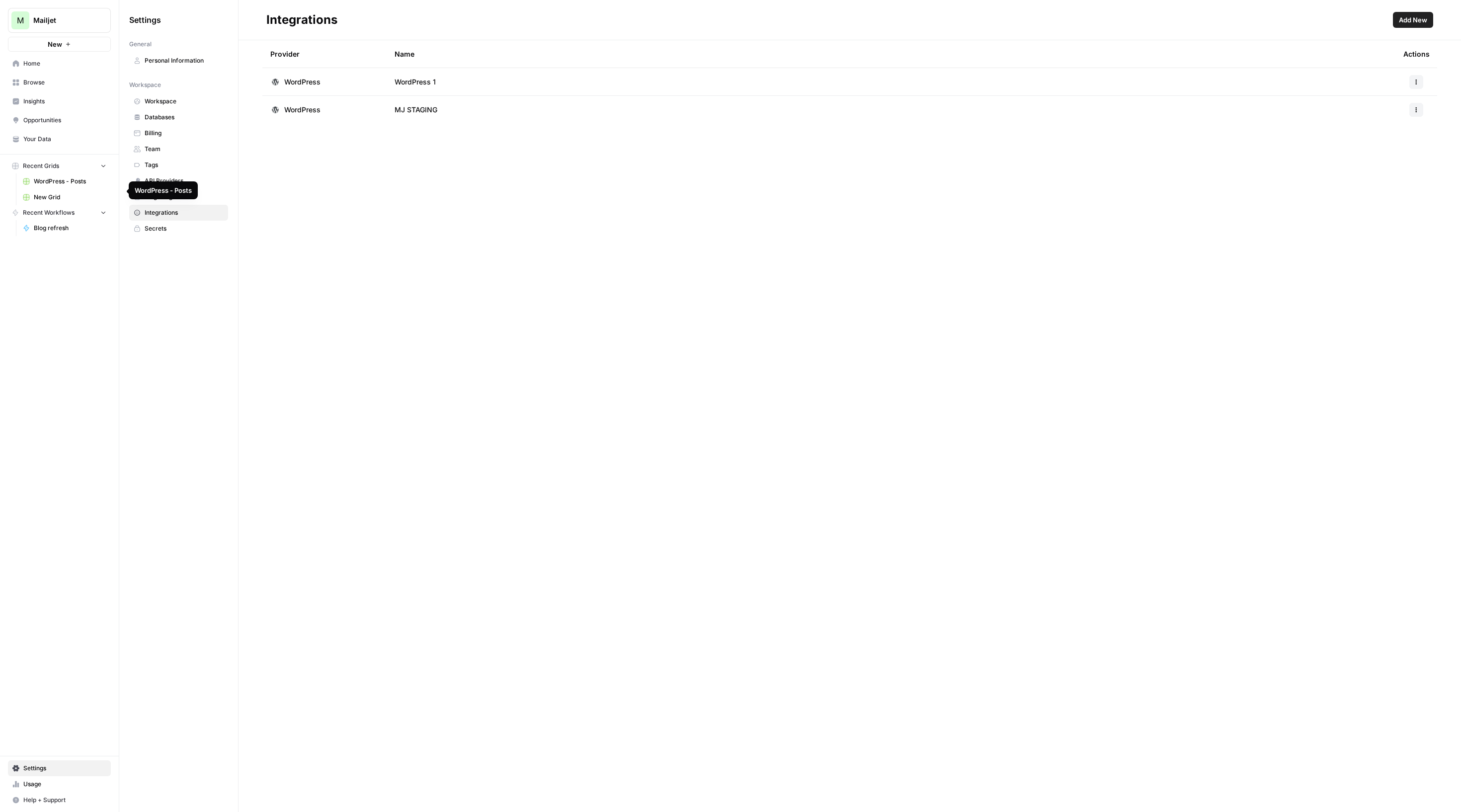
click at [85, 186] on span "WordPress - Posts" at bounding box center [70, 181] width 72 height 9
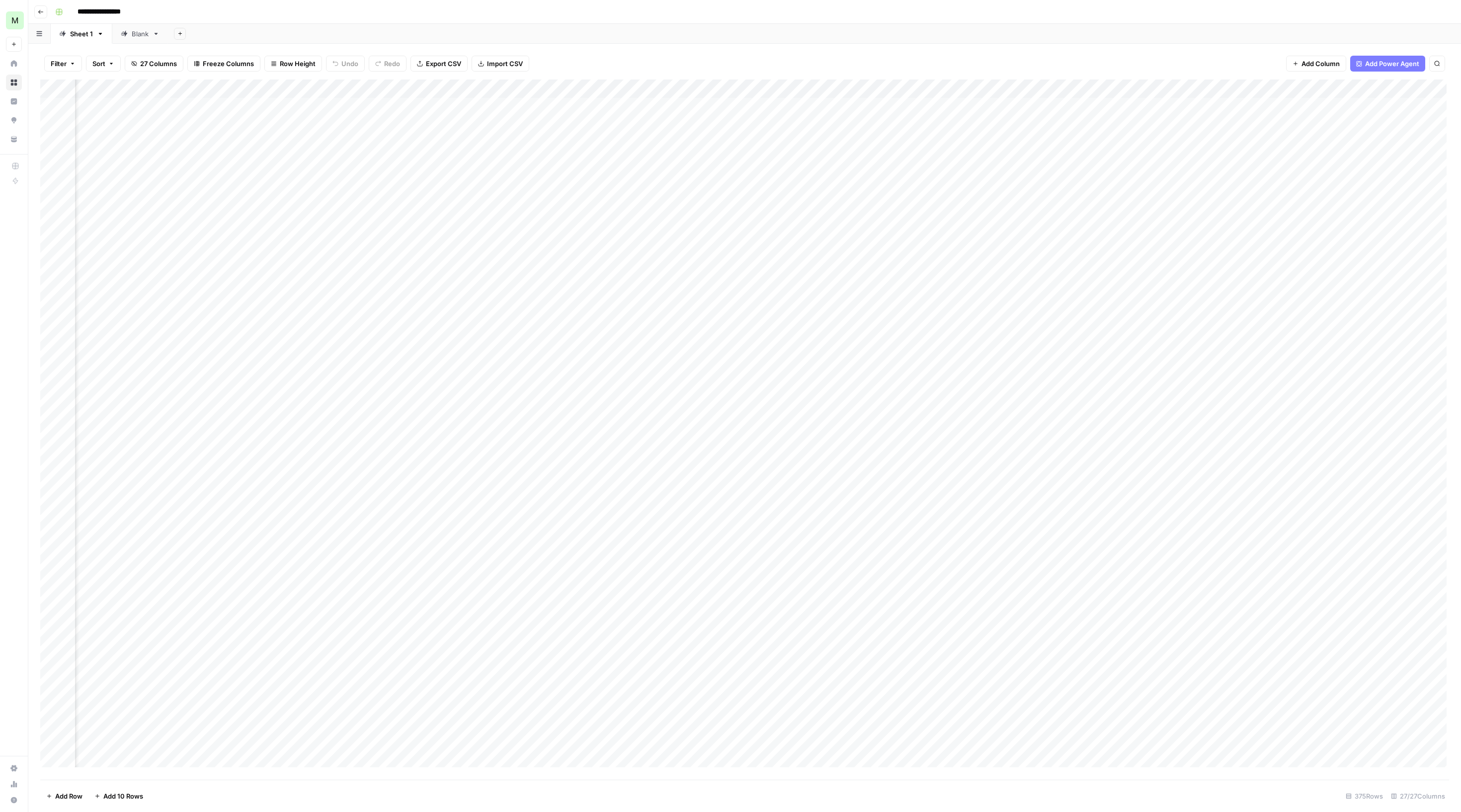
scroll to position [0, 738]
click at [726, 166] on div "Add Column" at bounding box center [743, 423] width 1406 height 687
click at [747, 163] on div "Add Column" at bounding box center [743, 423] width 1406 height 687
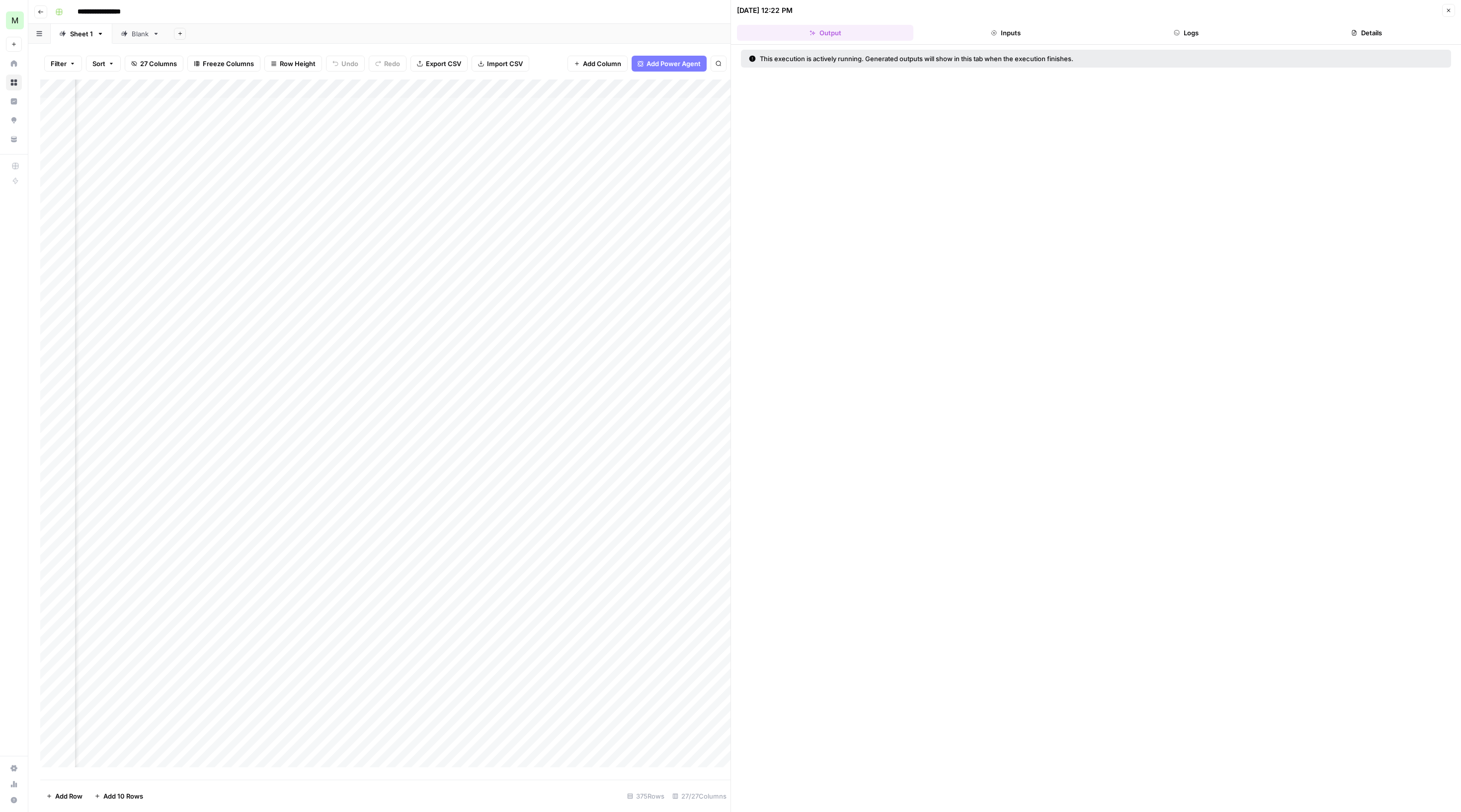
click at [1200, 36] on button "Logs" at bounding box center [1187, 33] width 177 height 16
click at [687, 20] on div "**********" at bounding box center [751, 12] width 1400 height 16
click at [1451, 11] on span "Close" at bounding box center [1451, 11] width 1 height 1
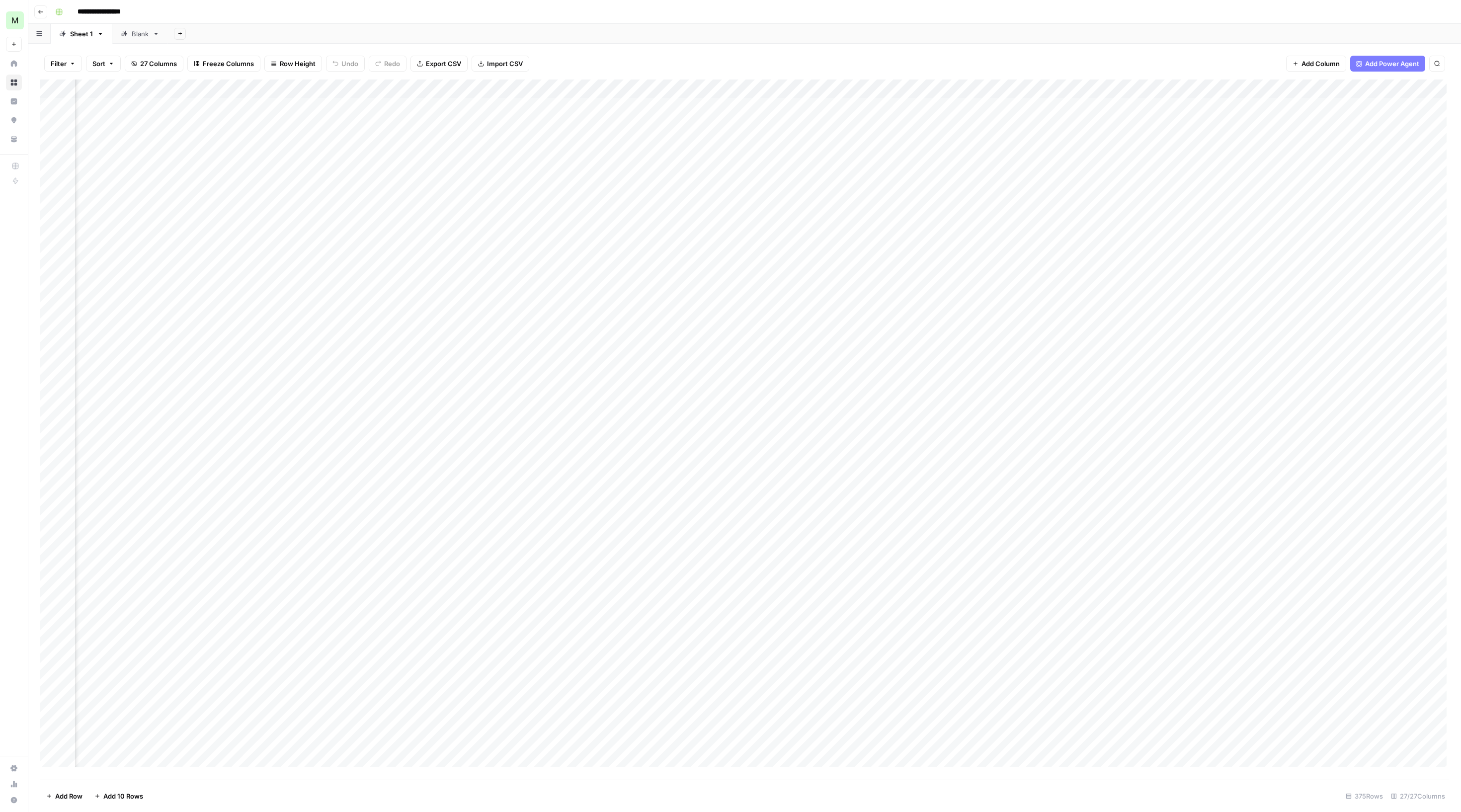
click at [44, 14] on icon "button" at bounding box center [40, 12] width 6 height 6
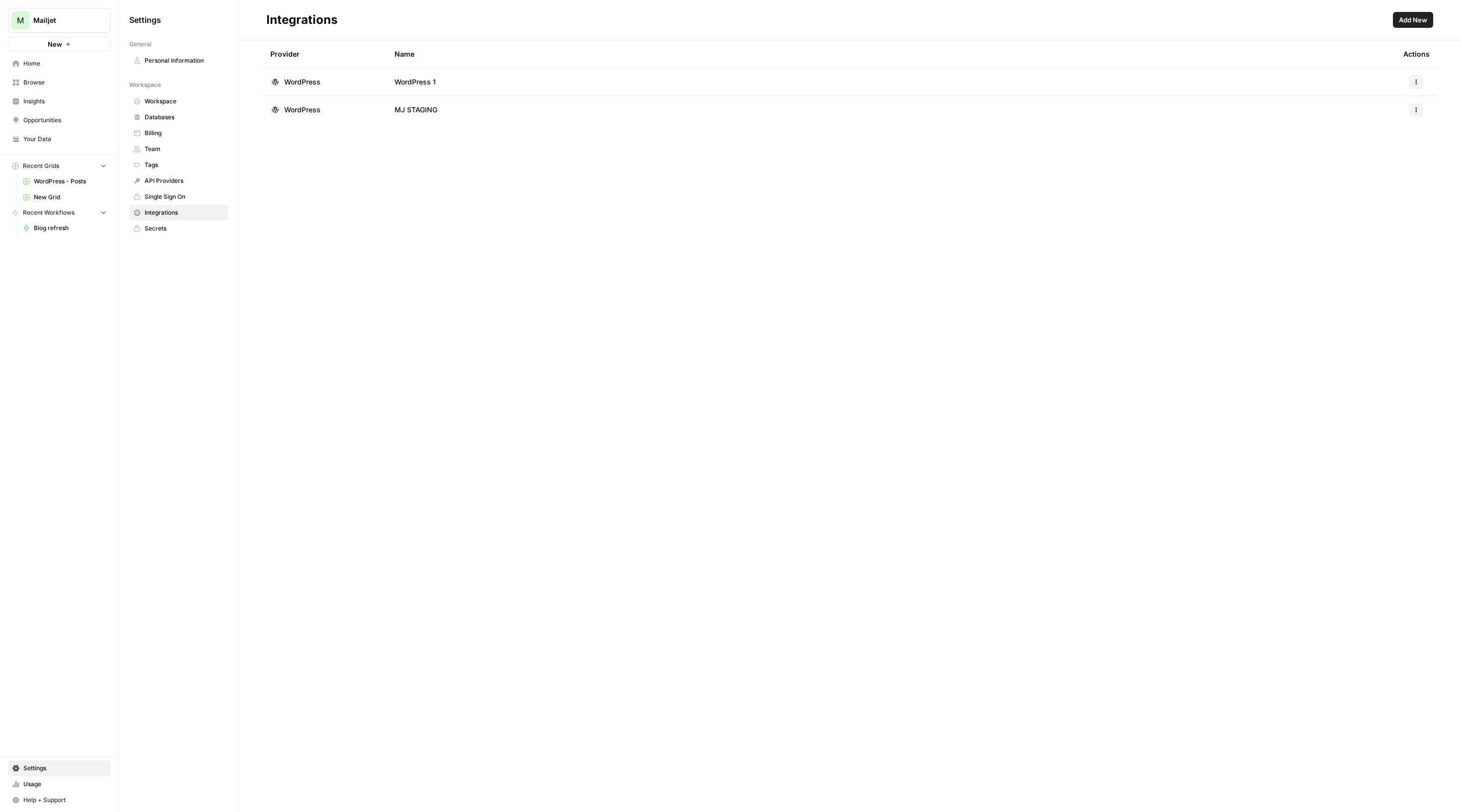
click at [41, 68] on span "Home" at bounding box center [64, 63] width 83 height 9
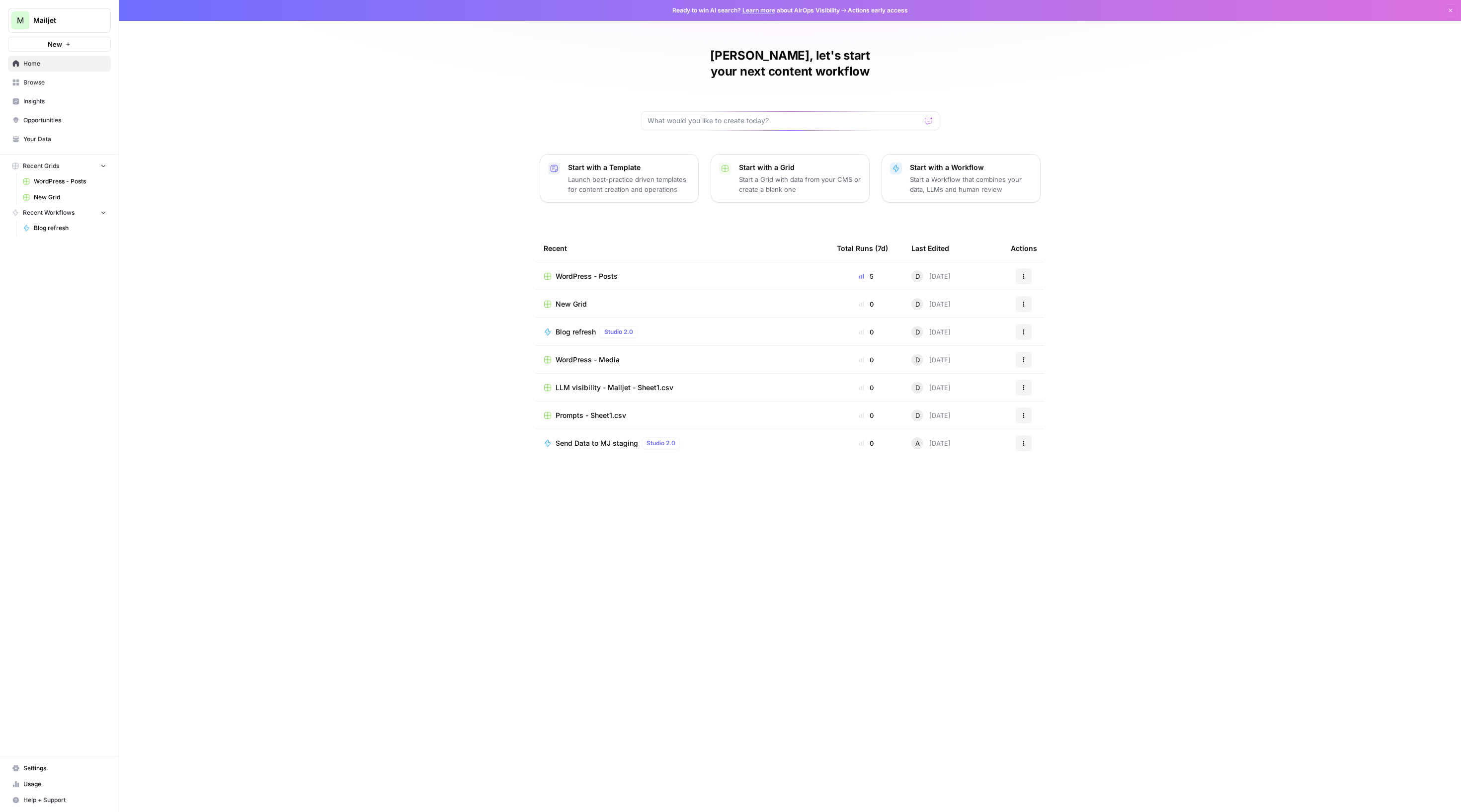
click at [567, 337] on span "Blog refresh" at bounding box center [576, 331] width 40 height 10
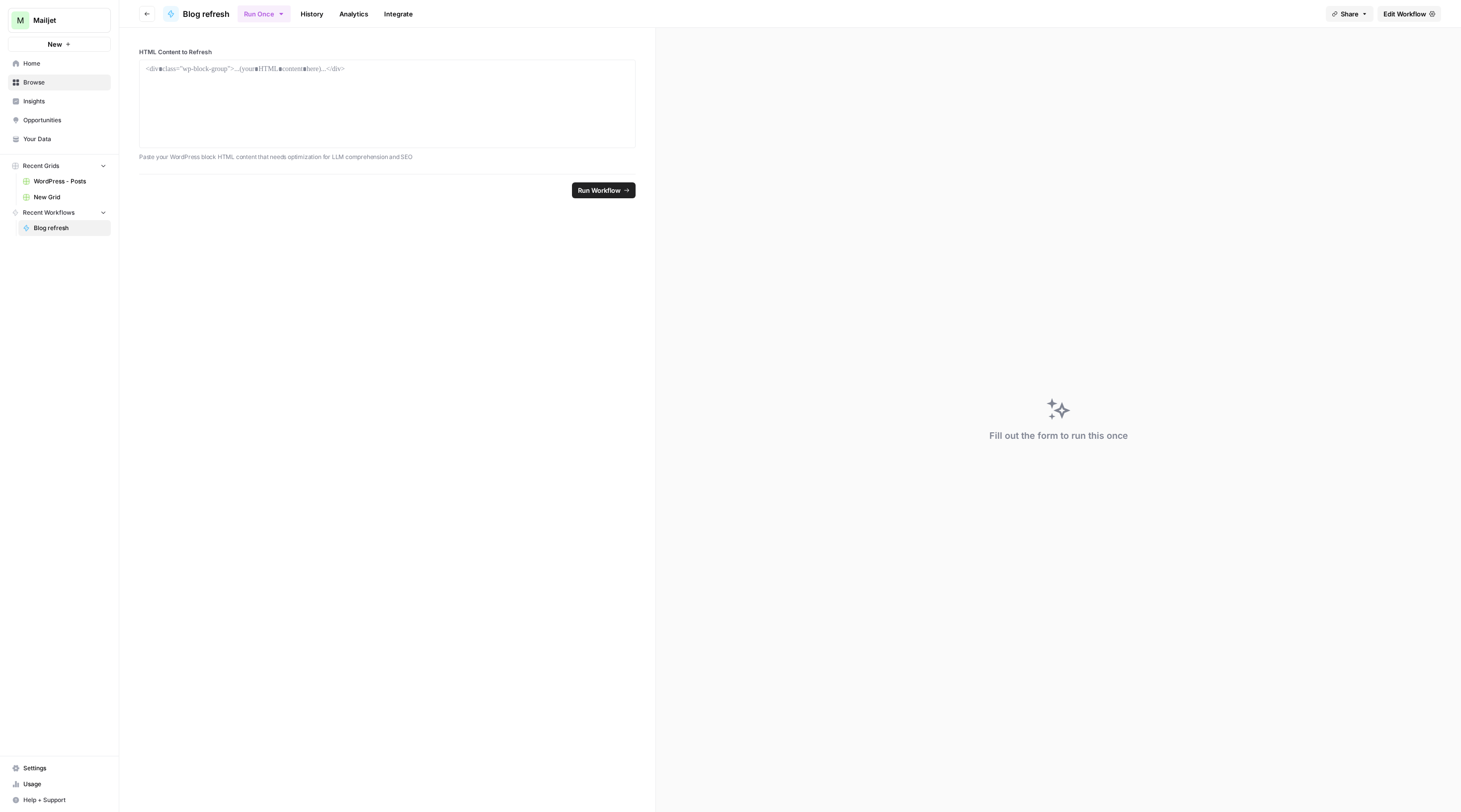
click at [329, 21] on link "History" at bounding box center [311, 14] width 35 height 16
click at [452, 124] on td "[DATE] 12:22 PM" at bounding box center [509, 124] width 298 height 18
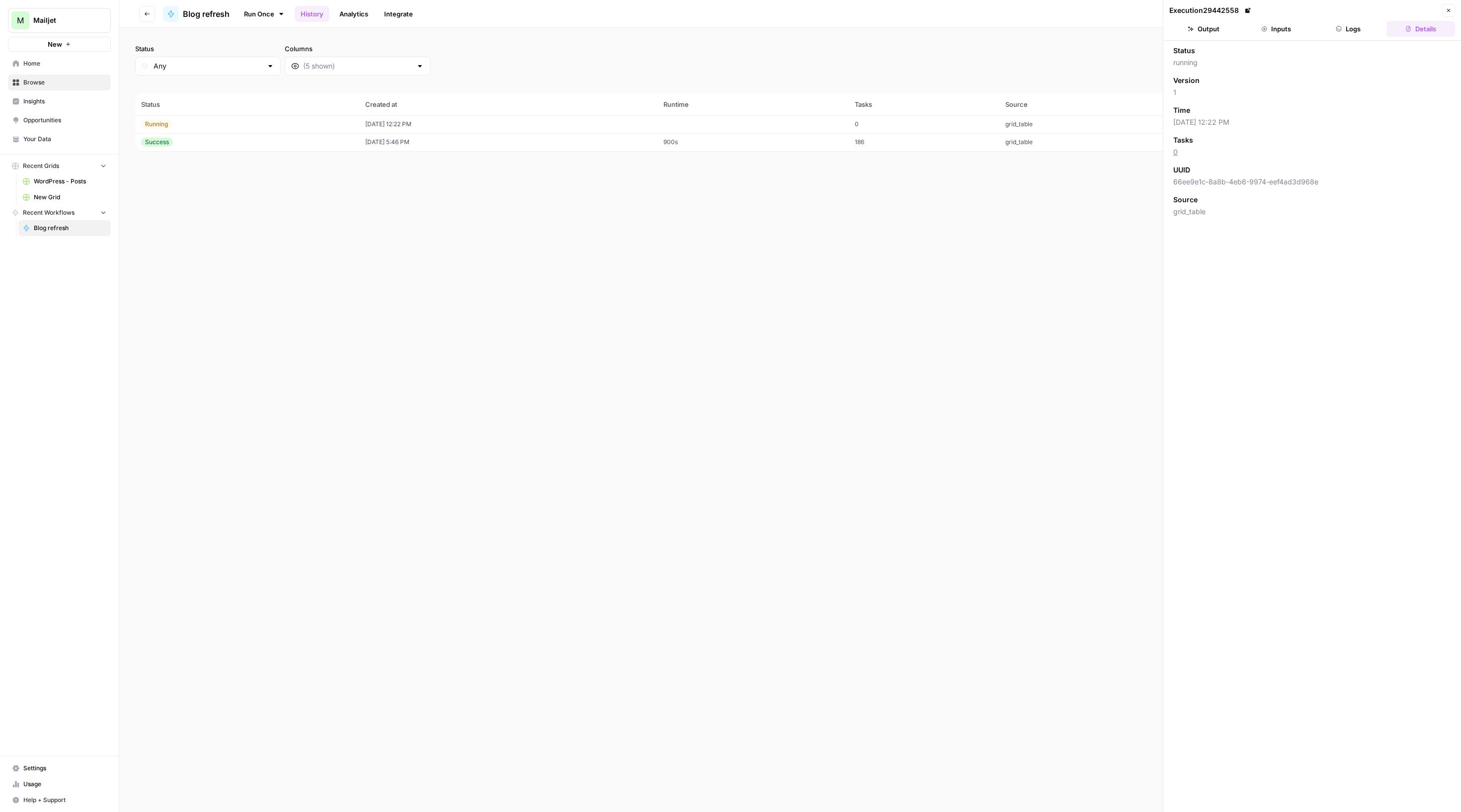
click at [1340, 37] on button "Logs" at bounding box center [1349, 29] width 69 height 16
click at [1454, 3] on header "Execution 29442558 Close Output Inputs Logs Details" at bounding box center [1313, 21] width 298 height 41
click at [571, 121] on td "[DATE] 12:22 PM" at bounding box center [509, 124] width 298 height 18
click at [172, 128] on div "Running" at bounding box center [156, 124] width 31 height 9
click at [150, 16] on icon "button" at bounding box center [146, 13] width 6 height 6
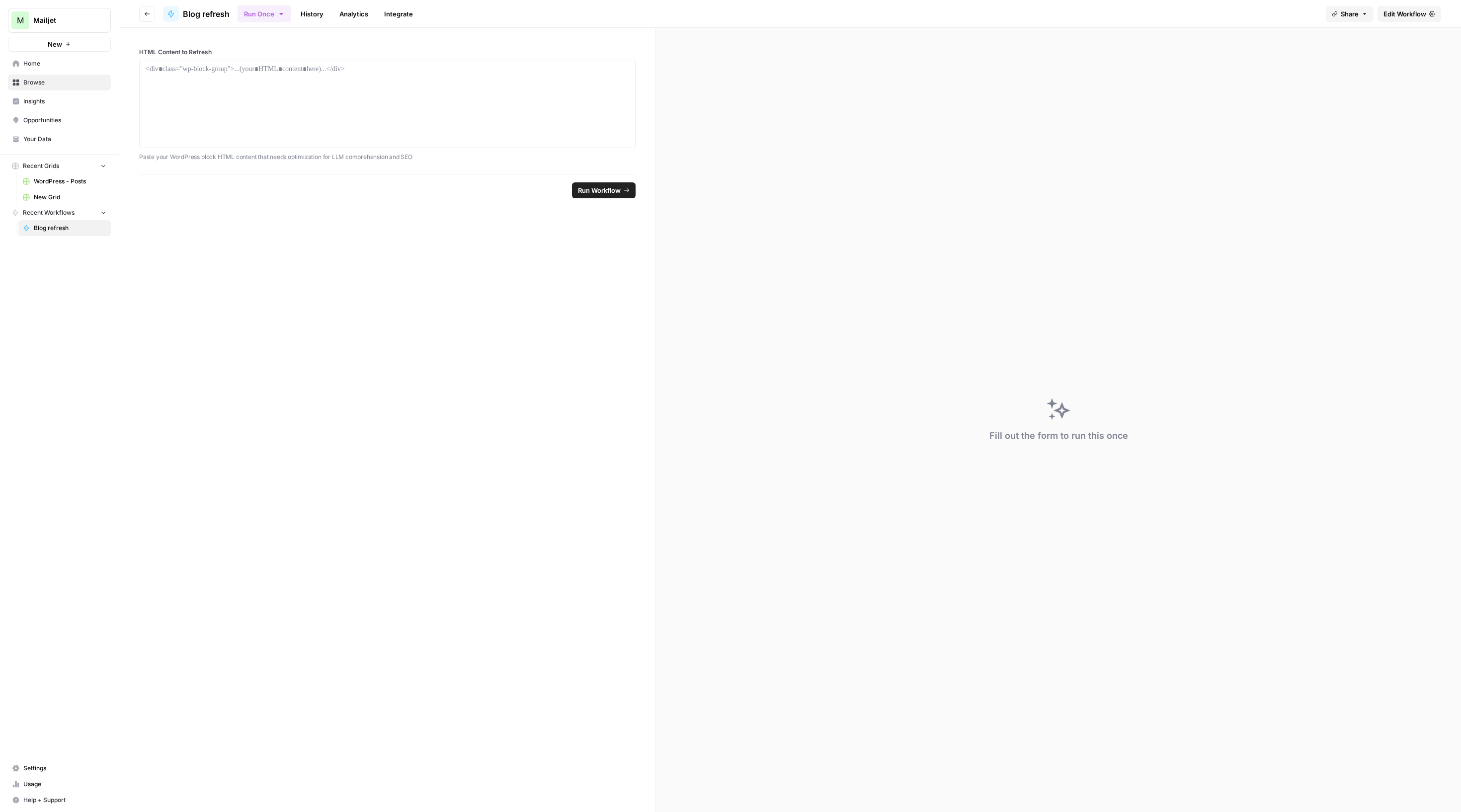
click at [329, 10] on link "History" at bounding box center [311, 14] width 35 height 16
click at [256, 132] on td "Running" at bounding box center [246, 124] width 224 height 18
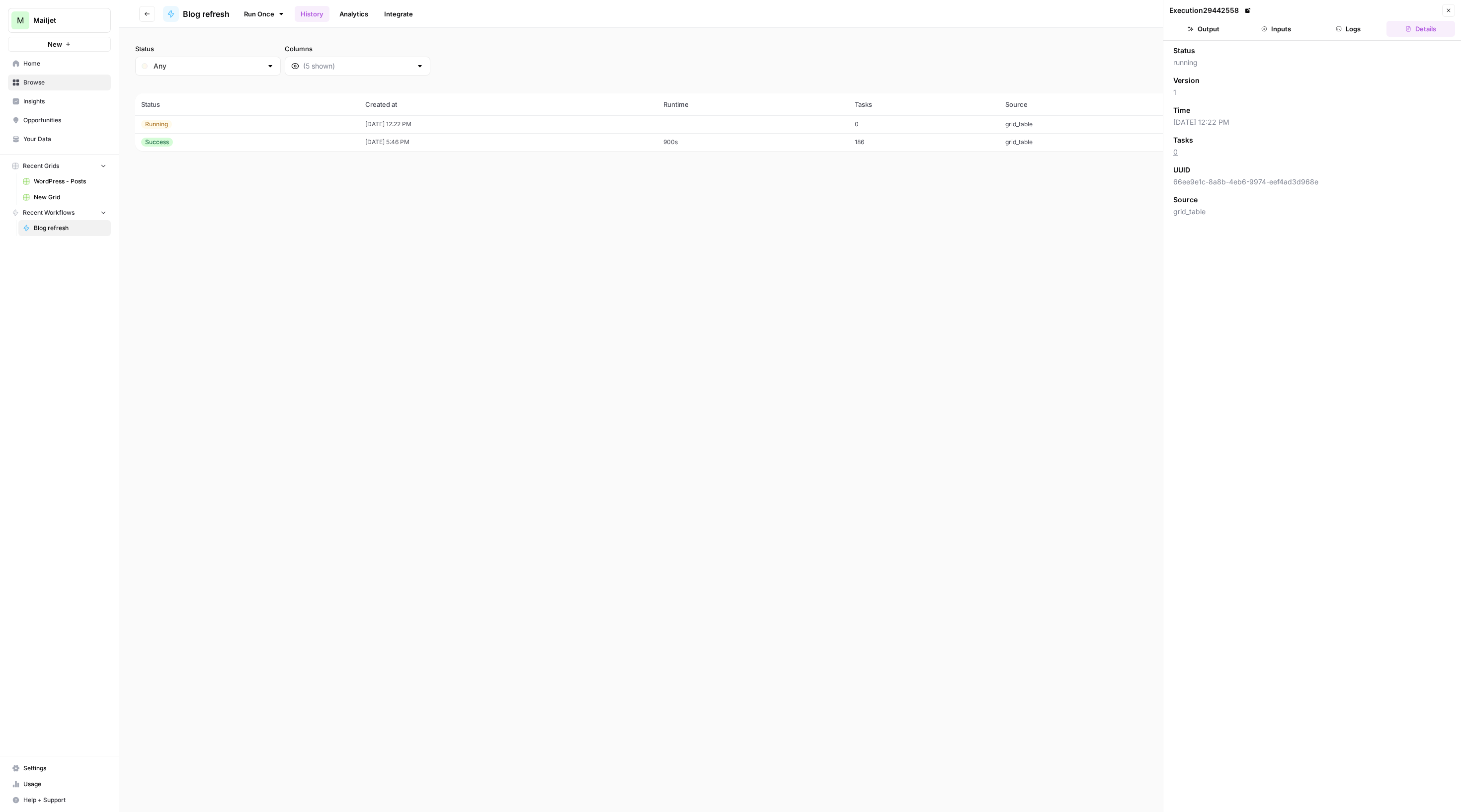
click at [953, 244] on div "Status Any Columns 2h 24h 7d 30d All Time Custom range (2 records) Status Creat…" at bounding box center [790, 419] width 1341 height 784
click at [1446, 5] on button "Close" at bounding box center [1449, 10] width 12 height 12
click at [1242, 128] on button "Cancel" at bounding box center [1233, 124] width 20 height 9
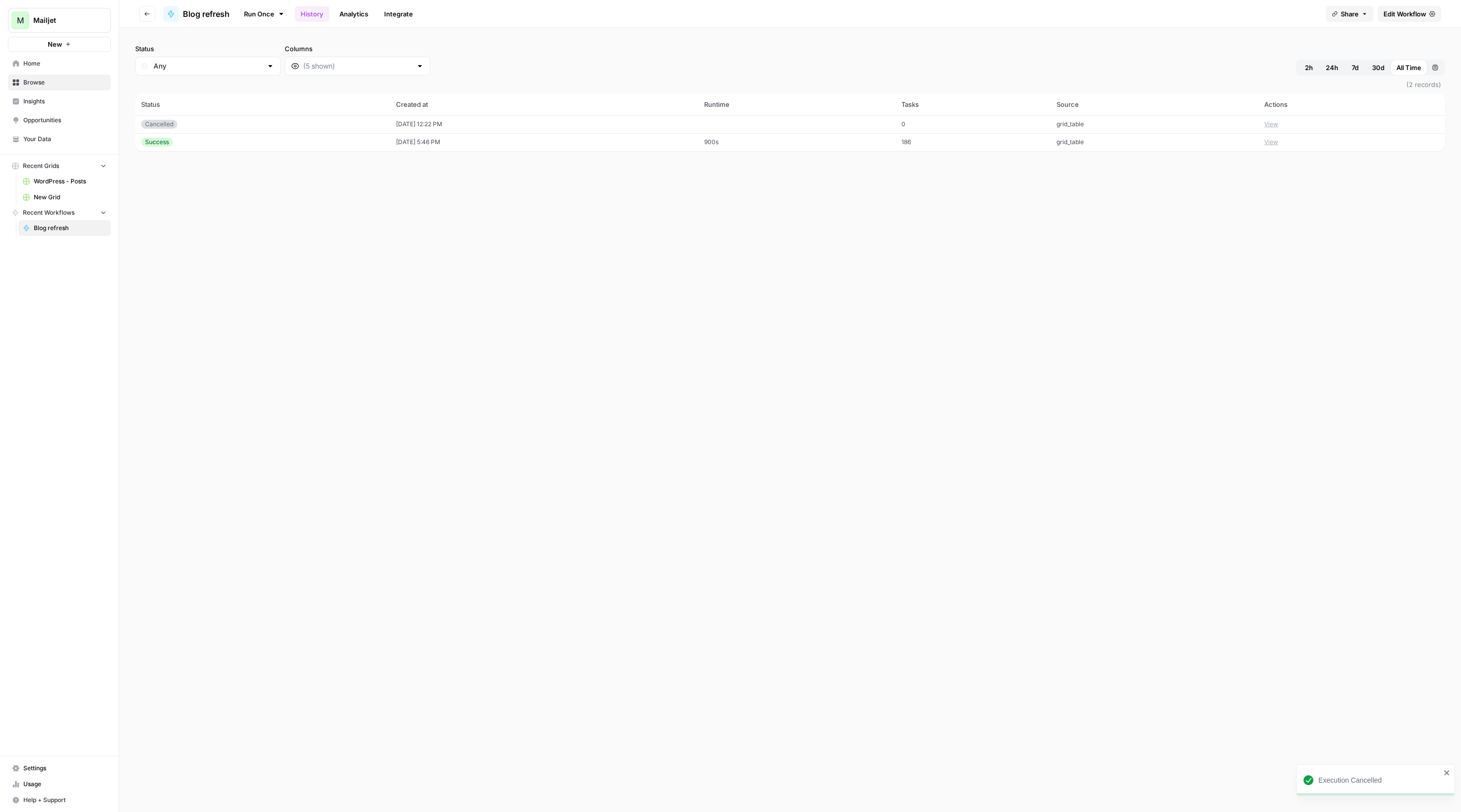
click at [658, 133] on td "[DATE] 12:22 PM" at bounding box center [544, 124] width 308 height 18
click at [1002, 183] on div "Status Any Columns 2h 24h 7d 30d All Time Custom range (2 records) Status Creat…" at bounding box center [790, 419] width 1341 height 784
click at [1450, 11] on button "Close" at bounding box center [1449, 10] width 12 height 12
click at [1390, 9] on span "Edit Workflow" at bounding box center [1405, 13] width 43 height 10
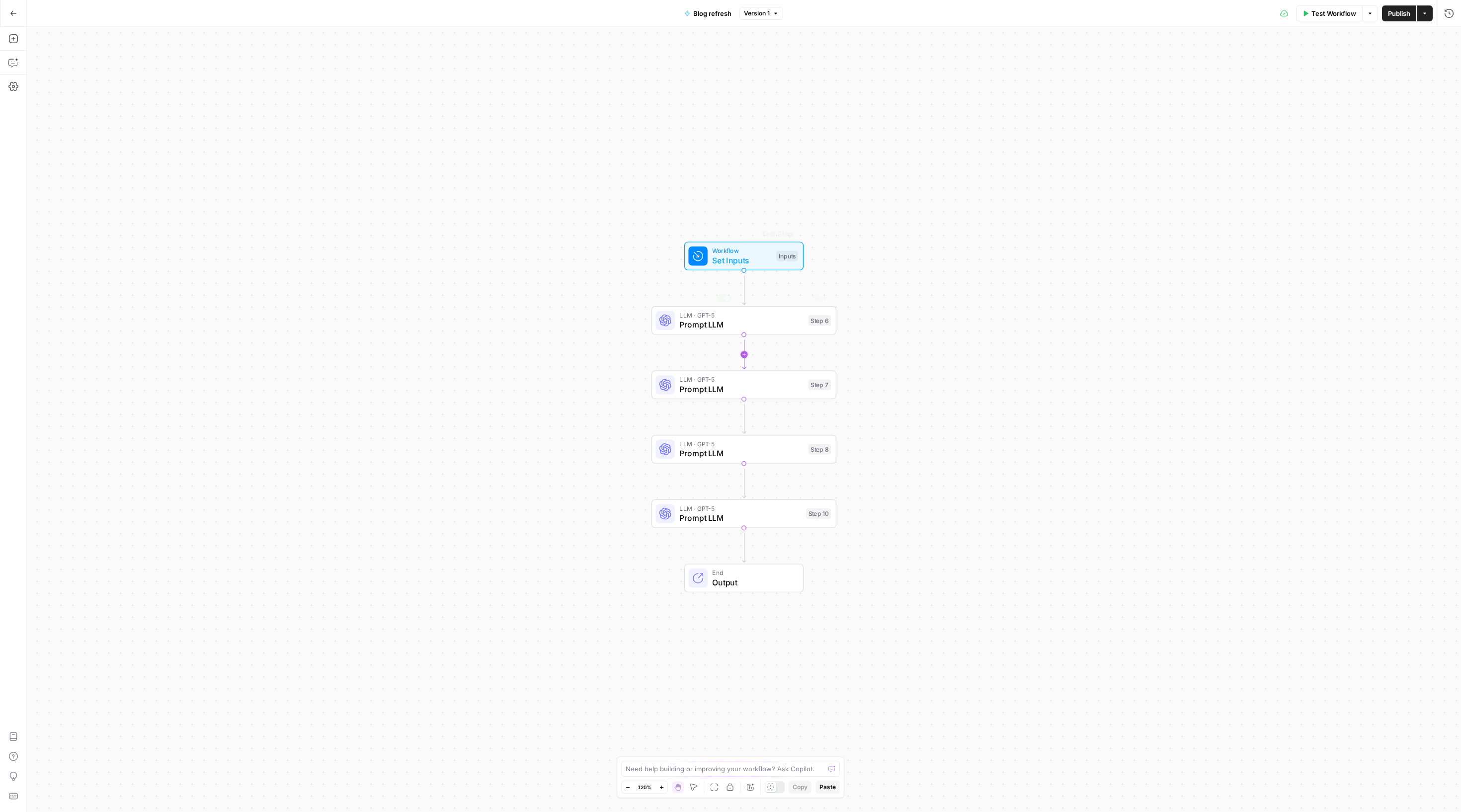
click at [742, 335] on div "LLM · GPT-5 Prompt LLM Step 6 Copy step Delete step Add Note Test" at bounding box center [743, 320] width 185 height 29
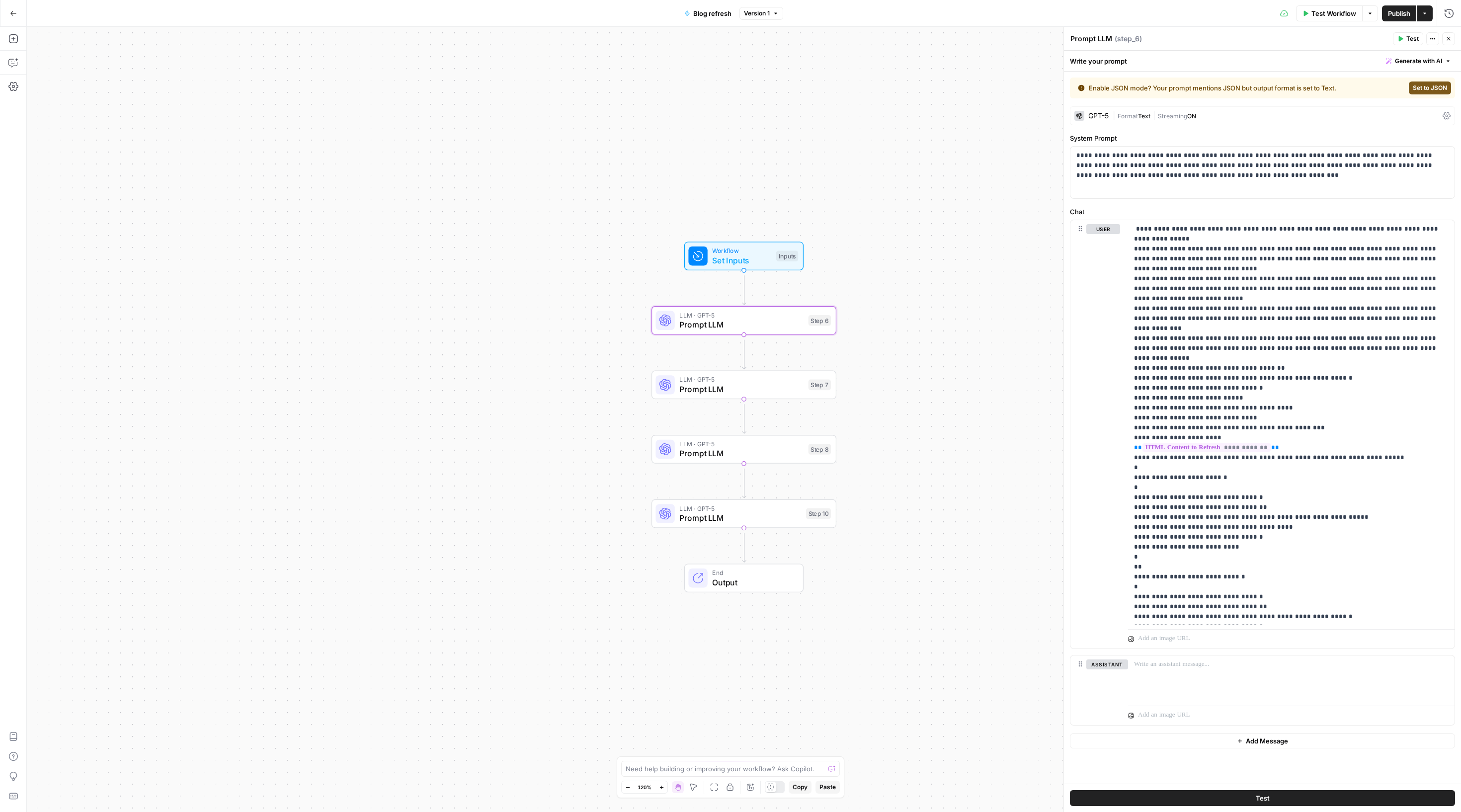
click at [1118, 123] on div "GPT-5 | Format Text | Streaming ON" at bounding box center [1263, 115] width 386 height 19
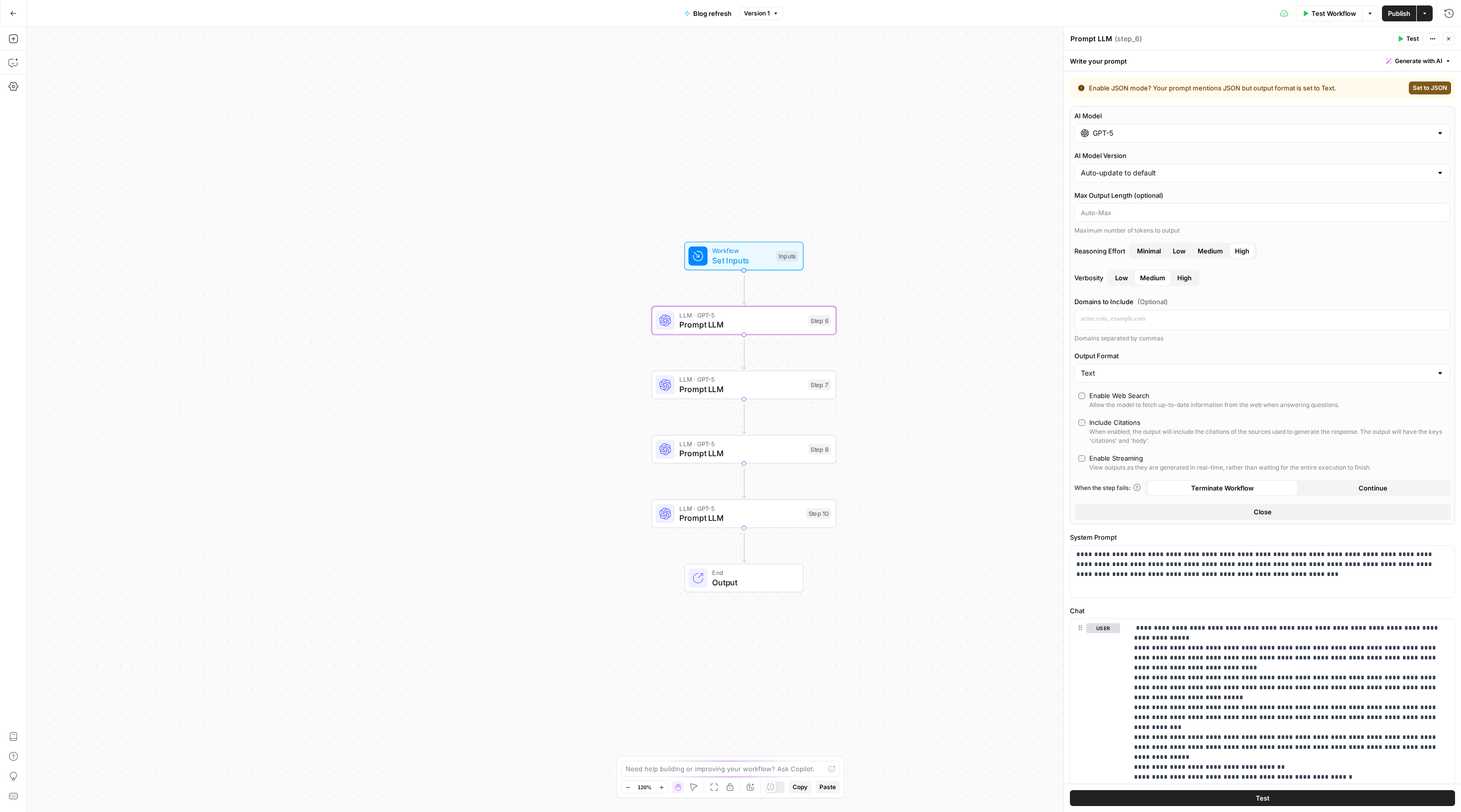
click at [1186, 256] on span "Low" at bounding box center [1179, 251] width 12 height 10
click at [1223, 256] on span "Medium" at bounding box center [1210, 251] width 25 height 10
click at [679, 395] on div "LLM · GPT-5 Prompt LLM Step 7 Copy step Delete step Add Note Test" at bounding box center [743, 385] width 176 height 21
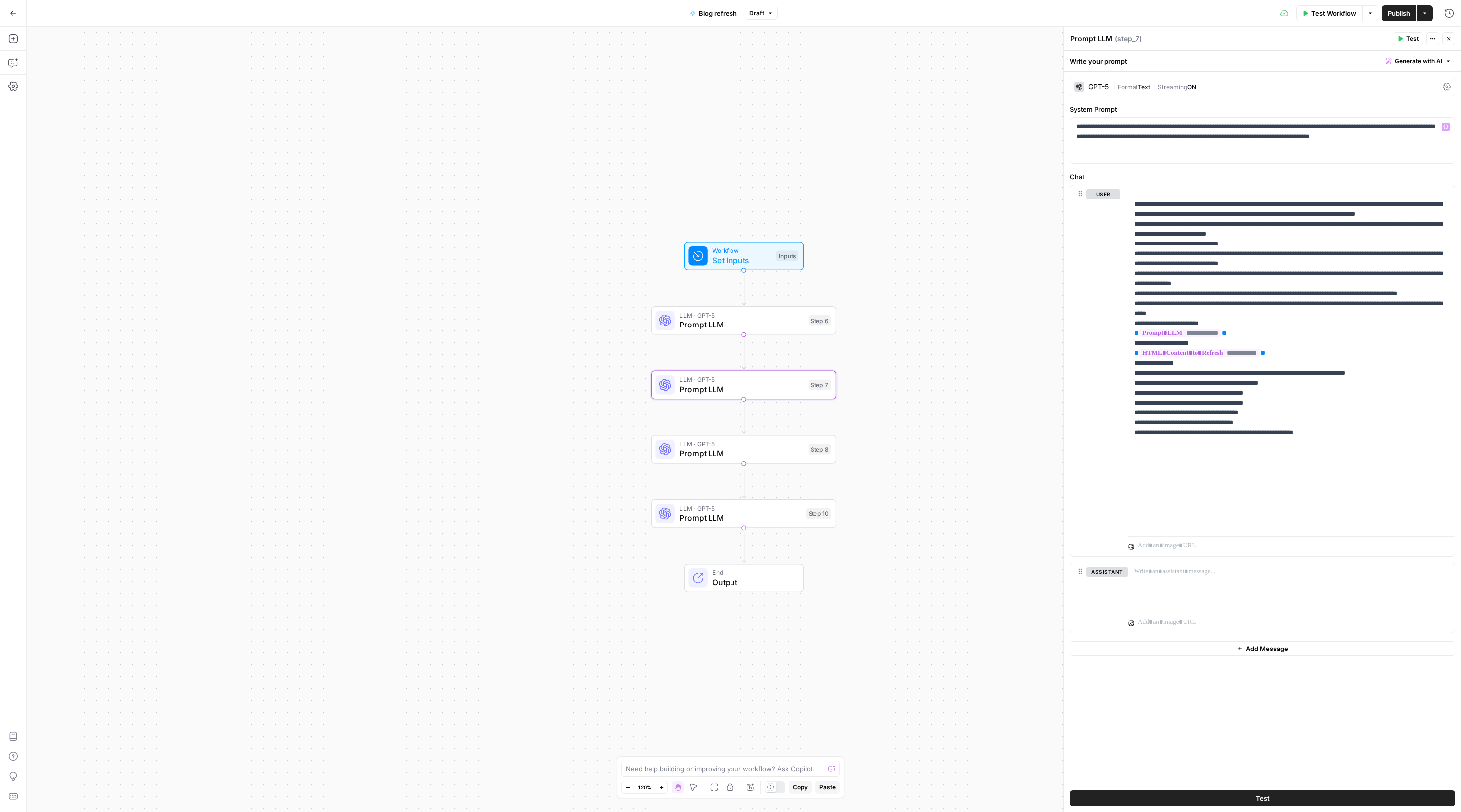
click at [1203, 96] on div "GPT-5 | Format Text | Streaming ON" at bounding box center [1263, 87] width 386 height 19
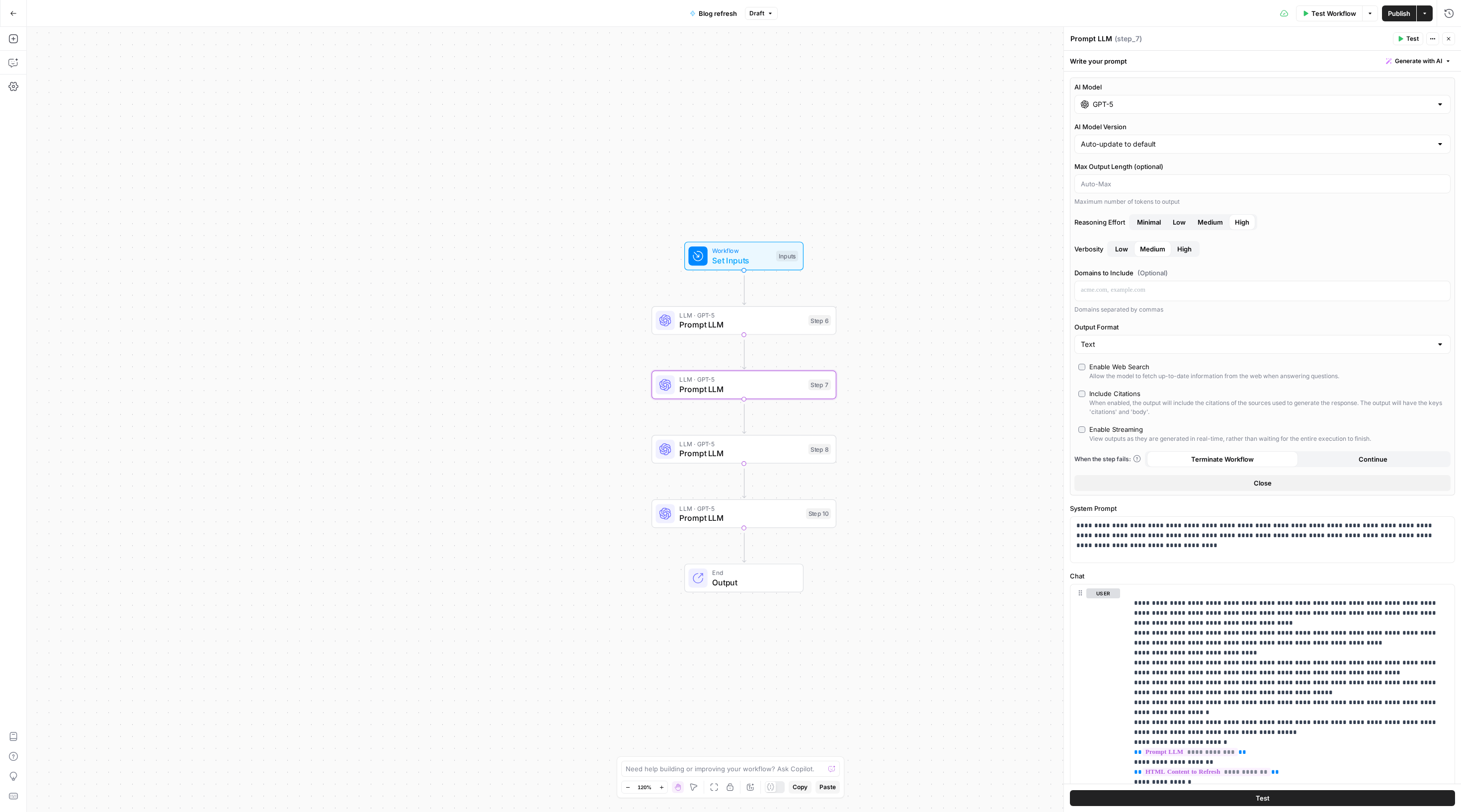
click at [1223, 227] on span "Medium" at bounding box center [1210, 221] width 25 height 10
click at [742, 456] on span "Prompt LLM" at bounding box center [741, 452] width 124 height 12
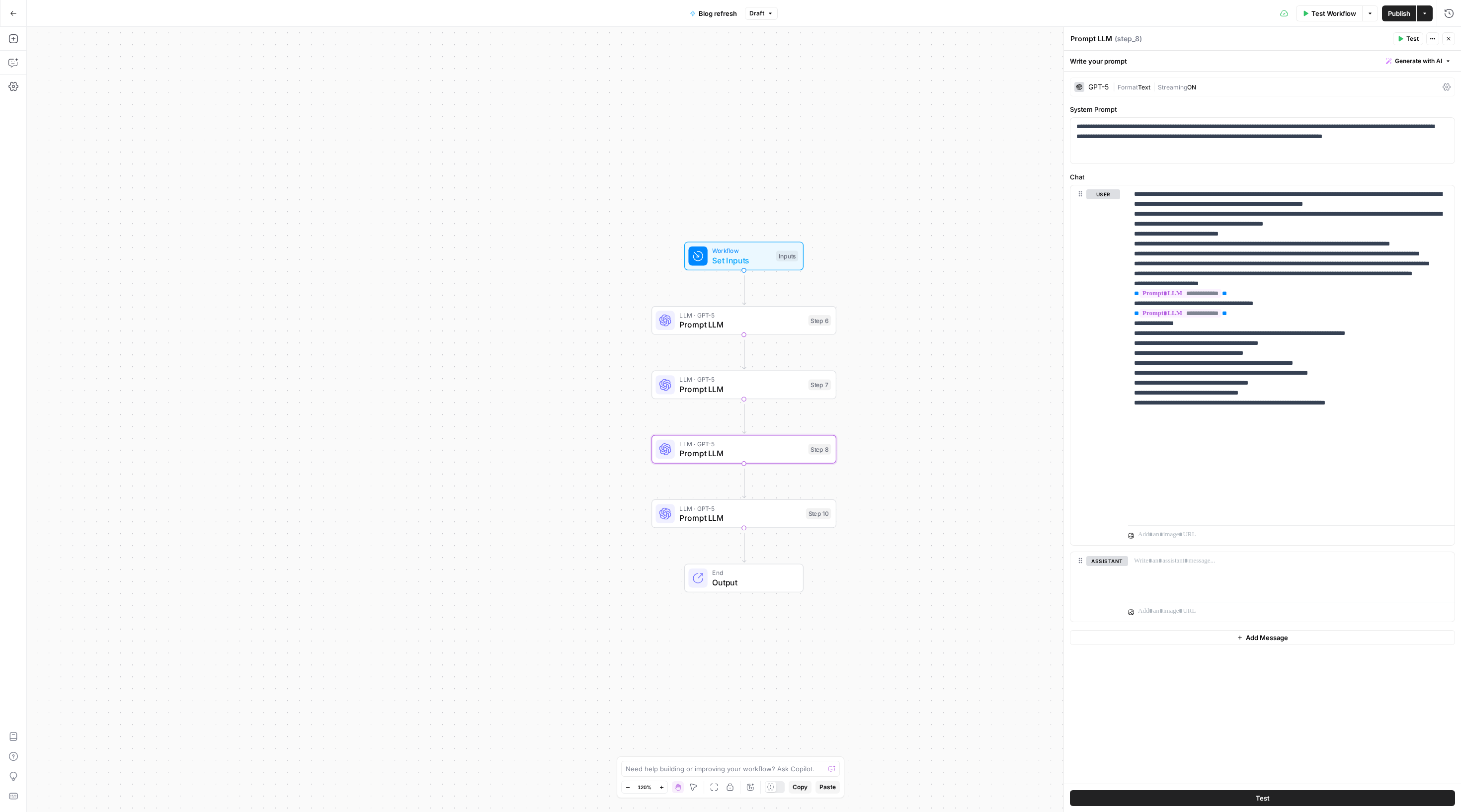
click at [1196, 91] on span "ON" at bounding box center [1191, 87] width 9 height 7
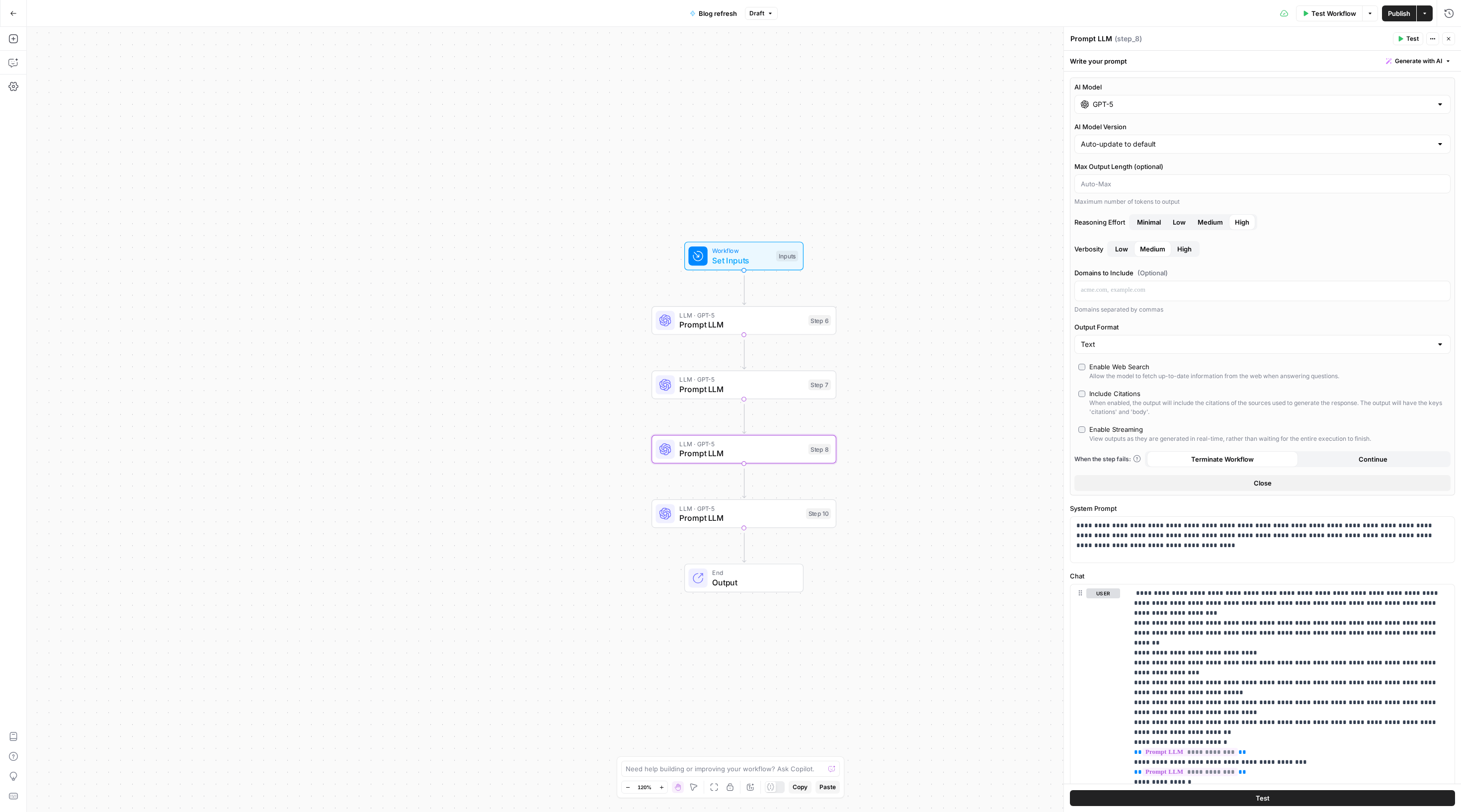
click at [1223, 227] on span "Medium" at bounding box center [1210, 221] width 25 height 10
click at [708, 517] on span "Prompt LLM" at bounding box center [740, 518] width 121 height 12
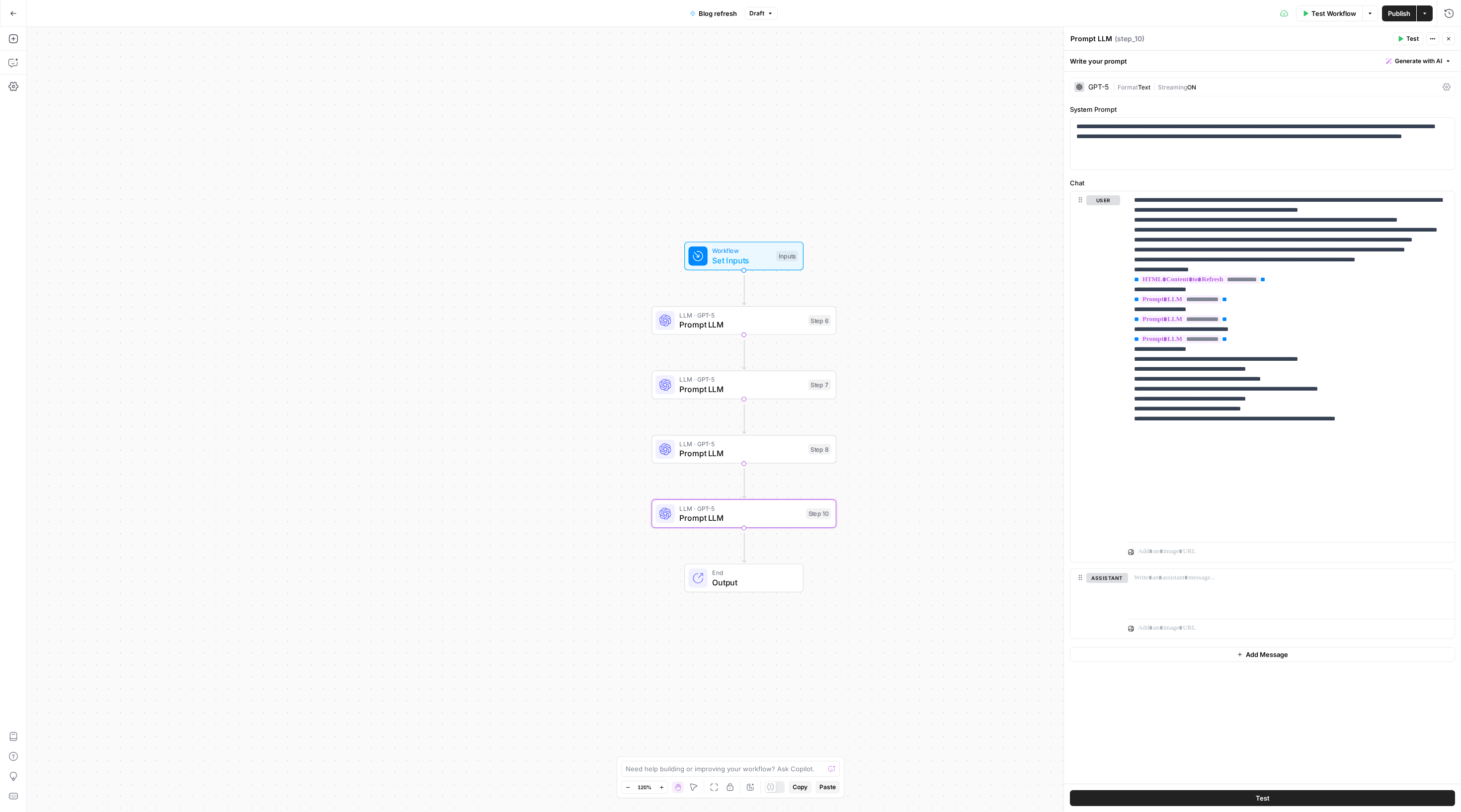
click at [1249, 71] on div "Write your prompt Generate with AI" at bounding box center [1262, 61] width 397 height 21
click at [1208, 85] on div "GPT-5 | Format Text | Streaming ON" at bounding box center [1263, 87] width 386 height 19
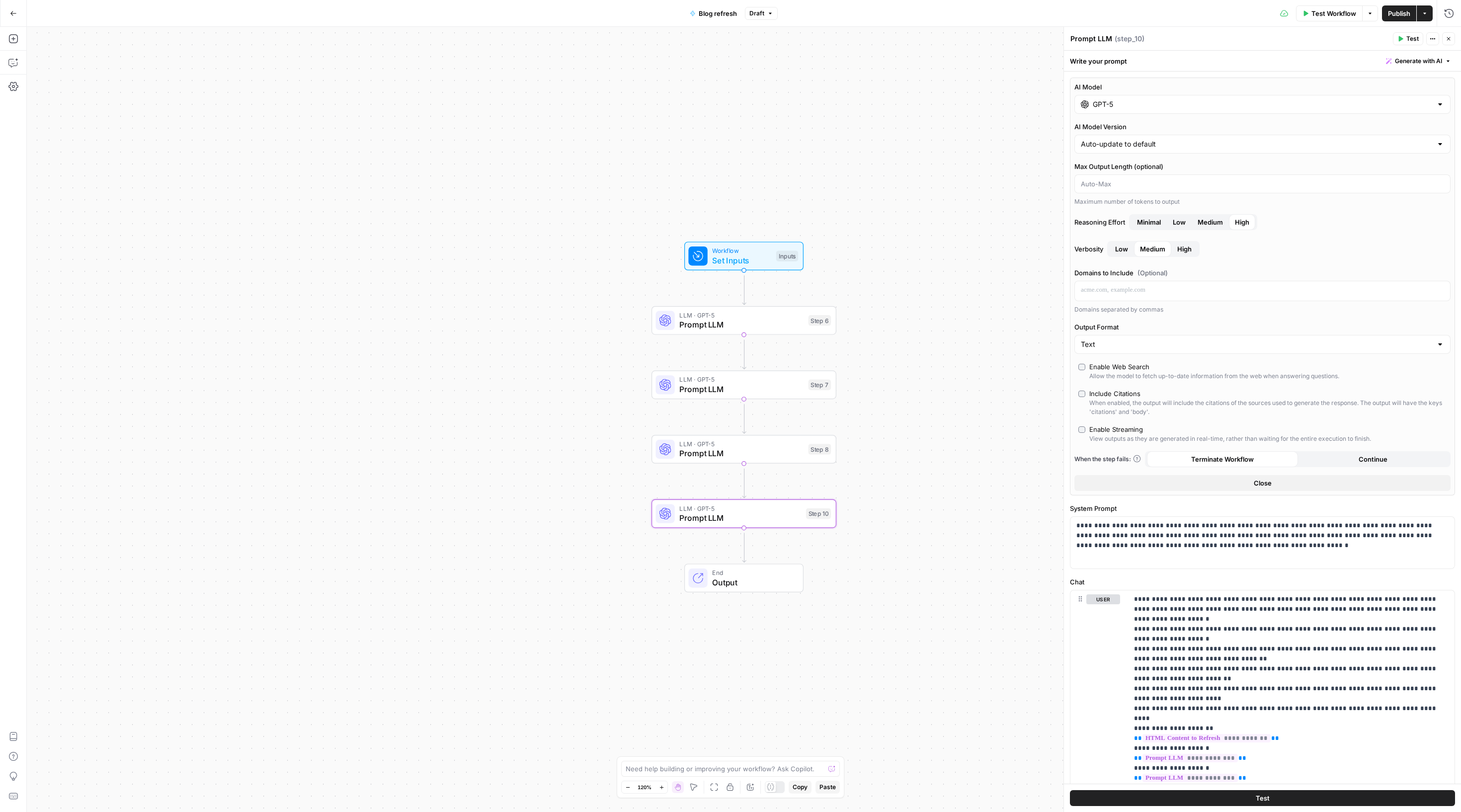
click at [1223, 227] on span "Medium" at bounding box center [1210, 221] width 25 height 10
click at [1389, 9] on span "Publish" at bounding box center [1399, 12] width 22 height 10
click at [4, 12] on button "Go Back" at bounding box center [13, 13] width 18 height 18
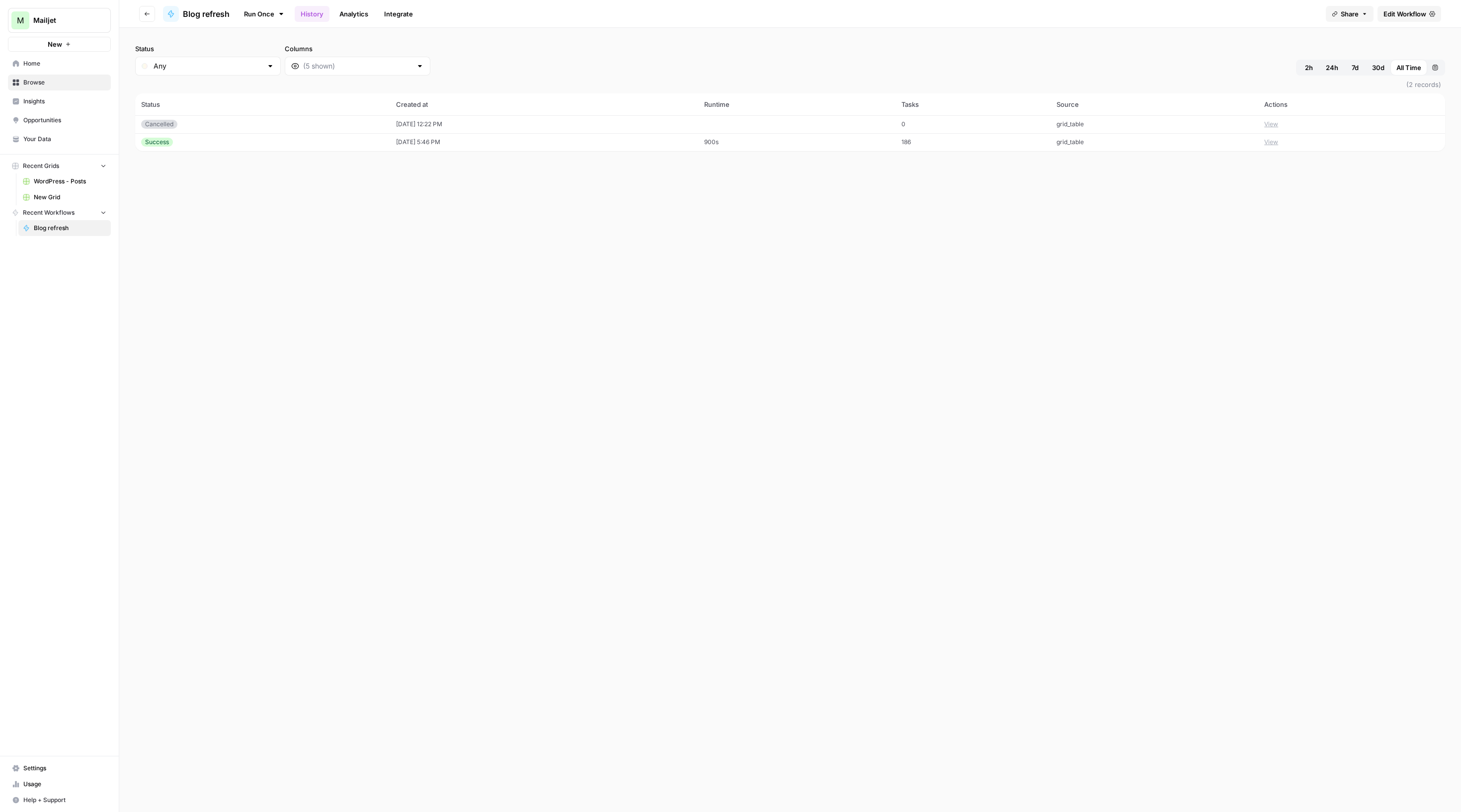
click at [58, 68] on span "Home" at bounding box center [64, 63] width 83 height 9
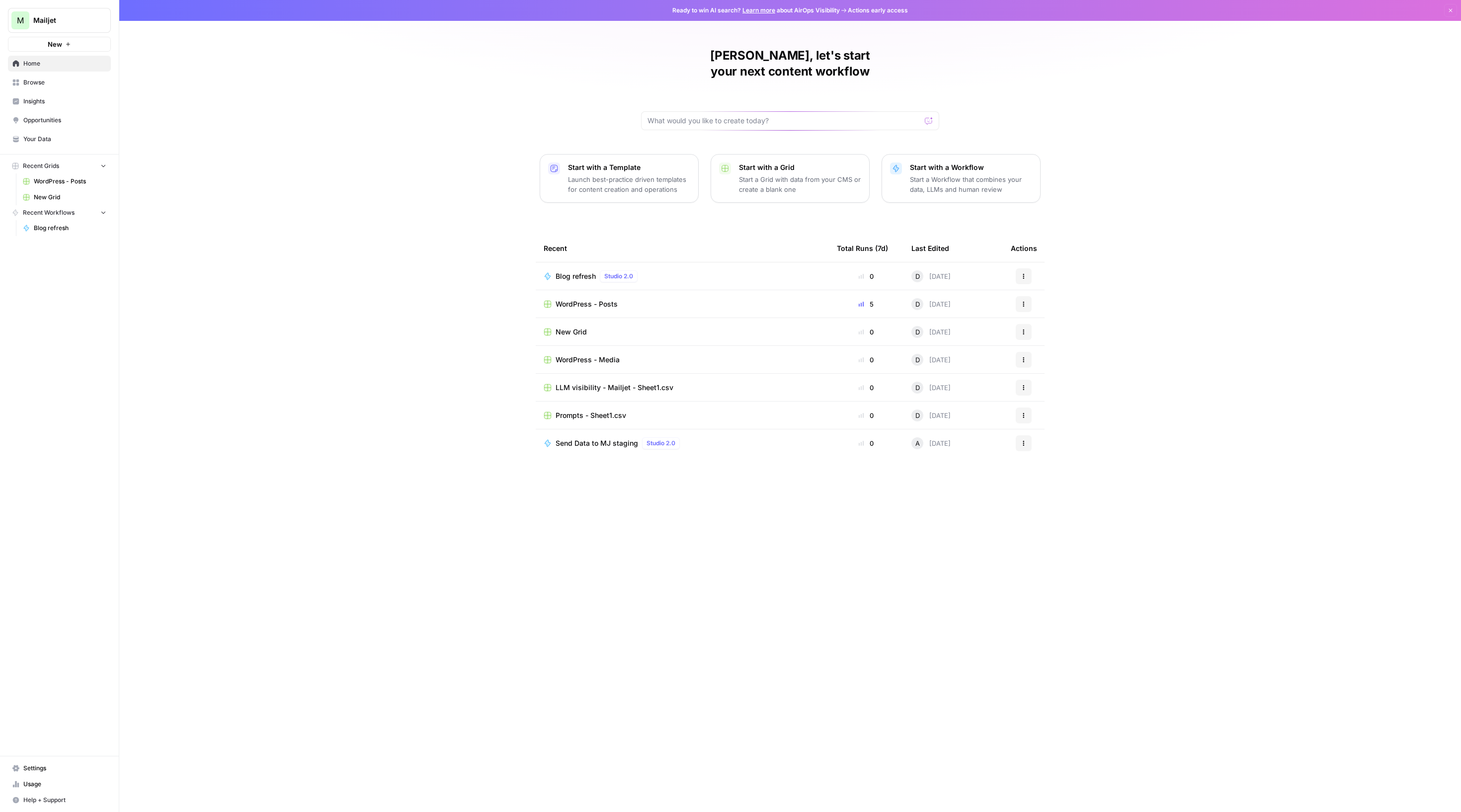
click at [600, 309] on span "WordPress - Posts" at bounding box center [587, 303] width 62 height 10
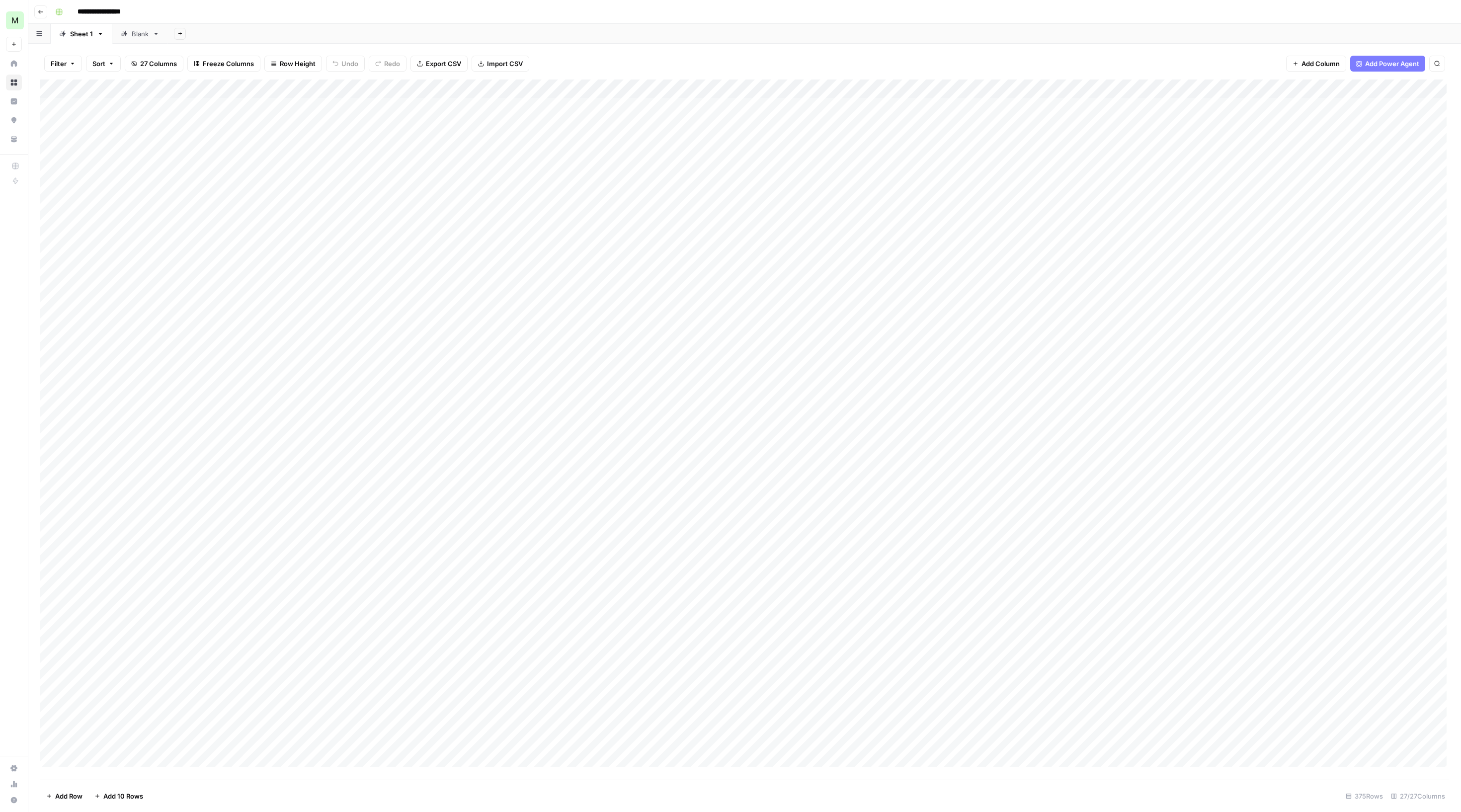
click at [469, 158] on div "Add Column" at bounding box center [743, 423] width 1406 height 687
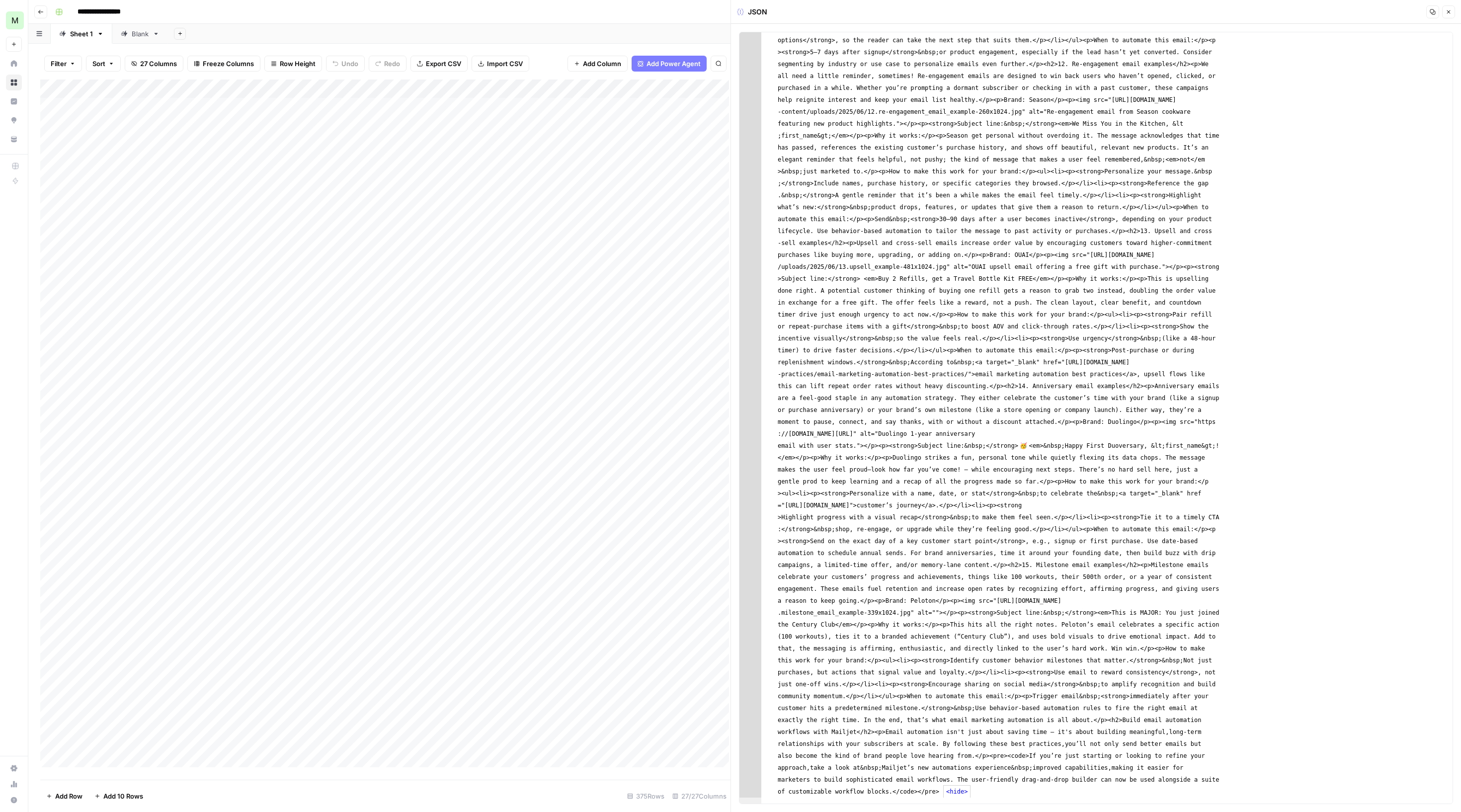
click at [515, 94] on div "Add Column" at bounding box center [385, 423] width 689 height 687
click at [473, 445] on div "Add Column" at bounding box center [385, 423] width 689 height 687
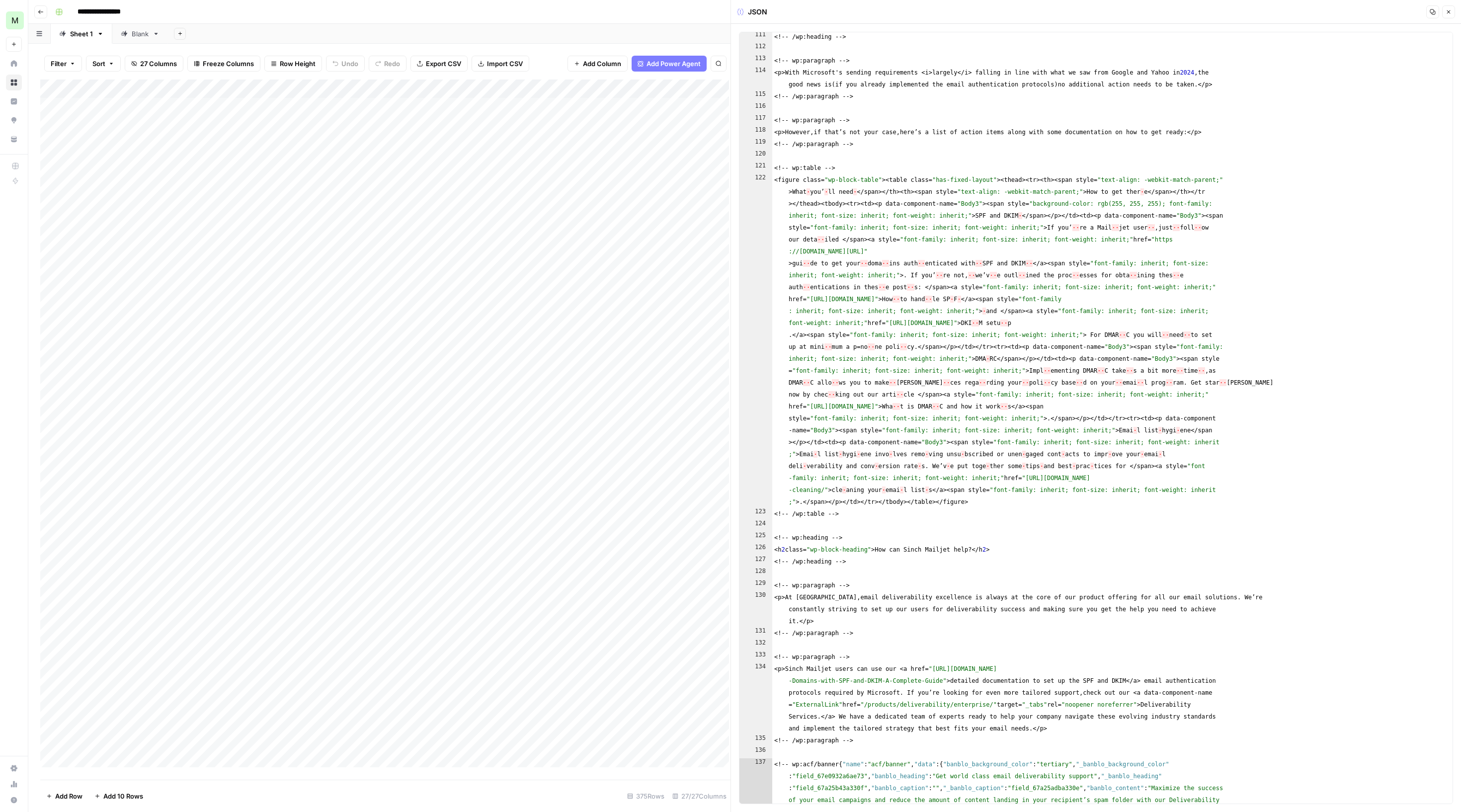
scroll to position [1810, 0]
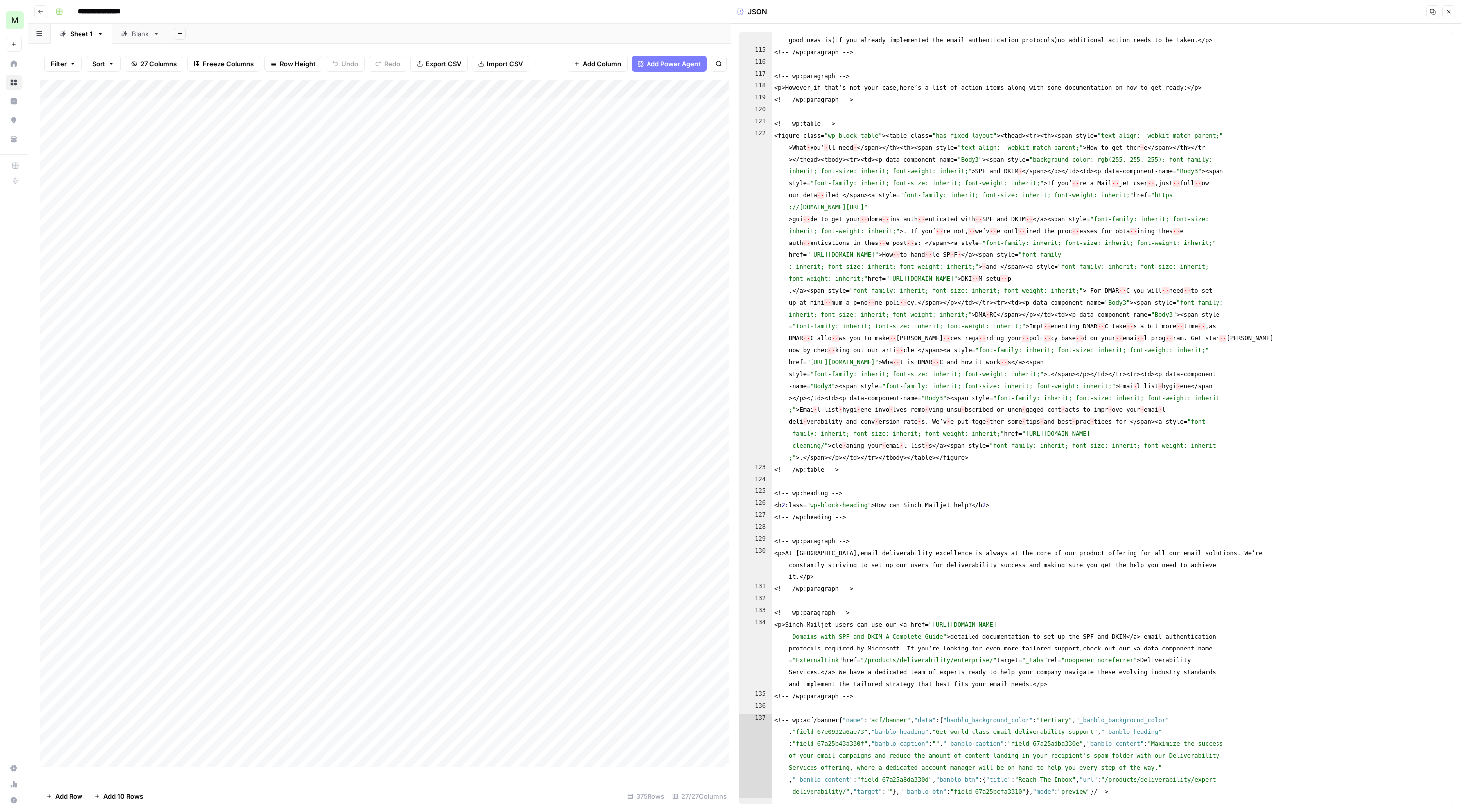
click at [1446, 12] on icon "button" at bounding box center [1449, 12] width 6 height 6
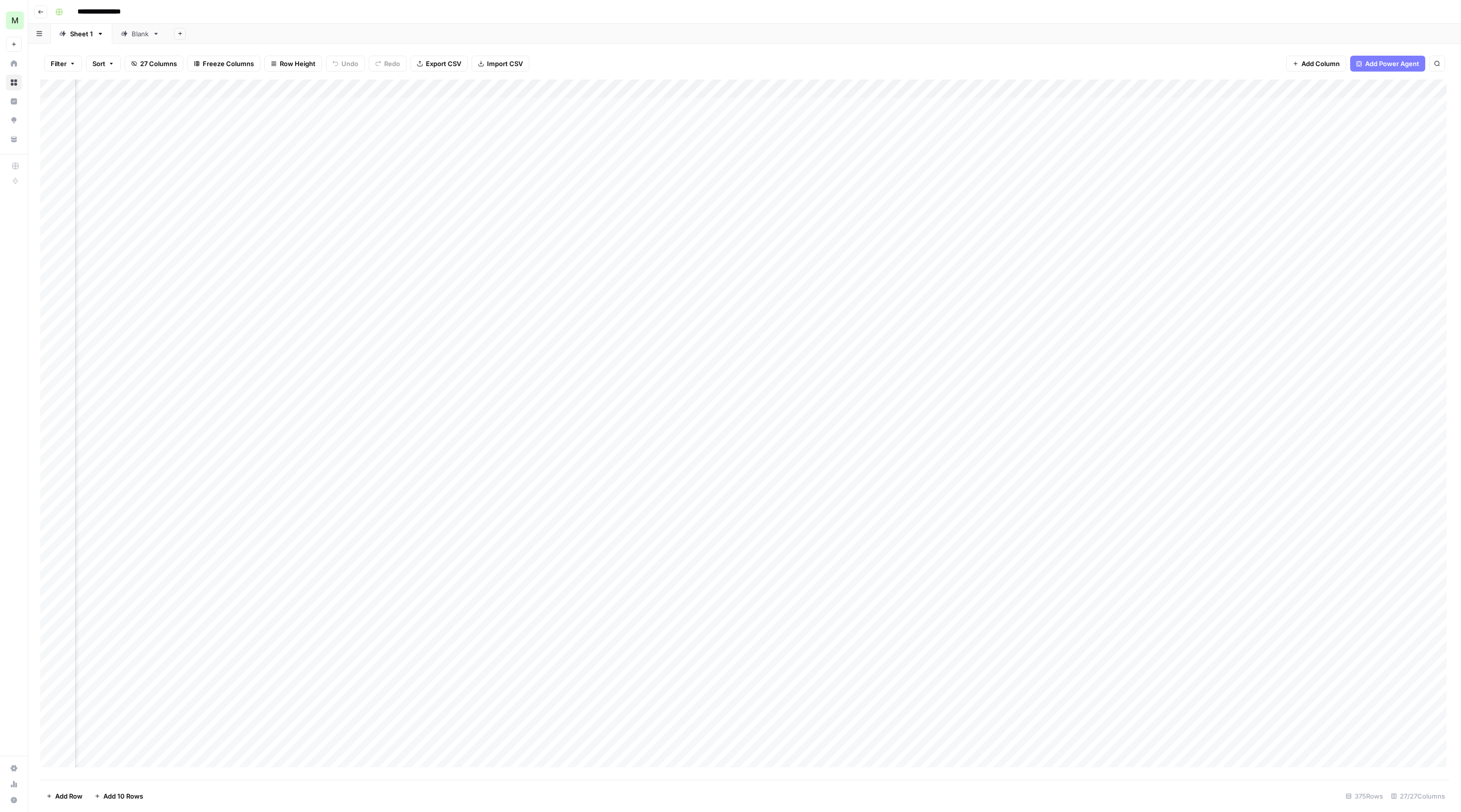
scroll to position [0, 274]
drag, startPoint x: 1180, startPoint y: 91, endPoint x: 361, endPoint y: 183, distance: 824.2
click at [361, 183] on div "Add Column" at bounding box center [743, 423] width 1406 height 687
click at [409, 99] on div "Add Column" at bounding box center [743, 423] width 1406 height 687
click at [445, 186] on span "Configure Inputs" at bounding box center [401, 181] width 87 height 10
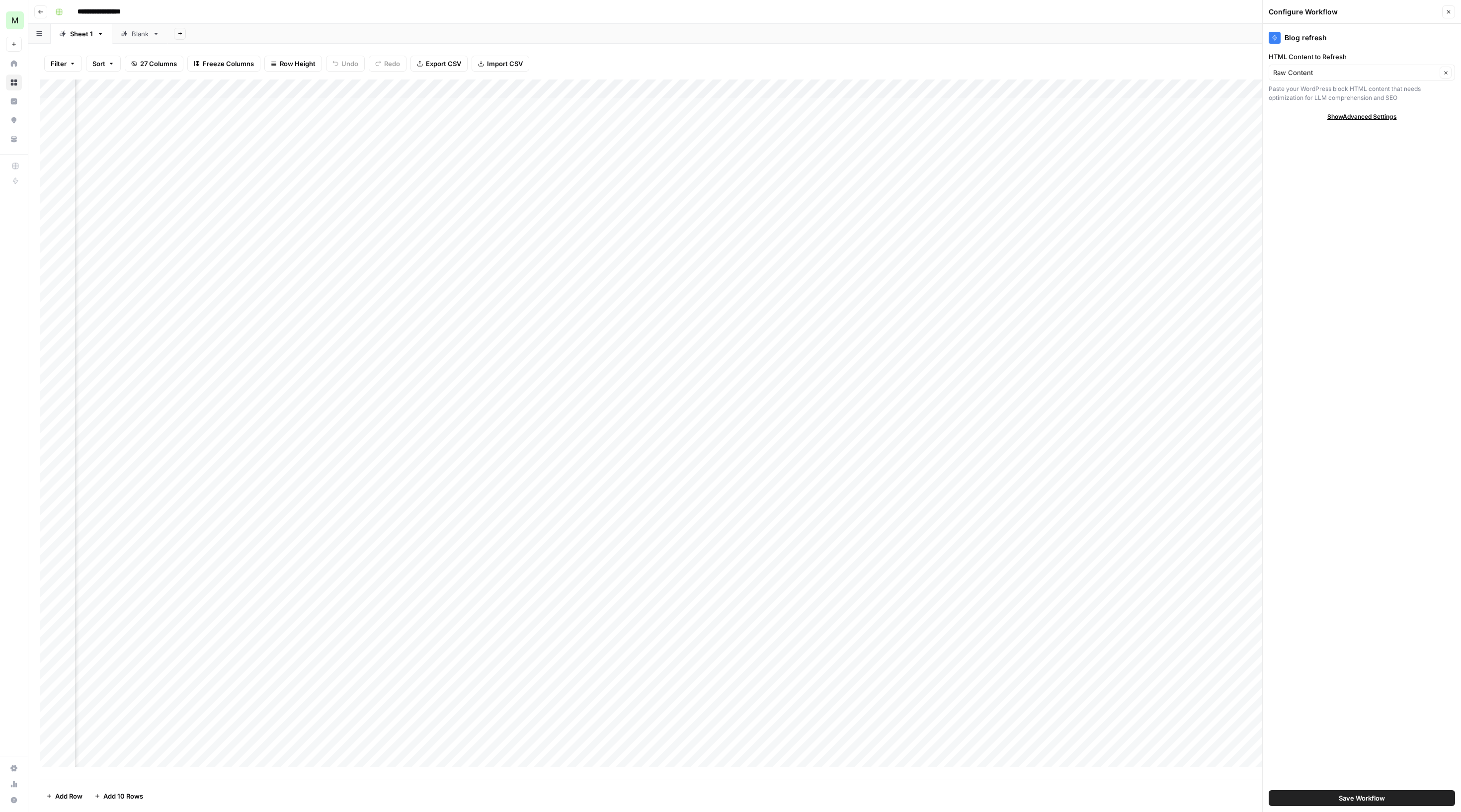
click at [385, 145] on div "Add Column" at bounding box center [743, 423] width 1406 height 687
drag, startPoint x: 1214, startPoint y: 100, endPoint x: 350, endPoint y: 128, distance: 864.5
click at [350, 128] on div "Add Column" at bounding box center [743, 423] width 1406 height 687
click at [301, 128] on div "Add Column" at bounding box center [743, 423] width 1406 height 687
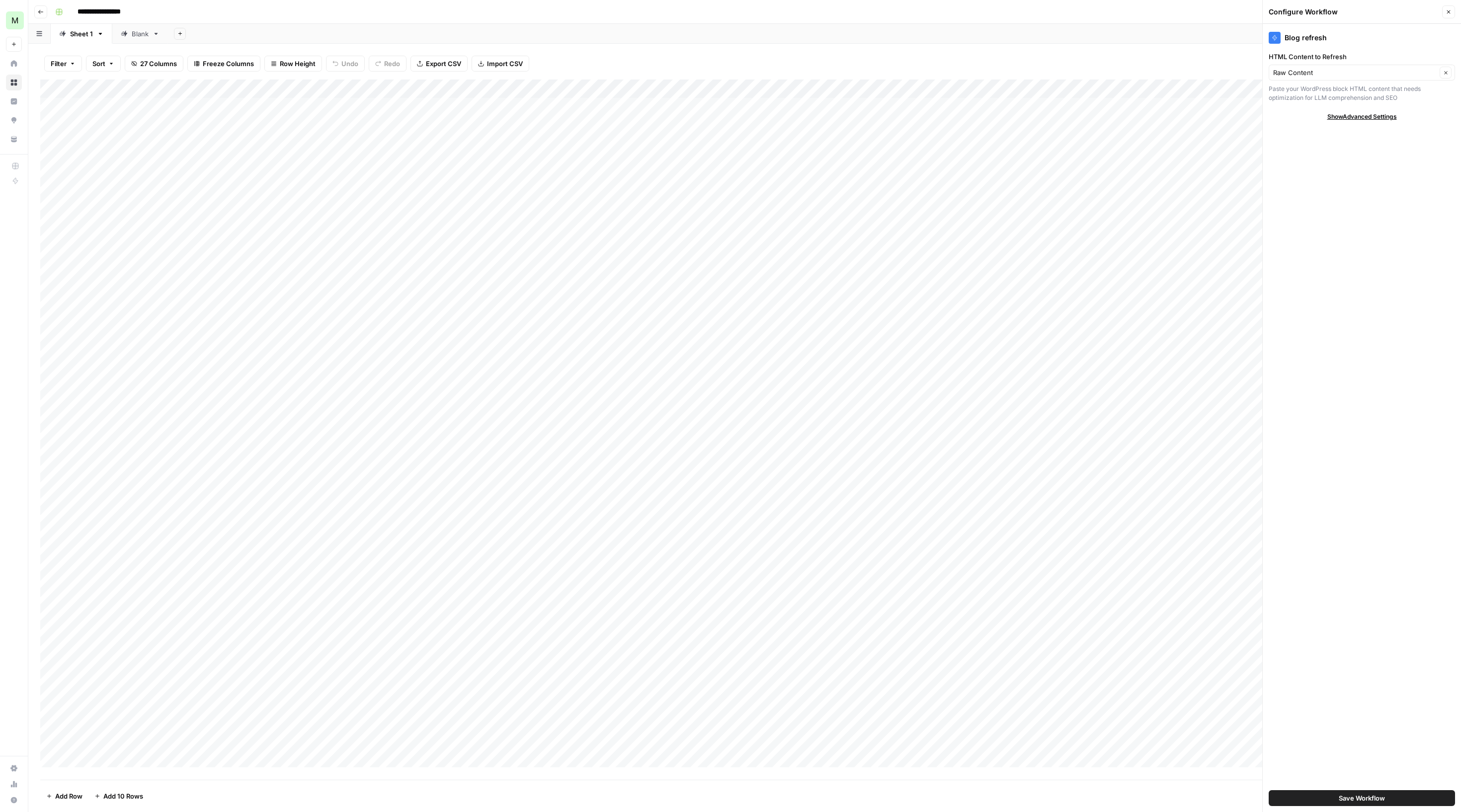
scroll to position [0, 0]
click at [38, 764] on span "Settings" at bounding box center [64, 768] width 83 height 9
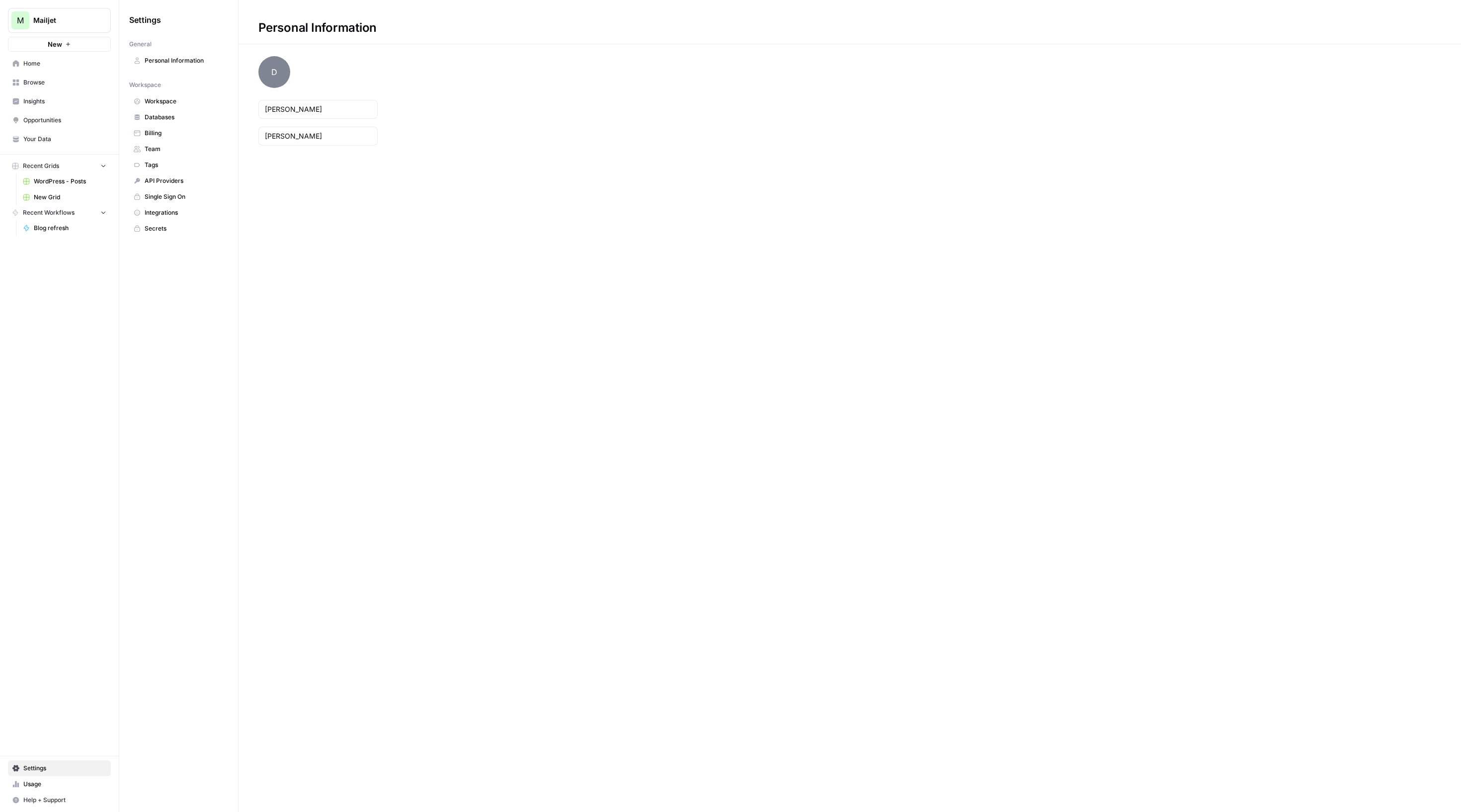
click at [192, 217] on span "Integrations" at bounding box center [184, 212] width 79 height 9
click at [427, 122] on td "MJ STAGING" at bounding box center [891, 109] width 1009 height 28
click at [437, 115] on span "MJ STAGING" at bounding box center [416, 109] width 43 height 10
click at [1419, 107] on td at bounding box center [1416, 109] width 42 height 28
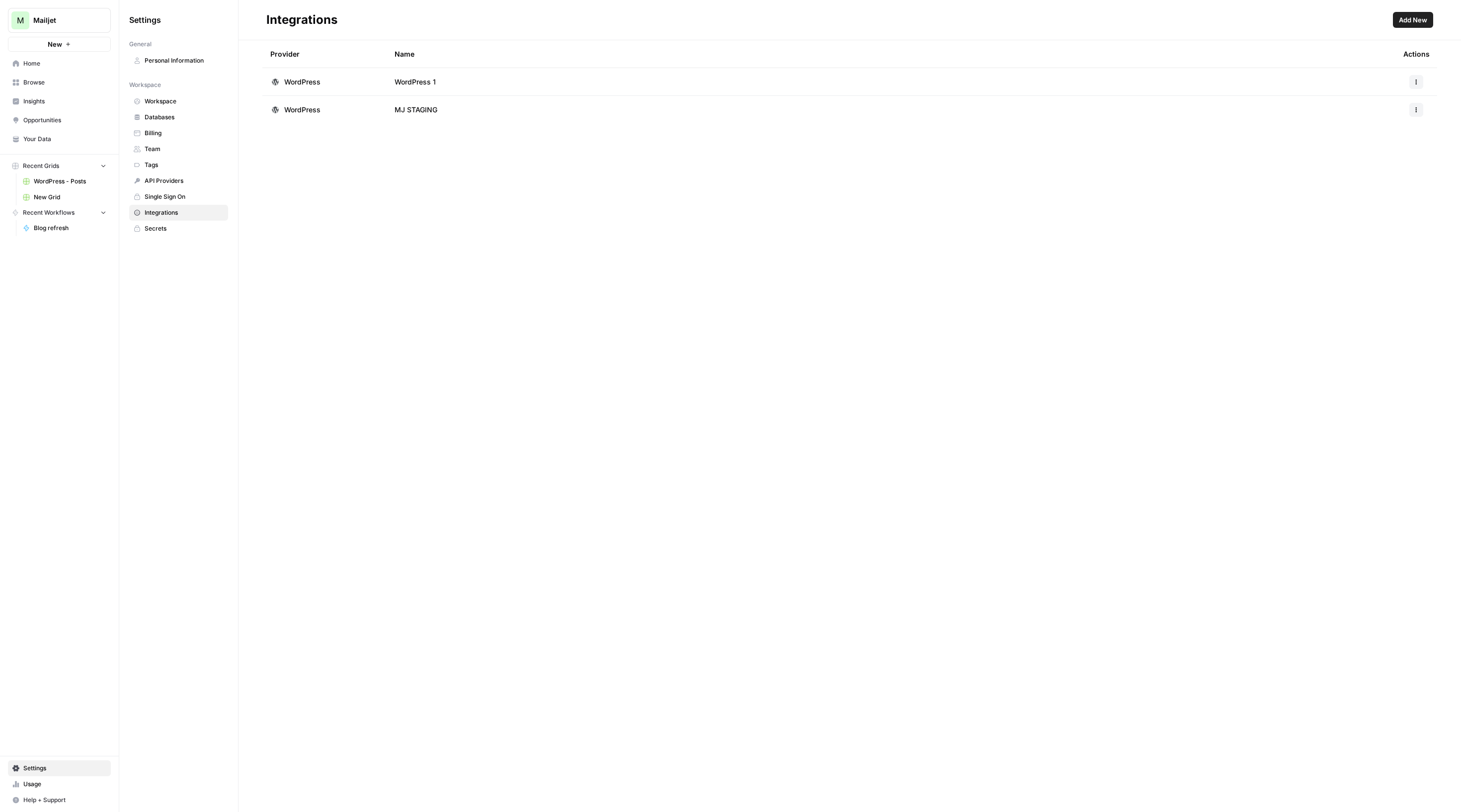
click at [1415, 112] on icon "button" at bounding box center [1416, 110] width 6 height 6
click at [1366, 139] on icon "button" at bounding box center [1362, 141] width 7 height 7
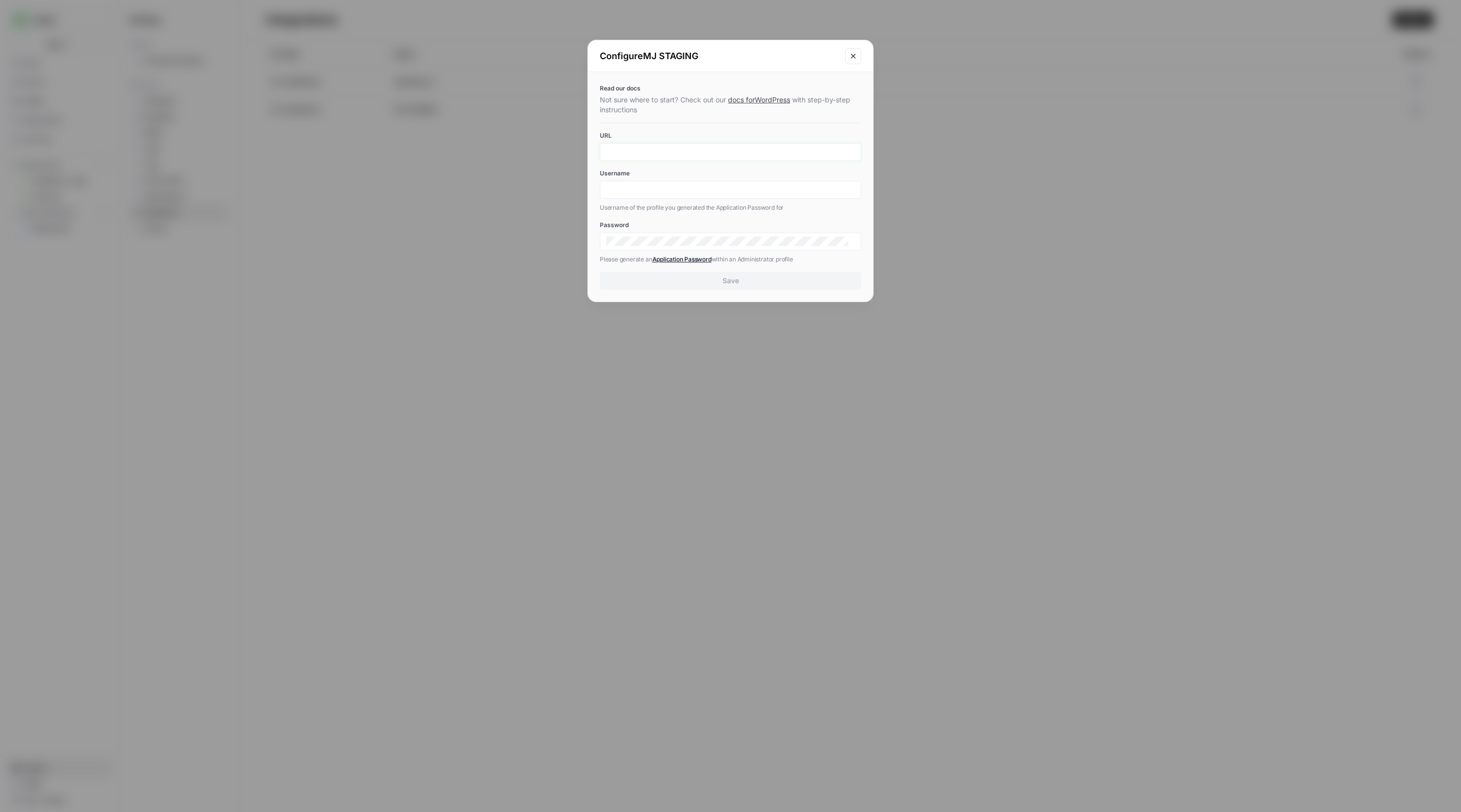
click at [691, 156] on input "URL" at bounding box center [730, 152] width 248 height 9
paste input "[URL][DOMAIN_NAME]"
type input "[URL][DOMAIN_NAME]"
click at [762, 195] on input "Username" at bounding box center [730, 190] width 248 height 9
type input "drew"
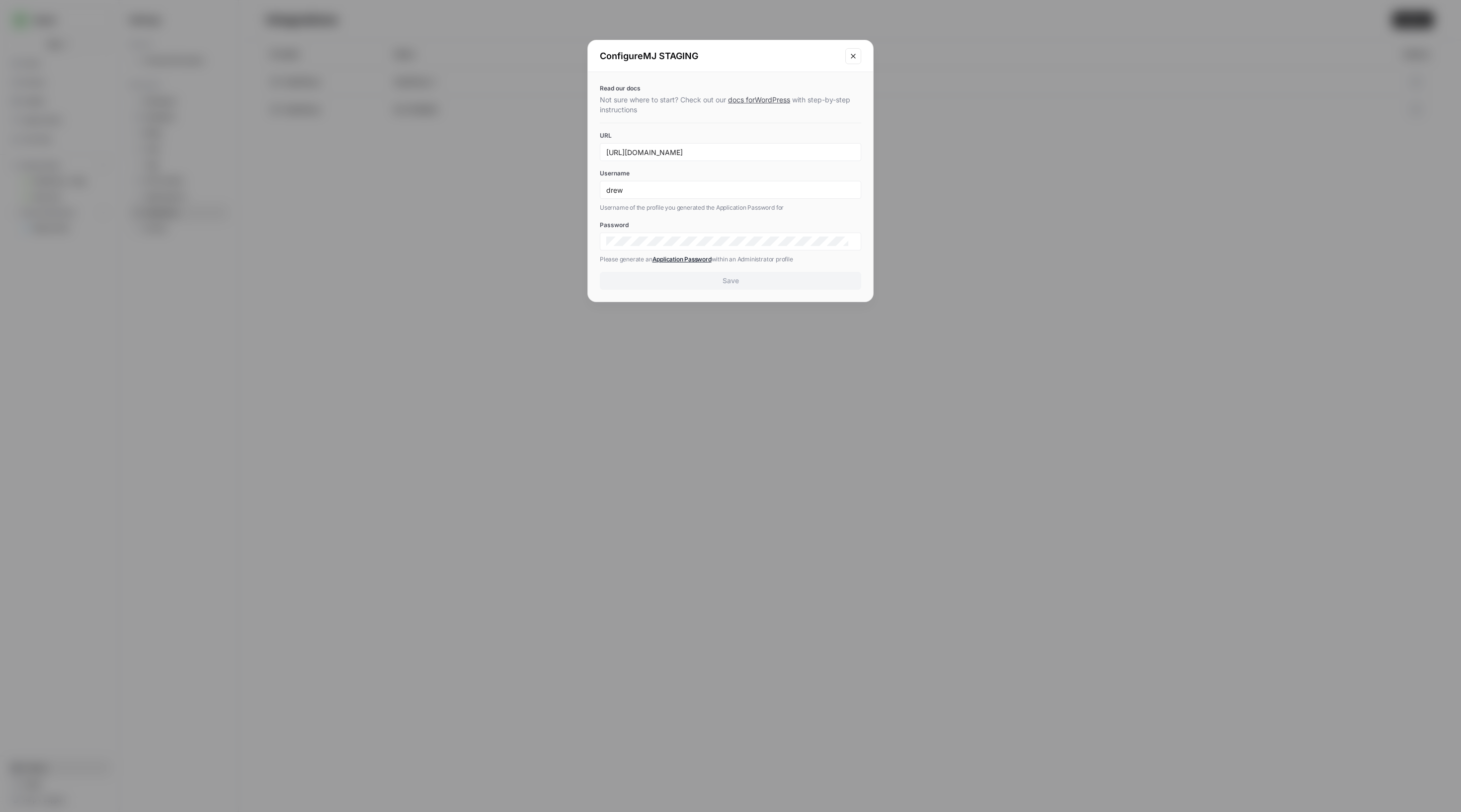
click at [776, 140] on label "URL" at bounding box center [730, 136] width 261 height 9
click at [776, 151] on input "[URL][DOMAIN_NAME]" at bounding box center [730, 152] width 248 height 9
click at [755, 290] on button "Save" at bounding box center [730, 281] width 261 height 18
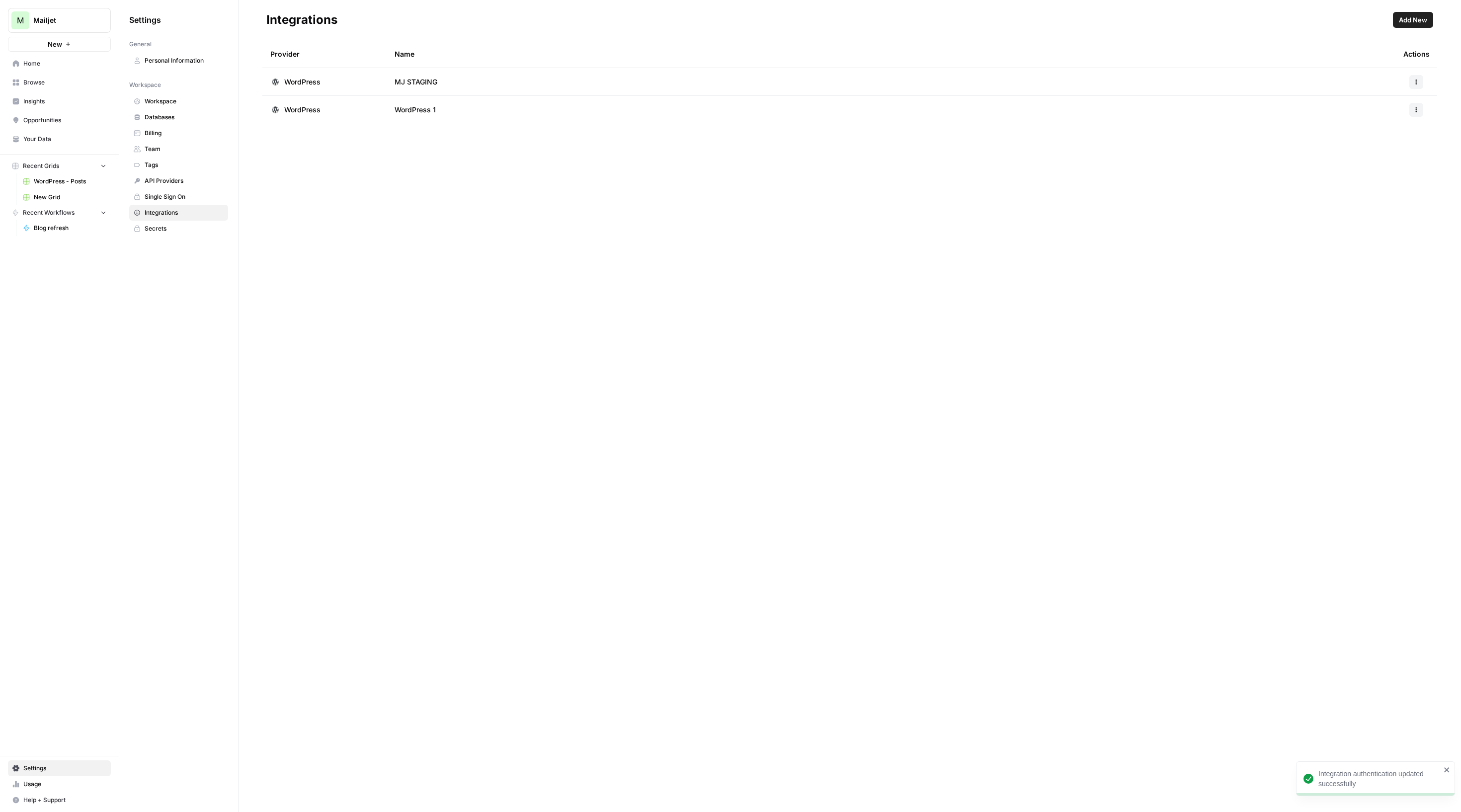
click at [1414, 112] on icon "button" at bounding box center [1416, 110] width 6 height 6
click at [1382, 142] on span "Edit" at bounding box center [1385, 141] width 32 height 10
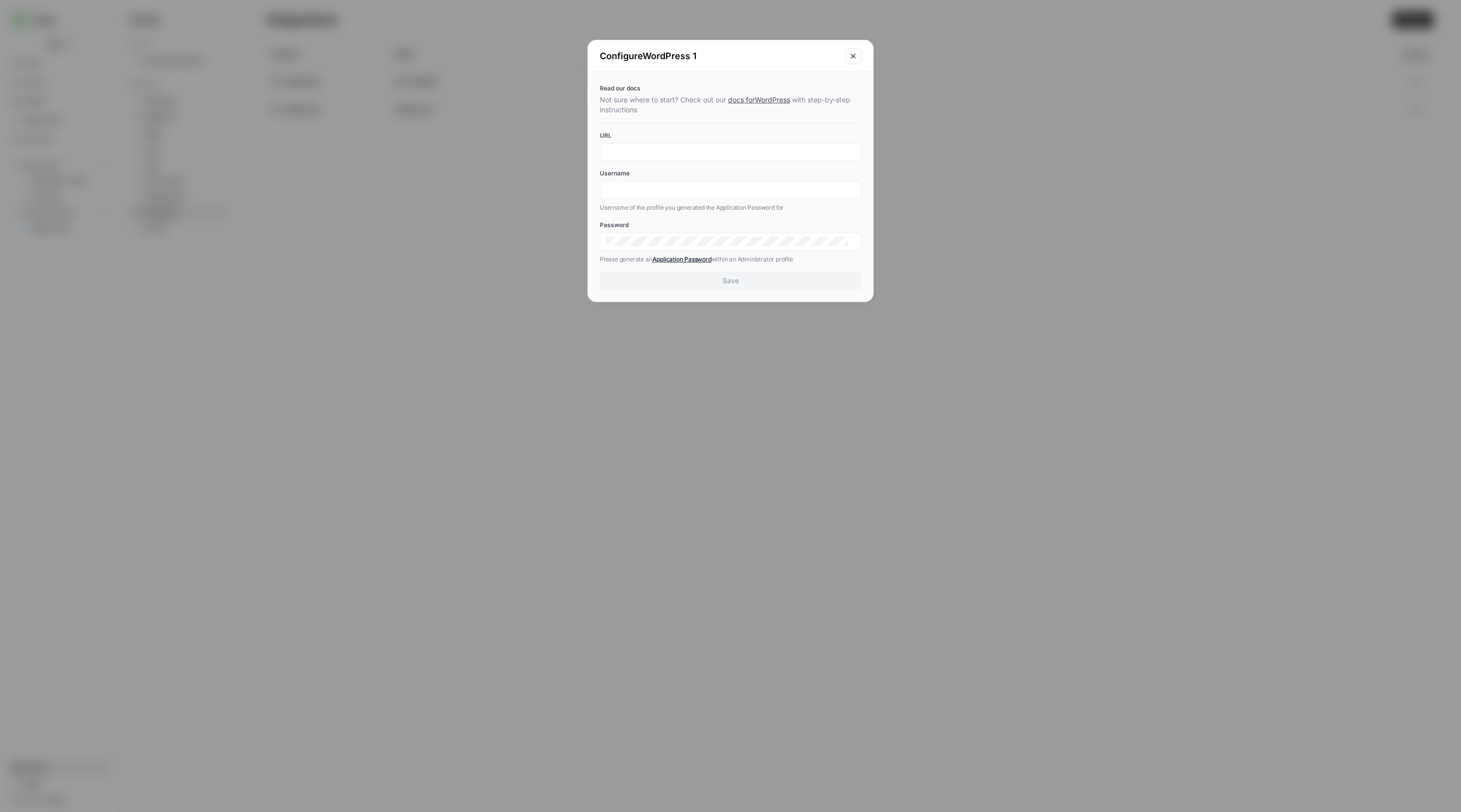
click at [850, 60] on icon "Close modal" at bounding box center [853, 55] width 8 height 8
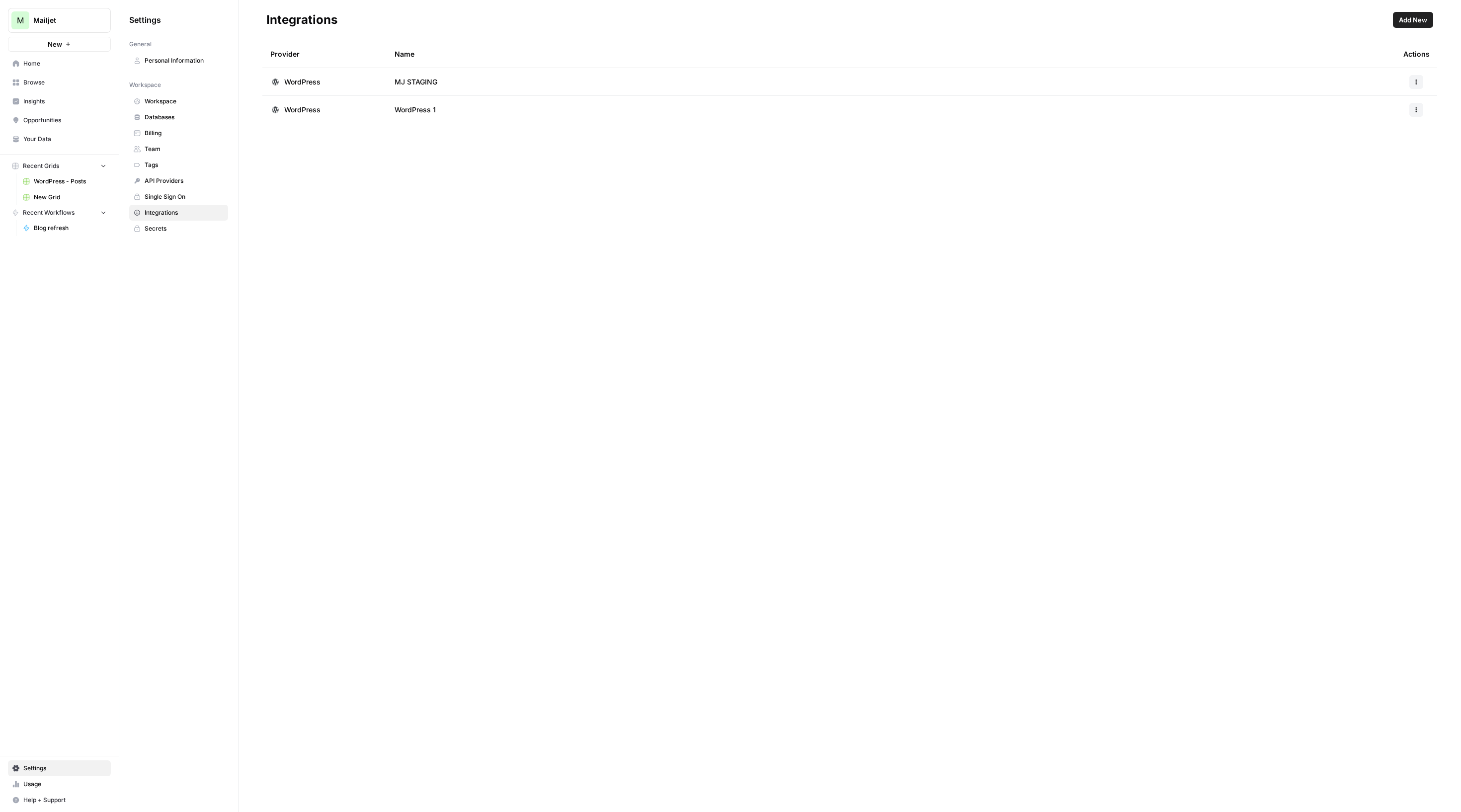
click at [40, 68] on span "Home" at bounding box center [64, 63] width 83 height 9
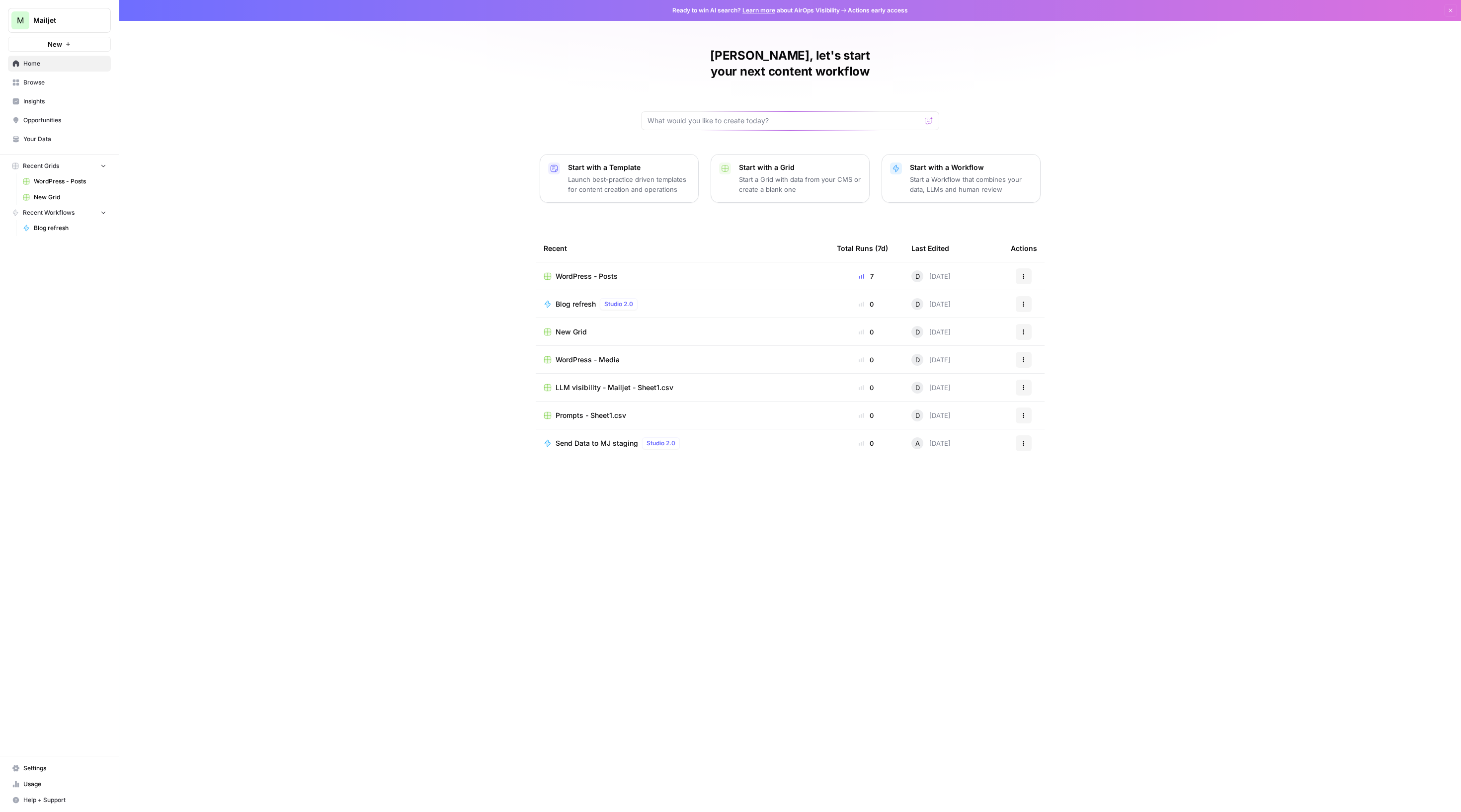
click at [572, 281] on span "WordPress - Posts" at bounding box center [587, 276] width 62 height 10
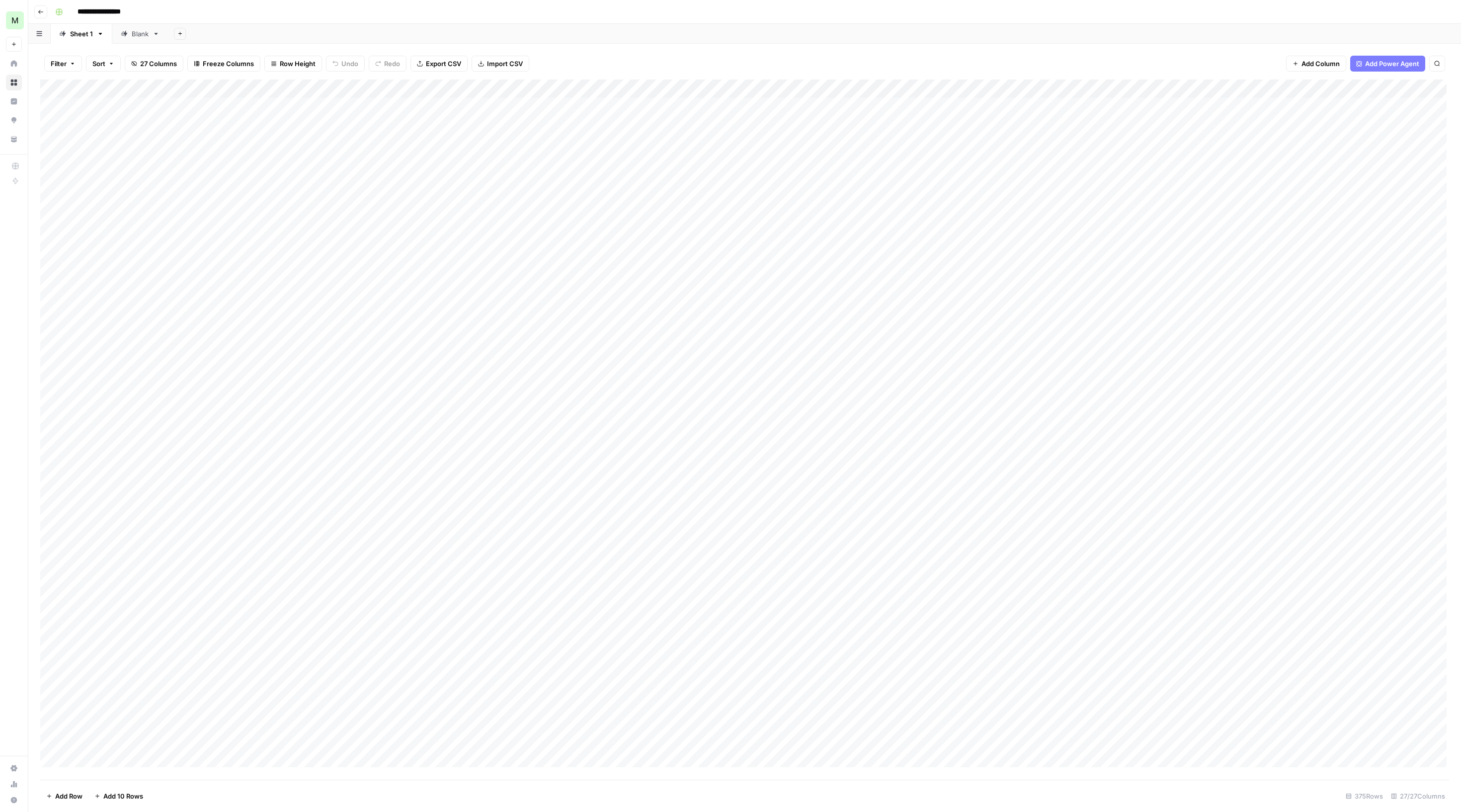
click at [676, 132] on div "Add Column" at bounding box center [743, 423] width 1406 height 687
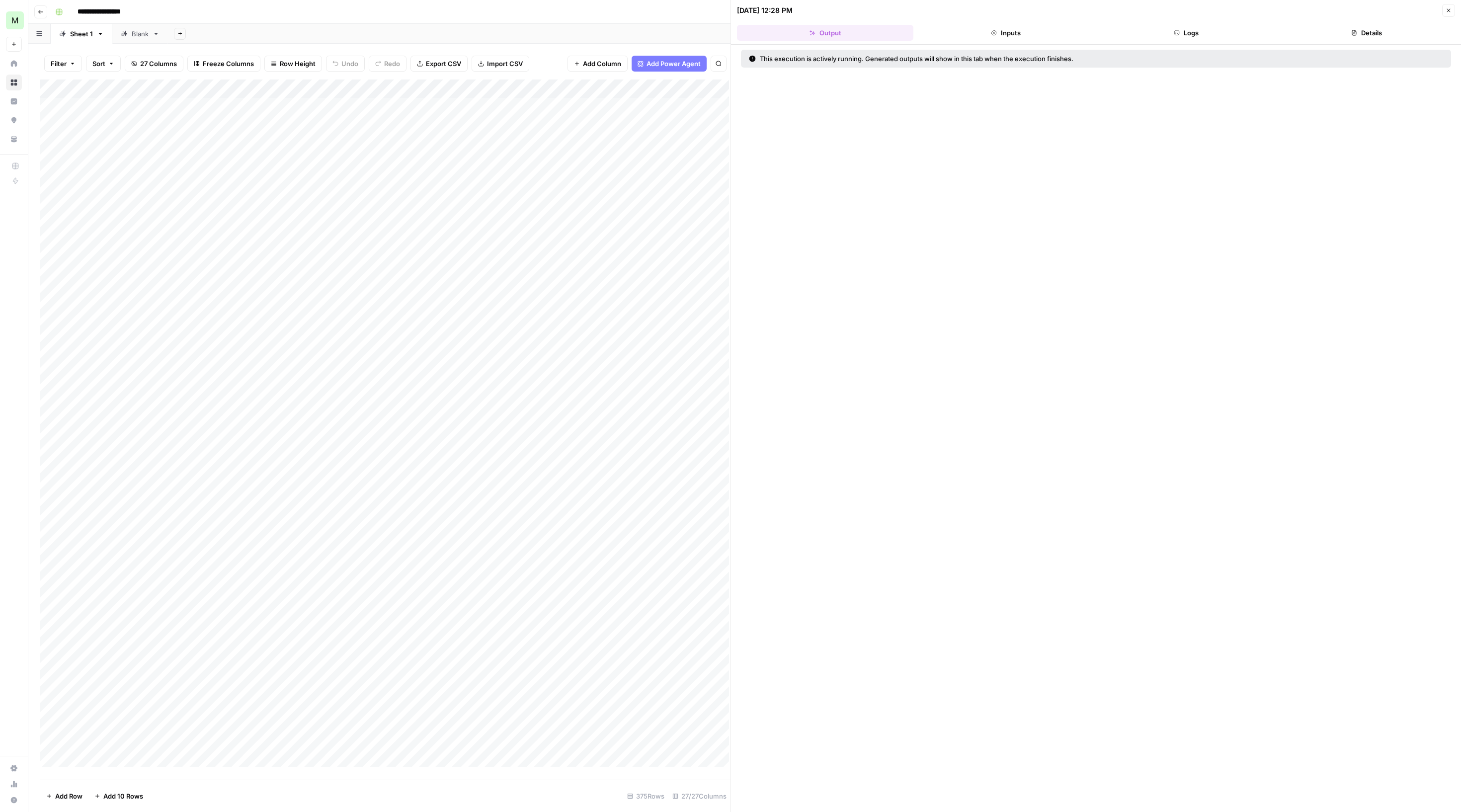
click at [1184, 41] on button "Logs" at bounding box center [1187, 33] width 177 height 16
click at [1008, 15] on div "[DATE] 12:28 PM" at bounding box center [1088, 10] width 702 height 10
click at [1008, 26] on header "[DATE] 12:28 PM Close Output Inputs Logs Details" at bounding box center [1096, 22] width 730 height 45
click at [1008, 33] on button "Inputs" at bounding box center [1006, 33] width 177 height 16
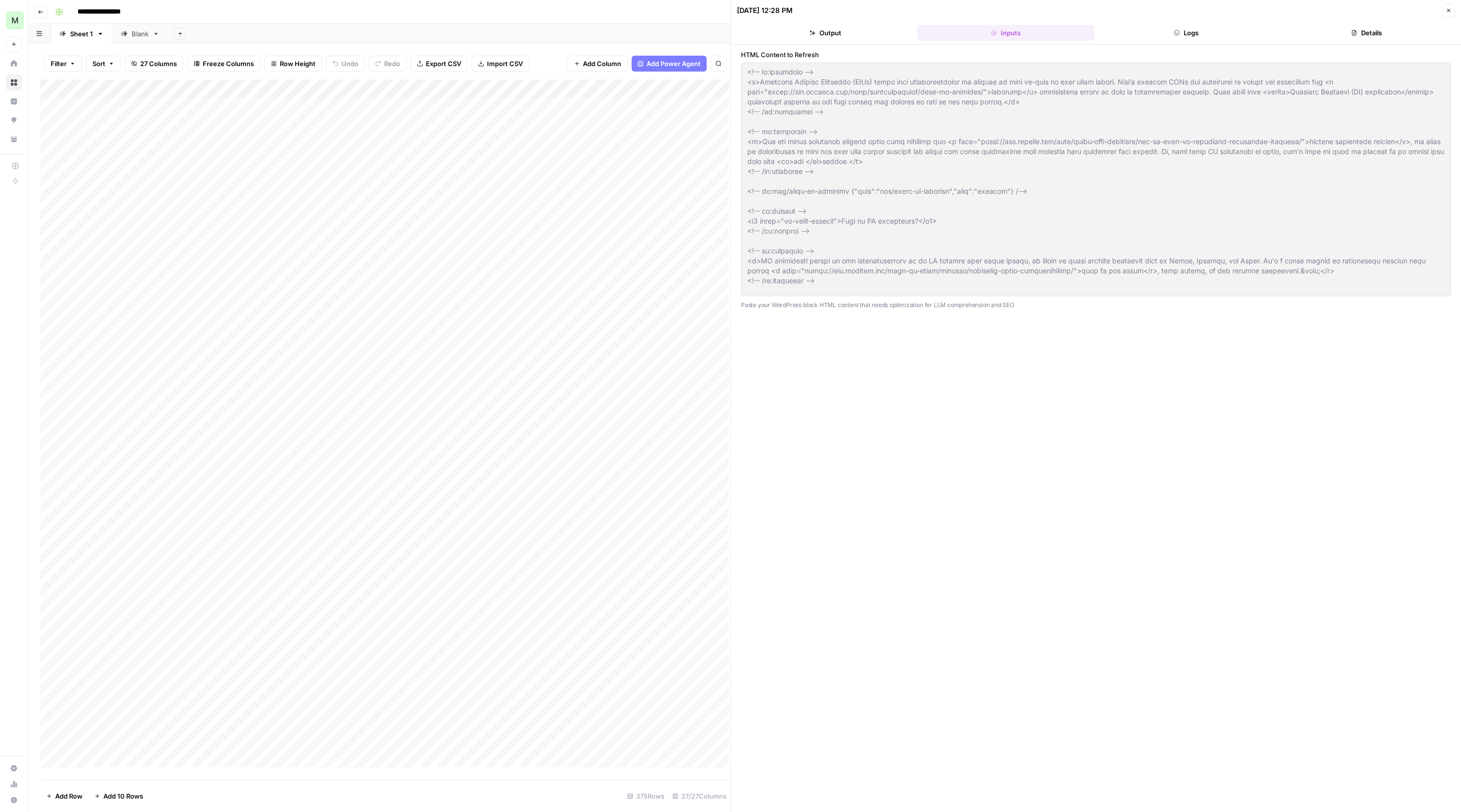
click at [1145, 29] on button "Logs" at bounding box center [1187, 33] width 177 height 16
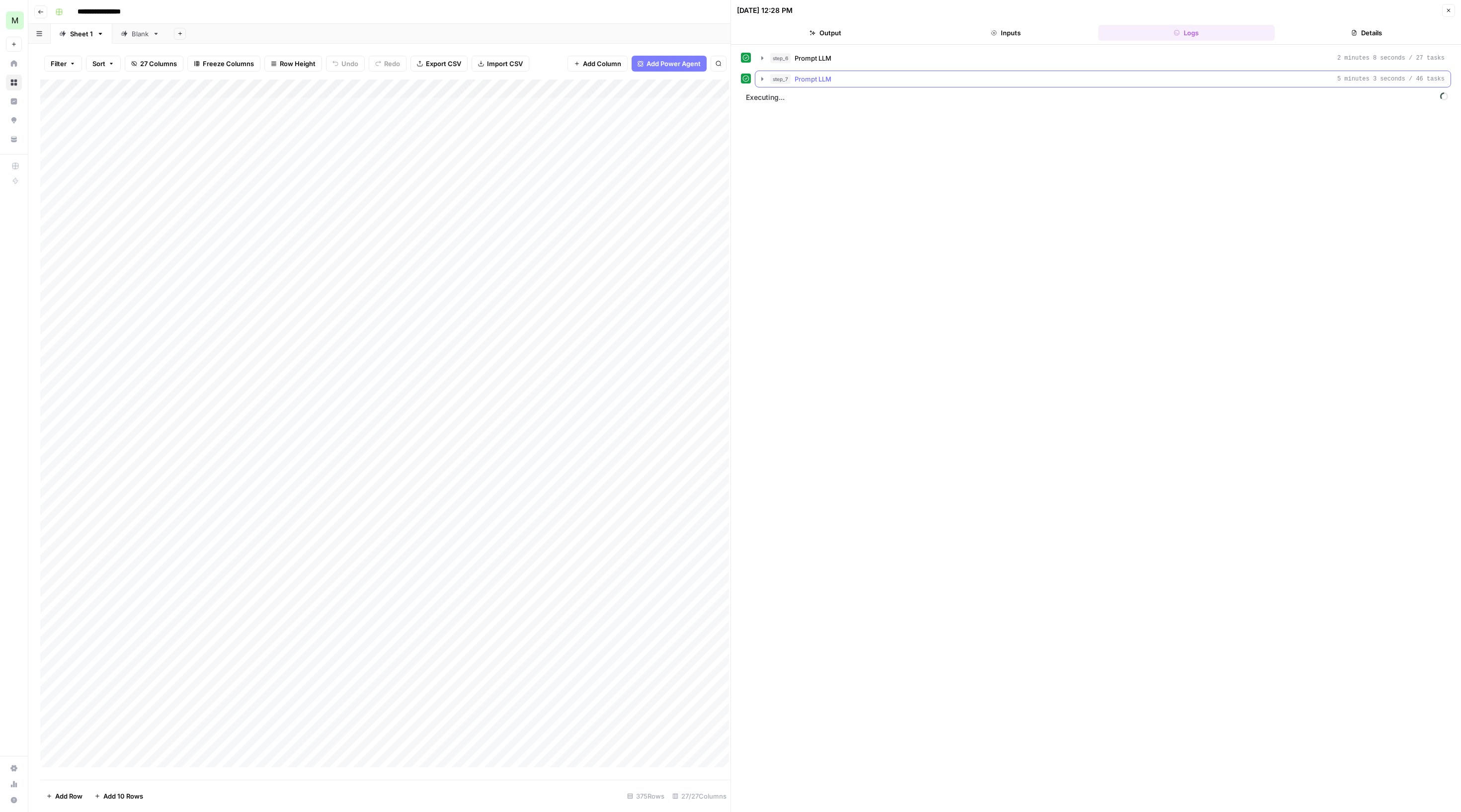
click at [768, 86] on button "step_7 Prompt LLM 5 minutes 3 seconds / 46 tasks" at bounding box center [1102, 79] width 695 height 16
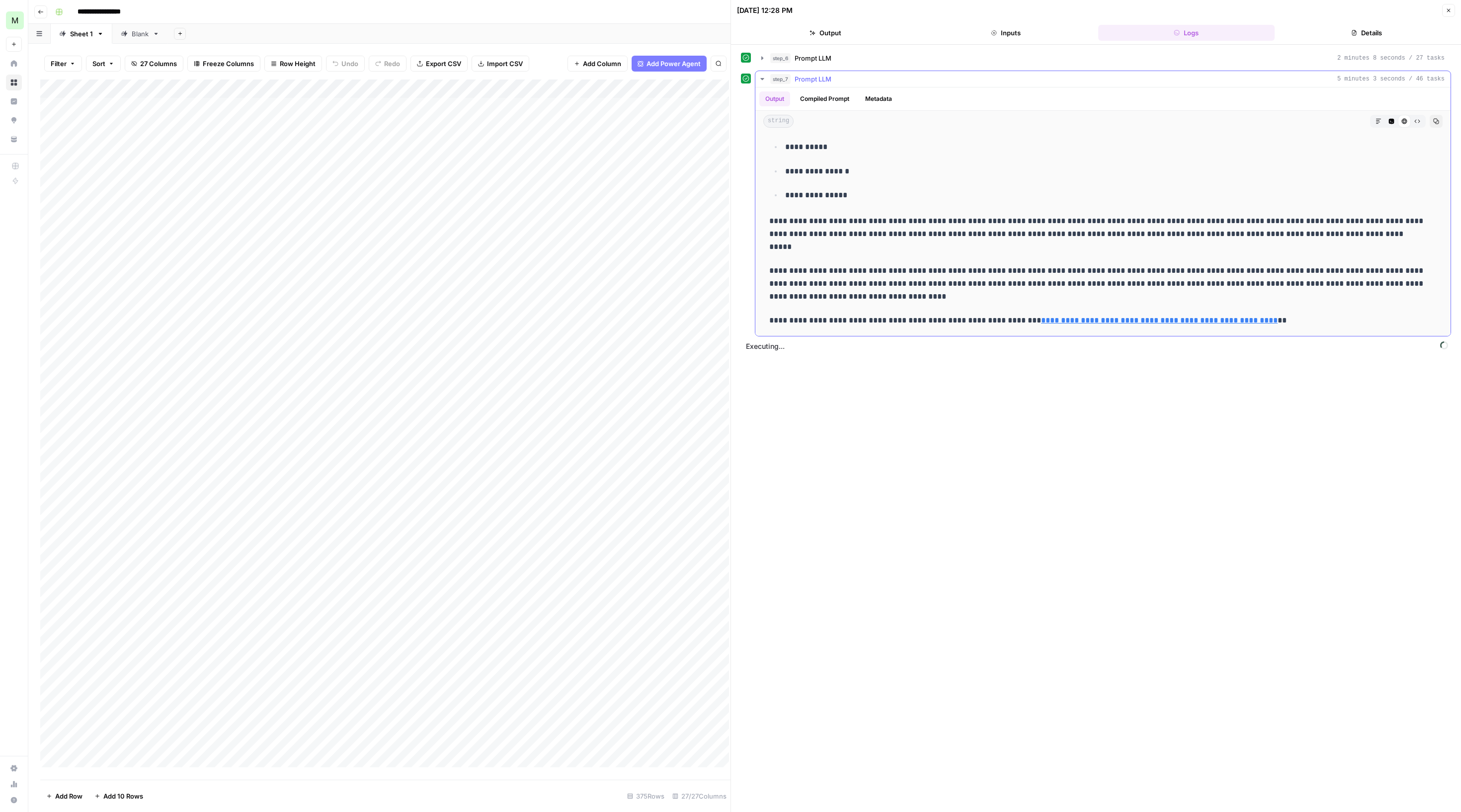
scroll to position [4188, 0]
click at [898, 106] on button "Metadata" at bounding box center [878, 98] width 38 height 15
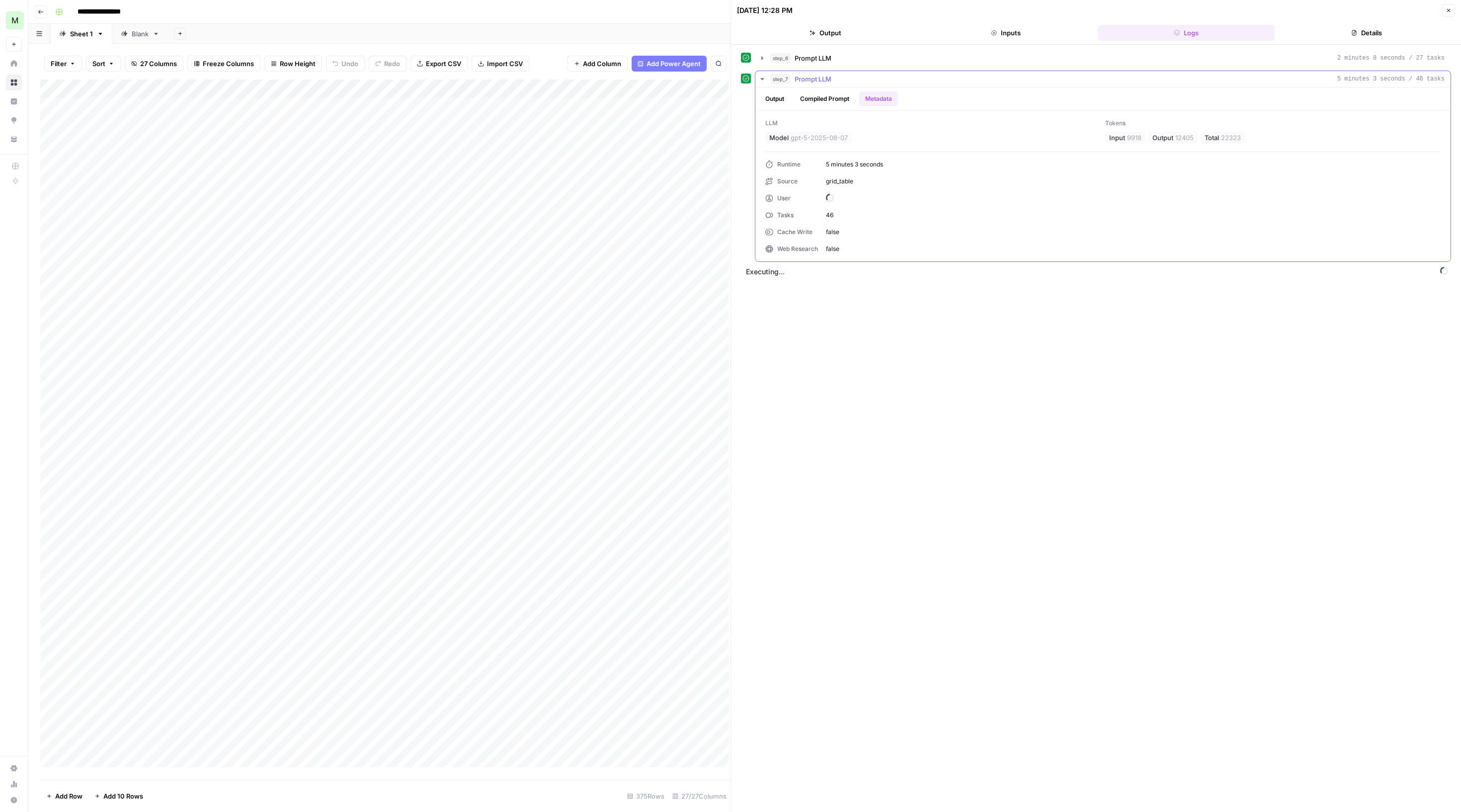
scroll to position [0, 0]
click at [853, 103] on div "Output Compiled Prompt Metadata" at bounding box center [1102, 99] width 695 height 23
click at [848, 106] on button "Compiled Prompt" at bounding box center [825, 98] width 61 height 15
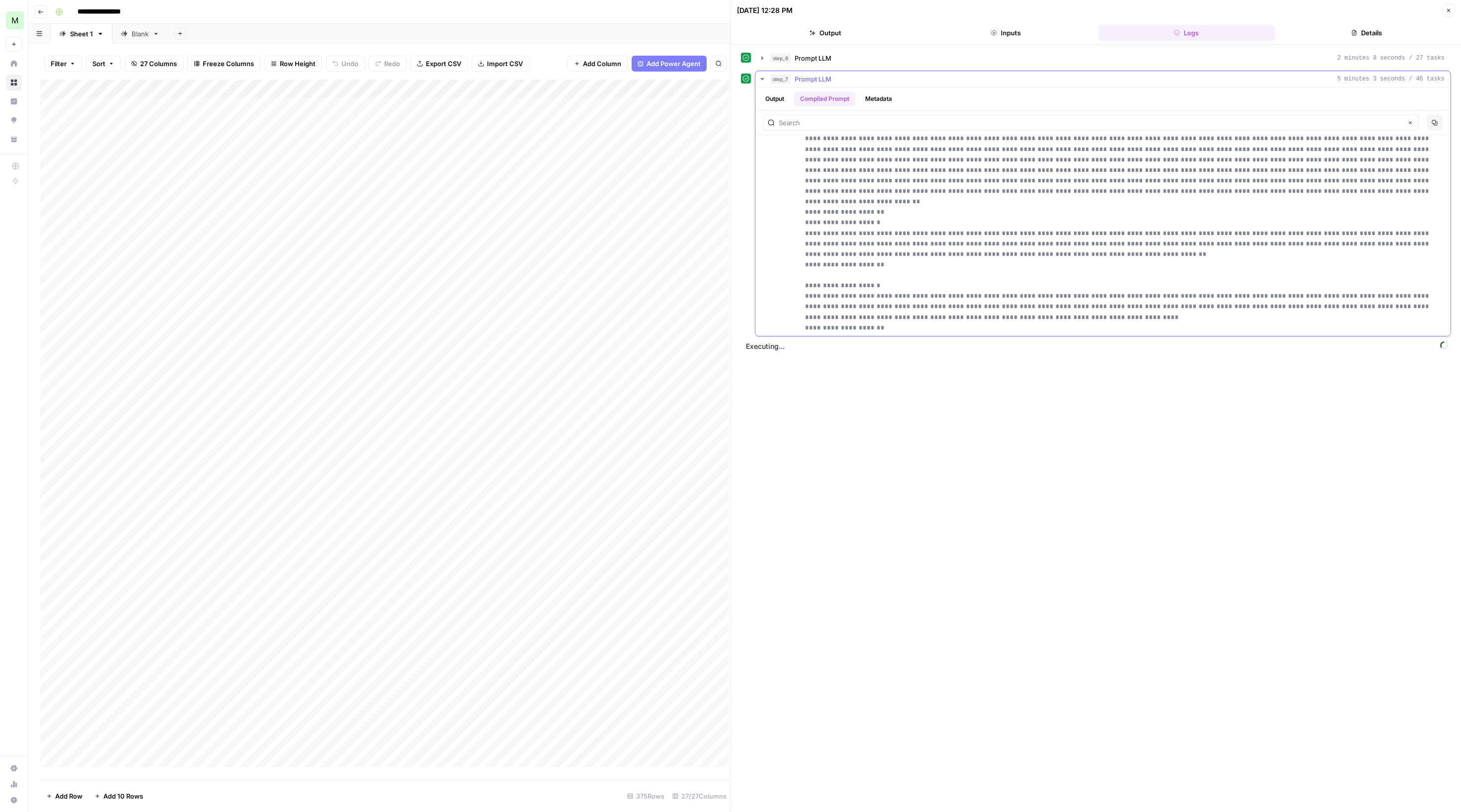
scroll to position [1065, 0]
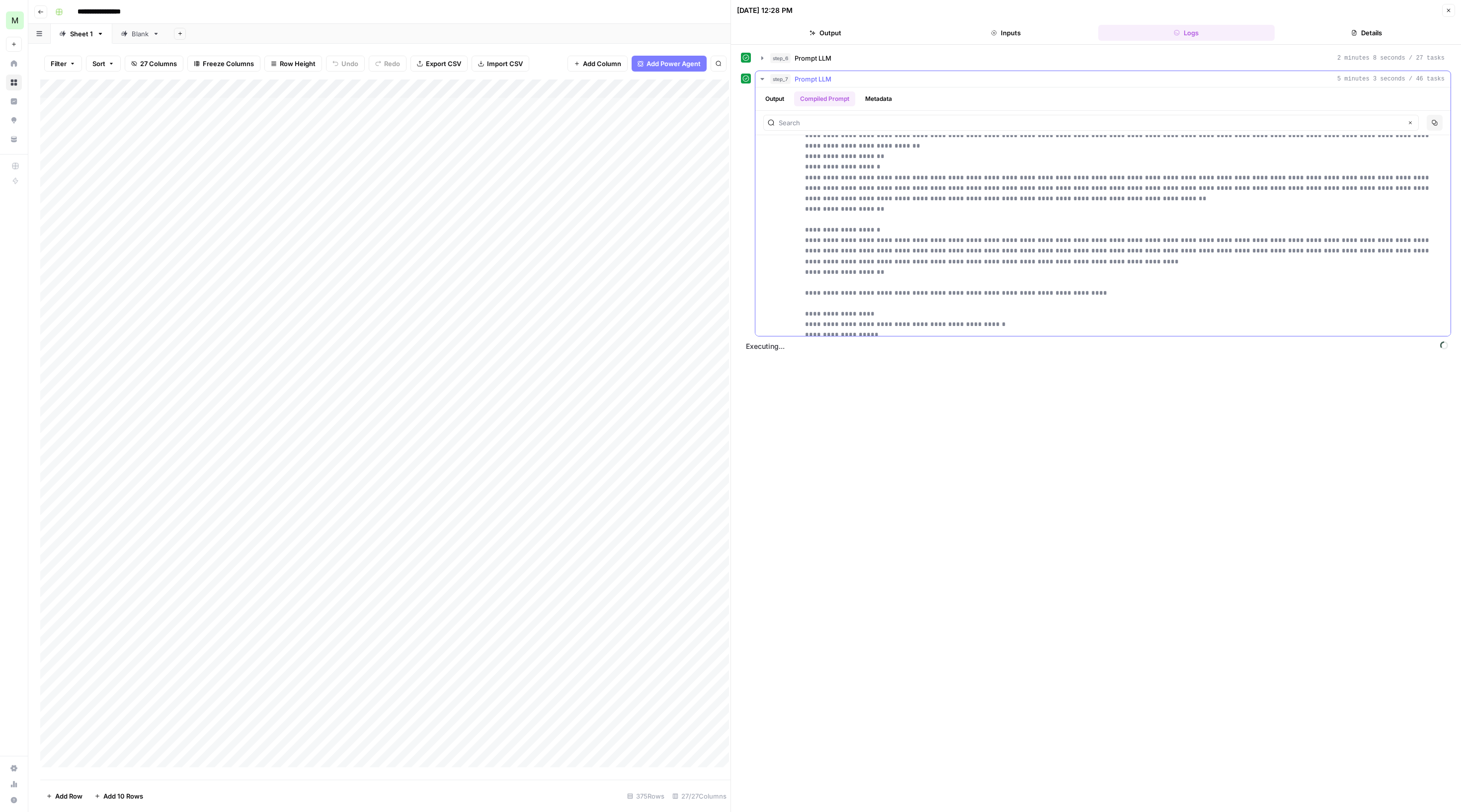
click at [768, 85] on button "step_7 Prompt LLM 5 minutes 3 seconds / 46 tasks" at bounding box center [1102, 79] width 695 height 16
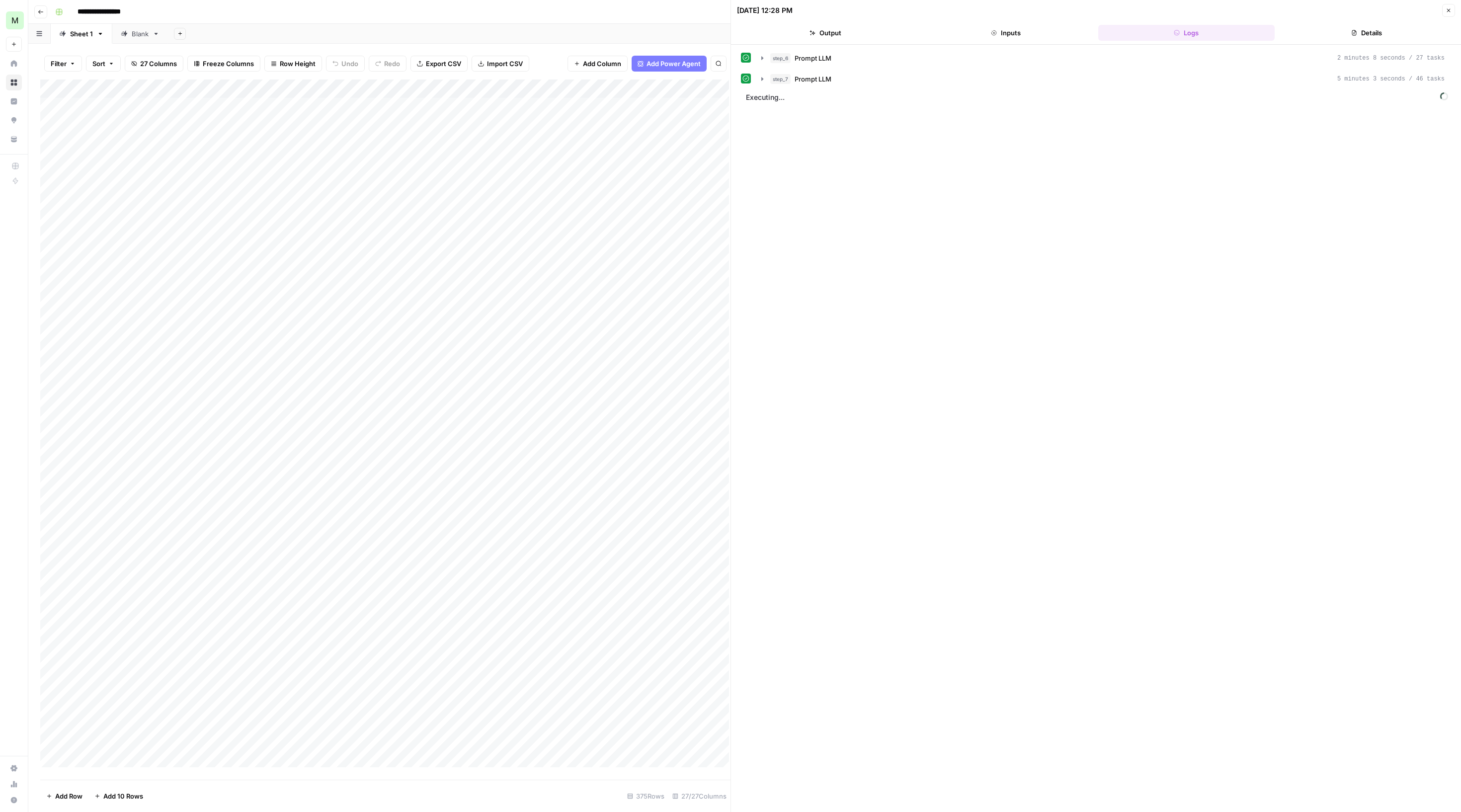
click at [1016, 54] on div "step_6 Prompt LLM 2 minutes 8 seconds / 27 tasks step_7 Prompt LLM 5 minutes 3 …" at bounding box center [1096, 428] width 730 height 767
click at [1012, 41] on button "Inputs" at bounding box center [1006, 33] width 177 height 16
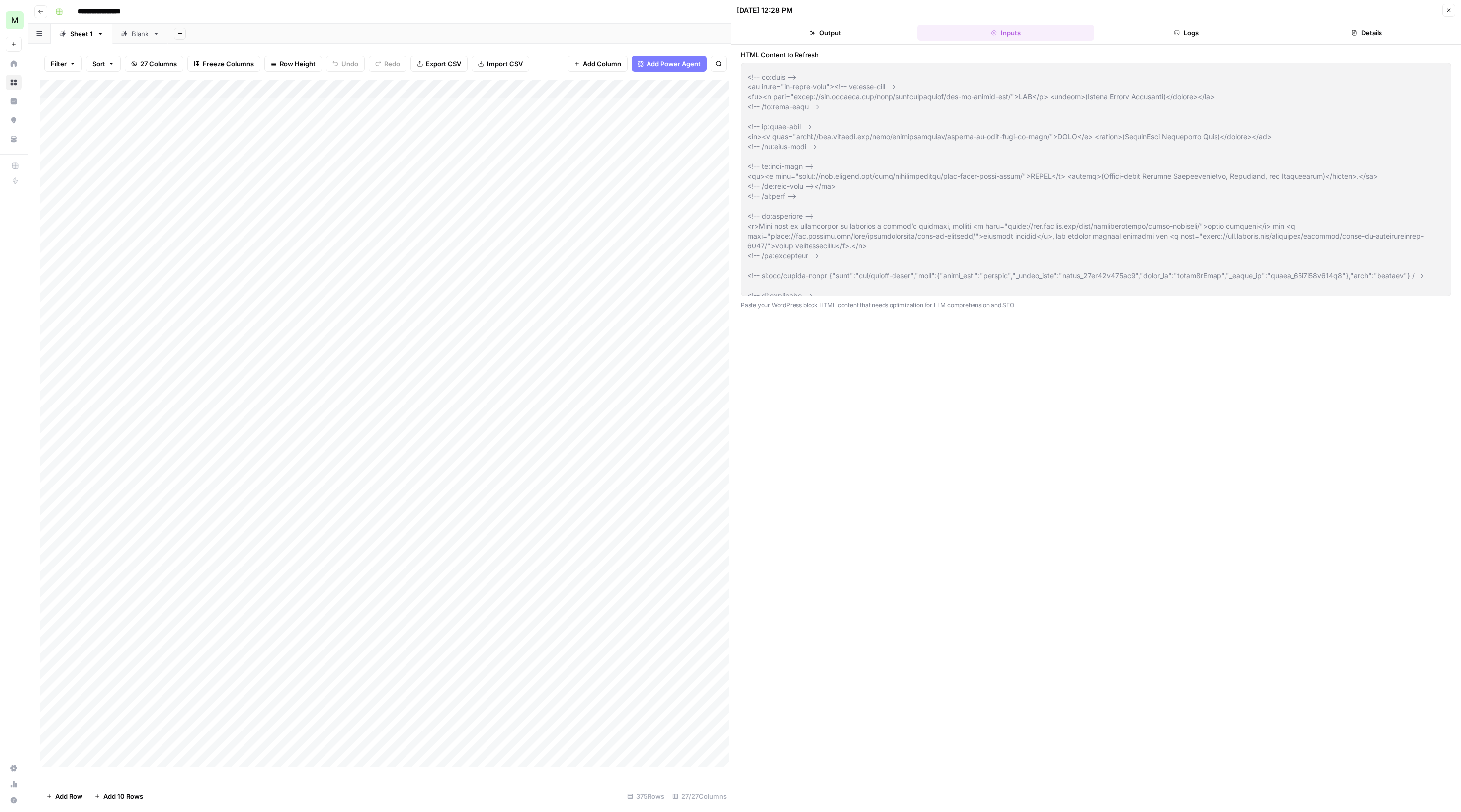
scroll to position [2897, 0]
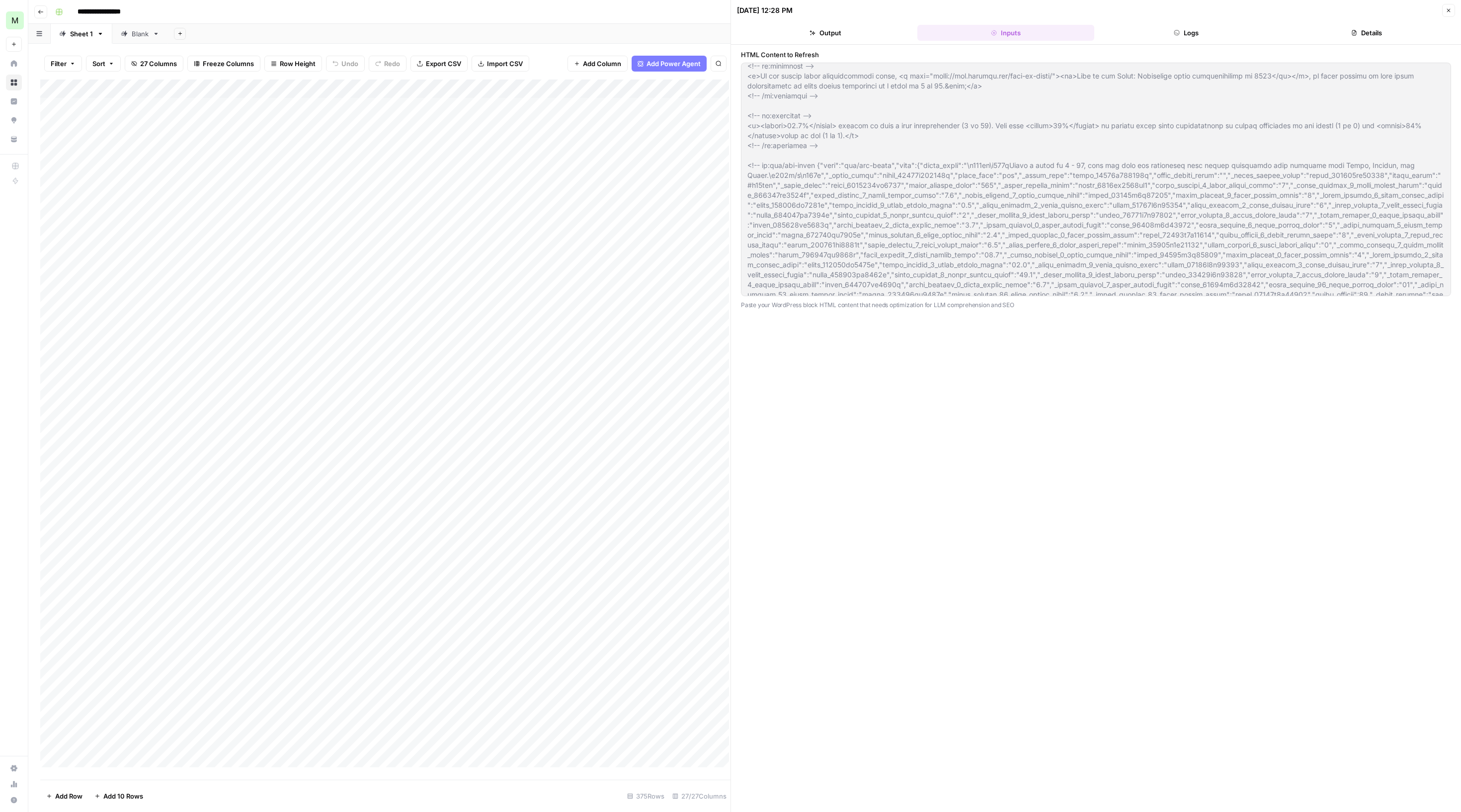
click at [1180, 41] on button "Logs" at bounding box center [1187, 33] width 177 height 16
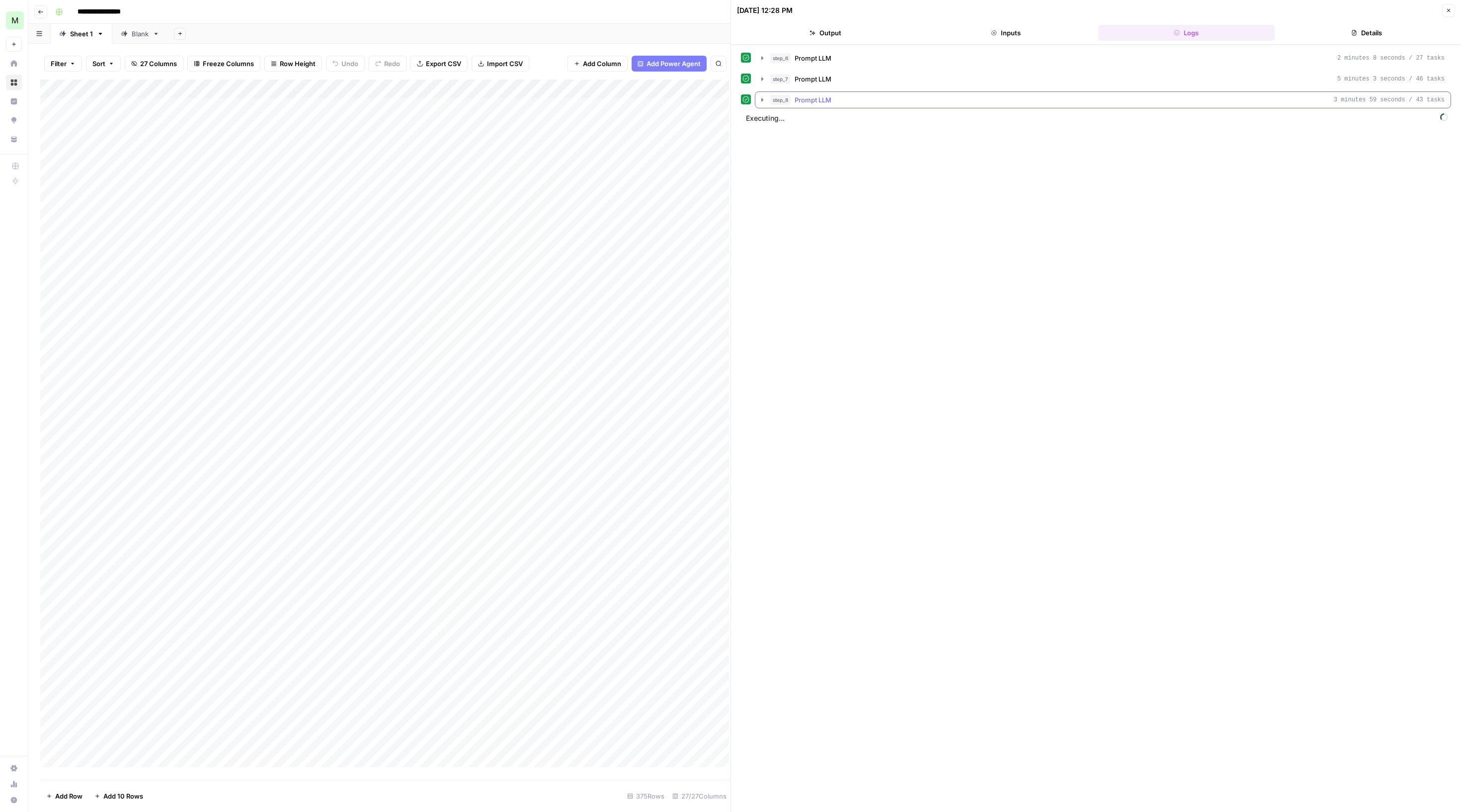
click at [776, 104] on span "step_8" at bounding box center [780, 99] width 21 height 10
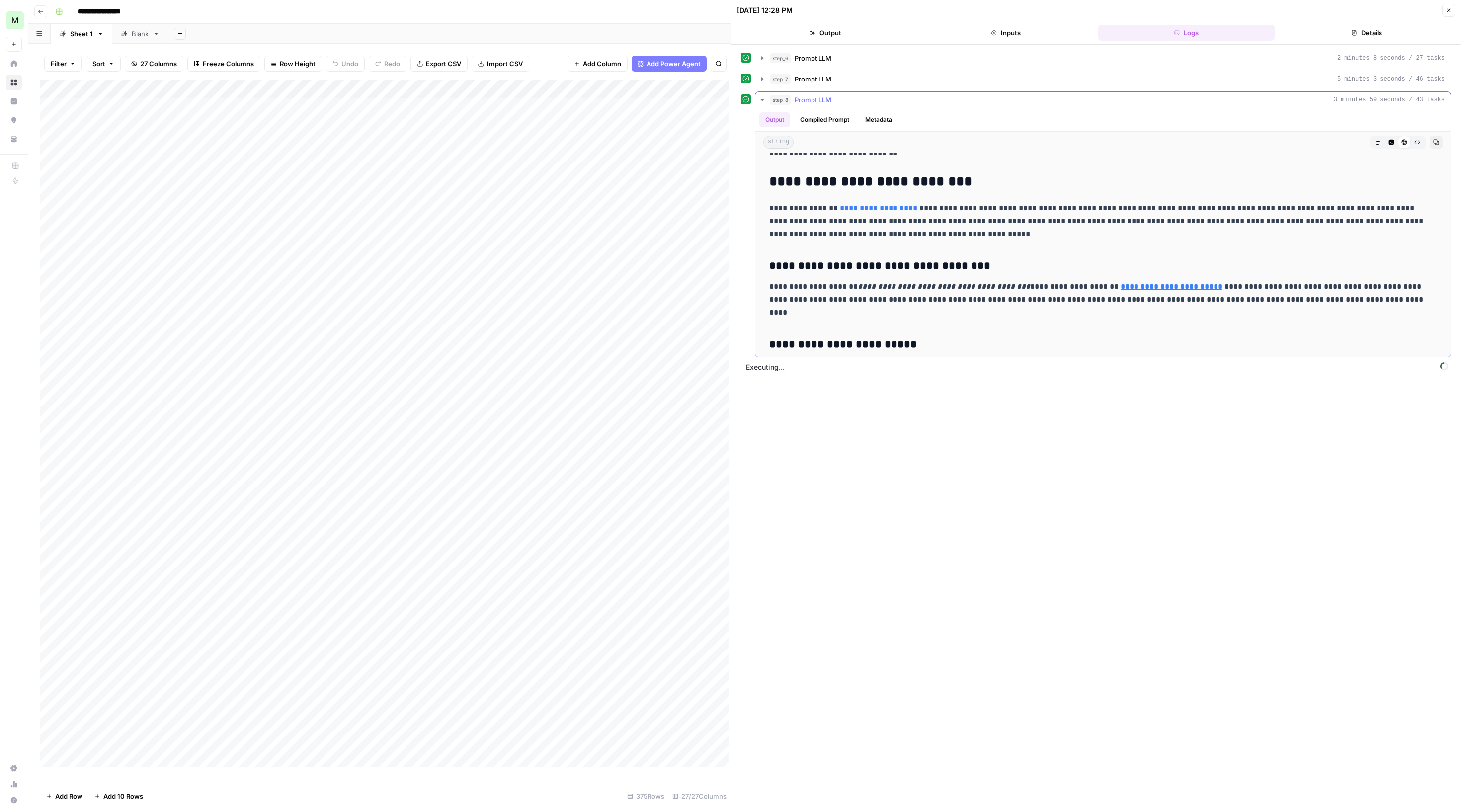
scroll to position [2140, 0]
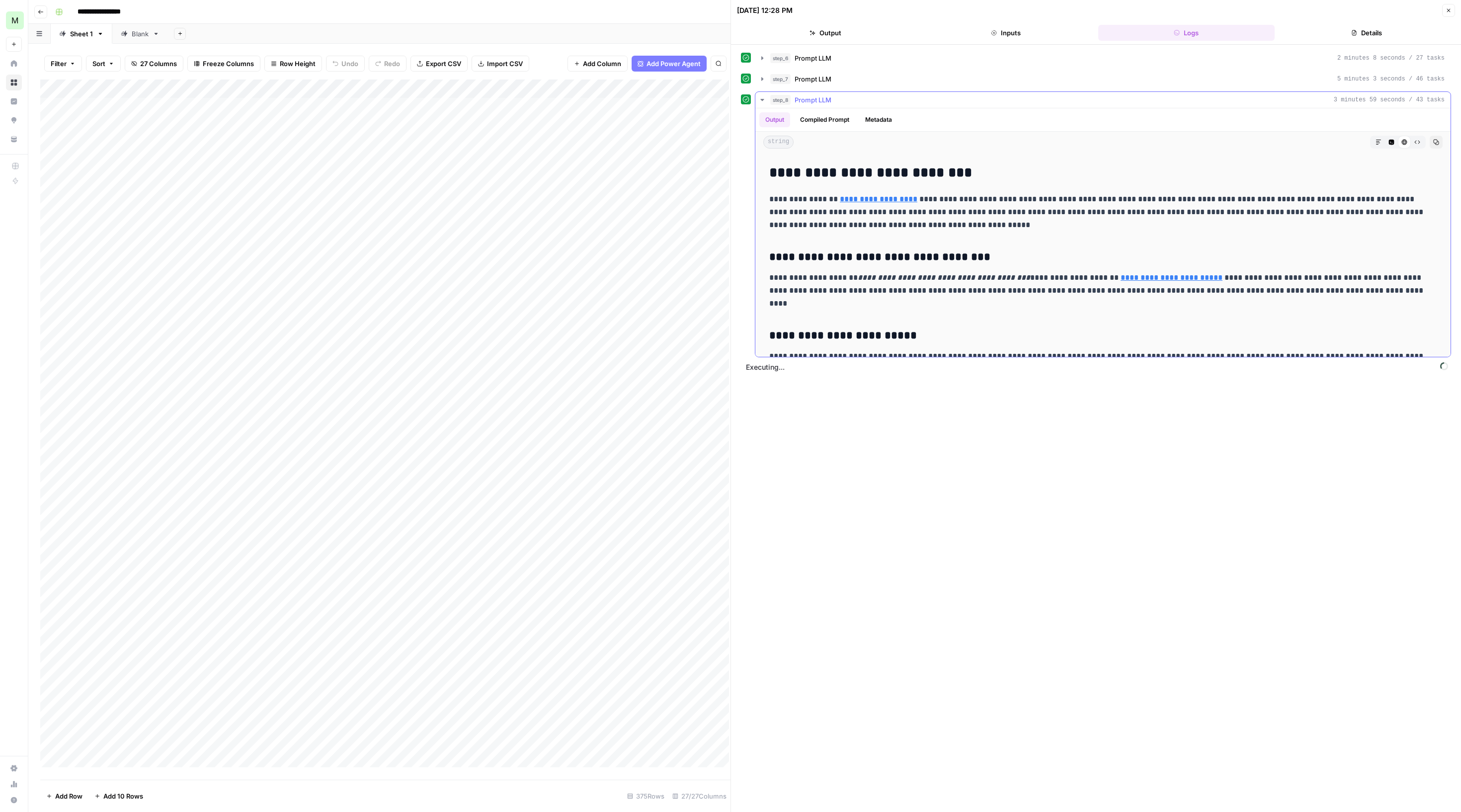
click at [768, 87] on button "step_7 Prompt LLM 5 minutes 3 seconds / 46 tasks" at bounding box center [1102, 79] width 695 height 16
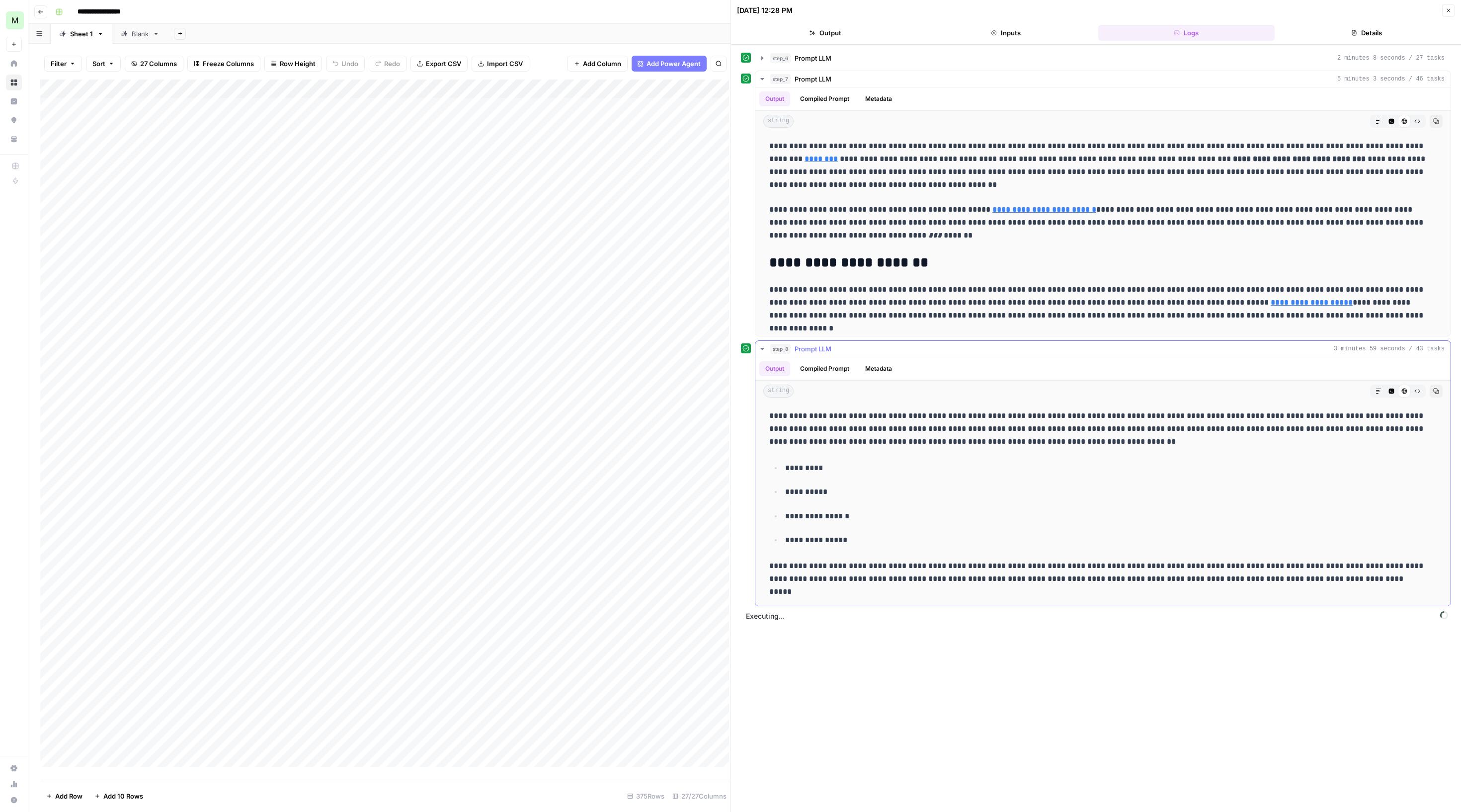
scroll to position [4164, 0]
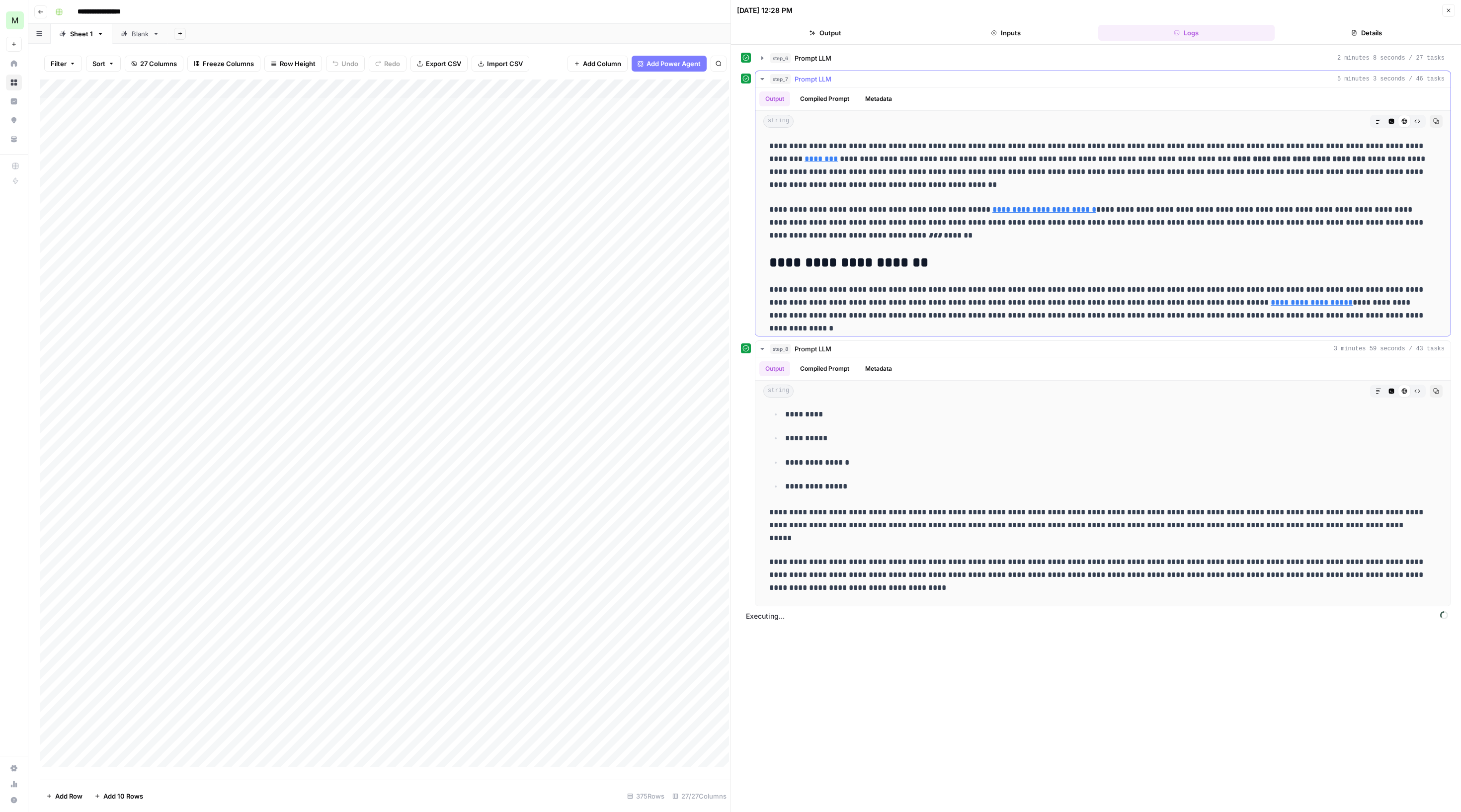
click at [767, 352] on icon "button" at bounding box center [762, 348] width 8 height 8
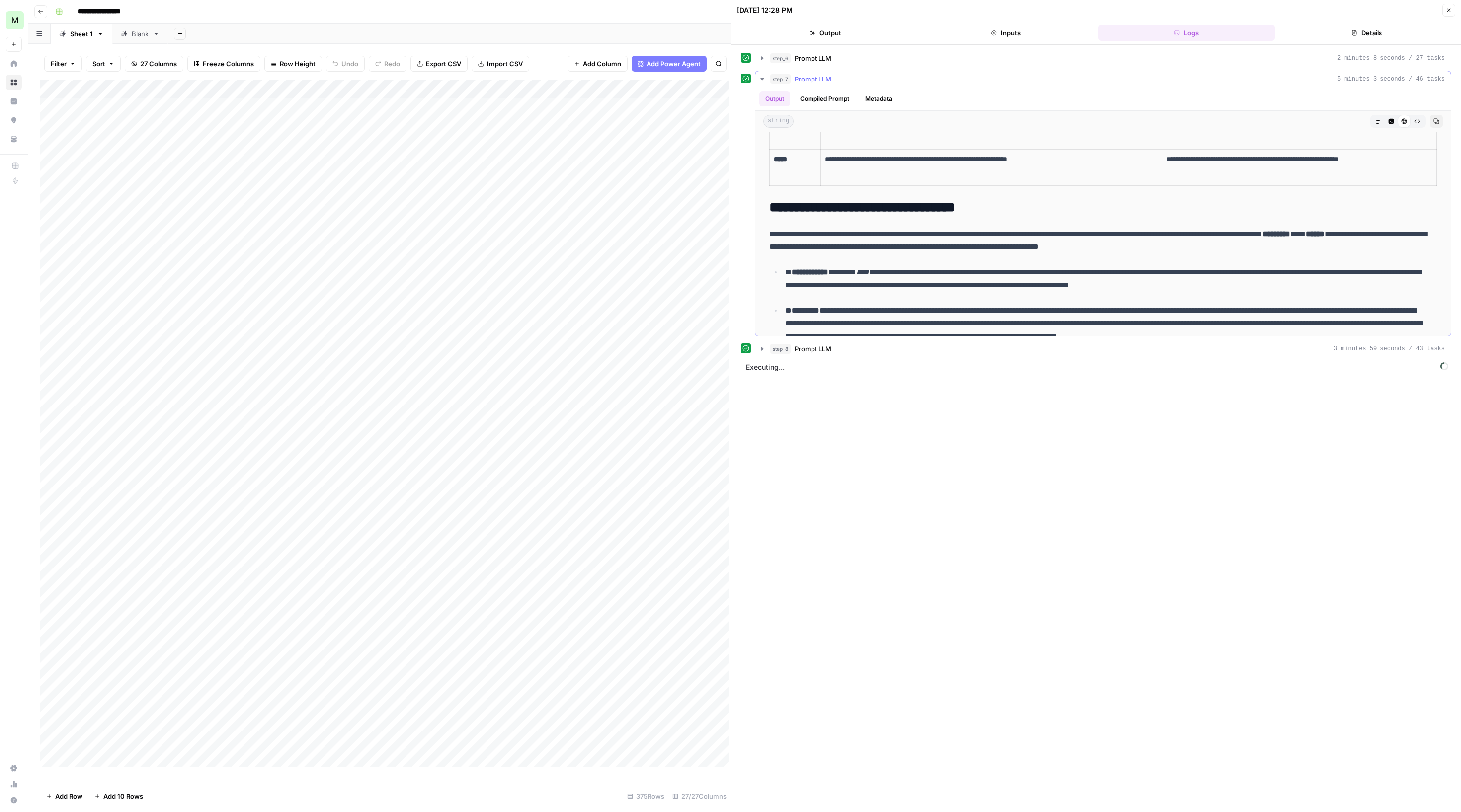
scroll to position [659, 0]
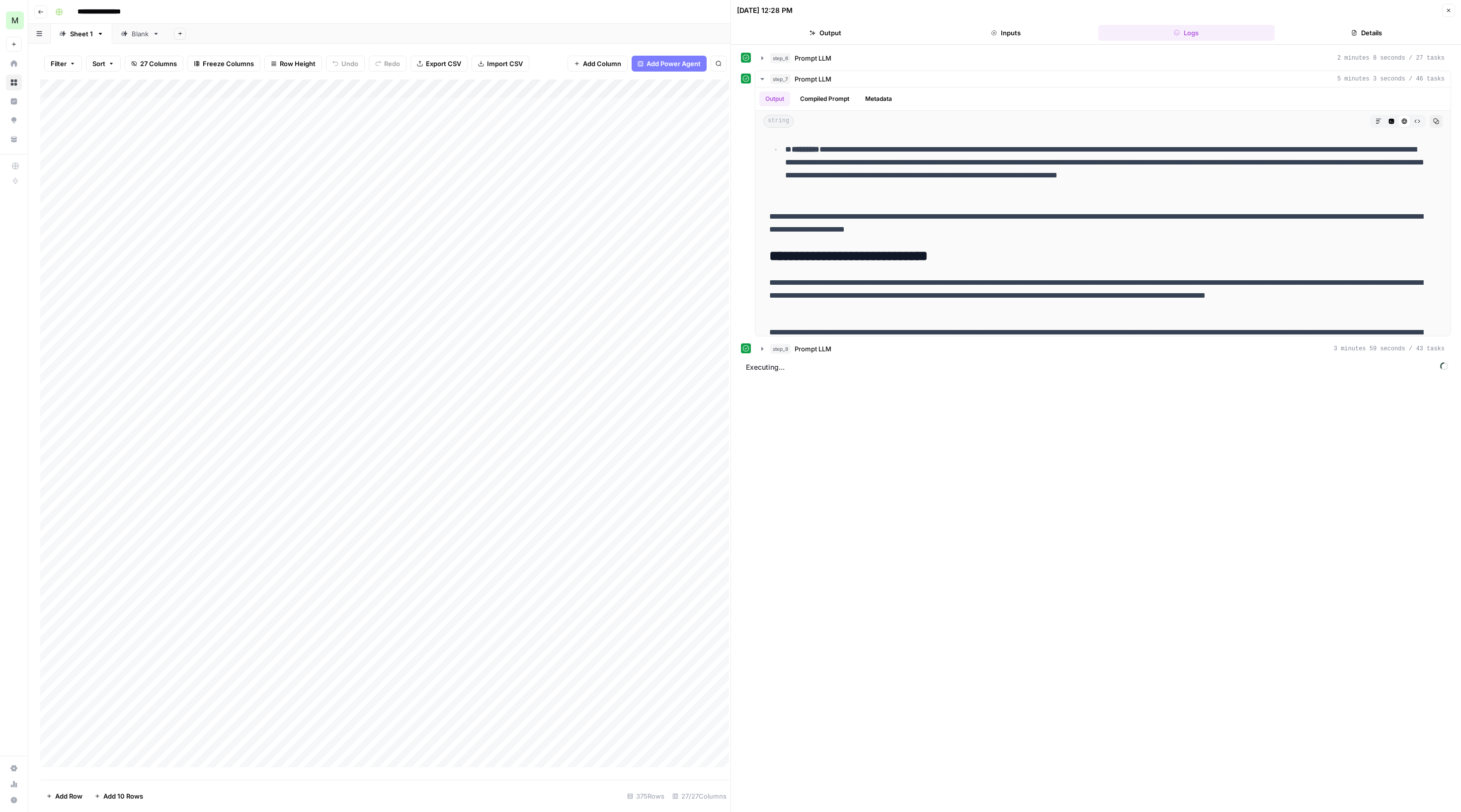
click at [763, 352] on icon "button" at bounding box center [762, 348] width 8 height 8
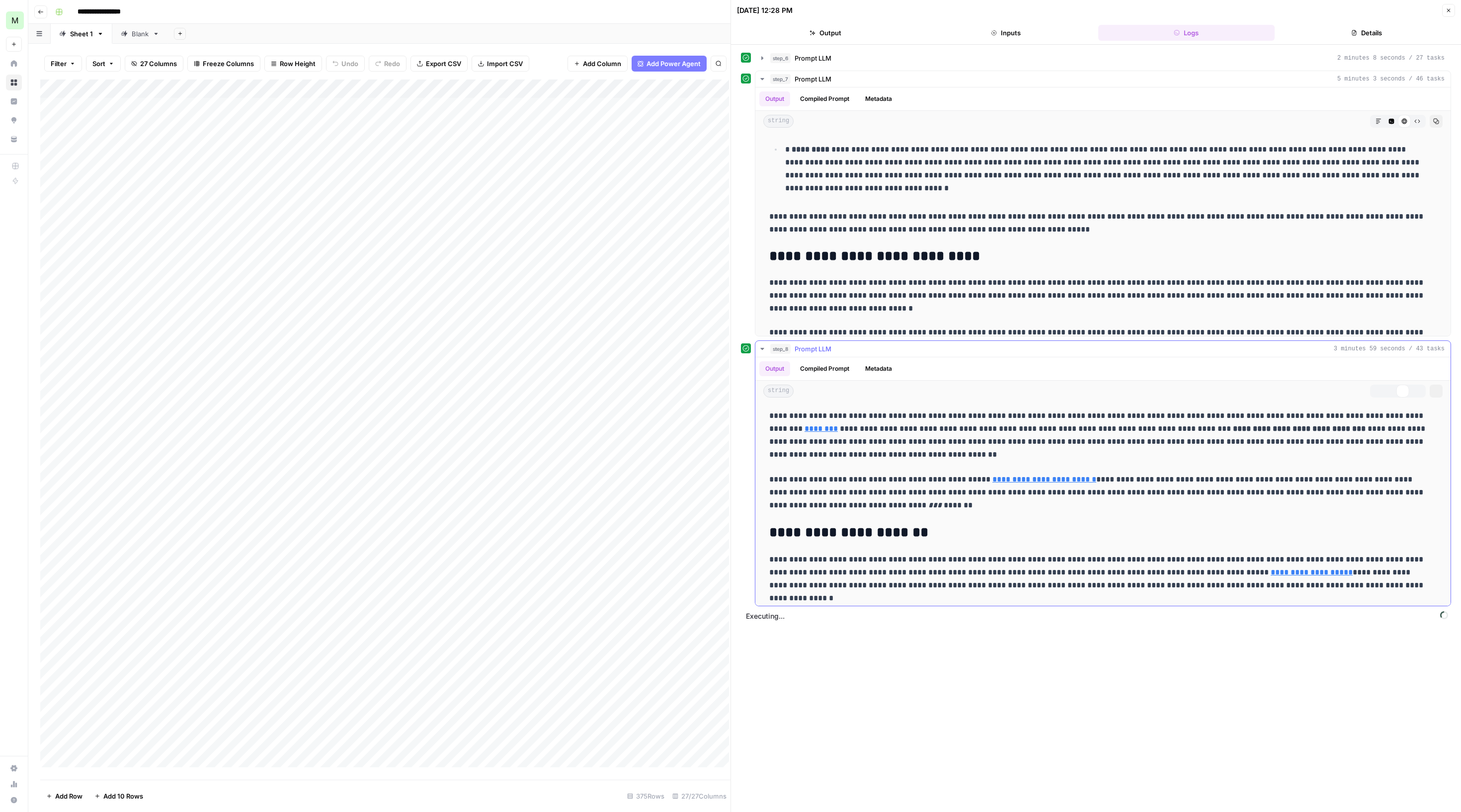
click at [763, 352] on icon "button" at bounding box center [762, 348] width 8 height 8
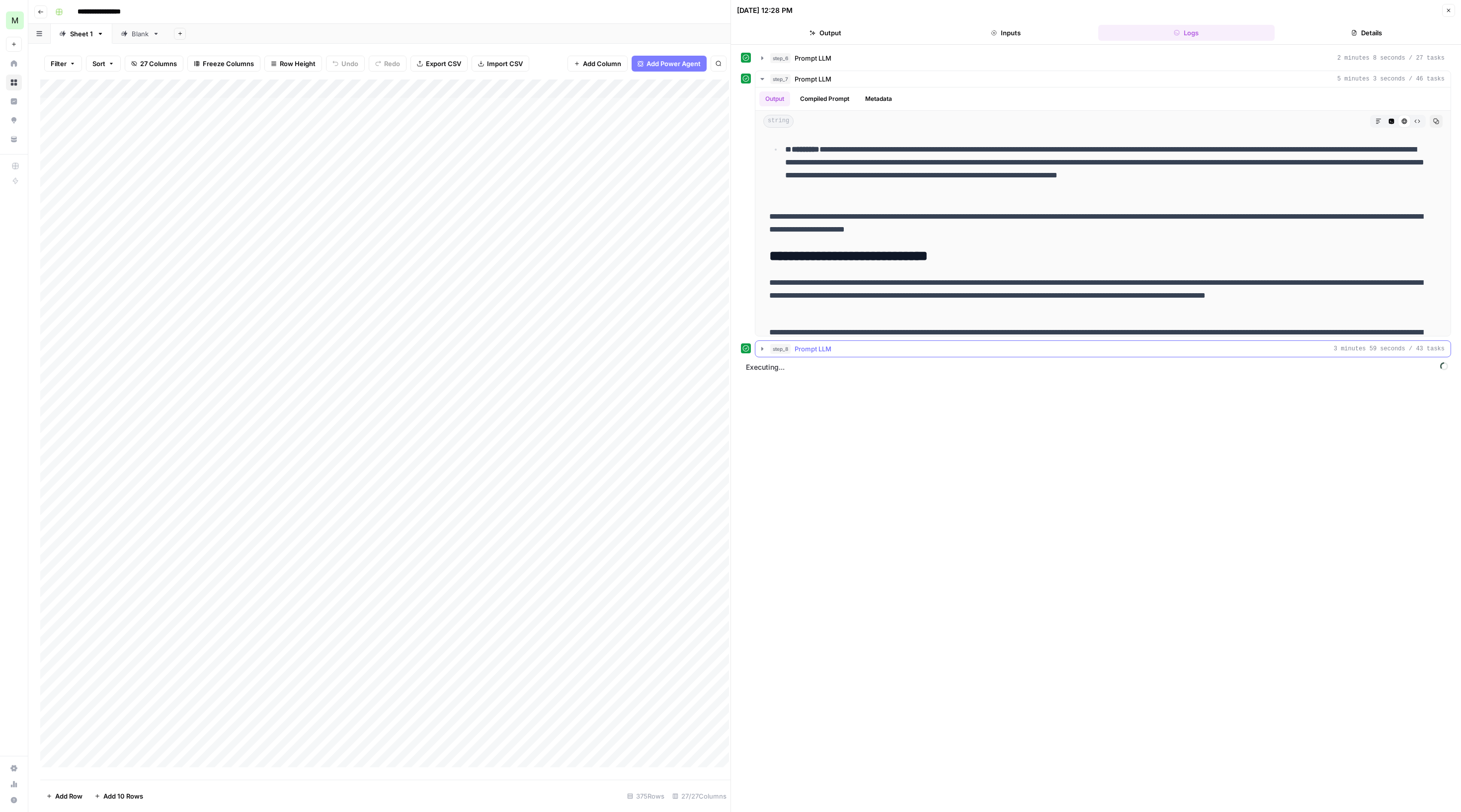
click at [763, 352] on icon "button" at bounding box center [762, 348] width 8 height 8
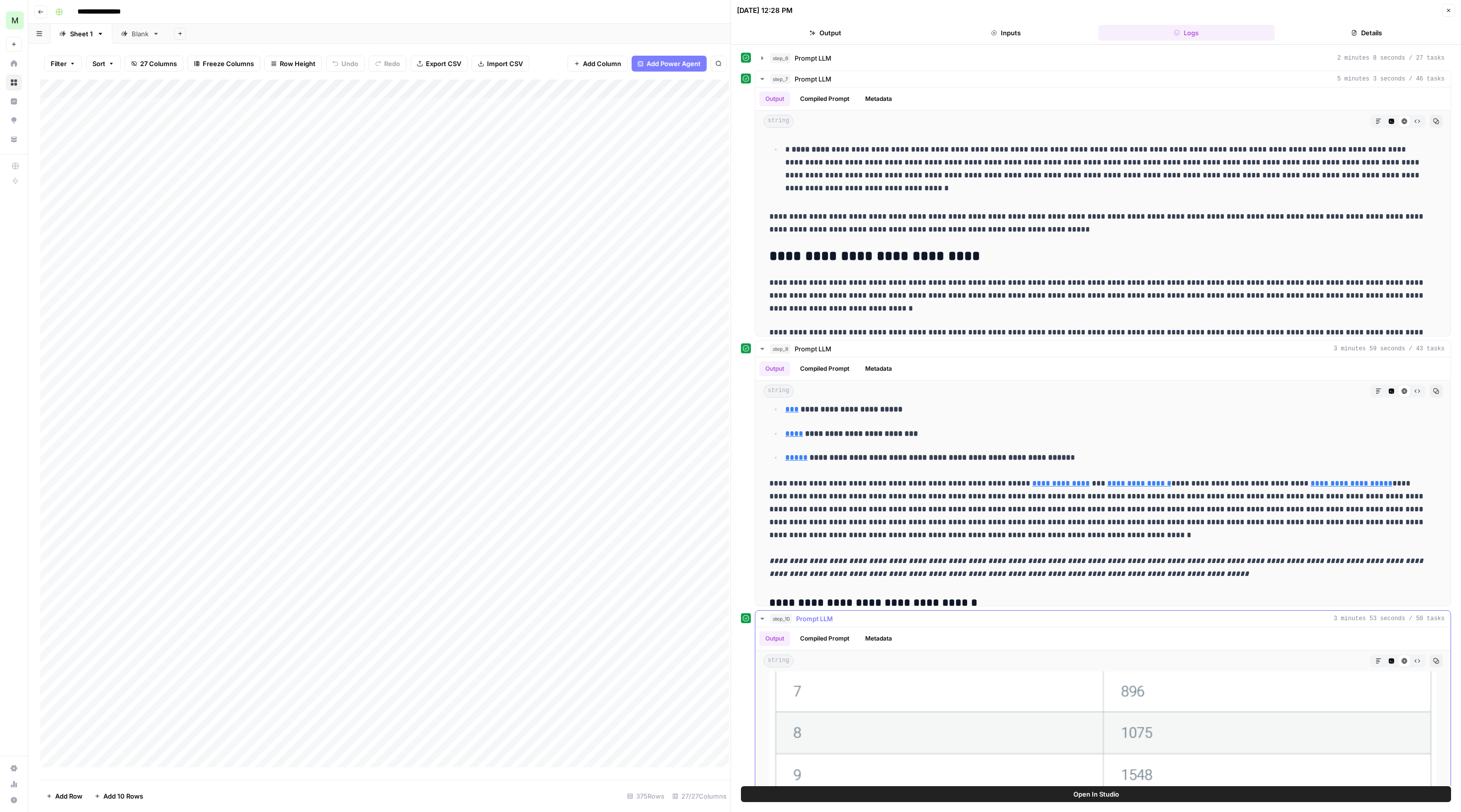
scroll to position [3122, 0]
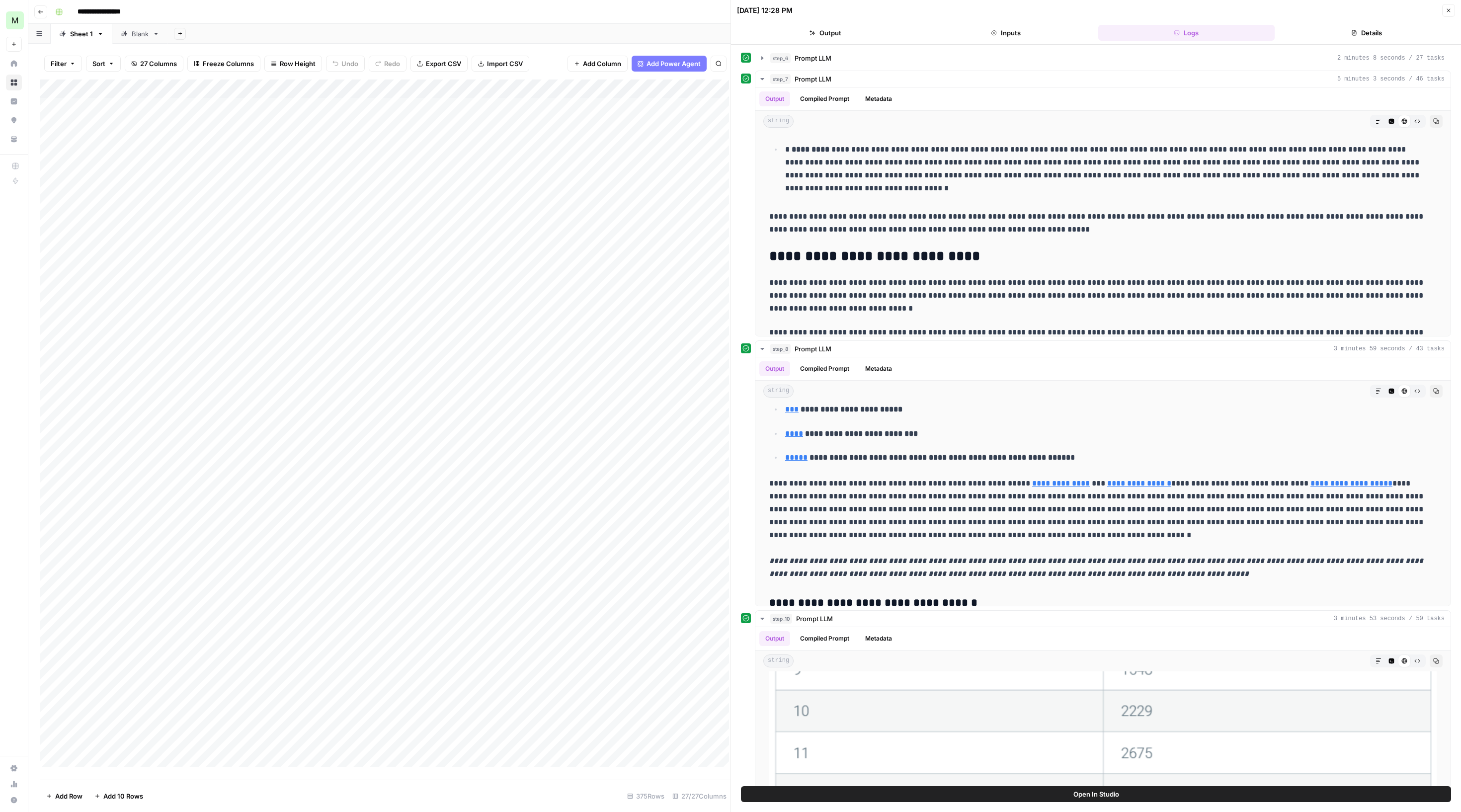
click at [1447, 12] on icon "button" at bounding box center [1449, 11] width 4 height 4
